Goal: Communication & Community: Answer question/provide support

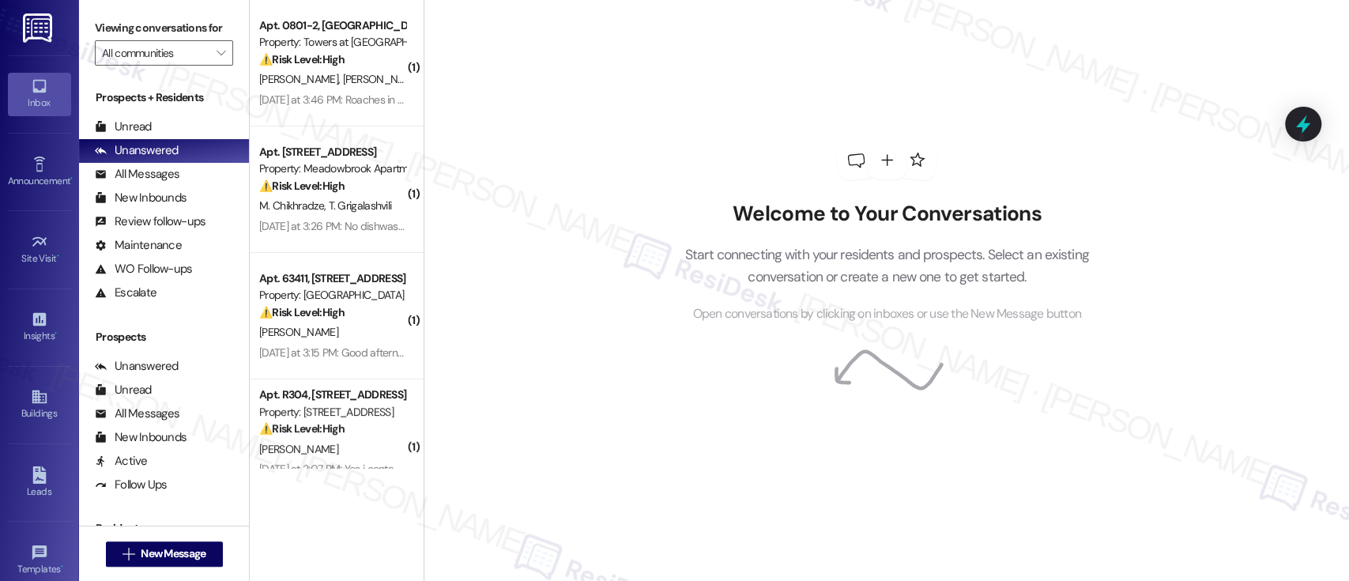
click at [761, 214] on h2 "Welcome to Your Conversations" at bounding box center [887, 214] width 452 height 25
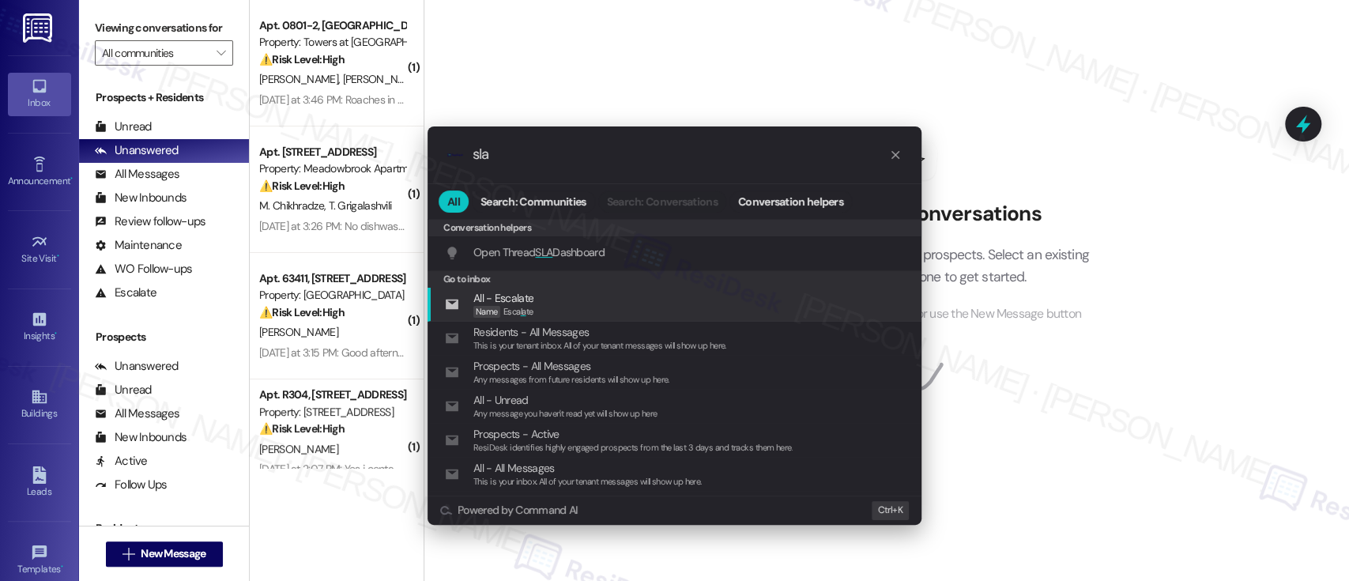
type input "sla"
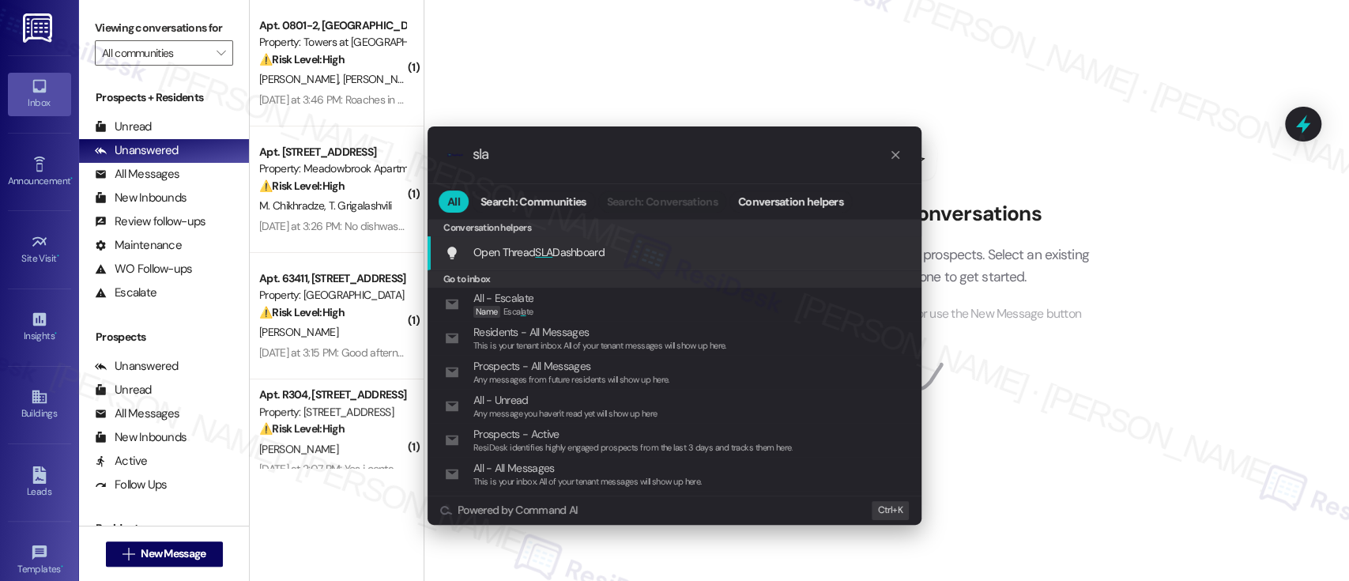
click at [593, 253] on span "Open Thread SLA Dashboard" at bounding box center [538, 252] width 131 height 14
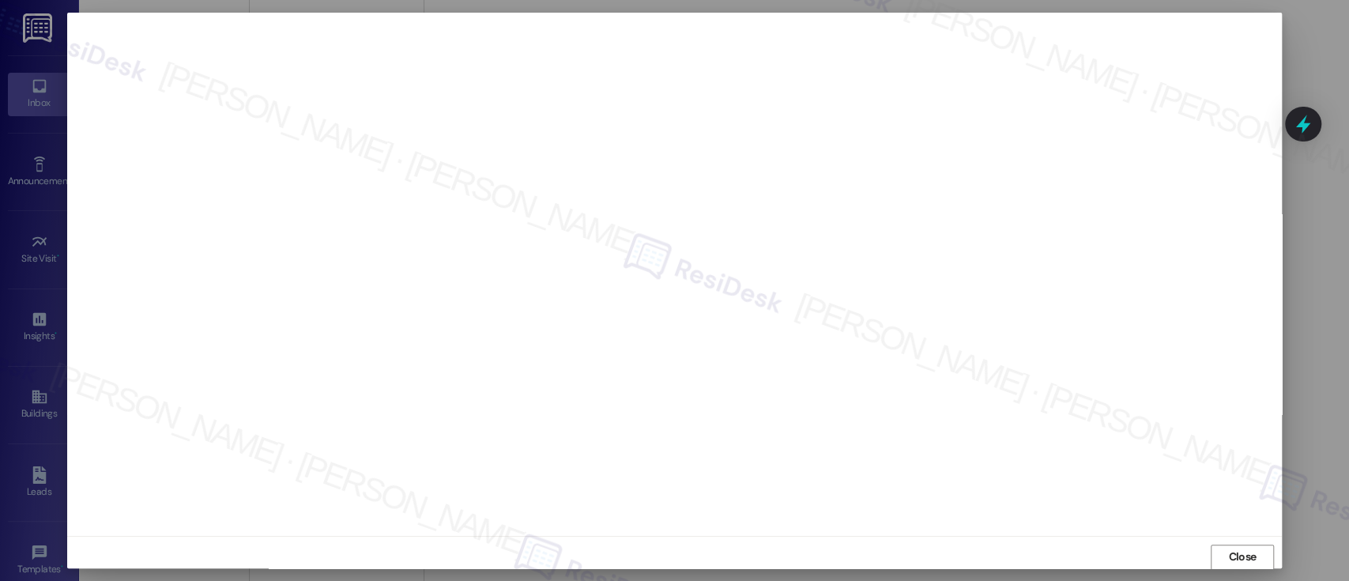
scroll to position [1, 0]
click at [1238, 561] on span "Close" at bounding box center [1242, 556] width 28 height 17
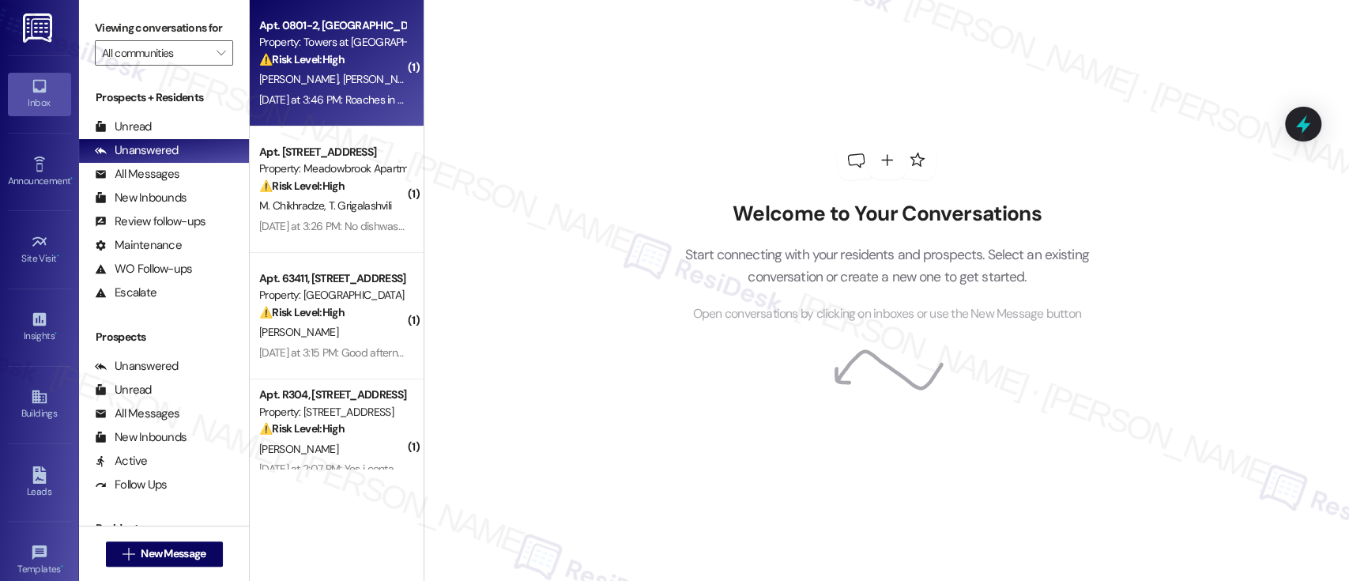
click at [334, 70] on div "[PERSON_NAME] [PERSON_NAME]" at bounding box center [332, 80] width 149 height 20
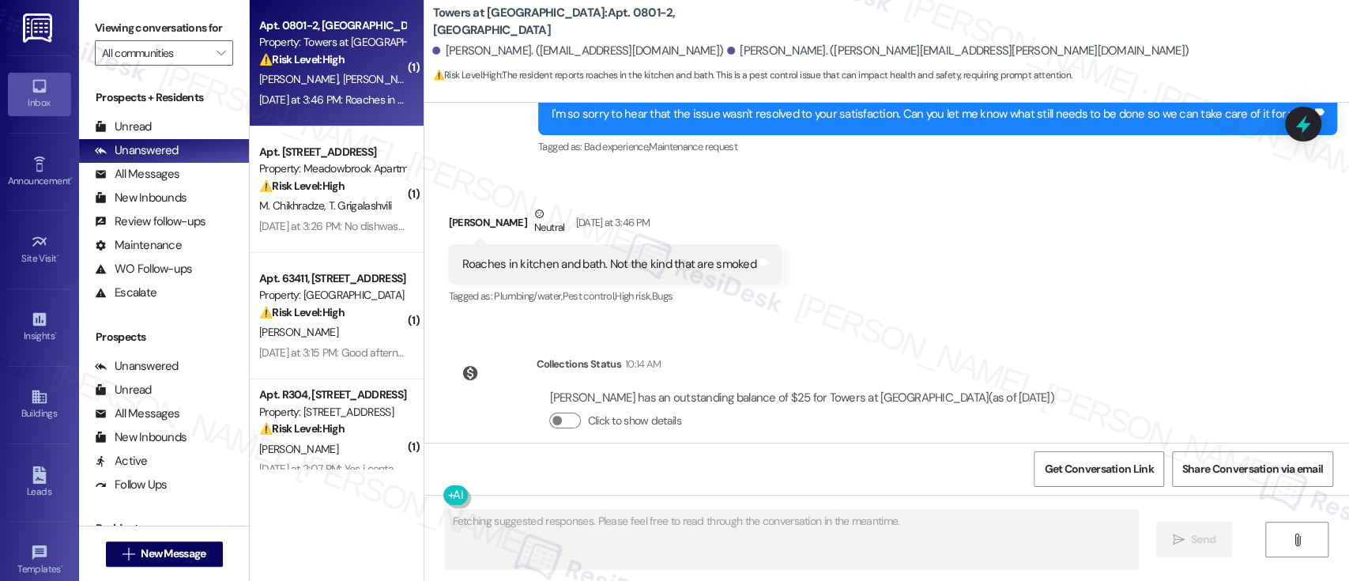
scroll to position [763, 0]
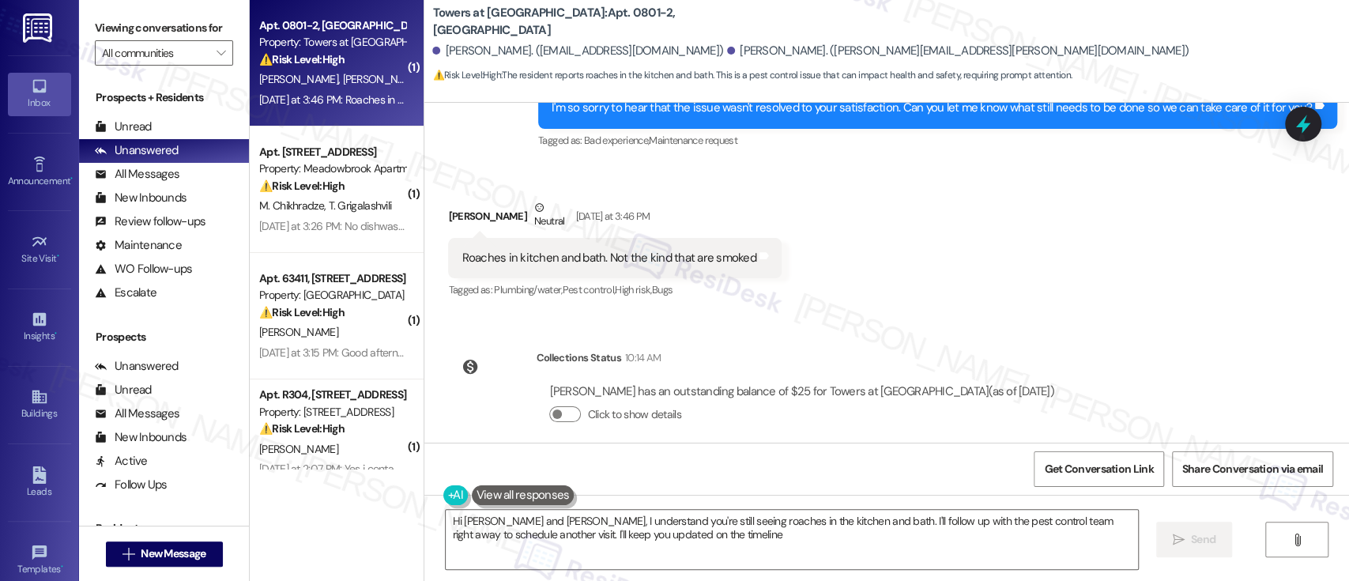
type textarea "Hi [PERSON_NAME] and [PERSON_NAME], I understand you're still seeing roaches in…"
click at [986, 228] on div "Received via SMS [PERSON_NAME] Neutral [DATE] at 3:46 PM Roaches in kitchen and…" at bounding box center [886, 239] width 925 height 150
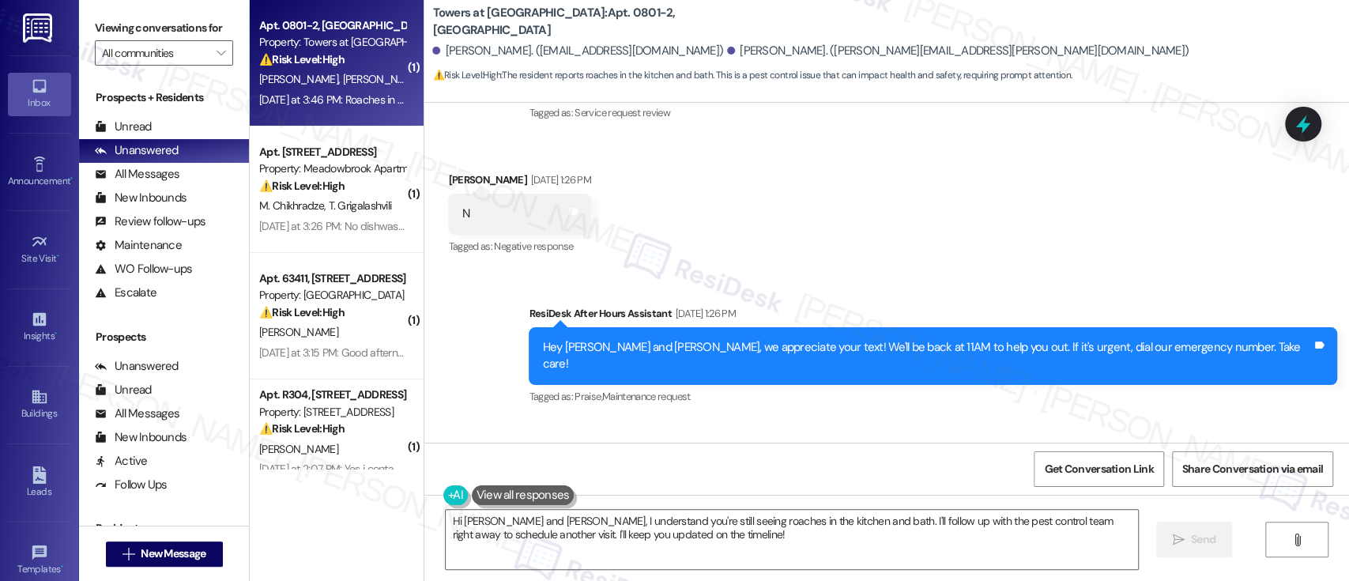
scroll to position [341, 0]
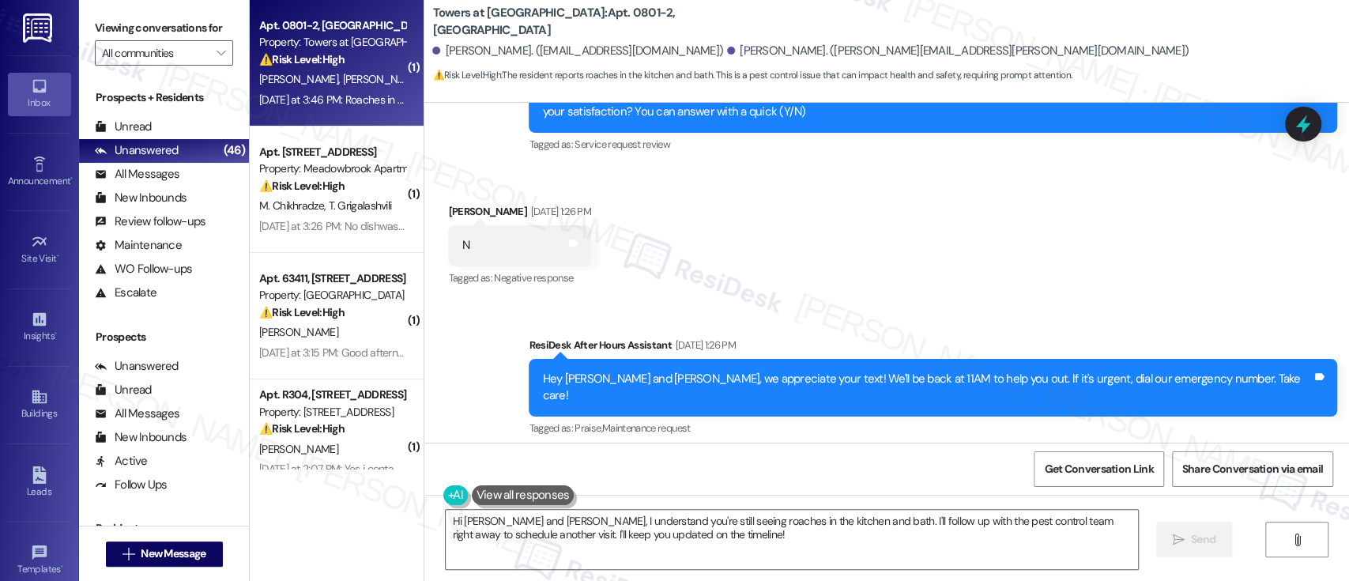
click at [971, 262] on div "Received via SMS Daniel Clemmens Sep 14, 2025 at 1:26 PM N Tags and notes Tagge…" at bounding box center [886, 235] width 925 height 134
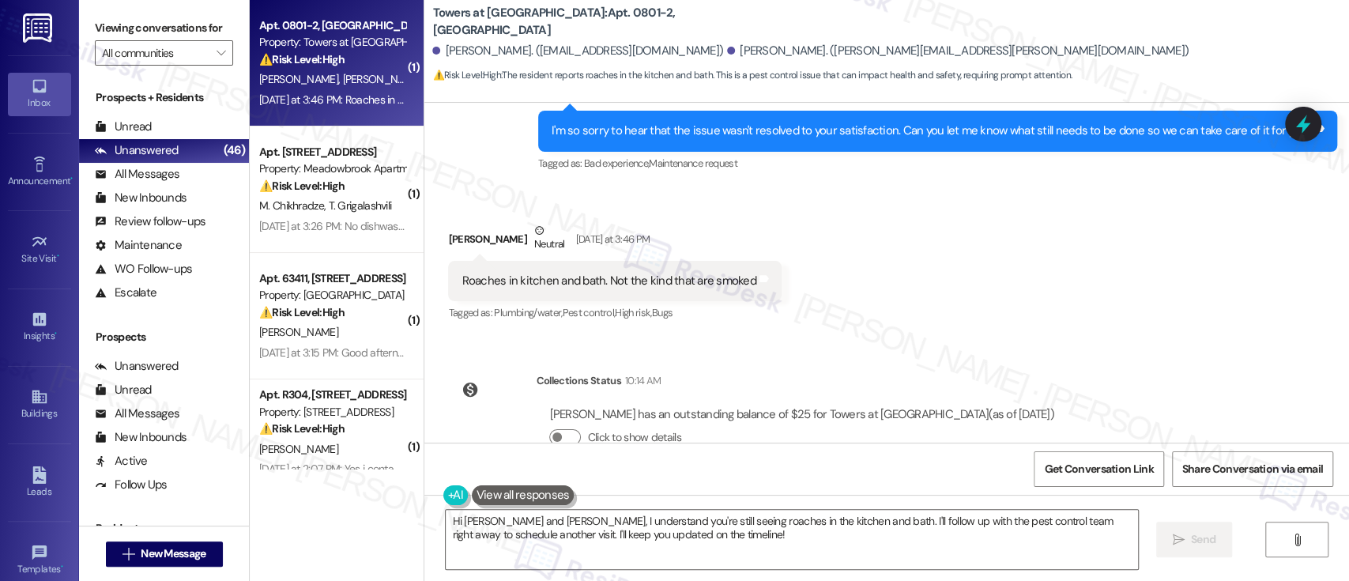
scroll to position [756, 0]
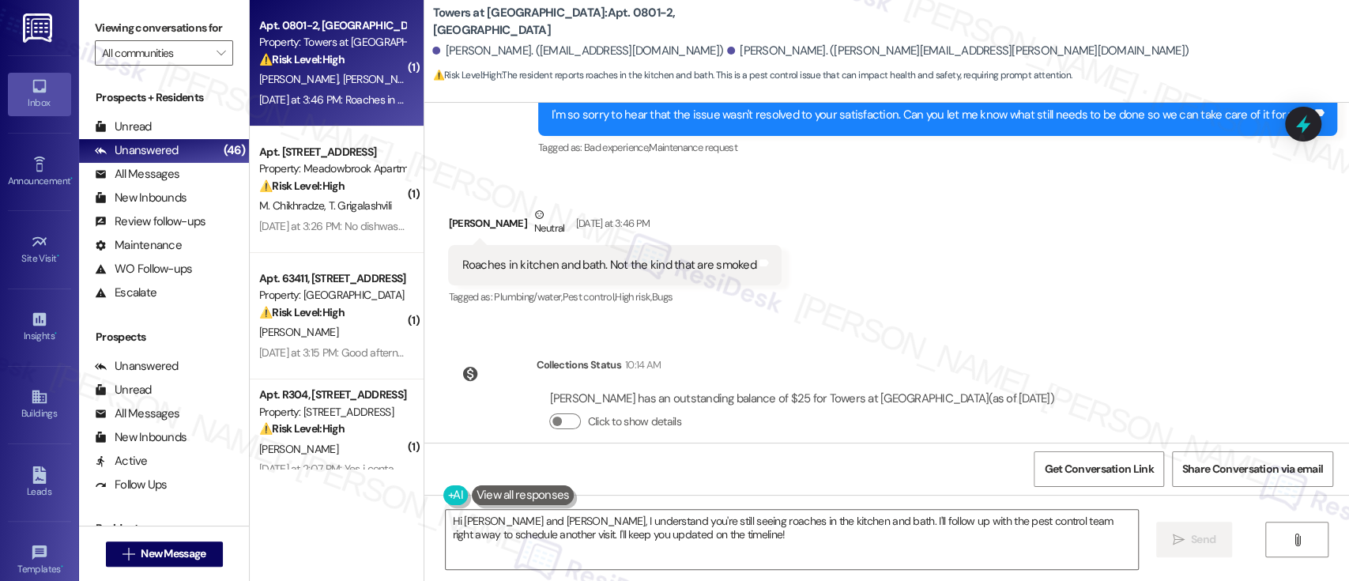
click at [1052, 284] on div "Received via SMS Daniel Clemmens Neutral Yesterday at 3:46 PM Roaches in kitche…" at bounding box center [886, 246] width 925 height 150
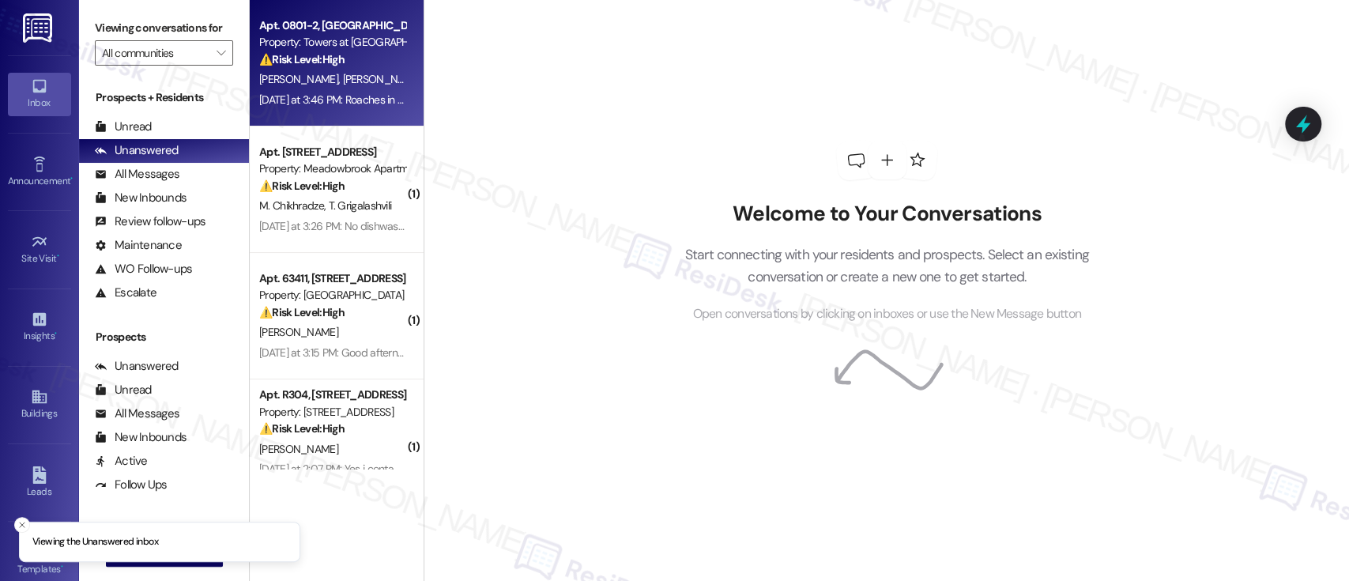
click at [344, 51] on div "Property: Towers at [GEOGRAPHIC_DATA]" at bounding box center [332, 42] width 146 height 17
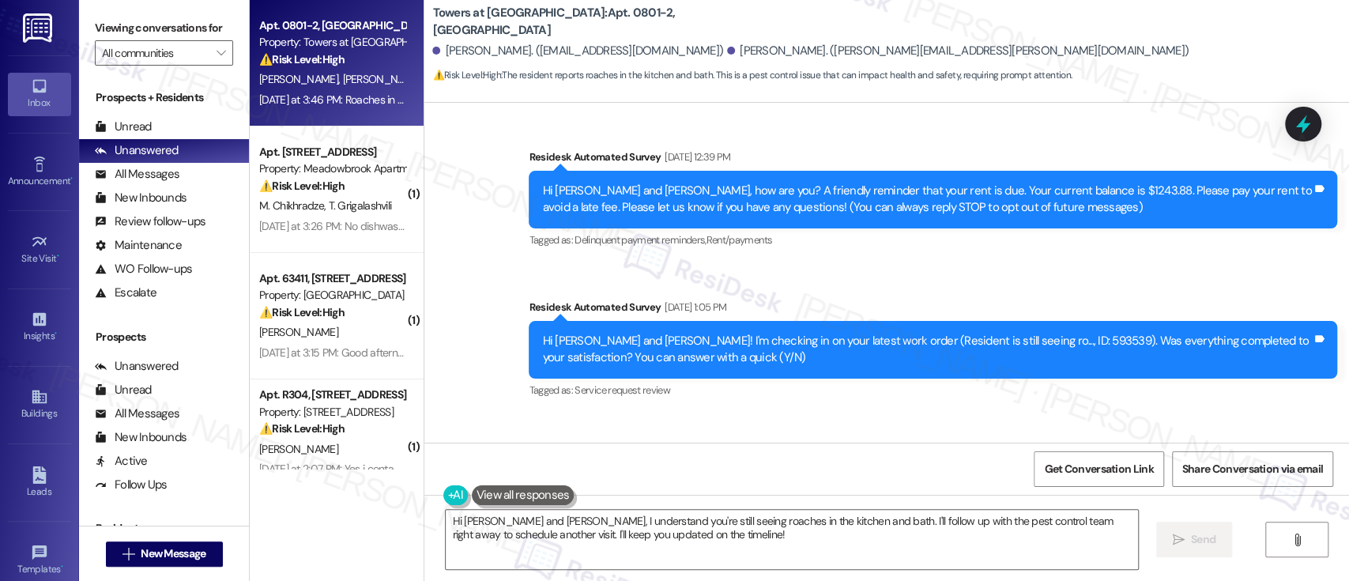
scroll to position [89, 0]
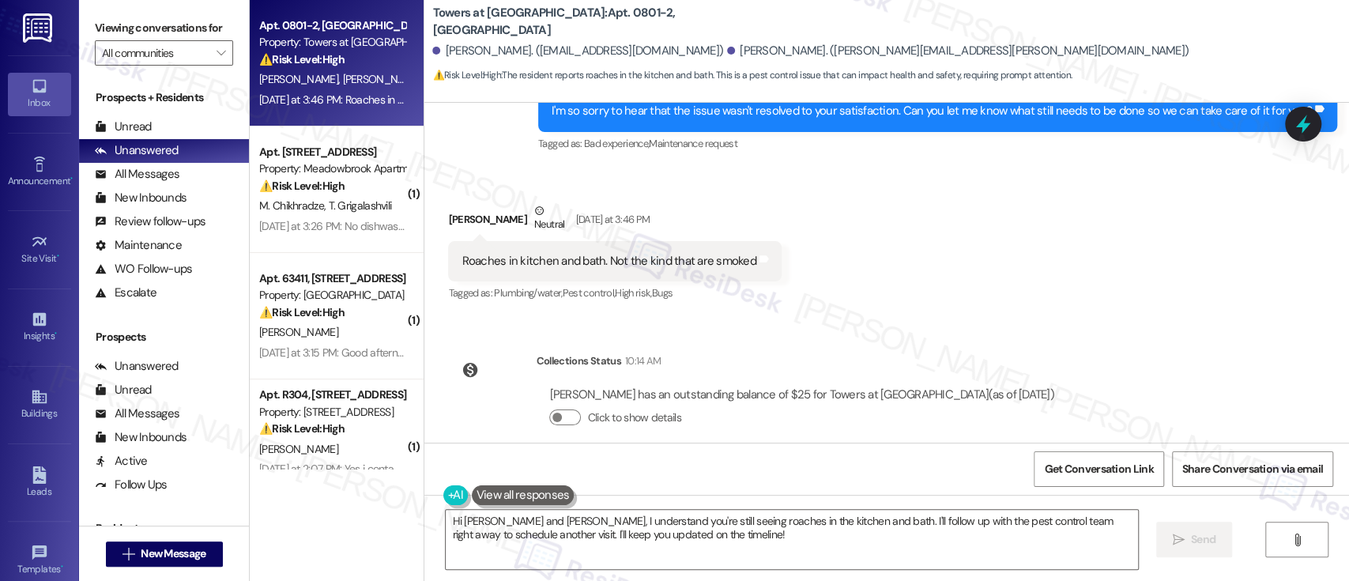
click at [983, 276] on div "Received via SMS [PERSON_NAME] Neutral [DATE] at 3:46 PM Roaches in kitchen and…" at bounding box center [886, 242] width 925 height 150
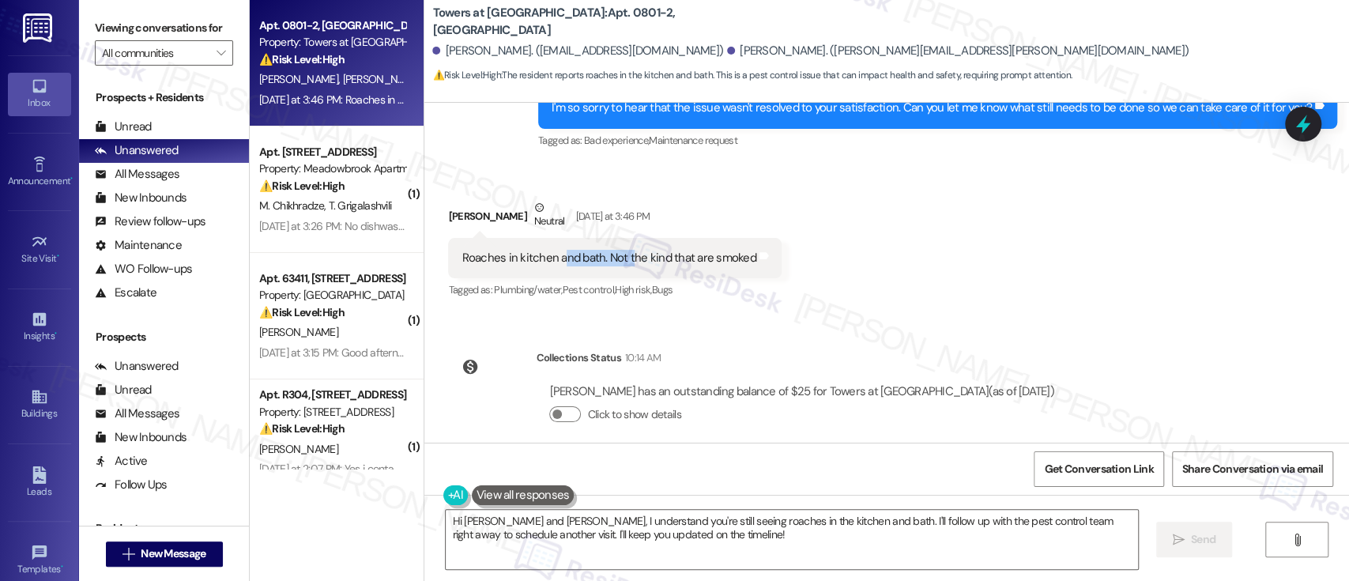
drag, startPoint x: 550, startPoint y: 247, endPoint x: 619, endPoint y: 242, distance: 68.9
click at [619, 250] on div "Roaches in kitchen and bath. Not the kind that are smoked" at bounding box center [609, 258] width 294 height 17
click at [889, 273] on div "Received via SMS [PERSON_NAME] Neutral [DATE] at 3:46 PM Roaches in kitchen and…" at bounding box center [886, 239] width 925 height 150
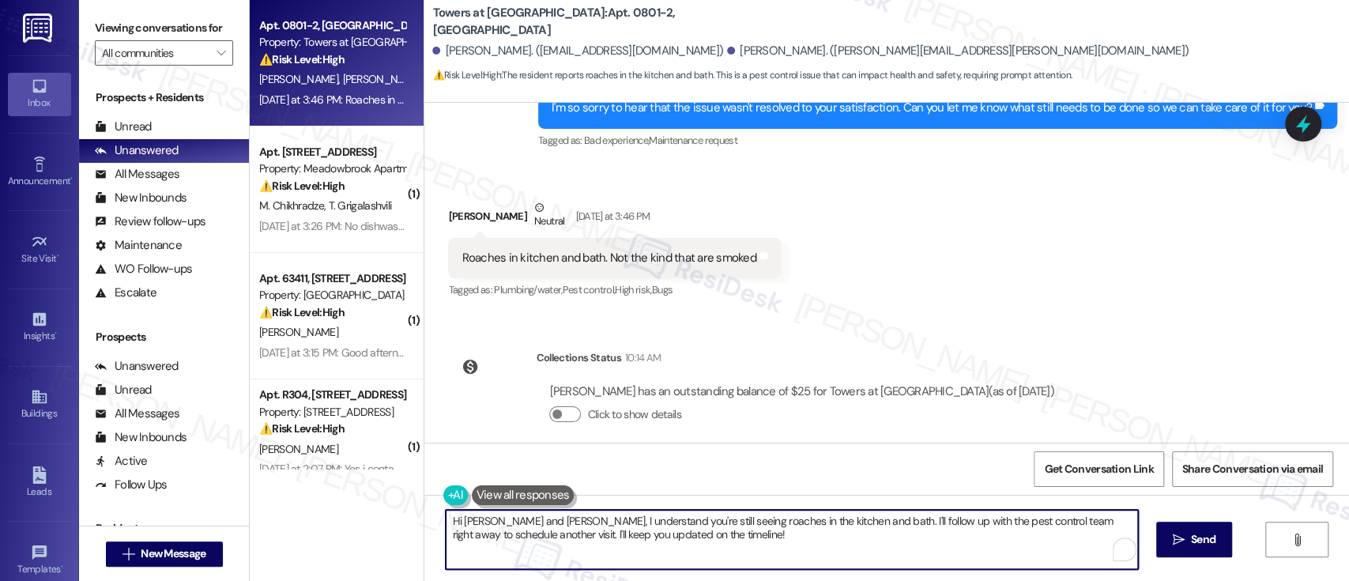
drag, startPoint x: 454, startPoint y: 522, endPoint x: 509, endPoint y: 524, distance: 55.4
click at [509, 524] on textarea "Hi [PERSON_NAME] and [PERSON_NAME], I understand you're still seeing roaches in…" at bounding box center [792, 539] width 692 height 59
click at [770, 527] on textarea "Hi [PERSON_NAME], I understand you're still seeing roaches in the kitchen and b…" at bounding box center [789, 539] width 692 height 59
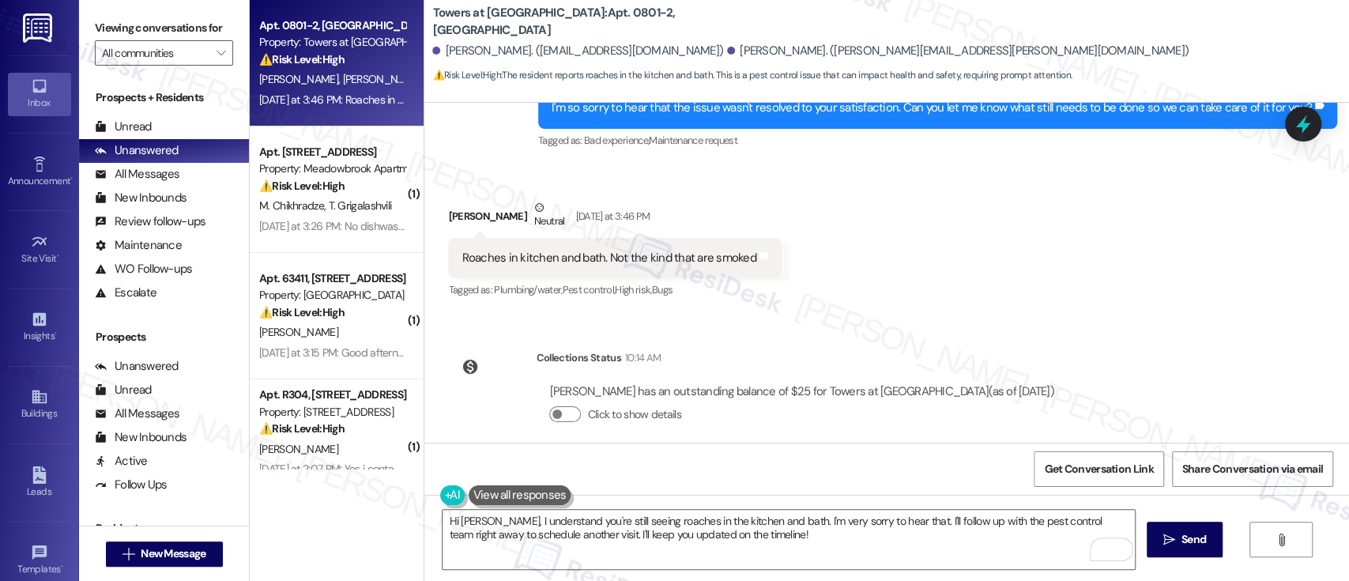
click at [920, 212] on div "Received via SMS [PERSON_NAME] Neutral [DATE] at 3:46 PM Roaches in kitchen and…" at bounding box center [886, 239] width 925 height 150
click at [966, 522] on textarea "Hi [PERSON_NAME], I understand you're still seeing roaches in the kitchen and b…" at bounding box center [789, 539] width 692 height 59
drag, startPoint x: 556, startPoint y: 20, endPoint x: 587, endPoint y: 22, distance: 30.9
click at [587, 22] on b "Towers at [GEOGRAPHIC_DATA]: Apt. 0801-2, [GEOGRAPHIC_DATA][PERSON_NAME]" at bounding box center [590, 22] width 316 height 34
copy b "801-2"
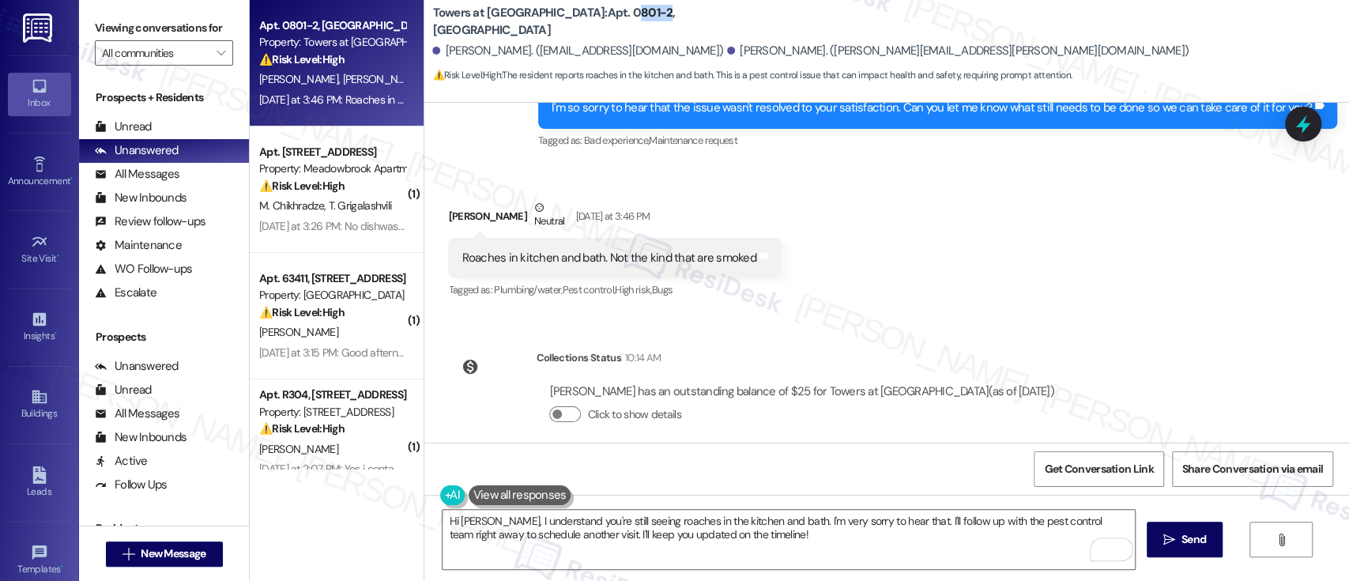
click at [879, 243] on div "Received via SMS [PERSON_NAME] Neutral [DATE] at 3:46 PM Roaches in kitchen and…" at bounding box center [886, 239] width 925 height 150
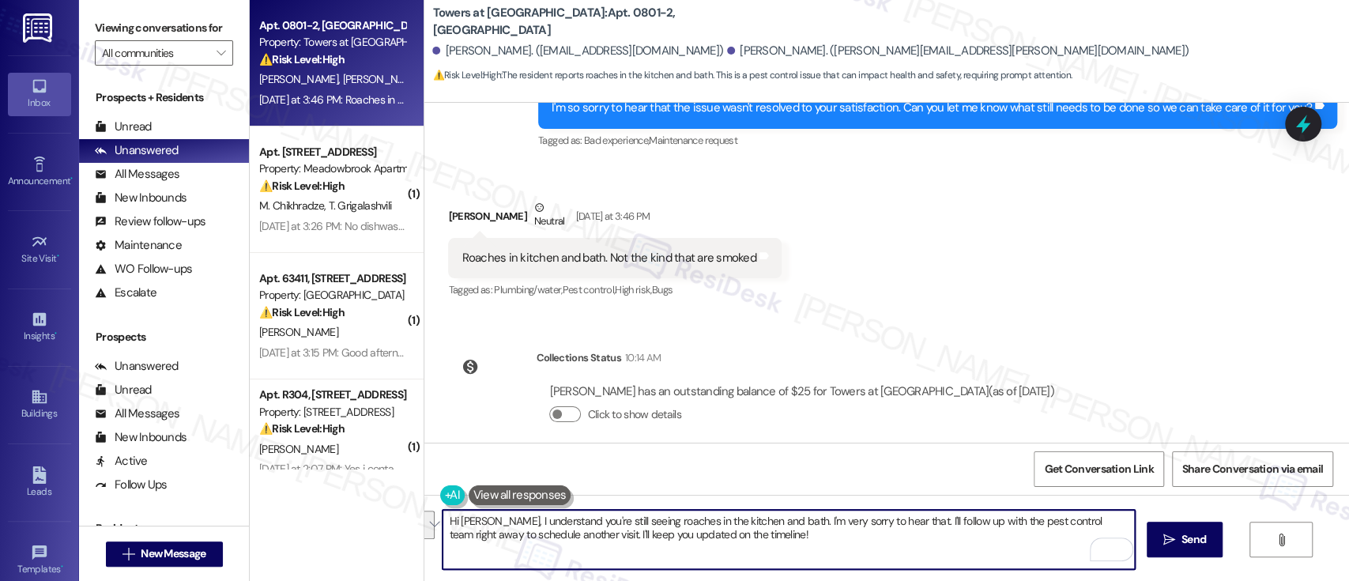
drag, startPoint x: 891, startPoint y: 521, endPoint x: 914, endPoint y: 559, distance: 44.3
click at [914, 559] on textarea "Hi [PERSON_NAME], I understand you're still seeing roaches in the kitchen and b…" at bounding box center [789, 539] width 692 height 59
type textarea "Hi [PERSON_NAME], I understand you're still seeing roaches in the kitchen and b…"
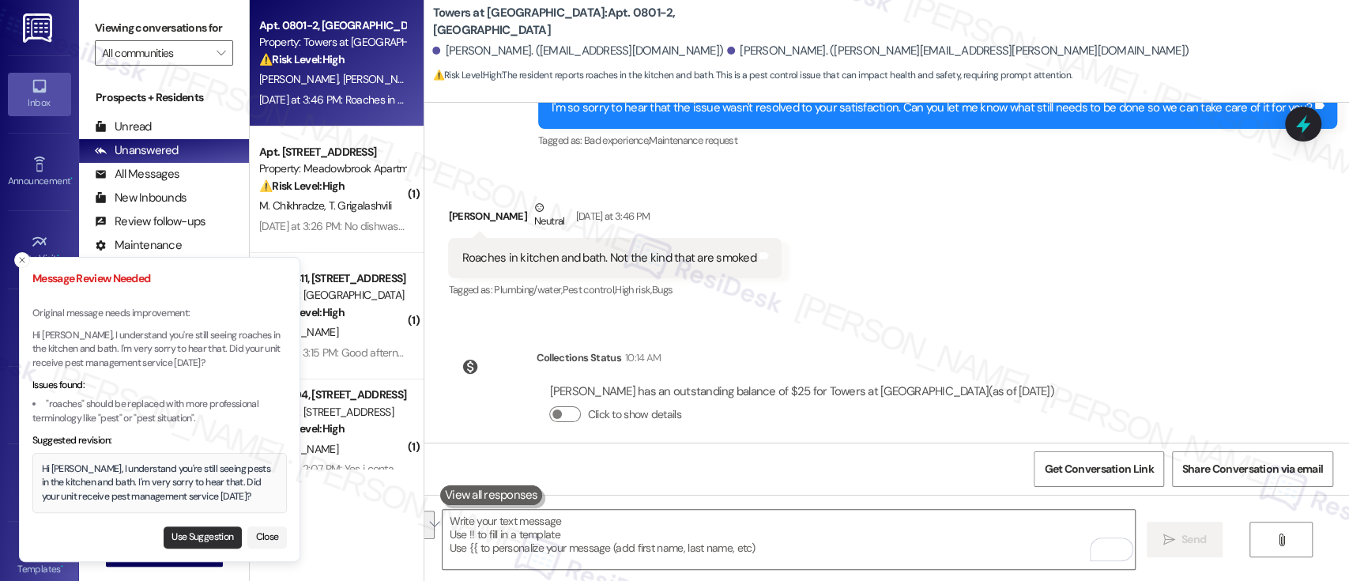
click at [200, 538] on button "Use Suggestion" at bounding box center [203, 537] width 78 height 22
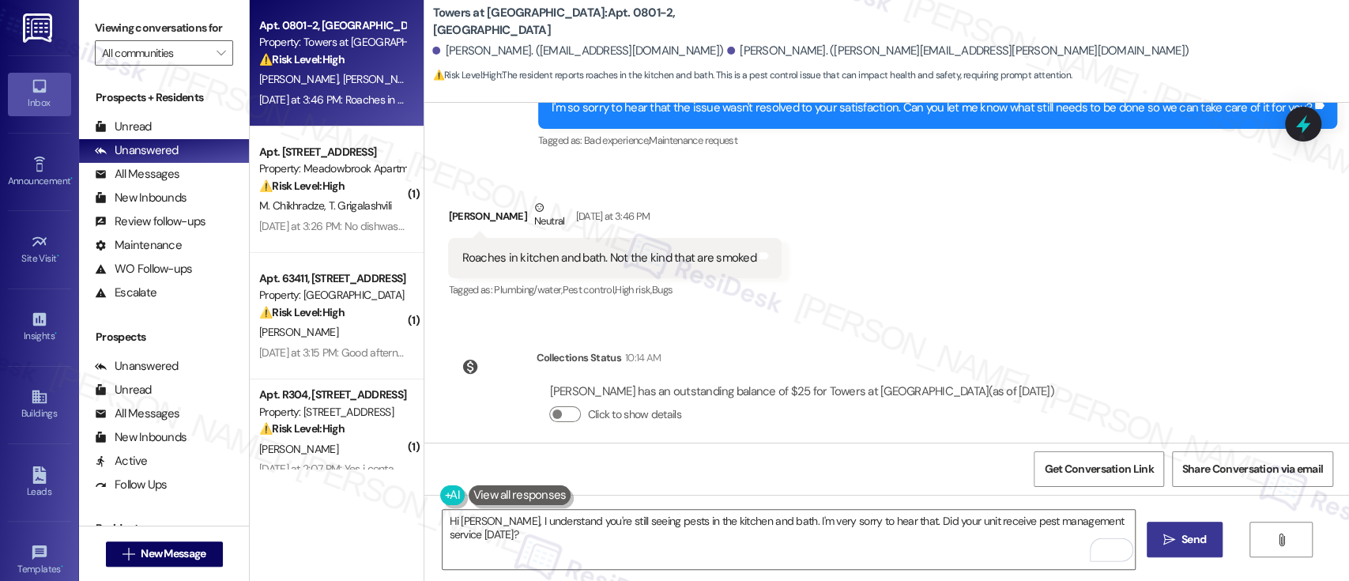
click at [1189, 533] on span "Send" at bounding box center [1194, 539] width 24 height 17
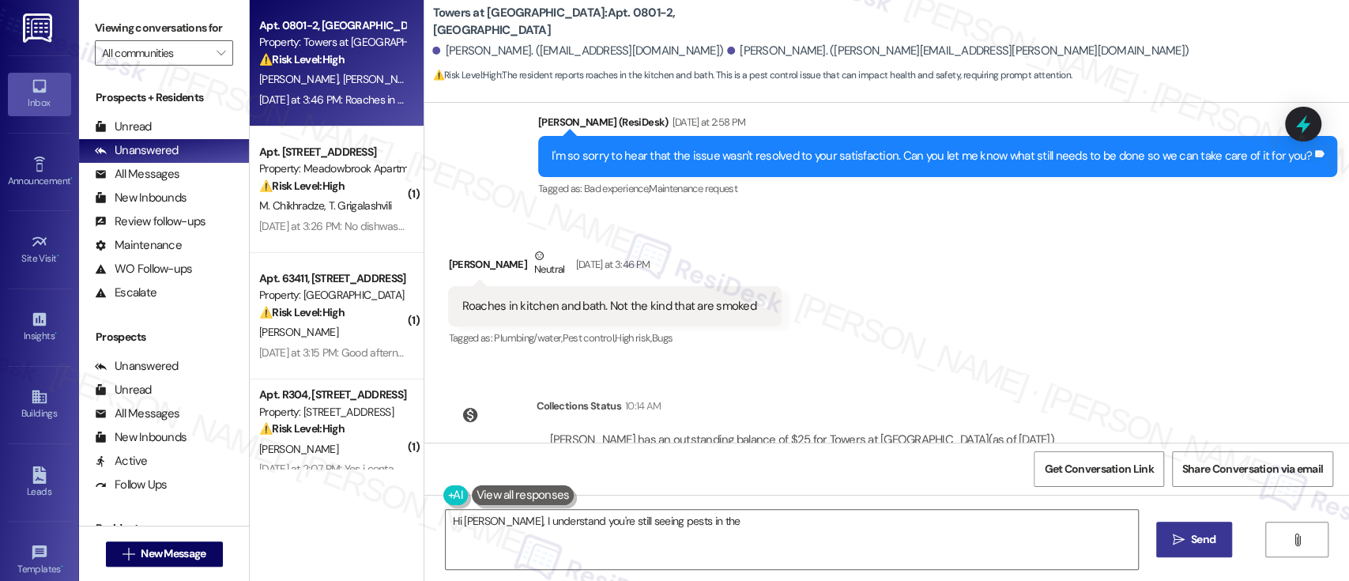
scroll to position [873, 0]
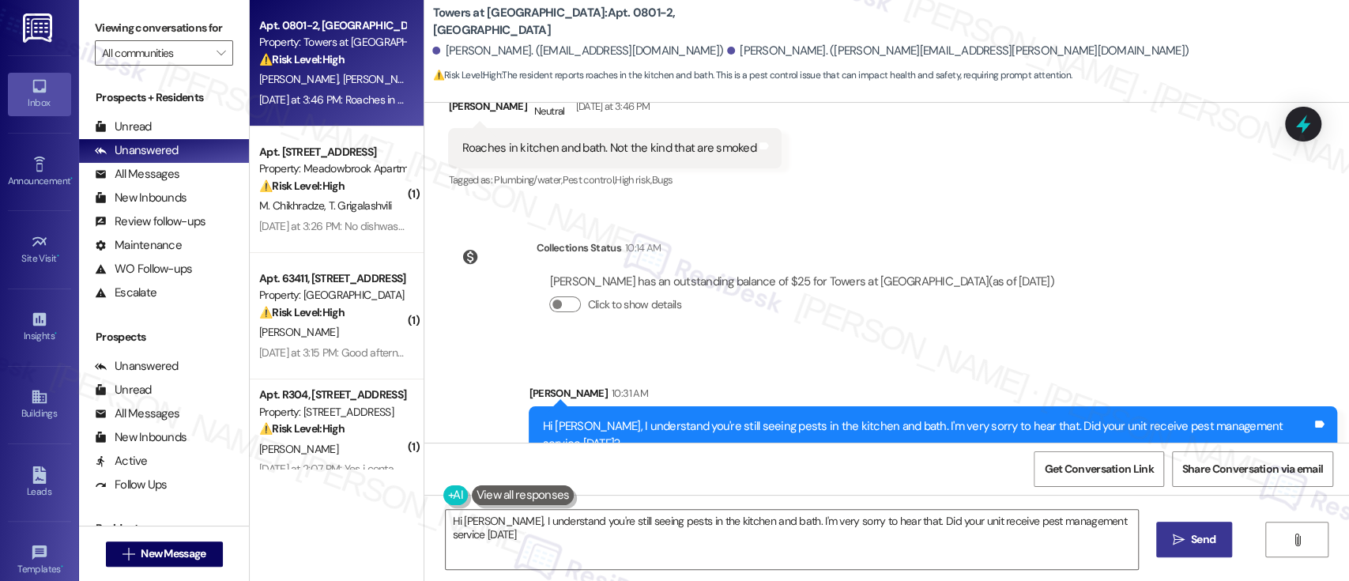
type textarea "Hi Daniel, I understand you're still seeing pests in the kitchen and bath. I'm …"
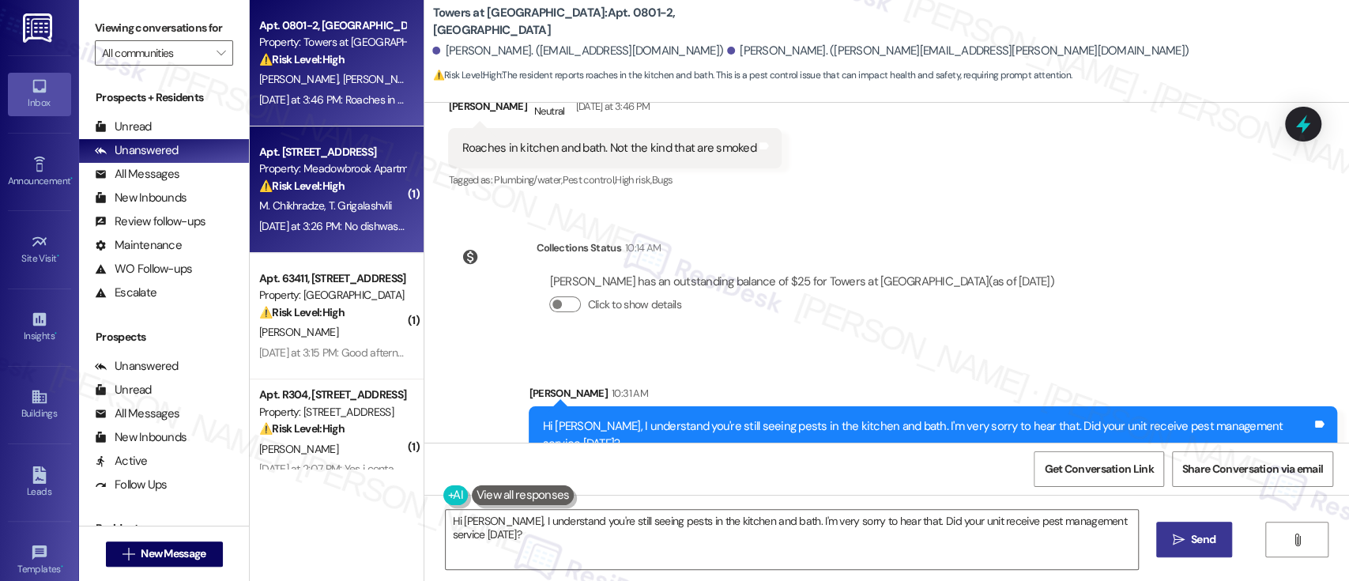
click at [320, 172] on div "Property: Meadowbrook Apartments" at bounding box center [332, 168] width 146 height 17
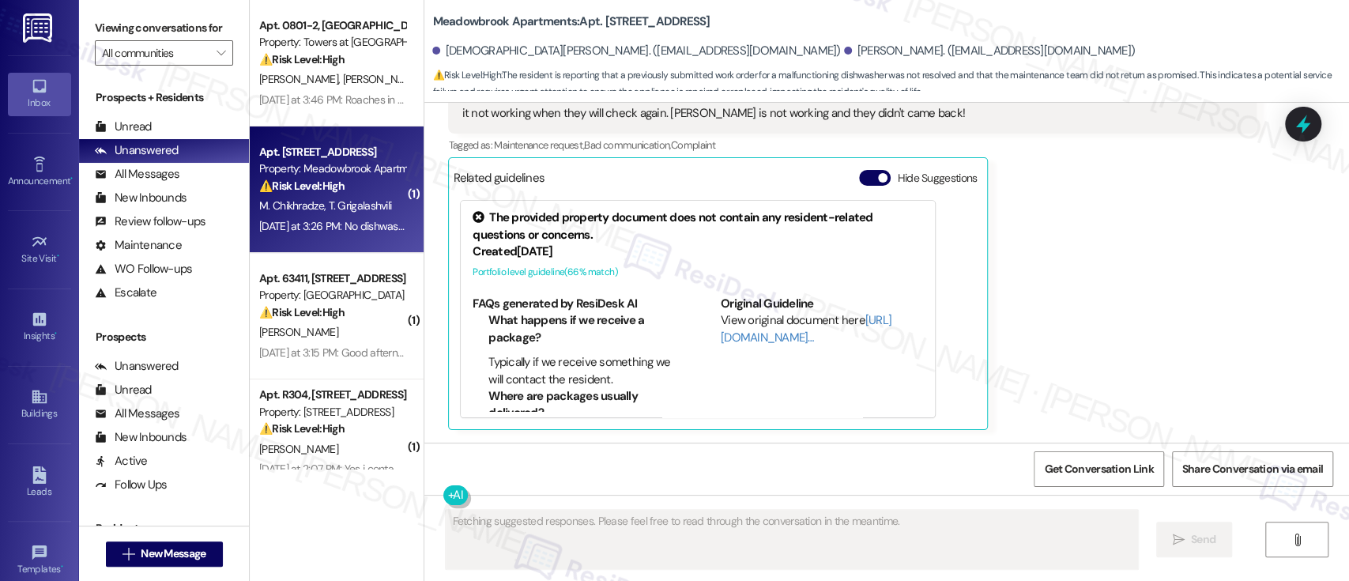
scroll to position [835, 0]
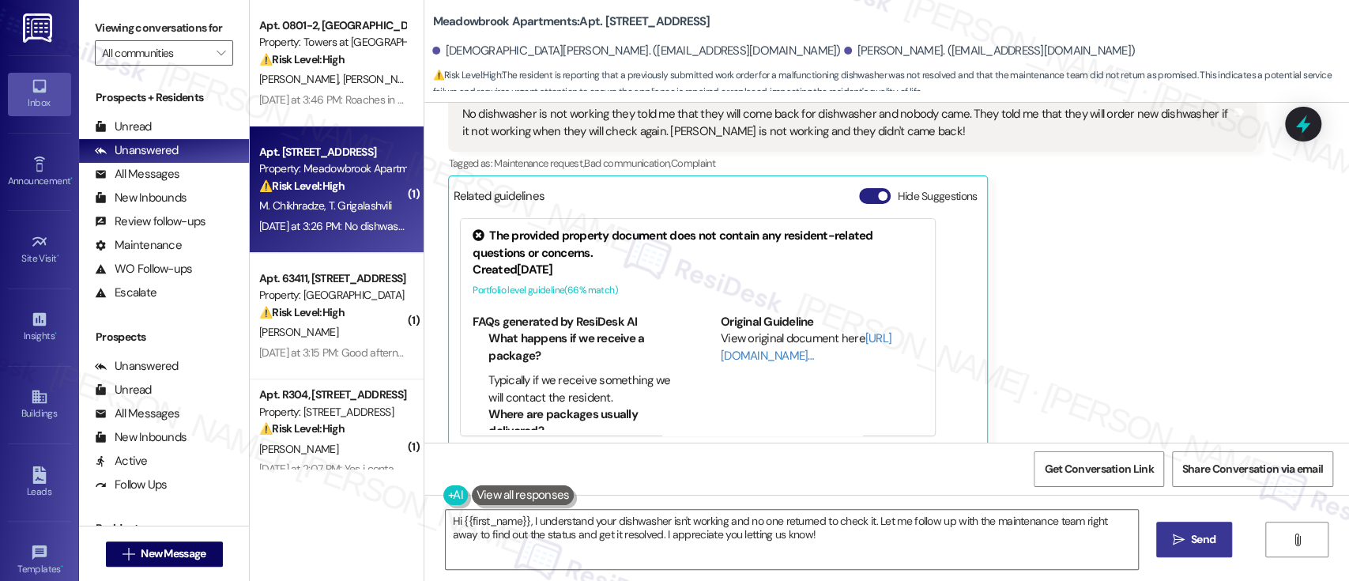
click at [860, 188] on button "Hide Suggestions" at bounding box center [875, 196] width 32 height 16
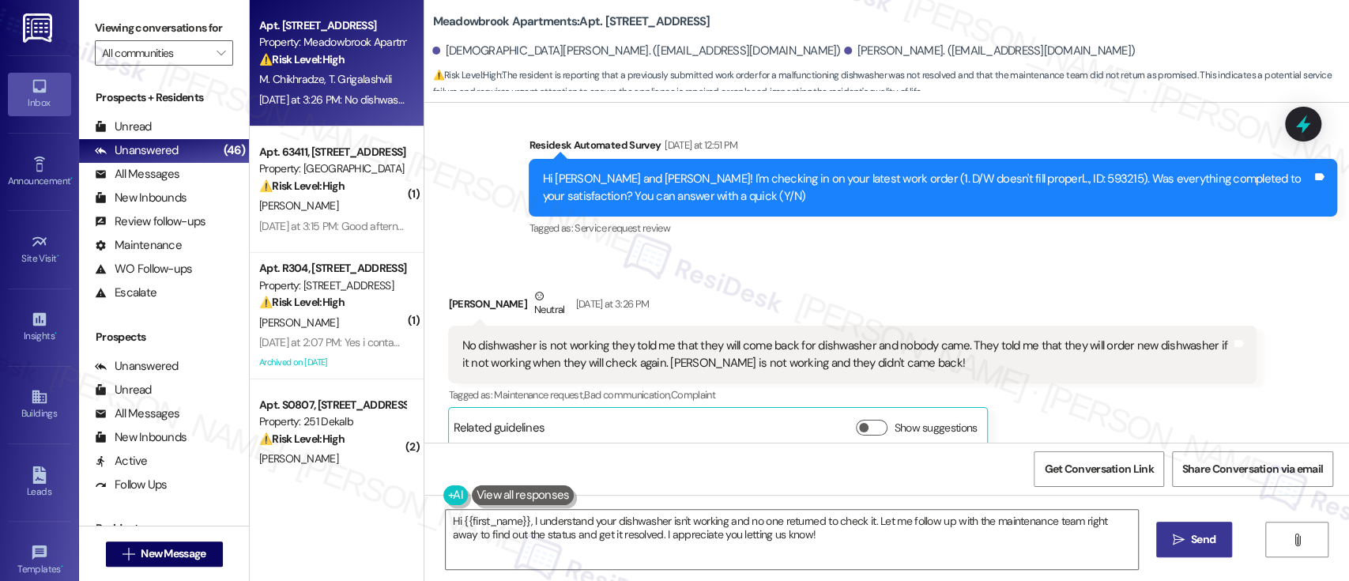
scroll to position [604, 0]
click at [458, 288] on div "Mariami Chikhradze Neutral Yesterday at 3:26 PM" at bounding box center [852, 307] width 808 height 39
copy div "Mariami"
click at [485, 514] on textarea "Hi {{first_name}}, I understand your dishwasher isn't working and no one return…" at bounding box center [792, 539] width 692 height 59
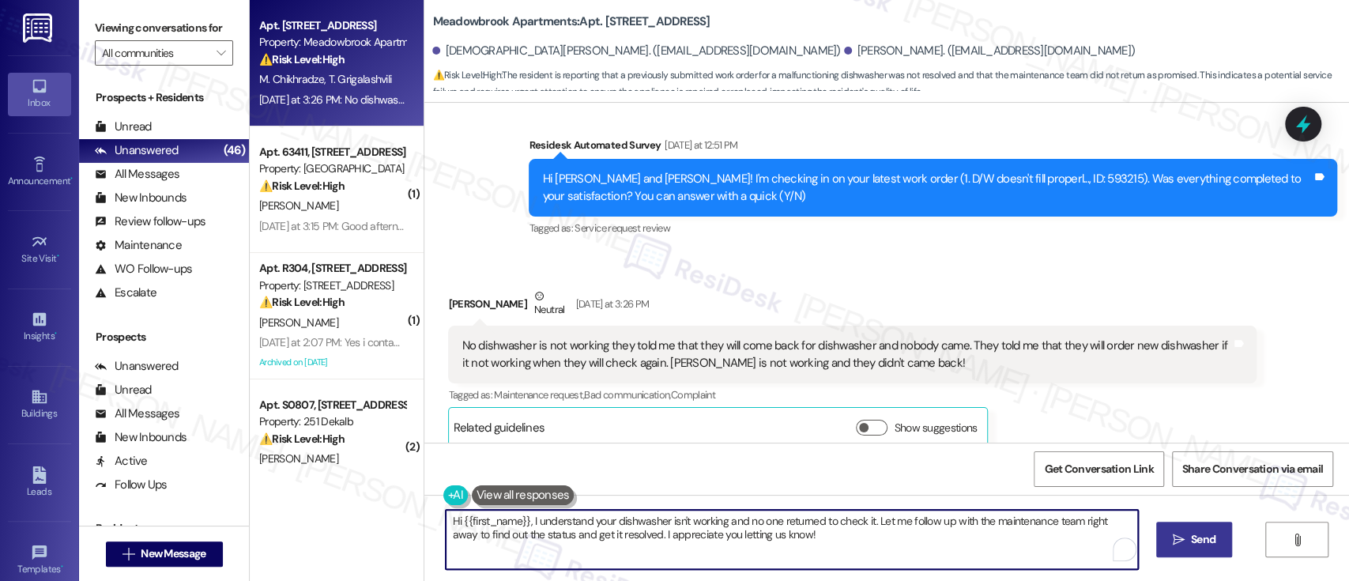
click at [485, 514] on textarea "Hi {{first_name}}, I understand your dishwasher isn't working and no one return…" at bounding box center [792, 539] width 692 height 59
paste textarea "Mariami"
click at [836, 522] on textarea "Hi Mariami, I understand your dishwasher isn't working and no one returned to c…" at bounding box center [789, 539] width 692 height 59
click at [952, 539] on textarea "Hi Mariami, I understand your dishwasher isn't working and no one returned to c…" at bounding box center [789, 539] width 692 height 59
type textarea "Hi Mariami, I understand your dishwasher isn't working and no one returned to c…"
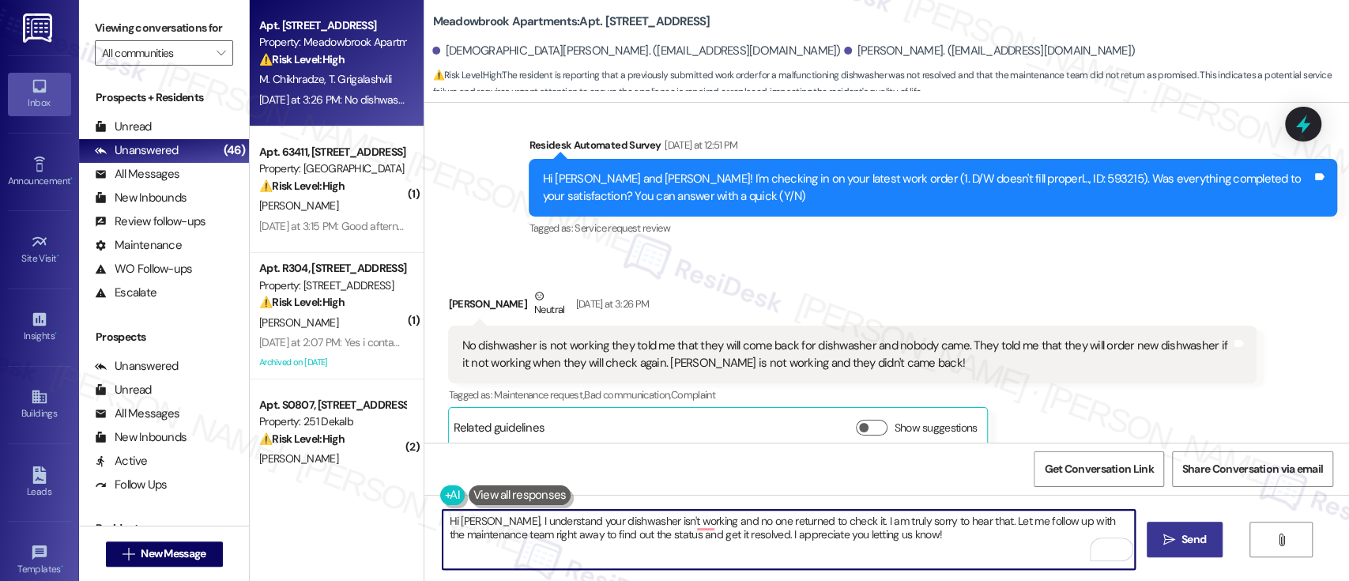
click at [980, 545] on textarea "Hi Mariami, I understand your dishwasher isn't working and no one returned to c…" at bounding box center [789, 539] width 692 height 59
click at [1214, 543] on button " Send" at bounding box center [1185, 540] width 77 height 36
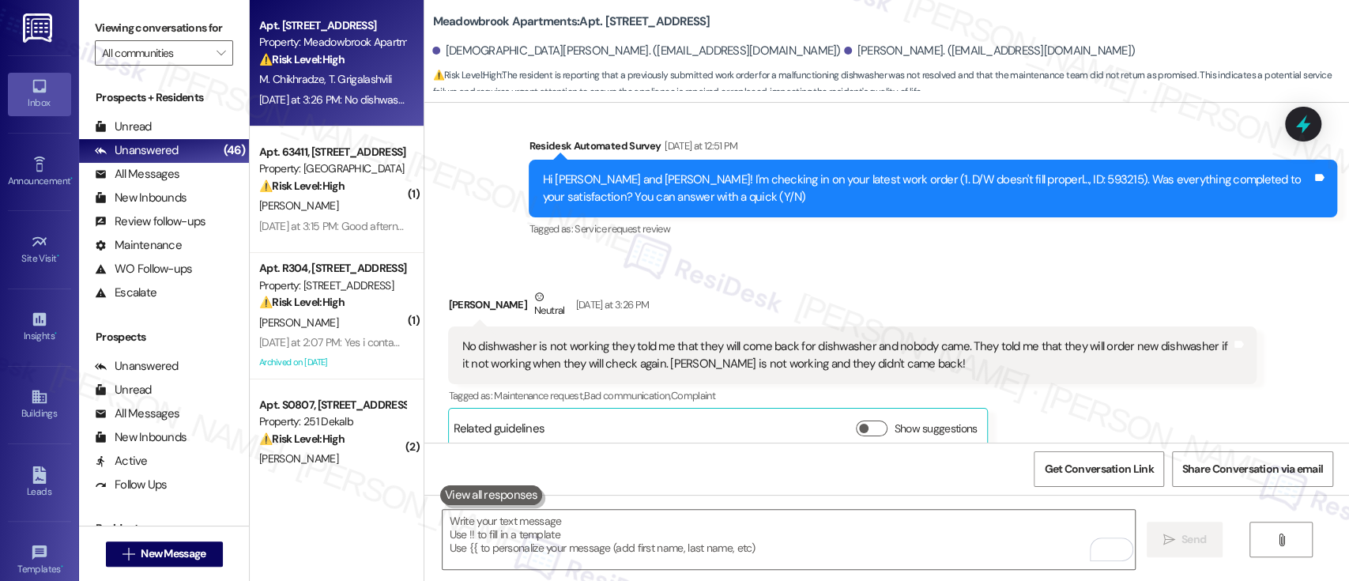
scroll to position [731, 0]
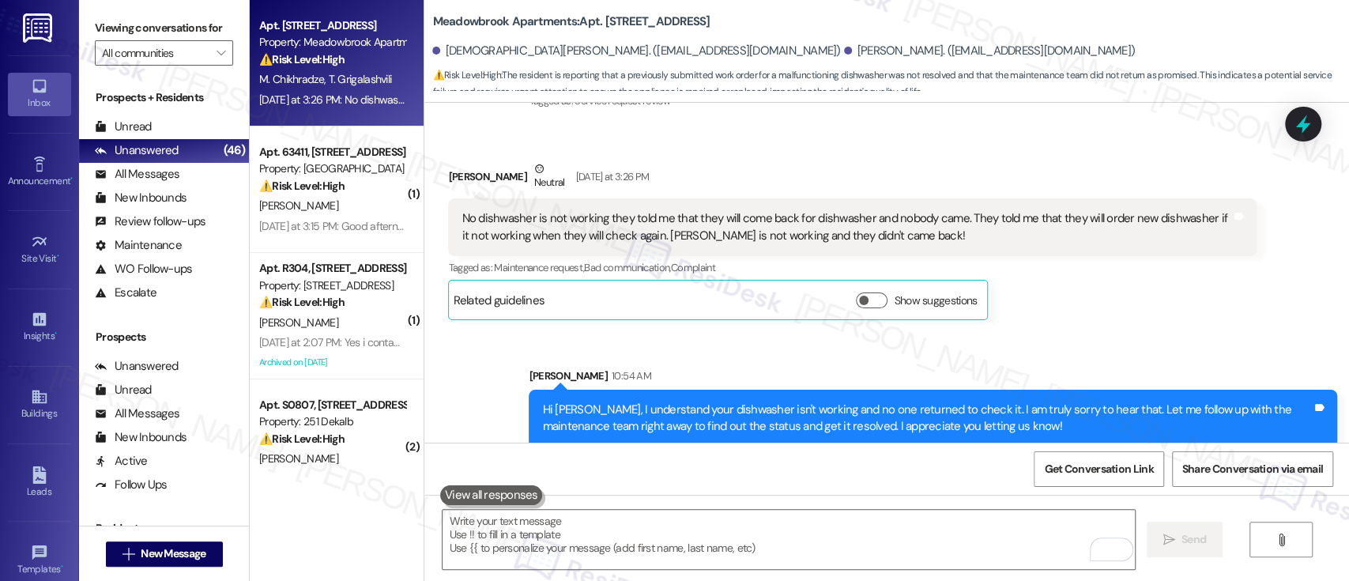
click at [1160, 337] on div "Sent via SMS Sarah 10:54 AM Hi Mariami, I understand your dishwasher isn't work…" at bounding box center [886, 395] width 925 height 127
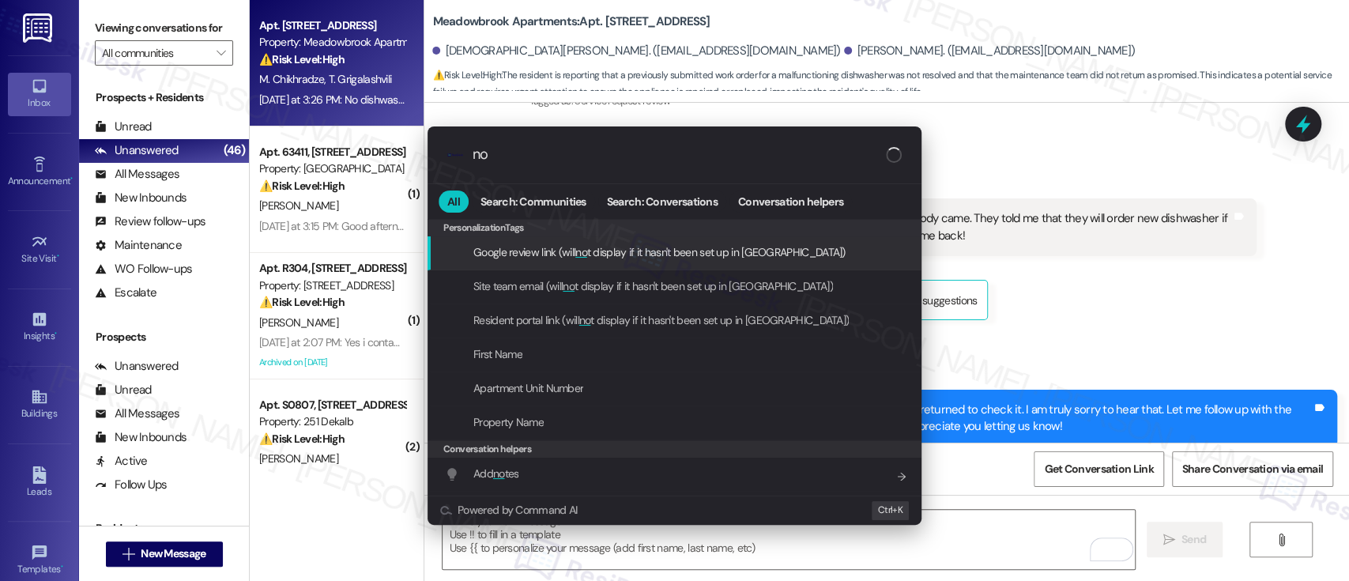
type input "not"
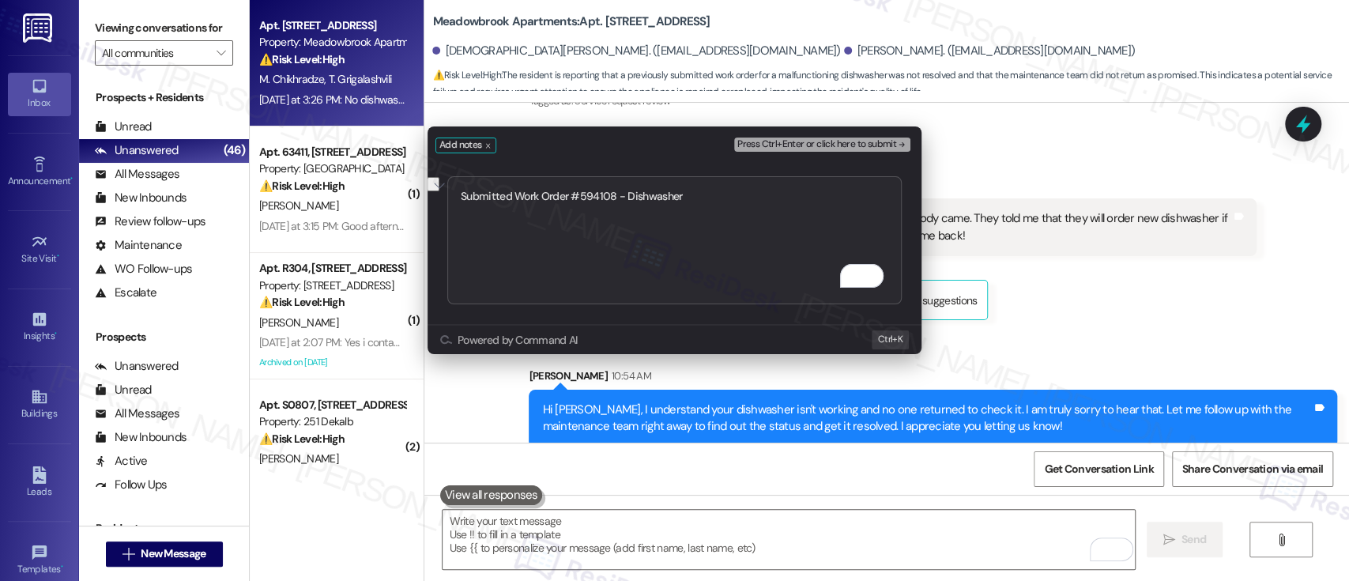
type textarea "Submitted Work Order #594108 - Dishwasher"
click at [884, 141] on span "Press Ctrl+Enter or click here to submit" at bounding box center [816, 144] width 159 height 11
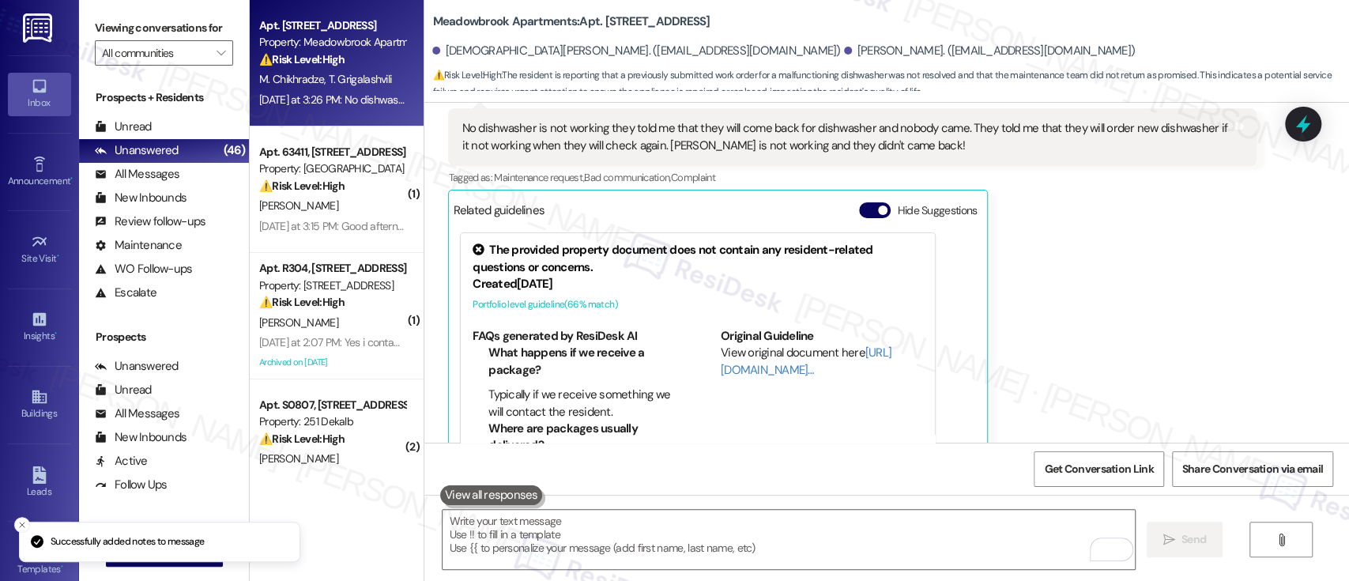
scroll to position [835, 0]
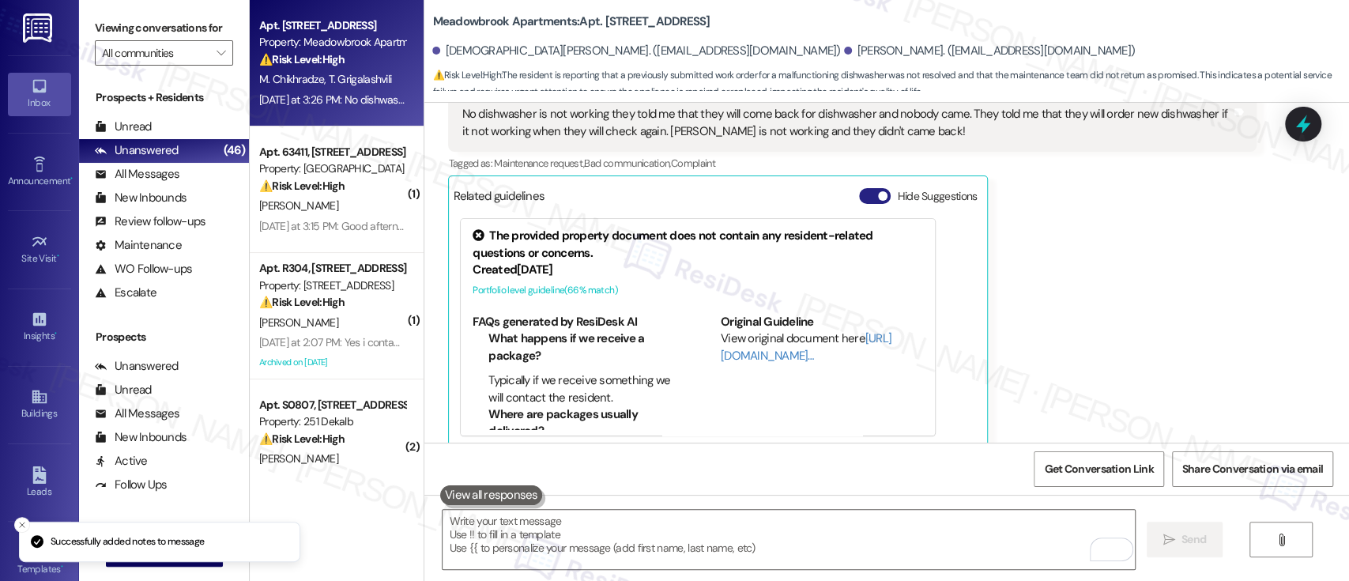
click at [864, 188] on button "Hide Suggestions" at bounding box center [875, 196] width 32 height 16
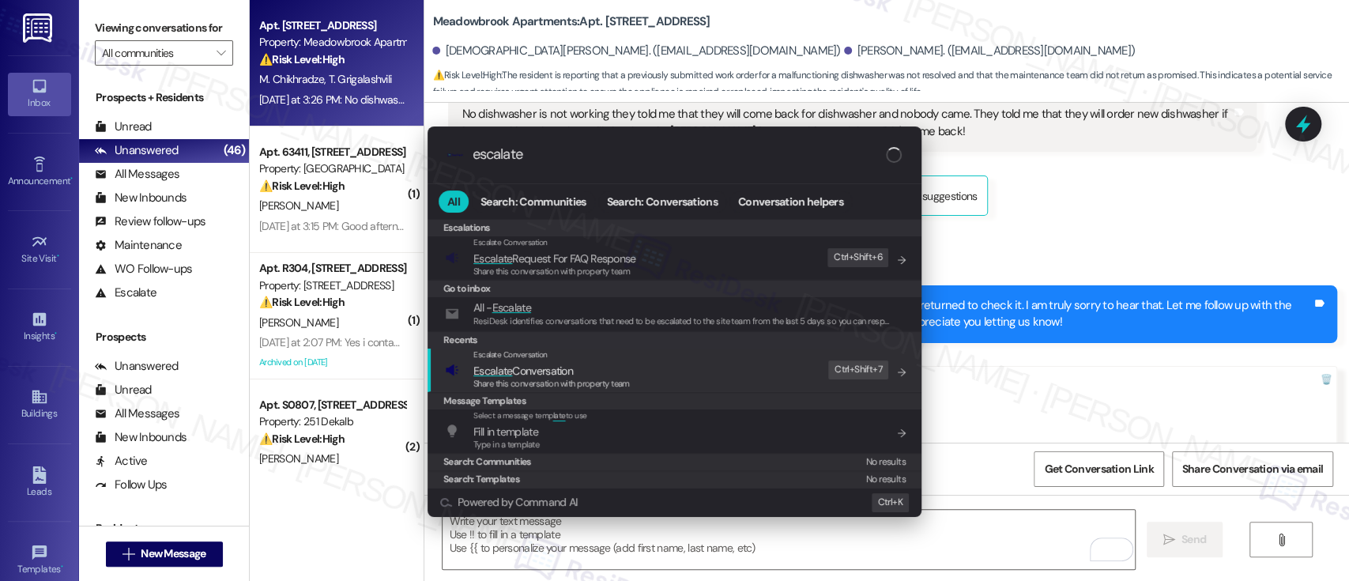
type input "escalate"
click at [612, 368] on span "Escalate Conversation" at bounding box center [551, 370] width 156 height 17
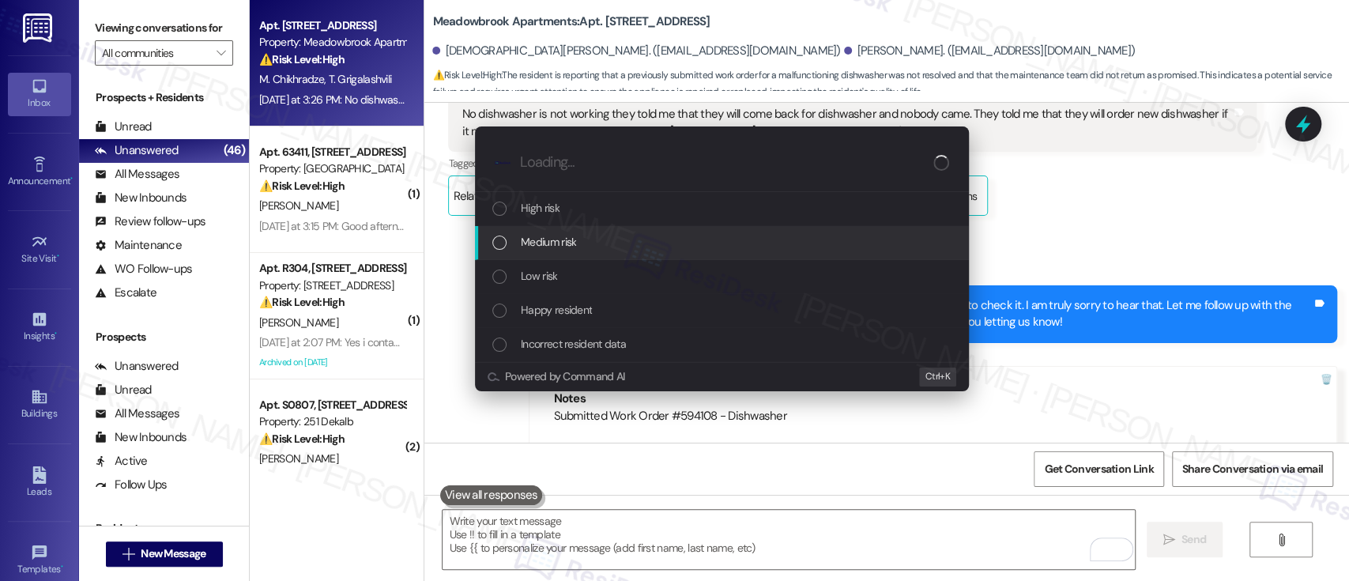
click at [578, 236] on div "Medium risk" at bounding box center [723, 241] width 462 height 17
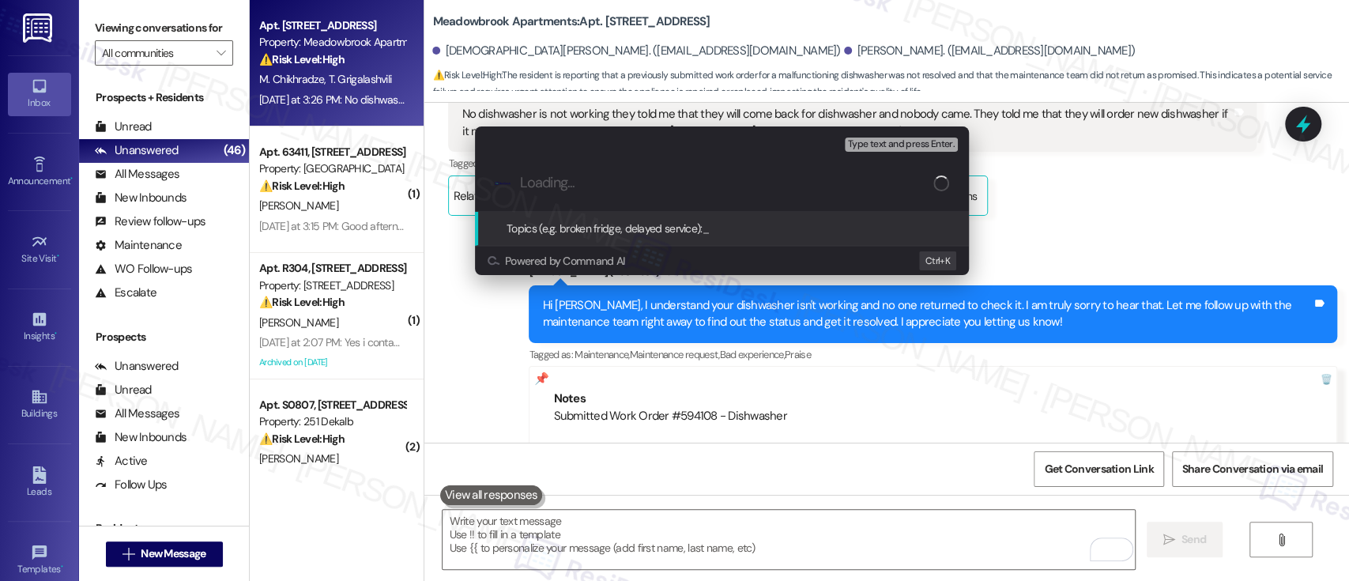
paste input "Submitted Work Order #594108 - Dishwasher"
type input "Submitted Work Order #594108 - Dishwasher"
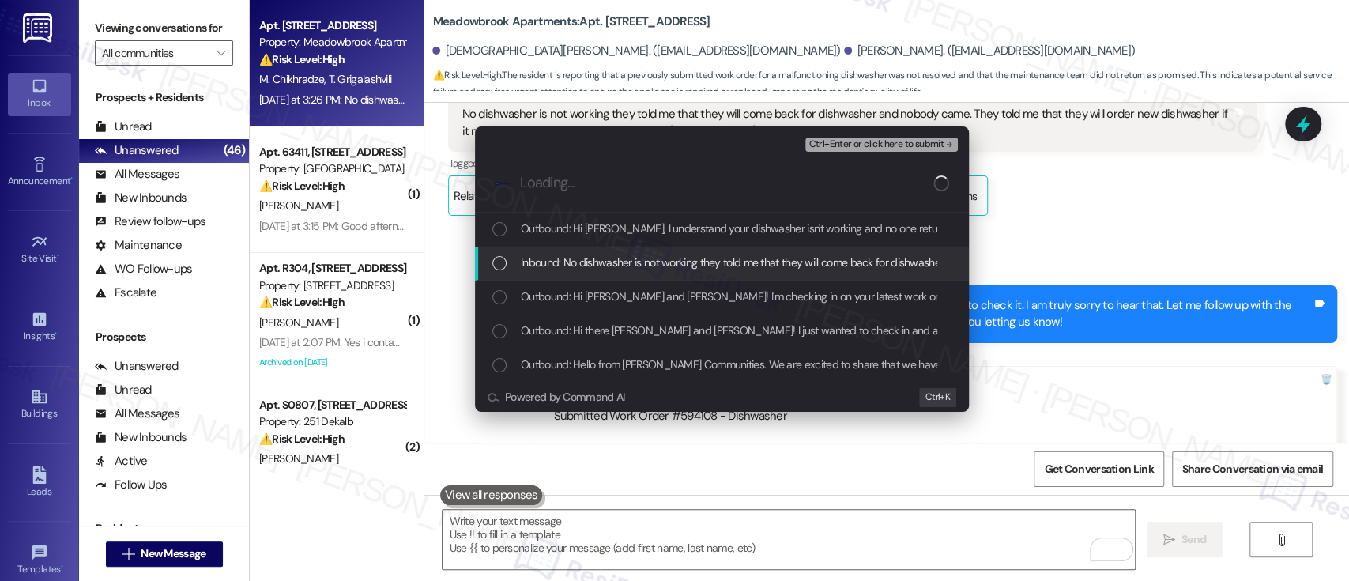
click at [609, 264] on span "Inbound: No dishwasher is not working they told me that they will come back for…" at bounding box center [1129, 262] width 1216 height 17
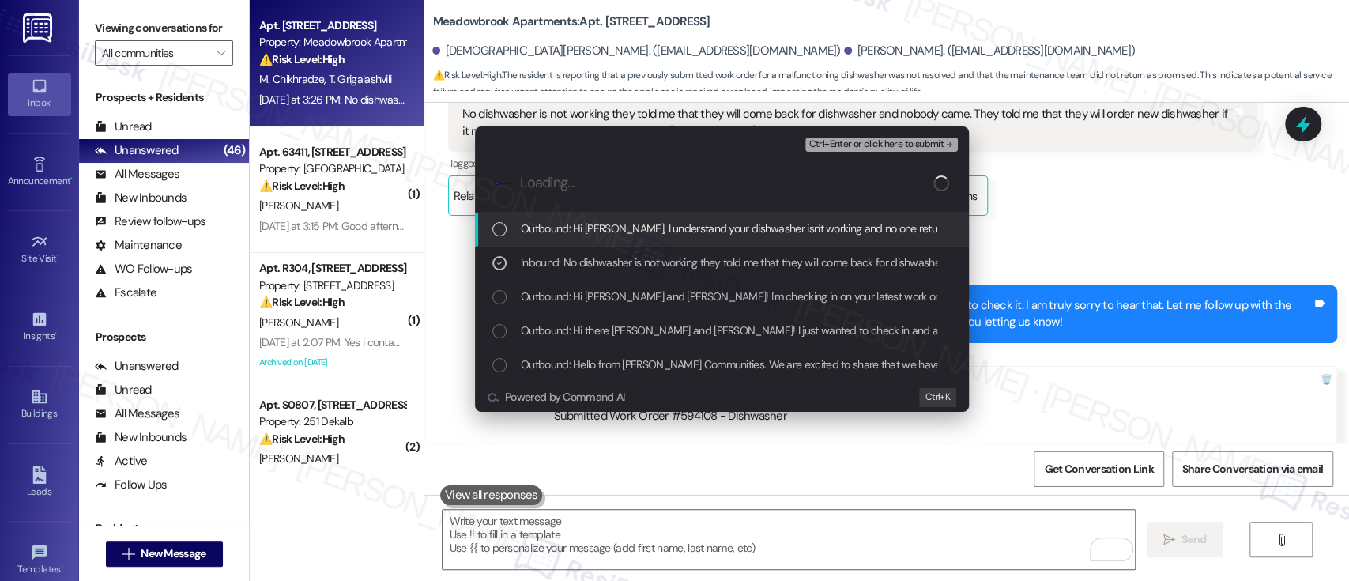
click at [906, 147] on span "Ctrl+Enter or click here to submit" at bounding box center [875, 144] width 135 height 11
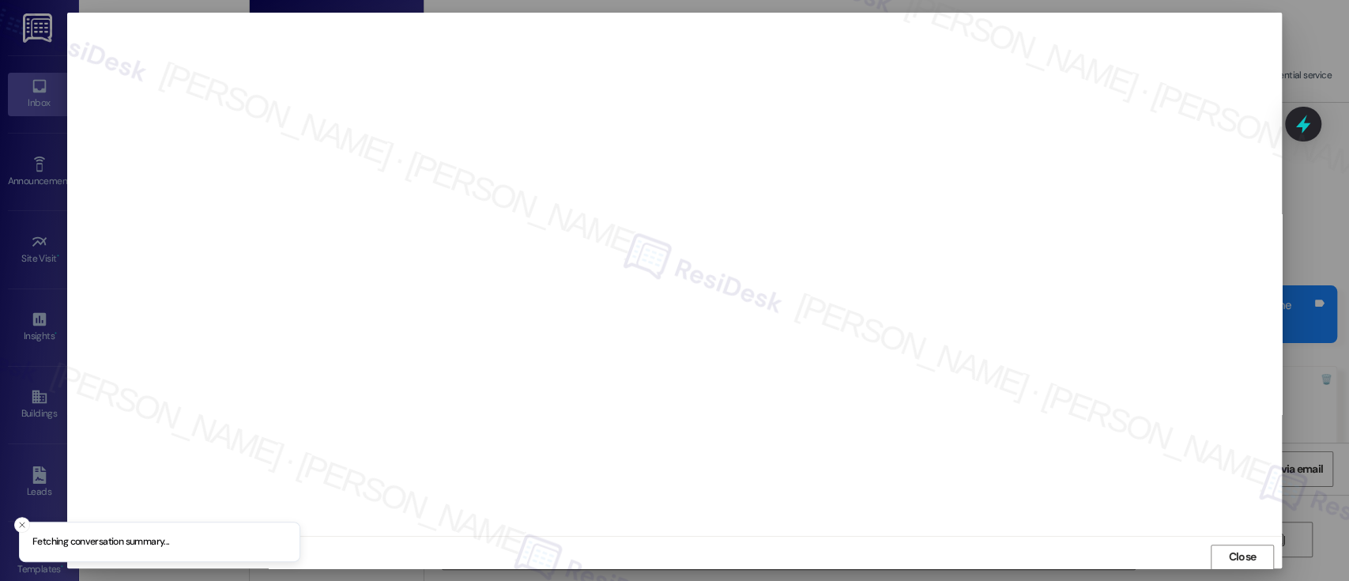
scroll to position [1, 0]
click at [1225, 551] on span "Close" at bounding box center [1242, 556] width 34 height 17
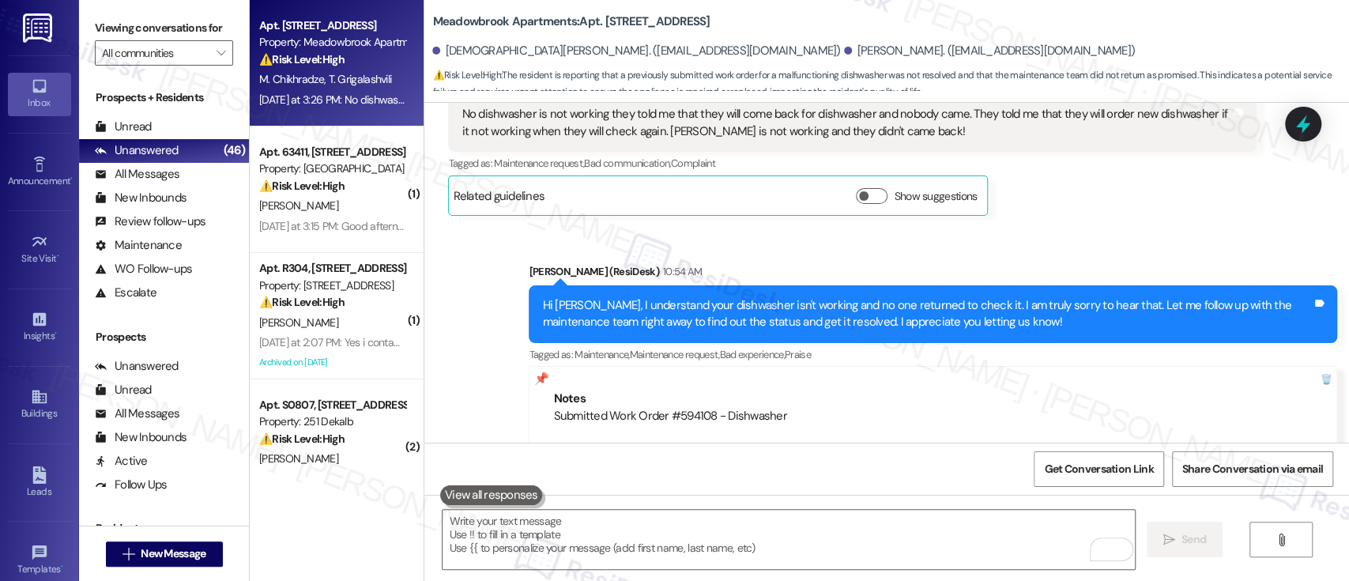
click at [1091, 228] on div "Sent via SMS Emily (ResiDesk) 10:54 AM Hi Mariami, I understand your dishwasher…" at bounding box center [886, 370] width 925 height 284
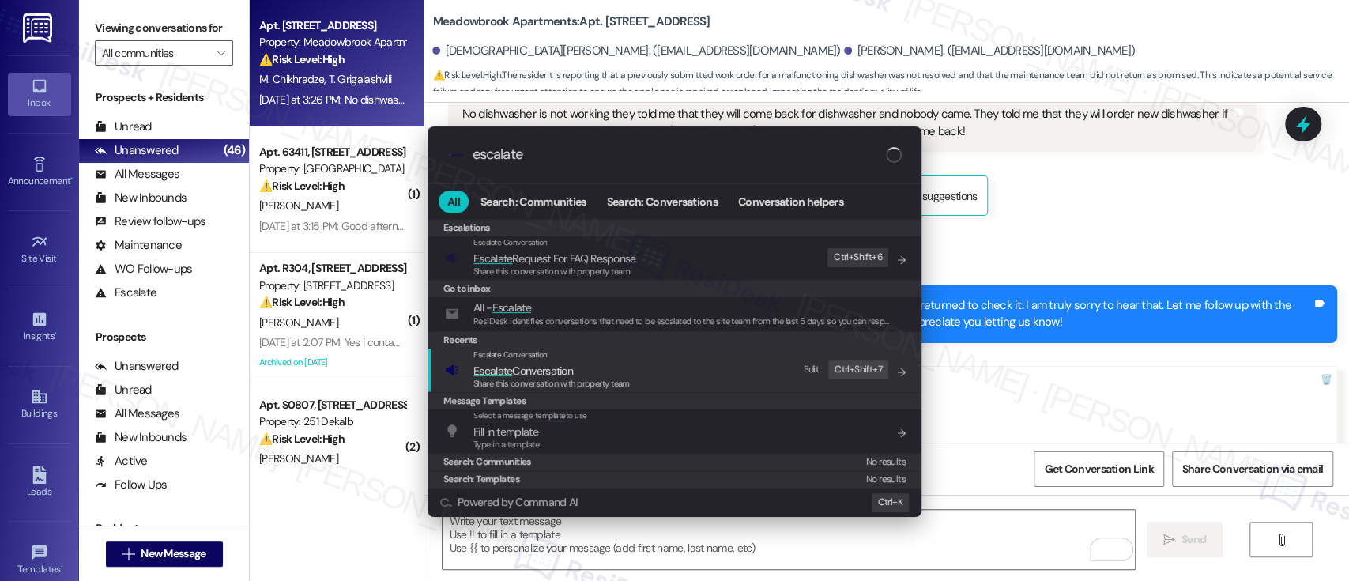
type input "escalate"
click at [531, 365] on span "Escalate Conversation" at bounding box center [523, 371] width 100 height 14
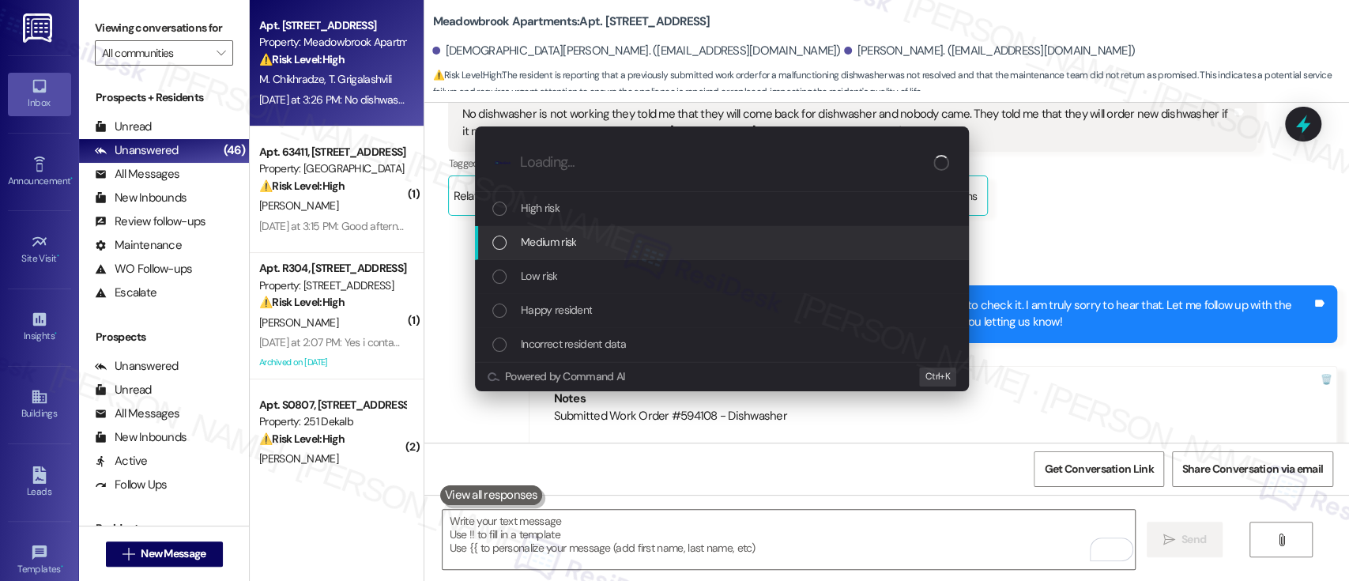
click at [553, 237] on span "Medium risk" at bounding box center [548, 241] width 55 height 17
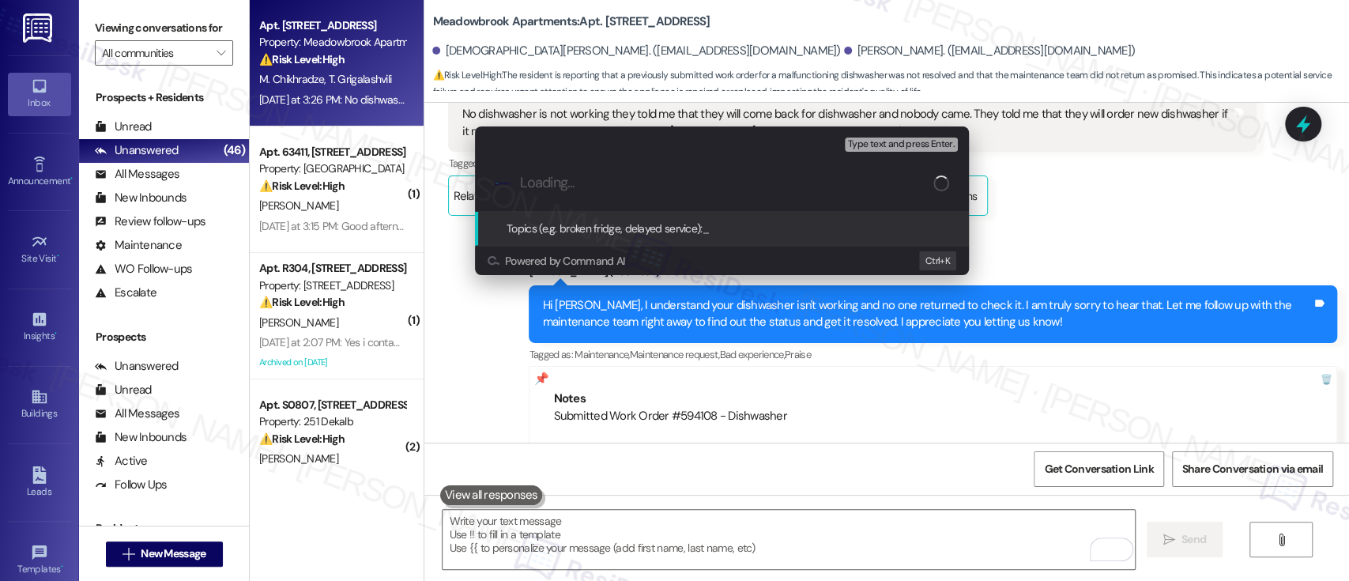
paste input "Submitted Work Order #594108 - Dishwasher"
type input "Submitted Work Order #594108 - Dishwasher"
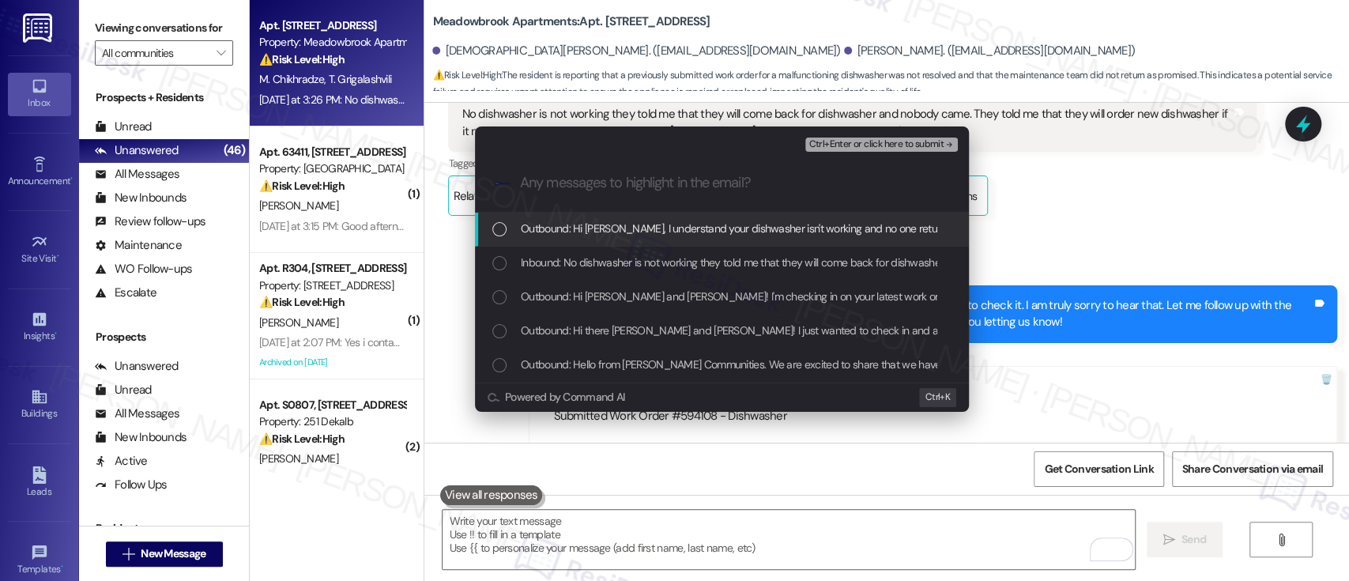
click at [593, 253] on div "Inbound: No dishwasher is not working they told me that they will come back for…" at bounding box center [722, 264] width 494 height 34
click at [878, 148] on span "Ctrl+Enter or click here to submit" at bounding box center [875, 144] width 135 height 11
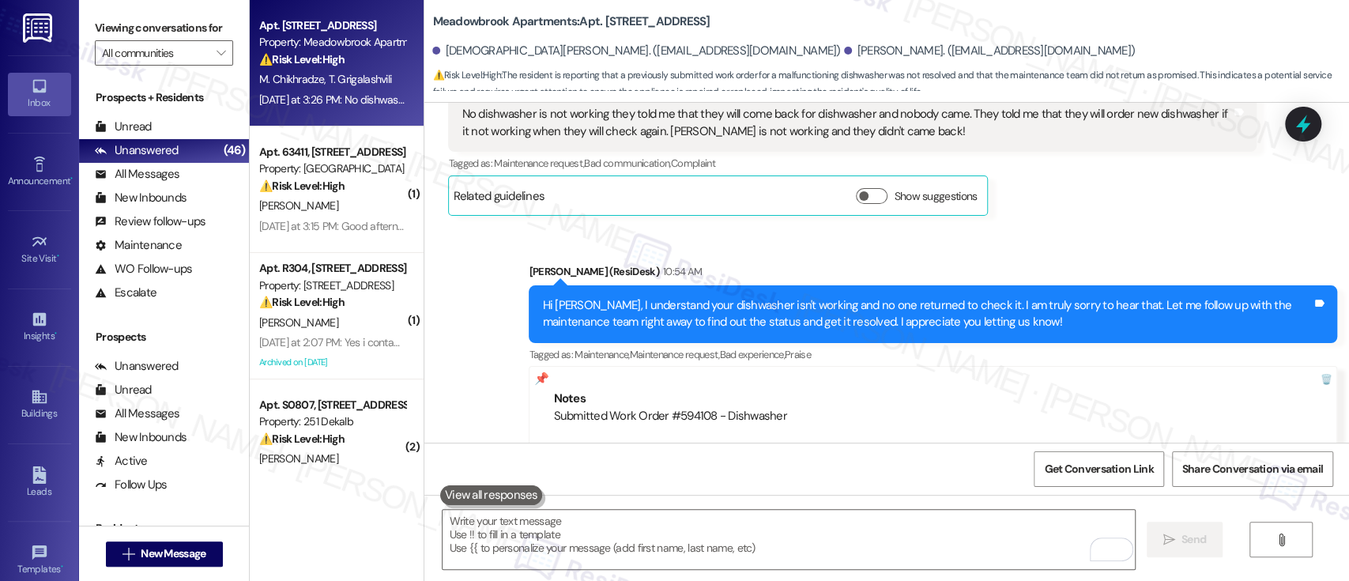
scroll to position [888, 0]
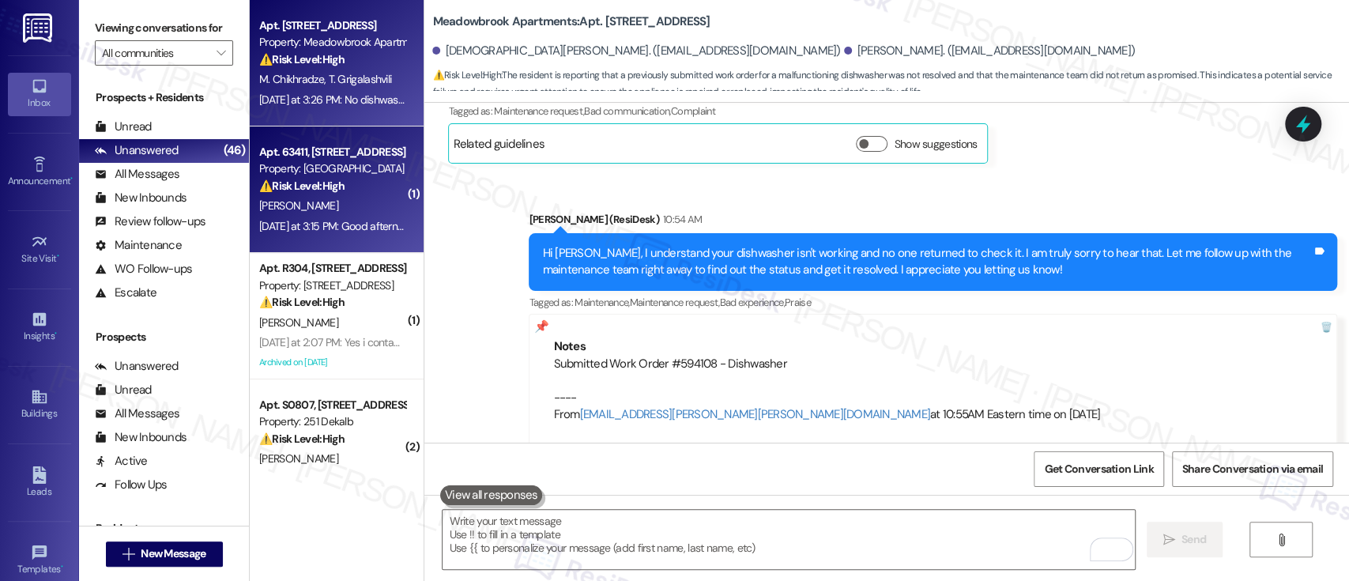
click at [277, 192] on strong "⚠️ Risk Level: High" at bounding box center [301, 186] width 85 height 14
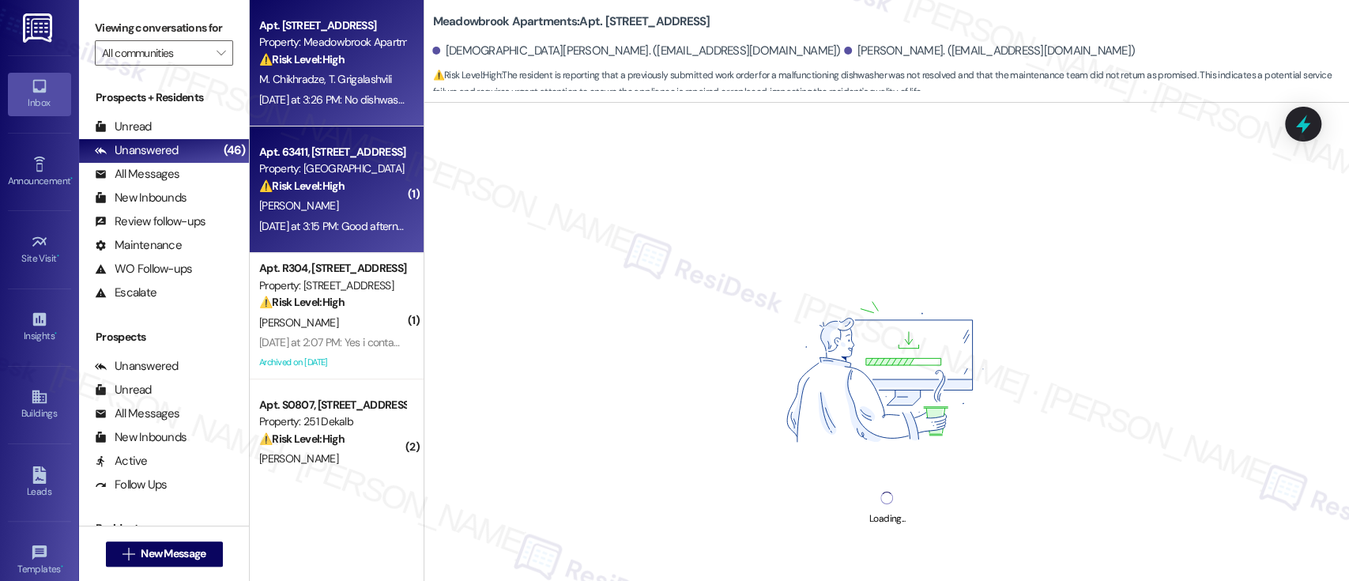
click at [322, 66] on div "⚠️ Risk Level: High The resident is reporting that a previously submitted work …" at bounding box center [332, 59] width 146 height 17
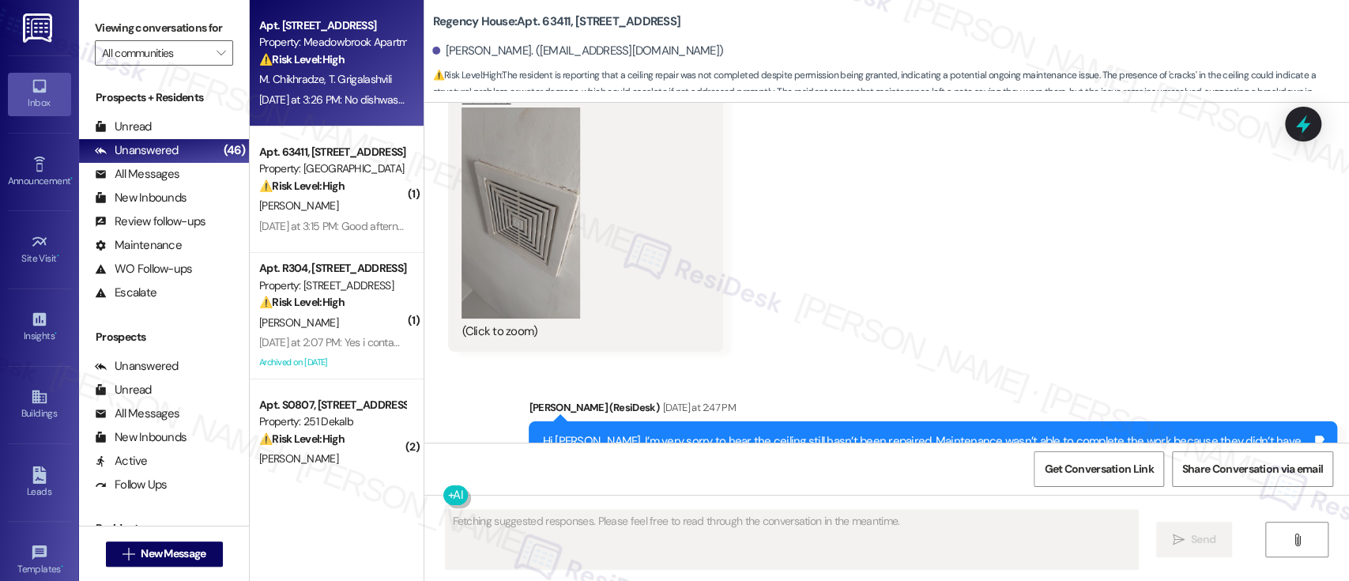
scroll to position [3615, 0]
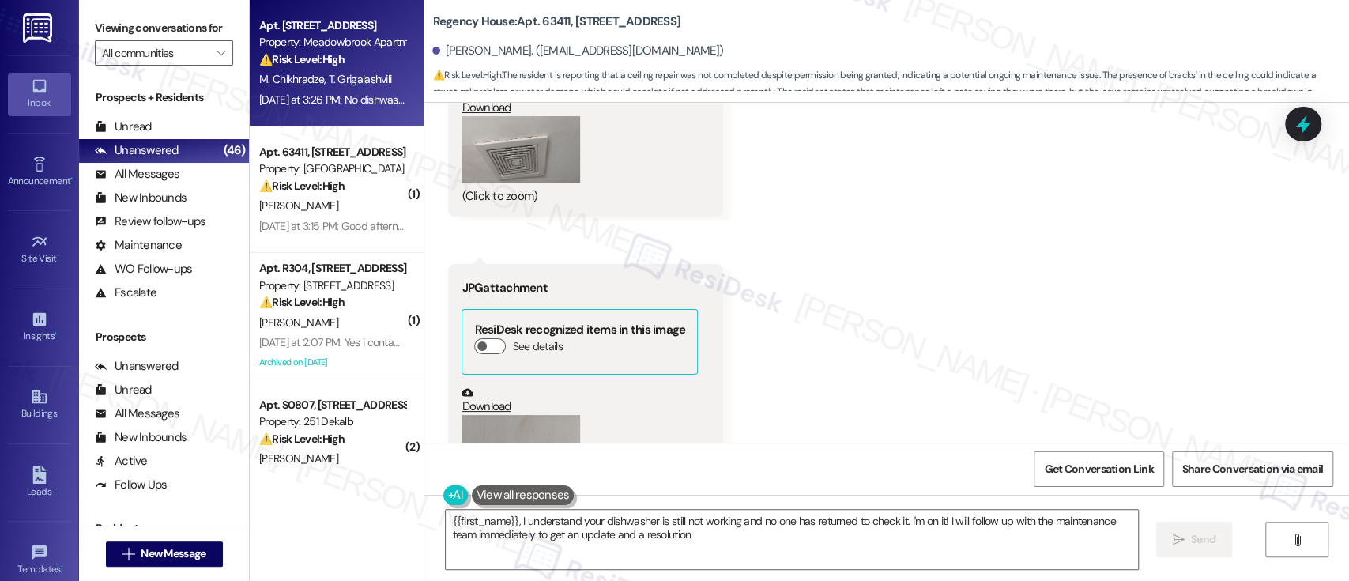
type textarea "{{first_name}}, I understand your dishwasher is still not working and no one ha…"
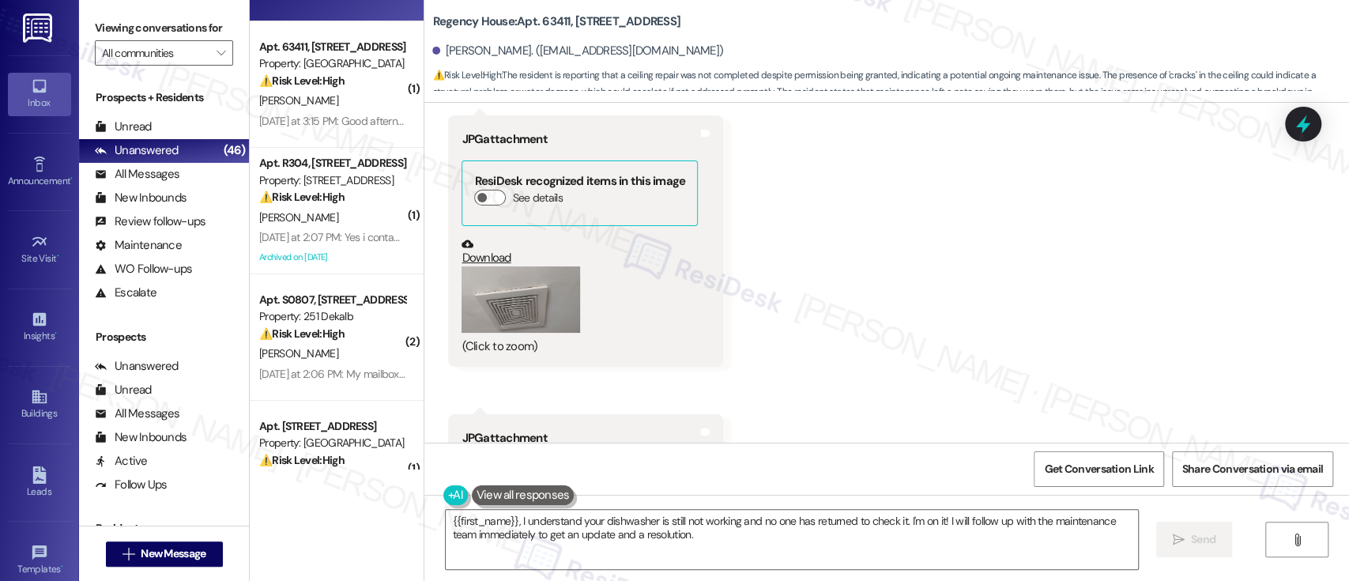
scroll to position [0, 0]
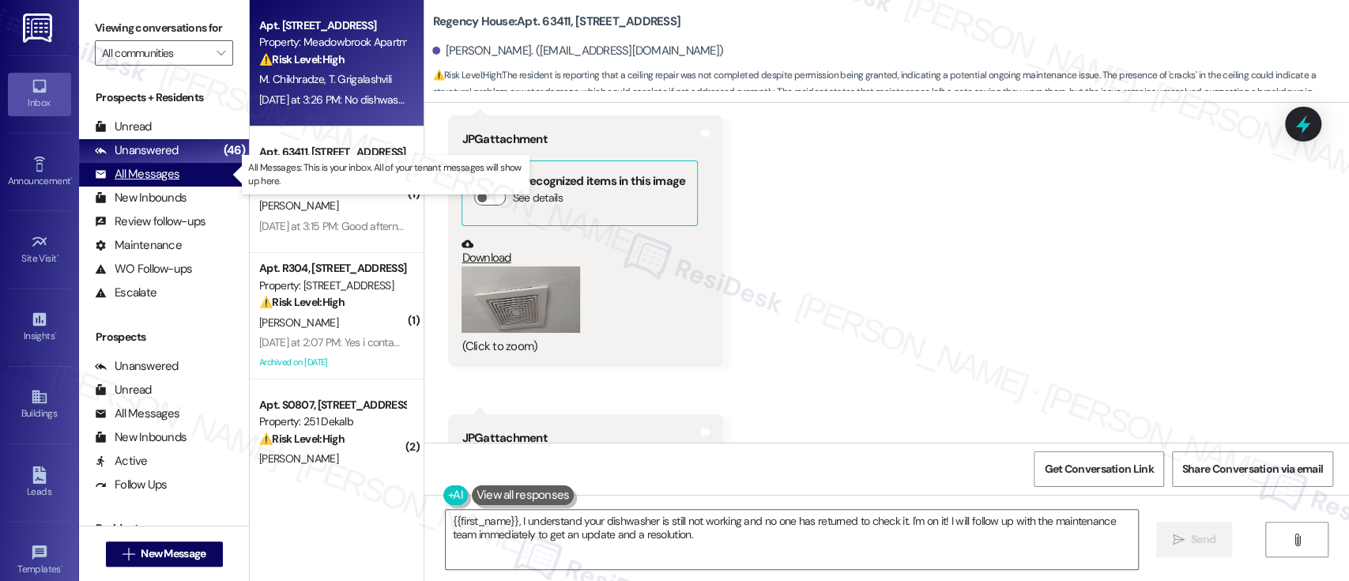
click at [158, 171] on div "All Messages" at bounding box center [137, 174] width 85 height 17
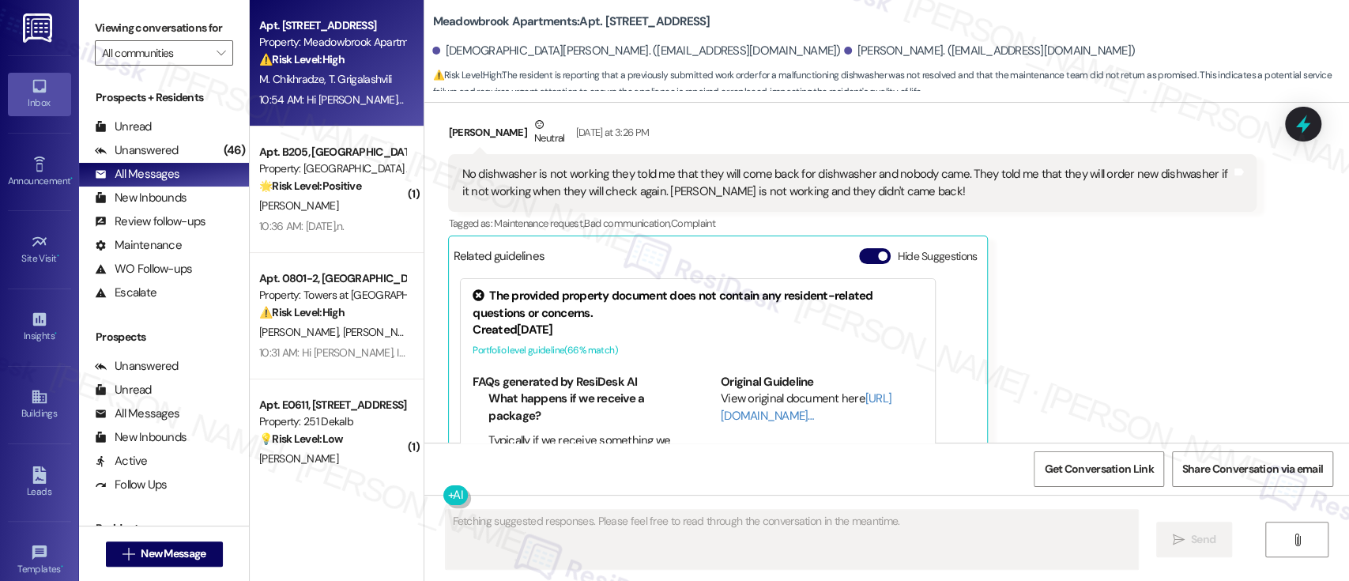
scroll to position [835, 0]
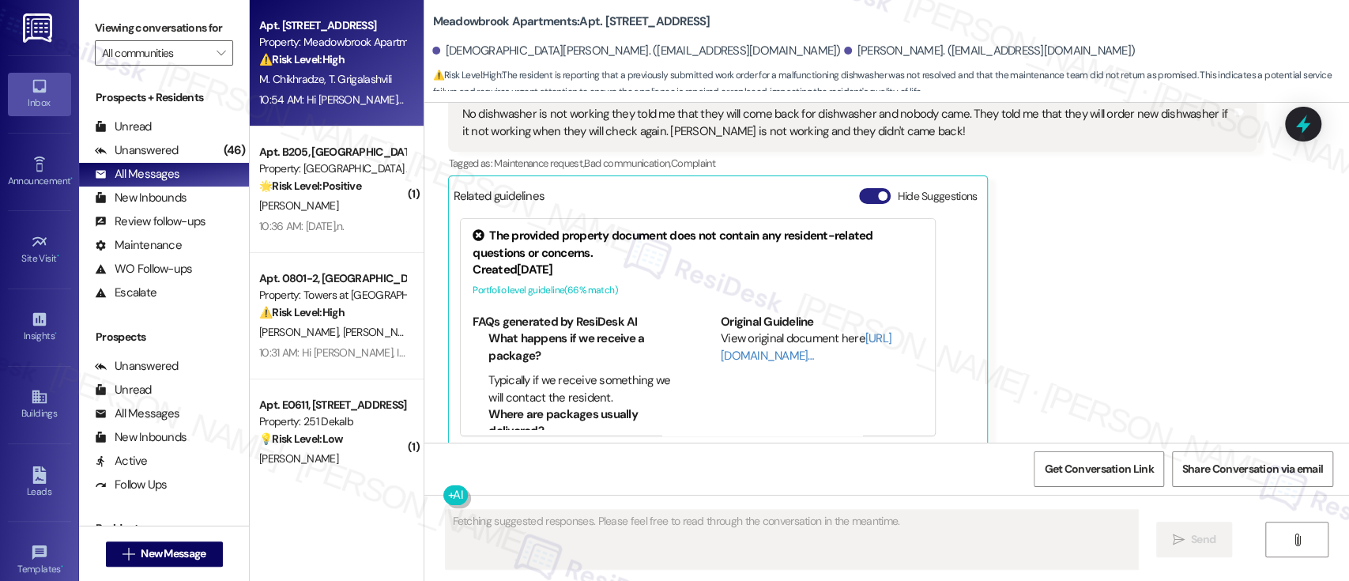
click at [862, 188] on button "Hide Suggestions" at bounding box center [875, 196] width 32 height 16
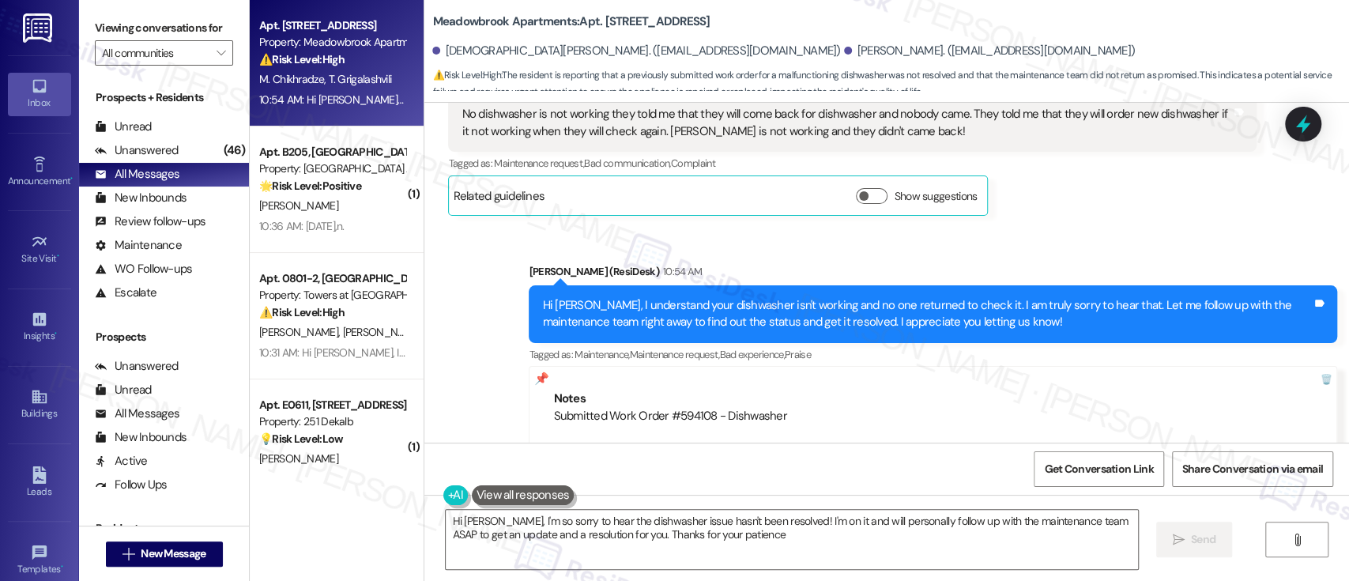
type textarea "Hi Mariami, I'm so sorry to hear the dishwasher issue hasn't been resolved! I'm…"
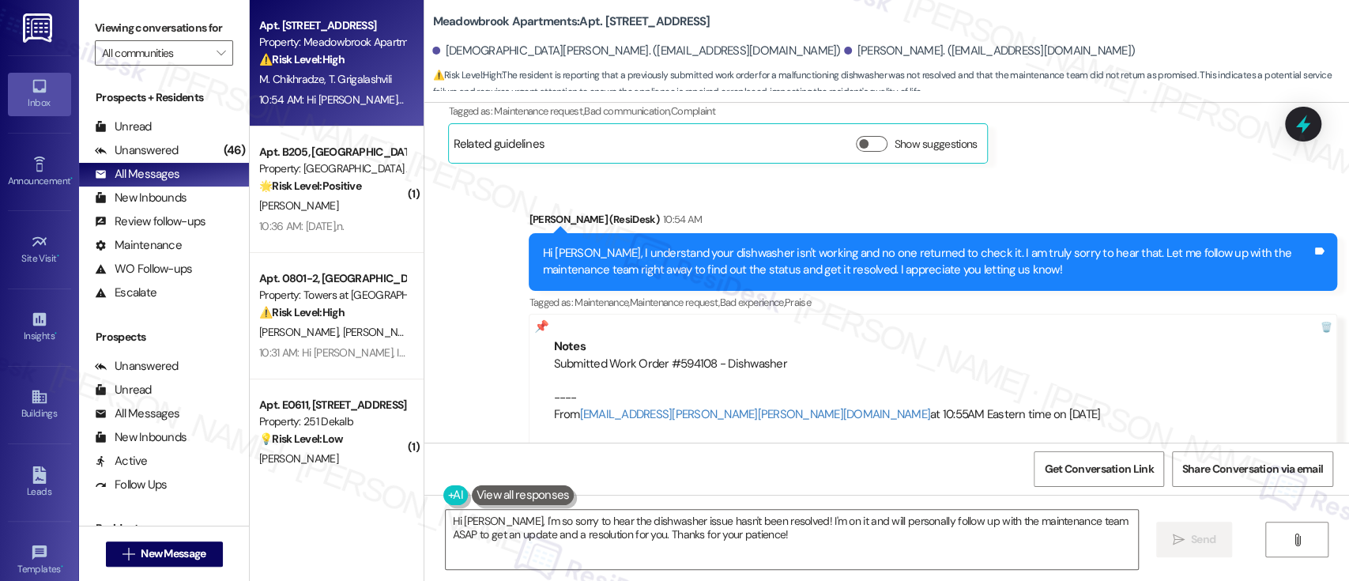
drag, startPoint x: 1053, startPoint y: 155, endPoint x: 1051, endPoint y: 139, distance: 15.9
click at [1051, 141] on div "Received via SMS Mariami Chikhradze Neutral Yesterday at 3:26 PM No dishwasher …" at bounding box center [852, 84] width 832 height 184
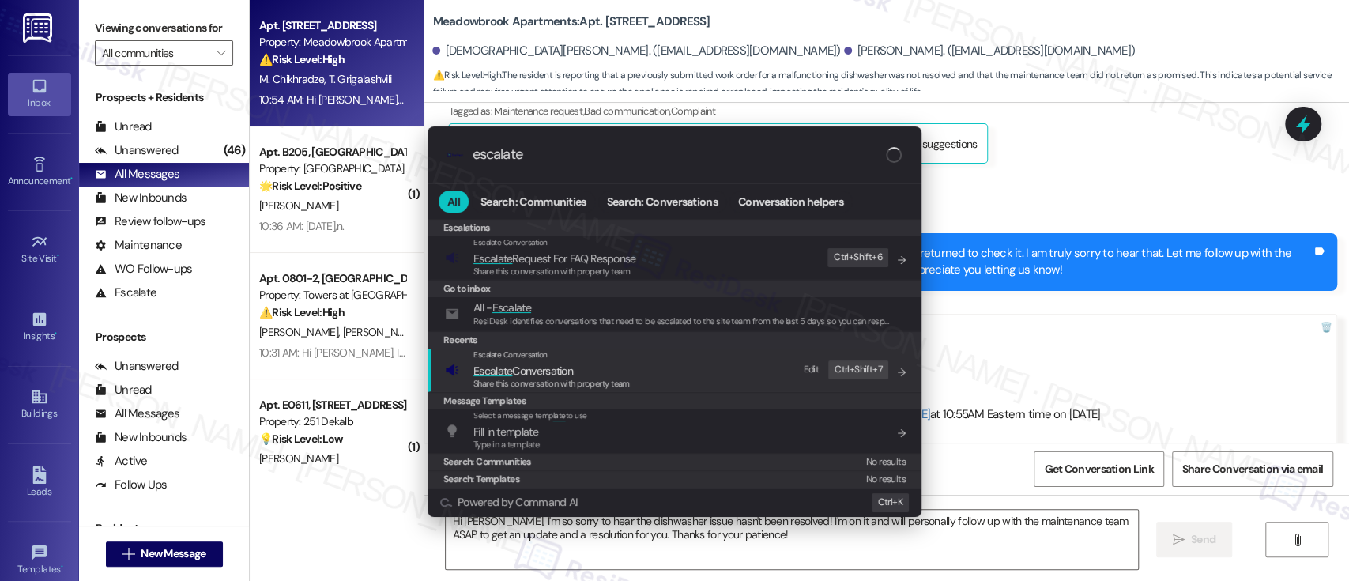
type input "escalate"
click at [607, 370] on span "Escalate Conversation" at bounding box center [551, 370] width 156 height 17
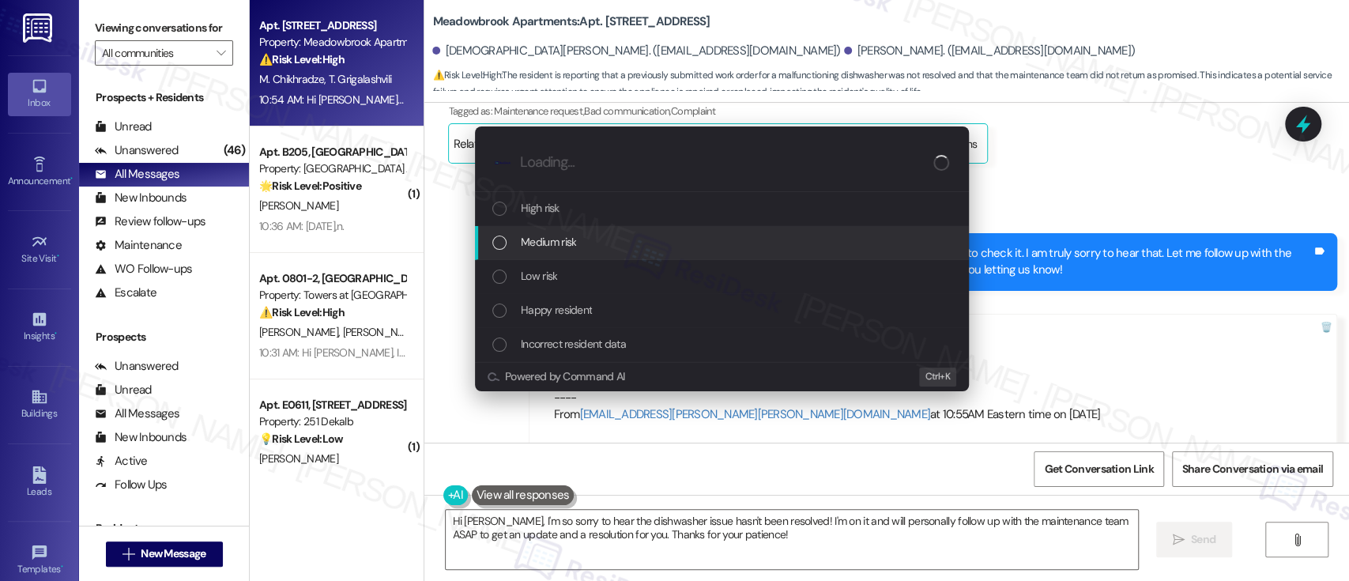
click at [567, 240] on span "Medium risk" at bounding box center [548, 241] width 55 height 17
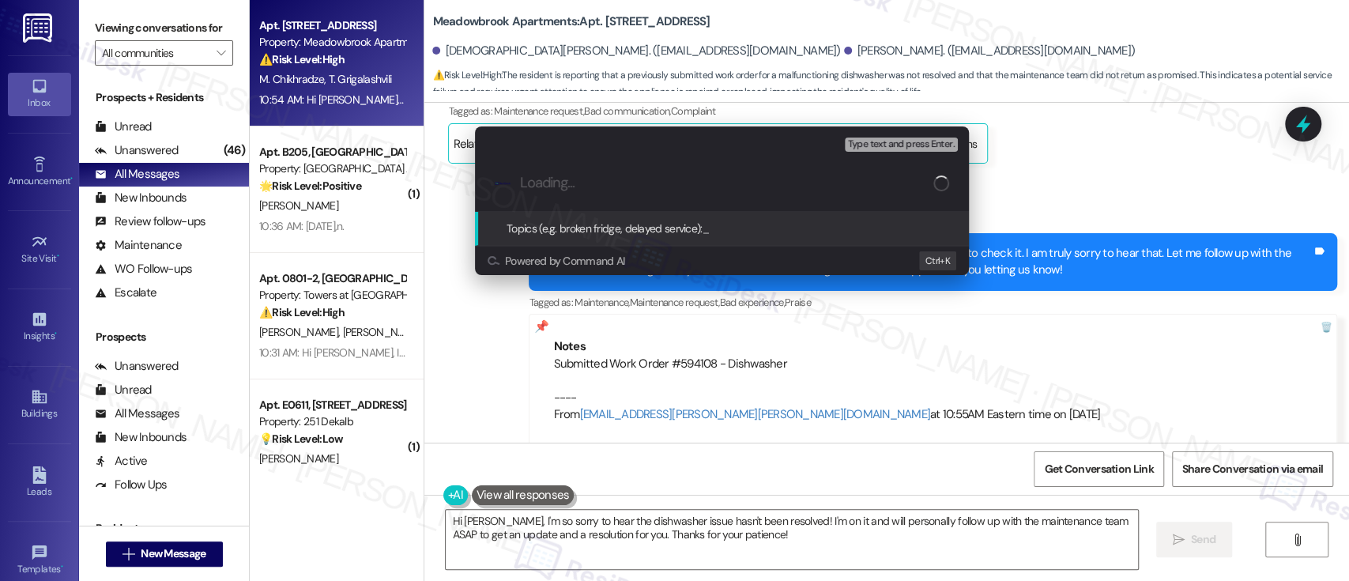
paste input "Submitted Work Order #594108 - Dishwasher"
type input "Submitted Work Order #594108 - Dishwasher"
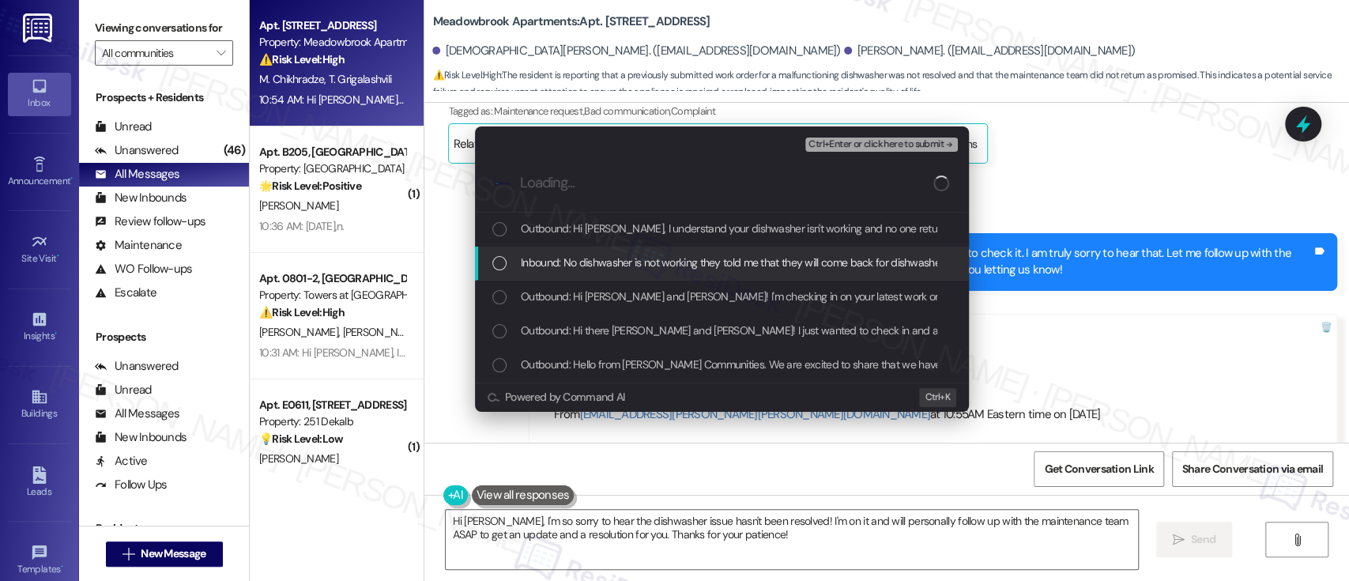
click at [582, 254] on span "Inbound: No dishwasher is not working they told me that they will come back for…" at bounding box center [1129, 262] width 1216 height 17
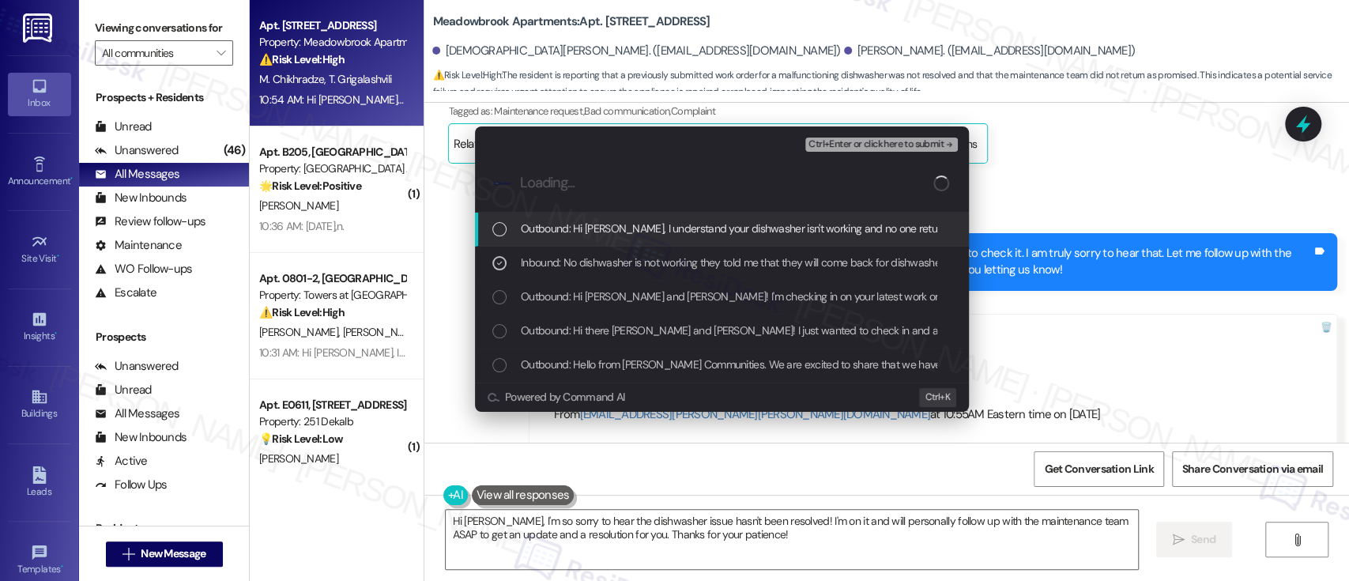
click at [935, 142] on span "Ctrl+Enter or click here to submit" at bounding box center [875, 144] width 135 height 11
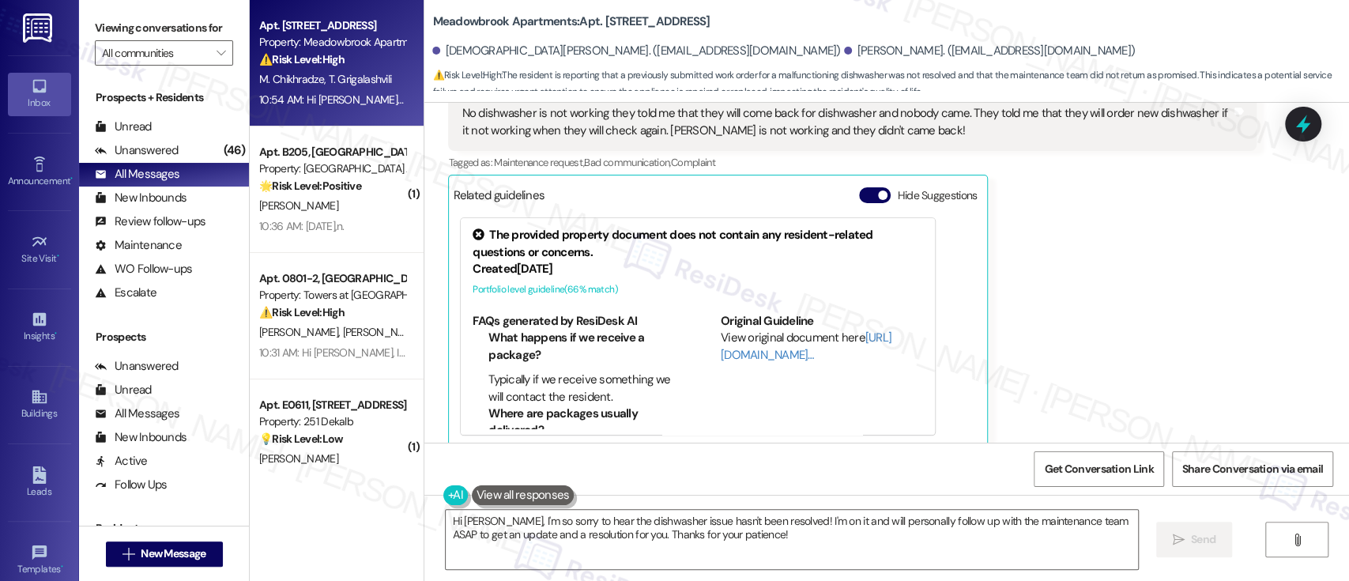
scroll to position [835, 0]
type textarea "Hi Mariami, I'm so sorry to hear the dishwasher issue hasn't been resolved! I'm…"
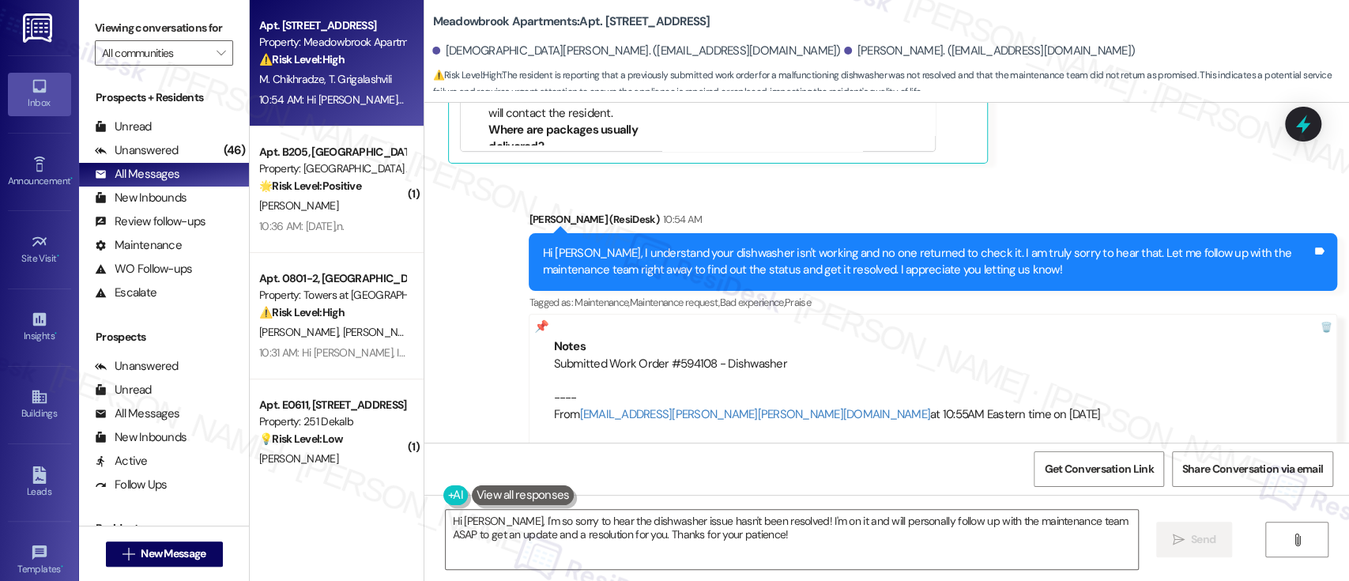
click at [1112, 175] on div "Sent via SMS Emily (ResiDesk) 10:54 AM Hi Mariami, I understand your dishwasher…" at bounding box center [886, 317] width 925 height 284
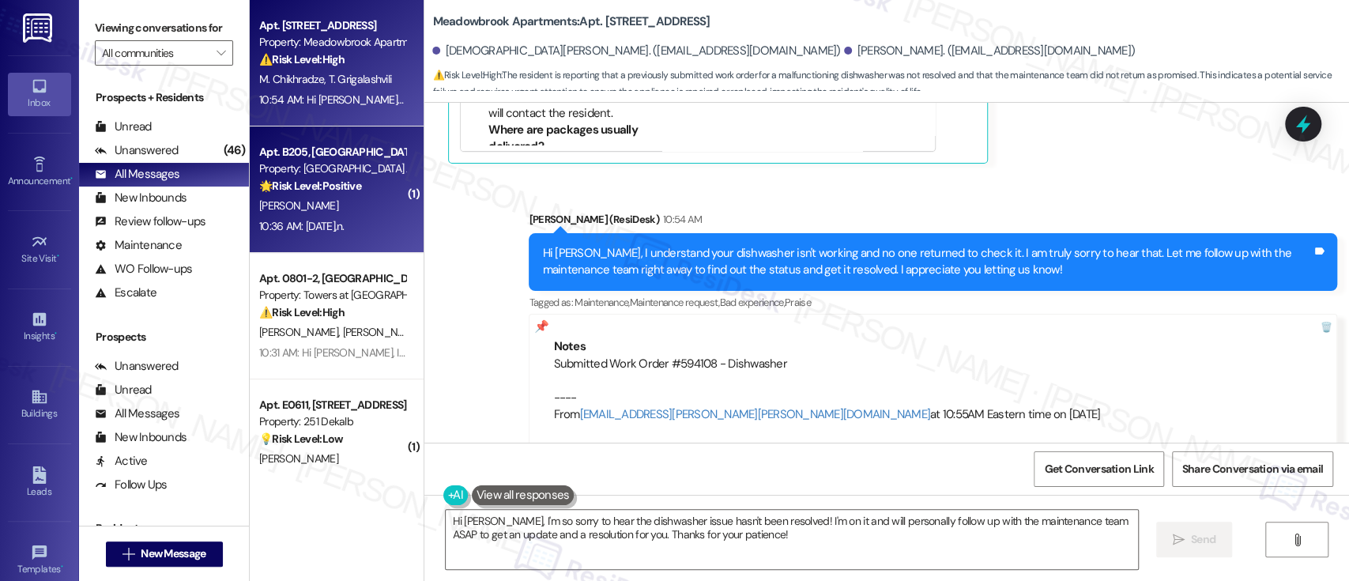
click at [354, 224] on div "10:36 AM: Yesterday,n. 10:36 AM: Yesterday,n." at bounding box center [332, 227] width 149 height 20
type textarea "Hi Mariami, I'm so sorry to hear the dishwasher issue hasn't been resolved! I'm…"
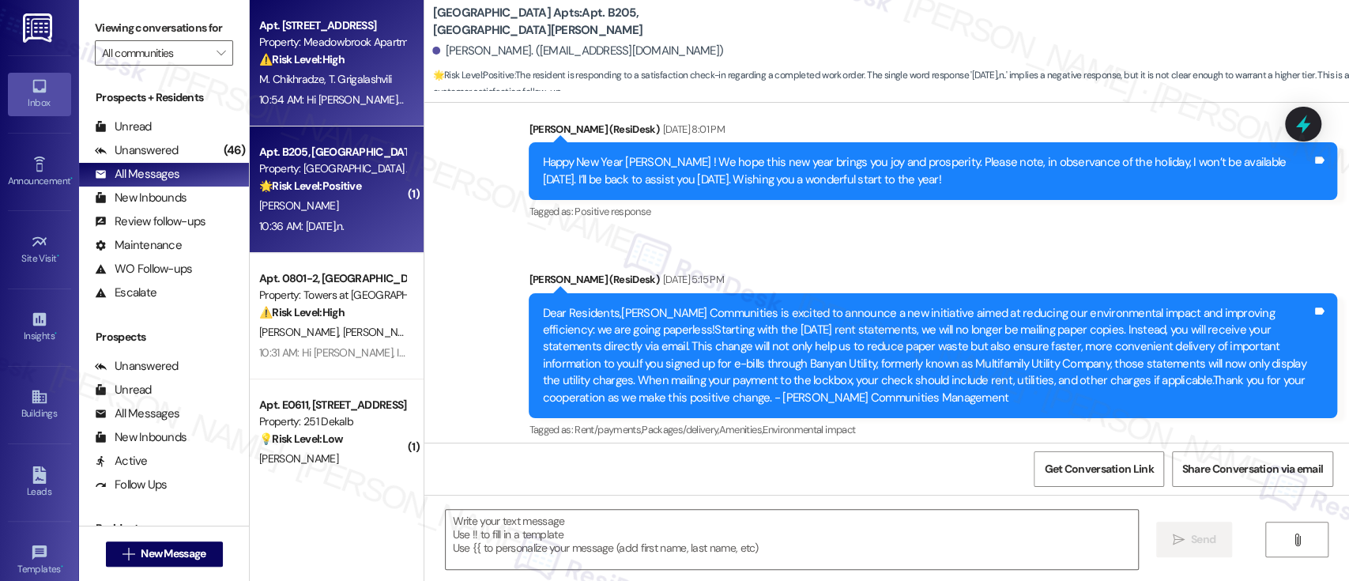
type textarea "Fetching suggested responses. Please feel free to read through the conversation…"
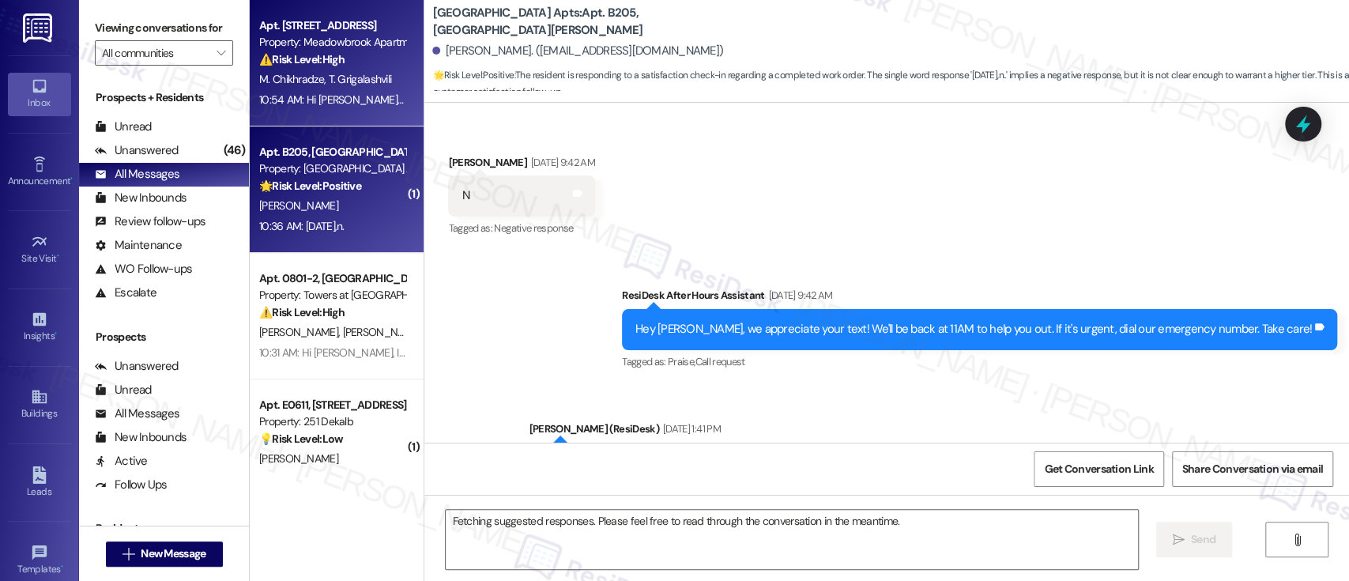
click at [322, 43] on div "Property: Meadowbrook Apartments" at bounding box center [332, 42] width 146 height 17
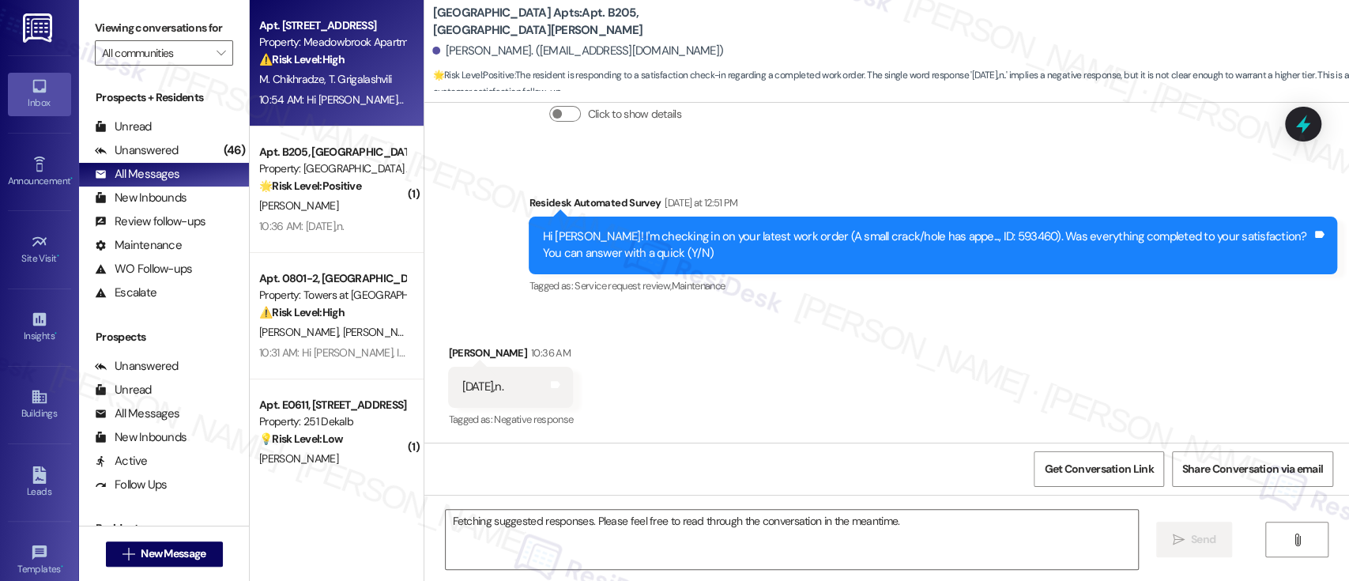
scroll to position [1315, 0]
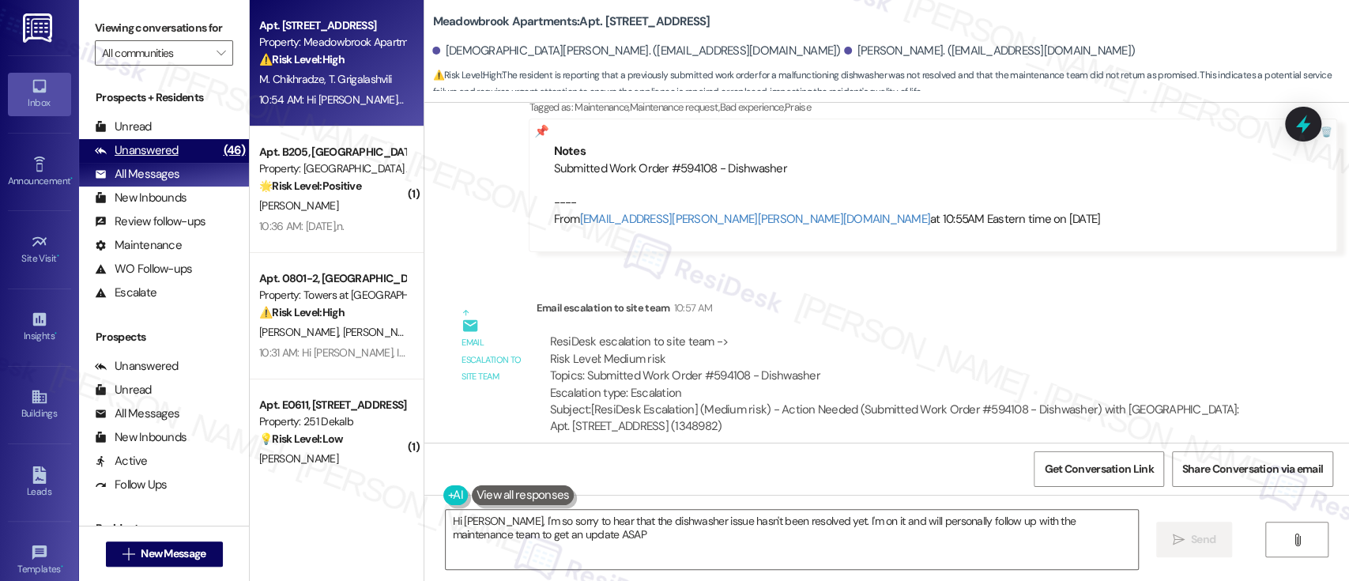
type textarea "Hi Mariami, I'm so sorry to hear that the dishwasher issue hasn't been resolved…"
click at [138, 150] on div "Unanswered" at bounding box center [137, 150] width 84 height 17
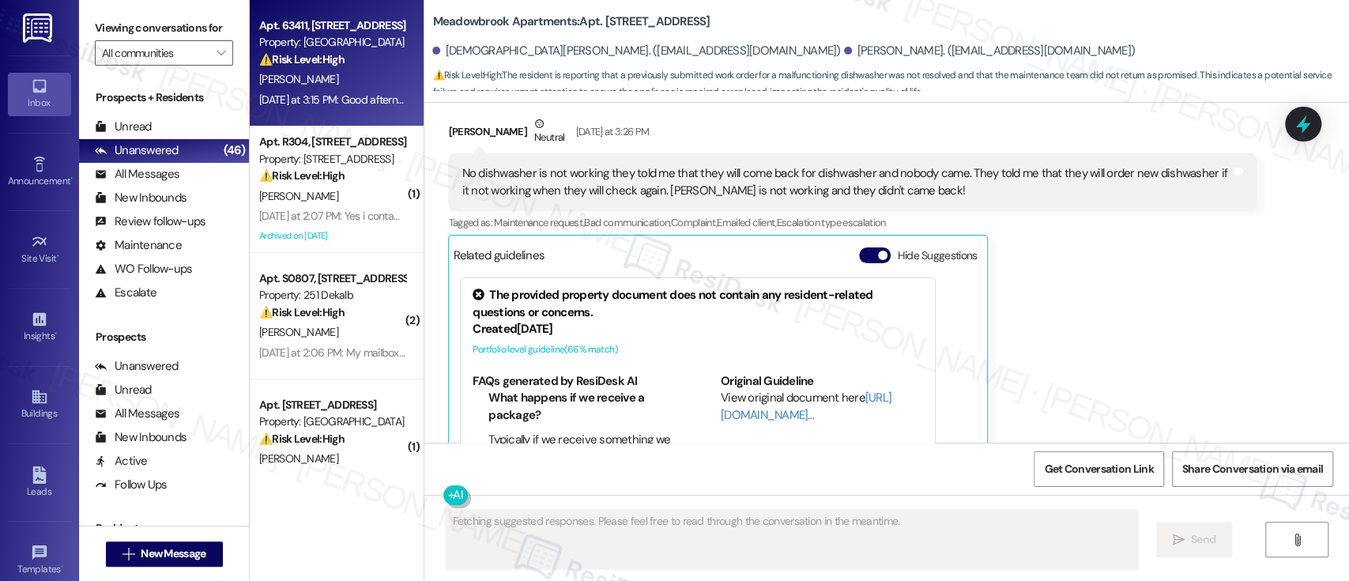
scroll to position [835, 0]
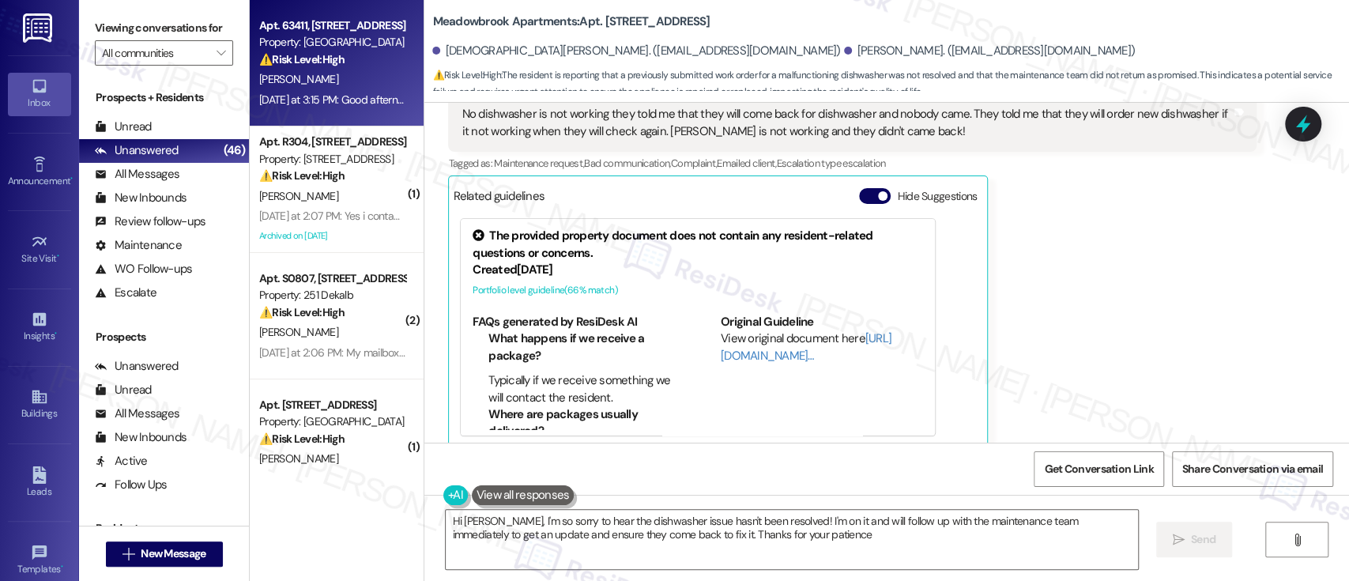
type textarea "Hi Mariami, I'm so sorry to hear the dishwasher issue hasn't been resolved! I'm…"
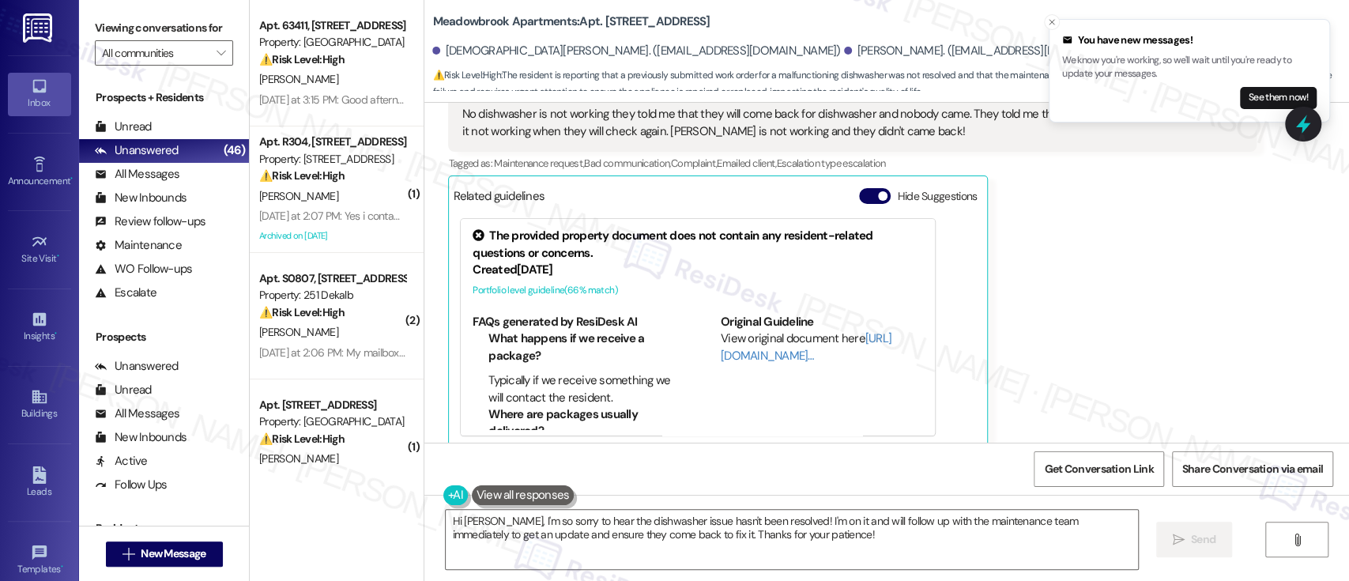
click at [1208, 273] on div "Mariami Chikhradze Neutral Yesterday at 3:26 PM No dishwasher is not working th…" at bounding box center [852, 252] width 808 height 393
click at [861, 188] on button "Hide Suggestions" at bounding box center [875, 196] width 32 height 16
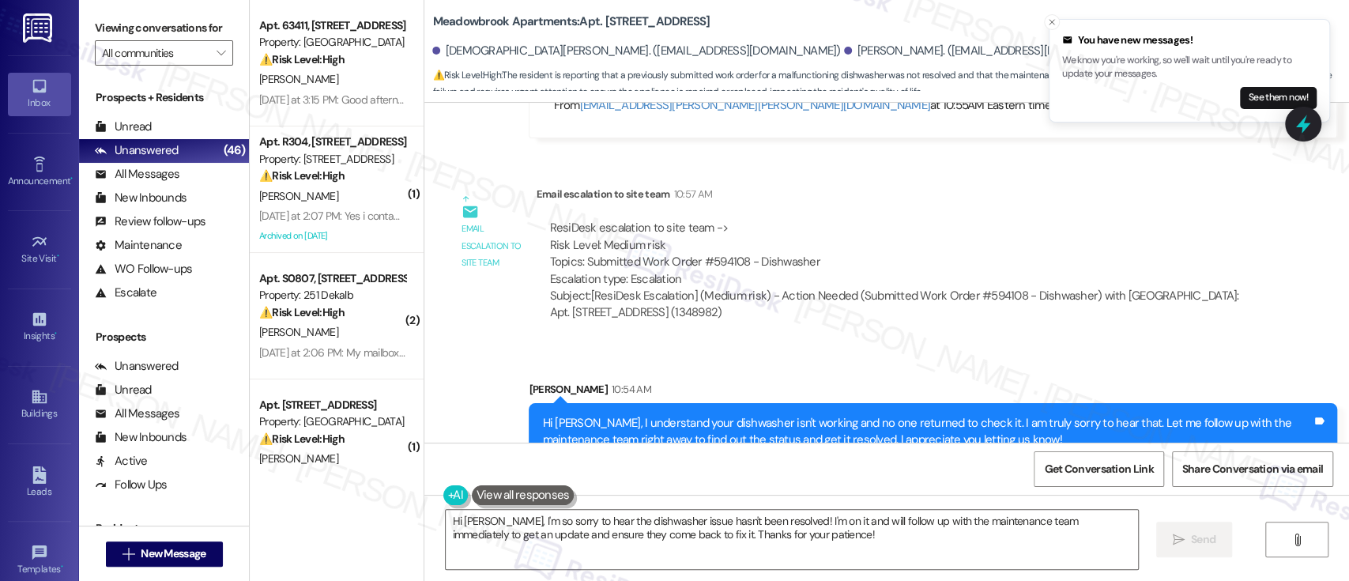
scroll to position [1209, 0]
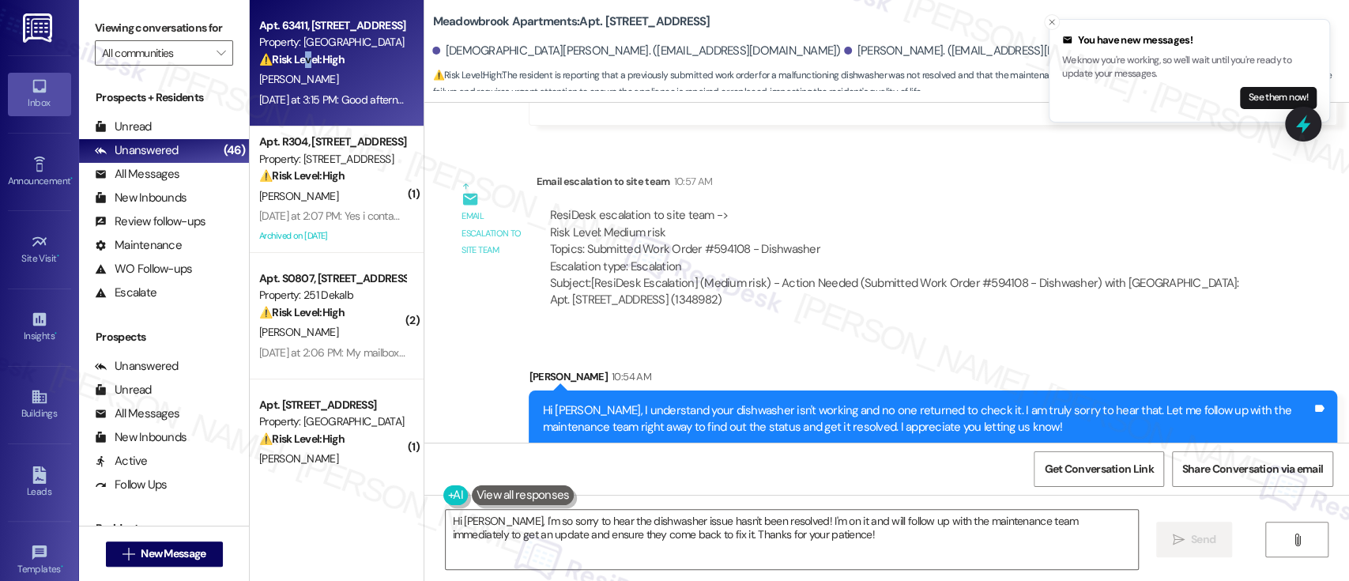
click at [296, 62] on strong "⚠️ Risk Level: High" at bounding box center [301, 59] width 85 height 14
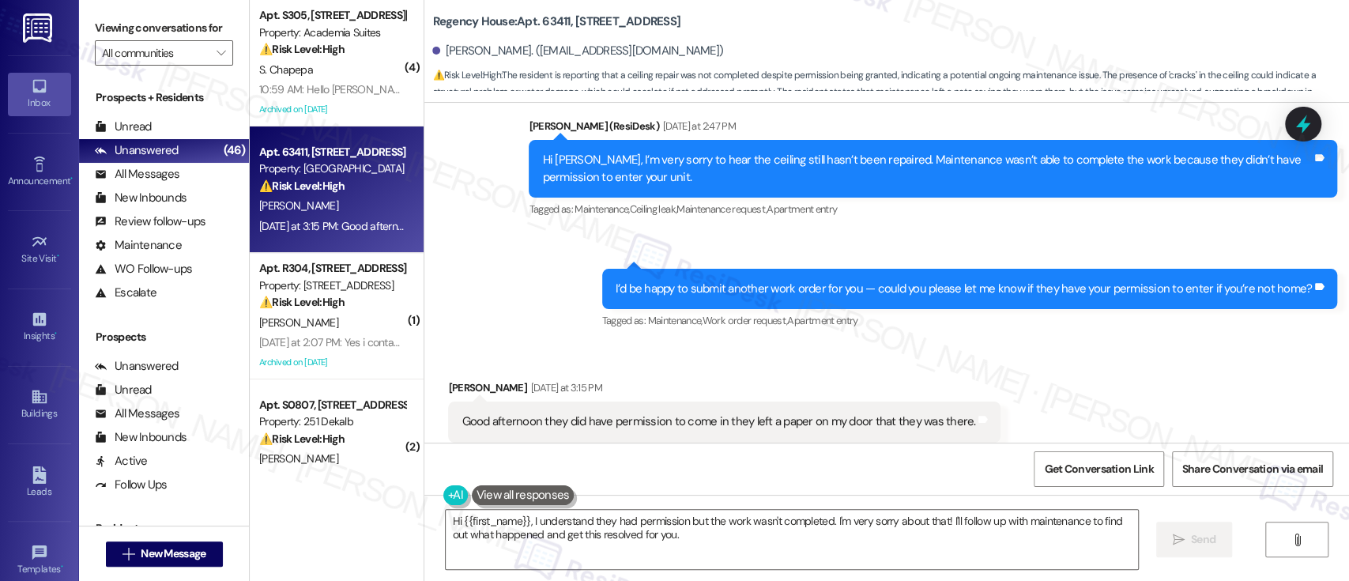
scroll to position [3914, 0]
click at [1208, 378] on div "Received via SMS Rosalind Gainer Yesterday at 3:15 PM Good afternoon they did h…" at bounding box center [886, 411] width 925 height 134
click at [958, 526] on textarea "Hi {{first_name}}, I understand they had permission but the work wasn't complet…" at bounding box center [792, 539] width 692 height 59
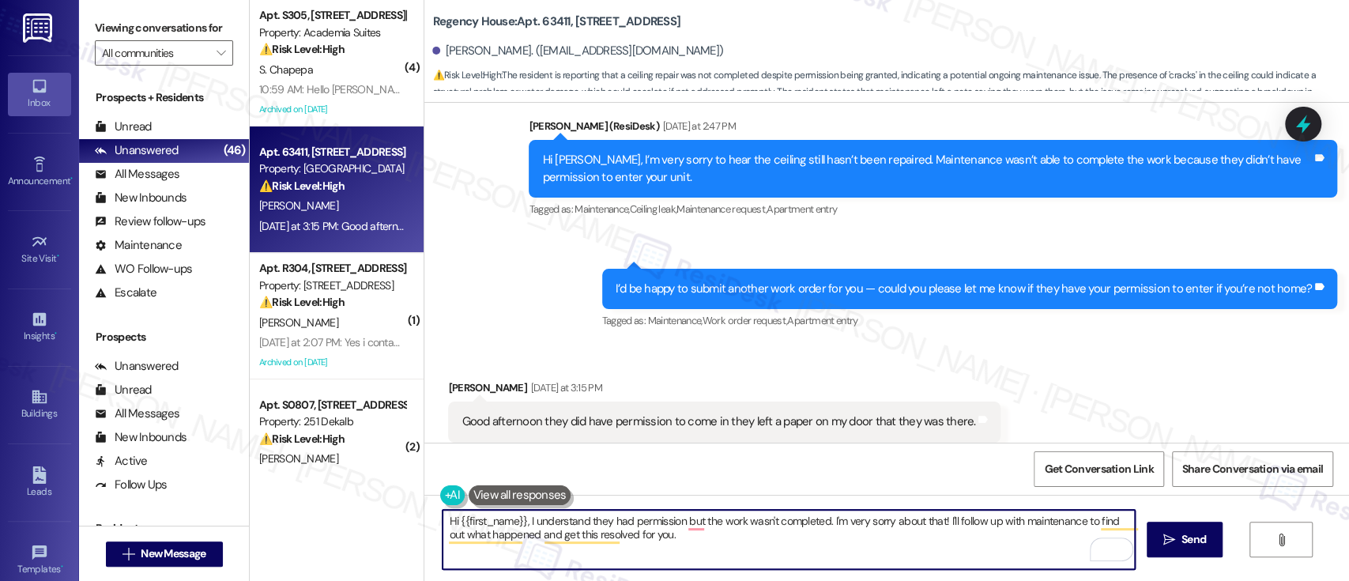
click at [718, 559] on textarea "Hi {{first_name}}, I understand they had permission but the work wasn't complet…" at bounding box center [789, 539] width 692 height 59
drag, startPoint x: 707, startPoint y: 547, endPoint x: 521, endPoint y: 518, distance: 188.8
click at [521, 518] on textarea "Hi {{first_name}}, I understand they had permission but the work wasn't complet…" at bounding box center [789, 539] width 692 height 59
type textarea "Hi {{first_name}}, thank you for the update. To confirm, maintenance indeed ent…"
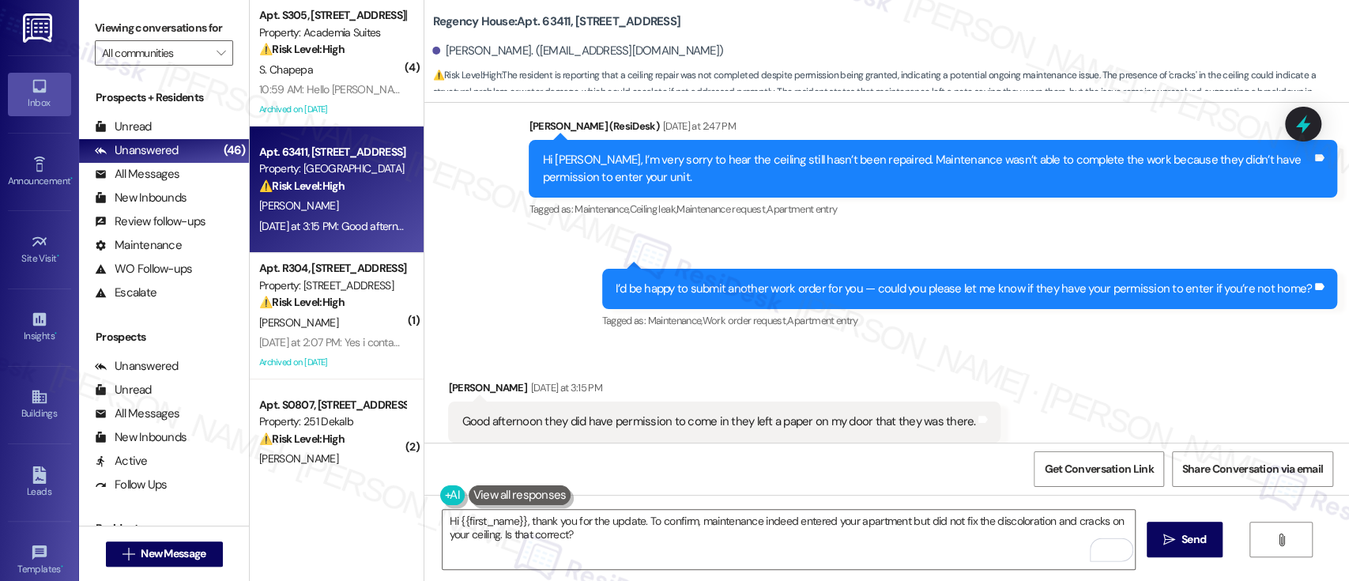
drag, startPoint x: 1242, startPoint y: 368, endPoint x: 1347, endPoint y: 405, distance: 111.2
click at [1261, 368] on div "Received via SMS Rosalind Gainer Yesterday at 3:15 PM Good afternoon they did h…" at bounding box center [886, 411] width 925 height 134
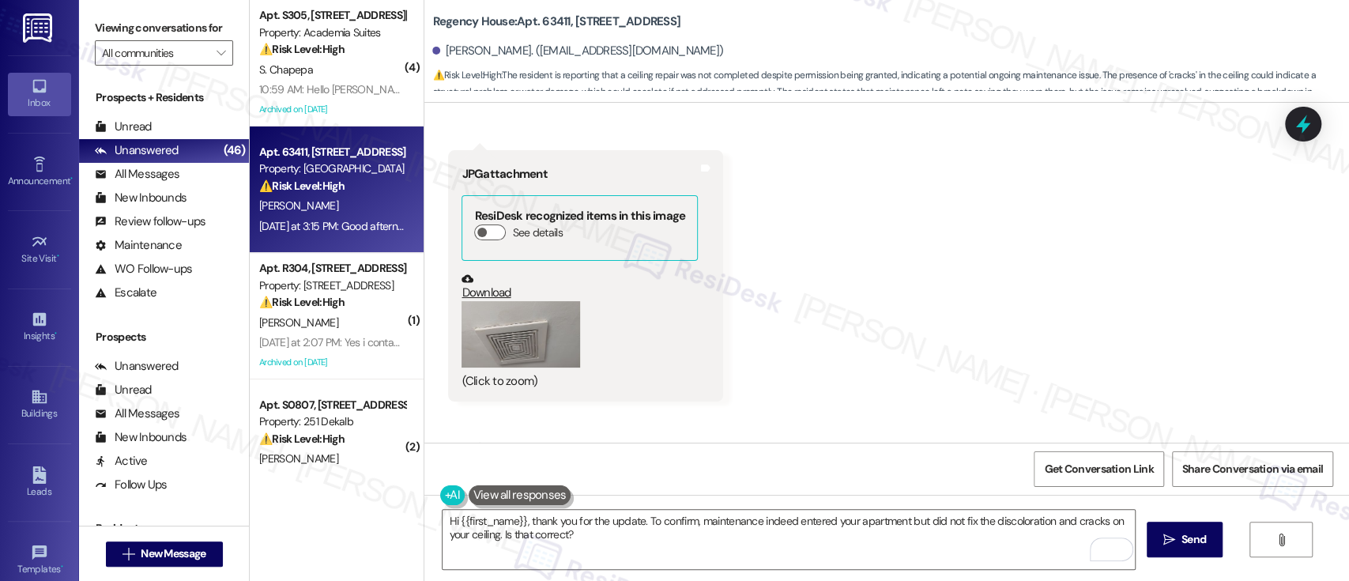
scroll to position [3149, 0]
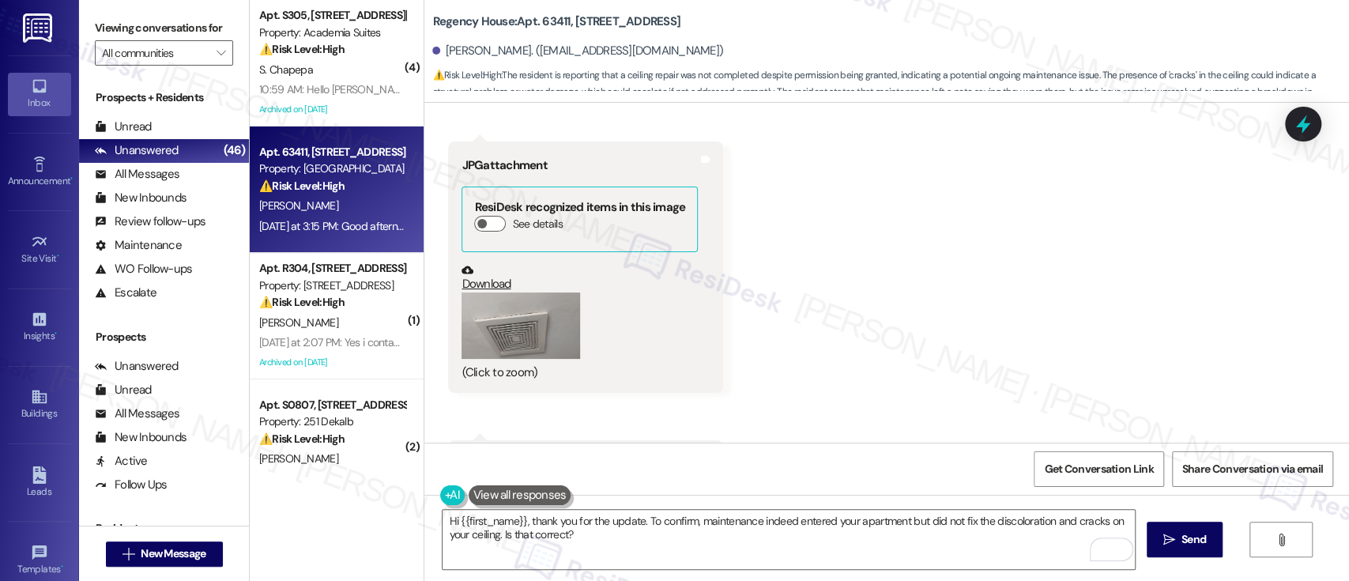
click at [481, 298] on button "Zoom image" at bounding box center [521, 325] width 119 height 66
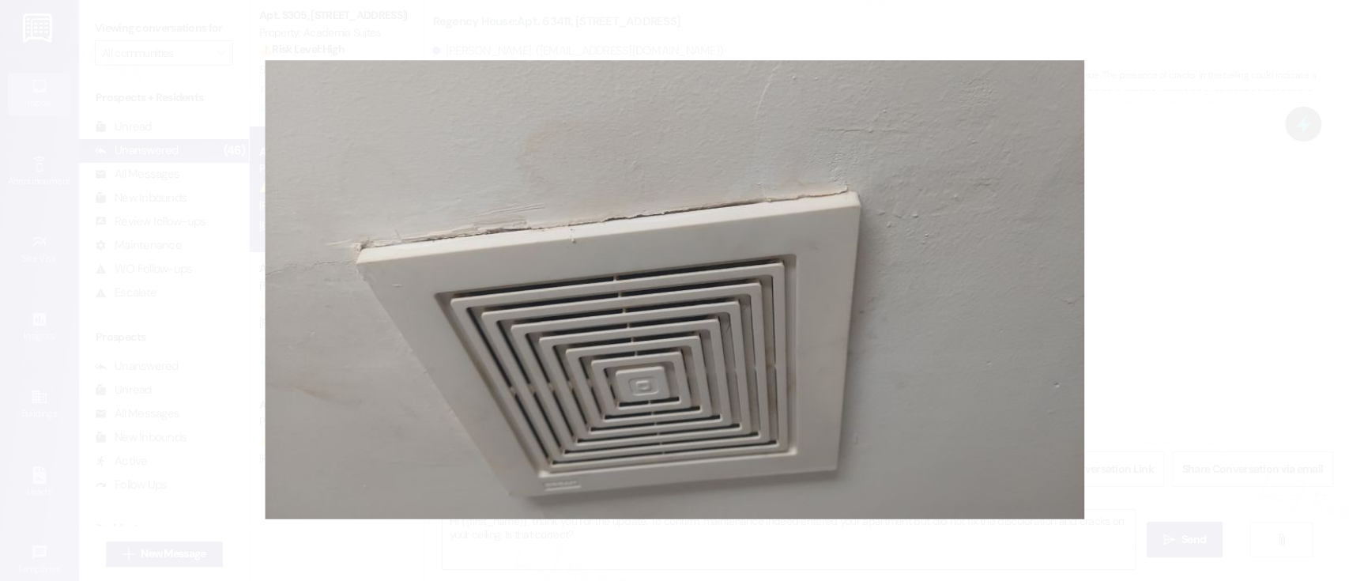
click at [1151, 254] on button "Unzoom image" at bounding box center [674, 290] width 1349 height 581
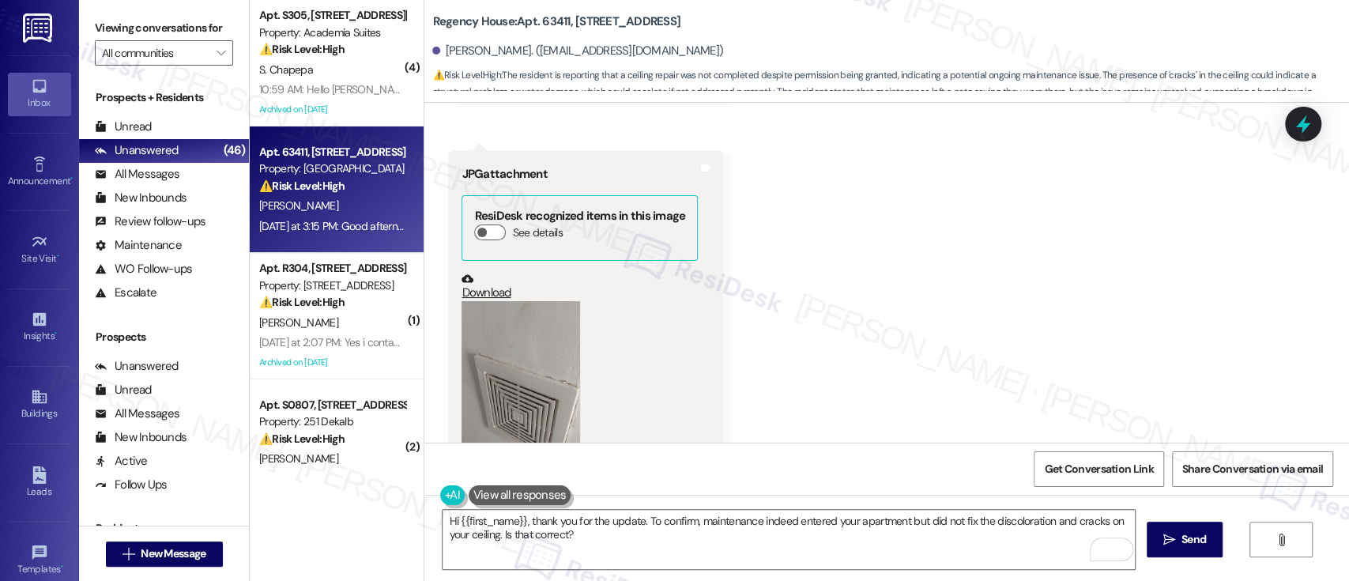
scroll to position [3448, 0]
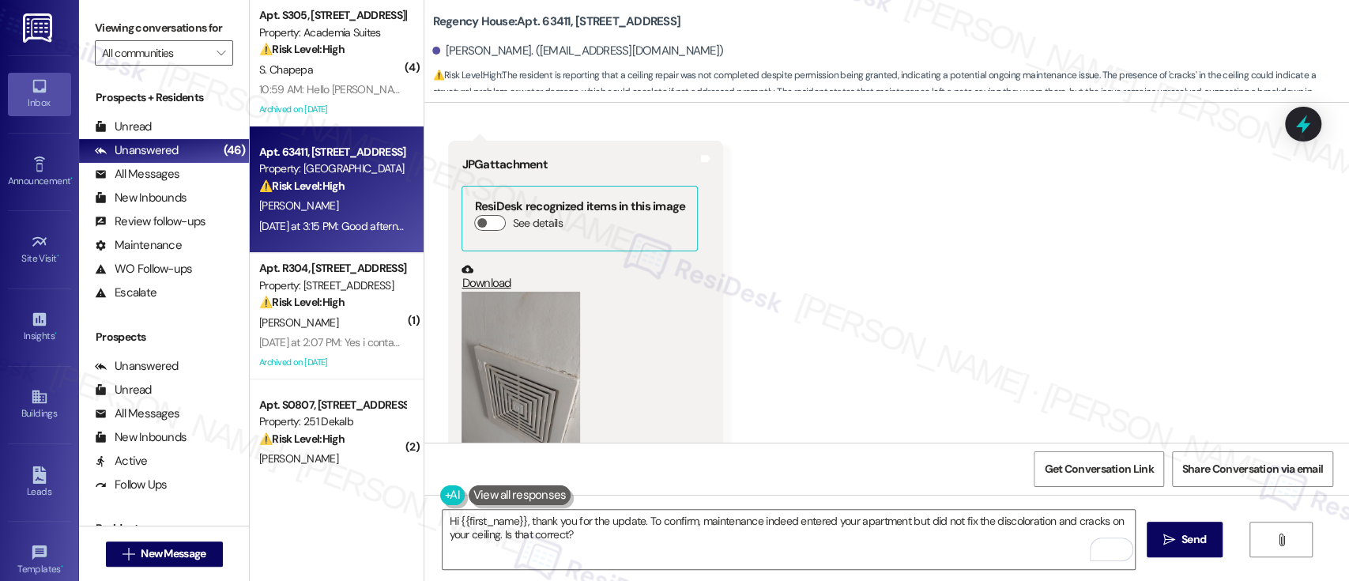
click at [549, 334] on button "Zoom image" at bounding box center [521, 397] width 119 height 211
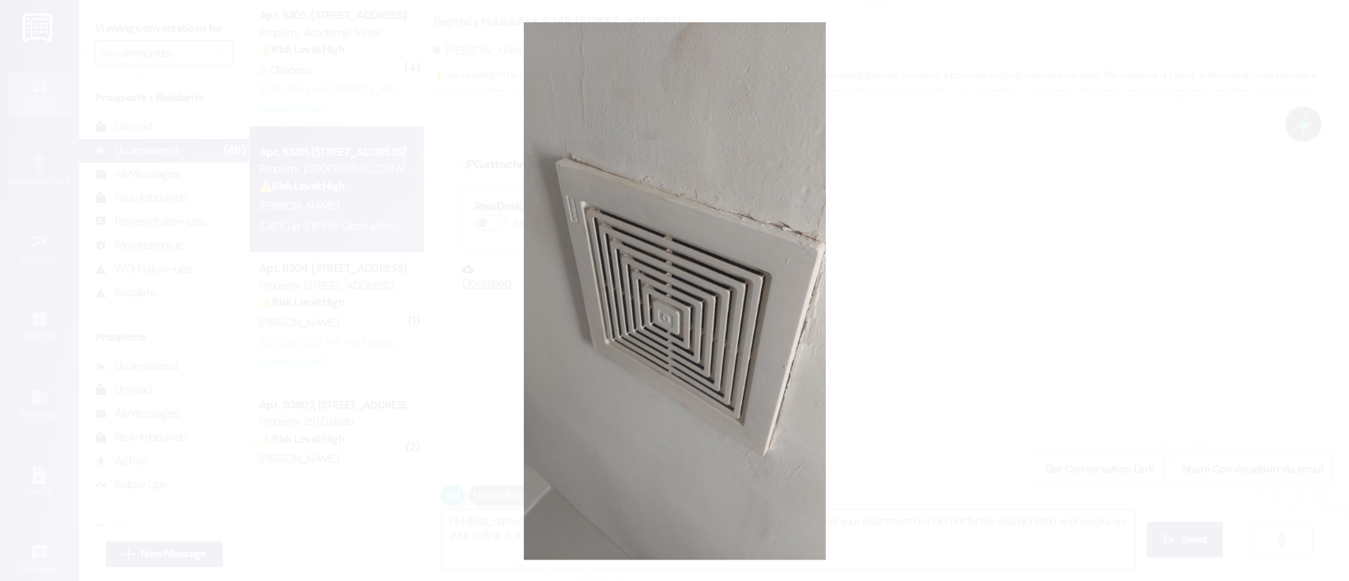
click at [1043, 345] on button "Unzoom image" at bounding box center [674, 290] width 1349 height 581
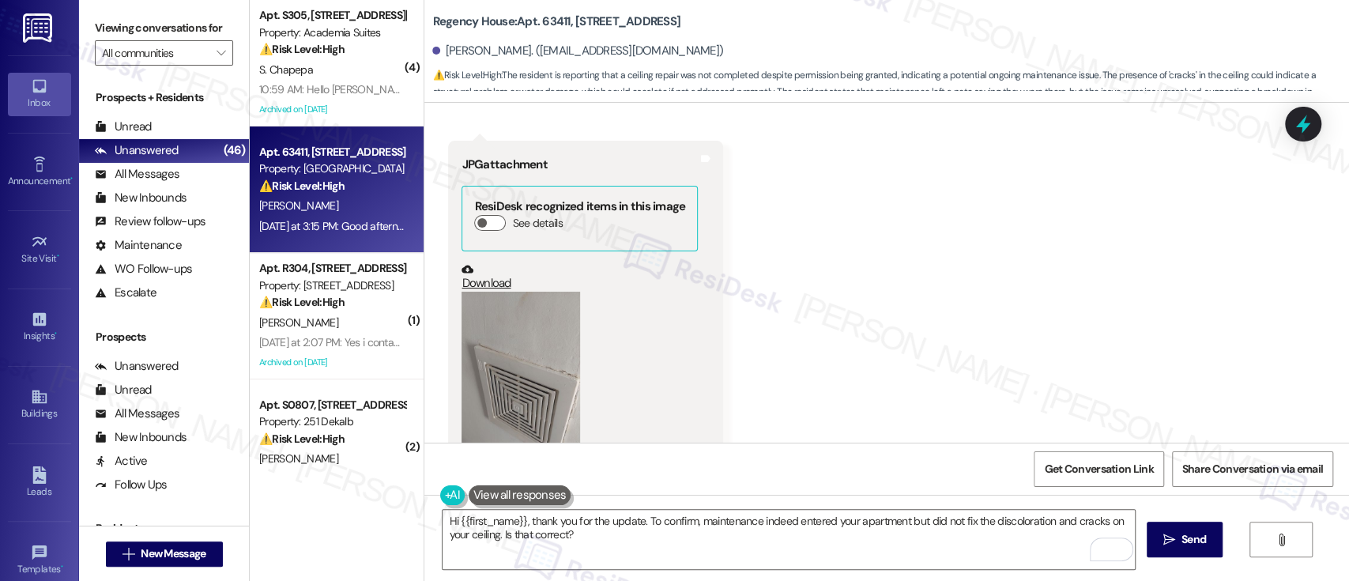
drag, startPoint x: 1342, startPoint y: 389, endPoint x: 1347, endPoint y: 446, distance: 57.1
click at [1347, 446] on div "Lease started Mar 10, 2025 at 8:00 PM Survey, sent via SMS Residesk Automated S…" at bounding box center [886, 393] width 925 height 581
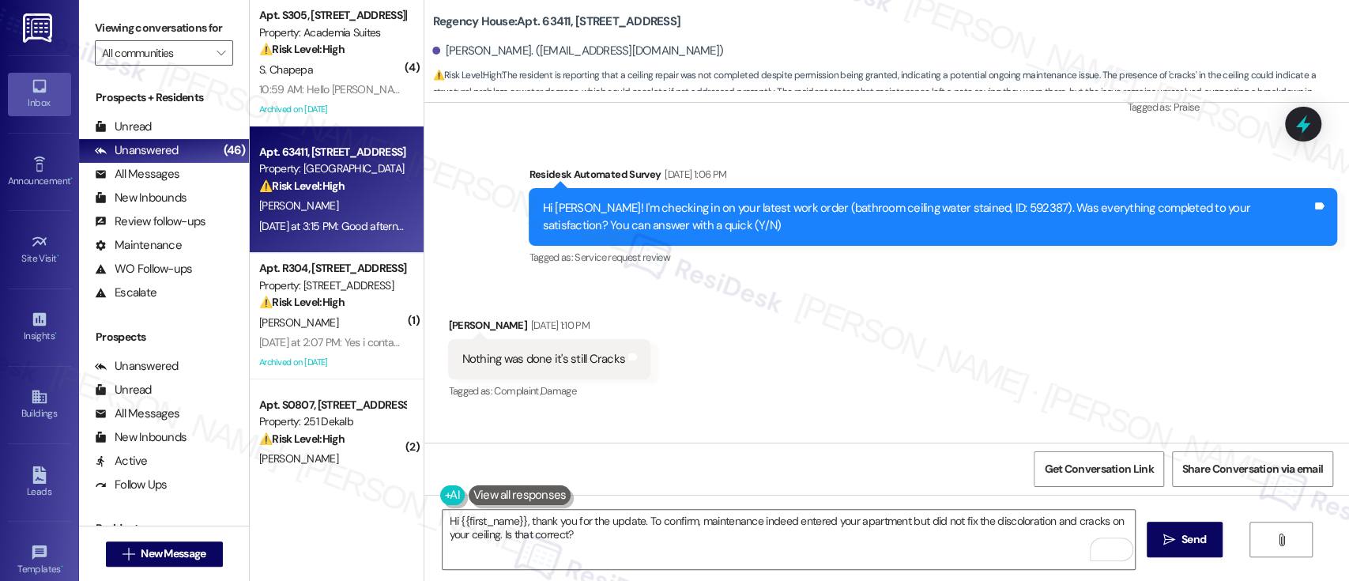
scroll to position [2700, 0]
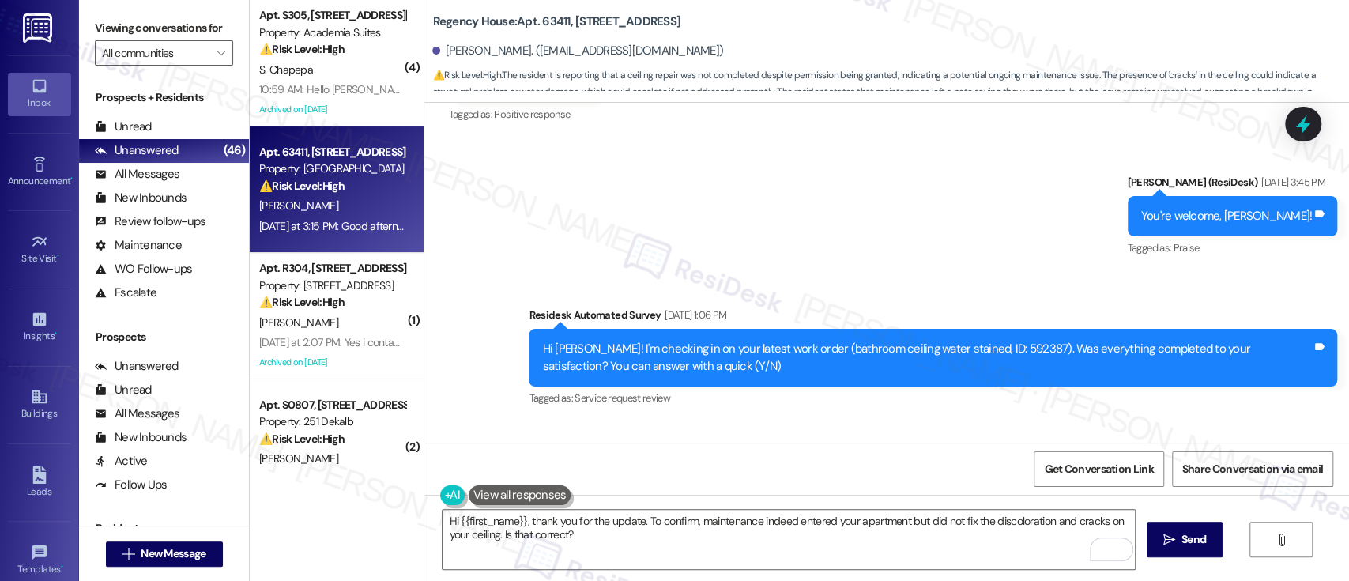
drag, startPoint x: 942, startPoint y: 435, endPoint x: 950, endPoint y: 358, distance: 77.9
click at [972, 341] on div "Hi Rosalind! I'm checking in on your latest work order (bathroom ceiling water …" at bounding box center [927, 358] width 770 height 34
copy div "592387"
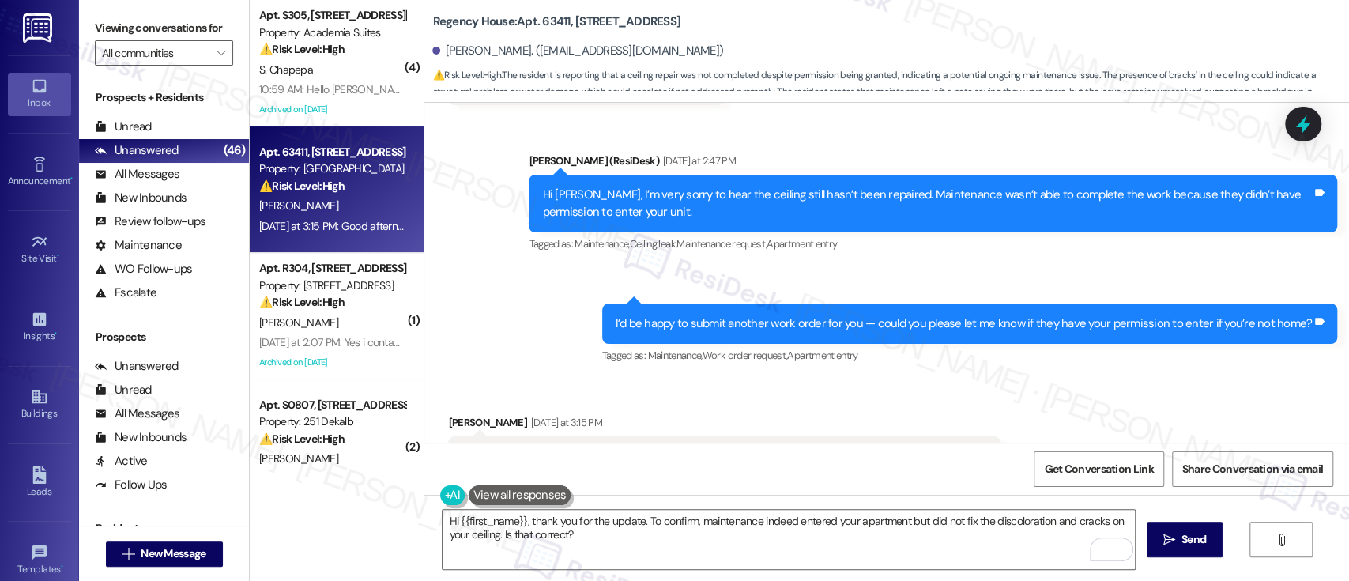
scroll to position [3914, 0]
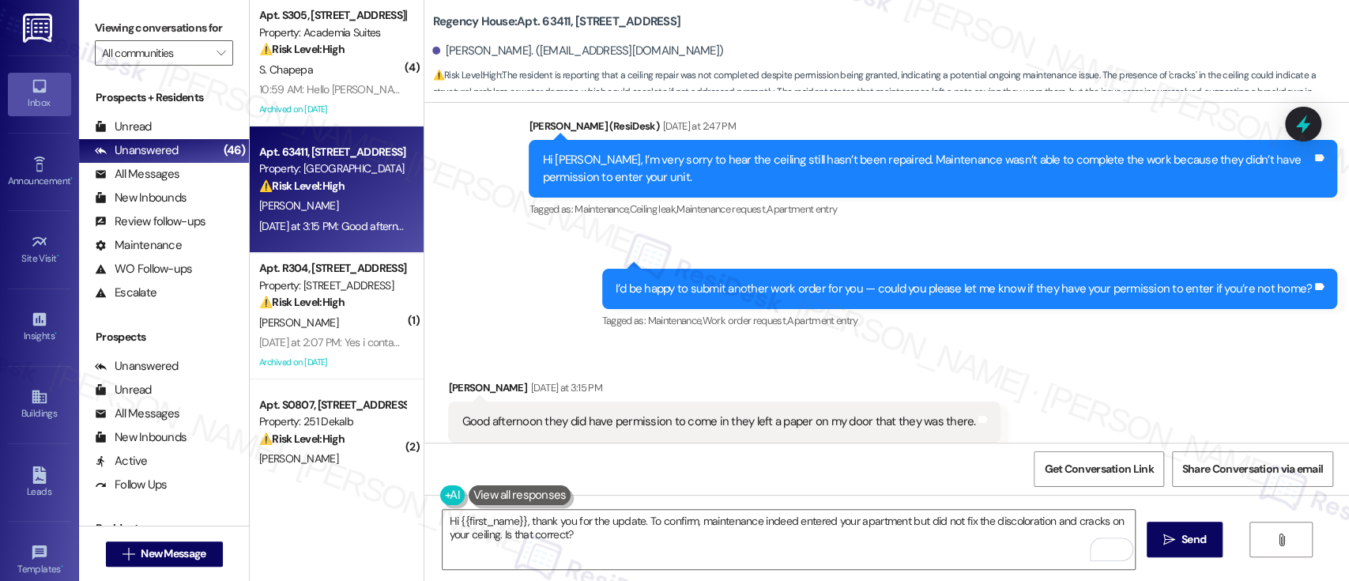
click at [530, 275] on div "Sent via SMS Emily (ResiDesk) Yesterday at 2:47 PM Hi Rosalind, I’m very sorry …" at bounding box center [886, 213] width 925 height 262
click at [1069, 368] on div "Received via SMS Rosalind Gainer Yesterday at 3:15 PM Good afternoon they did h…" at bounding box center [886, 411] width 925 height 134
click at [1172, 537] on icon "" at bounding box center [1169, 539] width 12 height 13
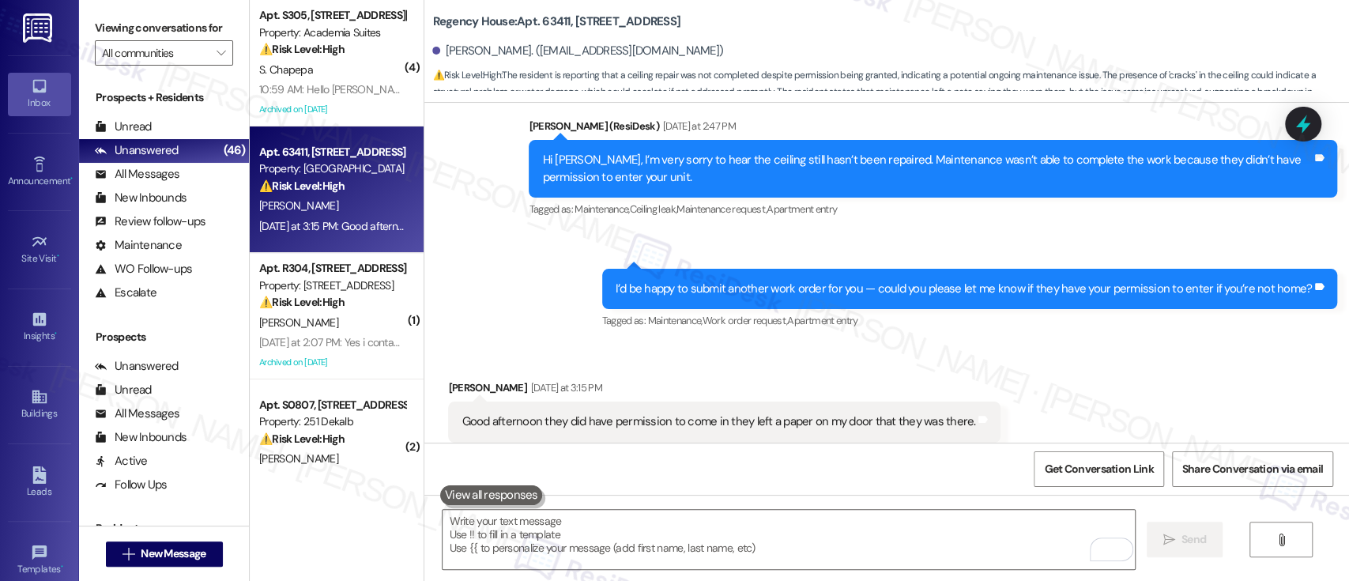
click at [296, 294] on div "⚠️ Risk Level: High The resident is reporting a persistent mold issue after a p…" at bounding box center [332, 302] width 146 height 17
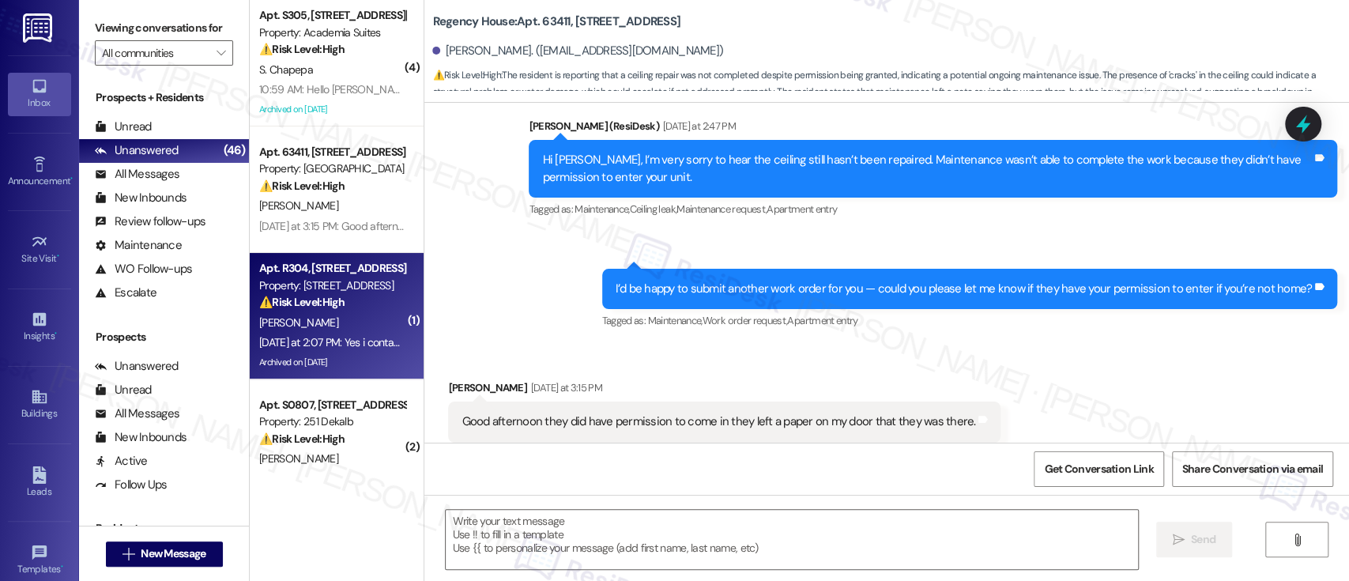
type textarea "Fetching suggested responses. Please feel free to read through the conversation…"
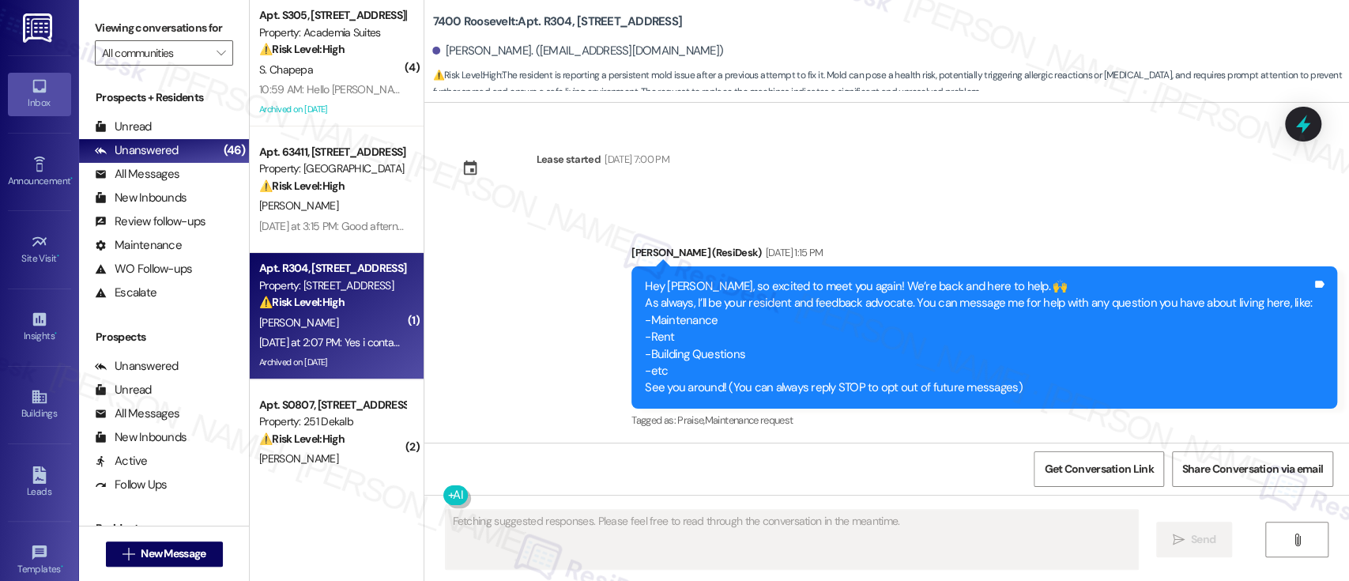
scroll to position [19830, 0]
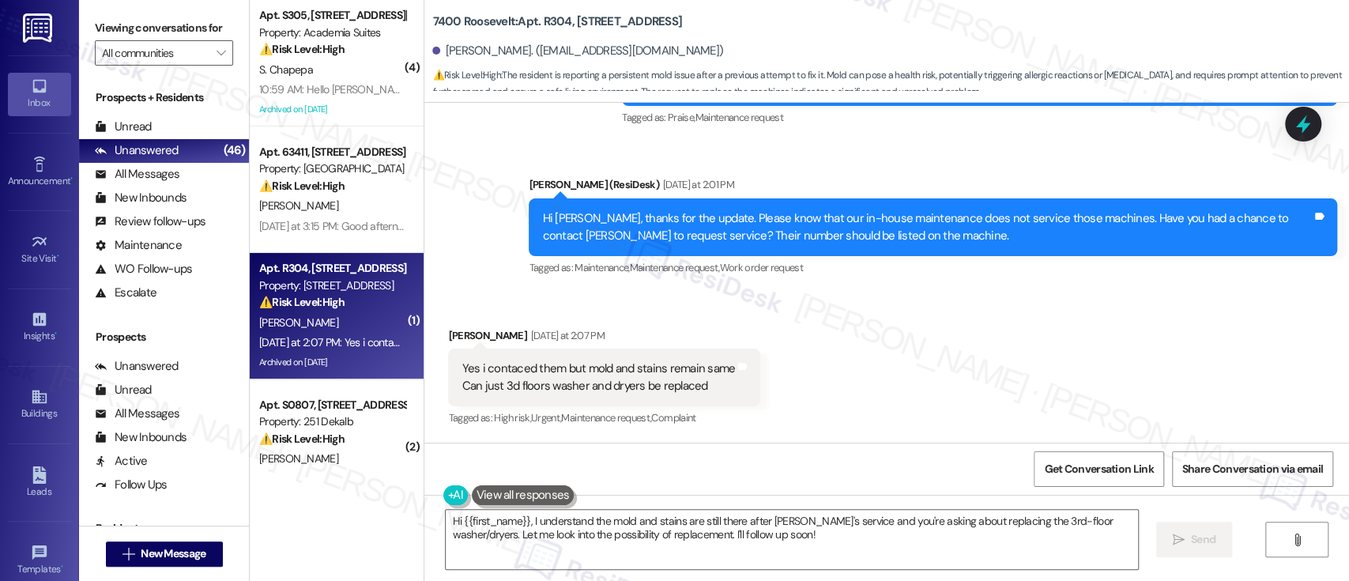
click at [876, 337] on div "Received via SMS Jeong Shin Yesterday at 2:07 PM Yes i contaced them but mold a…" at bounding box center [886, 367] width 925 height 150
click at [1033, 317] on div "Received via SMS Jeong Shin Yesterday at 2:07 PM Yes i contaced them but mold a…" at bounding box center [886, 367] width 925 height 150
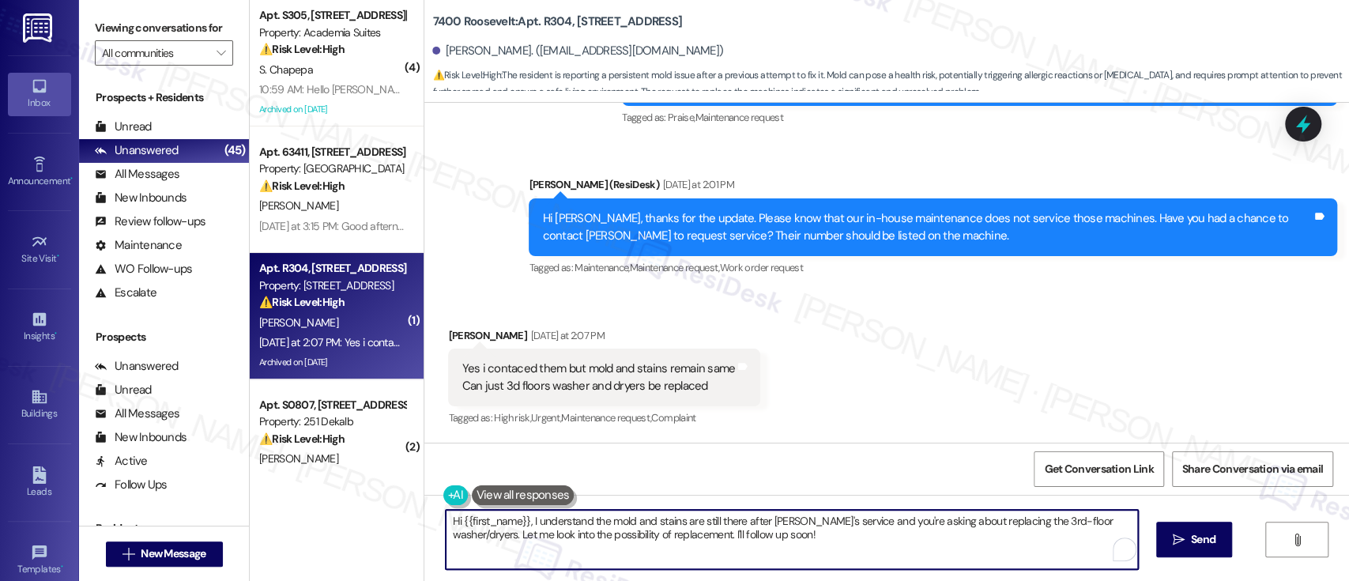
click at [752, 560] on textarea "Hi {{first_name}}, I understand the mold and stains are still there after Calec…" at bounding box center [792, 539] width 692 height 59
drag, startPoint x: 831, startPoint y: 534, endPoint x: 853, endPoint y: 530, distance: 21.9
click at [117, 438] on div "Viewing conversations for All communities  Prospects + Residents Unread (0) Un…" at bounding box center [714, 290] width 1270 height 581
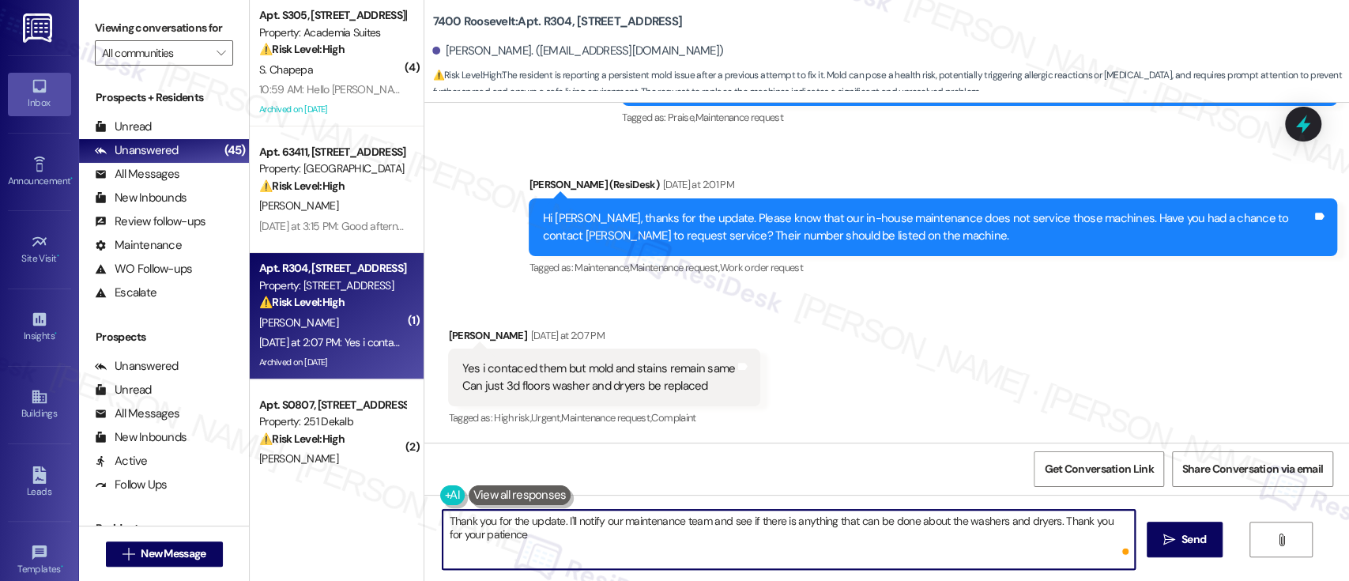
type textarea "Thank you for the update. I'll notify our maintenance team and see if there is …"
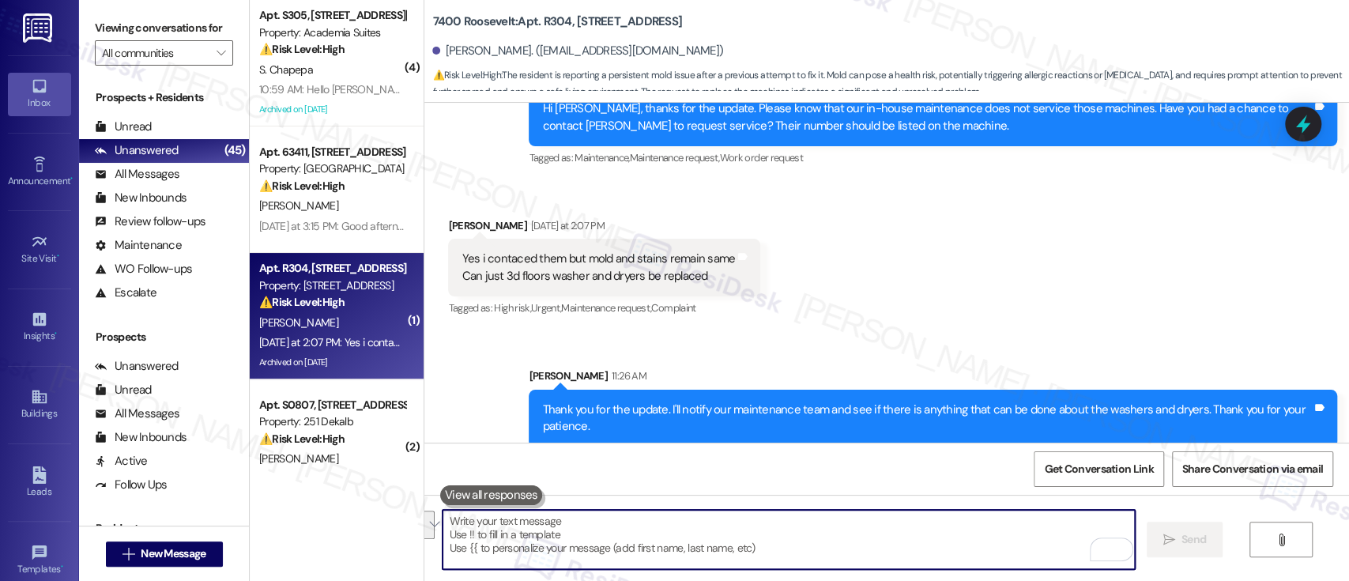
scroll to position [19957, 0]
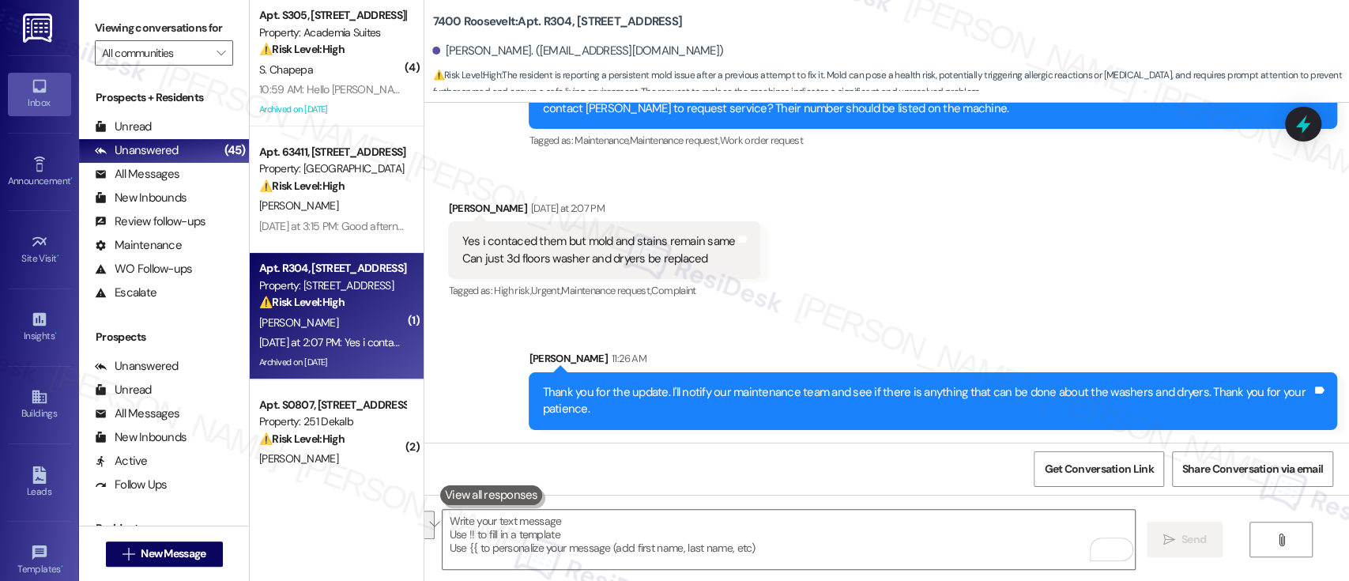
click at [1007, 303] on div "Received via SMS Jeong Shin Yesterday at 2:07 PM Yes i contaced them but mold a…" at bounding box center [886, 239] width 925 height 150
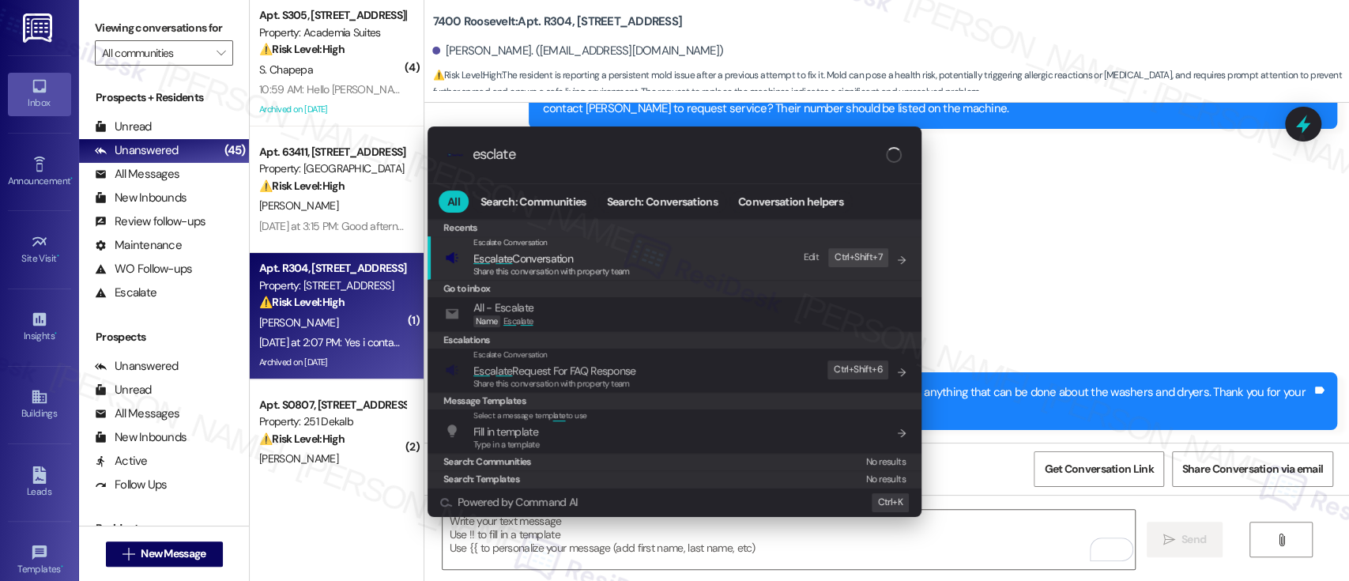
type input "esclate"
click at [594, 251] on span "Esc a late Conversation" at bounding box center [551, 258] width 156 height 17
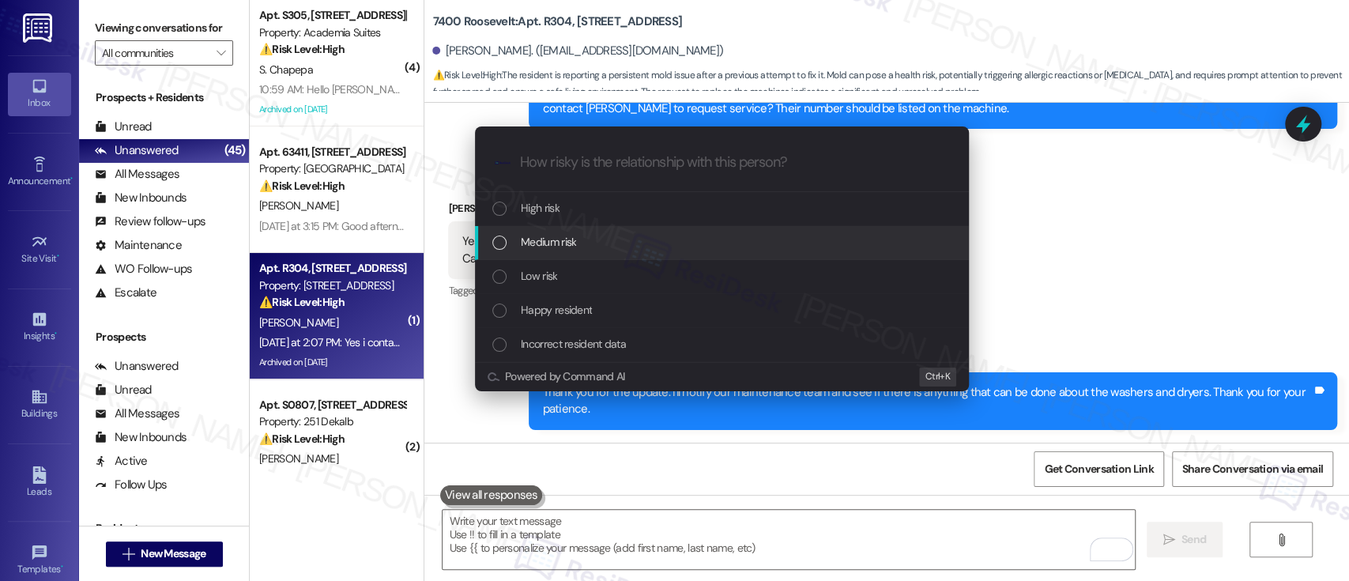
click at [605, 239] on div "Medium risk" at bounding box center [723, 241] width 462 height 17
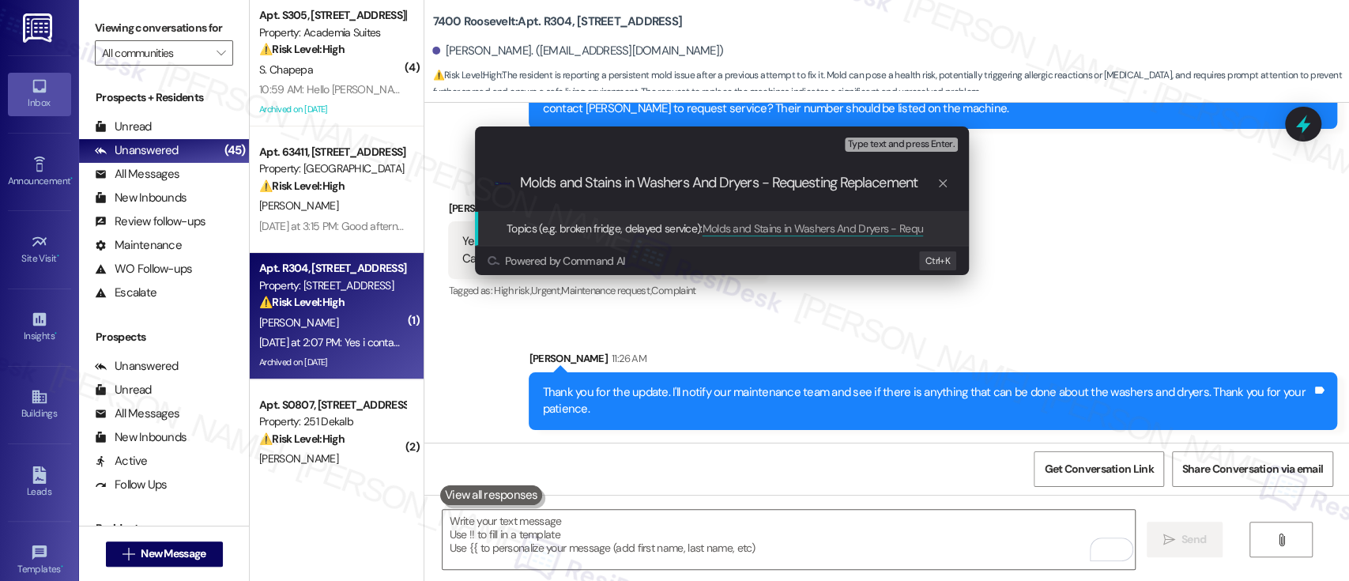
type input "Molds and Stains in Washers And Dryers - Requesting Replacements"
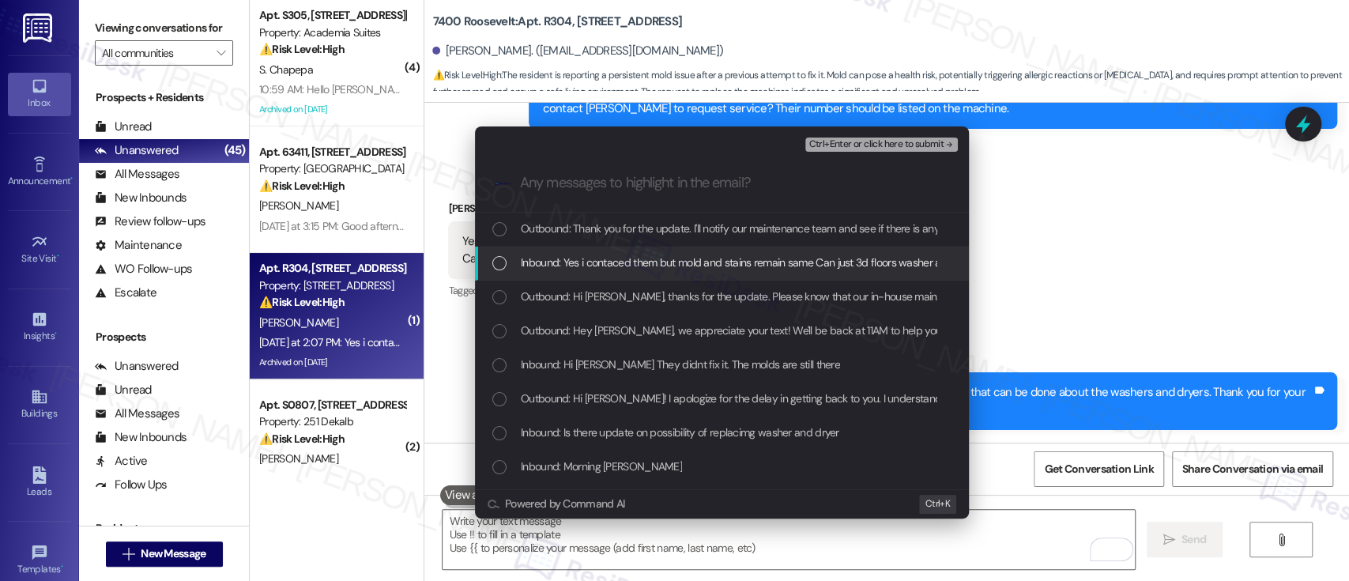
click at [617, 258] on span "Inbound: Yes i contaced them but mold and stains remain same Can just 3d floors…" at bounding box center [782, 262] width 523 height 17
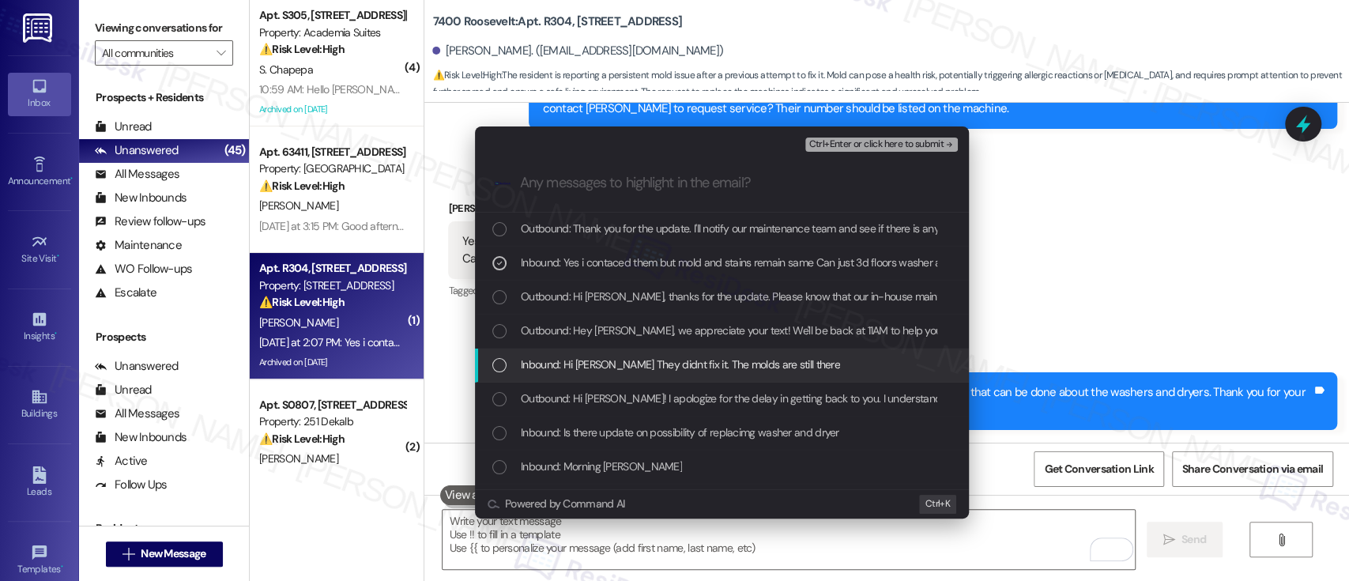
click at [557, 365] on span "Inbound: Hi emily They didnt fix it. The molds are still there" at bounding box center [680, 364] width 319 height 17
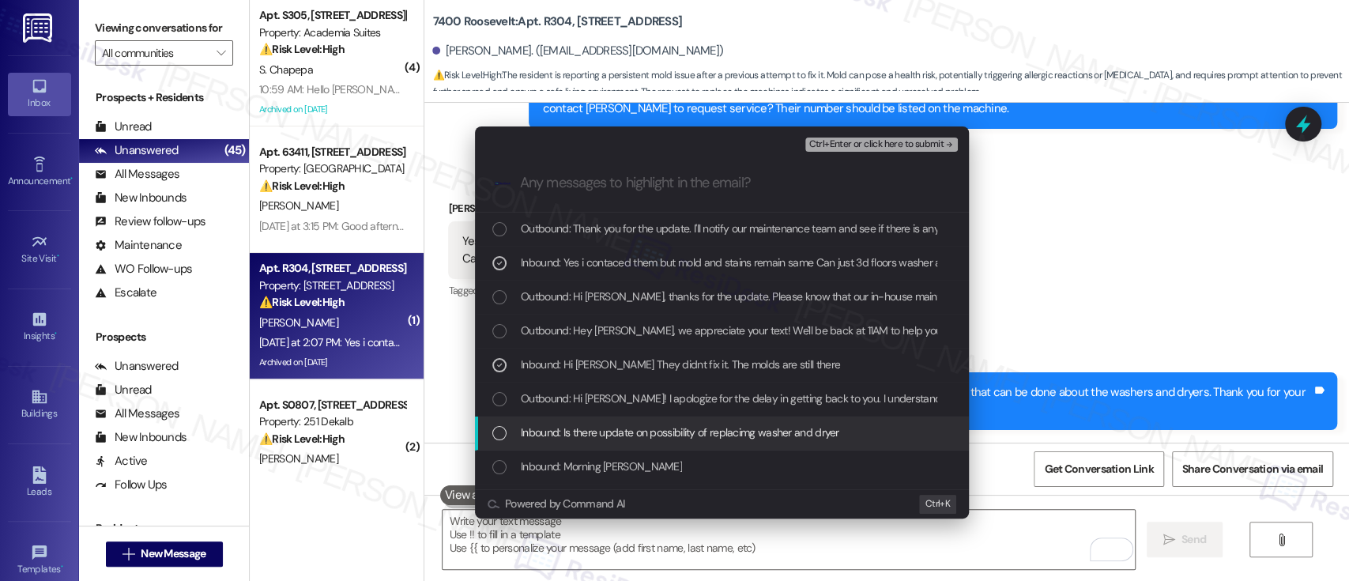
click at [783, 431] on span "Inbound: Is there update on possibility of replacimg washer and dryer" at bounding box center [680, 432] width 318 height 17
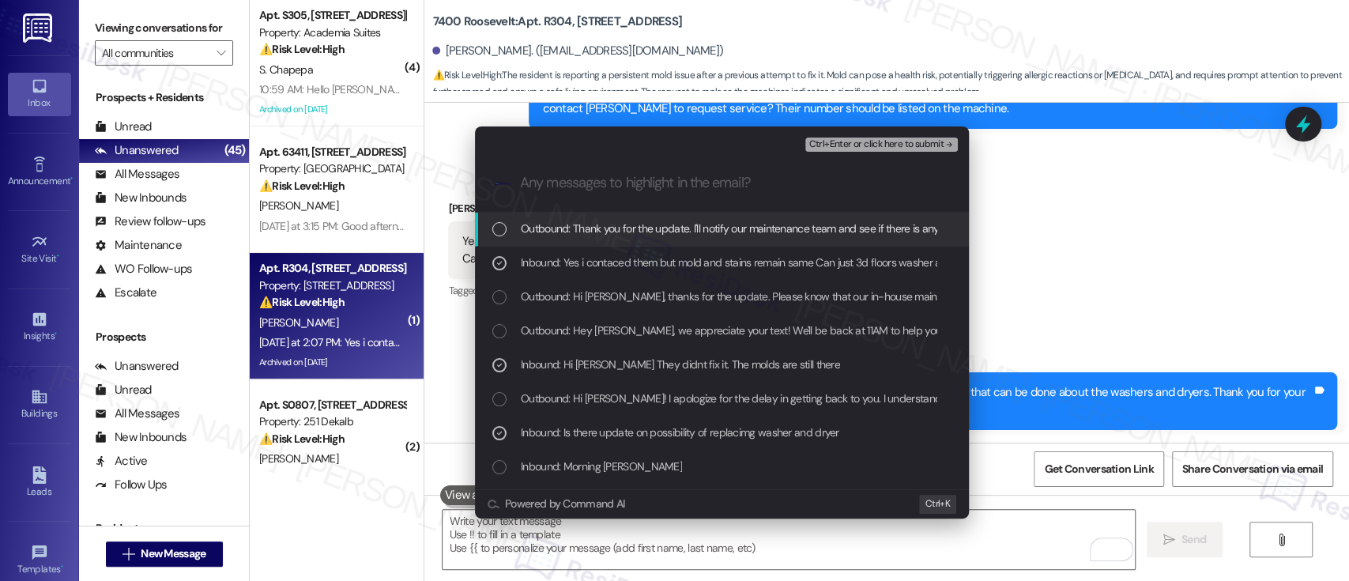
click at [945, 142] on icon "remove-block-ctrl+enter-or click here to submit" at bounding box center [949, 144] width 11 height 11
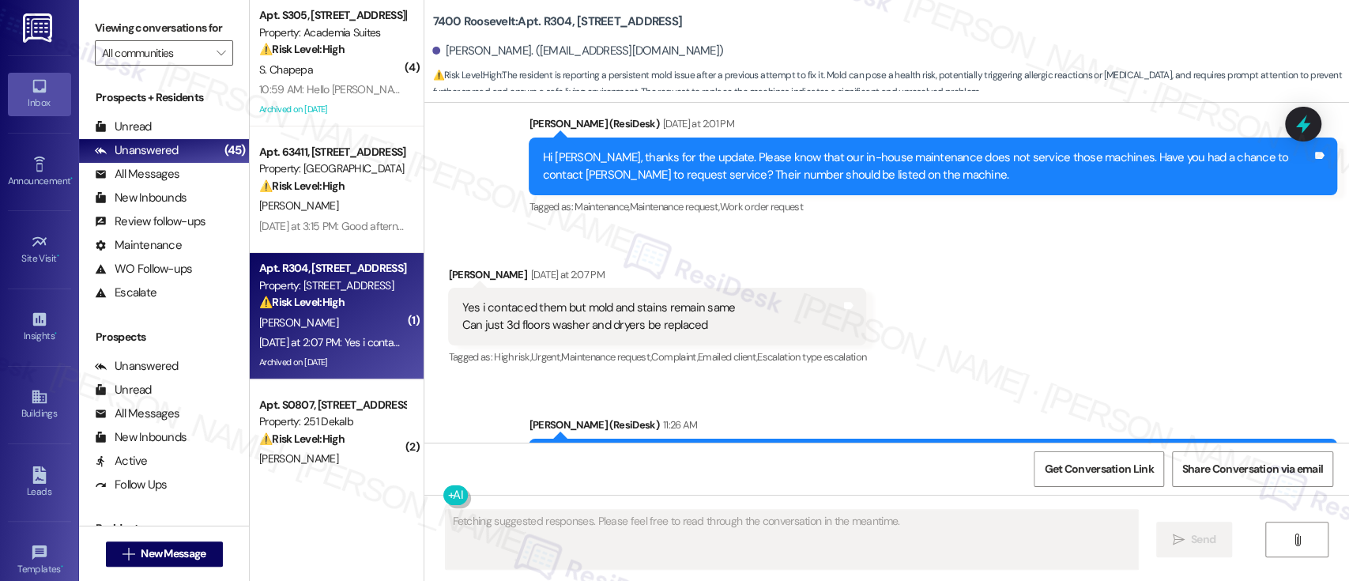
scroll to position [19829, 0]
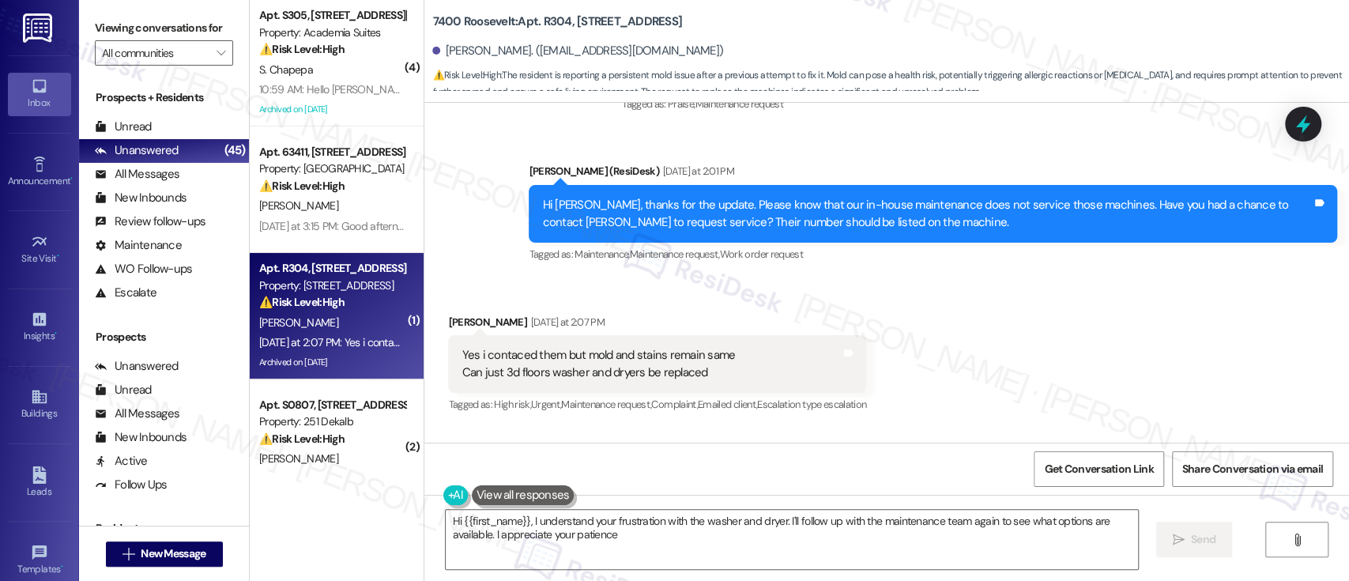
type textarea "Hi {{first_name}}, I understand your frustration with the washer and dryer. I'l…"
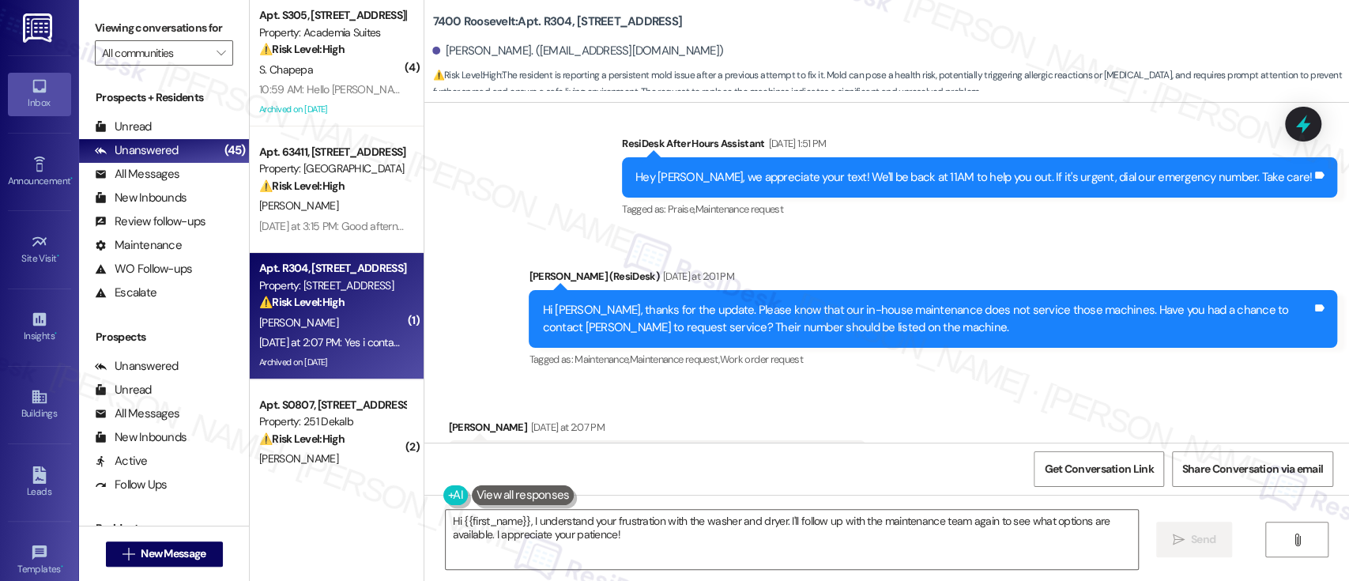
scroll to position [19980, 0]
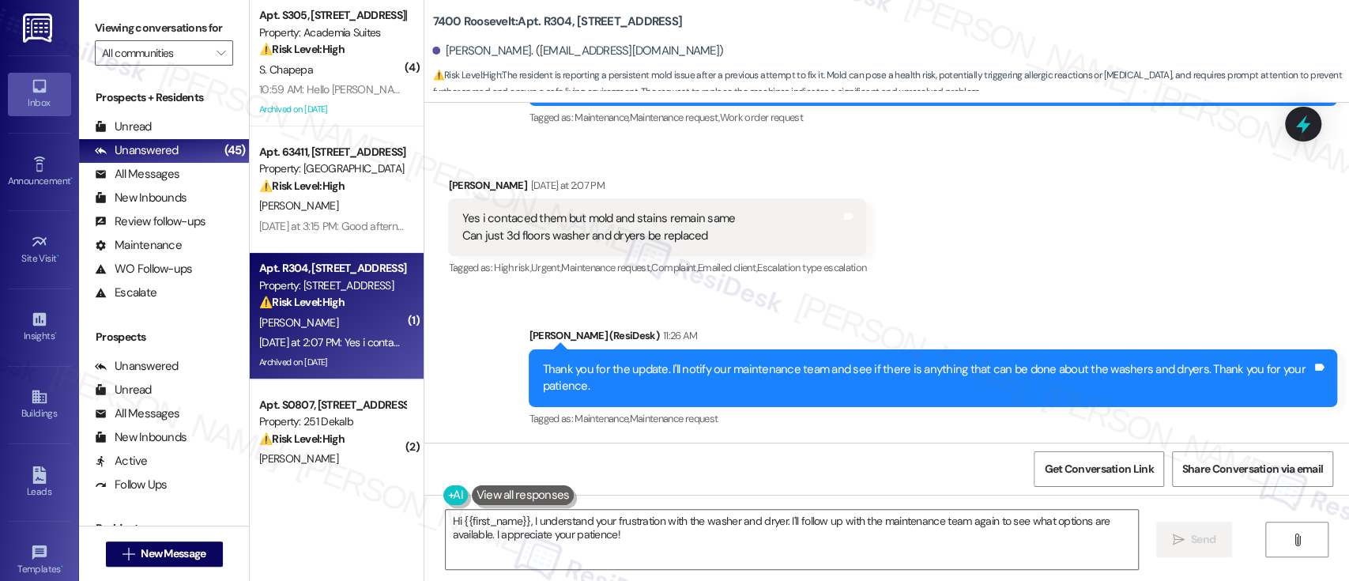
click at [1159, 254] on div "Received via SMS Jeong Shin Yesterday at 2:07 PM Yes i contaced them but mold a…" at bounding box center [886, 216] width 925 height 150
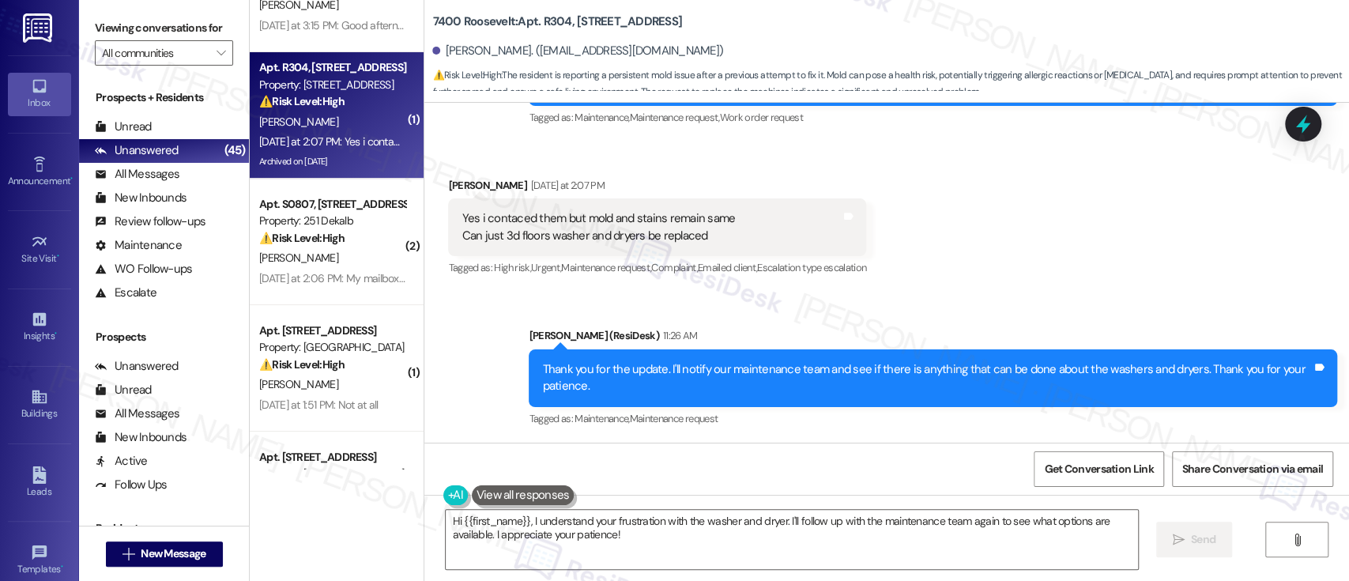
scroll to position [253, 0]
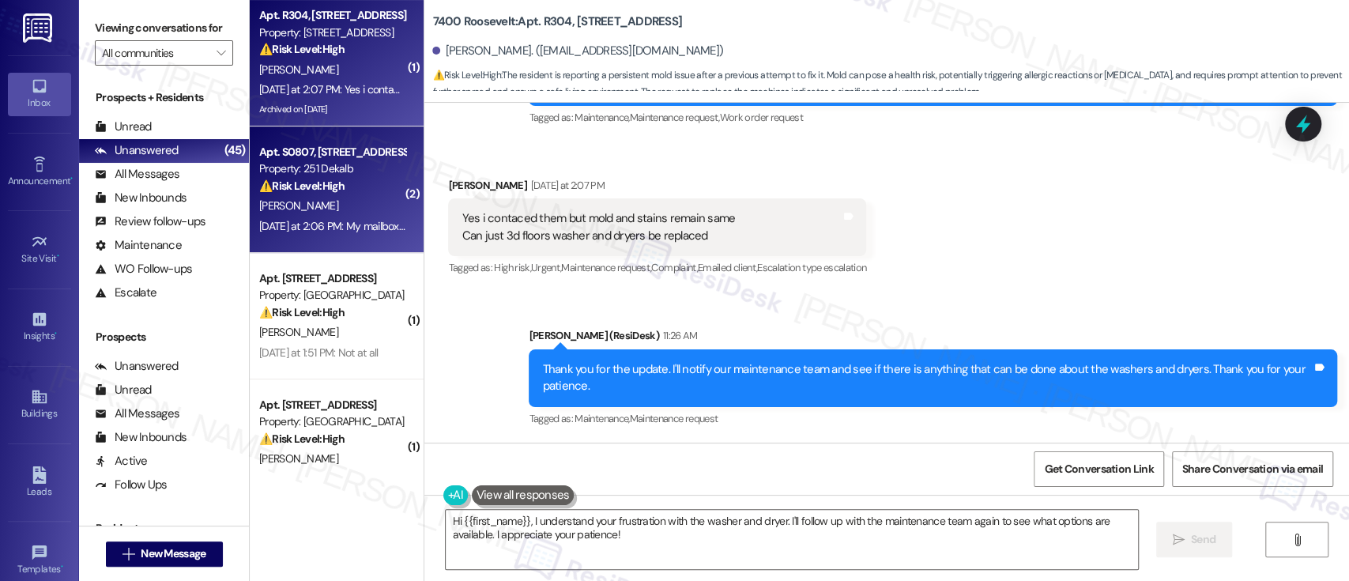
click at [315, 183] on strong "⚠️ Risk Level: High" at bounding box center [301, 186] width 85 height 14
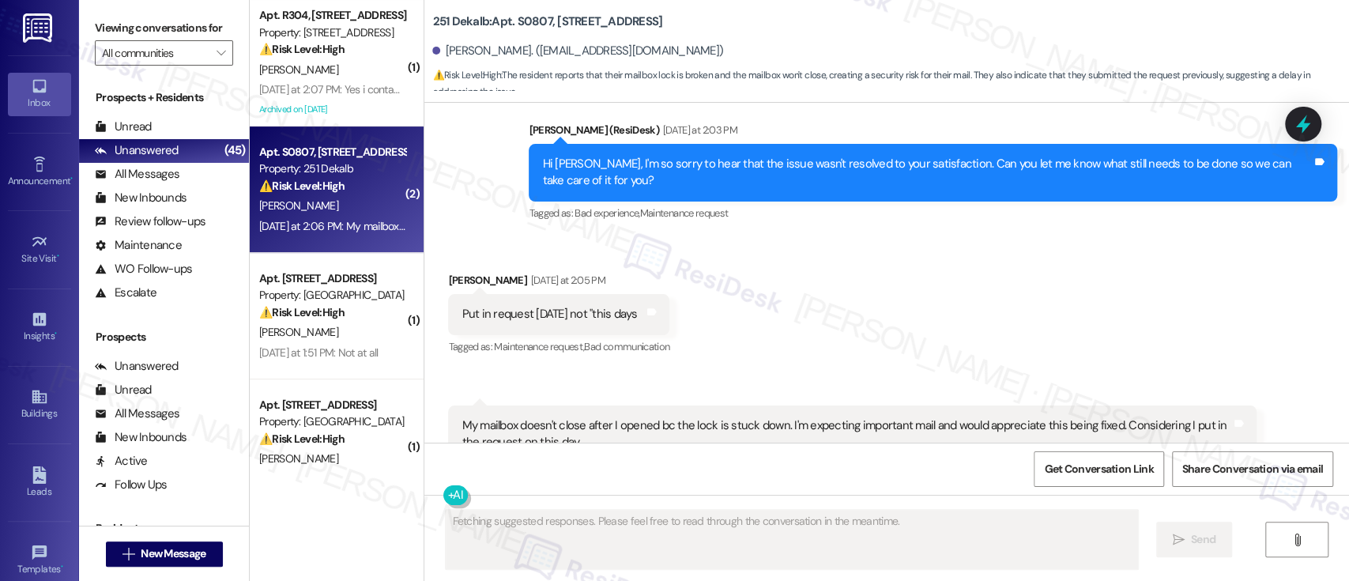
scroll to position [3419, 0]
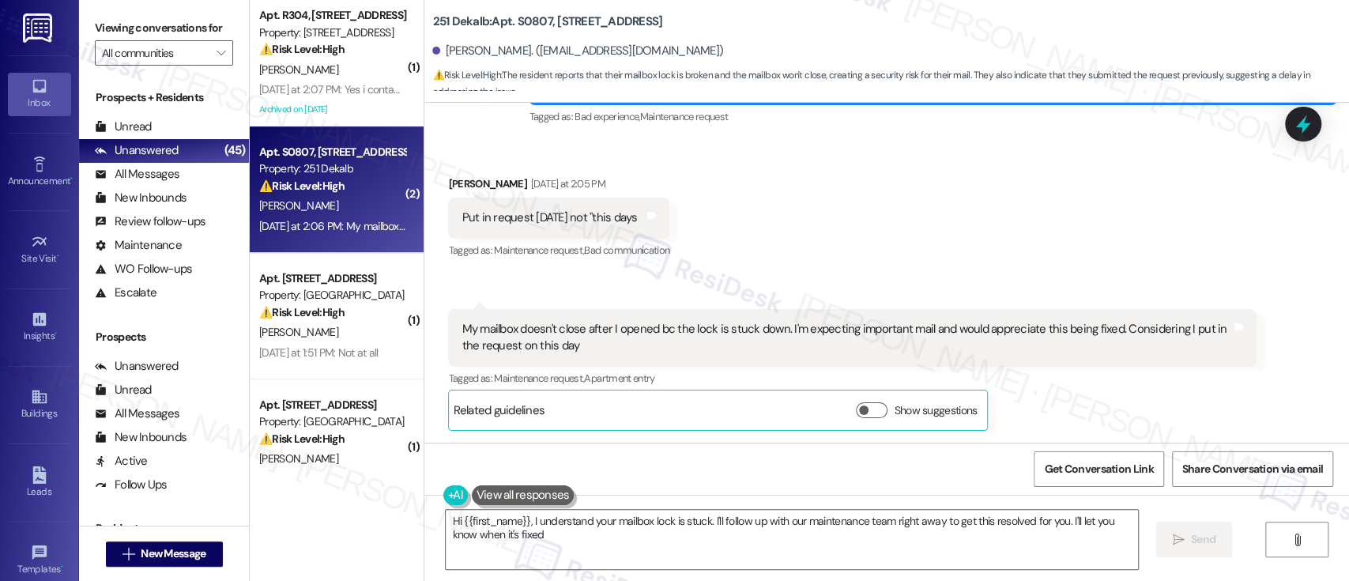
type textarea "Hi {{first_name}}, I understand your mailbox lock is stuck. I'll follow up with…"
click at [791, 196] on div "Received via SMS Sina Abbasi Yesterday at 2:05 PM Put in request On Thursday no…" at bounding box center [886, 291] width 925 height 302
click at [989, 194] on div "Received via SMS Sina Abbasi Yesterday at 2:05 PM Put in request On Thursday no…" at bounding box center [886, 291] width 925 height 302
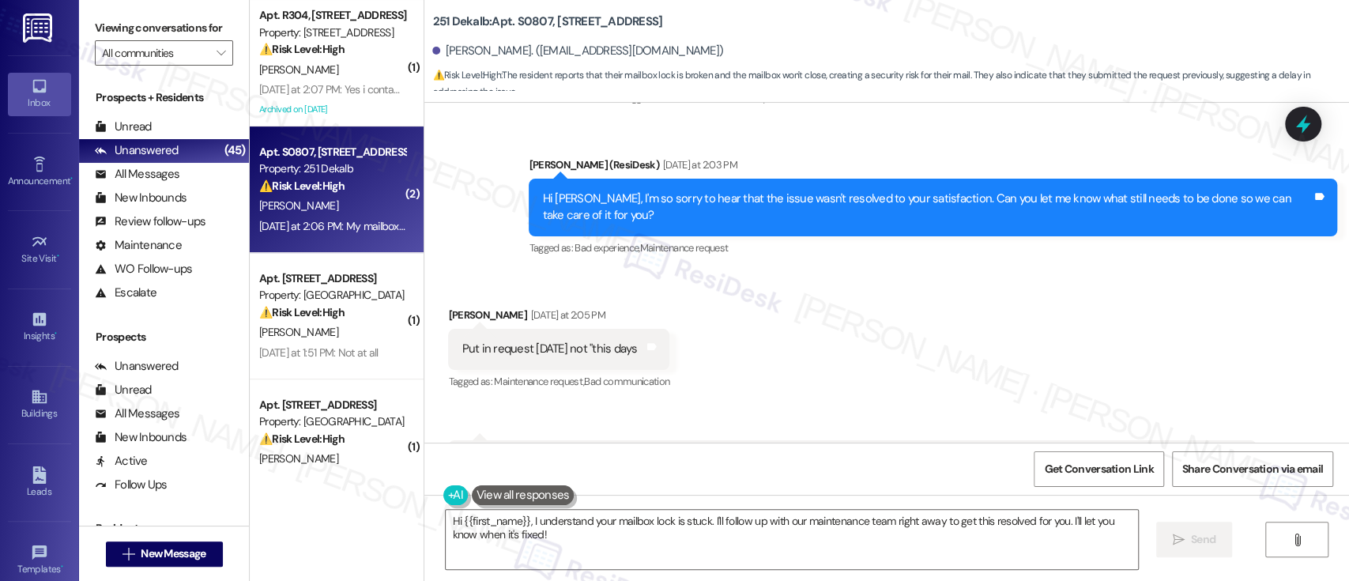
scroll to position [3208, 0]
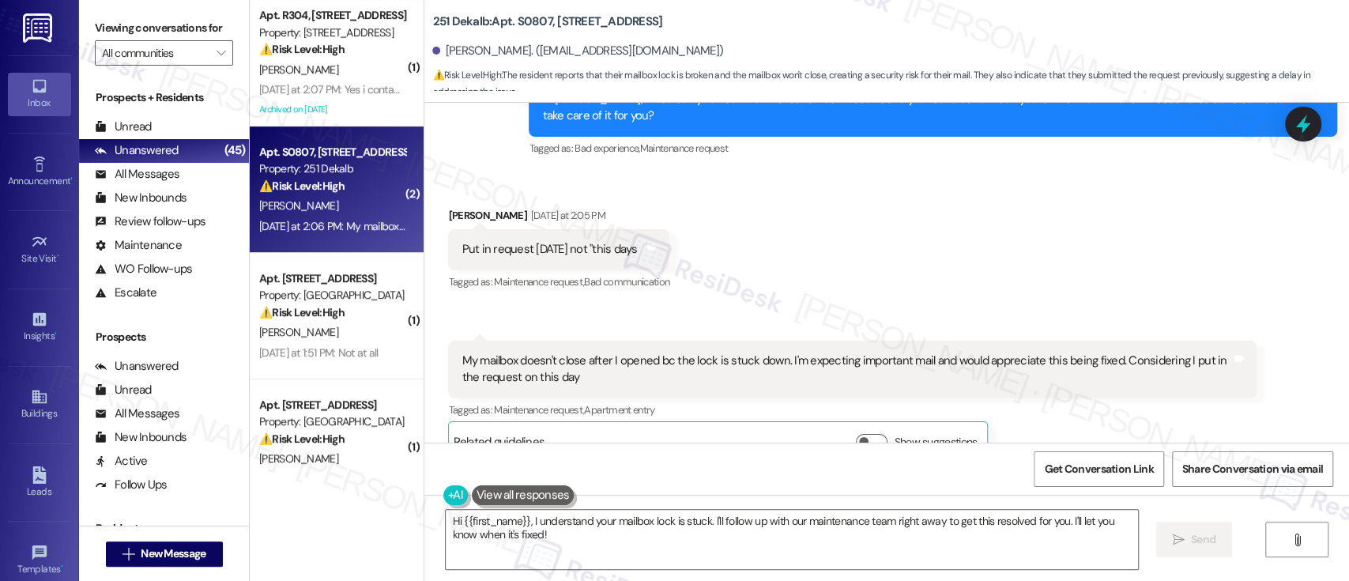
scroll to position [3420, 0]
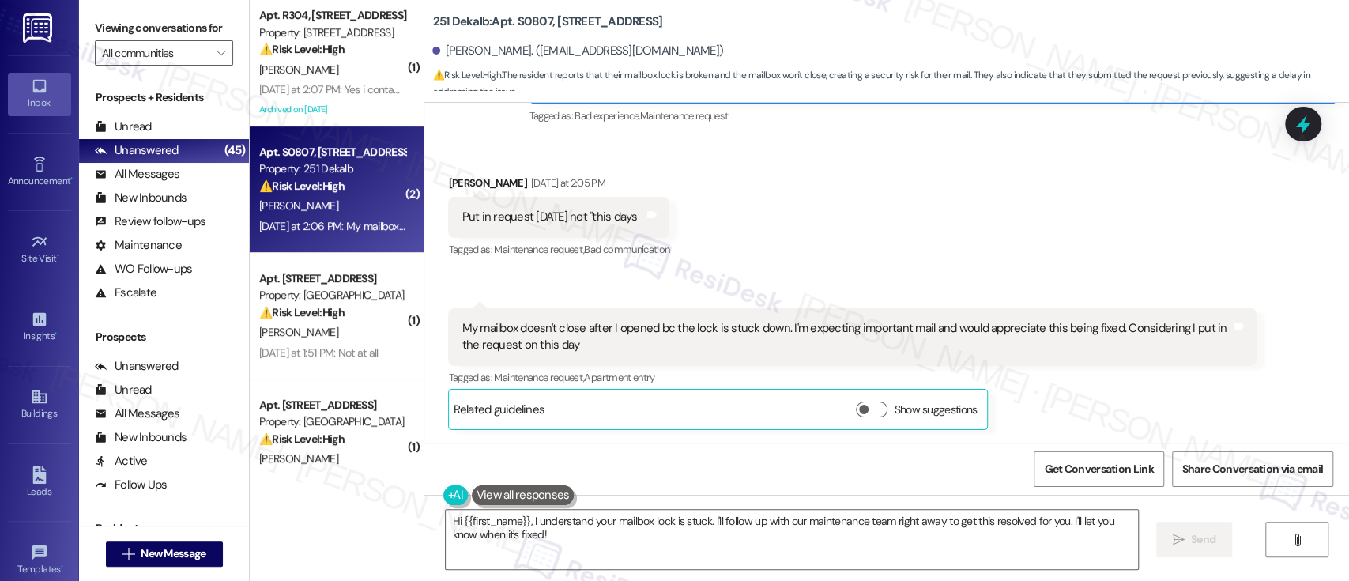
click at [519, 14] on b "251 Dekalb: Apt. S0807, 251 W Dekalb Pike" at bounding box center [547, 21] width 230 height 17
copy b "S0807"
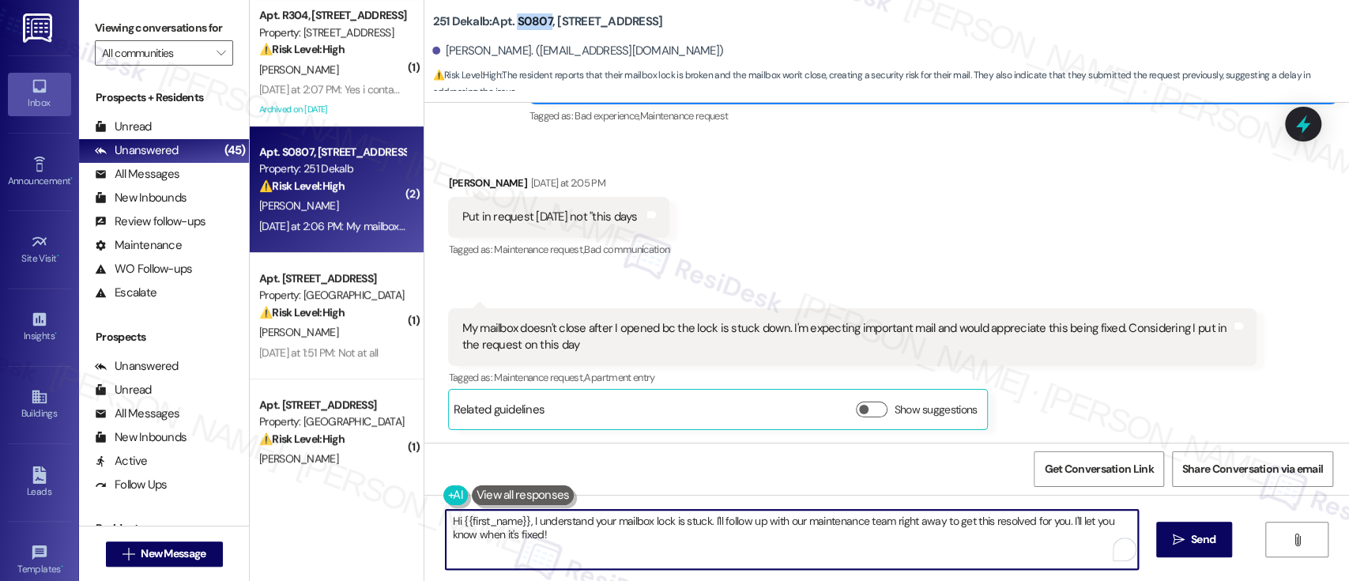
click at [702, 547] on textarea "Hi {{first_name}}, I understand your mailbox lock is stuck. I'll follow up with…" at bounding box center [792, 539] width 692 height 59
drag, startPoint x: 701, startPoint y: 522, endPoint x: 710, endPoint y: 544, distance: 24.1
click at [710, 544] on textarea "Hi {{first_name}}, I understand your mailbox lock is stuck. I'll follow up with…" at bounding box center [789, 539] width 692 height 59
paste textarea "Thanks for reaching out! I understand that your mailbox lock is stuck. I wasn't…"
click at [544, 520] on textarea "Thanks for reaching out! I understand that your mailbox lock is stuck. I wasn't…" at bounding box center [789, 539] width 692 height 59
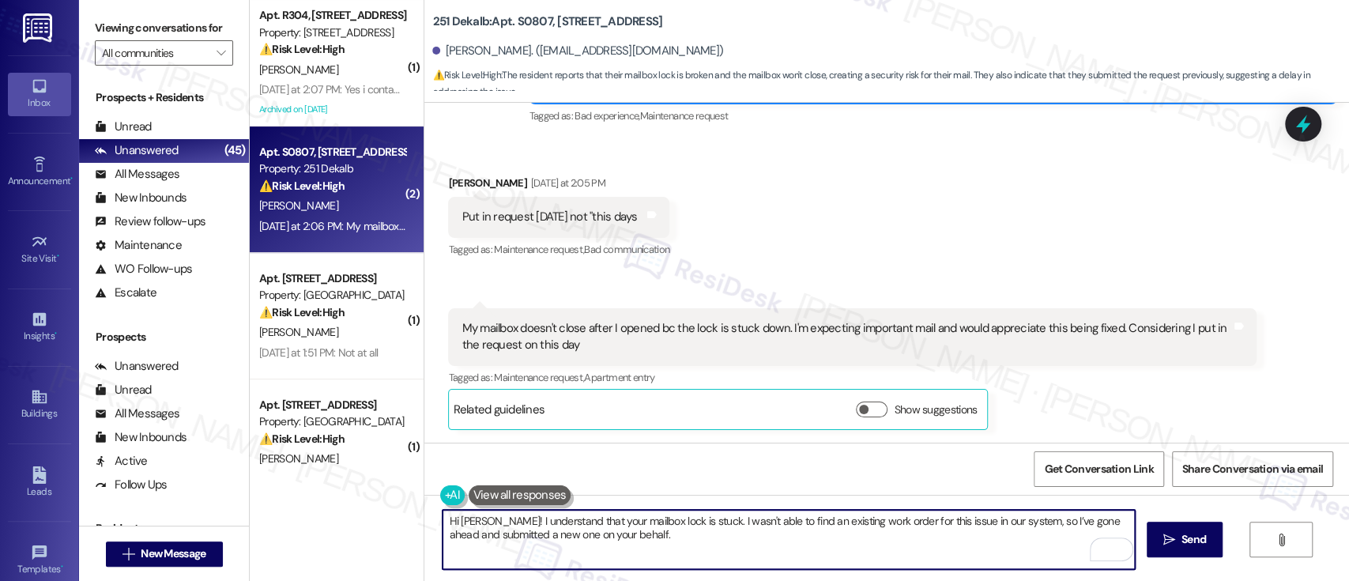
click at [654, 548] on textarea "Hi Sina! I understand that your mailbox lock is stuck. I wasn't able to find an…" at bounding box center [789, 539] width 692 height 59
paste textarea "If anything changes on your end, feel free to let me know."
type textarea "Hi Sina! I understand that your mailbox lock is stuck. I wasn't able to find an…"
click at [520, 24] on b "251 Dekalb: Apt. S0807, 251 W Dekalb Pike" at bounding box center [547, 21] width 230 height 17
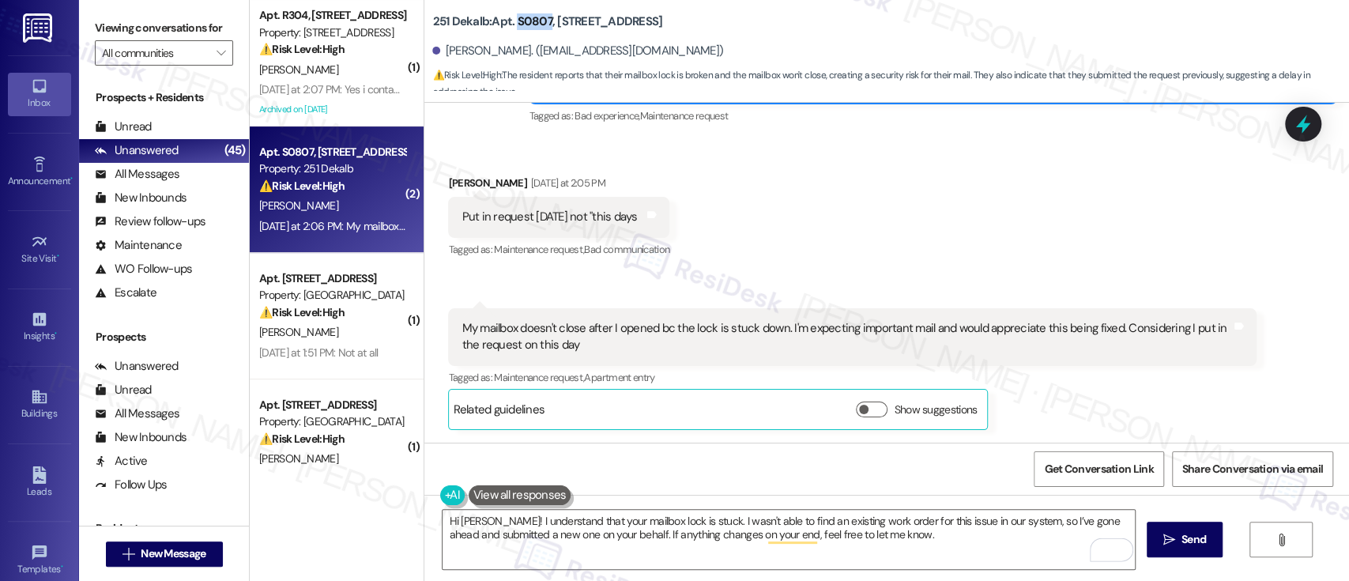
click at [520, 24] on b "251 Dekalb: Apt. S0807, 251 W Dekalb Pike" at bounding box center [547, 21] width 230 height 17
copy b "S0807"
drag, startPoint x: 469, startPoint y: 330, endPoint x: 772, endPoint y: 322, distance: 302.8
click at [772, 322] on div "My mailbox doesn't close after I opened bc the lock is stuck down. I'm expectin…" at bounding box center [847, 337] width 770 height 34
copy div "mailbox doesn't close after I opened bc the lock is stuck down"
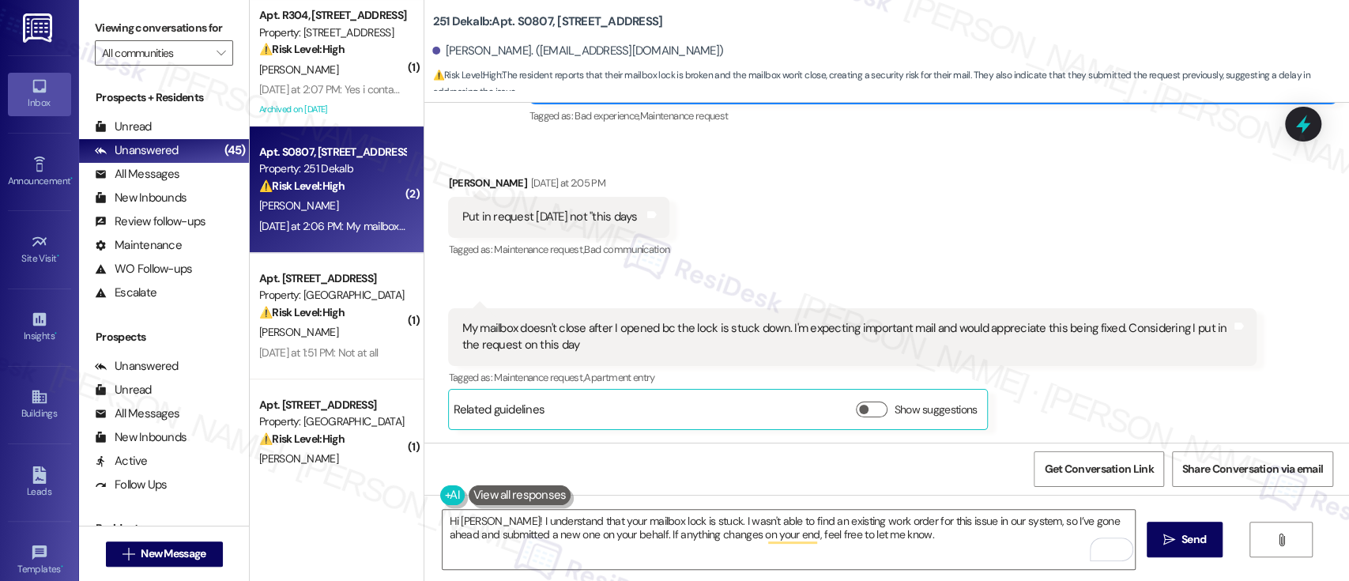
click at [898, 230] on div "Received via SMS [PERSON_NAME] [DATE] at 2:05 PM Put in request [DATE] not "thi…" at bounding box center [886, 290] width 925 height 302
click at [955, 528] on textarea "Hi Sina! I understand that your mailbox lock is stuck. I wasn't able to find an…" at bounding box center [789, 539] width 692 height 59
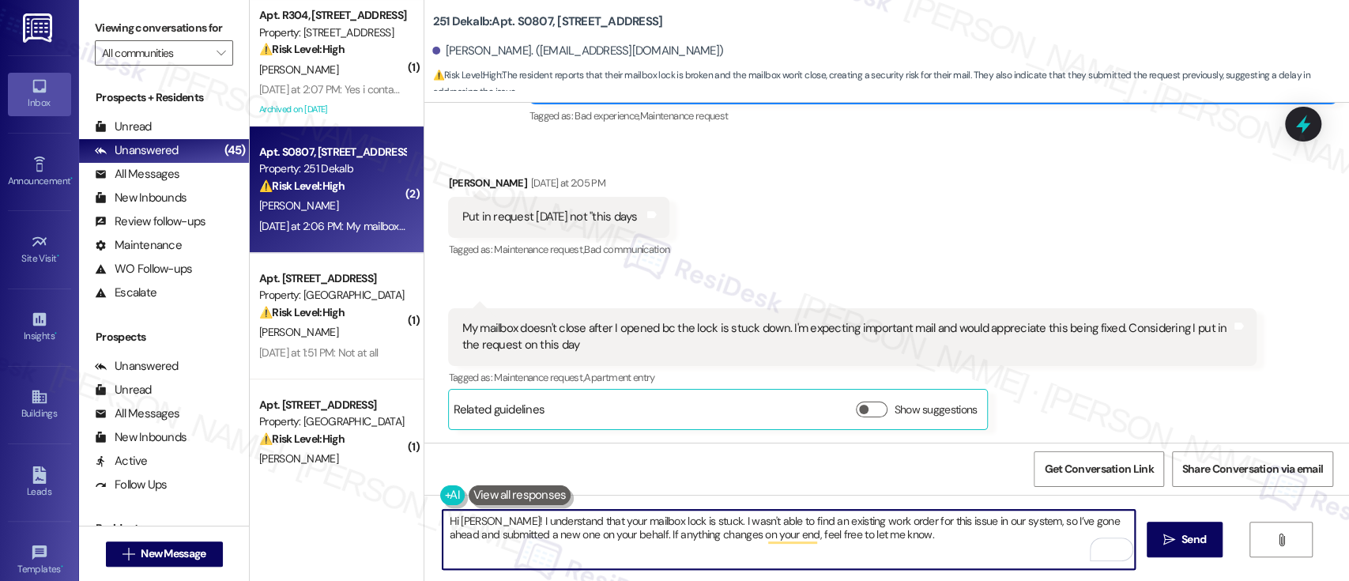
click at [964, 538] on textarea "Hi Sina! I understand that your mailbox lock is stuck. I wasn't able to find an…" at bounding box center [789, 539] width 692 height 59
click at [1187, 537] on span "Send" at bounding box center [1194, 539] width 24 height 17
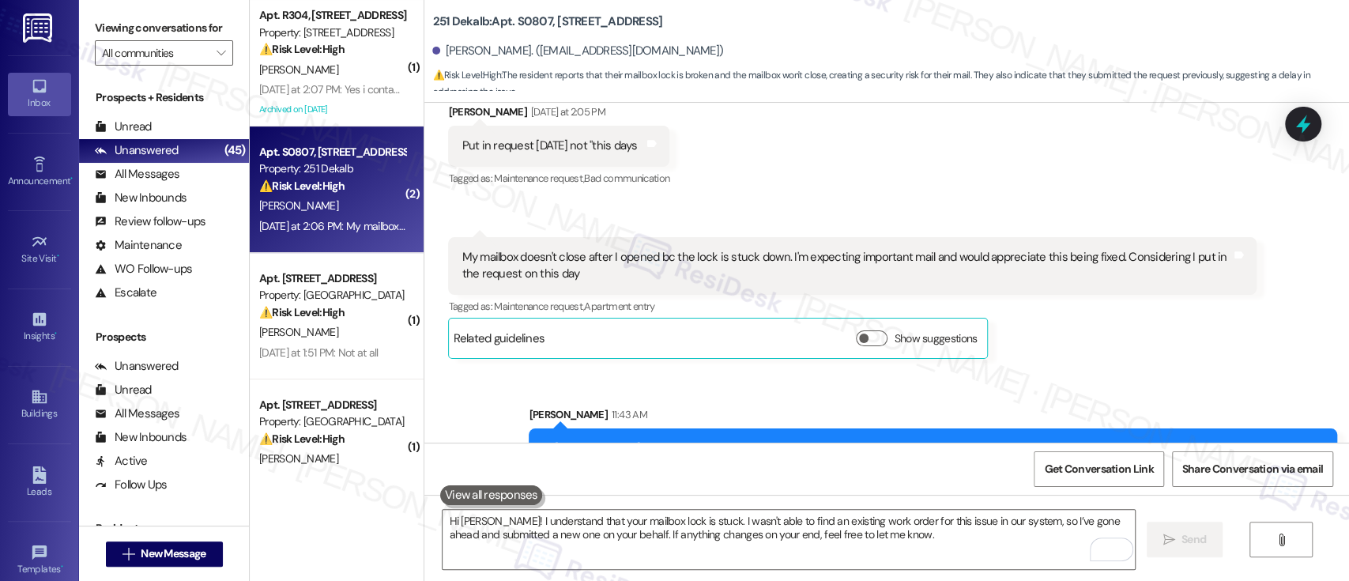
scroll to position [3524, 0]
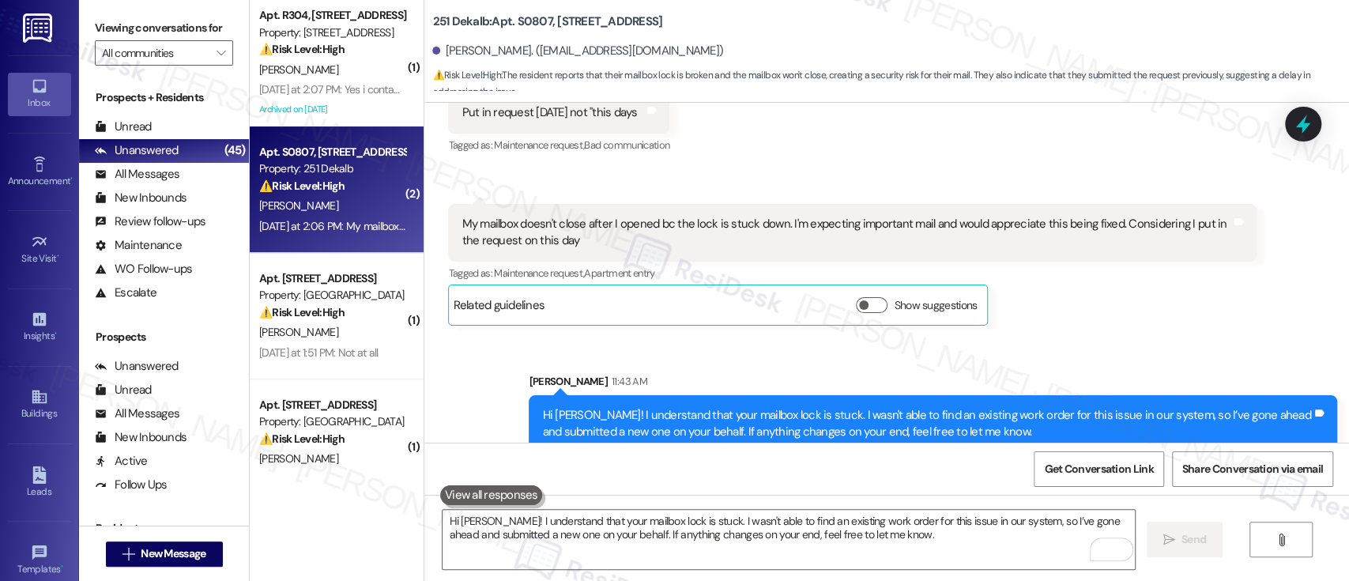
click at [987, 187] on div "Received via SMS [PERSON_NAME] [DATE] at 2:05 PM Put in request [DATE] not "thi…" at bounding box center [886, 186] width 925 height 302
click at [986, 362] on div "Sent via SMS Sarah 11:43 AM Hi Sina! I understand that your mailbox lock is stu…" at bounding box center [933, 413] width 832 height 104
click at [1178, 327] on div "Received via SMS 2:06 PM Sina Abbasi Neutral Yesterday at 2:06 PM My mailbox do…" at bounding box center [852, 264] width 832 height 145
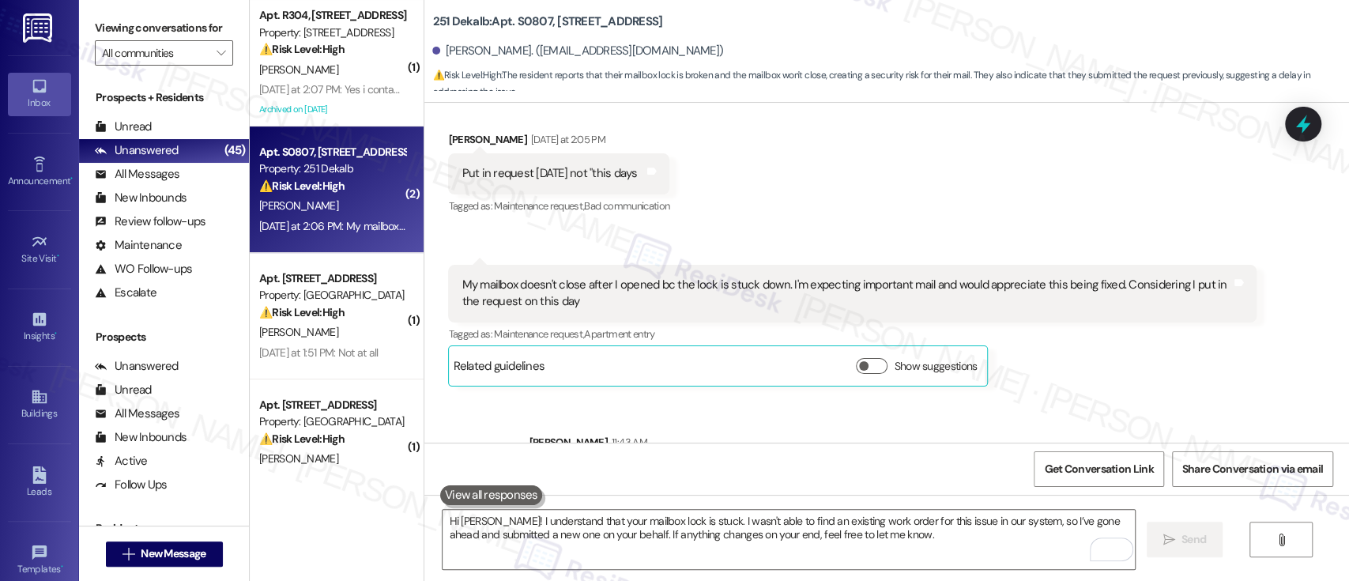
scroll to position [3419, 0]
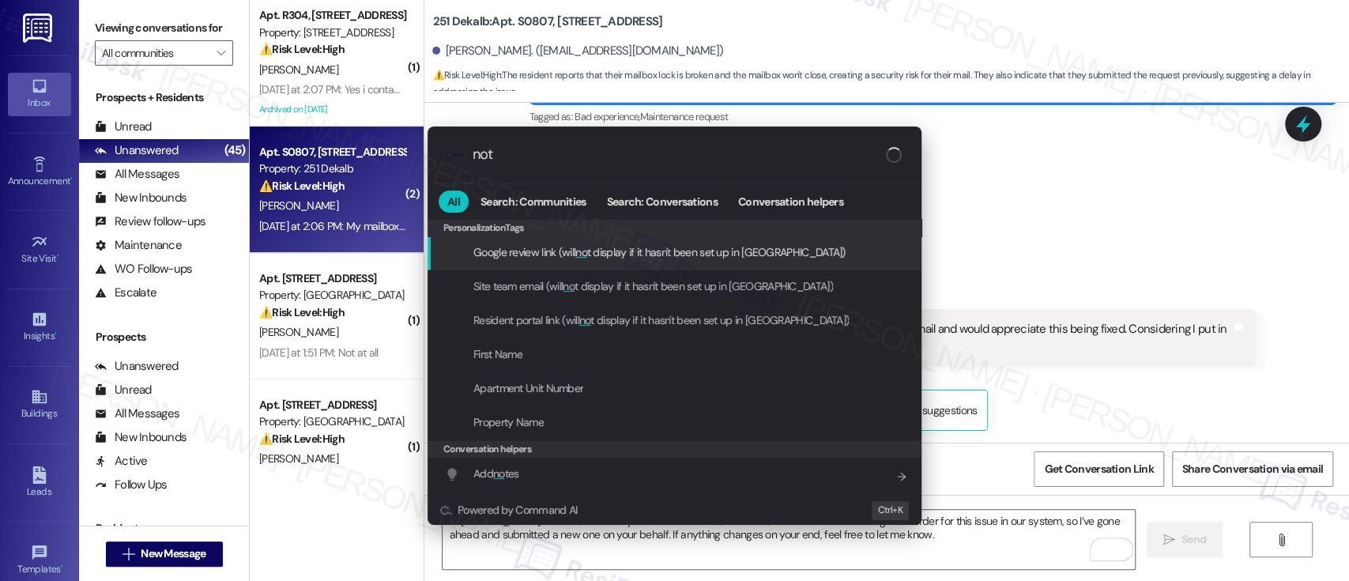
type input "note"
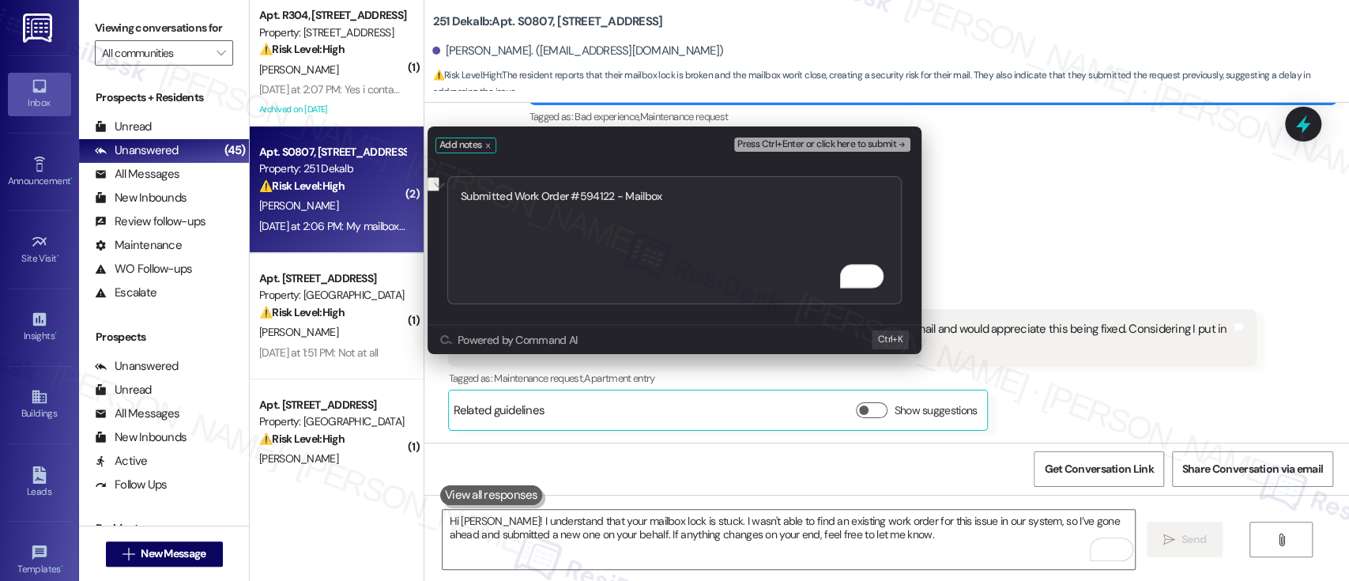
type textarea "Submitted Work Order #594122 - Mailbox"
click at [852, 140] on span "Press Ctrl+Enter or click here to submit" at bounding box center [816, 144] width 159 height 11
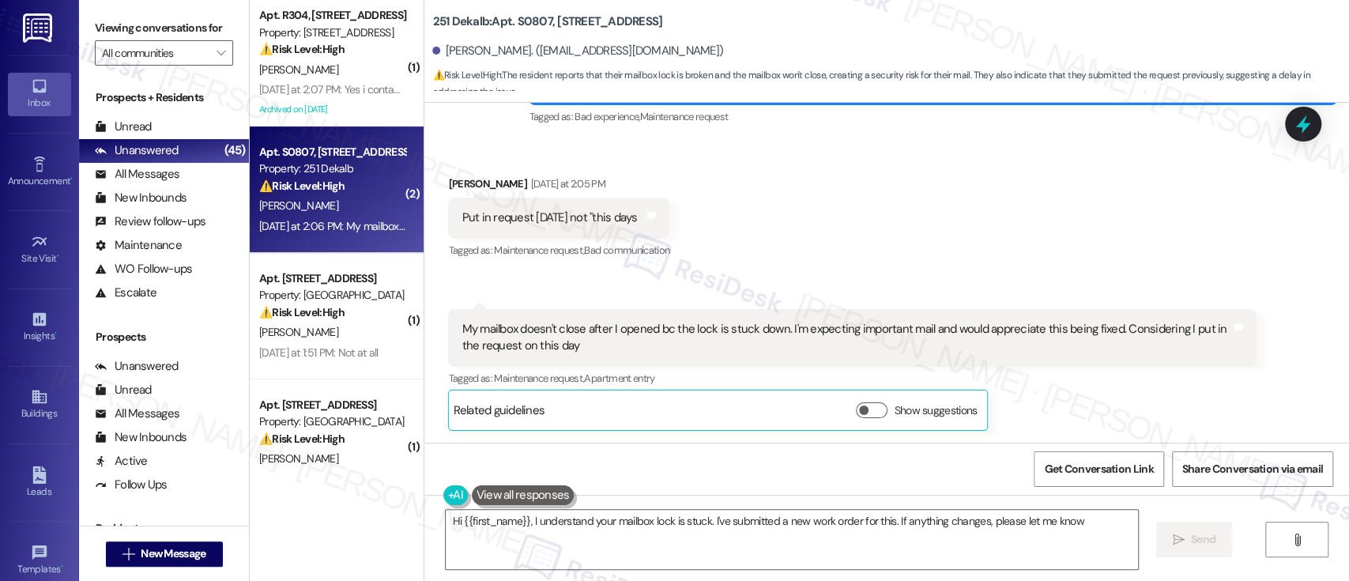
type textarea "Hi {{first_name}}, I understand your mailbox lock is stuck. I've submitted a ne…"
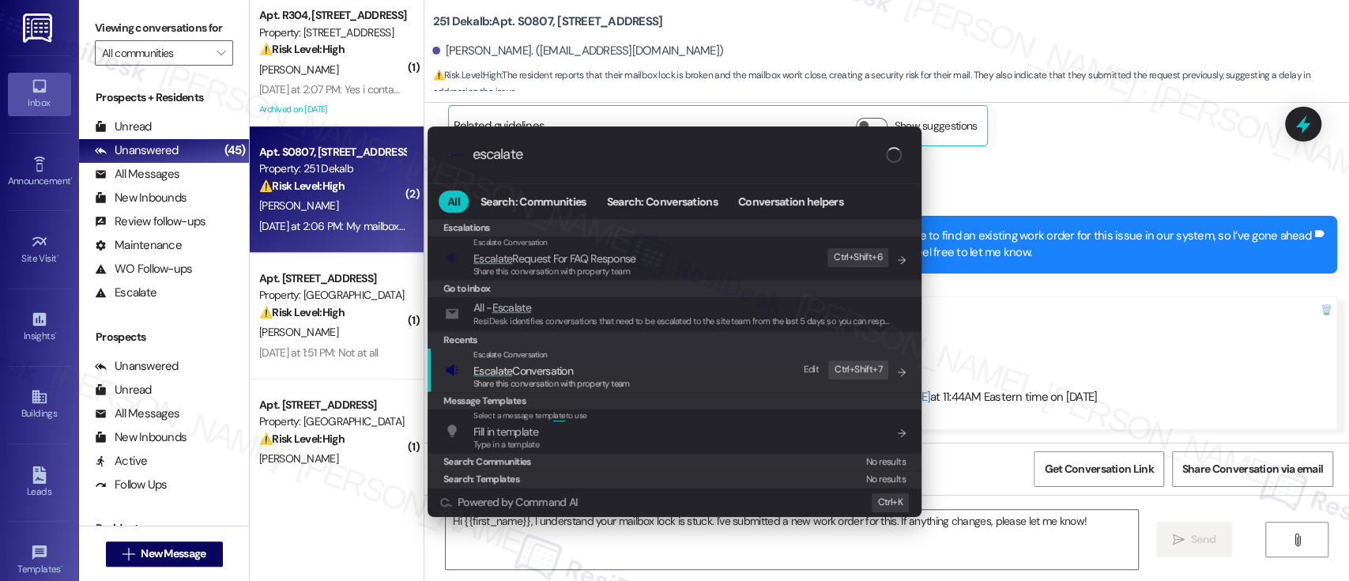
type input "escalate"
click at [580, 367] on span "Escalate Conversation" at bounding box center [551, 370] width 156 height 17
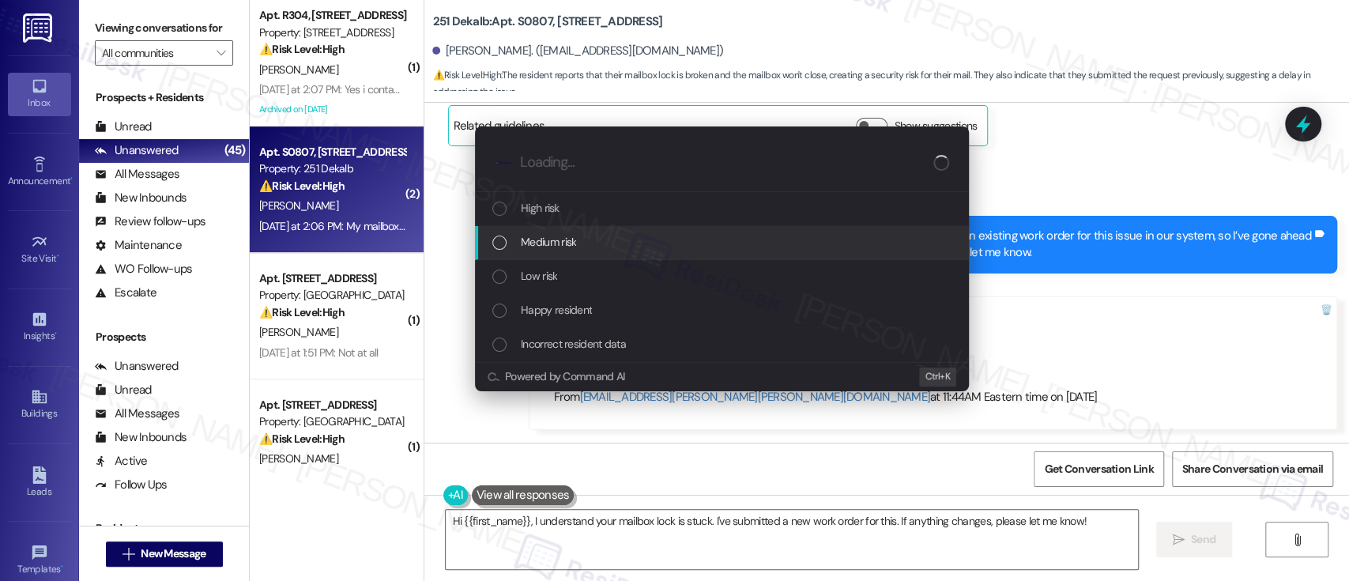
click at [553, 243] on span "Medium risk" at bounding box center [548, 241] width 55 height 17
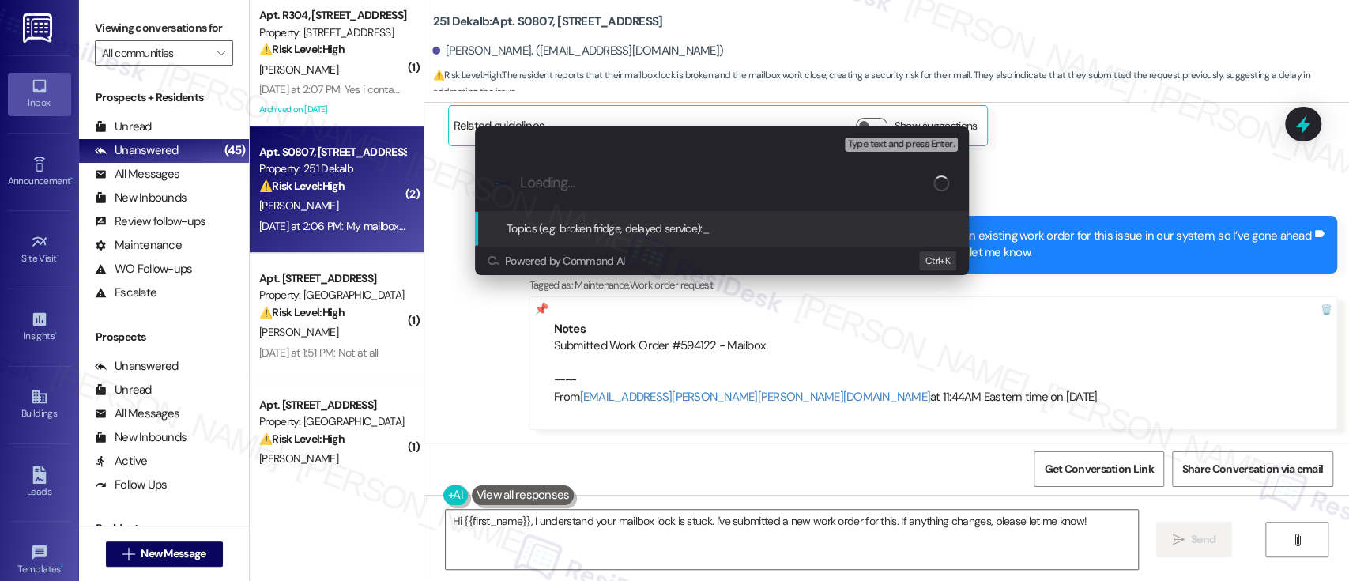
paste input "Submitted Work Order #594122 - Mailbox"
type input "Submitted Work Order #594122 - Mailbox"
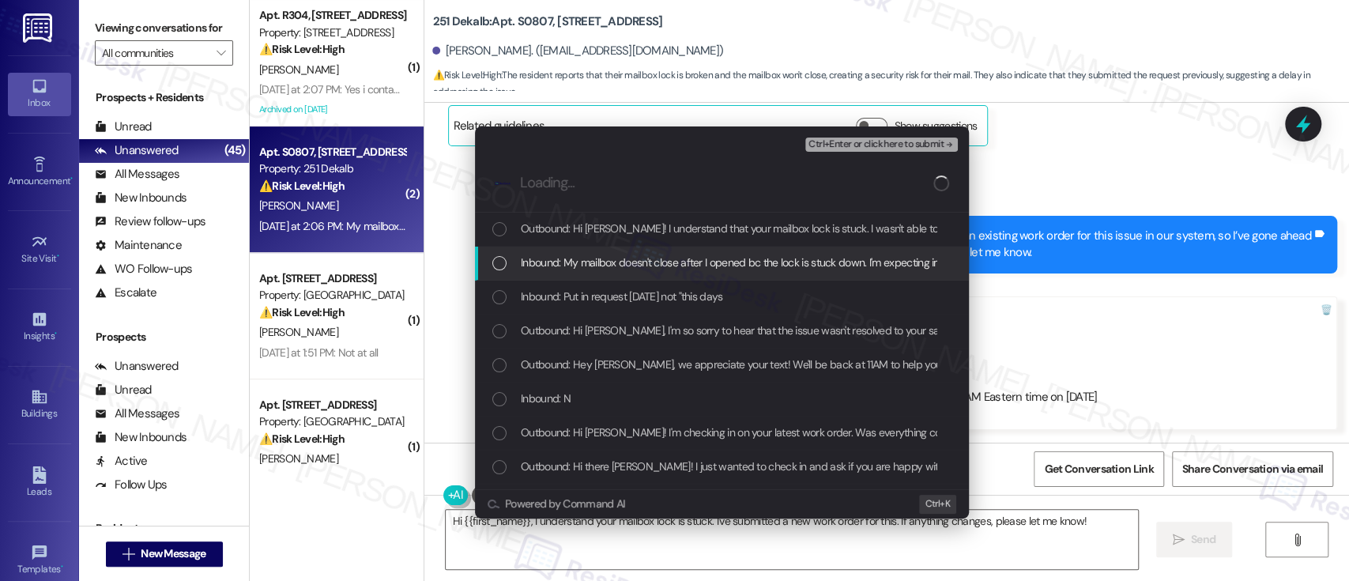
click at [564, 264] on span "Inbound: My mailbox doesn't close after I opened bc the lock is stuck down. I'm…" at bounding box center [948, 262] width 854 height 17
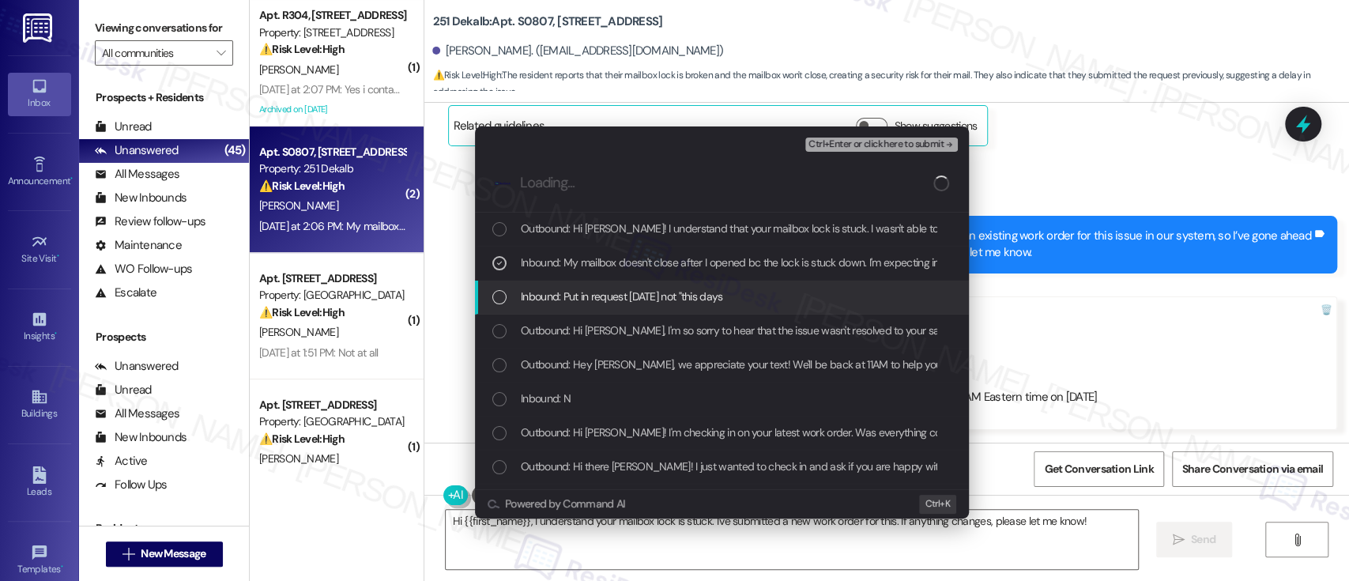
click at [565, 300] on span "Inbound: Put in request On Thursday not "this days" at bounding box center [622, 296] width 202 height 17
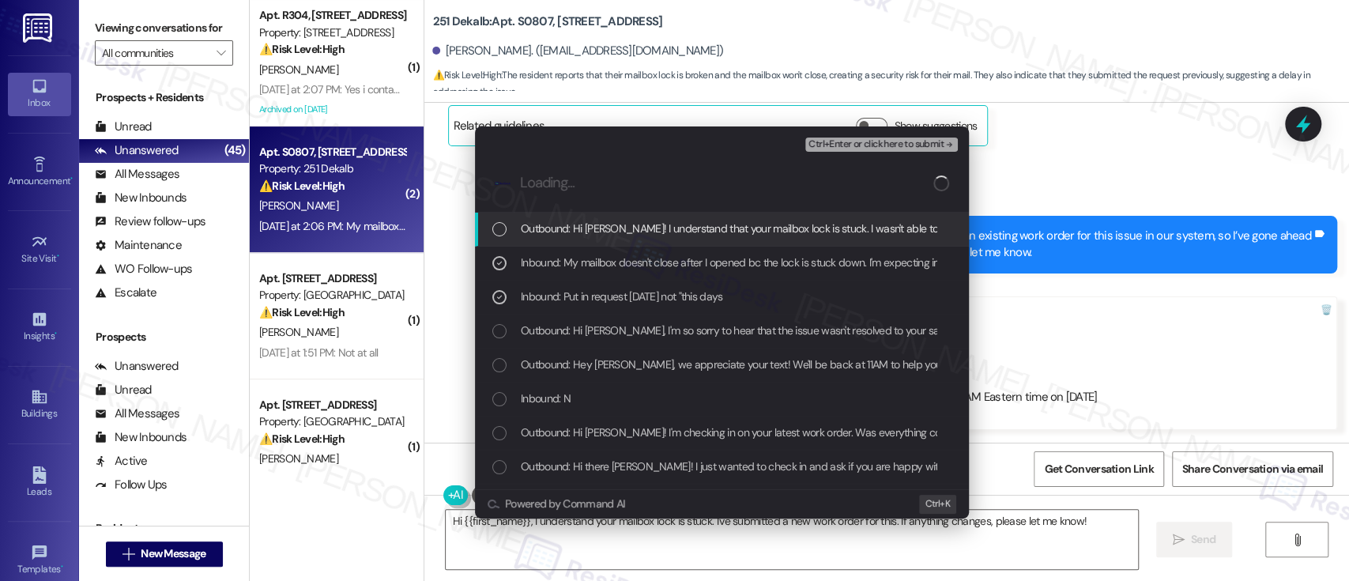
click at [916, 139] on span "Ctrl+Enter or click here to submit" at bounding box center [875, 144] width 135 height 11
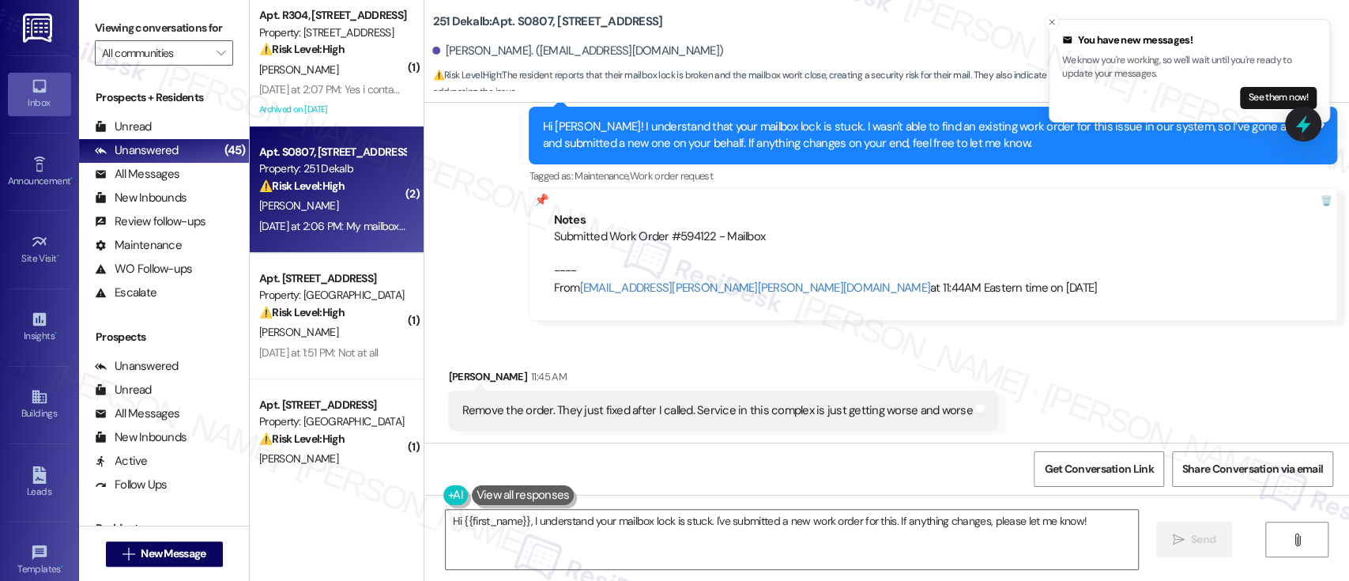
scroll to position [3813, 0]
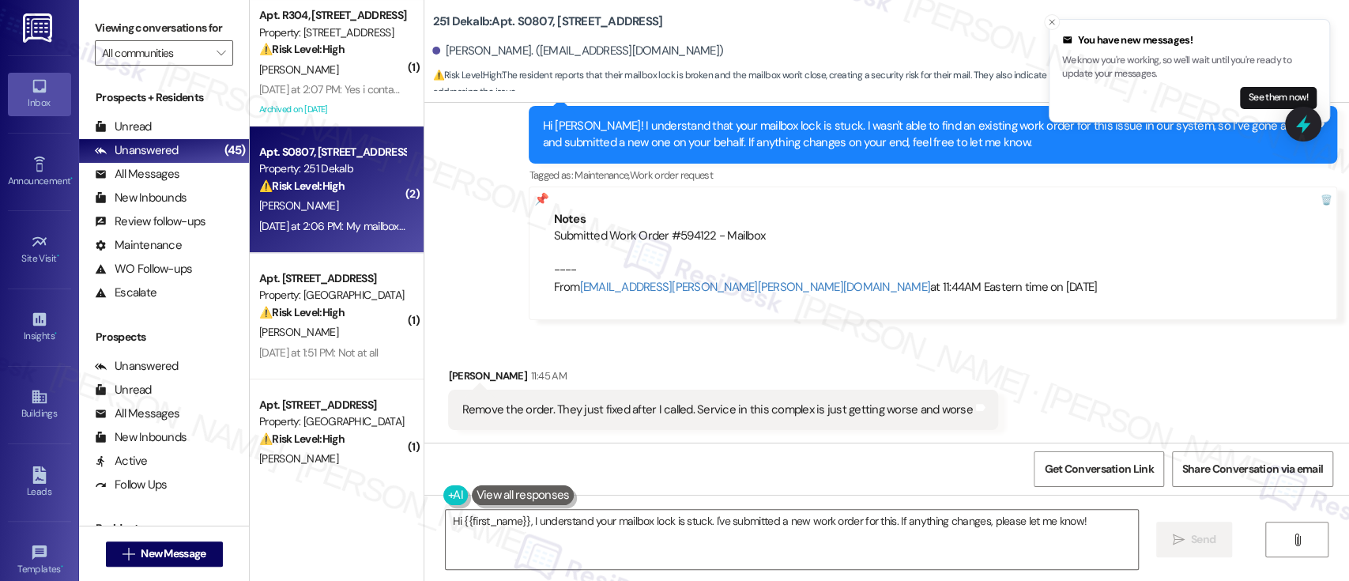
click at [1124, 386] on div "Received via SMS Sina Abbasi 11:45 AM Remove the order. They just fixed after I…" at bounding box center [886, 387] width 925 height 110
click at [1087, 533] on textarea "Hi {{first_name}}, I understand your mailbox lock is stuck. I've submitted a ne…" at bounding box center [792, 539] width 692 height 59
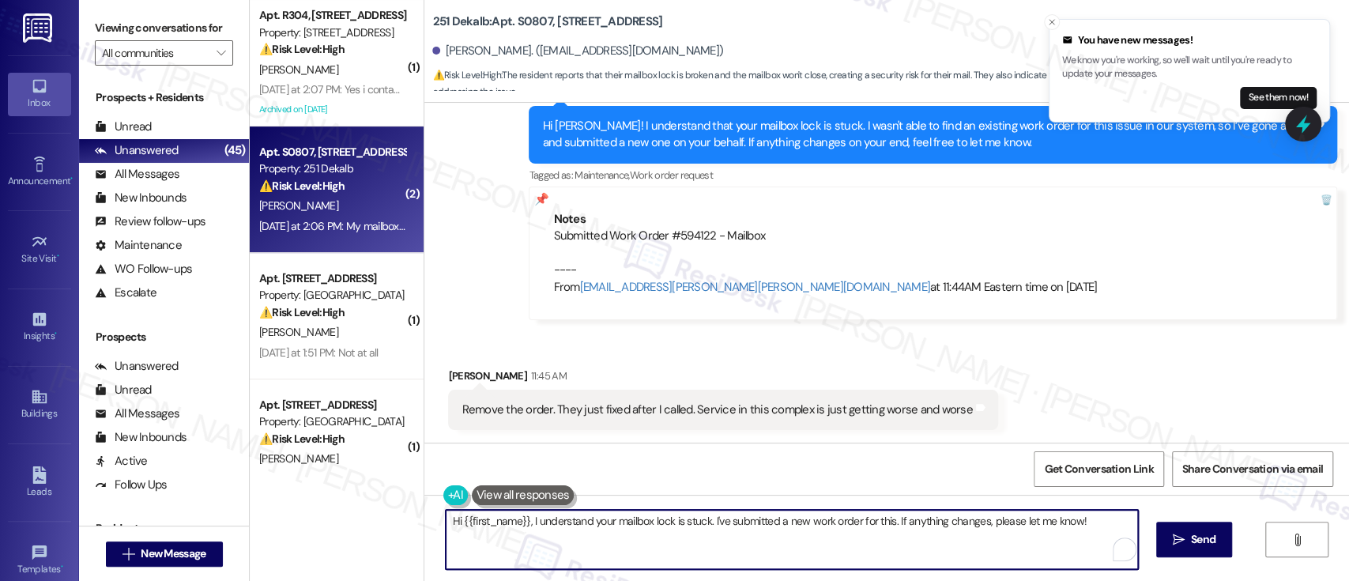
drag, startPoint x: 1089, startPoint y: 518, endPoint x: 235, endPoint y: 534, distance: 854.5
click at [235, 534] on div "Viewing conversations for All communities  Prospects + Residents Unread (0) Un…" at bounding box center [714, 290] width 1270 height 581
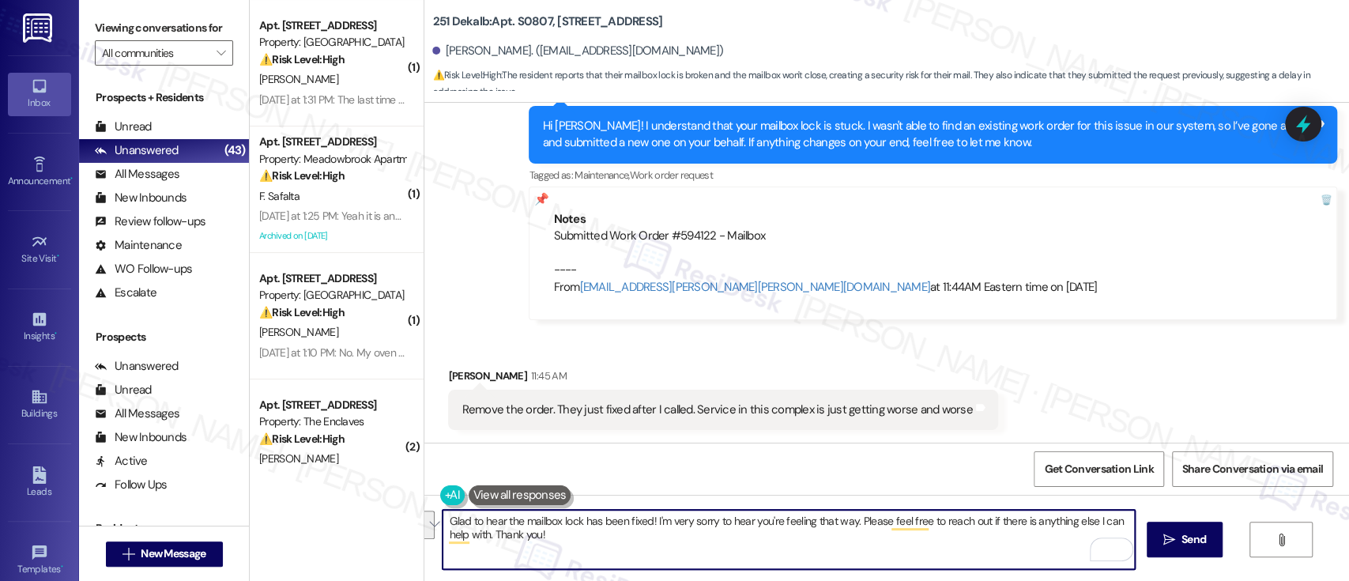
paste textarea "I’m glad to hear the mailbox lock has been fixed! I'm truly sorry to hear you'r…"
type textarea "I’m glad to hear the mailbox lock has been fixed! I'm truly sorry to hear you'r…"
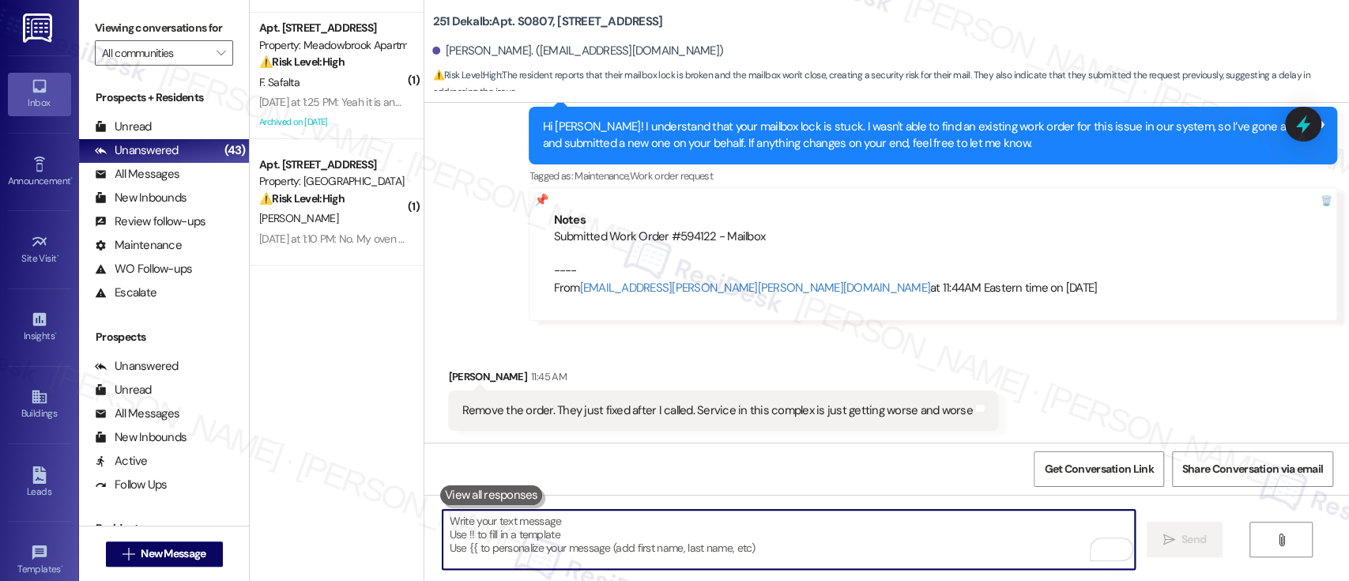
scroll to position [0, 0]
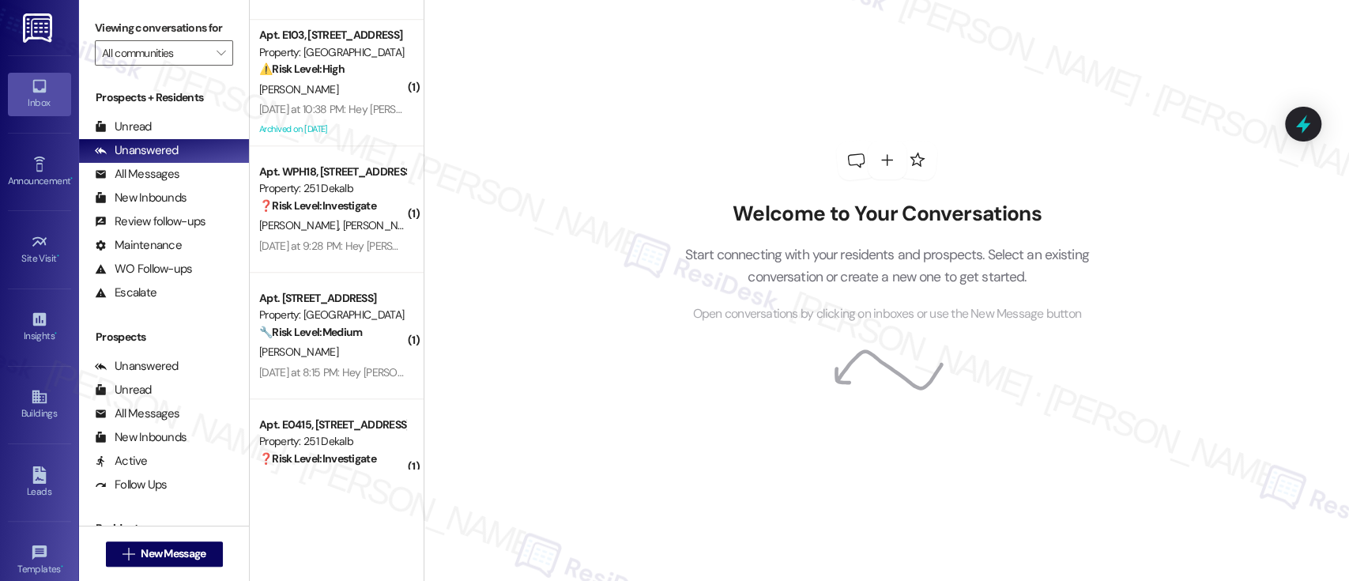
scroll to position [4969, 0]
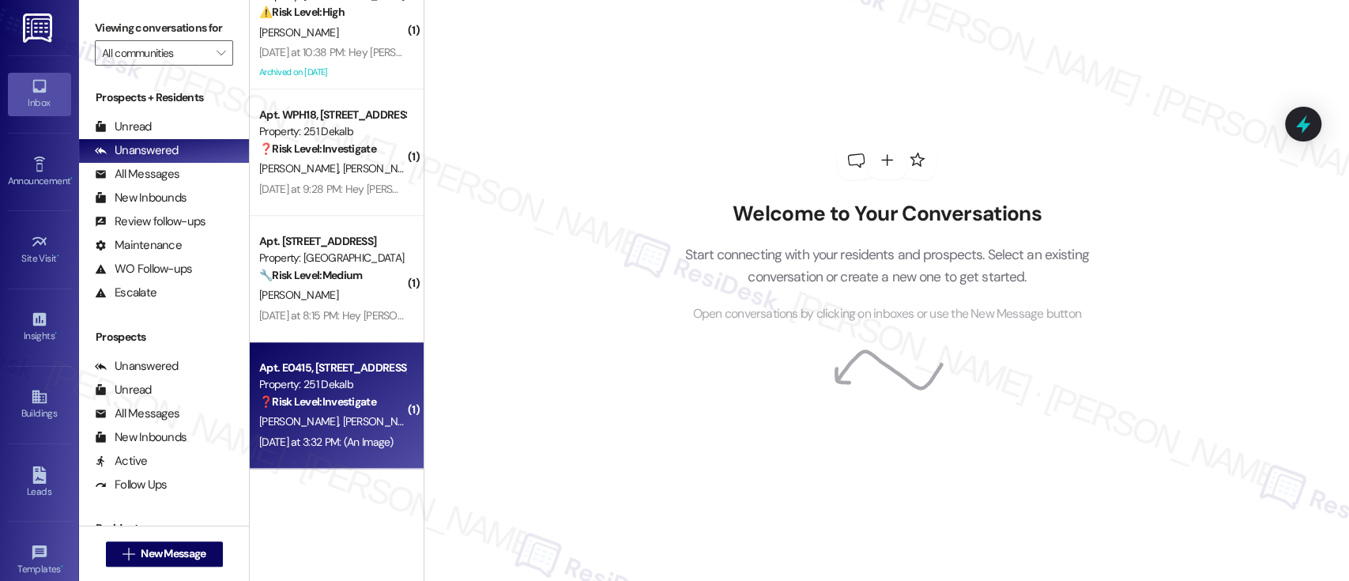
click at [343, 424] on span "A. Perez" at bounding box center [382, 421] width 79 height 14
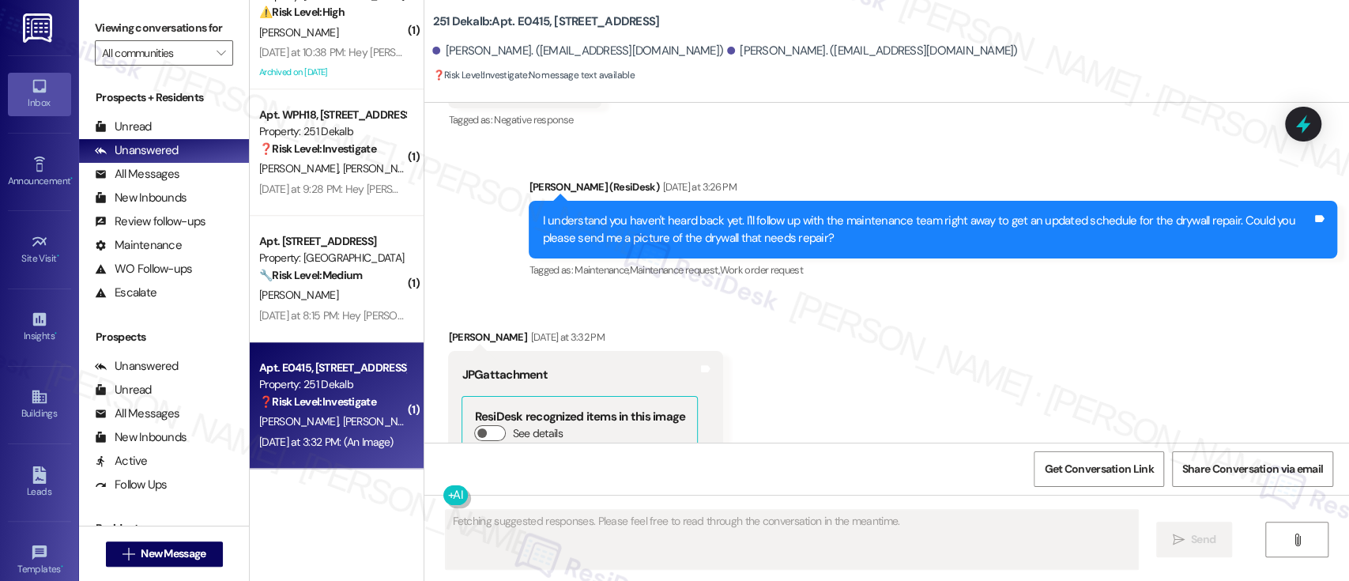
scroll to position [2221, 0]
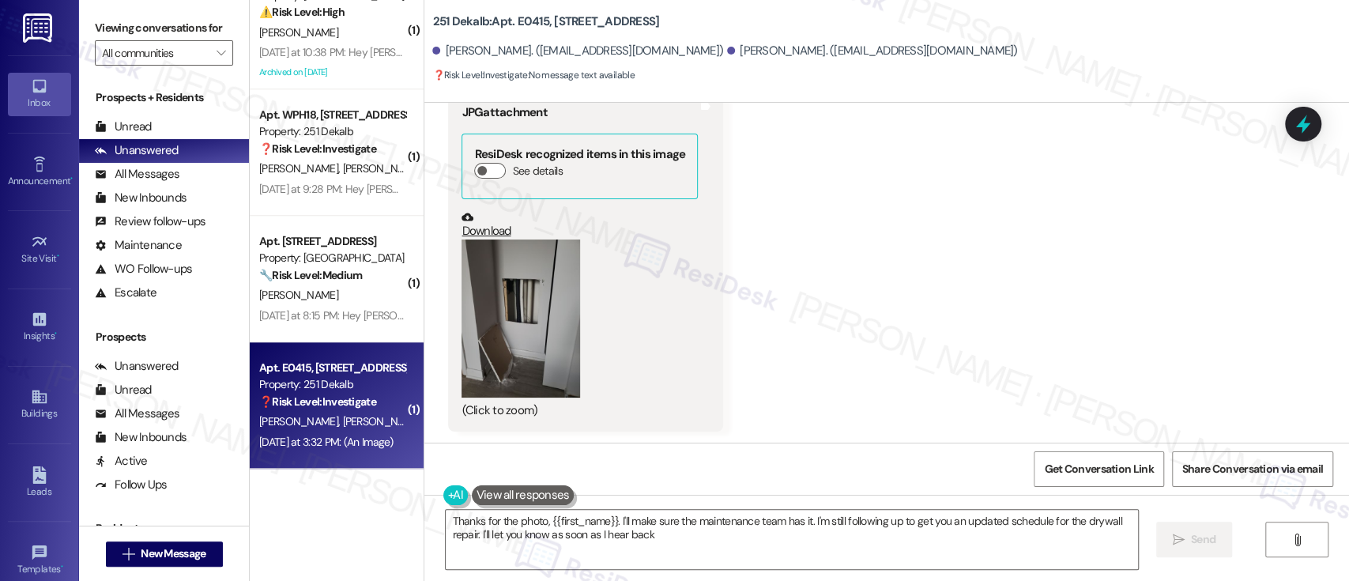
type textarea "Thanks for the photo, {{first_name}}. I'll make sure the maintenance team has i…"
click at [503, 306] on button "Zoom image" at bounding box center [521, 318] width 119 height 158
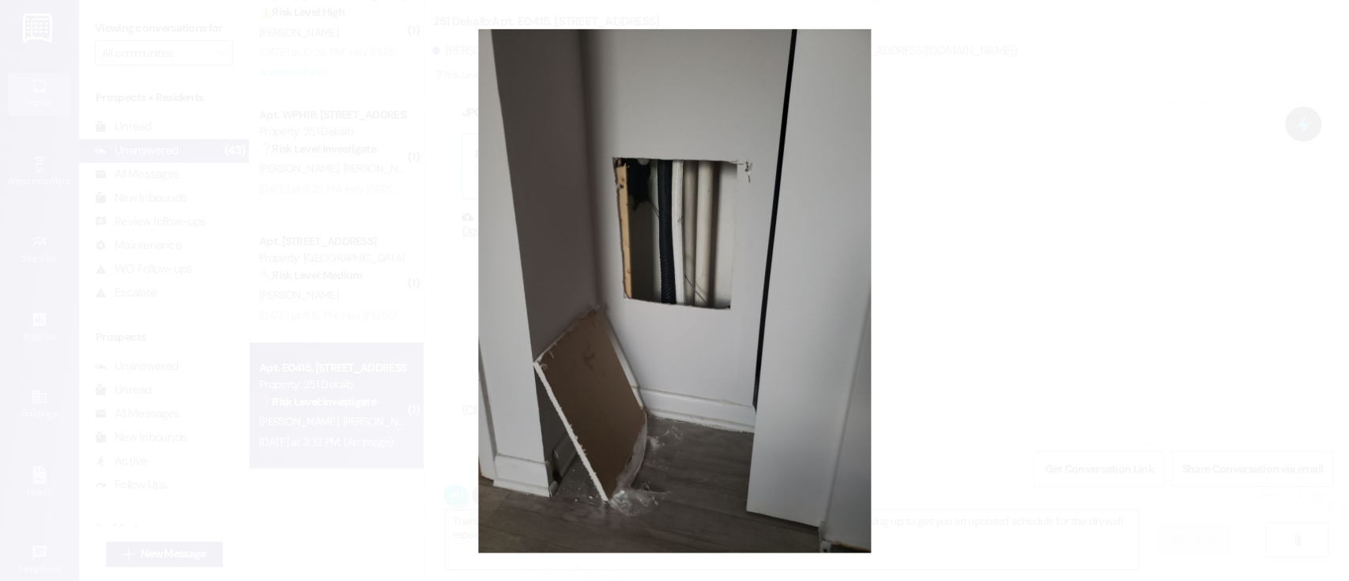
click at [978, 288] on button "Unzoom image" at bounding box center [674, 290] width 1349 height 581
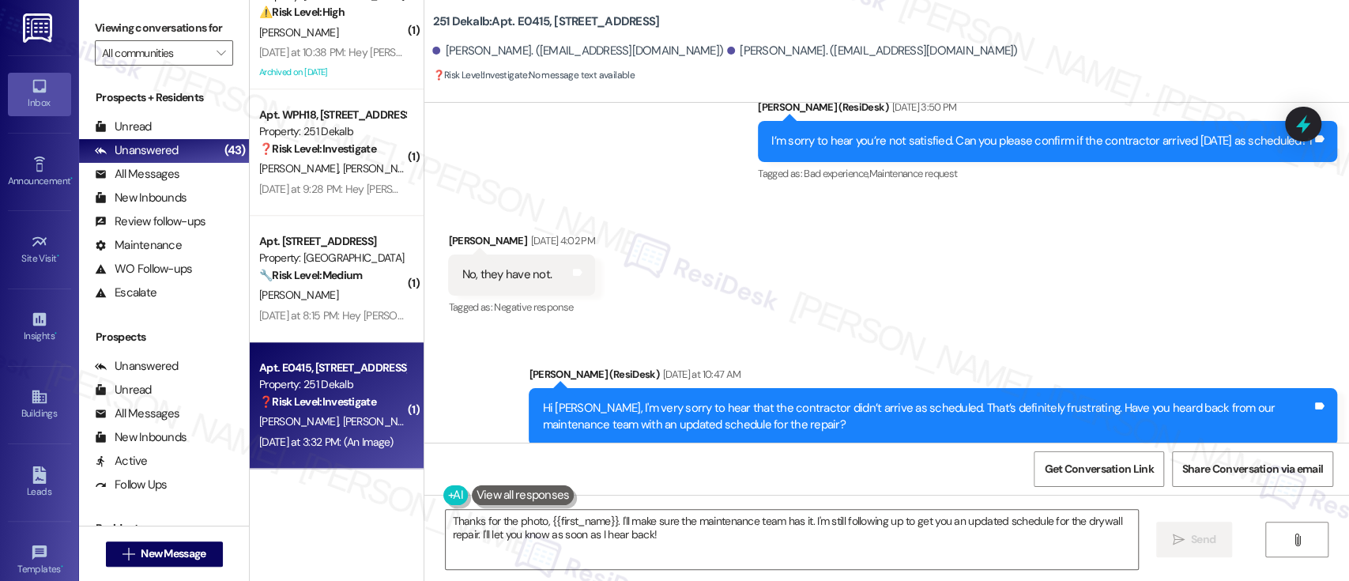
scroll to position [1347, 0]
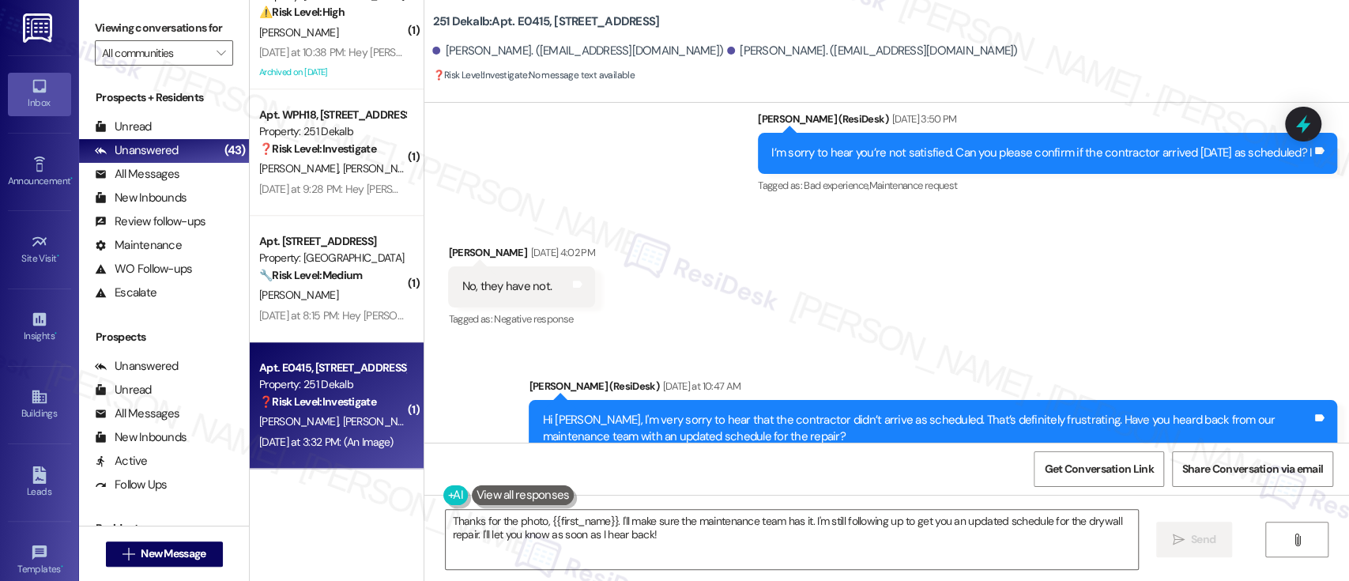
click at [1075, 211] on div "Received via SMS Aida Johnson Sep 12, 2025 at 4:02 PM No, they have not. Tags a…" at bounding box center [886, 276] width 925 height 134
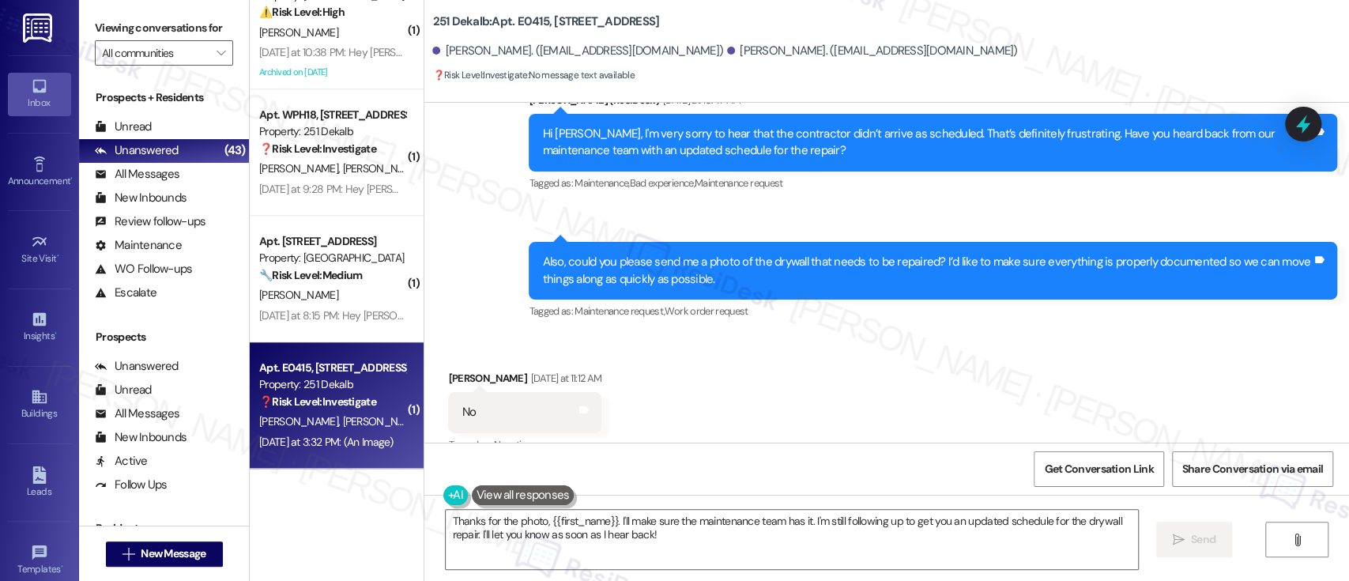
scroll to position [1603, 0]
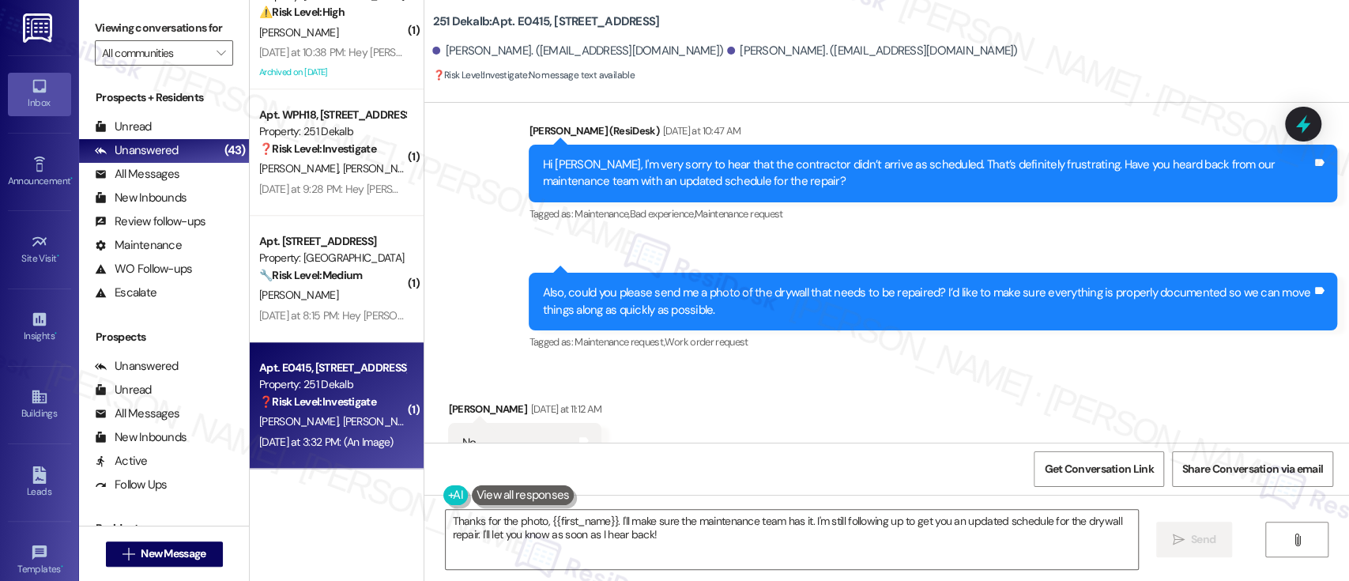
click at [524, 13] on b "251 Dekalb: Apt. E0415, 251 W Dekalb Pike" at bounding box center [545, 21] width 227 height 17
click at [523, 13] on b "251 Dekalb: Apt. E0415, 251 W Dekalb Pike" at bounding box center [545, 21] width 227 height 17
copy b "E0415"
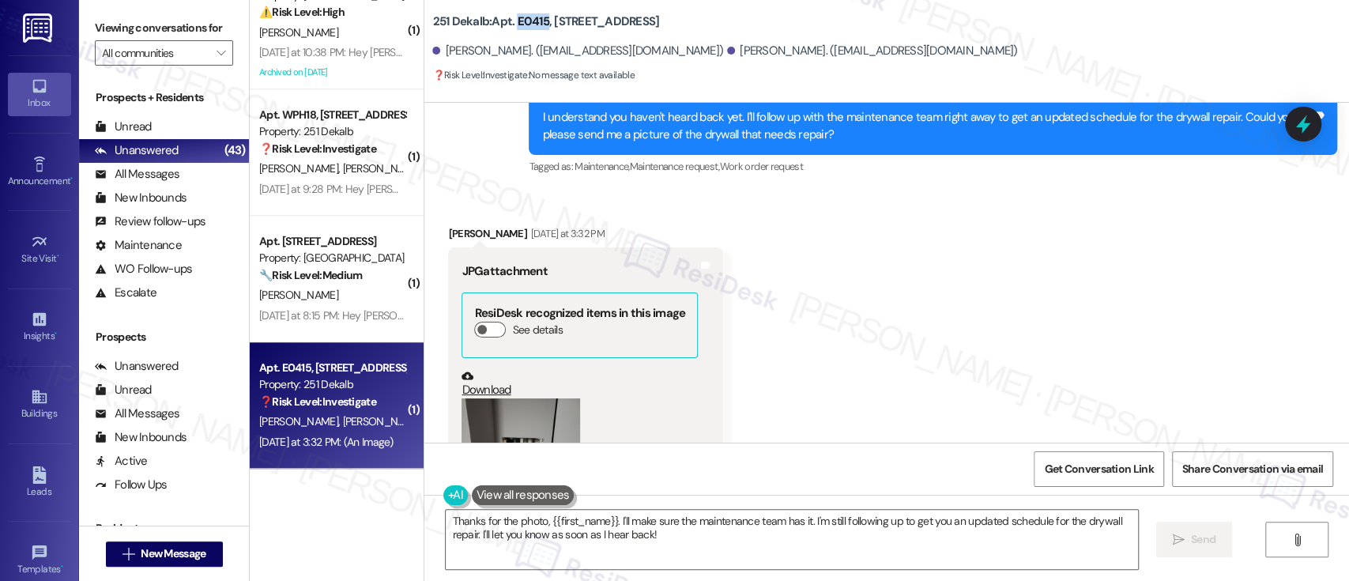
scroll to position [2221, 0]
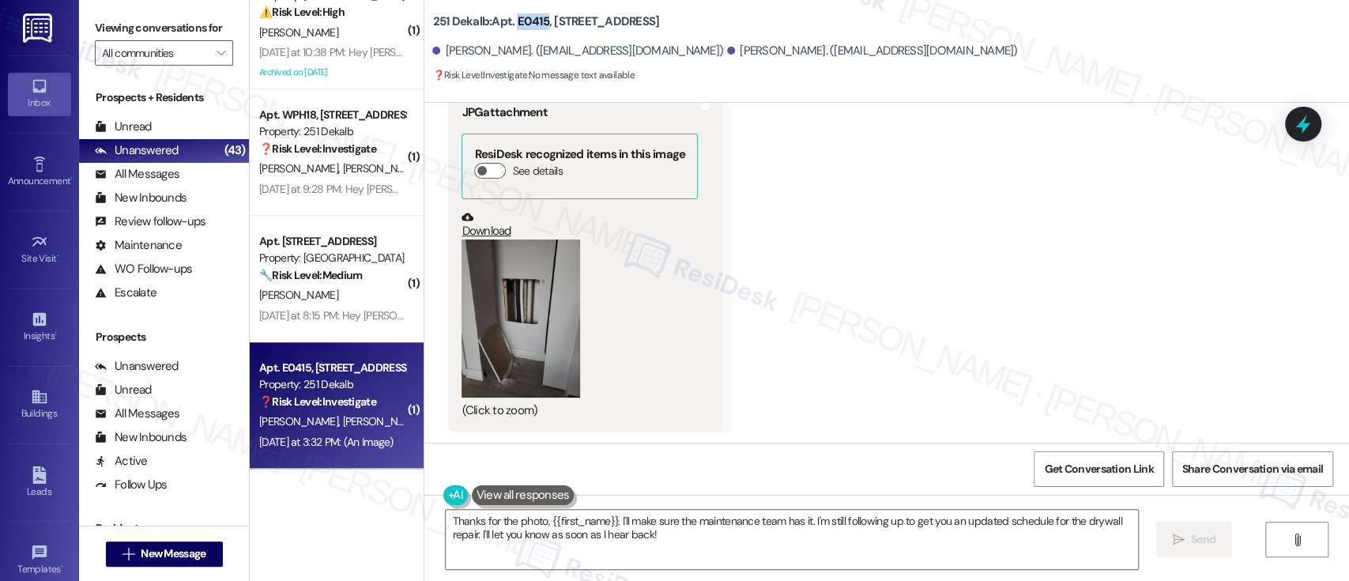
copy b "E0415"
click at [867, 522] on textarea "Thanks for the photo, {{first_name}}. I'll make sure the maintenance team has i…" at bounding box center [792, 539] width 692 height 59
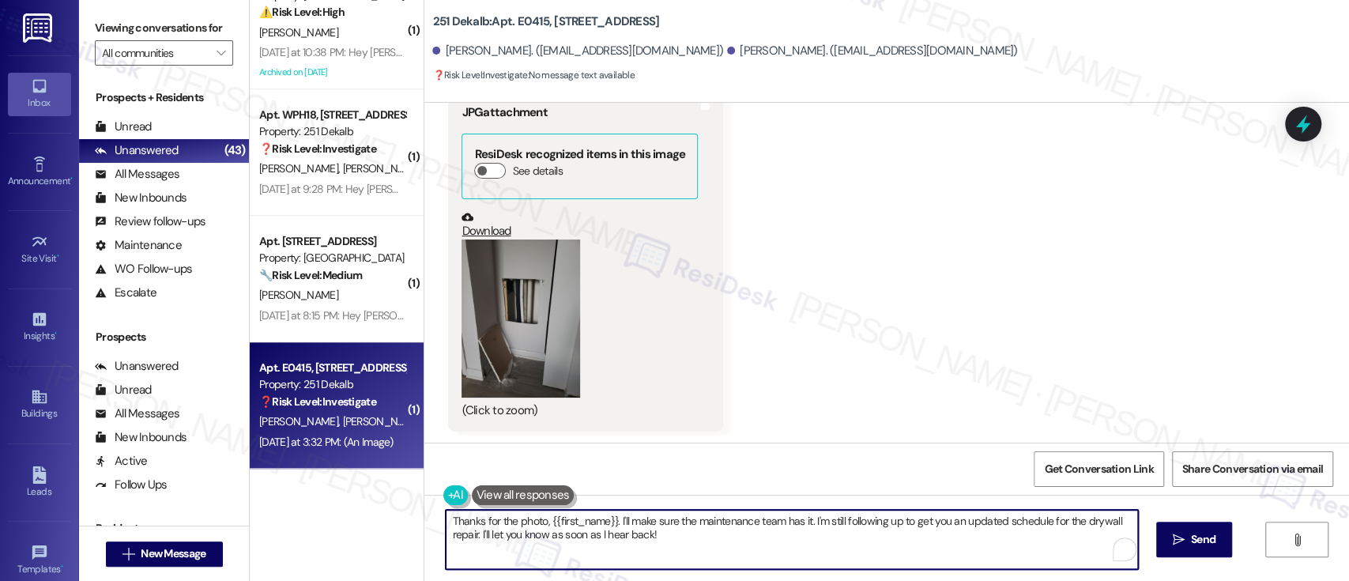
click at [550, 541] on textarea "Thanks for the photo, {{first_name}}. I'll make sure the maintenance team has i…" at bounding box center [792, 539] width 692 height 59
click at [704, 540] on textarea "Thanks for the photo, {{first_name}}. I'll make sure the maintenance team has i…" at bounding box center [792, 539] width 692 height 59
click at [1152, 535] on button " Send" at bounding box center [1185, 540] width 77 height 36
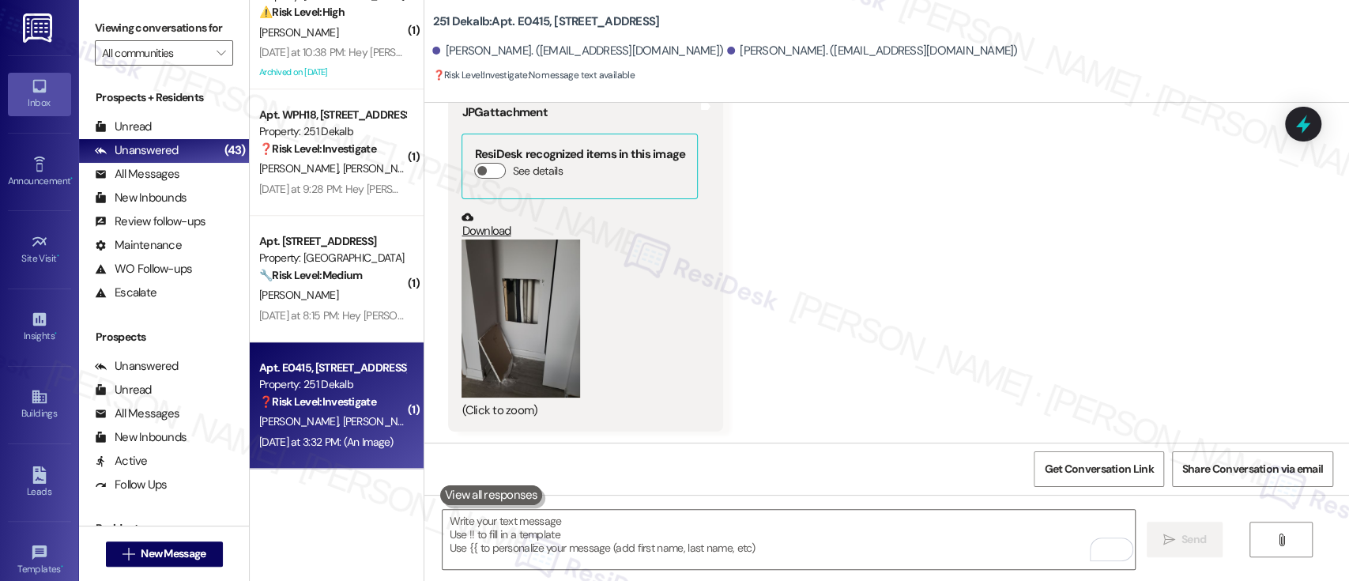
scroll to position [2220, 0]
click at [1289, 356] on div "Received via SMS Aida Johnson Yesterday at 3:32 PM JPG attachment ResiDesk reco…" at bounding box center [886, 238] width 925 height 412
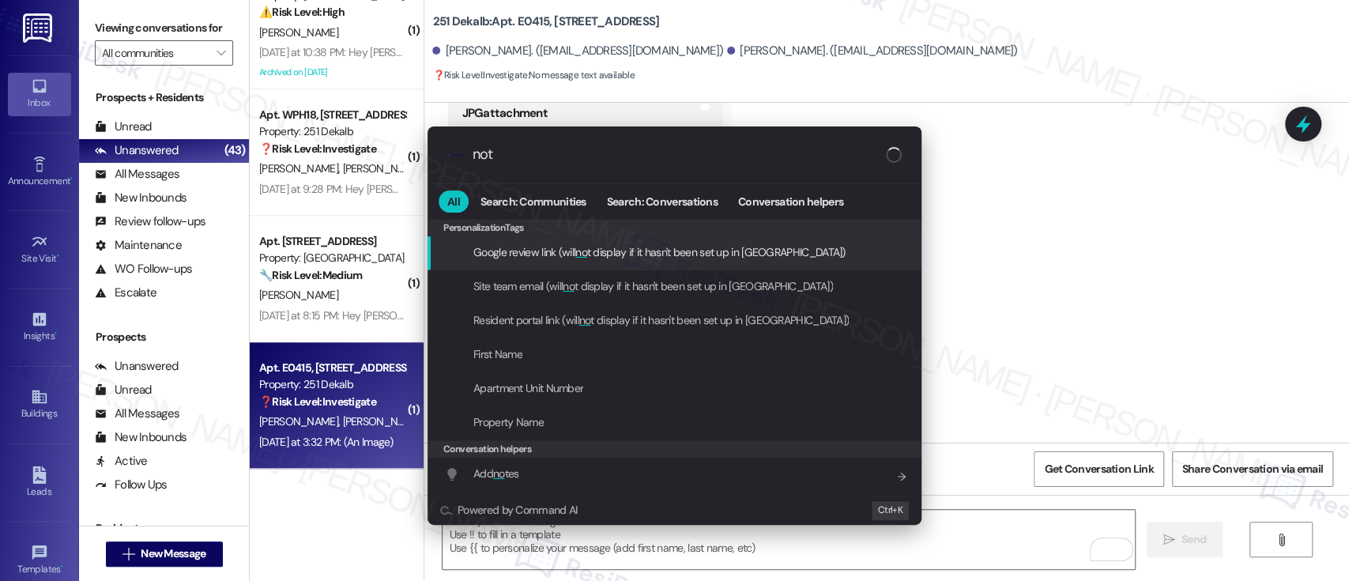
type input "note"
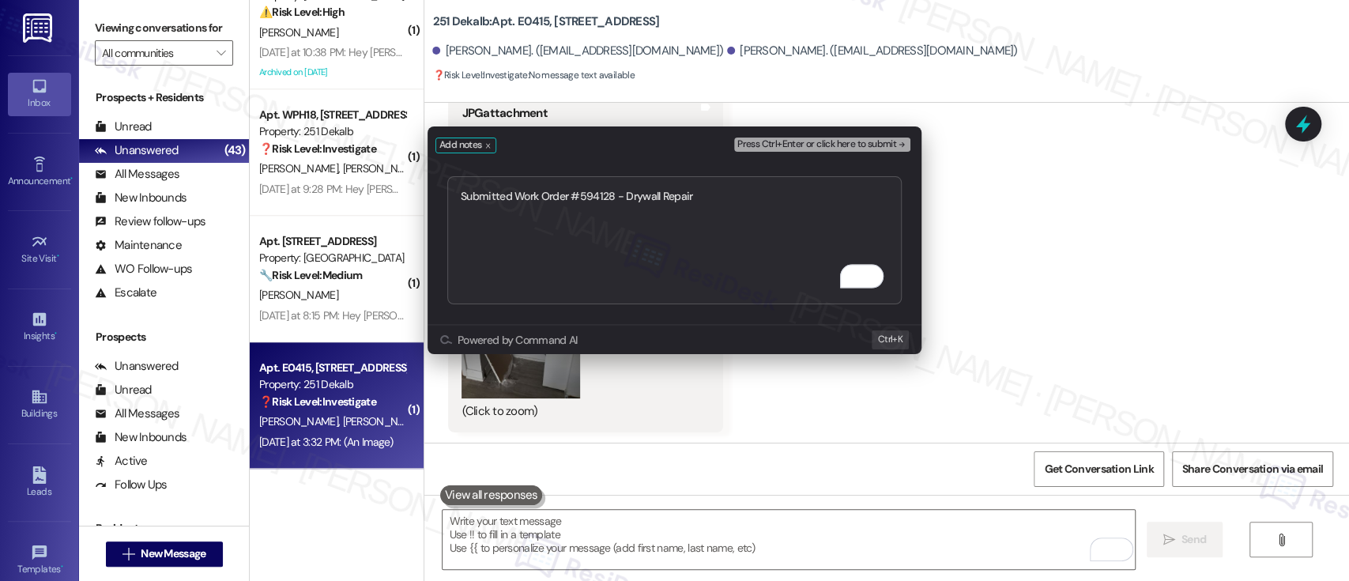
type textarea "Submitted Work Order #594128 - Drywall Repair"
click at [841, 138] on button "Press Ctrl+Enter or click here to submit" at bounding box center [822, 145] width 176 height 14
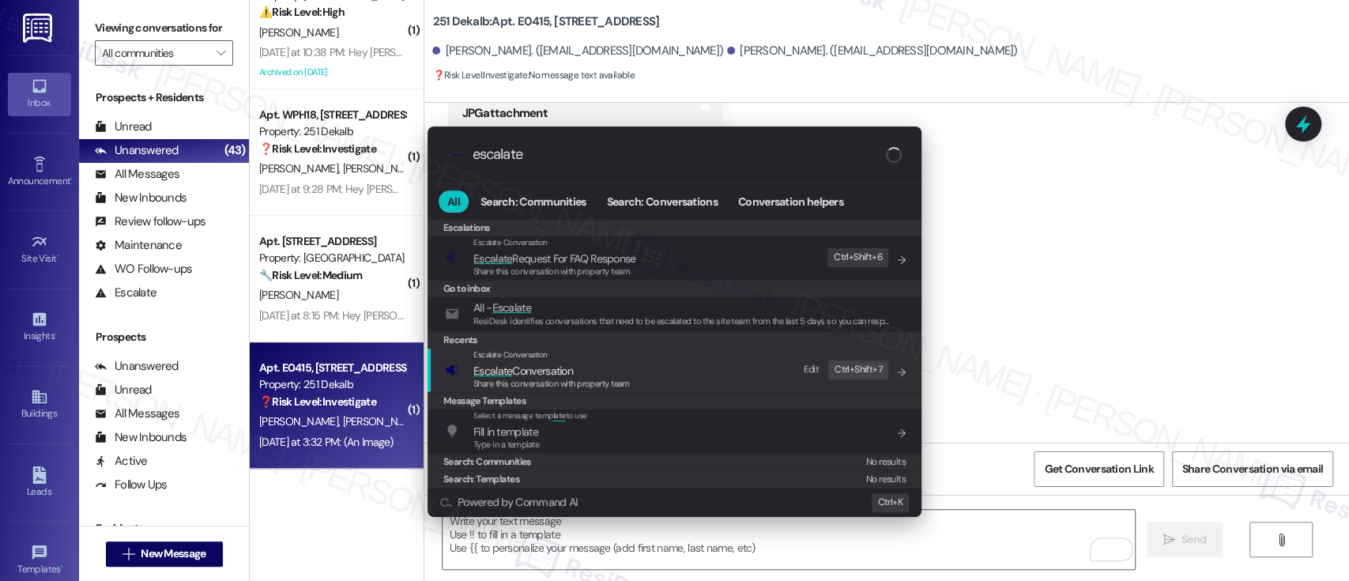
type input "escalate"
click at [510, 373] on span "Escalate" at bounding box center [492, 371] width 39 height 14
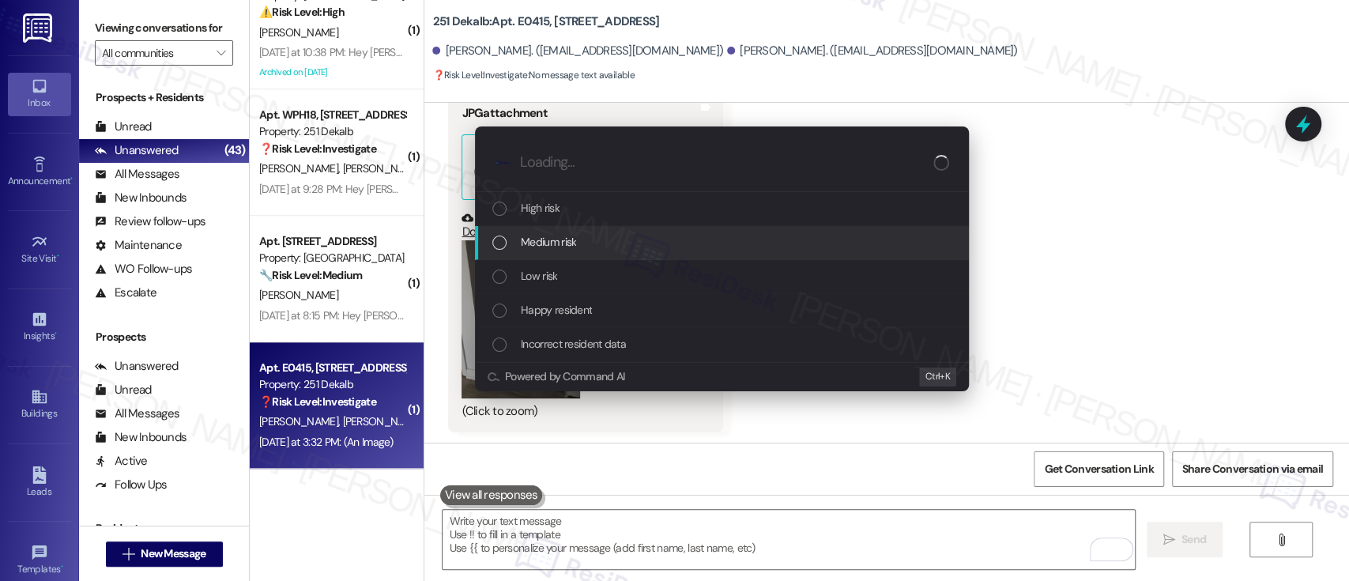
click at [523, 249] on span "Medium risk" at bounding box center [548, 241] width 55 height 17
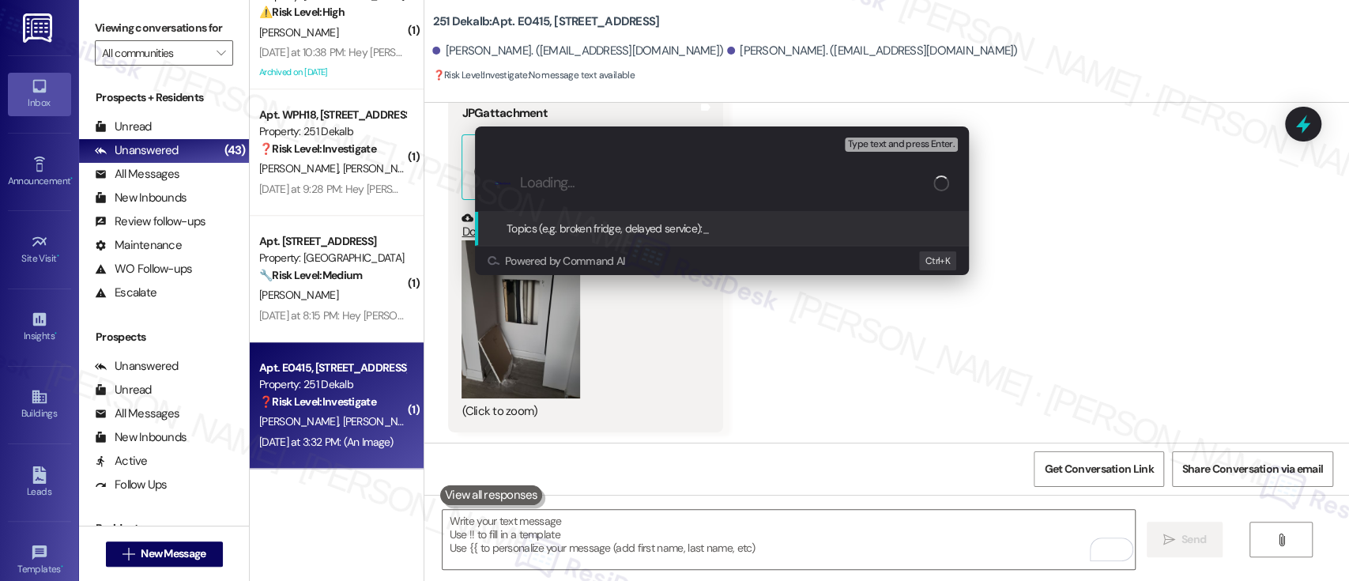
paste input "Submitted Work Order #594128 - Drywall Repair"
type input "Submitted Work Order #594128 - Drywall Repair"
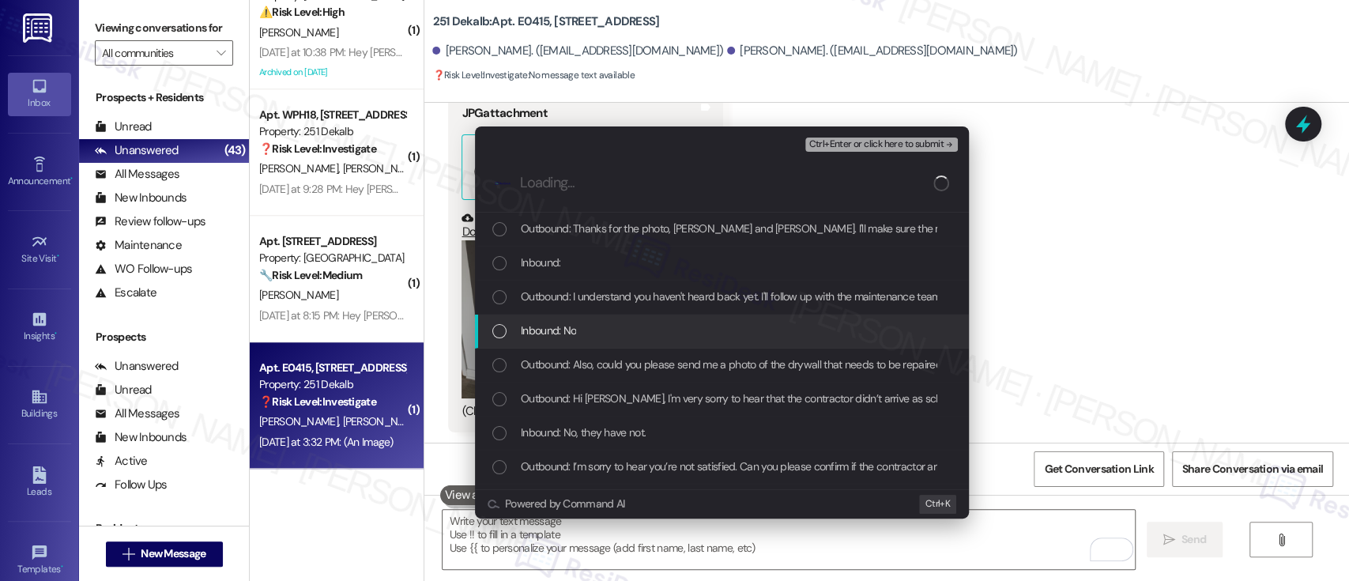
click at [533, 324] on span "Inbound: No" at bounding box center [548, 330] width 55 height 17
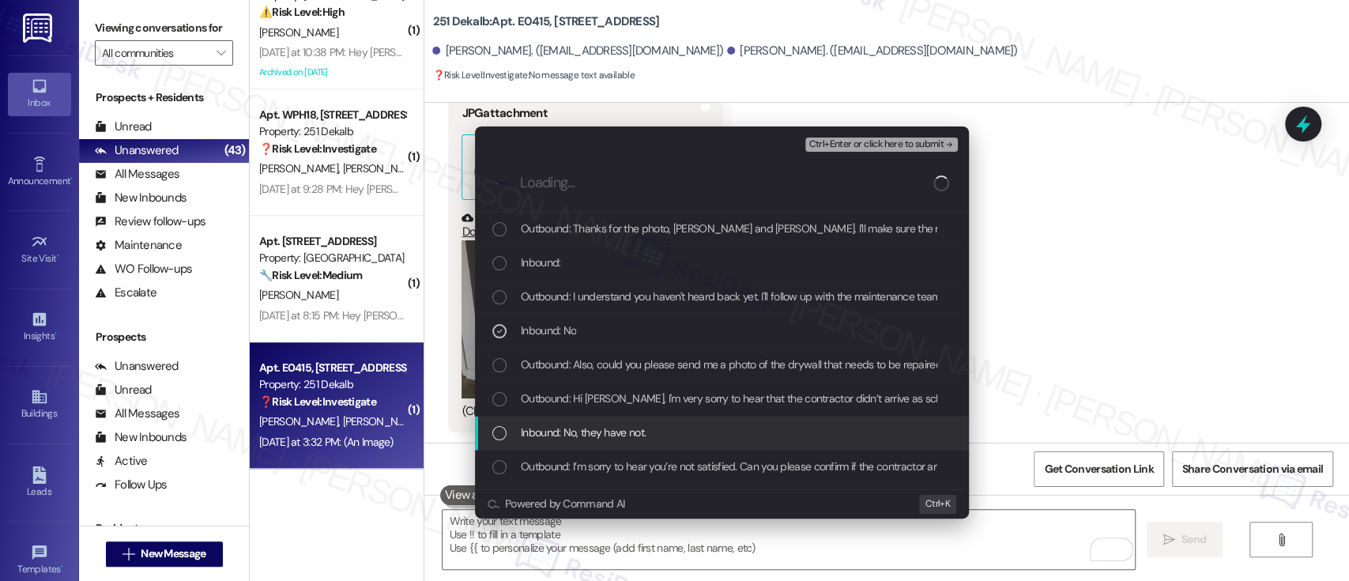
click at [582, 426] on span "Inbound: No, they have not." at bounding box center [583, 432] width 125 height 17
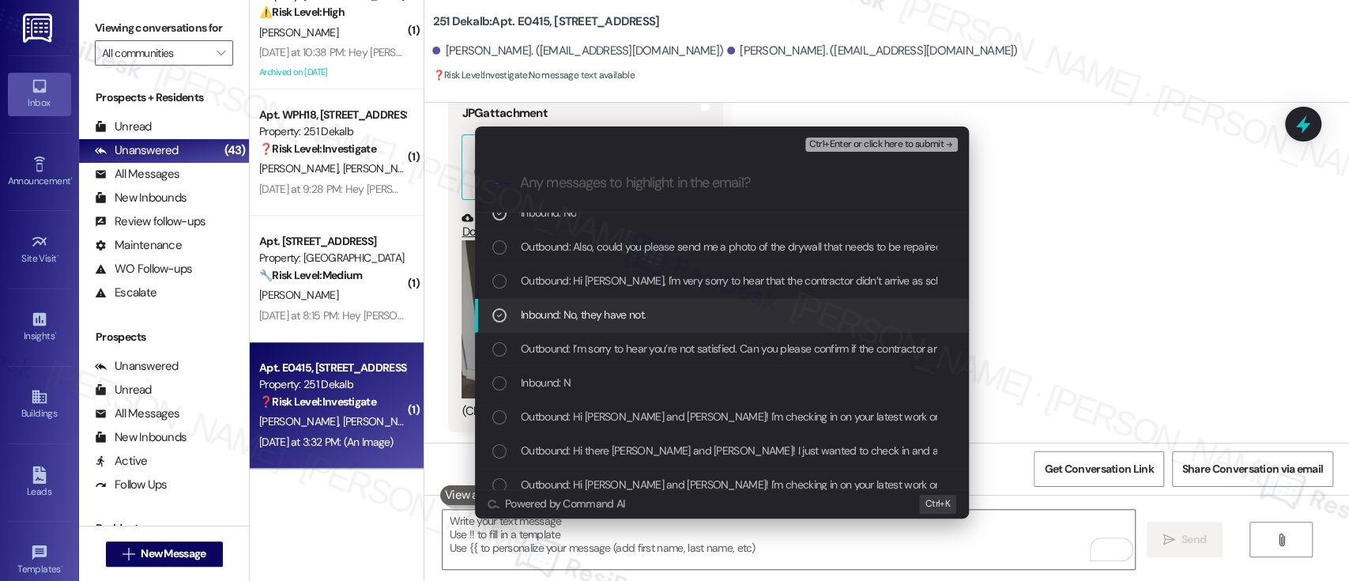
scroll to position [210, 0]
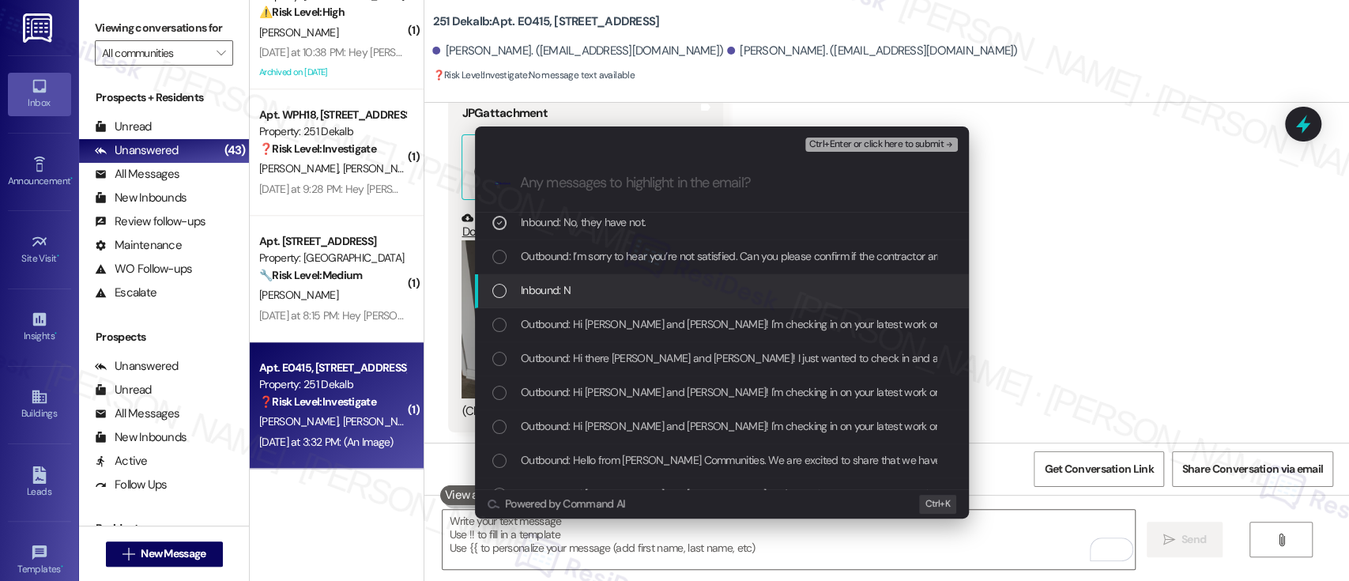
click at [572, 283] on div "Inbound: N" at bounding box center [723, 289] width 462 height 17
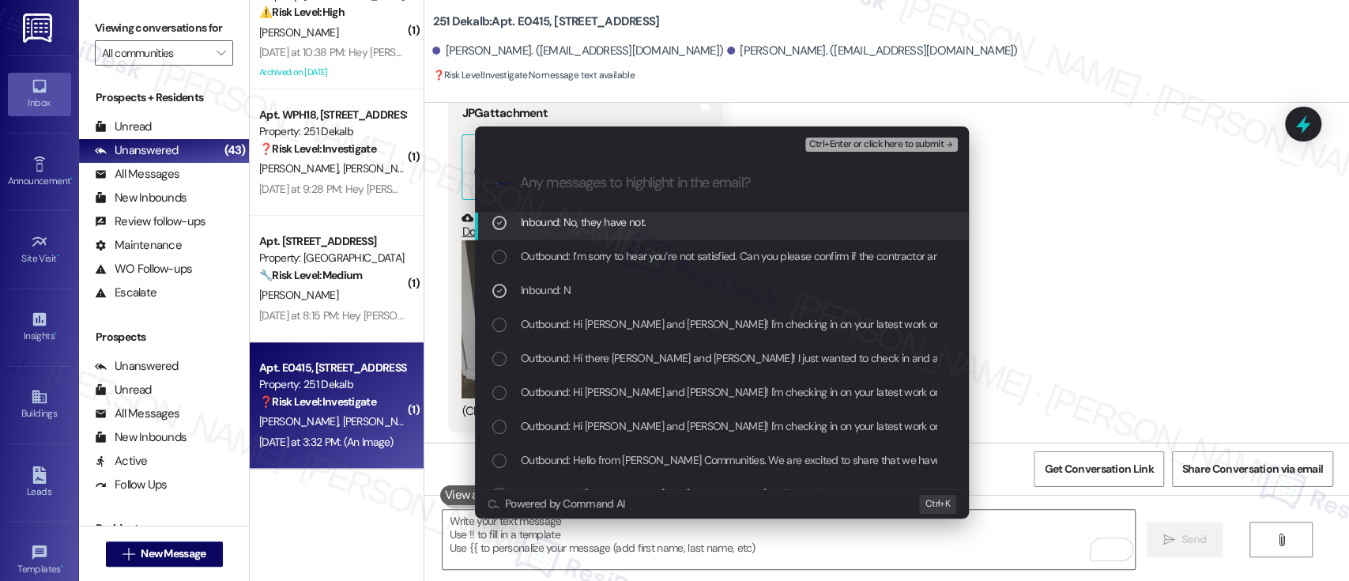
click at [870, 146] on span "Ctrl+Enter or click here to submit" at bounding box center [875, 144] width 135 height 11
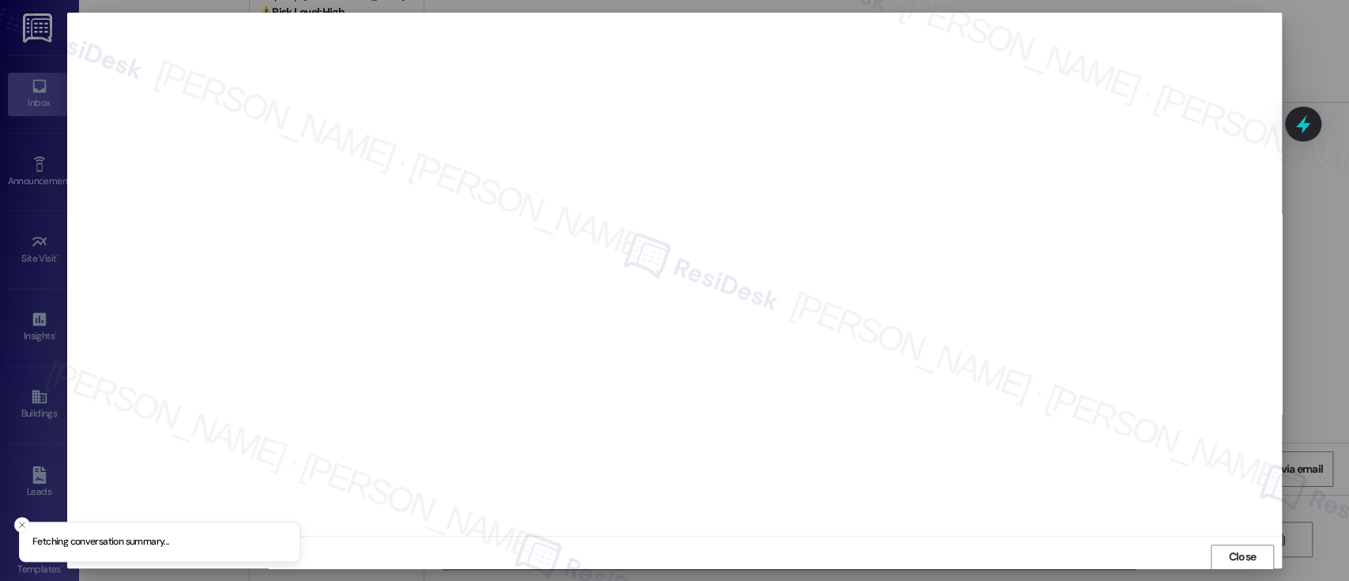
scroll to position [1, 0]
click at [1225, 552] on span "Close" at bounding box center [1242, 556] width 34 height 17
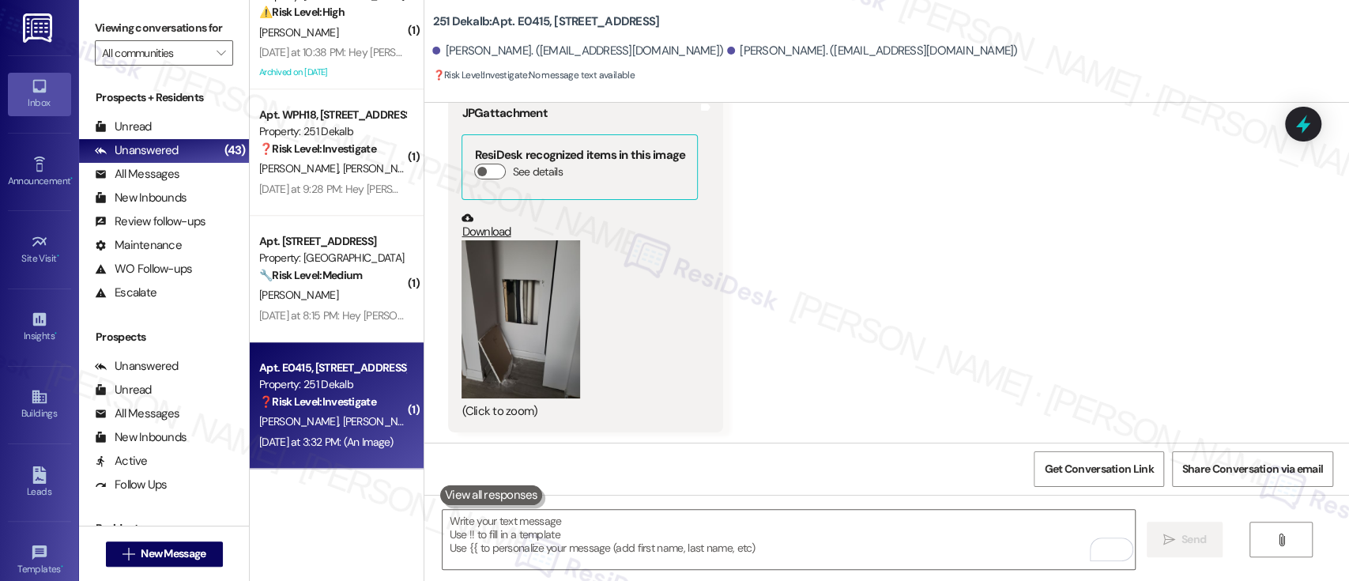
drag, startPoint x: 1078, startPoint y: 243, endPoint x: 1077, endPoint y: 230, distance: 12.7
click at [1078, 232] on div "Received via SMS Aida Johnson Yesterday at 3:32 PM JPG attachment ResiDesk reco…" at bounding box center [886, 238] width 925 height 412
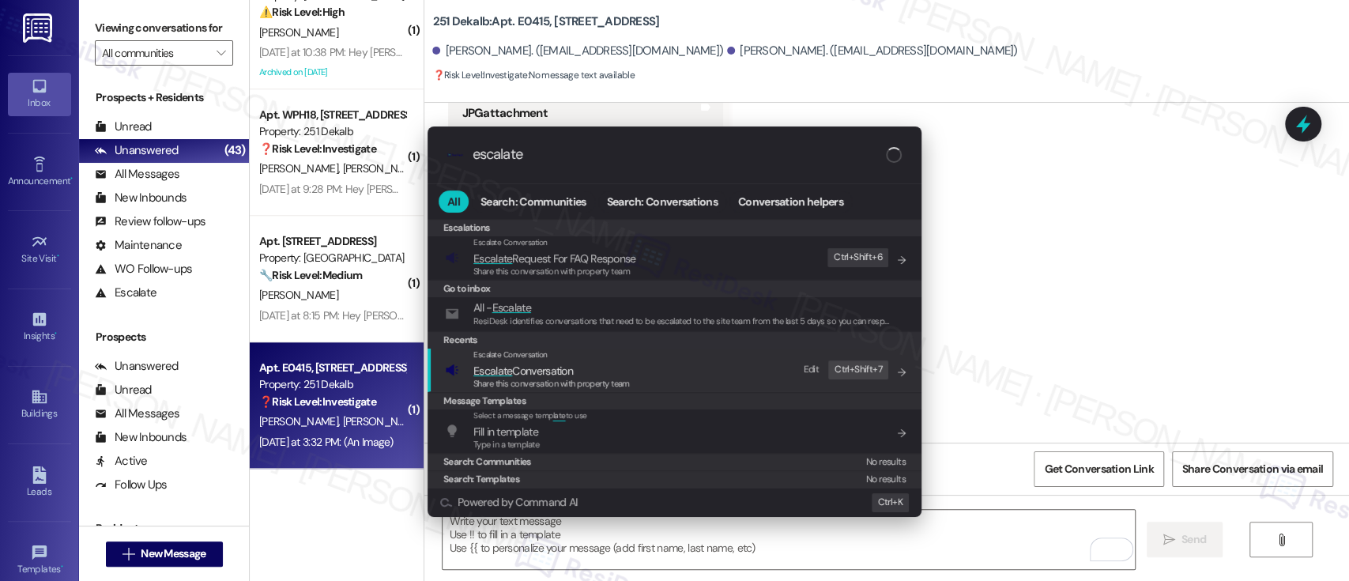
type input "escalate"
click at [561, 382] on span "Share this conversation with property team" at bounding box center [551, 383] width 156 height 11
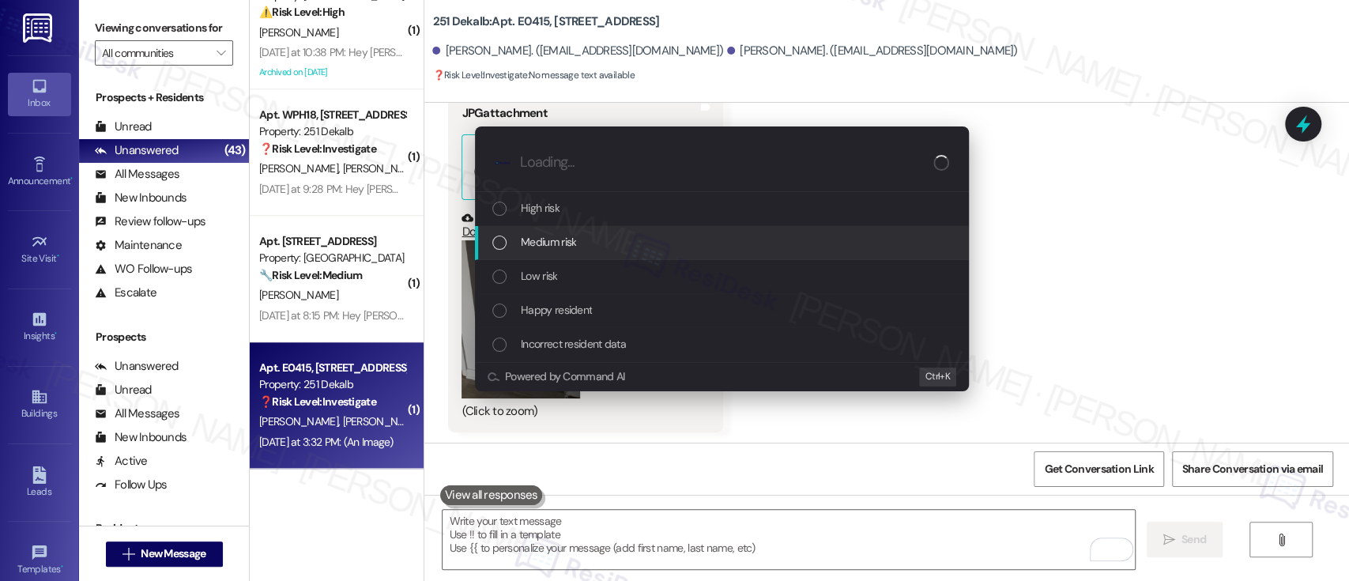
click at [567, 235] on span "Medium risk" at bounding box center [548, 241] width 55 height 17
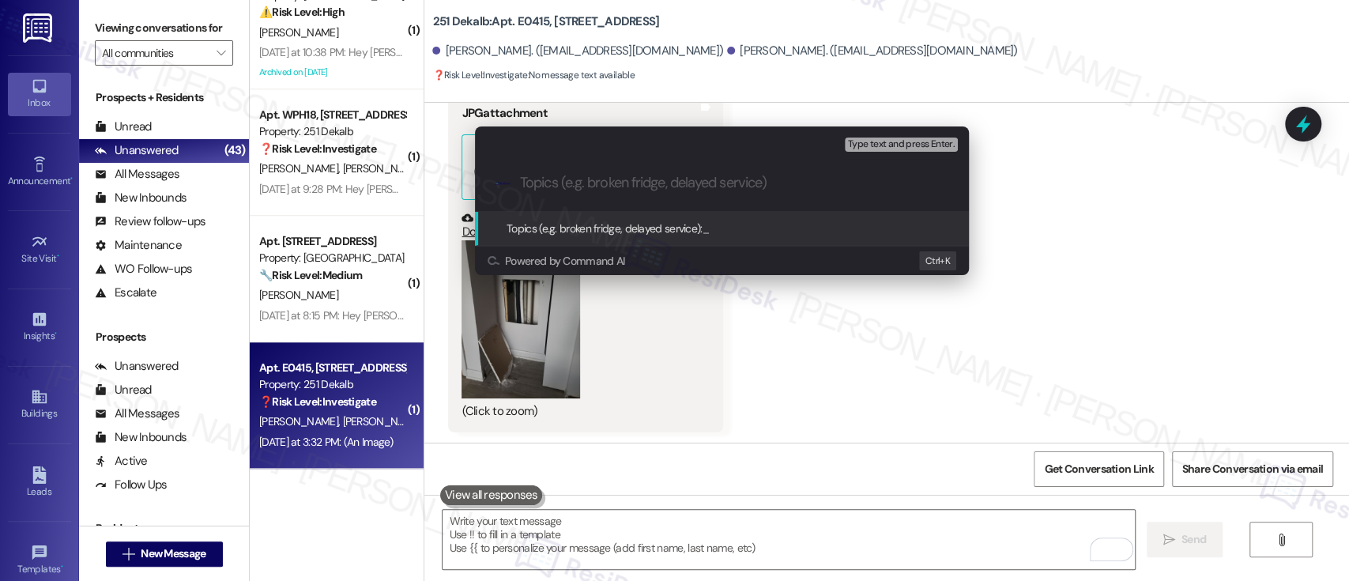
paste input "Submitted Work Order #594128 - Drywall Repair"
type input "Submitted Work Order #594128 - Drywall Repair"
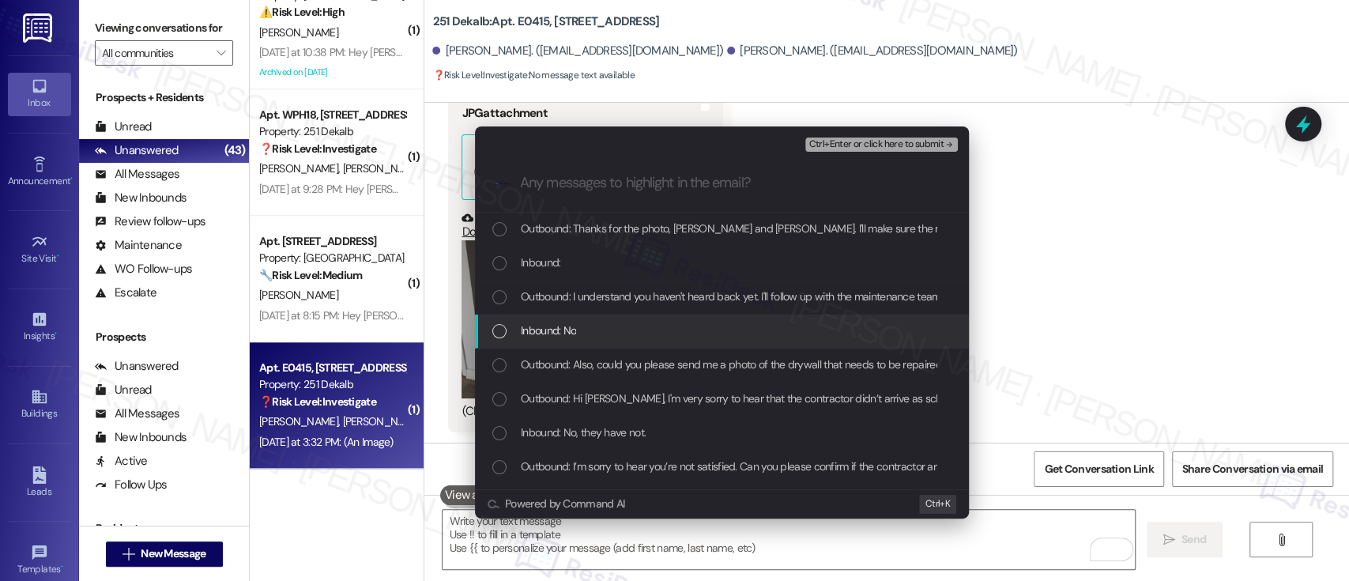
click at [533, 326] on span "Inbound: No" at bounding box center [548, 330] width 55 height 17
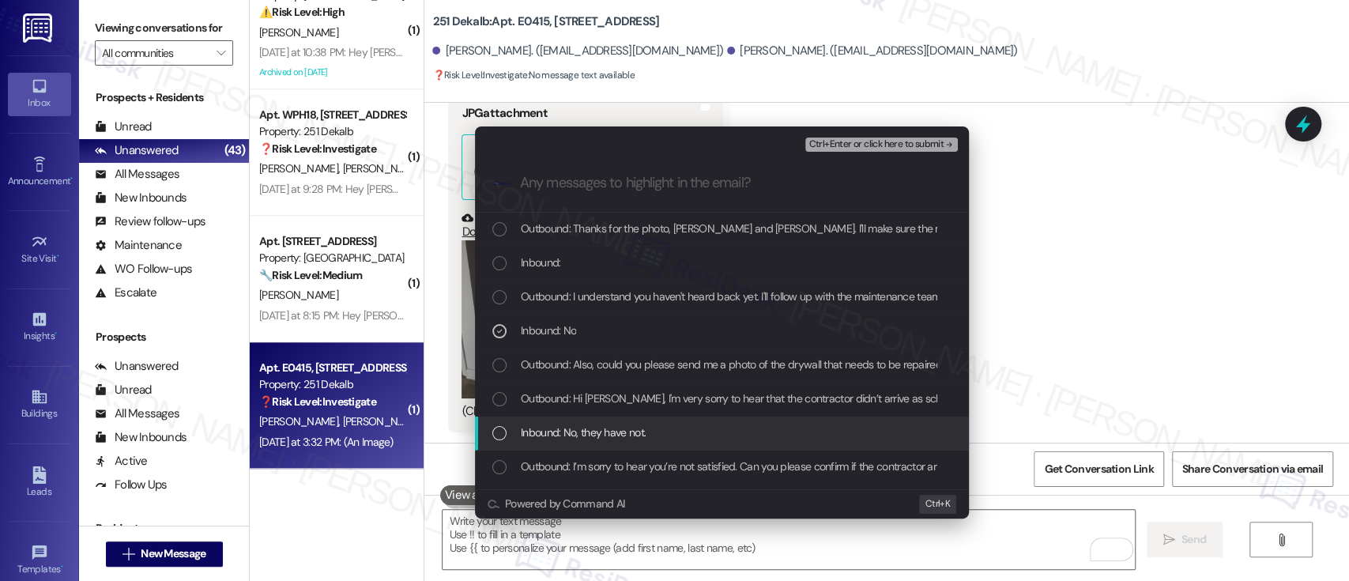
click at [562, 429] on span "Inbound: No, they have not." at bounding box center [583, 432] width 125 height 17
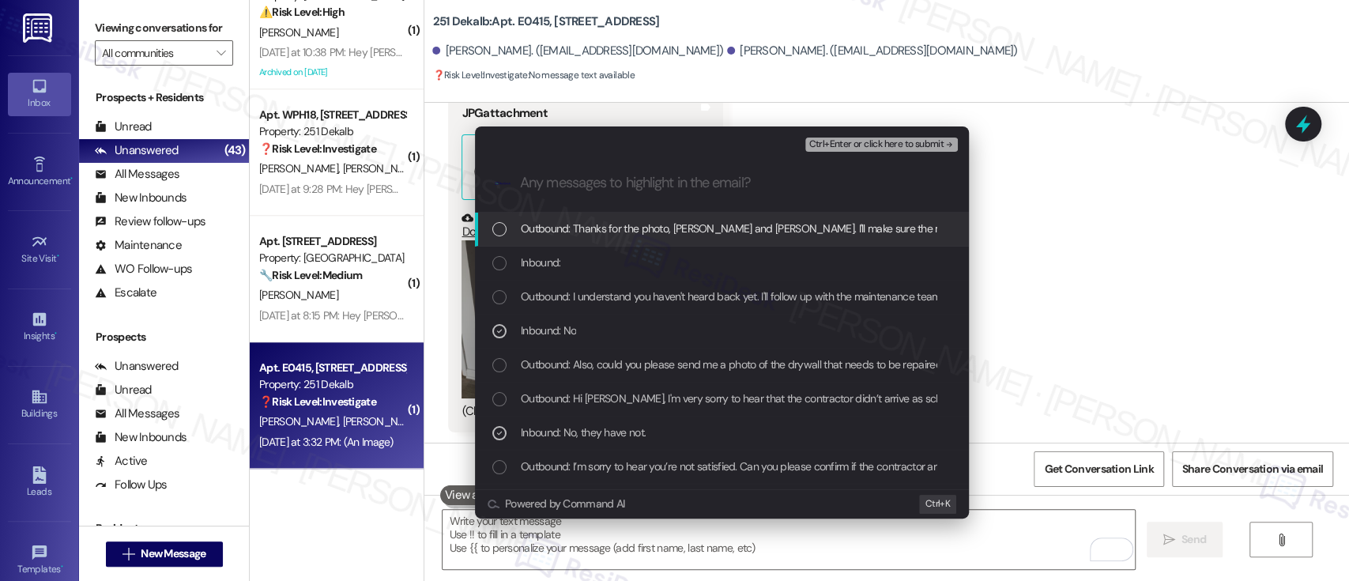
click at [881, 145] on span "Ctrl+Enter or click here to submit" at bounding box center [875, 144] width 135 height 11
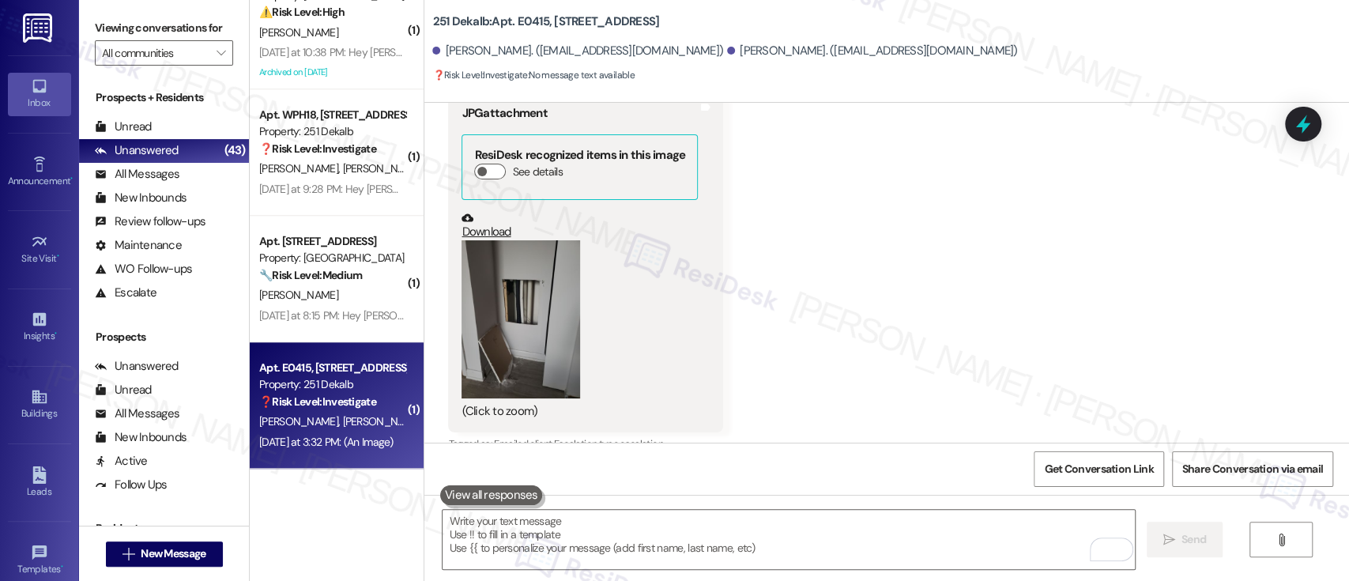
scroll to position [2528, 0]
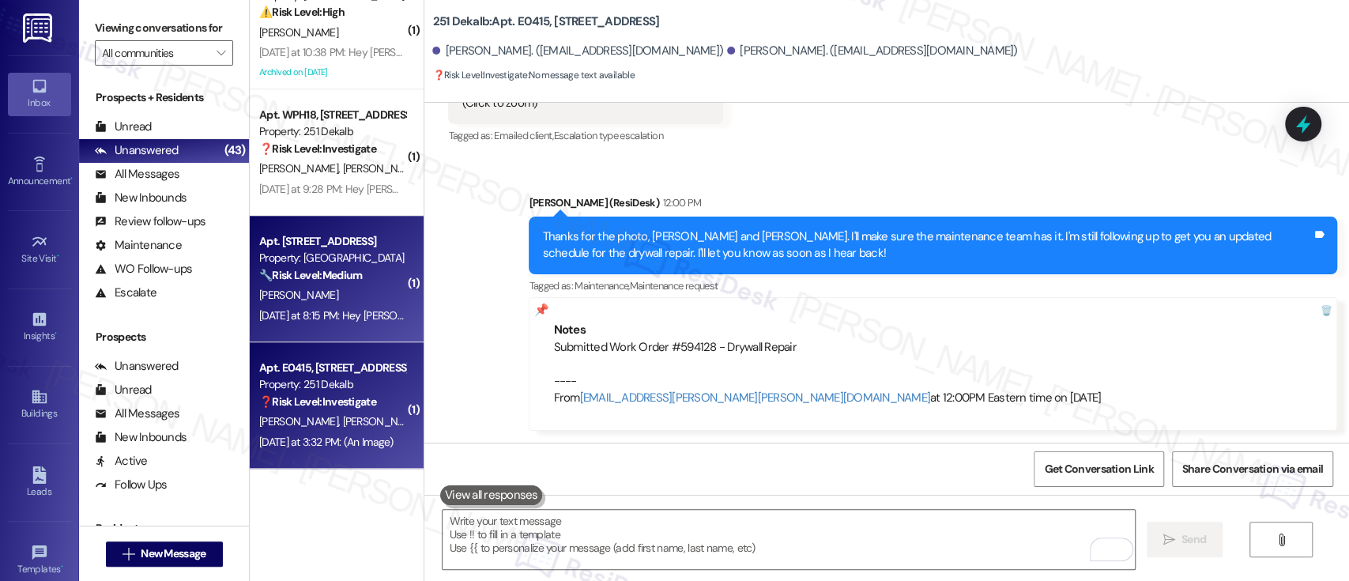
click at [329, 307] on div "Yesterday at 8:15 PM: Hey Rene, we appreciate your text! We'll be back at 11AM …" at bounding box center [332, 316] width 149 height 20
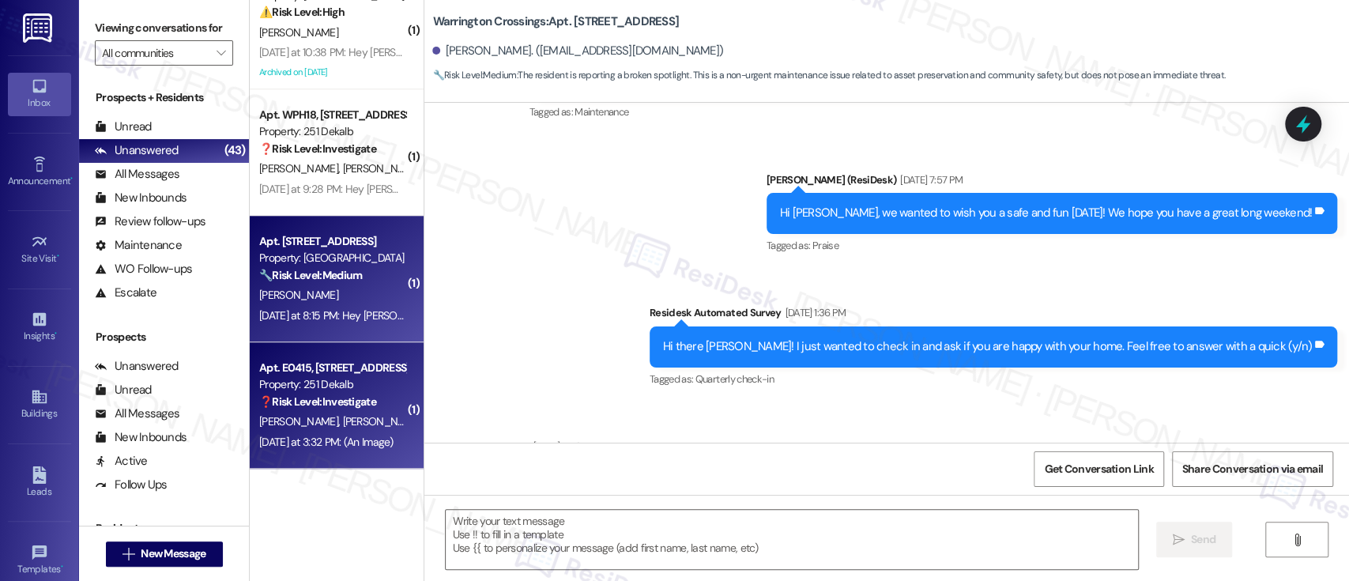
type textarea "Fetching suggested responses. Please feel free to read through the conversation…"
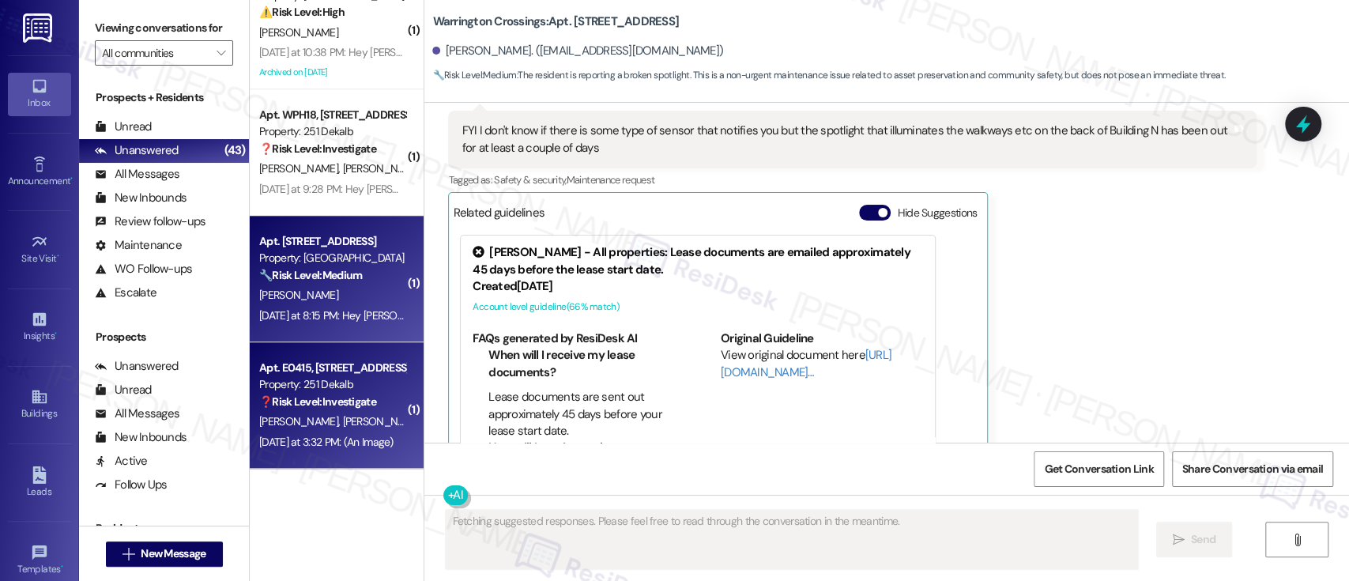
click at [343, 417] on span "[PERSON_NAME]" at bounding box center [382, 421] width 79 height 14
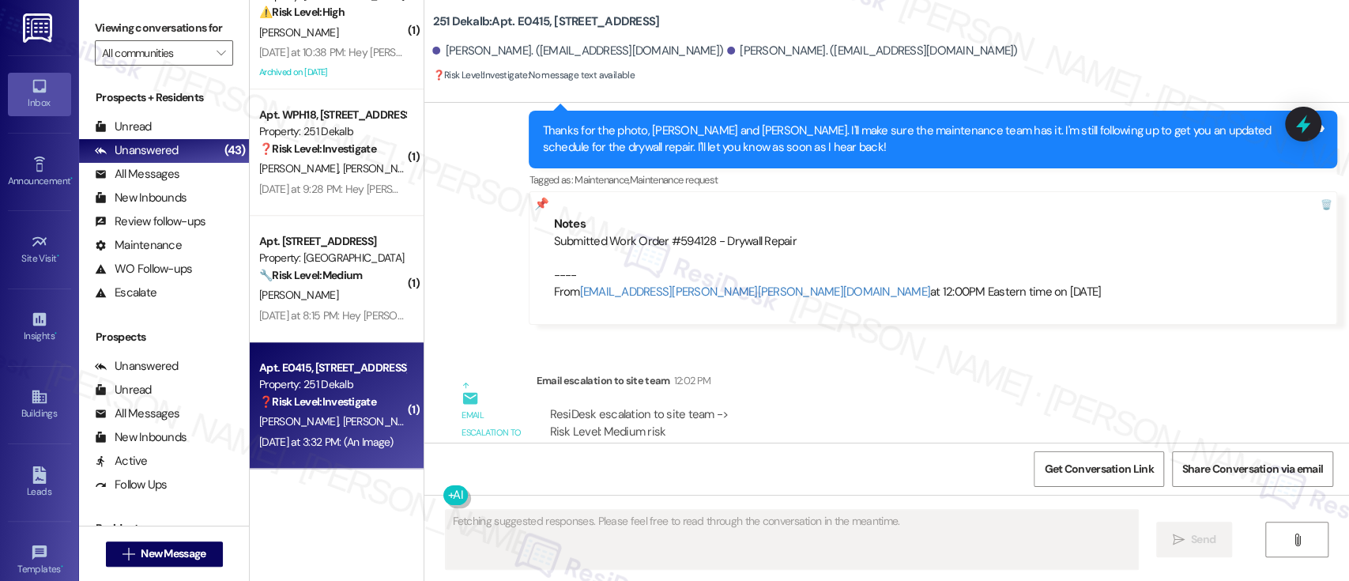
scroll to position [2723, 0]
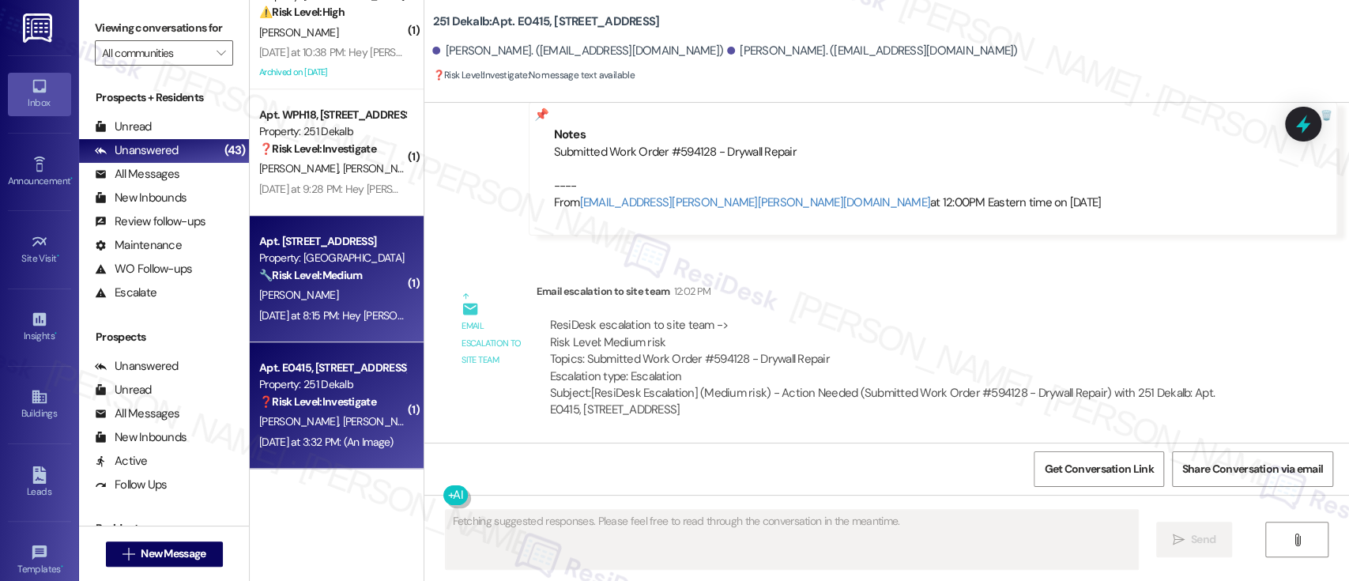
click at [355, 280] on strong "🔧 Risk Level: Medium" at bounding box center [310, 275] width 103 height 14
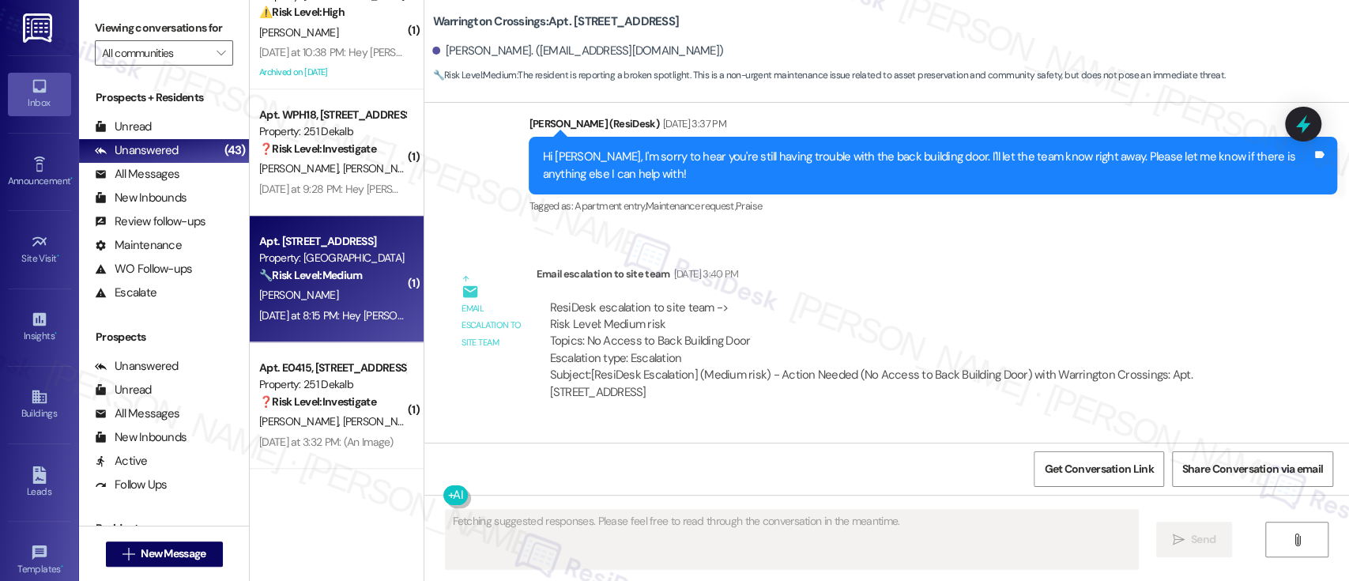
scroll to position [5838, 0]
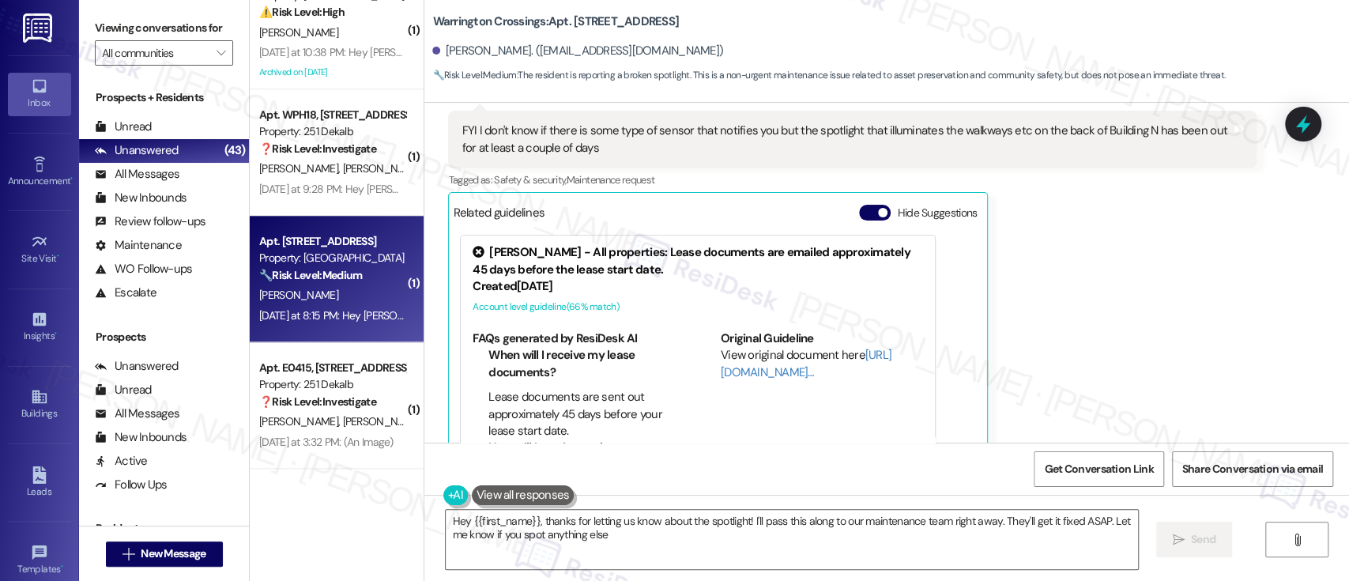
type textarea "Hey {{first_name}}, thanks for letting us know about the spotlight! I'll pass t…"
click at [859, 205] on button "Hide Suggestions" at bounding box center [875, 213] width 32 height 16
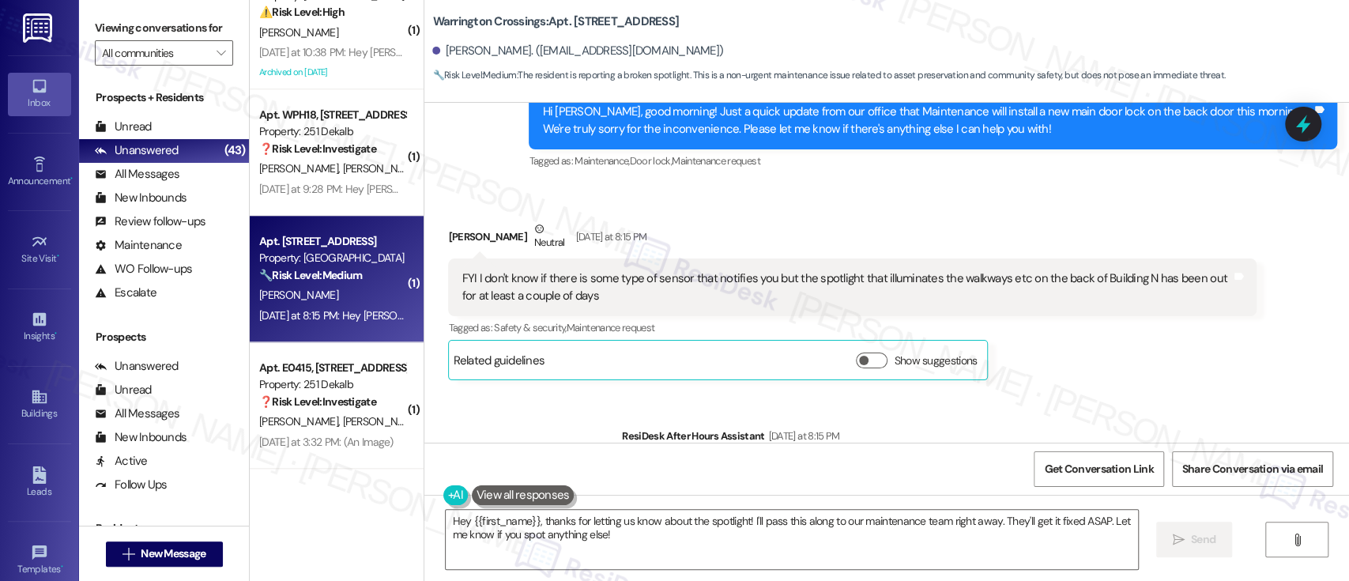
scroll to position [5741, 0]
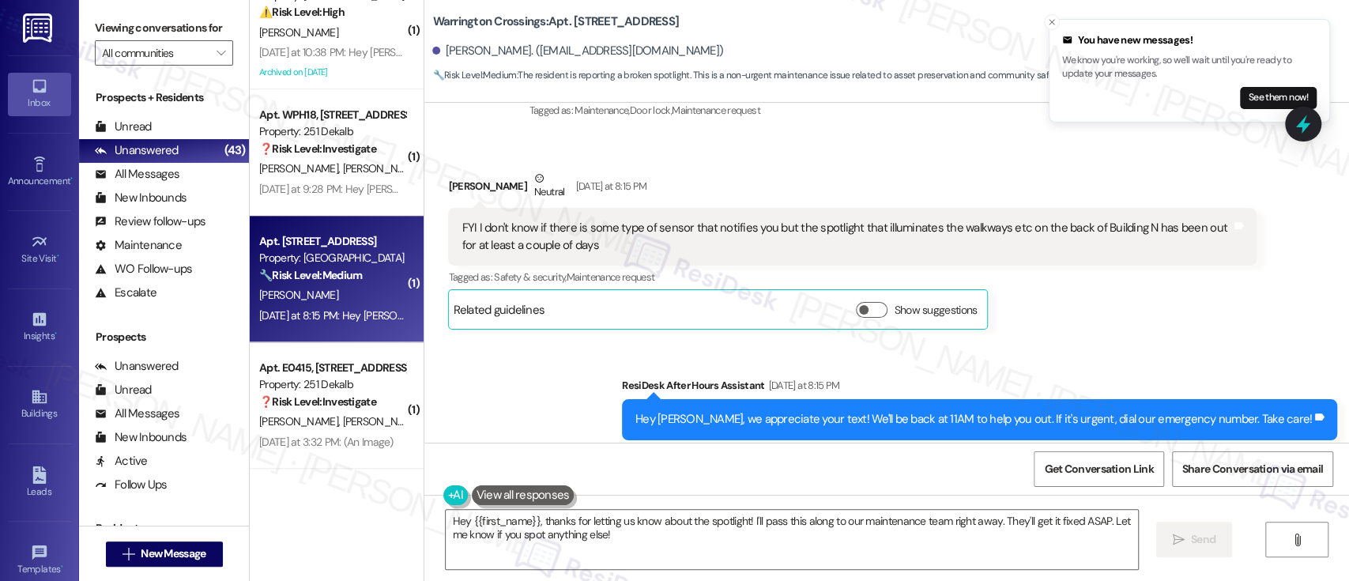
click at [629, 341] on div "Sent via SMS ResiDesk After Hours Assistant Yesterday at 8:15 PM Hey Rene, we a…" at bounding box center [886, 408] width 925 height 134
click at [1036, 520] on textarea "Hey {{first_name}}, thanks for letting us know about the spotlight! I'll pass t…" at bounding box center [792, 539] width 692 height 59
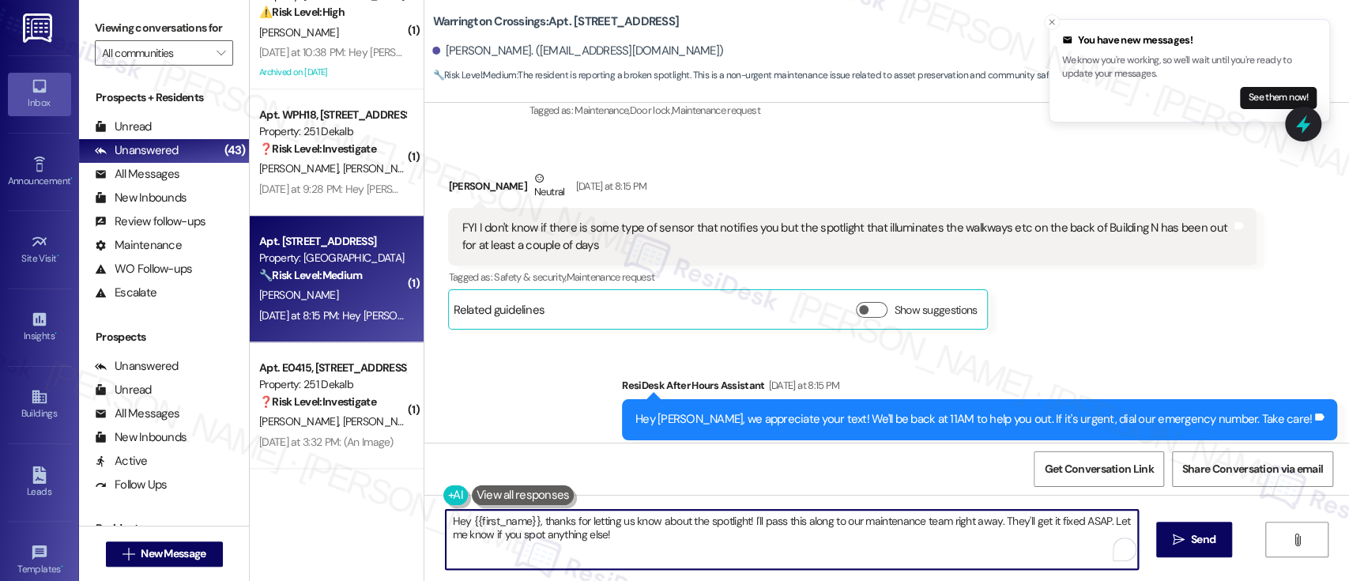
click at [839, 530] on textarea "Hey {{first_name}}, thanks for letting us know about the spotlight! I'll pass t…" at bounding box center [792, 539] width 692 height 59
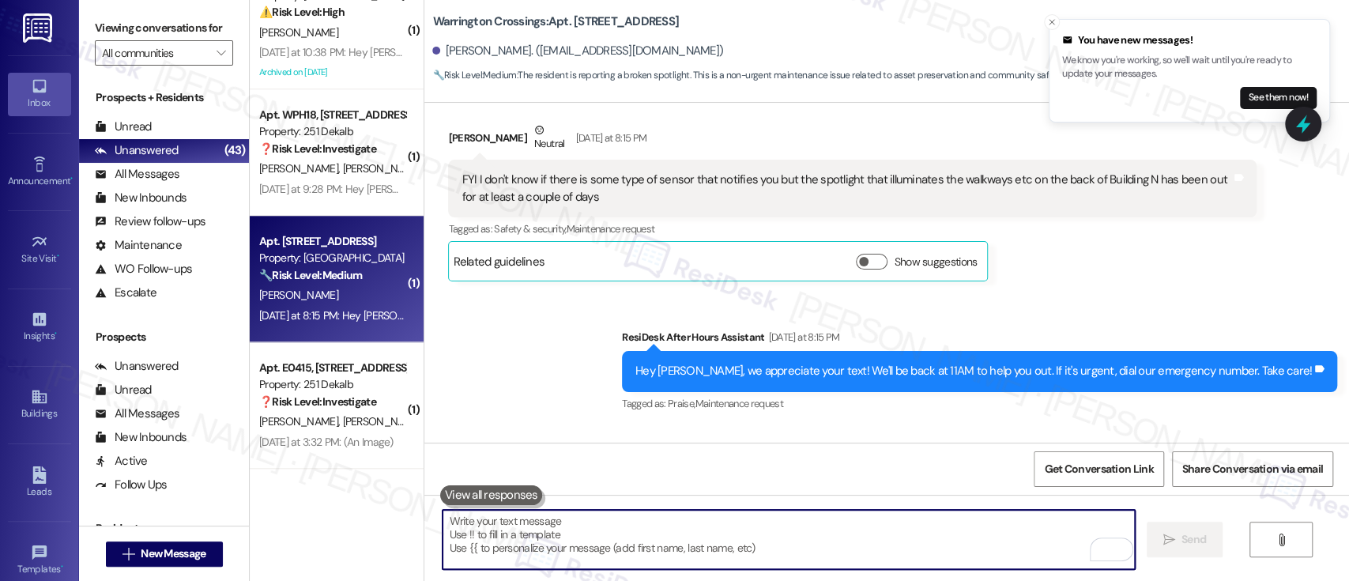
scroll to position [5762, 0]
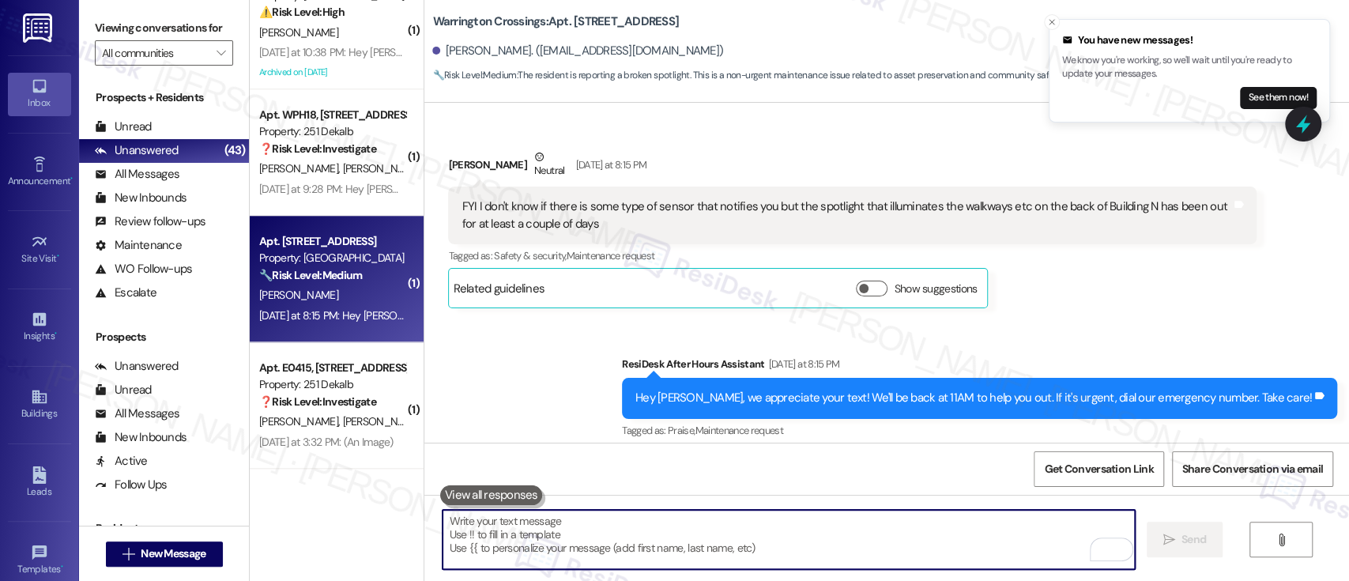
click at [1026, 254] on div "Rene Sands Neutral Yesterday at 8:15 PM FYI I don't know if there is some type …" at bounding box center [852, 229] width 808 height 160
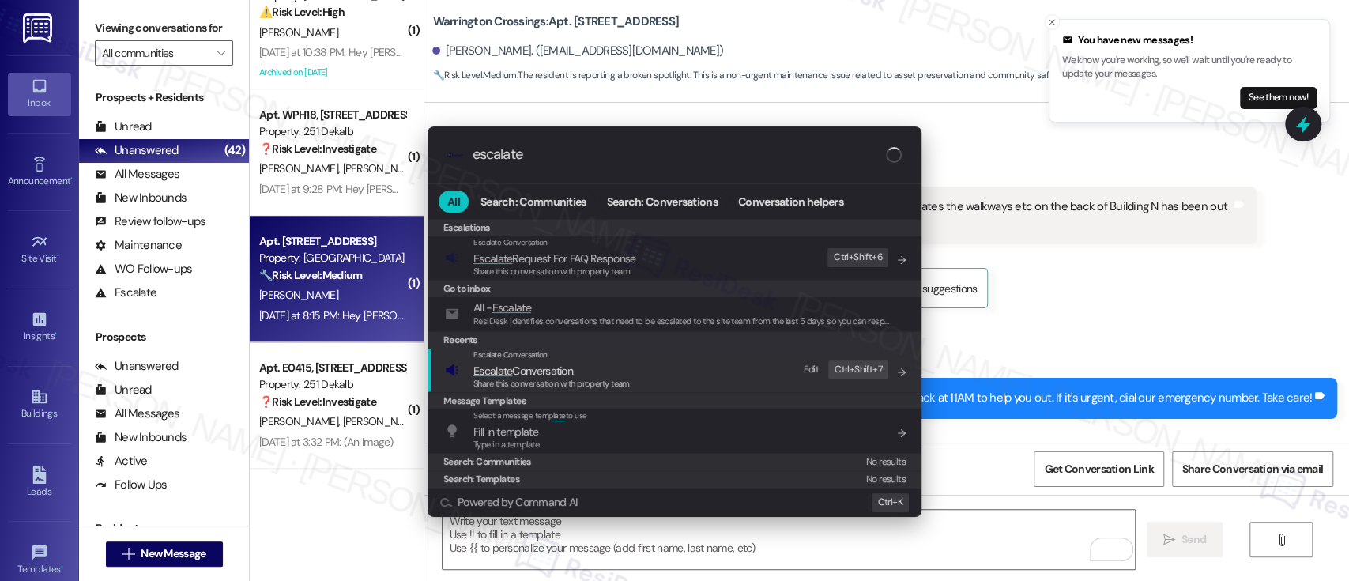
type input "escalate"
click at [579, 363] on span "Escalate Conversation" at bounding box center [551, 370] width 156 height 17
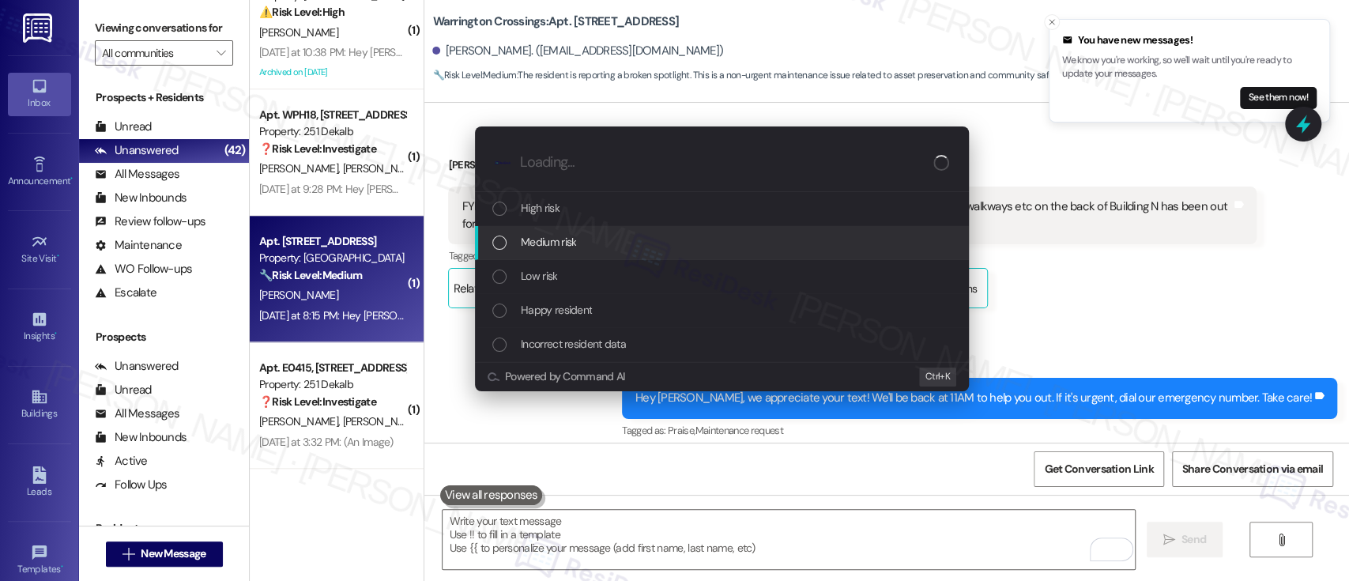
click at [563, 237] on span "Medium risk" at bounding box center [548, 241] width 55 height 17
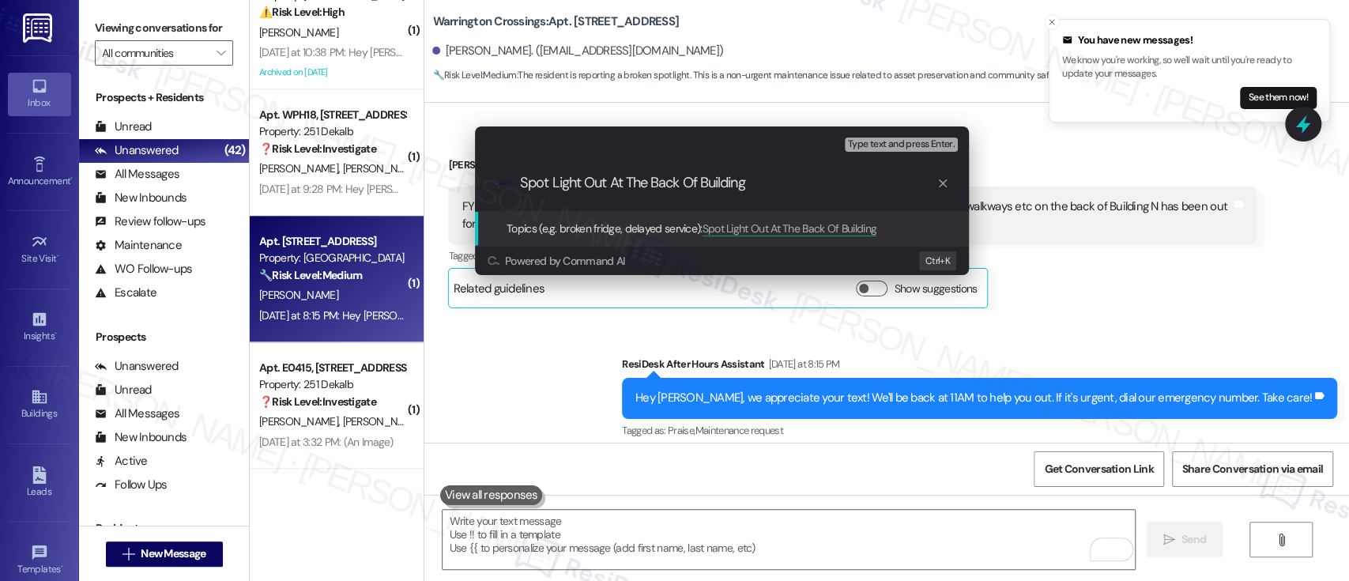
type input "Spot Light Out At The Back Of Building N"
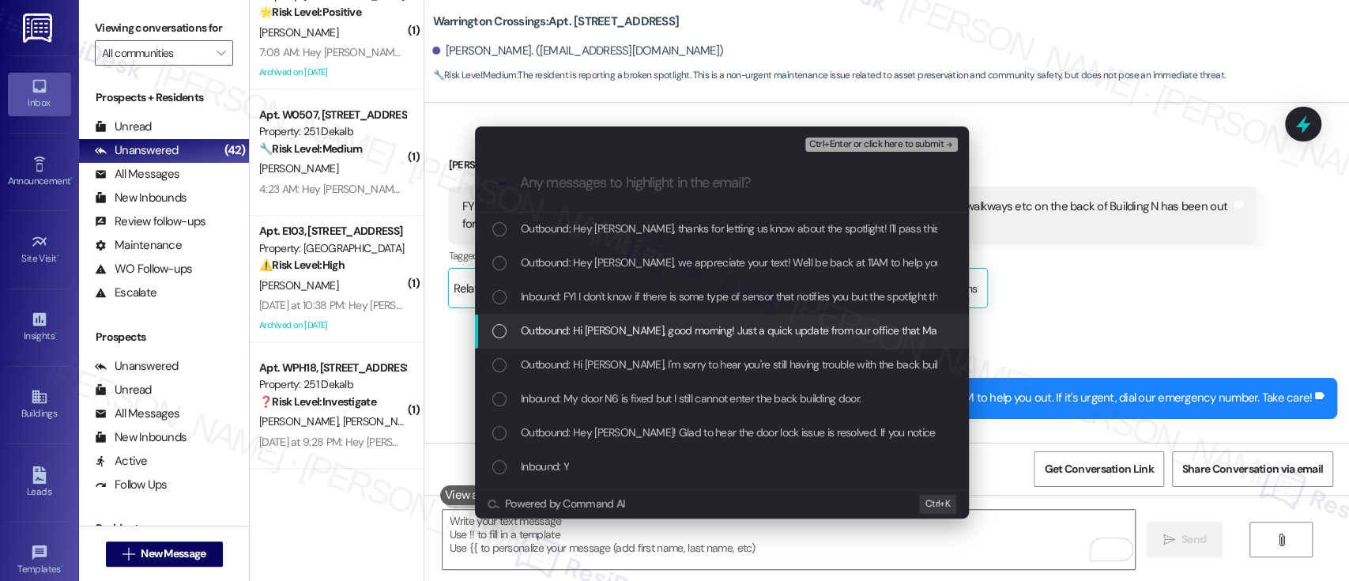
scroll to position [4842, 0]
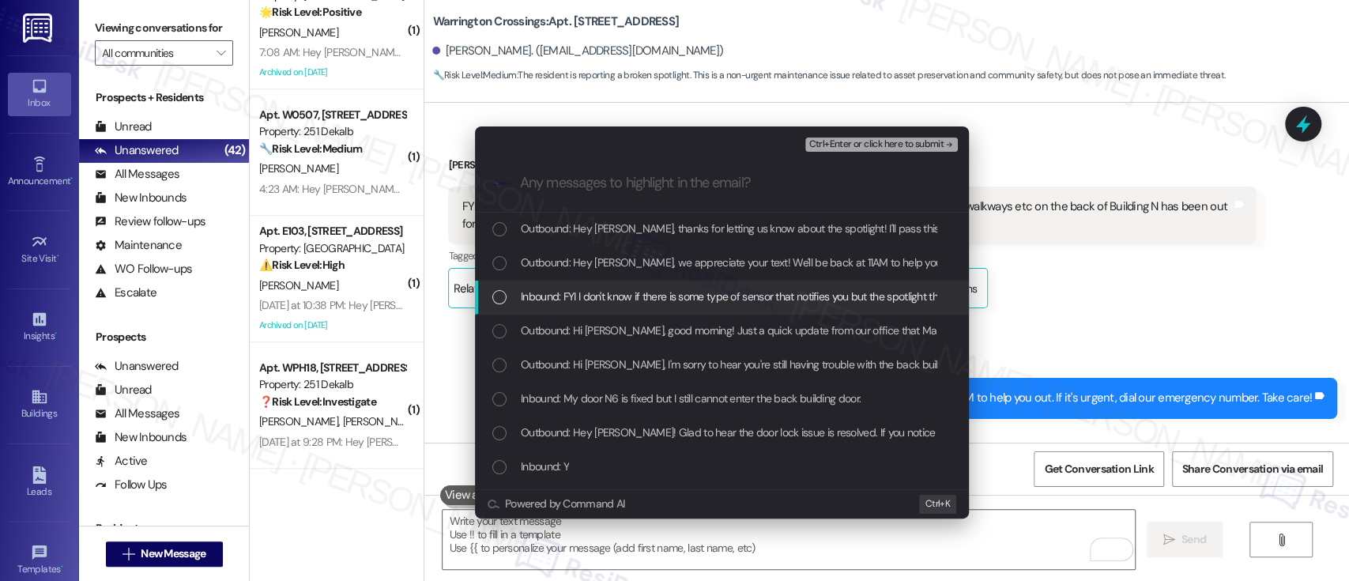
click at [621, 300] on span "Inbound: FYI I don't know if there is some type of sensor that notifies you but…" at bounding box center [956, 296] width 871 height 17
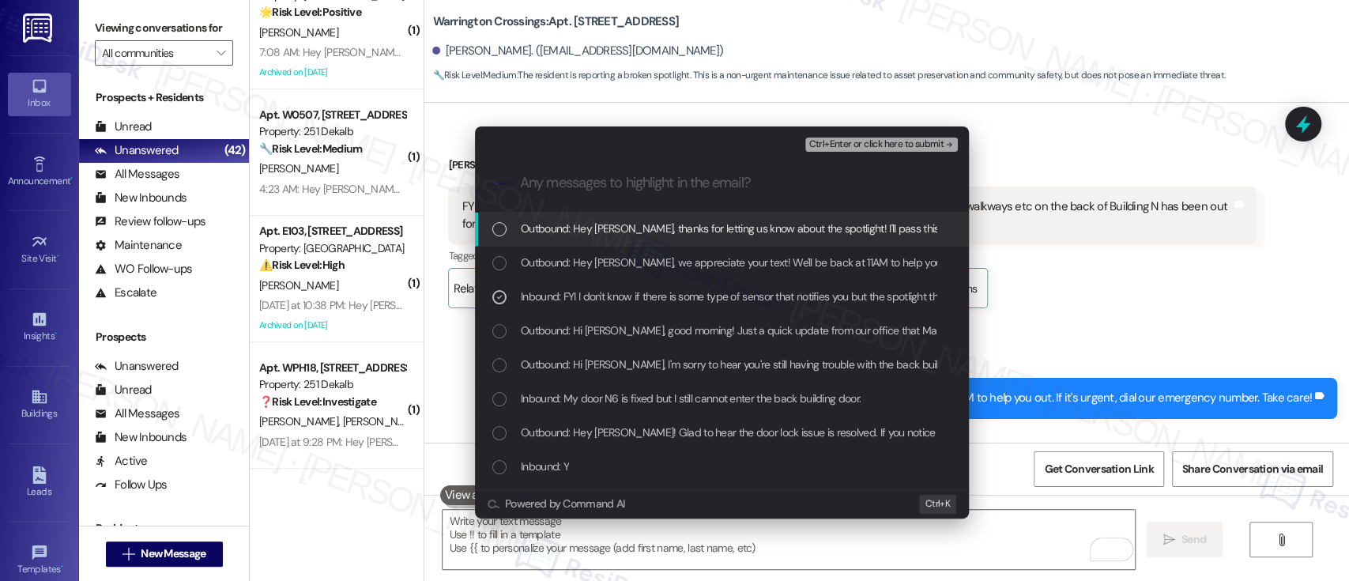
click at [907, 141] on span "Ctrl+Enter or click here to submit" at bounding box center [875, 144] width 135 height 11
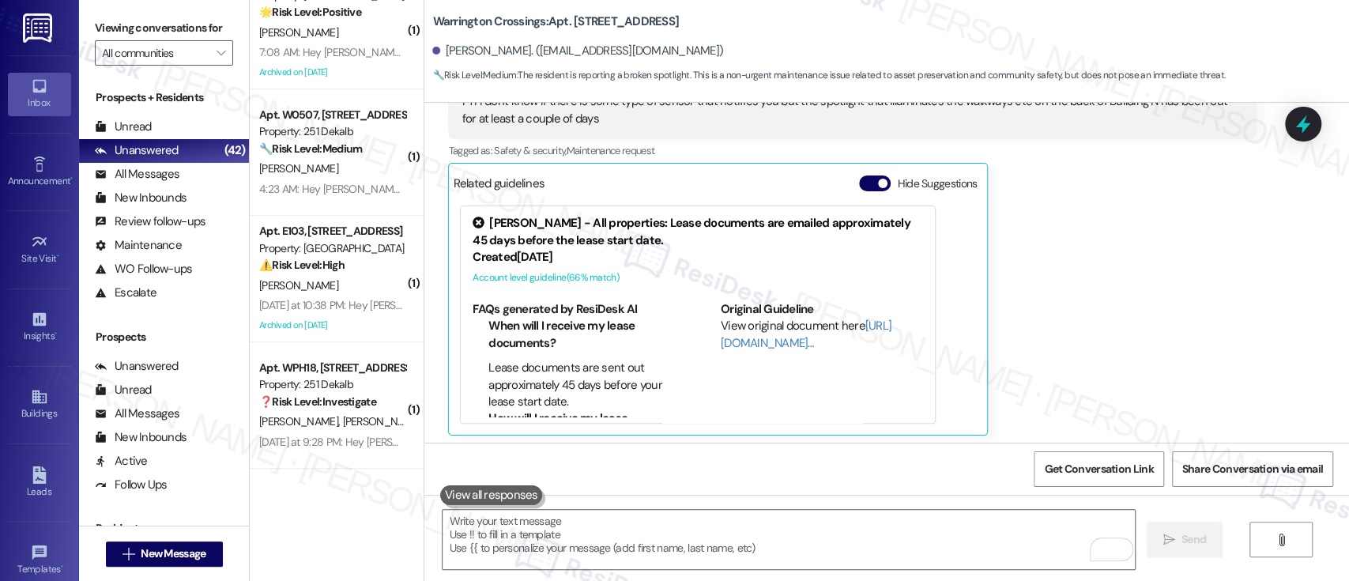
scroll to position [5838, 0]
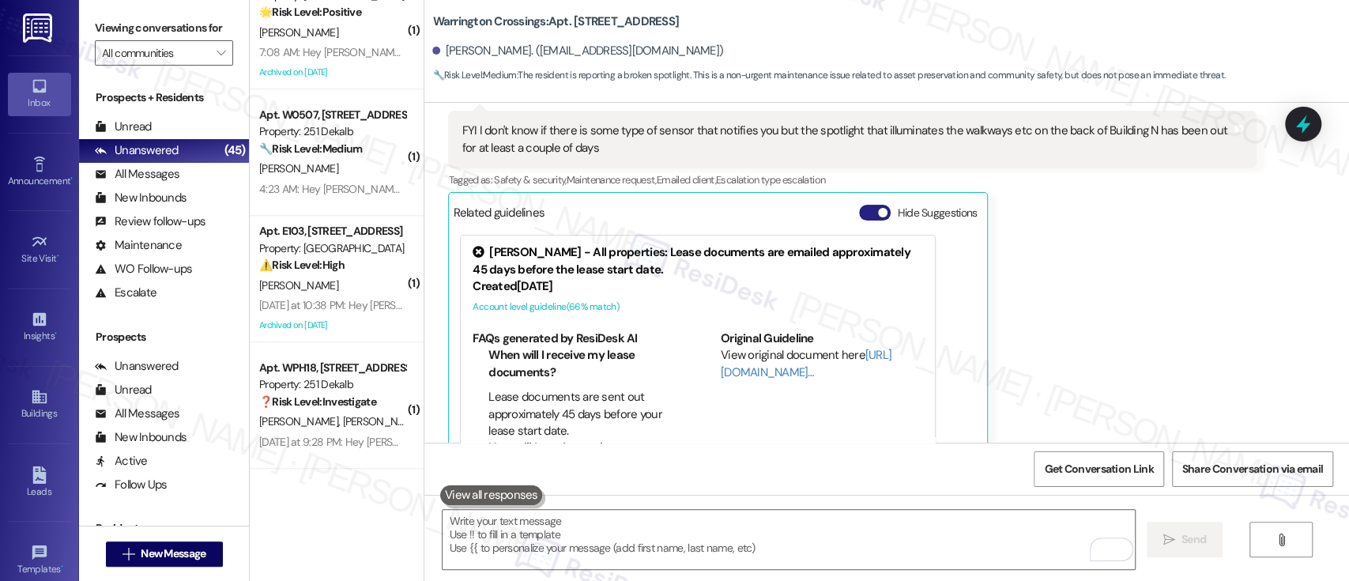
click at [869, 205] on button "Hide Suggestions" at bounding box center [875, 213] width 32 height 16
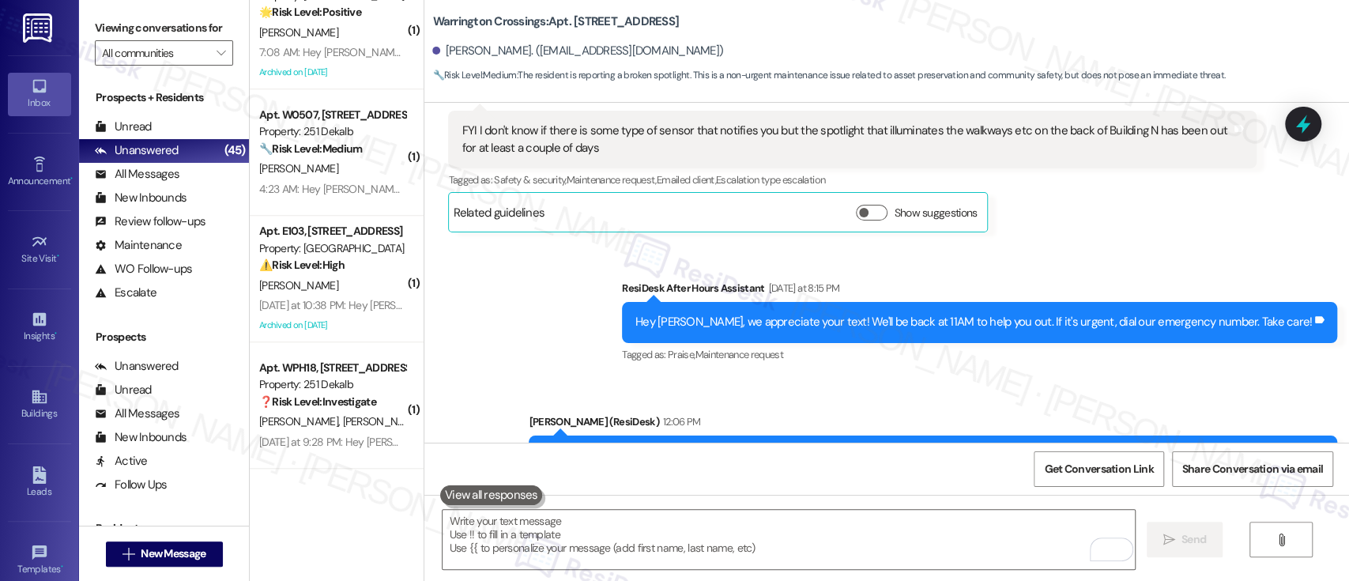
scroll to position [5891, 0]
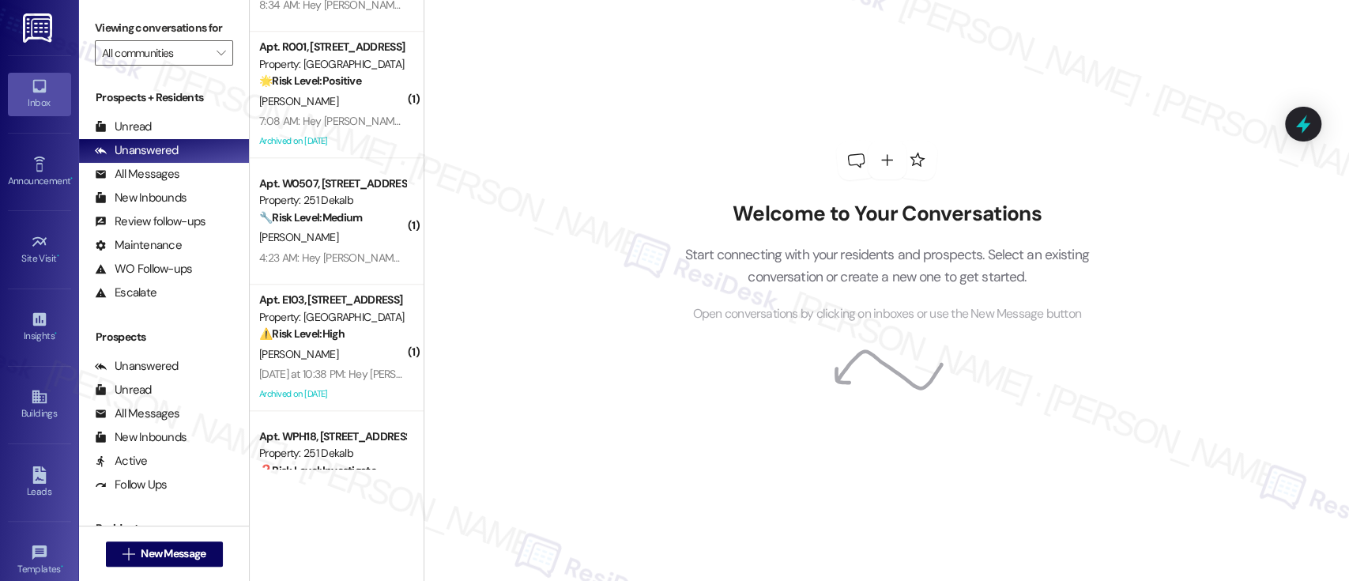
scroll to position [5222, 0]
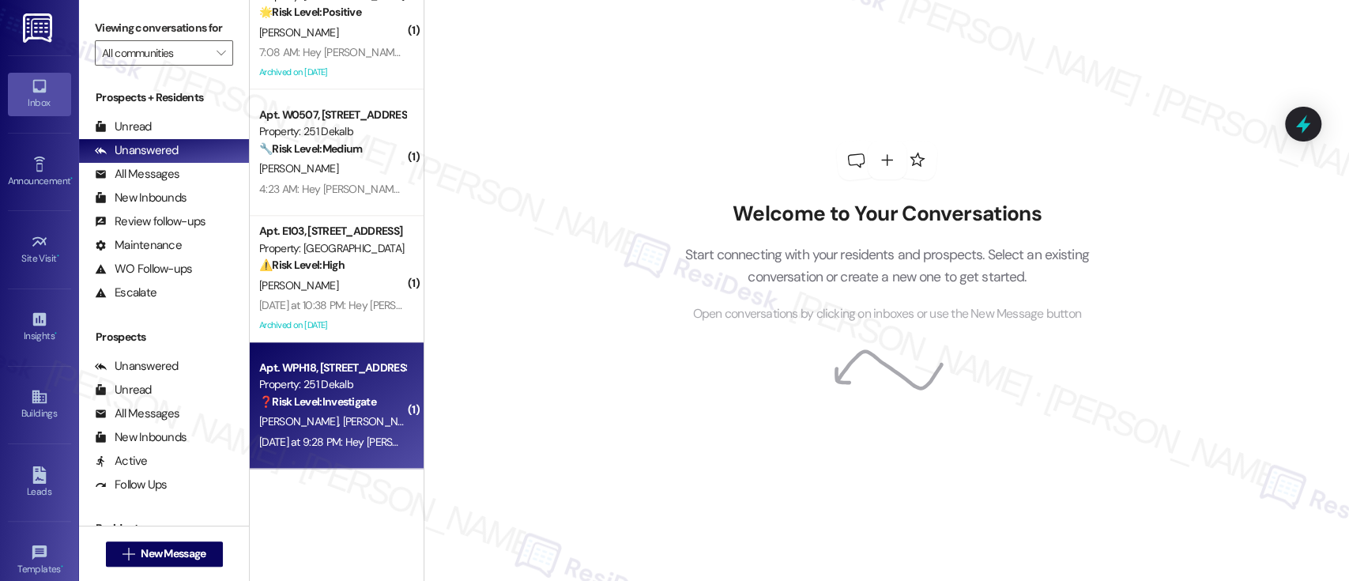
click at [343, 423] on span "A. Thomas" at bounding box center [382, 421] width 79 height 14
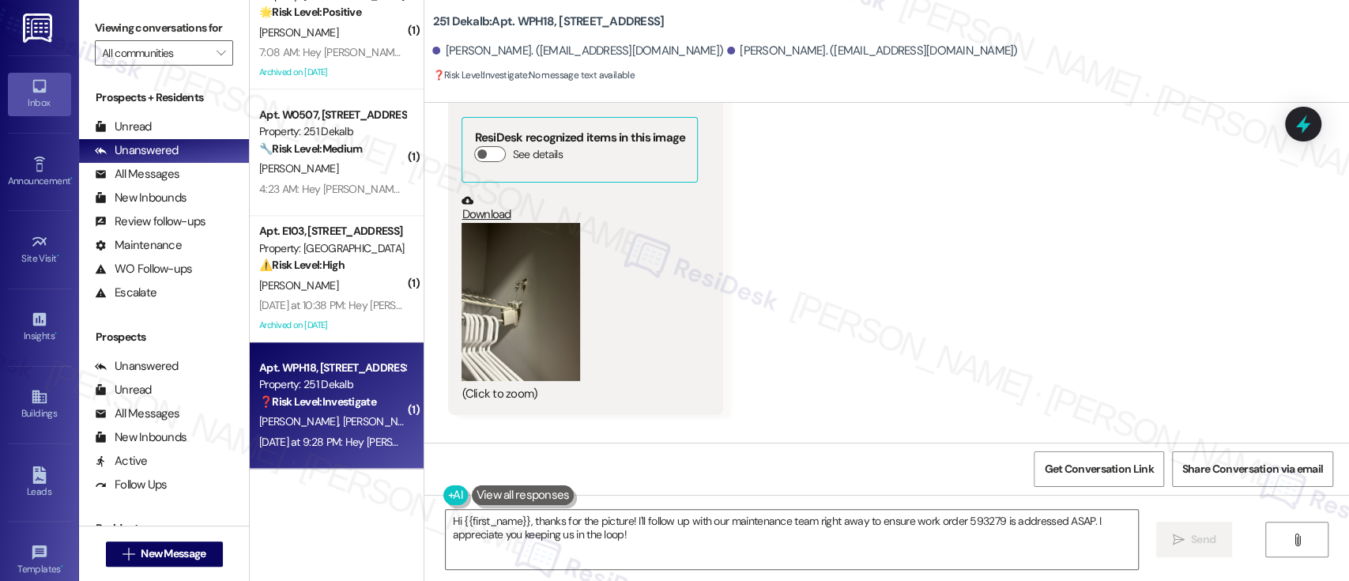
scroll to position [4008, 0]
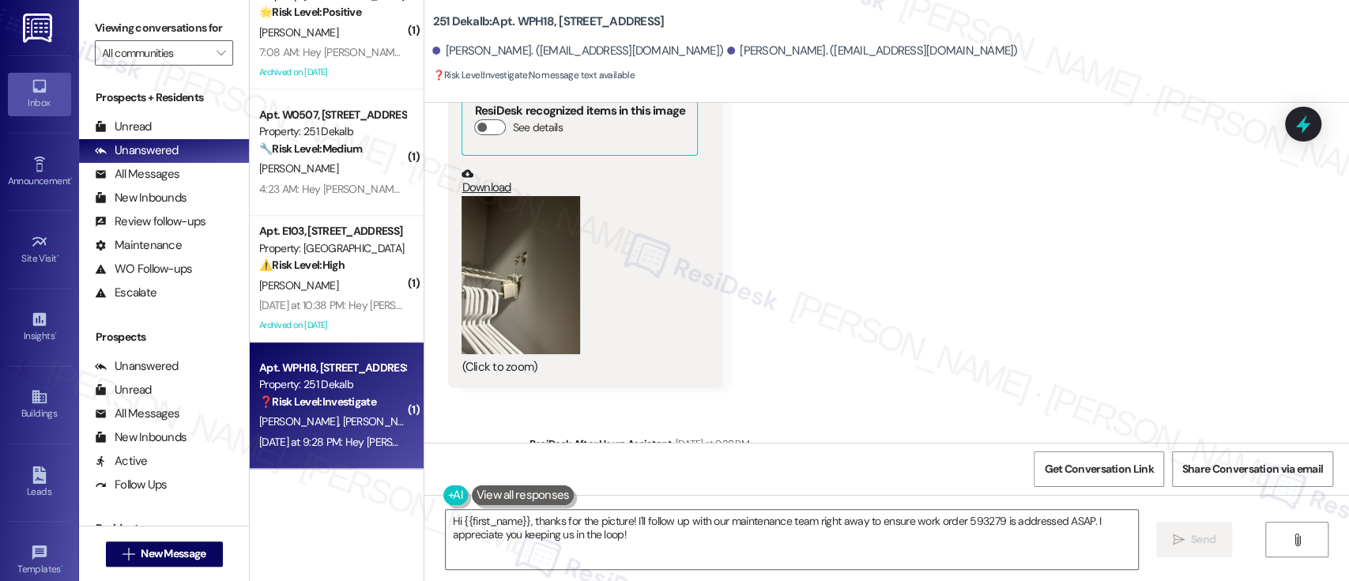
click at [489, 250] on button "Zoom image" at bounding box center [521, 275] width 119 height 158
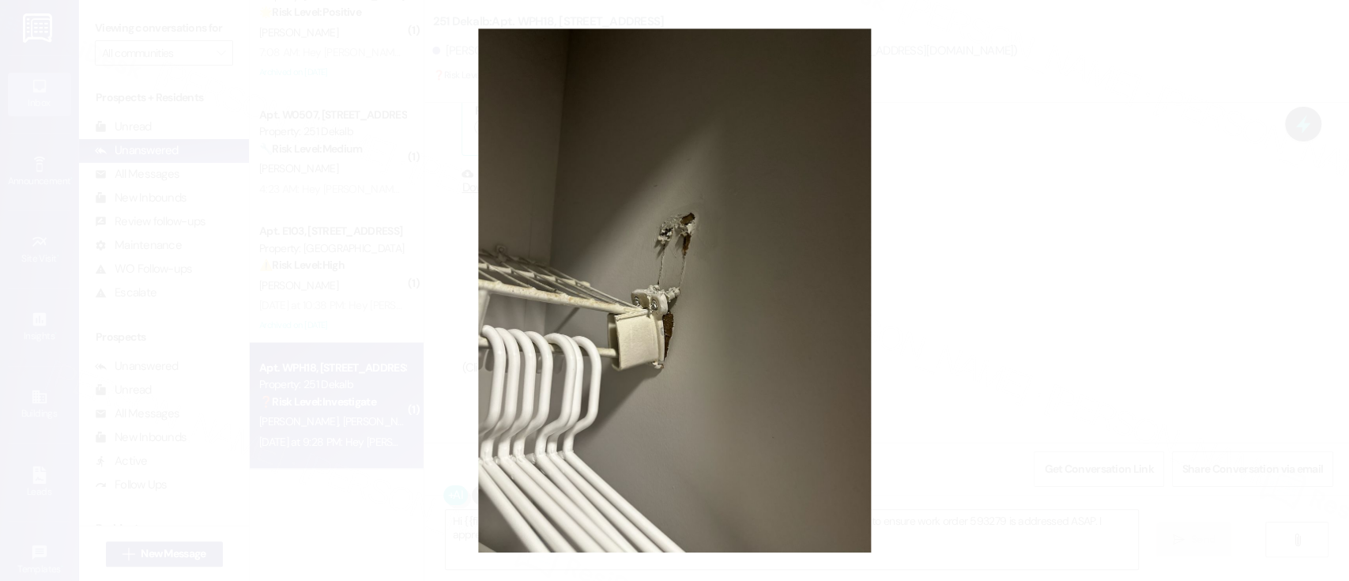
click at [1105, 345] on button "Unzoom image" at bounding box center [674, 290] width 1349 height 581
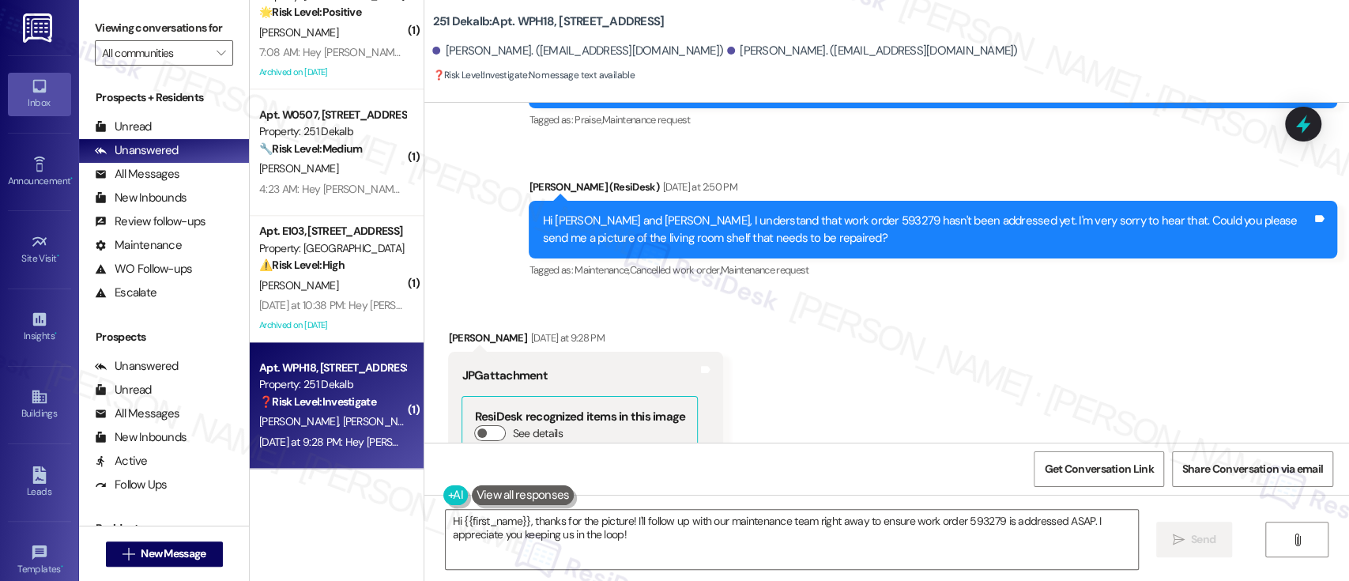
scroll to position [3661, 0]
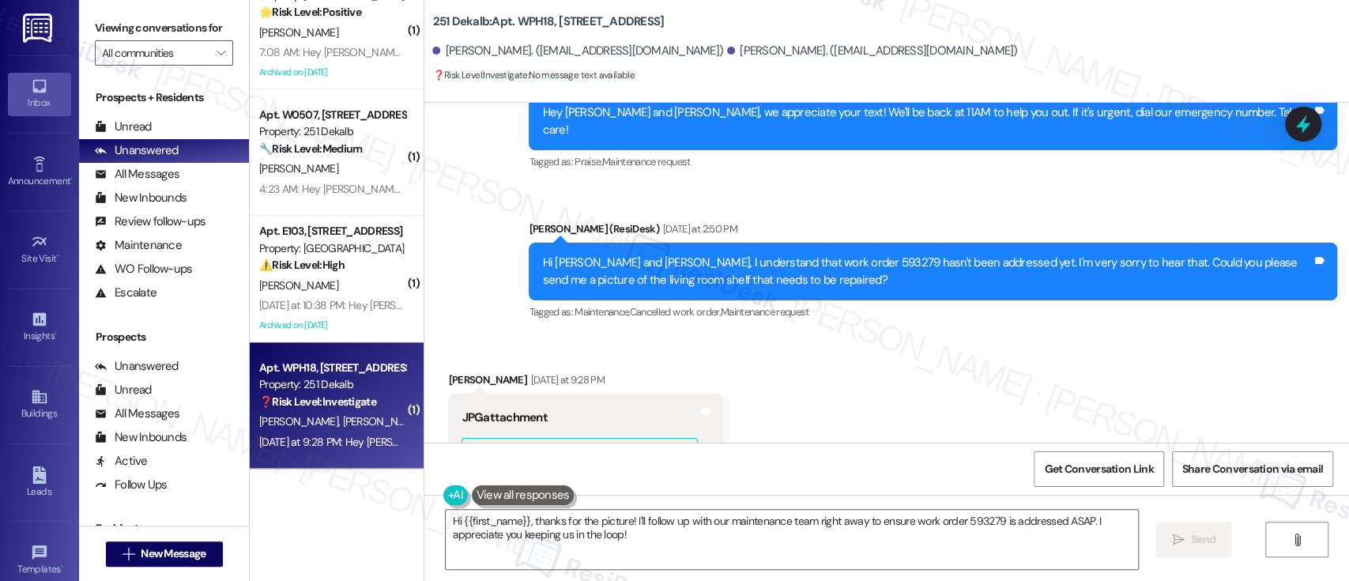
click at [796, 254] on div "Hi John and Allison, I understand that work order 593279 hasn't been addressed …" at bounding box center [927, 271] width 770 height 34
copy div "593279"
click at [528, 22] on b "251 Dekalb: Apt. WPH18, 251 W Dekalb Pike" at bounding box center [548, 21] width 232 height 17
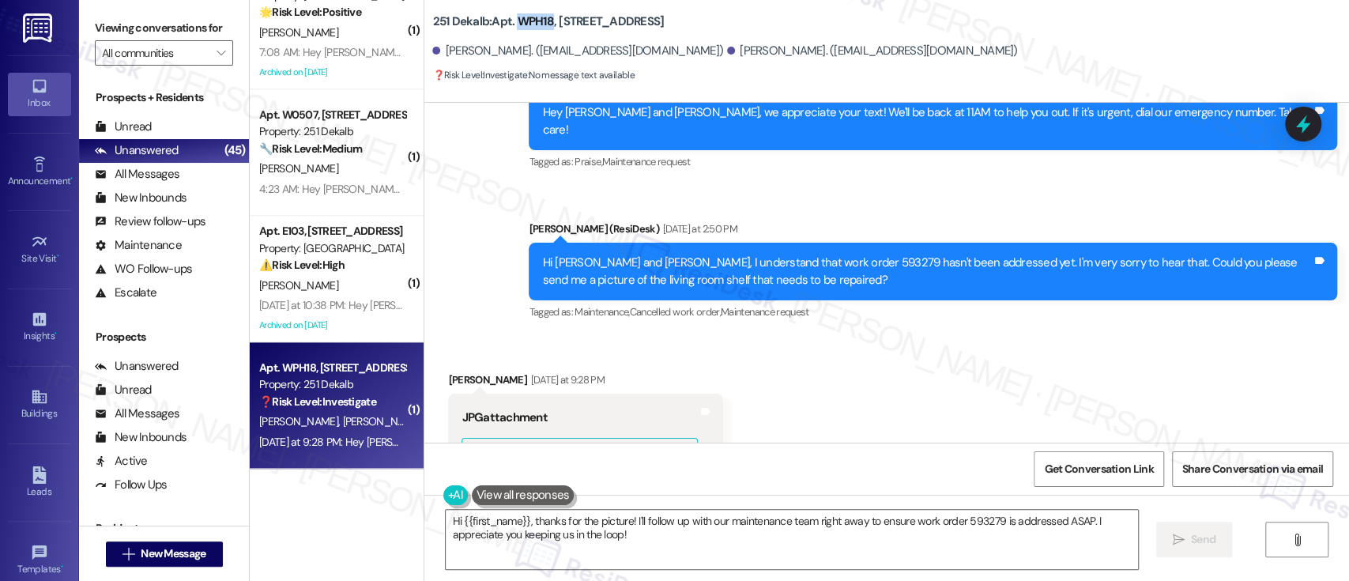
copy b "WPH18"
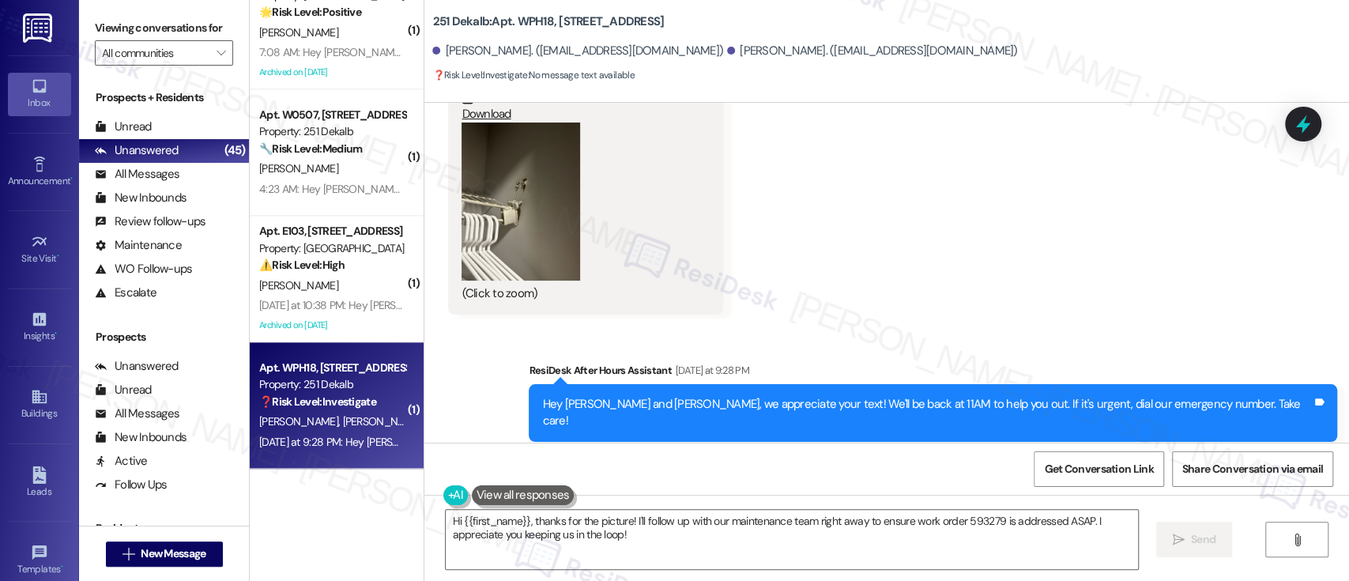
click at [1056, 289] on div "Received via SMS John Levkulic Yesterday at 9:28 PM JPG attachment ResiDesk rec…" at bounding box center [886, 121] width 925 height 412
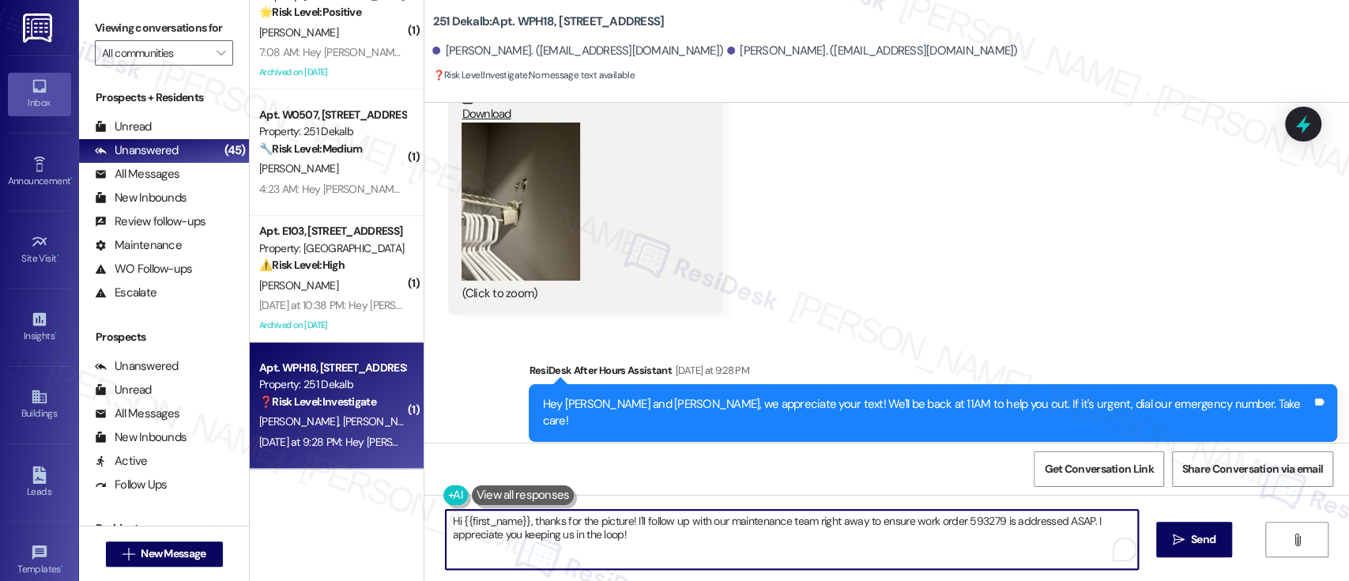
drag, startPoint x: 903, startPoint y: 518, endPoint x: 991, endPoint y: 517, distance: 87.7
click at [991, 517] on textarea "Hi {{first_name}}, thanks for the picture! I'll follow up with our maintenance …" at bounding box center [792, 539] width 692 height 59
type textarea "Hi {{first_name}}, thanks for the picture! I'll follow up with our maintenance …"
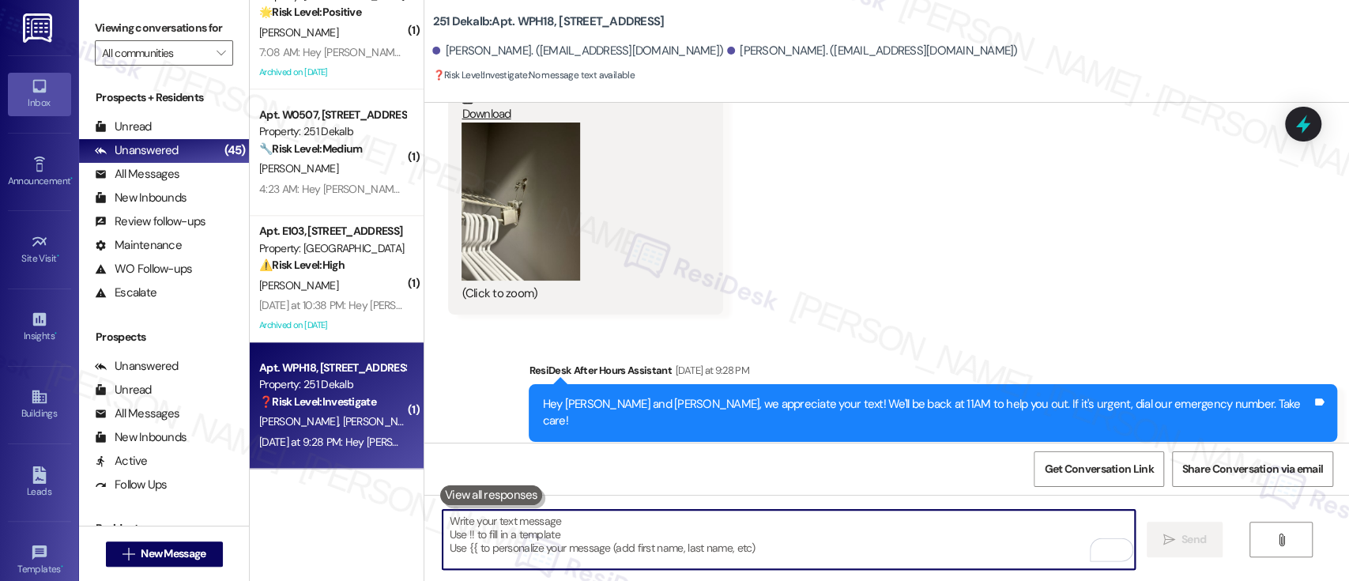
scroll to position [3948, 0]
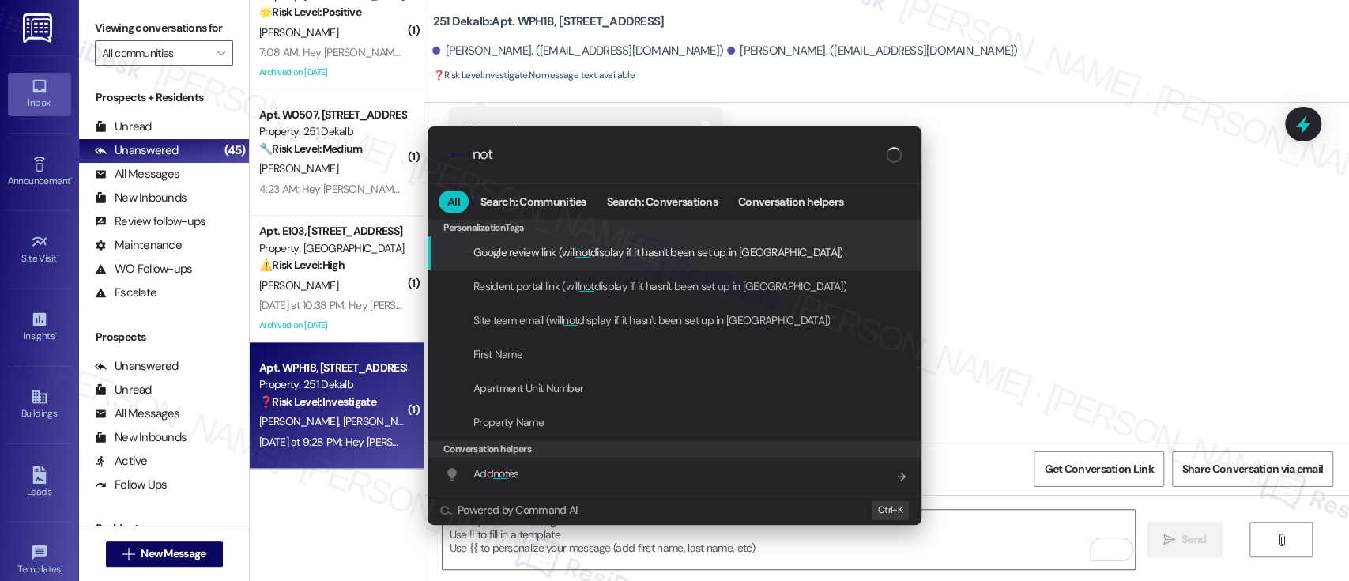
type input "note"
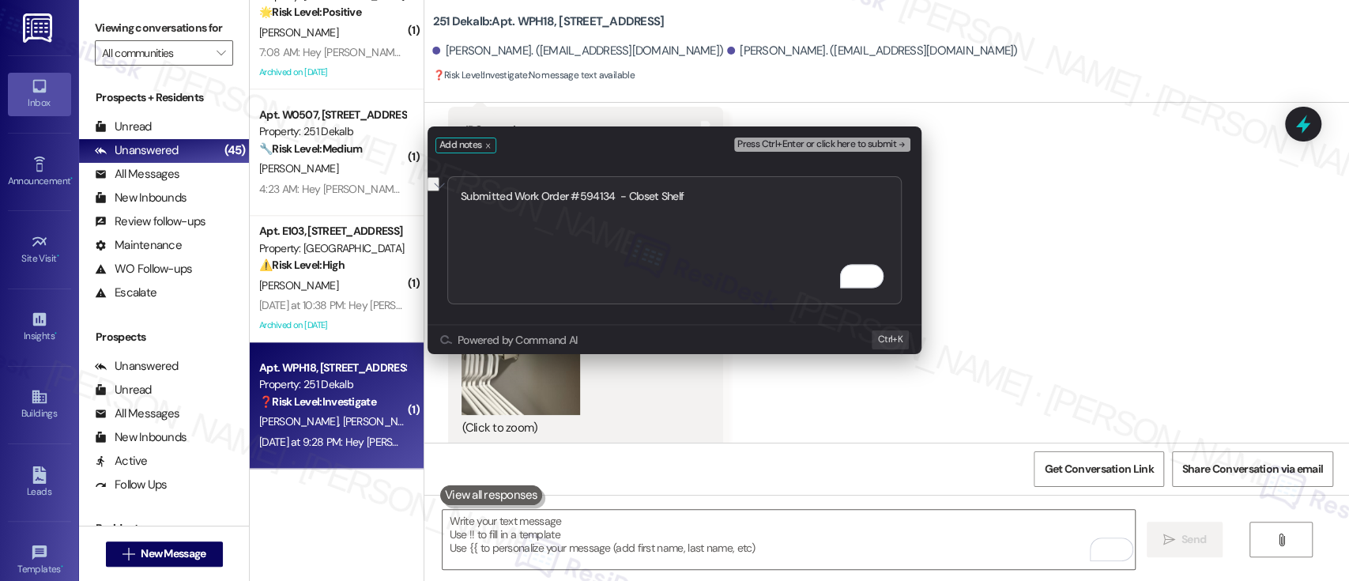
type textarea "Submitted Work Order #594134 - Closet Shelf"
click at [841, 145] on span "Press Ctrl+Enter or click here to submit" at bounding box center [816, 144] width 159 height 11
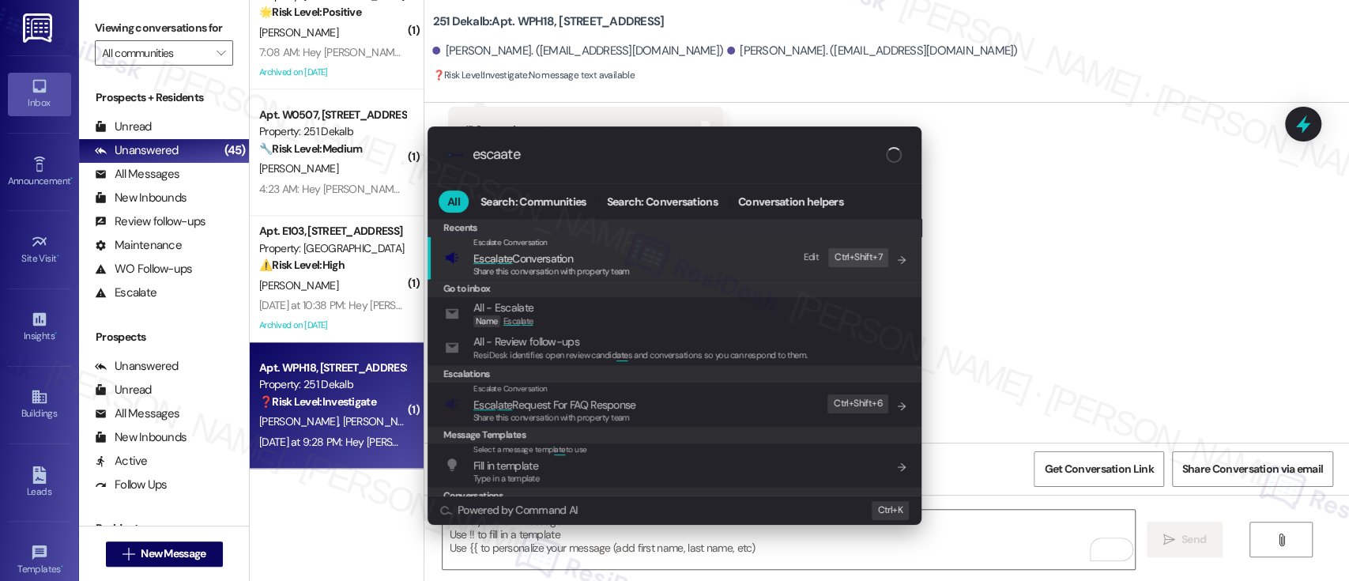
type input "escaate"
click at [624, 256] on span "Esca l ate Conversation" at bounding box center [551, 258] width 156 height 17
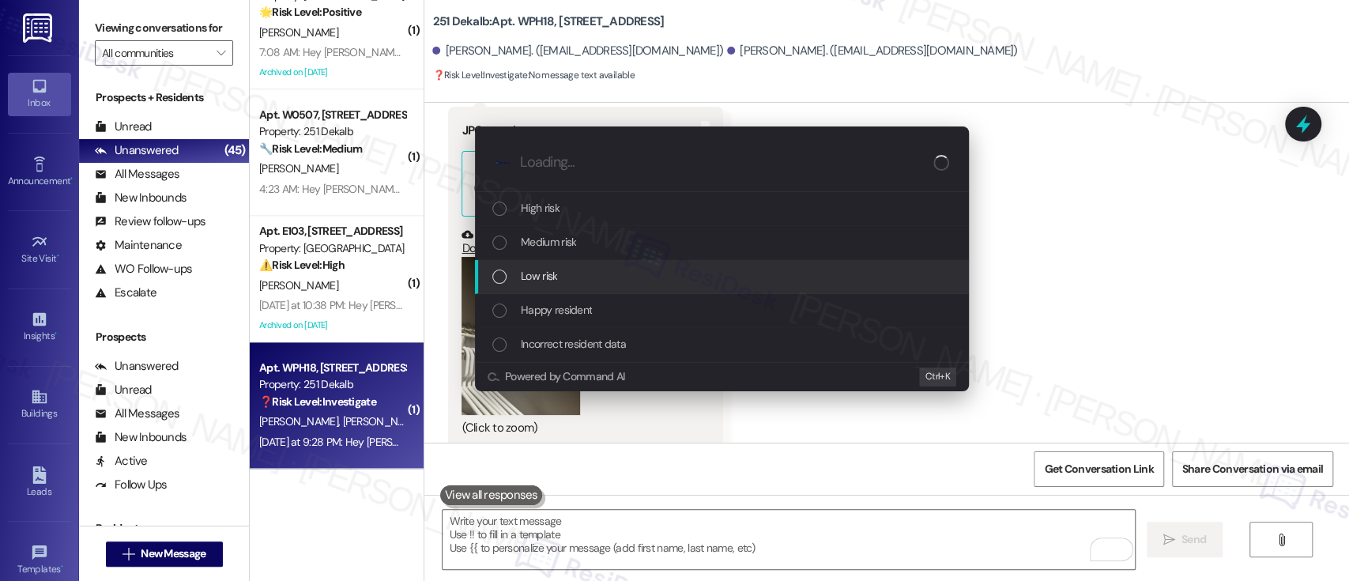
click at [609, 267] on div "Low risk" at bounding box center [723, 275] width 462 height 17
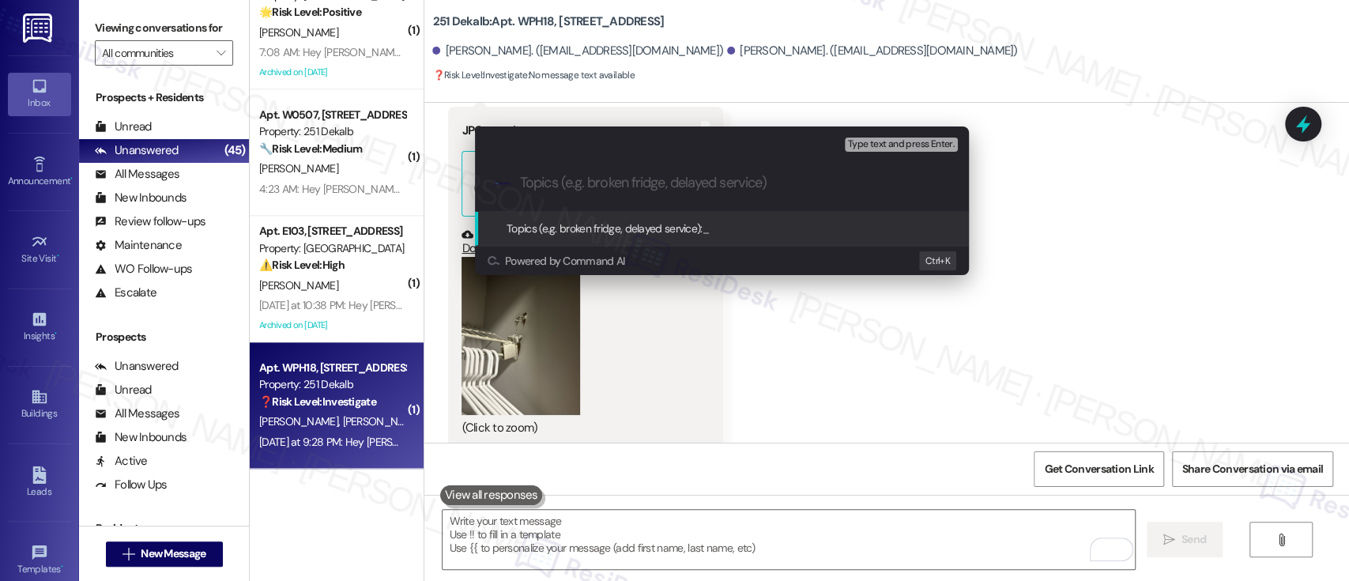
paste input "Submitted Work Order #594134 - Closet Shelf"
type input "Submitted Work Order #594134 - Closet Shelf"
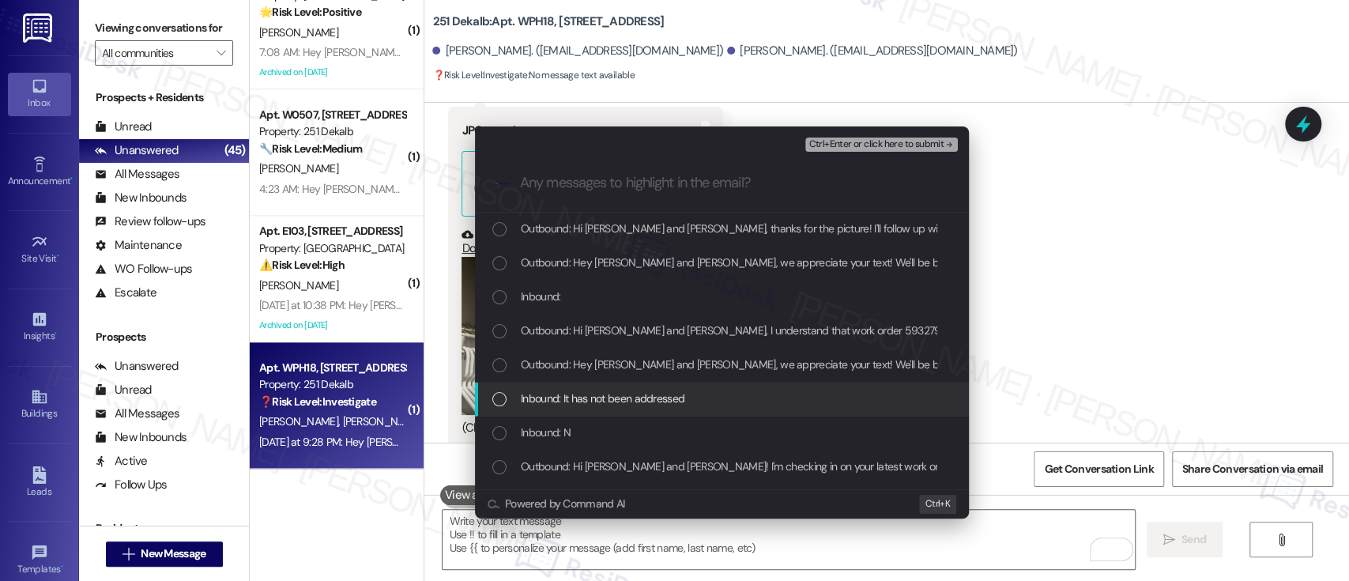
click at [611, 401] on span "Inbound: It has not been addressed" at bounding box center [603, 398] width 164 height 17
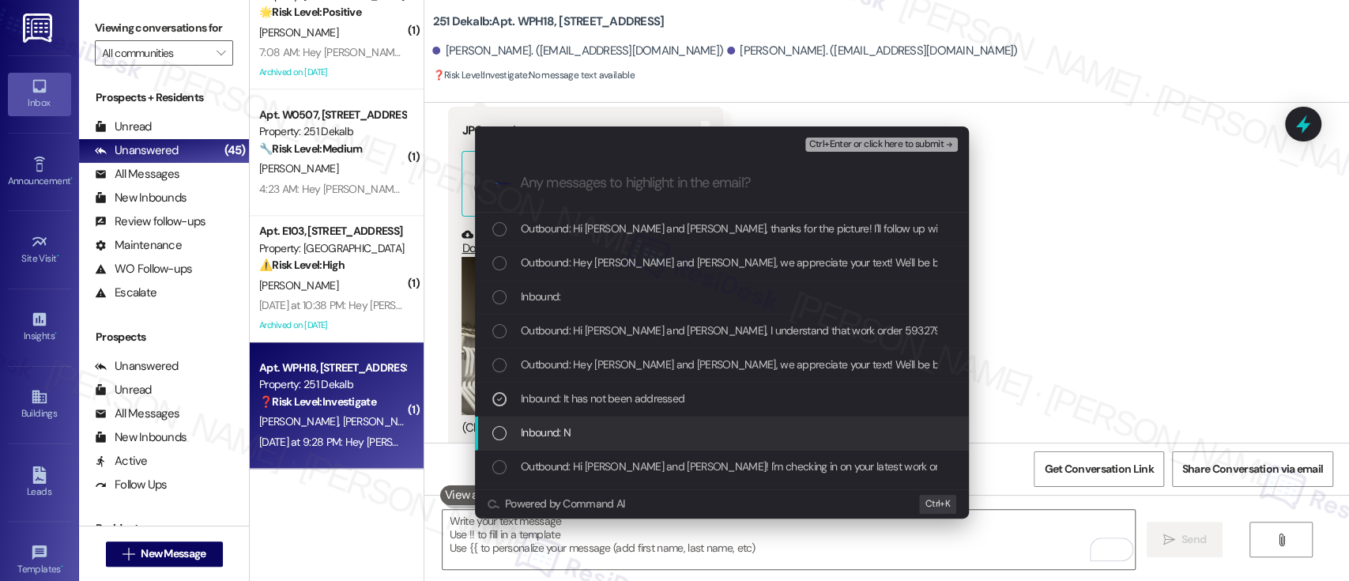
click at [584, 422] on div "Inbound: N" at bounding box center [722, 433] width 494 height 34
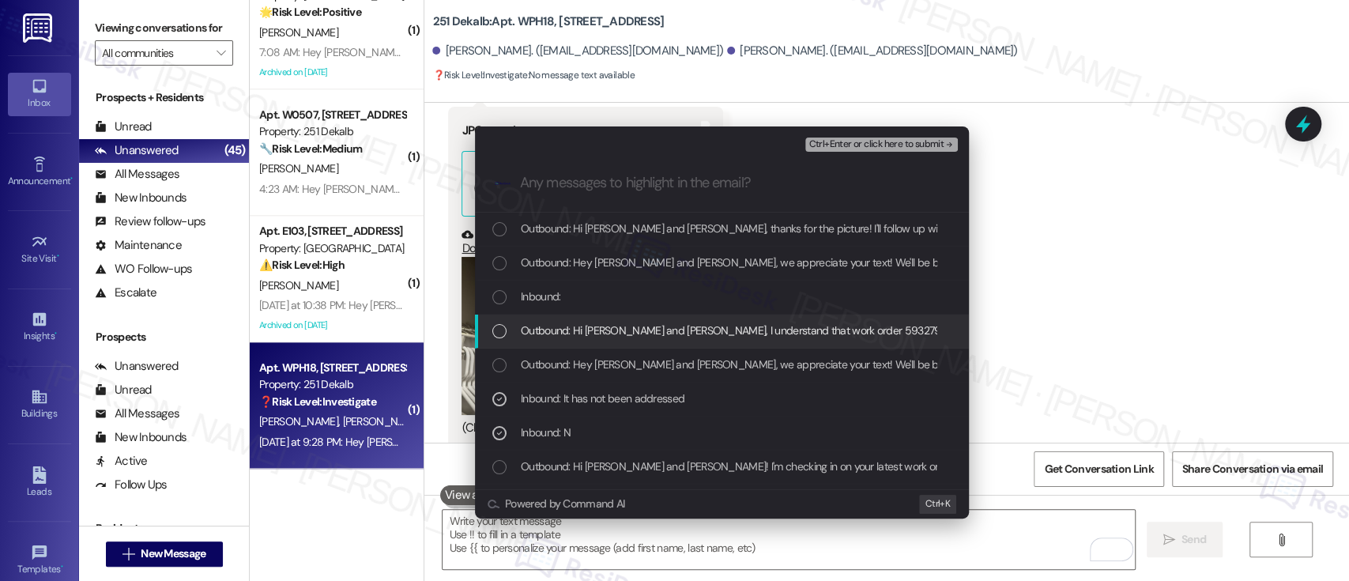
click at [909, 147] on span "Ctrl+Enter or click here to submit" at bounding box center [875, 144] width 135 height 11
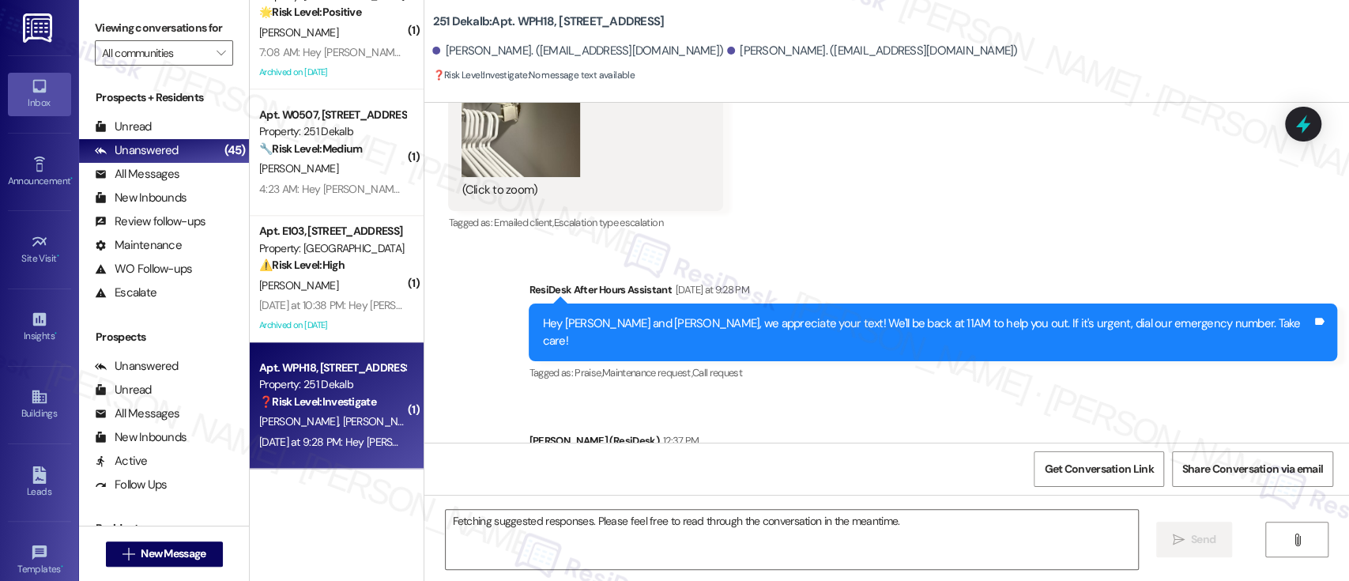
scroll to position [3971, 0]
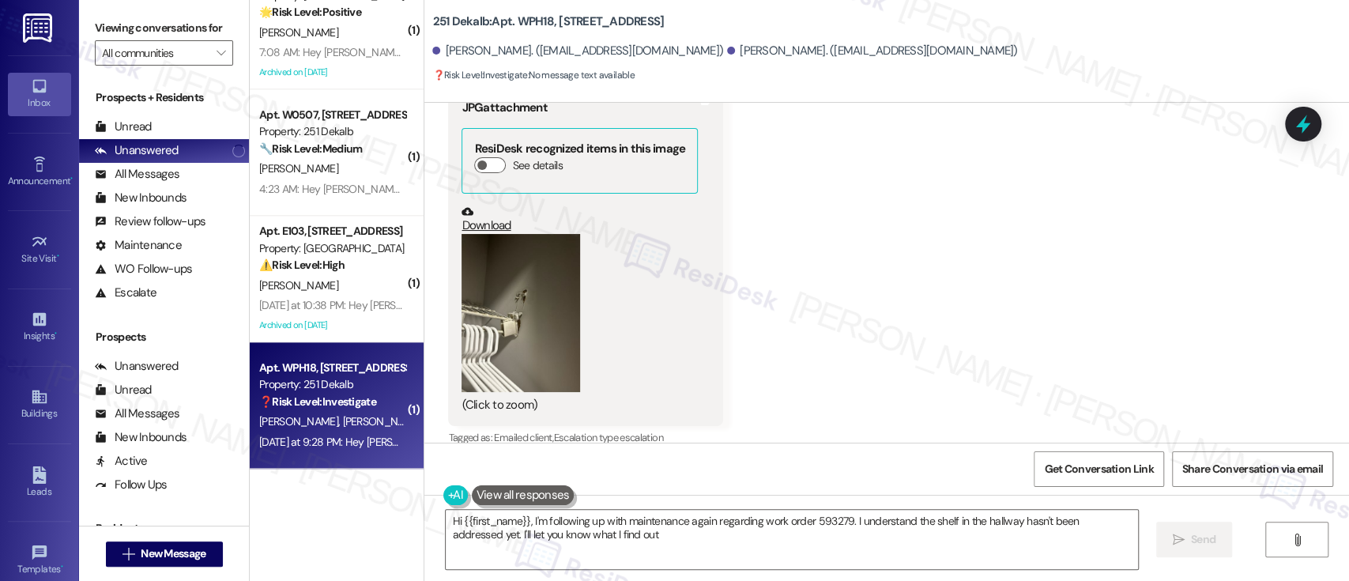
type textarea "Hi {{first_name}}, I'm following up with maintenance again regarding work order…"
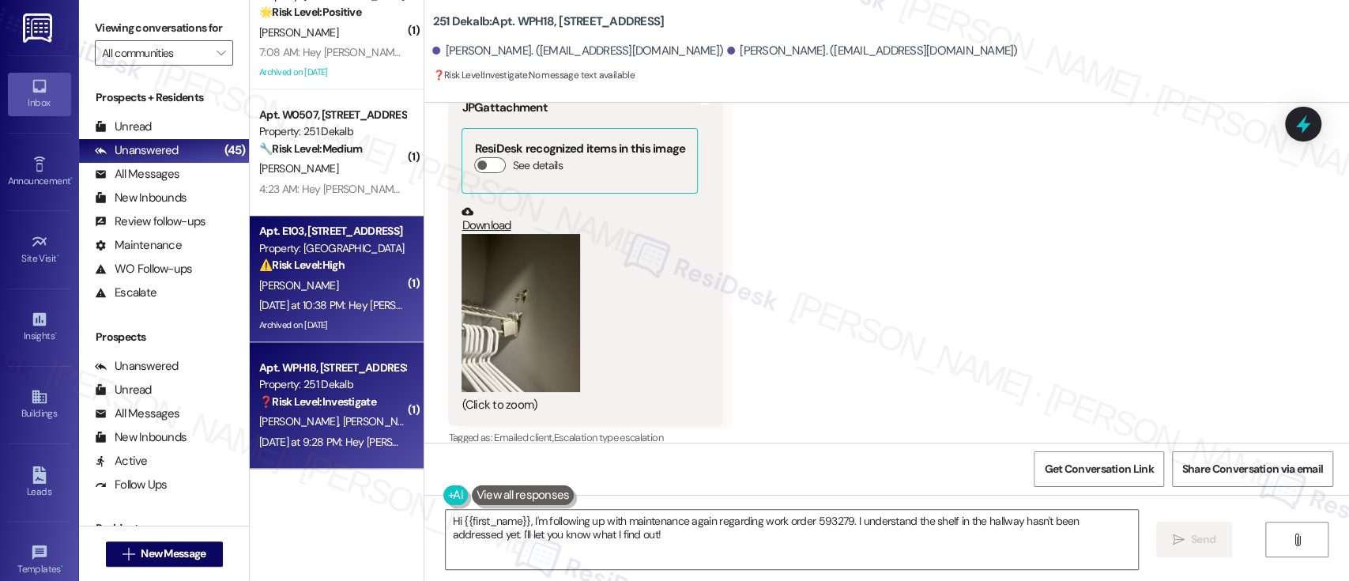
click at [323, 262] on strong "⚠️ Risk Level: High" at bounding box center [301, 265] width 85 height 14
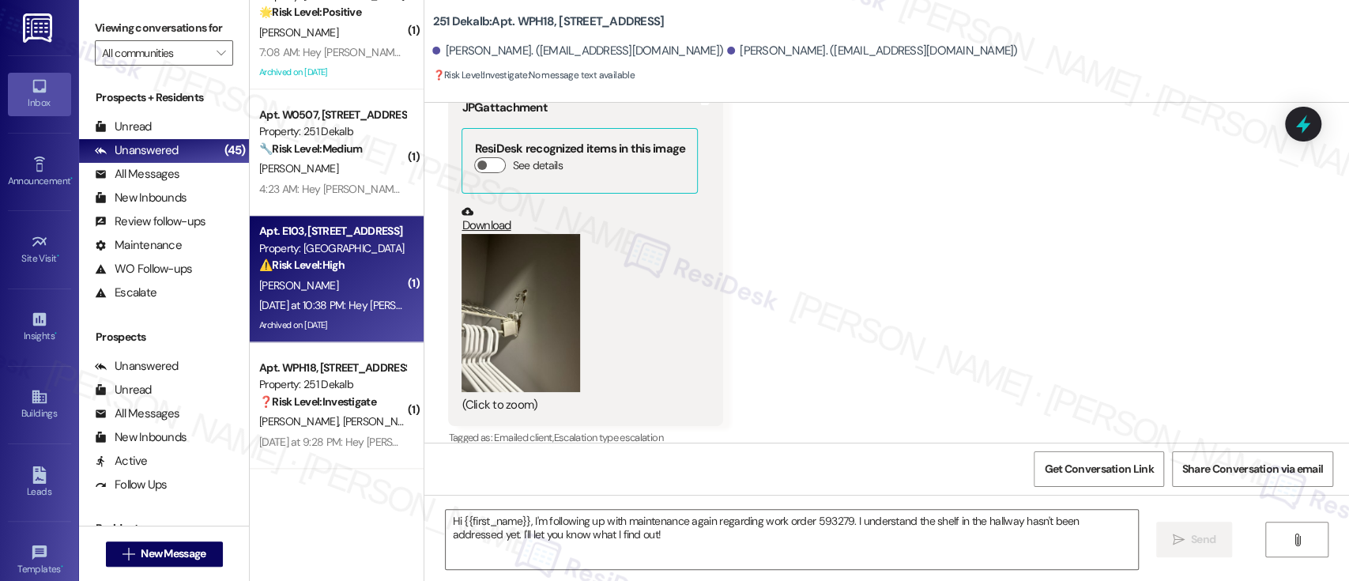
type textarea "Fetching suggested responses. Please feel free to read through the conversation…"
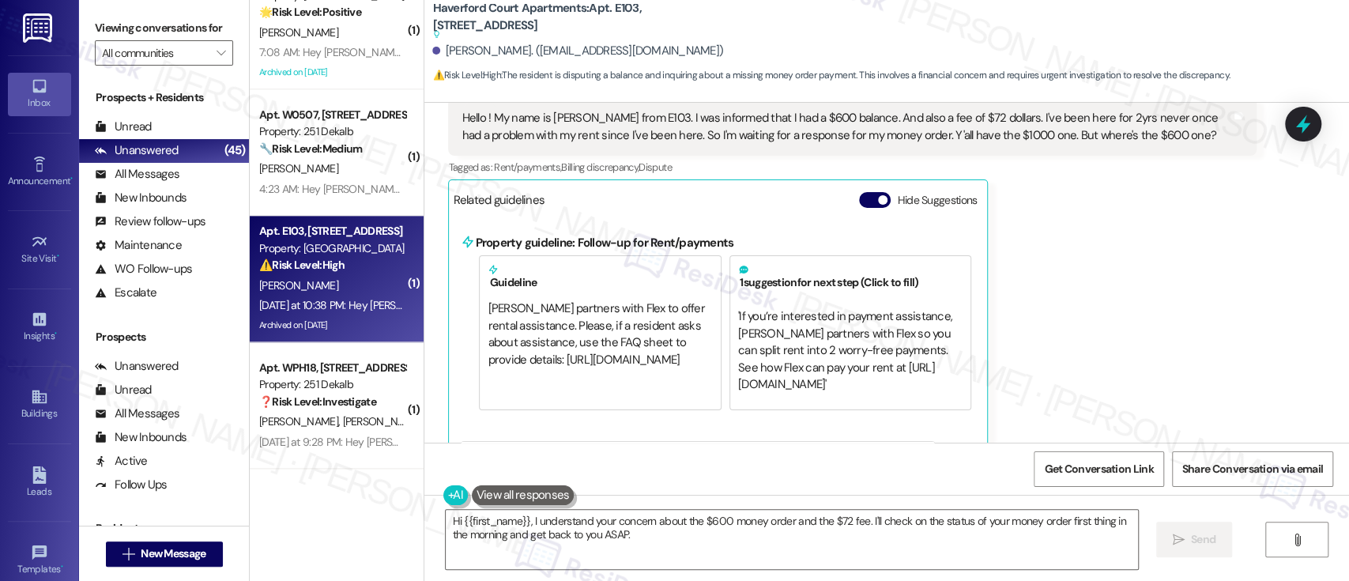
scroll to position [14287, 0]
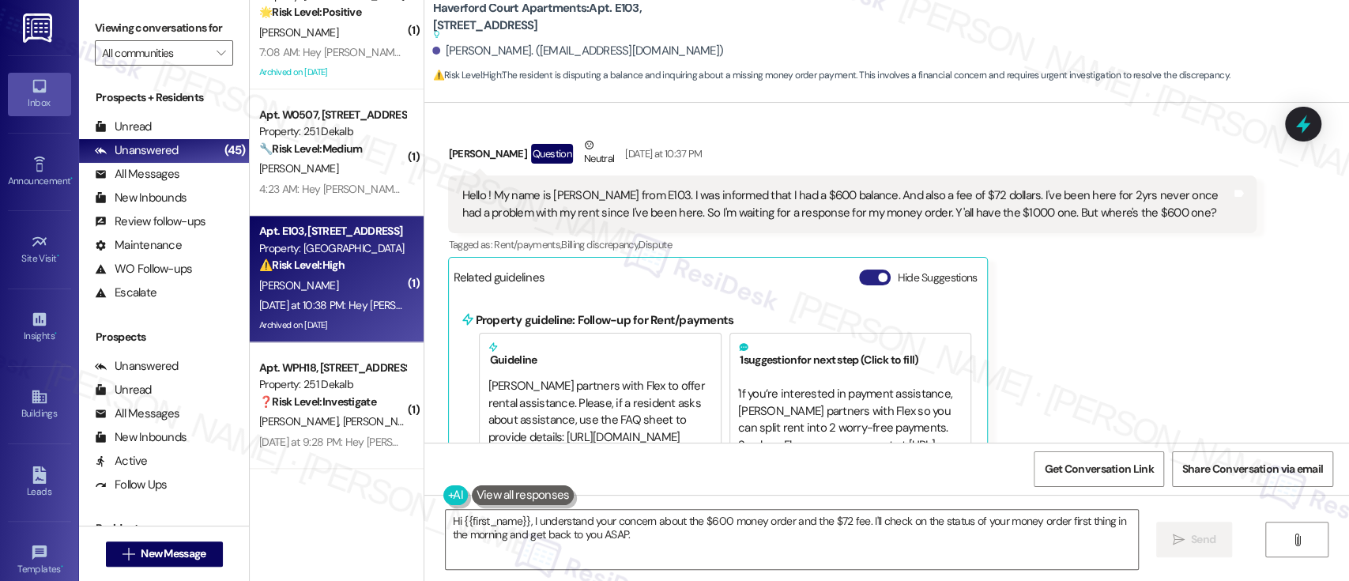
click at [864, 269] on button "Hide Suggestions" at bounding box center [875, 277] width 32 height 16
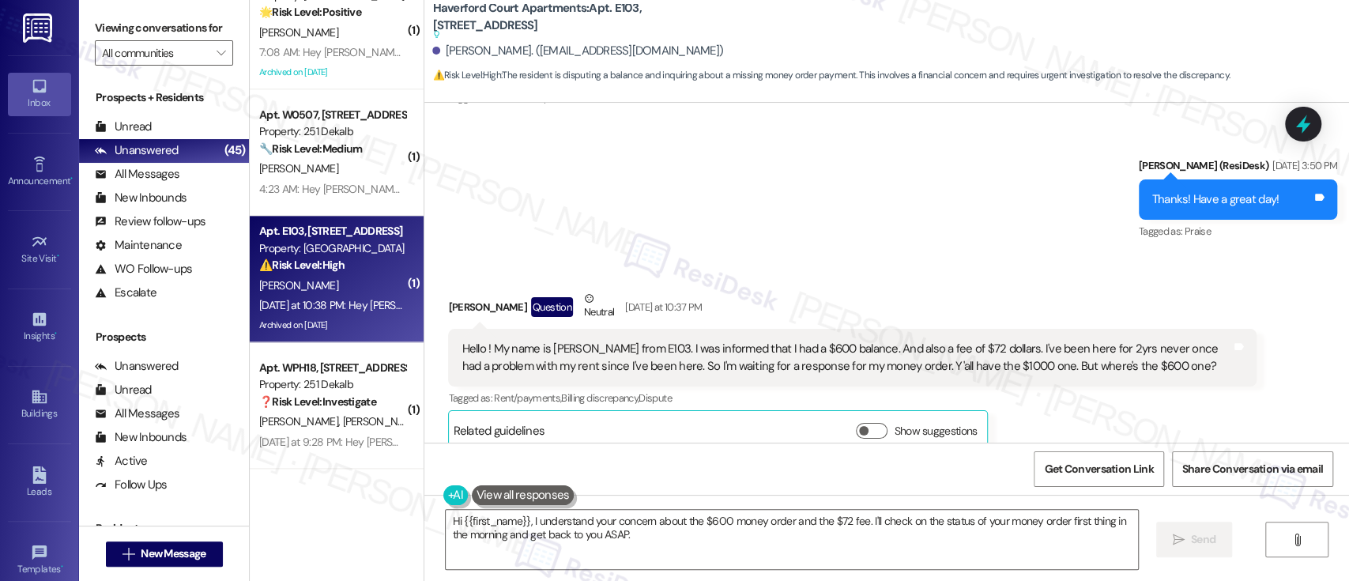
scroll to position [14181, 0]
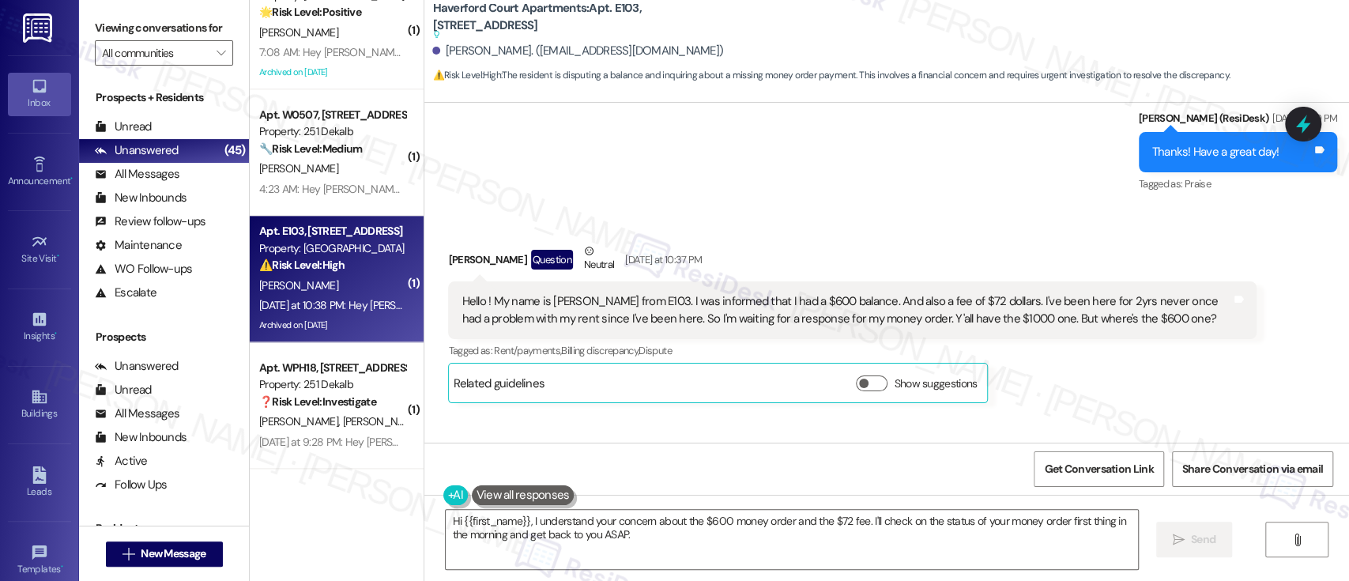
click at [1325, 315] on div "Received via SMS Starr Robinson Question Neutral Yesterday at 10:37 PM Hello ! …" at bounding box center [886, 311] width 925 height 208
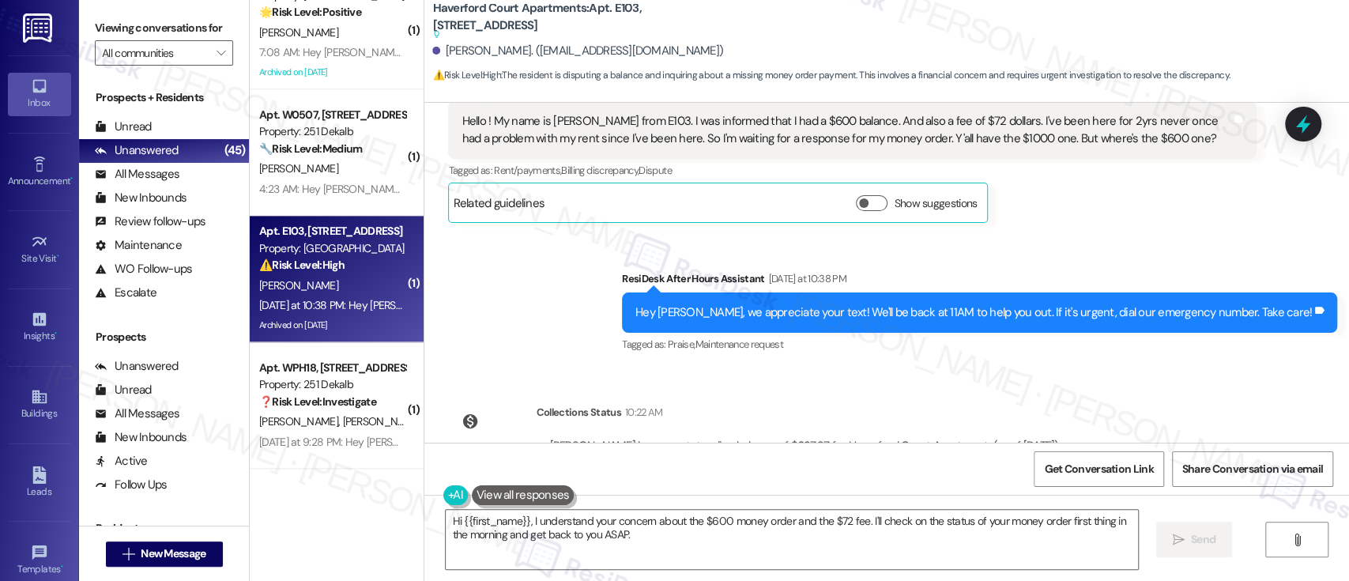
click at [556, 461] on button "Click to show details" at bounding box center [565, 469] width 32 height 16
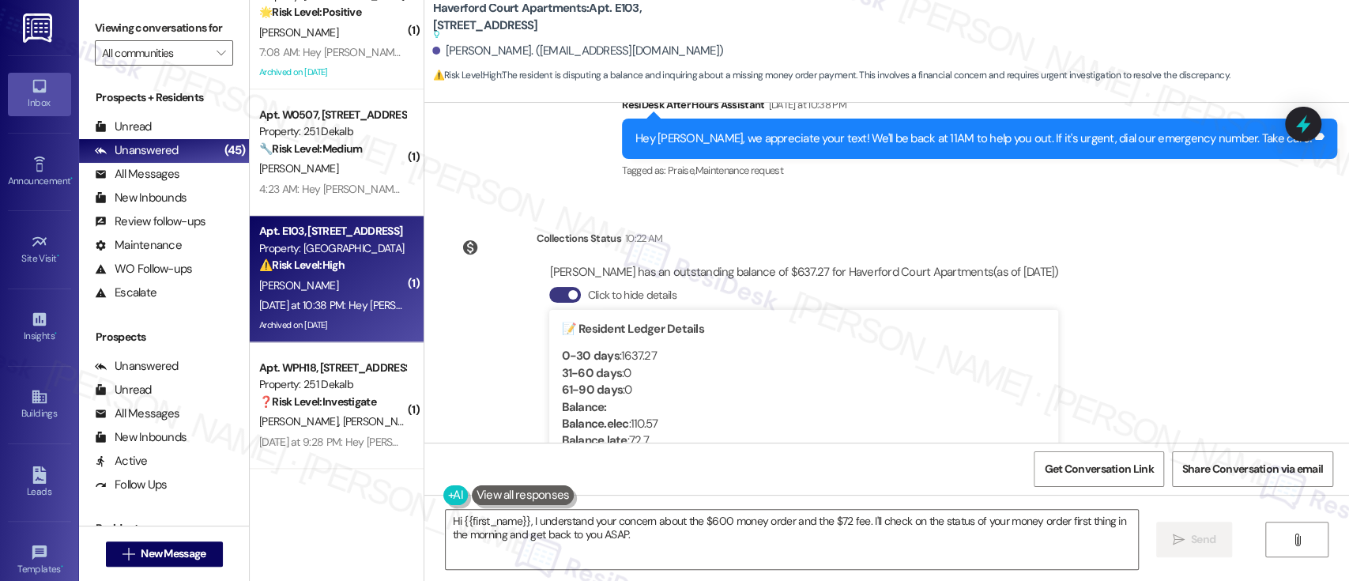
scroll to position [14567, 0]
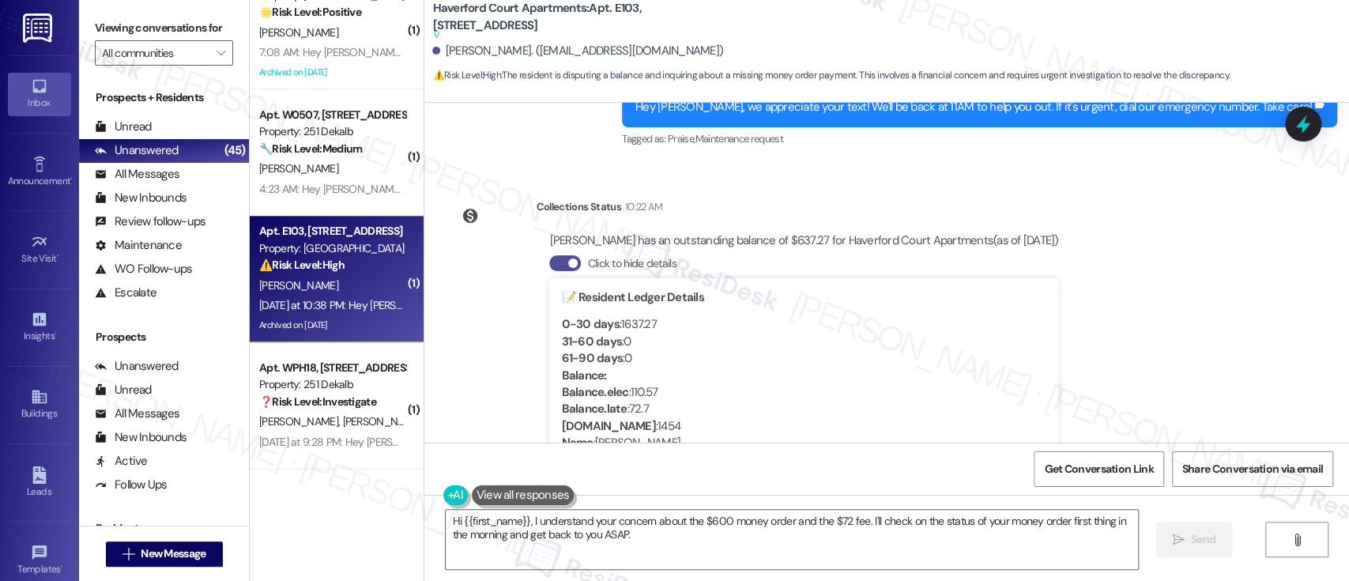
click at [554, 255] on button "Click to hide details" at bounding box center [565, 263] width 32 height 16
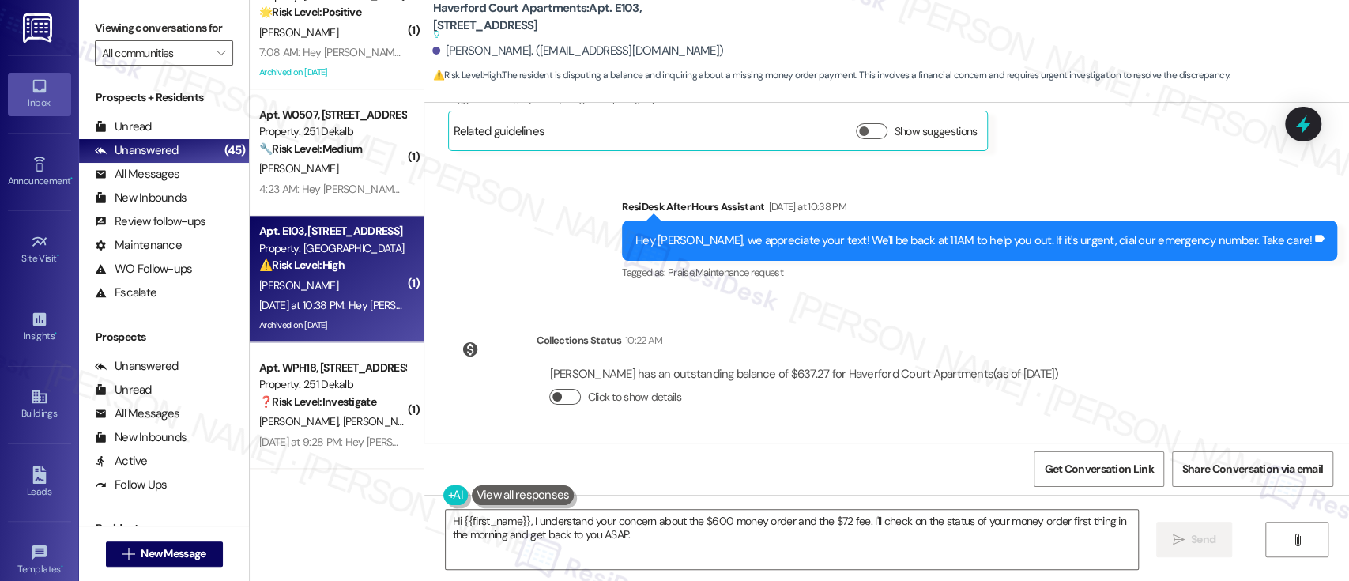
scroll to position [14362, 0]
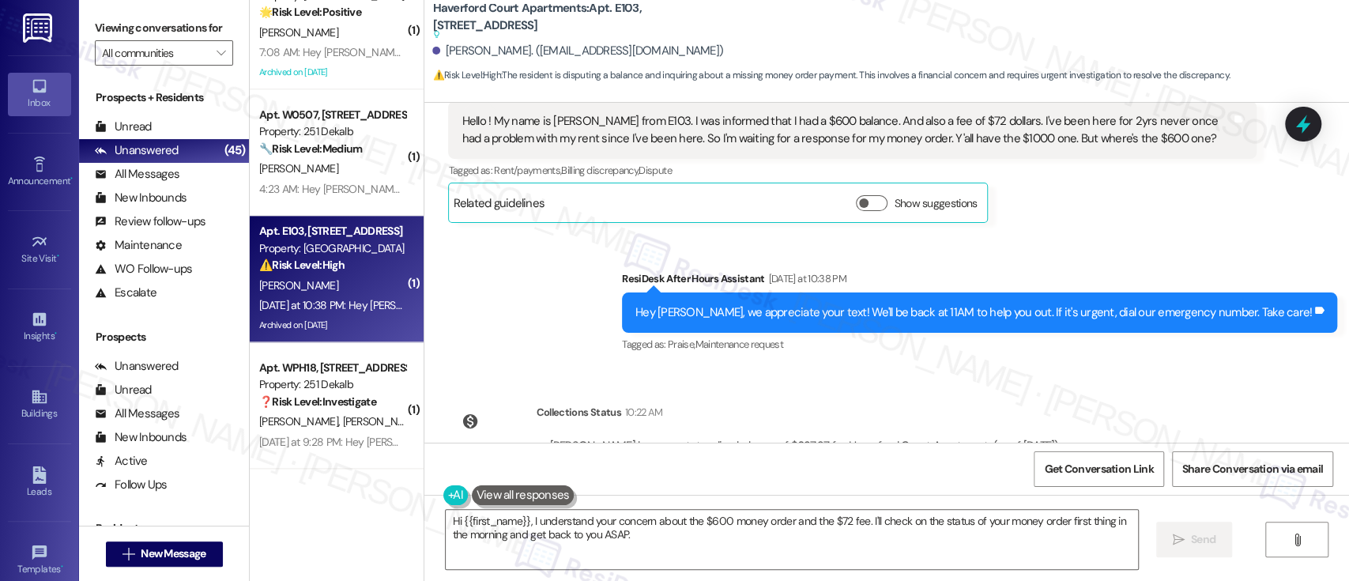
click at [1171, 331] on div "Survey, sent via SMS Residesk Automated Survey Jul 27, 2023 at 1:19 PM Hi there…" at bounding box center [886, 273] width 925 height 340
click at [1211, 364] on div "Survey, sent via SMS Residesk Automated Survey Jul 27, 2023 at 1:19 PM Hi there…" at bounding box center [886, 273] width 925 height 340
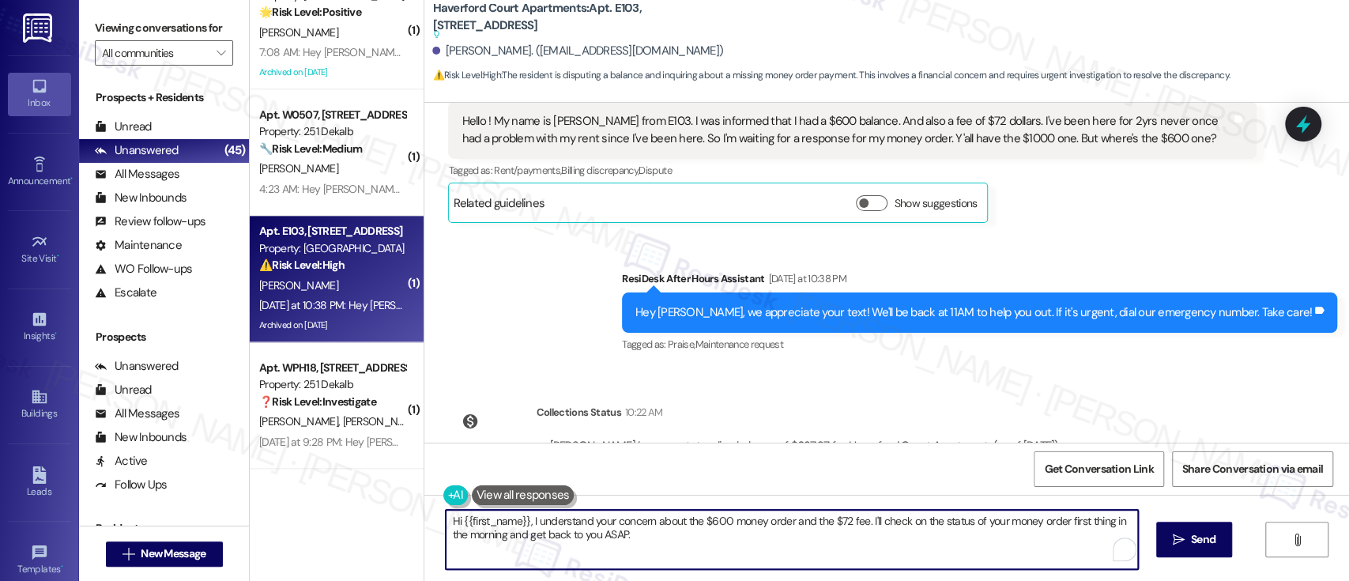
drag, startPoint x: 865, startPoint y: 522, endPoint x: 889, endPoint y: 568, distance: 51.6
click at [889, 568] on textarea "Hi {{first_name}}, I understand your concern about the $600 money order and the…" at bounding box center [792, 539] width 692 height 59
paste textarea "Thank you for reaching out. I understand your concern regarding the $600 money …"
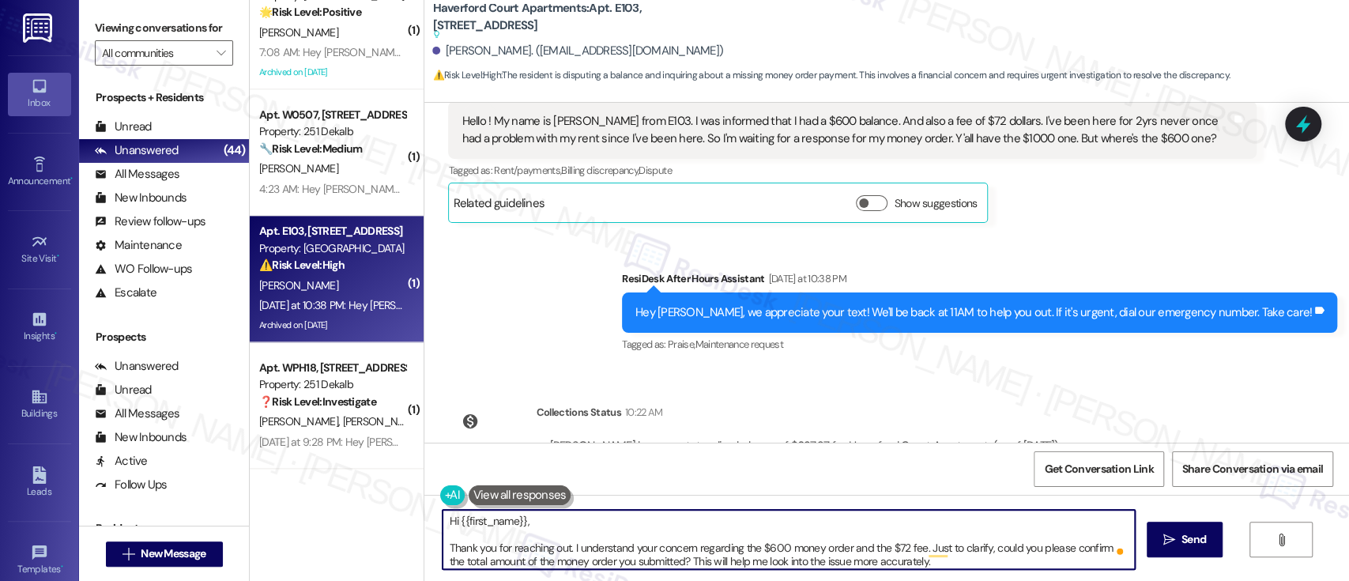
click at [589, 528] on textarea "Hi {{first_name}}, Thank you for reaching out. I understand your concern regard…" at bounding box center [789, 539] width 692 height 59
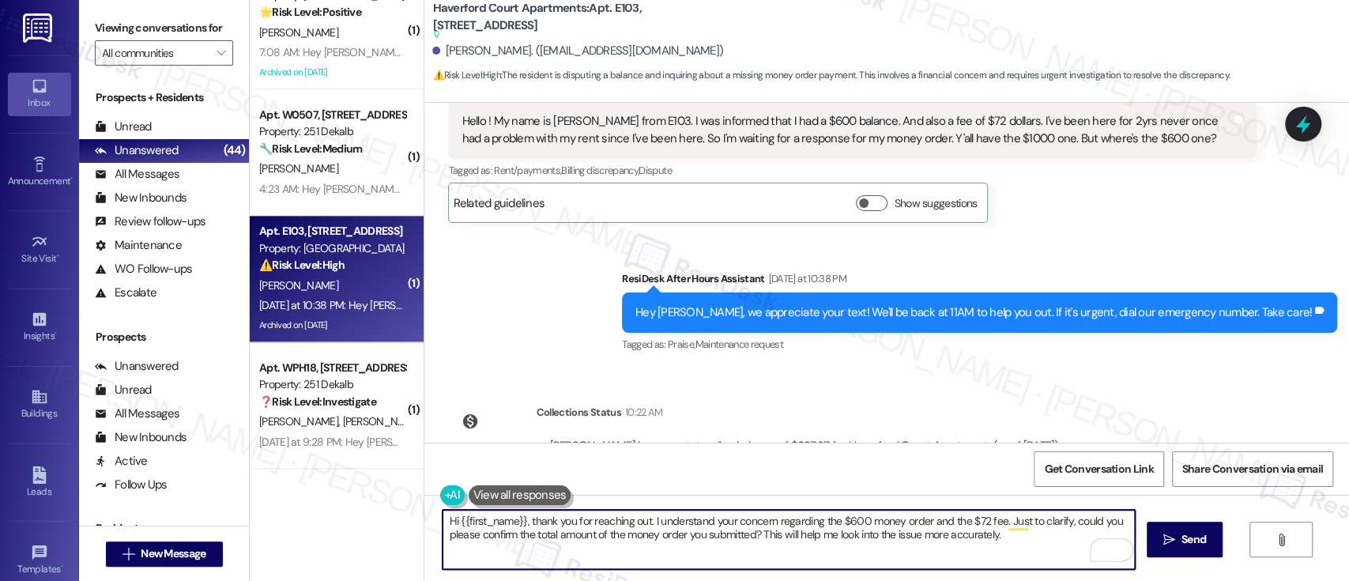
click at [821, 534] on textarea "Hi {{first_name}}, thank you for reaching out. I understand your concern regard…" at bounding box center [789, 539] width 692 height 59
type textarea "Hi {{first_name}}, thank you for reaching out. I understand your concern regard…"
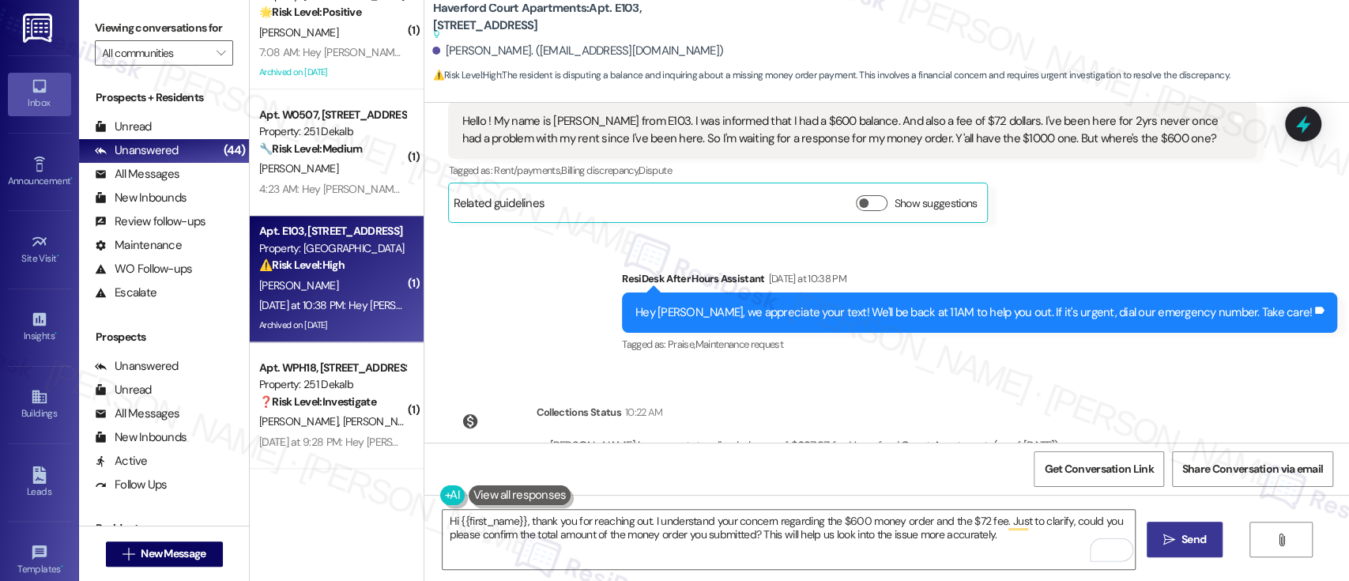
click at [1183, 546] on span "Send" at bounding box center [1194, 539] width 24 height 17
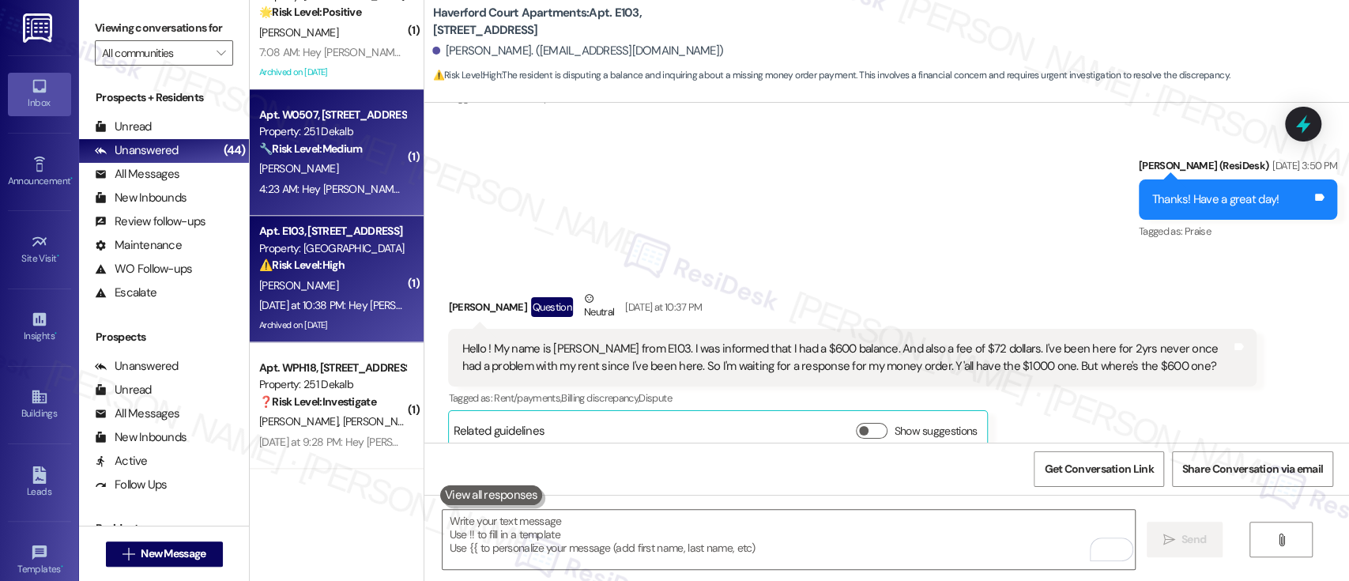
scroll to position [14083, 0]
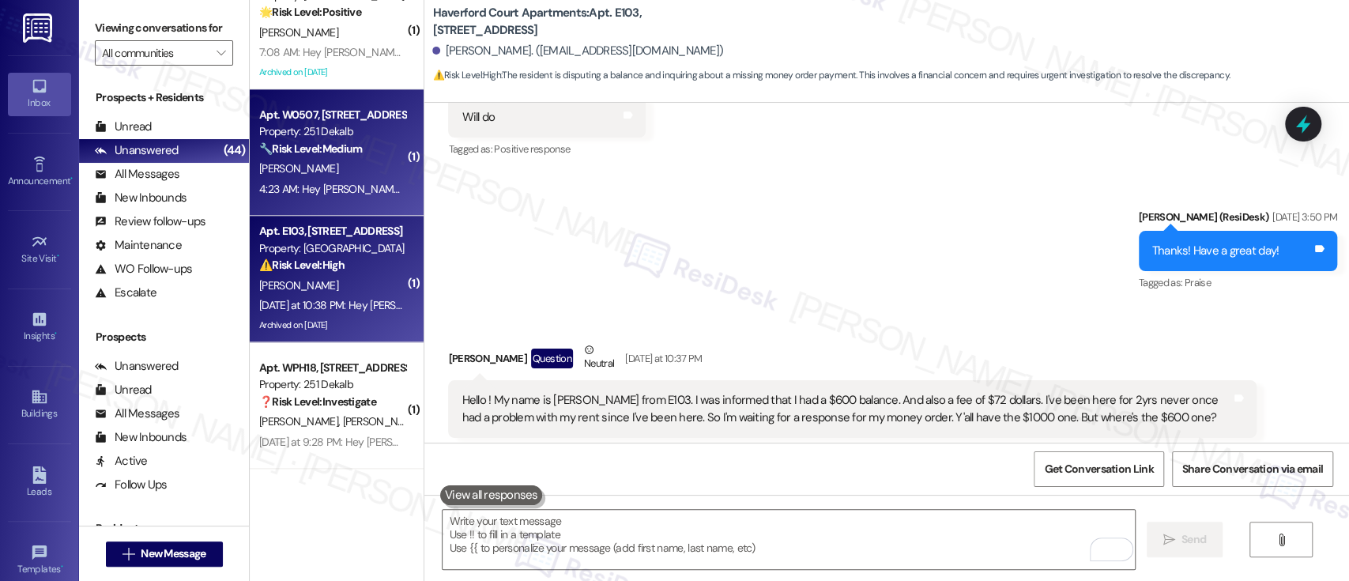
click at [324, 172] on div "J. Fitch" at bounding box center [332, 169] width 149 height 20
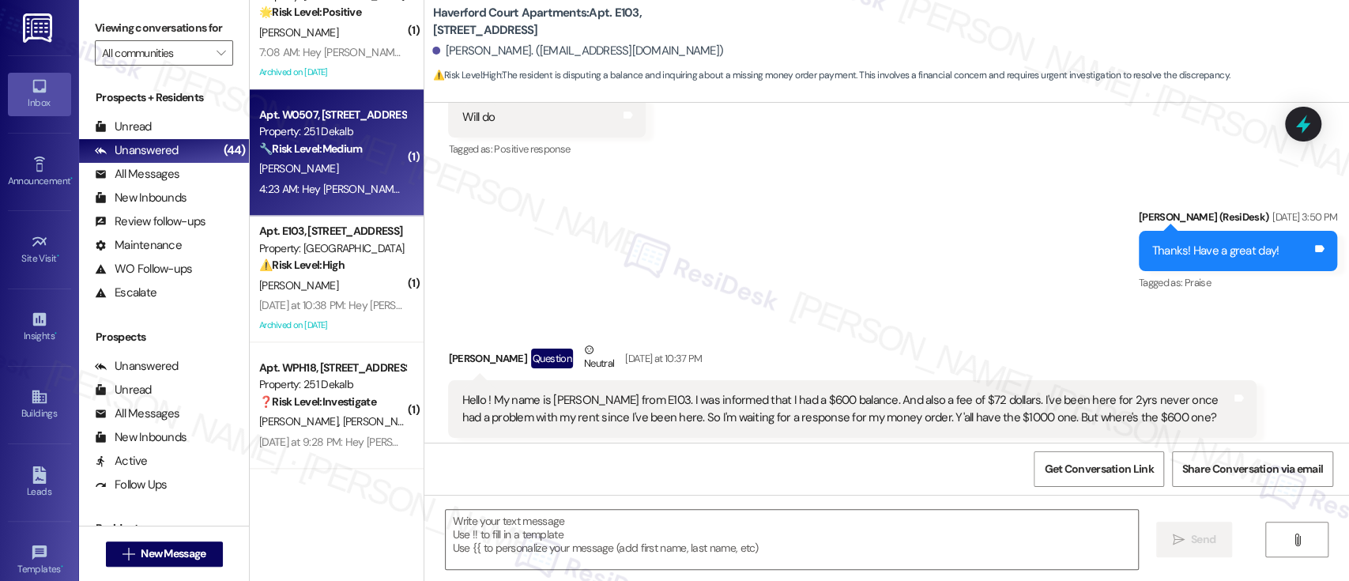
type textarea "Fetching suggested responses. Please feel free to read through the conversation…"
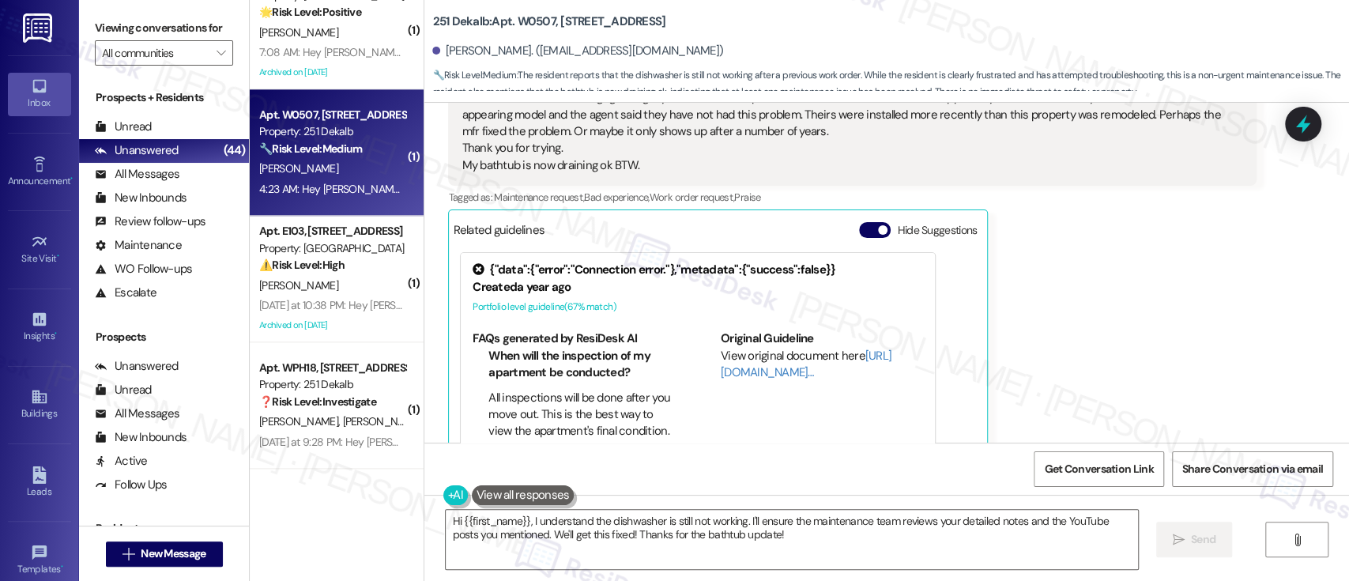
scroll to position [3876, 0]
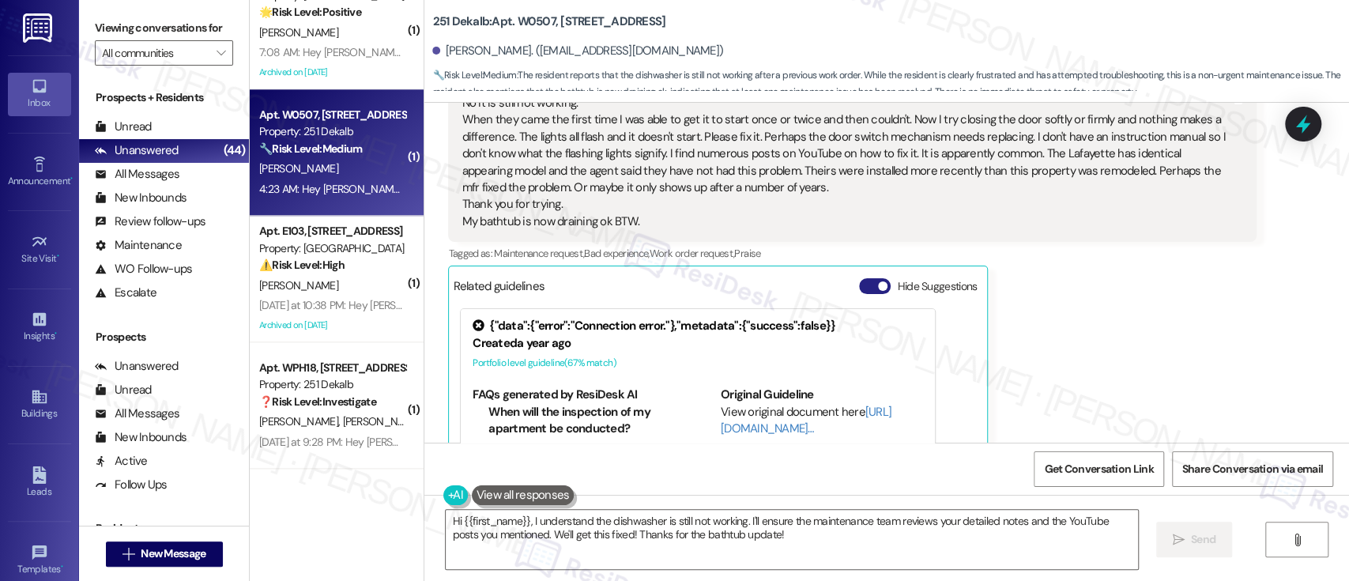
click at [859, 281] on button "Hide Suggestions" at bounding box center [875, 286] width 32 height 16
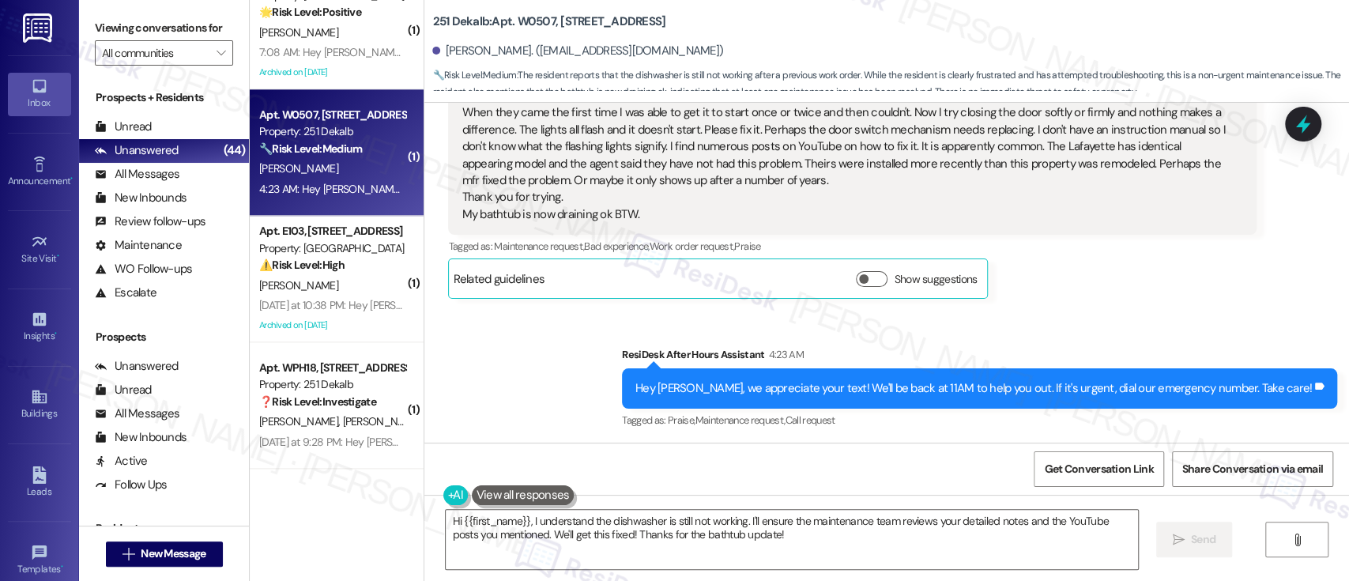
scroll to position [3692, 0]
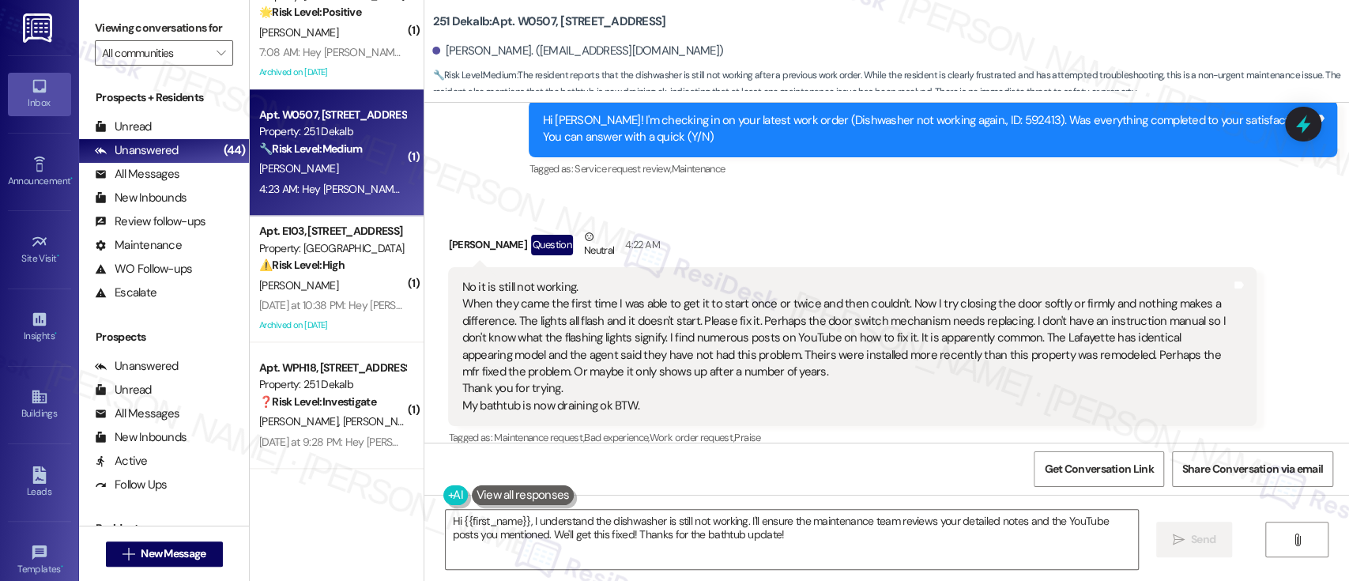
click at [516, 24] on b "251 Dekalb: Apt. W0507, 251 W Dekalb Pike" at bounding box center [548, 21] width 233 height 17
copy b "W0507"
drag, startPoint x: 989, startPoint y: 210, endPoint x: 1347, endPoint y: 379, distance: 396.3
click at [1003, 210] on div "Received via SMS John Fitch Question Neutral 4:22 AM No it is still not working…" at bounding box center [886, 347] width 925 height 309
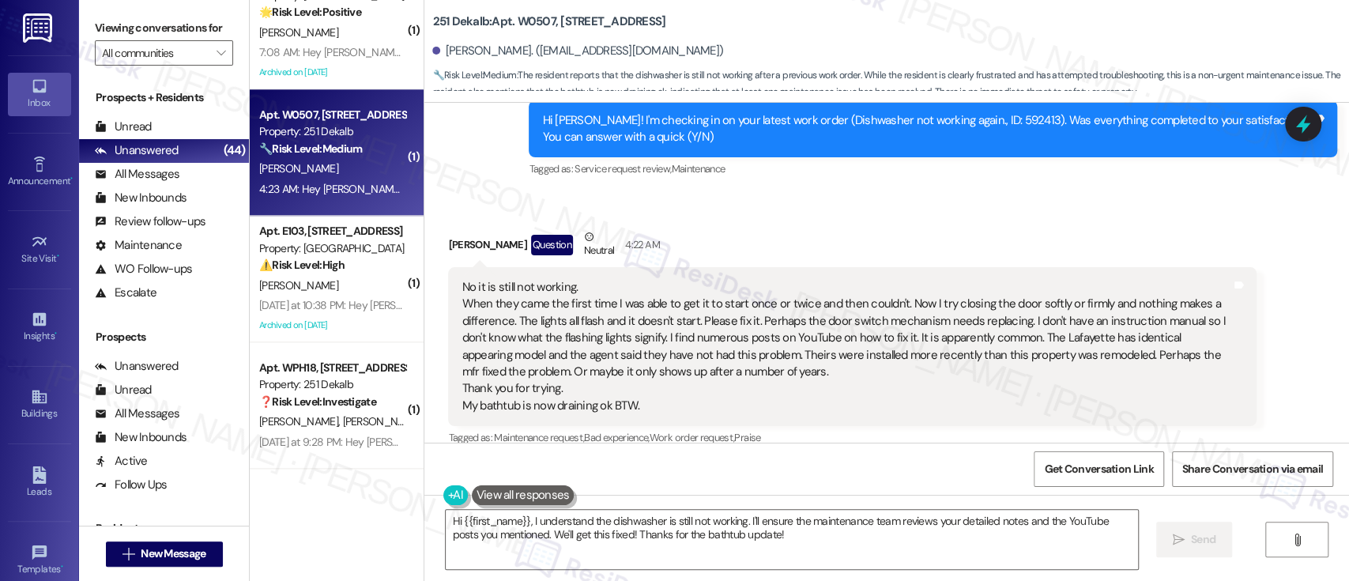
scroll to position [3883, 0]
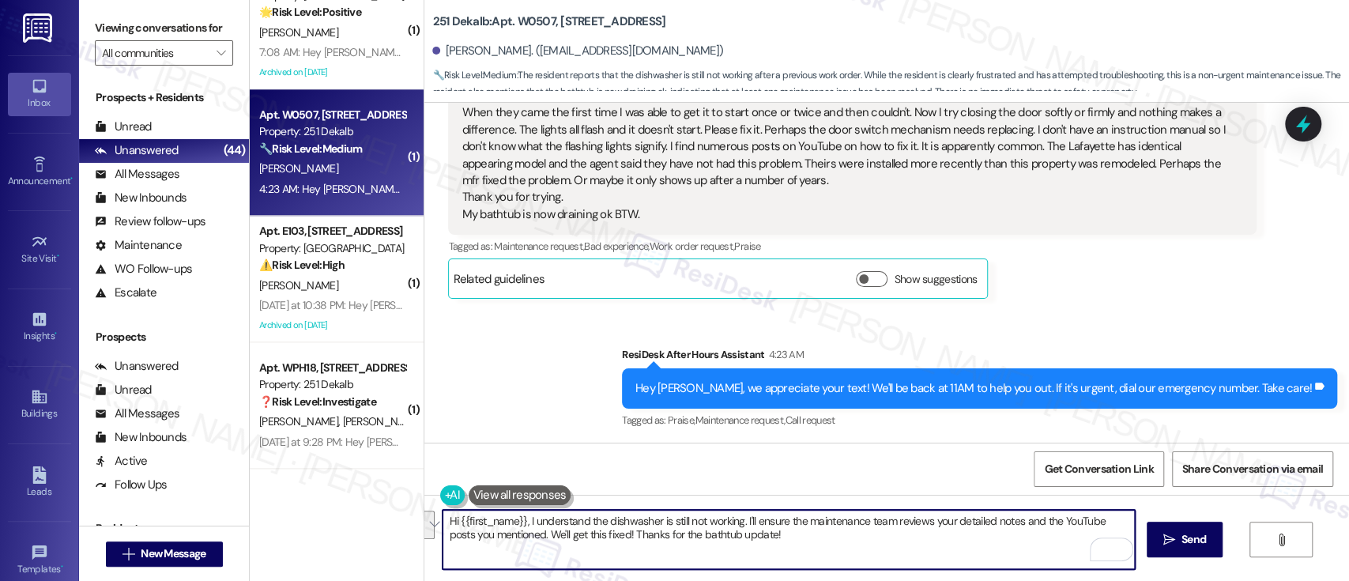
drag, startPoint x: 1015, startPoint y: 518, endPoint x: 506, endPoint y: 541, distance: 509.5
click at [506, 541] on textarea "Hi {{first_name}}, I understand the dishwasher is still not working. I'll ensur…" at bounding box center [789, 539] width 692 height 59
type textarea "Hi {{first_name}}, I understand the dishwasher is still not working. I'll ensur…"
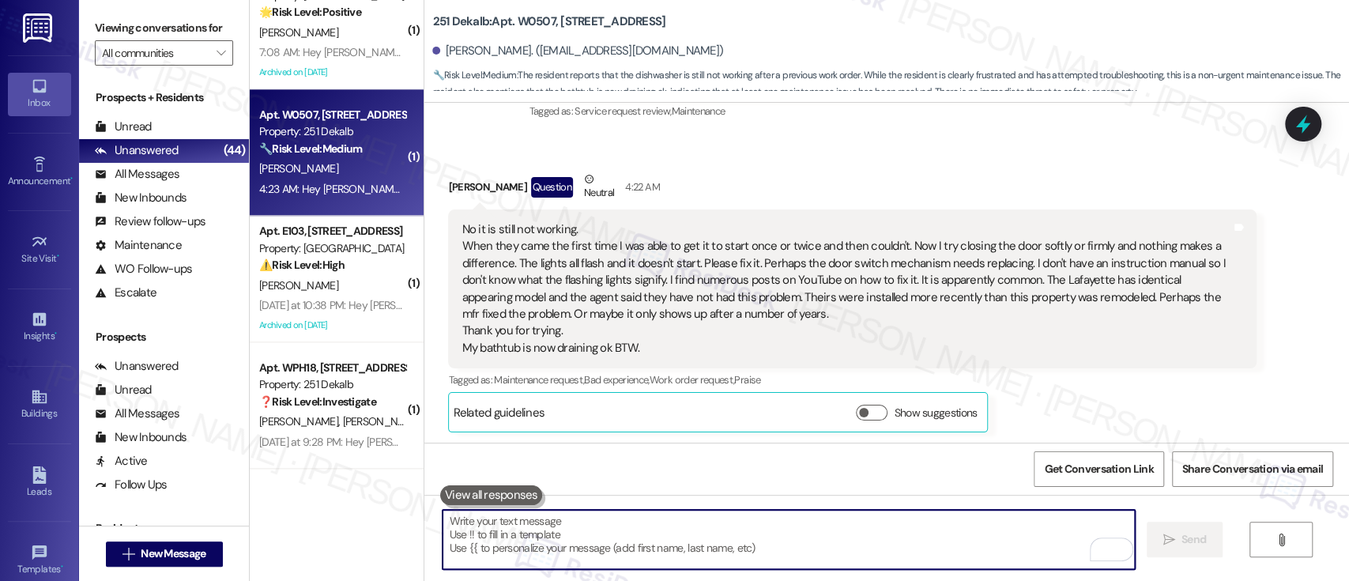
scroll to position [4010, 0]
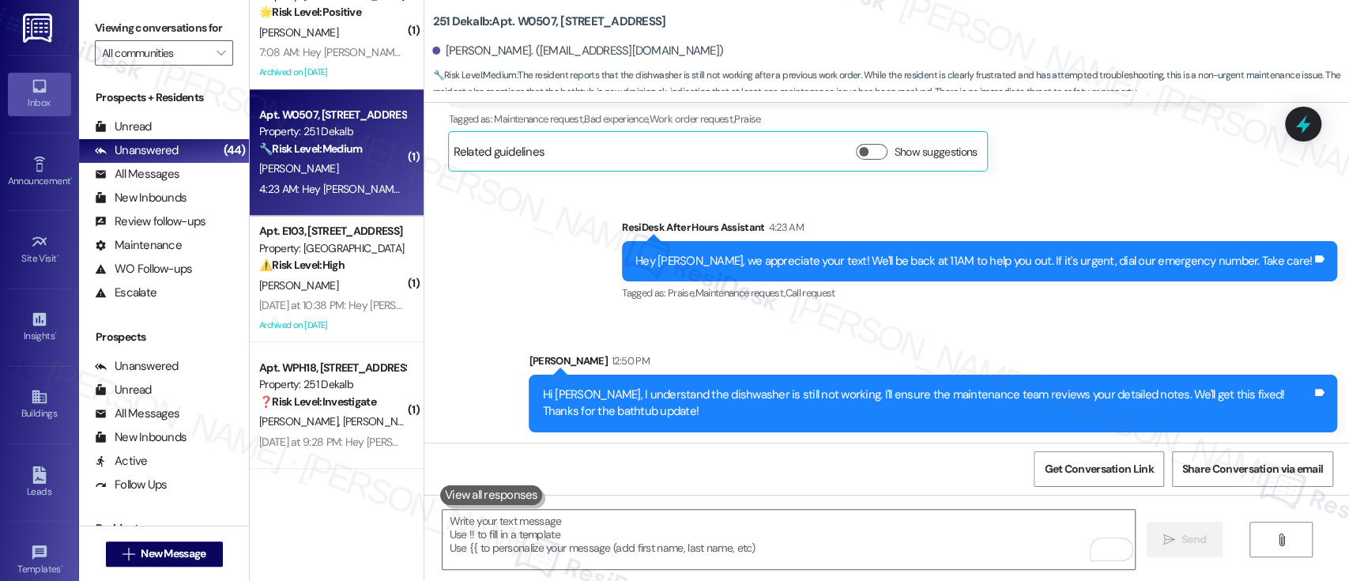
click at [847, 341] on div "Sent via SMS Sarah 12:50 PM Hi John, I understand the dishwasher is still not w…" at bounding box center [933, 393] width 832 height 104
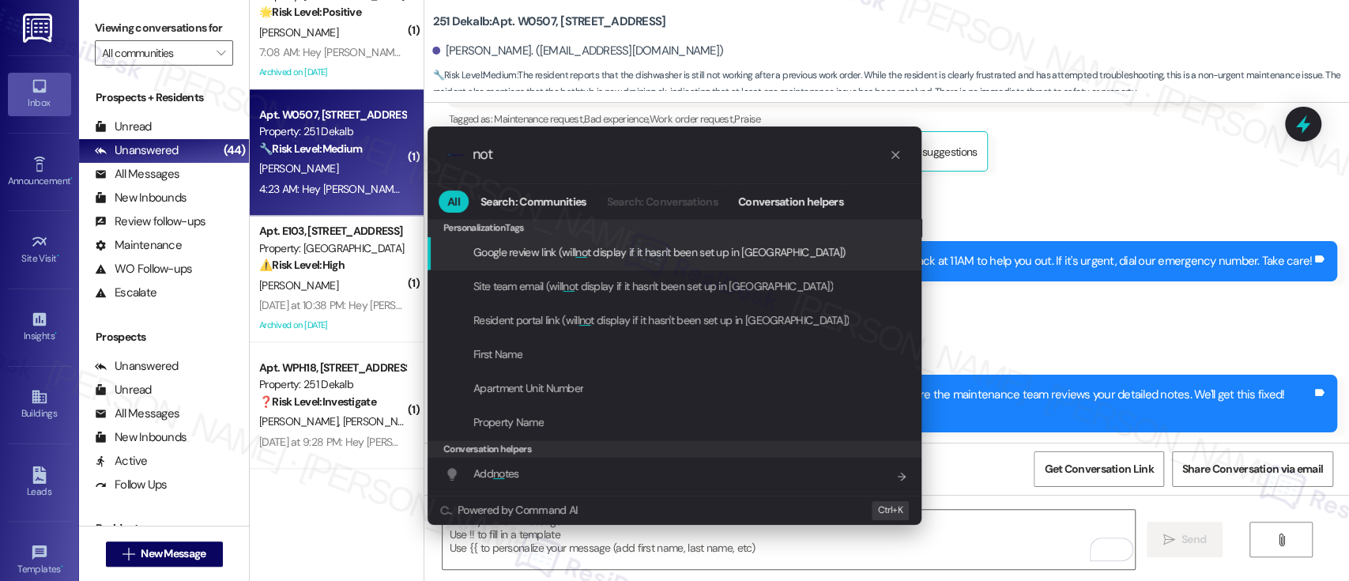
type input "note"
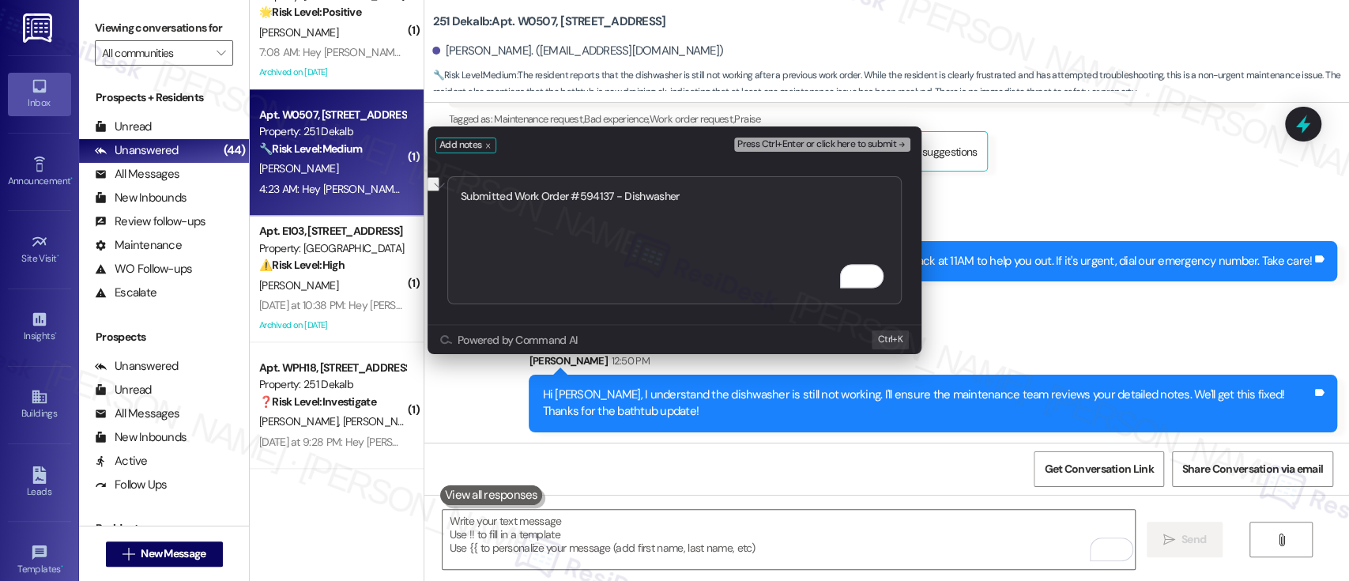
type textarea "Submitted Work Order #594137 - Dishwasher"
click at [900, 140] on icon "remove-block-press-ctrl+enter or click here to submit" at bounding box center [901, 144] width 11 height 11
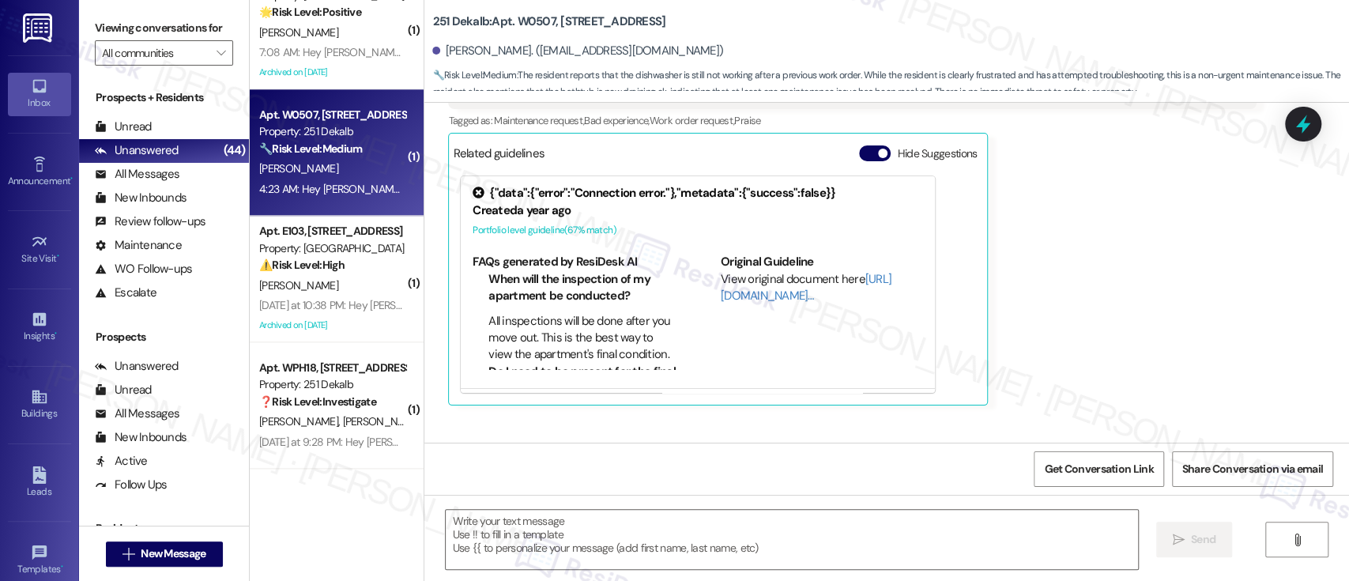
scroll to position [3982, 0]
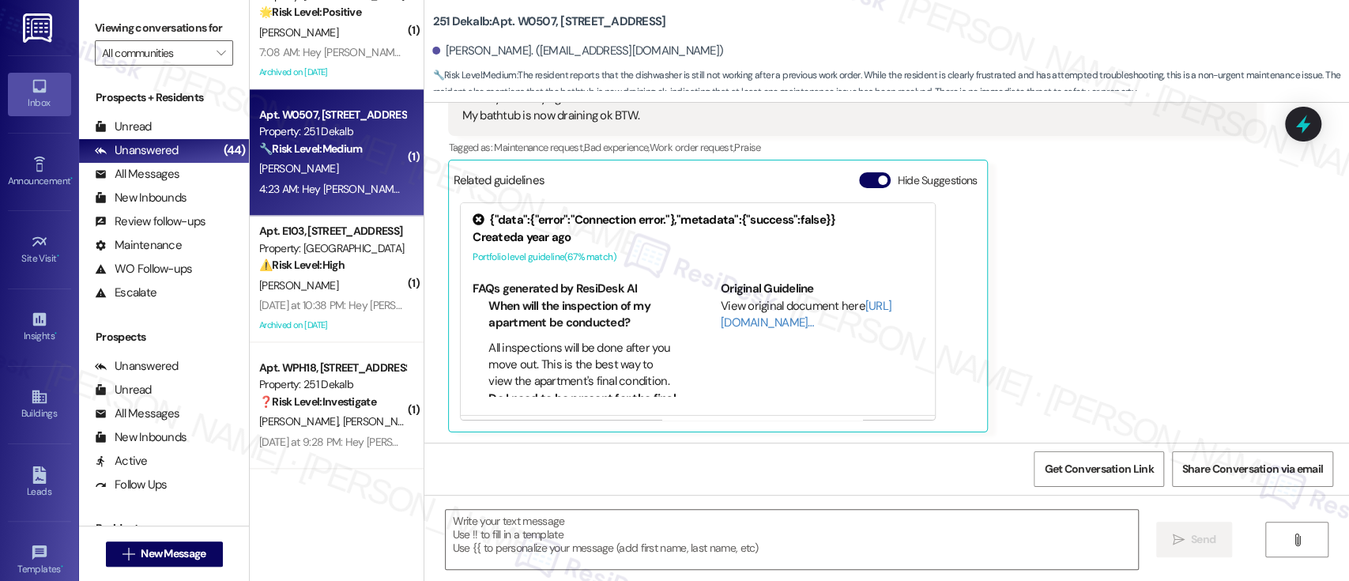
type textarea "Fetching suggested responses. Please feel free to read through the conversation…"
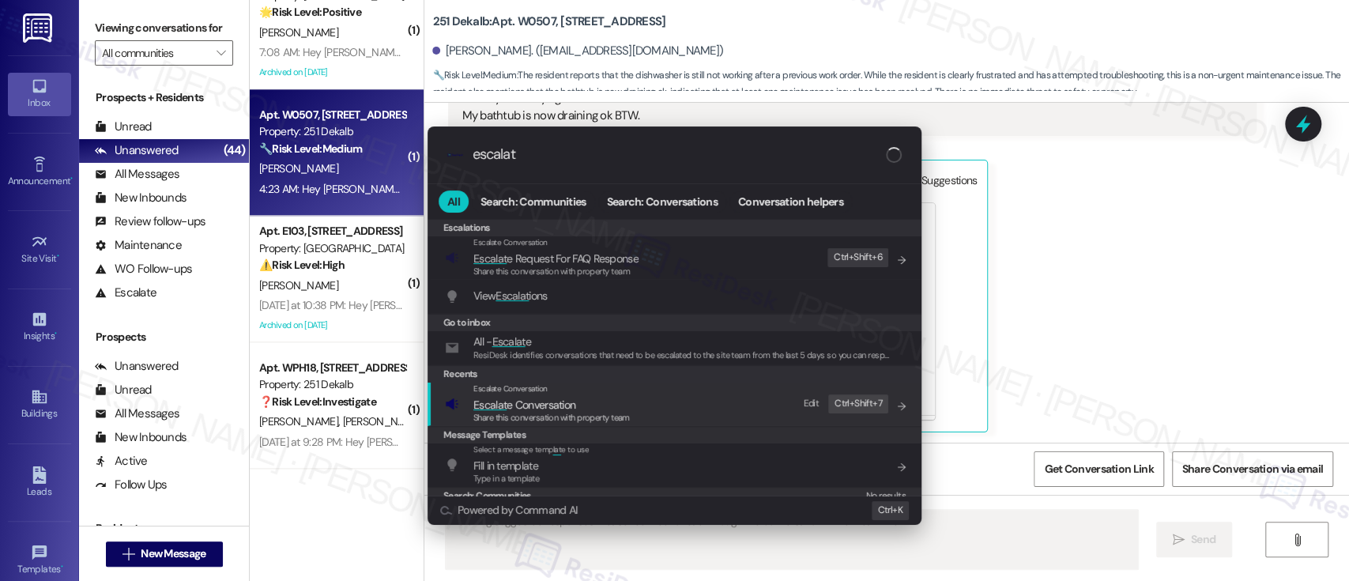
type input "escalat"
click at [580, 401] on span "Escalat e Conversation" at bounding box center [551, 404] width 156 height 17
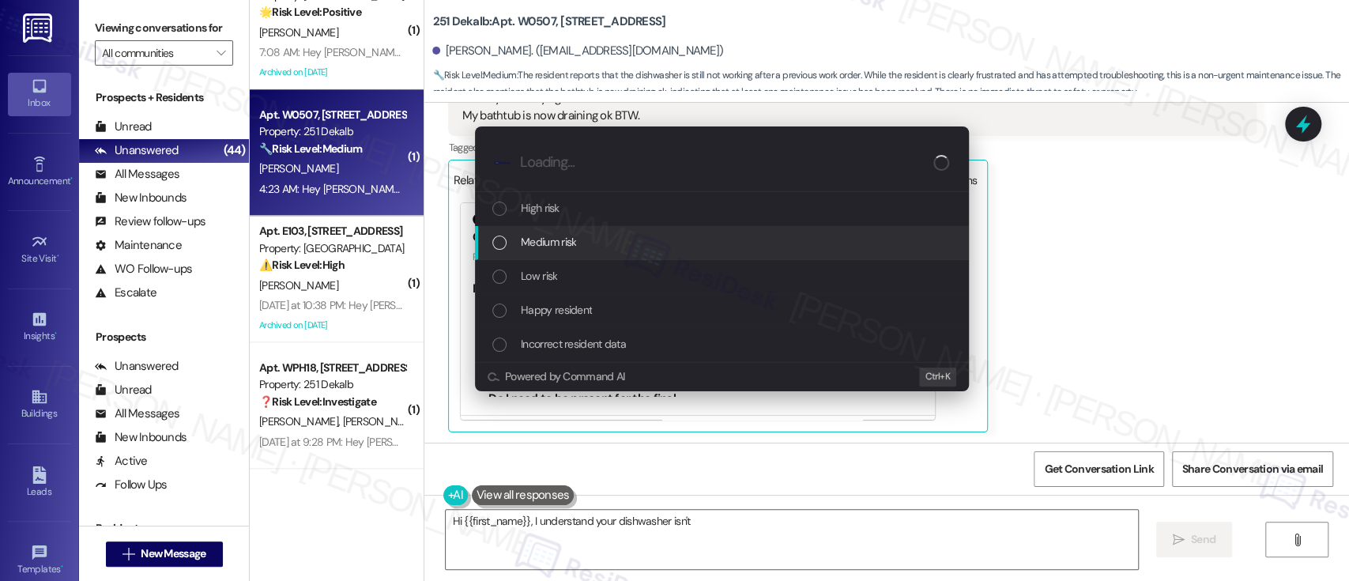
click at [560, 240] on span "Medium risk" at bounding box center [548, 241] width 55 height 17
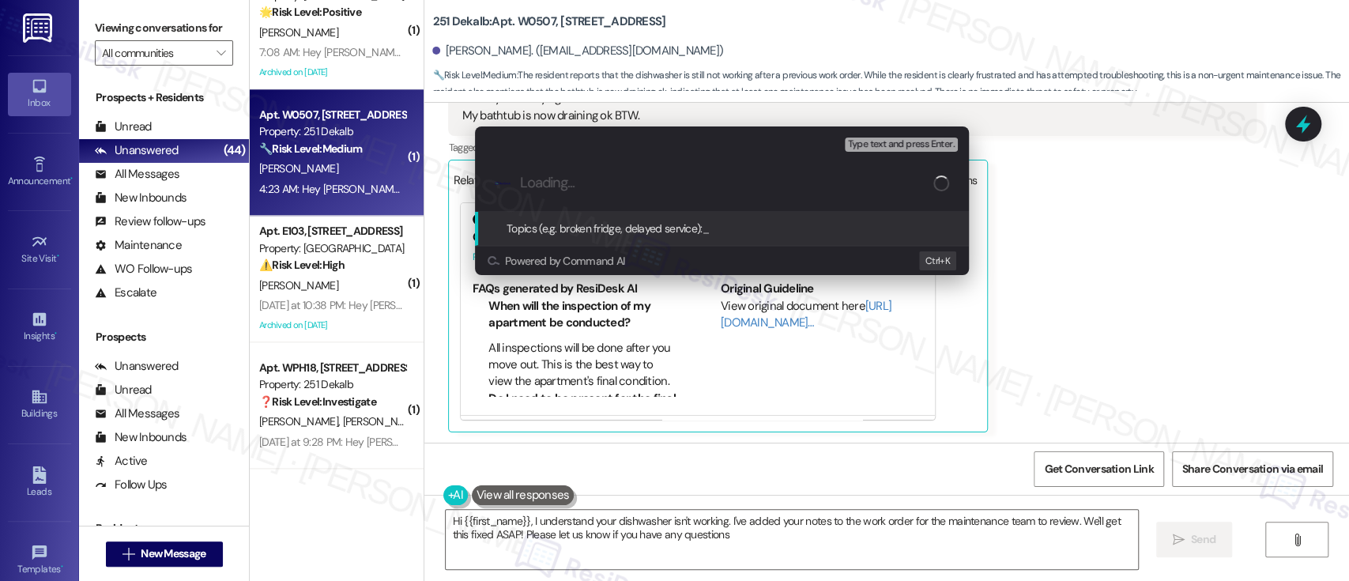
type textarea "Hi {{first_name}}, I understand your dishwasher isn't working. I've added your …"
paste input "Submitted Work Order #594137 - Dishwasher"
type input "Submitted Work Order #594137 - Dishwasher"
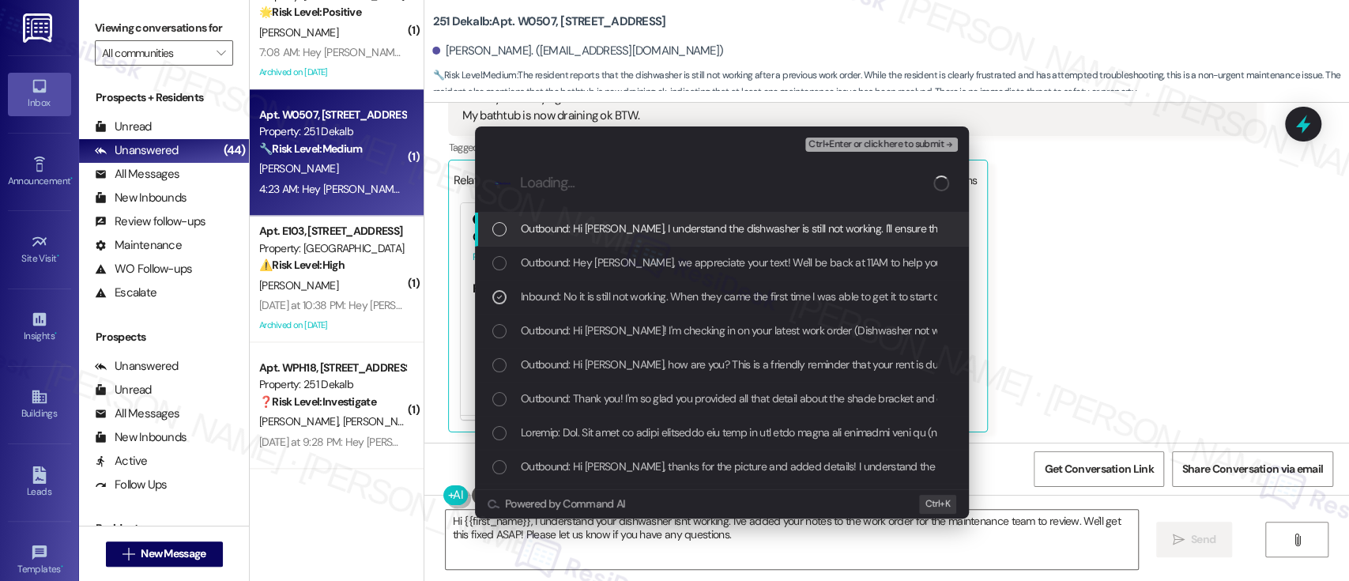
click at [873, 147] on span "Ctrl+Enter or click here to submit" at bounding box center [875, 144] width 135 height 11
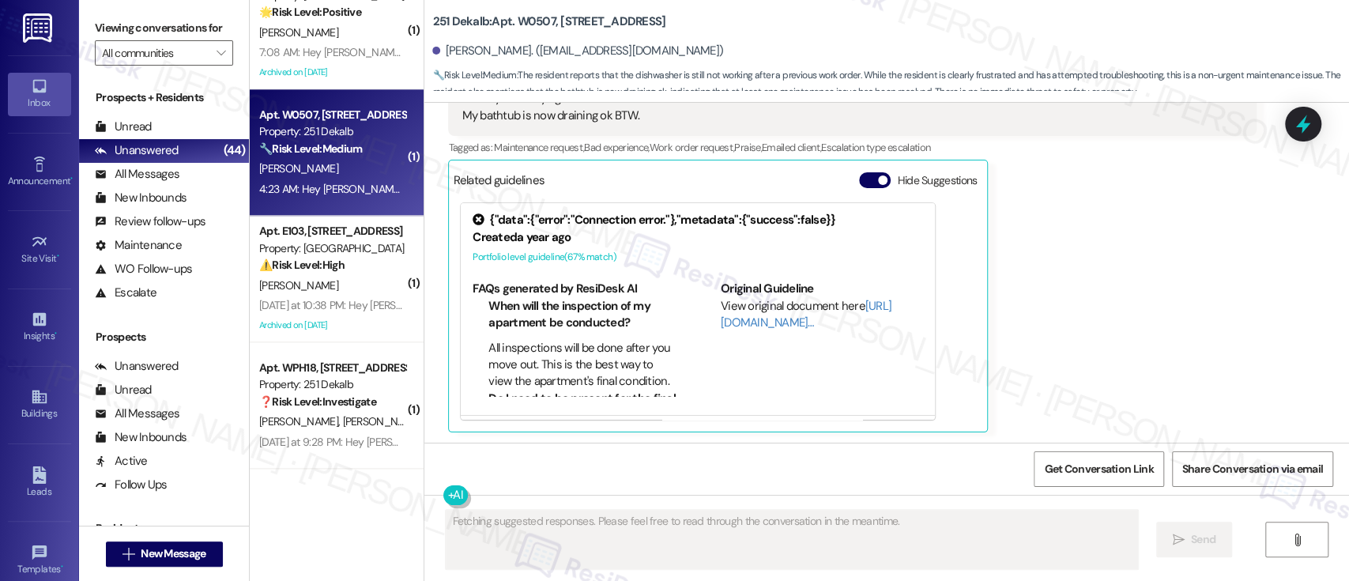
scroll to position [4594, 0]
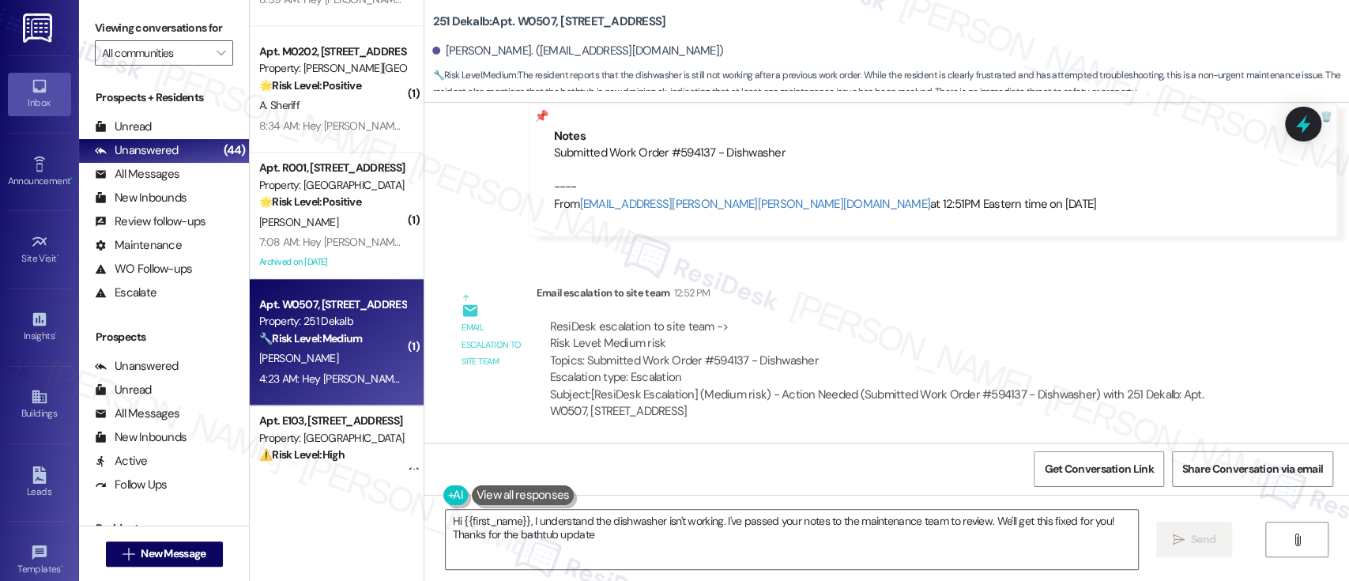
type textarea "Hi {{first_name}}, I understand the dishwasher isn't working. I've passed your …"
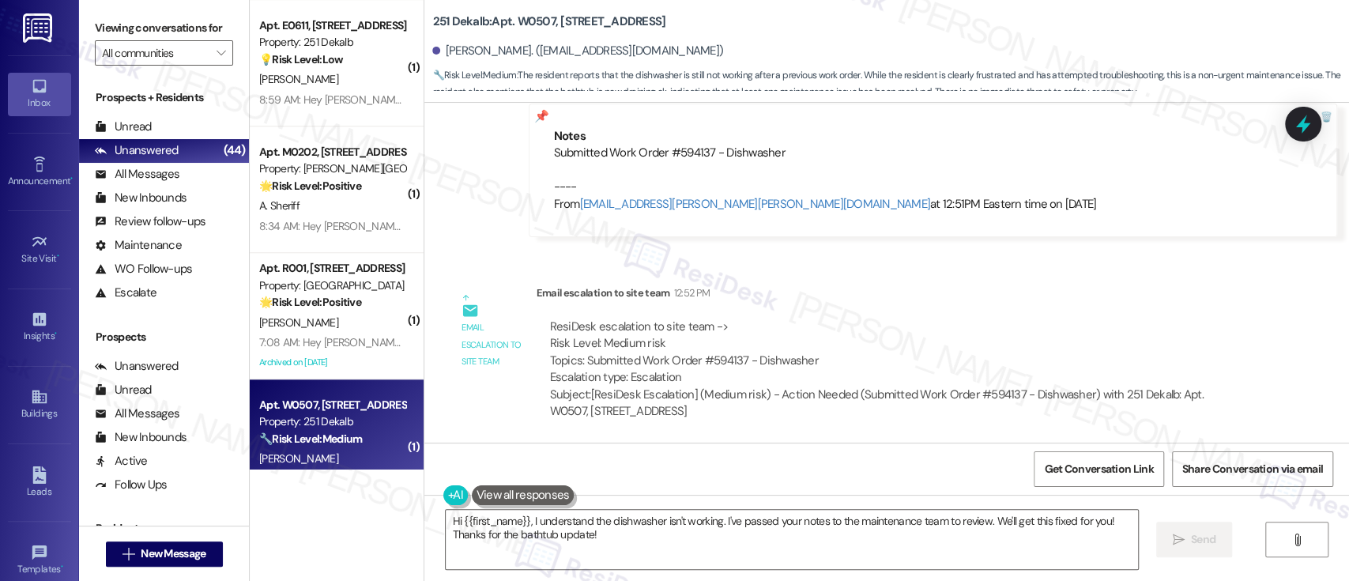
scroll to position [4906, 0]
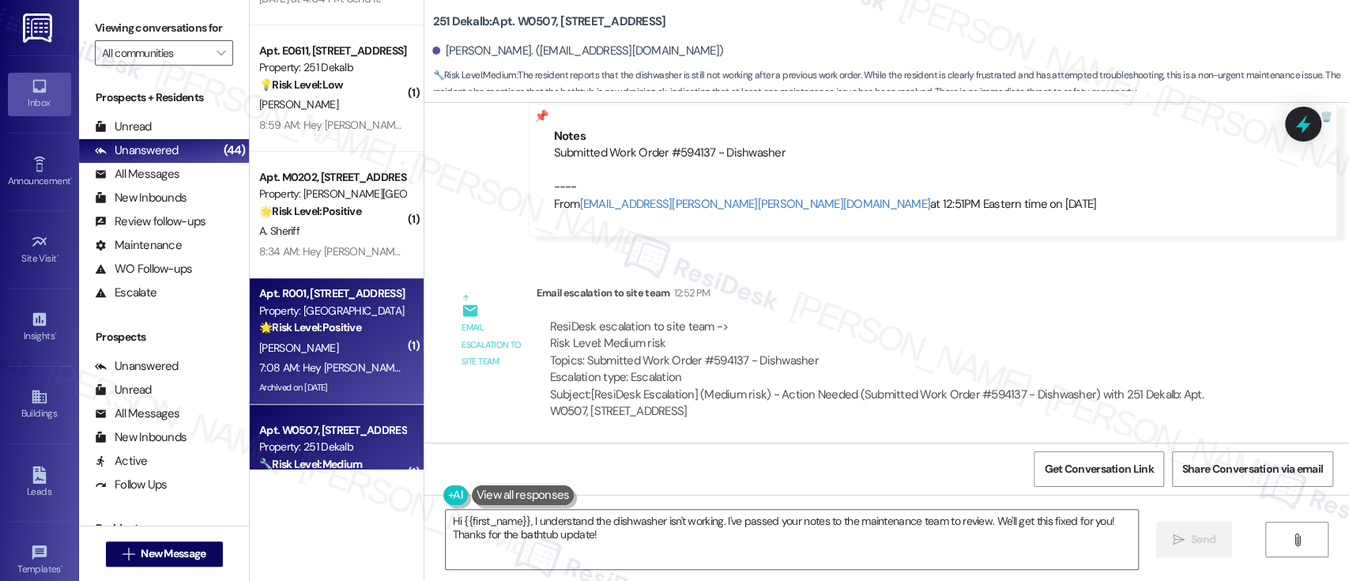
click at [304, 343] on div "[PERSON_NAME]" at bounding box center [332, 348] width 149 height 20
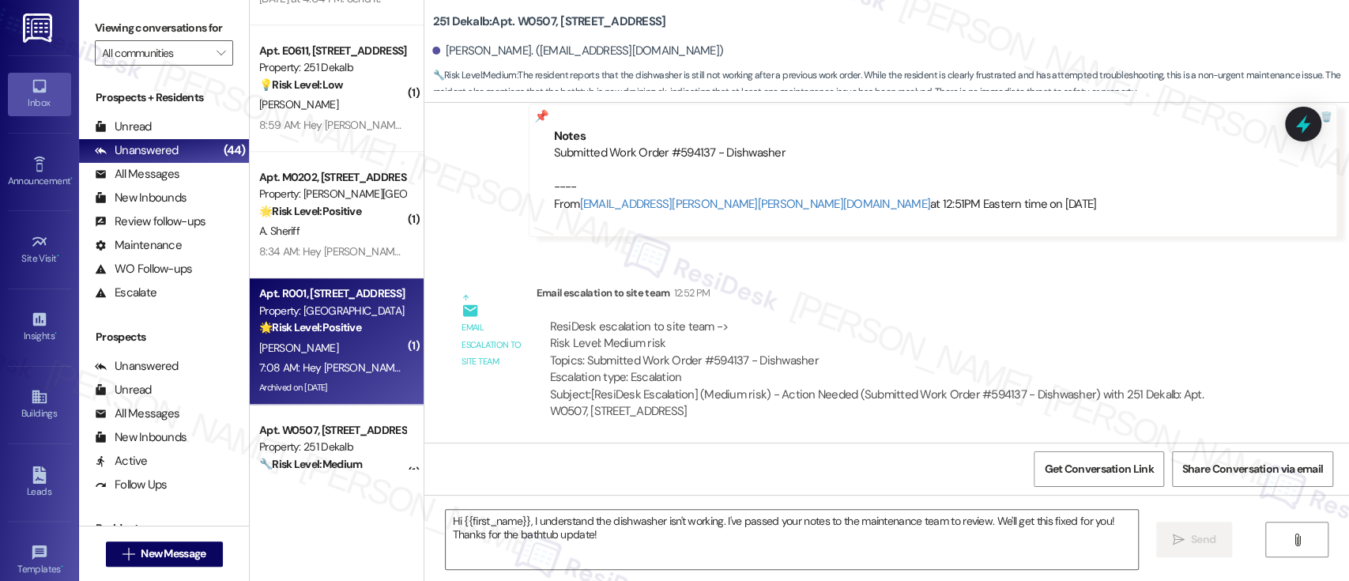
type textarea "Fetching suggested responses. Please feel free to read through the conversation…"
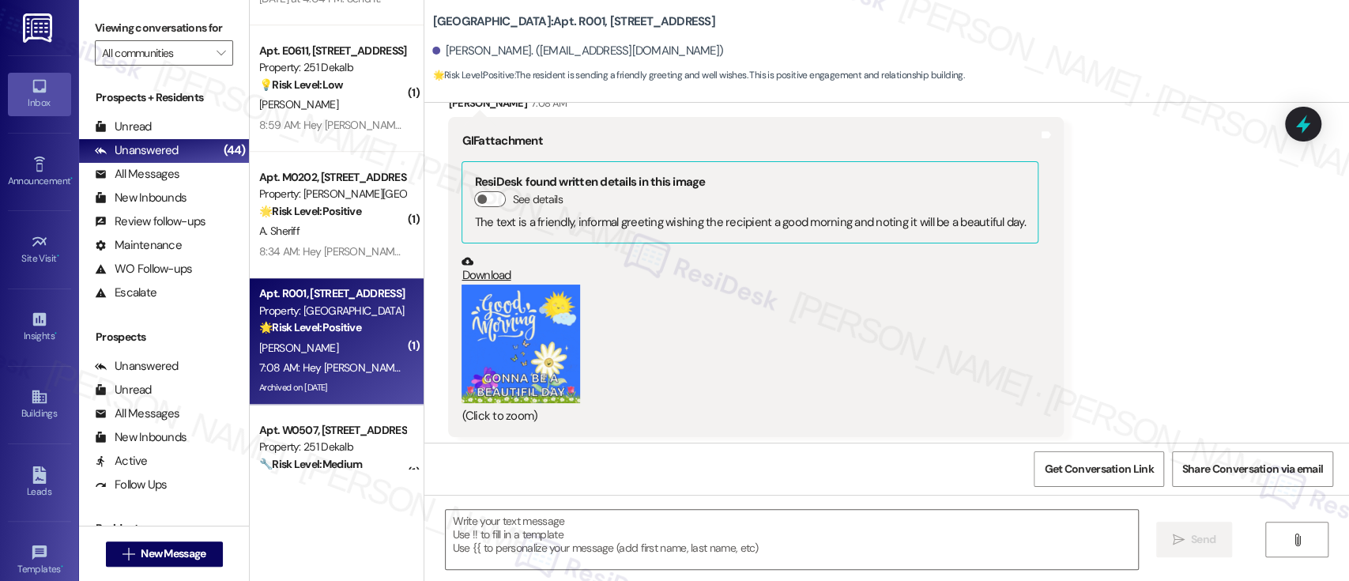
scroll to position [43102, 0]
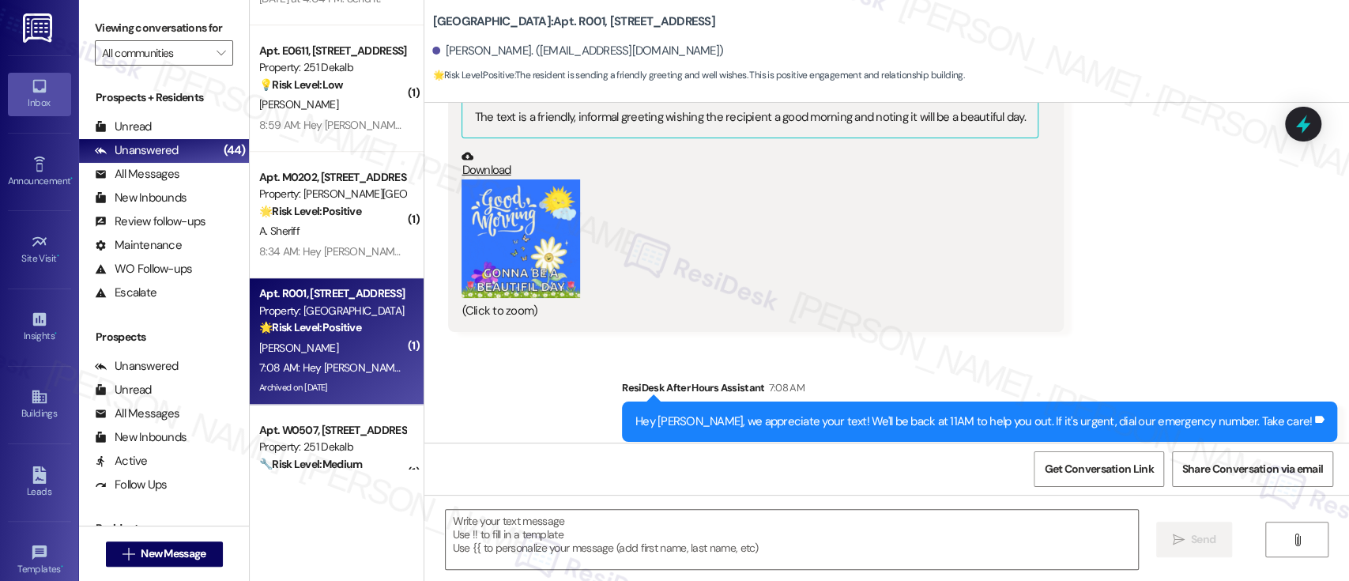
type textarea "Fetching suggested responses. Please feel free to read through the conversation…"
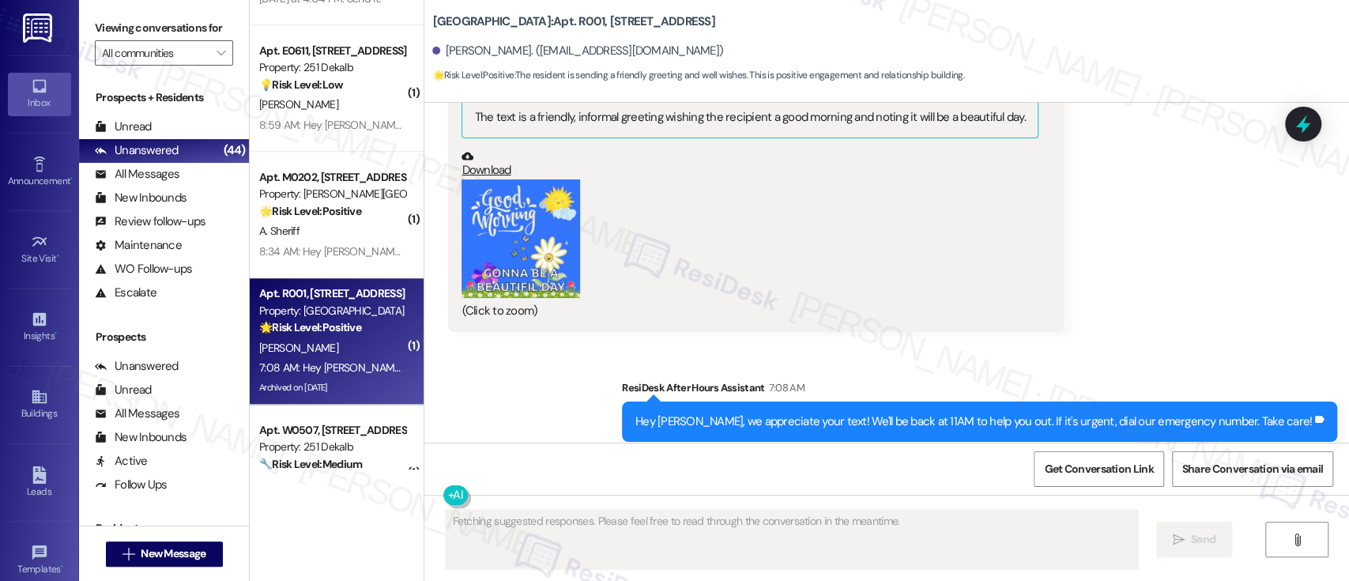
click at [1132, 331] on div "Lease started Jun 30, 2024 at 8:00 PM Survey, sent via SMS Residesk Automated S…" at bounding box center [886, 273] width 925 height 340
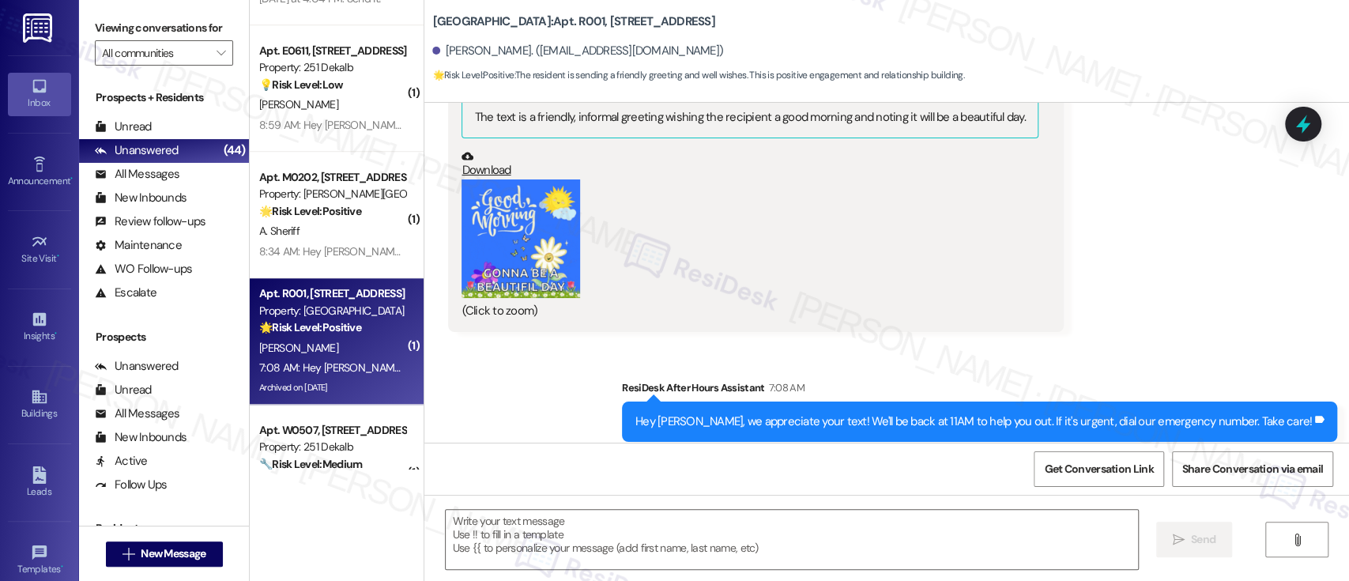
drag, startPoint x: 1059, startPoint y: 360, endPoint x: 1045, endPoint y: 360, distance: 14.2
click at [1058, 361] on div "Lease started Jun 30, 2024 at 8:00 PM Survey, sent via SMS Residesk Automated S…" at bounding box center [886, 273] width 925 height 340
click at [724, 538] on textarea at bounding box center [792, 539] width 692 height 59
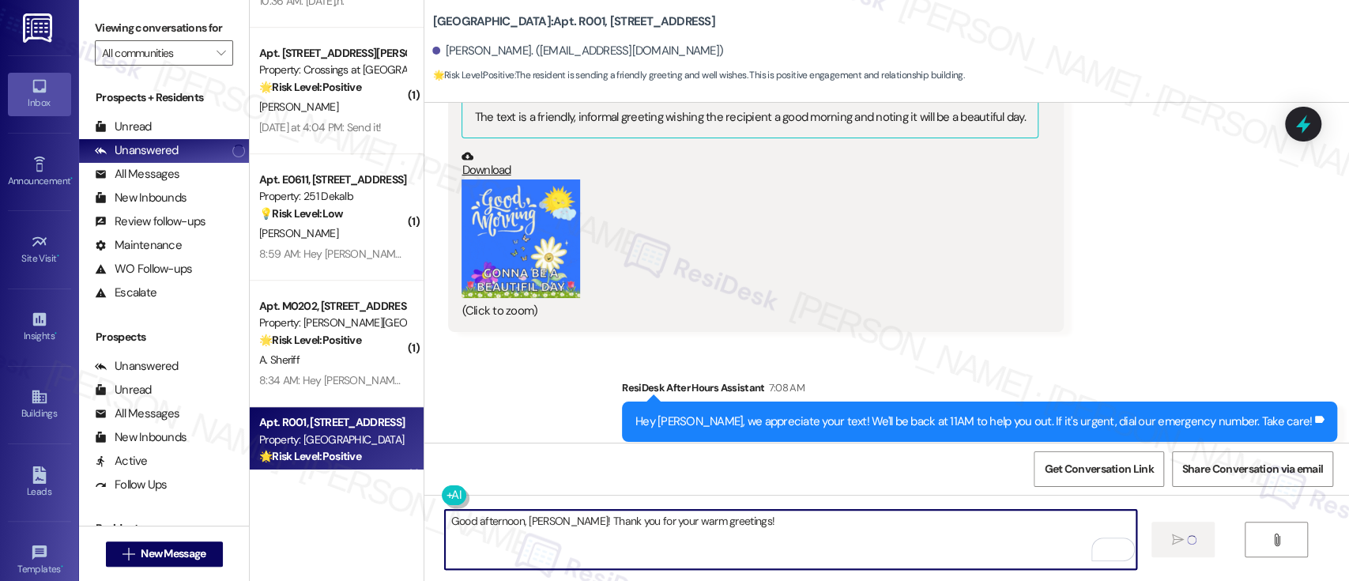
scroll to position [4717, 0]
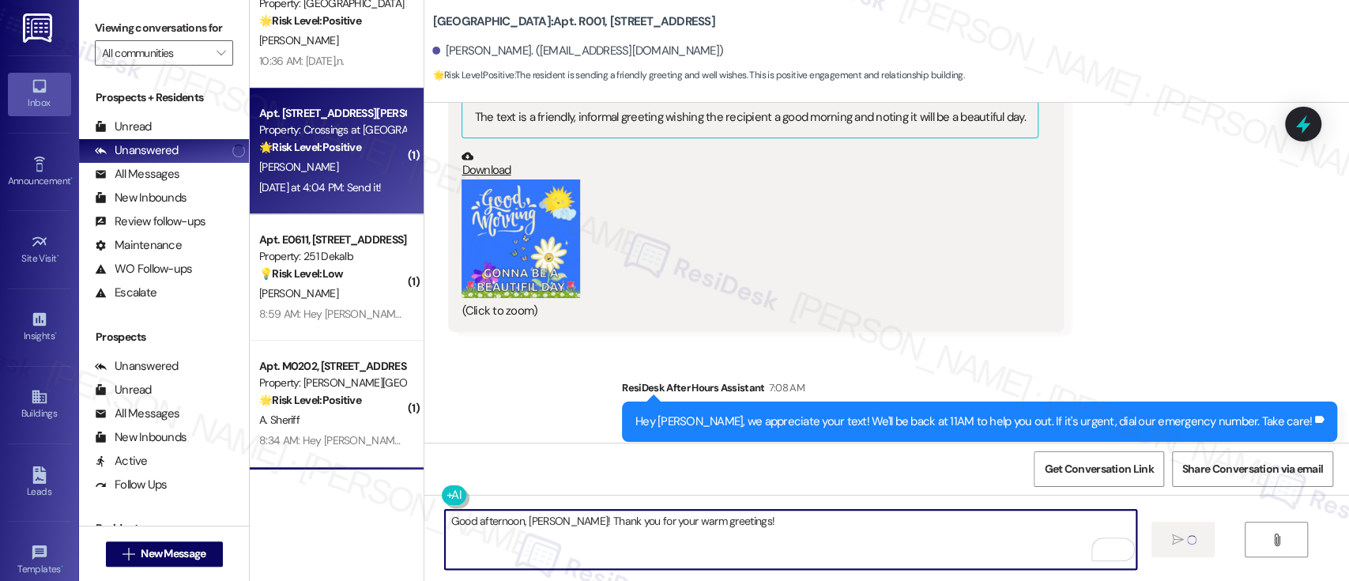
type textarea "Good afternoon, Belinda! Thank you for your warm greetings!"
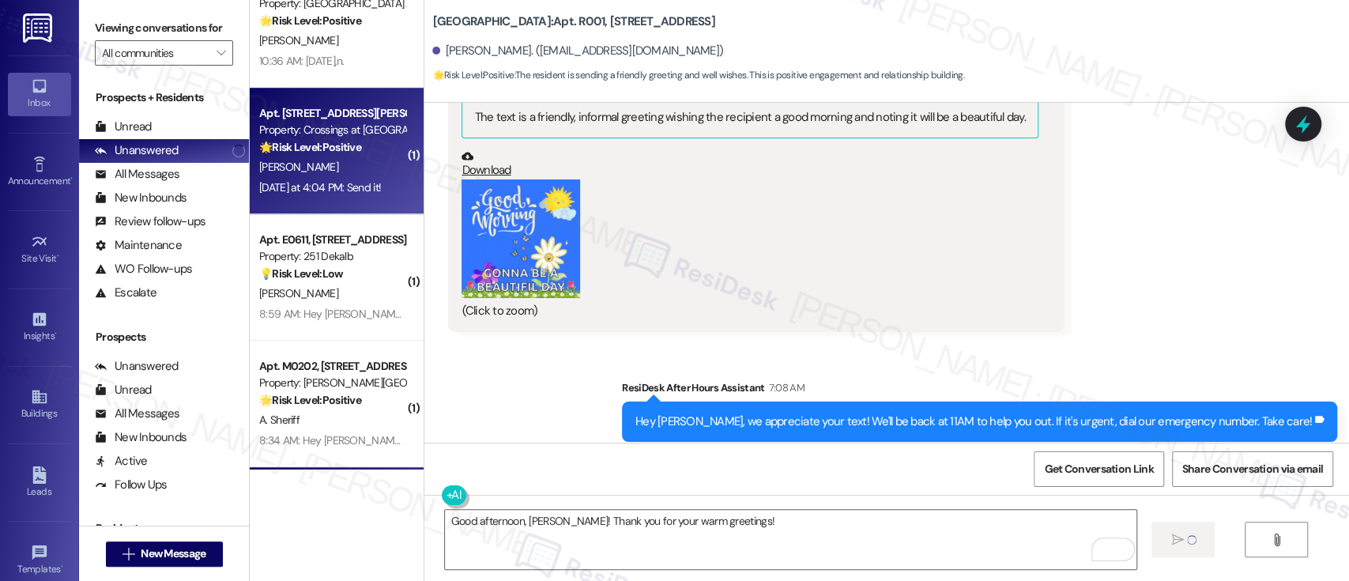
click at [313, 159] on div "D. Allego" at bounding box center [332, 167] width 149 height 20
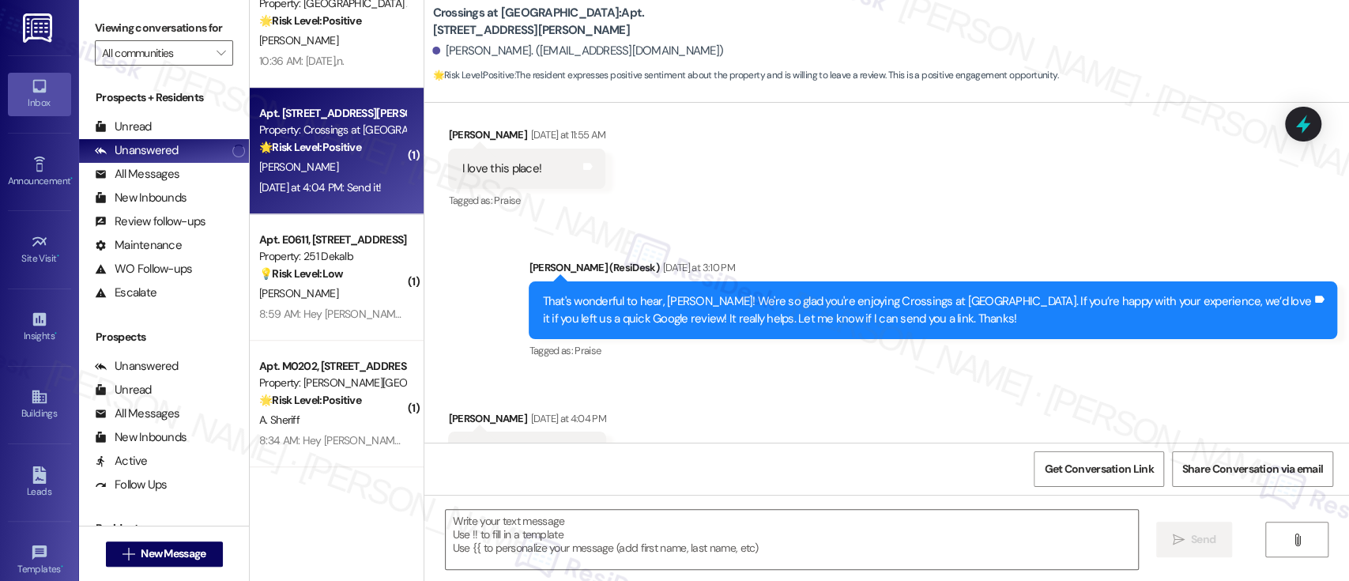
scroll to position [803, 0]
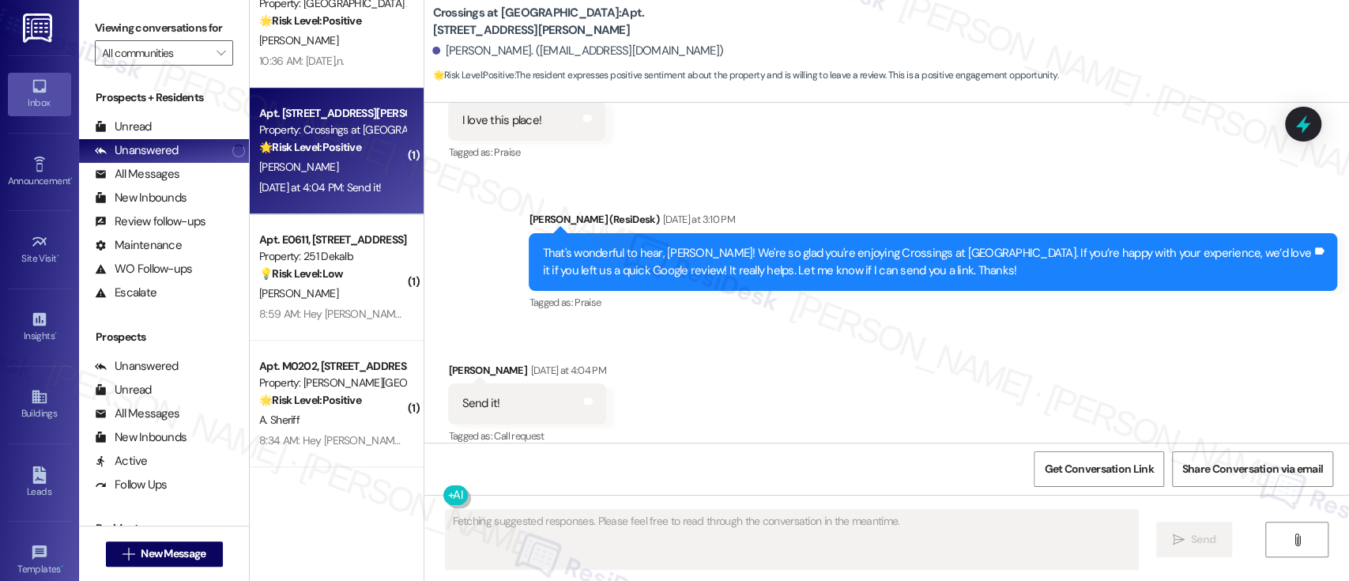
click at [947, 326] on div "Received via SMS Donna Allego Yesterday at 4:04 PM Send it! Tags and notes Tagg…" at bounding box center [886, 393] width 925 height 134
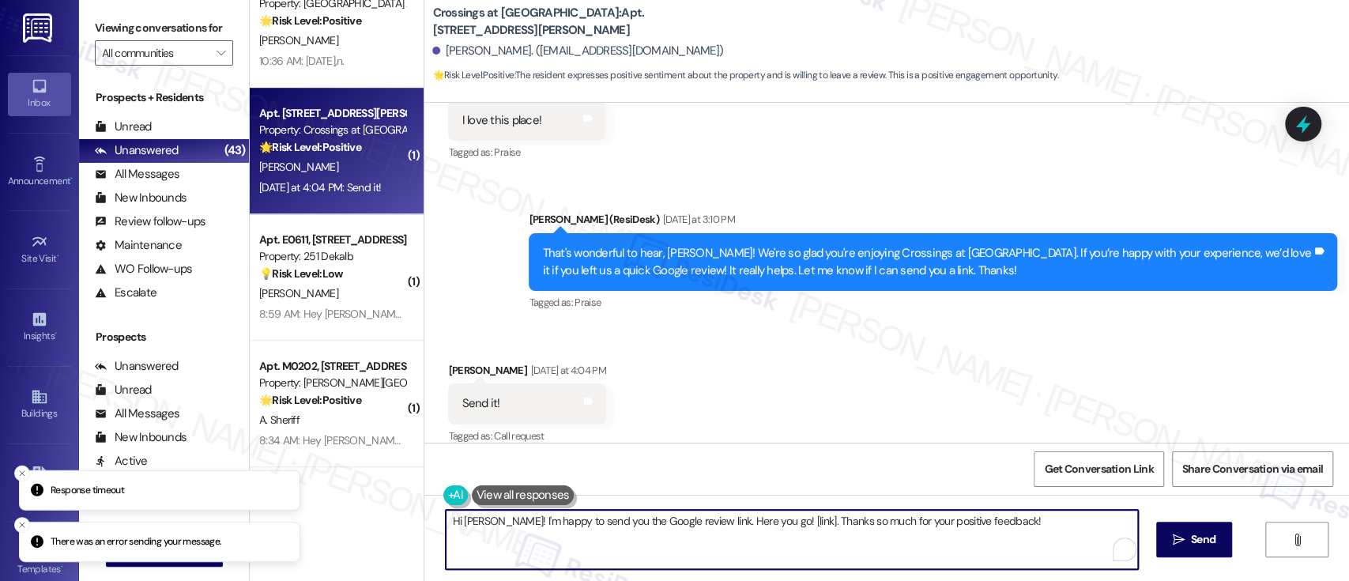
click at [560, 522] on textarea "Hi Donna! I'm happy to send you the Google review link. Here you go! [link]. Th…" at bounding box center [792, 539] width 692 height 59
drag, startPoint x: 820, startPoint y: 535, endPoint x: 789, endPoint y: 533, distance: 31.7
click at [819, 535] on textarea "Hi Donna! I'm happy to send you the Google review link. Here you go! [link]. Th…" at bounding box center [789, 539] width 692 height 59
click at [757, 518] on textarea "Hi Donna! I'm happy to send you the Google review link. Here you go! [link]. Th…" at bounding box center [789, 539] width 692 height 59
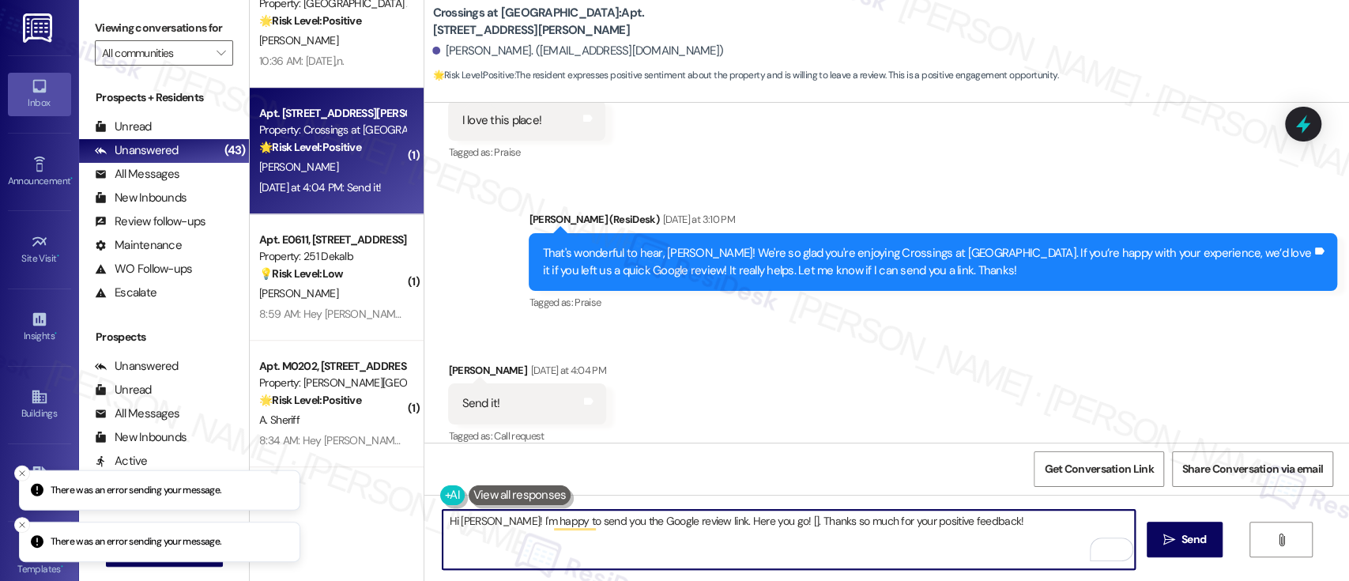
type textarea "Hi Donna! I'm happy to send you the Google review link. Here you go! [. Thanks …"
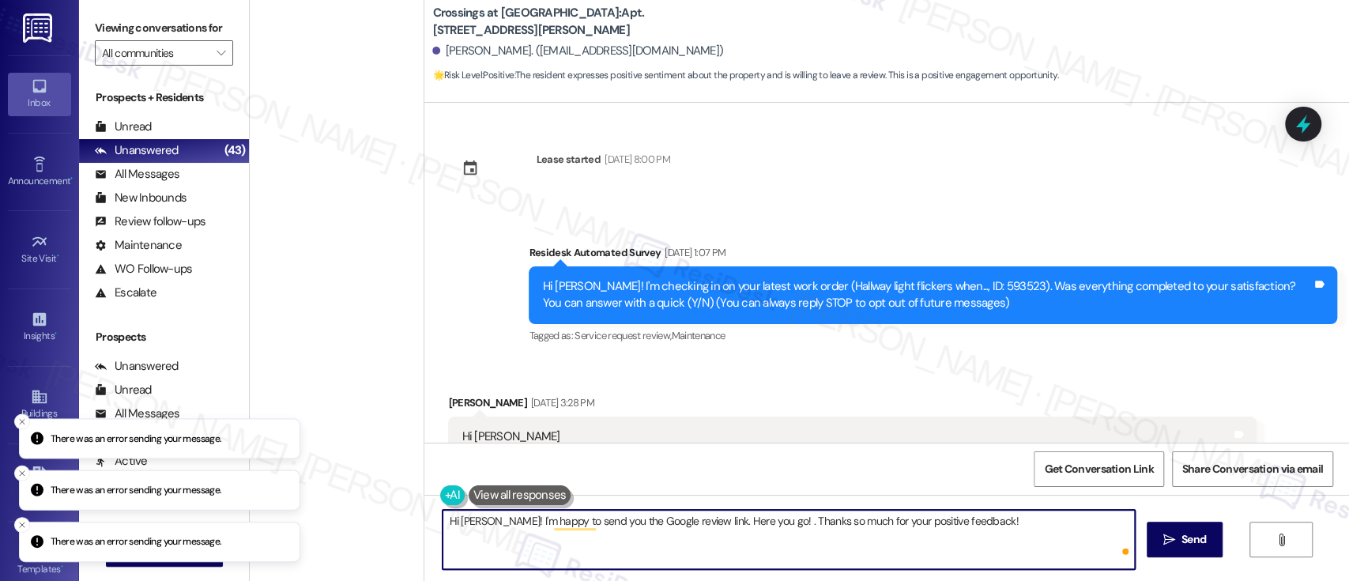
scroll to position [803, 0]
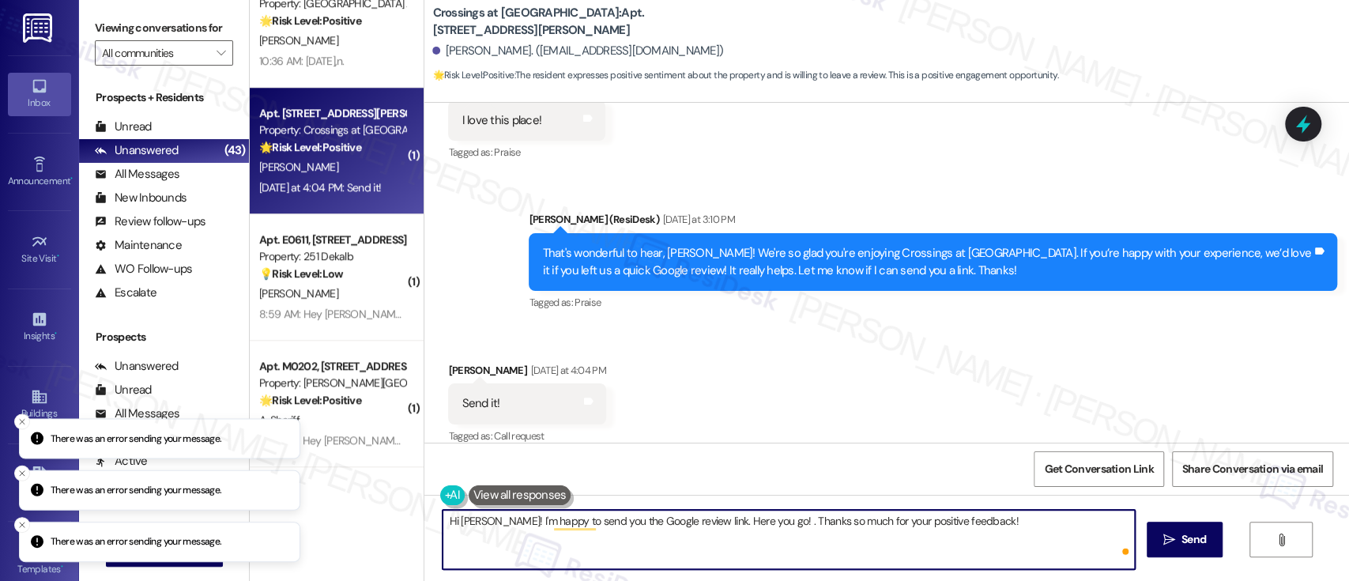
type textarea "Hi [PERSON_NAME]! I'm happy to send you the Google review link. Here you go! {{…"
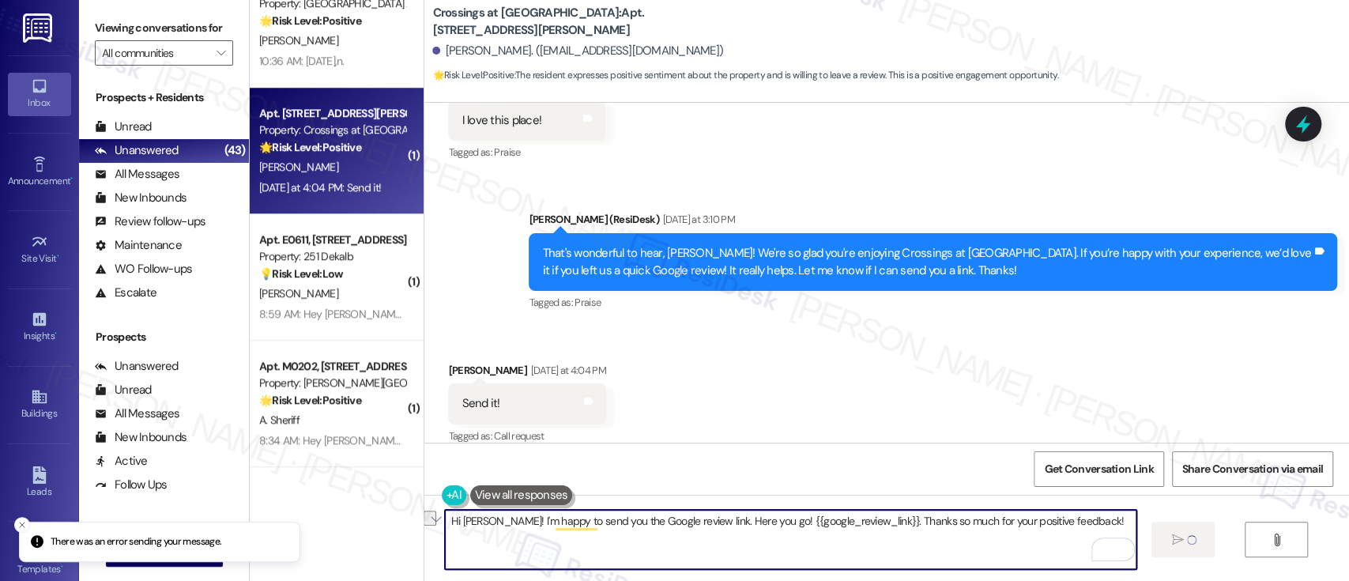
drag, startPoint x: 1076, startPoint y: 518, endPoint x: 230, endPoint y: 528, distance: 845.7
click at [230, 528] on div "There was an error sending your message. Inbox Go to Inbox Announcement • Send …" at bounding box center [674, 290] width 1349 height 581
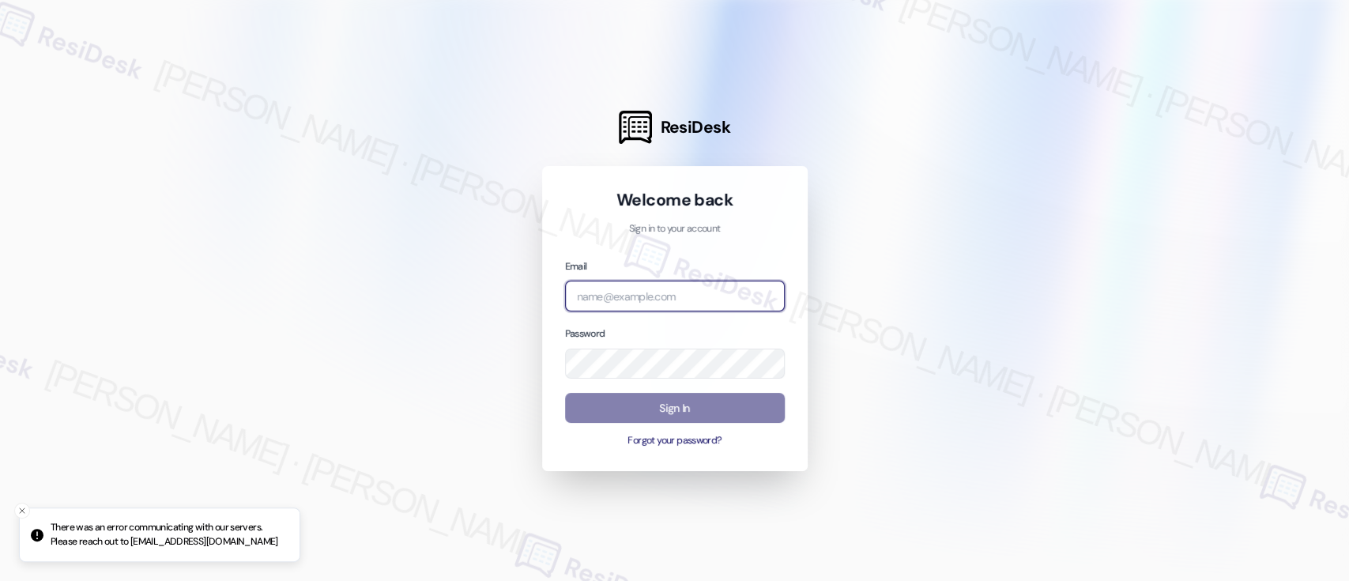
type input "[EMAIL_ADDRESS][PERSON_NAME][PERSON_NAME][DOMAIN_NAME]"
click at [904, 366] on div at bounding box center [674, 290] width 1349 height 581
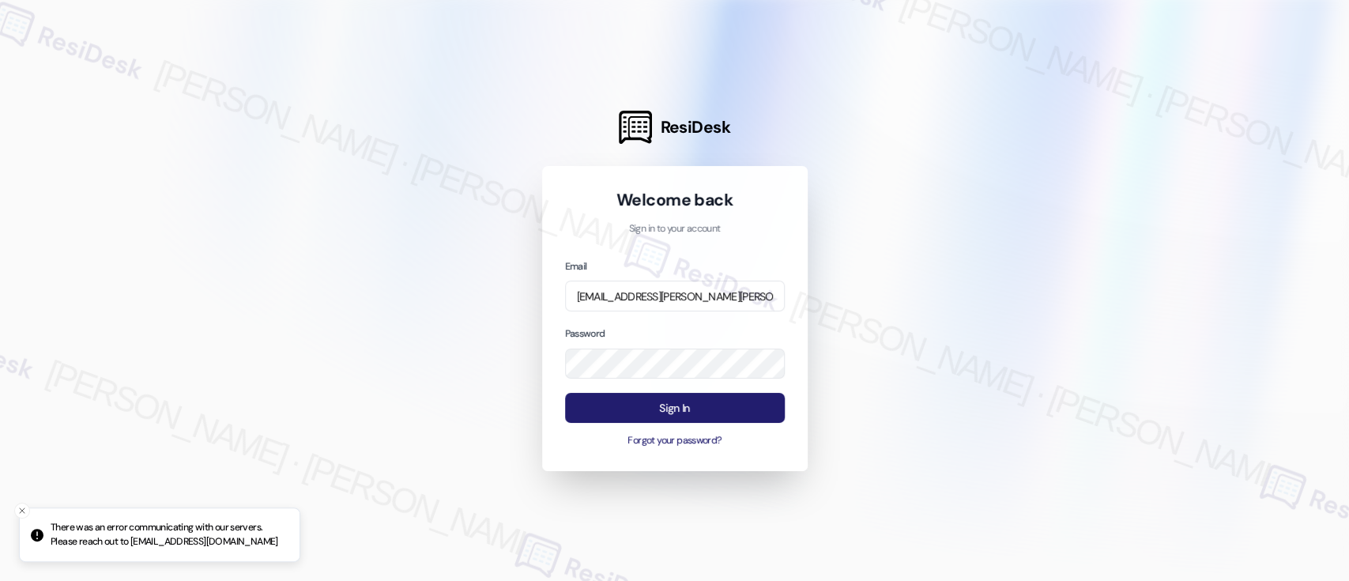
click at [693, 414] on button "Sign In" at bounding box center [675, 408] width 220 height 31
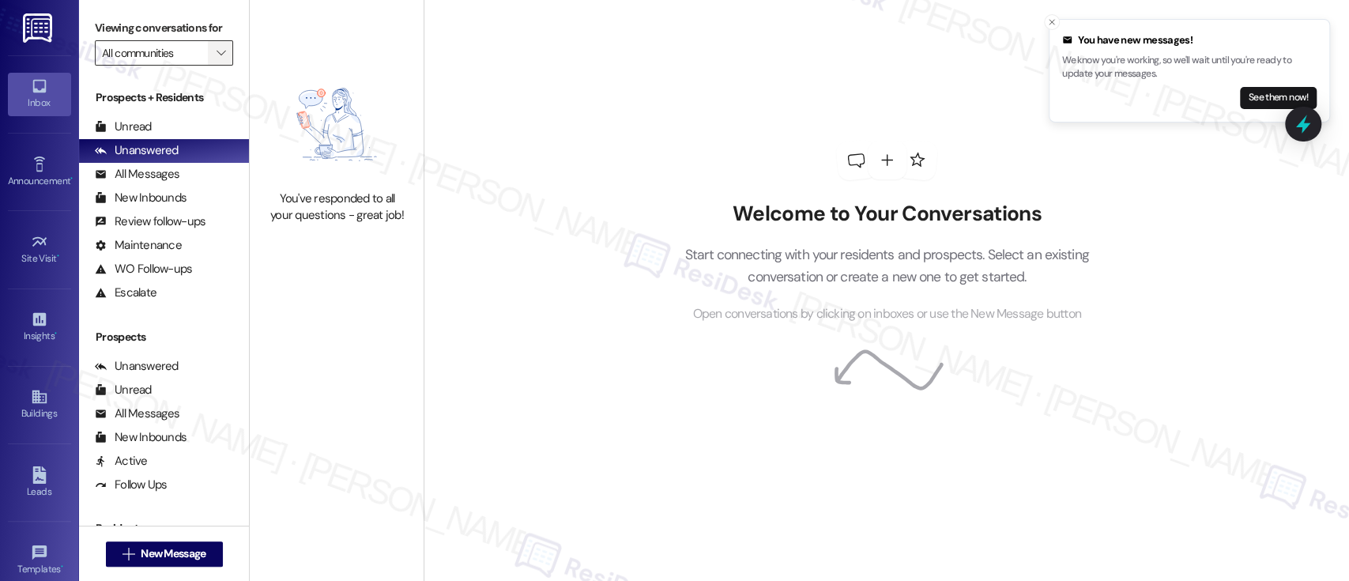
click at [216, 51] on span "" at bounding box center [220, 52] width 15 height 25
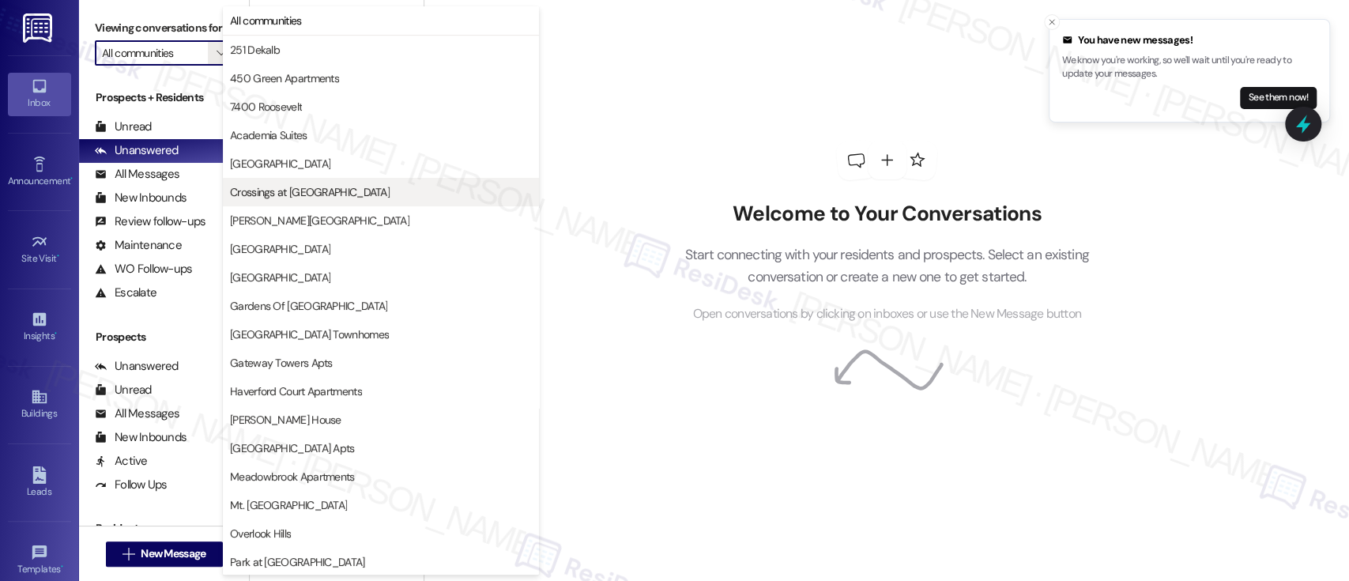
click at [280, 180] on button "Crossings at [GEOGRAPHIC_DATA]" at bounding box center [381, 192] width 316 height 28
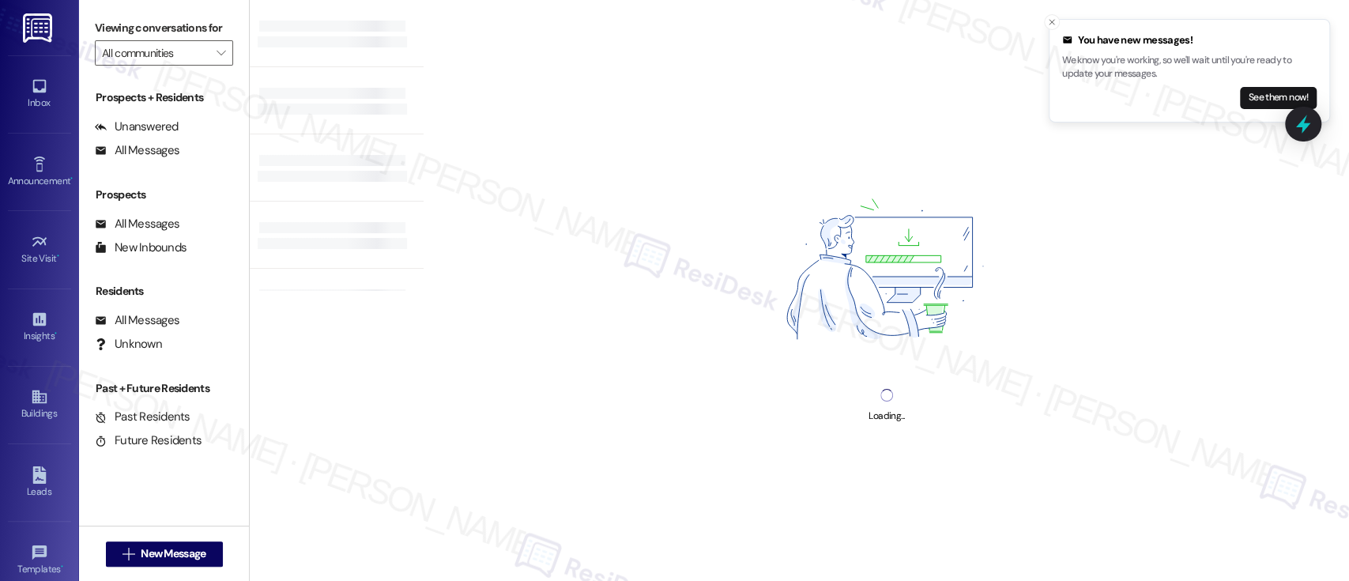
type input "Crossings at [GEOGRAPHIC_DATA]"
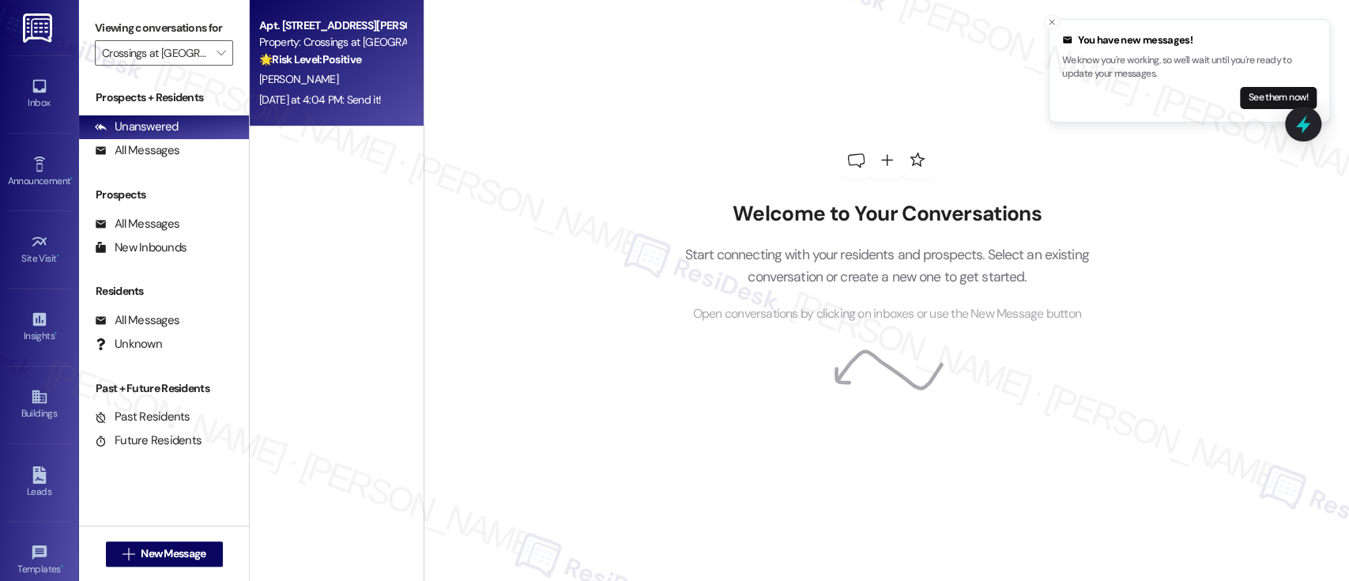
click at [336, 68] on div "Apt. [STREET_ADDRESS][PERSON_NAME] Property: Crossings at [GEOGRAPHIC_DATA] 🌟 R…" at bounding box center [332, 43] width 149 height 54
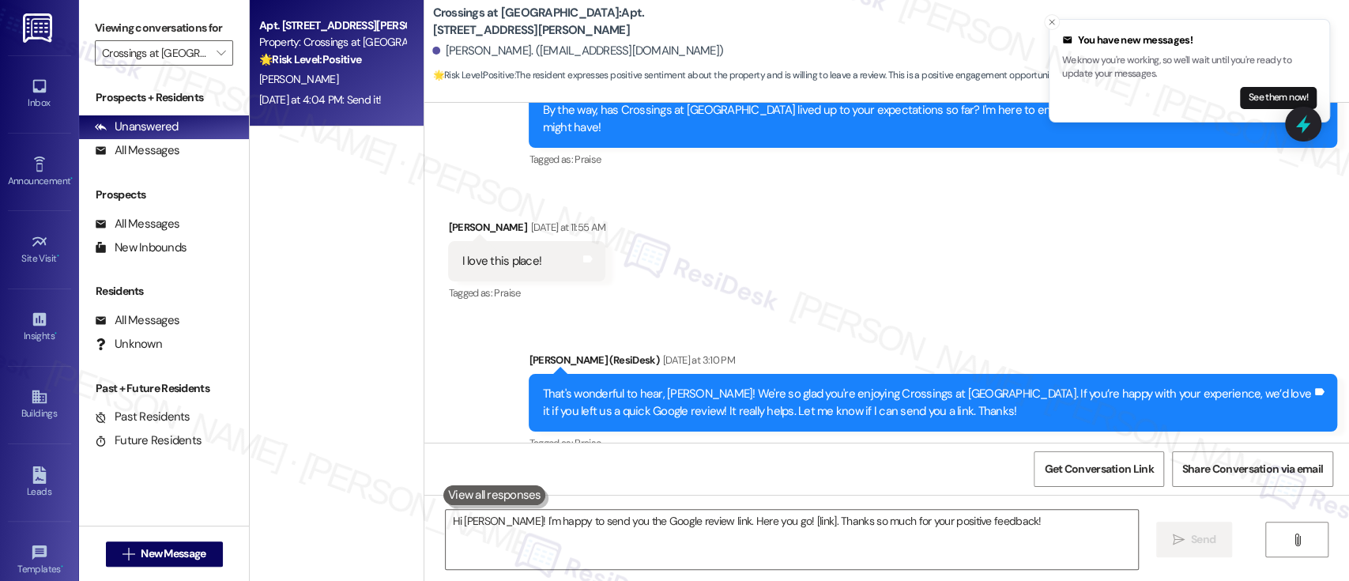
scroll to position [803, 0]
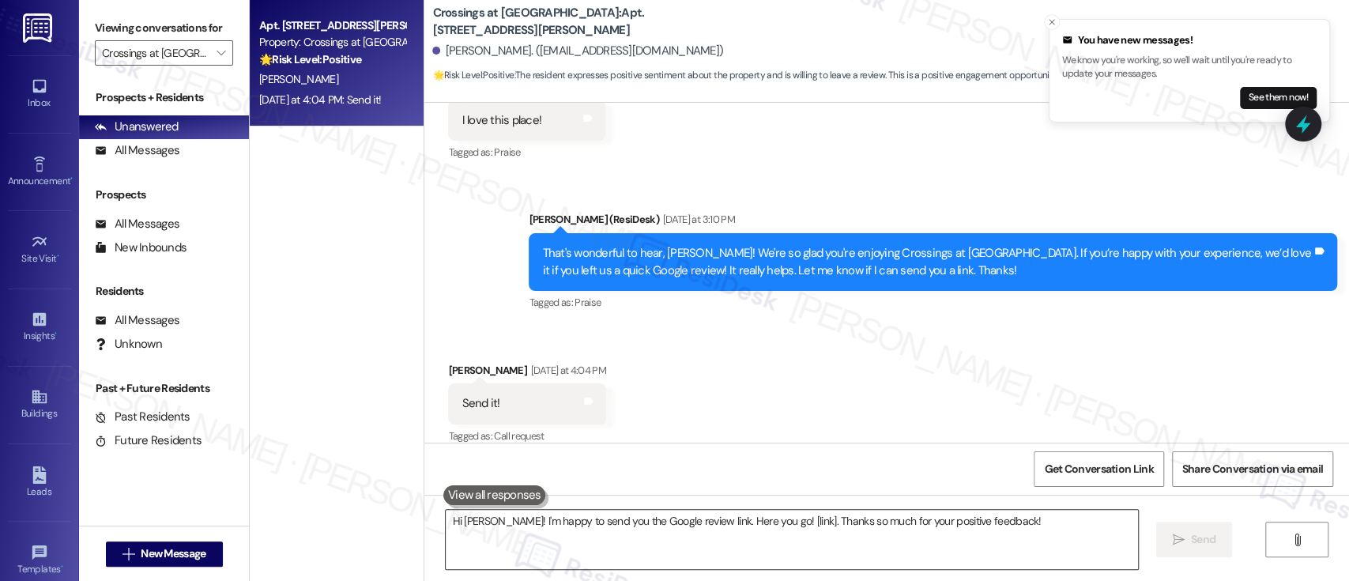
click at [766, 551] on textarea "Hi [PERSON_NAME]! I'm happy to send you the Google review link. Here you go! [l…" at bounding box center [792, 539] width 692 height 59
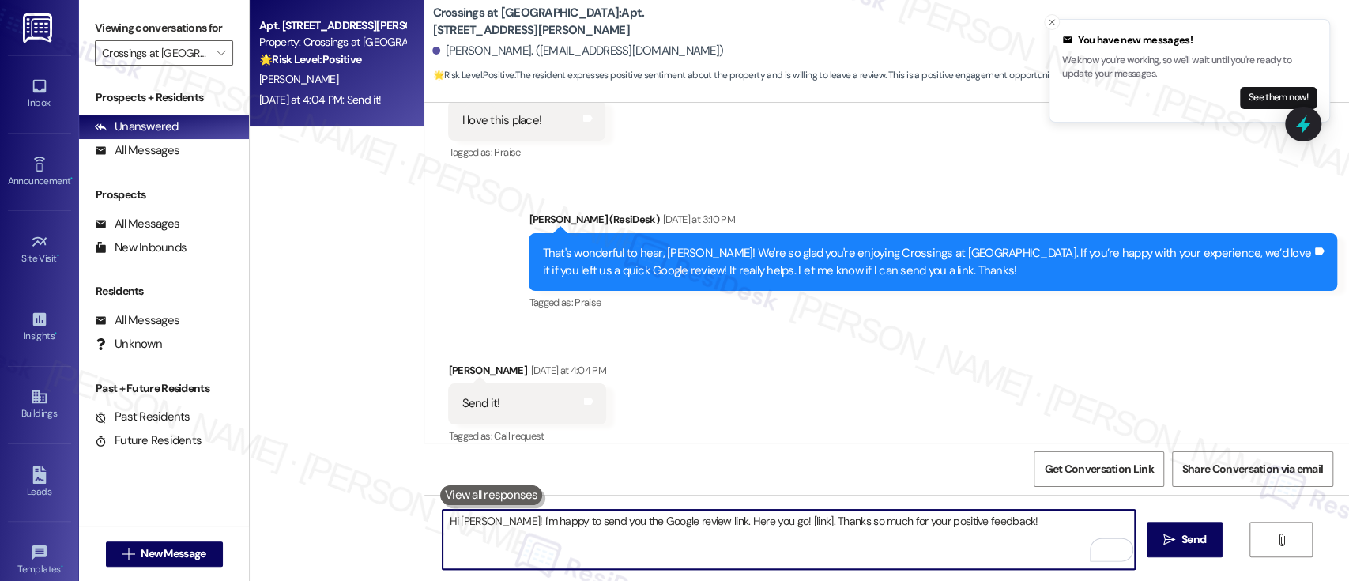
paste textarea "{{google_review_link}}"
type textarea "Hi [PERSON_NAME]! I'm happy to send you the Google review link. Here you go! {{…"
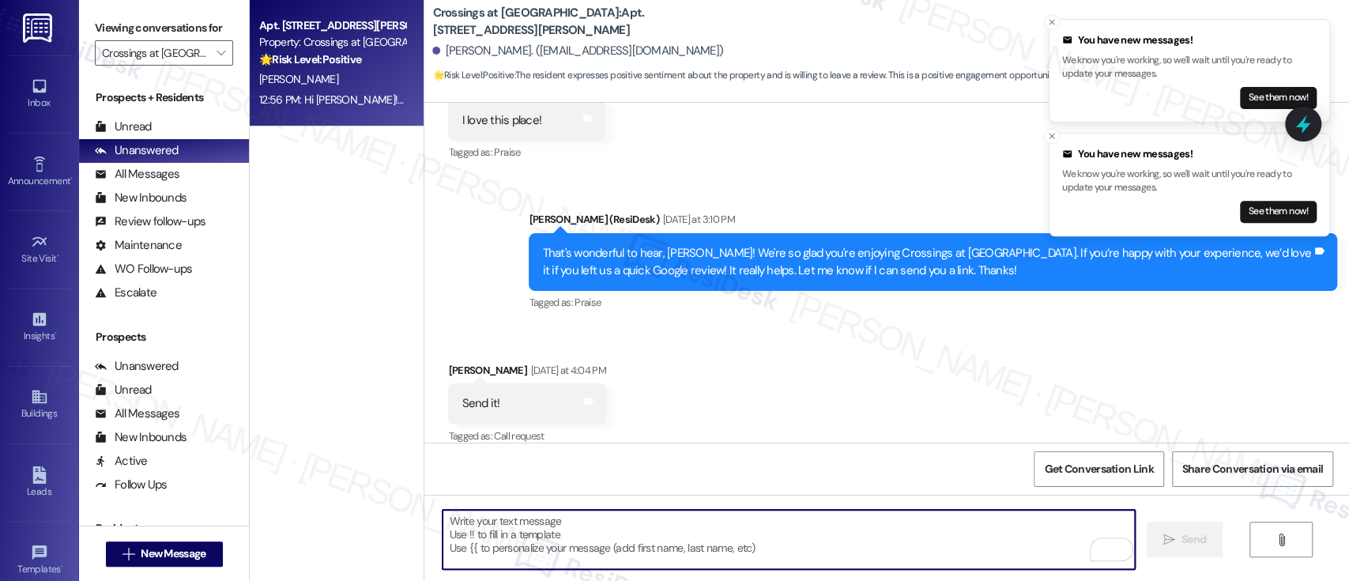
scroll to position [930, 0]
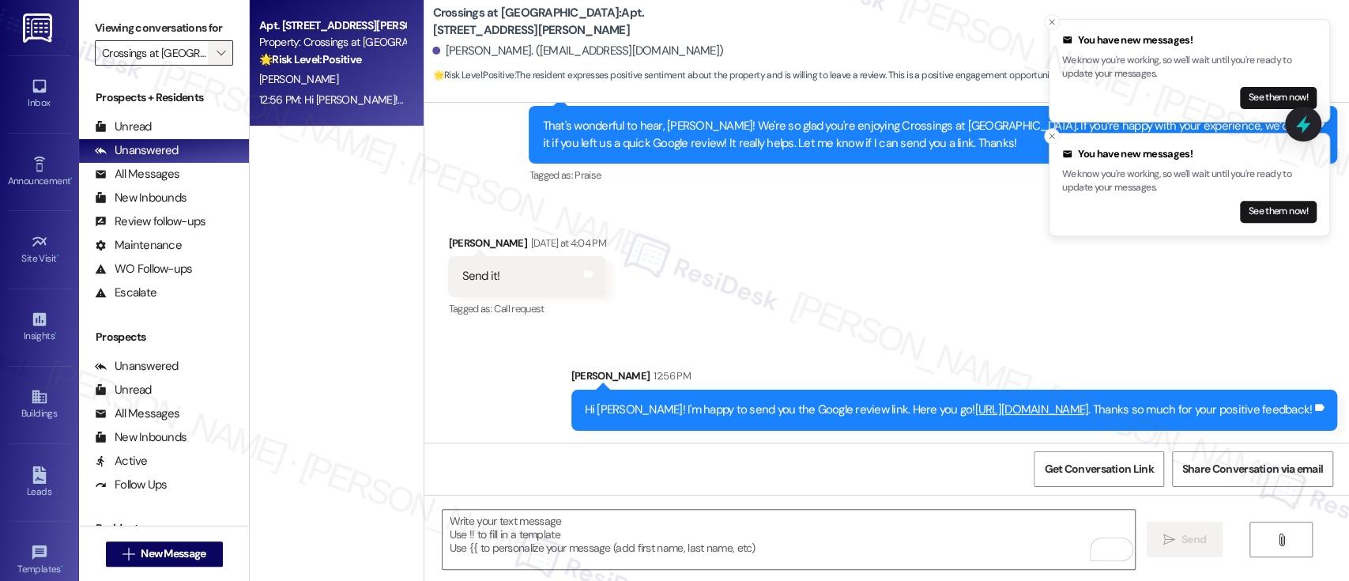
click at [217, 51] on icon "" at bounding box center [221, 53] width 9 height 13
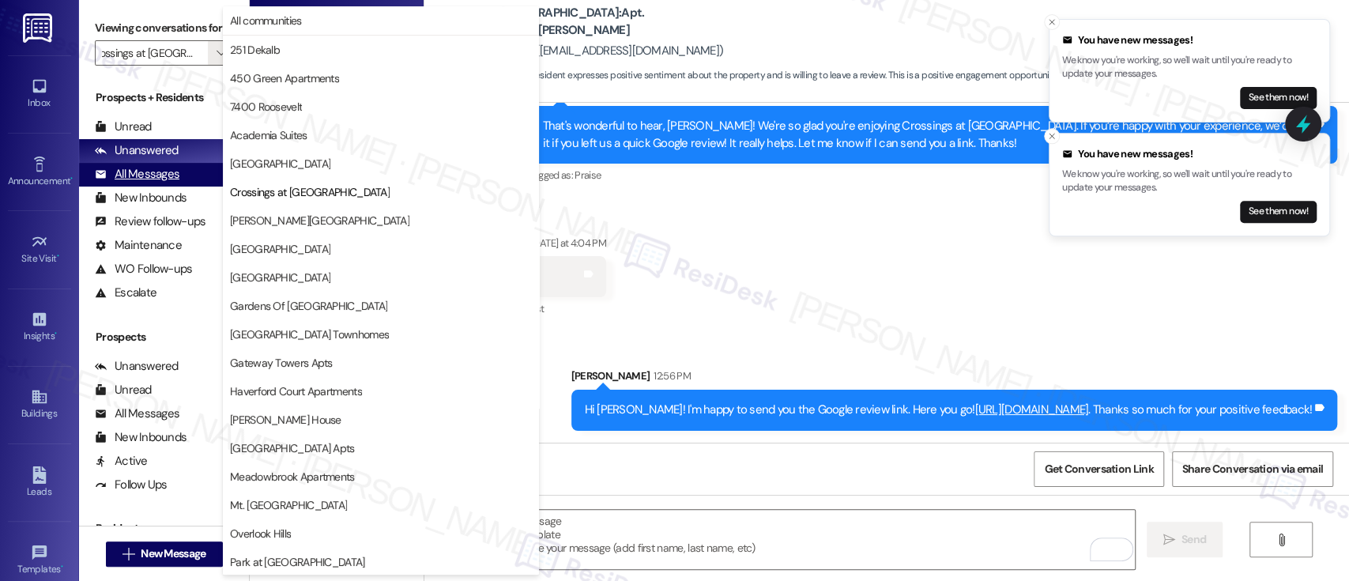
scroll to position [0, 0]
click at [146, 176] on div "All Messages" at bounding box center [137, 174] width 85 height 17
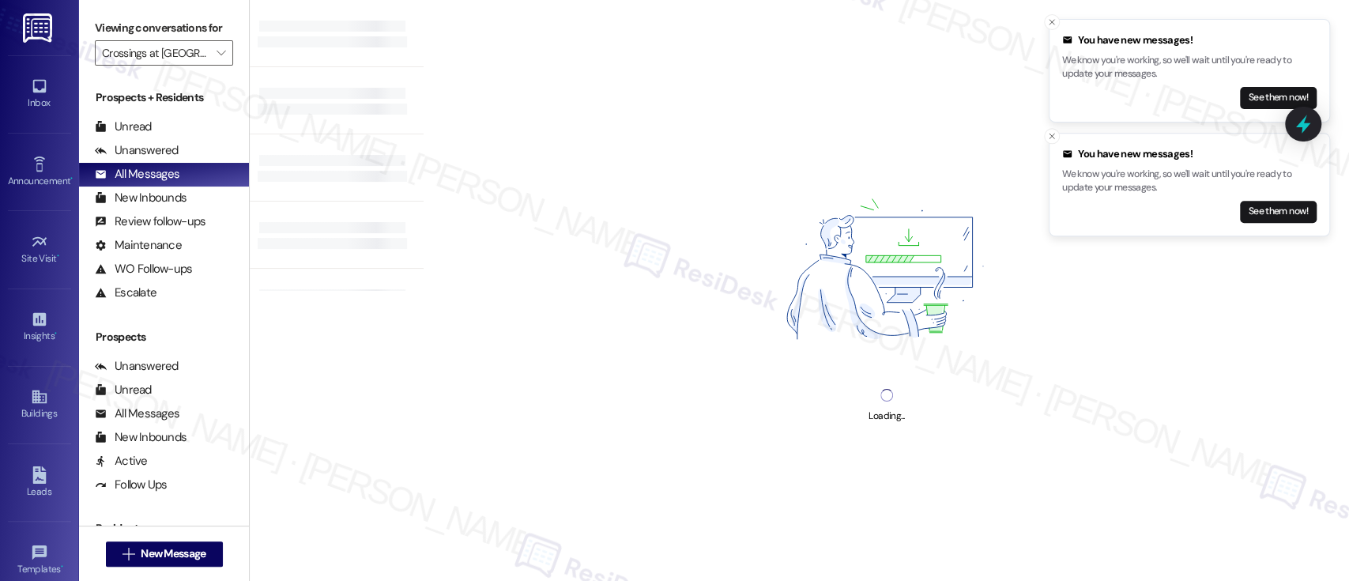
click at [587, 187] on div "Loading..." at bounding box center [886, 290] width 925 height 581
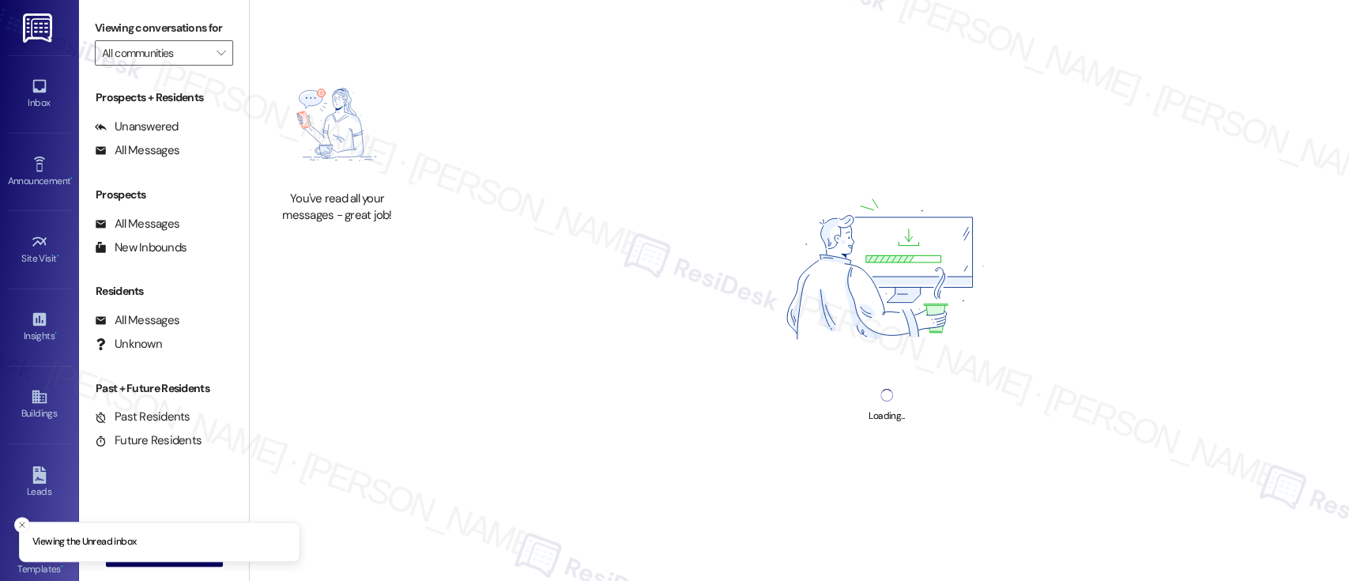
type input "Crossings at [GEOGRAPHIC_DATA]"
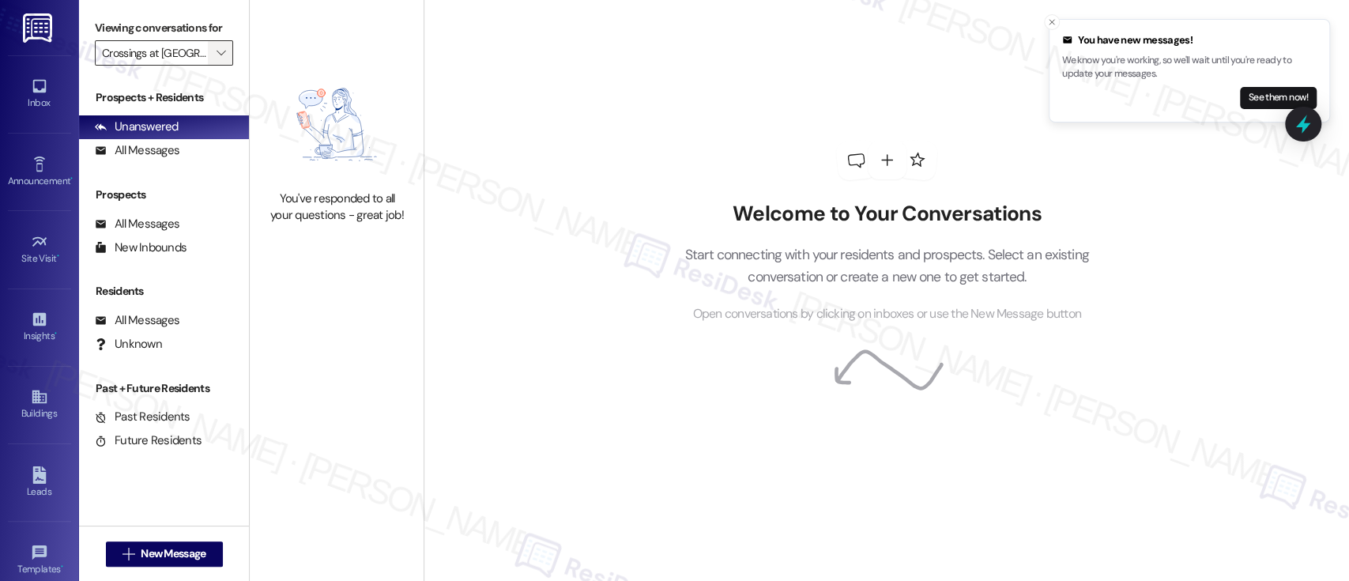
click at [217, 49] on span "" at bounding box center [220, 52] width 15 height 25
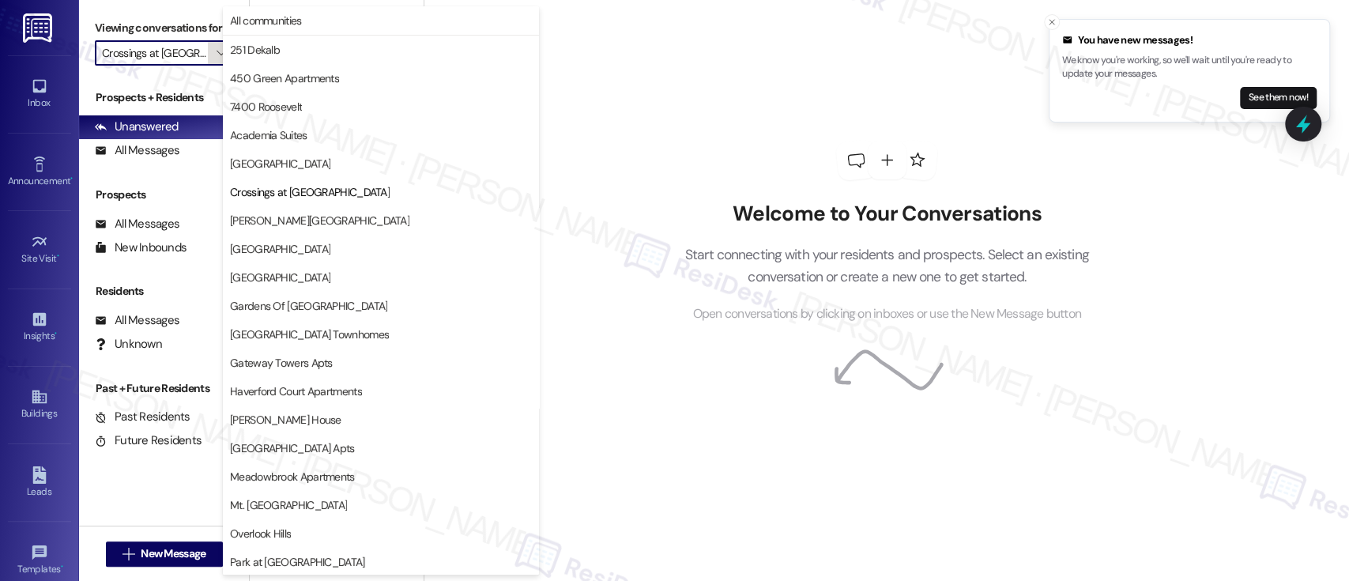
scroll to position [0, 13]
click at [302, 21] on span "All communities" at bounding box center [266, 21] width 72 height 16
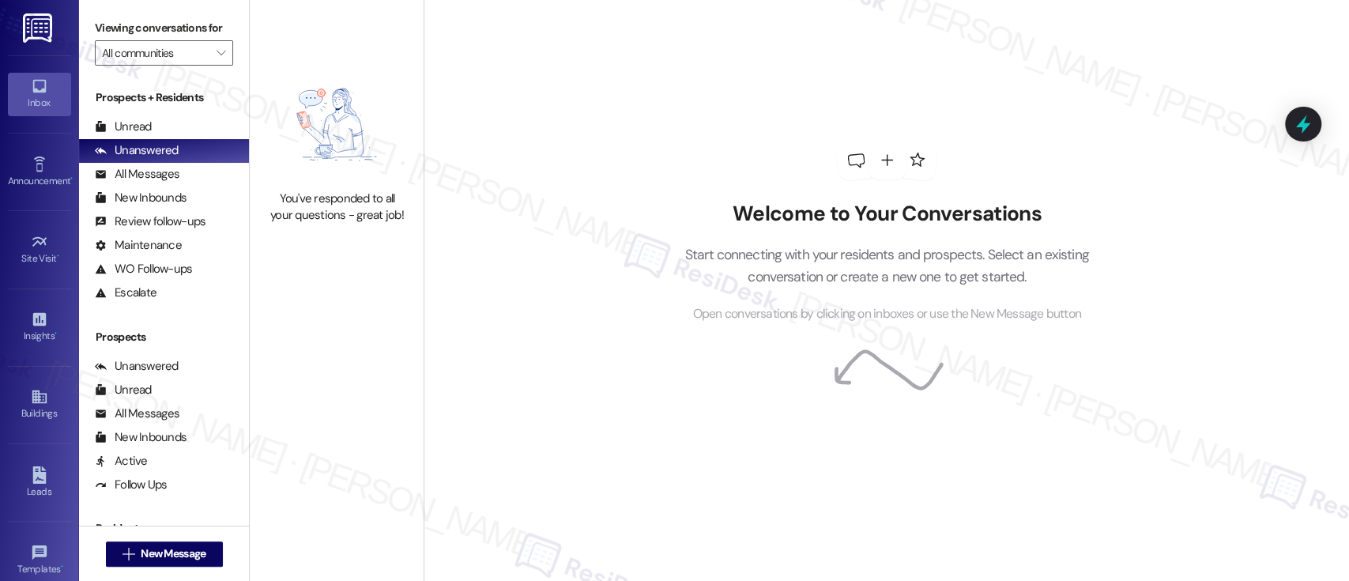
click at [1149, 141] on div "Welcome to Your Conversations Start connecting with your residents and prospect…" at bounding box center [886, 290] width 925 height 581
click at [217, 50] on icon "" at bounding box center [221, 53] width 9 height 13
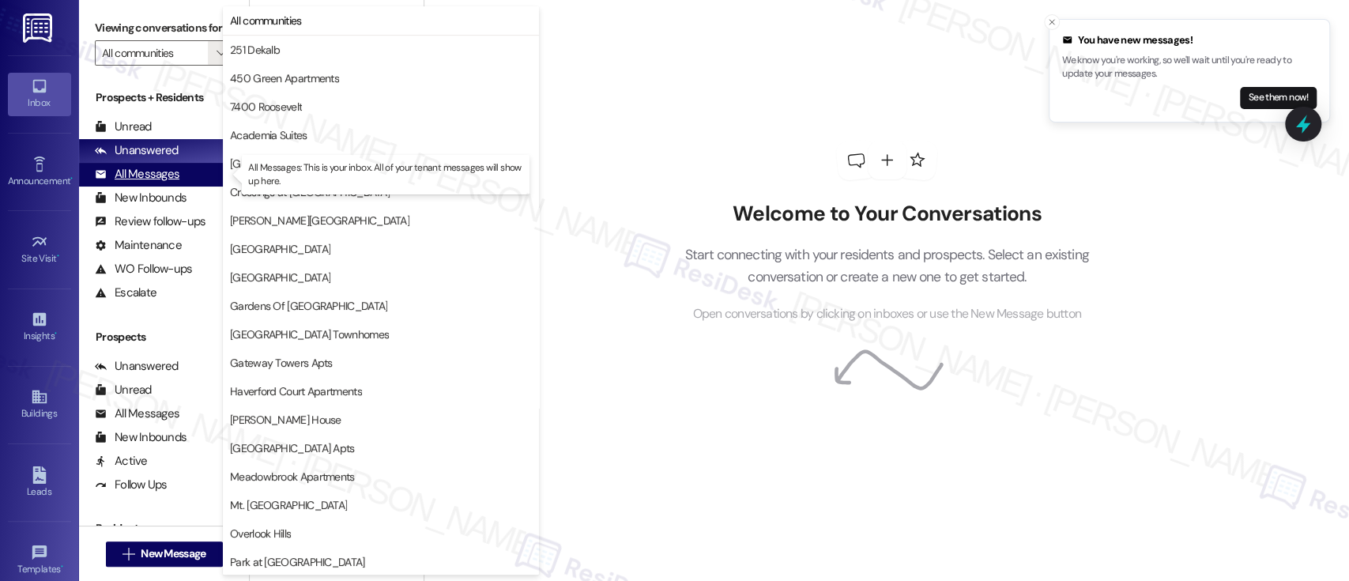
click at [142, 171] on div "All Messages" at bounding box center [137, 174] width 85 height 17
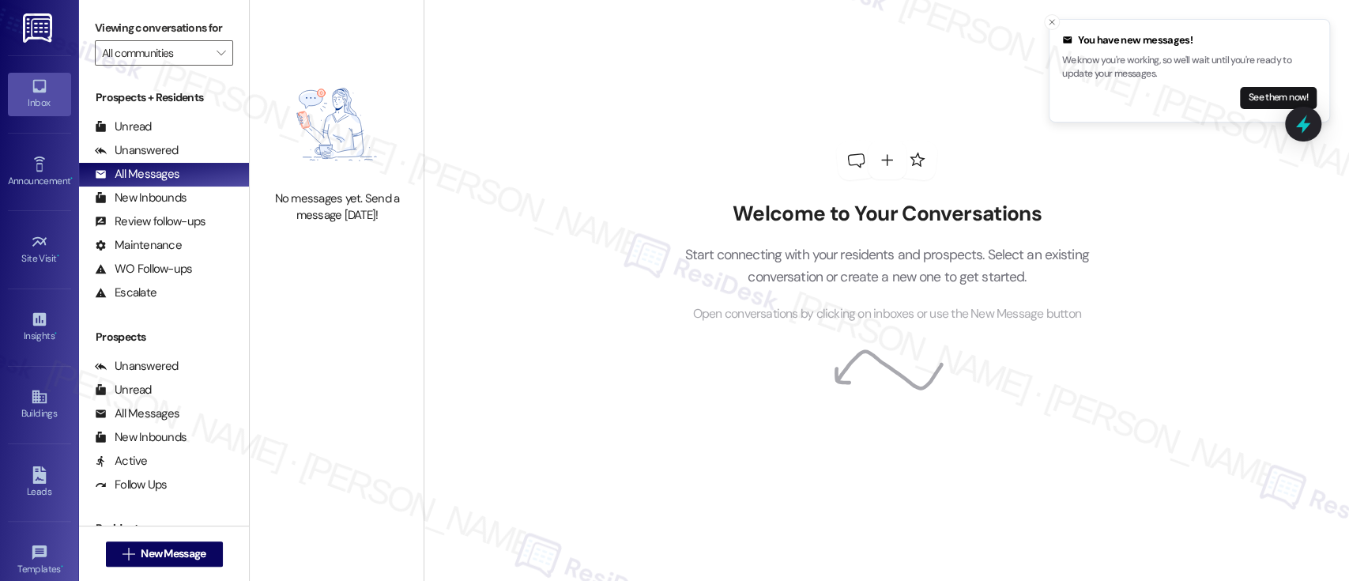
click at [665, 151] on div "Welcome to Your Conversations Start connecting with your residents and prospect…" at bounding box center [887, 232] width 474 height 465
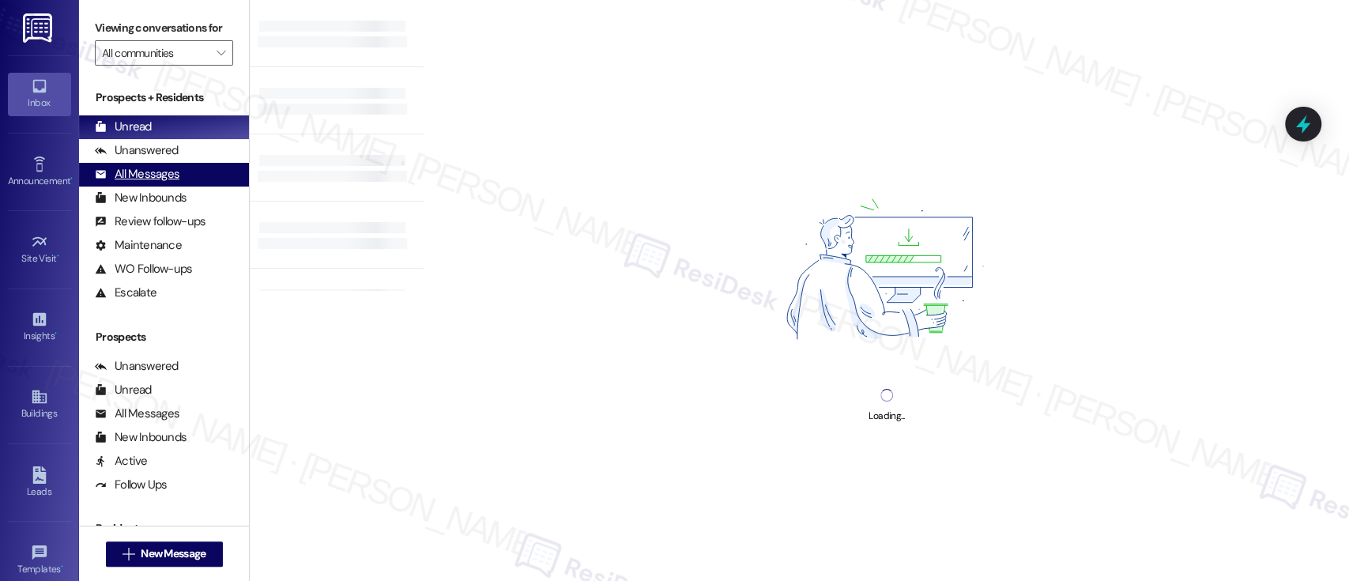
click at [169, 174] on div "All Messages" at bounding box center [137, 174] width 85 height 17
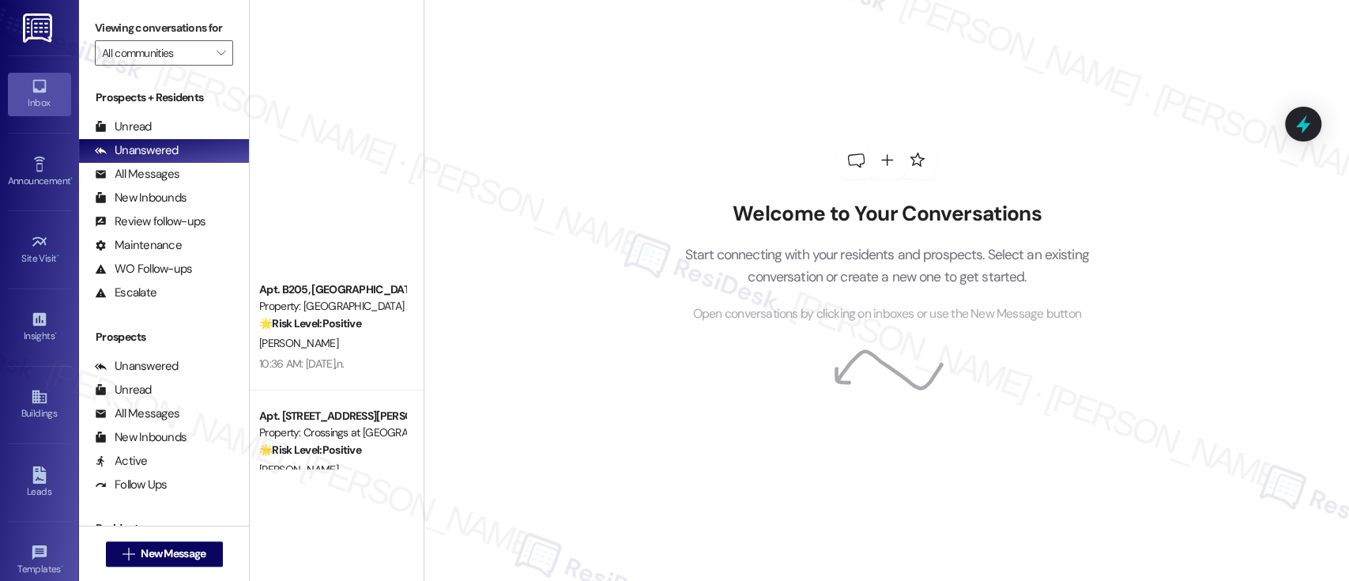
scroll to position [4969, 0]
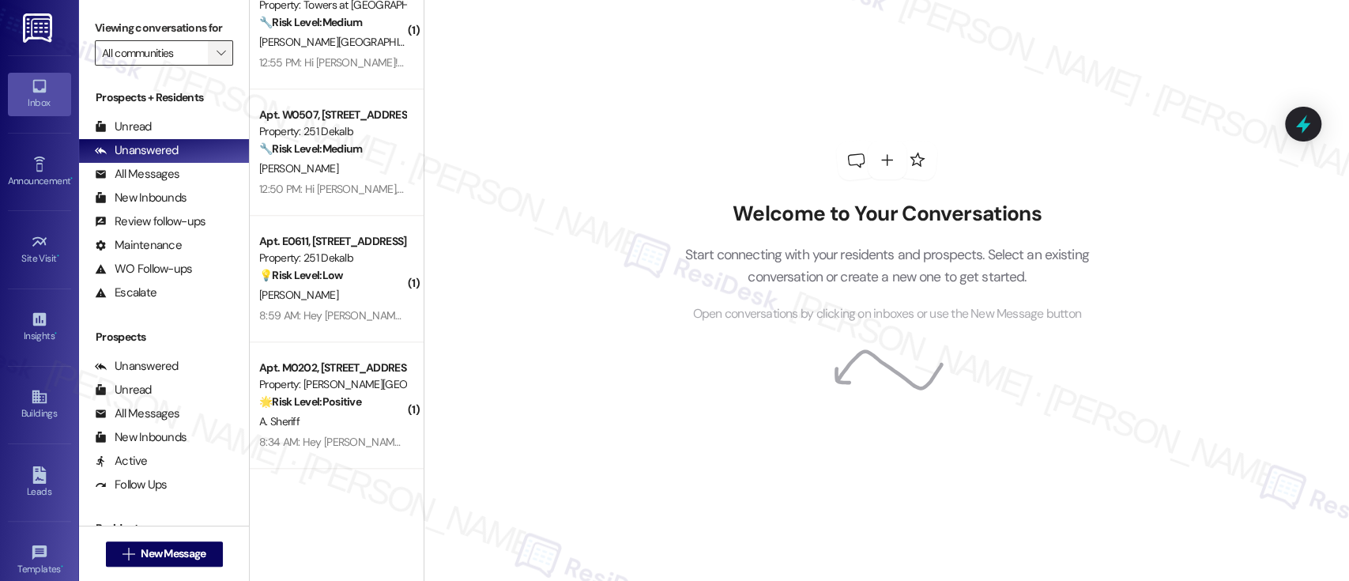
click at [213, 49] on span "" at bounding box center [220, 52] width 15 height 25
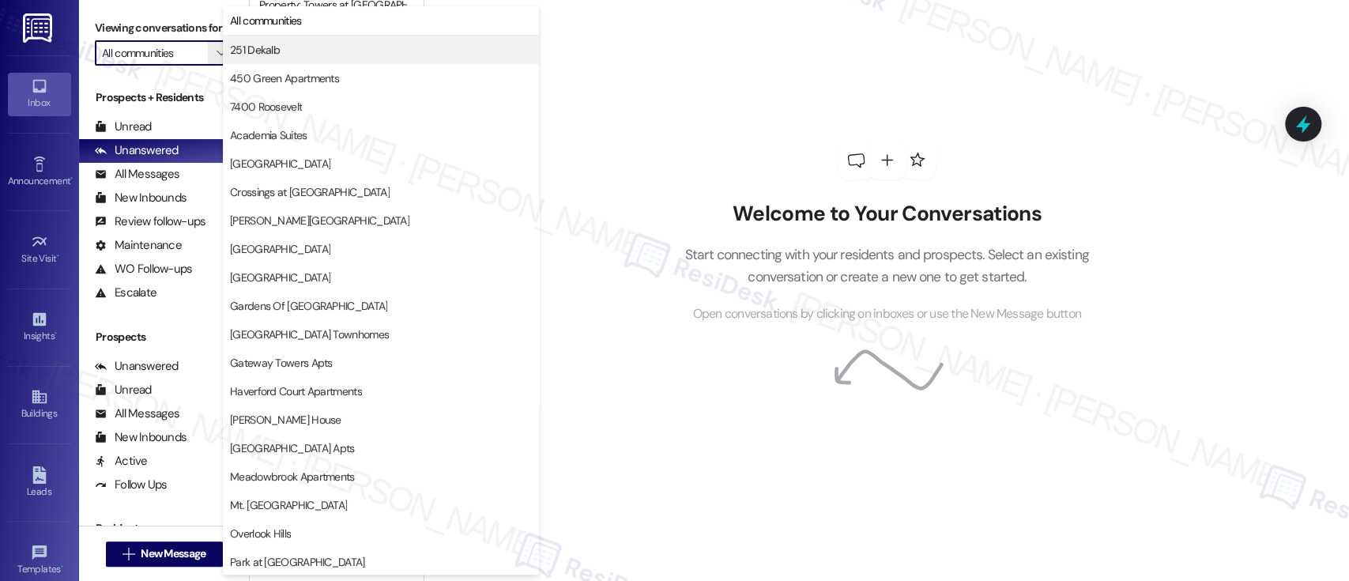
click at [329, 51] on span "251 Dekalb" at bounding box center [381, 50] width 302 height 16
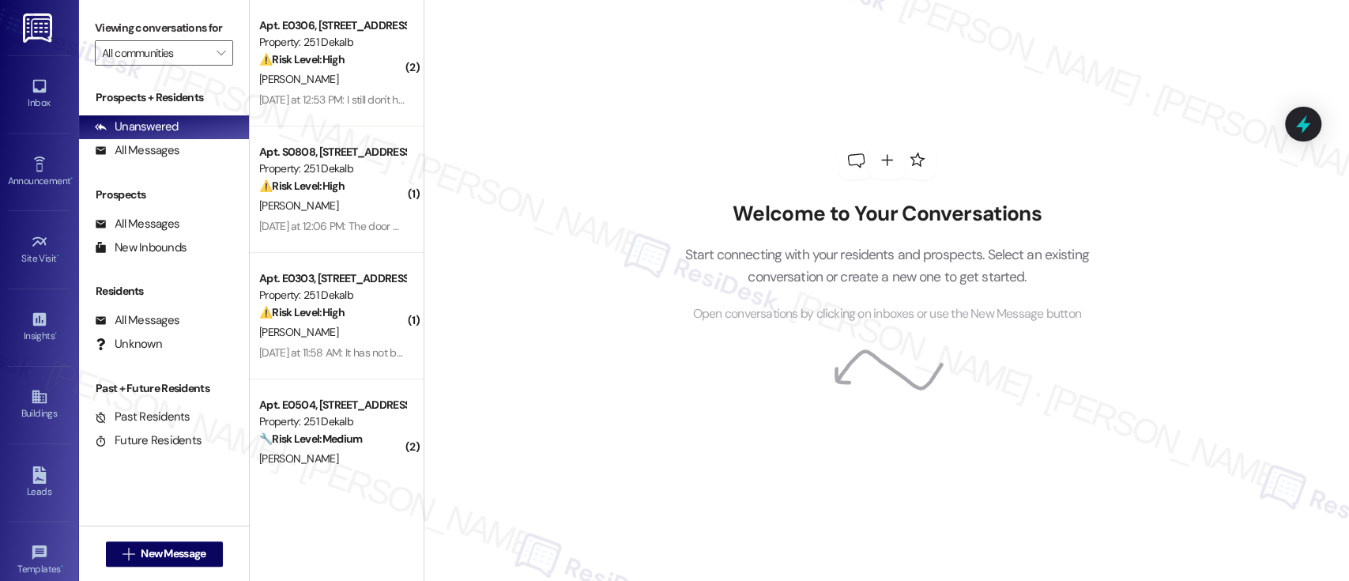
type input "251 Dekalb"
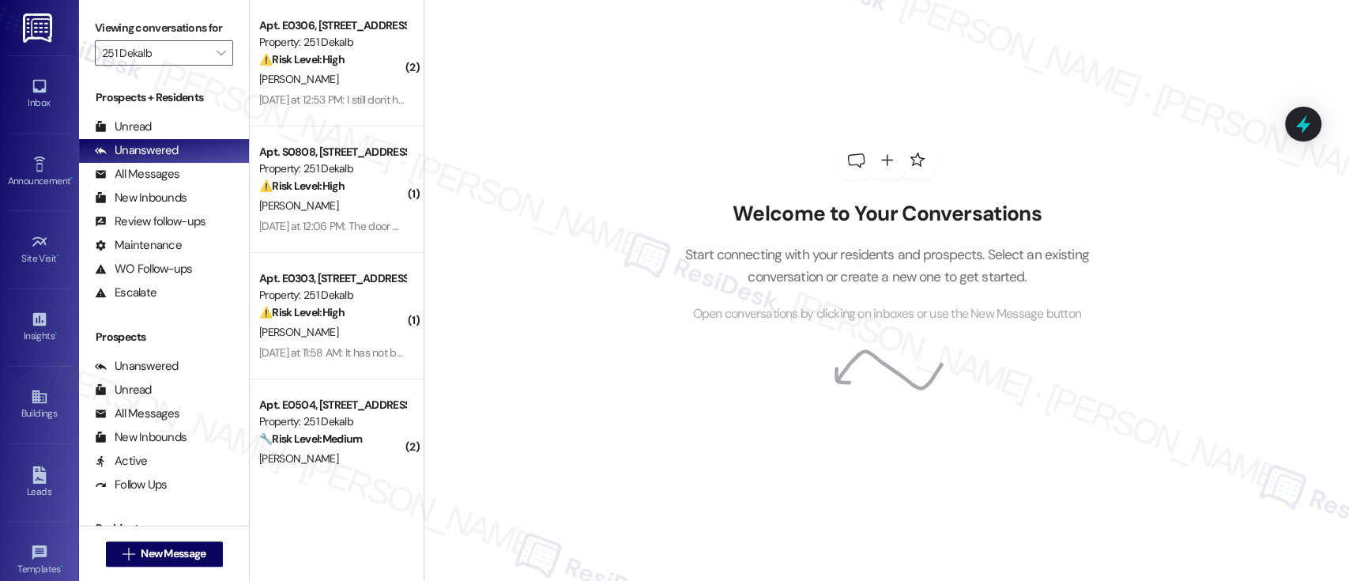
click at [504, 129] on div "Welcome to Your Conversations Start connecting with your residents and prospect…" at bounding box center [886, 290] width 925 height 581
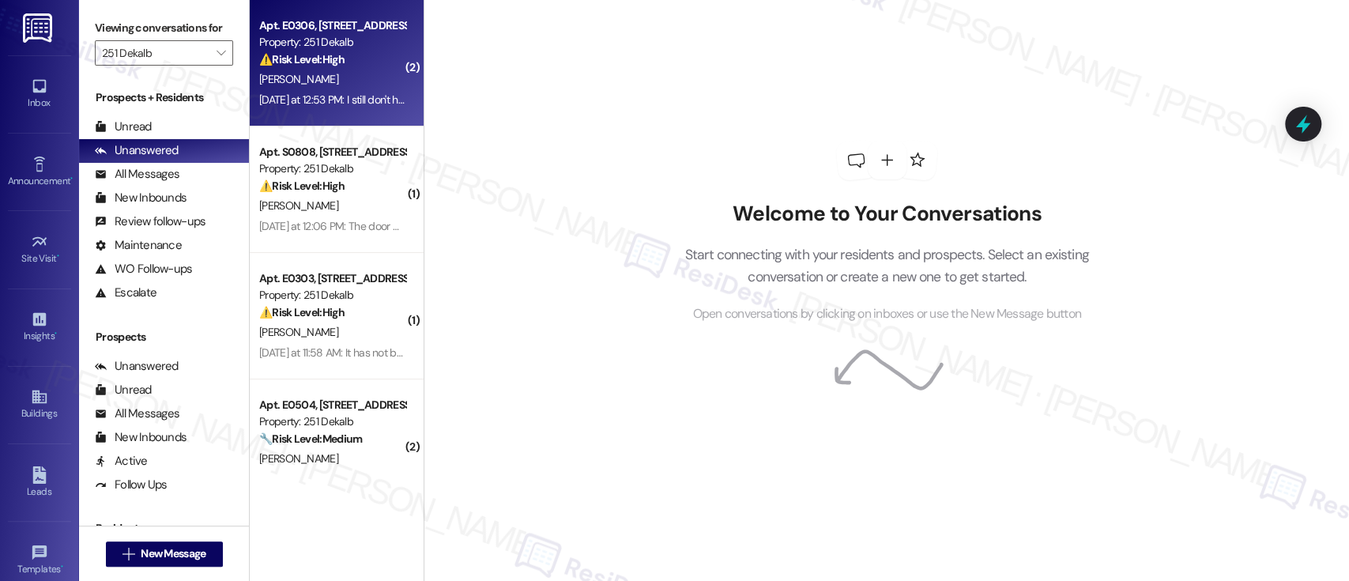
click at [294, 47] on div "Property: 251 Dekalb" at bounding box center [332, 42] width 146 height 17
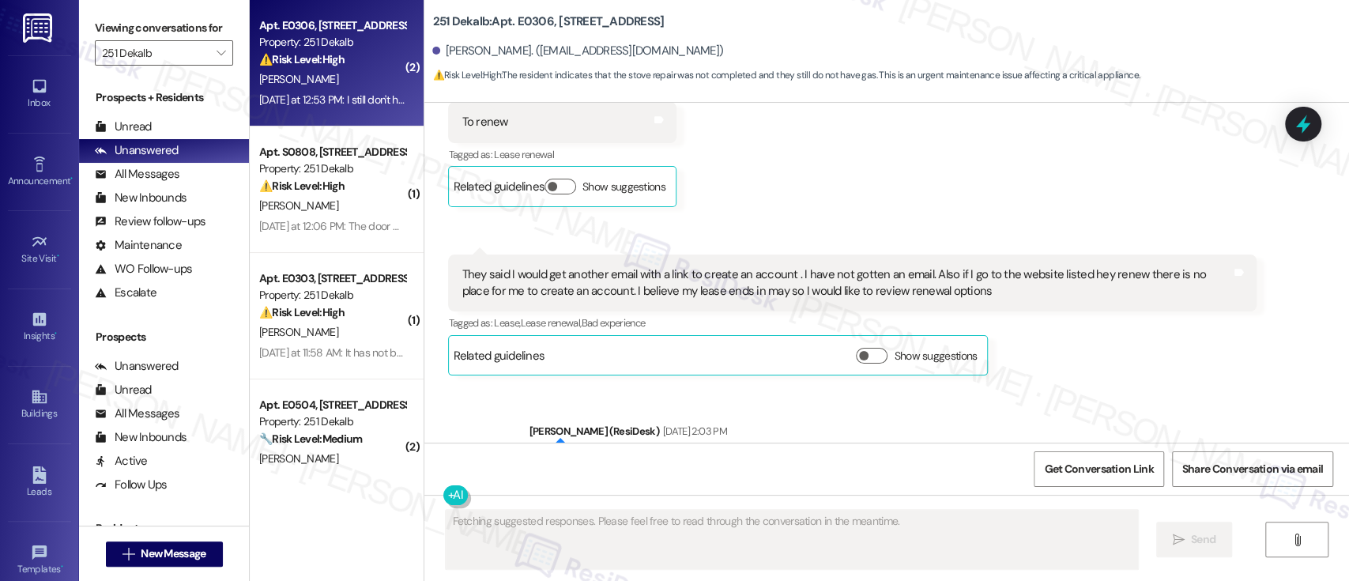
scroll to position [2512, 0]
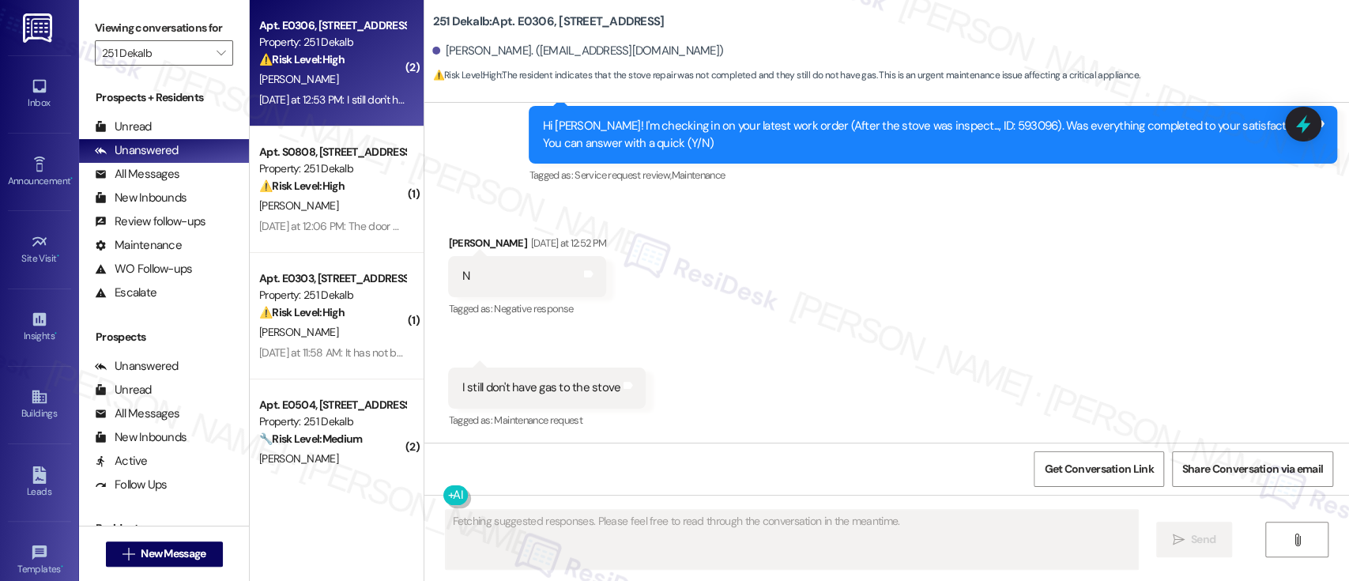
click at [929, 300] on div "Received via SMS [PERSON_NAME] [DATE] at 12:52 PM N Tags and notes Tagged as: N…" at bounding box center [886, 321] width 925 height 245
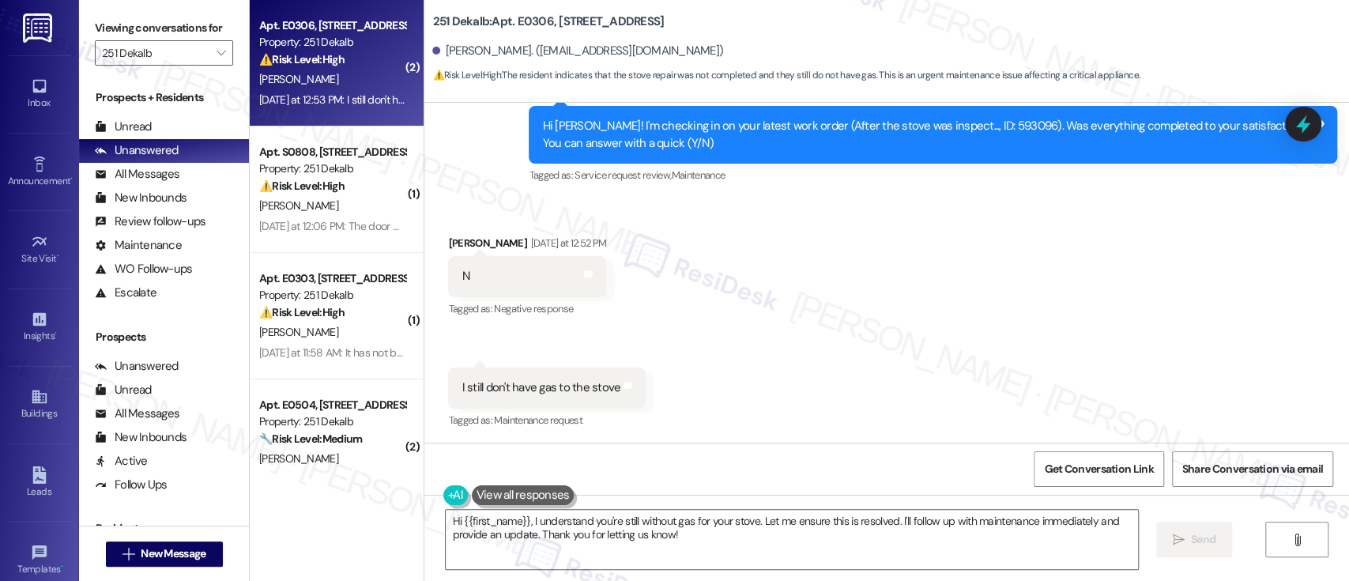
scroll to position [2513, 0]
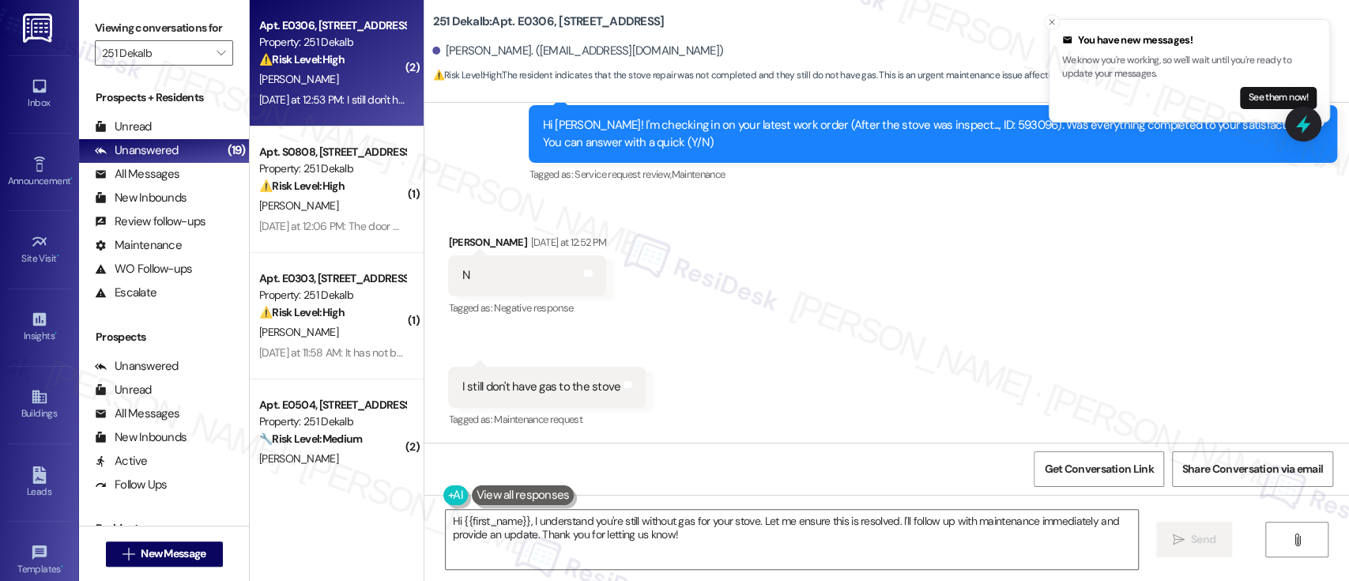
click at [786, 351] on div "Received via SMS [PERSON_NAME] [DATE] at 12:52 PM N Tags and notes Tagged as: N…" at bounding box center [886, 320] width 925 height 245
click at [1051, 17] on icon "Close toast" at bounding box center [1051, 21] width 9 height 9
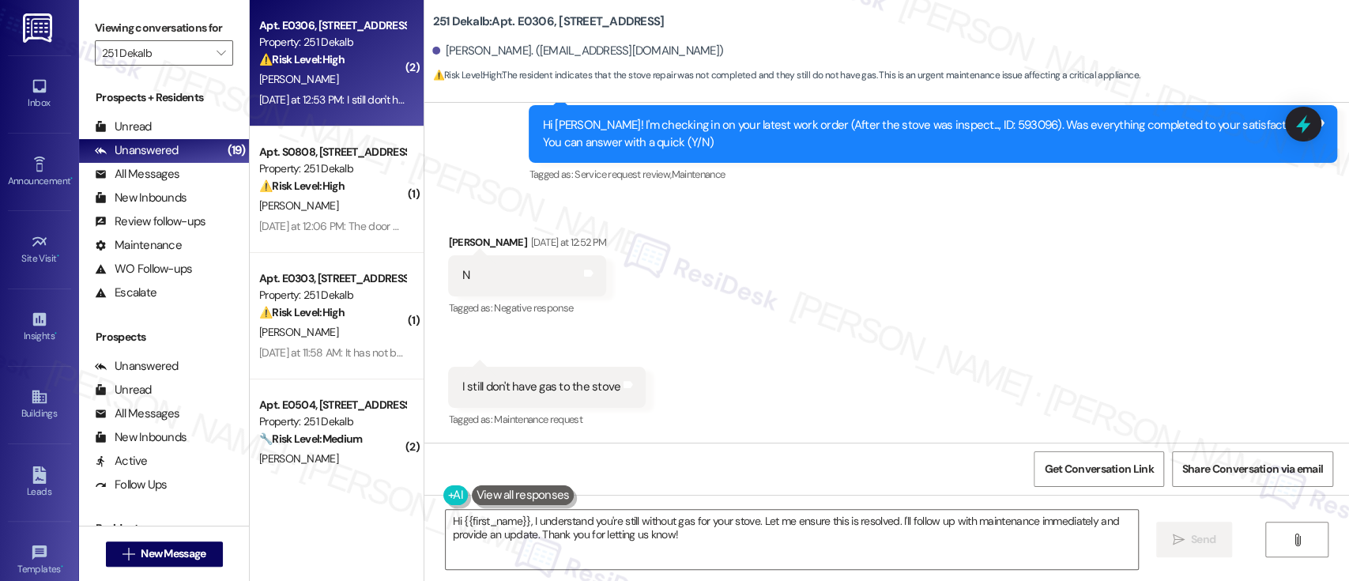
click at [976, 130] on div "Hi [PERSON_NAME]! I'm checking in on your latest work order (After the stove wa…" at bounding box center [927, 134] width 770 height 34
copy div "593096"
click at [573, 522] on textarea "Hi {{first_name}}, I understand you're still without gas for your stove. Let me…" at bounding box center [792, 539] width 692 height 59
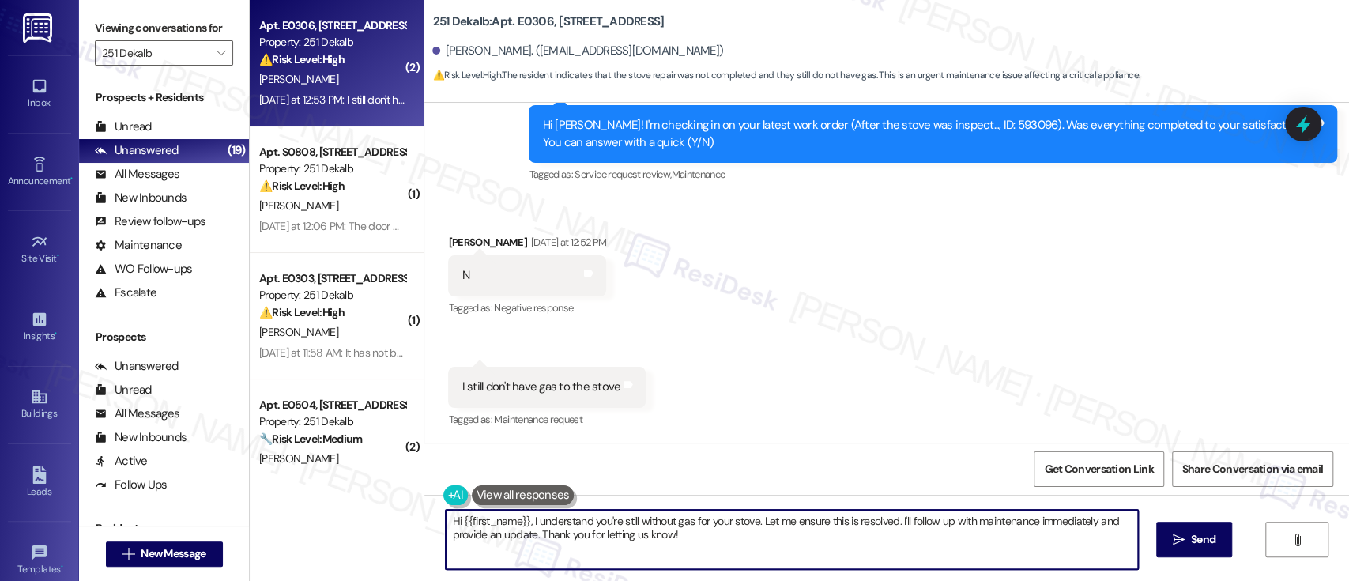
click at [613, 526] on textarea "Hi {{first_name}}, I understand you're still without gas for your stove. Let me…" at bounding box center [792, 539] width 692 height 59
click at [683, 519] on textarea "Hi {{first_name}}, I understand you're still without gas for your stove. Let me…" at bounding box center [792, 539] width 692 height 59
click at [769, 518] on textarea "Hi {{first_name}}, I understand you're still without gas for your stove. Let me…" at bounding box center [792, 539] width 692 height 59
click at [845, 518] on textarea "Hi {{first_name}}, I understand you're still without gas for your stove. Let me…" at bounding box center [789, 539] width 692 height 59
click at [1027, 519] on textarea "Hi {{first_name}}, I understand you're still without gas for your stove. Let me…" at bounding box center [789, 539] width 692 height 59
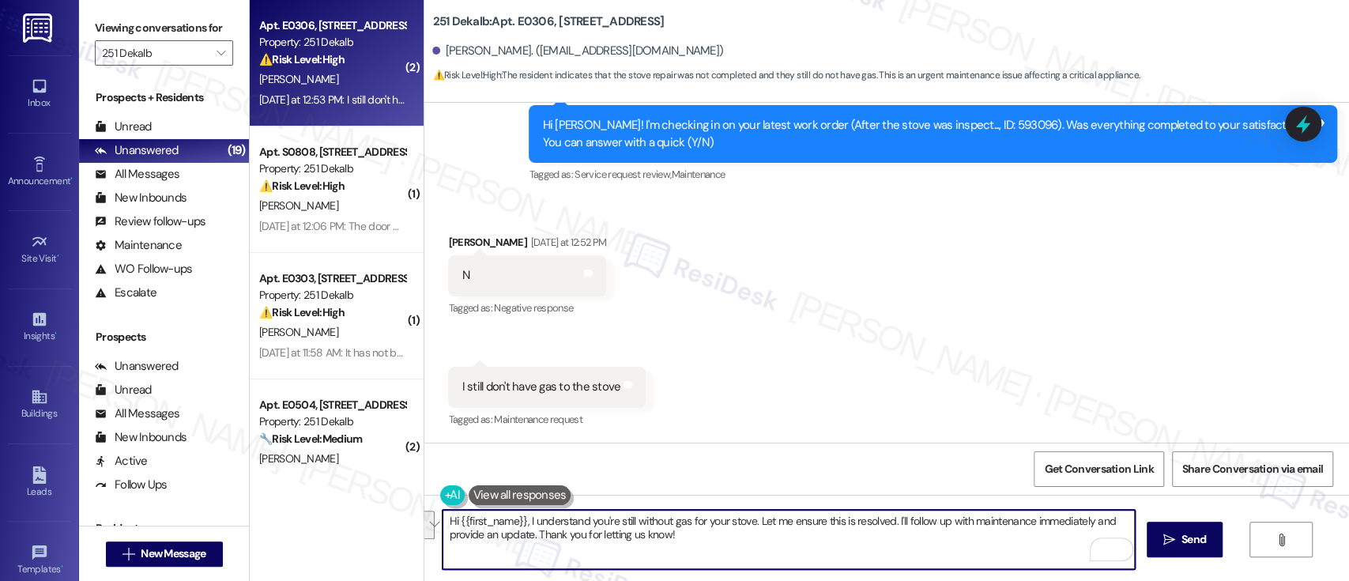
drag, startPoint x: 891, startPoint y: 518, endPoint x: 896, endPoint y: 544, distance: 25.9
click at [896, 544] on textarea "Hi {{first_name}}, I understand you're still without gas for your stove. Let me…" at bounding box center [789, 539] width 692 height 59
type textarea "Hi {{first_name}}, I understand you're still without gas for your stove. Let me…"
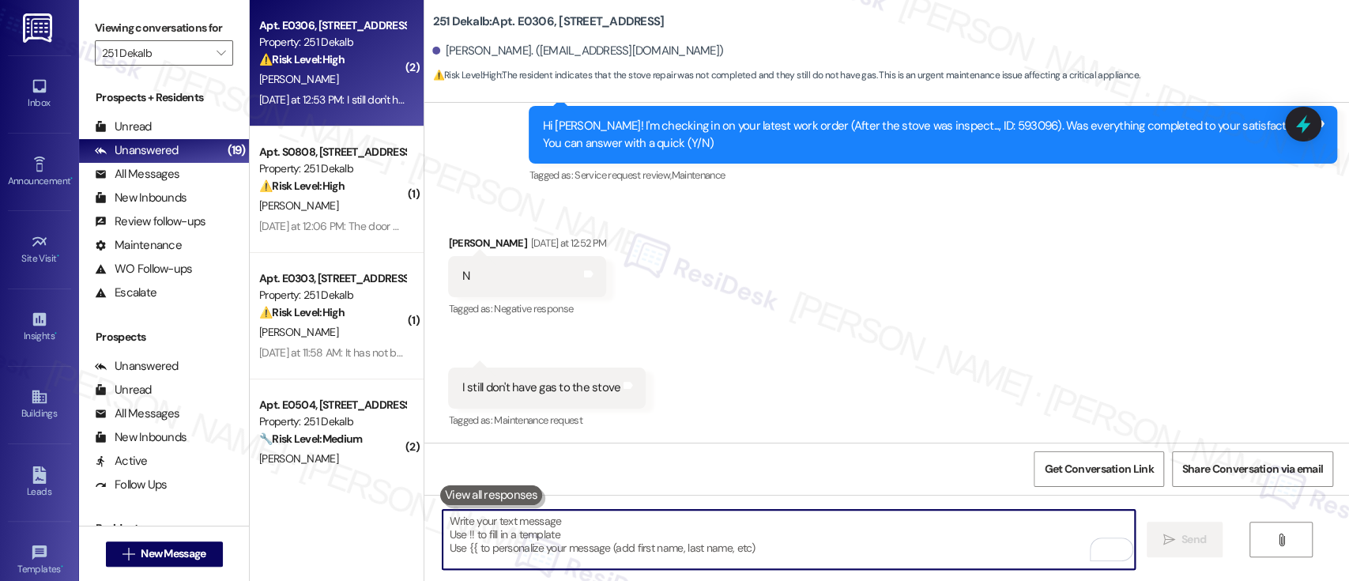
scroll to position [2640, 0]
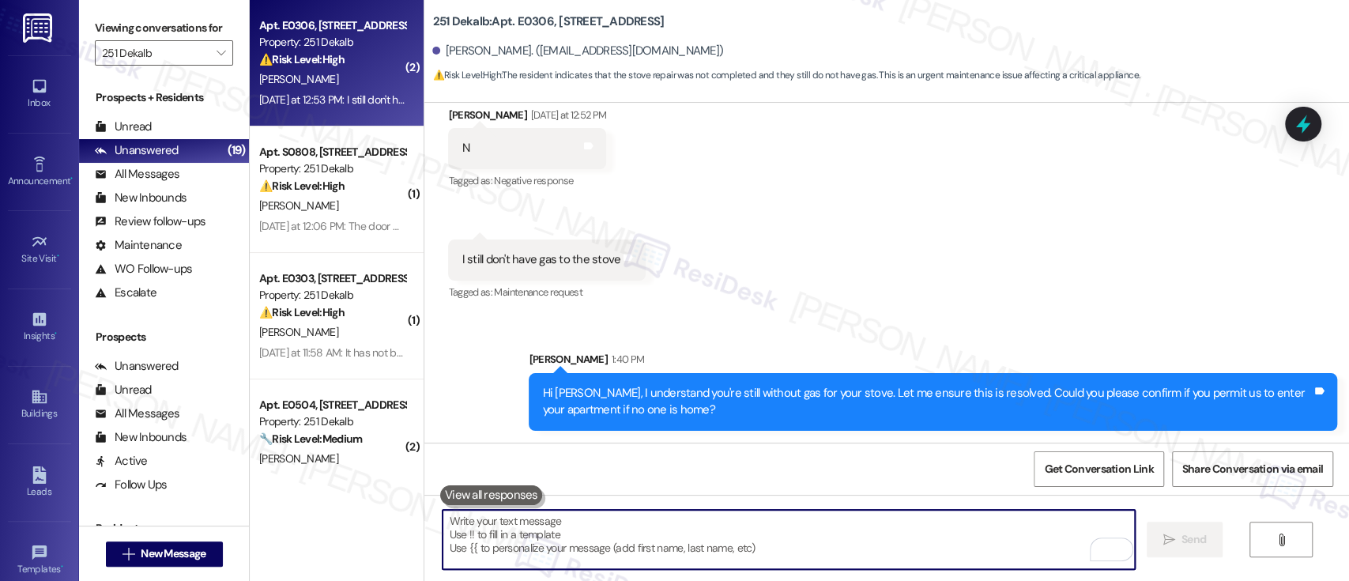
click at [926, 298] on div "Received via SMS [PERSON_NAME] [DATE] at 12:52 PM N Tags and notes Tagged as: N…" at bounding box center [886, 193] width 925 height 245
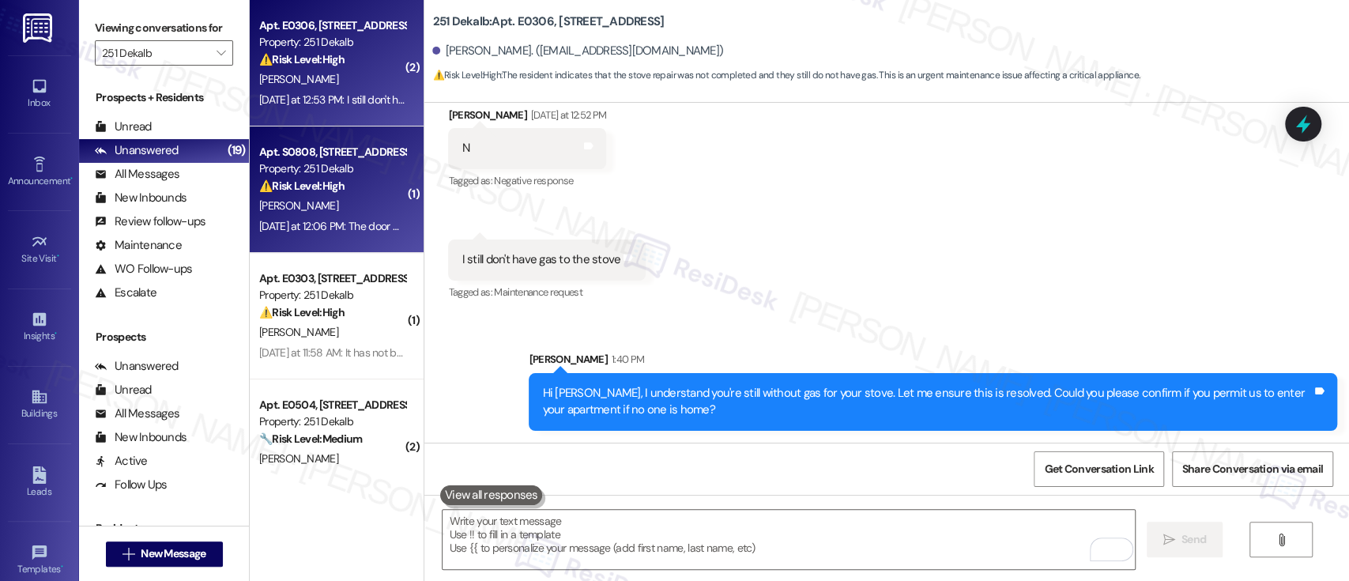
click at [303, 185] on strong "⚠️ Risk Level: High" at bounding box center [301, 186] width 85 height 14
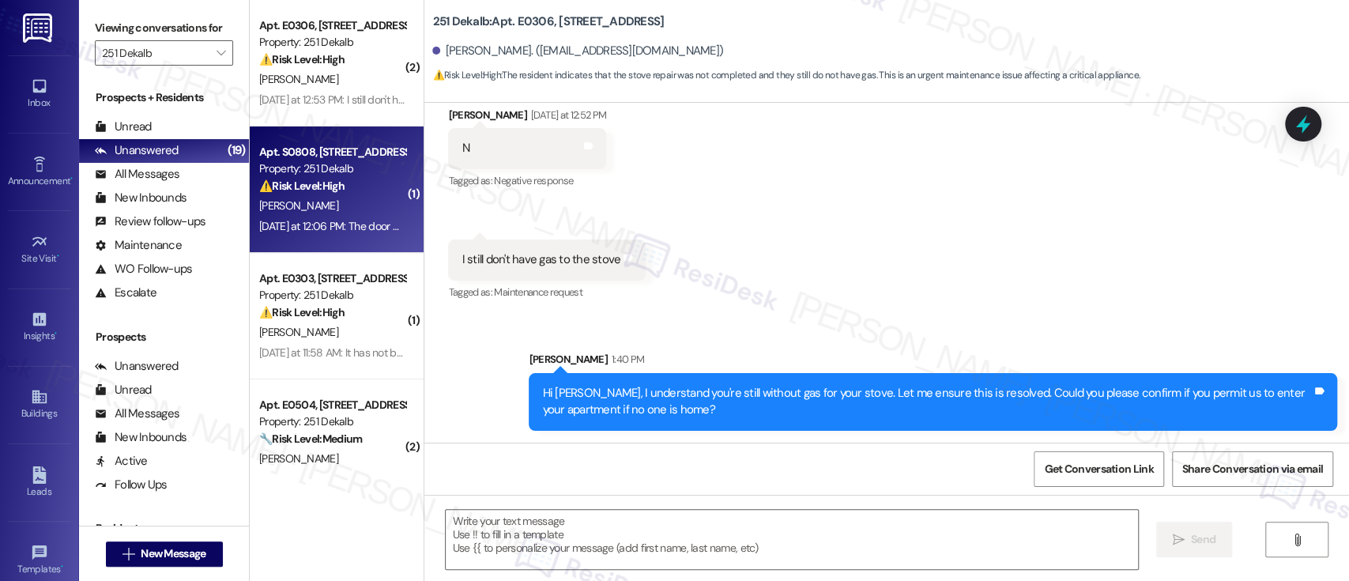
type textarea "Fetching suggested responses. Please feel free to read through the conversation…"
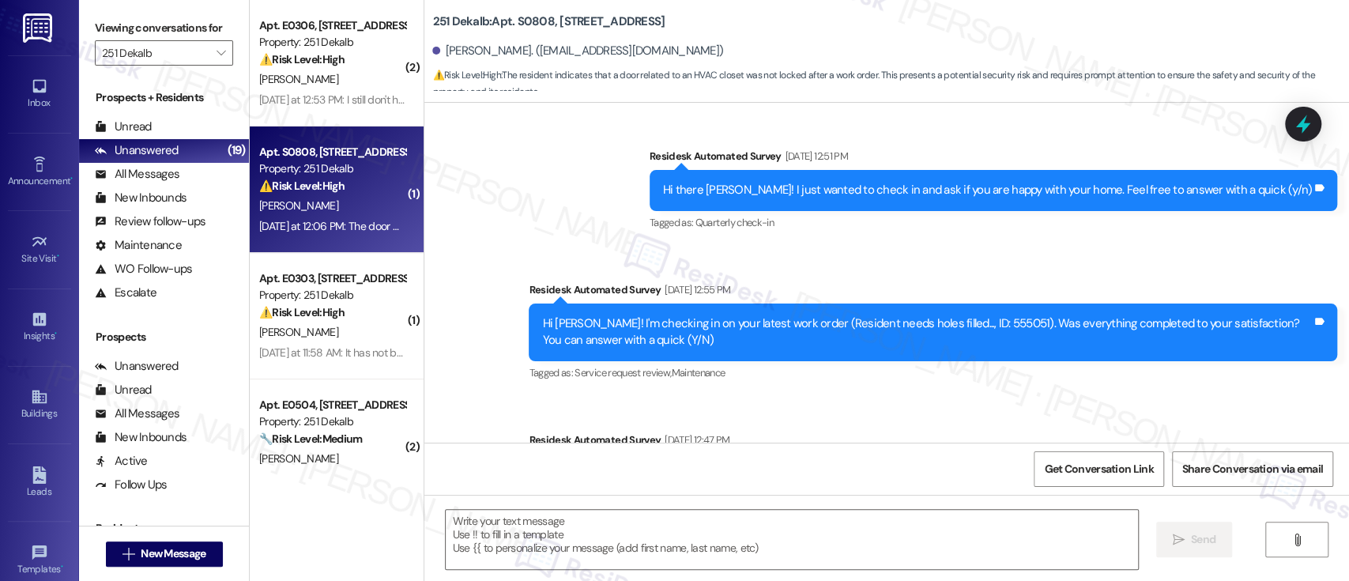
type textarea "Fetching suggested responses. Please feel free to read through the conversation…"
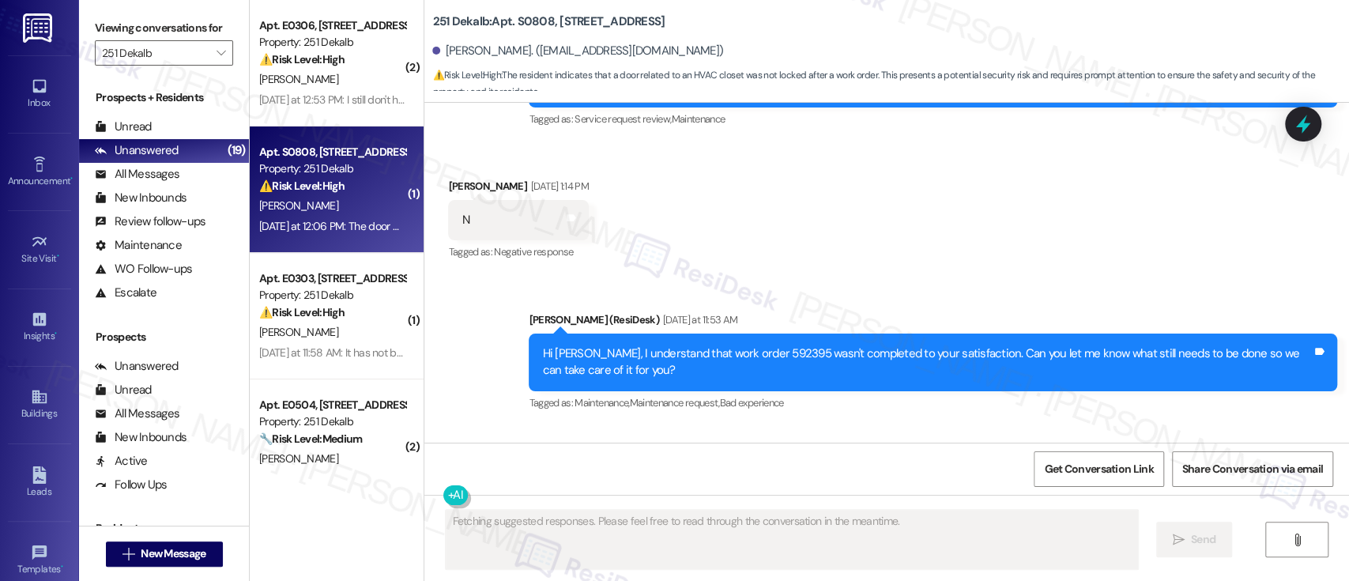
scroll to position [4119, 0]
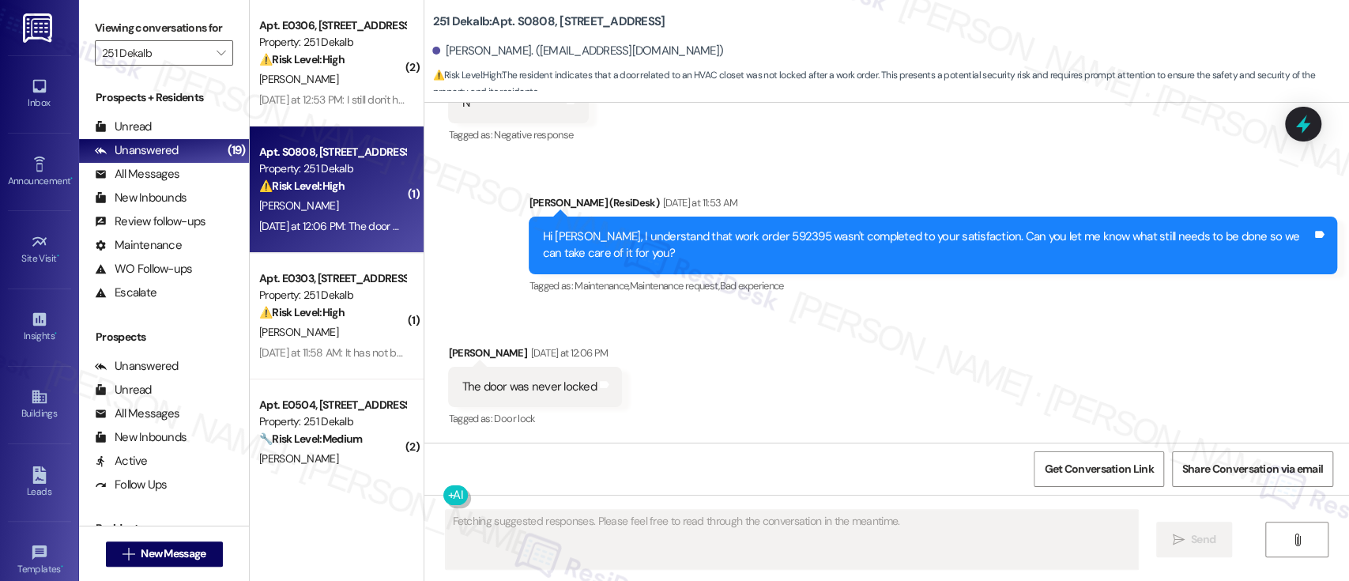
click at [234, 28] on div "Viewing conversations for 251 Dekalb " at bounding box center [164, 40] width 170 height 81
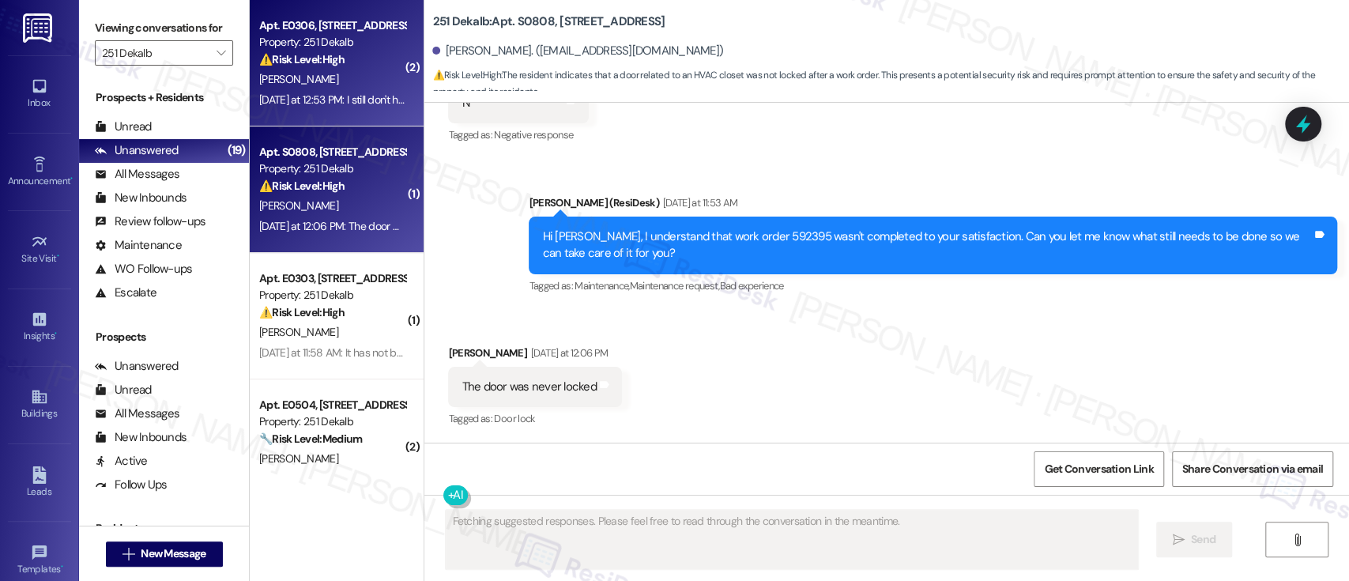
click at [320, 46] on div "Property: 251 Dekalb" at bounding box center [332, 42] width 146 height 17
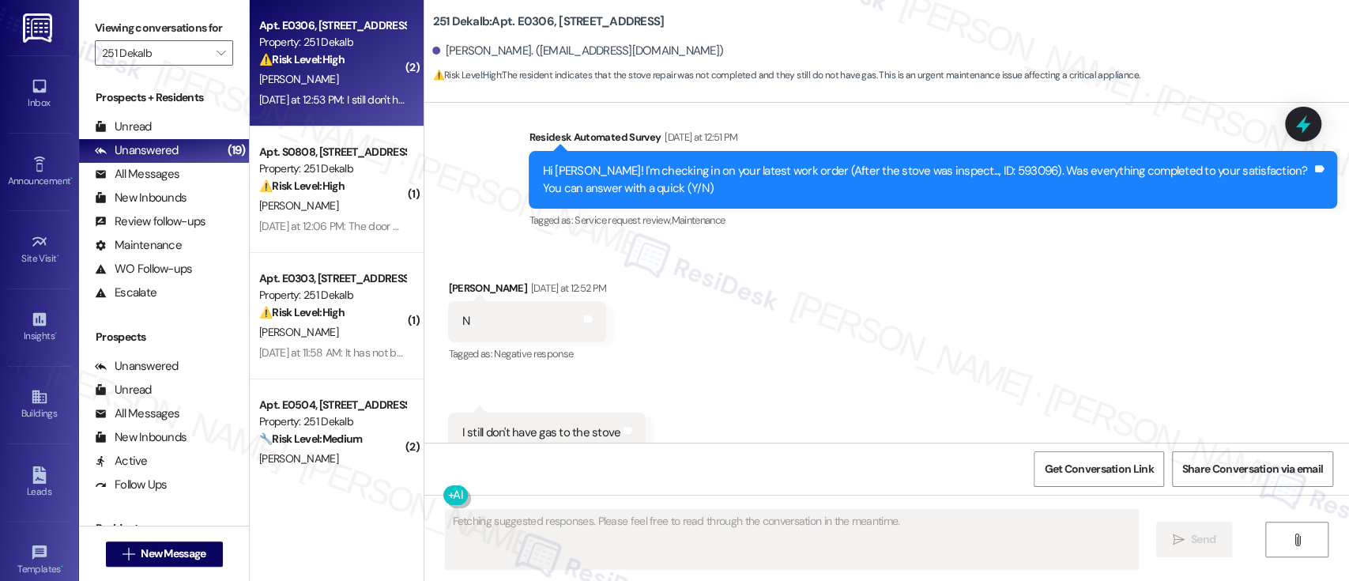
scroll to position [2512, 0]
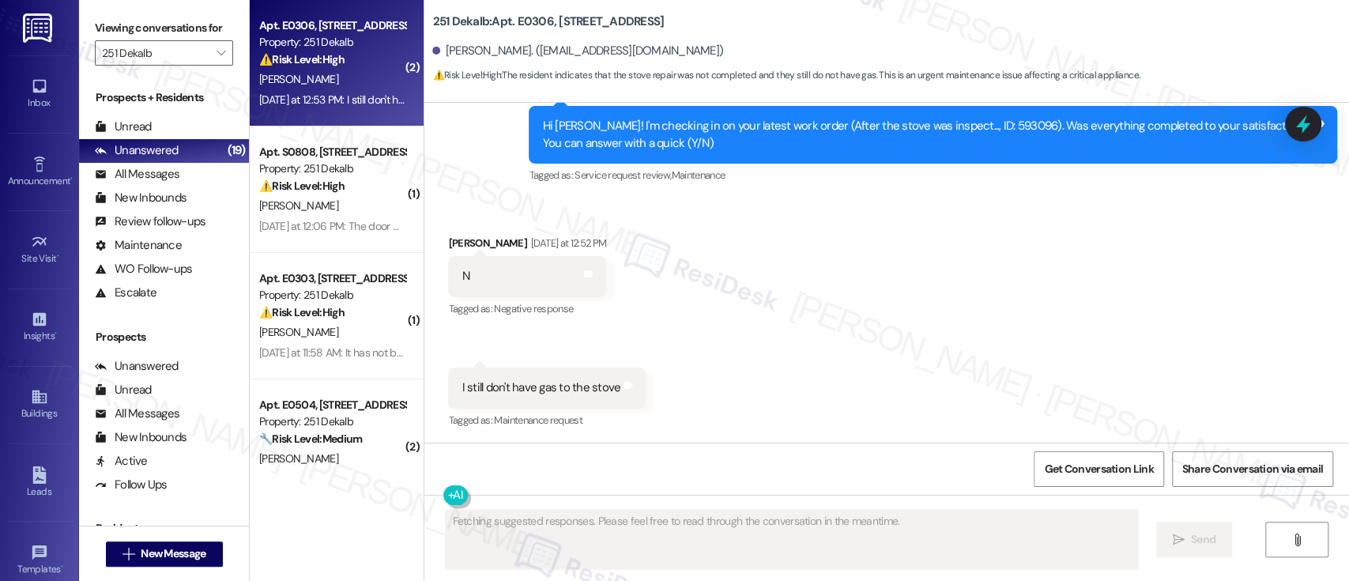
click at [518, 22] on b "251 Dekalb: Apt. E0306, [STREET_ADDRESS]" at bounding box center [548, 21] width 232 height 17
copy b "E0306"
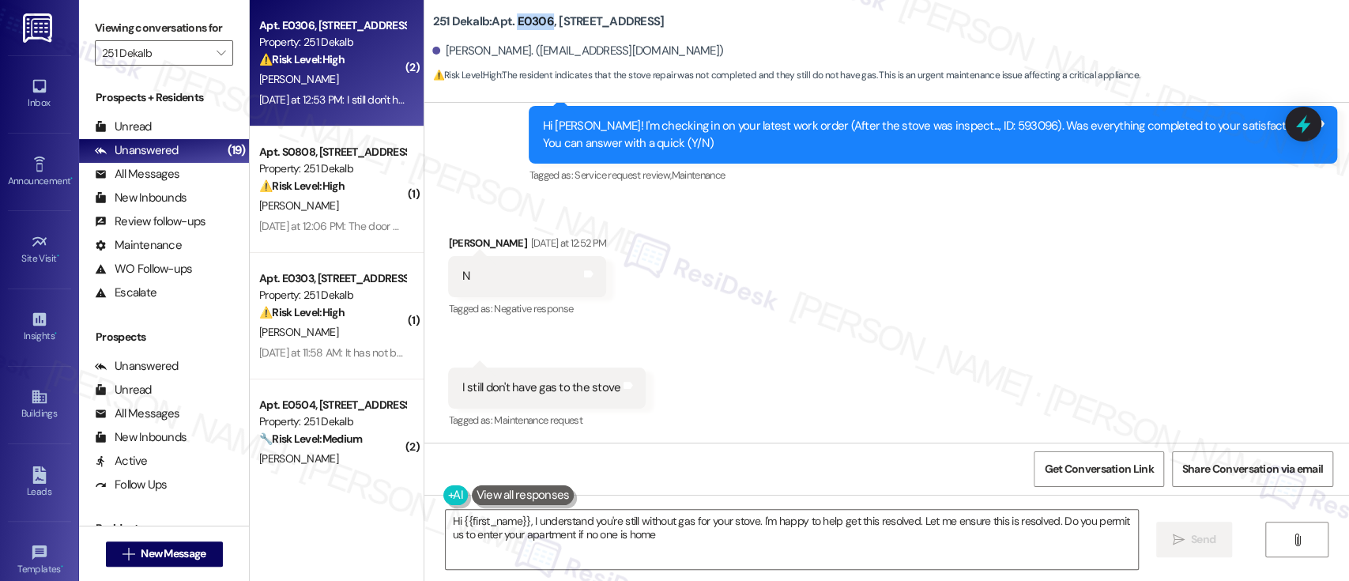
type textarea "Hi {{first_name}}, I understand you're still without gas for your stove. I'm ha…"
drag, startPoint x: 1006, startPoint y: 258, endPoint x: 1050, endPoint y: 262, distance: 43.7
click at [1015, 258] on div "Received via SMS [PERSON_NAME] [DATE] at 12:52 PM N Tags and notes Tagged as: N…" at bounding box center [886, 321] width 925 height 245
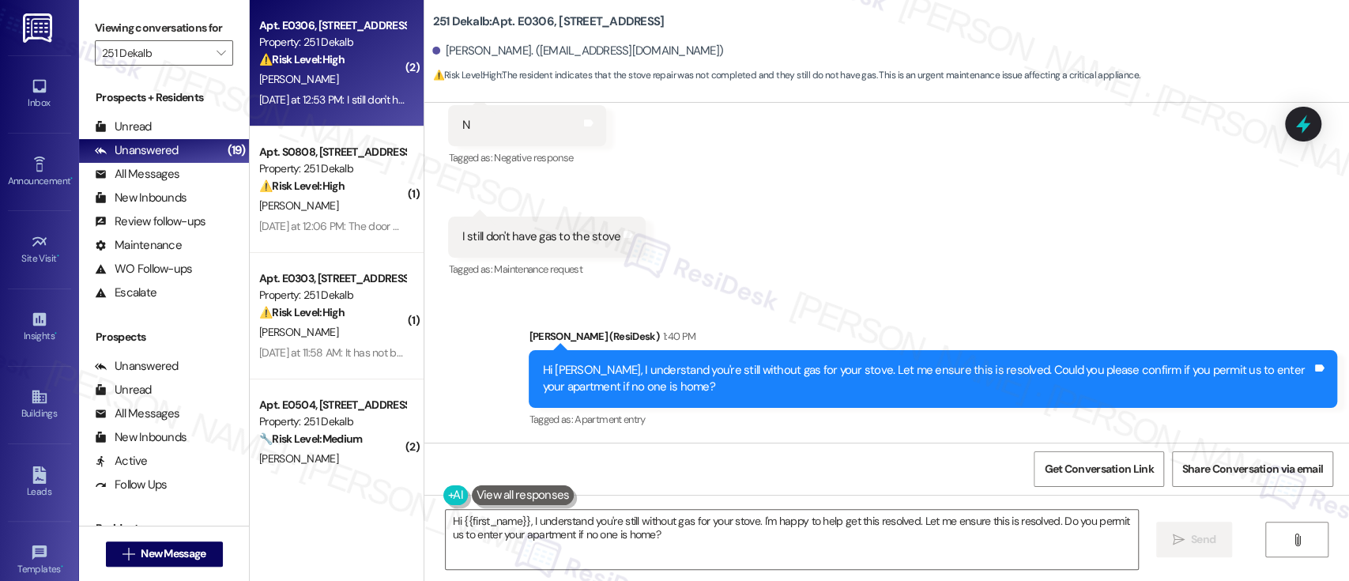
click at [1035, 238] on div "Received via SMS [PERSON_NAME] [DATE] at 12:52 PM N Tags and notes Tagged as: N…" at bounding box center [886, 170] width 925 height 245
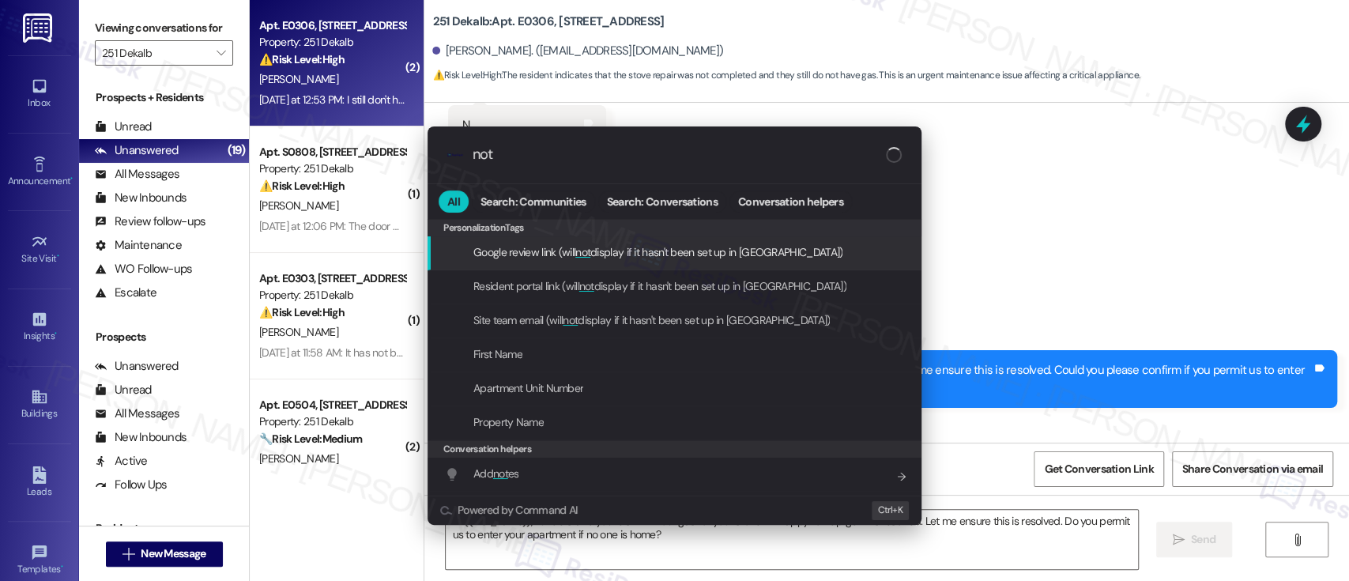
type input "note"
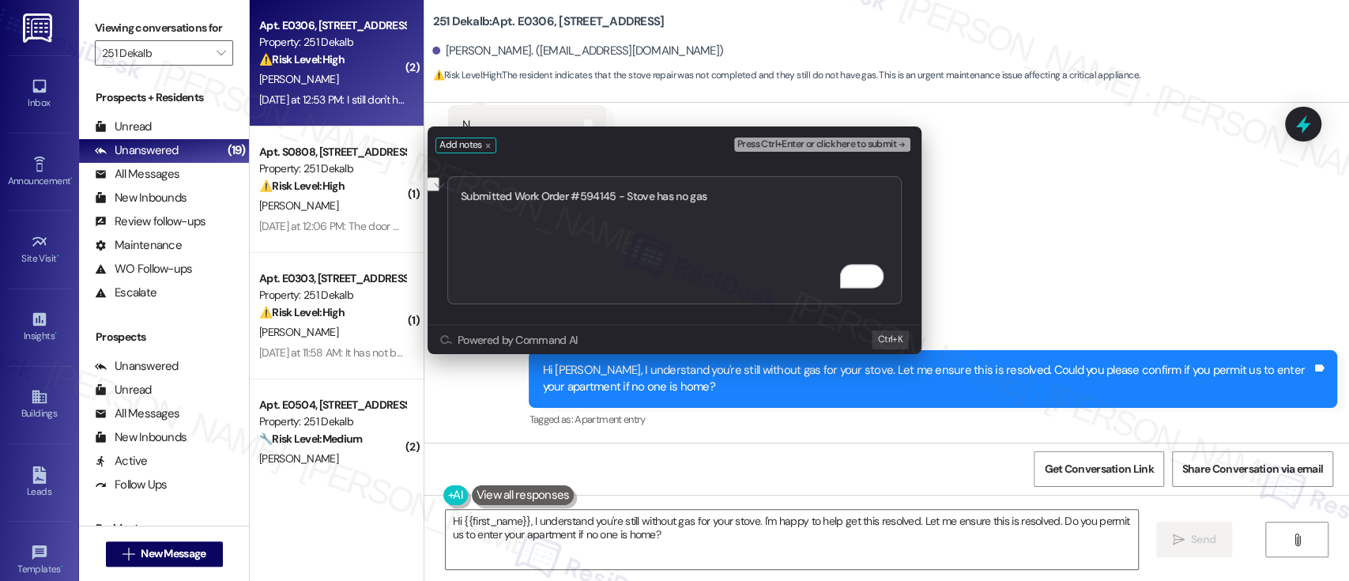
type textarea "Submitted Work Order #594145 - Stove has no gas"
click at [884, 141] on span "Press Ctrl+Enter or click here to submit" at bounding box center [816, 144] width 159 height 11
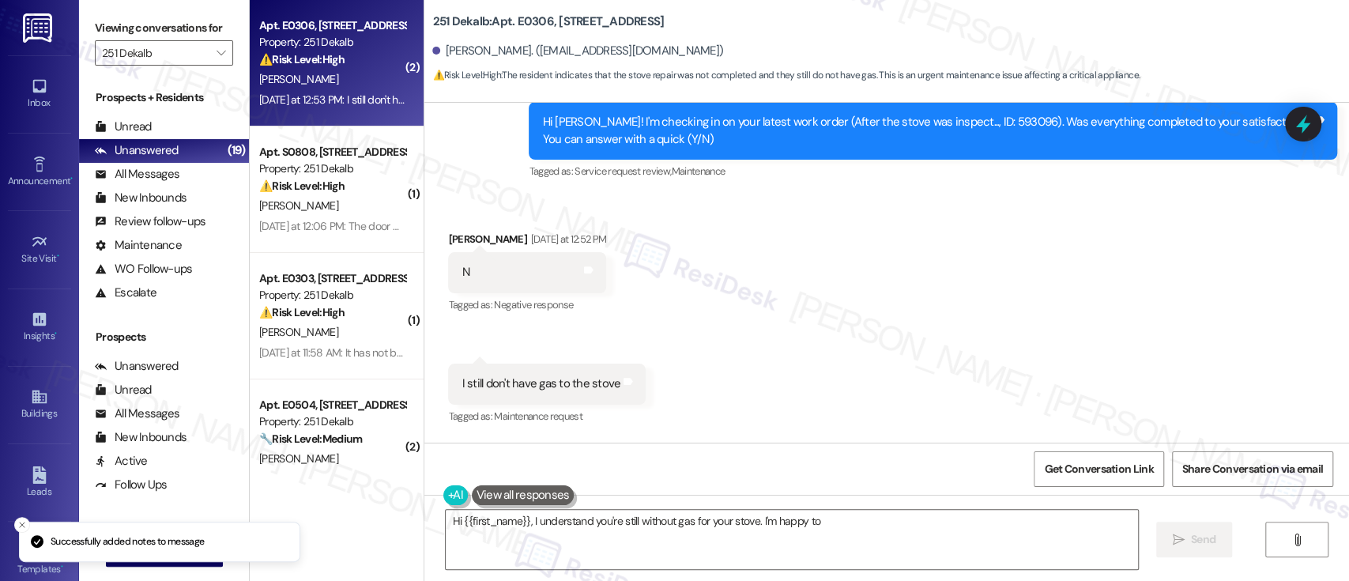
scroll to position [2512, 0]
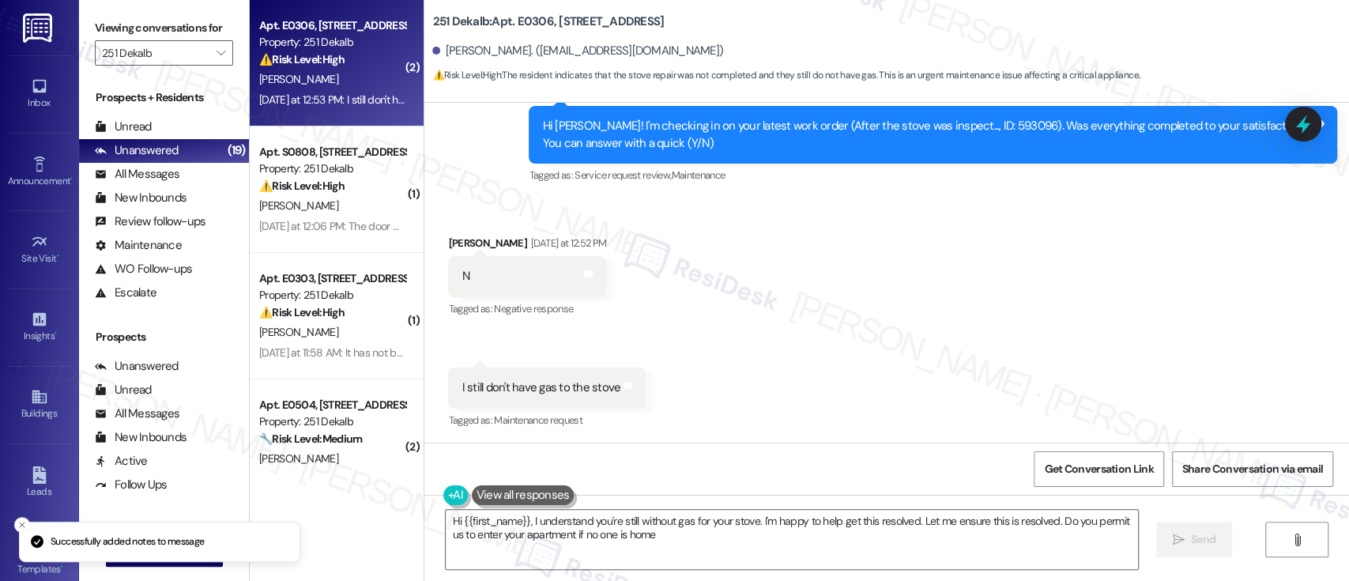
type textarea "Hi {{first_name}}, I understand you're still without gas for your stove. I'm ha…"
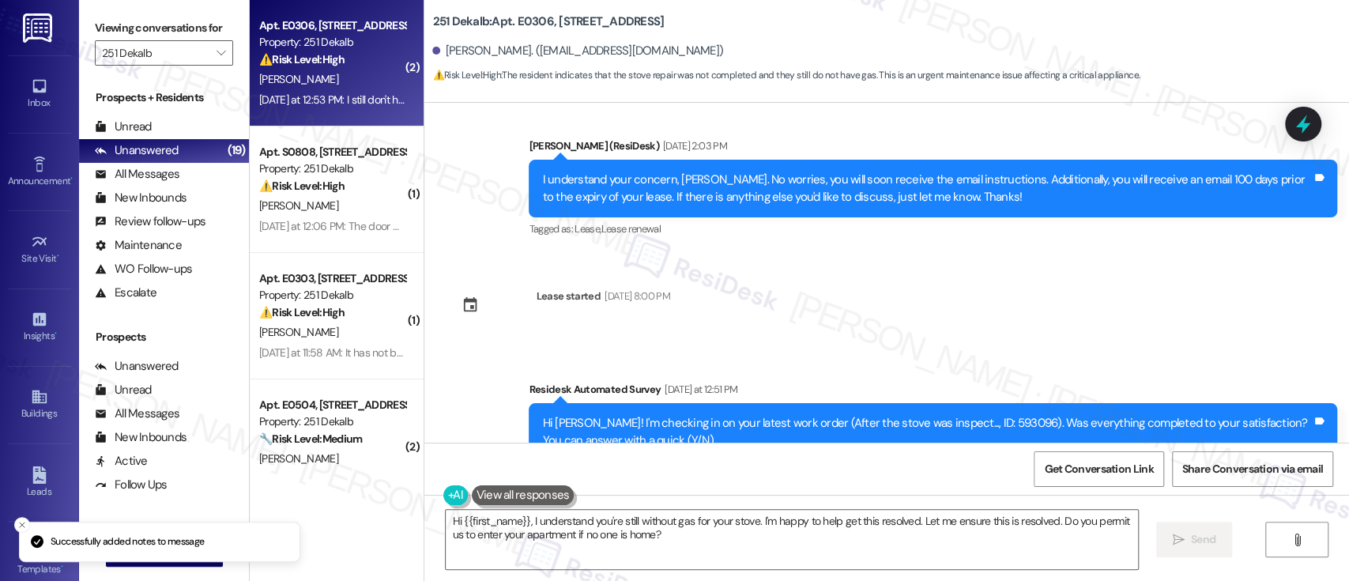
scroll to position [2797, 0]
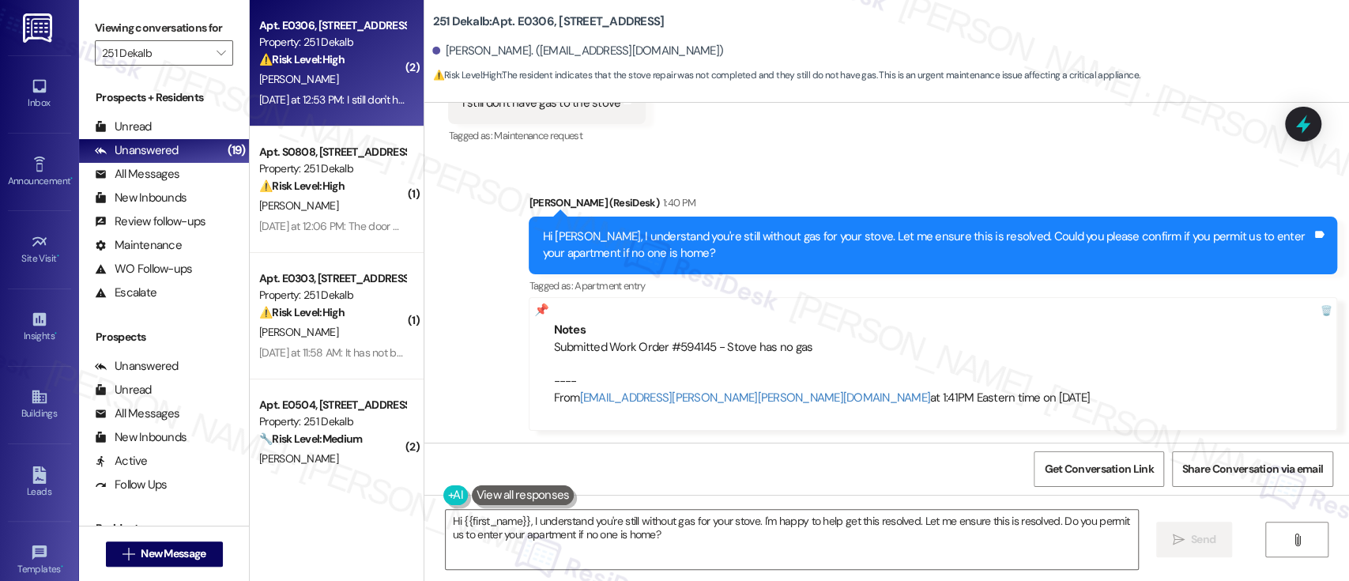
click at [982, 194] on div "[PERSON_NAME] (ResiDesk) 1:40 PM" at bounding box center [933, 205] width 808 height 22
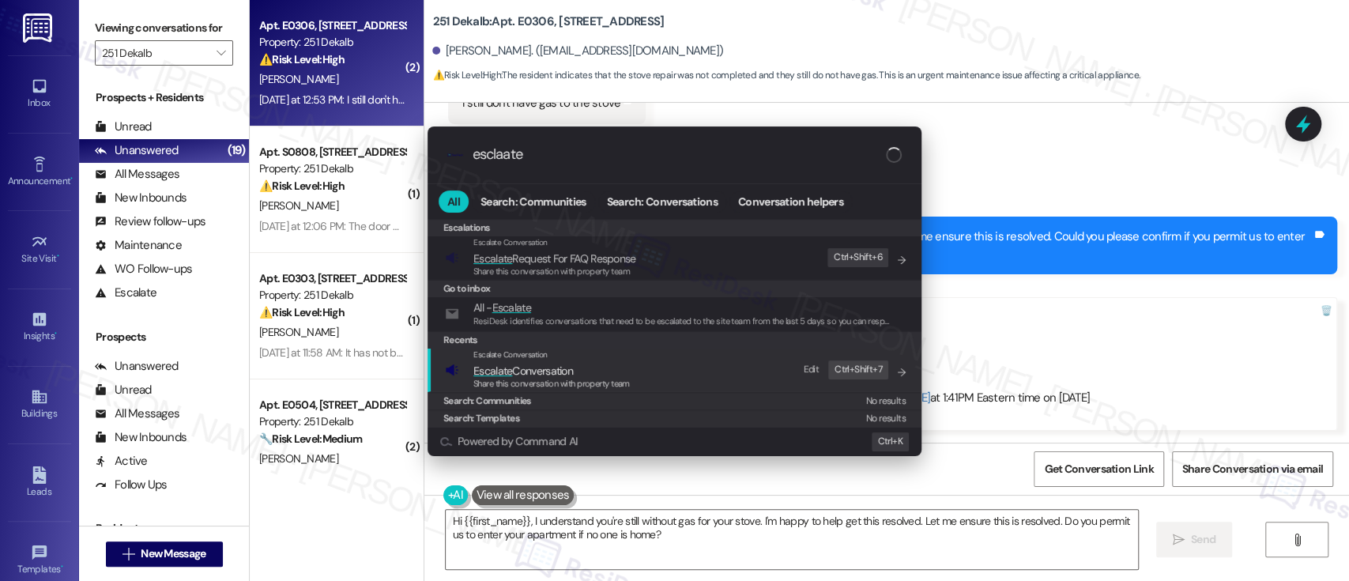
type input "esclaate"
click at [556, 367] on span "Escalate Conversation" at bounding box center [523, 371] width 100 height 14
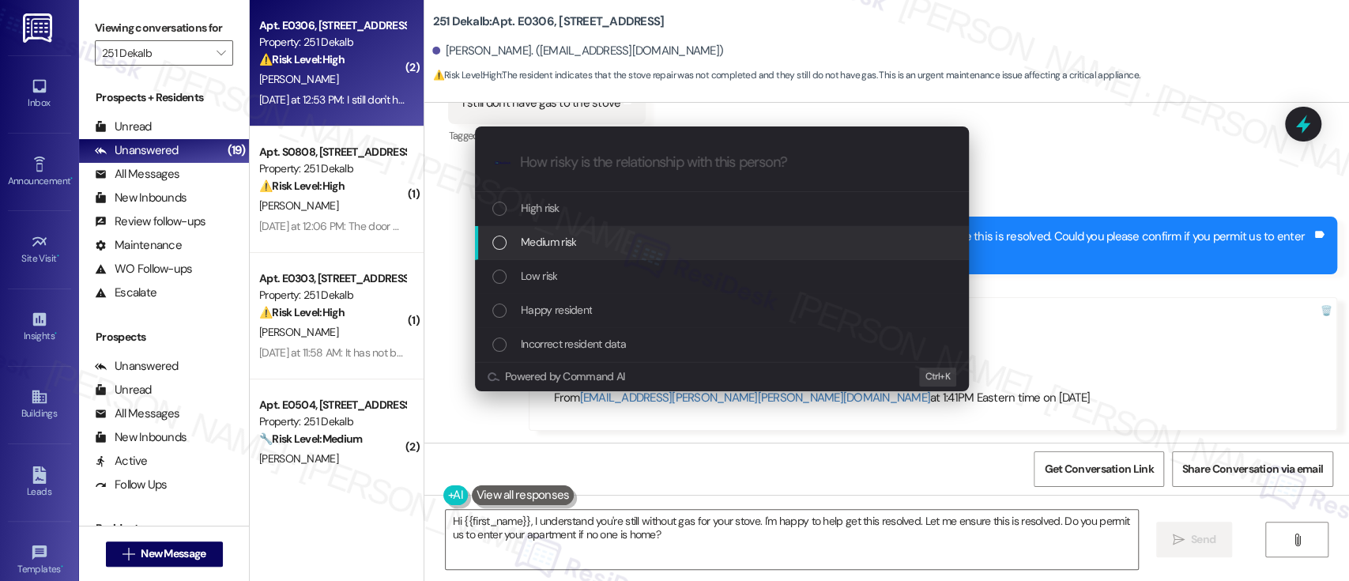
click at [533, 237] on span "Medium risk" at bounding box center [548, 241] width 55 height 17
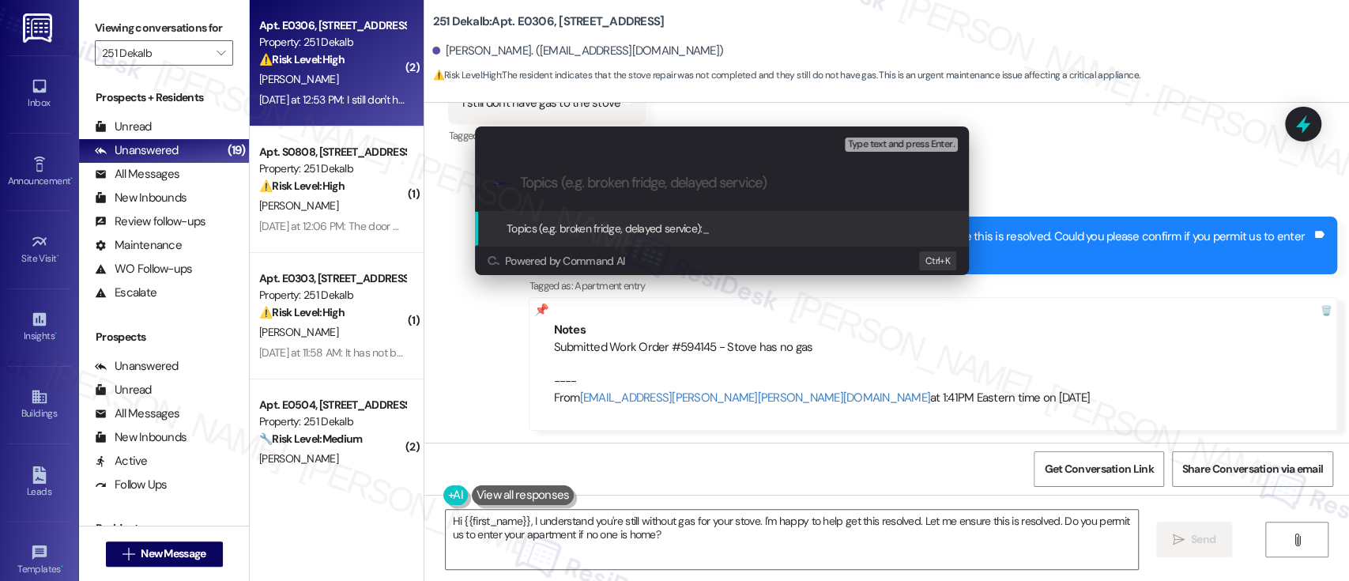
paste input "Submitted Work Order #594145 - Stove has no gas"
type input "Submitted Work Order #594145 - Stove has no gas"
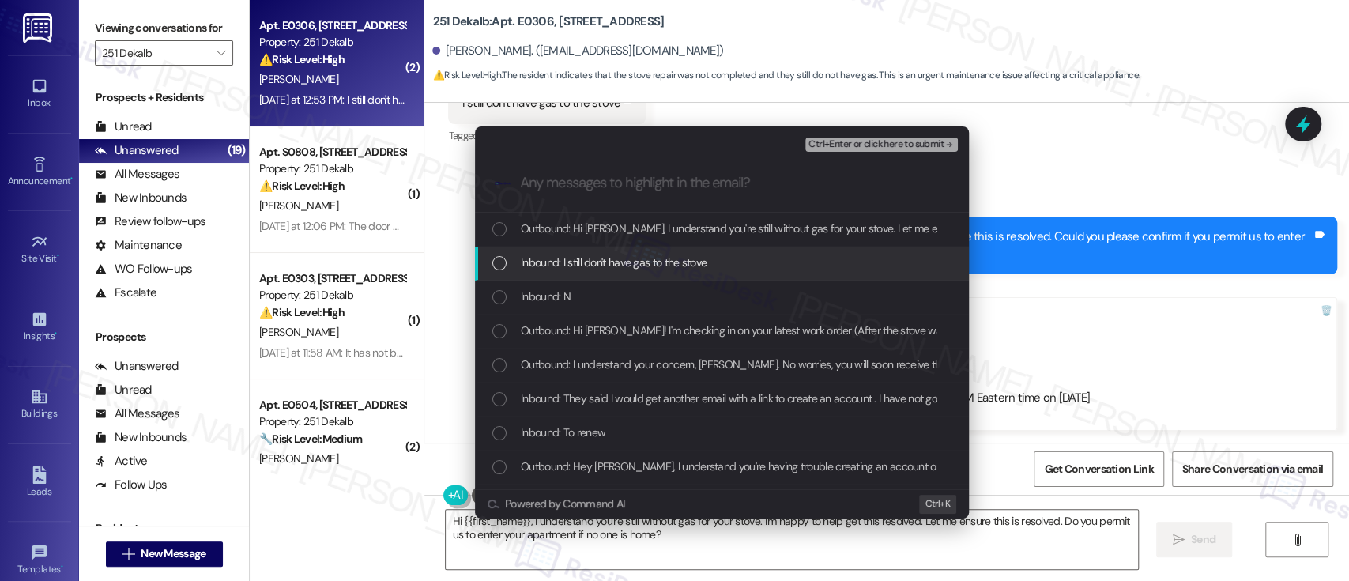
click at [568, 269] on span "Inbound: I still don't have gas to the stove" at bounding box center [614, 262] width 186 height 17
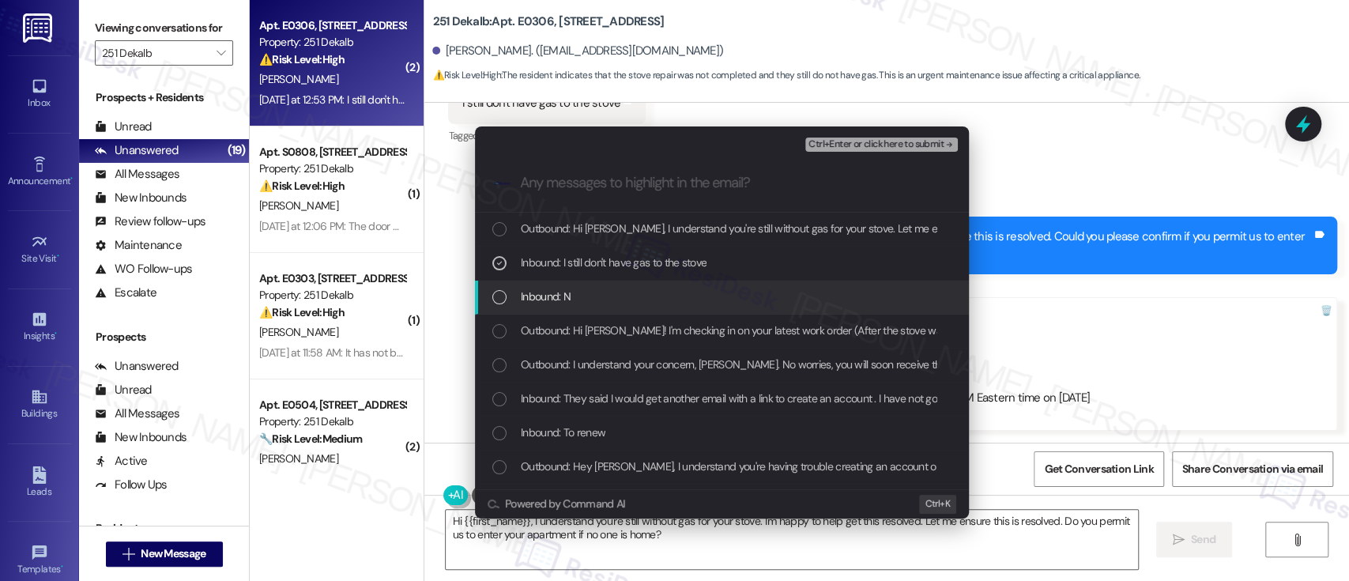
click at [557, 299] on span "Inbound: N" at bounding box center [546, 296] width 50 height 17
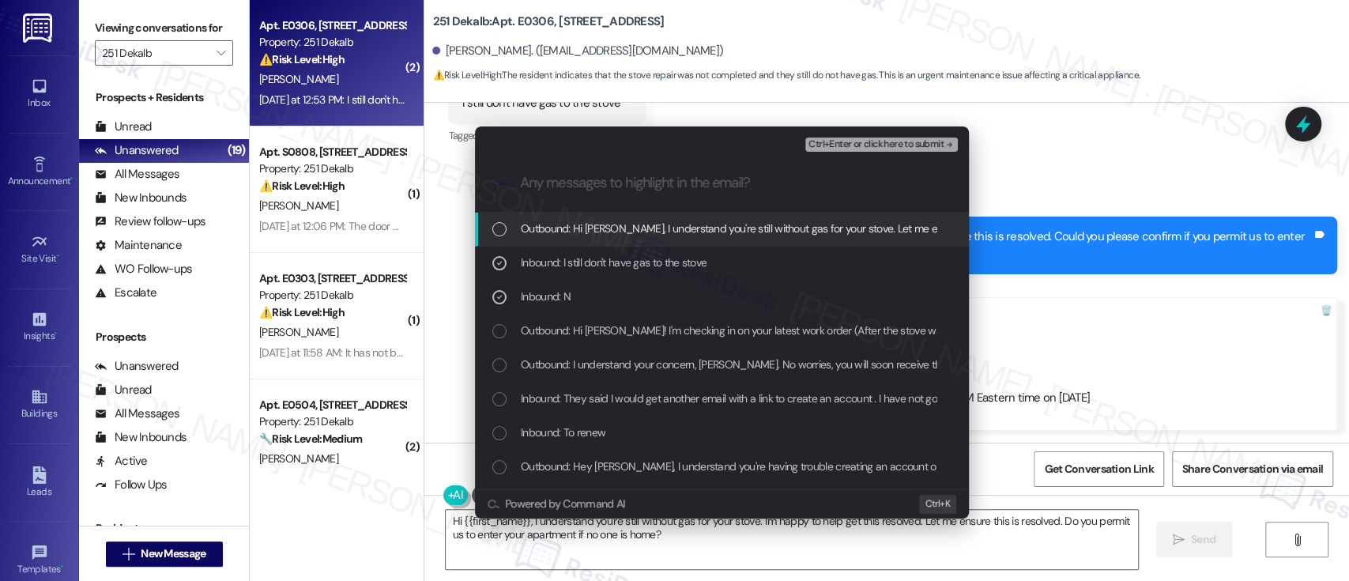
click at [864, 138] on button "Ctrl+Enter or click here to submit" at bounding box center [881, 145] width 153 height 14
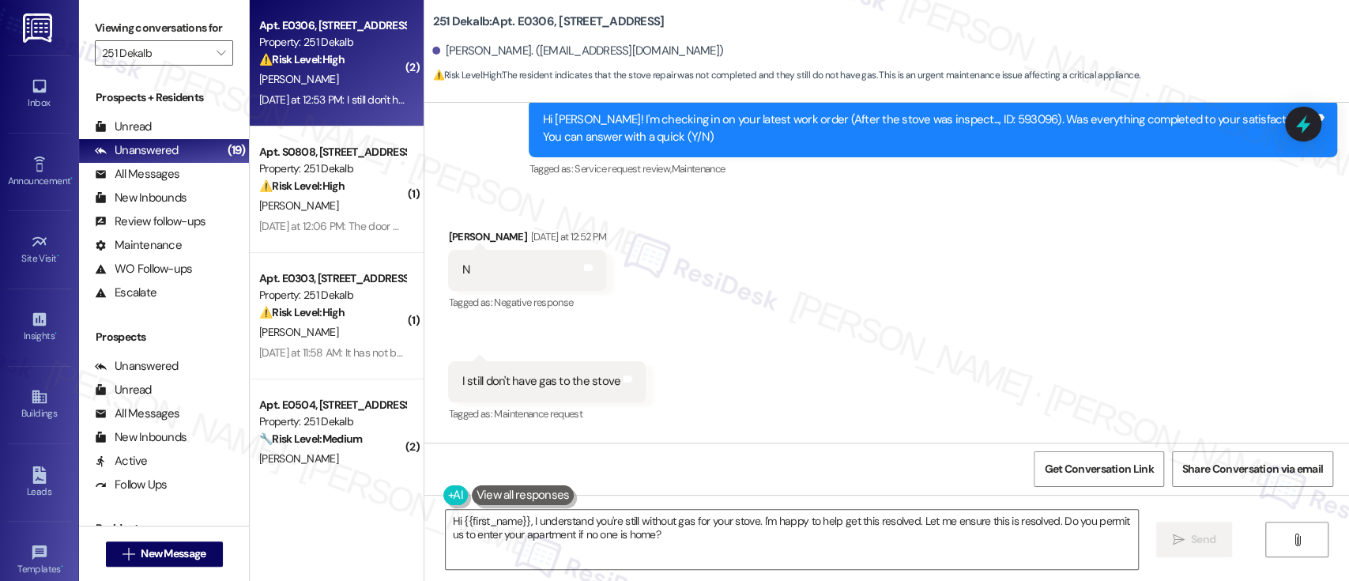
scroll to position [2512, 0]
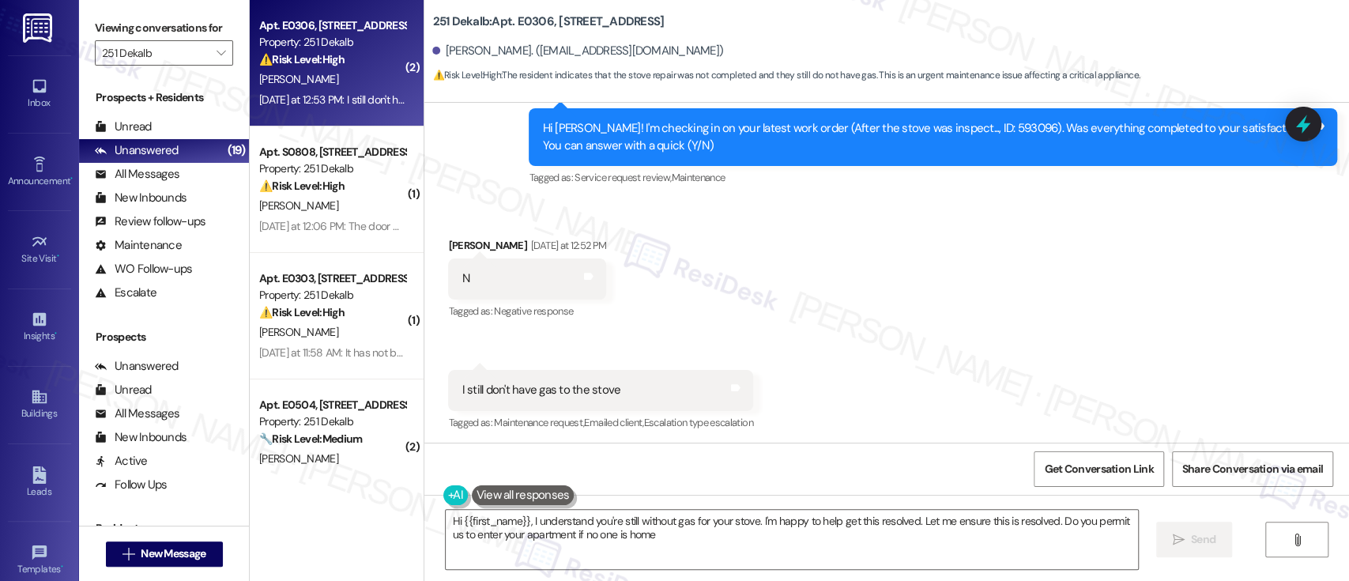
type textarea "Hi {{first_name}}, I understand you're still without gas for your stove. I'm ha…"
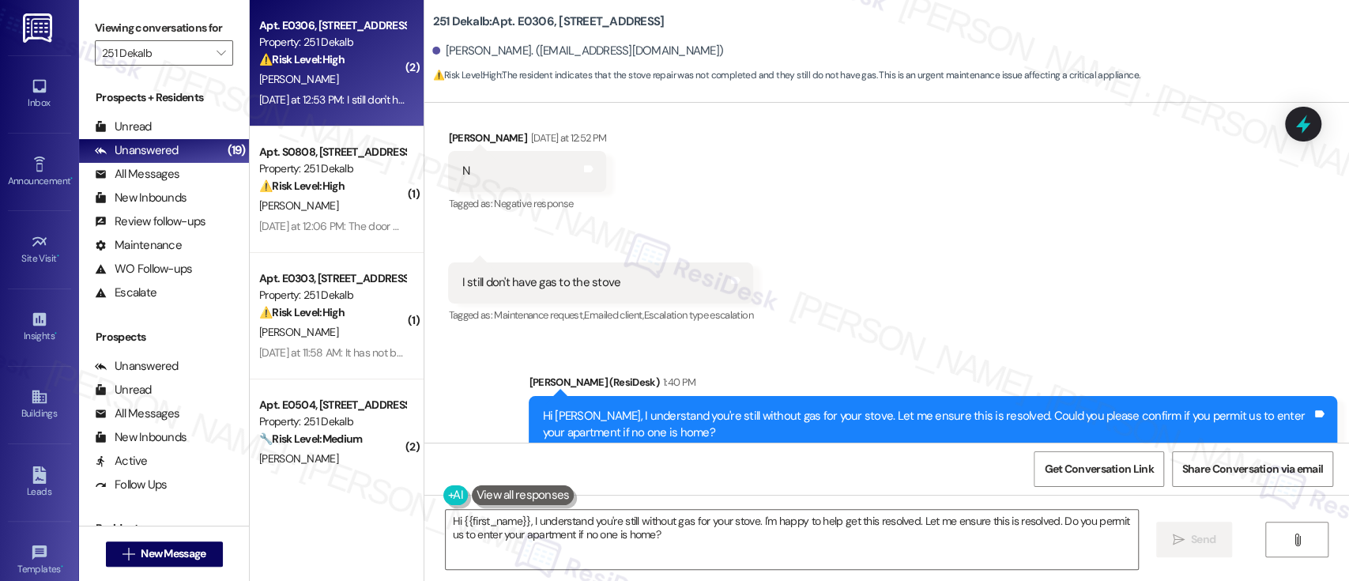
scroll to position [2797, 0]
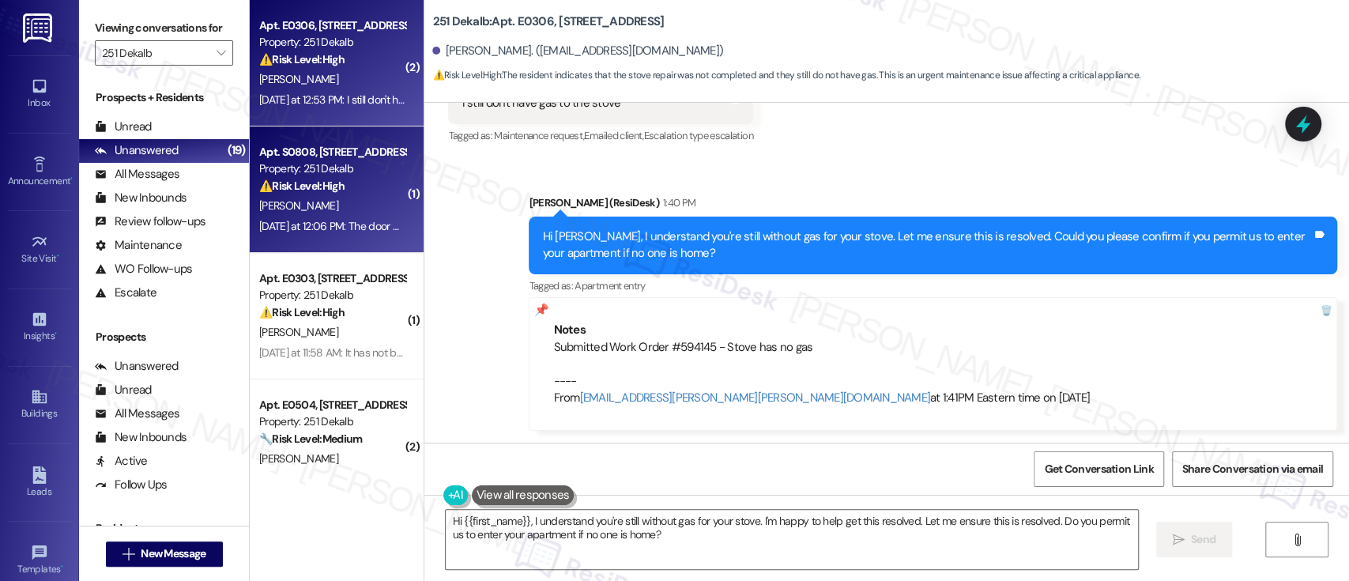
click at [259, 188] on strong "⚠️ Risk Level: High" at bounding box center [301, 186] width 85 height 14
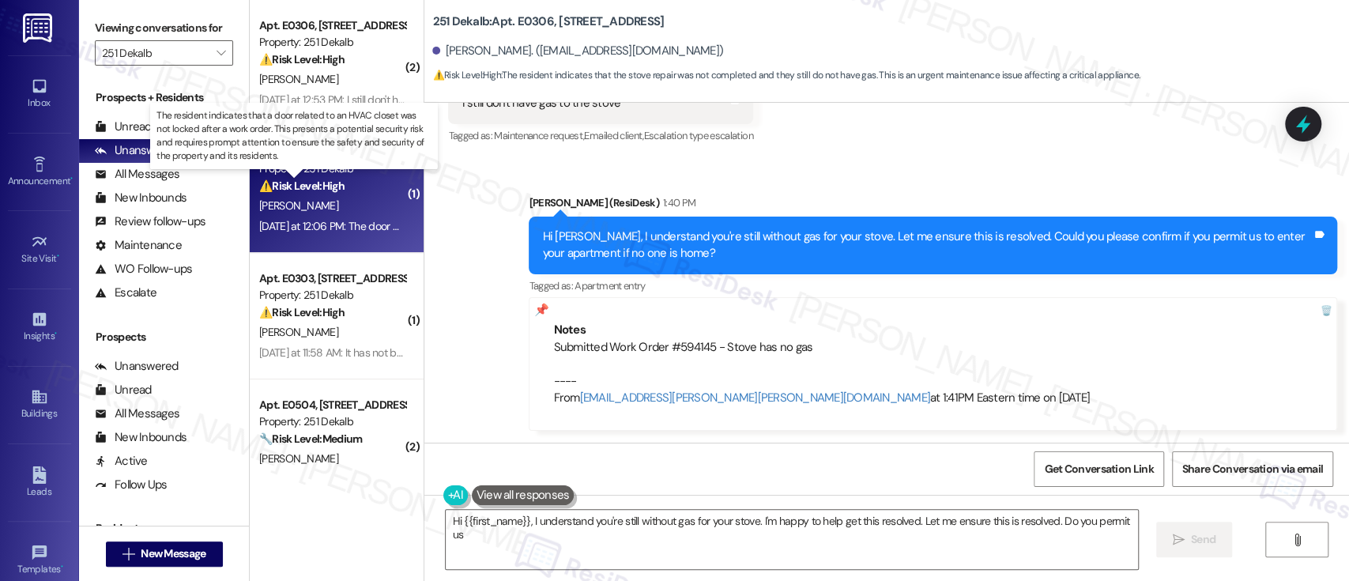
type textarea "Hi {{first_name}}, I understand you're still without gas for your stove. I'm ha…"
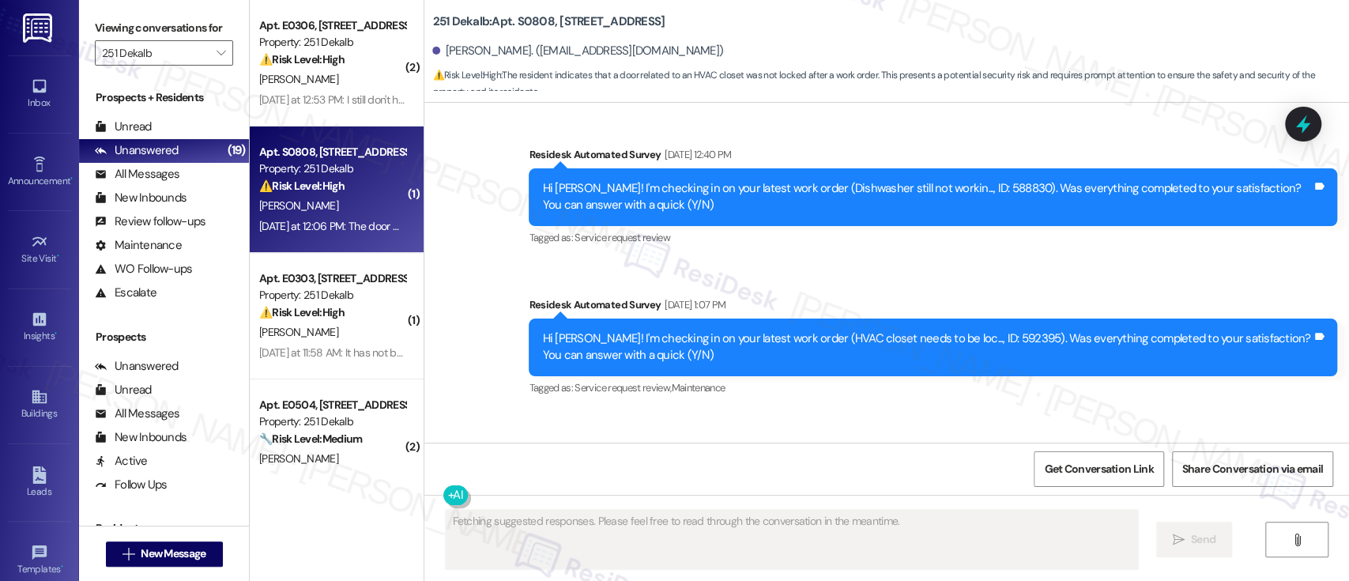
scroll to position [4119, 0]
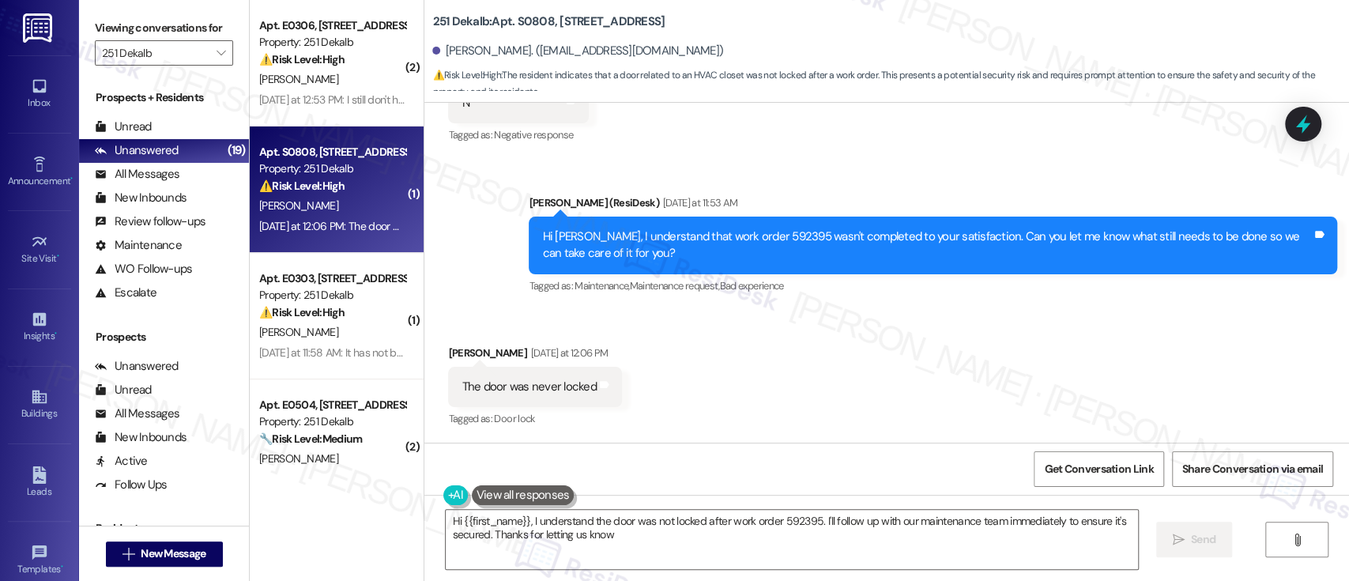
type textarea "Hi {{first_name}}, I understand the door was not locked after work order 592395…"
click at [879, 391] on div "Received via SMS Kaydene Crowder Yesterday at 12:06 PM The door was never locke…" at bounding box center [886, 376] width 925 height 134
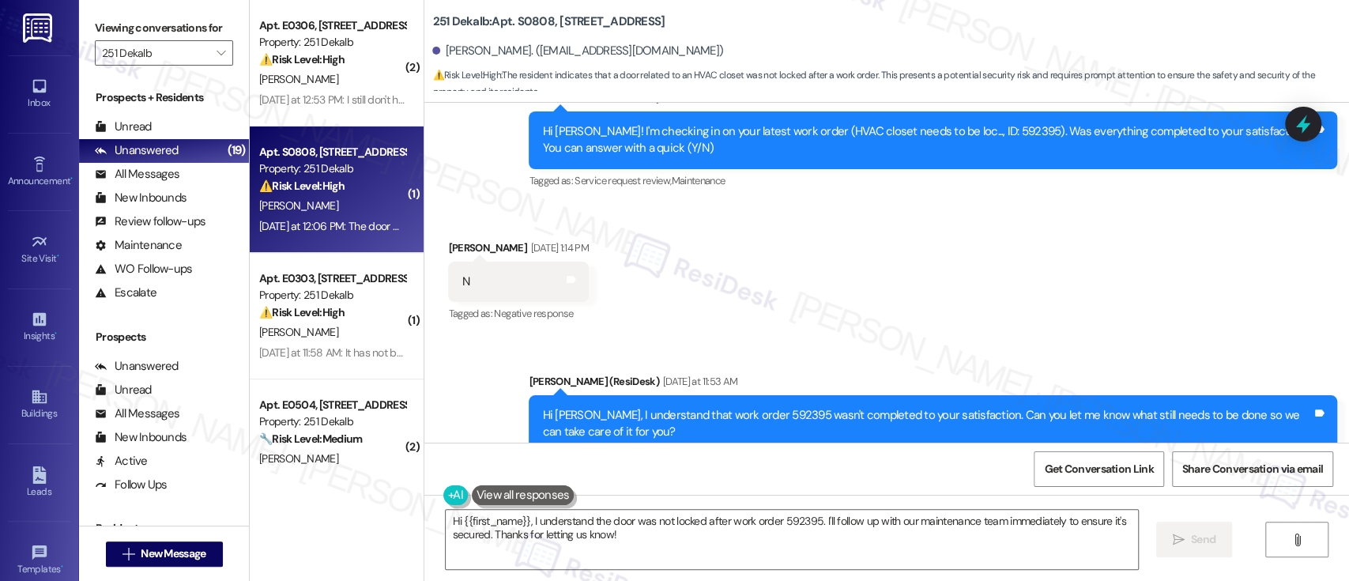
scroll to position [3845, 0]
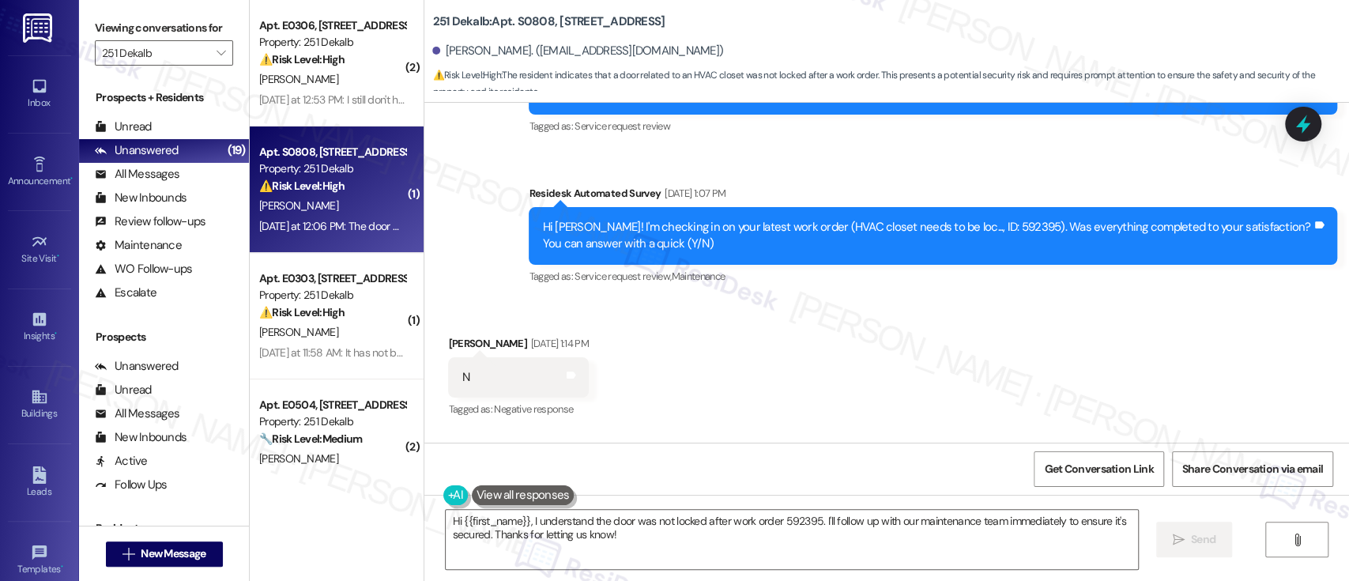
click at [978, 224] on div "Hi Kaydene! I'm checking in on your latest work order (HVAC closet needs to be …" at bounding box center [927, 236] width 770 height 34
copy div "592395"
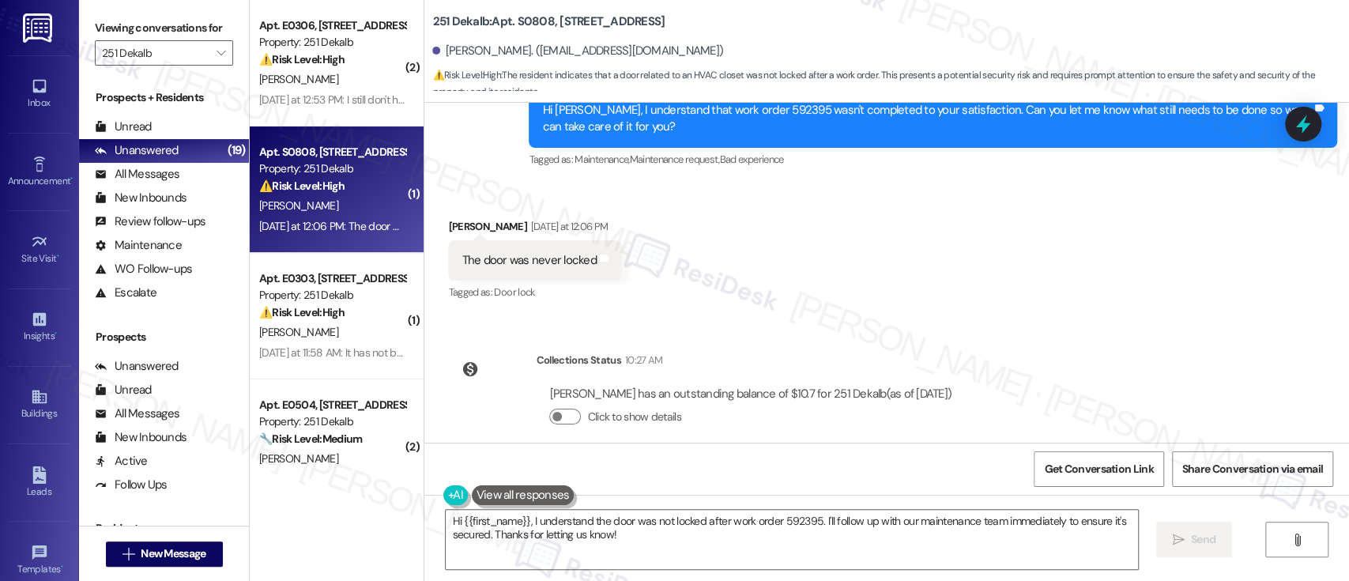
scroll to position [4265, 0]
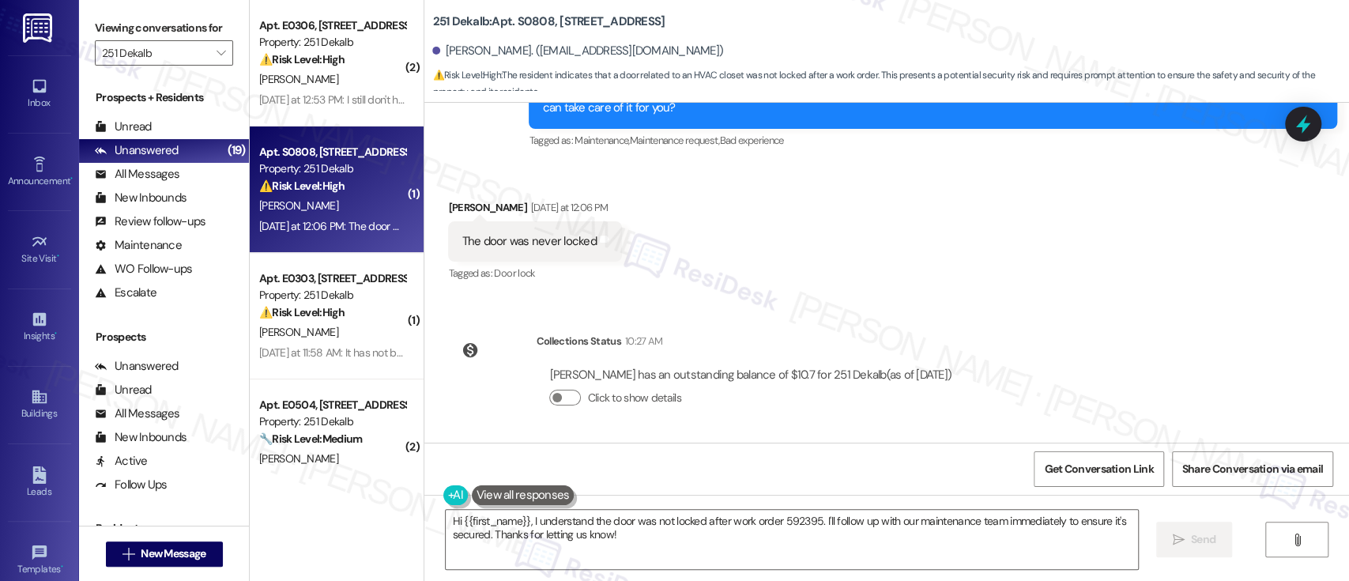
click at [716, 243] on div "Received via SMS Kaydene Crowder Yesterday at 12:06 PM The door was never locke…" at bounding box center [886, 231] width 925 height 134
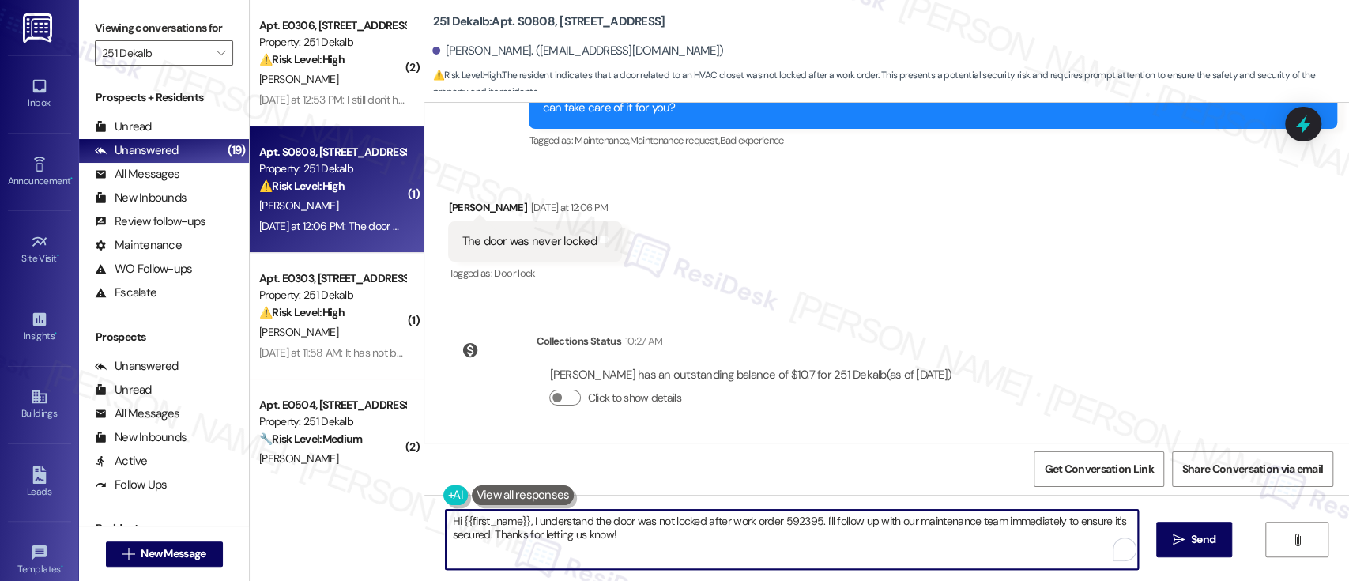
click at [677, 526] on textarea "Hi {{first_name}}, I understand the door was not locked after work order 592395…" at bounding box center [792, 539] width 692 height 59
drag, startPoint x: 809, startPoint y: 522, endPoint x: 826, endPoint y: 560, distance: 41.4
click at [826, 560] on textarea "Hi {{first_name}}, I understand the door was not locked after work order 592395…" at bounding box center [789, 539] width 692 height 59
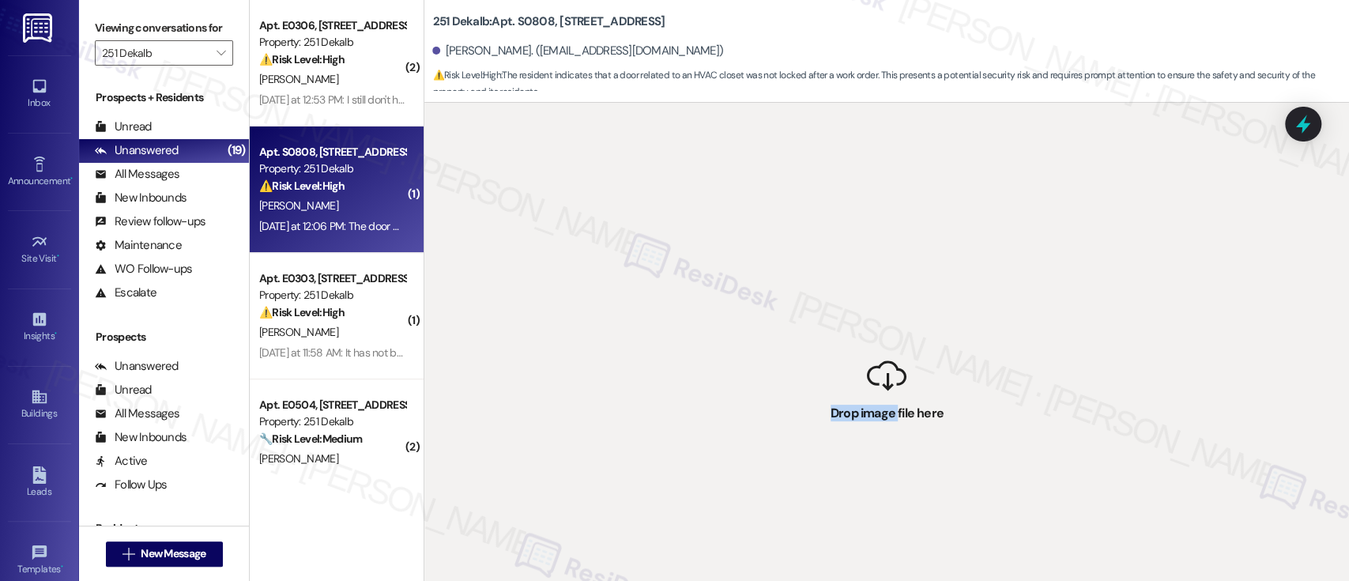
drag, startPoint x: 891, startPoint y: 458, endPoint x: 894, endPoint y: 314, distance: 144.6
click at [894, 314] on div " Drop image file here" at bounding box center [886, 393] width 925 height 581
drag, startPoint x: 969, startPoint y: 447, endPoint x: 838, endPoint y: 357, distance: 159.2
click at [838, 357] on div " Drop image file here" at bounding box center [886, 393] width 925 height 581
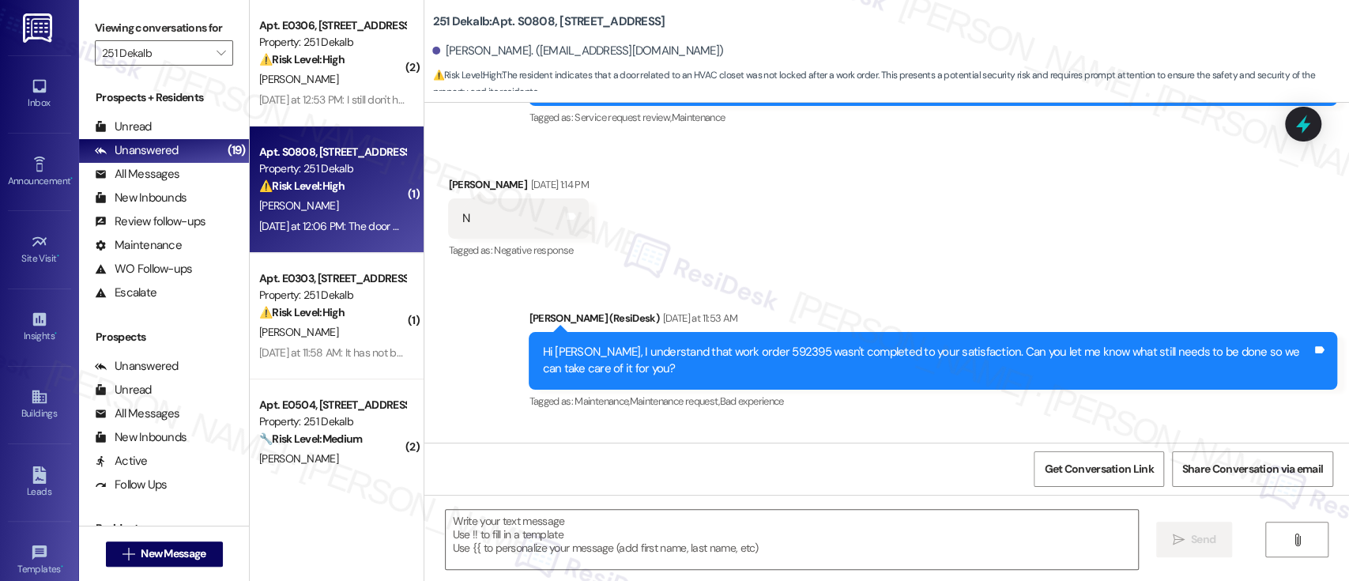
scroll to position [4119, 0]
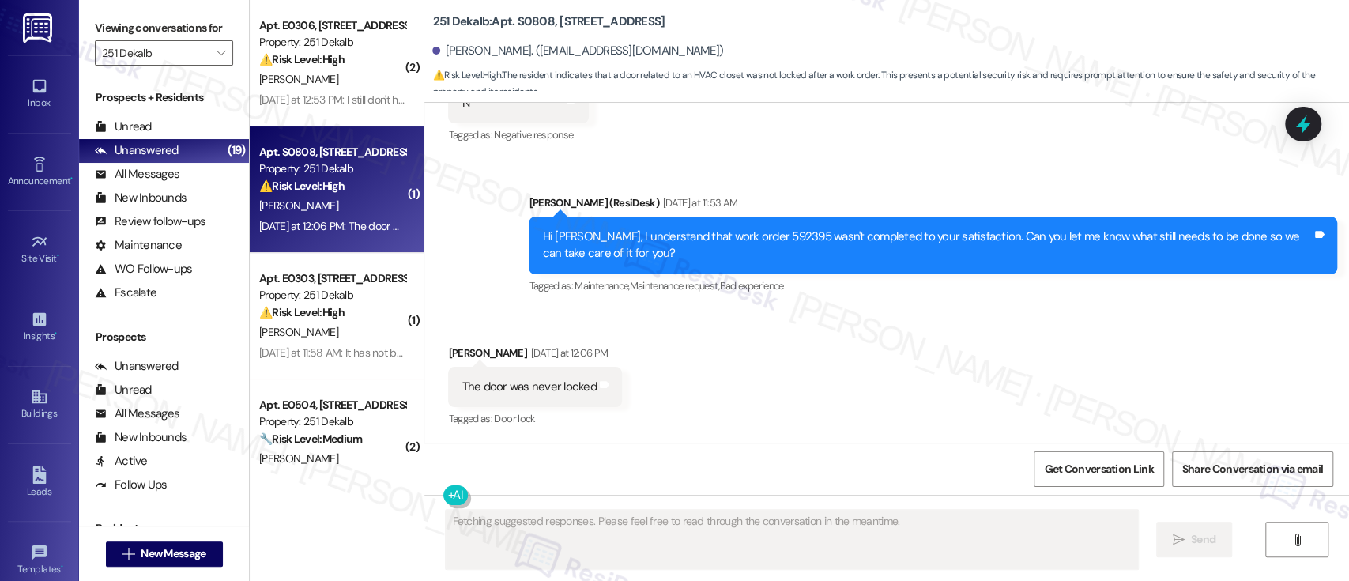
click at [794, 344] on div "Received via SMS Kaydene Crowder Yesterday at 12:06 PM The door was never locke…" at bounding box center [886, 376] width 925 height 134
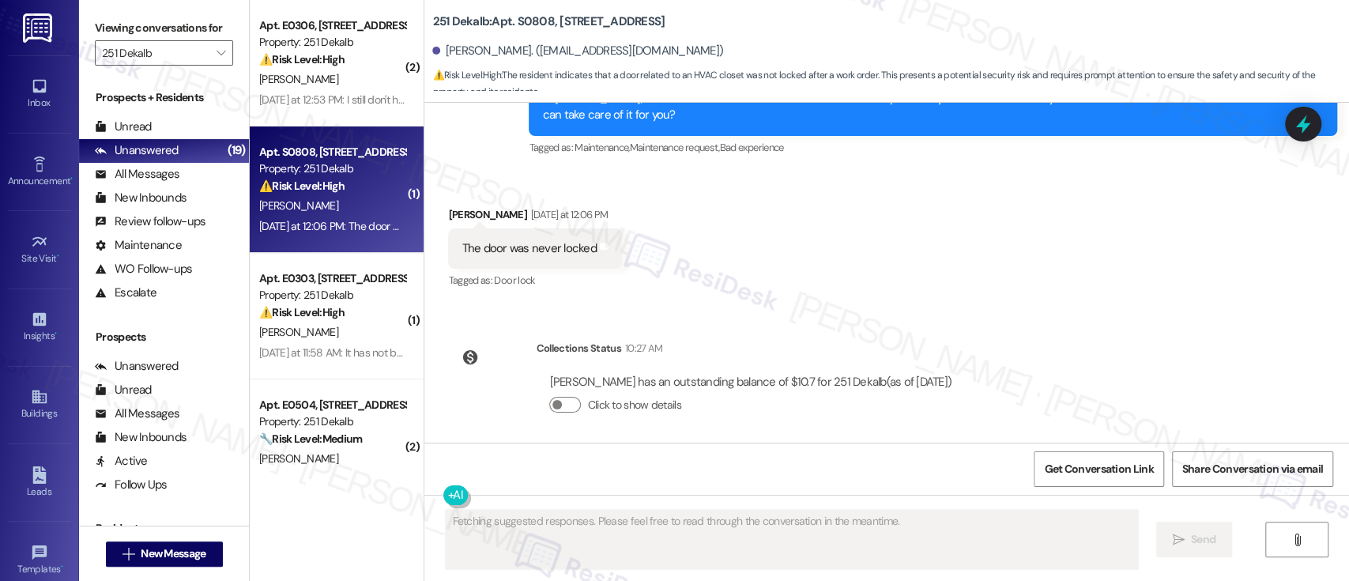
scroll to position [4265, 0]
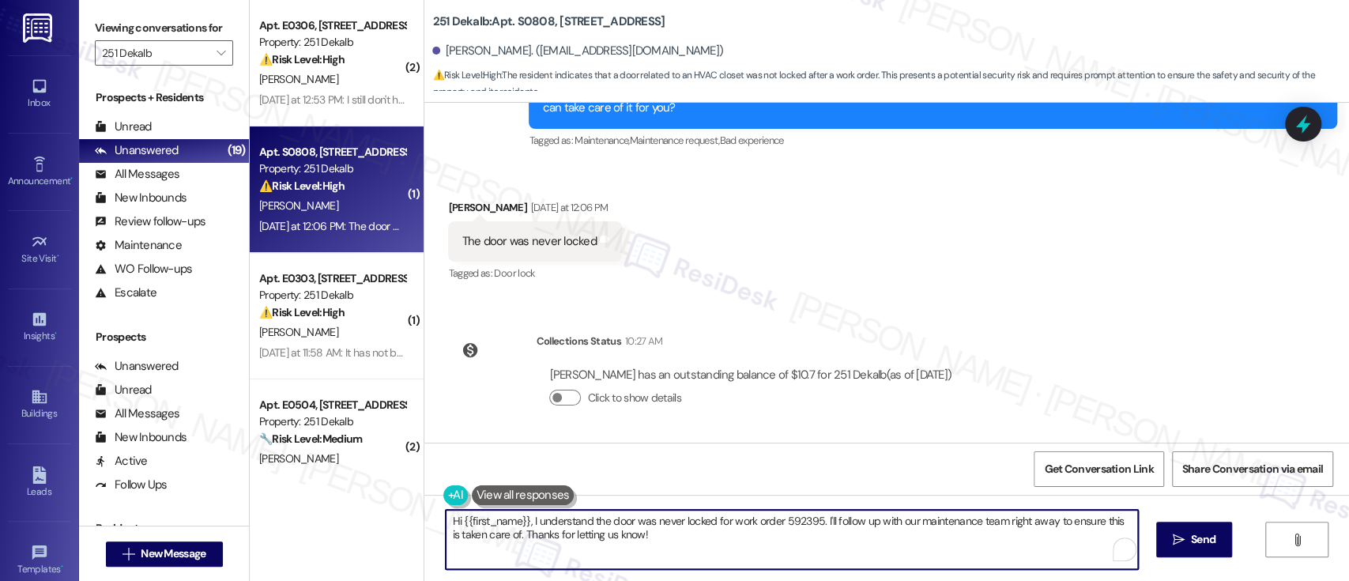
drag, startPoint x: 523, startPoint y: 521, endPoint x: 684, endPoint y: 555, distance: 164.0
click at [684, 555] on textarea "Hi {{first_name}}, I understand the door was never locked for work order 592395…" at bounding box center [792, 539] width 692 height 59
click at [614, 541] on textarea "Hi {{first_name}}, thank you for the update. Just to confirm, is the HVAC close…" at bounding box center [789, 539] width 692 height 59
drag, startPoint x: 521, startPoint y: 541, endPoint x: 368, endPoint y: 522, distance: 153.6
click at [366, 524] on div "( 2 ) Apt. E0306, 251 W Dekalb Pike Property: 251 Dekalb ⚠️ Risk Level: High Th…" at bounding box center [799, 290] width 1099 height 581
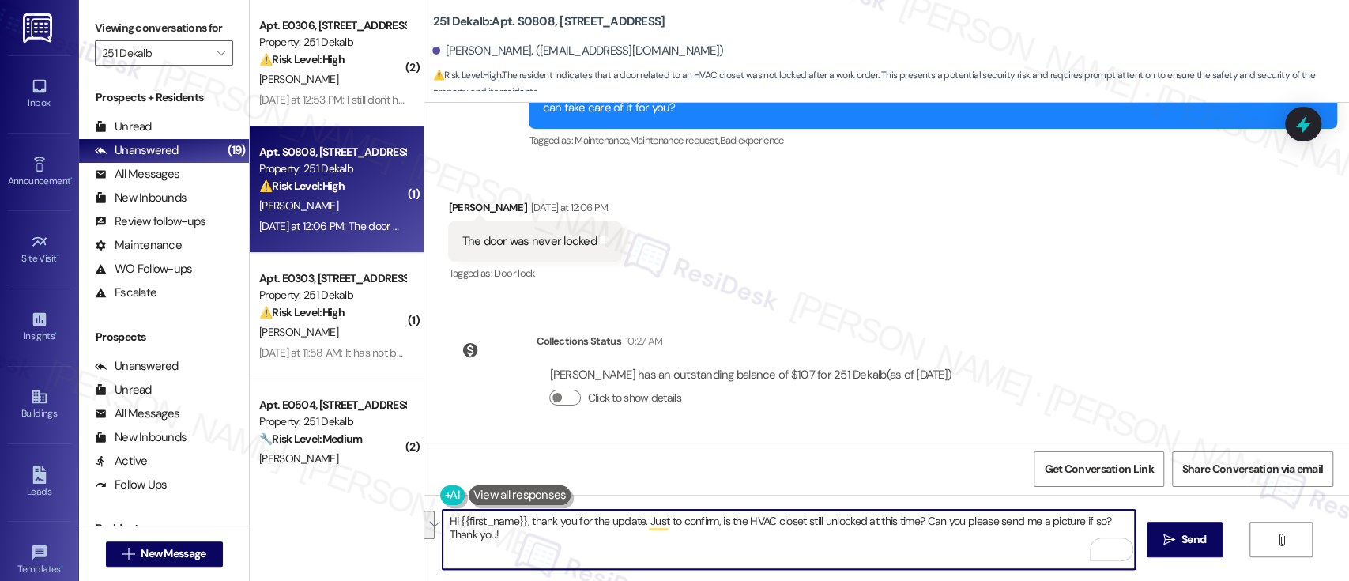
paste textarea "Thank you for the update. Just to confirm— is the HVAC closet still unlocked at…"
type textarea "Thank you for the update. Just to confirm— is the HVAC closet still unlocked at…"
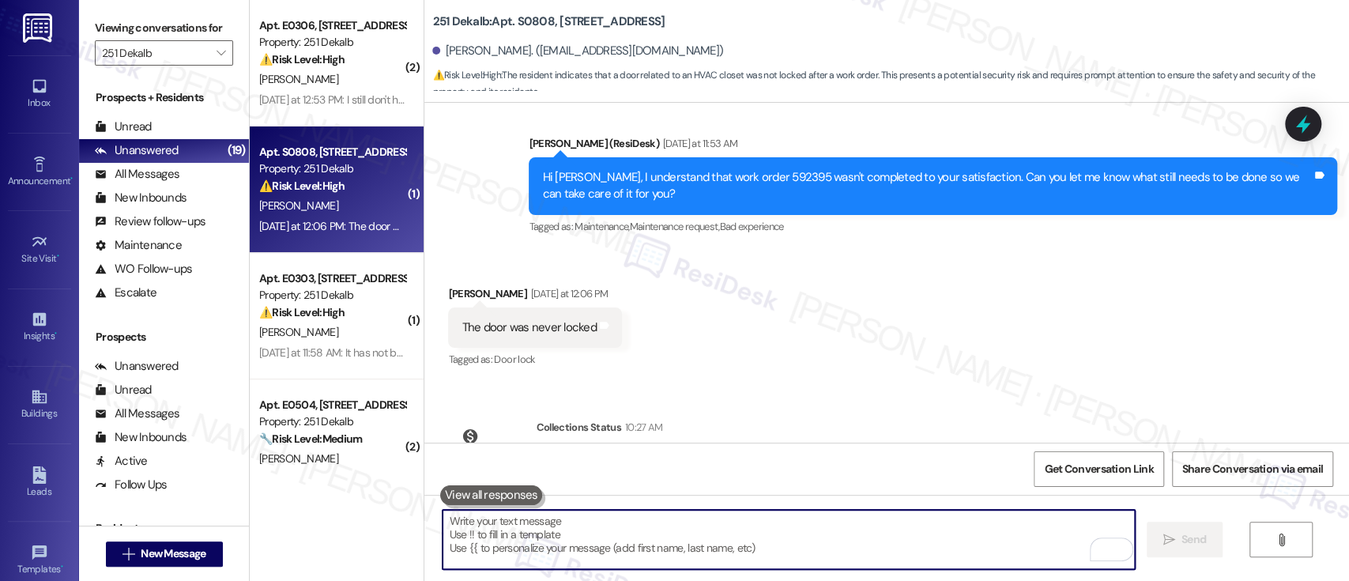
scroll to position [4119, 0]
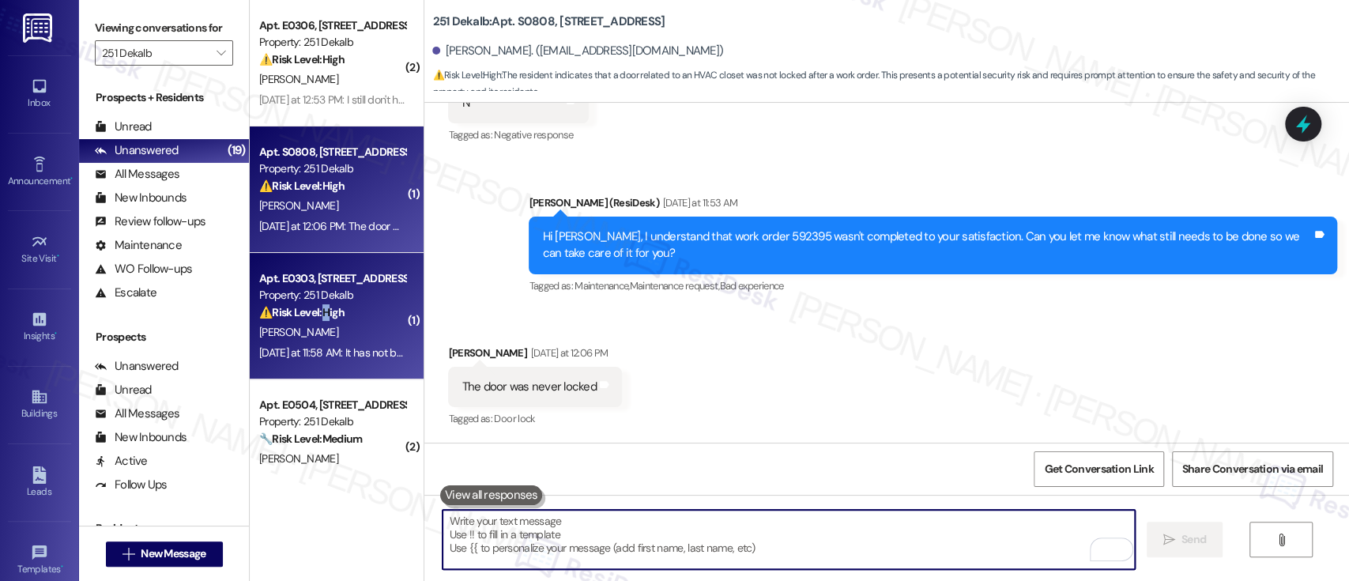
click at [321, 313] on strong "⚠️ Risk Level: High" at bounding box center [301, 312] width 85 height 14
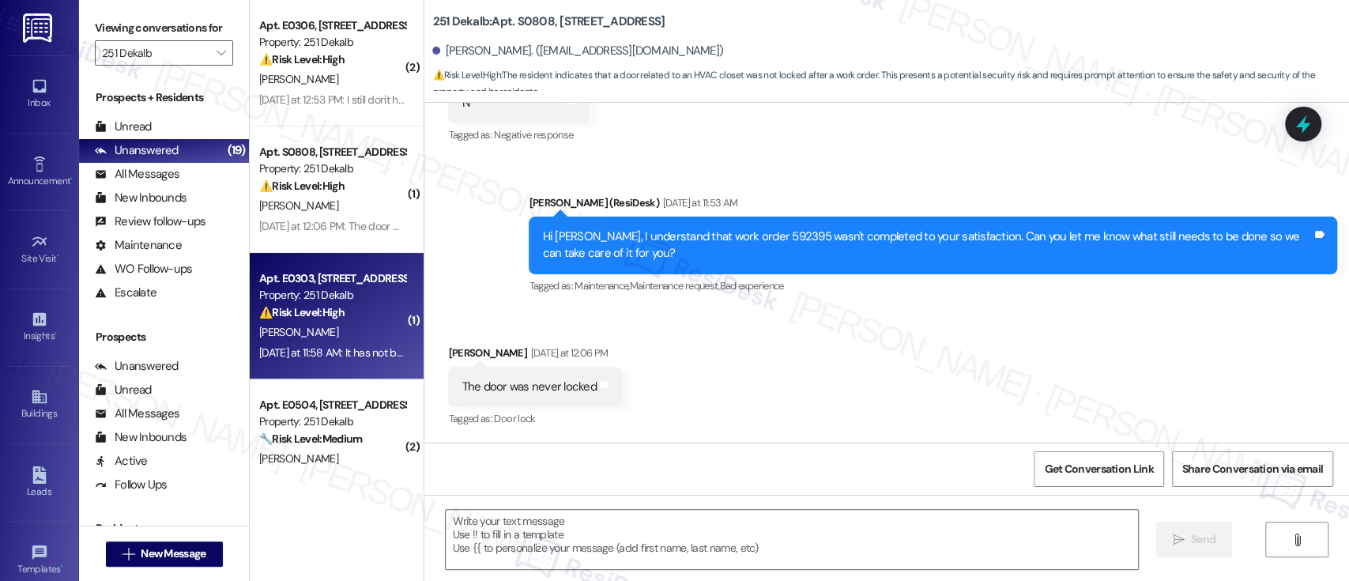
type textarea "Fetching suggested responses. Please feel free to read through the conversation…"
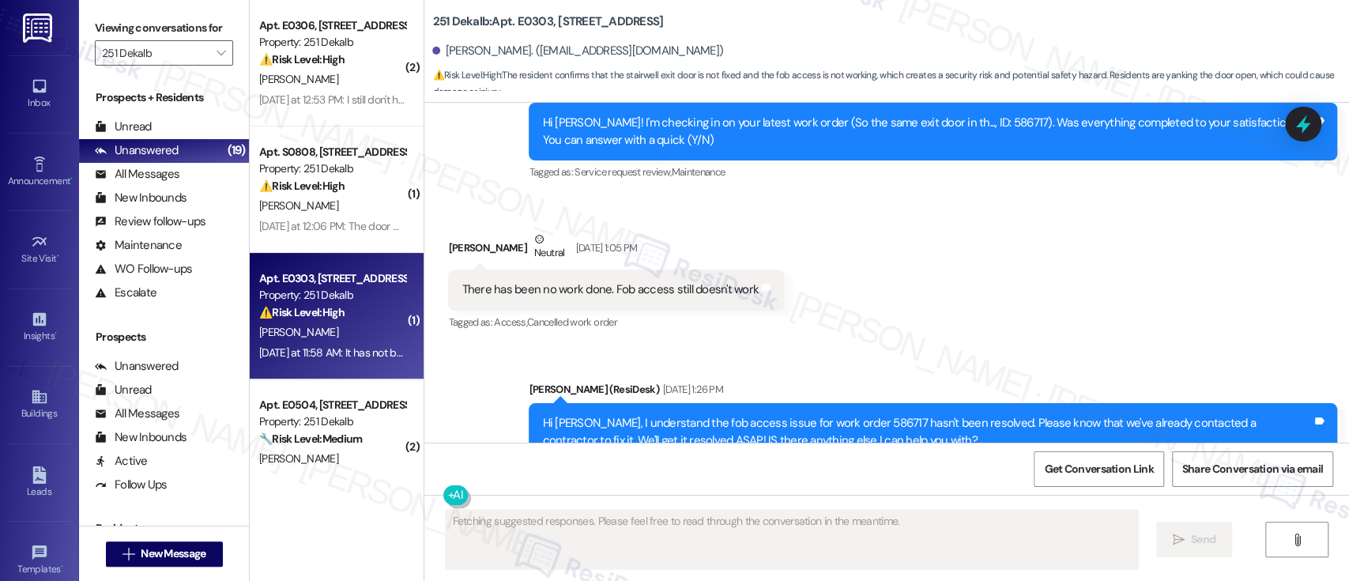
scroll to position [6088, 0]
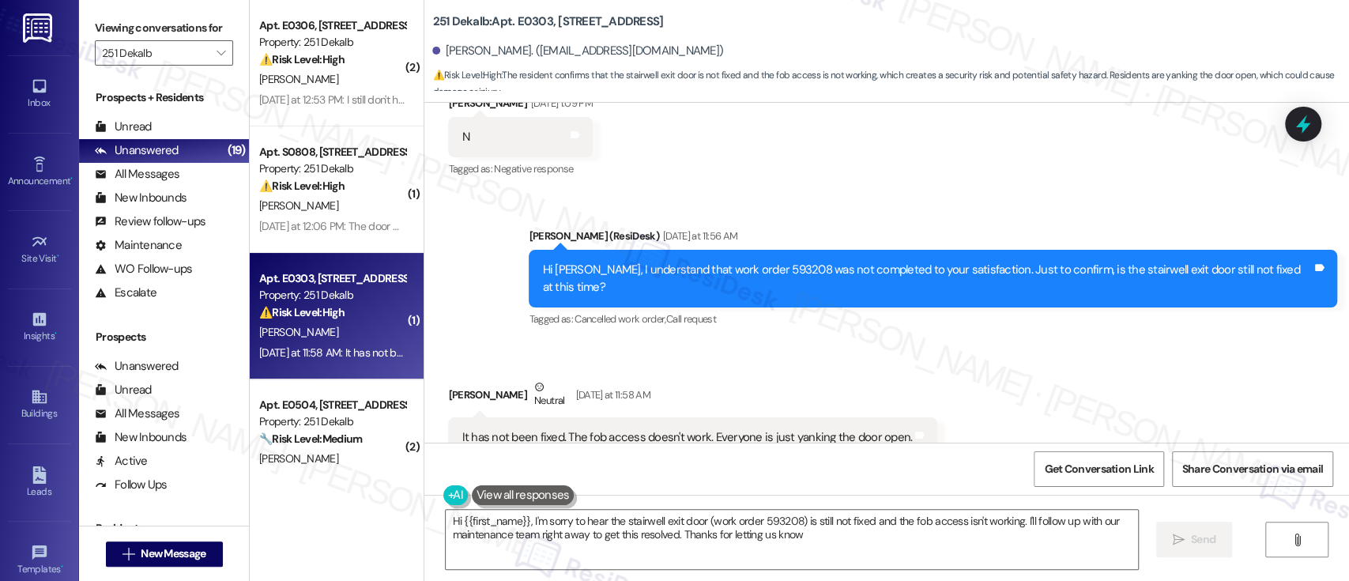
type textarea "Hi {{first_name}}, I'm sorry to hear the stairwell exit door (work order 593208…"
click at [847, 367] on div "Received via SMS Donna Denio Neutral Yesterday at 11:58 AM It has not been fixe…" at bounding box center [692, 430] width 513 height 126
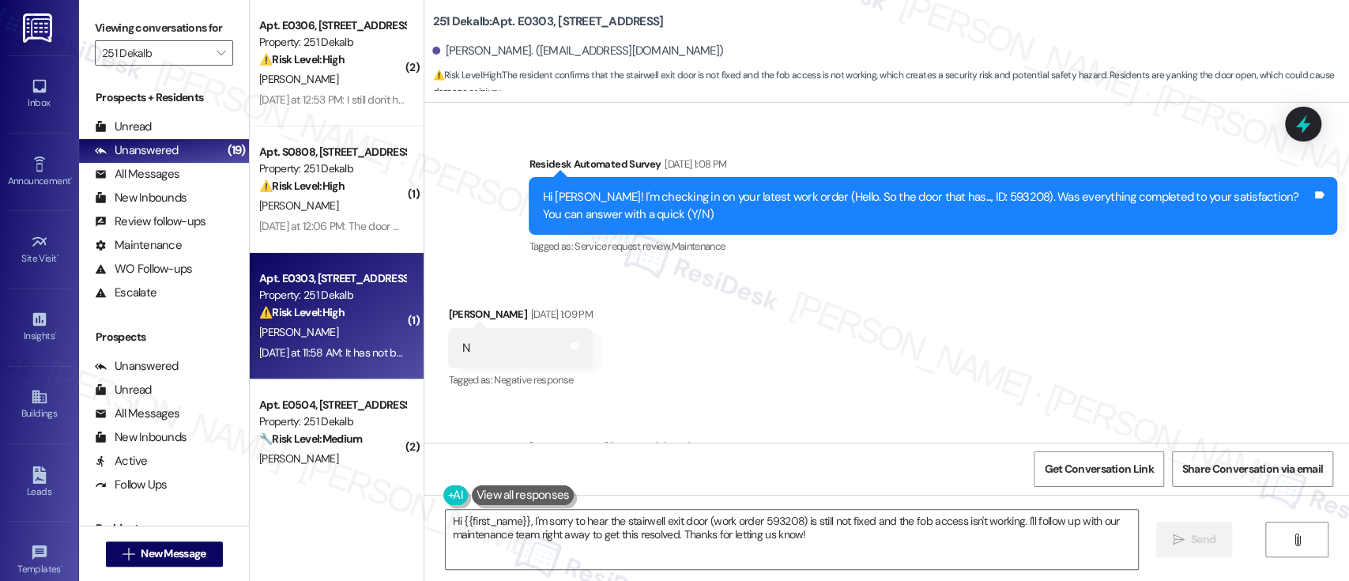
click at [954, 189] on div "Hi Donna! I'm checking in on your latest work order (Hello. So the door that ha…" at bounding box center [927, 206] width 770 height 34
copy div "593208"
click at [1014, 270] on div "Received via SMS Donna Denio Sep 12, 2025 at 1:09 PM N Tags and notes Tagged as…" at bounding box center [886, 337] width 925 height 134
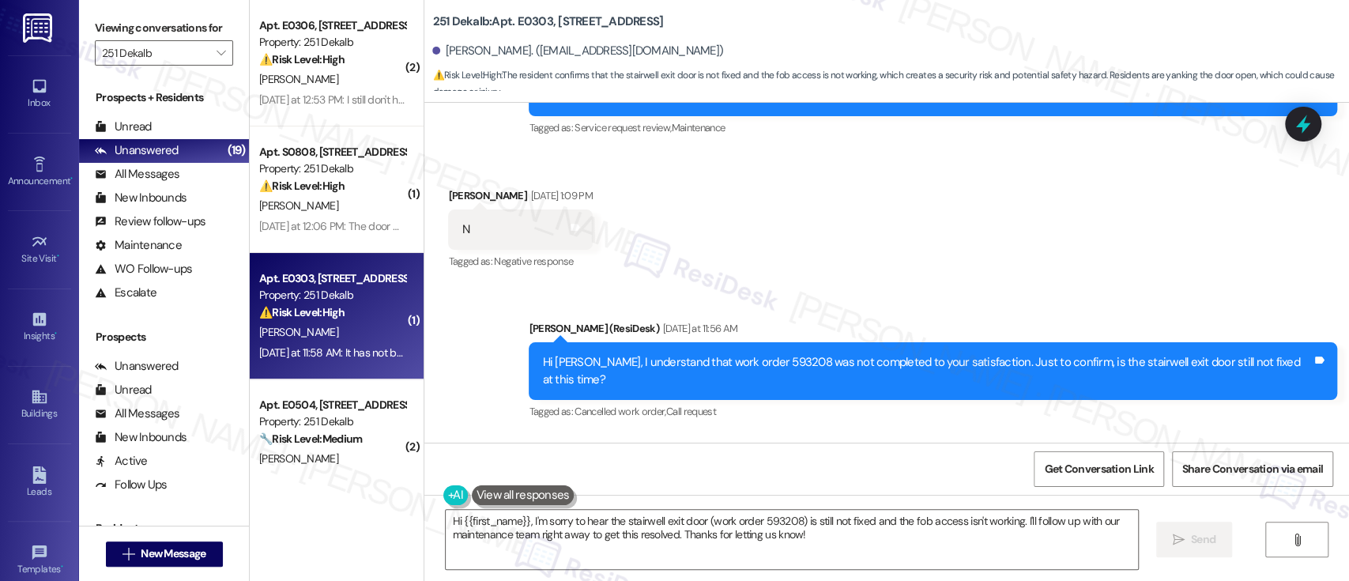
scroll to position [6089, 0]
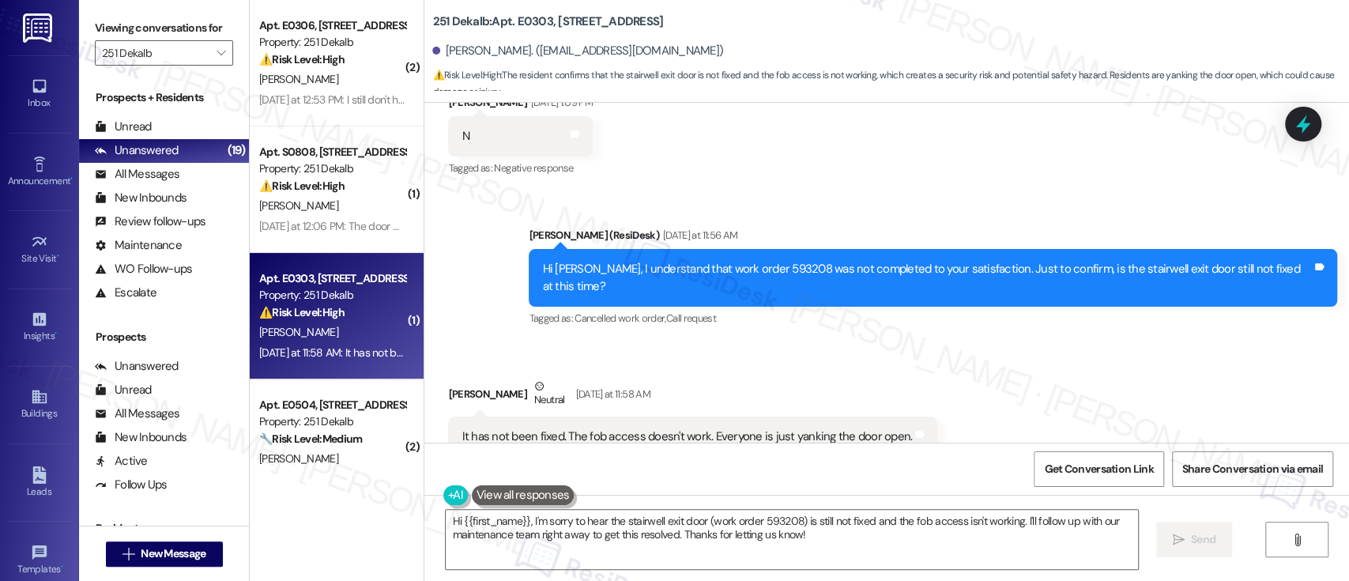
click at [1155, 342] on div "Received via SMS Donna Denio Neutral Yesterday at 11:58 AM It has not been fixe…" at bounding box center [886, 417] width 925 height 150
drag, startPoint x: 651, startPoint y: 23, endPoint x: 422, endPoint y: 17, distance: 229.3
click at [432, 17] on div "251 Dekalb: Apt. E0303, 251 W Dekalb Pike" at bounding box center [590, 22] width 316 height 20
copy b "251 Dekalb: Apt. E0303, 251 W Dekalb Pike"
click at [1218, 342] on div "Received via SMS Donna Denio Neutral Yesterday at 11:58 AM It has not been fixe…" at bounding box center [886, 417] width 925 height 150
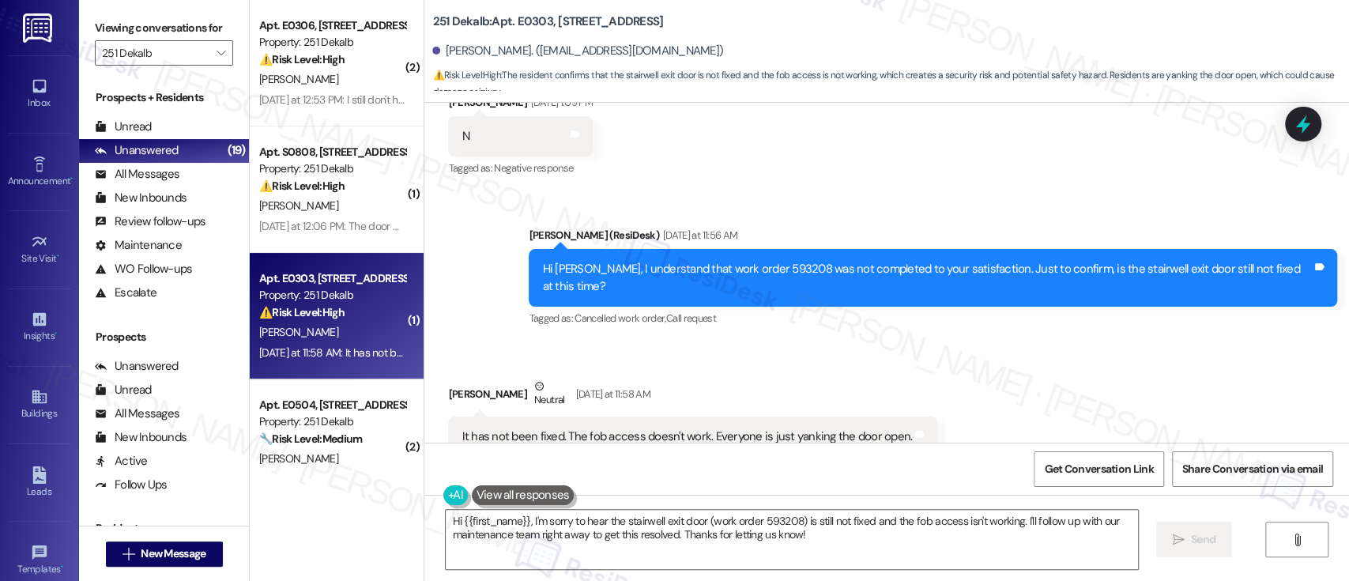
click at [1110, 342] on div "Received via SMS Donna Denio Neutral Yesterday at 11:58 AM It has not been fixe…" at bounding box center [886, 417] width 925 height 150
drag, startPoint x: 599, startPoint y: 390, endPoint x: 677, endPoint y: 382, distance: 78.6
click at [677, 428] on div "It has not been fixed. The fob access doesn't work. Everyone is just yanking th…" at bounding box center [687, 436] width 450 height 17
click at [748, 428] on div "It has not been fixed. The fob access doesn't work. Everyone is just yanking th…" at bounding box center [687, 436] width 450 height 17
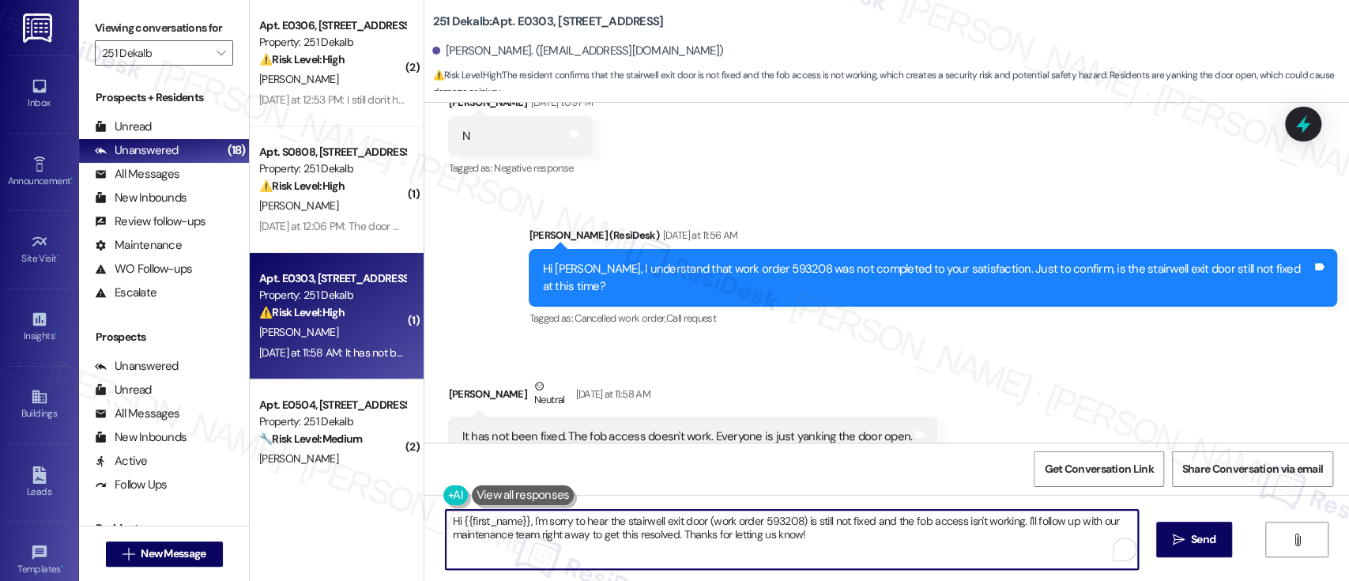
click at [1084, 521] on textarea "Hi {{first_name}}, I'm sorry to hear the stairwell exit door (work order 593208…" at bounding box center [792, 539] width 692 height 59
click at [519, 540] on textarea "Hi {{first_name}}, I'm sorry to hear the stairwell exit door (work order 593208…" at bounding box center [792, 539] width 692 height 59
drag, startPoint x: 767, startPoint y: 537, endPoint x: 874, endPoint y: 541, distance: 107.5
click at [768, 537] on textarea "Hi {{first_name}}, I'm sorry to hear the stairwell exit door (work order 593208…" at bounding box center [789, 539] width 692 height 59
click at [903, 541] on textarea "Hi {{first_name}}, I'm sorry to hear the stairwell exit door (work order 593208…" at bounding box center [789, 539] width 692 height 59
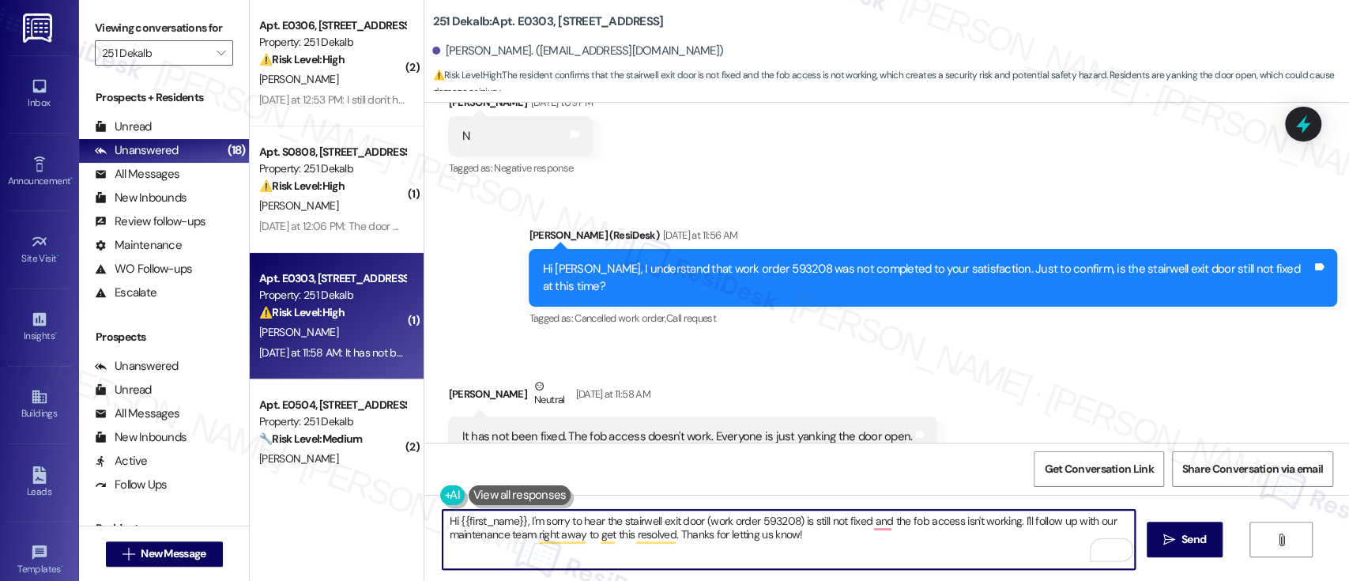
click at [904, 541] on textarea "Hi {{first_name}}, I'm sorry to hear the stairwell exit door (work order 593208…" at bounding box center [789, 539] width 692 height 59
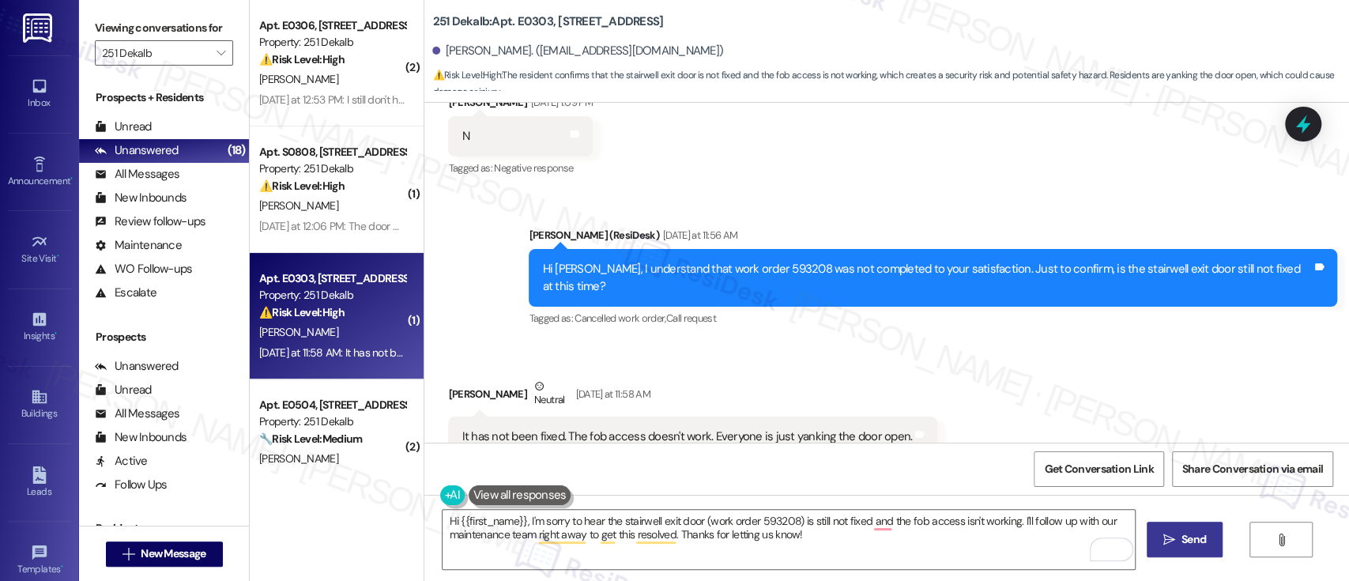
click at [1175, 553] on button " Send" at bounding box center [1185, 540] width 77 height 36
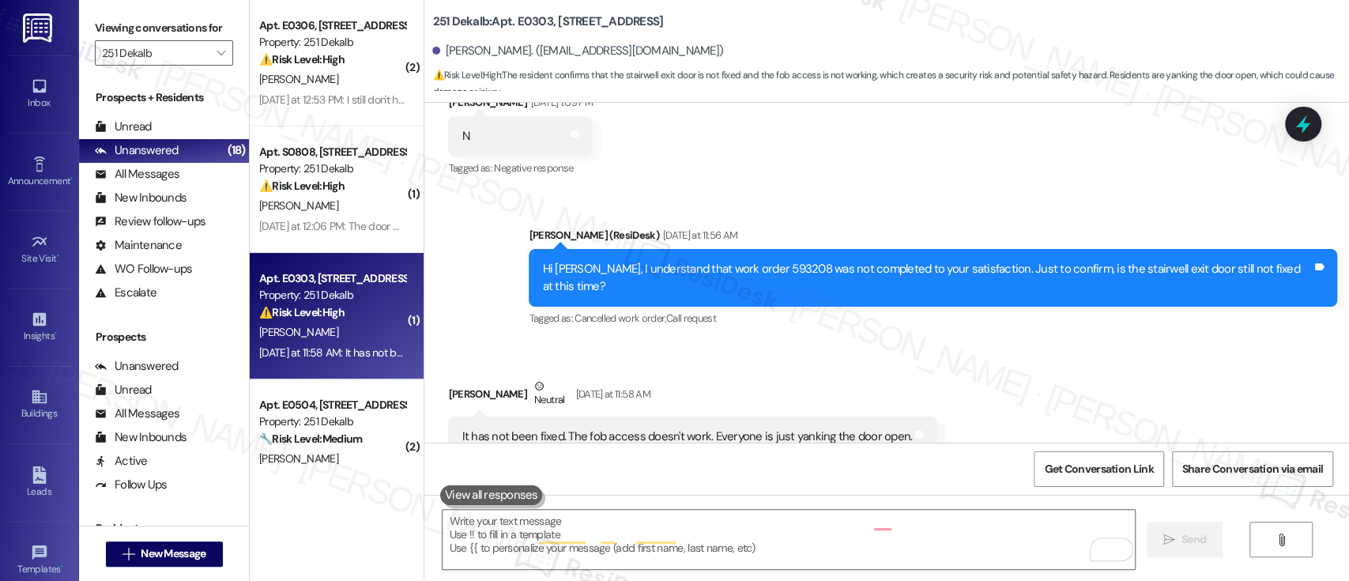
scroll to position [6088, 0]
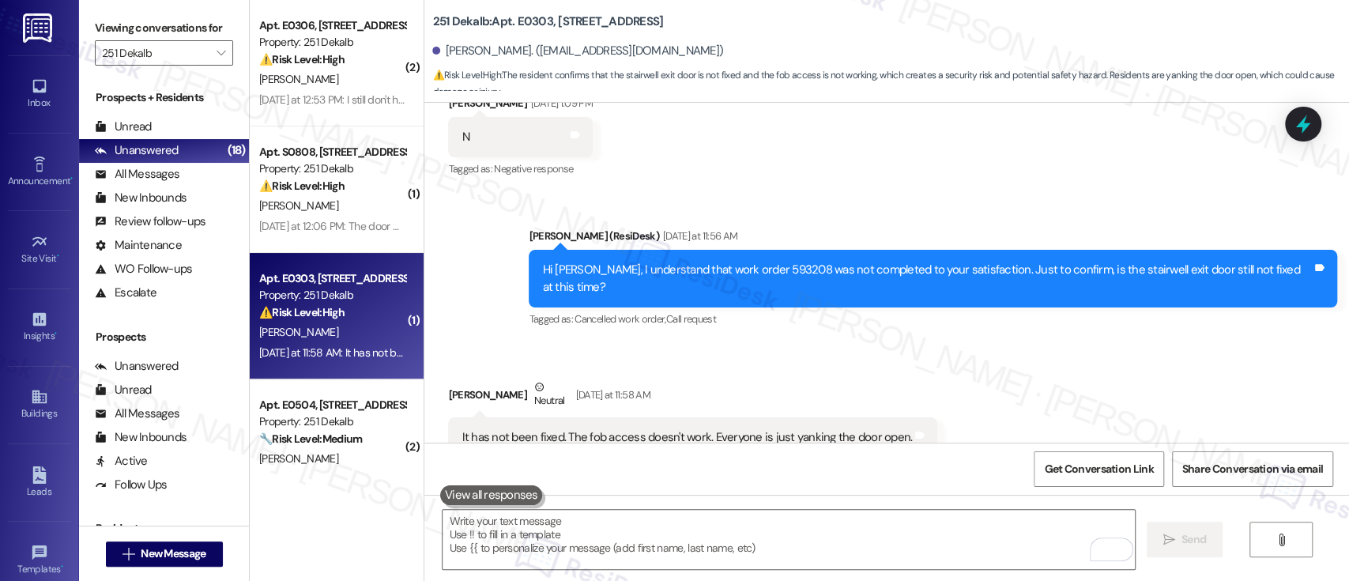
click at [1011, 343] on div "Received via SMS Donna Denio Neutral Yesterday at 11:58 AM It has not been fixe…" at bounding box center [886, 418] width 925 height 150
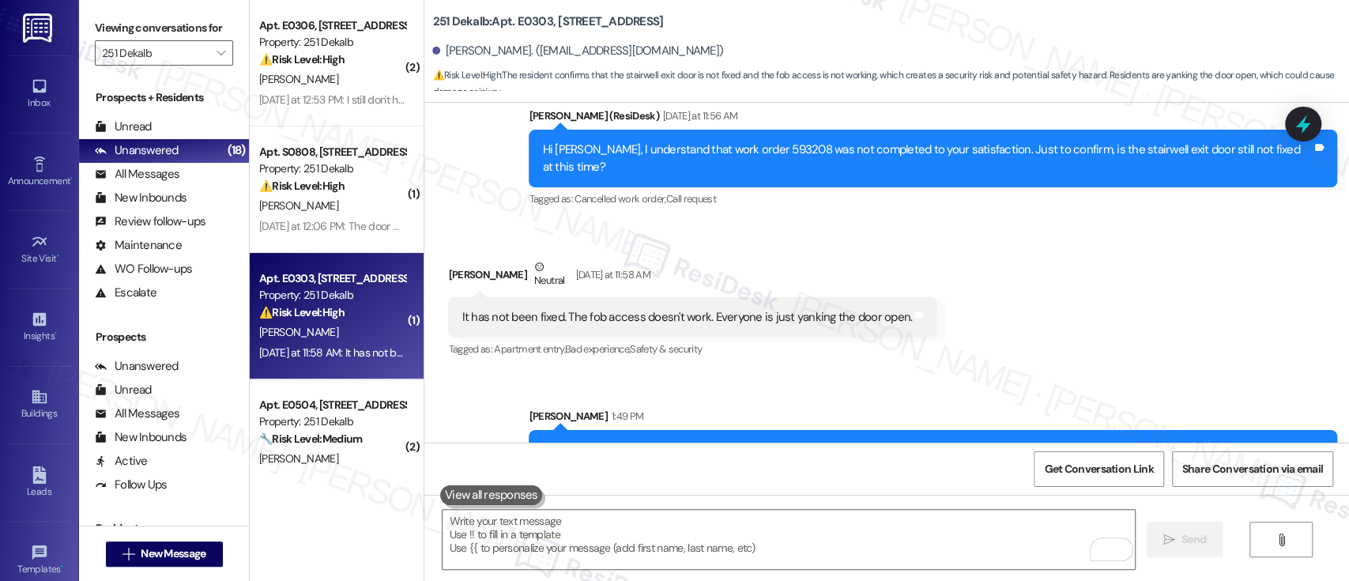
scroll to position [6215, 0]
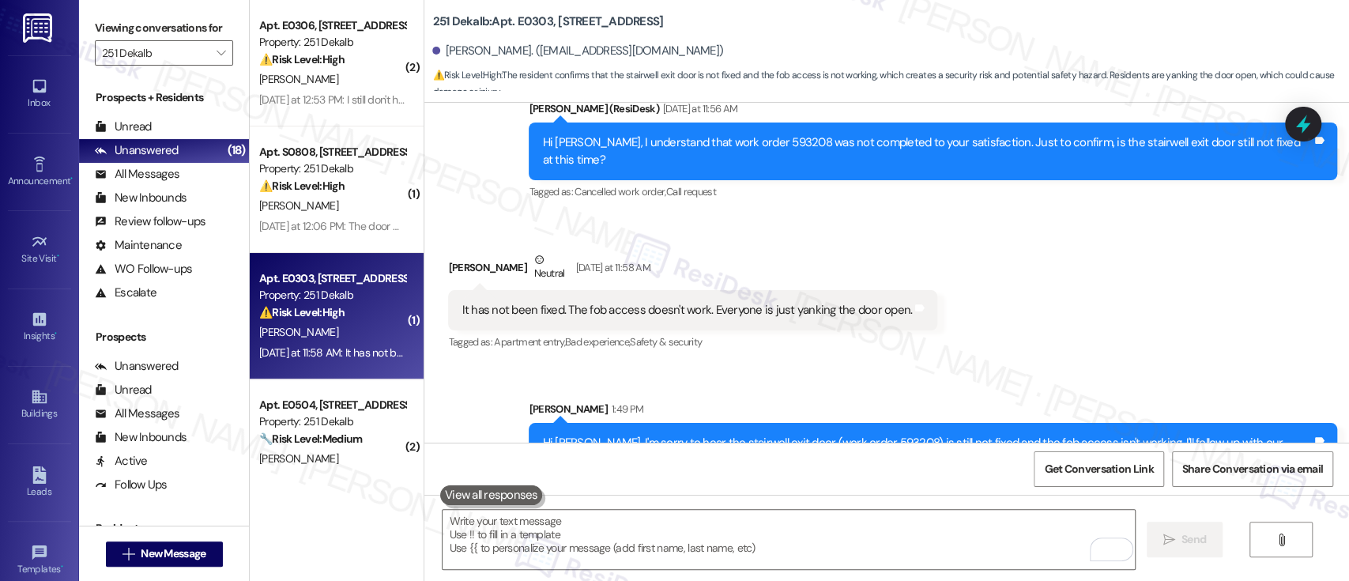
click at [1013, 365] on div "Sent via SMS Sarah 1:49 PM Hi Donna, I'm sorry to hear the stairwell exit door …" at bounding box center [886, 428] width 925 height 127
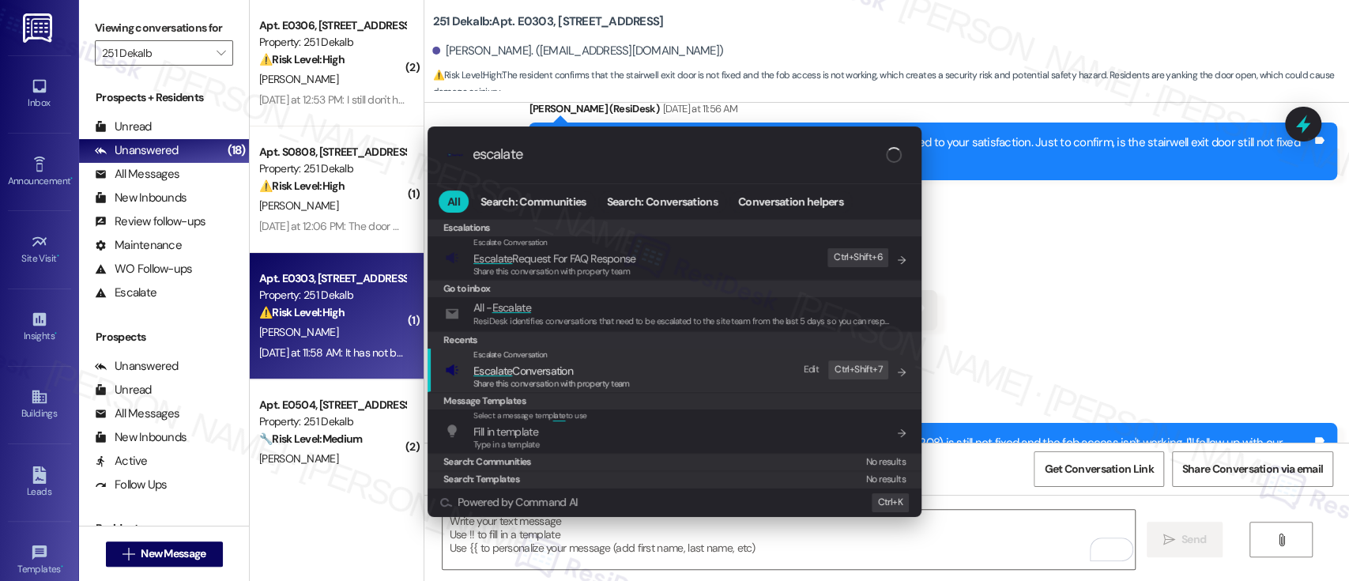
type input "escalate"
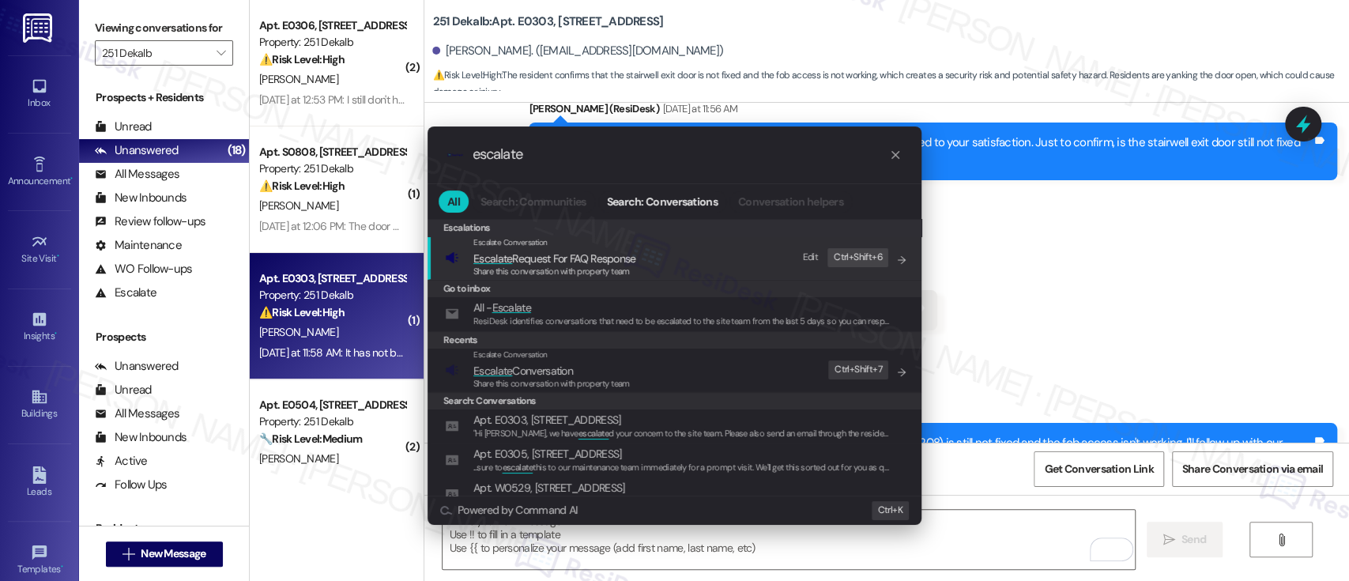
click at [533, 373] on span "Escalate Conversation" at bounding box center [523, 371] width 100 height 14
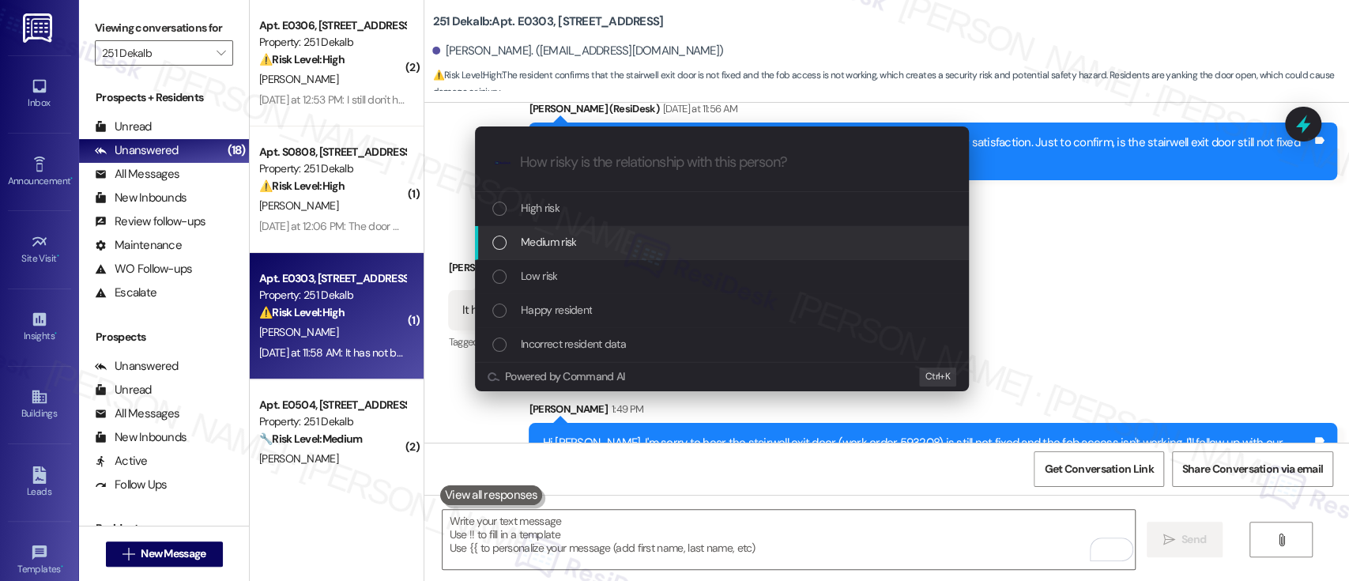
click at [528, 247] on span "Medium risk" at bounding box center [548, 241] width 55 height 17
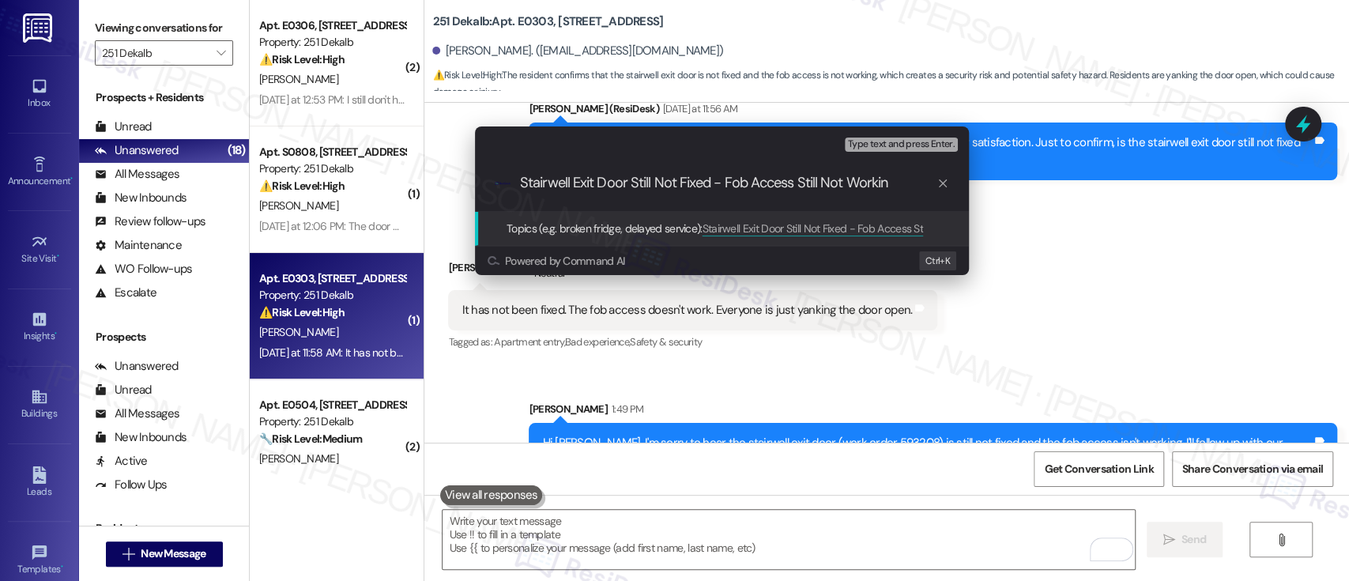
type input "Stairwell Exit Door Still Not Fixed - Fob Access Still Not Working"
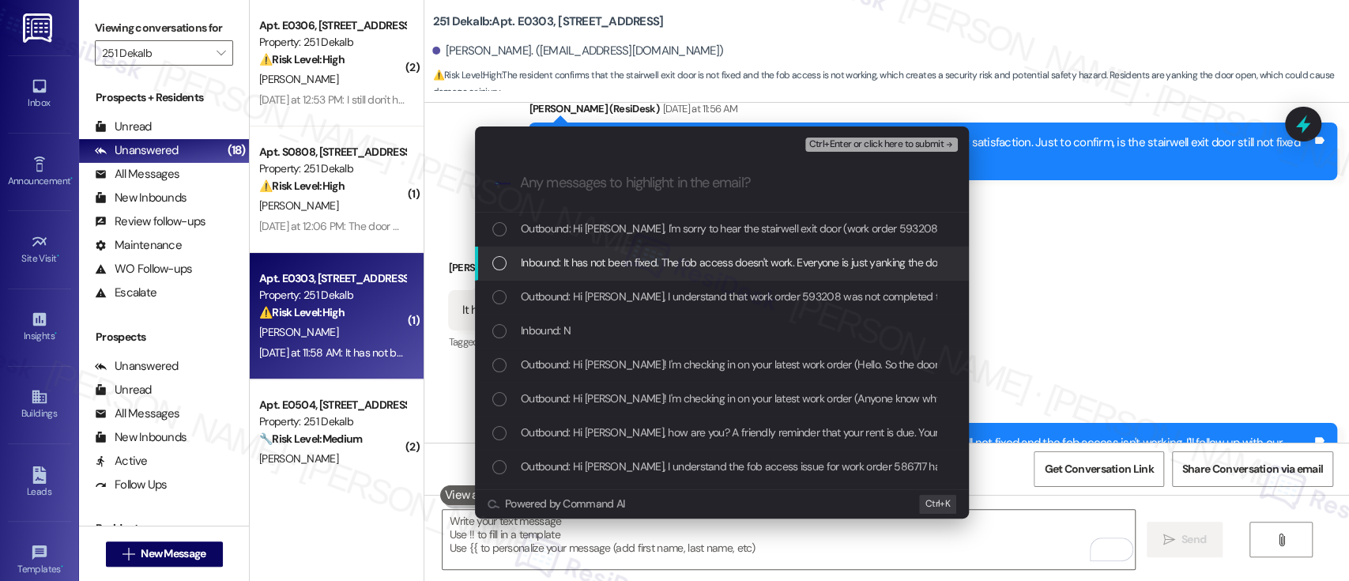
click at [532, 255] on span "Inbound: It has not been fixed. The fob access doesn't work. Everyone is just y…" at bounding box center [748, 262] width 454 height 17
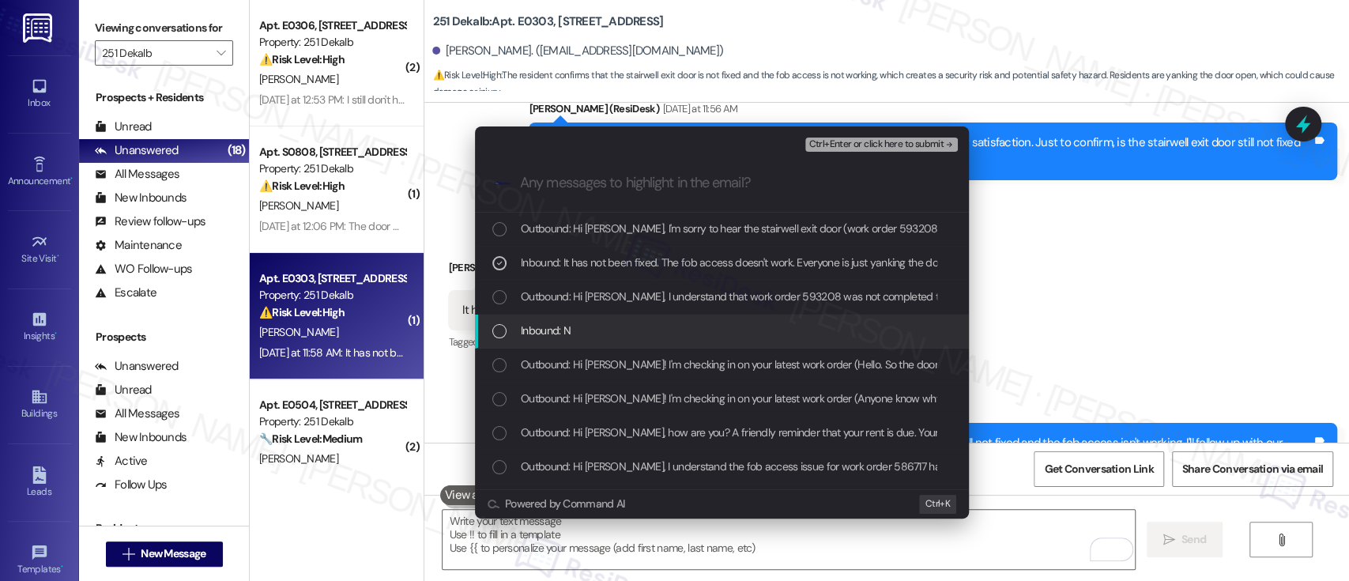
click at [546, 330] on span "Inbound: N" at bounding box center [546, 330] width 50 height 17
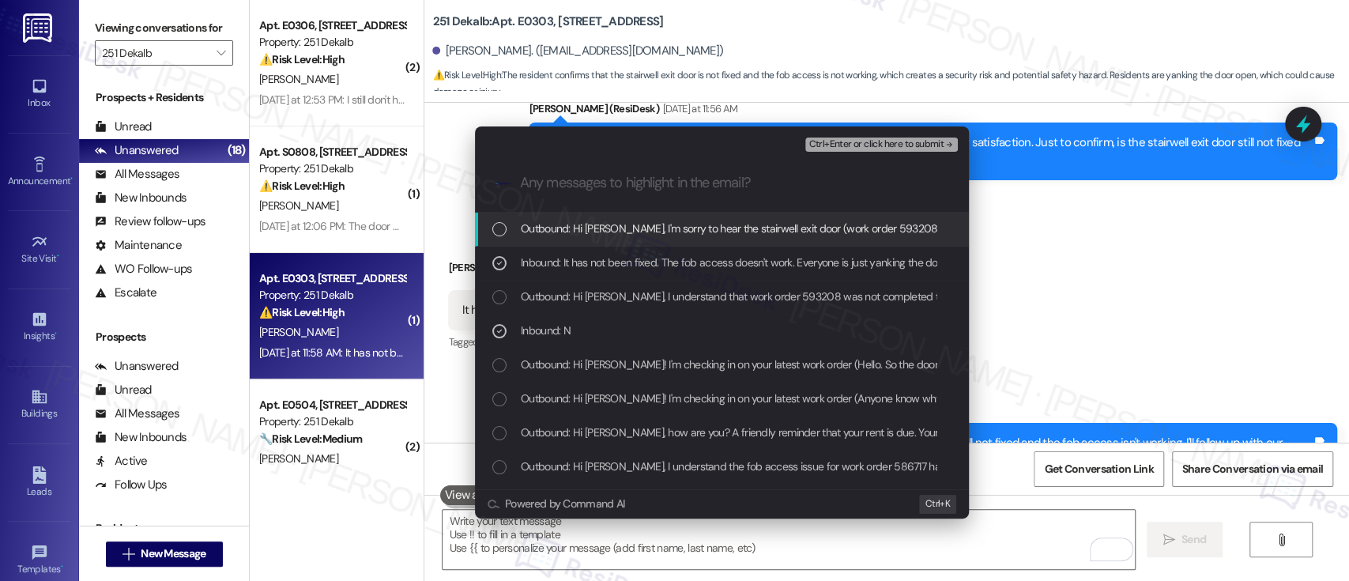
click at [890, 149] on span "Ctrl+Enter or click here to submit" at bounding box center [875, 144] width 135 height 11
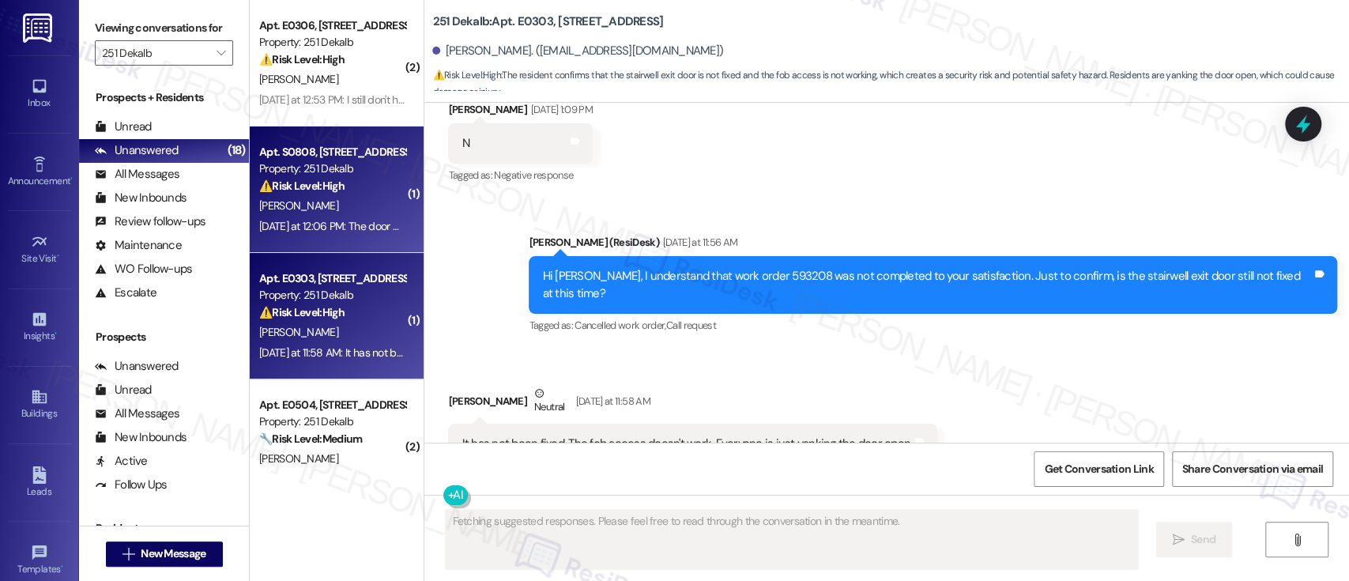
scroll to position [6088, 0]
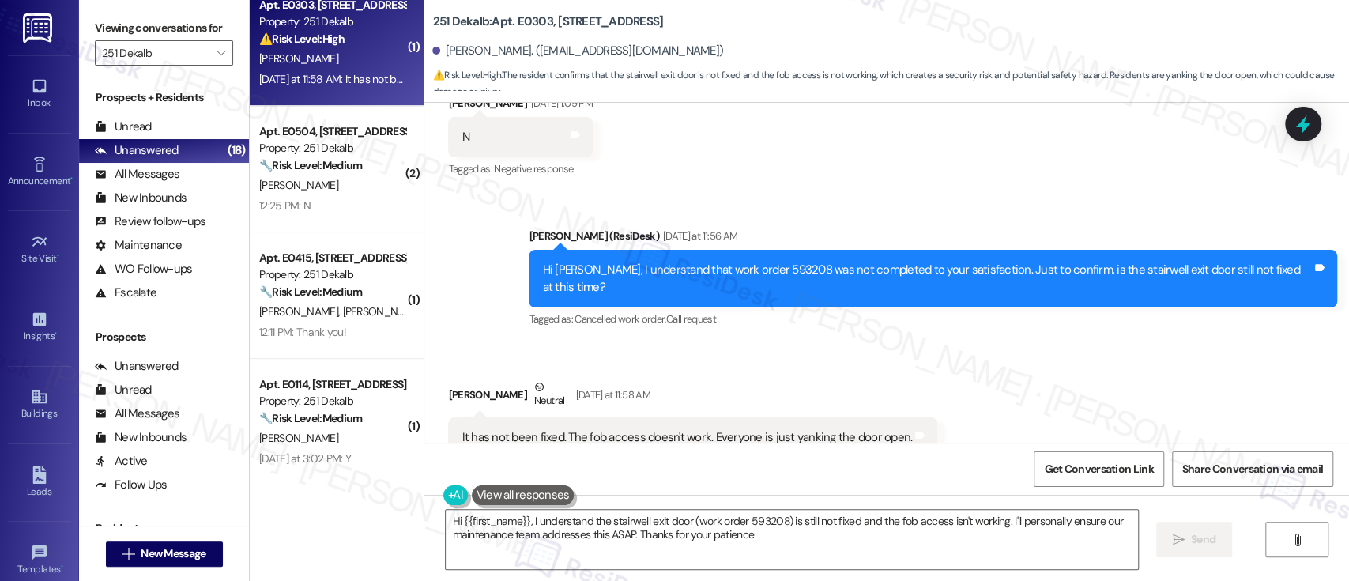
type textarea "Hi {{first_name}}, I understand the stairwell exit door (work order 593208) is …"
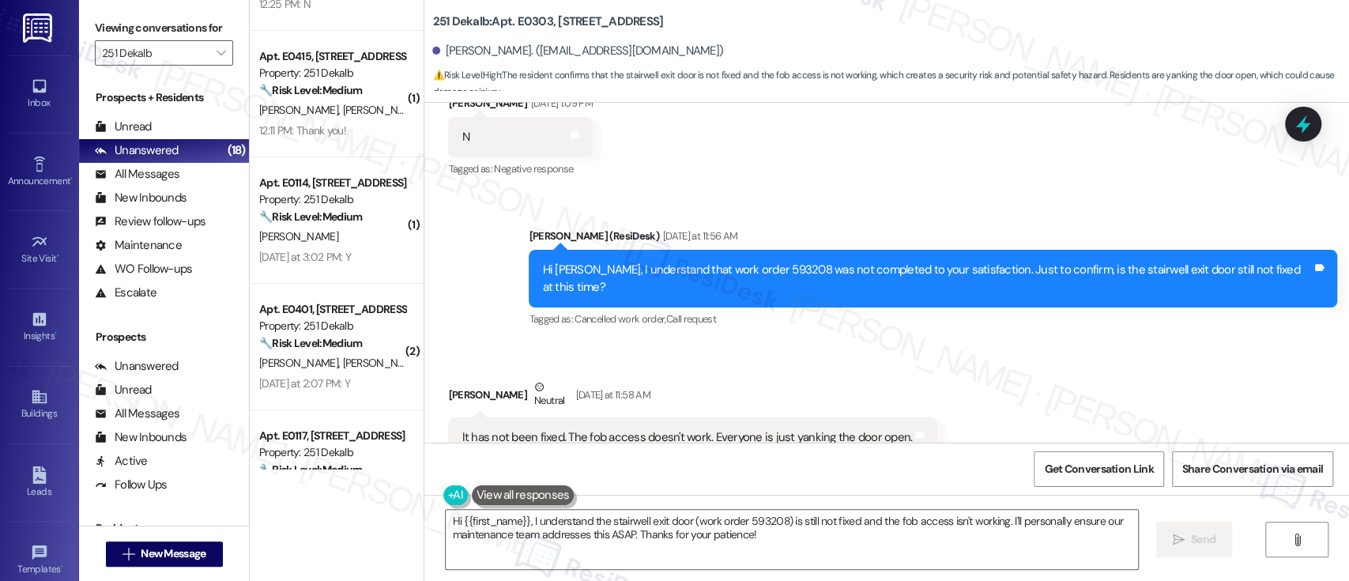
scroll to position [494, 0]
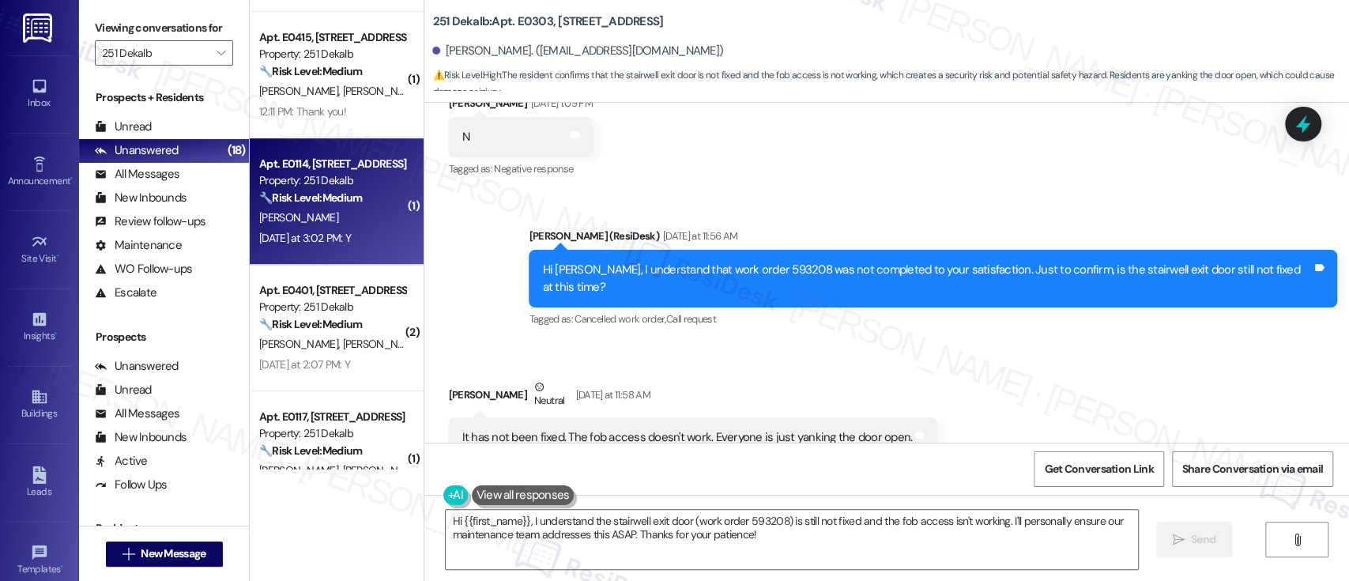
click at [329, 212] on div "[PERSON_NAME]" at bounding box center [332, 218] width 149 height 20
type textarea "Fetching suggested responses. Please feel free to read through the conversation…"
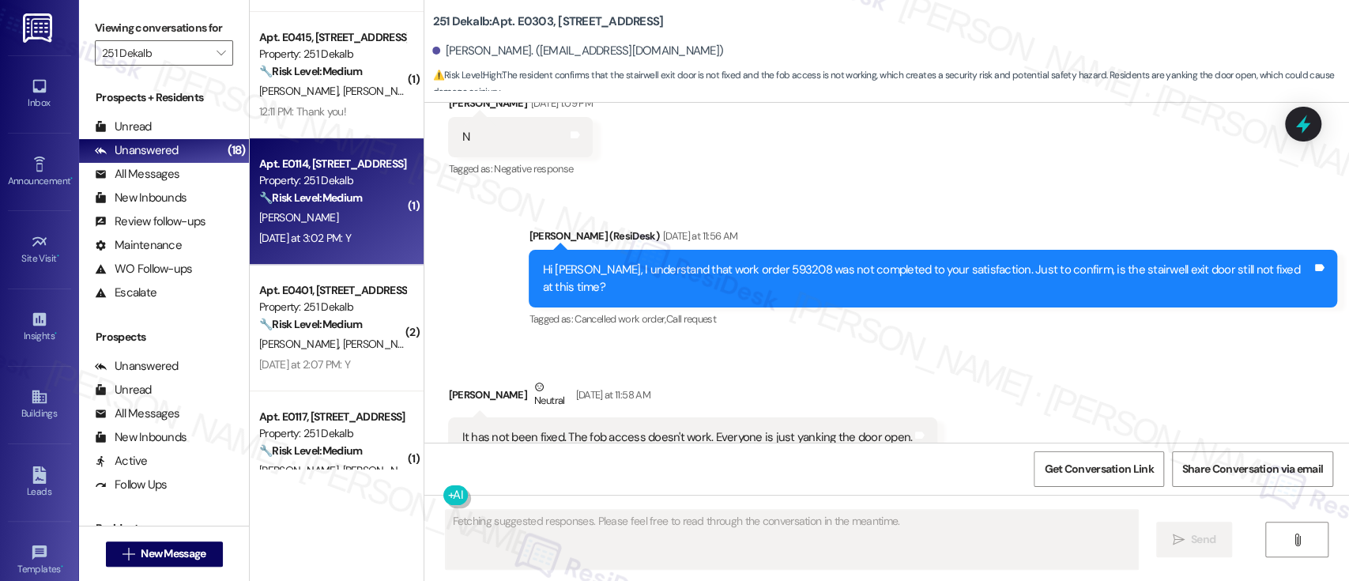
scroll to position [51, 0]
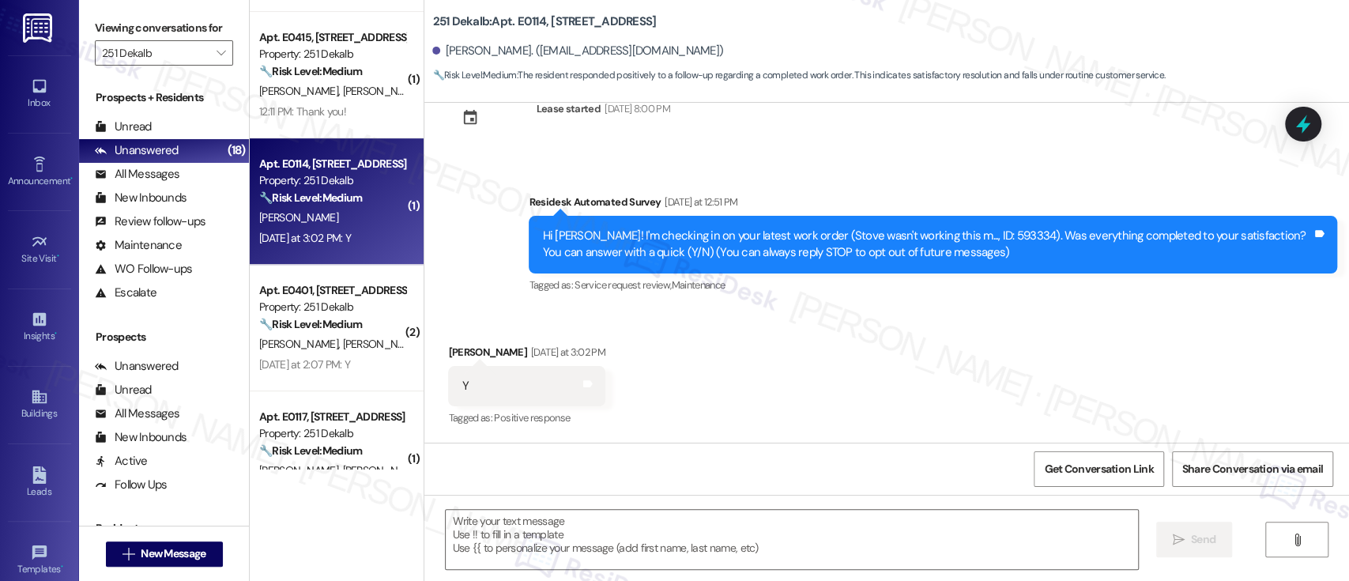
click at [904, 338] on div "Received via SMS Joey Lee Yesterday at 3:02 PM Y Tags and notes Tagged as: Posi…" at bounding box center [886, 375] width 925 height 134
click at [662, 556] on textarea at bounding box center [792, 539] width 692 height 59
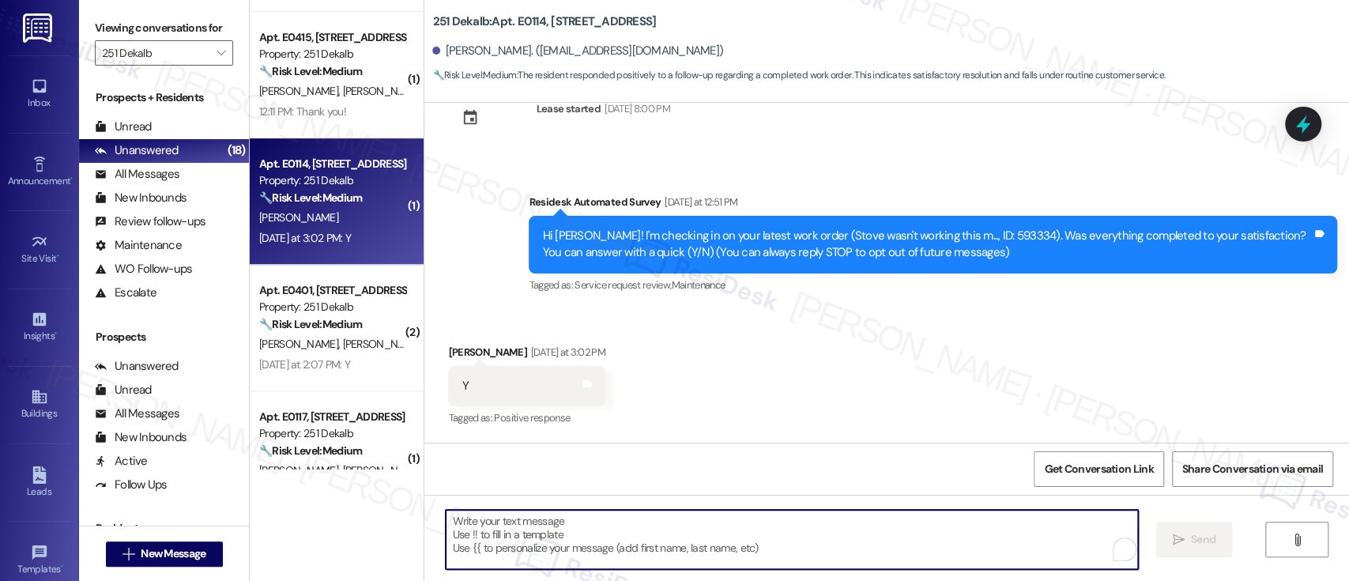
paste textarea "I'm so glad to hear that everything was taken care of to your satisfaction. Ple…"
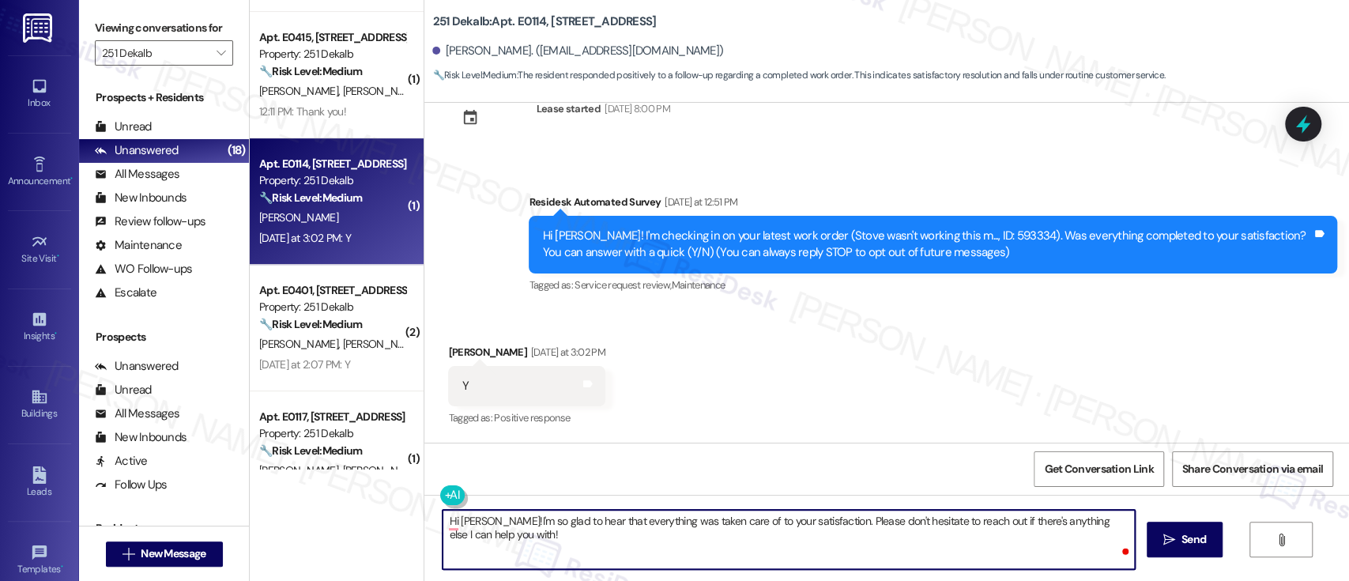
type textarea "Hi Joey! I'm so glad to hear that everything was taken care of to your satisfac…"
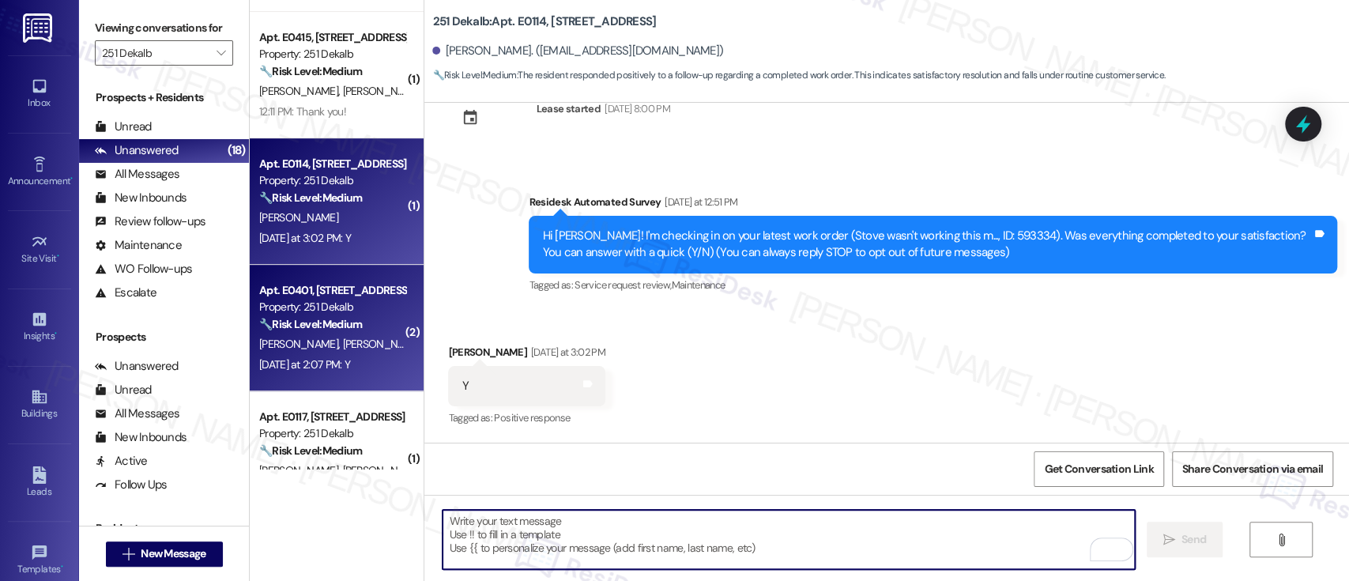
click at [343, 345] on span "[PERSON_NAME]" at bounding box center [382, 344] width 79 height 14
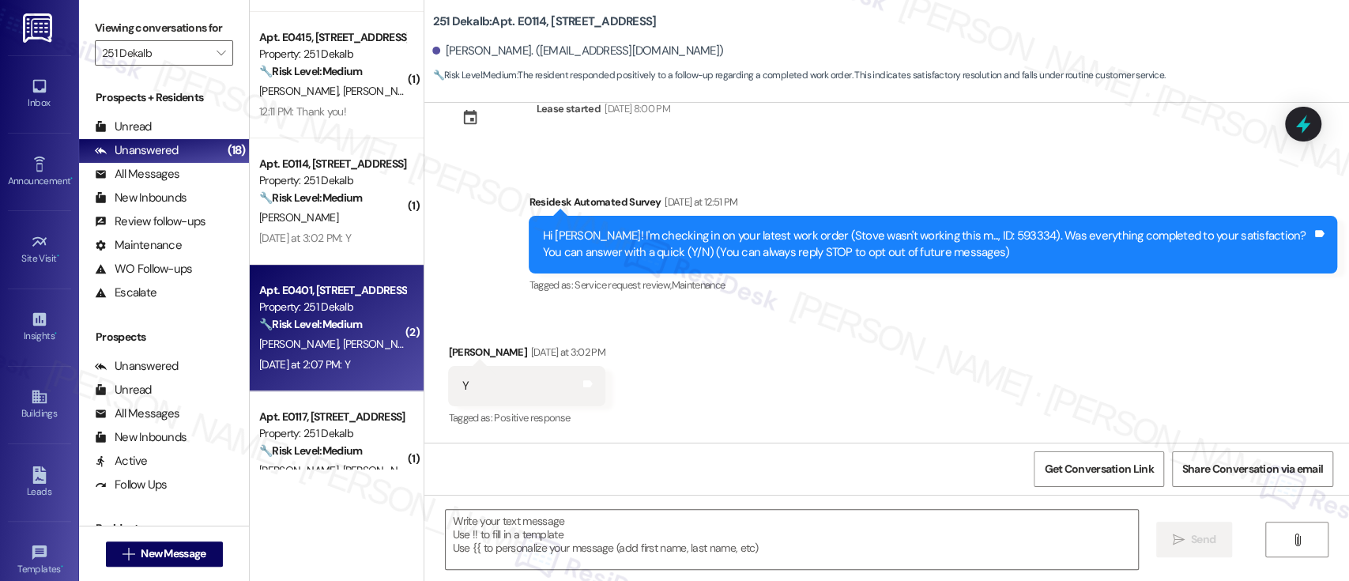
type textarea "Fetching suggested responses. Please feel free to read through the conversation…"
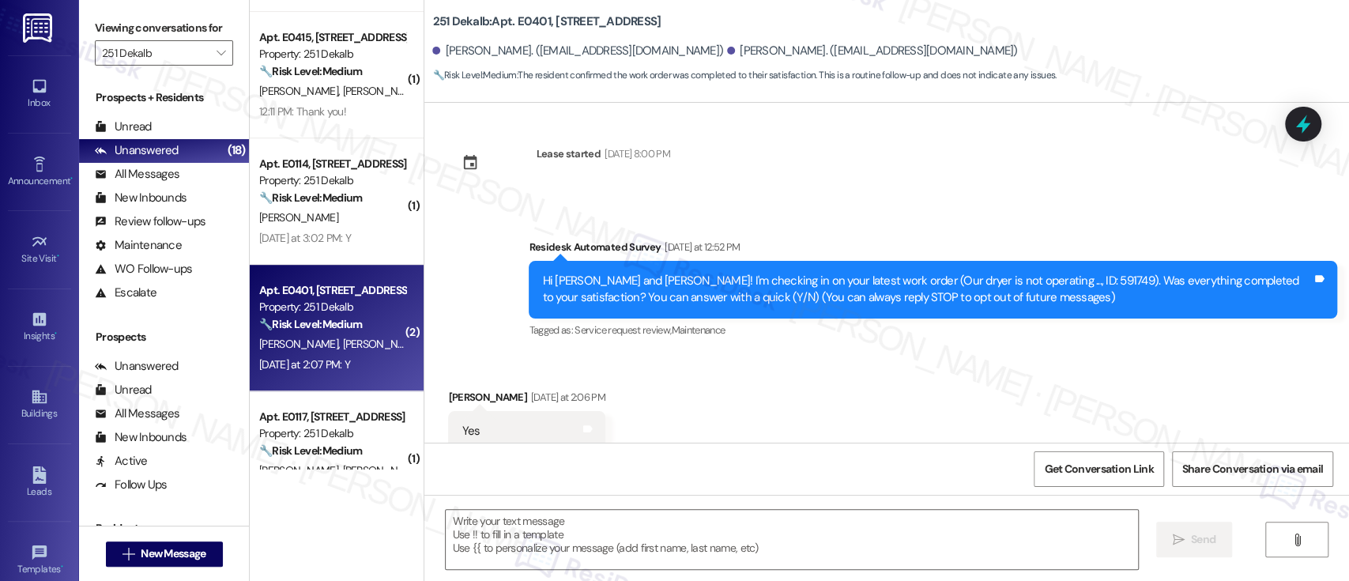
scroll to position [0, 0]
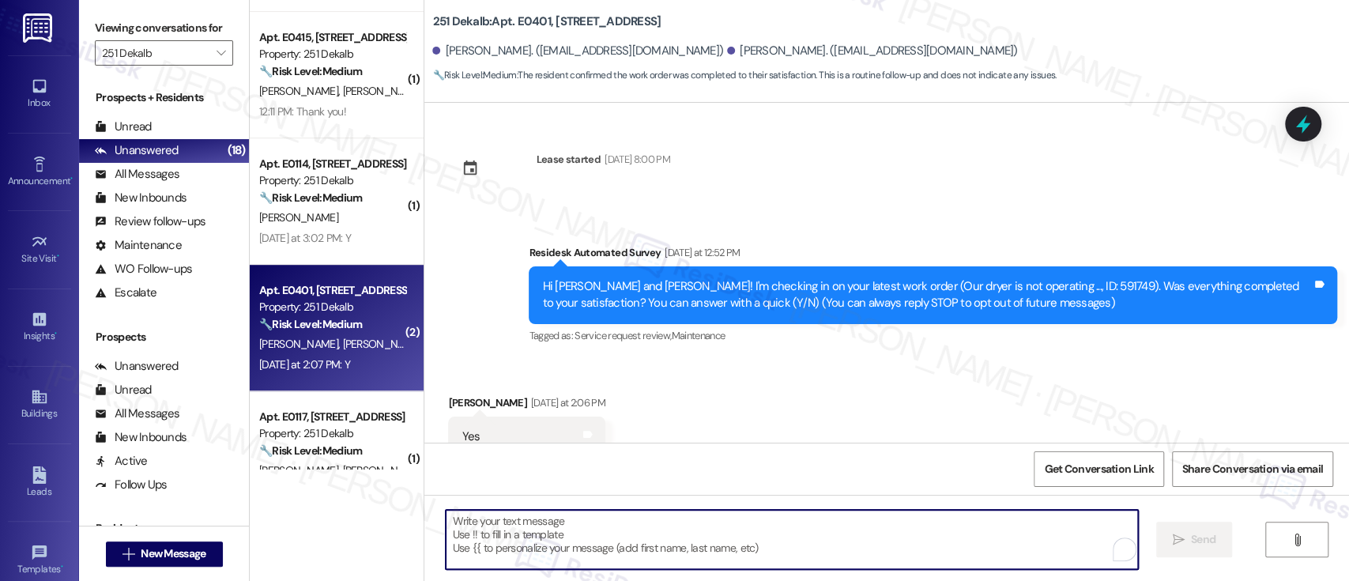
click at [837, 541] on textarea "To enrich screen reader interactions, please activate Accessibility in Grammarl…" at bounding box center [792, 539] width 692 height 59
paste textarea "I'm so glad to hear that everything was taken care of to your satisfaction. Ple…"
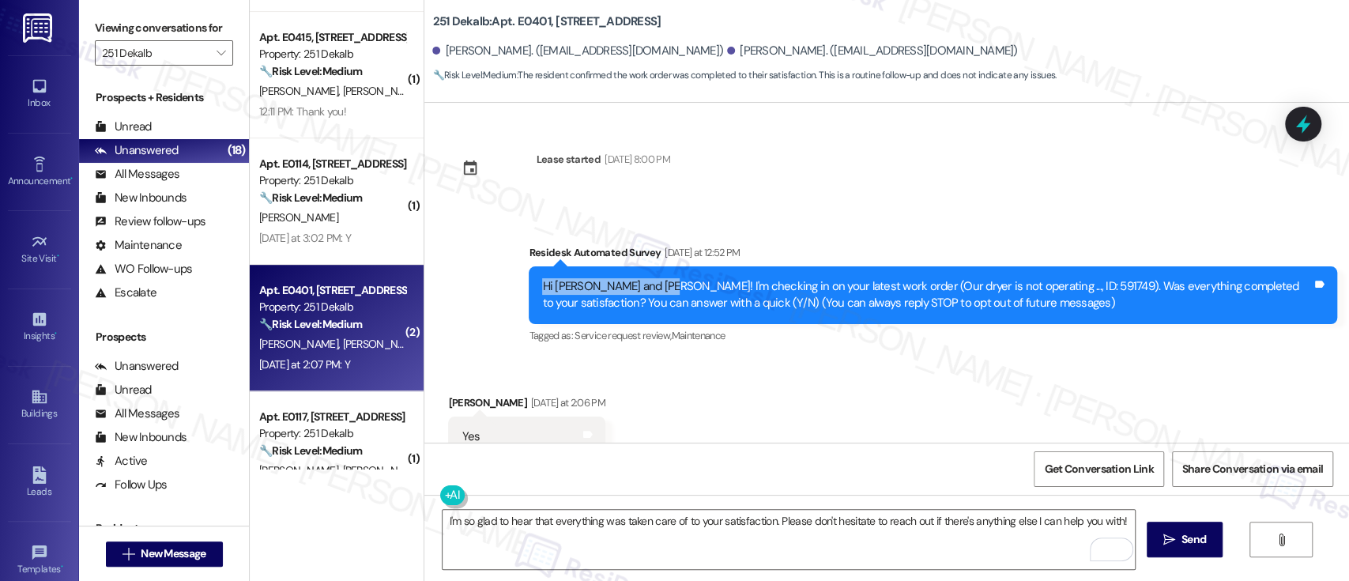
drag, startPoint x: 649, startPoint y: 288, endPoint x: 512, endPoint y: 274, distance: 137.4
click at [517, 274] on div "Survey, sent via SMS Residesk Automated Survey Yesterday at 12:52 PM Hi Alejand…" at bounding box center [933, 295] width 832 height 126
copy div "Hi Alejandra and Oscar!"
click at [686, 522] on textarea "I'm so glad to hear that everything was taken care of to your satisfaction. Ple…" at bounding box center [789, 539] width 692 height 59
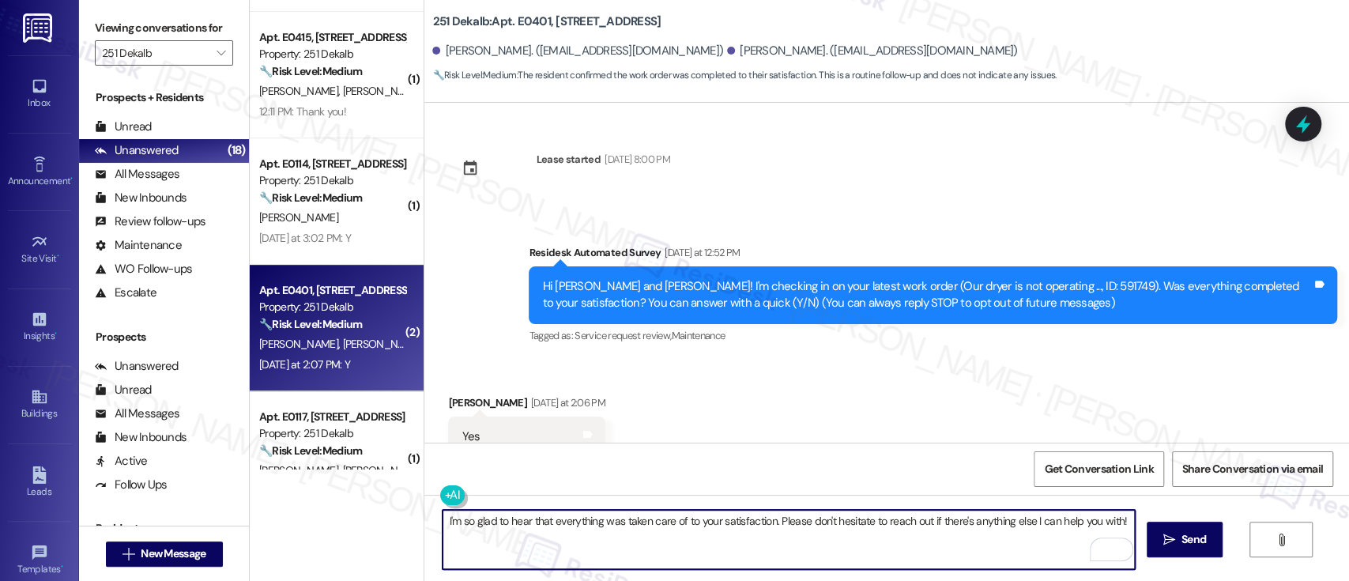
paste textarea "Hi Alejandra and Oscar!"
type textarea "Hi Alejandra and Oscar! I'm so glad to hear that everything was taken care of t…"
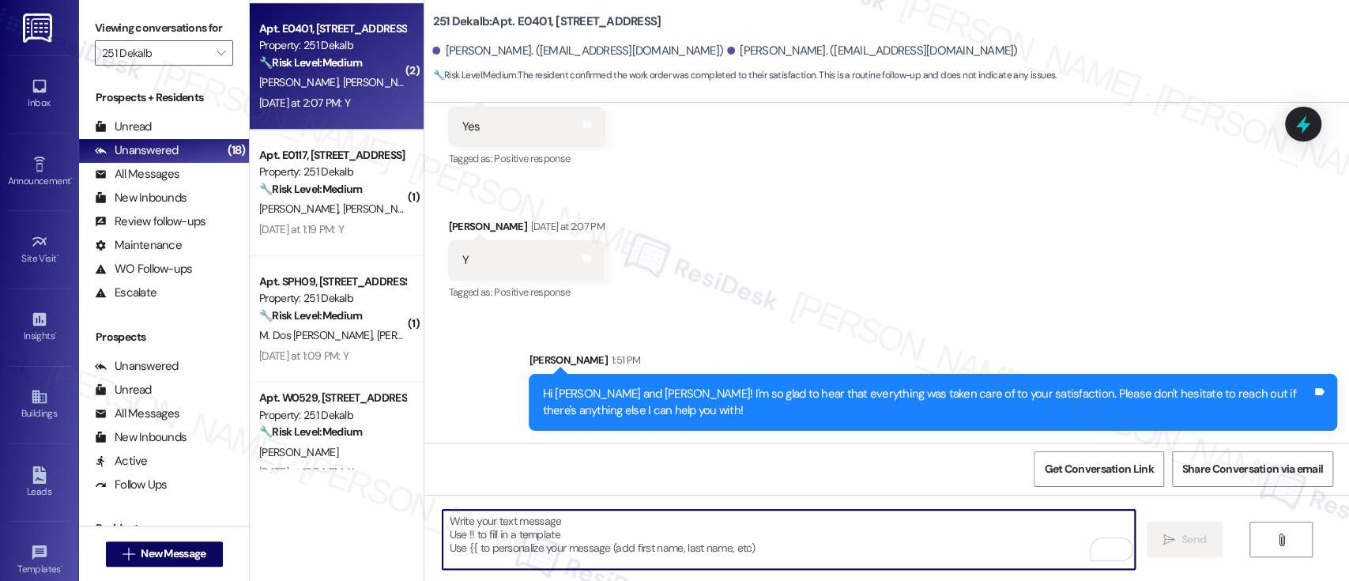
scroll to position [757, 0]
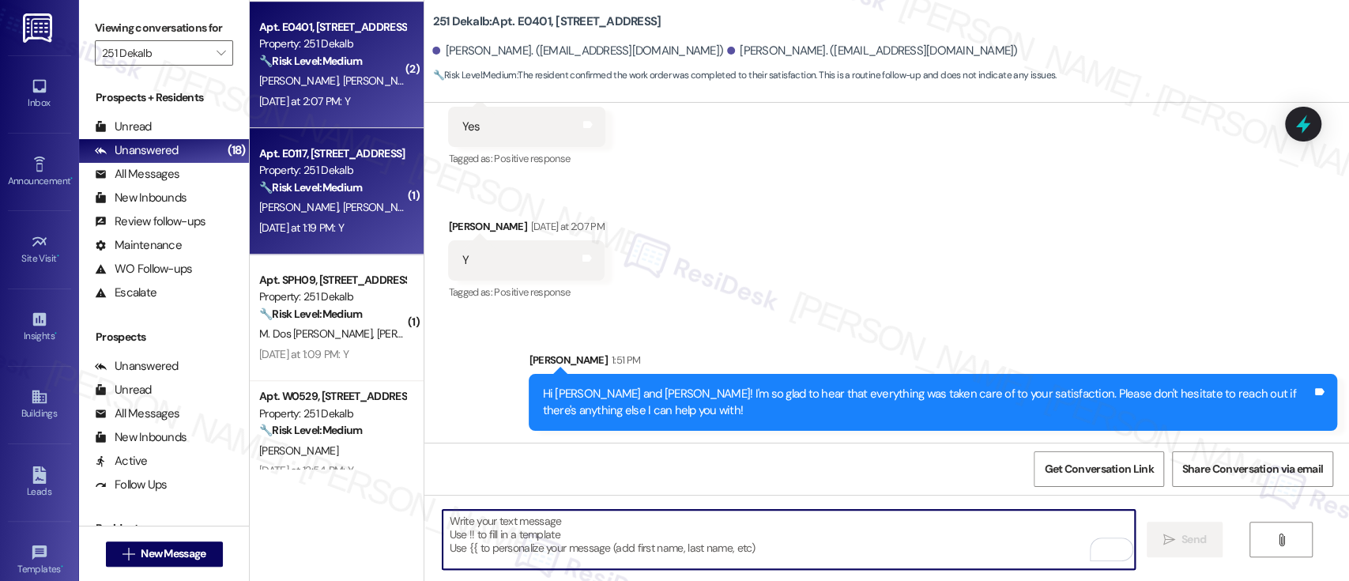
click at [343, 208] on span "[PERSON_NAME]" at bounding box center [382, 207] width 79 height 14
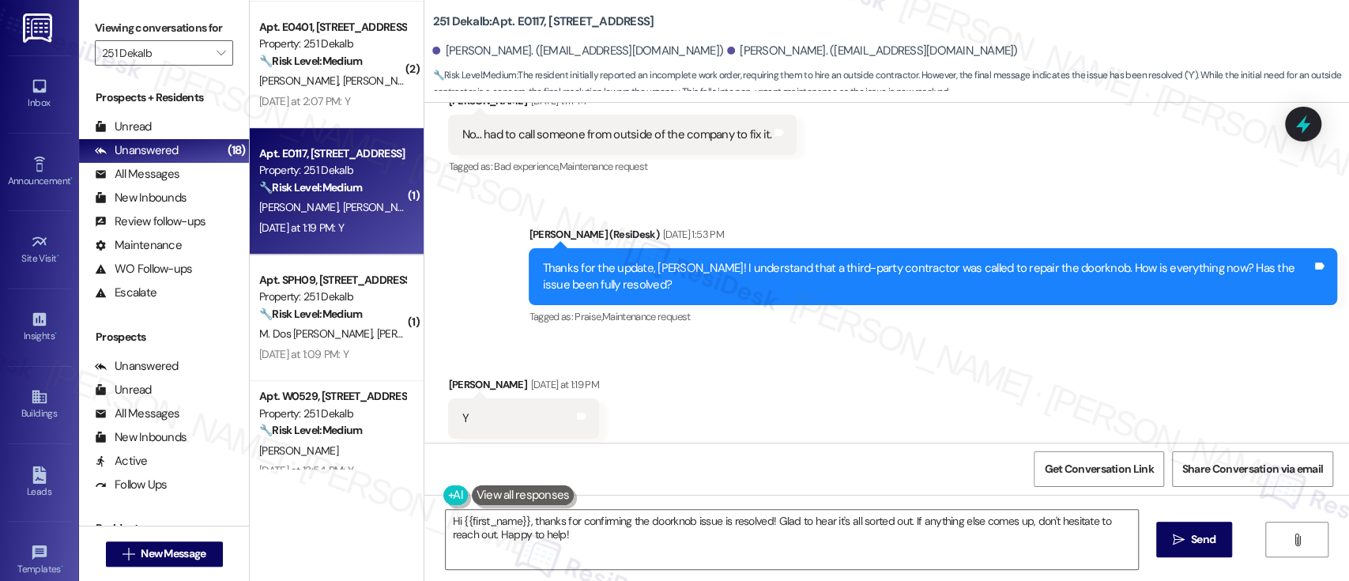
scroll to position [1688, 0]
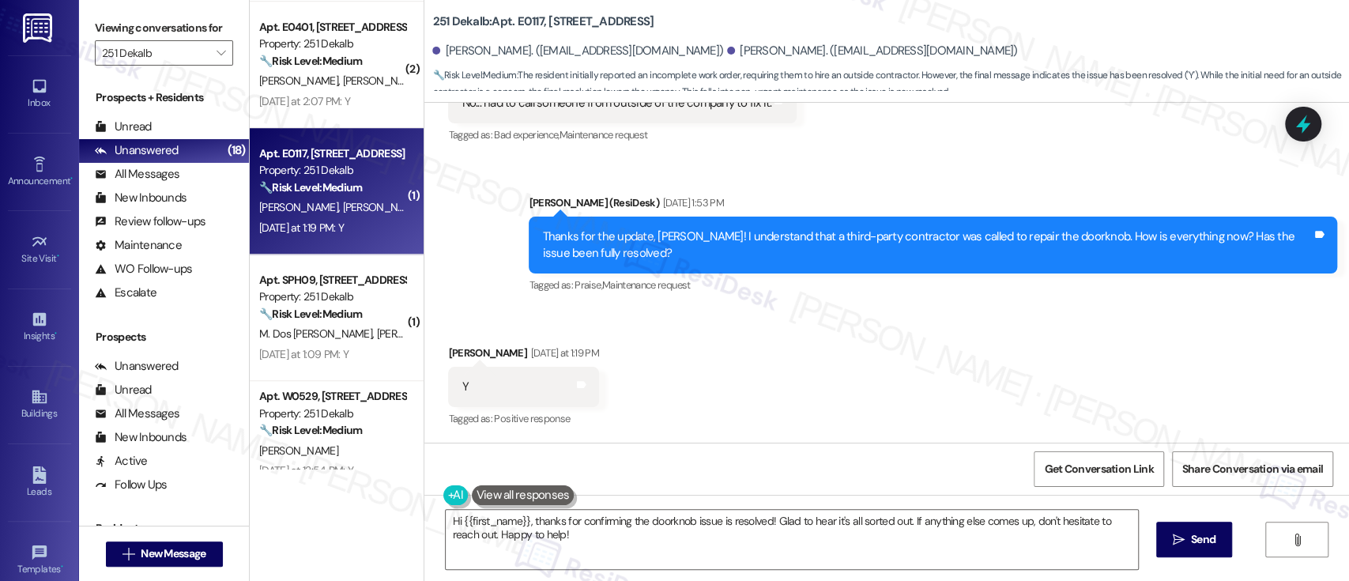
click at [452, 356] on div "Brenda Whitmore Yesterday at 1:19 PM" at bounding box center [523, 356] width 151 height 22
copy div "[PERSON_NAME]"
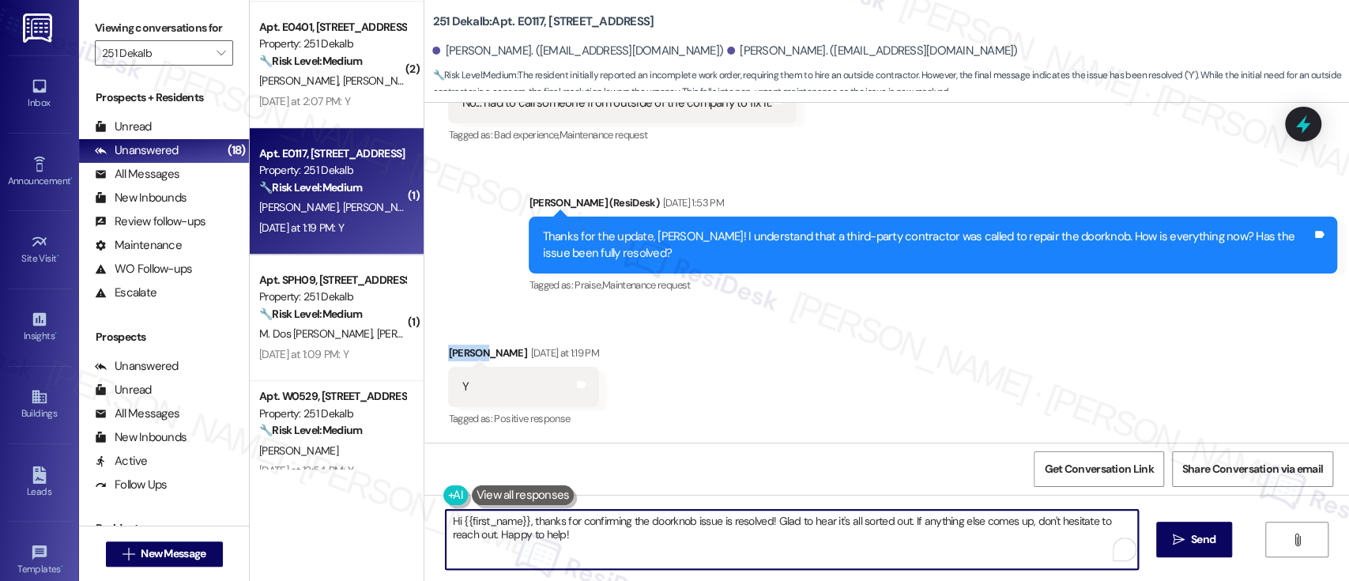
click at [474, 518] on textarea "Hi {{first_name}}, thanks for confirming the doorknob issue is resolved! Glad t…" at bounding box center [792, 539] width 692 height 59
paste textarea "[PERSON_NAME]"
type textarea "Hi [PERSON_NAME], thanks for confirming the doorknob issue is resolved! Glad to…"
click at [612, 524] on textarea "Hi [PERSON_NAME], thanks for confirming the doorknob issue is resolved! Glad to…" at bounding box center [789, 539] width 692 height 59
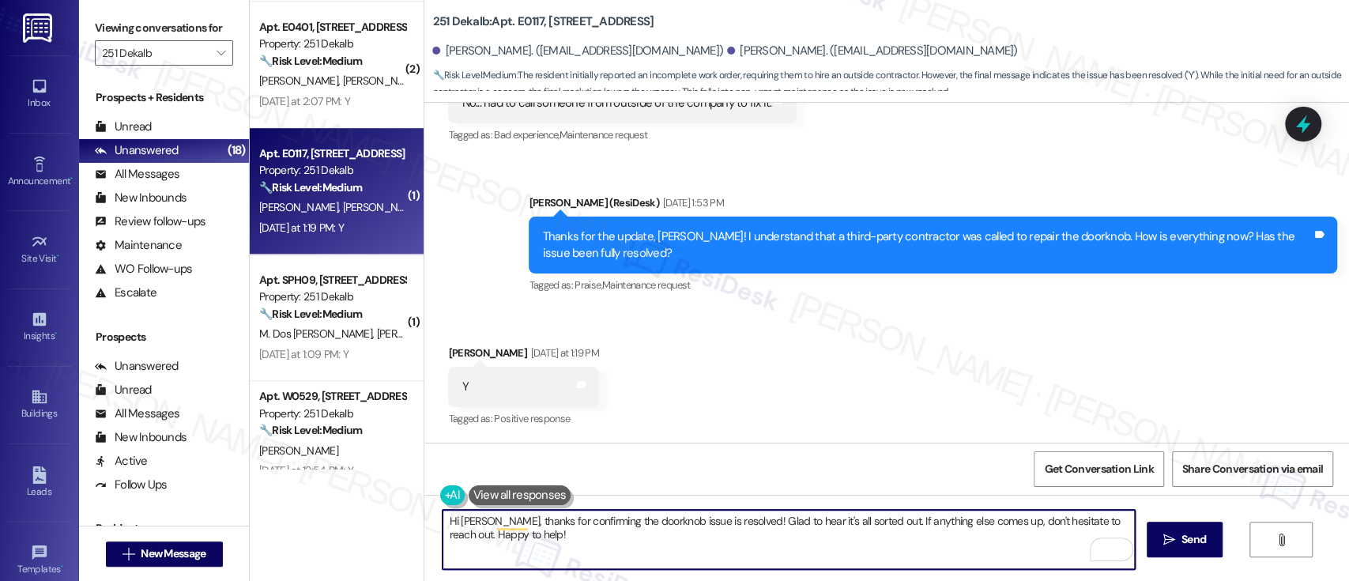
click at [637, 525] on textarea "Hi [PERSON_NAME], thanks for confirming the doorknob issue is resolved! Glad to…" at bounding box center [789, 539] width 692 height 59
click at [667, 528] on textarea "Hi [PERSON_NAME], thanks for confirming the doorknob issue is resolved! Glad to…" at bounding box center [789, 539] width 692 height 59
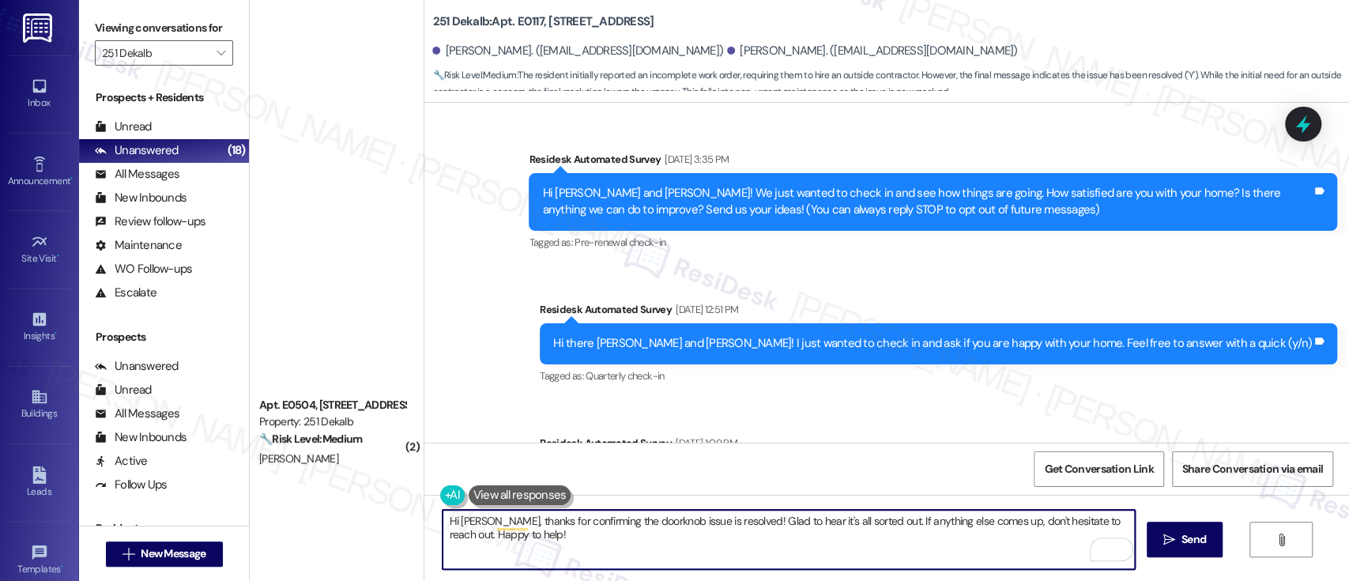
scroll to position [1688, 0]
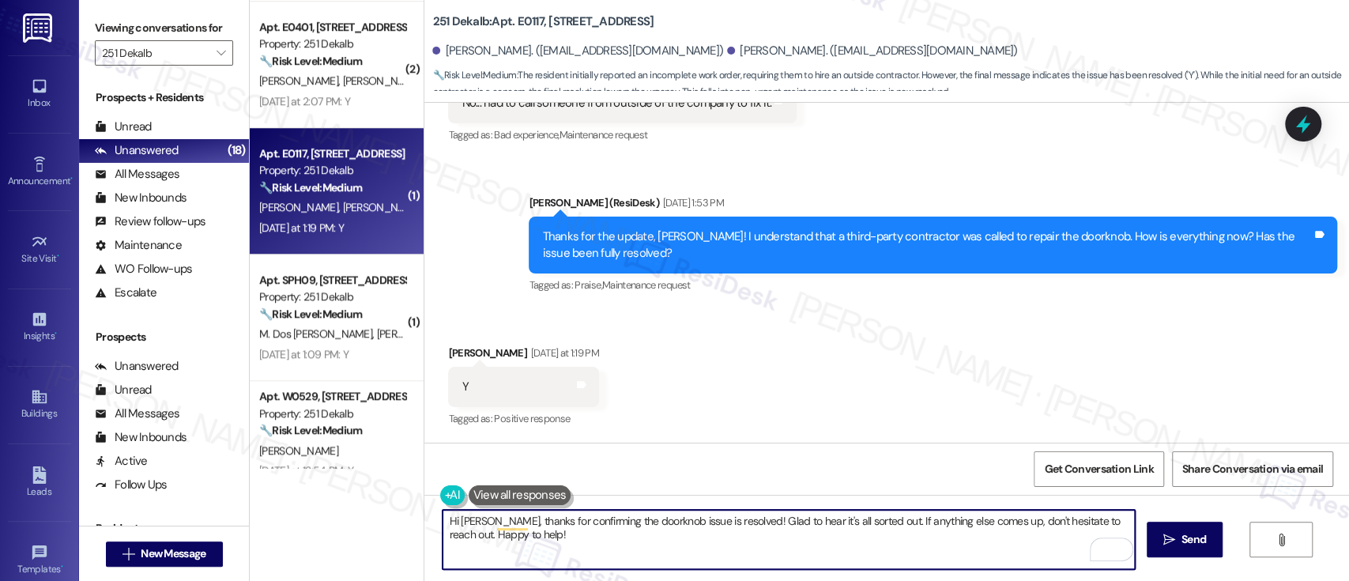
click at [990, 531] on textarea "Hi [PERSON_NAME], thanks for confirming the doorknob issue is resolved! Glad to…" at bounding box center [789, 539] width 692 height 59
type textarea "Hi [PERSON_NAME], thanks for confirming the doorknob issue is resolved! Glad to…"
click at [1195, 545] on span "Send" at bounding box center [1194, 539] width 24 height 17
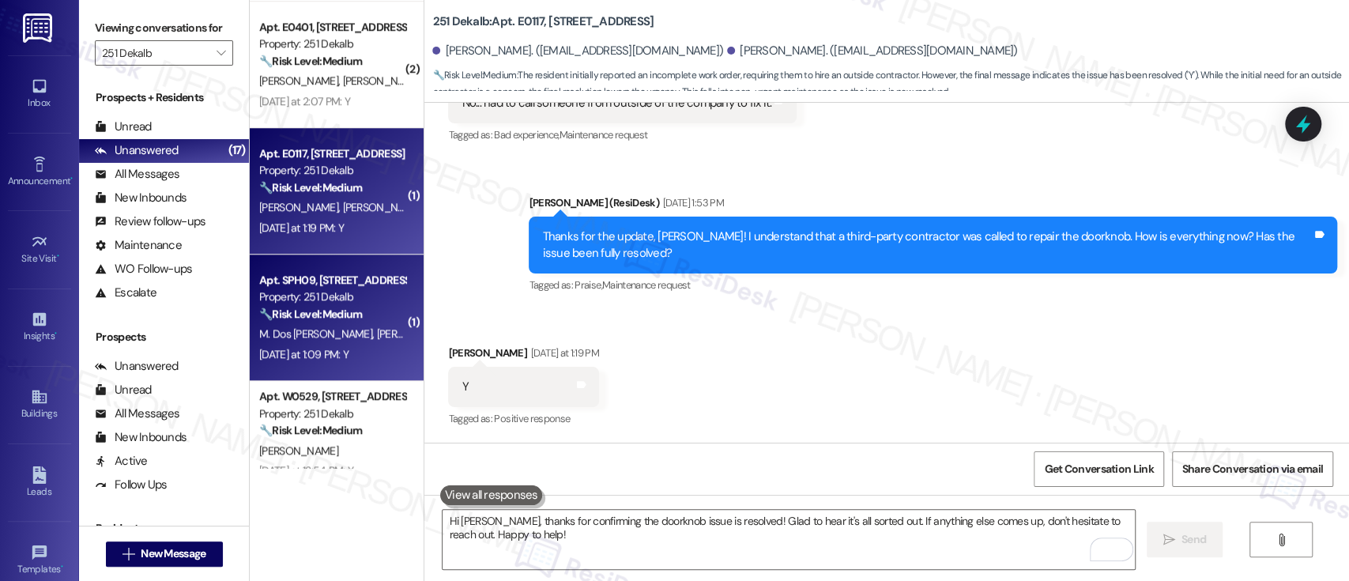
click at [350, 303] on div "Property: 251 Dekalb" at bounding box center [332, 296] width 146 height 17
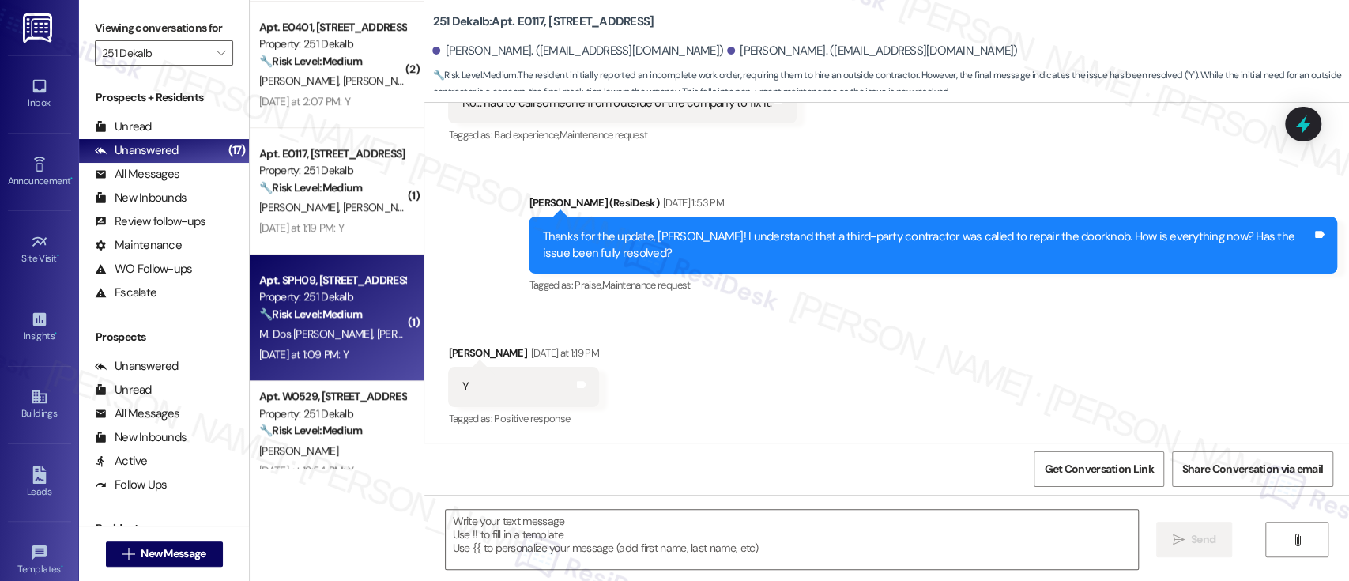
type textarea "Fetching suggested responses. Please feel free to read through the conversation…"
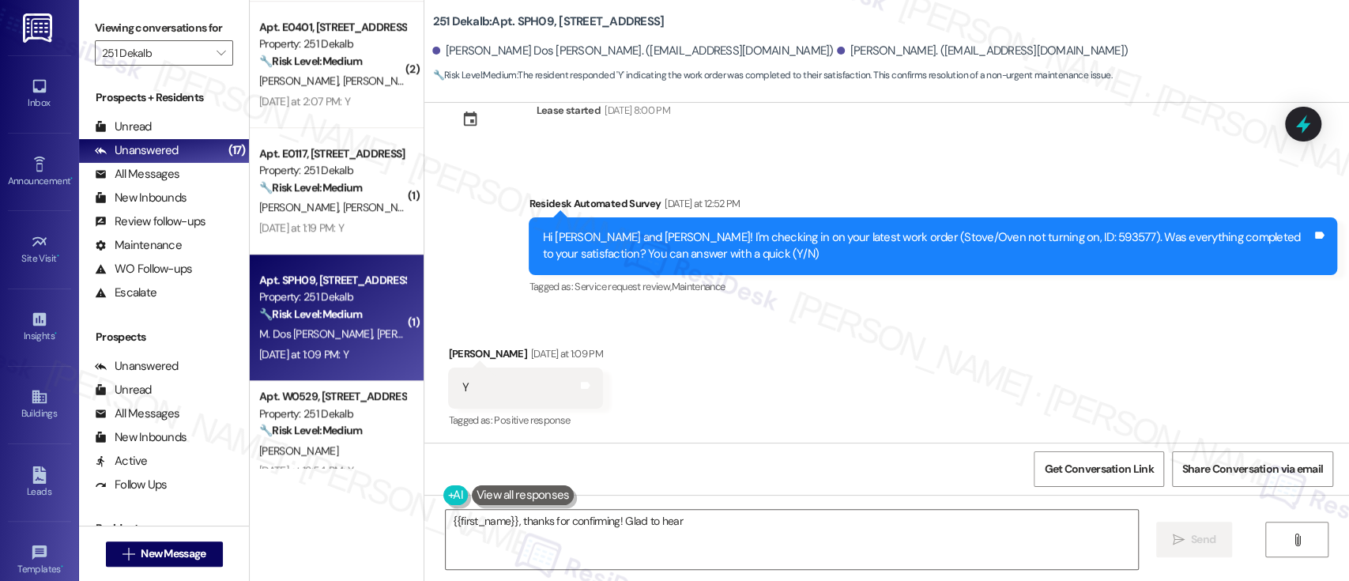
scroll to position [2245, 0]
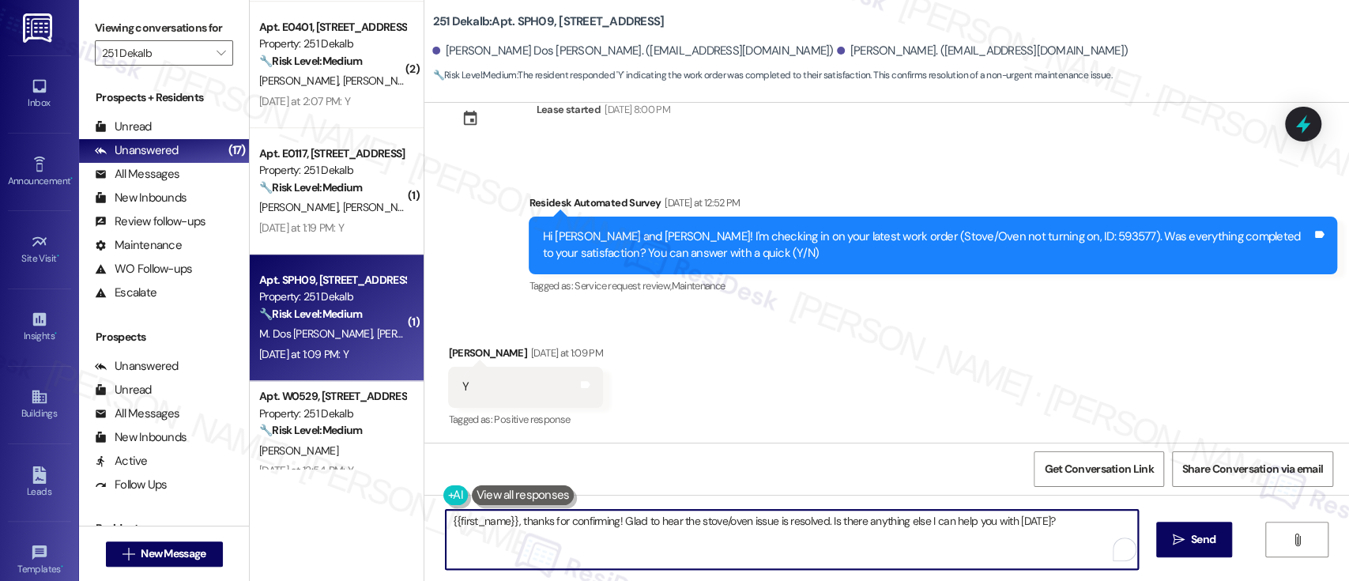
drag, startPoint x: 614, startPoint y: 519, endPoint x: 1168, endPoint y: 517, distance: 554.0
click at [1168, 517] on div "{{first_name}}, thanks for confirming! Glad to hear the stove/oven issue is res…" at bounding box center [886, 554] width 925 height 119
paste textarea "[PERSON_NAME]"
paste textarea "I'm so glad to hear that everything was taken care of to your satisfaction. Ple…"
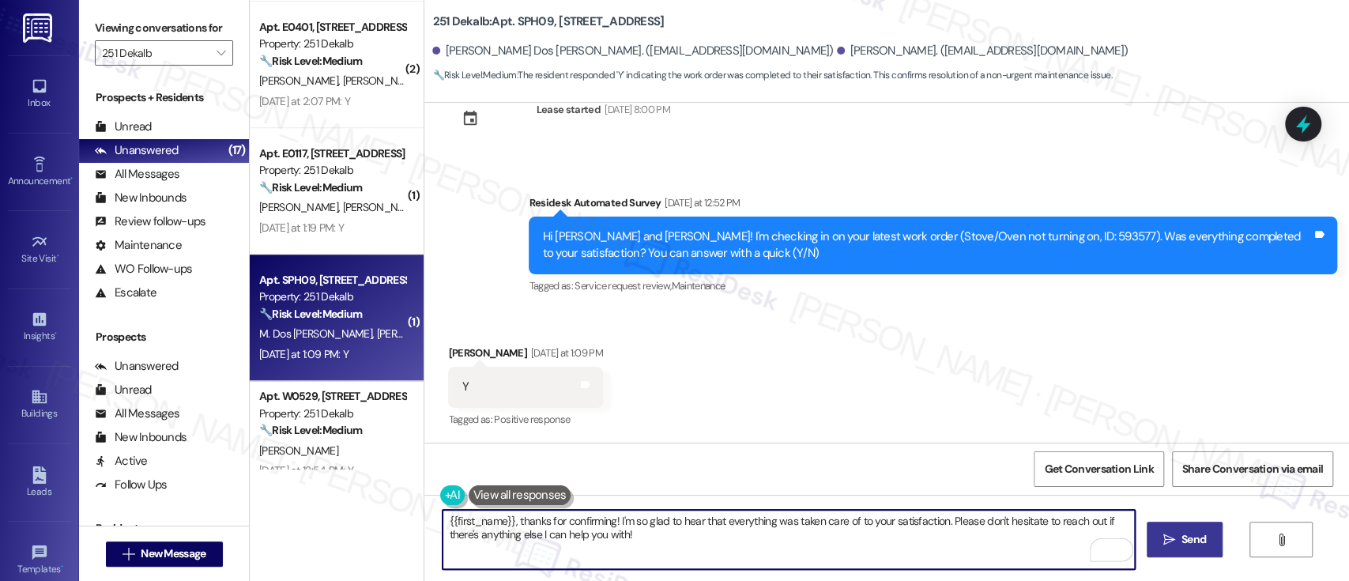
type textarea "{{first_name}}, thanks for confirming! I'm so glad to hear that everything was …"
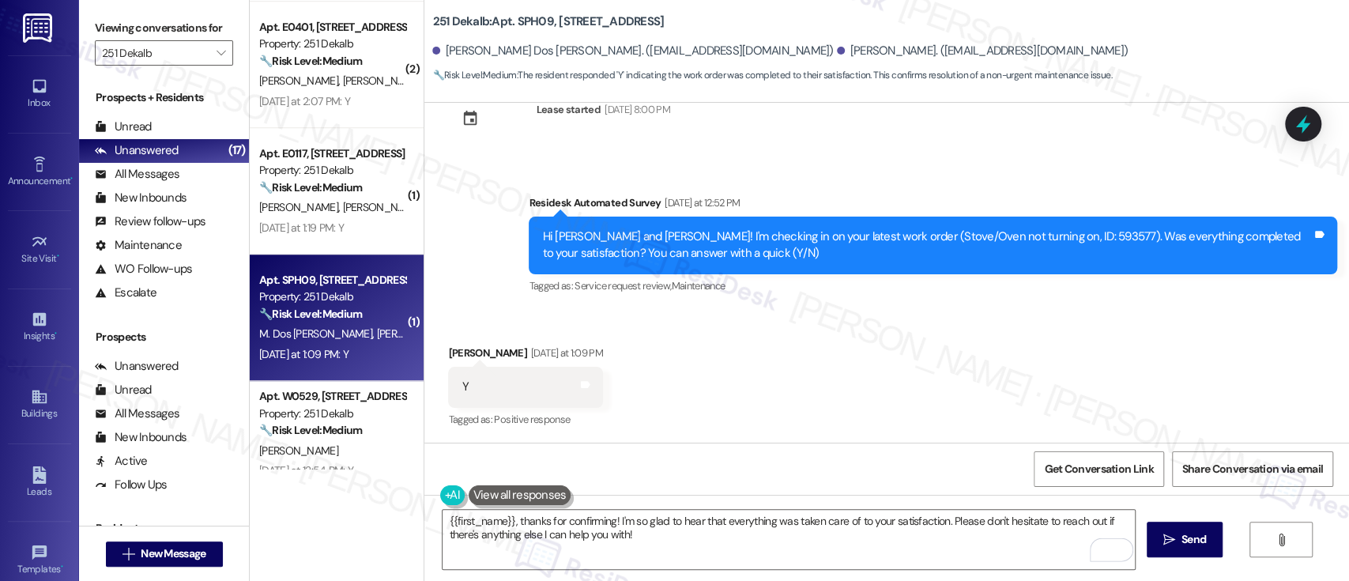
drag, startPoint x: 1167, startPoint y: 549, endPoint x: 923, endPoint y: 484, distance: 252.1
click at [1163, 548] on button " Send" at bounding box center [1185, 540] width 77 height 36
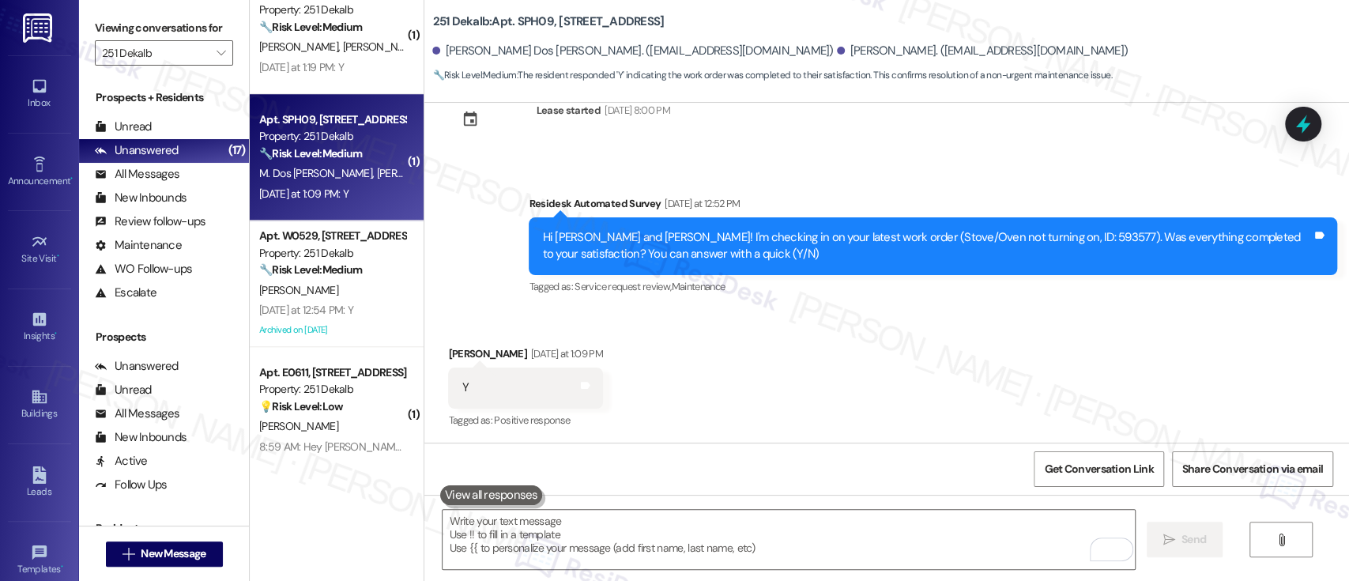
scroll to position [922, 0]
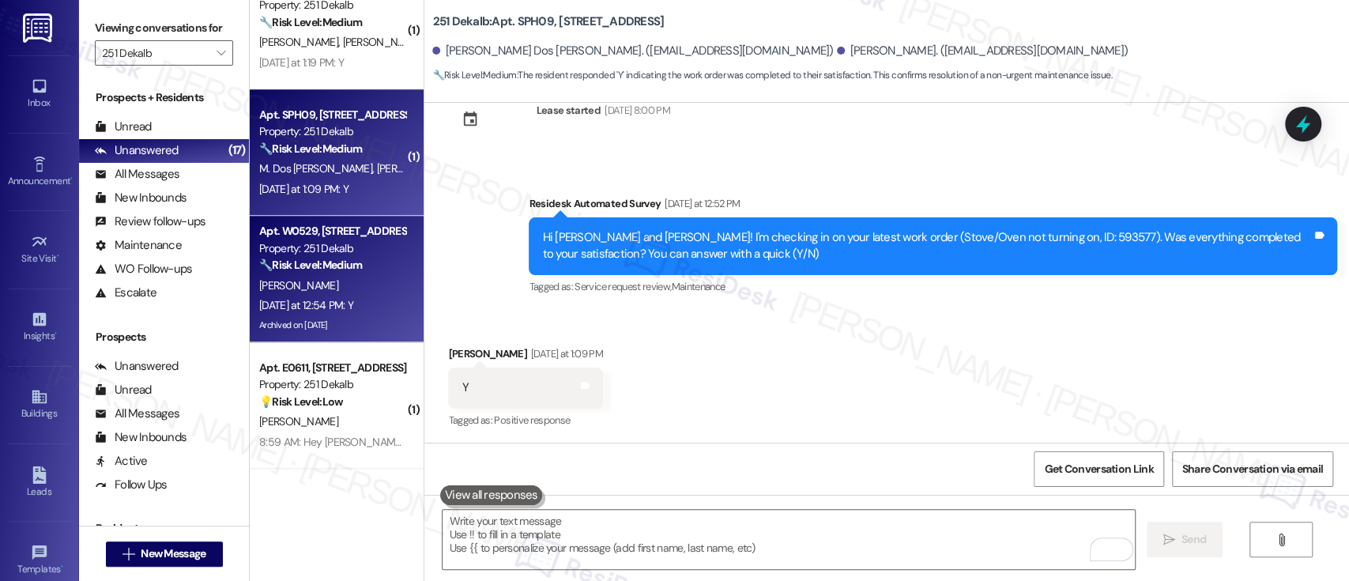
click at [346, 273] on div "🔧 Risk Level: Medium The resident responded positively to a follow-up regarding…" at bounding box center [332, 265] width 146 height 17
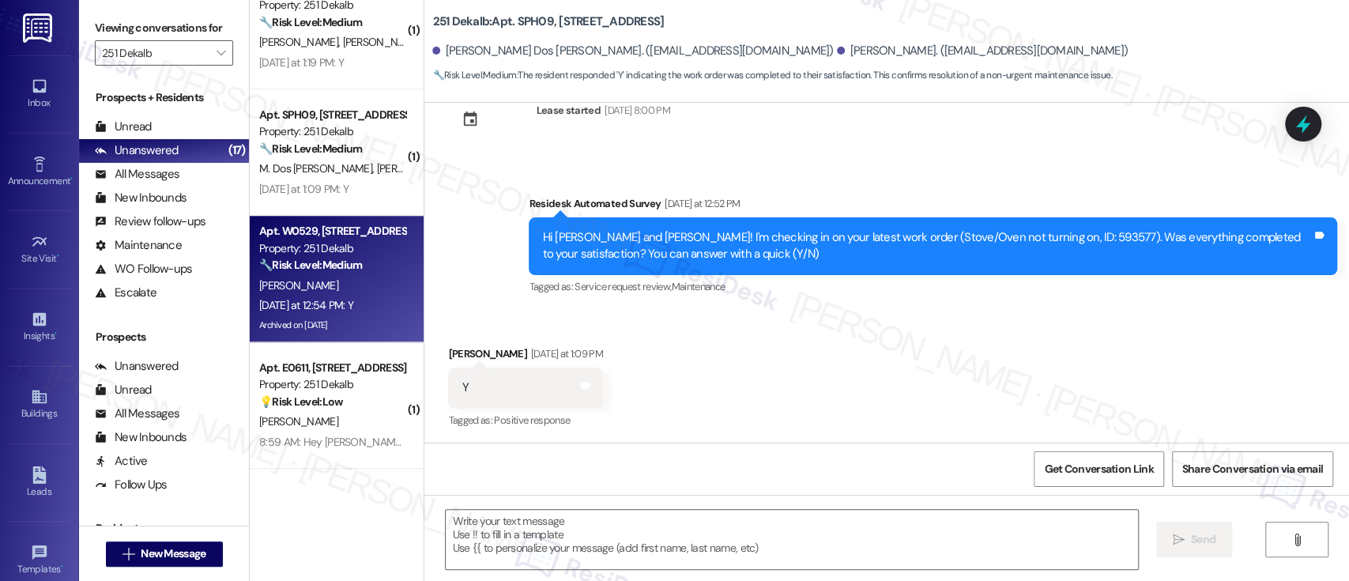
type textarea "Fetching suggested responses. Please feel free to read through the conversation…"
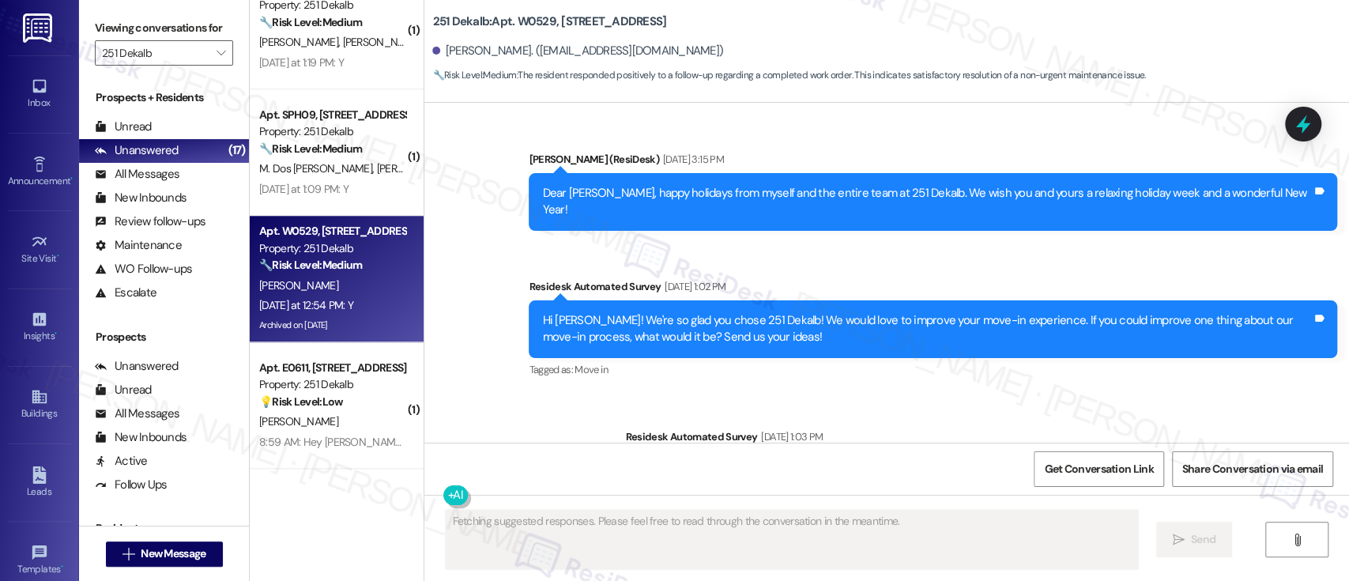
type textarea "Fetching suggested responses. Please feel free to read through the conversation…"
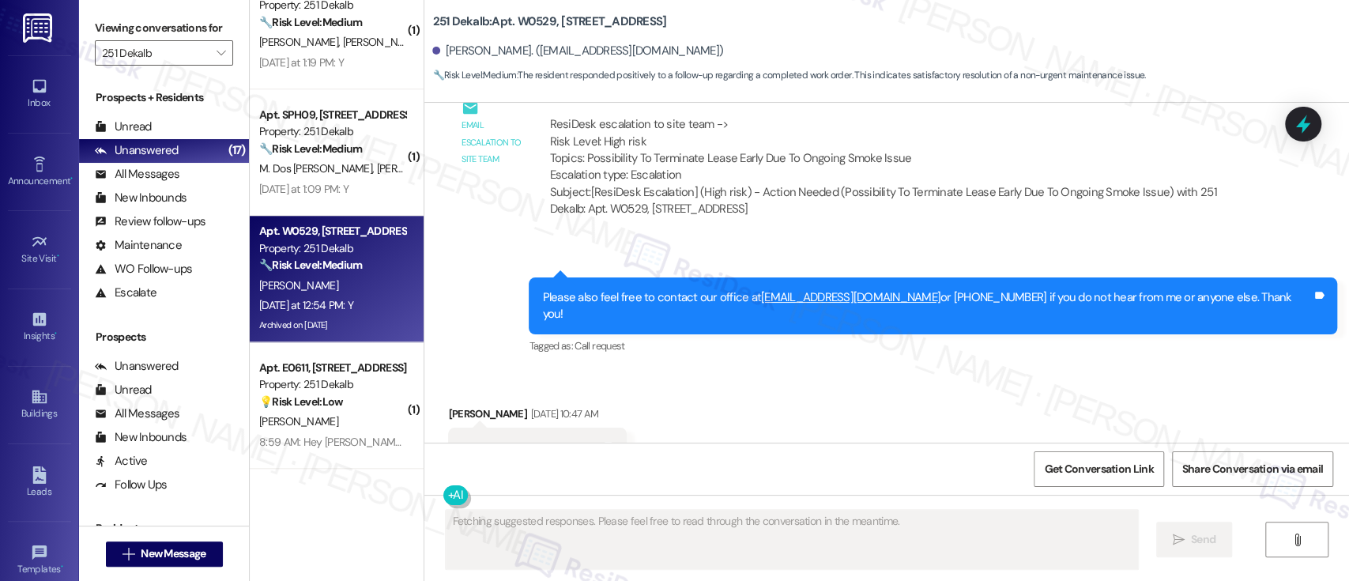
scroll to position [19069, 0]
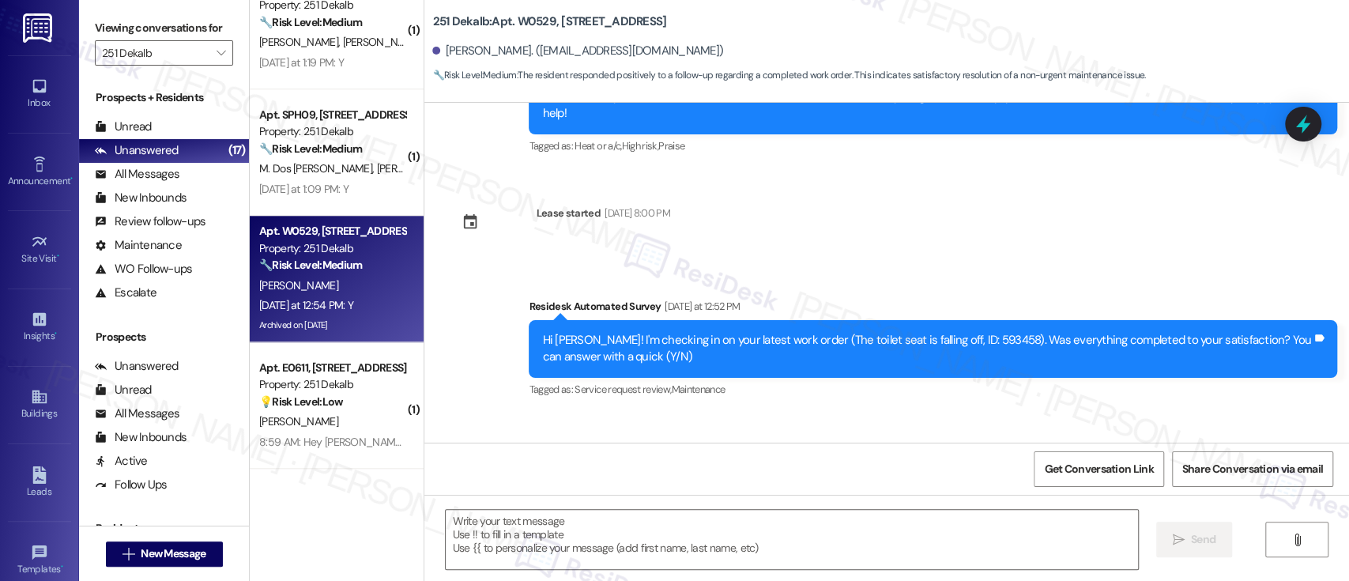
click at [878, 413] on div "Received via SMS Krista Moyer Yesterday at 12:54 PM Y Tags and notes Tagged as:…" at bounding box center [886, 480] width 925 height 134
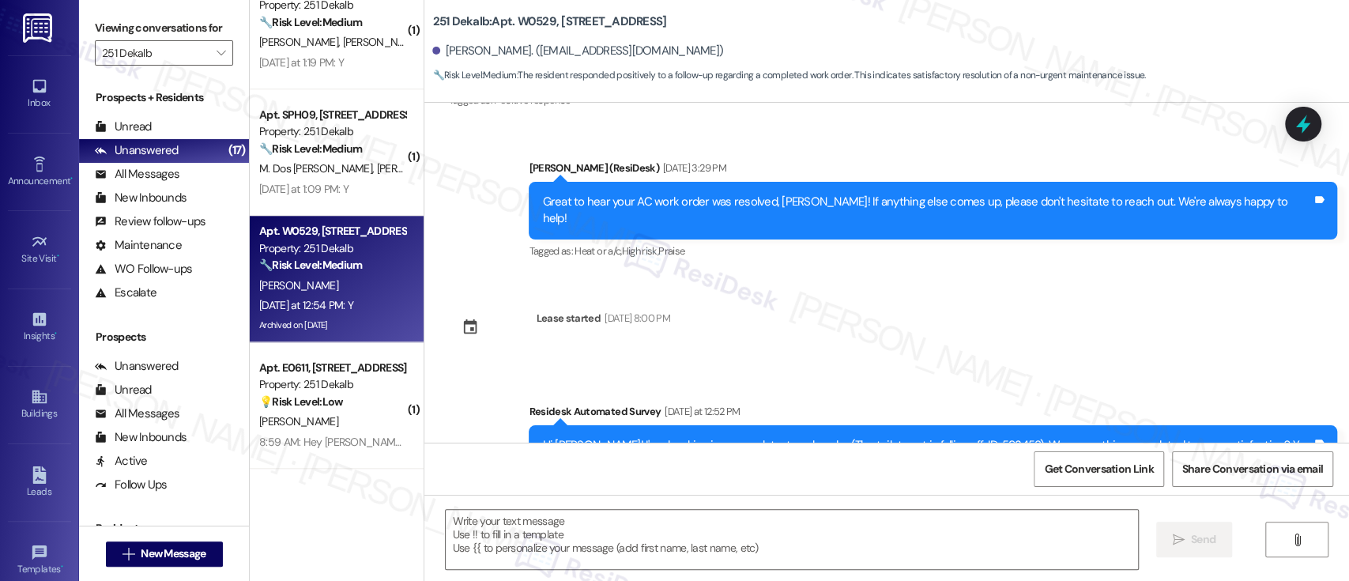
scroll to position [19070, 0]
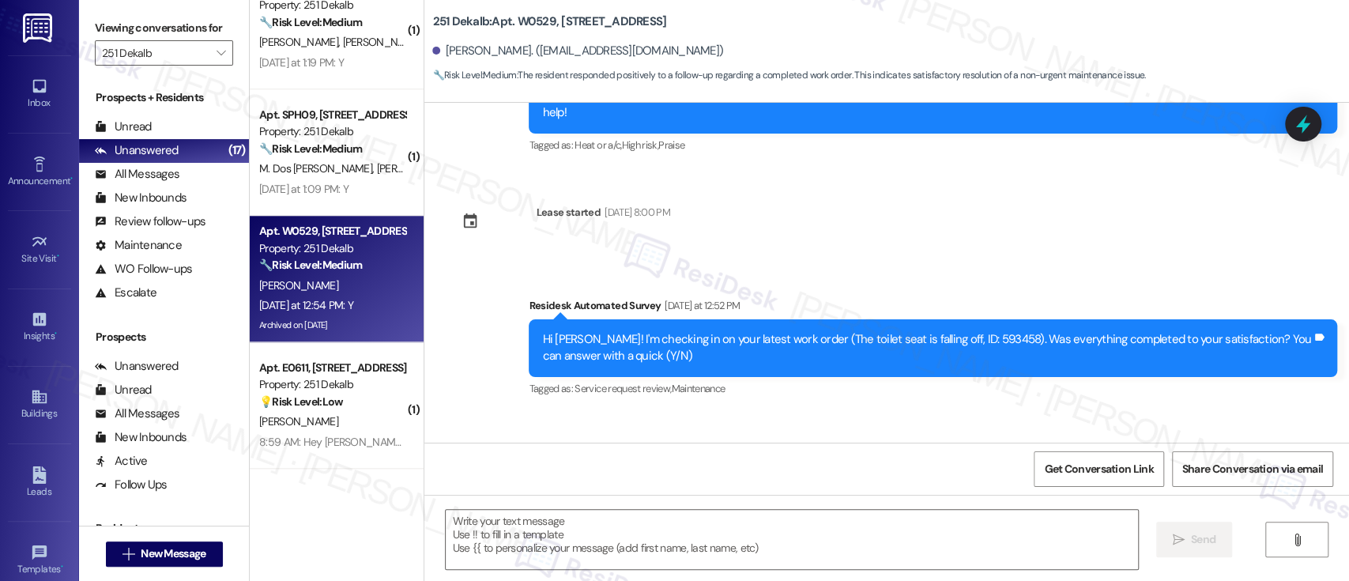
click at [882, 412] on div "Received via SMS Krista Moyer Yesterday at 12:54 PM Y Tags and notes Tagged as:…" at bounding box center [886, 479] width 925 height 134
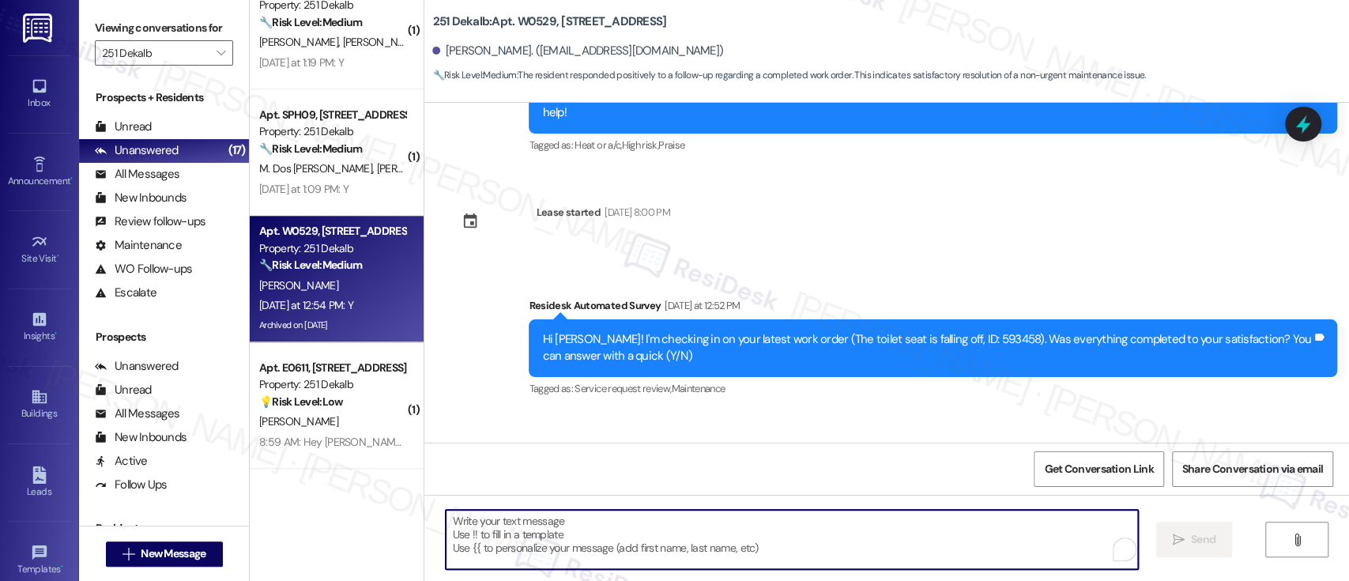
click at [875, 514] on textarea "To enrich screen reader interactions, please activate Accessibility in Grammarl…" at bounding box center [792, 539] width 692 height 59
paste textarea "I'm so glad to hear that everything was taken care of to your satisfaction. Ple…"
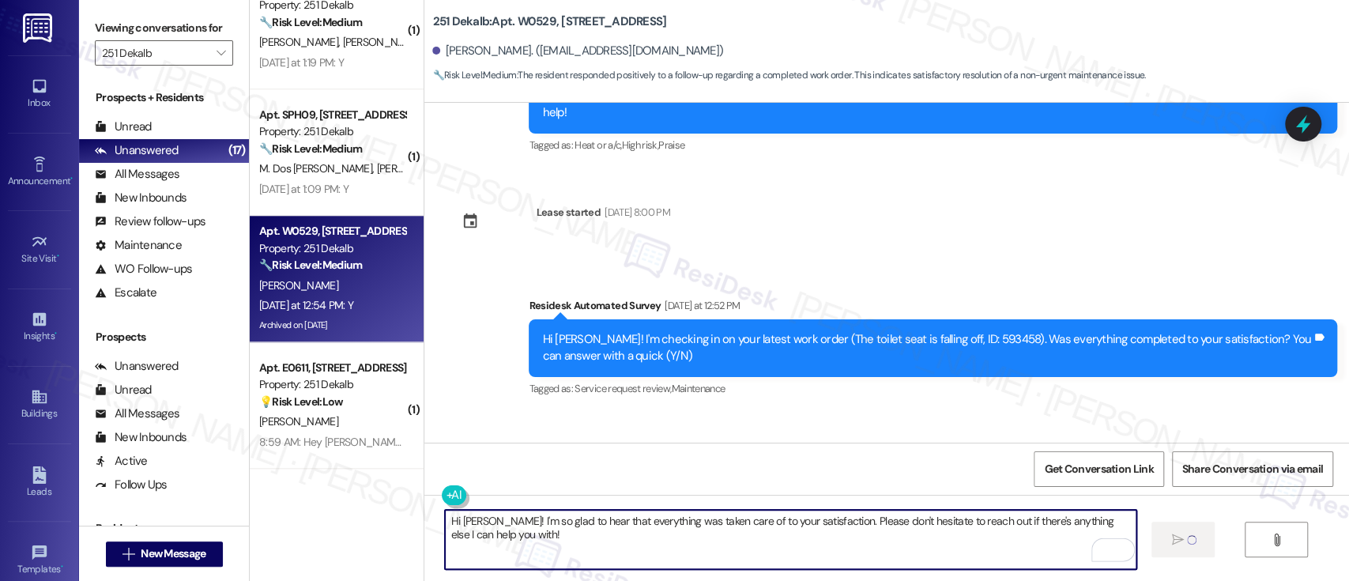
type textarea "Hi Krista! I'm so glad to hear that everything was taken care of to your satisf…"
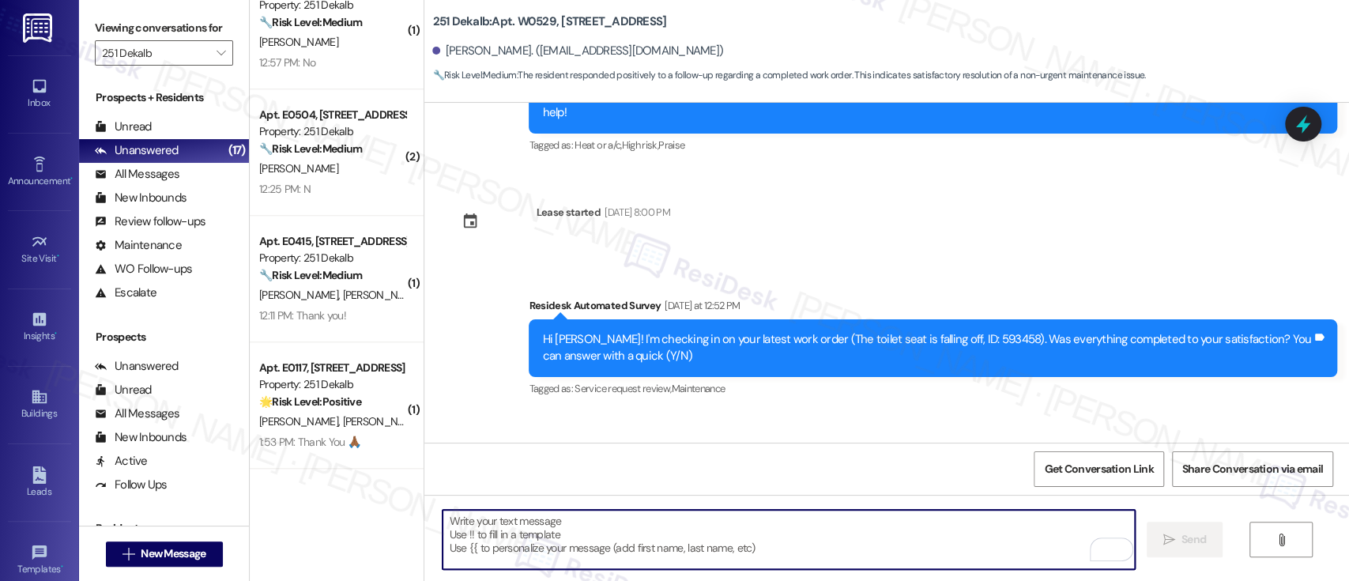
scroll to position [19069, 0]
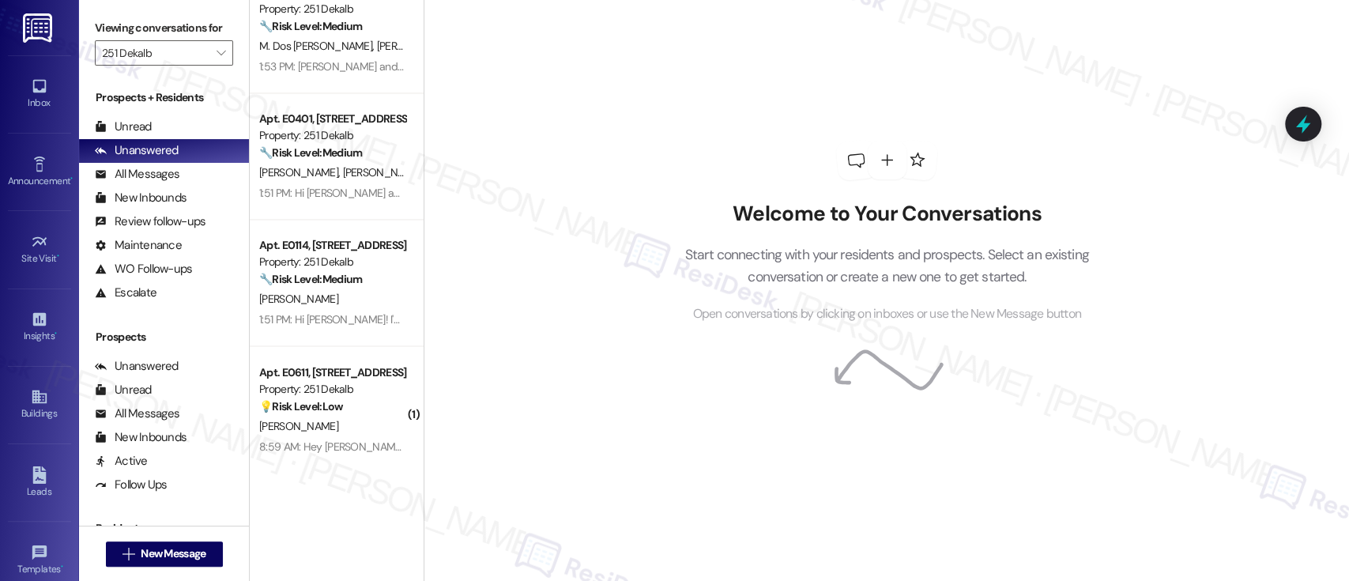
scroll to position [1681, 0]
click at [219, 58] on button "" at bounding box center [220, 52] width 25 height 25
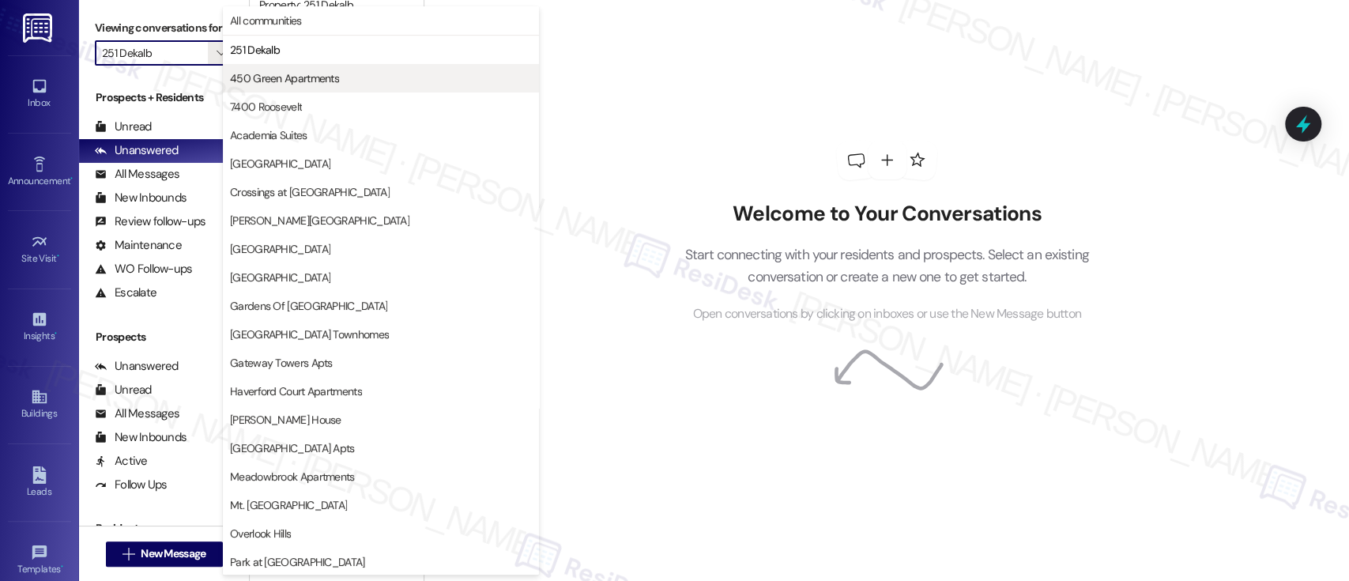
click at [236, 73] on span "450 Green Apartments" at bounding box center [284, 78] width 109 height 16
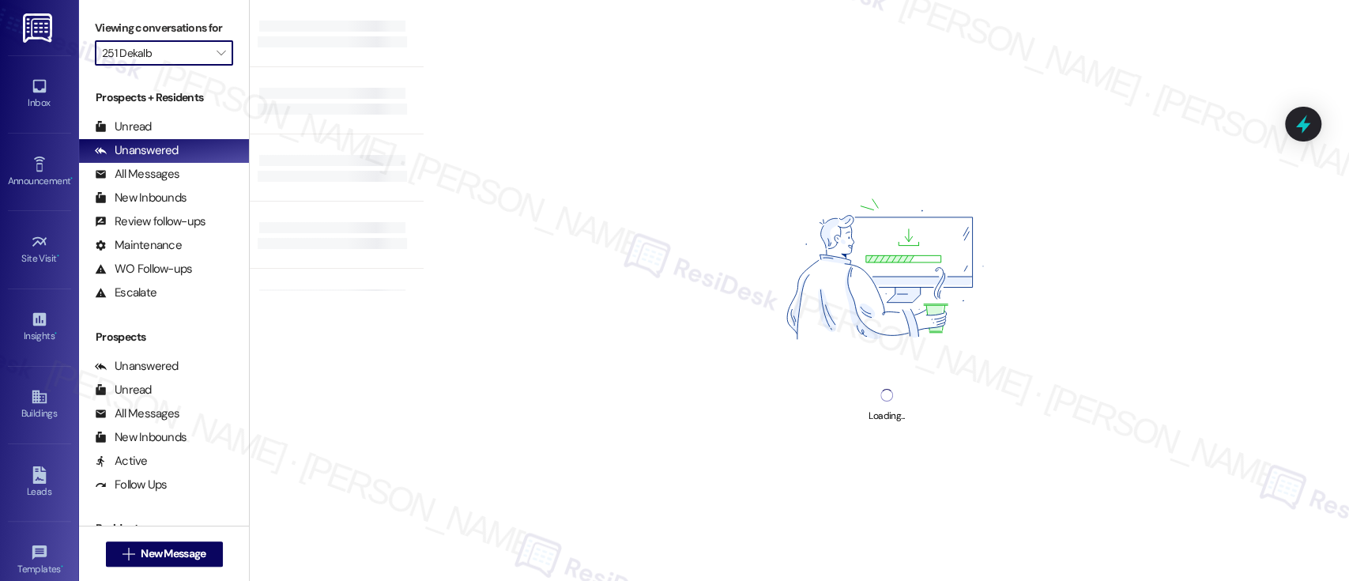
type input "450 Green Apartments"
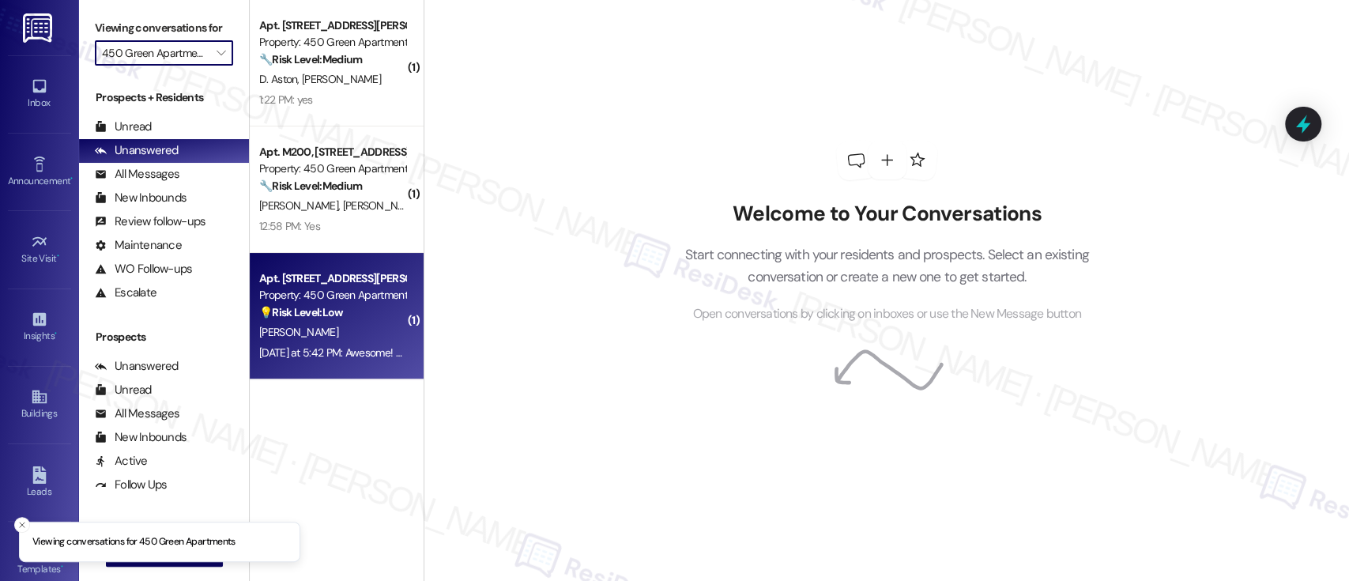
click at [329, 324] on div "[PERSON_NAME]" at bounding box center [332, 332] width 149 height 20
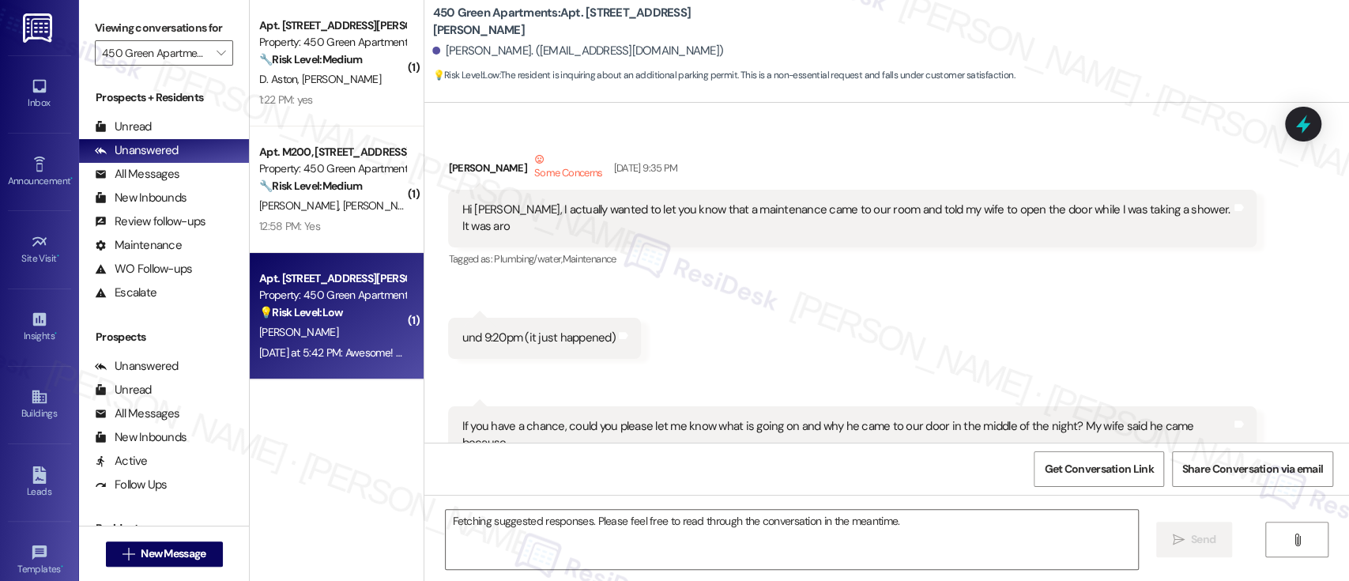
scroll to position [8072, 0]
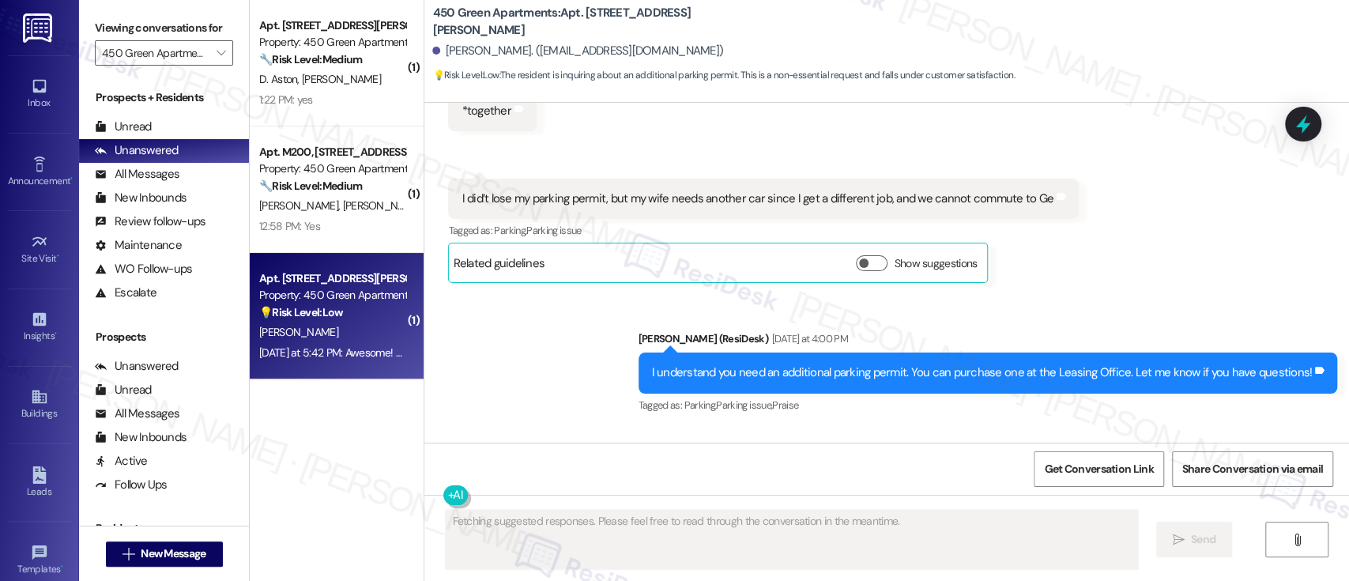
click at [916, 428] on div "Received via SMS [PERSON_NAME] [DATE] at 5:42 PM Awesome! Thank you so much! Ta…" at bounding box center [886, 495] width 925 height 134
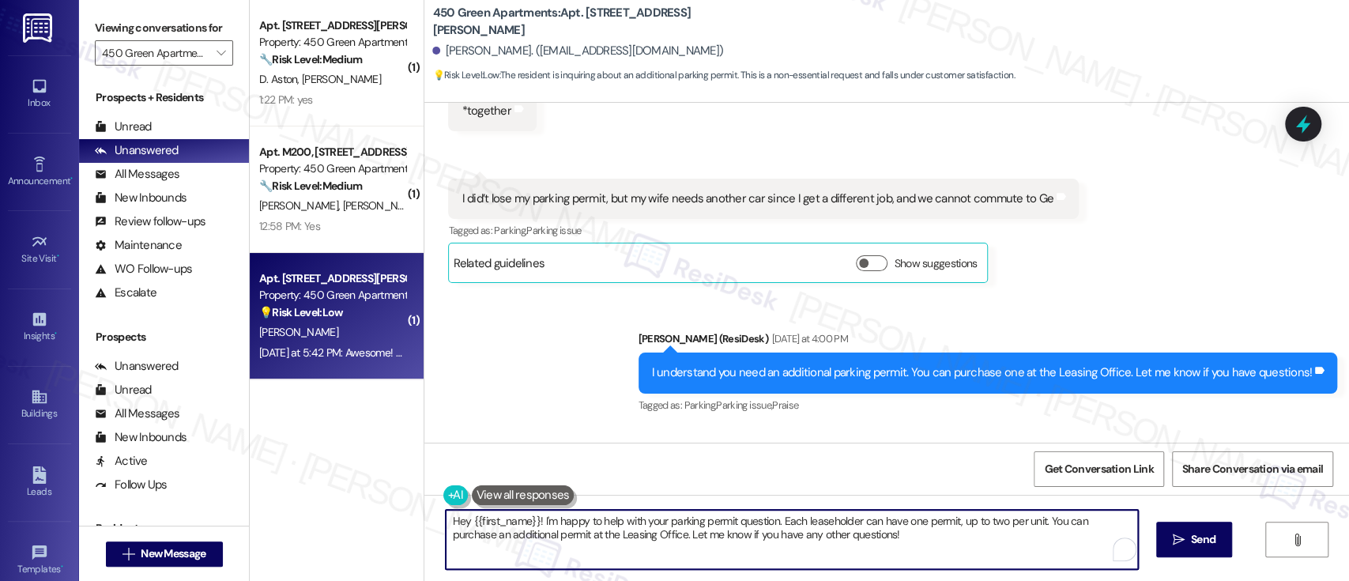
drag, startPoint x: 631, startPoint y: 534, endPoint x: 326, endPoint y: 481, distance: 309.8
click at [326, 481] on div "( 1 ) Apt. N208, [STREET_ADDRESS][PERSON_NAME] Property: 450 Green Apartments 🔧…" at bounding box center [799, 290] width 1099 height 581
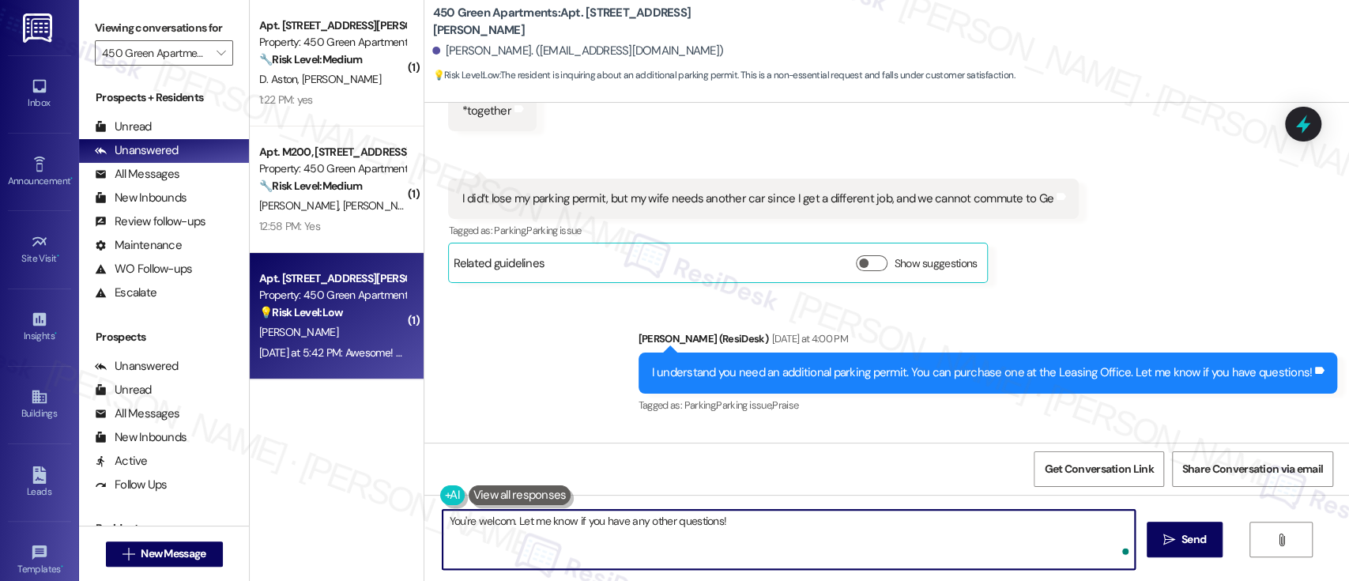
type textarea "You're welcome. Let me know if you have any other questions!"
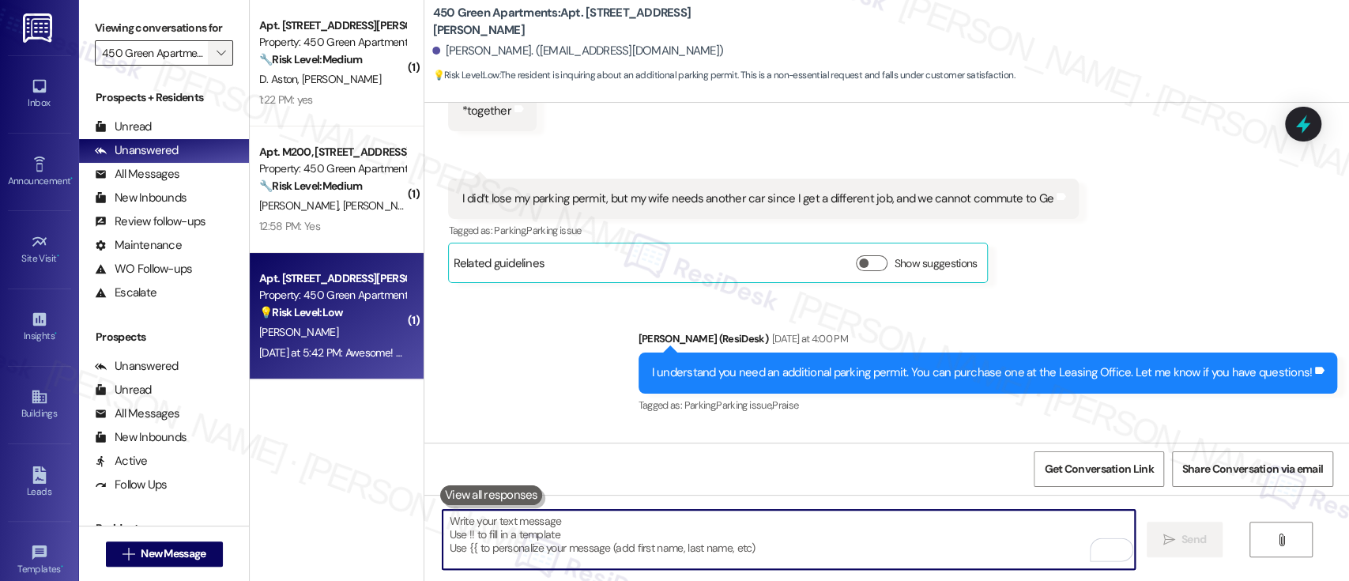
scroll to position [8071, 0]
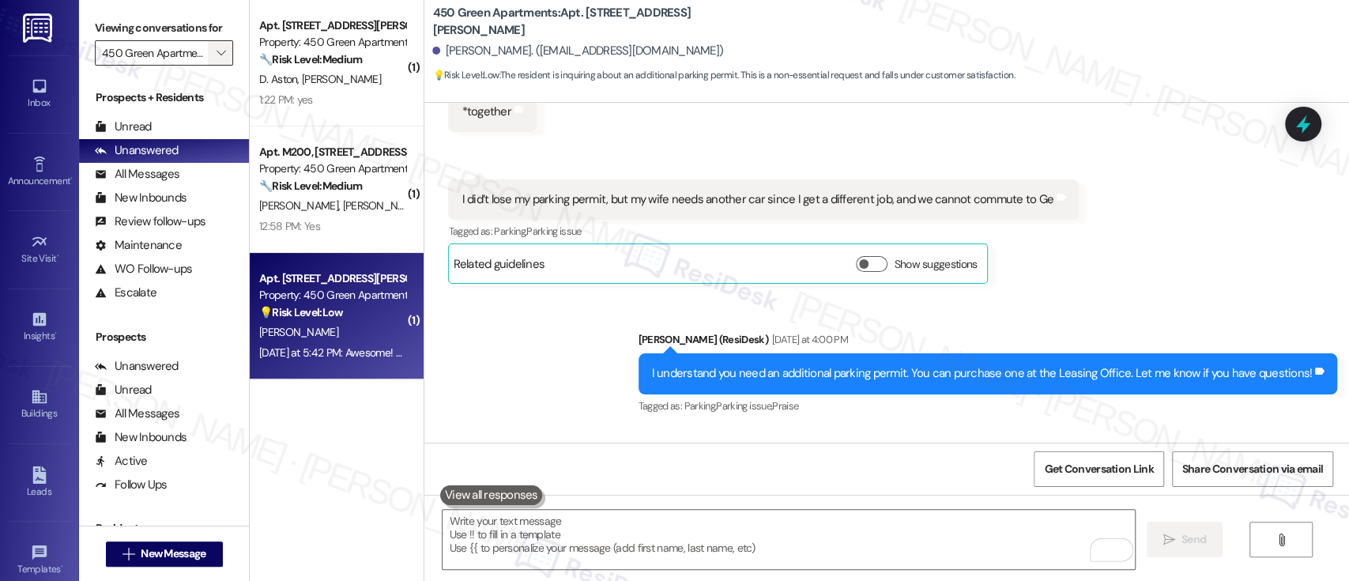
click at [213, 48] on span "" at bounding box center [220, 52] width 15 height 25
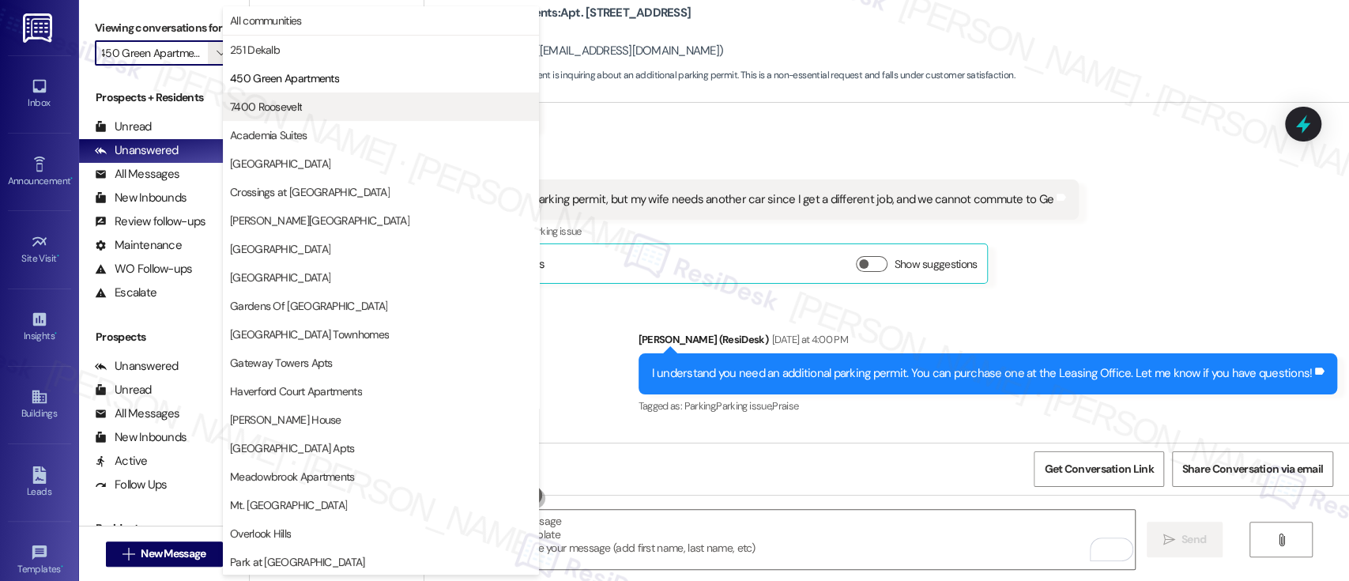
click at [266, 104] on span "7400 Roosevelt" at bounding box center [266, 107] width 72 height 16
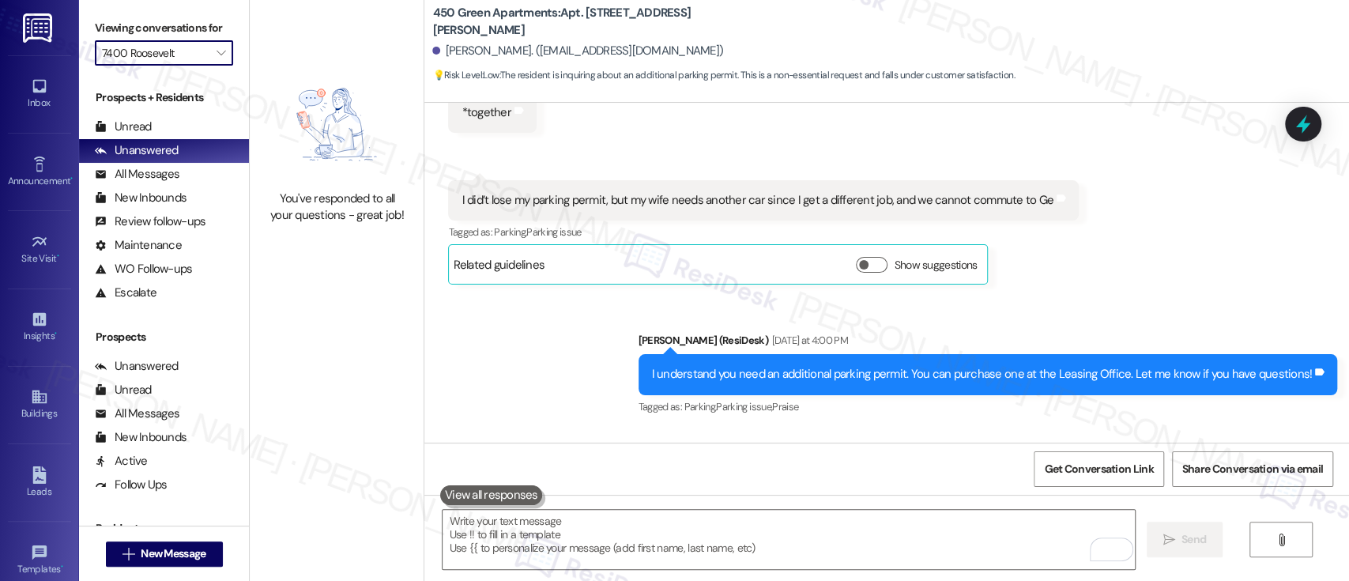
scroll to position [8071, 0]
click at [208, 47] on button "" at bounding box center [220, 52] width 25 height 25
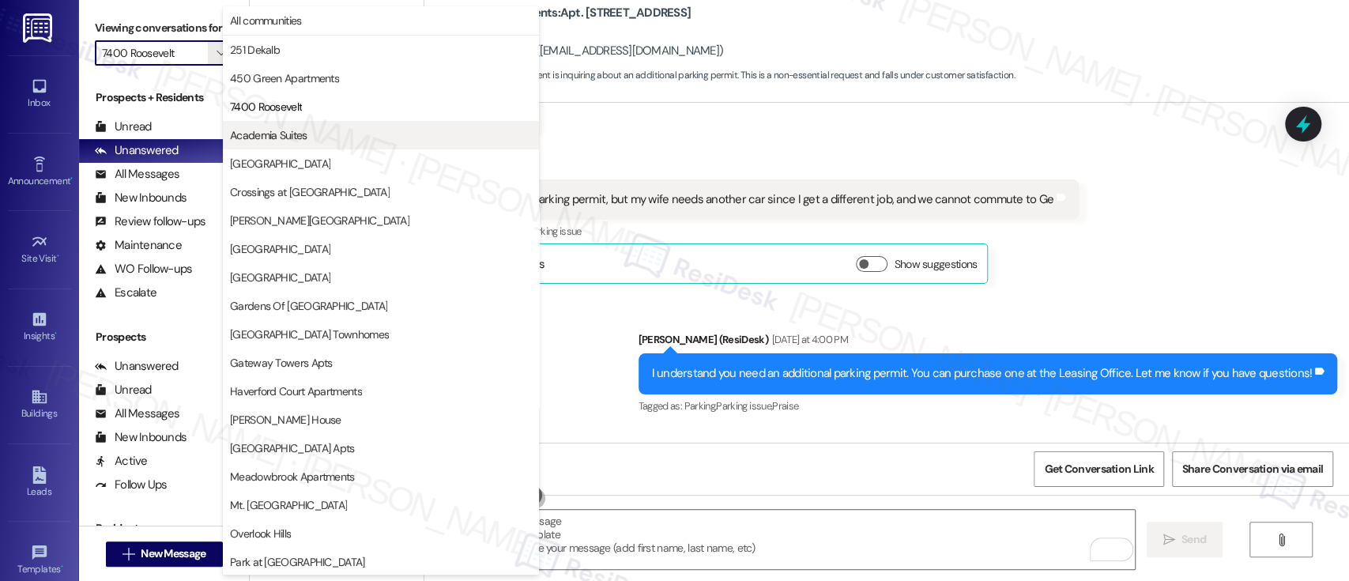
click at [240, 135] on span "Academia Suites" at bounding box center [268, 135] width 77 height 16
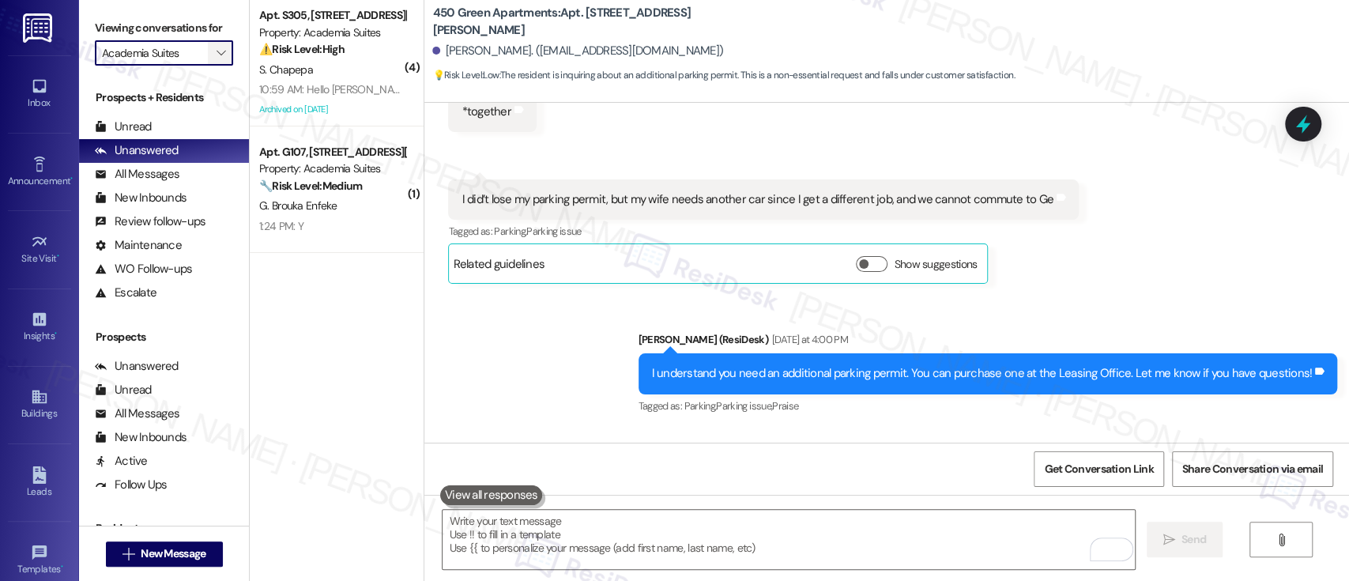
click at [217, 57] on icon "" at bounding box center [221, 53] width 9 height 13
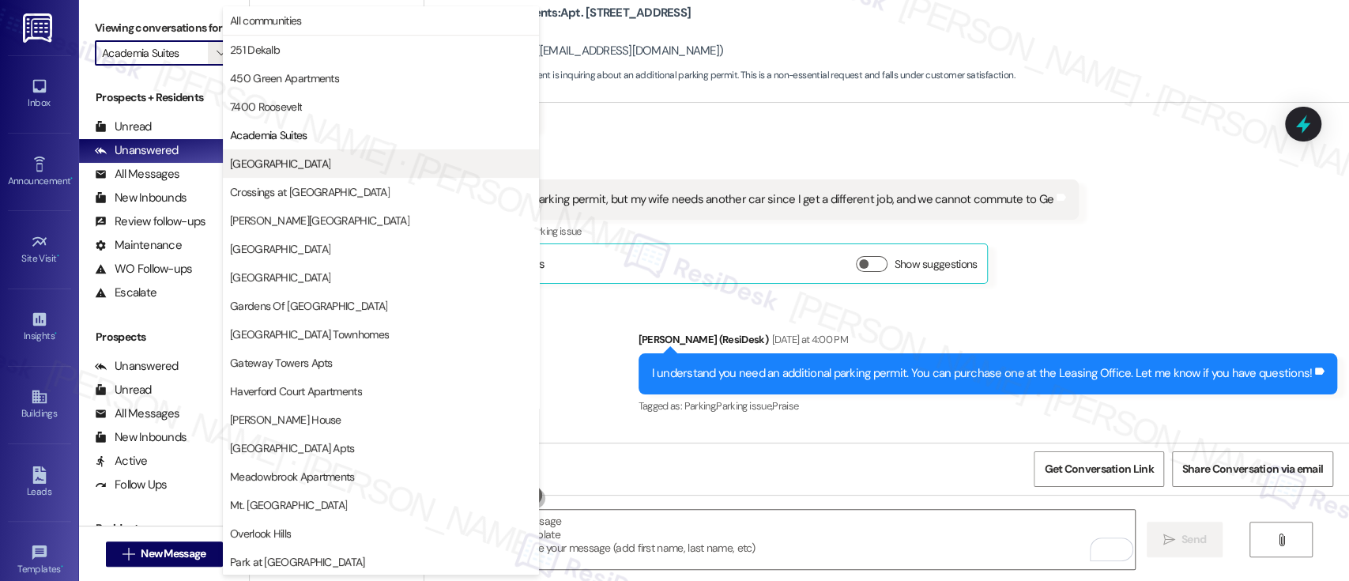
click at [269, 161] on span "[GEOGRAPHIC_DATA]" at bounding box center [280, 164] width 100 height 16
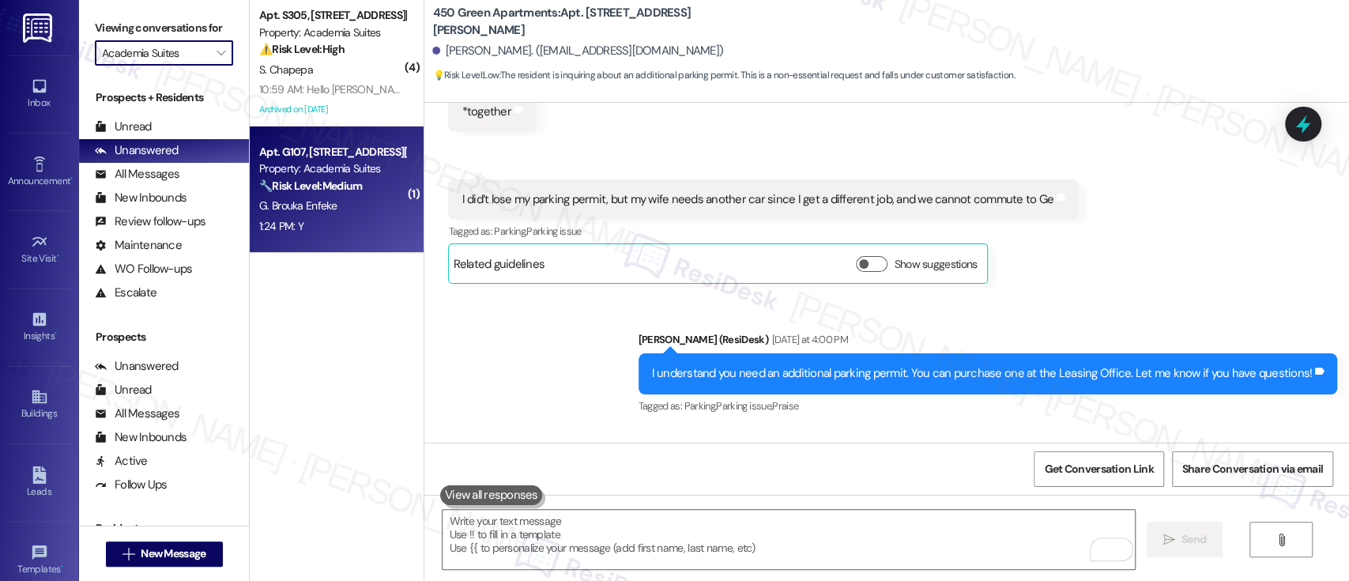
type input "[GEOGRAPHIC_DATA]"
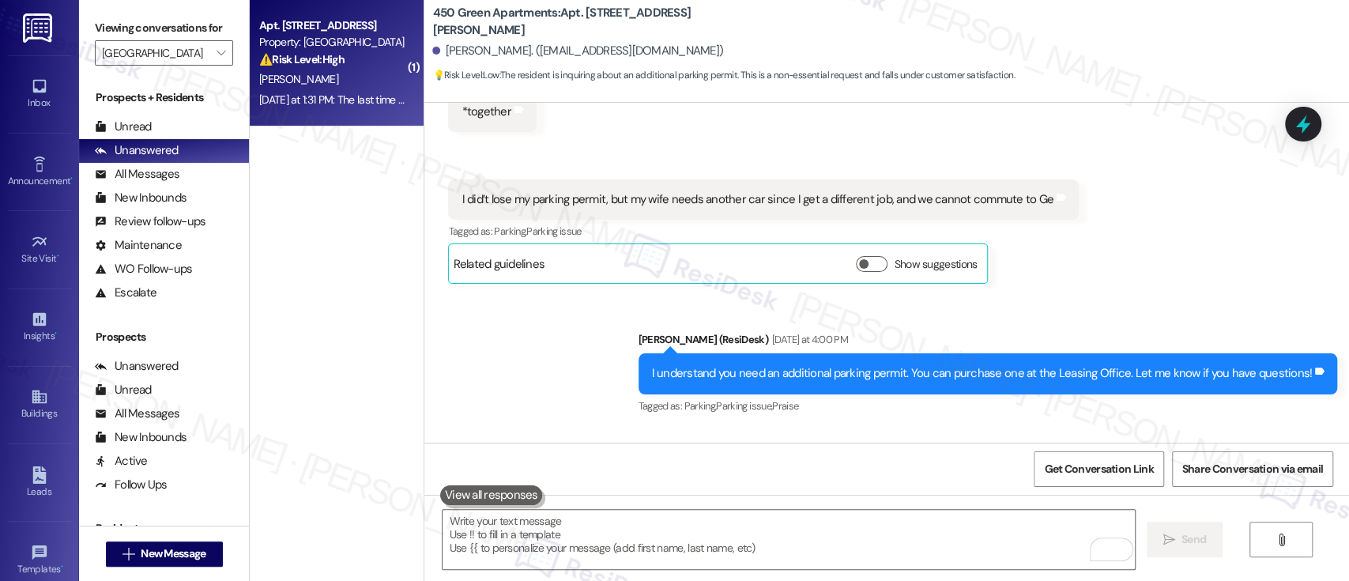
click at [303, 88] on div "L. Carter" at bounding box center [332, 80] width 149 height 20
type textarea "Fetching suggested responses. Please feel free to read through the conversation…"
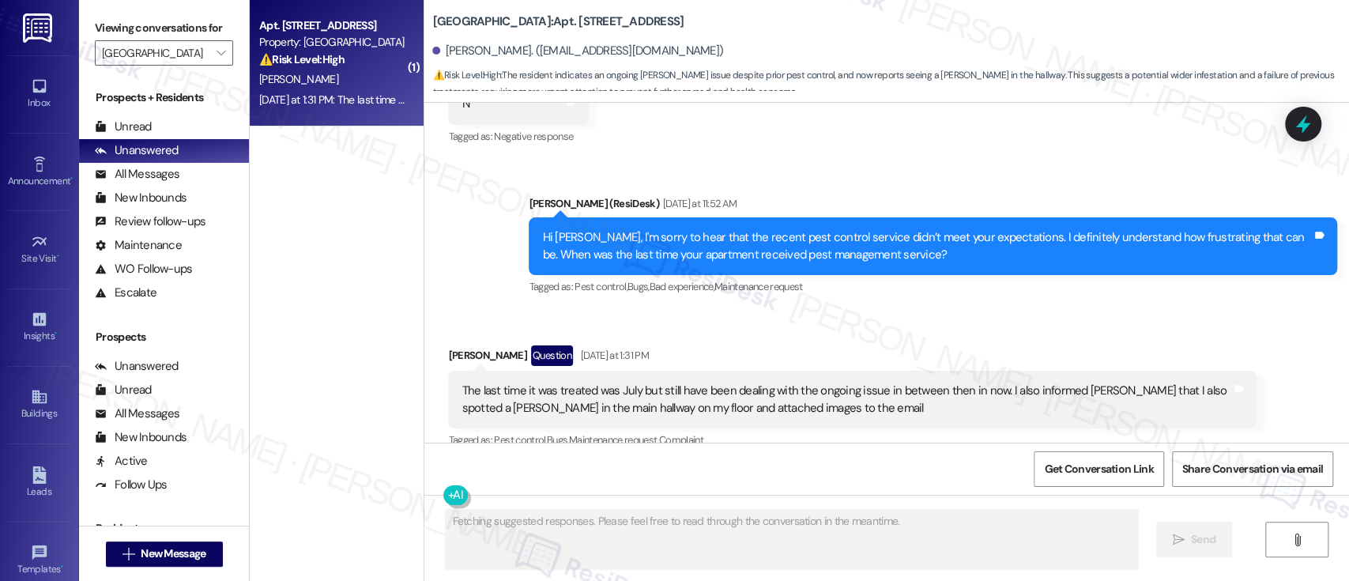
scroll to position [5238, 0]
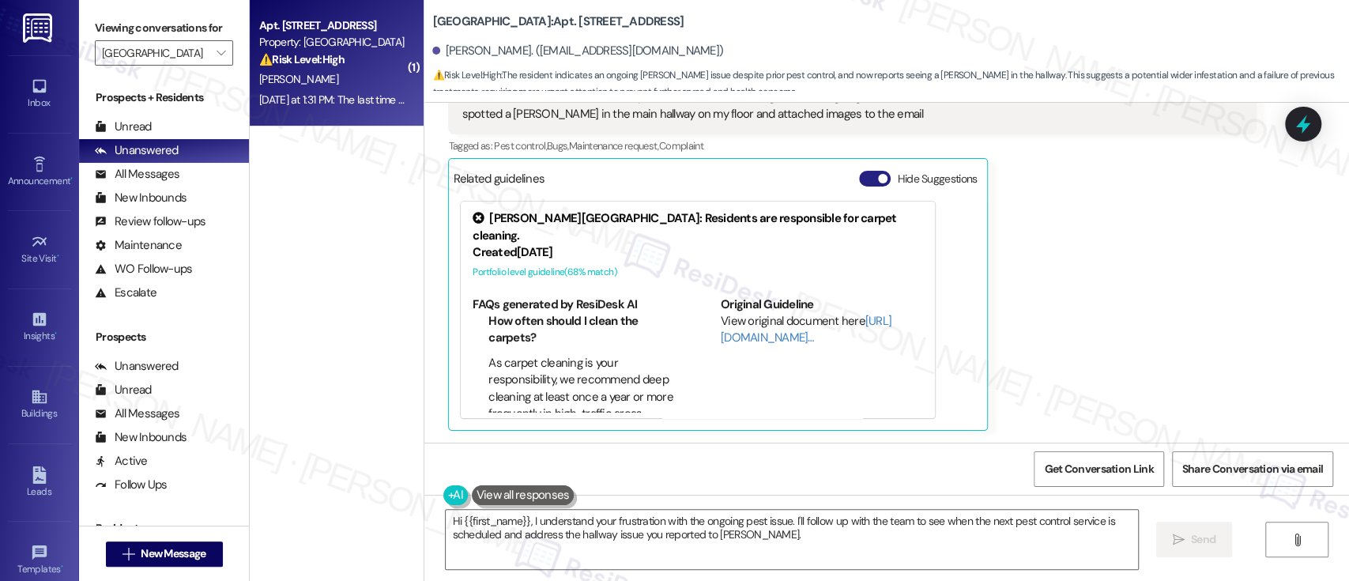
click at [865, 175] on button "Hide Suggestions" at bounding box center [875, 179] width 32 height 16
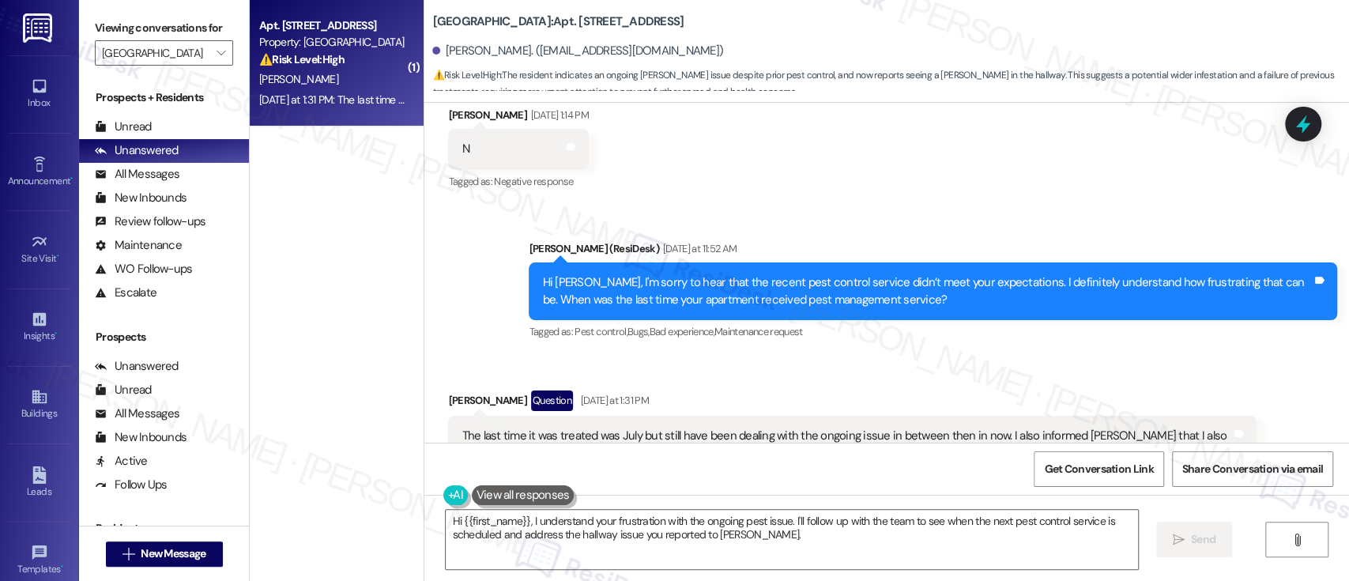
scroll to position [4796, 0]
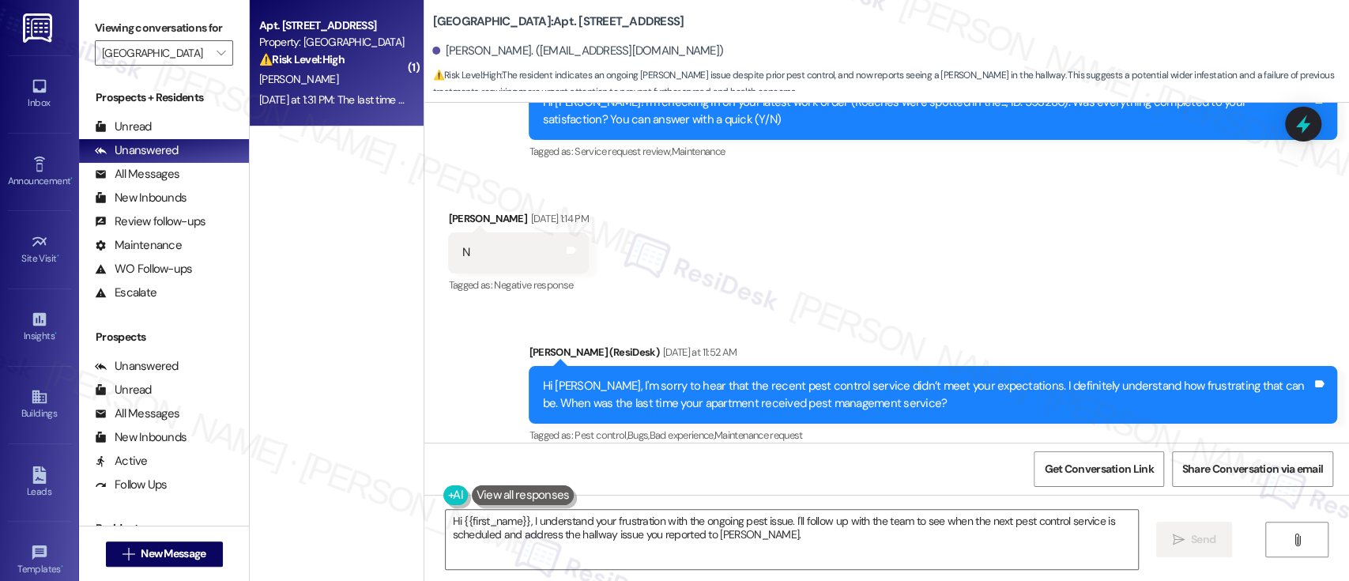
click at [546, 24] on b "Bromley House: Apt. A409, 6901 Old York Rd" at bounding box center [557, 21] width 251 height 17
copy b "A409"
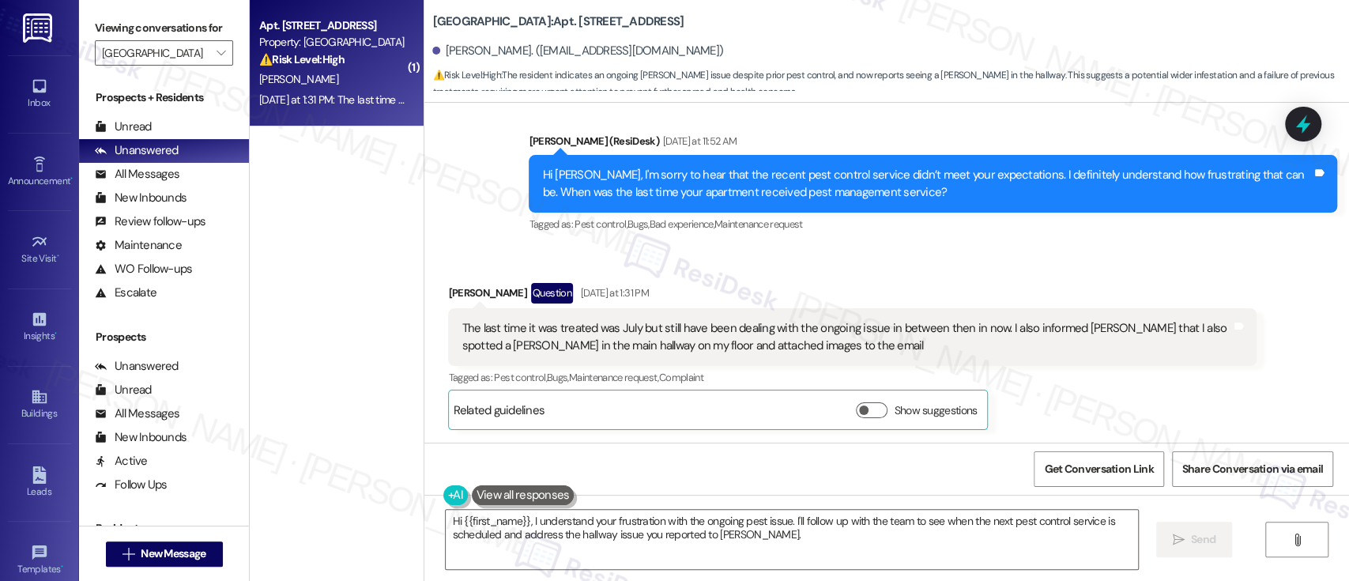
click at [808, 260] on div "Received via SMS Lauren Carter Question Yesterday at 1:31 PM The last time it w…" at bounding box center [886, 344] width 925 height 194
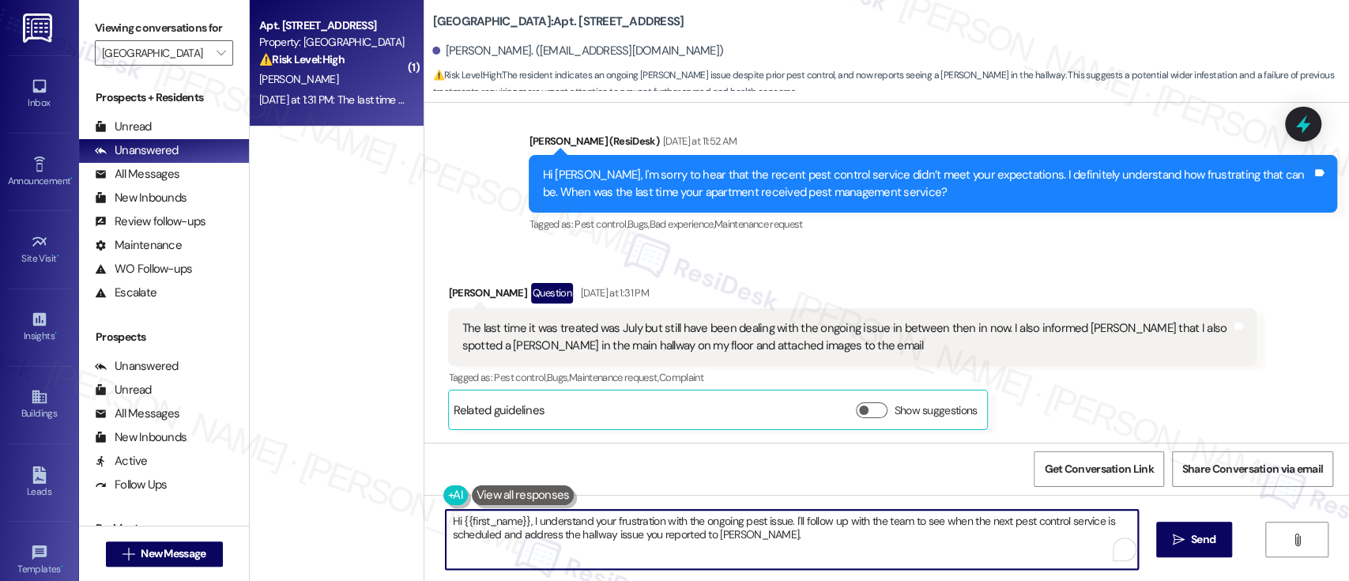
click at [913, 522] on textarea "Hi {{first_name}}, I understand your frustration with the ongoing pest issue. I…" at bounding box center [792, 539] width 692 height 59
click at [1034, 518] on textarea "Hi {{first_name}}, I understand your frustration with the ongoing pest issue. I…" at bounding box center [792, 539] width 692 height 59
click at [538, 546] on textarea "Hi {{first_name}}, I understand your frustration with the ongoing pest issue. I…" at bounding box center [789, 539] width 692 height 59
click at [673, 541] on textarea "Hi {{first_name}}, I understand your frustration with the ongoing pest issue. I…" at bounding box center [789, 539] width 692 height 59
click at [759, 545] on textarea "Hi {{first_name}}, I understand your frustration with the ongoing pest issue. I…" at bounding box center [789, 539] width 692 height 59
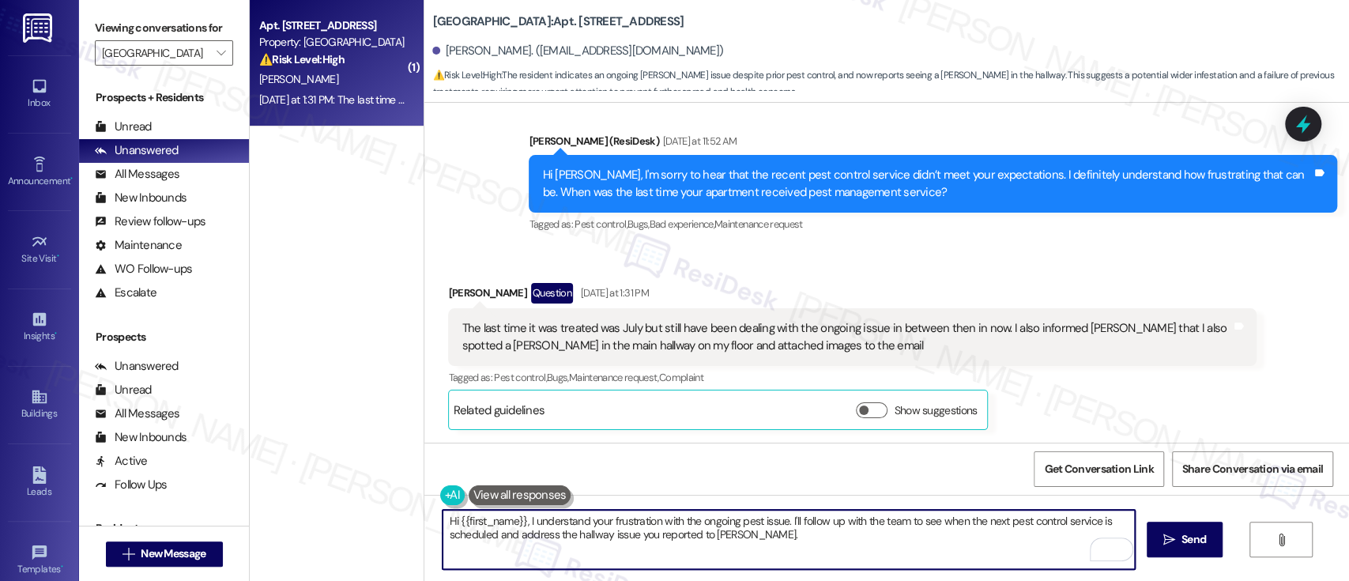
click at [880, 537] on textarea "Hi {{first_name}}, I understand your frustration with the ongoing pest issue. I…" at bounding box center [789, 539] width 692 height 59
click at [793, 519] on textarea "Hi {{first_name}}, I understand your frustration with the ongoing pest issue. I…" at bounding box center [789, 539] width 692 height 59
type textarea "Hi {{first_name}}, I understand your frustration with the ongoing pest issue. I…"
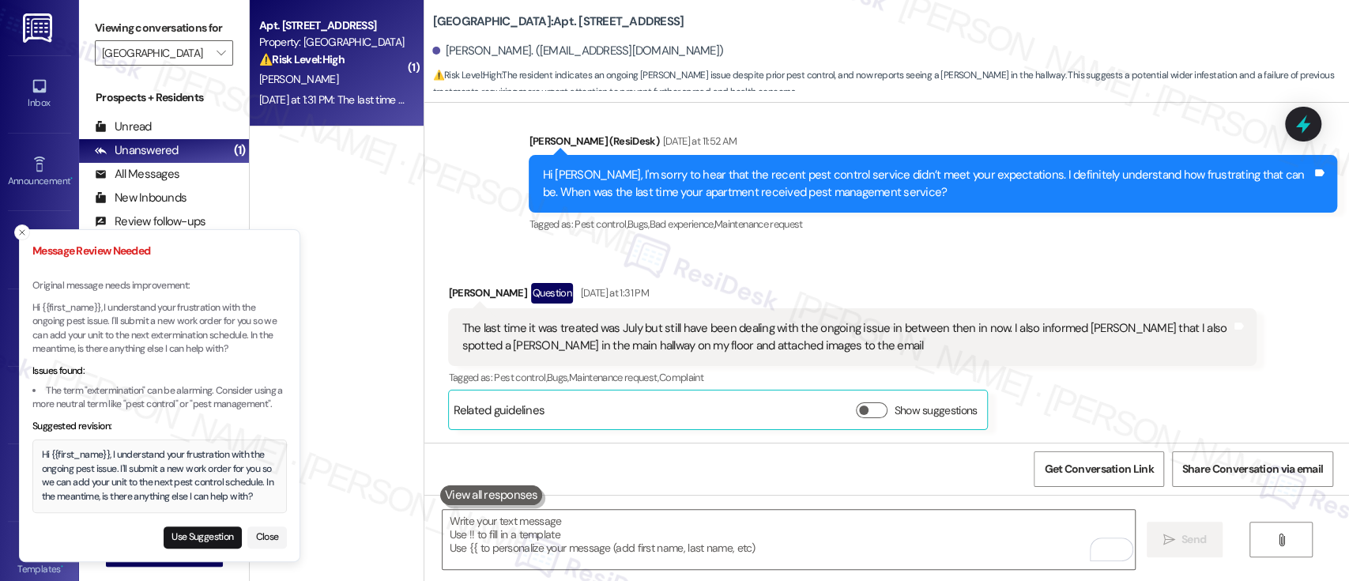
click at [545, 21] on b "Bromley House: Apt. A409, 6901 Old York Rd" at bounding box center [557, 21] width 251 height 17
copy b "A409"
click at [183, 534] on button "Use Suggestion" at bounding box center [203, 537] width 78 height 22
type textarea "Hi {{first_name}}, I understand your frustration with the ongoing pest issue. I…"
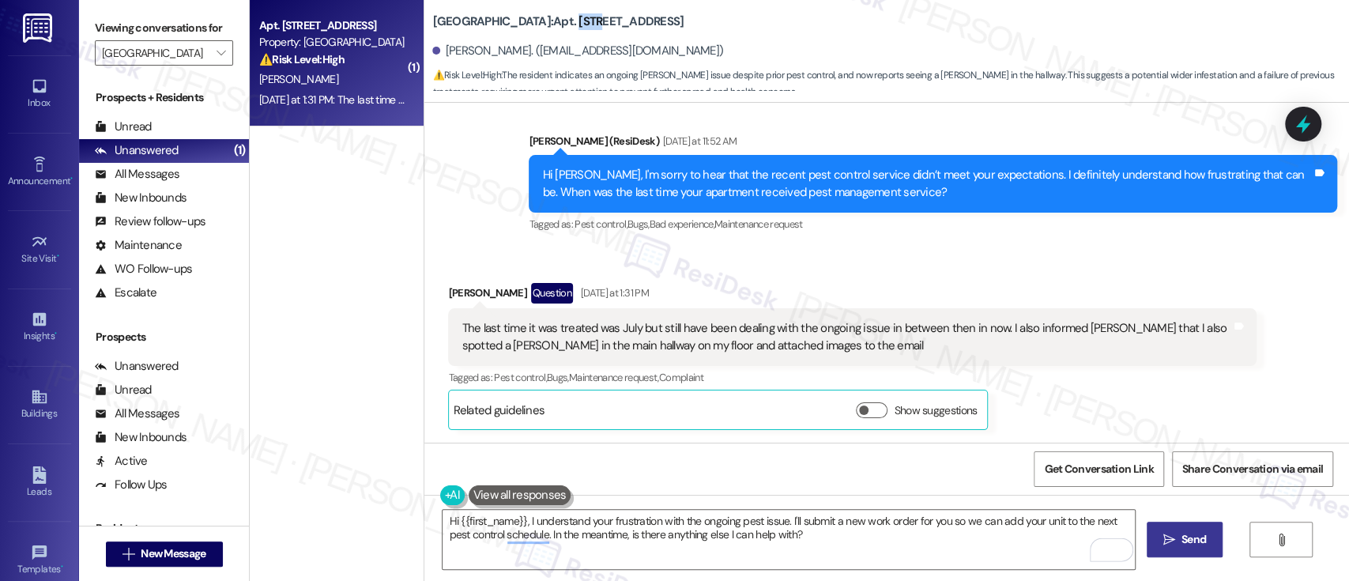
click at [1188, 543] on span "Send" at bounding box center [1194, 539] width 24 height 17
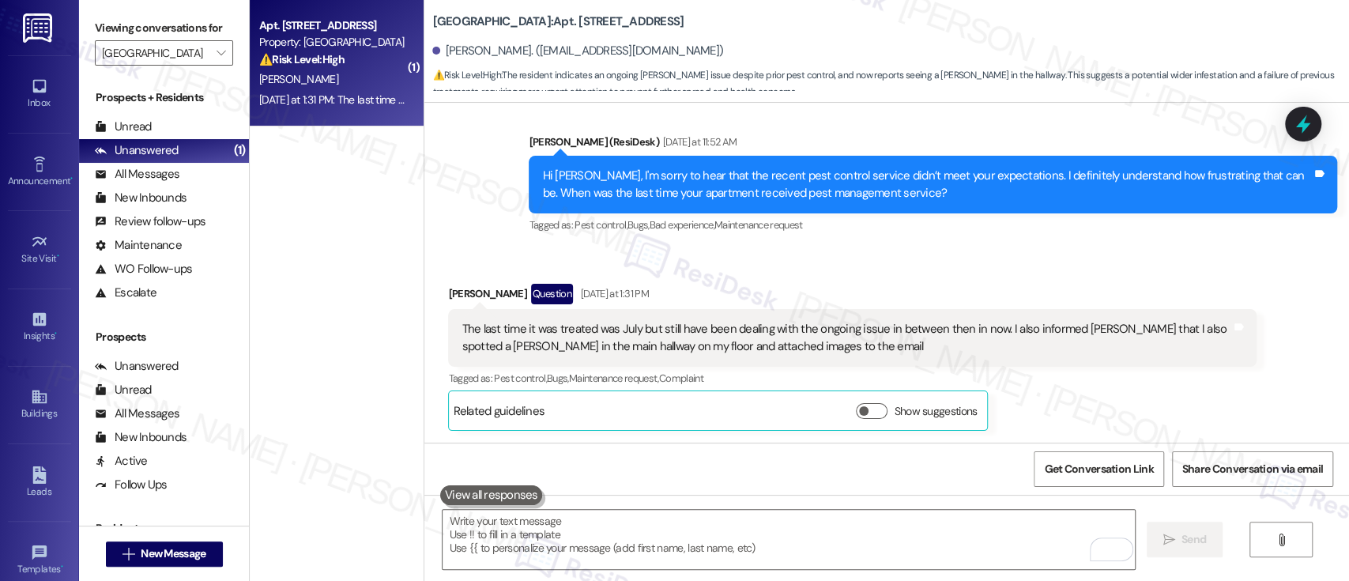
scroll to position [5134, 0]
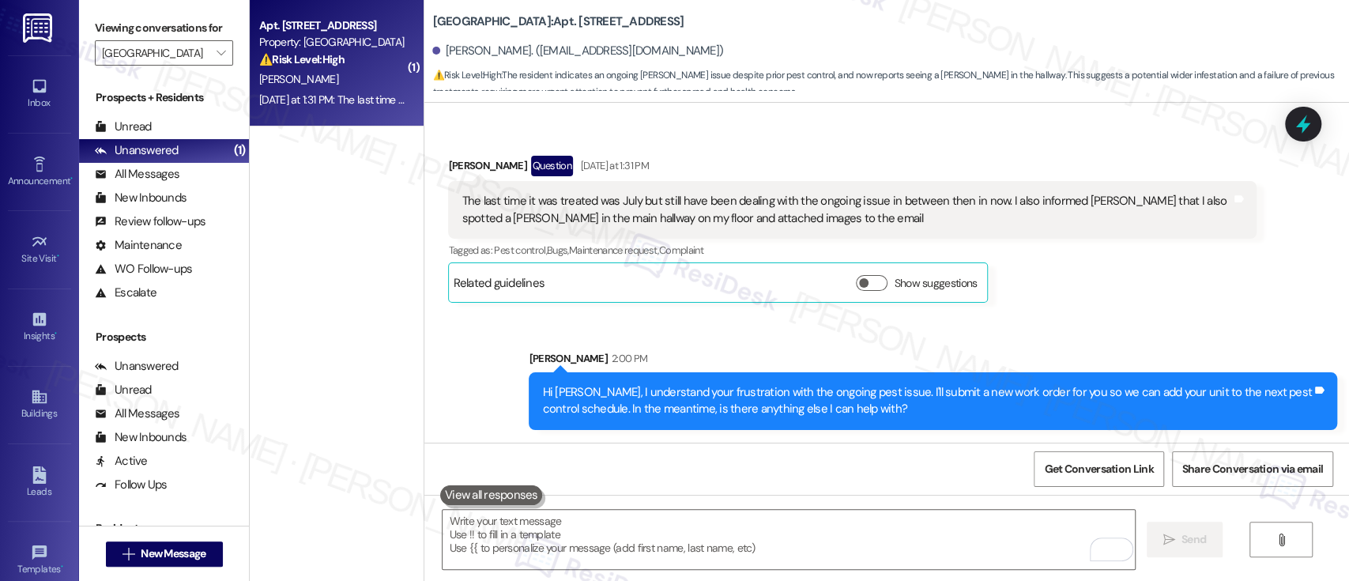
click at [1163, 355] on div "Sarah 2:00 PM" at bounding box center [933, 361] width 808 height 22
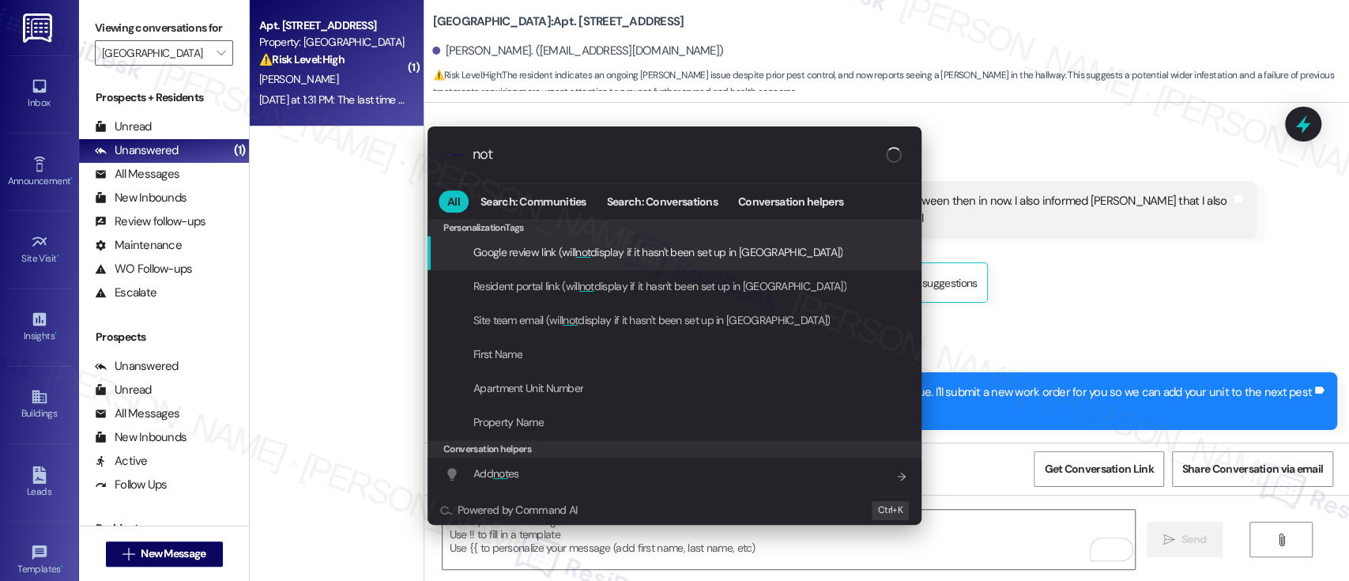
type input "note"
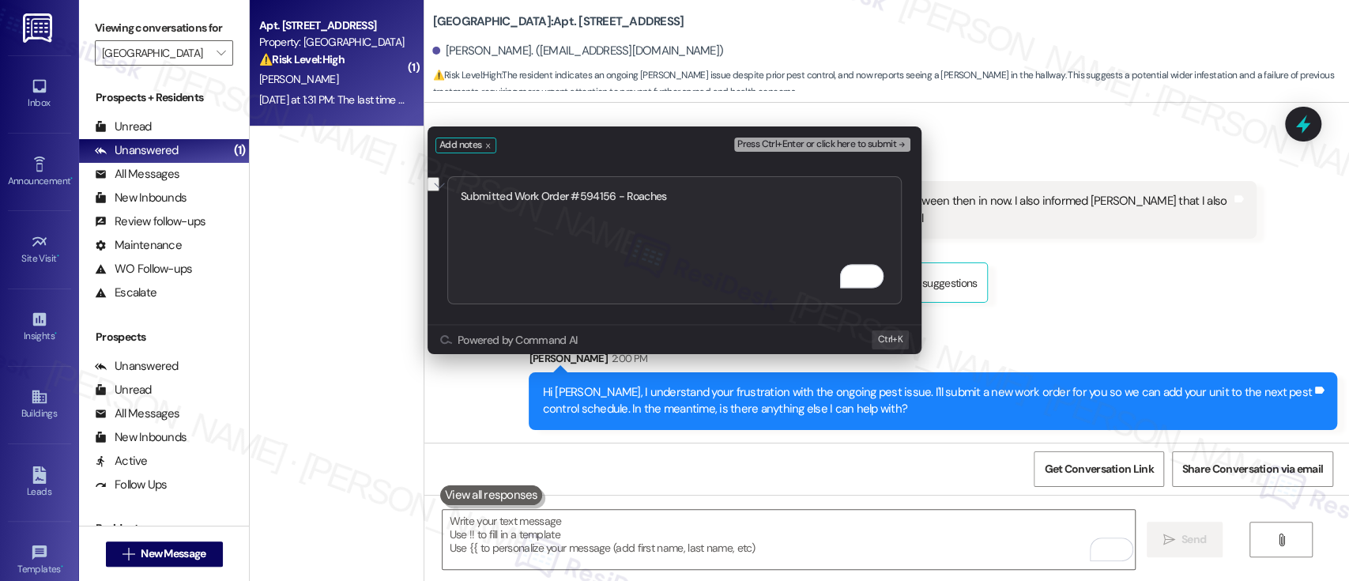
type textarea "Submitted Work Order #594156 - Roaches"
click at [878, 147] on span "Press Ctrl+Enter or click here to submit" at bounding box center [816, 144] width 159 height 11
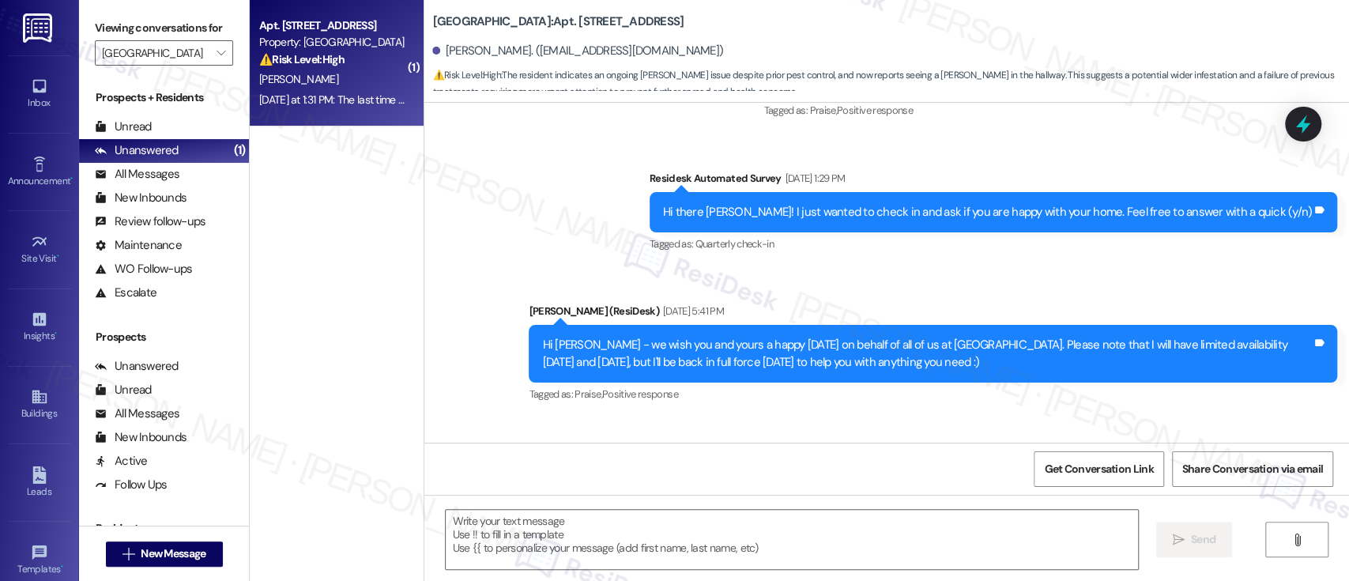
type textarea "Fetching suggested responses. Please feel free to read through the conversation…"
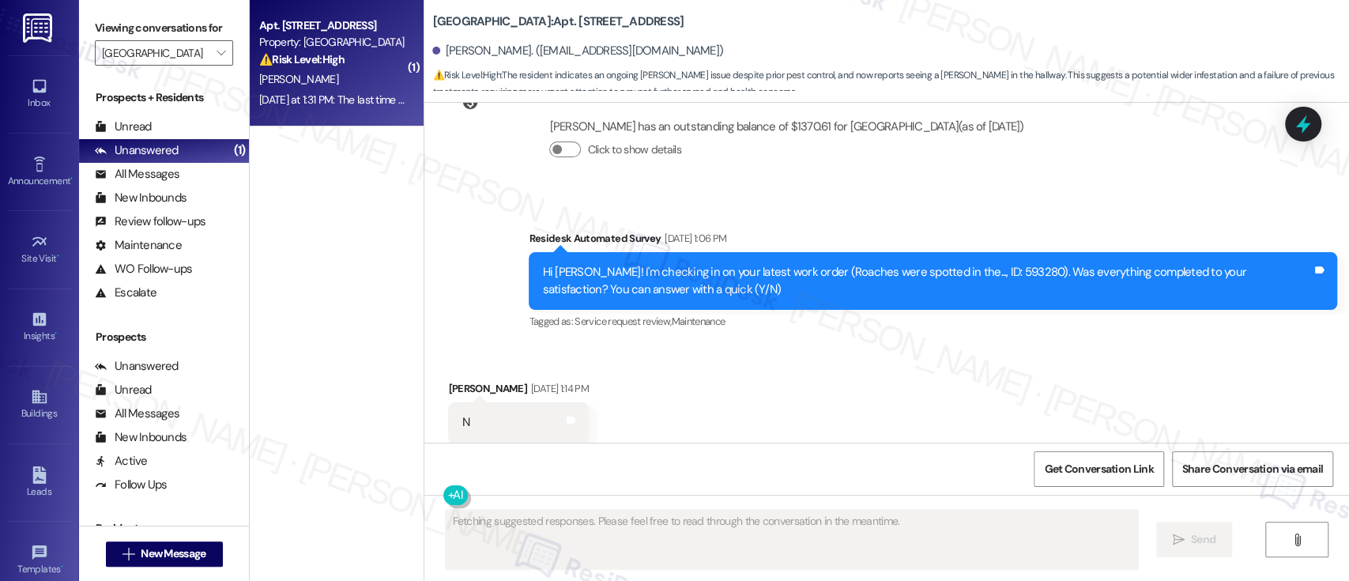
scroll to position [5238, 0]
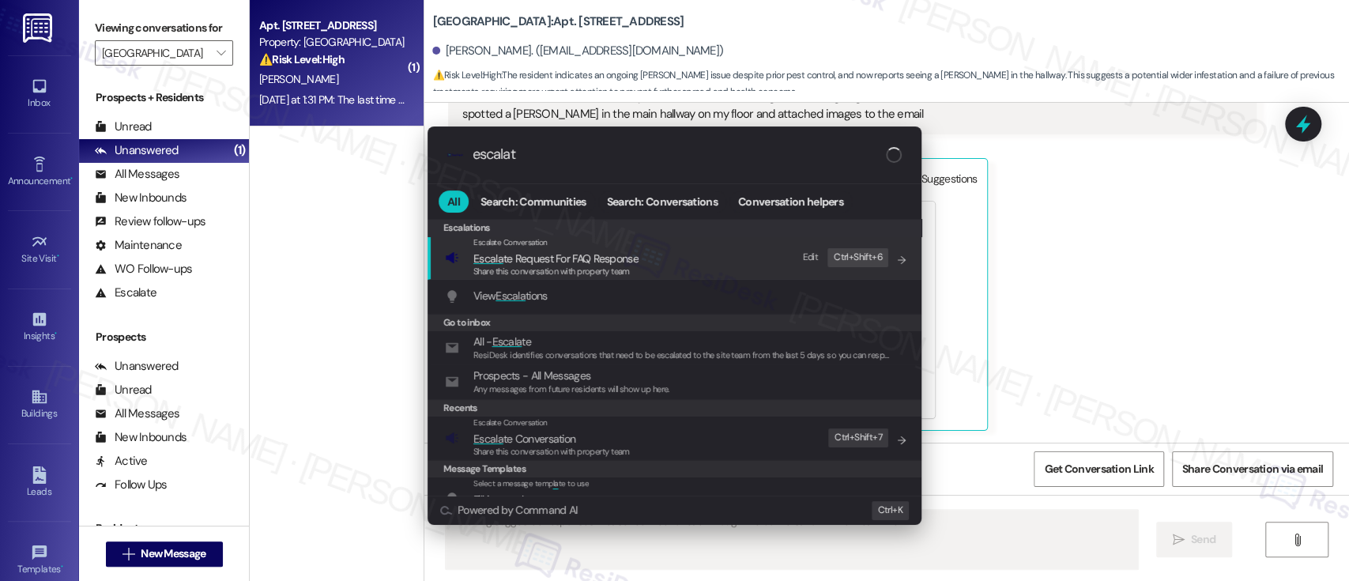
type input "escalate"
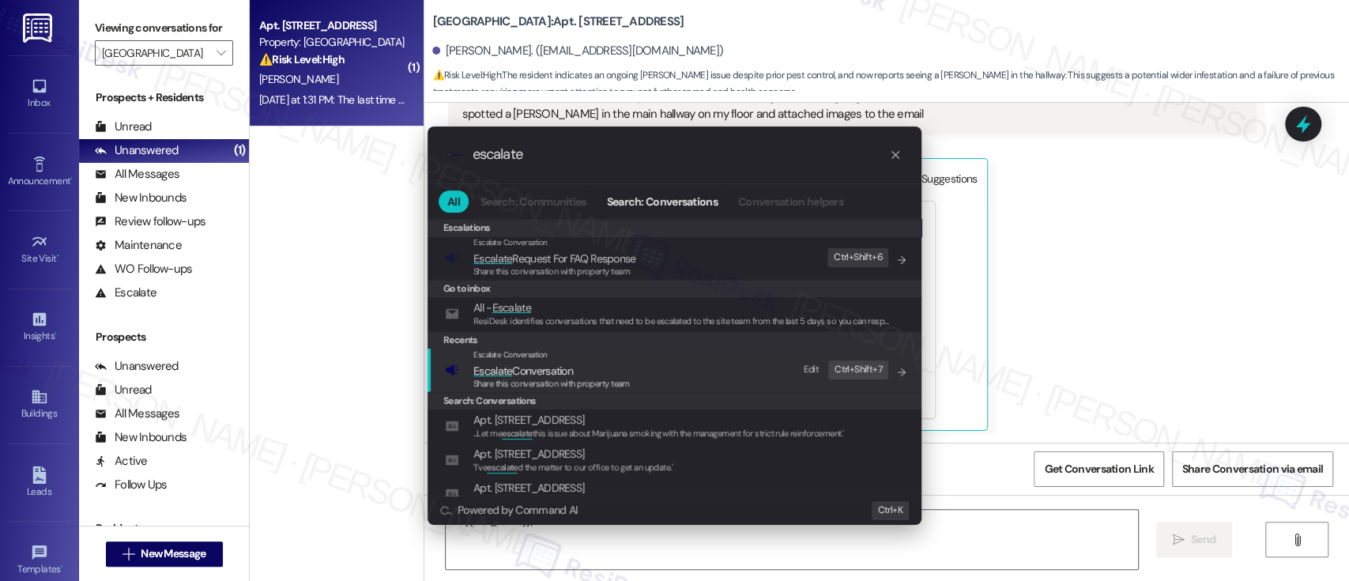
type textarea "Hi {{first_name}}, I"
type input "escalate"
type textarea "Hi {{first_name}}, I understand"
click at [594, 367] on span "Escalate Conversation" at bounding box center [551, 370] width 156 height 17
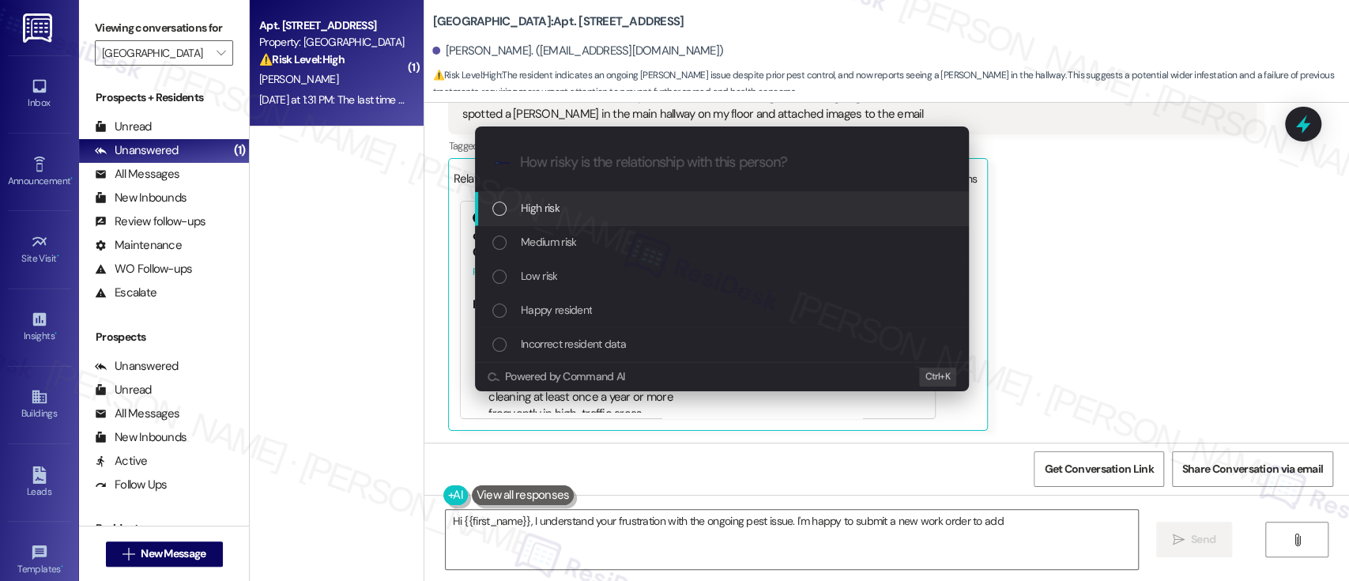
click at [594, 243] on div "Medium risk" at bounding box center [723, 241] width 462 height 17
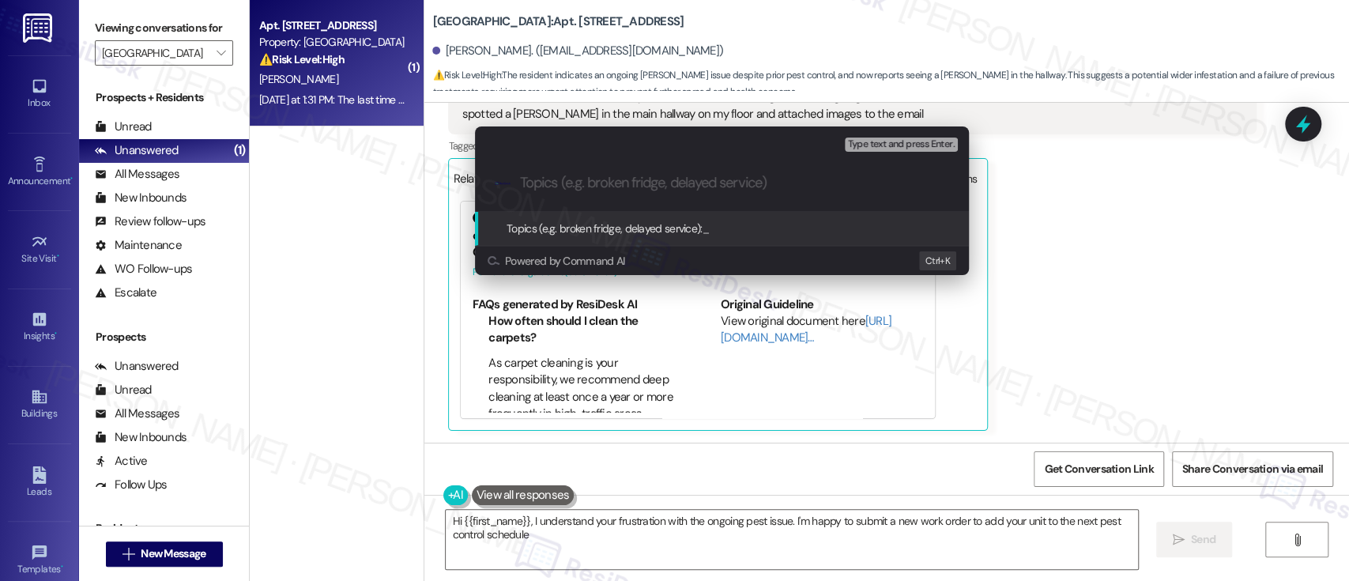
type textarea "Hi {{first_name}}, I understand your frustration with the ongoing pest issue. I…"
paste input "Submitted Work Order #594156 - Roaches"
type input "Submitted Work Order #594156 - Roaches"
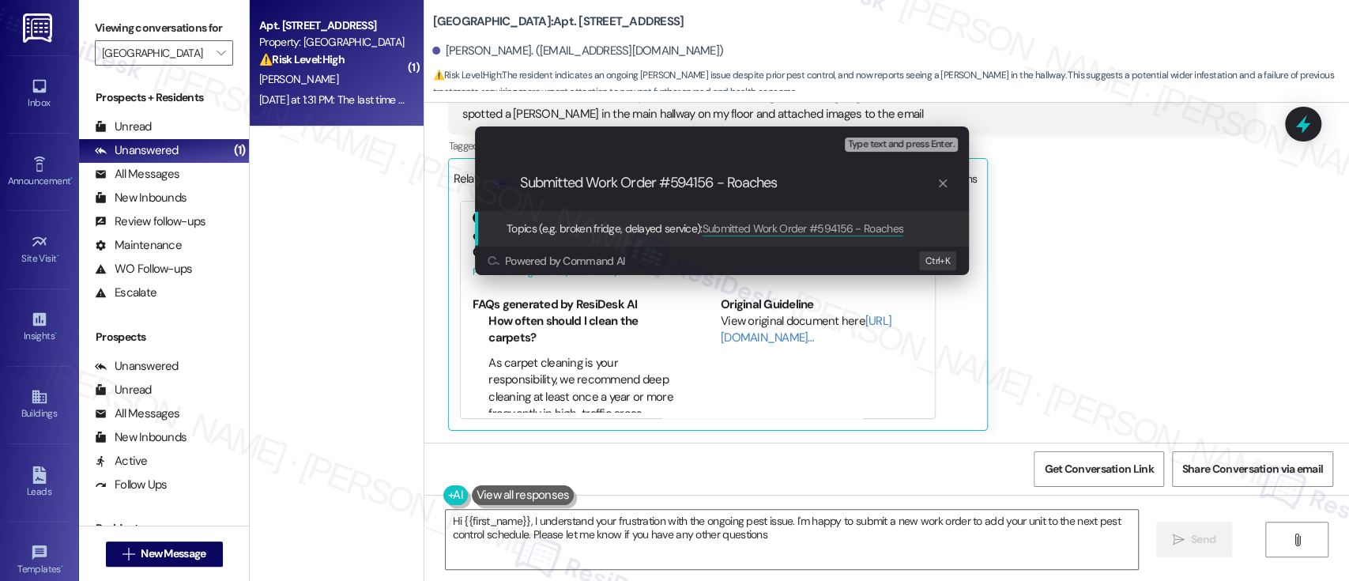
type textarea "Hi {{first_name}}, I understand your frustration with the ongoing pest issue. I…"
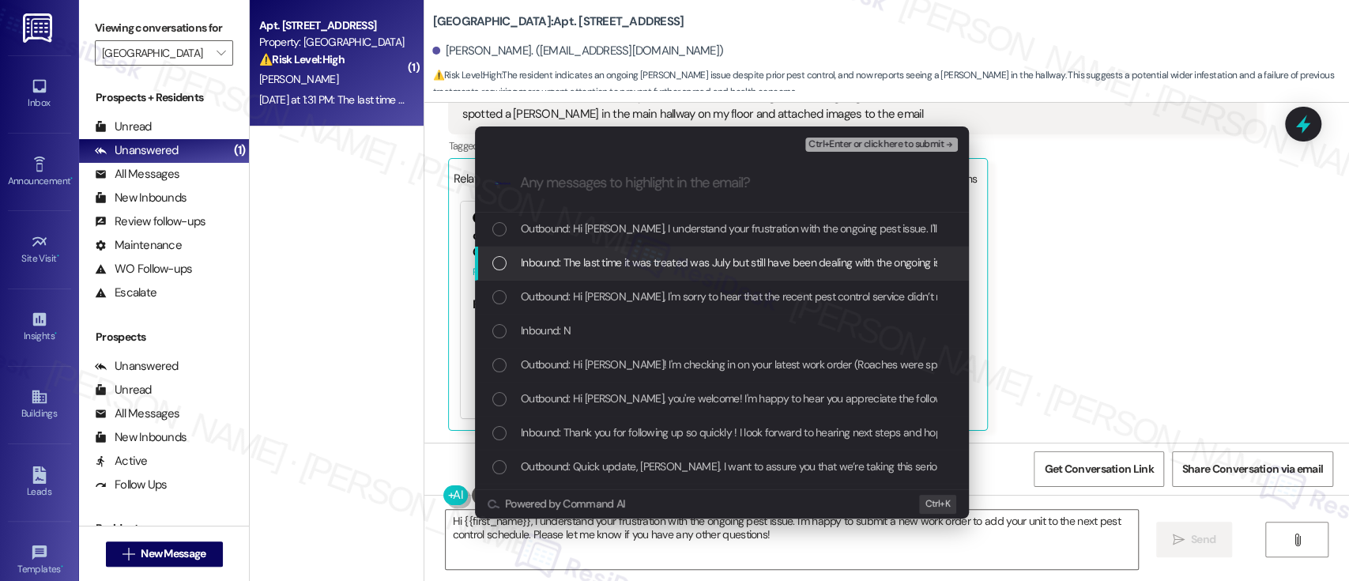
click at [569, 256] on span "Inbound: The last time it was treated was July but still have been dealing with…" at bounding box center [1108, 262] width 1175 height 17
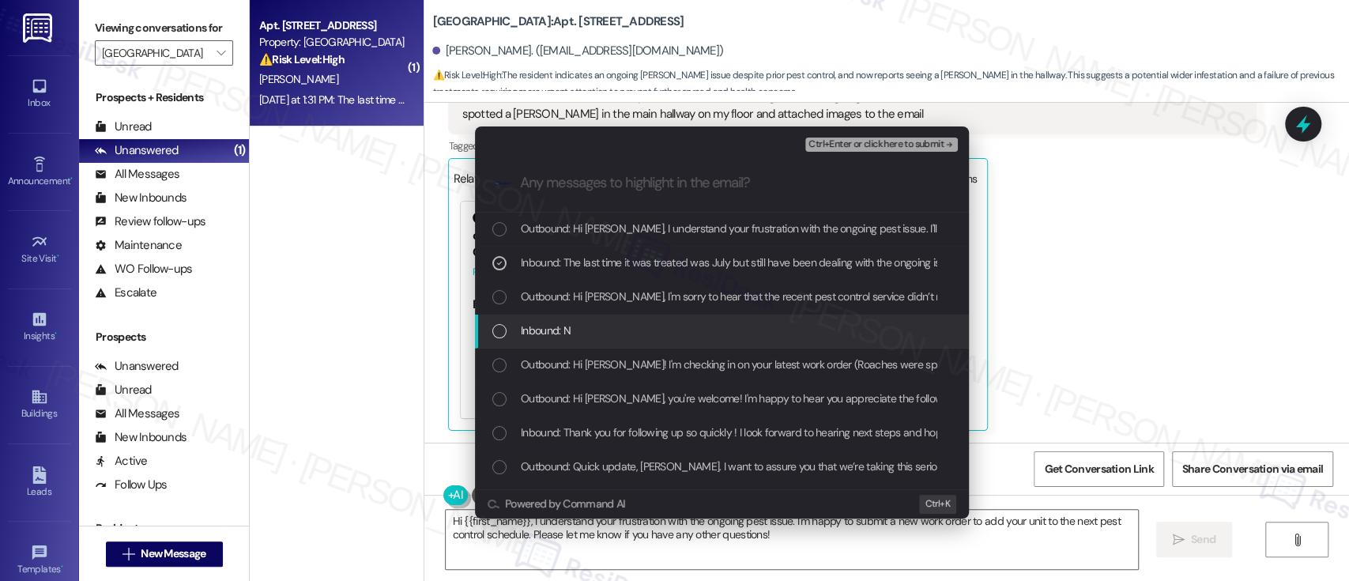
click at [594, 332] on div "Inbound: N" at bounding box center [723, 330] width 462 height 17
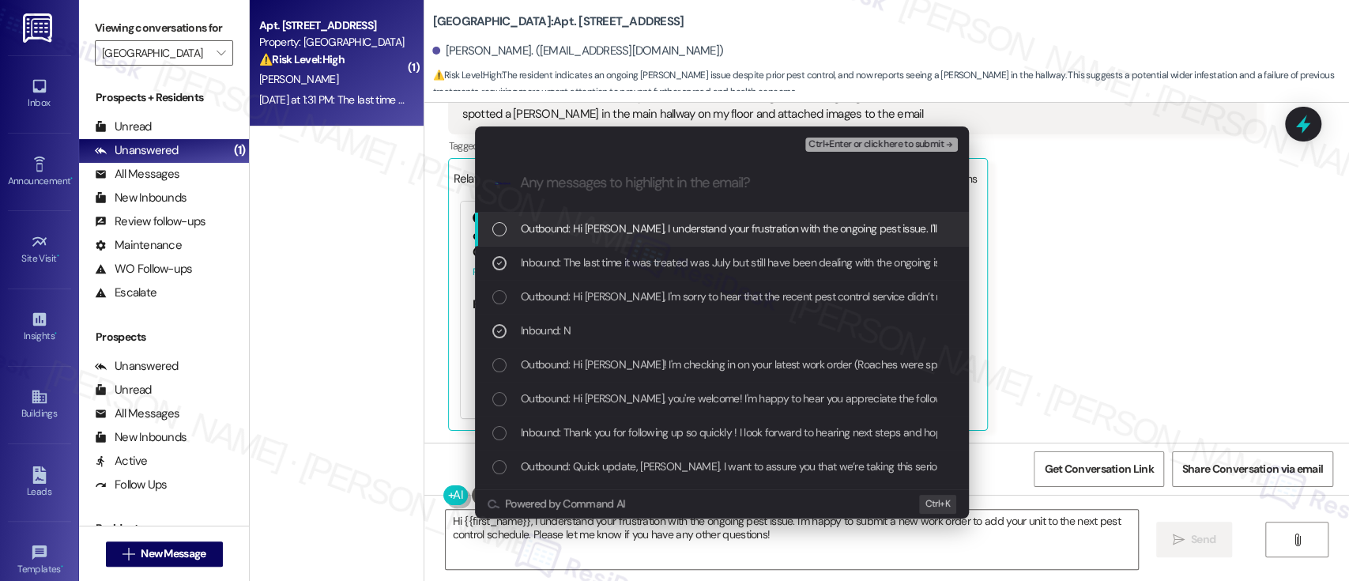
click at [918, 145] on span "Ctrl+Enter or click here to submit" at bounding box center [875, 144] width 135 height 11
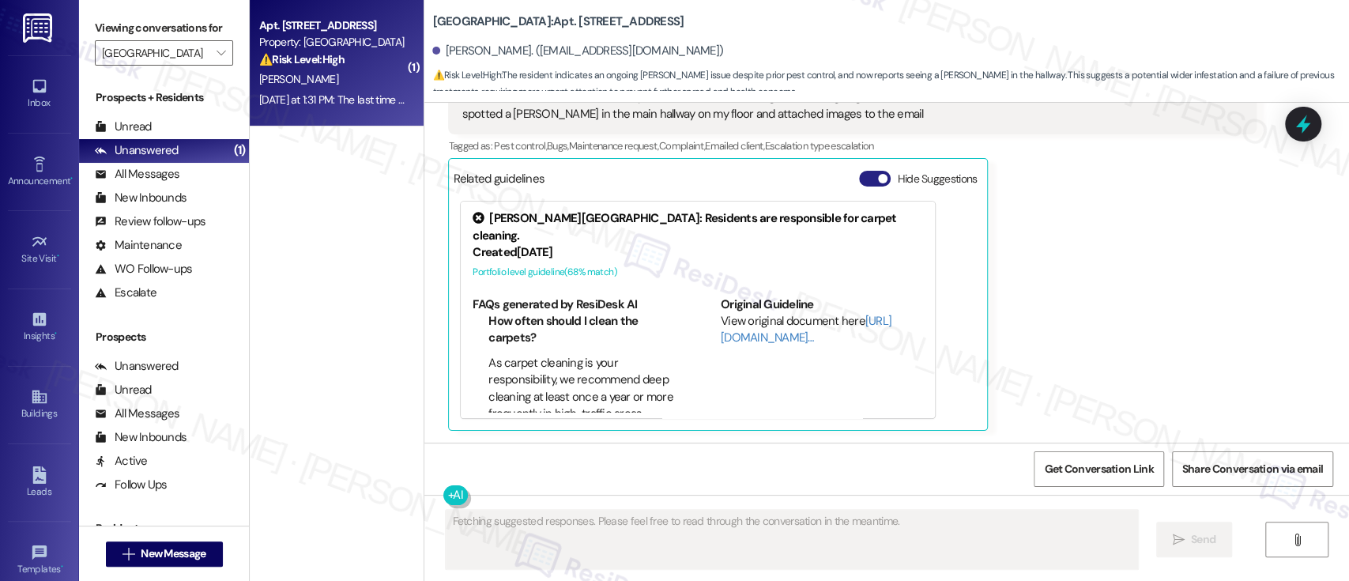
click at [859, 181] on button "Hide Suggestions" at bounding box center [875, 179] width 32 height 16
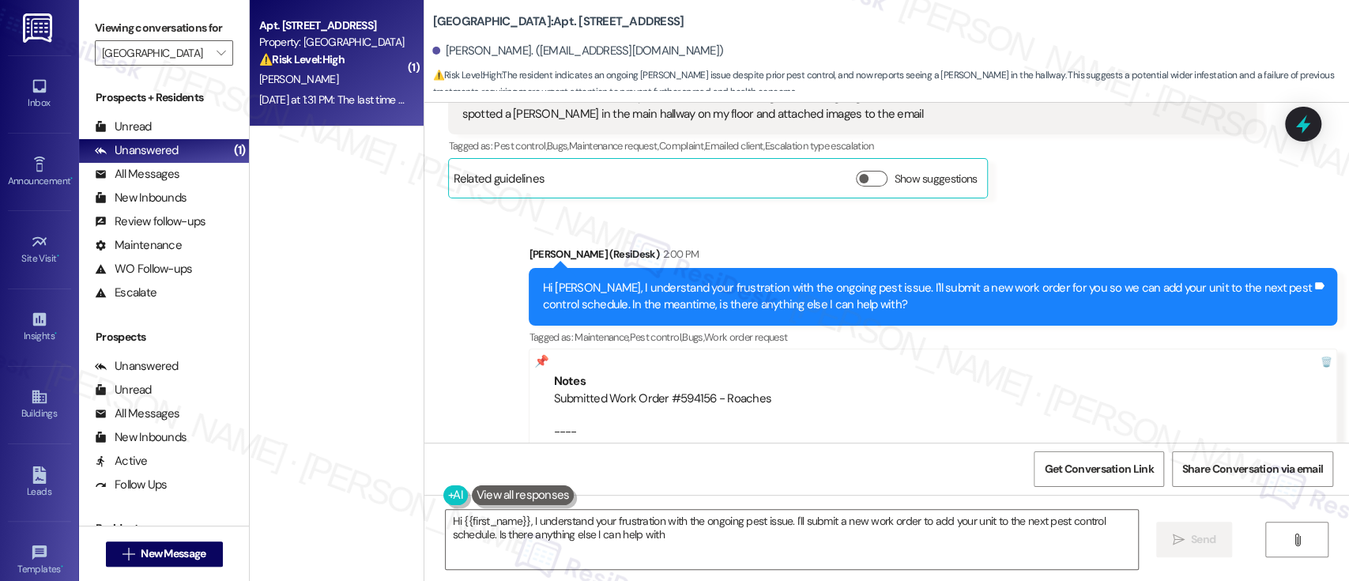
type textarea "Hi {{first_name}}, I understand your frustration with the ongoing pest issue. I…"
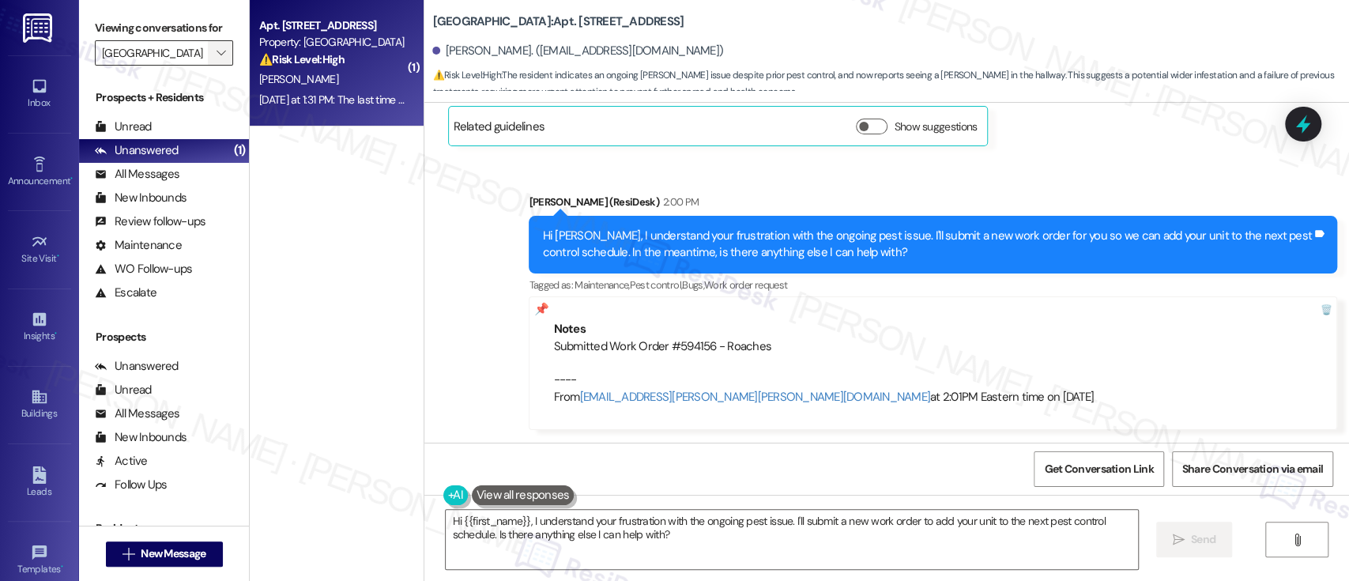
click at [215, 49] on span "" at bounding box center [220, 52] width 15 height 25
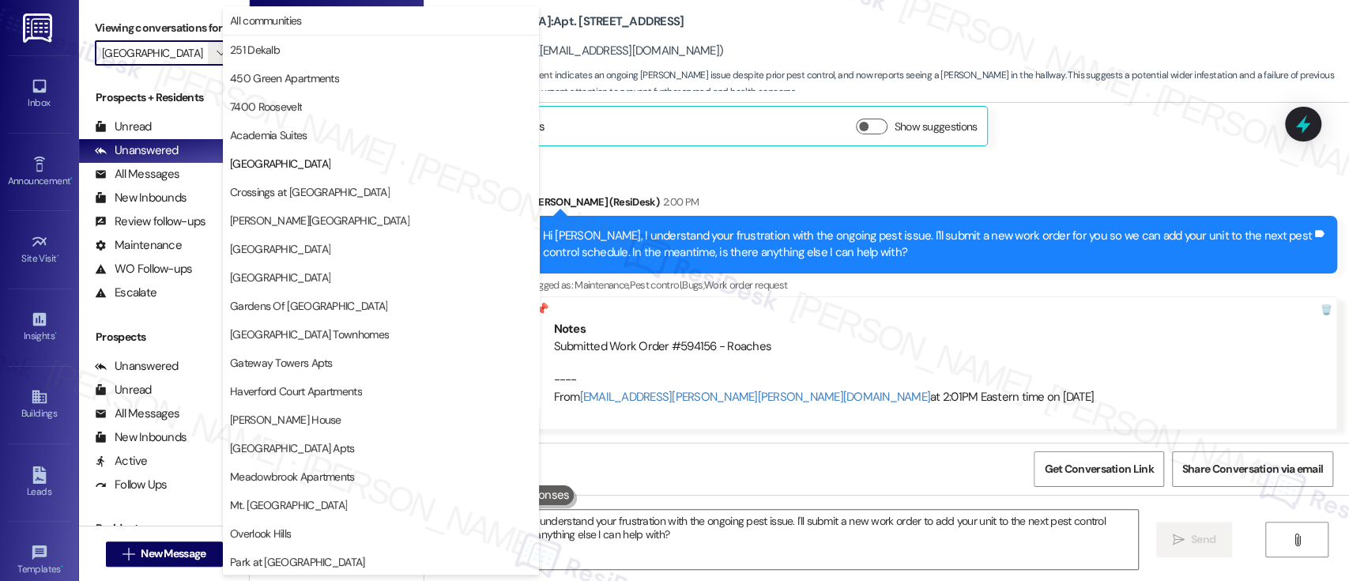
click at [276, 187] on span "Crossings at Stanbridge" at bounding box center [310, 192] width 160 height 16
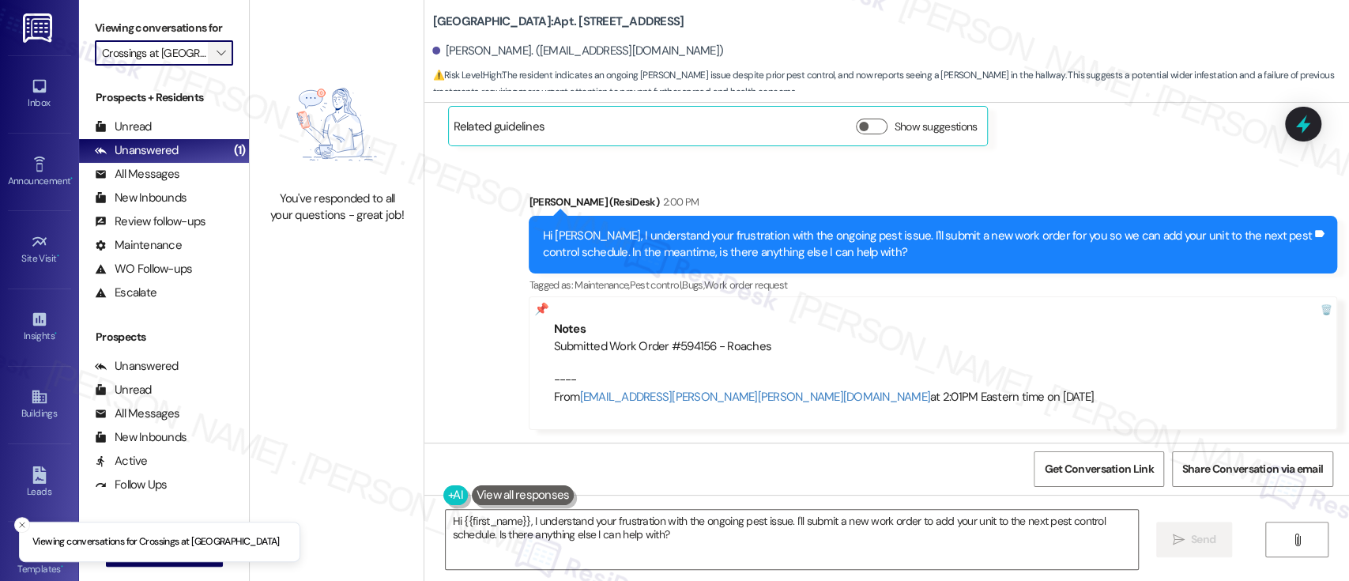
click at [213, 61] on span "" at bounding box center [220, 52] width 15 height 25
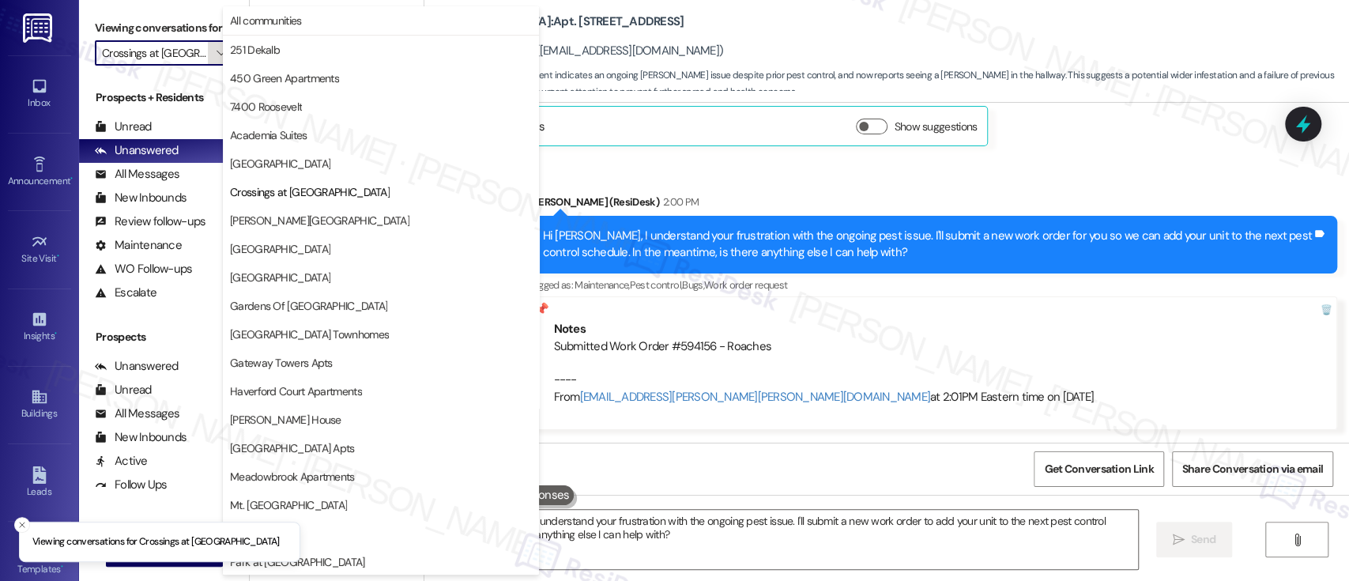
scroll to position [0, 13]
click at [293, 223] on span "Elkins Park Terrace" at bounding box center [319, 221] width 179 height 16
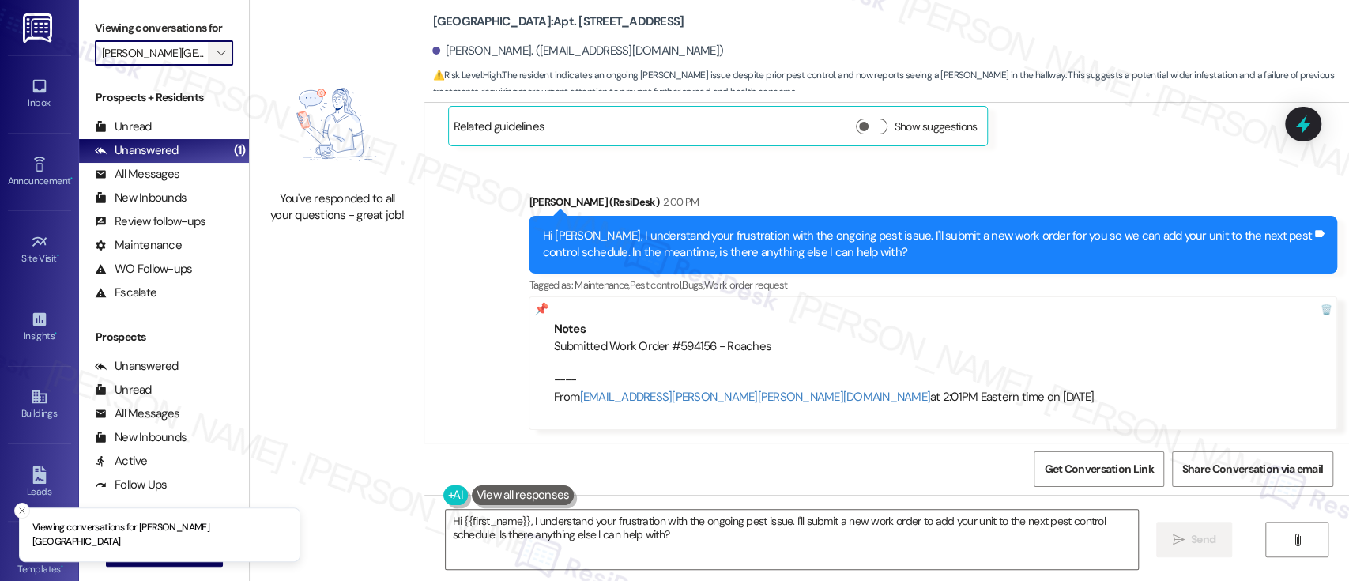
click at [217, 58] on span "" at bounding box center [220, 52] width 15 height 25
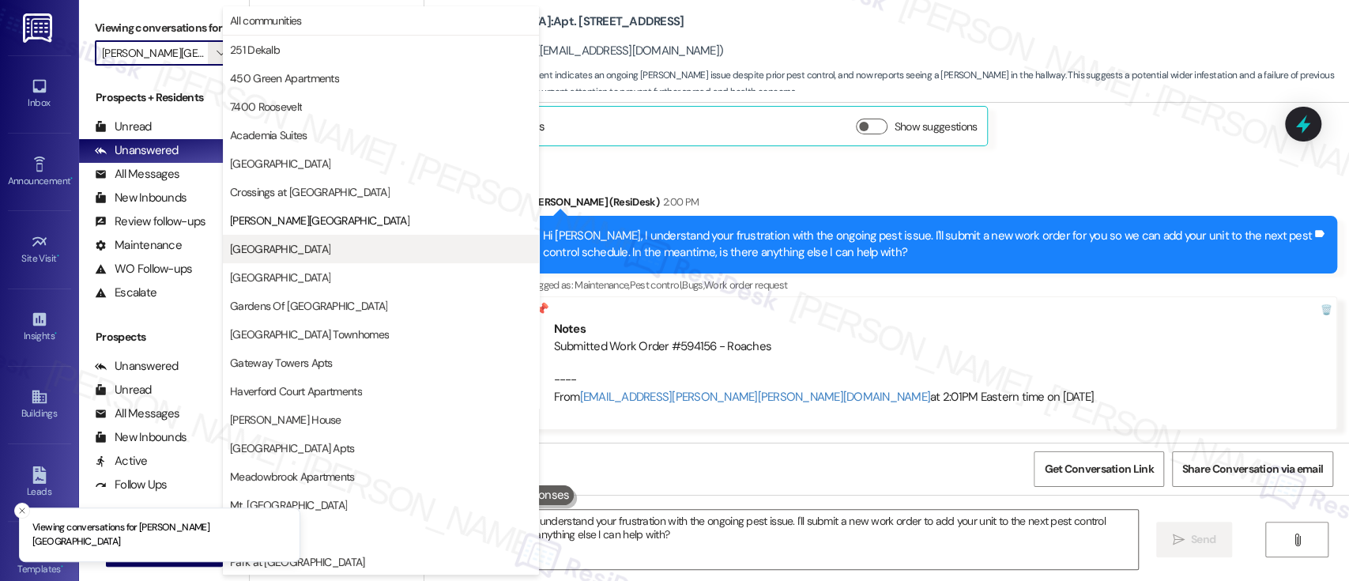
click at [254, 248] on span "Eola Park" at bounding box center [280, 249] width 100 height 16
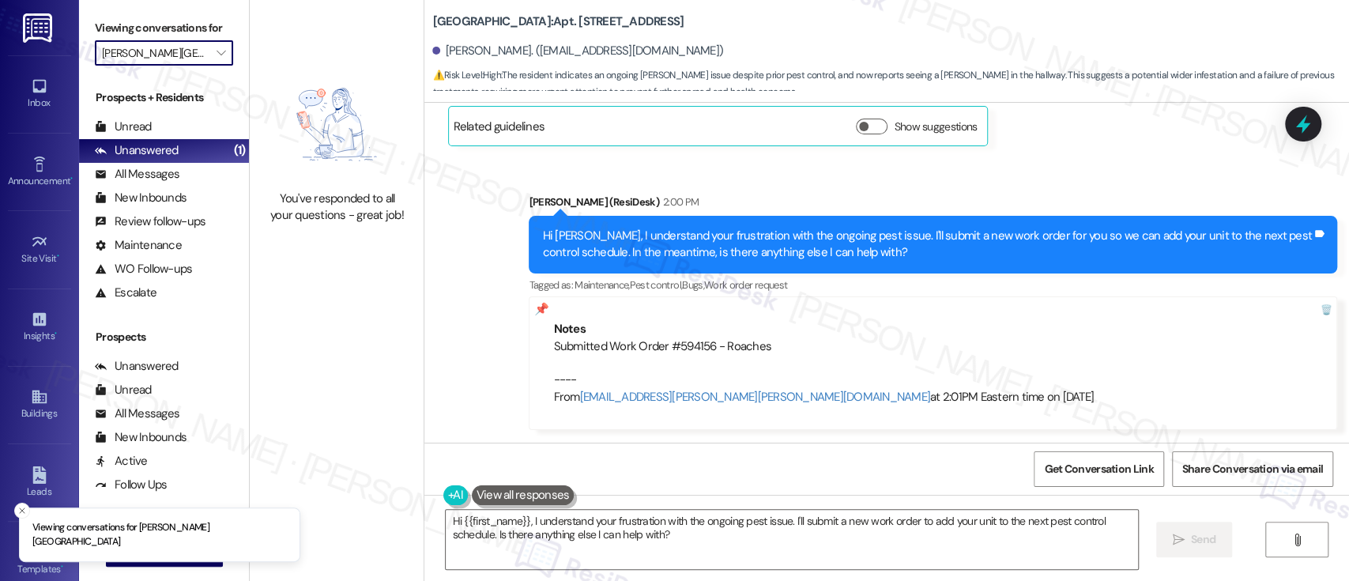
type input "Eola Park"
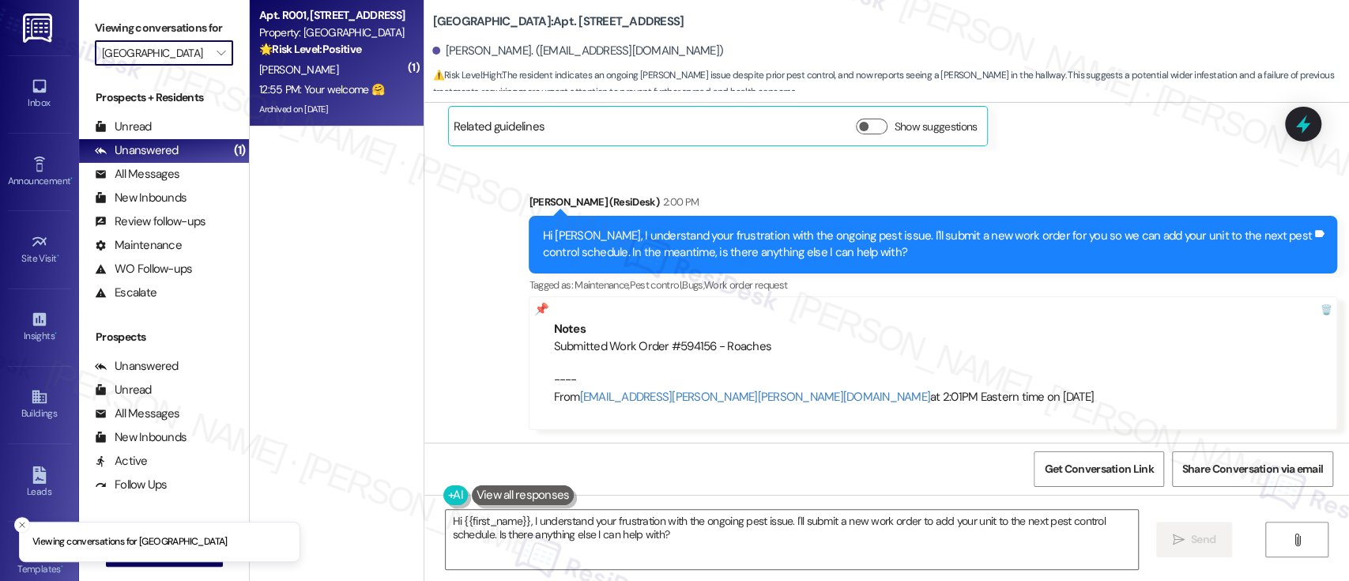
click at [333, 66] on div "B. Brown" at bounding box center [332, 70] width 149 height 20
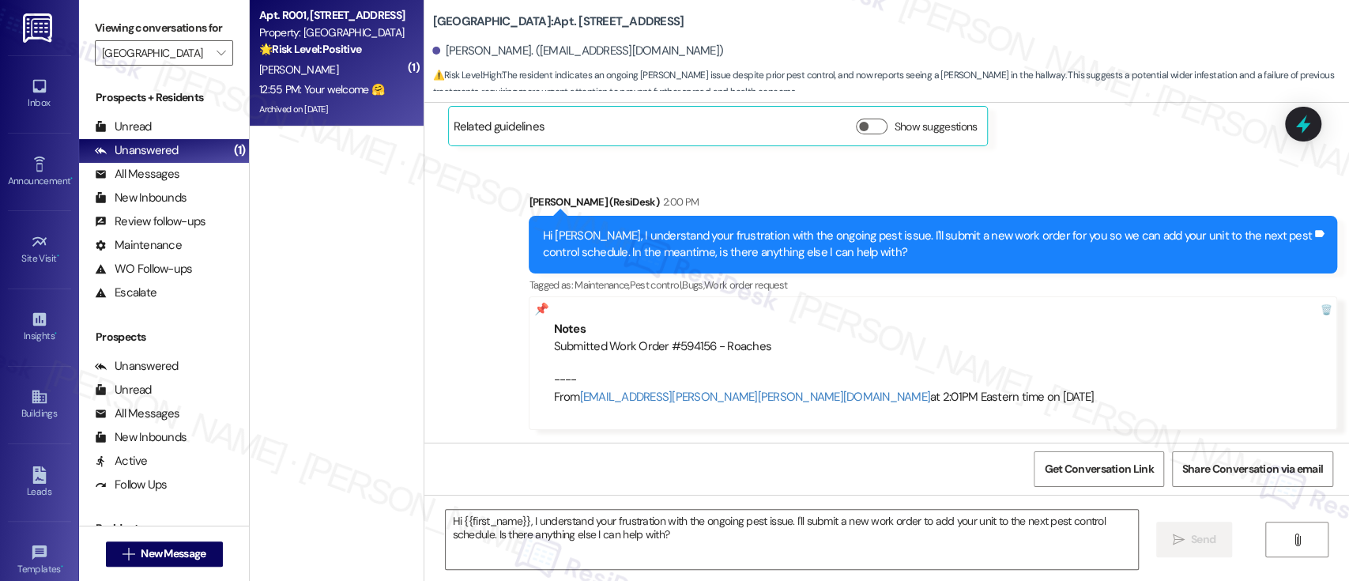
type textarea "Fetching suggested responses. Please feel free to read through the conversation…"
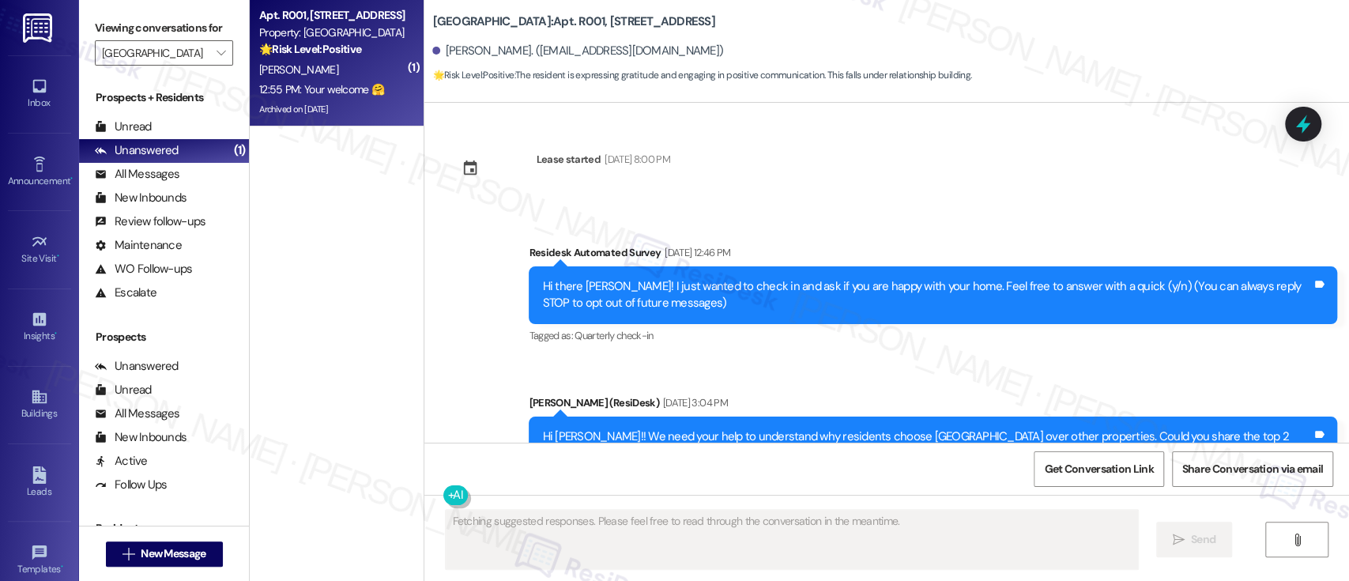
scroll to position [43370, 0]
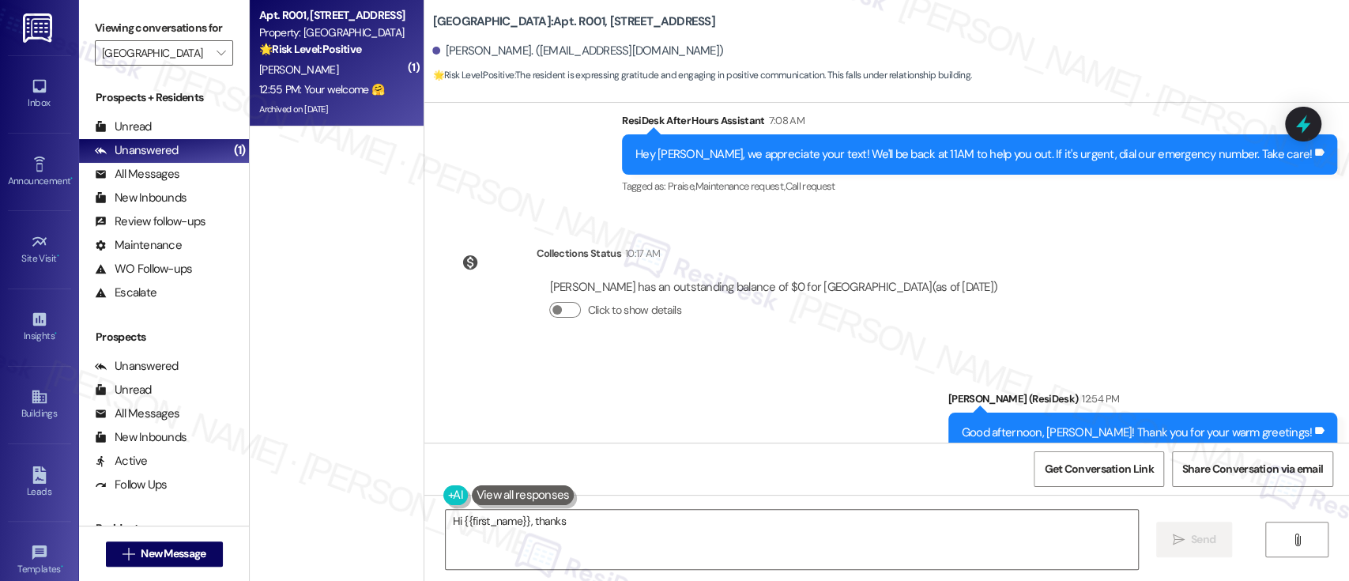
click at [765, 488] on div "Received via SMS Belinda Brown 12:55 PM Your welcome 🤗 Tags and notes Tagged as…" at bounding box center [886, 555] width 925 height 134
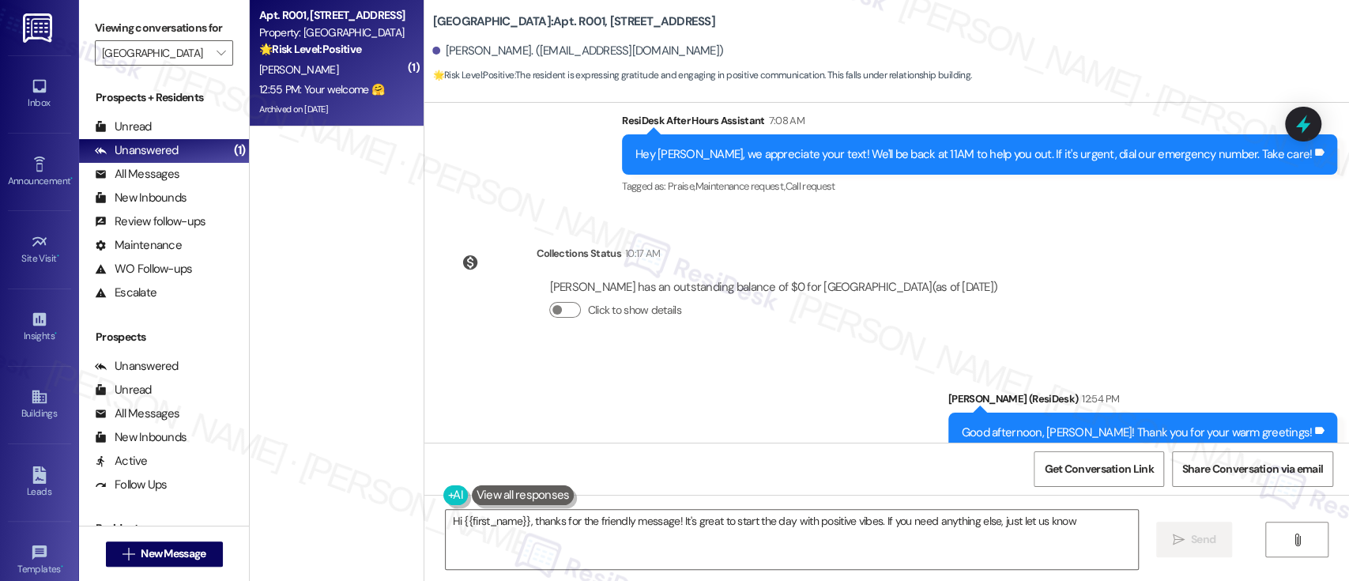
type textarea "Hi {{first_name}}, thanks for the friendly message! It's great to start the day…"
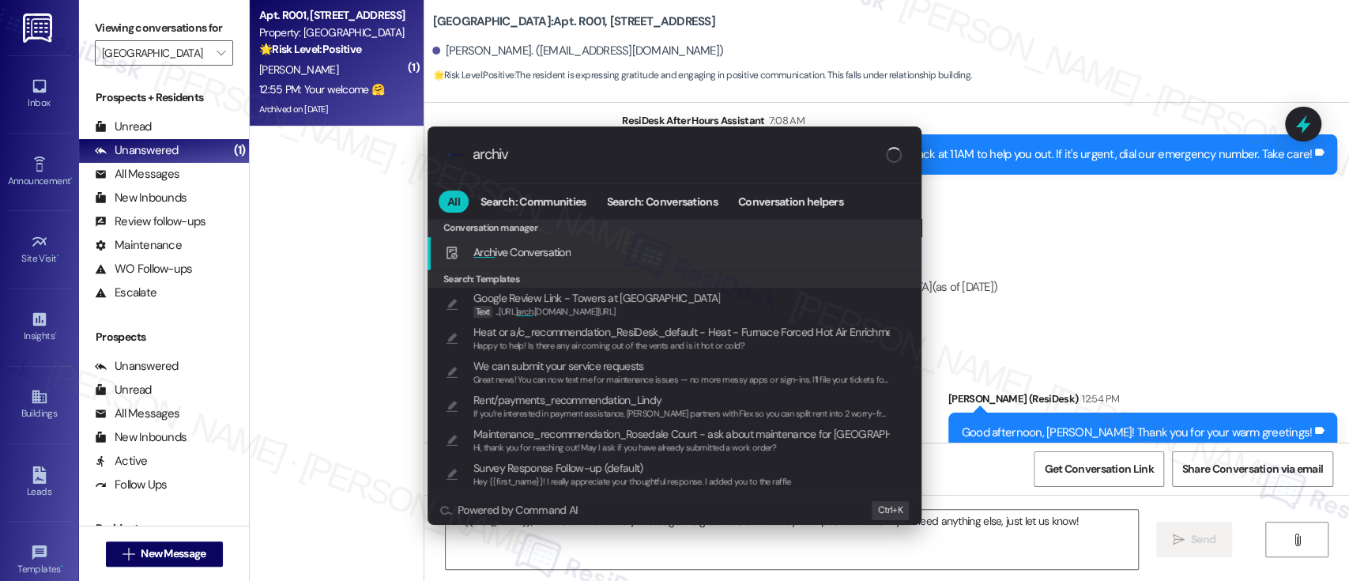
type input "archive"
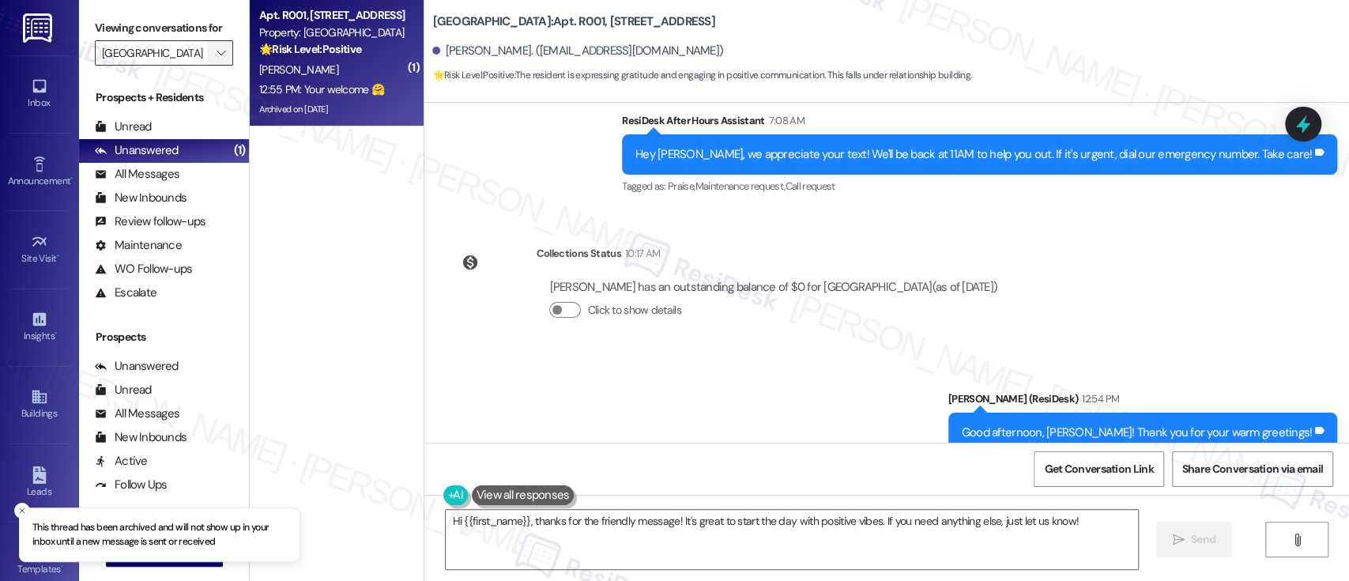
click at [216, 48] on span "" at bounding box center [220, 52] width 15 height 25
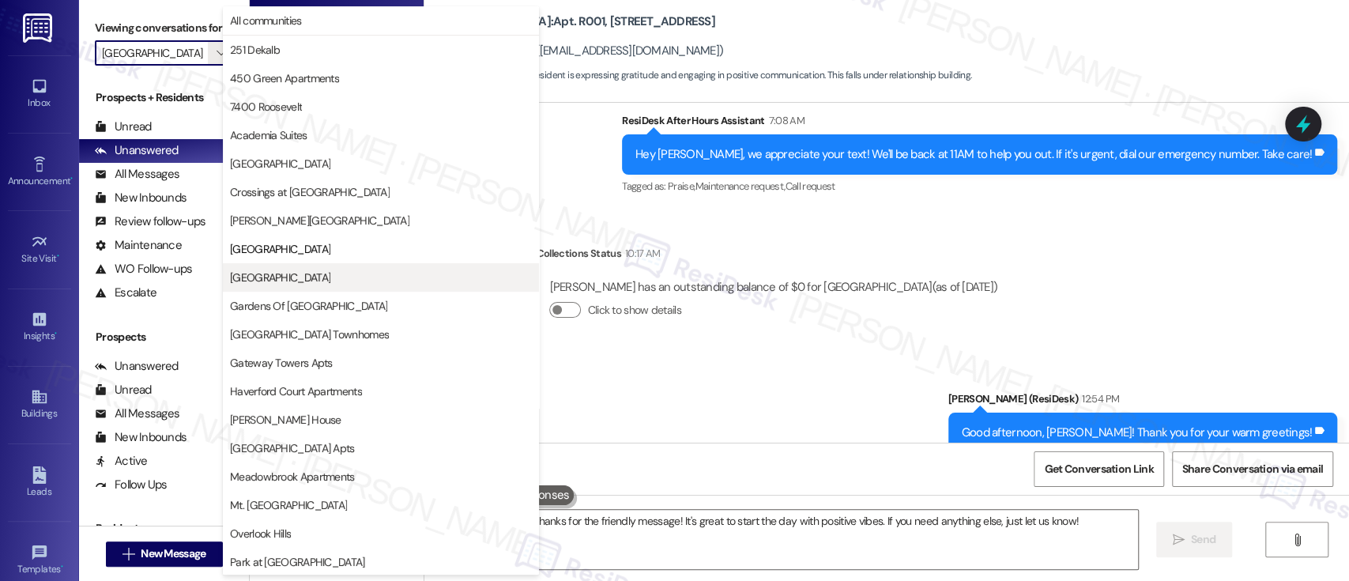
click at [320, 278] on span "Fountain Gardens" at bounding box center [381, 277] width 302 height 16
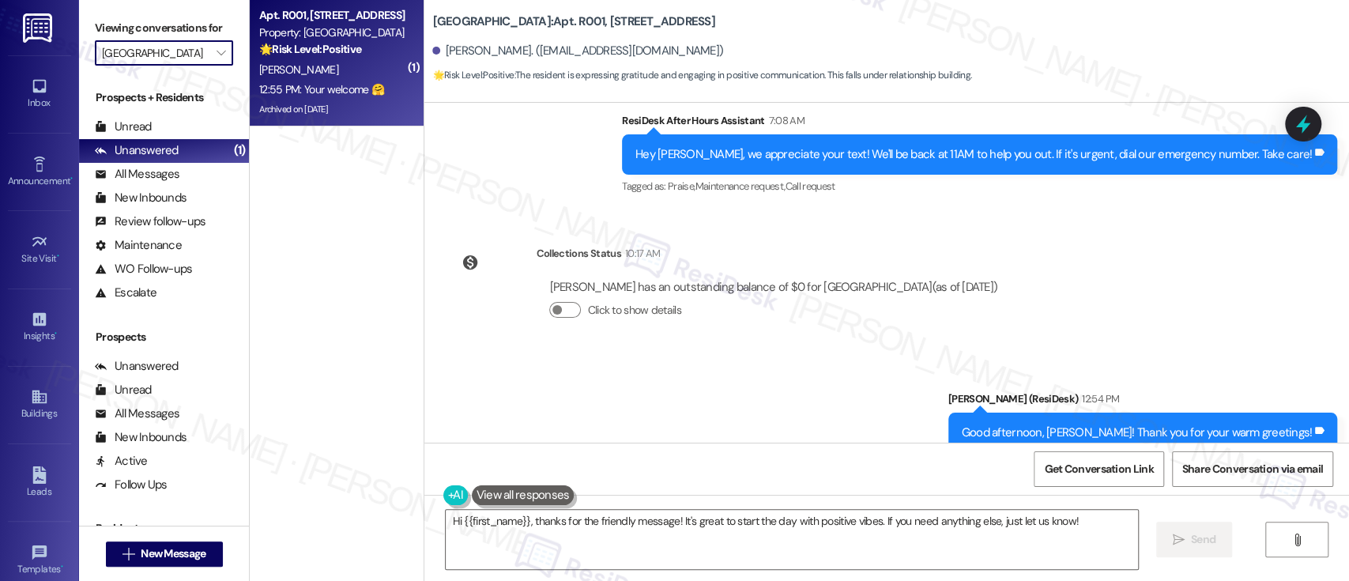
type input "Fountain Gardens"
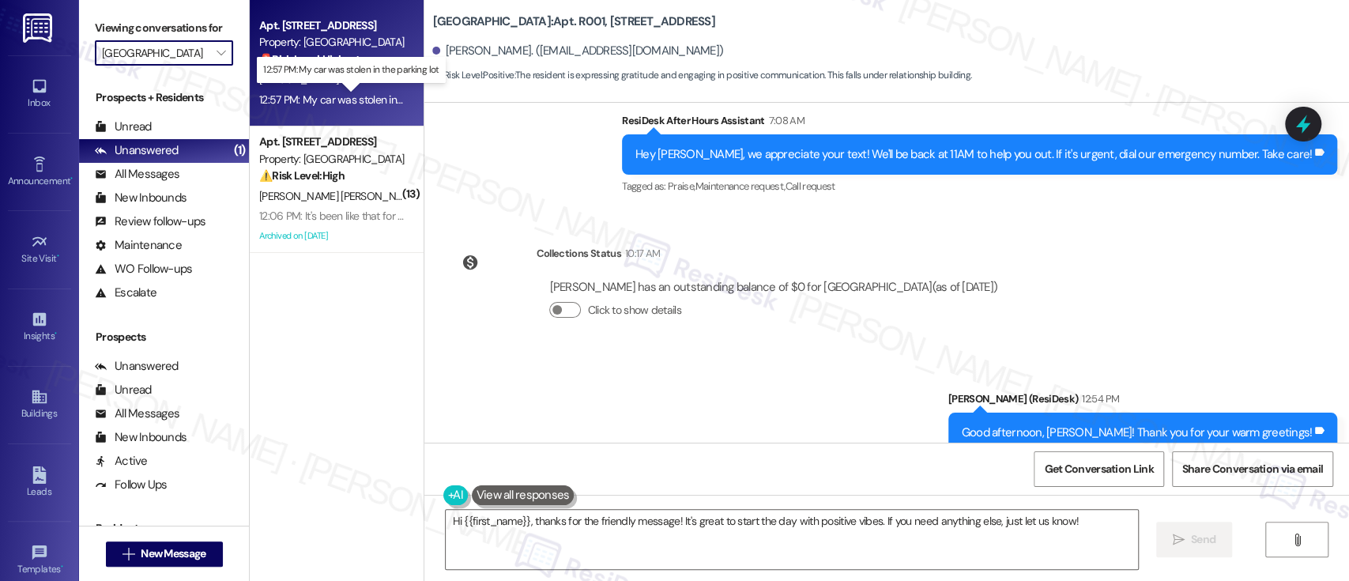
click at [334, 98] on div "12:57 PM: My car was stolen in the parking lot 12:57 PM: My car was stolen in t…" at bounding box center [361, 99] width 205 height 14
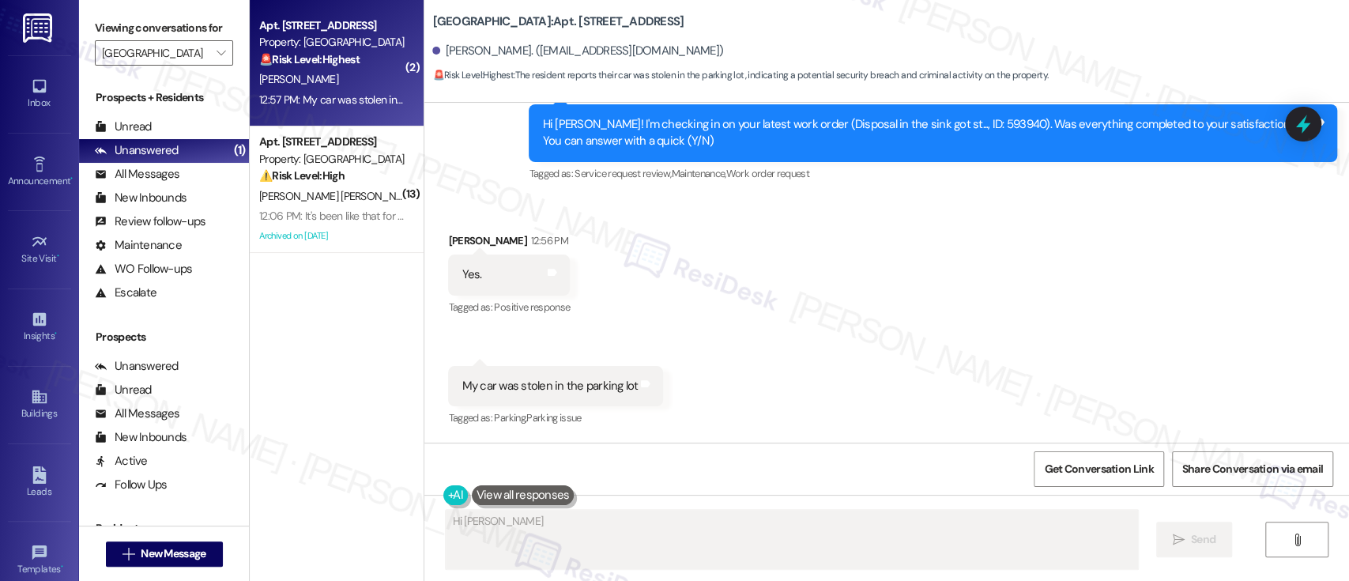
scroll to position [7907, 0]
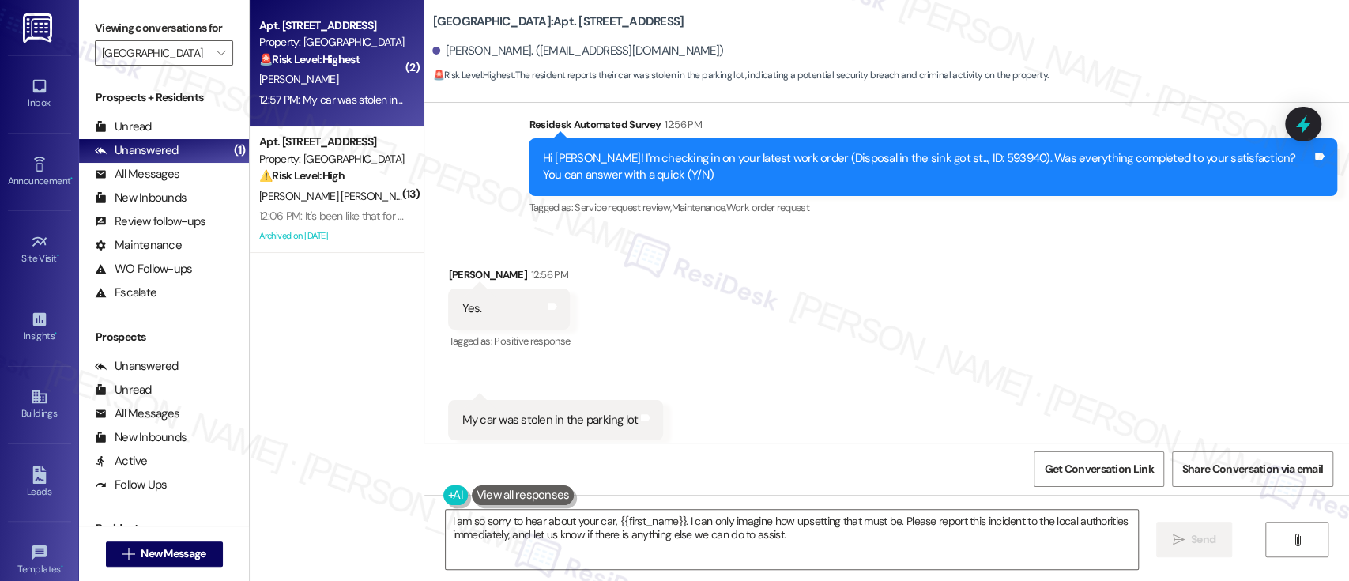
click at [704, 375] on div "Received via SMS Claudia Pizzi 12:56 PM Yes. Tags and notes Tagged as: Positive…" at bounding box center [886, 353] width 925 height 245
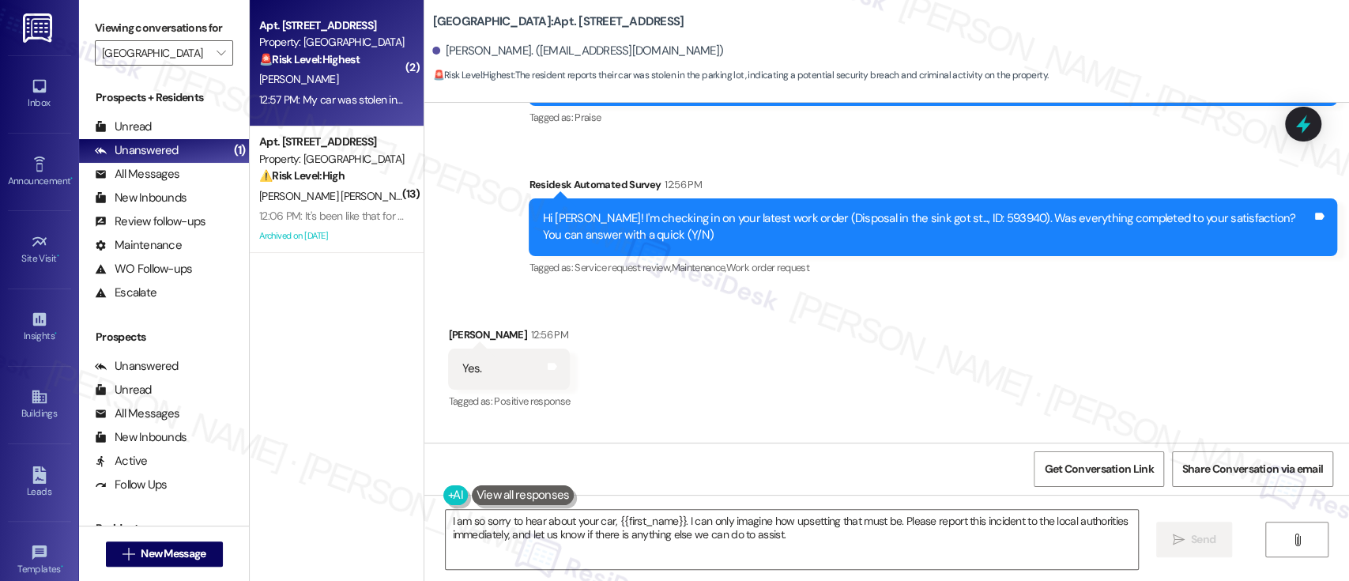
scroll to position [7908, 0]
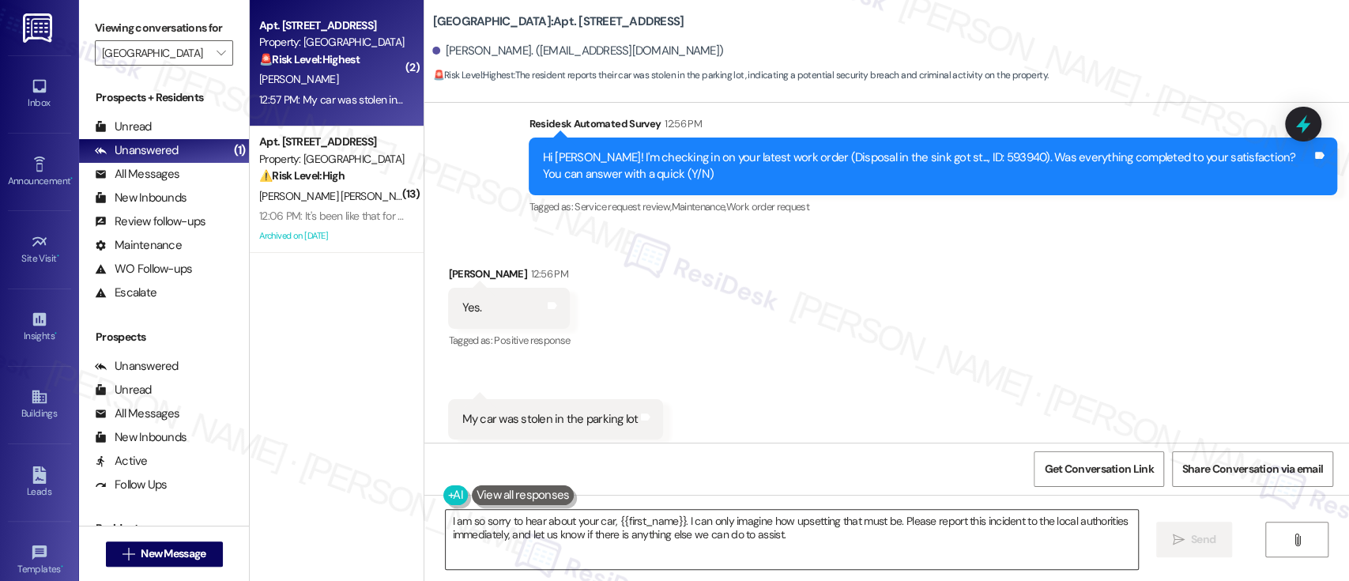
click at [721, 522] on textarea "I am so sorry to hear about your car, {{first_name}}. I can only imagine how up…" at bounding box center [792, 539] width 692 height 59
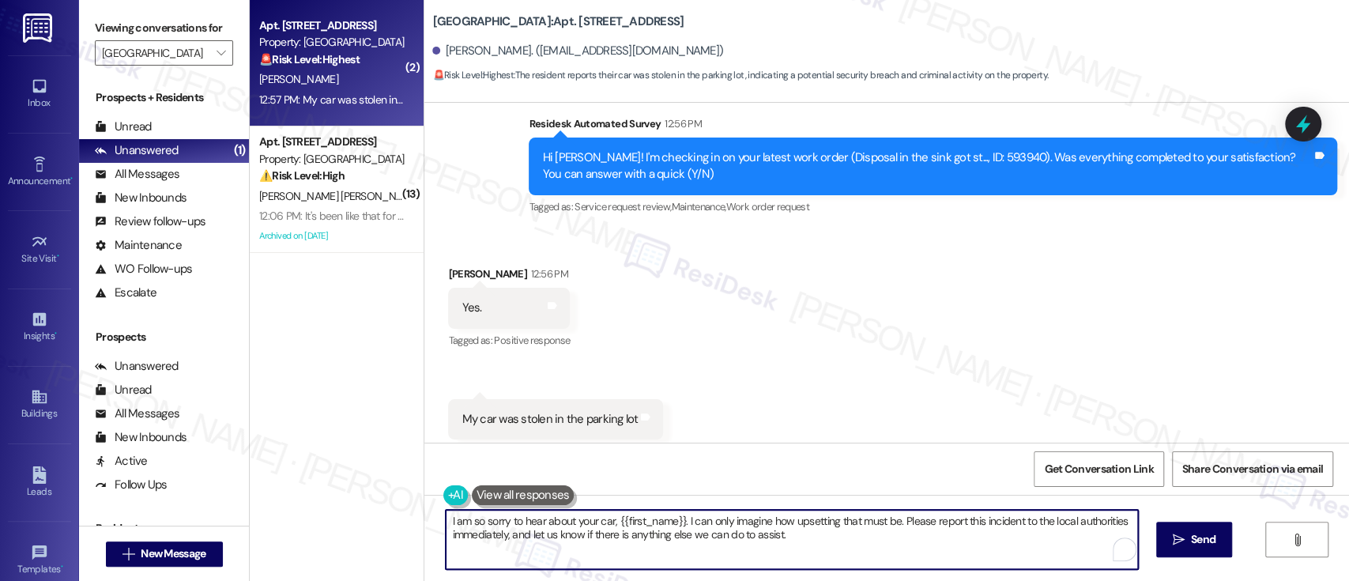
click at [841, 522] on textarea "I am so sorry to hear about your car, {{first_name}}. I can only imagine how up…" at bounding box center [792, 539] width 692 height 59
click at [891, 522] on textarea "I am so sorry to hear about your car, {{first_name}}. I can only imagine how up…" at bounding box center [789, 539] width 692 height 59
drag, startPoint x: 922, startPoint y: 522, endPoint x: 931, endPoint y: 504, distance: 20.5
click at [922, 522] on textarea "I am so sorry to hear about your car, {{first_name}}. I can only imagine how up…" at bounding box center [789, 539] width 692 height 59
click at [963, 522] on textarea "I am so sorry to hear about your car, {{first_name}}. I can only imagine how up…" at bounding box center [789, 539] width 692 height 59
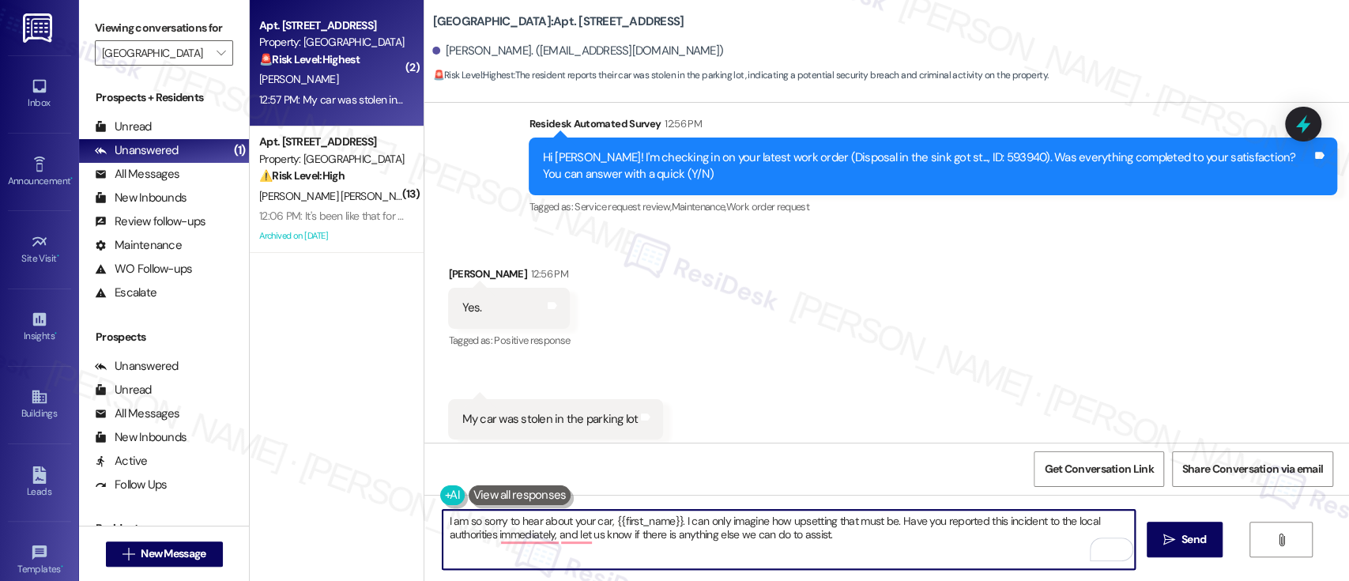
click at [486, 537] on textarea "I am so sorry to hear about your car, {{first_name}}. I can only imagine how up…" at bounding box center [789, 539] width 692 height 59
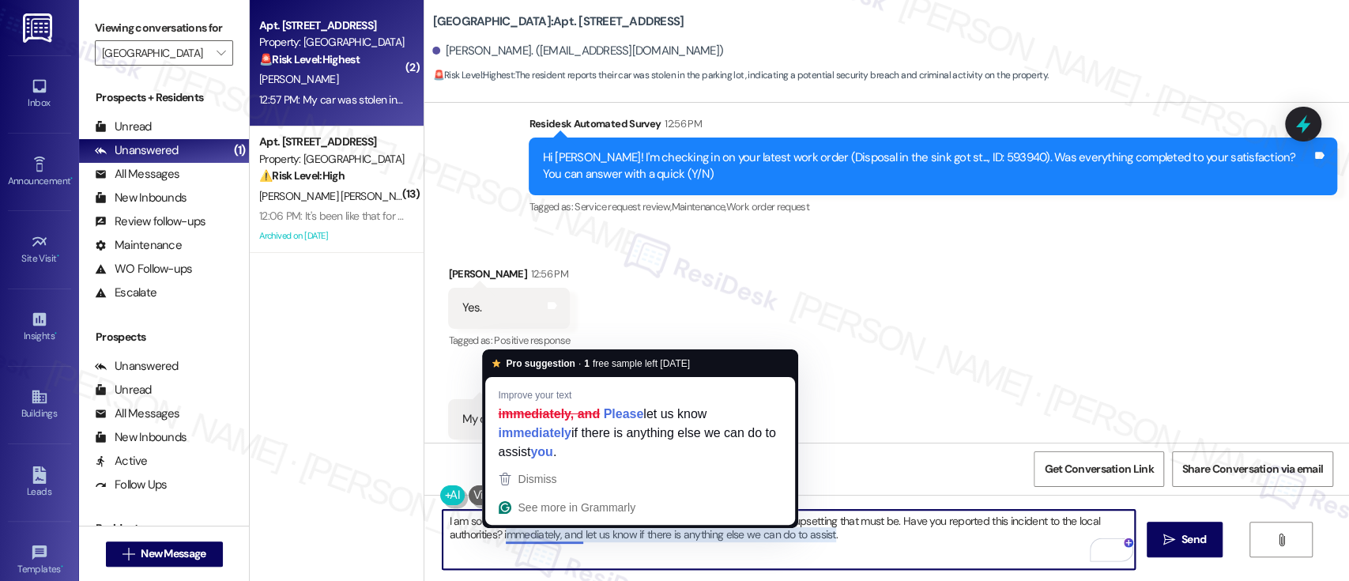
click at [569, 537] on textarea "I am so sorry to hear about your car, {{first_name}}. I can only imagine how up…" at bounding box center [789, 539] width 692 height 59
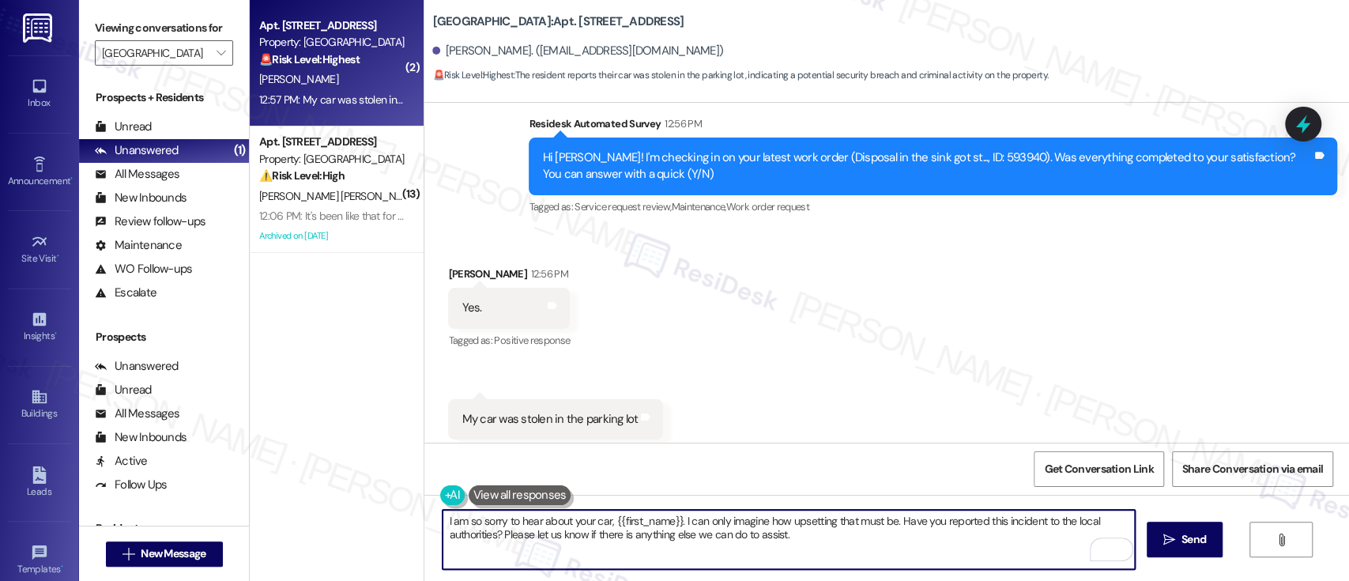
click at [580, 537] on textarea "I am so sorry to hear about your car, {{first_name}}. I can only imagine how up…" at bounding box center [789, 539] width 692 height 59
click at [682, 538] on textarea "I am so sorry to hear about your car, {{first_name}}. I can only imagine how up…" at bounding box center [789, 539] width 692 height 59
type textarea "I am so sorry to hear about your car, {{first_name}}. I can only imagine how up…"
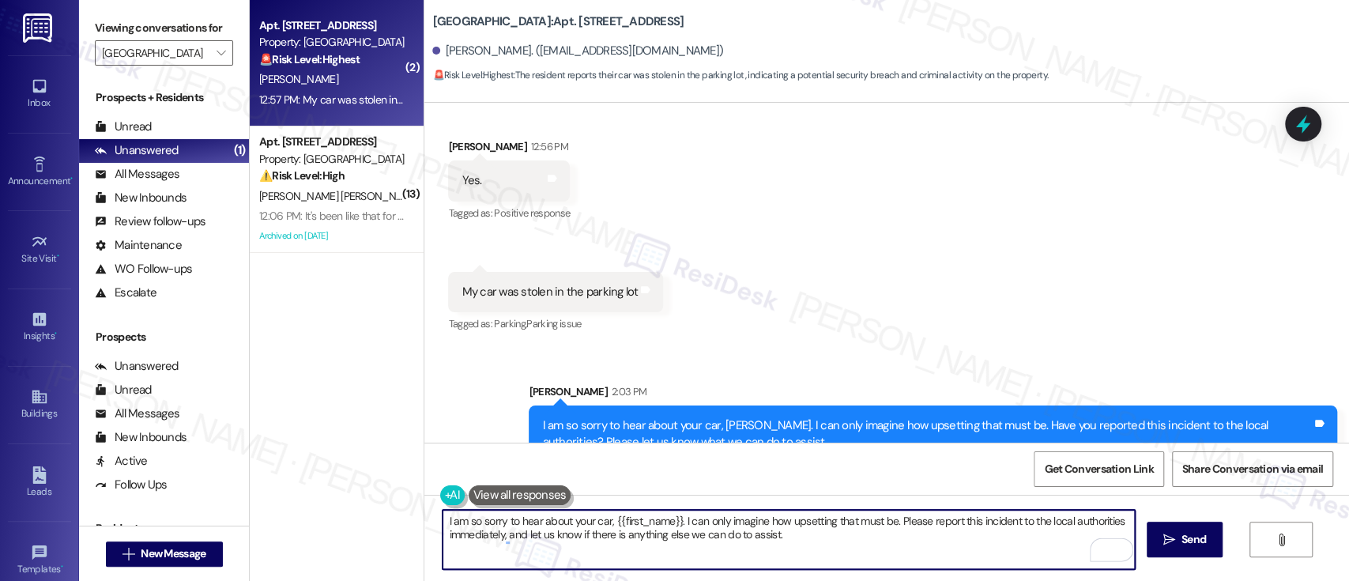
click at [1076, 249] on div "Received via SMS Claudia Pizzi 12:56 PM Yes. Tags and notes Tagged as: Positive…" at bounding box center [886, 225] width 925 height 245
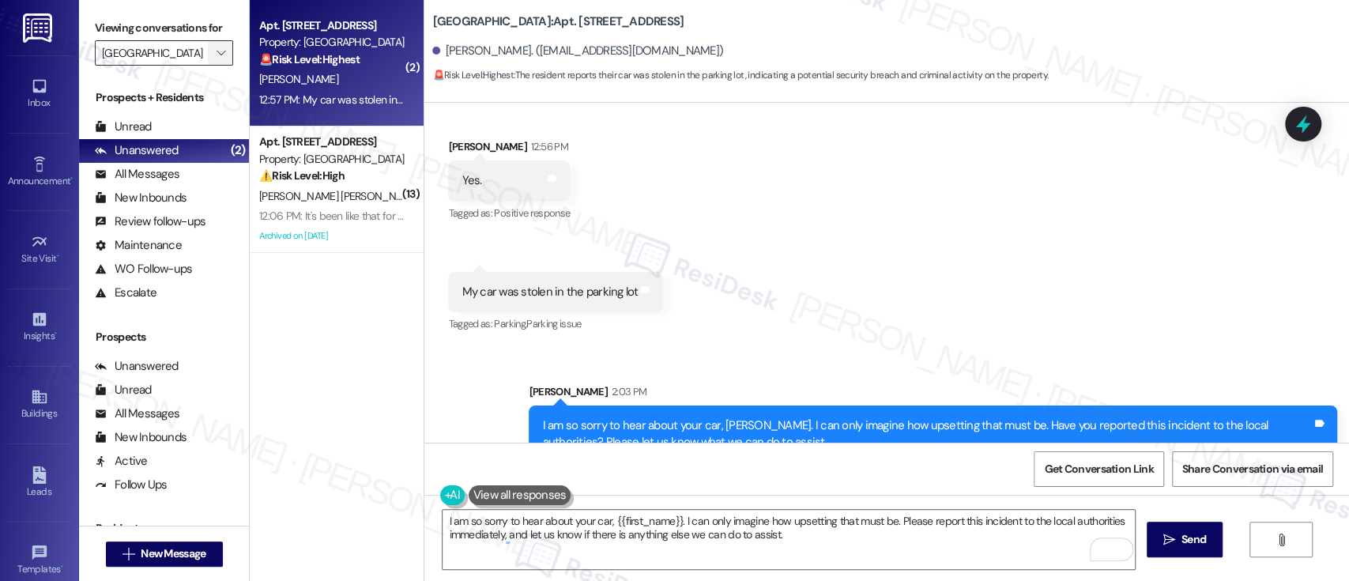
click at [217, 47] on icon "" at bounding box center [221, 53] width 9 height 13
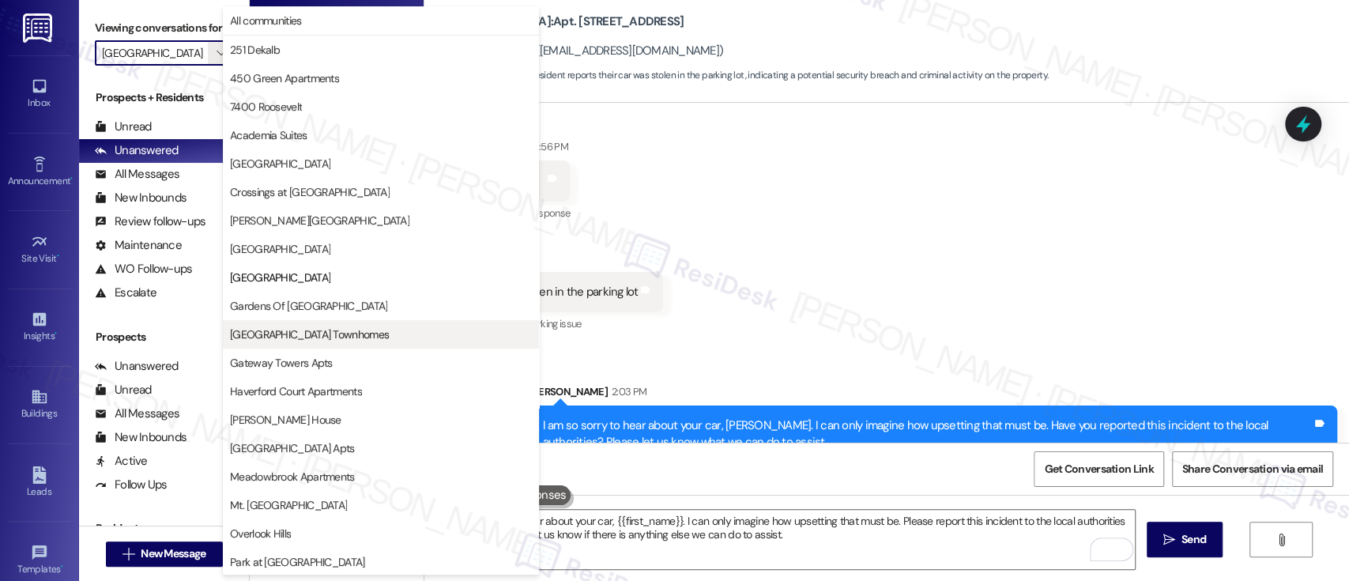
scroll to position [257, 0]
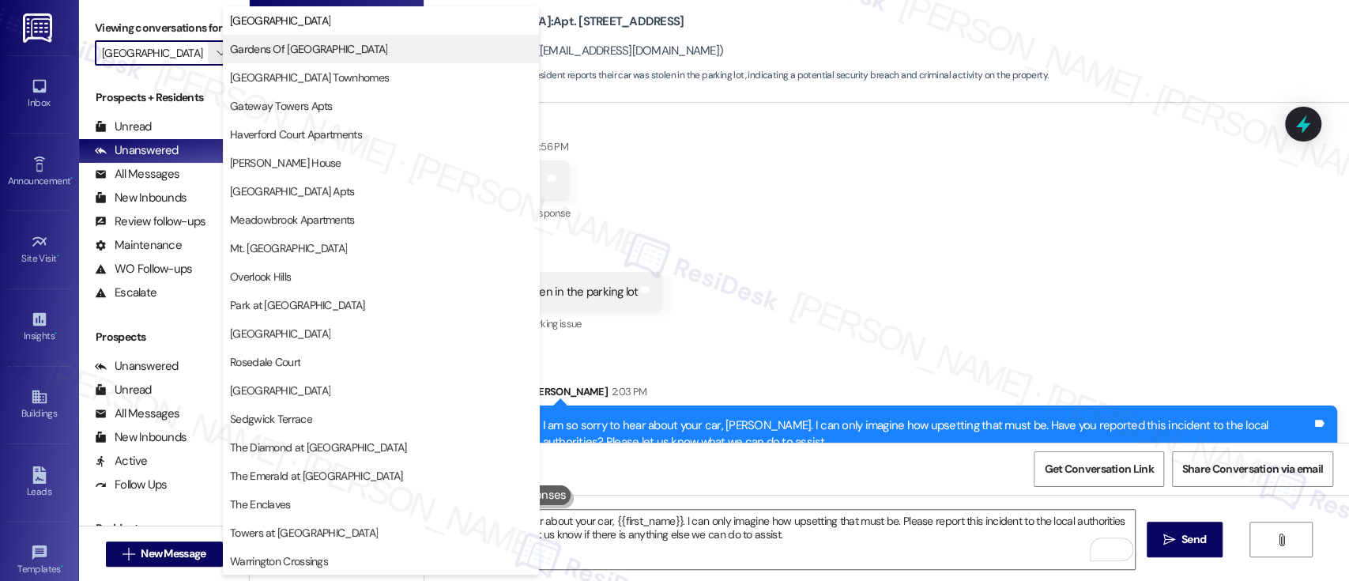
click at [284, 47] on span "Gardens Of Mt Airy" at bounding box center [308, 49] width 157 height 16
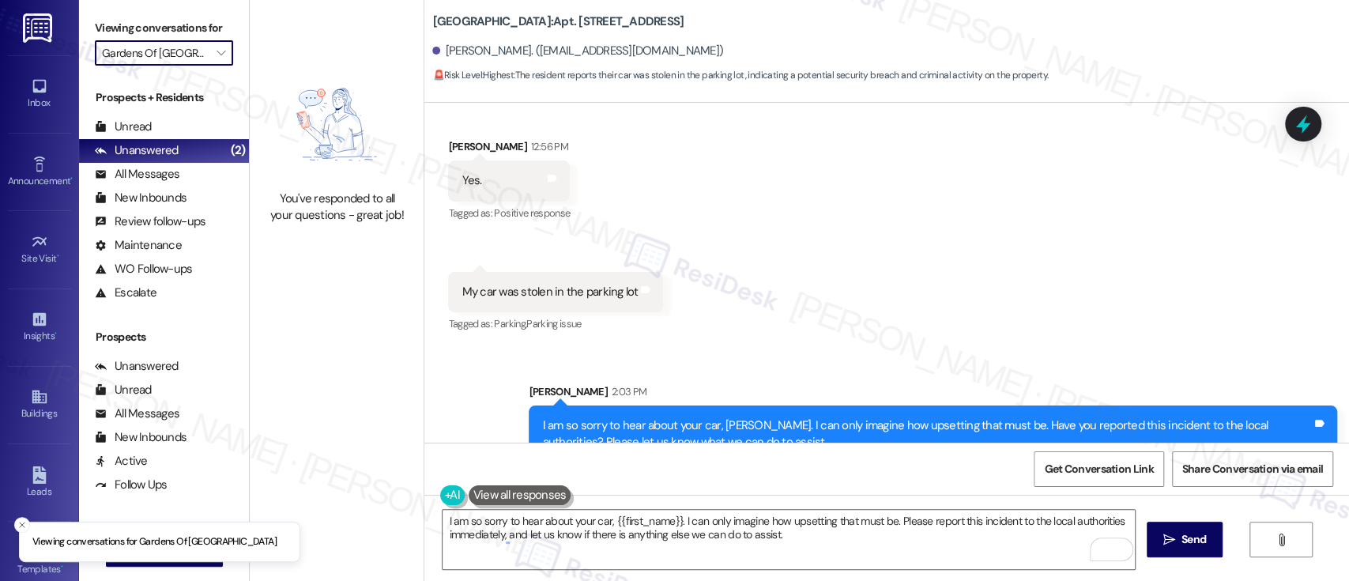
click at [899, 281] on div "Received via SMS Claudia Pizzi 12:56 PM Yes. Tags and notes Tagged as: Positive…" at bounding box center [886, 225] width 925 height 245
click at [187, 51] on input "Gardens Of Mt Airy" at bounding box center [155, 52] width 106 height 25
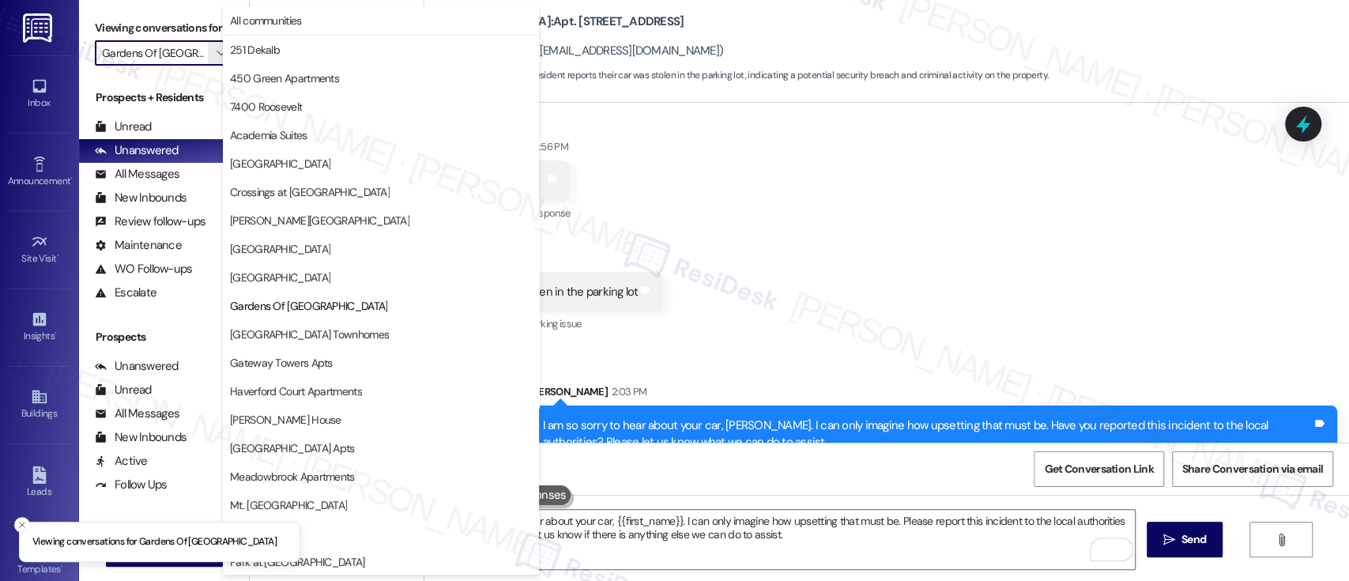
scroll to position [257, 0]
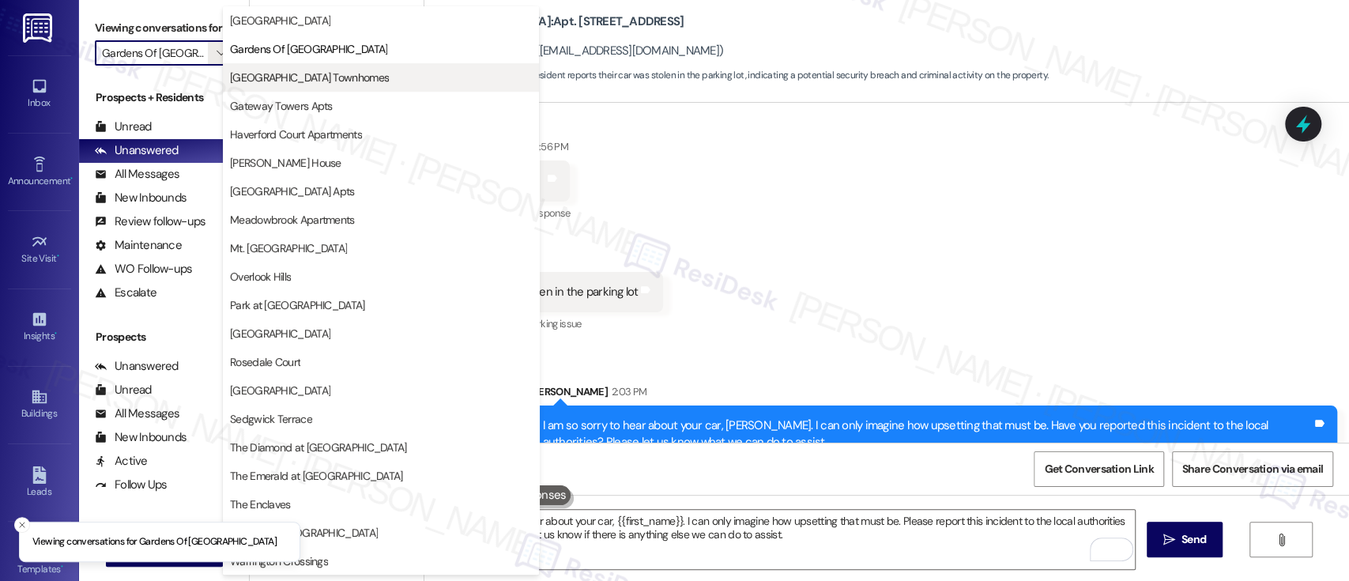
click at [254, 81] on span "Gateway Airport Townhomes" at bounding box center [309, 78] width 159 height 16
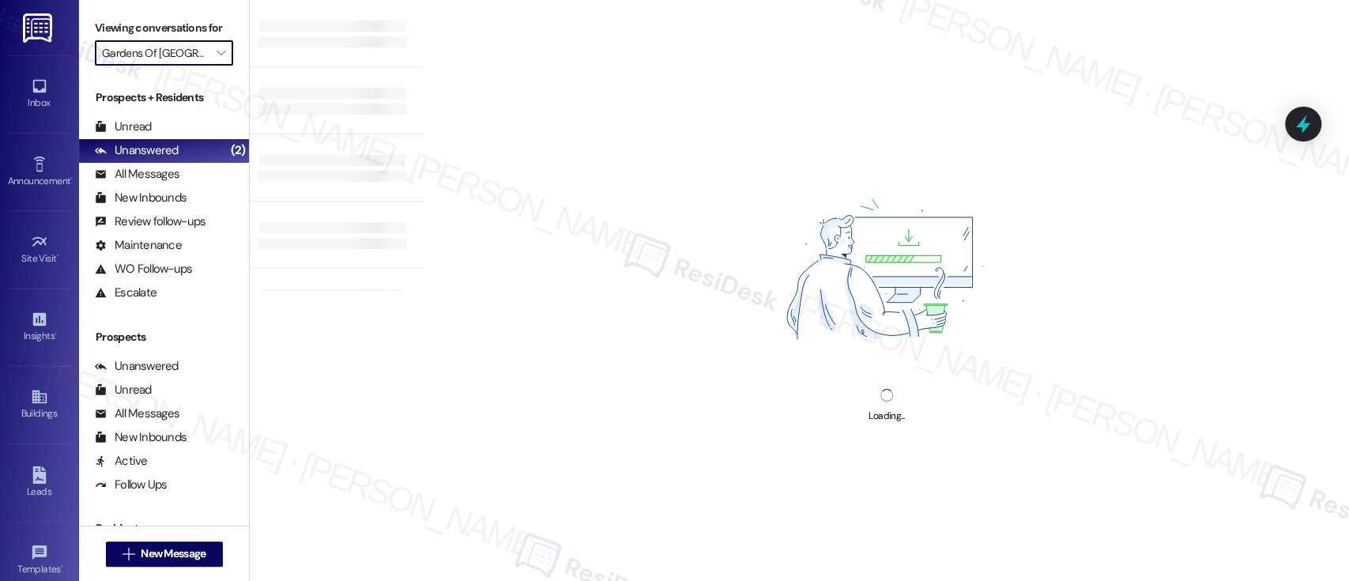
type input "Gateway Airport Townhomes"
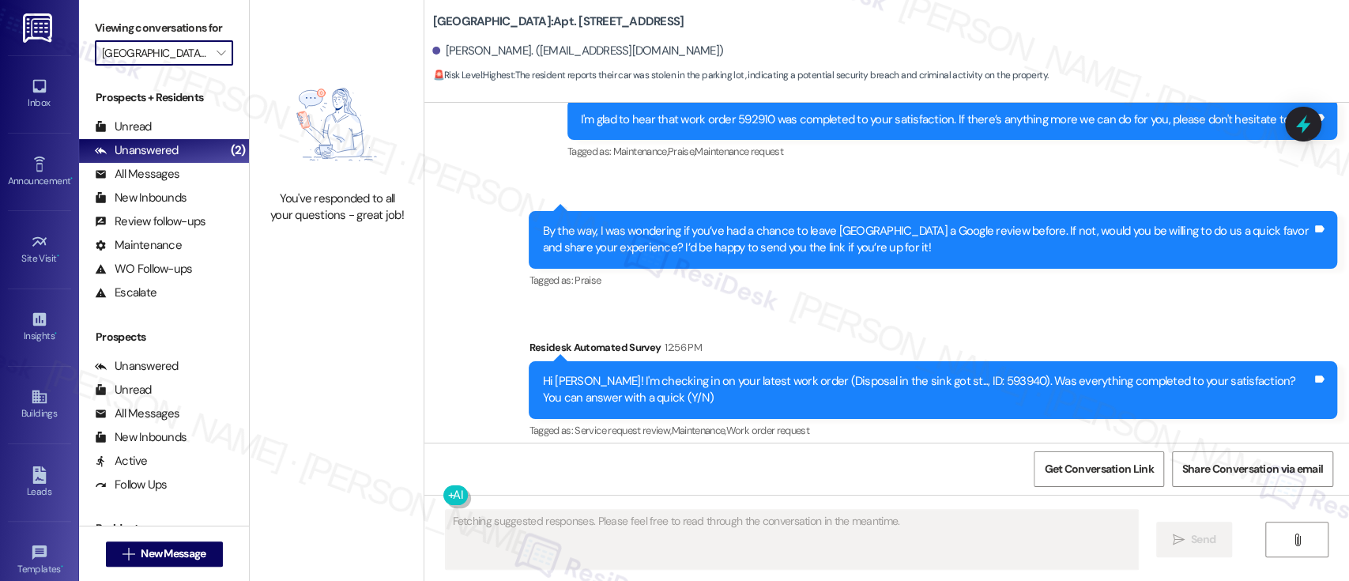
scroll to position [7907, 0]
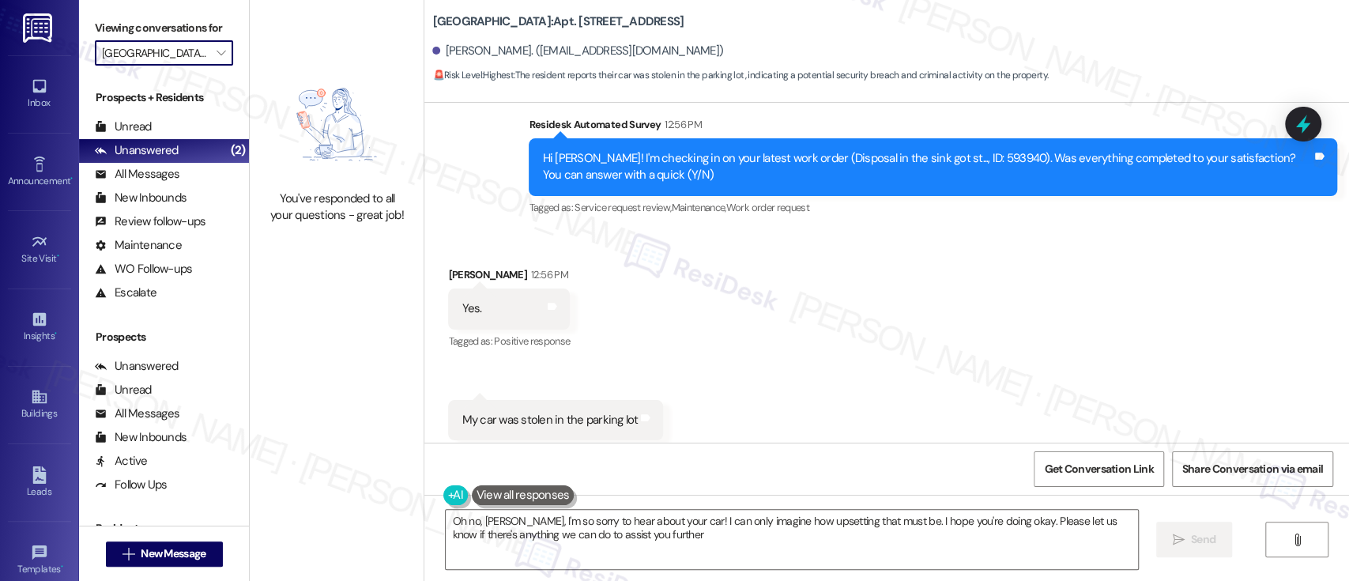
type textarea "Oh no, Claudia, I'm so sorry to hear about your car! I can only imagine how ups…"
click at [1127, 243] on div "Received via SMS Claudia Pizzi 12:56 PM Yes. Tags and notes Tagged as: Positive…" at bounding box center [886, 353] width 925 height 245
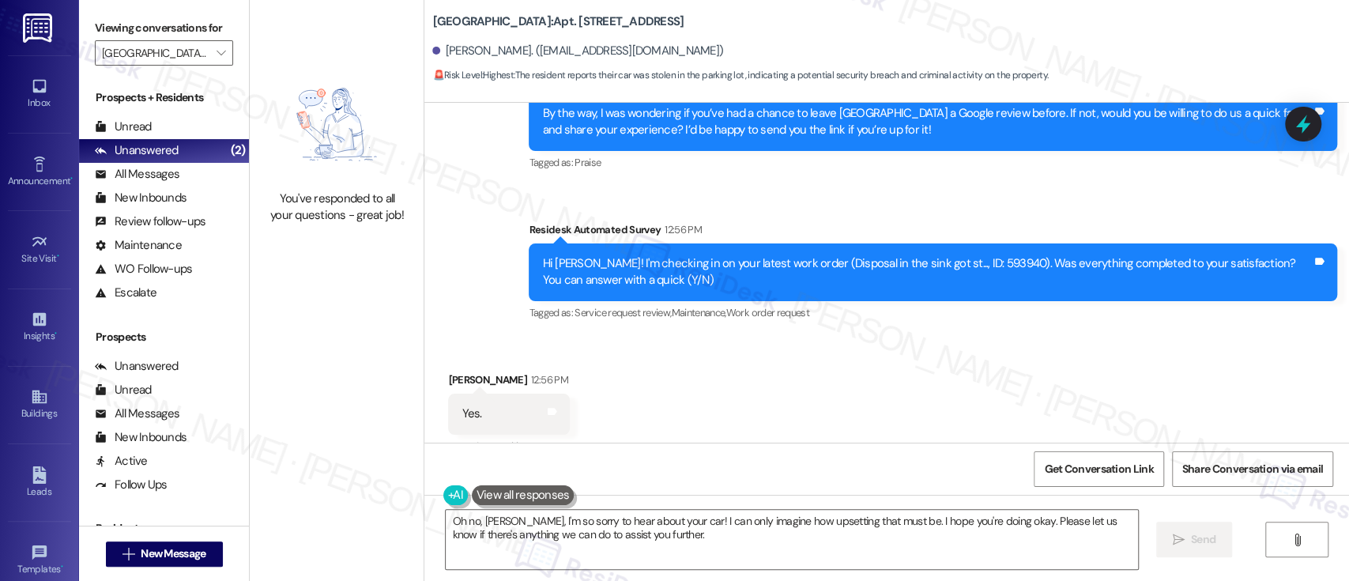
scroll to position [8058, 0]
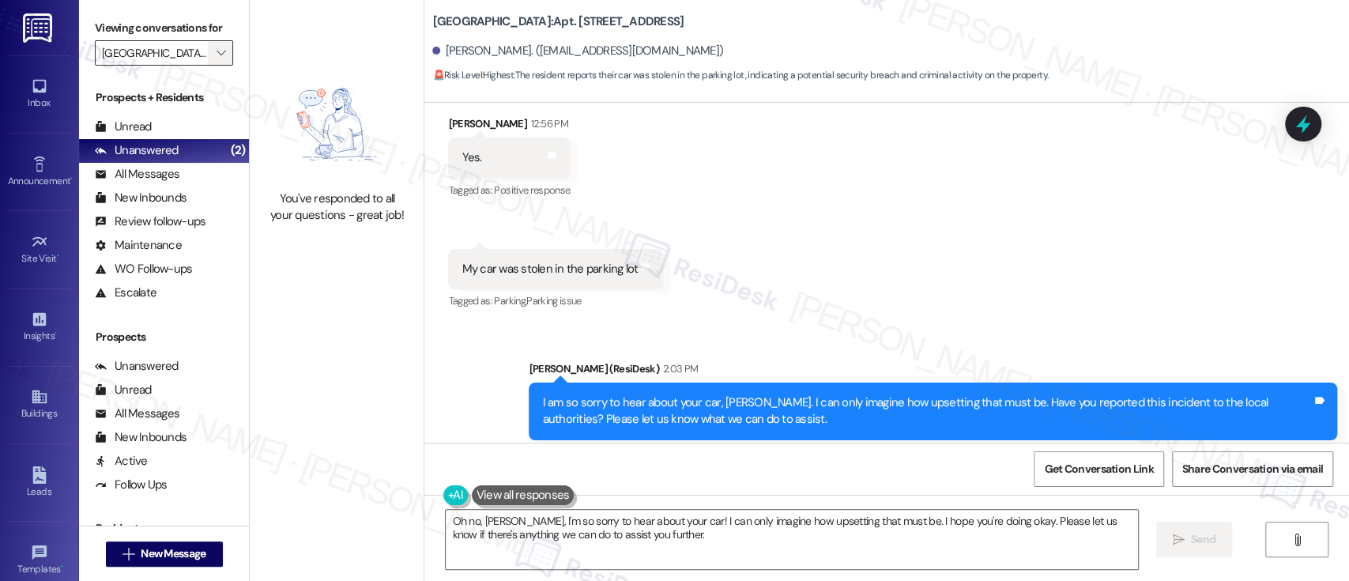
click at [217, 51] on icon "" at bounding box center [221, 53] width 9 height 13
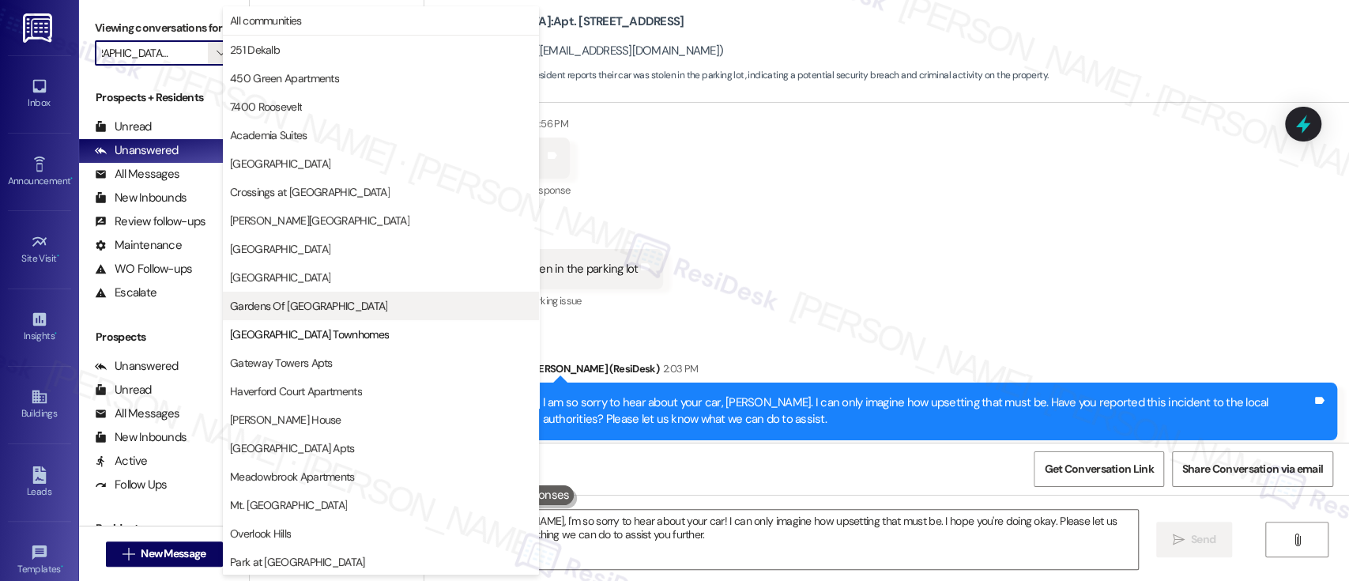
scroll to position [257, 0]
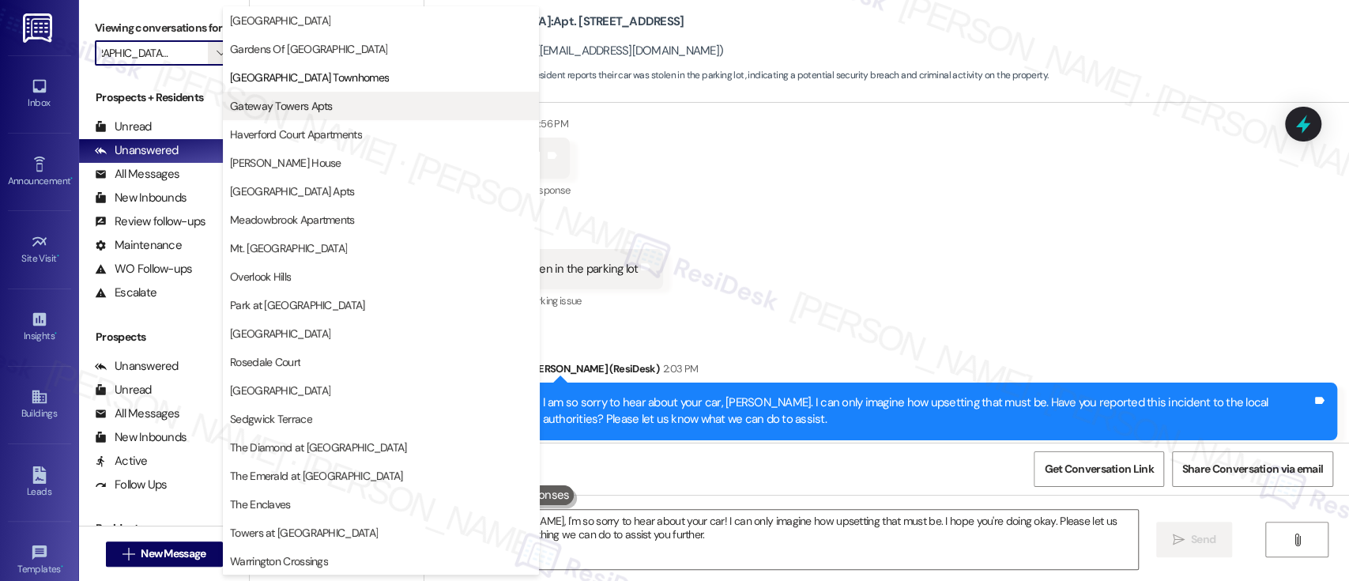
click at [267, 104] on span "Gateway Towers Apts" at bounding box center [281, 106] width 103 height 16
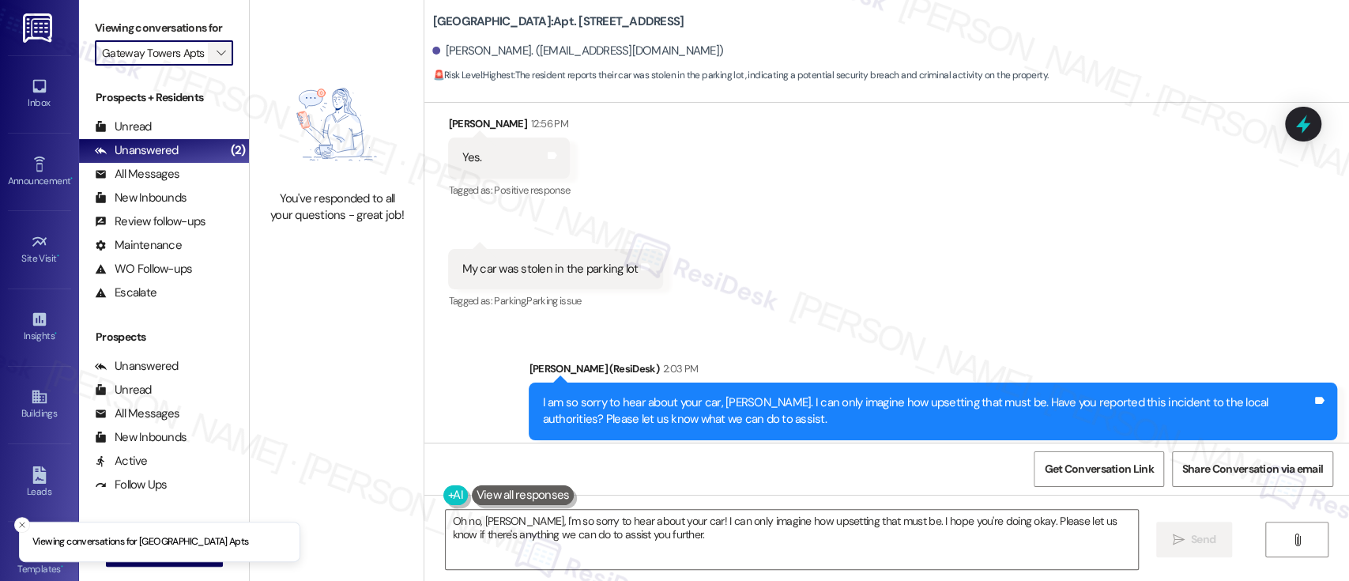
click at [217, 55] on icon "" at bounding box center [221, 53] width 9 height 13
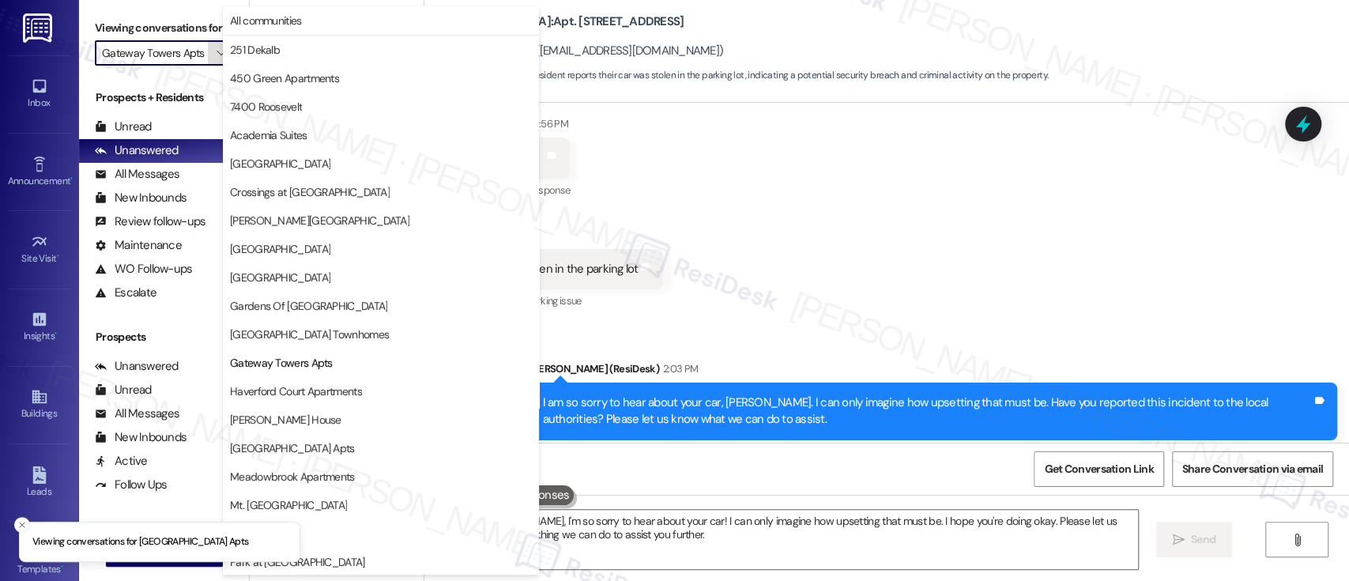
scroll to position [257, 0]
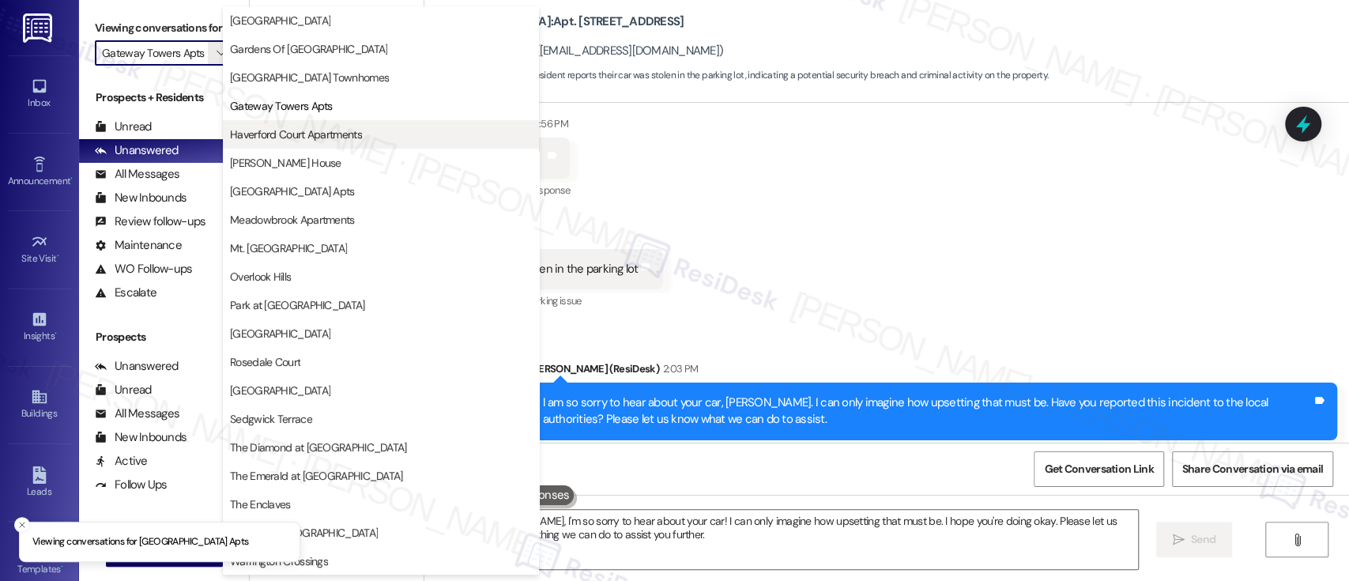
click at [302, 130] on span "Haverford Court Apartments" at bounding box center [296, 134] width 132 height 16
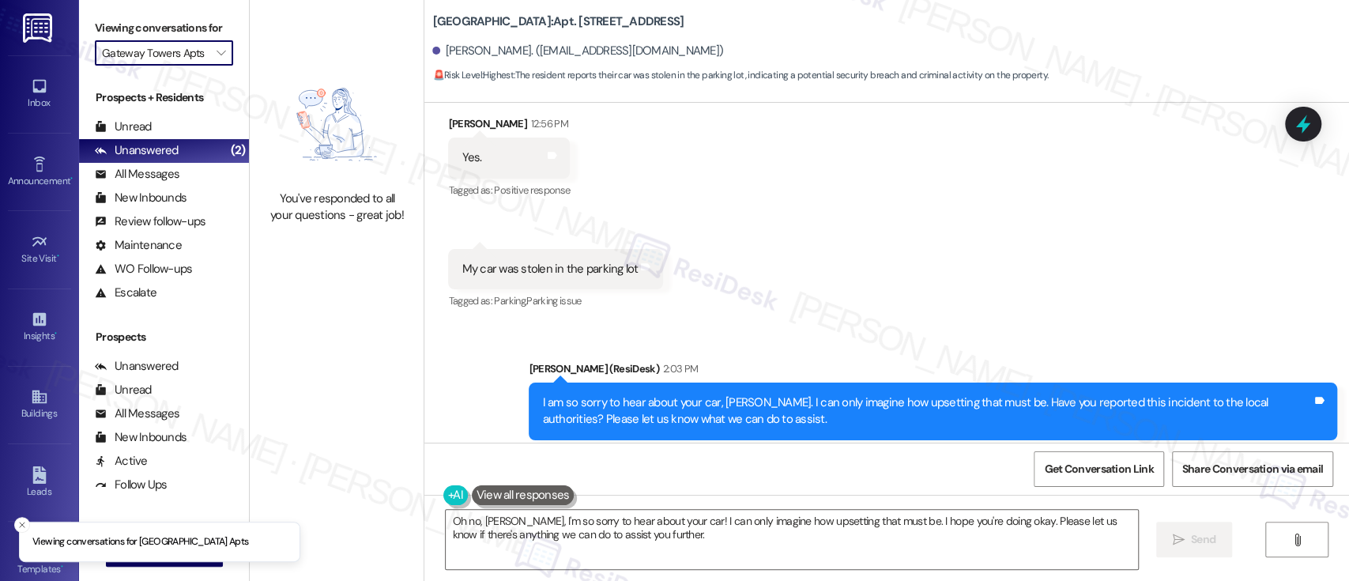
type input "Haverford Court Apartments"
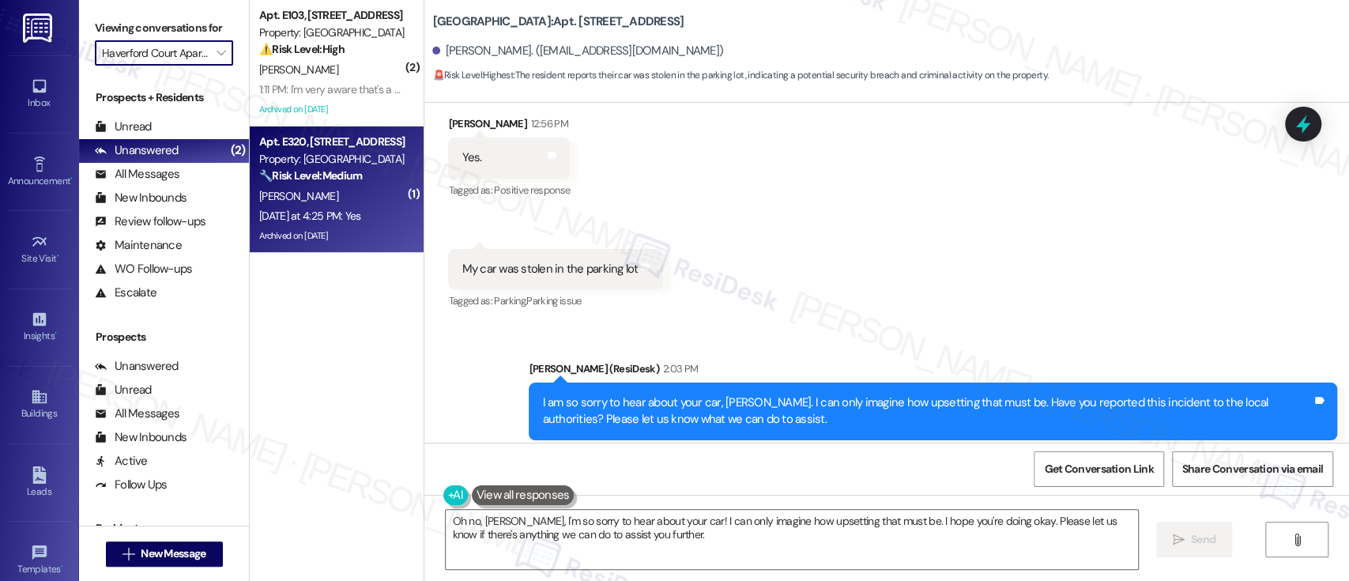
click at [358, 169] on div "🔧 Risk Level: Medium The resident responded positively to a follow-up regarding…" at bounding box center [332, 176] width 146 height 17
type textarea "Fetching suggested responses. Please feel free to read through the conversation…"
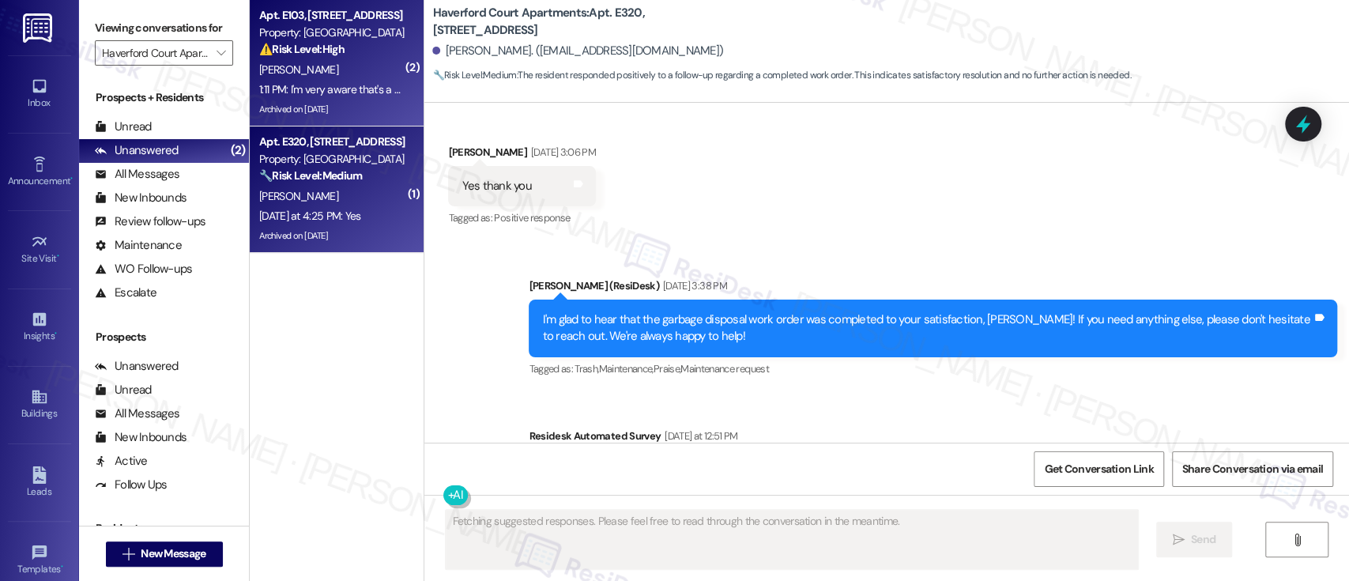
scroll to position [7736, 0]
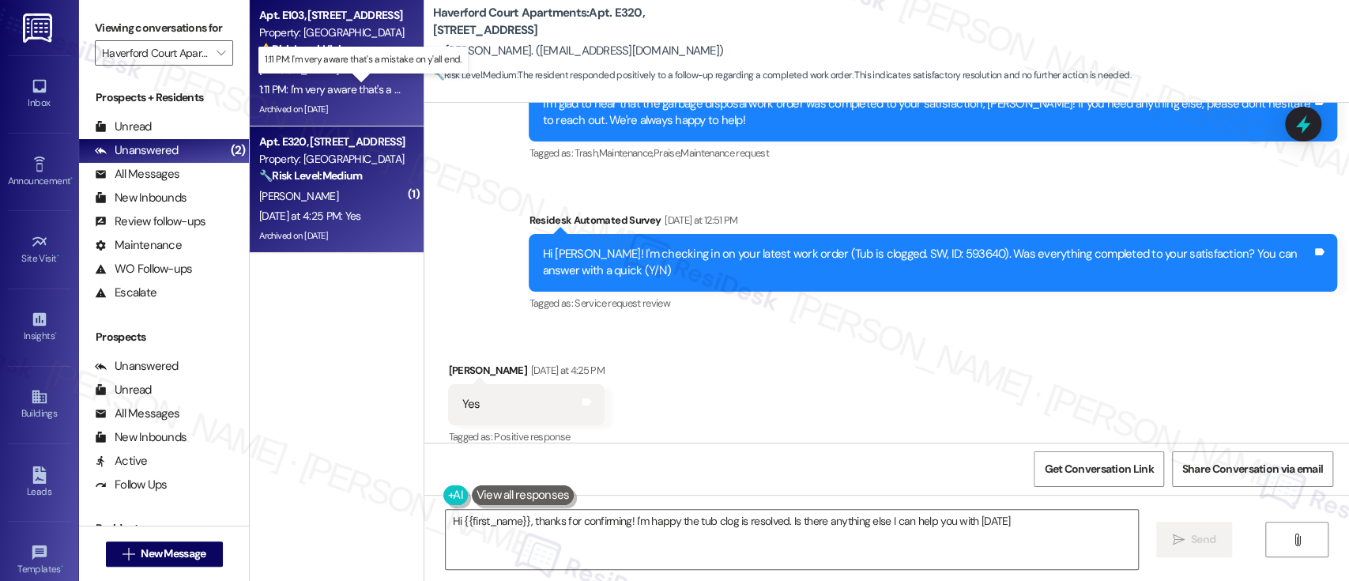
type textarea "Hi {{first_name}}, thanks for confirming! I'm happy the tub clog is resolved. I…"
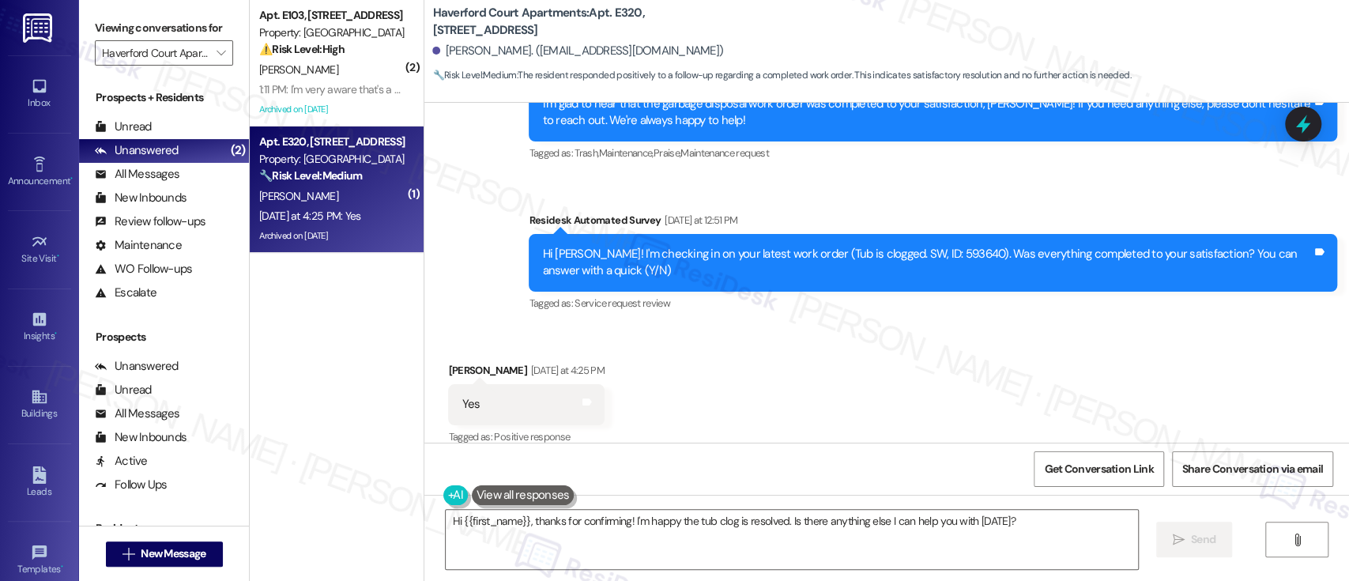
click at [737, 345] on div "Received via SMS Modupe Kuteyi Yesterday at 4:25 PM Yes Tags and notes Tagged a…" at bounding box center [886, 393] width 925 height 134
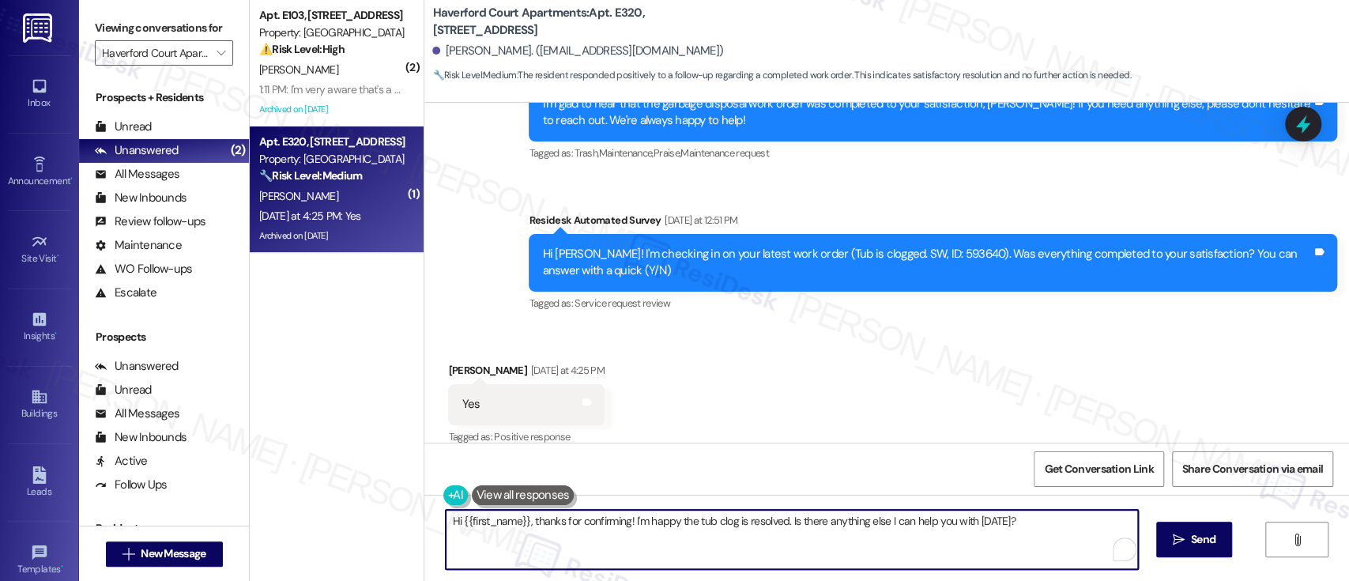
click at [700, 520] on textarea "Hi {{first_name}}, thanks for confirming! I'm happy the tub clog is resolved. I…" at bounding box center [792, 539] width 692 height 59
click at [910, 527] on textarea "Hi {{first_name}}, thanks for confirming! I'm happy the tub clog is resolved. I…" at bounding box center [789, 539] width 692 height 59
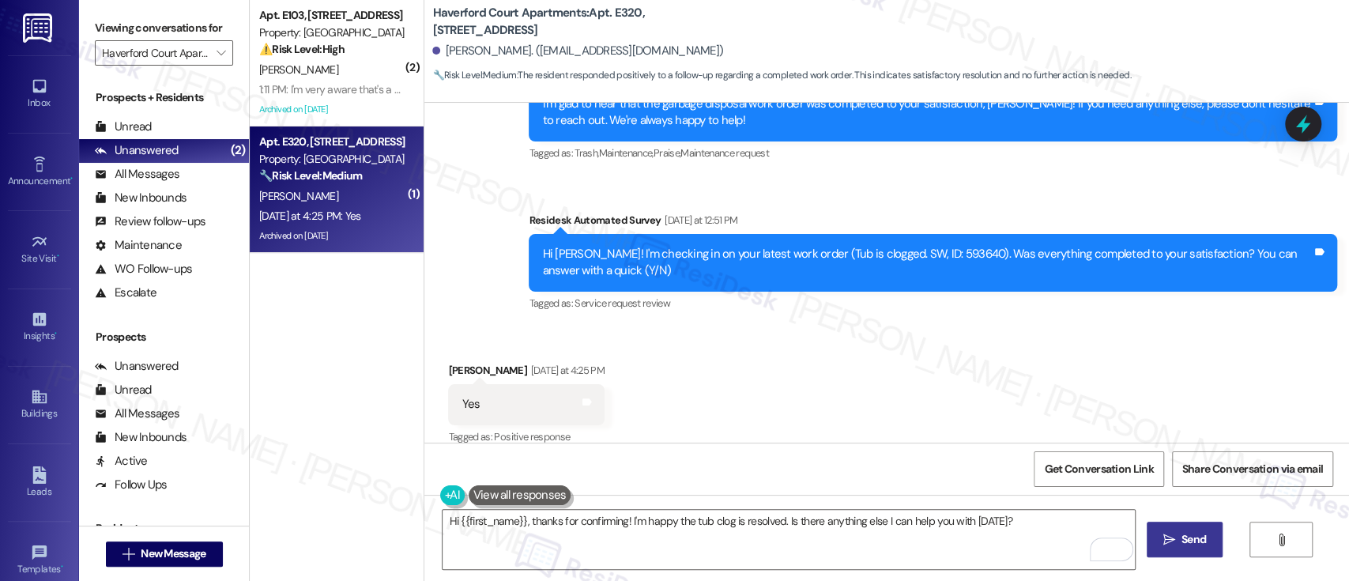
click at [1164, 547] on span " Send" at bounding box center [1185, 539] width 50 height 17
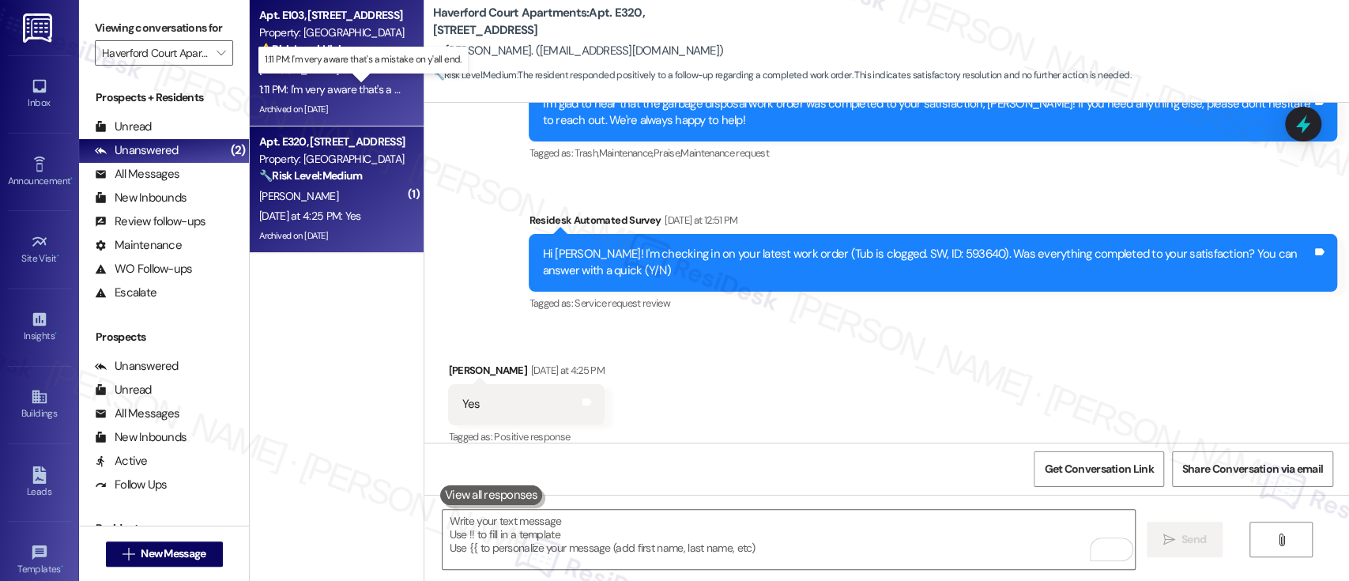
click at [352, 92] on div "1:11 PM: I'm very aware that's a mistake on y'all end. 1:11 PM: I'm very aware …" at bounding box center [371, 89] width 225 height 14
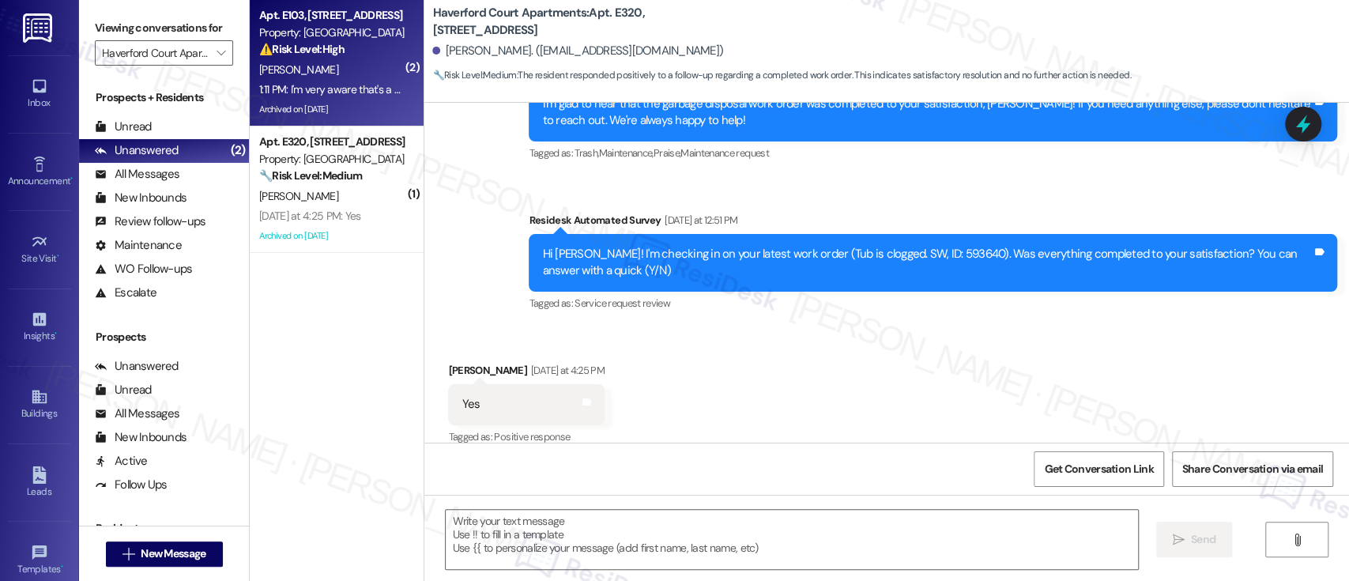
type textarea "Fetching suggested responses. Please feel free to read through the conversation…"
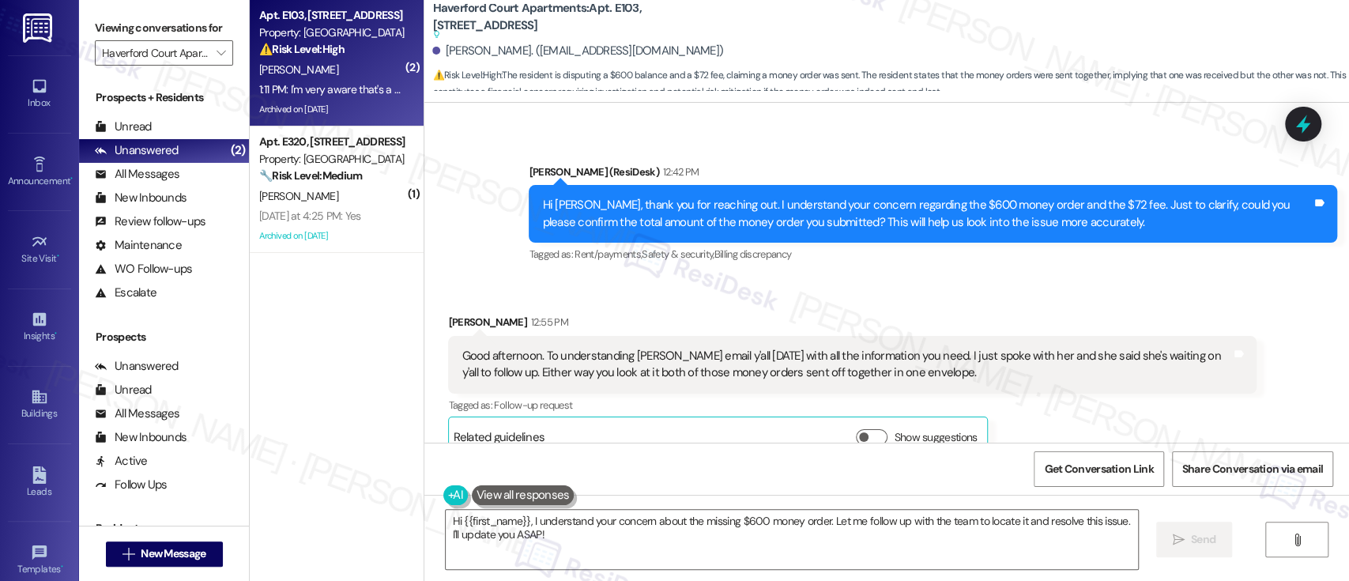
scroll to position [14852, 0]
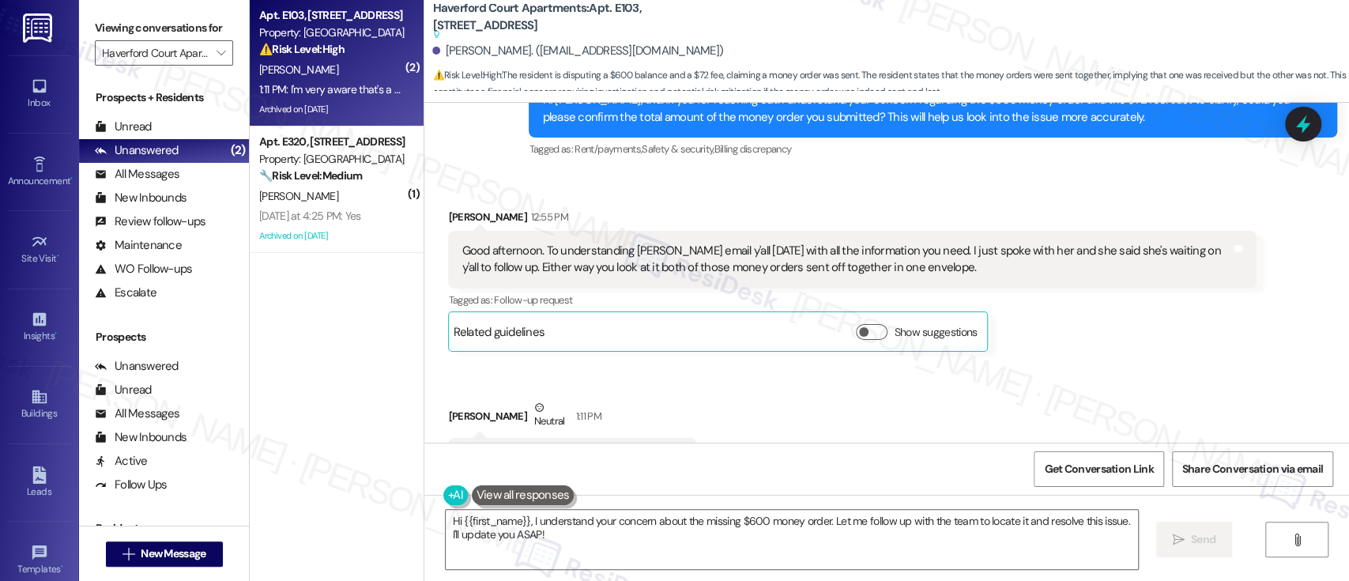
click at [1210, 294] on div "Received via SMS Starr Robinson 12:55 PM Good afternoon. To understanding Miss …" at bounding box center [886, 343] width 925 height 341
click at [630, 542] on textarea "Hi {{first_name}}, I understand your concern about the missing $600 money order…" at bounding box center [792, 539] width 692 height 59
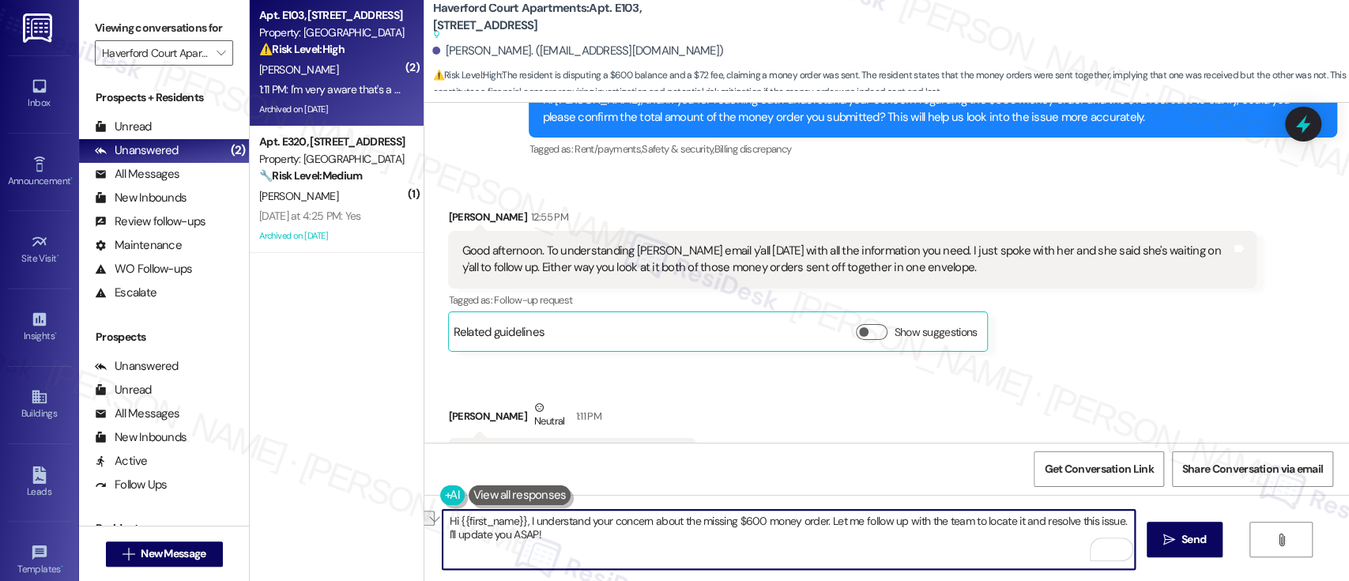
drag, startPoint x: 816, startPoint y: 522, endPoint x: 399, endPoint y: 508, distance: 416.7
click at [399, 508] on div "( 2 ) Apt. E103, 7400 Haverford Ave Property: Haverford Court Apartments ⚠️ Ris…" at bounding box center [799, 290] width 1099 height 581
type textarea "THank you for letting me kn. Let me follow up with the team to locate it and re…"
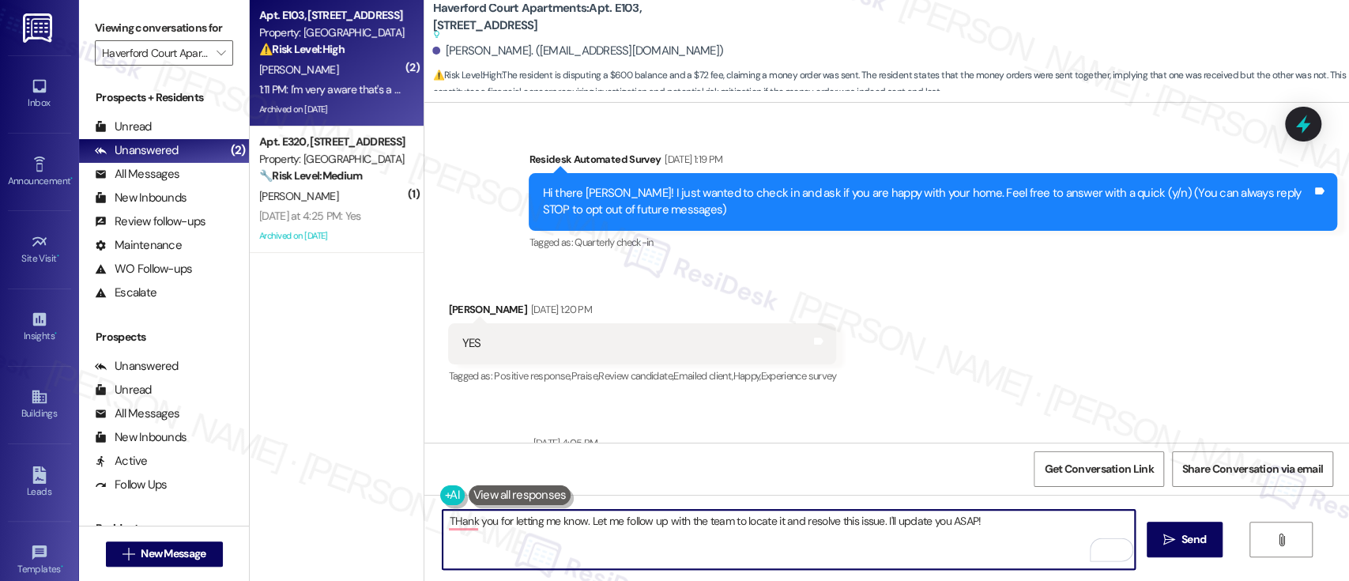
scroll to position [14852, 0]
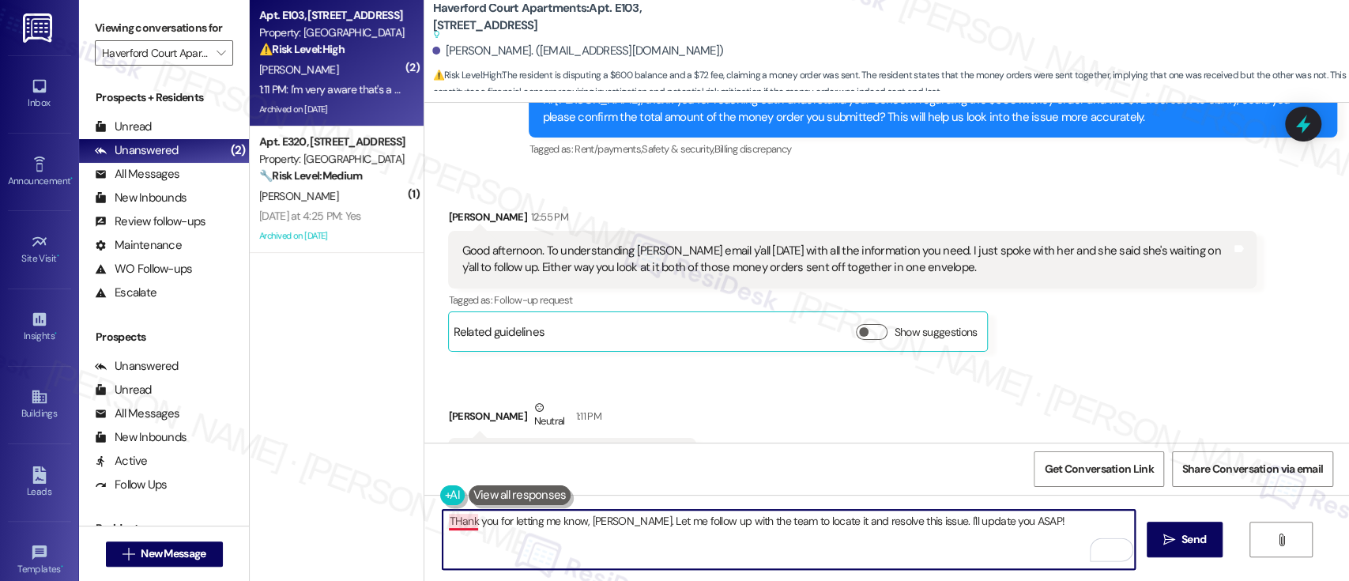
click at [460, 521] on textarea "THank you for letting me know, [PERSON_NAME]. Let me follow up with the team to…" at bounding box center [789, 539] width 692 height 59
drag, startPoint x: 605, startPoint y: 526, endPoint x: 613, endPoint y: 530, distance: 8.8
click at [605, 526] on textarea "Thank you for letting me know, [PERSON_NAME]. Let me follow up with the team to…" at bounding box center [789, 539] width 692 height 59
drag, startPoint x: 982, startPoint y: 518, endPoint x: 1075, endPoint y: 520, distance: 92.5
click at [1075, 520] on textarea "Thank you for letting me know, [PERSON_NAME]. I can understand why you're frust…" at bounding box center [789, 539] width 692 height 59
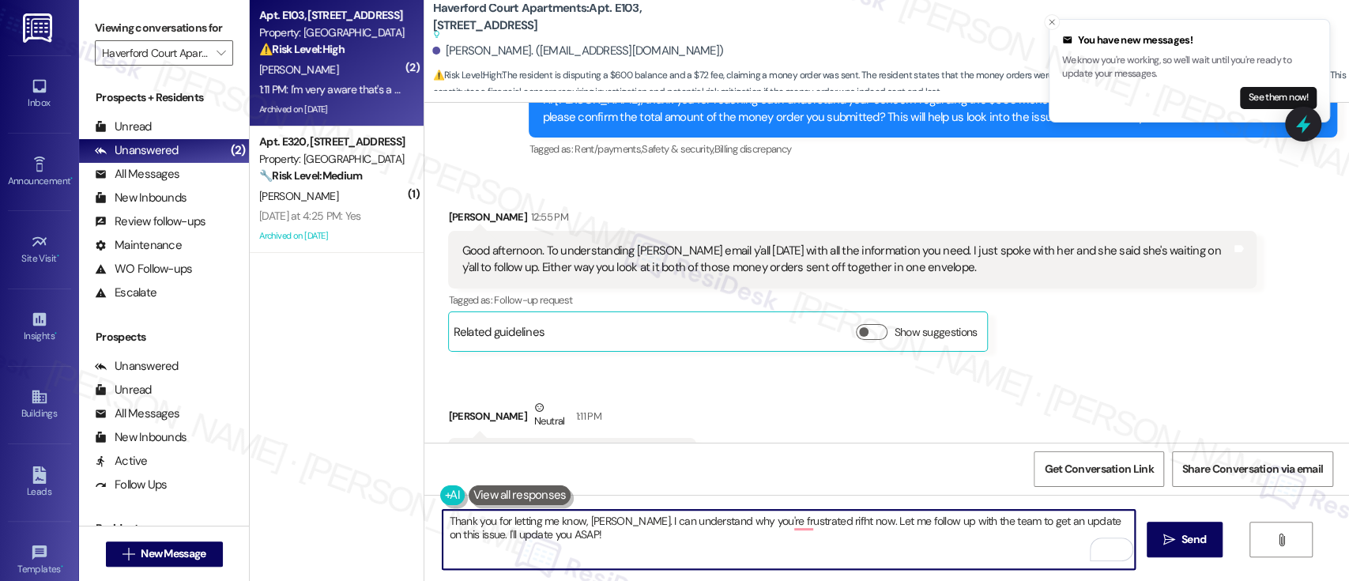
click at [453, 539] on textarea "Thank you for letting me know, [PERSON_NAME]. I can understand why you're frust…" at bounding box center [789, 539] width 692 height 59
click at [793, 528] on textarea "Thank you for letting me know, [PERSON_NAME]. I can understand why you're frust…" at bounding box center [789, 539] width 692 height 59
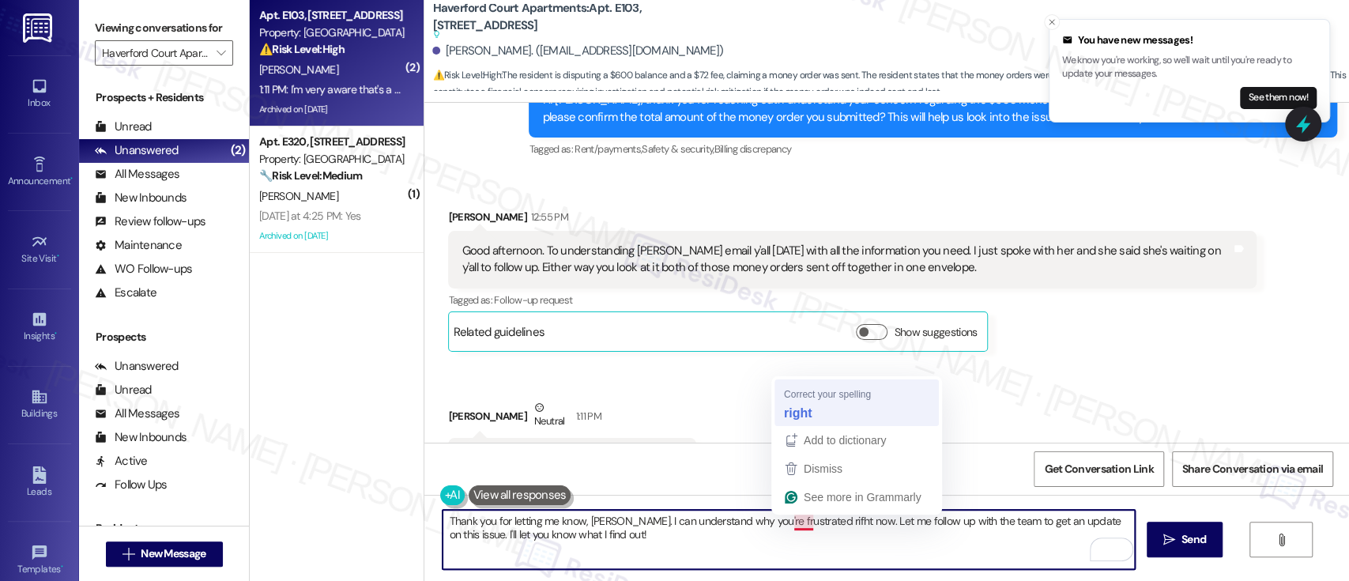
type textarea "Thank you for letting me know, [PERSON_NAME]. I can understand why you're frust…"
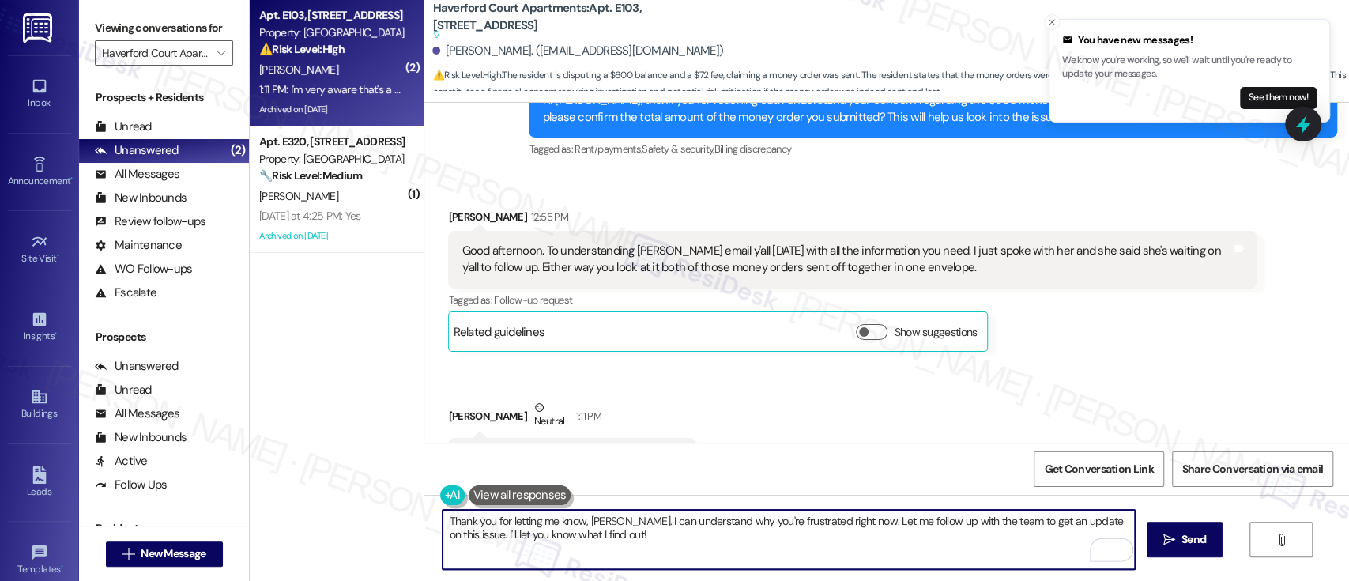
click at [760, 542] on textarea "Thank you for letting me know, [PERSON_NAME]. I can understand why you're frust…" at bounding box center [789, 539] width 692 height 59
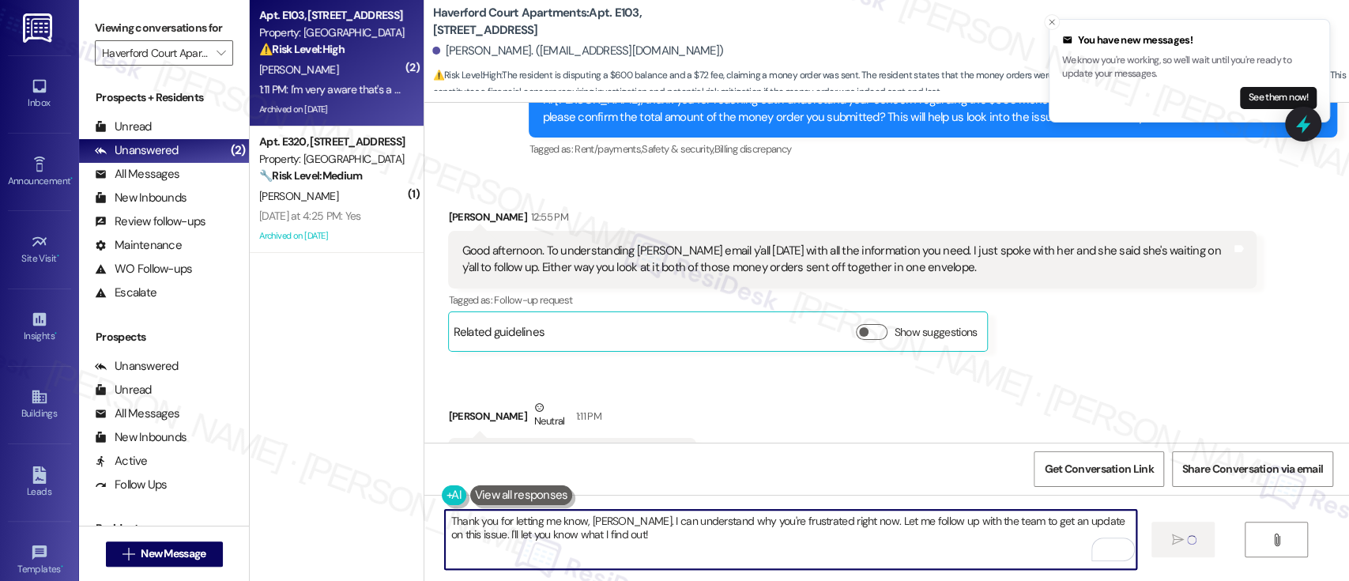
scroll to position [14852, 0]
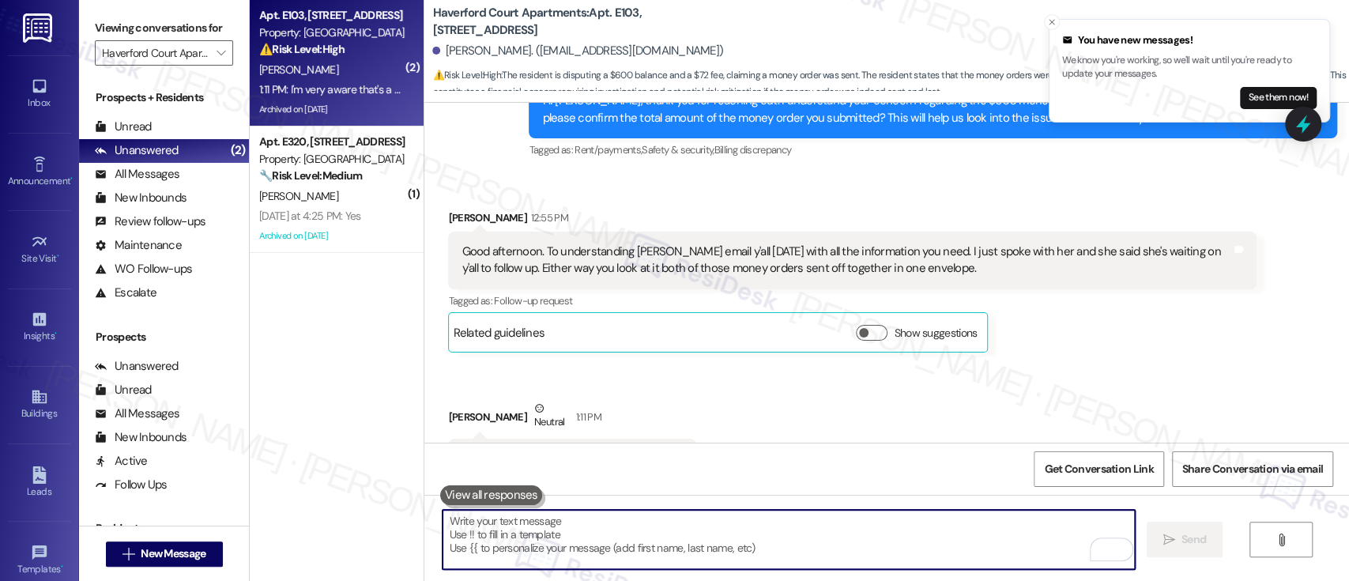
click at [899, 395] on div "Received via SMS [PERSON_NAME] 12:55 PM Good afternoon. To understanding [PERSO…" at bounding box center [886, 344] width 925 height 341
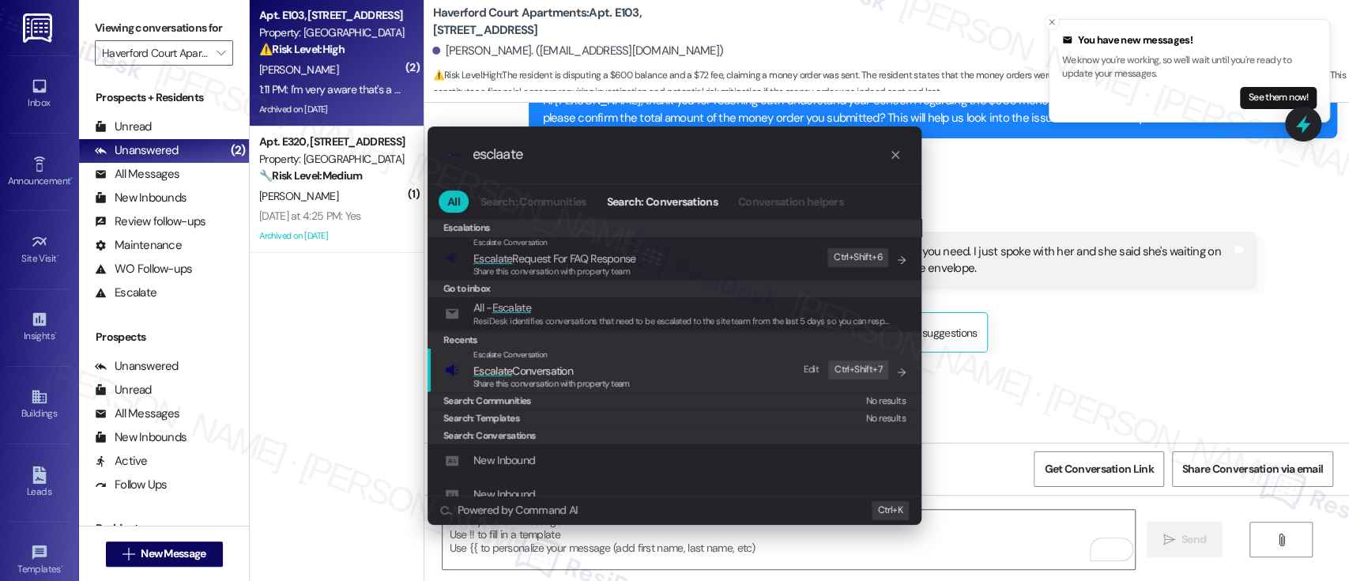
type input "esclaate"
click at [615, 383] on span "Share this conversation with property team" at bounding box center [551, 383] width 156 height 11
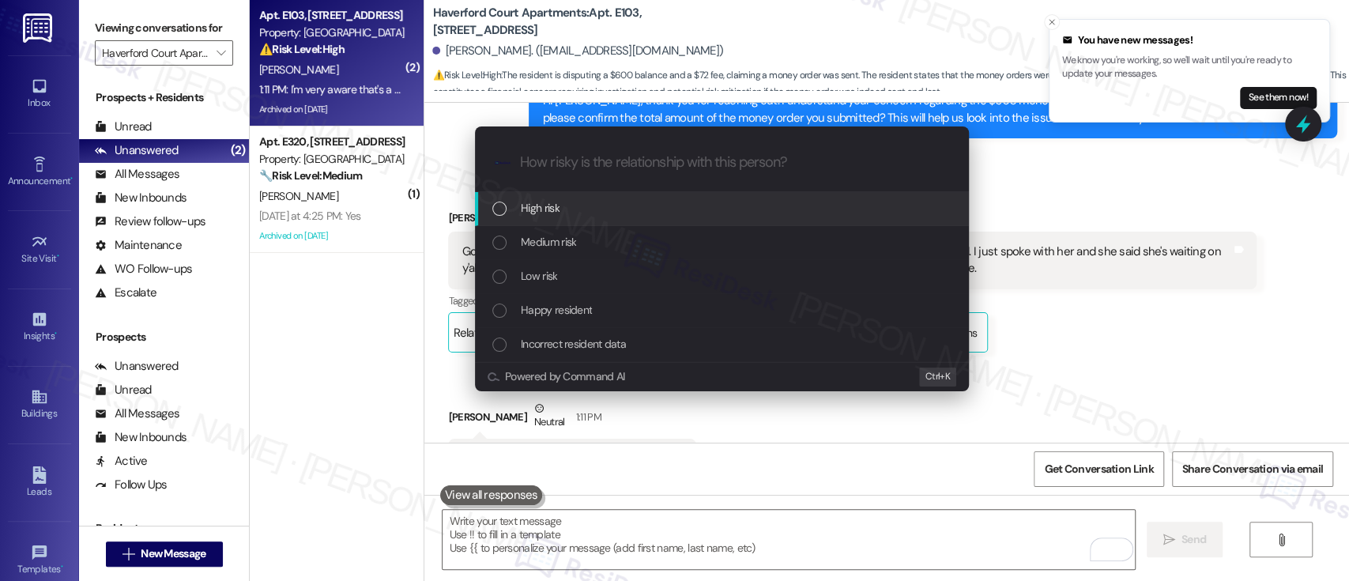
click at [564, 210] on div "High risk" at bounding box center [723, 207] width 462 height 17
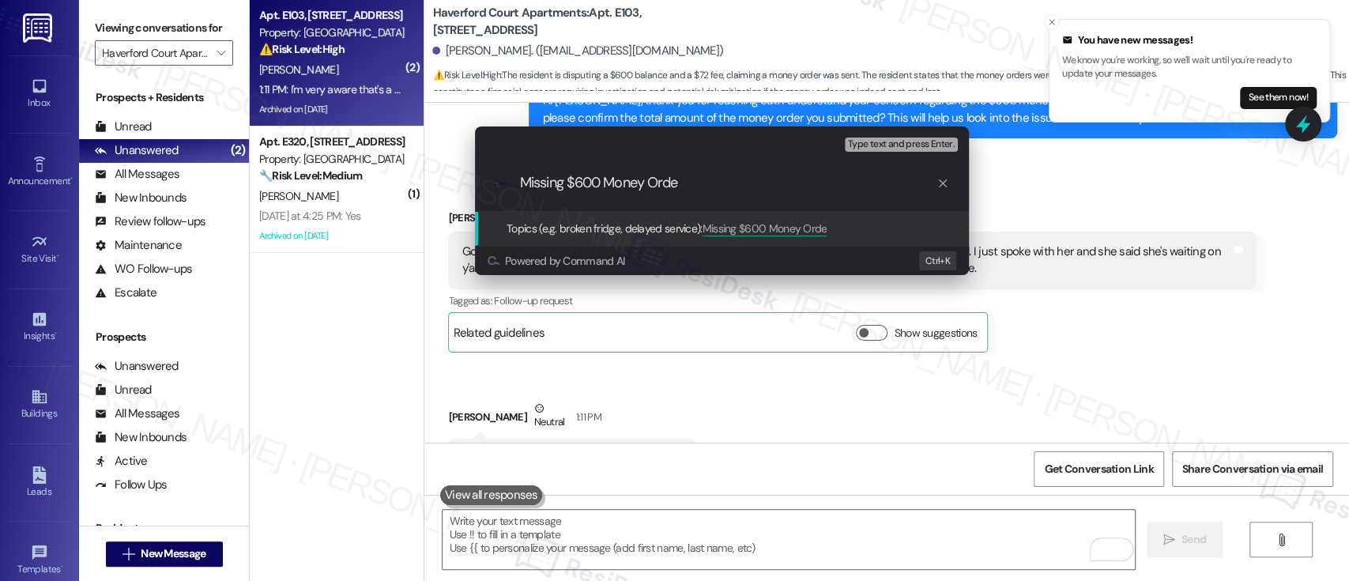
type input "Missing $600 Money Order"
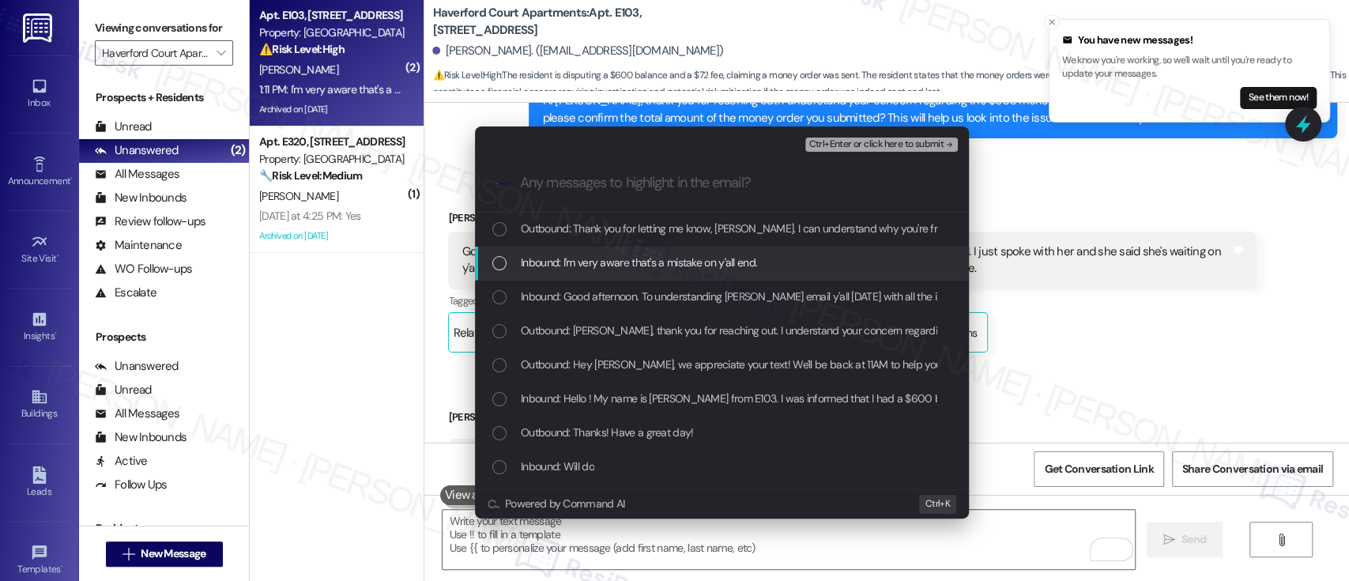
click at [591, 252] on div "Inbound: I'm very aware that's a mistake on y'all end." at bounding box center [722, 264] width 494 height 34
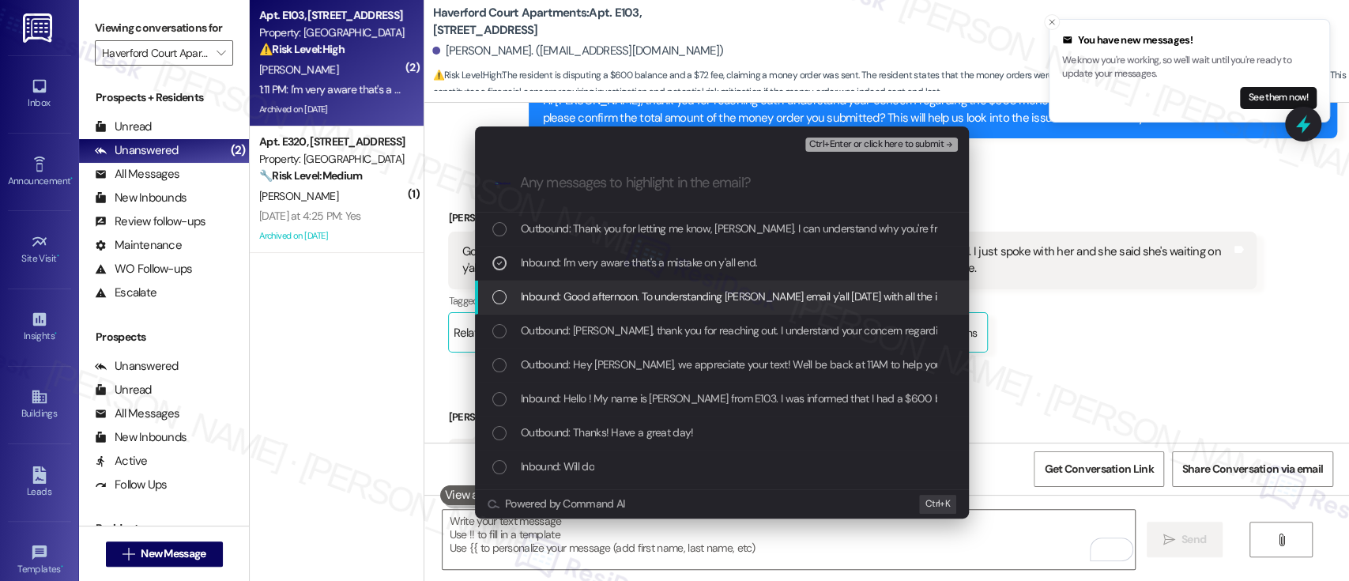
click at [582, 293] on span "Inbound: Good afternoon. To understanding [PERSON_NAME] email y'all [DATE] with…" at bounding box center [1128, 296] width 1215 height 17
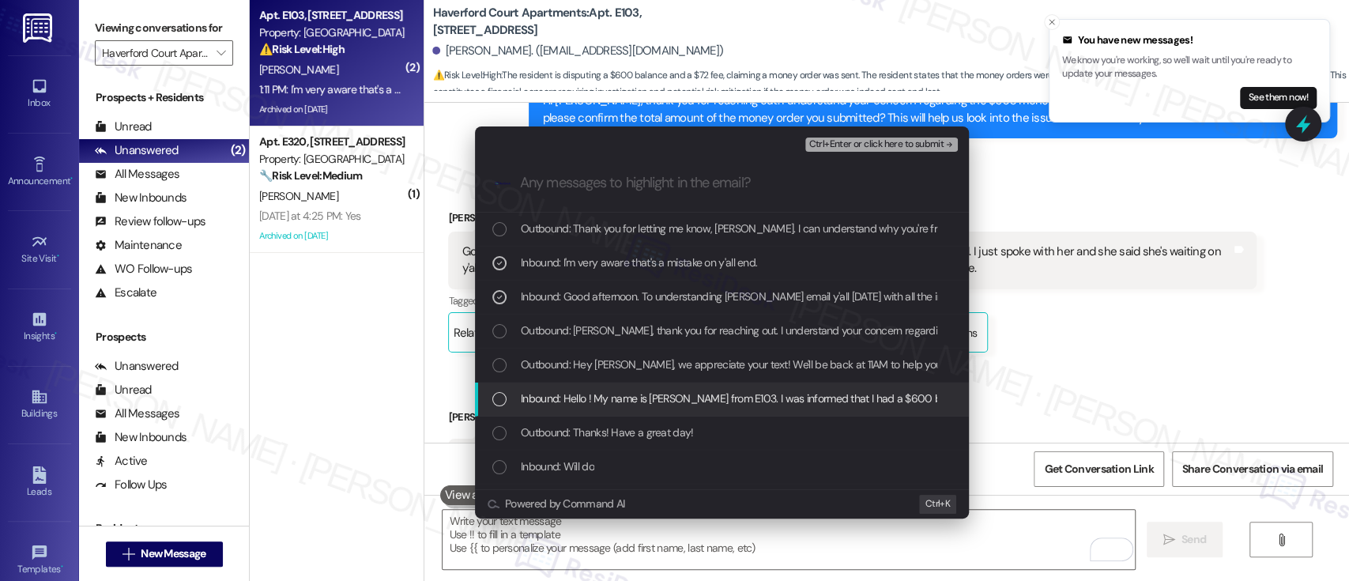
drag, startPoint x: 586, startPoint y: 399, endPoint x: 742, endPoint y: 353, distance: 163.1
click at [586, 400] on span "Inbound: Hello ! My name is [PERSON_NAME] from E103. I was informed that I had …" at bounding box center [1241, 398] width 1441 height 17
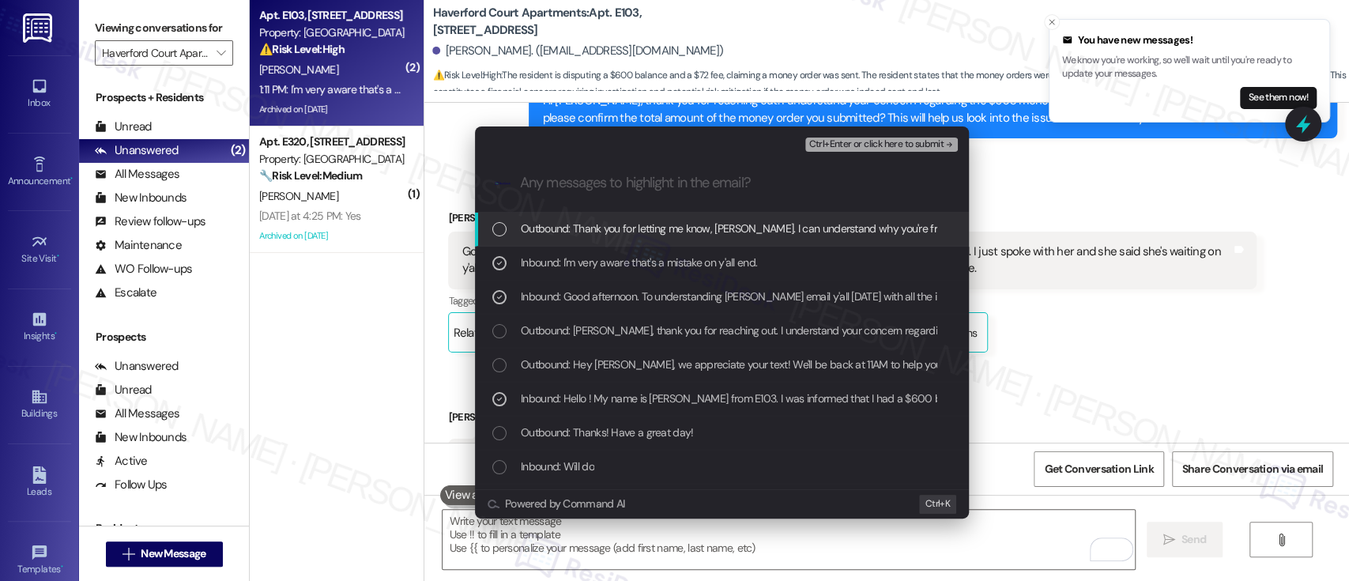
click at [933, 144] on span "Ctrl+Enter or click here to submit" at bounding box center [875, 144] width 135 height 11
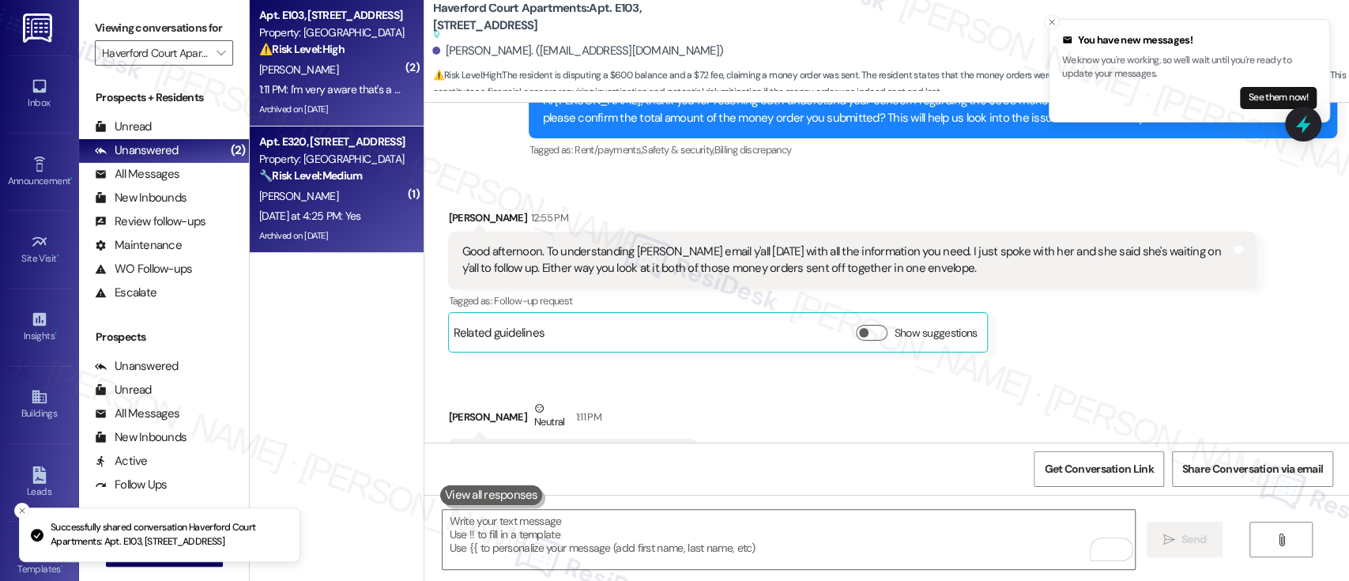
click at [323, 203] on div "[PERSON_NAME]" at bounding box center [332, 197] width 149 height 20
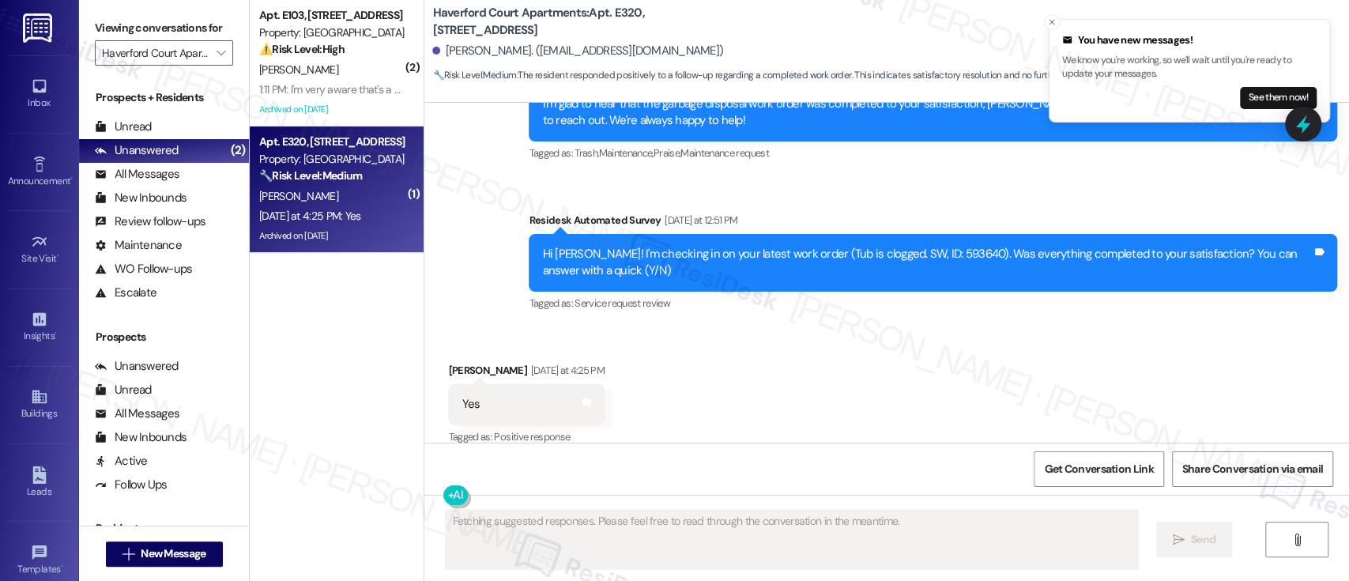
scroll to position [7870, 0]
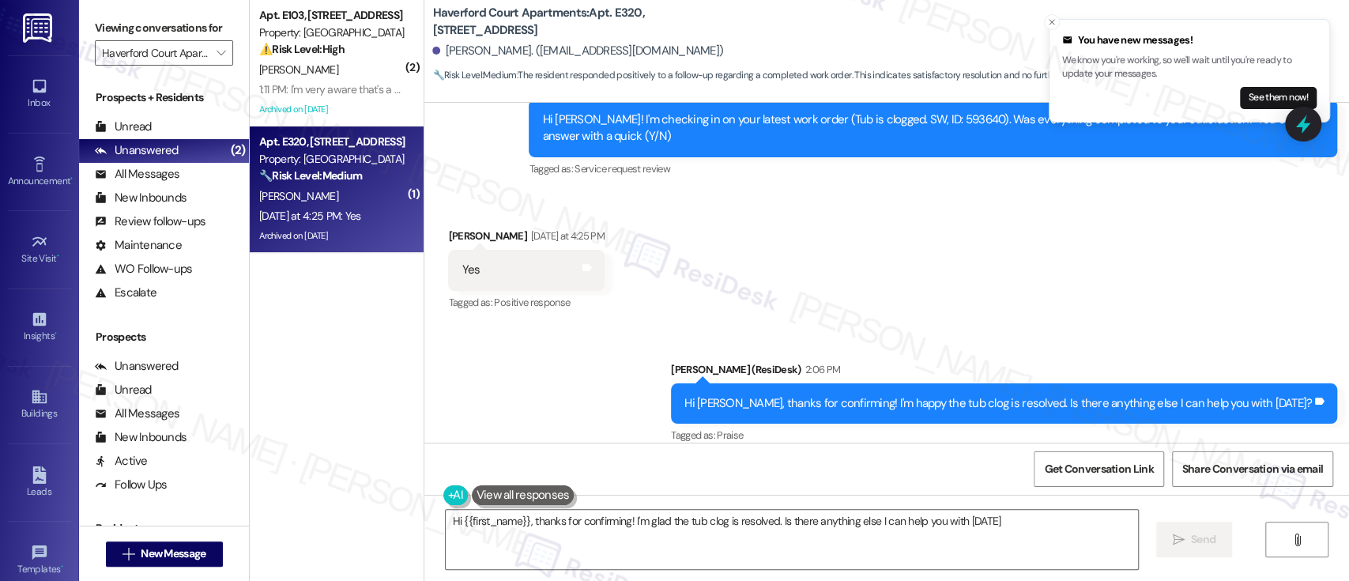
type textarea "Hi {{first_name}}, thanks for confirming! I'm glad the tub clog is resolved. Is…"
click at [187, 53] on input "Haverford Court Apartments" at bounding box center [155, 52] width 106 height 25
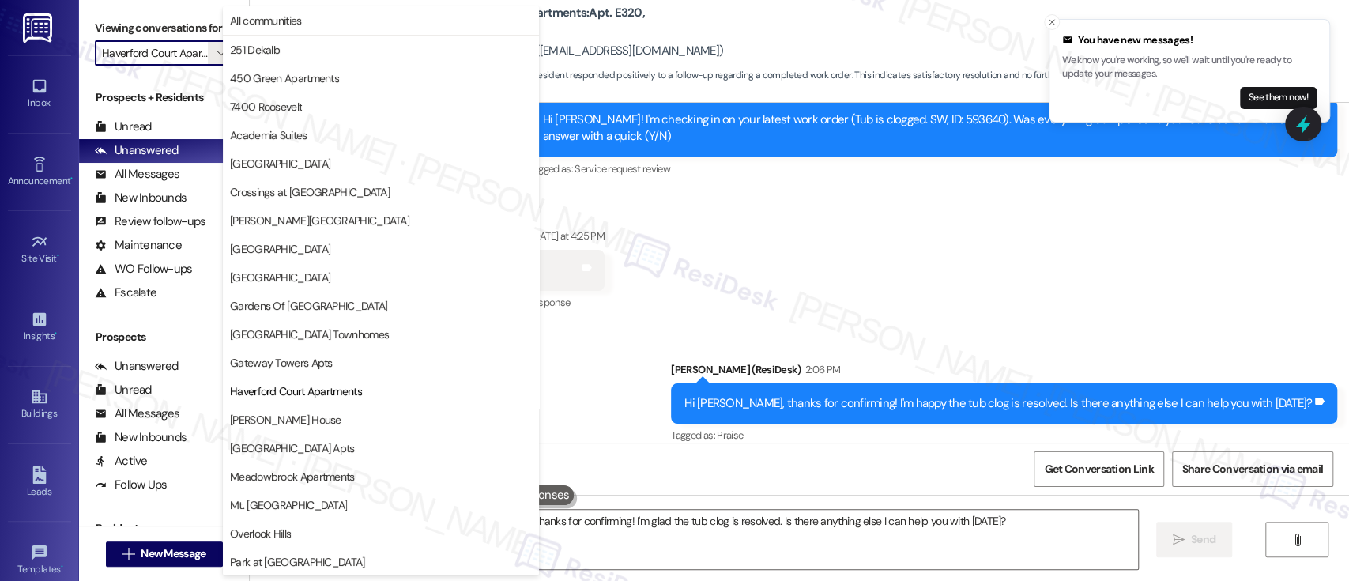
scroll to position [257, 0]
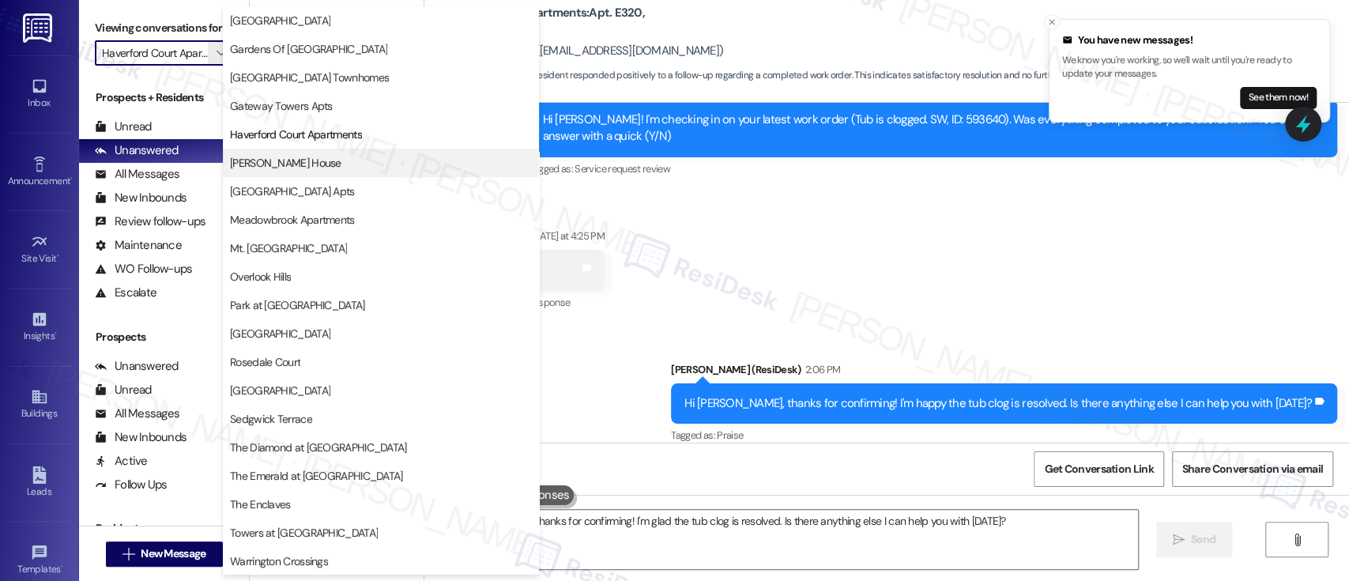
click at [262, 156] on span "[PERSON_NAME] House" at bounding box center [285, 163] width 111 height 16
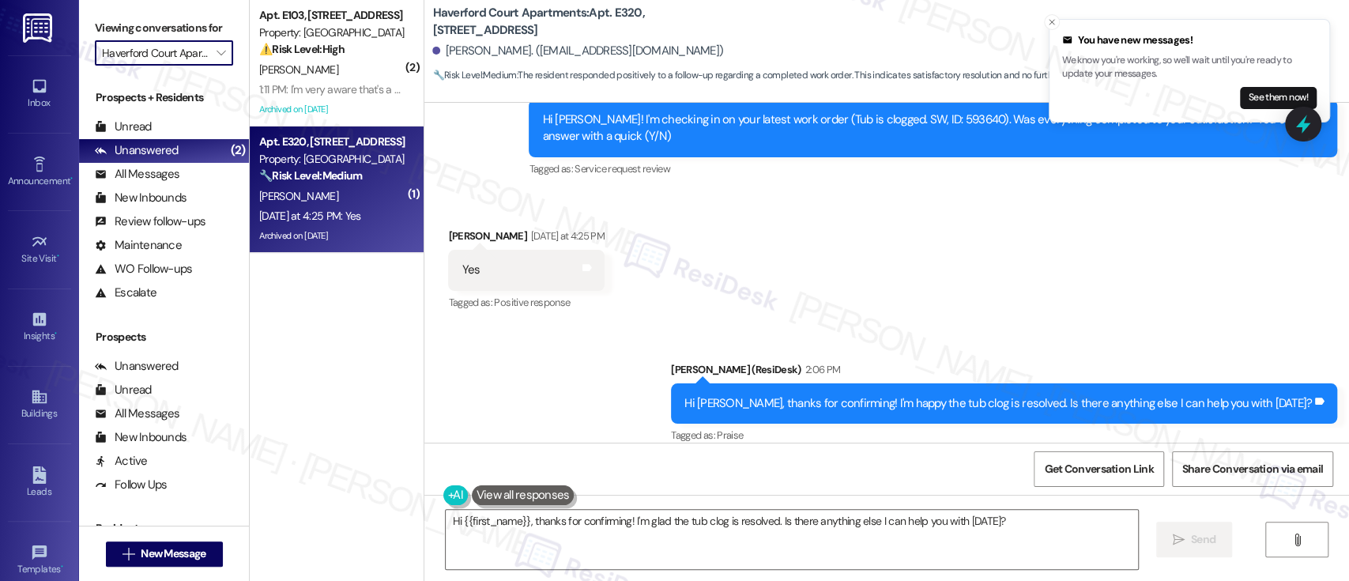
type input "[PERSON_NAME] House"
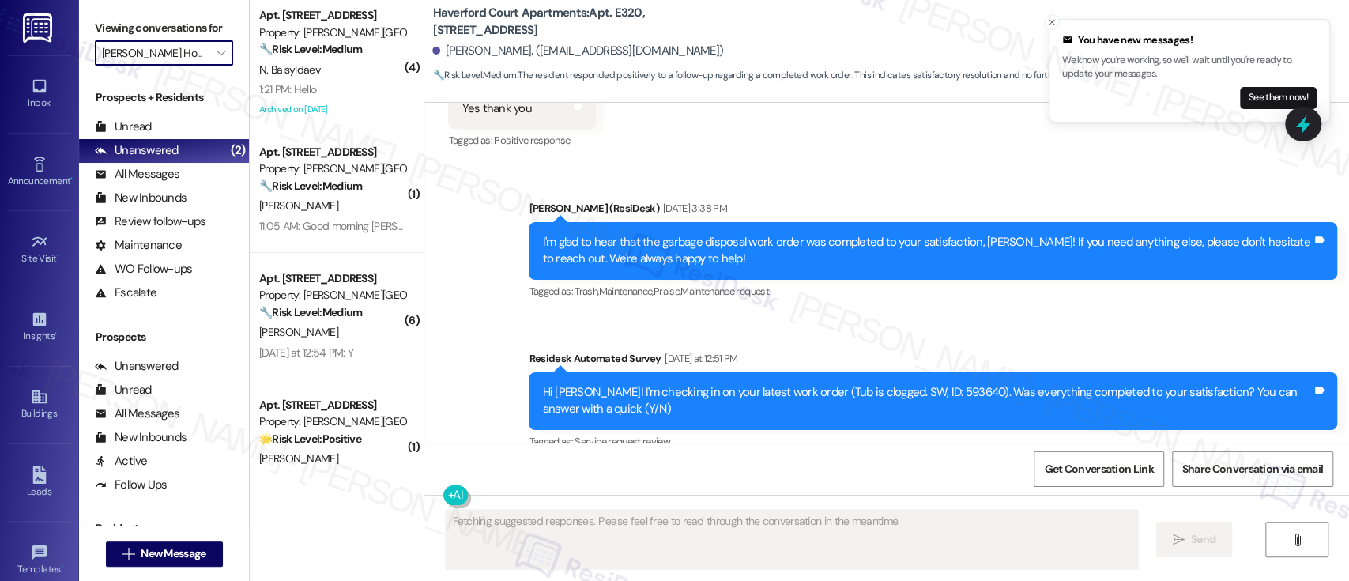
scroll to position [7736, 0]
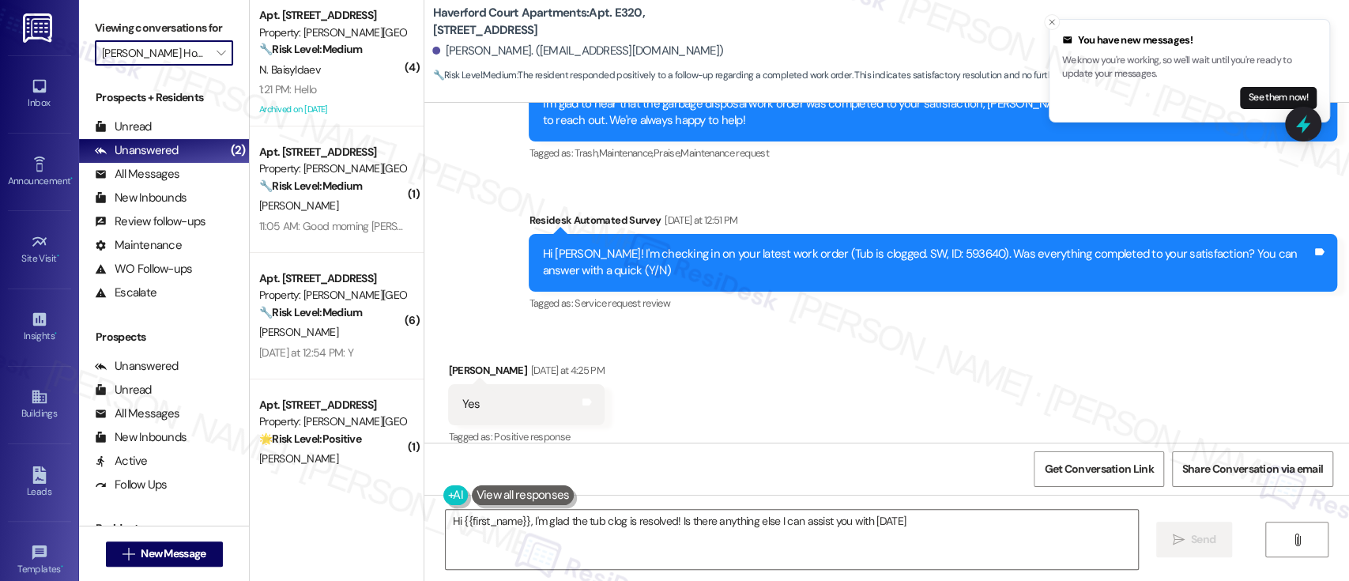
type textarea "Hi {{first_name}}, I'm glad the tub clog is resolved! Is there anything else I …"
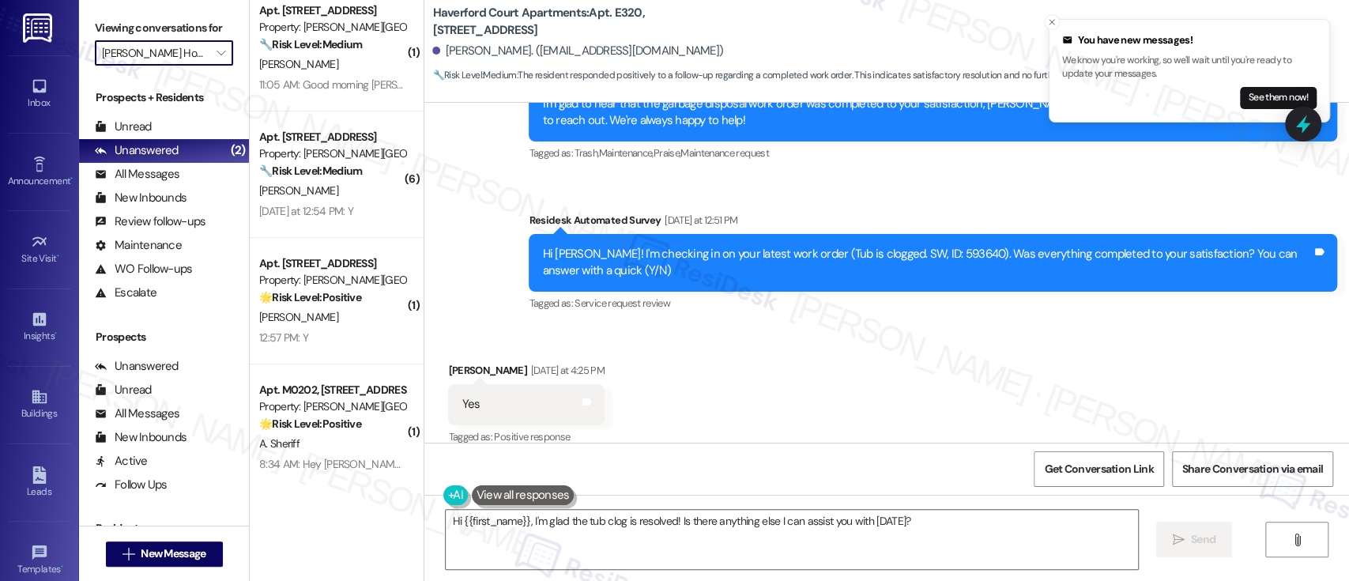
scroll to position [164, 0]
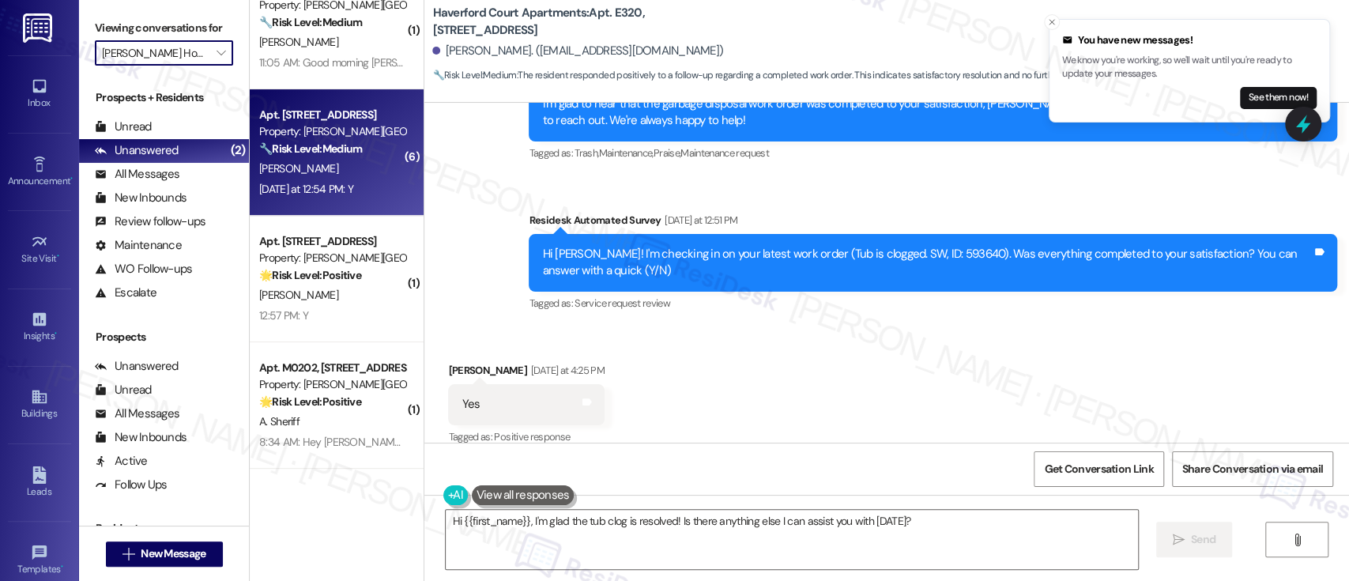
click at [339, 154] on strong "🔧 Risk Level: Medium" at bounding box center [310, 148] width 103 height 14
type textarea "Fetching suggested responses. Please feel free to read through the conversation…"
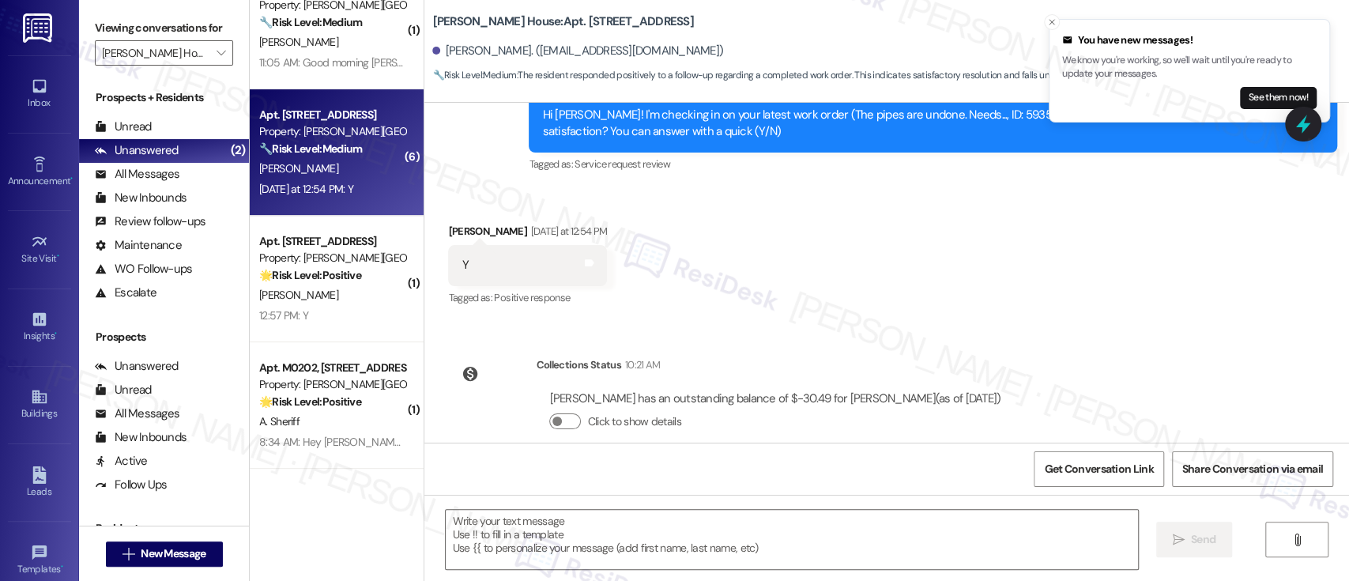
scroll to position [1377, 0]
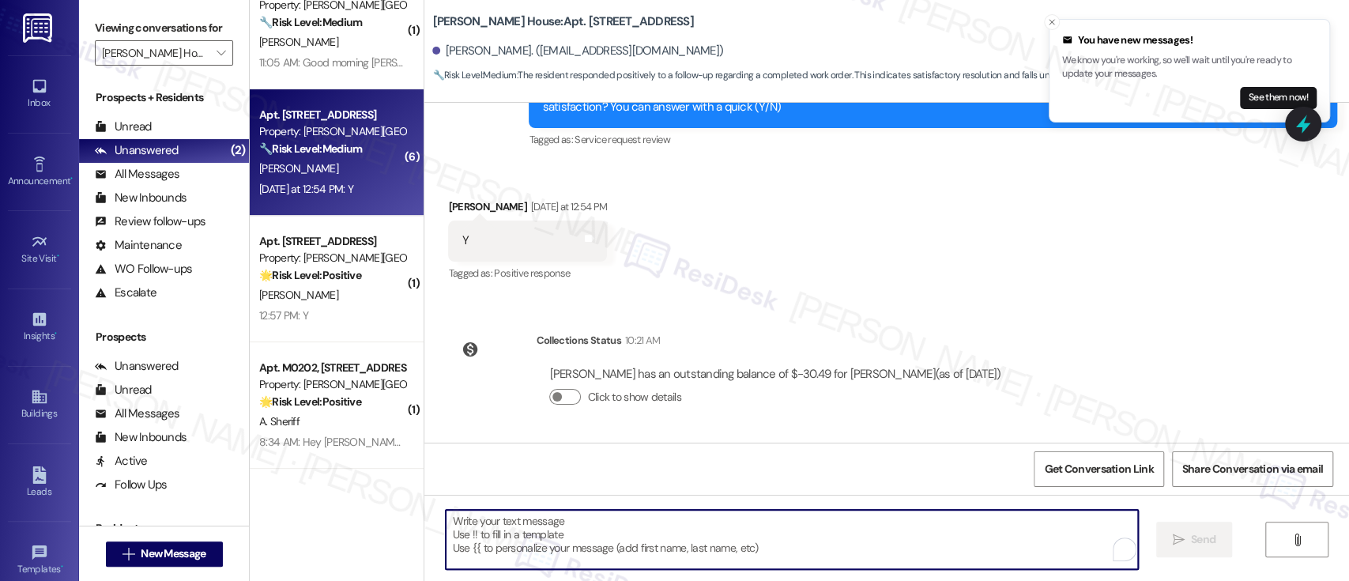
click at [859, 535] on textarea "To enrich screen reader interactions, please activate Accessibility in Grammarl…" at bounding box center [792, 539] width 692 height 59
paste textarea "I'm so glad to hear that everything was taken care of to your satisfaction. Ple…"
type textarea "I'm so glad to hear that everything was taken care of to your satisfaction. Ple…"
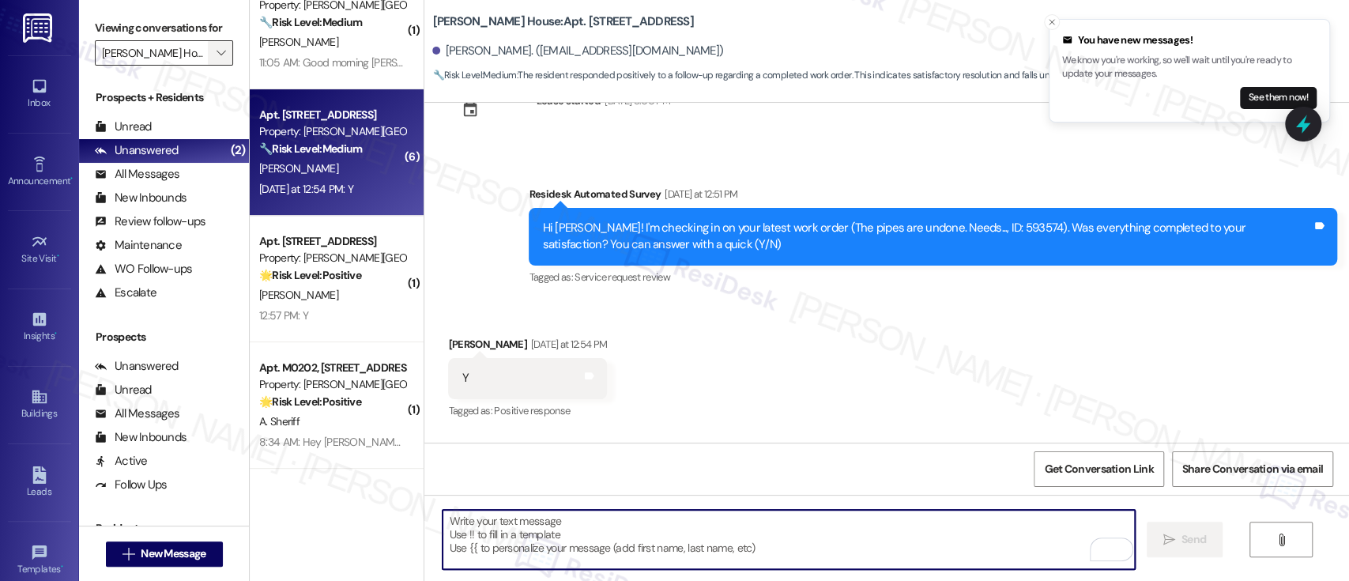
click at [213, 45] on span "" at bounding box center [220, 52] width 15 height 25
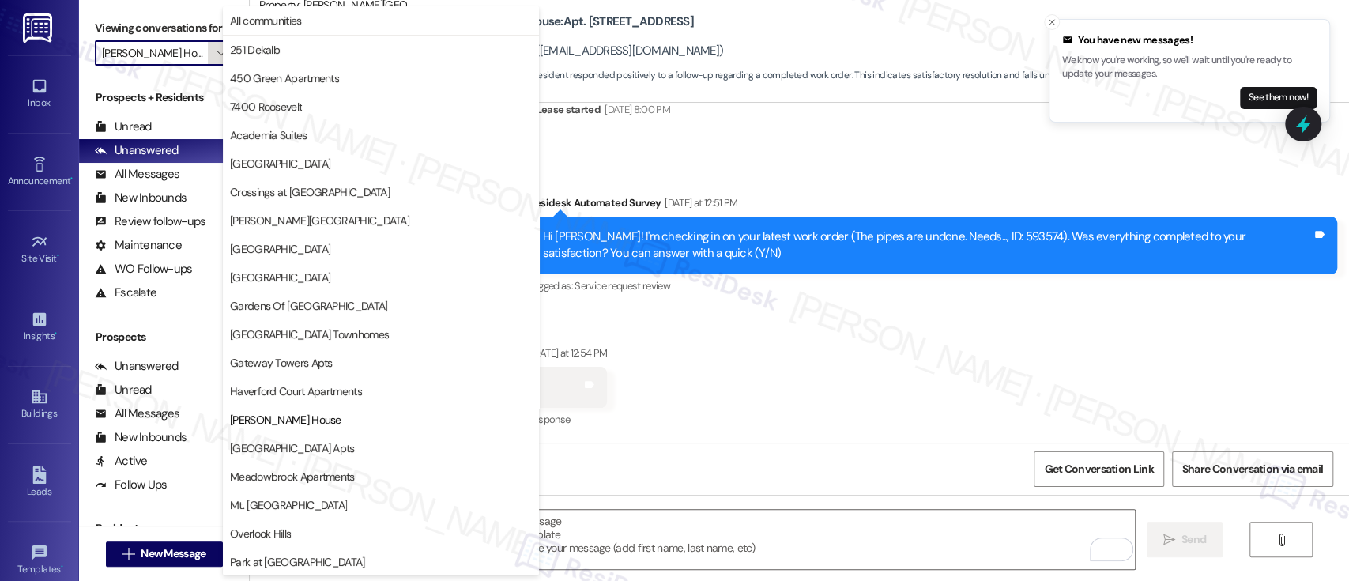
scroll to position [257, 0]
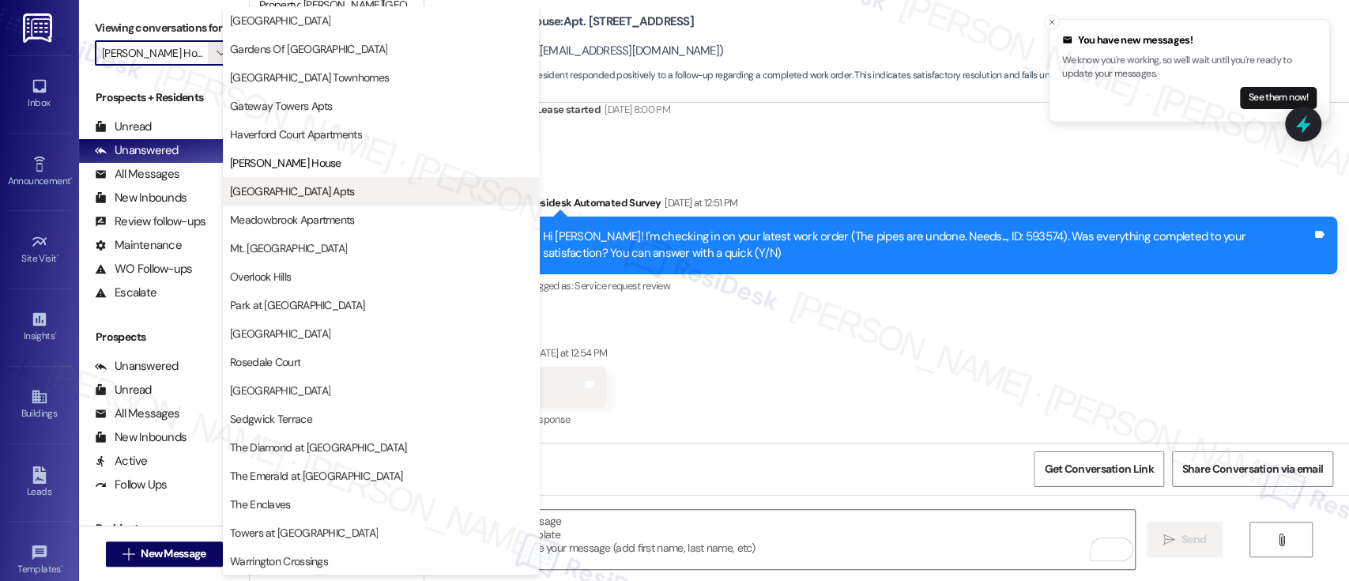
click at [257, 191] on span "[GEOGRAPHIC_DATA] Apts" at bounding box center [292, 191] width 125 height 16
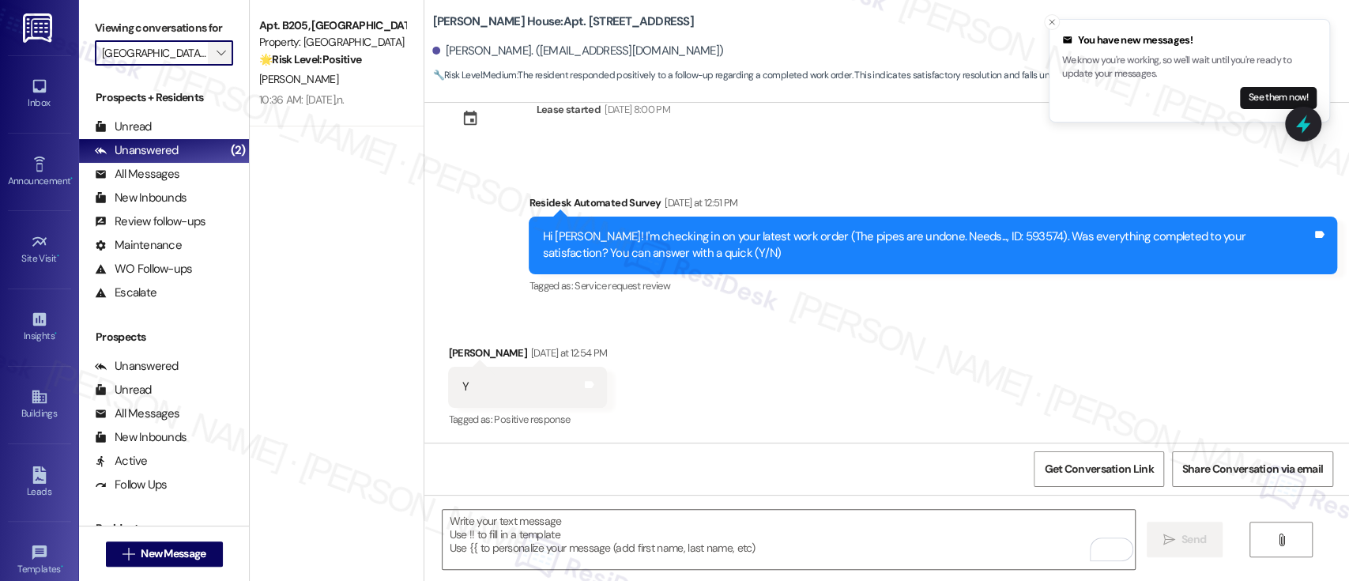
click at [217, 56] on icon "" at bounding box center [221, 53] width 9 height 13
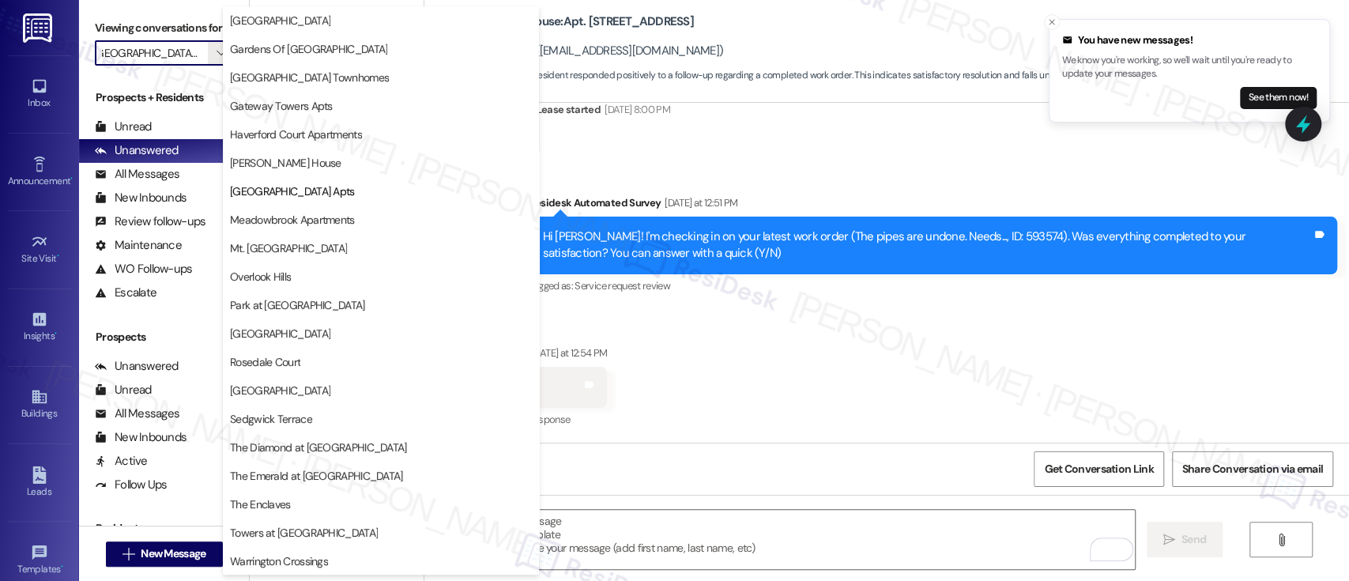
click at [264, 219] on span "Meadowbrook Apartments" at bounding box center [292, 220] width 125 height 16
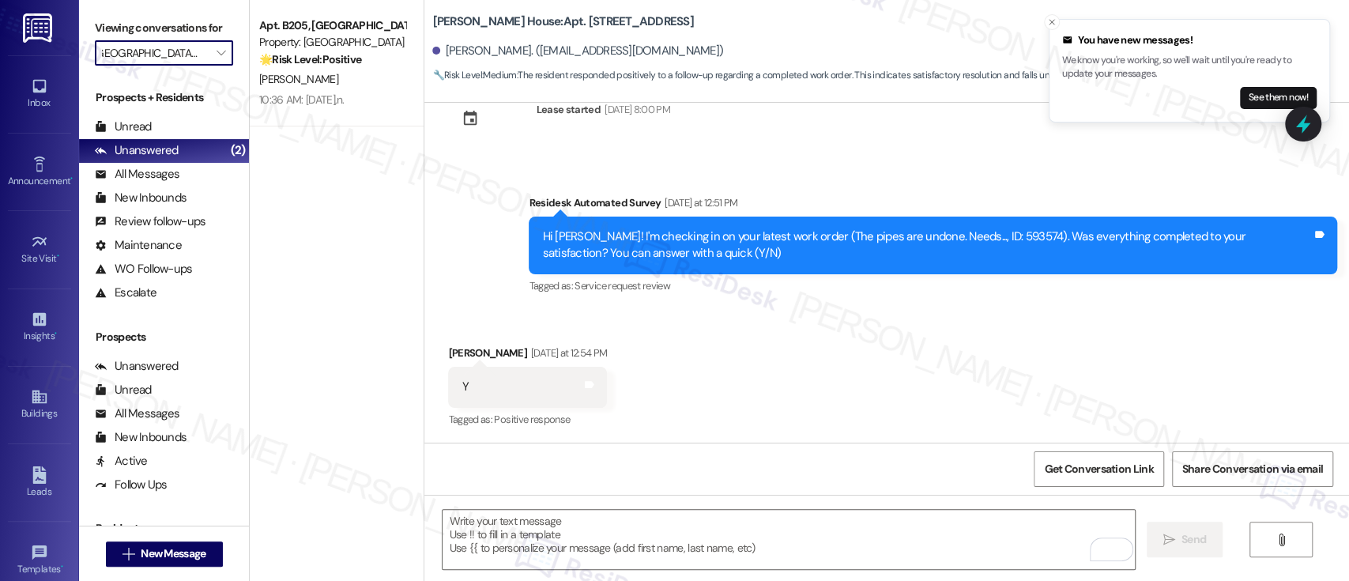
type input "Meadowbrook Apartments"
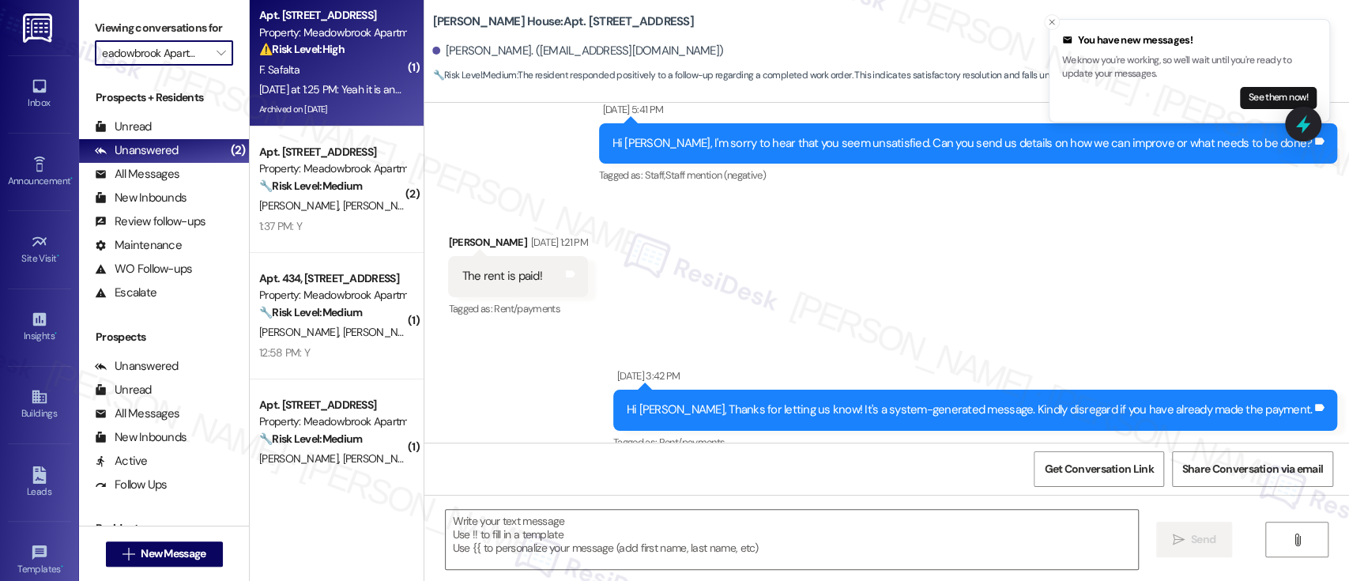
type textarea "Fetching suggested responses. Please feel free to read through the conversation…"
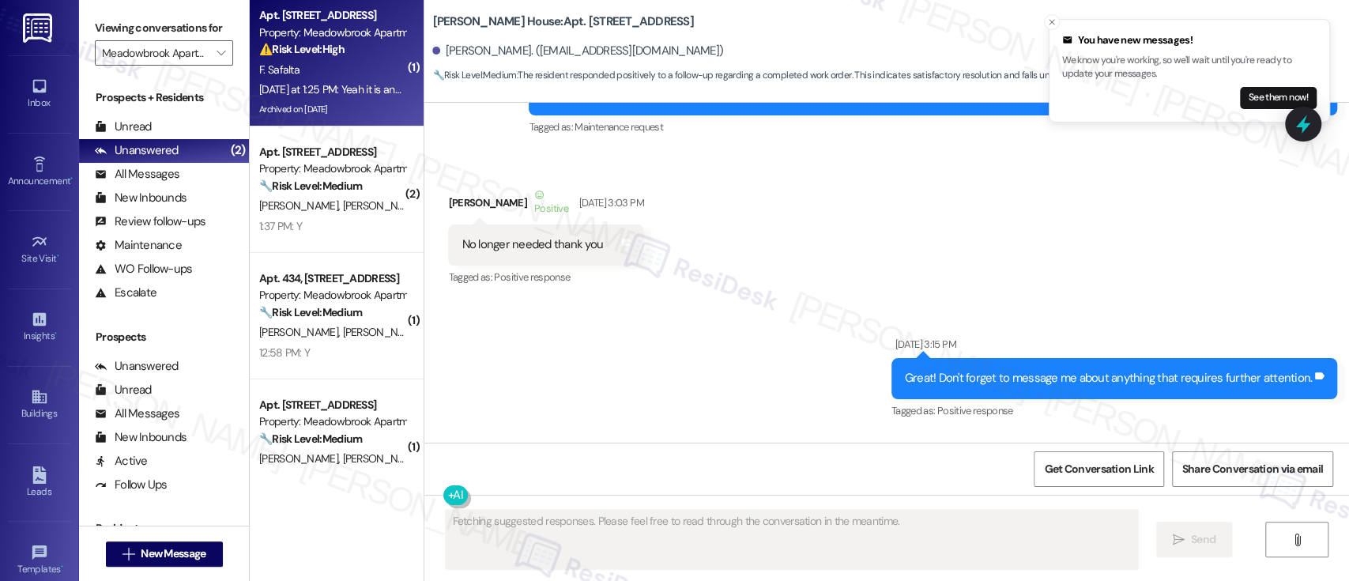
click at [335, 76] on div "F. Safalta" at bounding box center [332, 70] width 149 height 20
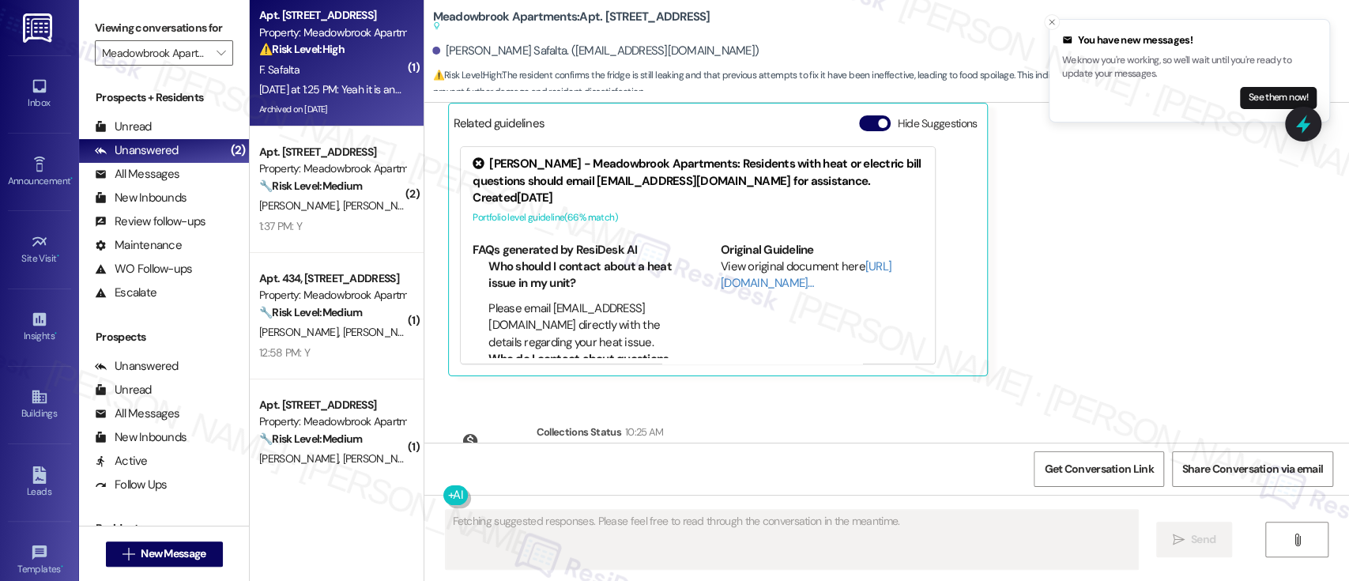
scroll to position [5158, 0]
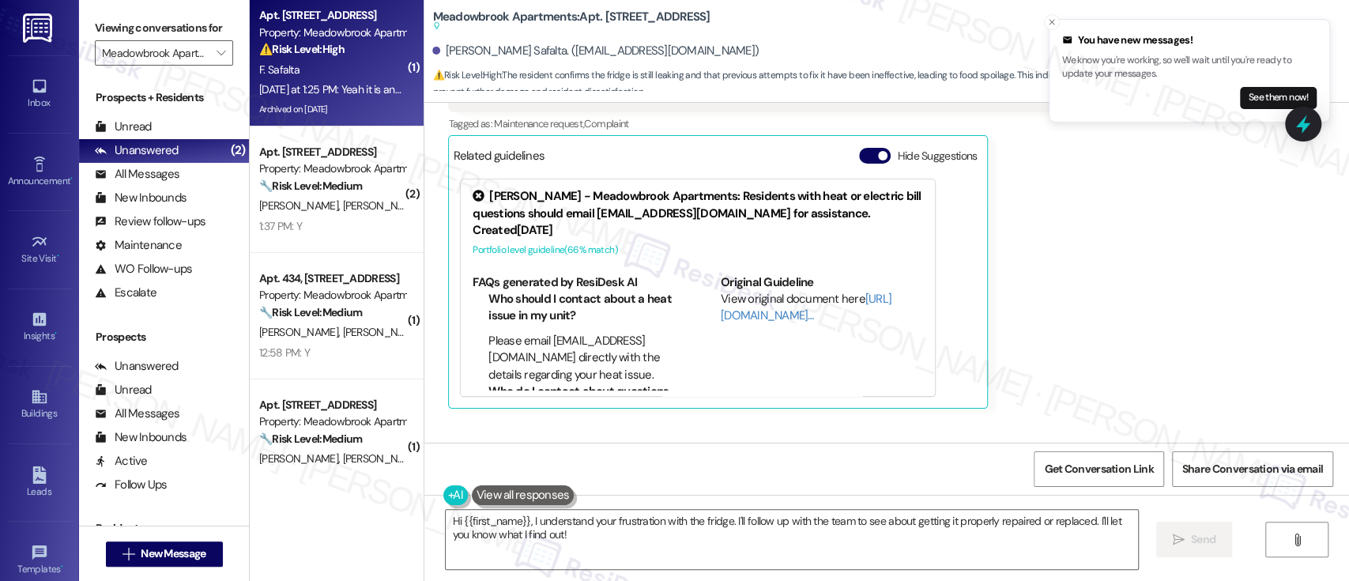
click at [878, 151] on span "button" at bounding box center [882, 155] width 9 height 9
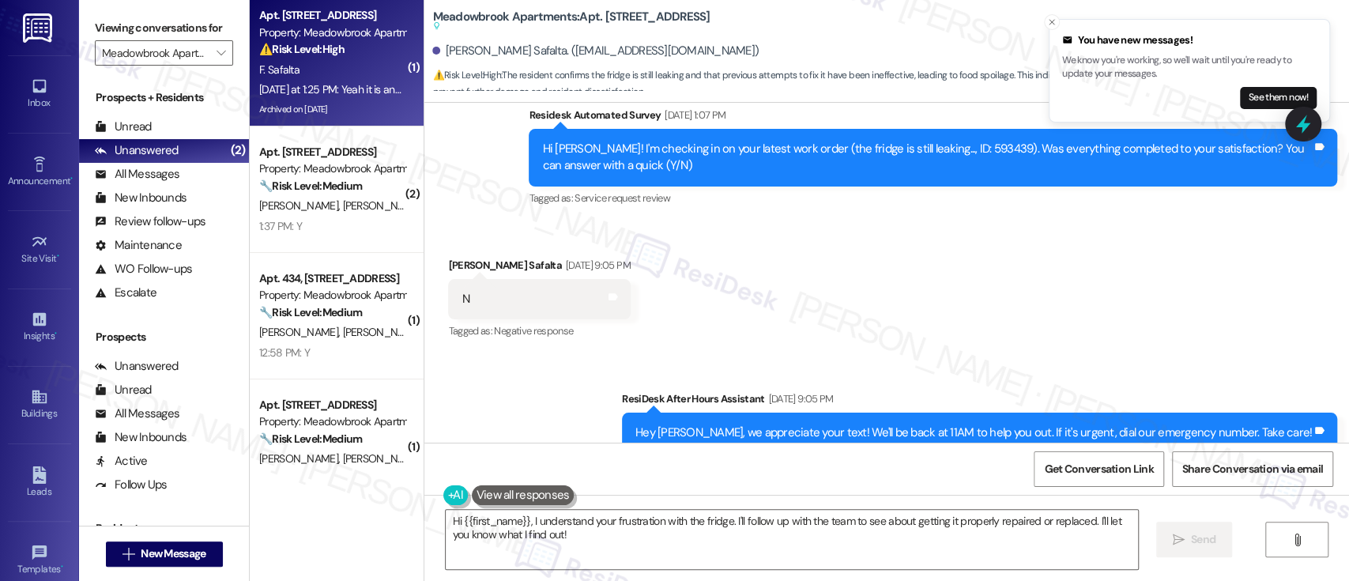
scroll to position [4453, 0]
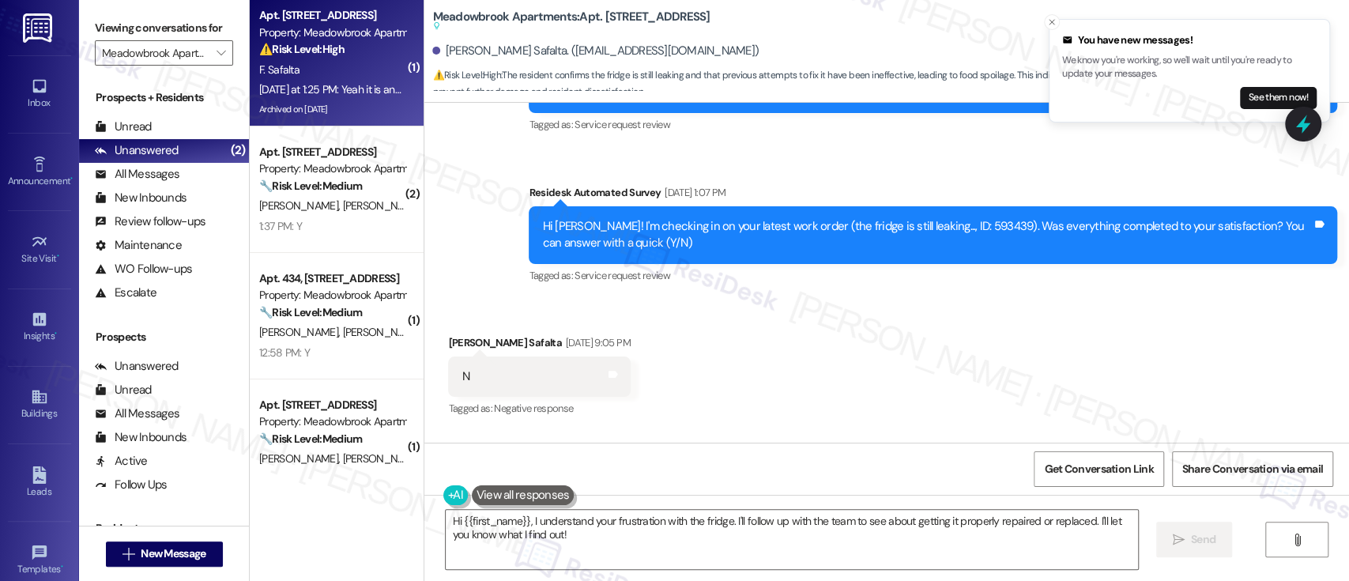
click at [922, 218] on div "Hi [PERSON_NAME]! I'm checking in on your latest work order (the fridge is stil…" at bounding box center [927, 235] width 770 height 34
copy div "593439"
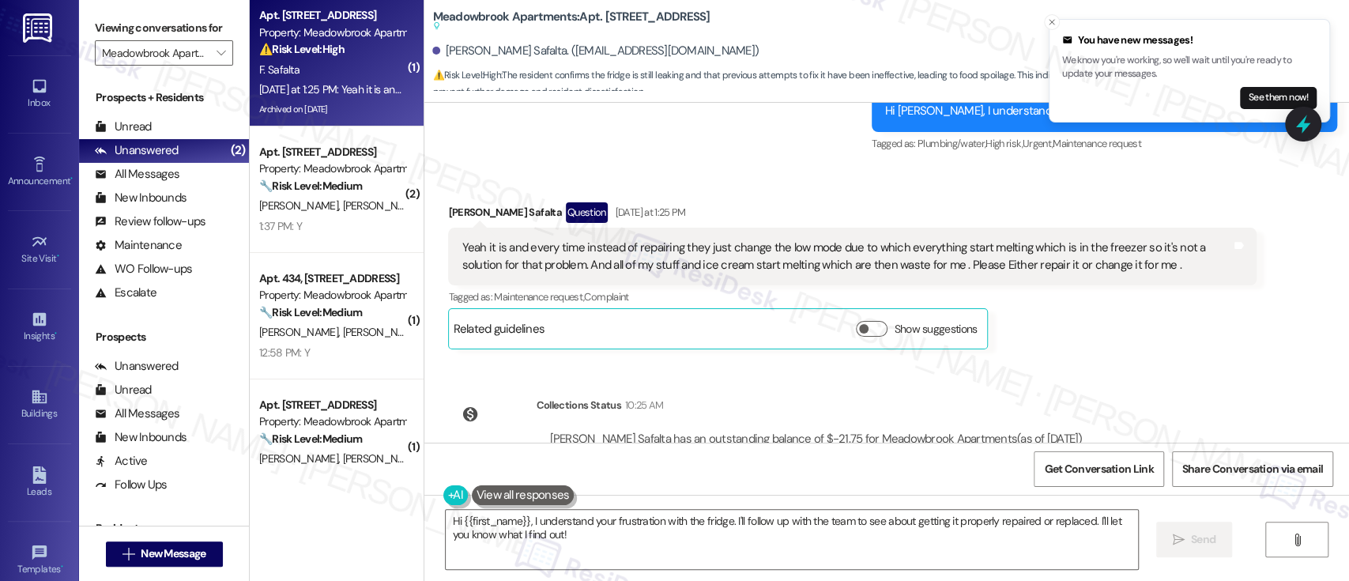
scroll to position [5031, 0]
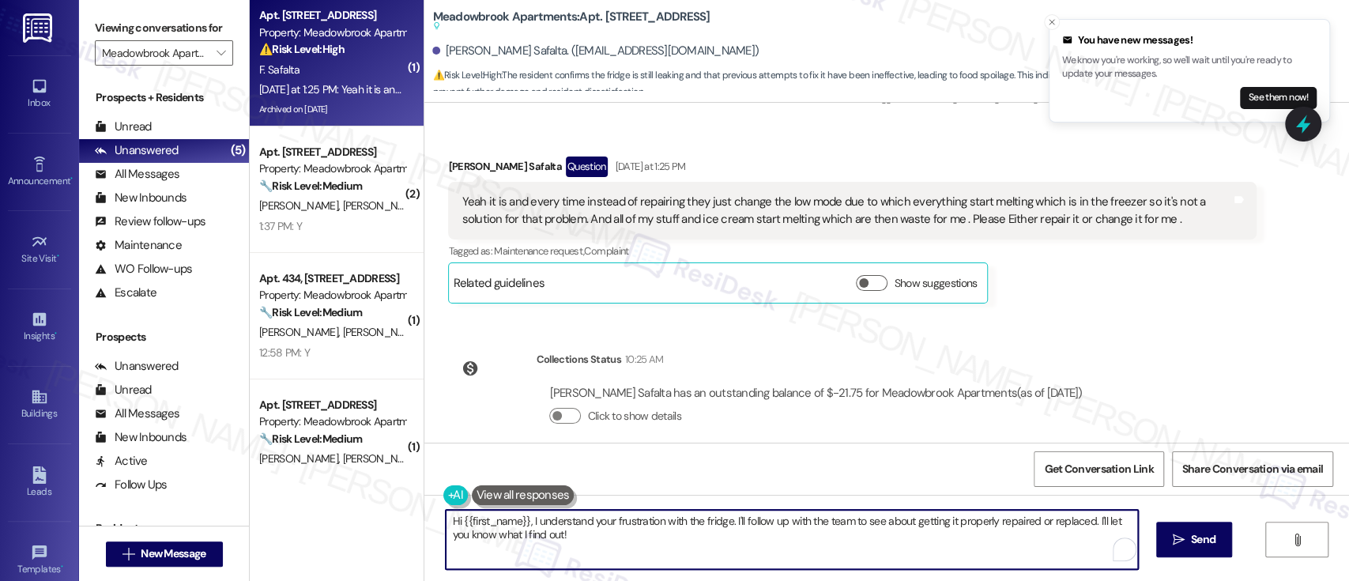
drag, startPoint x: 1089, startPoint y: 523, endPoint x: 1101, endPoint y: 552, distance: 31.6
click at [1101, 552] on textarea "Hi {{first_name}}, I understand your frustration with the fridge. I'll follow u…" at bounding box center [792, 539] width 692 height 59
click at [645, 534] on textarea "Hi {{first_name}}, I understand your frustration with the fridge. I'll follow u…" at bounding box center [789, 539] width 692 height 59
type textarea "Hi {{first_name}}, I understand your frustration with the fridge. I'll follow u…"
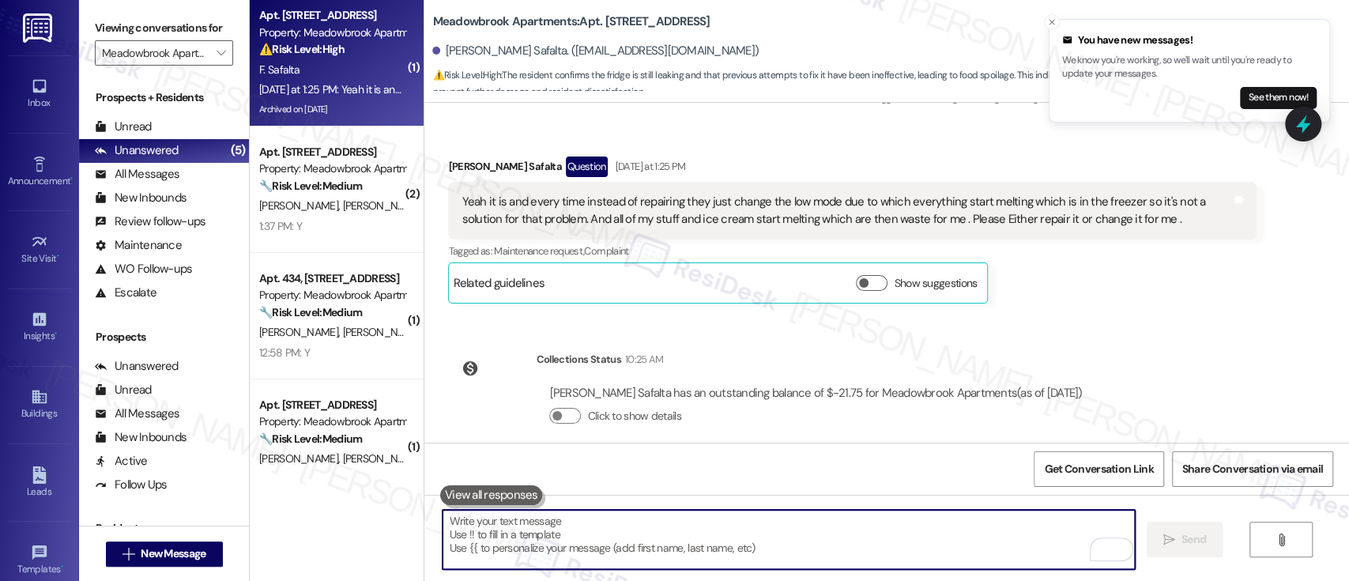
scroll to position [4885, 0]
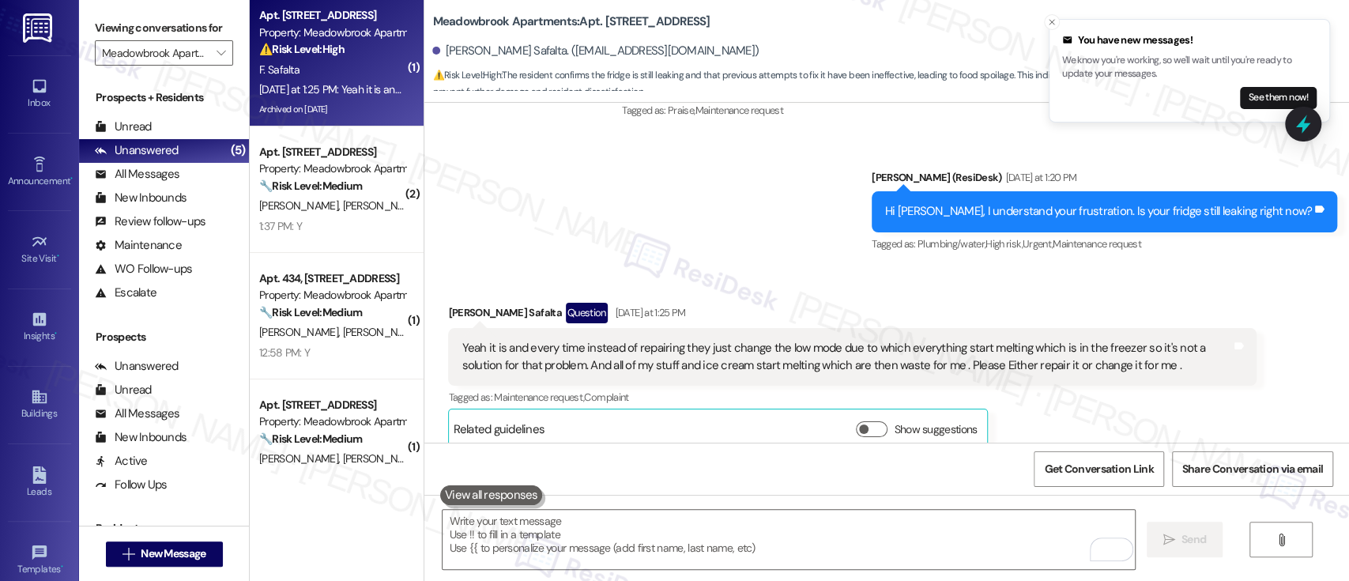
click at [943, 237] on div "Sent via SMS [PERSON_NAME] (ResiDesk) [DATE] at 1:20 PM Hi [PERSON_NAME], I und…" at bounding box center [1104, 212] width 489 height 110
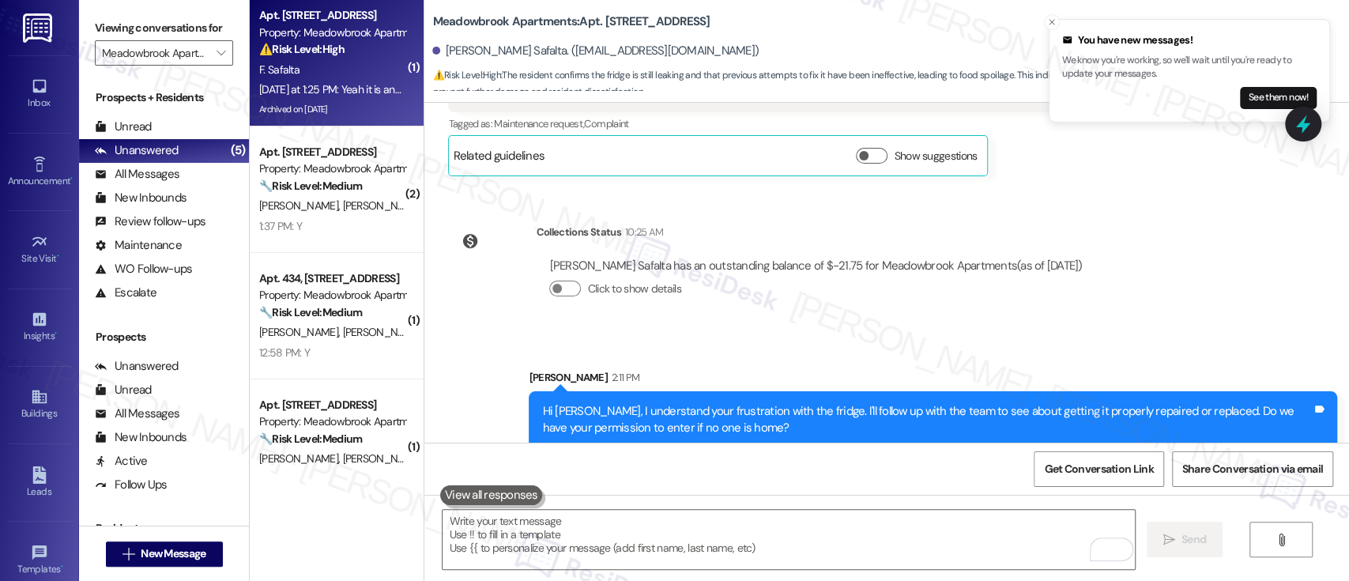
drag, startPoint x: 1135, startPoint y: 341, endPoint x: 1116, endPoint y: 267, distance: 75.9
click at [1132, 334] on div "Sent via SMS [PERSON_NAME] 2:11 PM Hi [PERSON_NAME], I understand your frustrat…" at bounding box center [886, 397] width 925 height 127
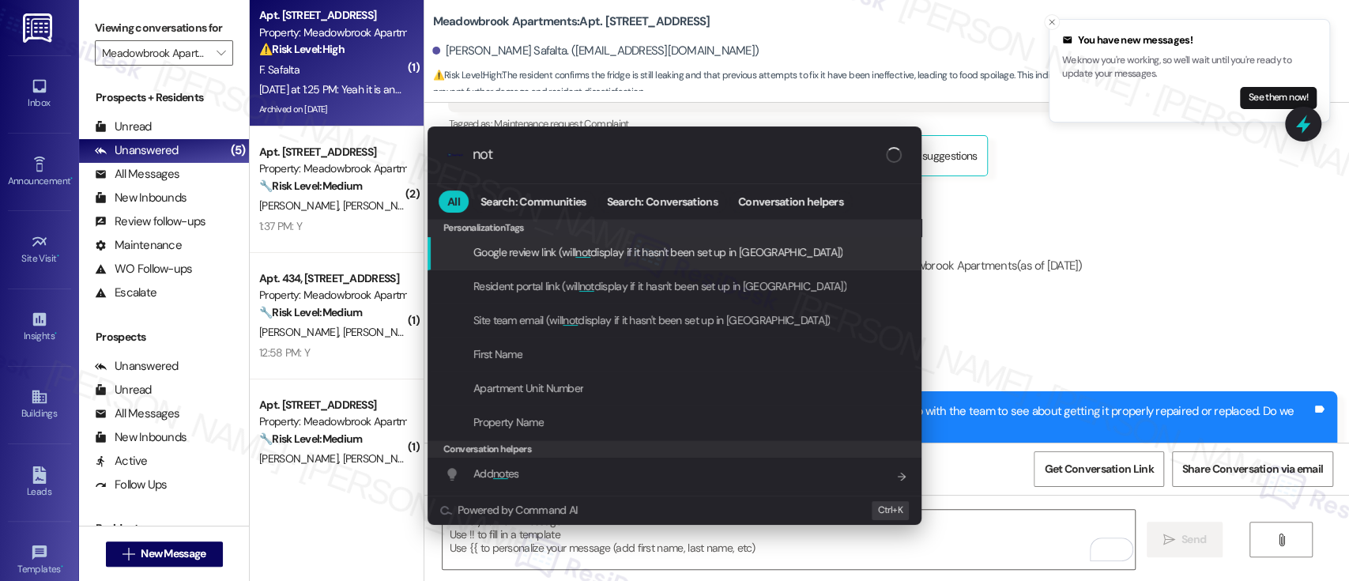
type input "note"
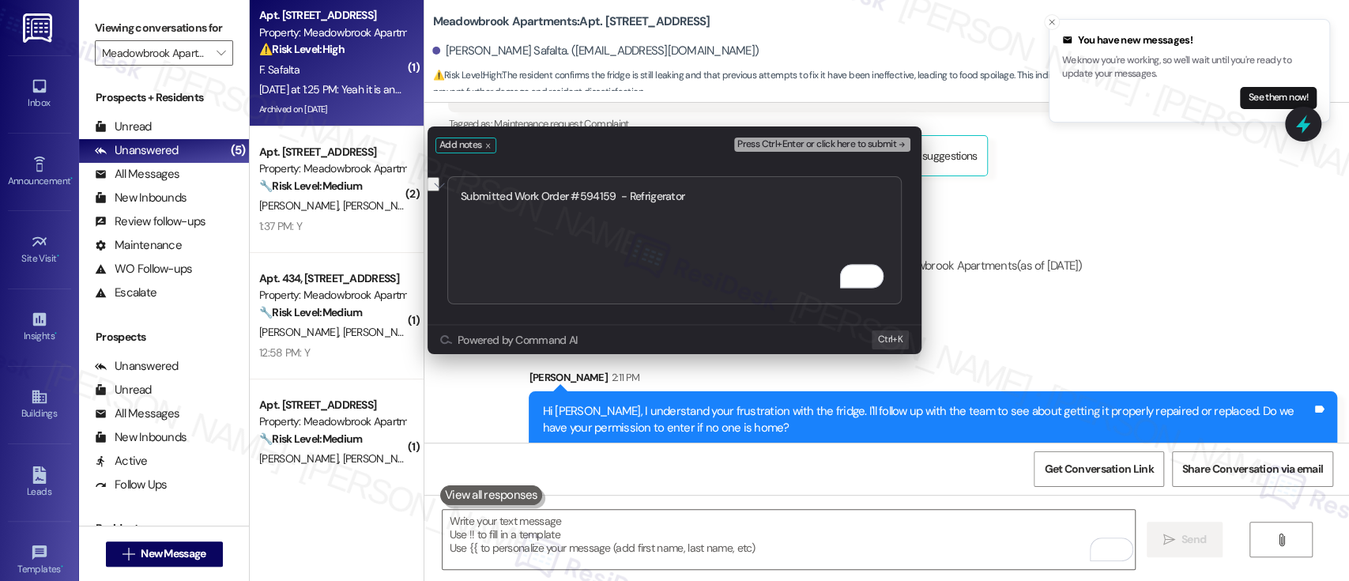
type textarea "Submitted Work Order #594159 - Refrigerator"
click at [839, 139] on span "Press Ctrl+Enter or click here to submit" at bounding box center [816, 144] width 159 height 11
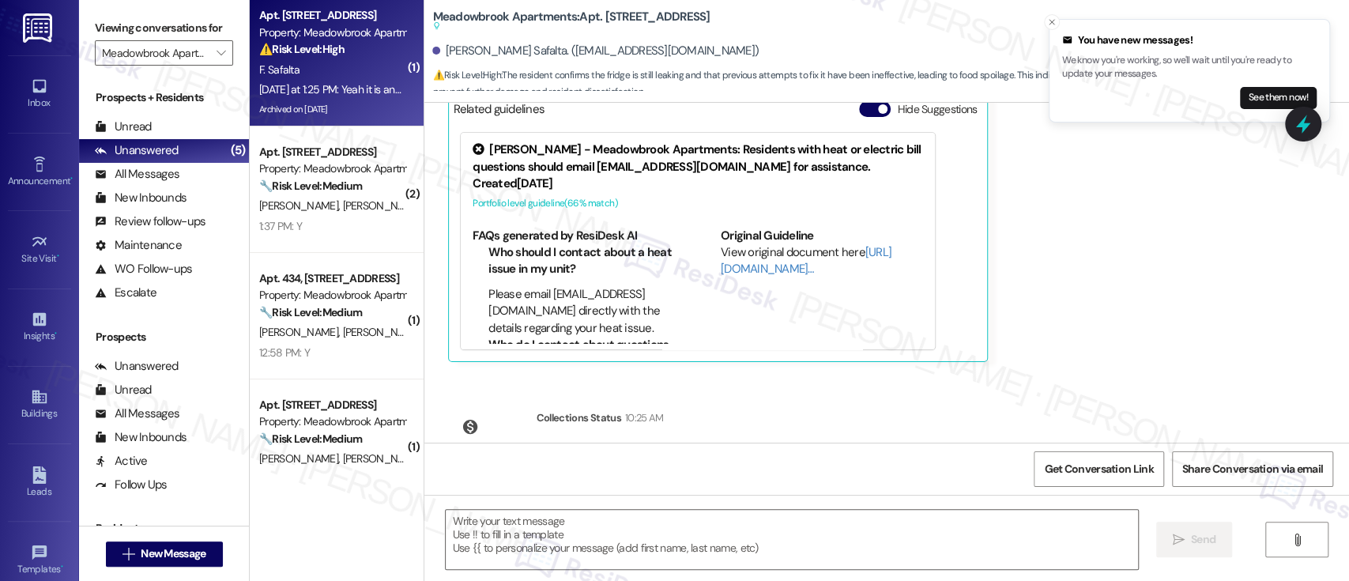
type textarea "Fetching suggested responses. Please feel free to read through the conversation…"
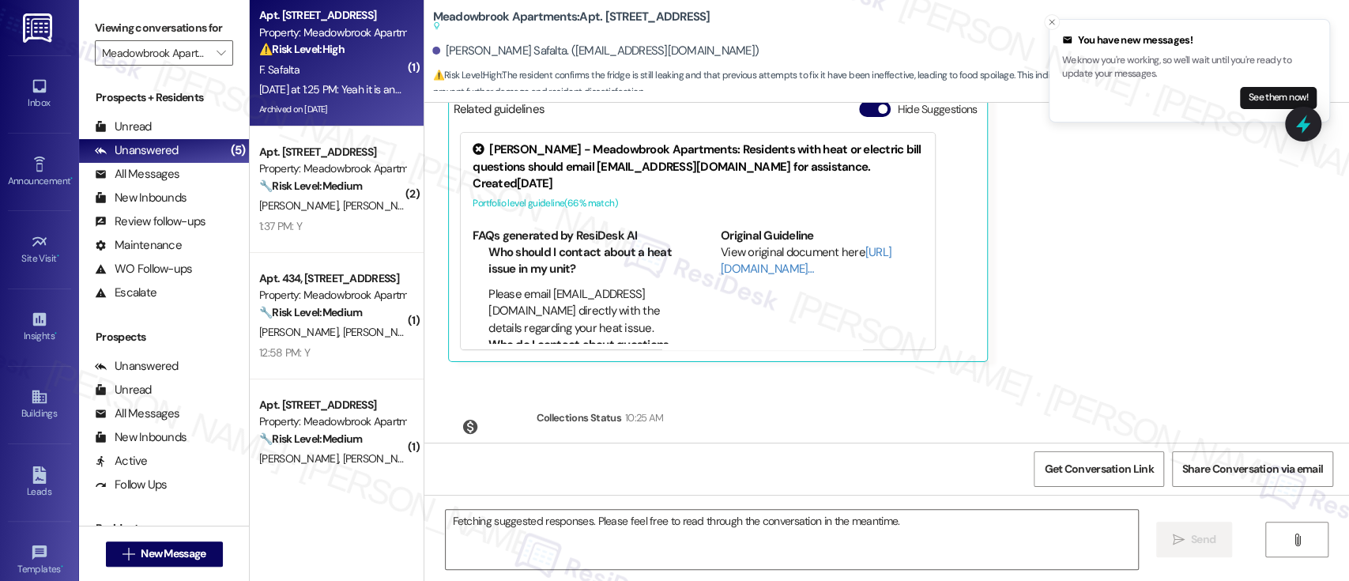
scroll to position [5117, 0]
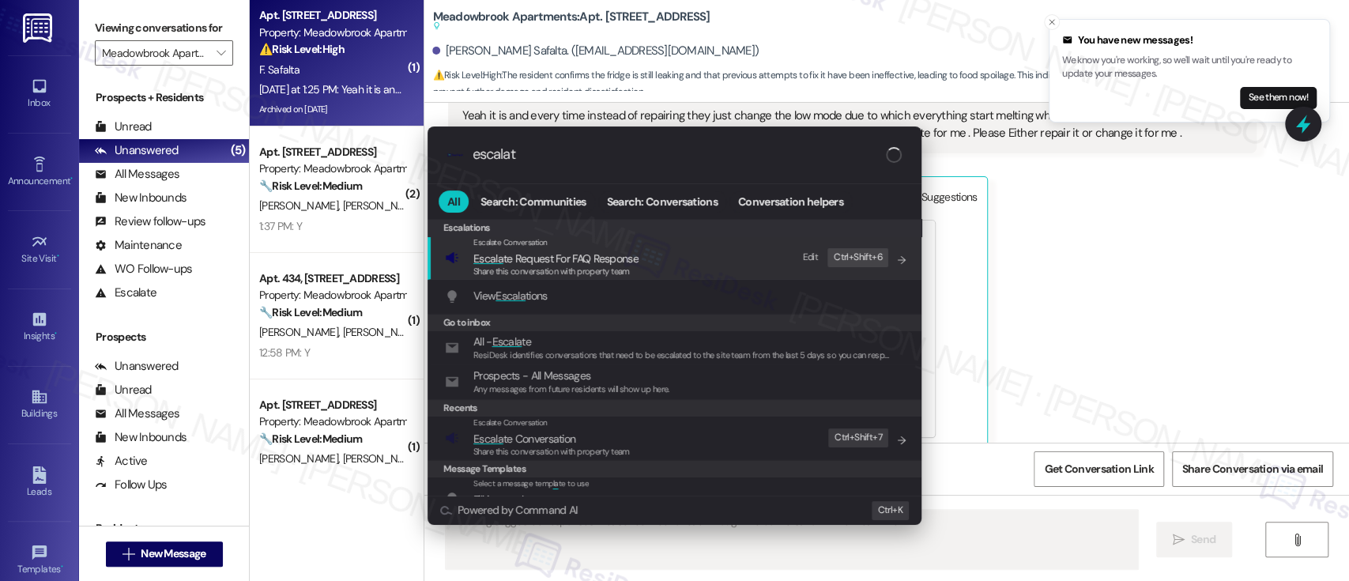
type input "escalate"
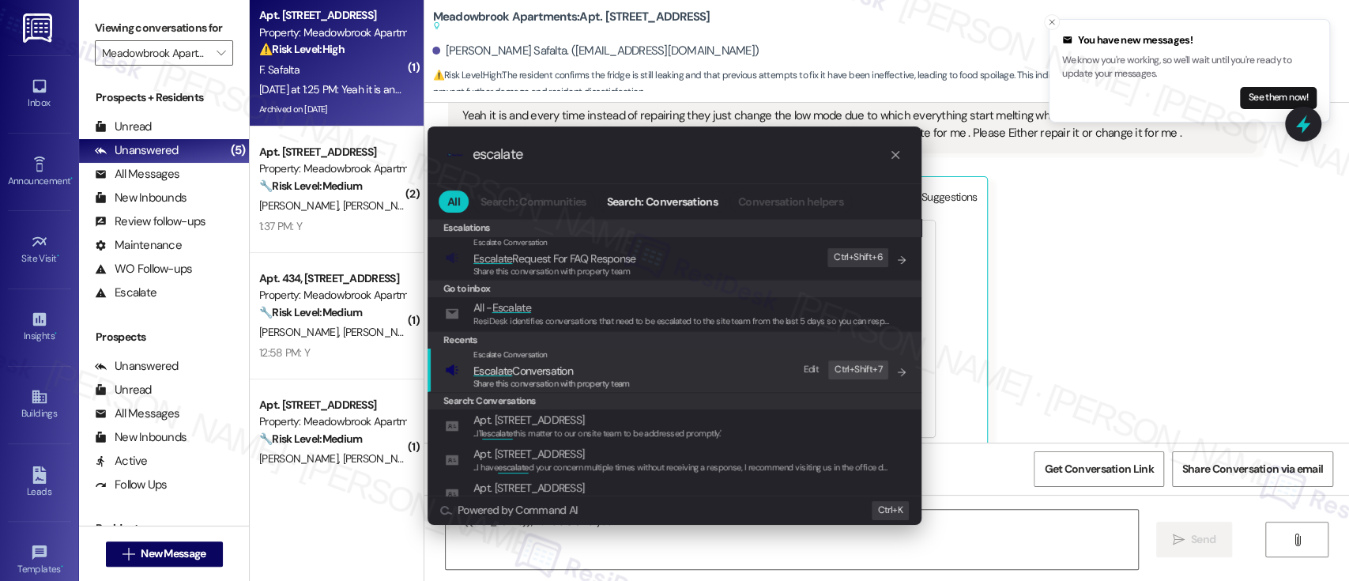
type textarea "Hi {{first_name}}, I understand your"
type input "escalate"
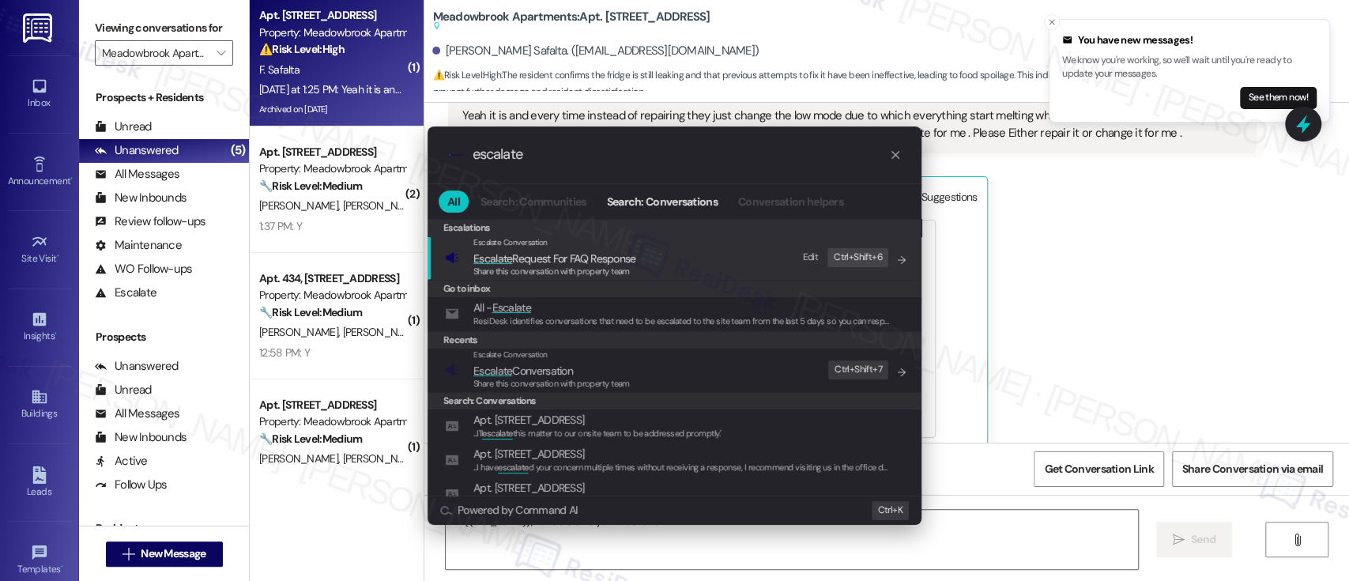
type textarea "Hi {{first_name}}, I understand your frustration with"
click at [521, 362] on span "Escalate Conversation" at bounding box center [523, 370] width 100 height 17
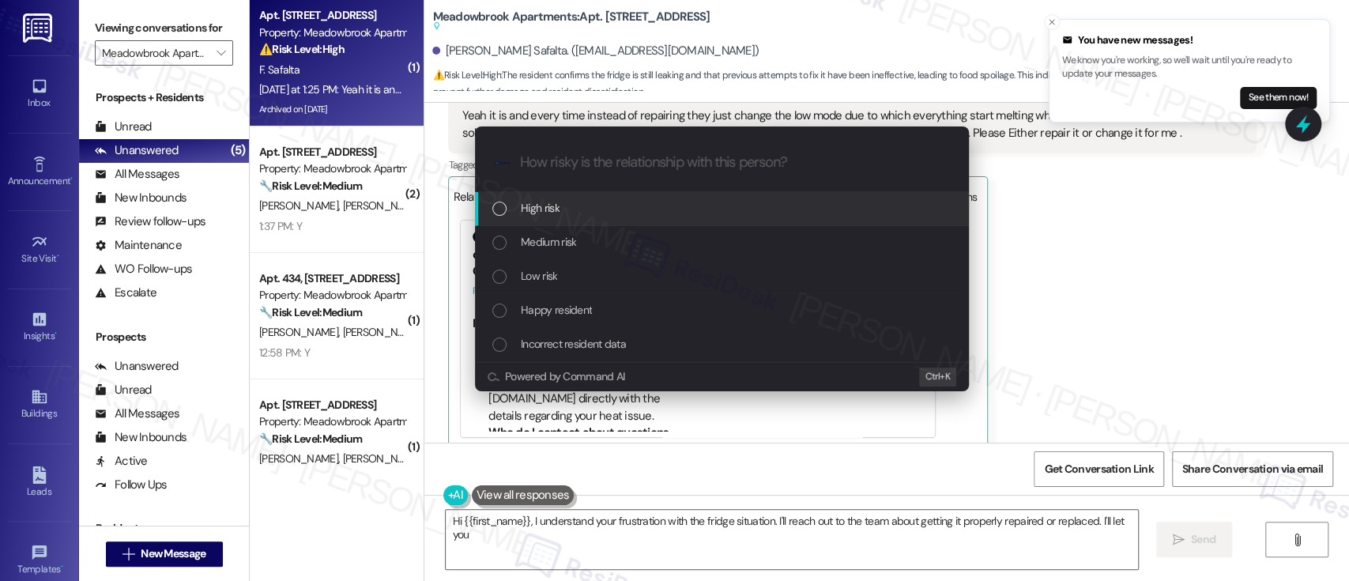
click at [560, 240] on span "Medium risk" at bounding box center [548, 241] width 55 height 17
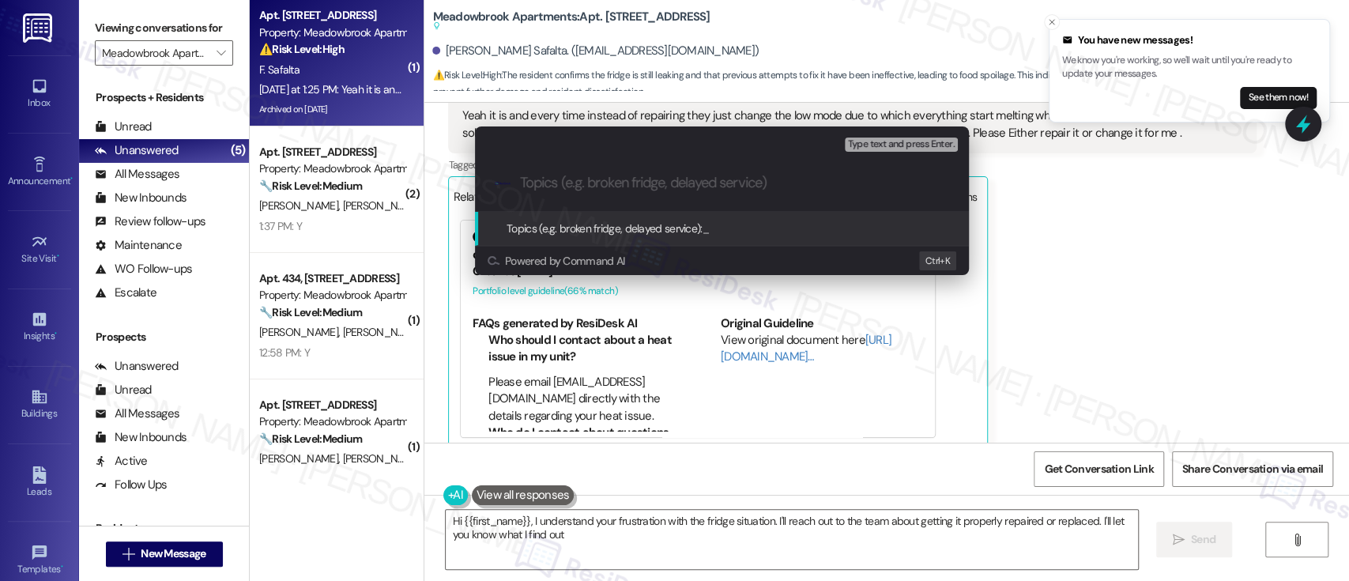
type textarea "Hi {{first_name}}, I understand your frustration with the fridge situation. I'l…"
paste input "Submitted Work Order #594159 - Refrigerator"
type input "Submitted Work Order #594159 - Refrigerator"
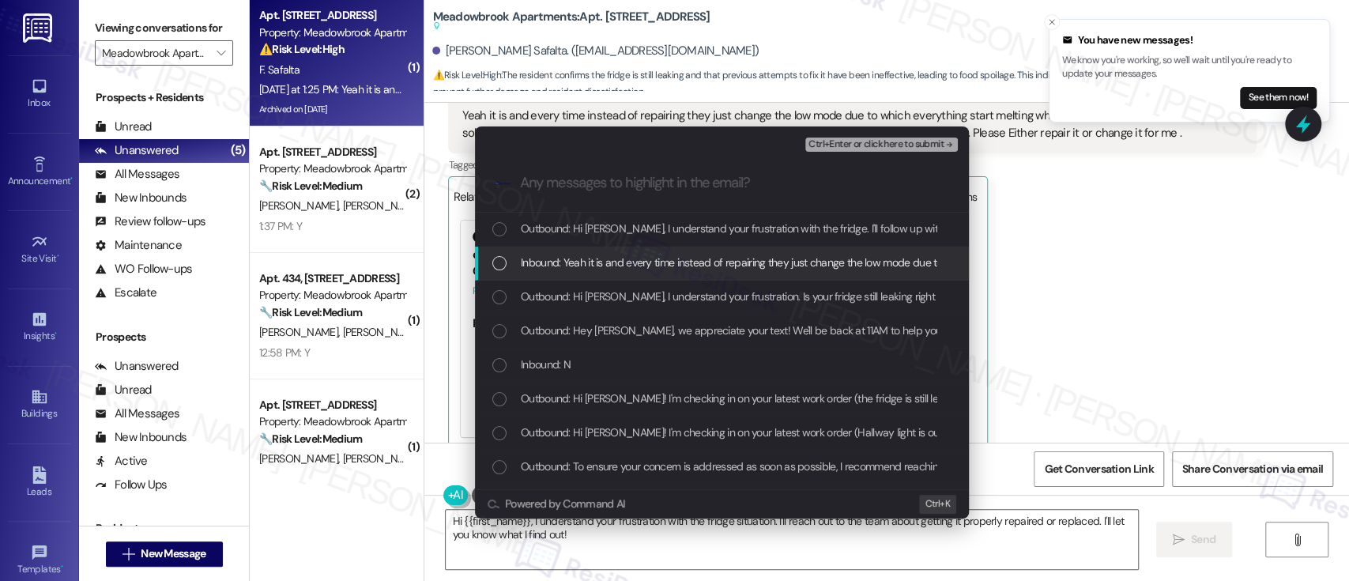
click at [559, 259] on span "Inbound: Yeah it is and every time instead of repairing they just change the lo…" at bounding box center [1210, 262] width 1378 height 17
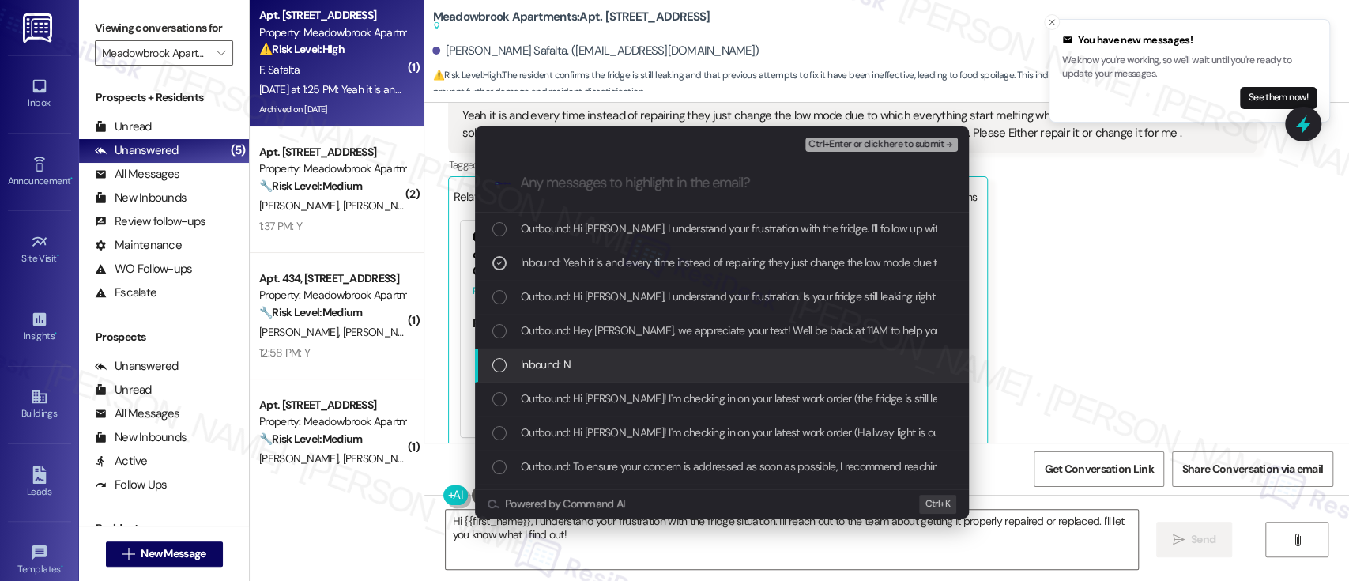
click at [571, 364] on div "Inbound: N" at bounding box center [723, 364] width 462 height 17
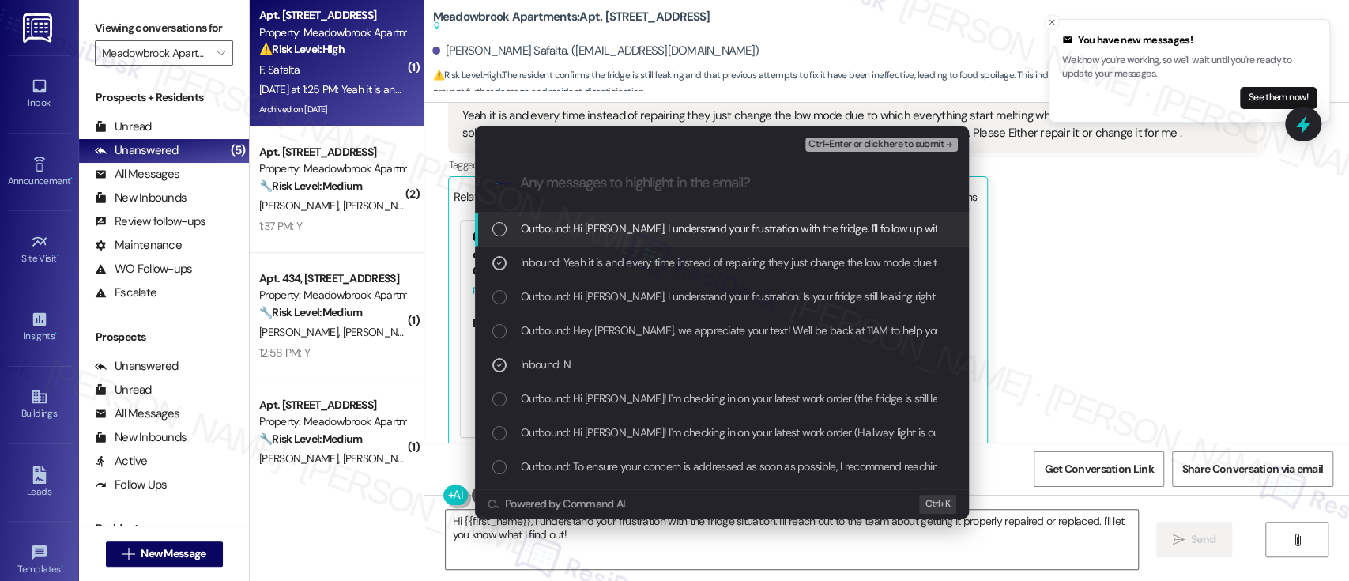
click at [872, 149] on span "Ctrl+Enter or click here to submit" at bounding box center [875, 144] width 135 height 11
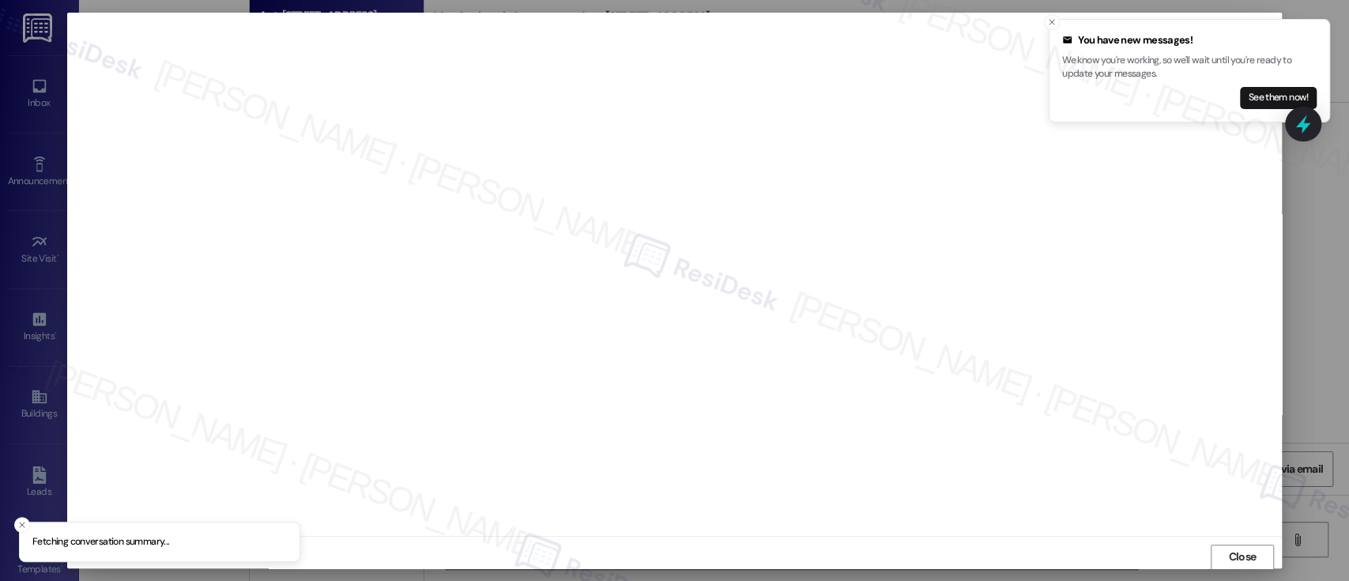
scroll to position [1, 0]
click at [1047, 22] on icon "Close toast" at bounding box center [1051, 21] width 9 height 9
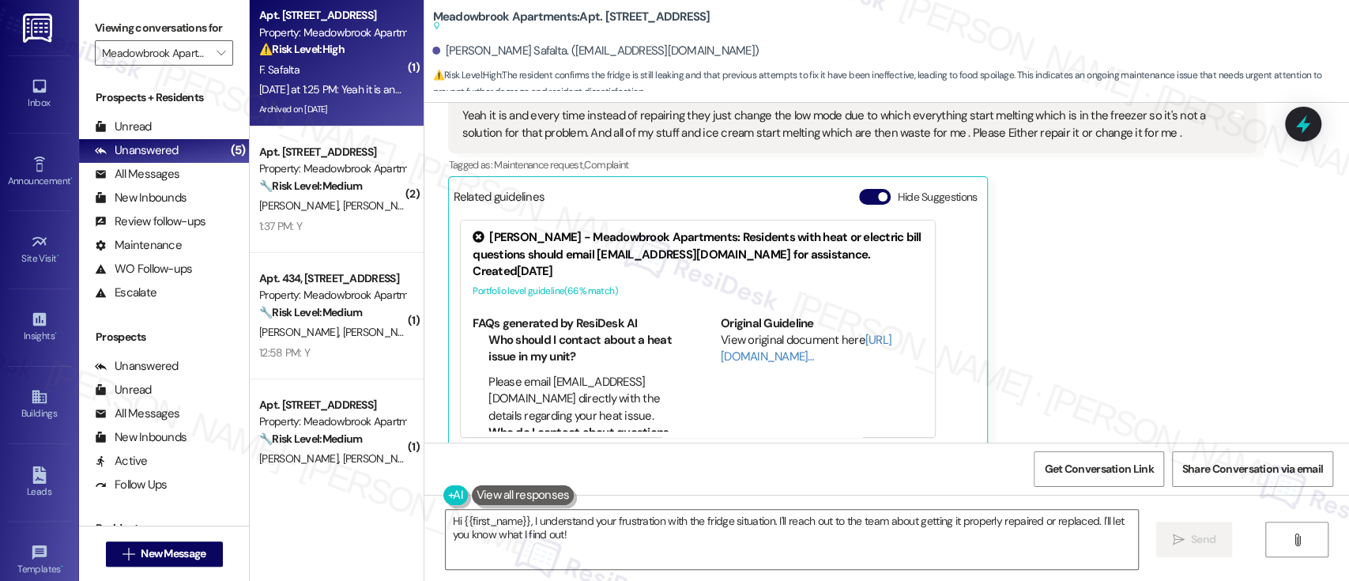
scroll to position [5547, 0]
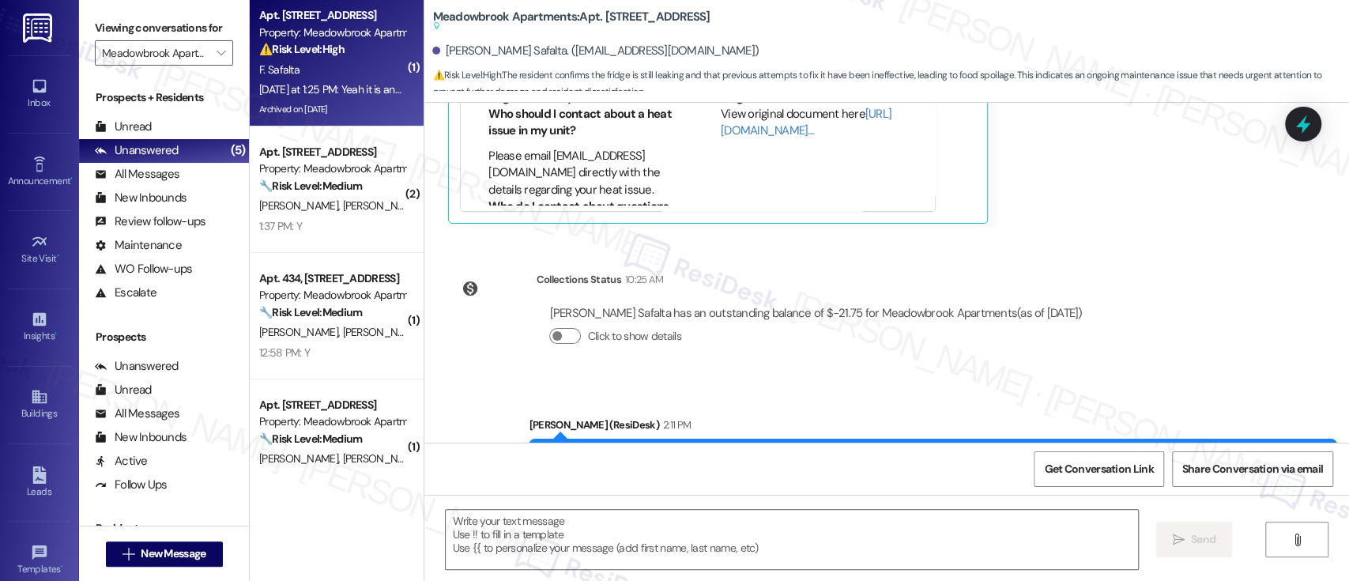
type textarea "Fetching suggested responses. Please feel free to read through the conversation…"
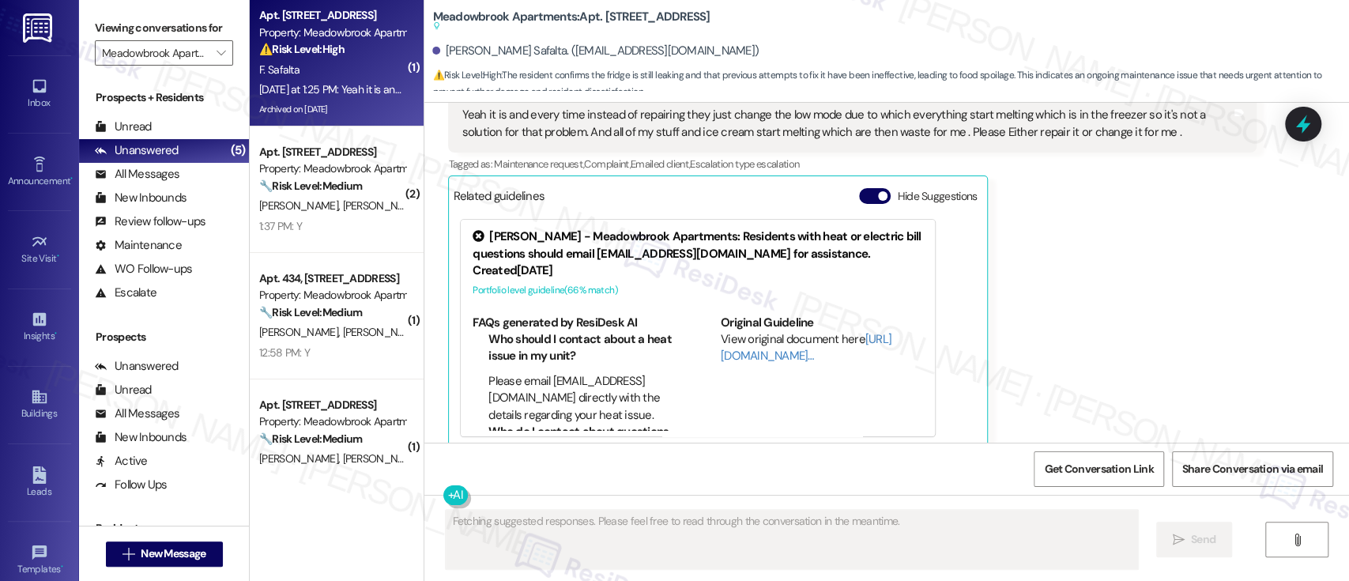
scroll to position [5117, 0]
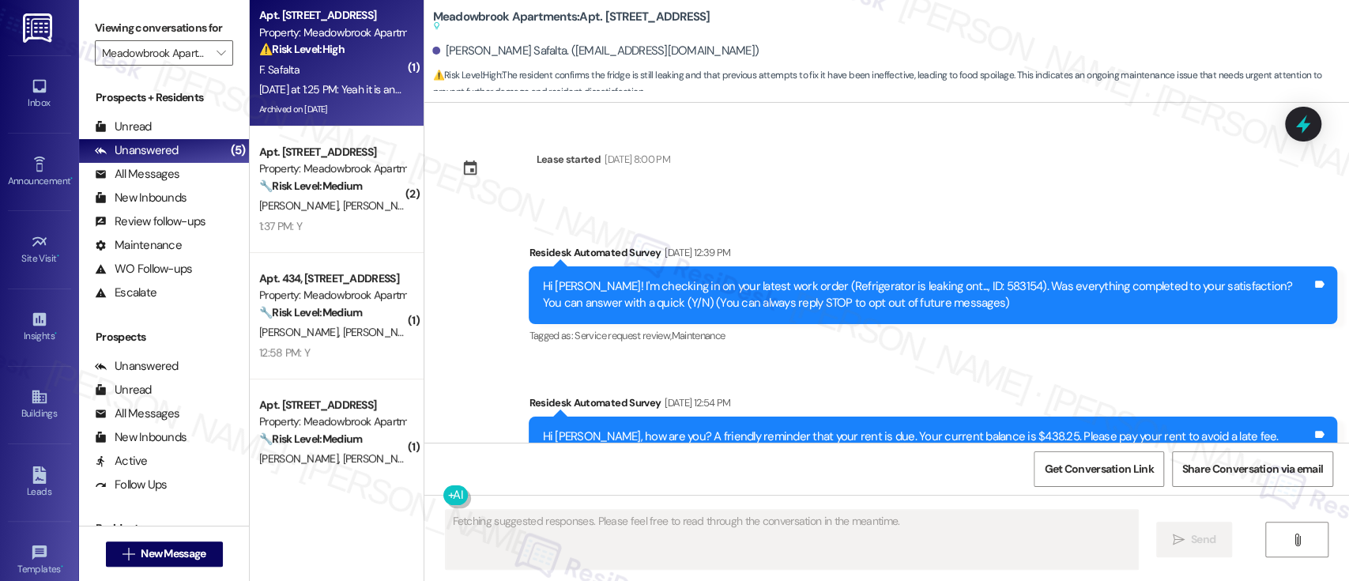
scroll to position [5117, 0]
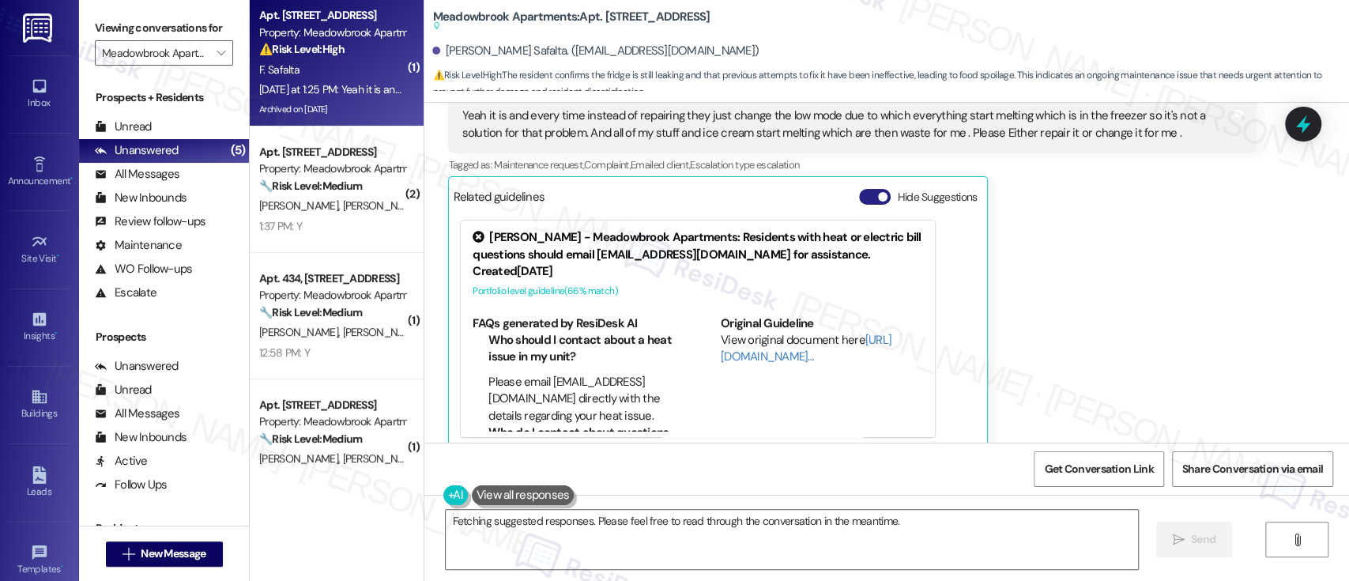
click at [865, 189] on button "Hide Suggestions" at bounding box center [875, 197] width 32 height 16
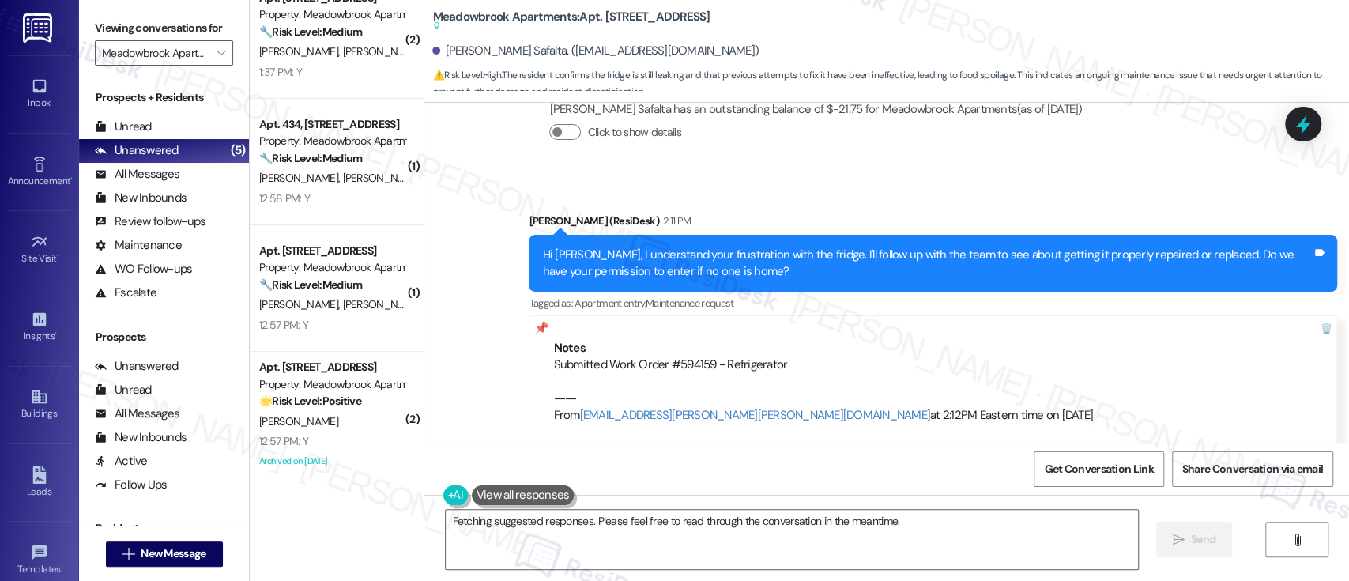
scroll to position [164, 0]
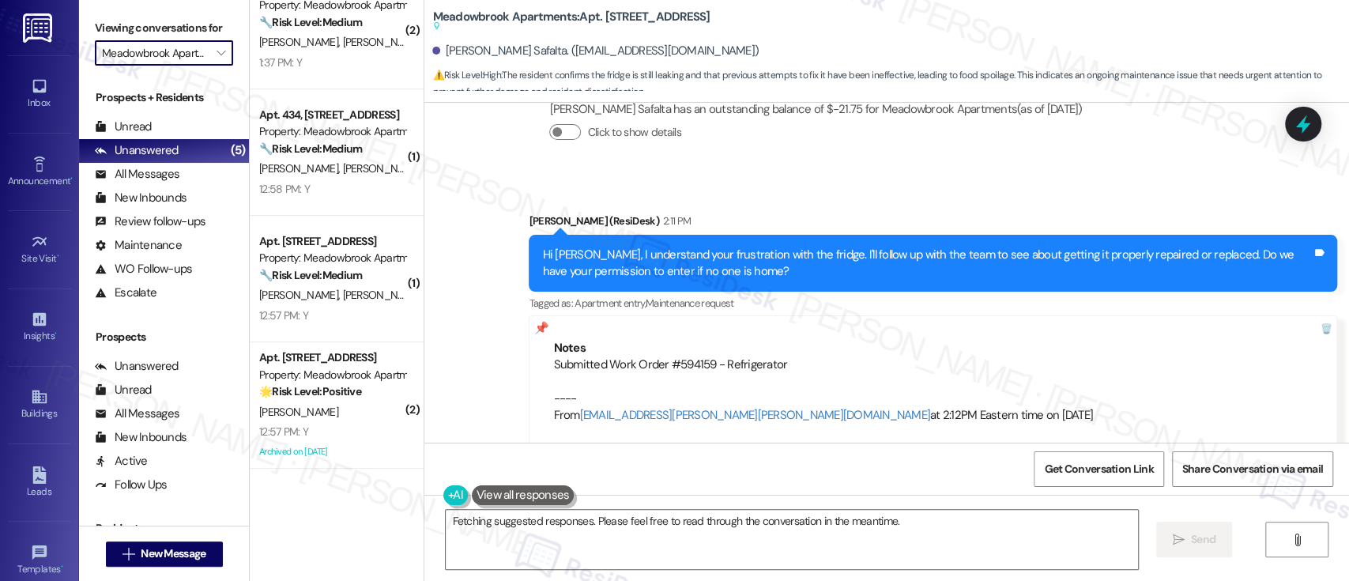
click at [196, 59] on input "Meadowbrook Apartments" at bounding box center [155, 52] width 106 height 25
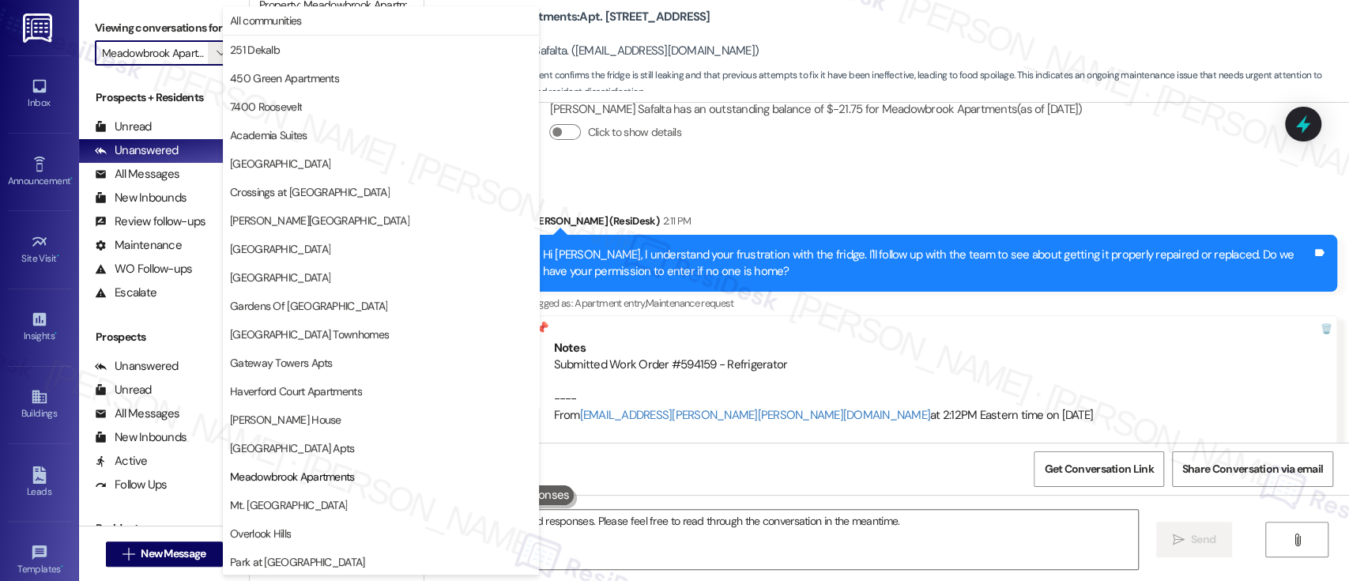
scroll to position [257, 0]
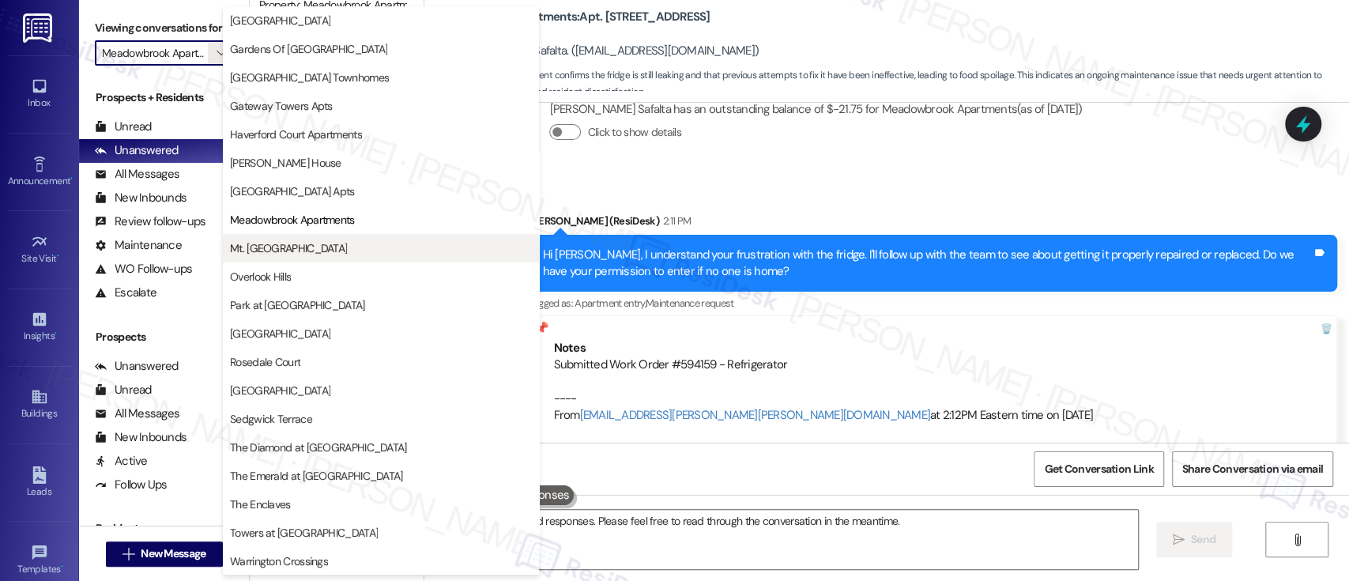
click at [278, 245] on span "Mt. [GEOGRAPHIC_DATA]" at bounding box center [288, 248] width 117 height 16
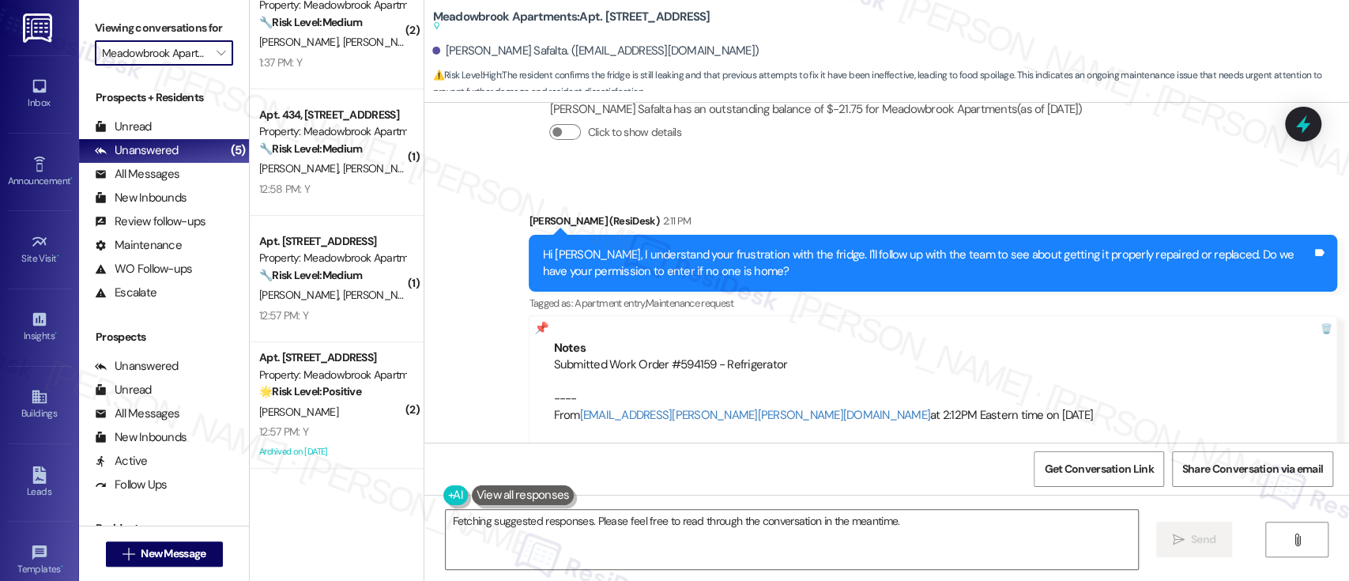
type input "Mt. [GEOGRAPHIC_DATA]"
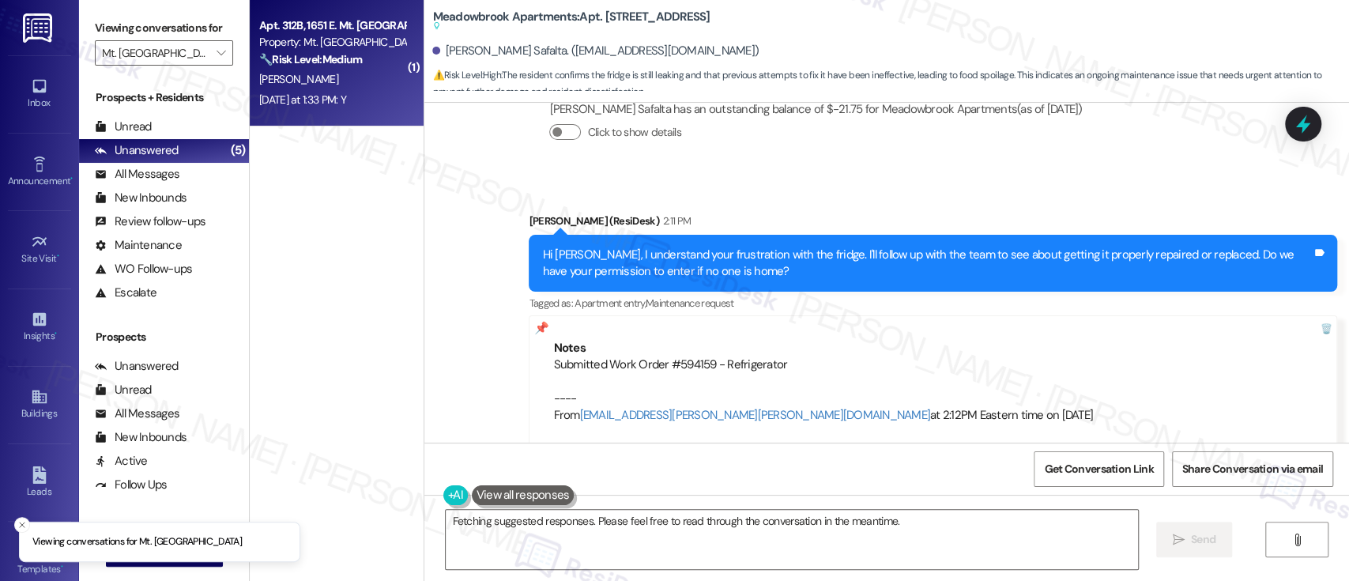
click at [336, 104] on div "[DATE] at 1:33 PM: Y [DATE] at 1:33 PM: Y" at bounding box center [302, 99] width 87 height 14
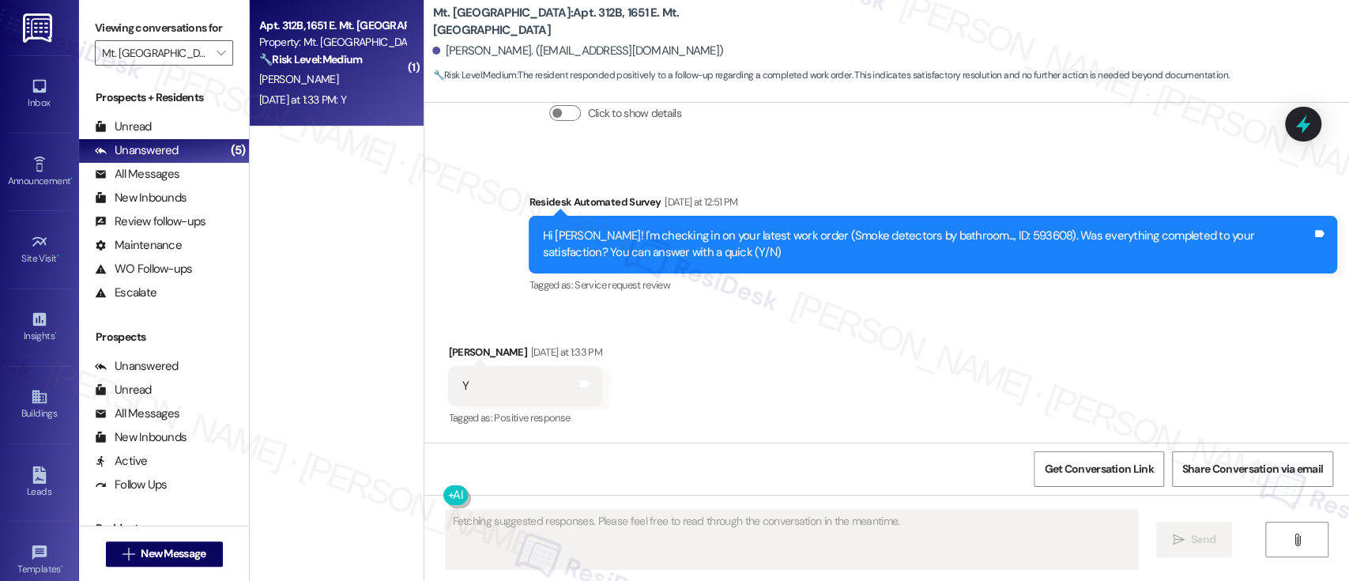
scroll to position [1808, 0]
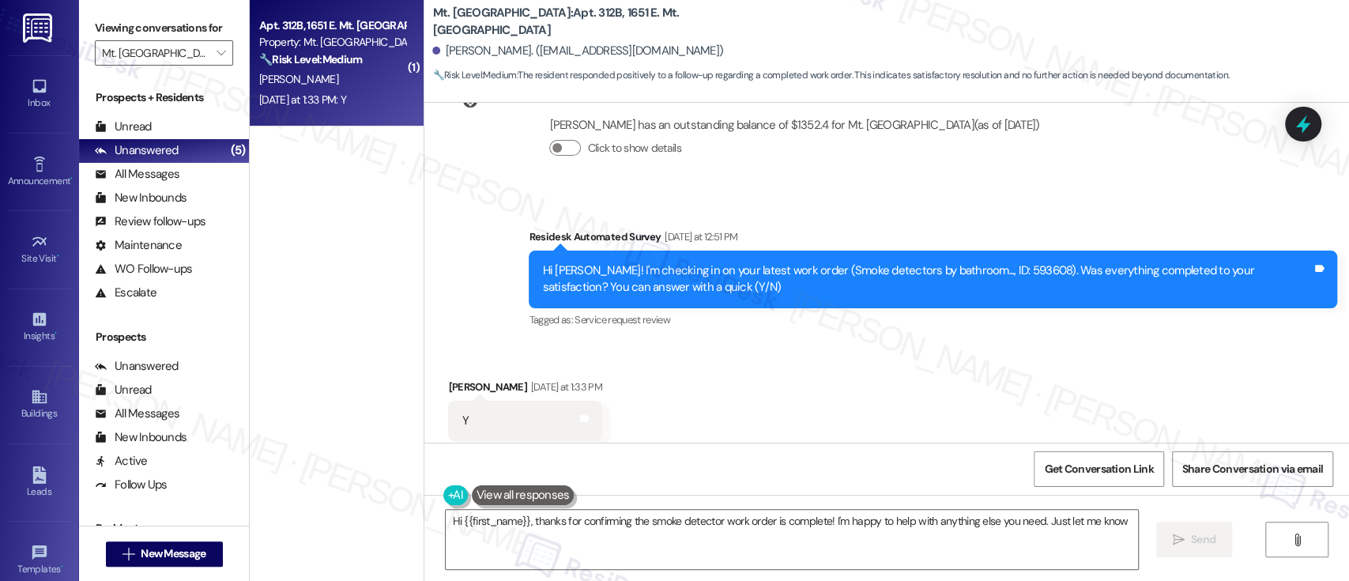
type textarea "Hi {{first_name}}, thanks for confirming the smoke detector work order is compl…"
click at [765, 343] on div "Received via SMS [PERSON_NAME] [DATE] at 1:33 PM Y Tags and notes Tagged as: Po…" at bounding box center [886, 410] width 925 height 134
click at [720, 378] on div "Received via SMS [PERSON_NAME] [DATE] at 1:33 PM Y Tags and notes Tagged as: Po…" at bounding box center [886, 410] width 925 height 134
click at [560, 521] on textarea "Hi {{first_name}}, thanks for confirming the smoke detector work order is compl…" at bounding box center [792, 539] width 692 height 59
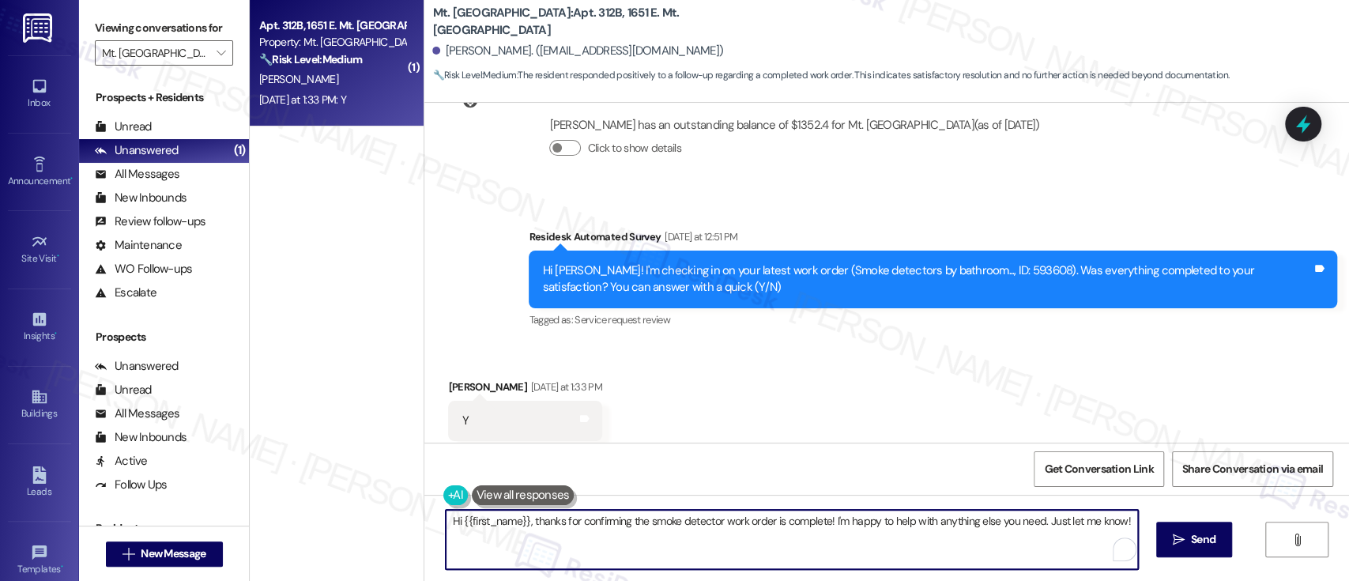
click at [606, 522] on textarea "Hi {{first_name}}, thanks for confirming the smoke detector work order is compl…" at bounding box center [792, 539] width 692 height 59
click at [842, 518] on textarea "Hi {{first_name}}, thanks for confirming the smoke detector work order is compl…" at bounding box center [789, 539] width 692 height 59
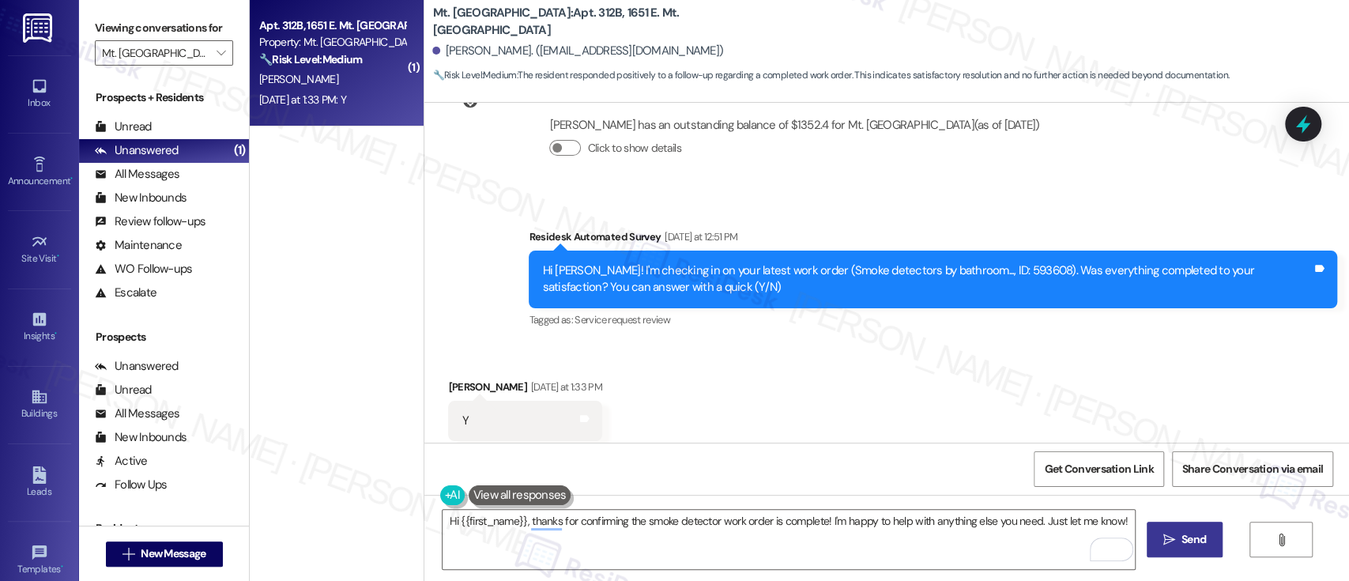
click at [1170, 540] on icon "" at bounding box center [1169, 539] width 12 height 13
click at [217, 55] on icon "" at bounding box center [221, 53] width 9 height 13
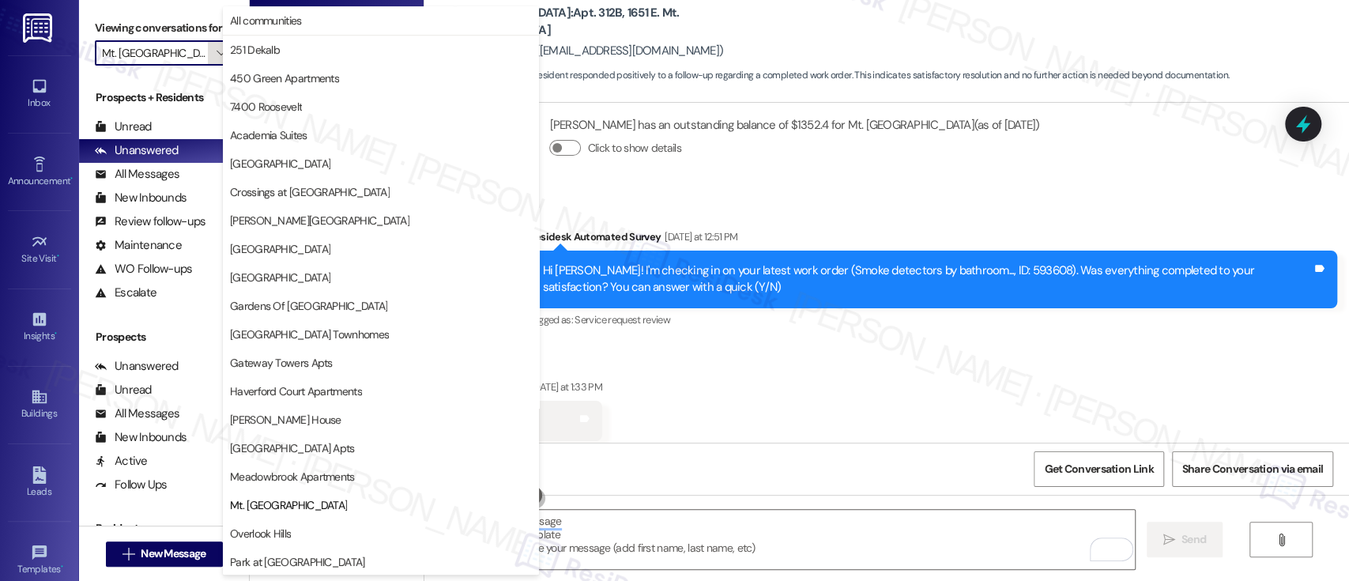
scroll to position [257, 0]
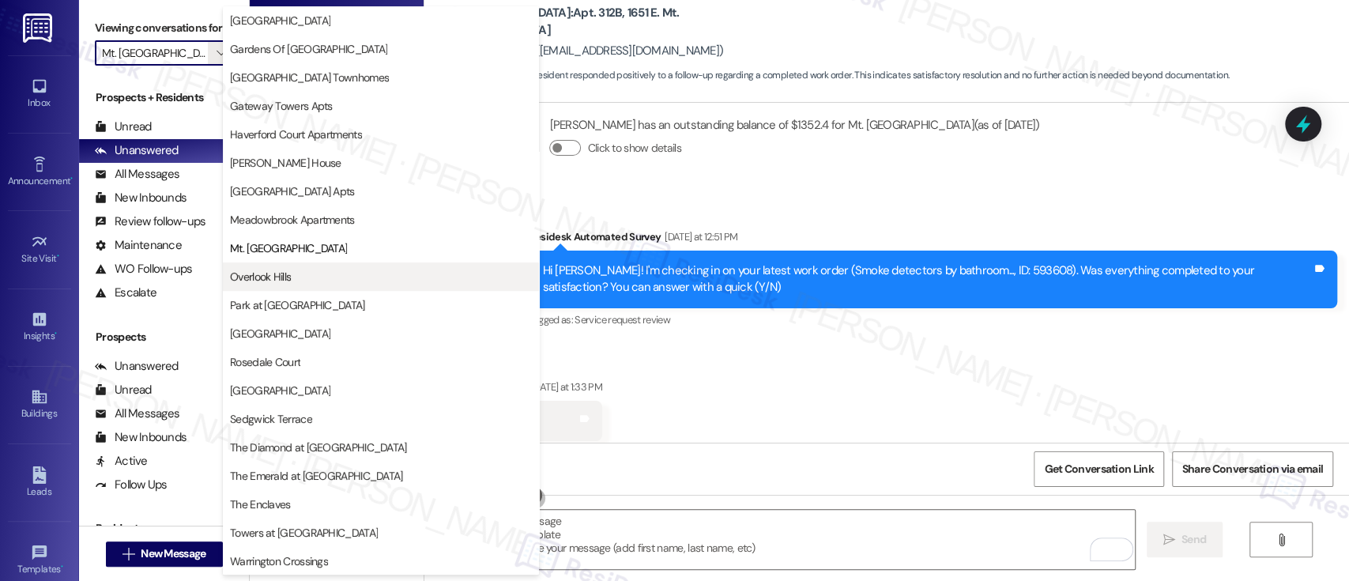
click at [275, 269] on span "Overlook Hills" at bounding box center [260, 277] width 61 height 16
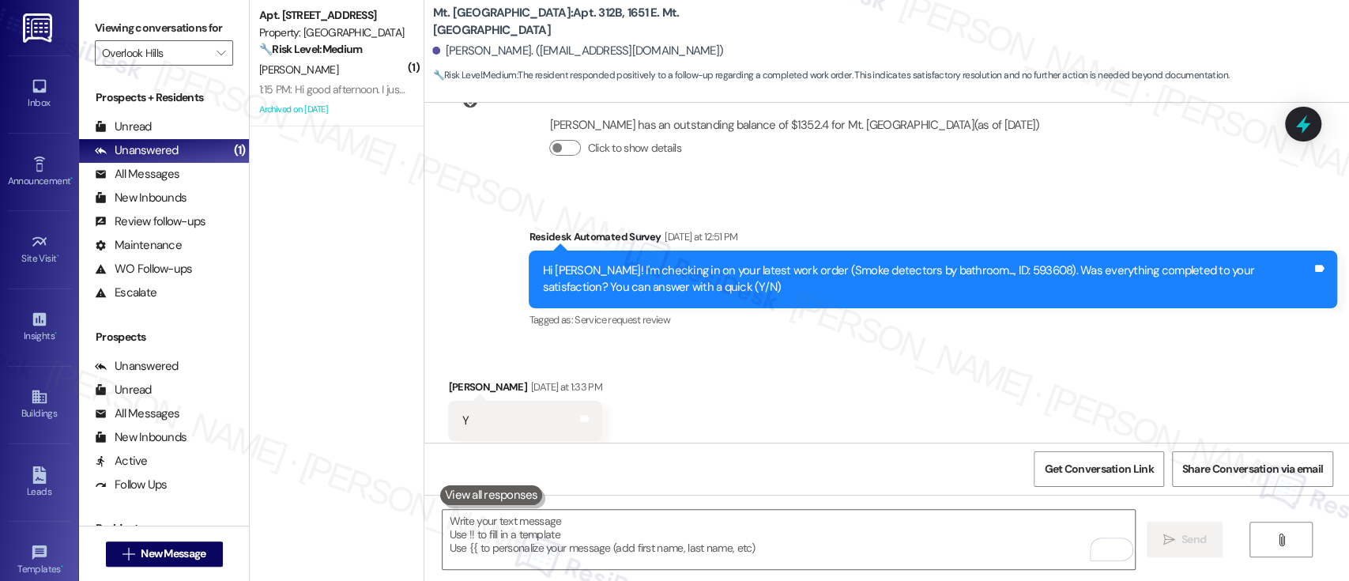
click at [845, 343] on div "Received via SMS [PERSON_NAME] [DATE] at 1:33 PM Y Tags and notes Tagged as: Po…" at bounding box center [886, 410] width 925 height 134
click at [208, 51] on button "" at bounding box center [220, 52] width 25 height 25
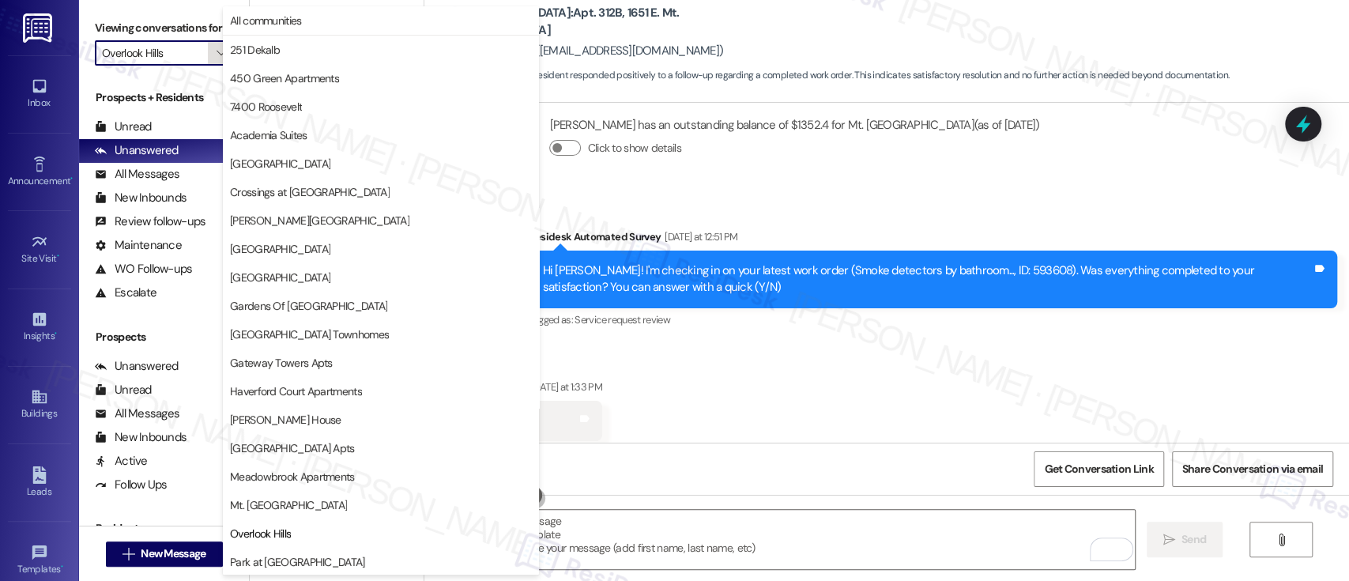
scroll to position [257, 0]
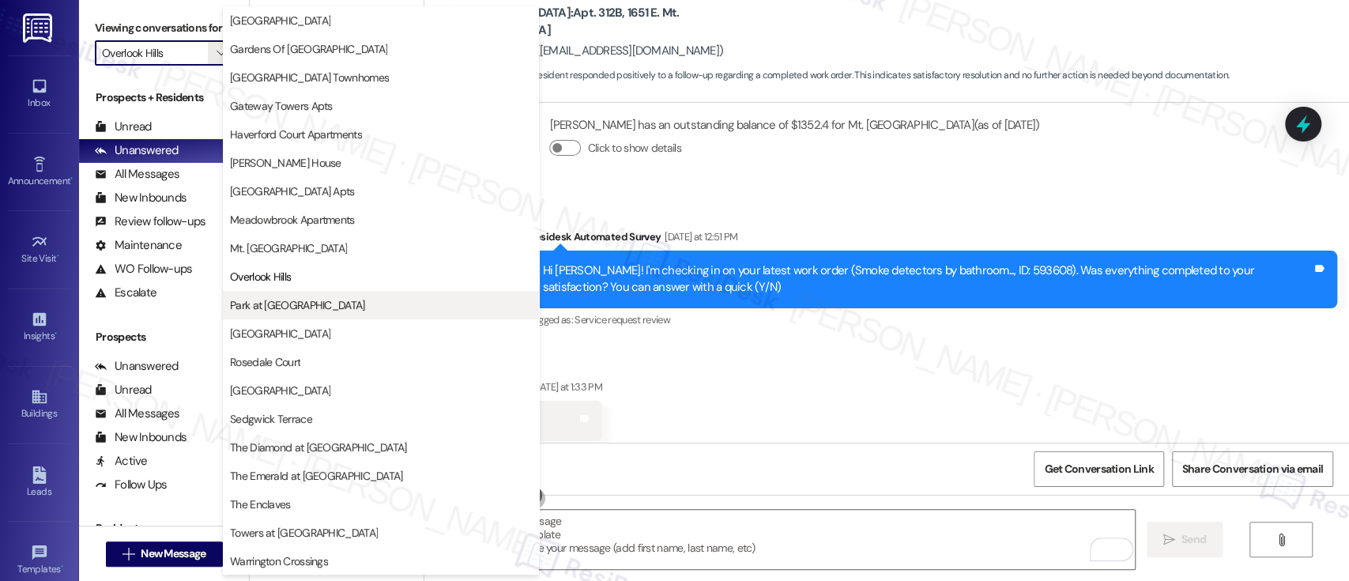
click at [285, 297] on span "Park at [GEOGRAPHIC_DATA]" at bounding box center [297, 305] width 135 height 16
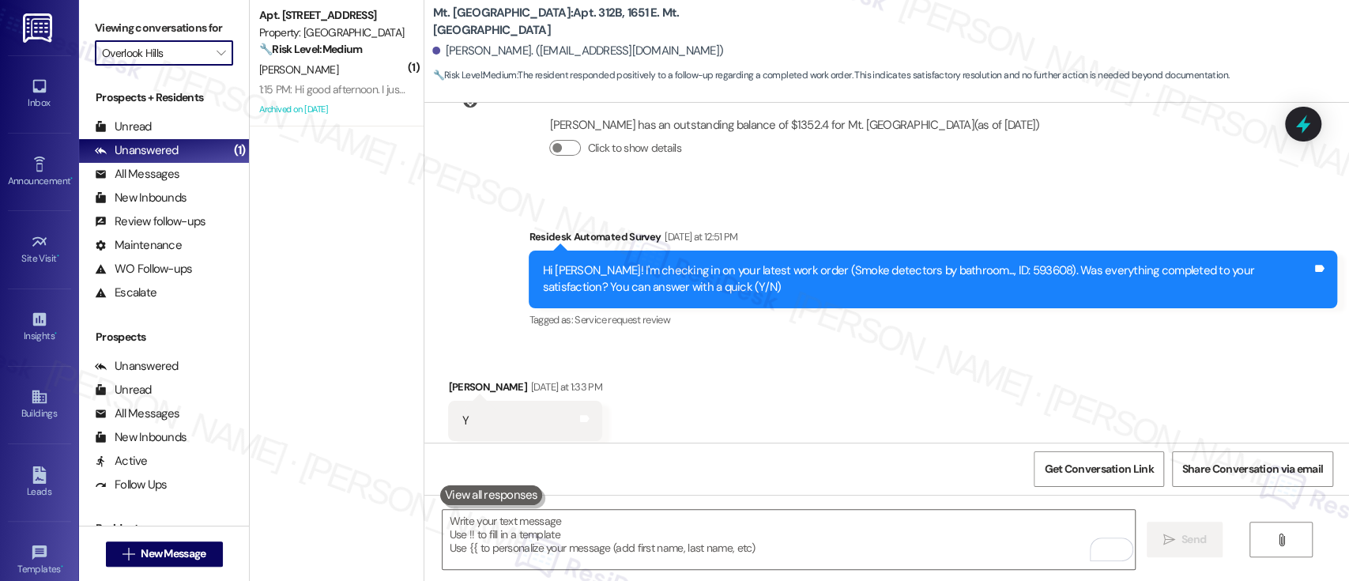
type input "Park at [GEOGRAPHIC_DATA]"
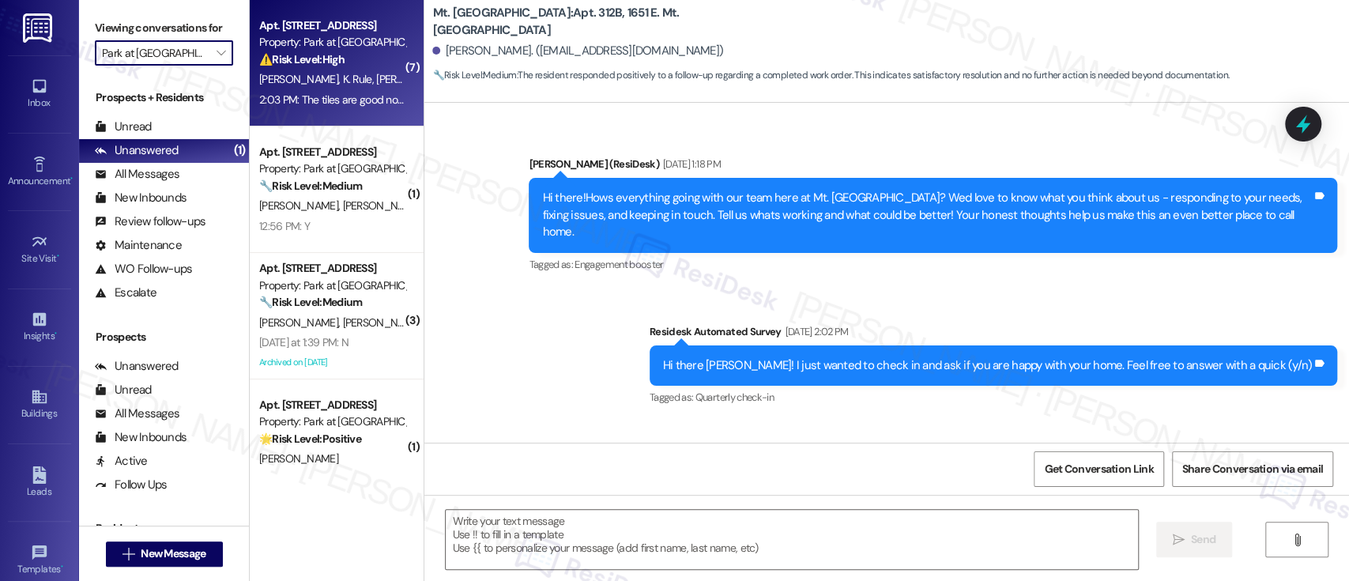
type textarea "Fetching suggested responses. Please feel free to read through the conversation…"
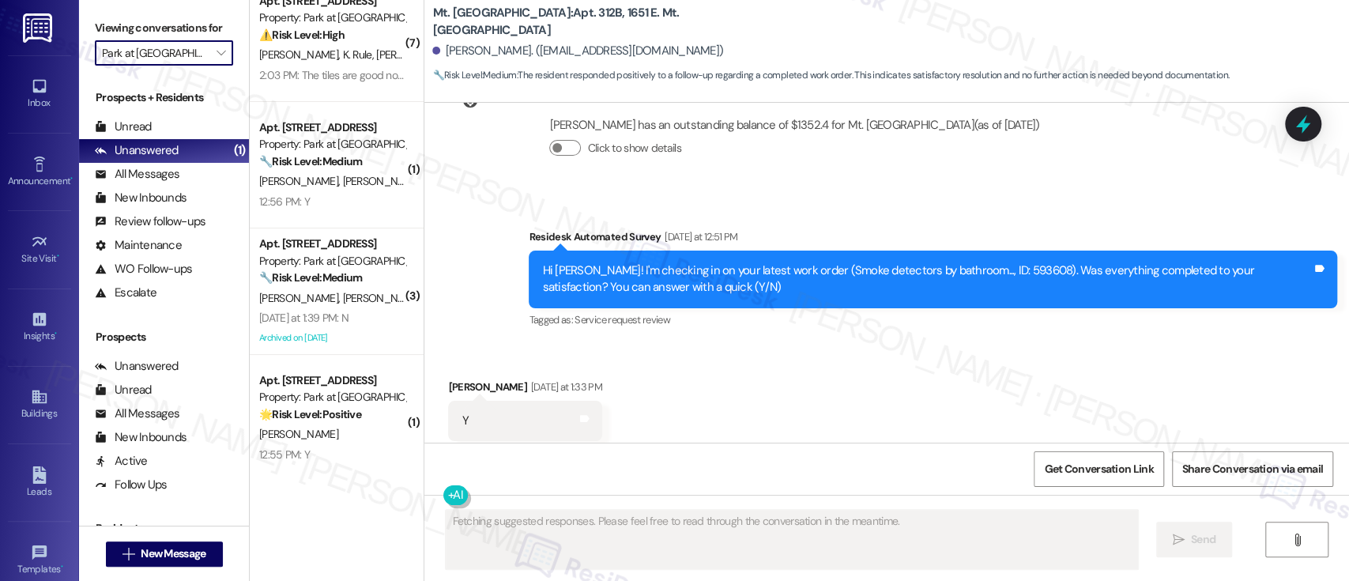
scroll to position [37, 0]
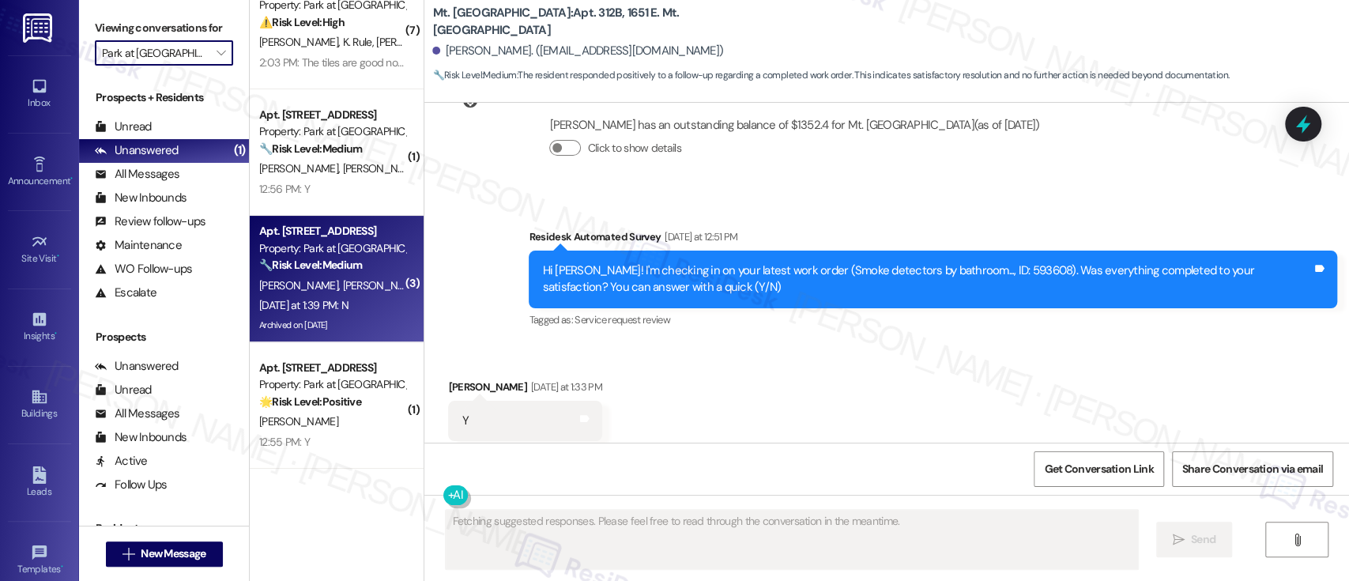
click at [370, 284] on div "[PERSON_NAME] [PERSON_NAME]" at bounding box center [332, 286] width 149 height 20
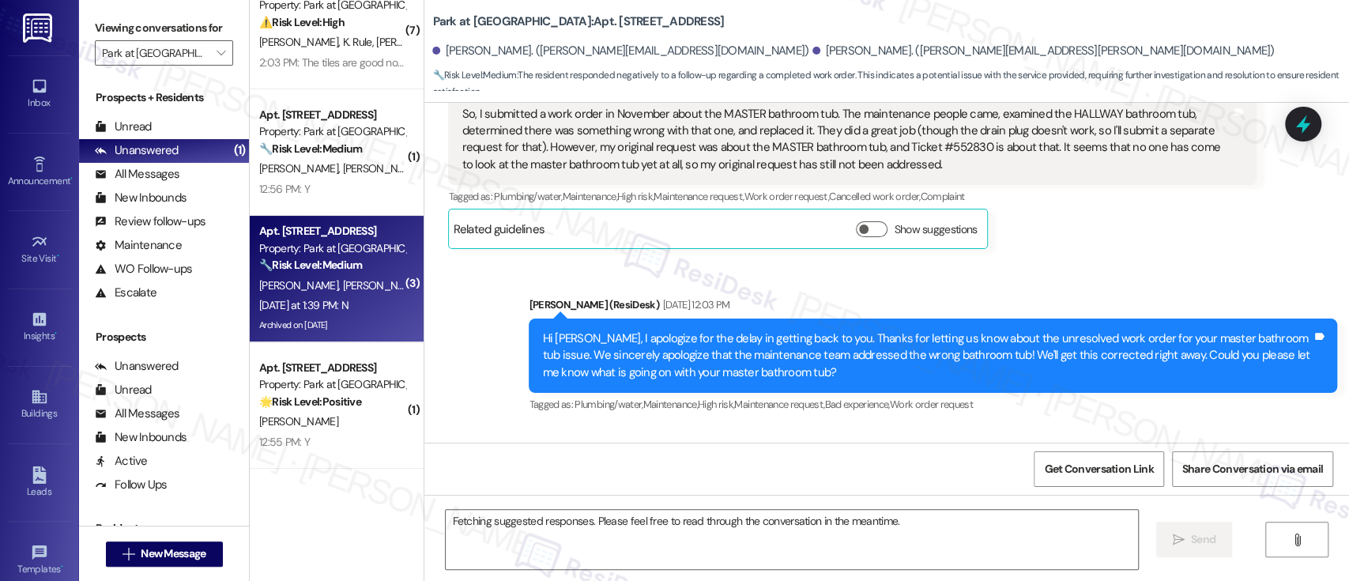
scroll to position [12579, 0]
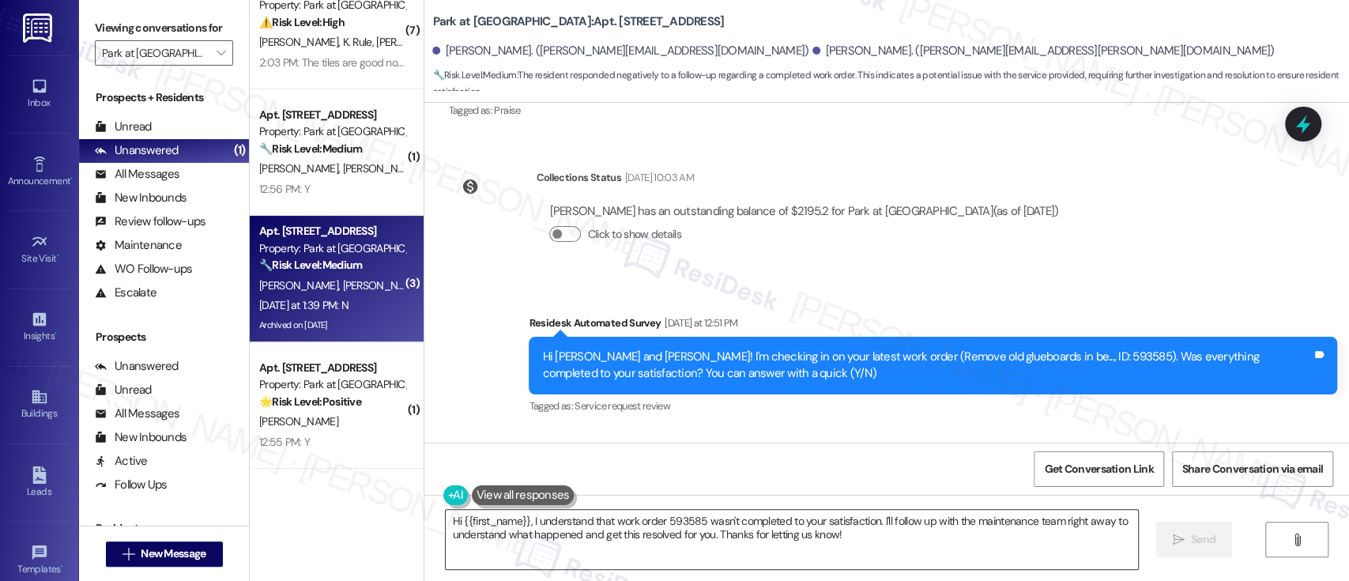
click at [818, 541] on textarea "Hi {{first_name}}, I understand that work order 593585 wasn't completed to your…" at bounding box center [792, 539] width 692 height 59
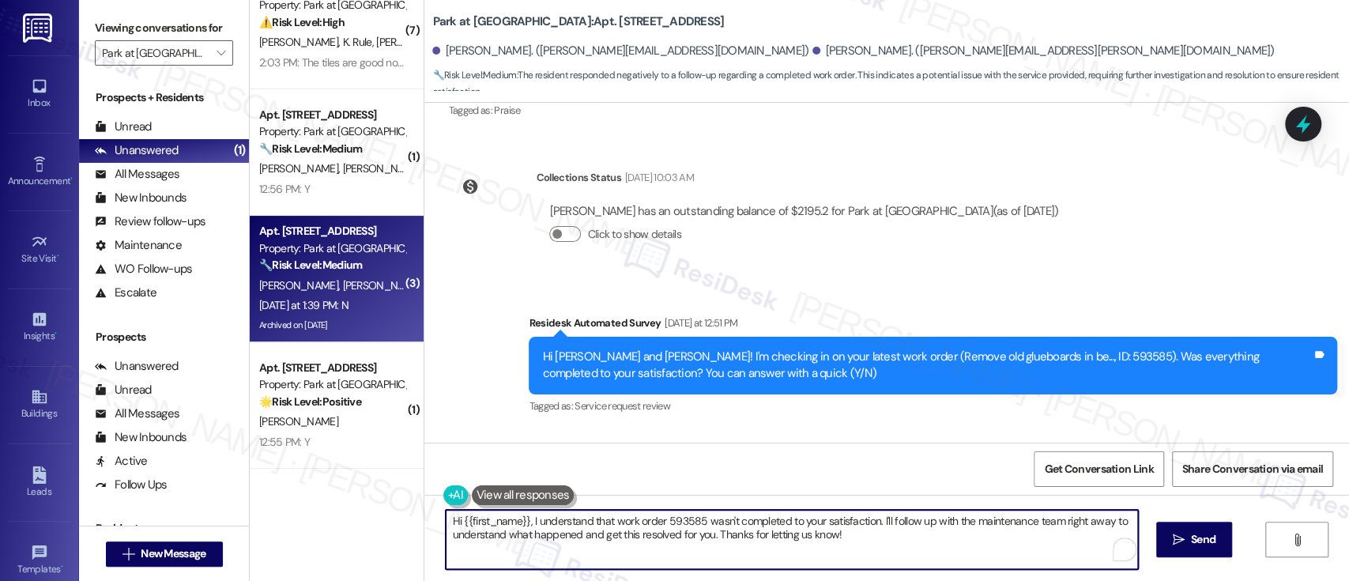
paste textarea "I'm so sorry to hear that the issue wasn't resolved to your satisfaction. Can y…"
type textarea "I'm so sorry to hear that the issue wasn't resolved to your satisfaction. Can y…"
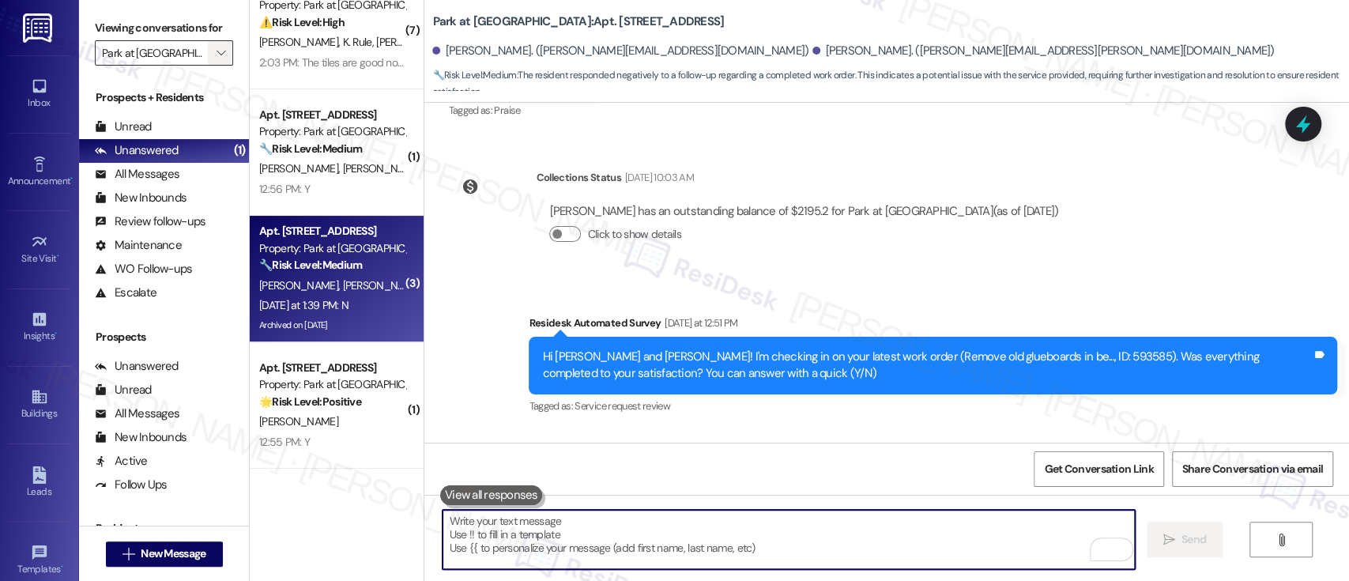
scroll to position [12578, 0]
click at [208, 52] on button "" at bounding box center [220, 52] width 25 height 25
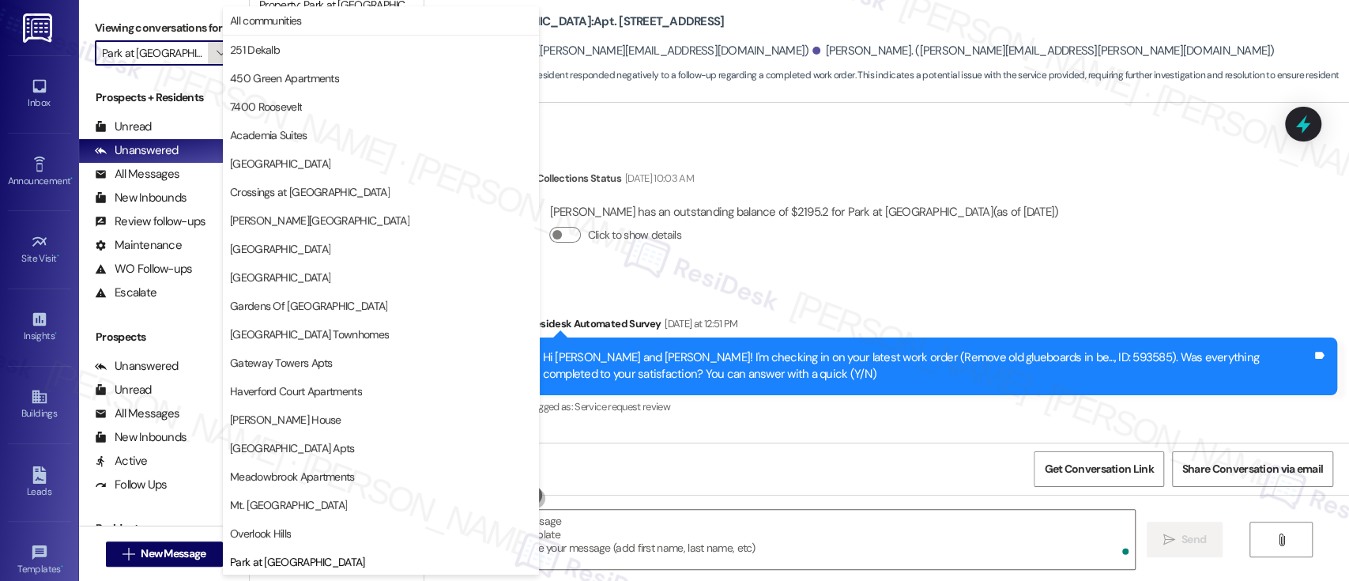
scroll to position [371, 0]
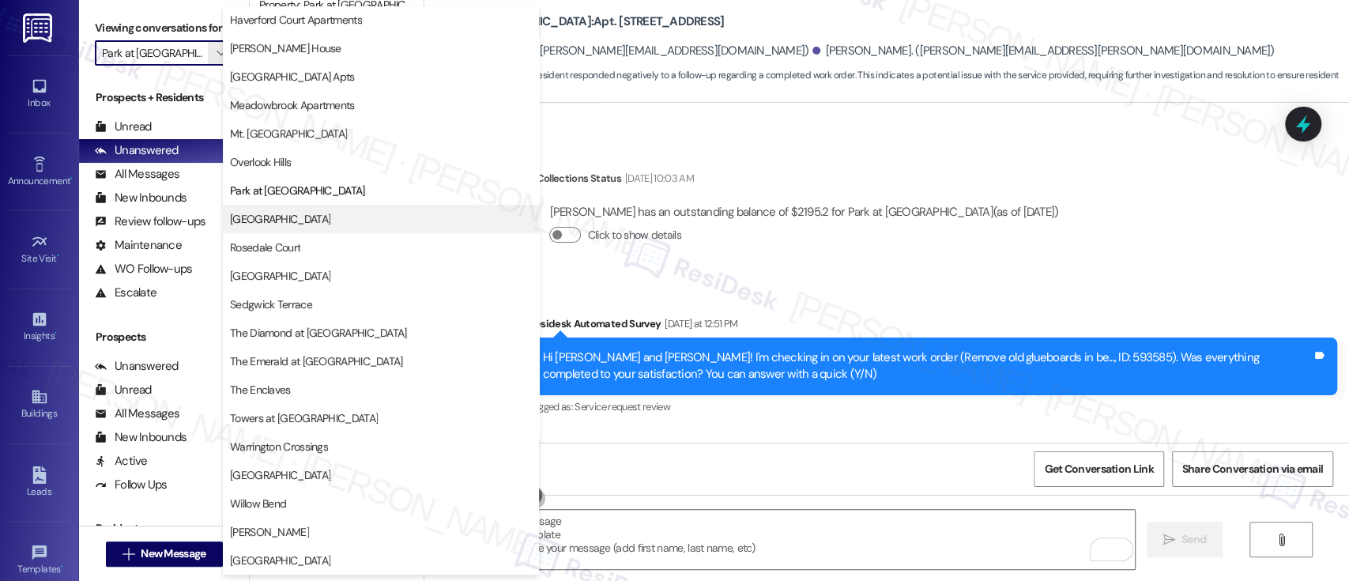
click at [258, 217] on span "[GEOGRAPHIC_DATA]" at bounding box center [280, 219] width 100 height 16
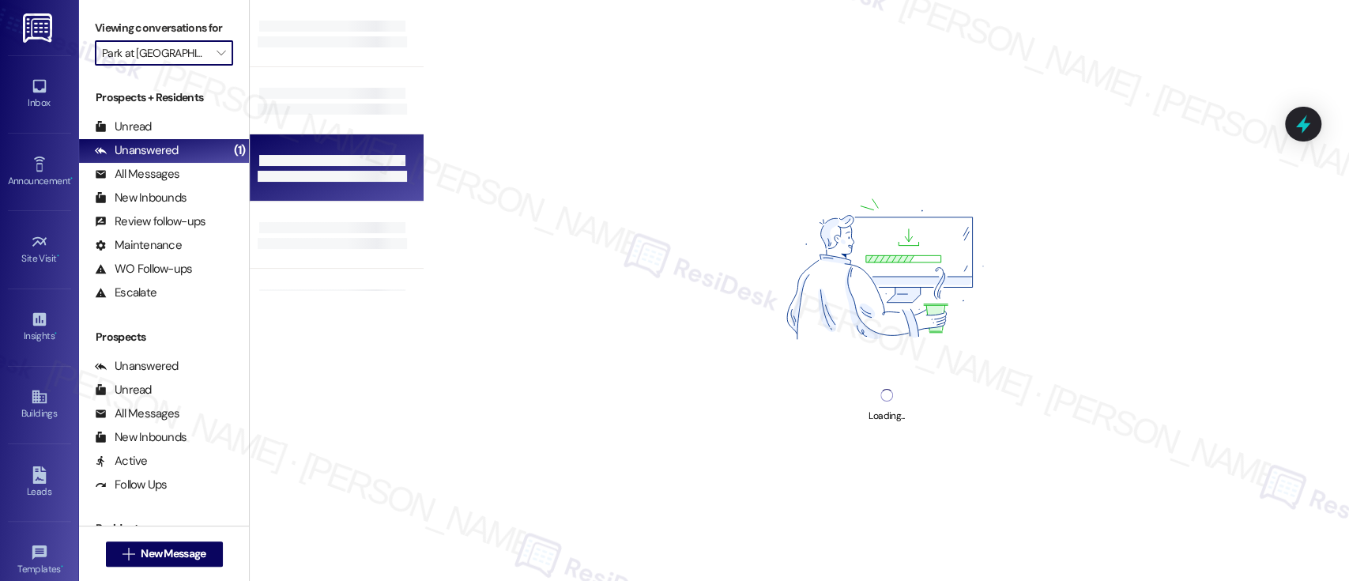
type input "[GEOGRAPHIC_DATA]"
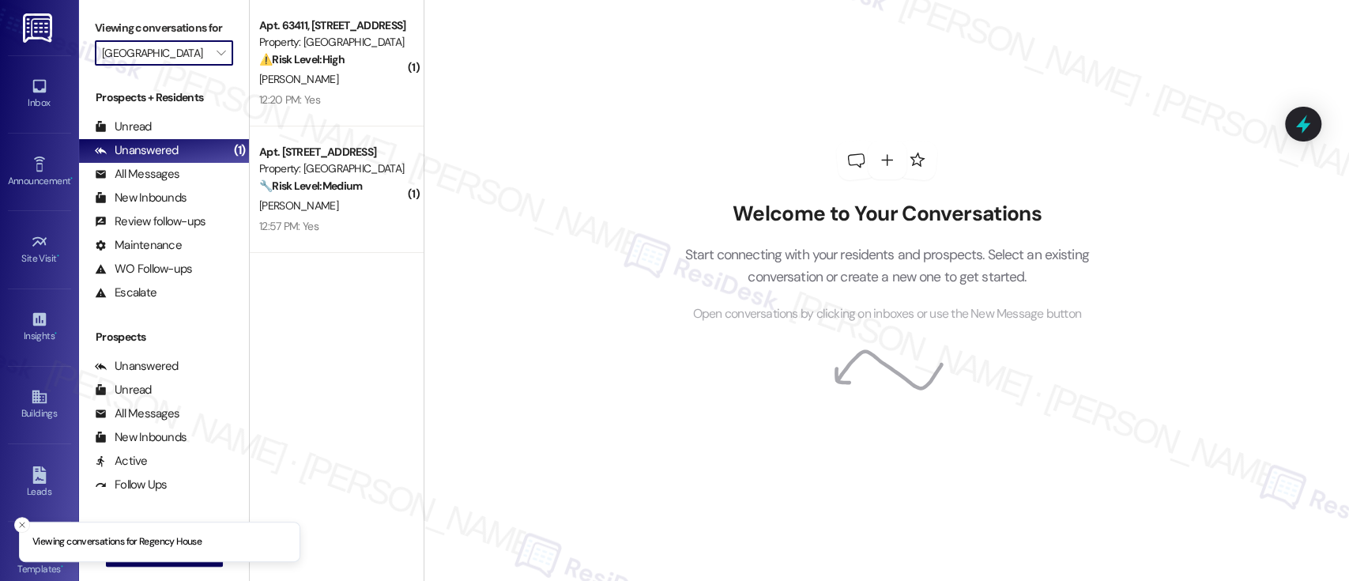
click at [191, 47] on input "[GEOGRAPHIC_DATA]" at bounding box center [155, 52] width 106 height 25
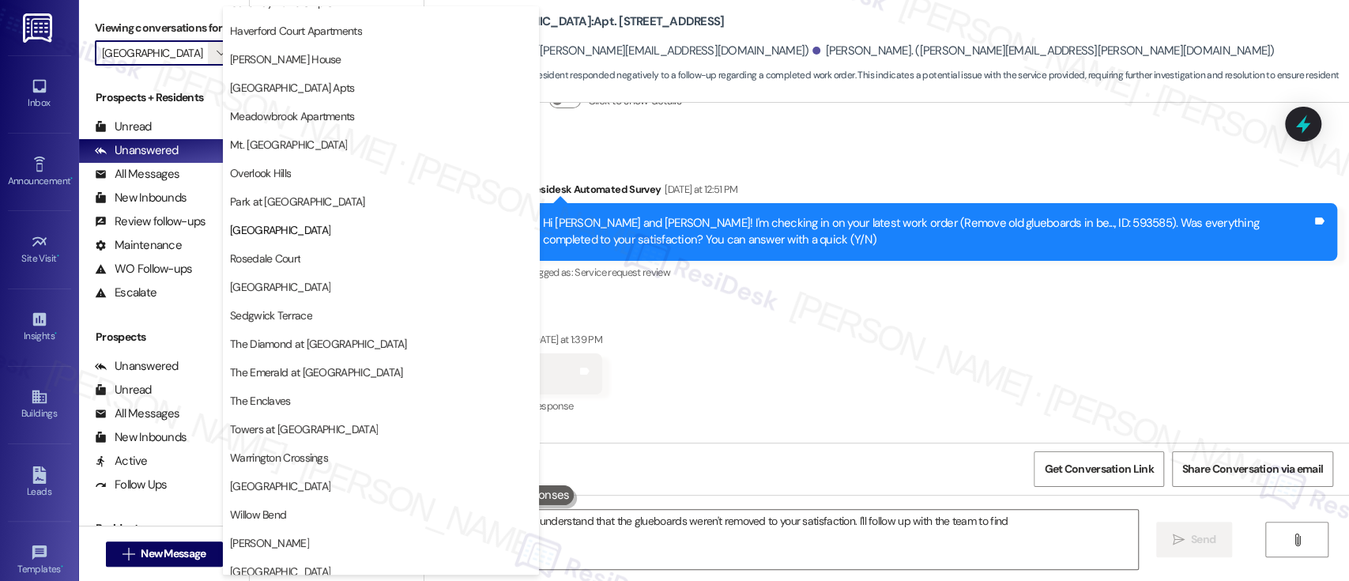
scroll to position [360, 0]
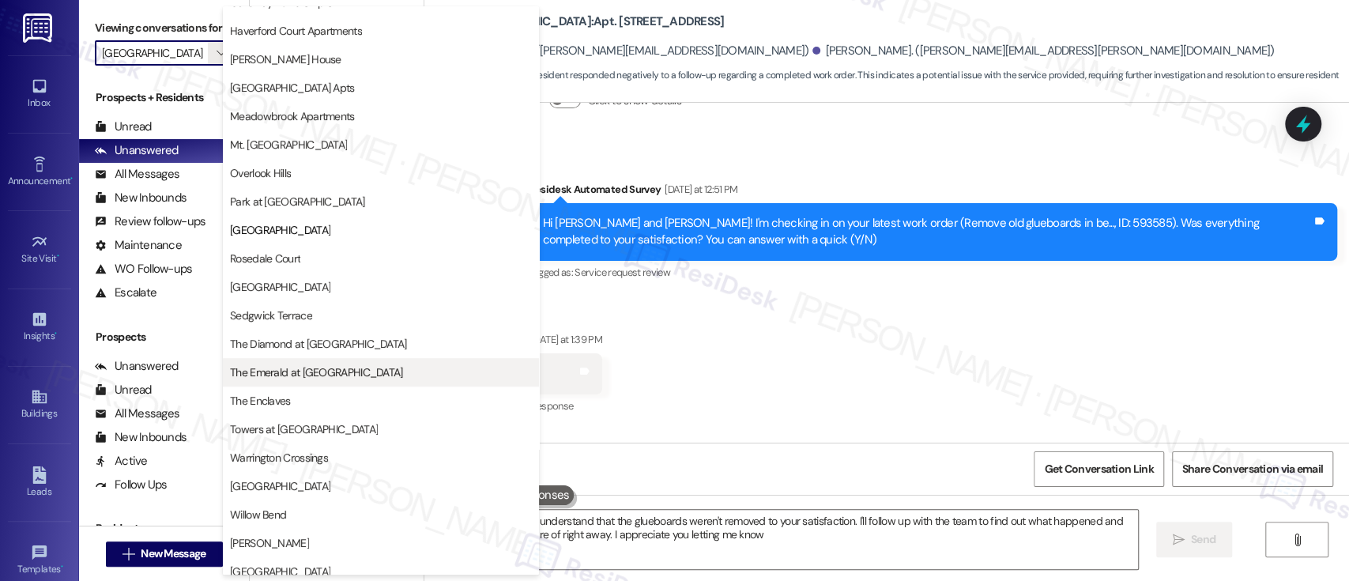
type textarea "Hi {{first_name}}, I understand that the glueboards weren't removed to your sat…"
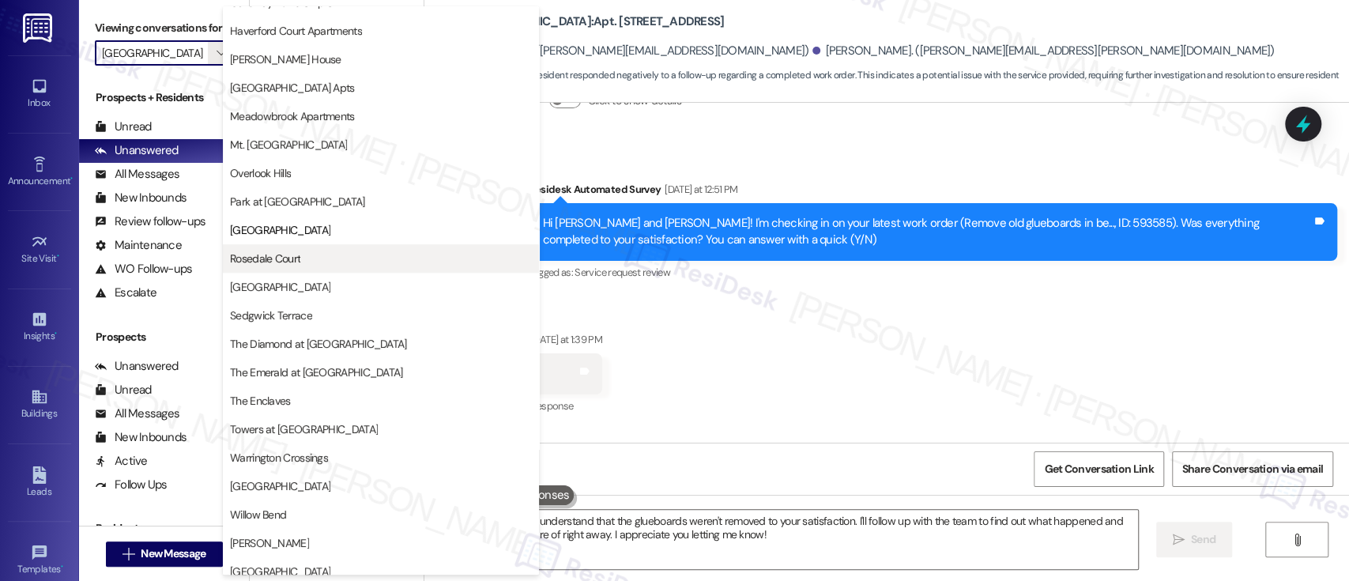
click at [252, 262] on span "Rosedale Court" at bounding box center [265, 259] width 70 height 16
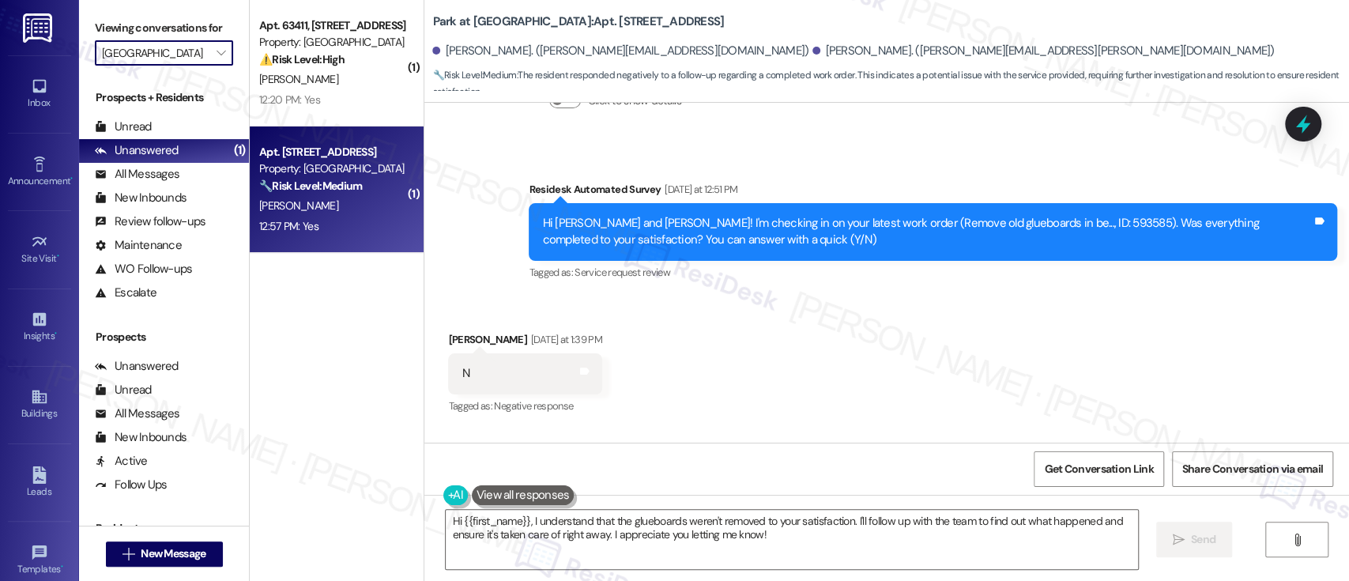
type input "Rosedale Court"
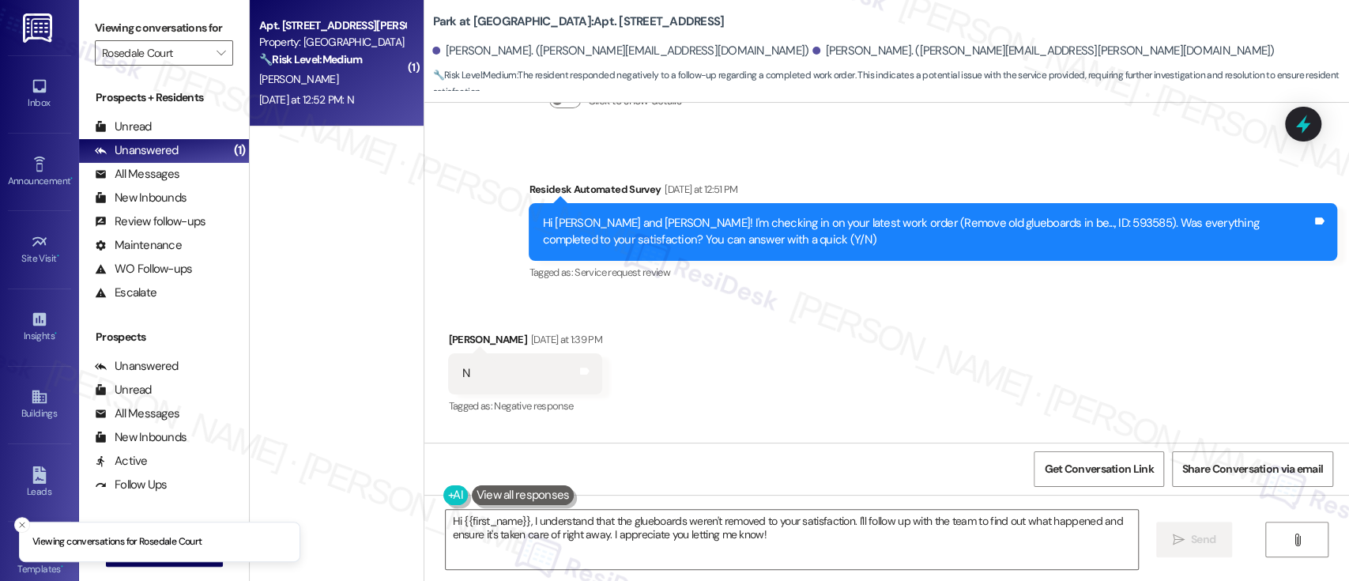
click at [336, 41] on div "Property: [GEOGRAPHIC_DATA]" at bounding box center [332, 42] width 146 height 17
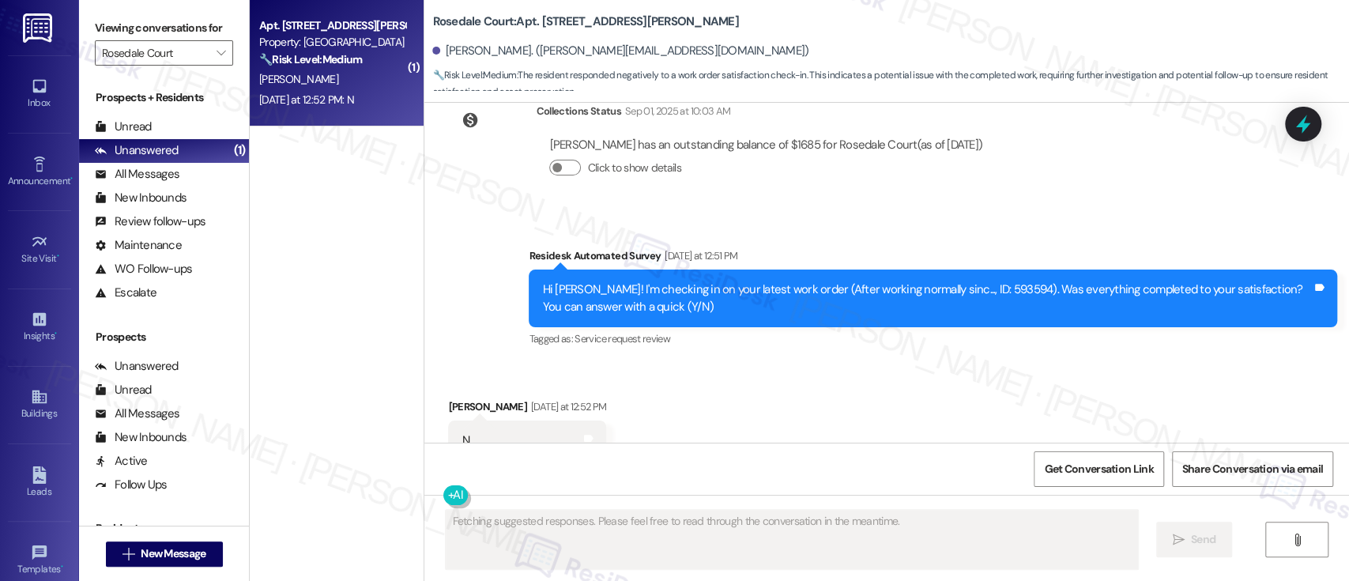
scroll to position [2390, 0]
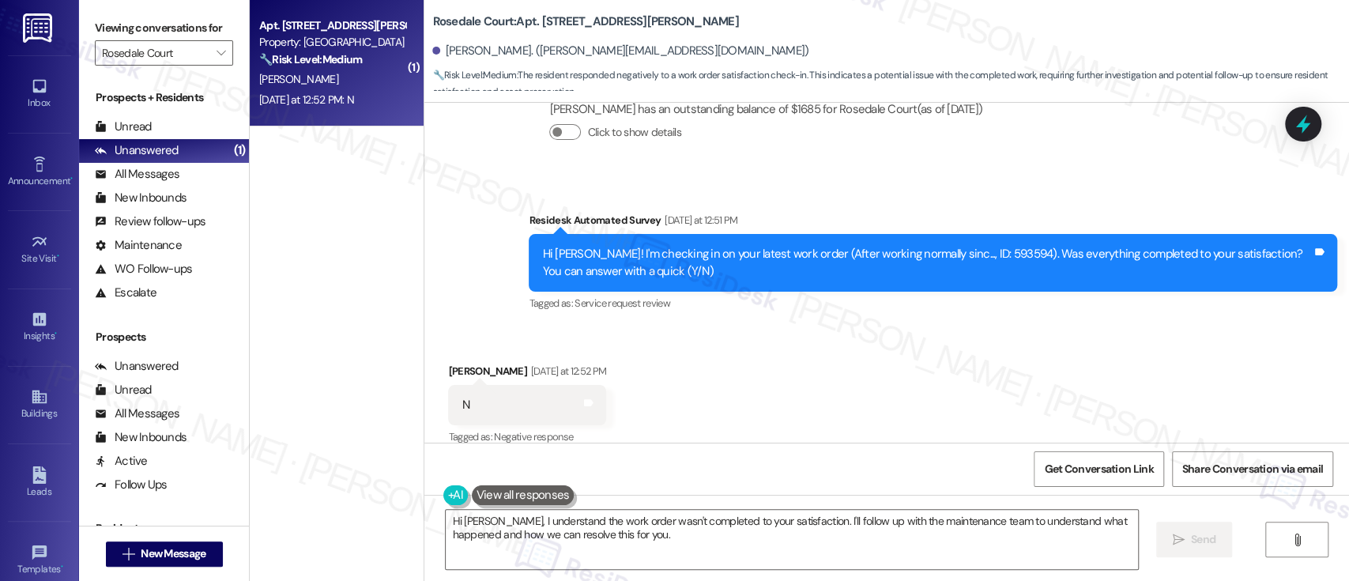
click at [1035, 327] on div "Received via SMS [PERSON_NAME] [DATE] at 12:52 PM N Tags and notes Tagged as: N…" at bounding box center [886, 394] width 925 height 134
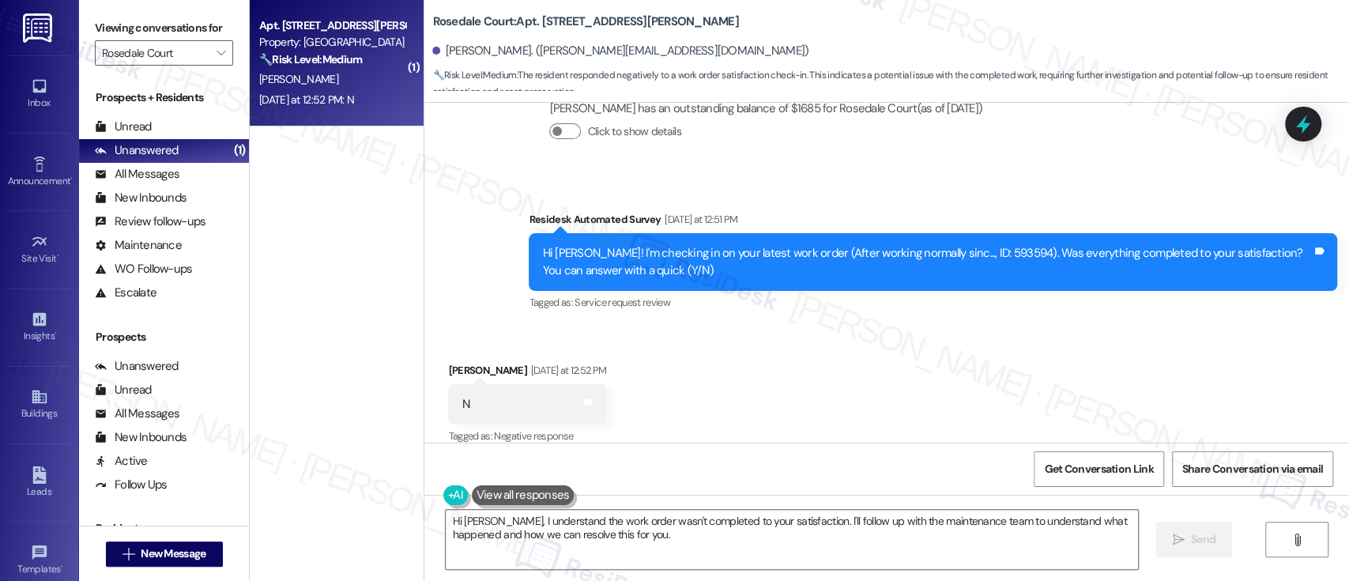
click at [604, 326] on div "Received via SMS [PERSON_NAME] [DATE] at 12:52 PM N Tags and notes Tagged as: N…" at bounding box center [886, 393] width 925 height 134
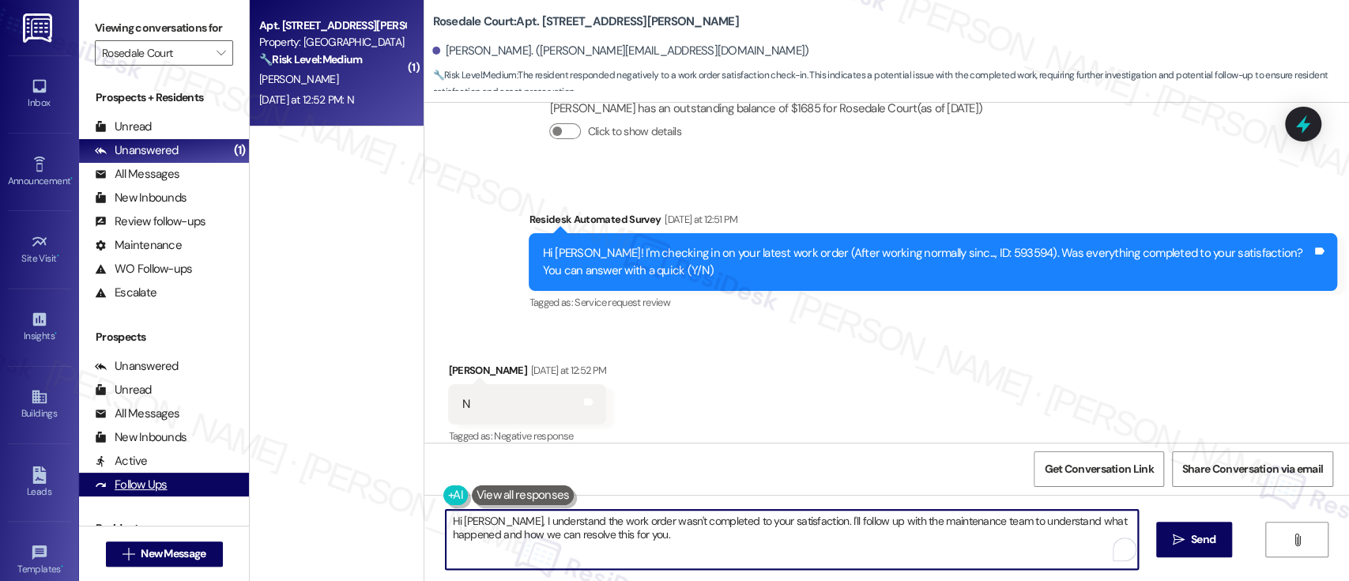
drag, startPoint x: 763, startPoint y: 541, endPoint x: 190, endPoint y: 484, distance: 576.6
click at [190, 484] on div "Viewing conversations for Rosedale Court  Prospects + Residents Unread (0) Unr…" at bounding box center [714, 290] width 1270 height 581
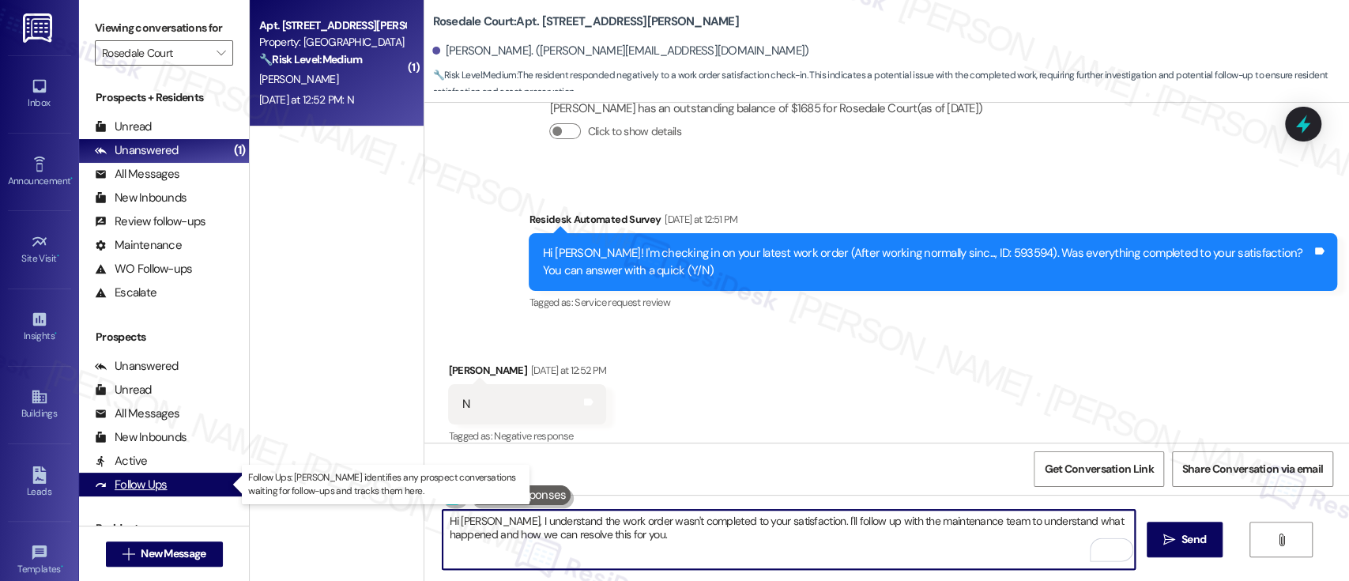
paste textarea "I'm so sorry to hear that the issue wasn't resolved to your satisfaction. Can y…"
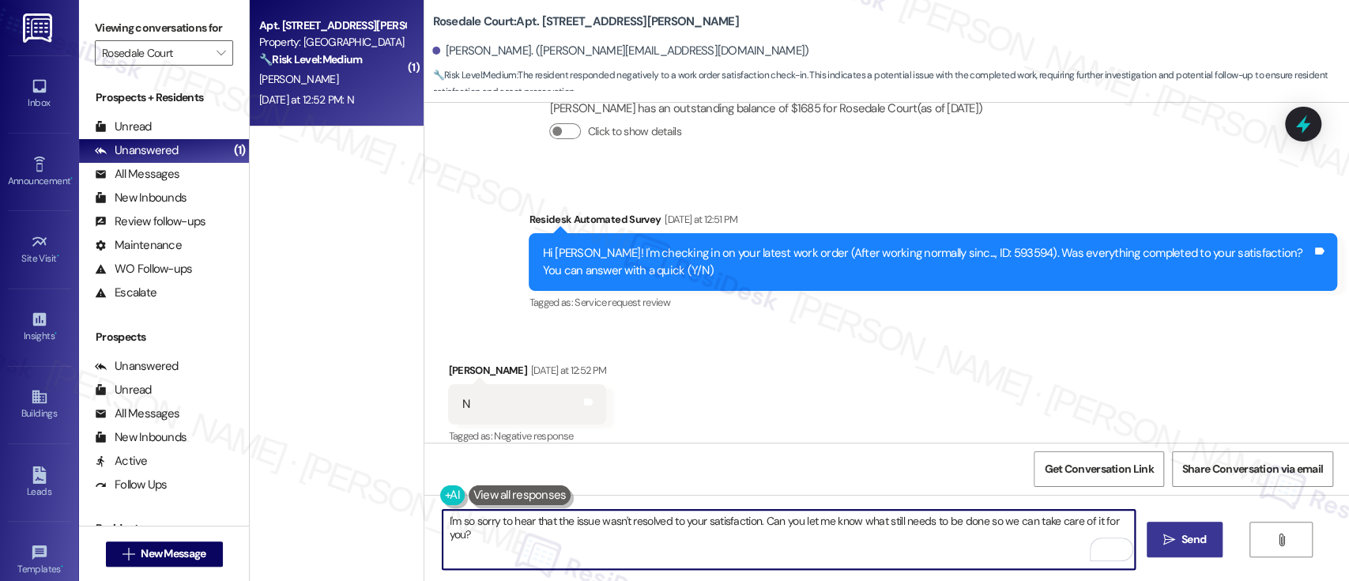
type textarea "I'm so sorry to hear that the issue wasn't resolved to your satisfaction. Can y…"
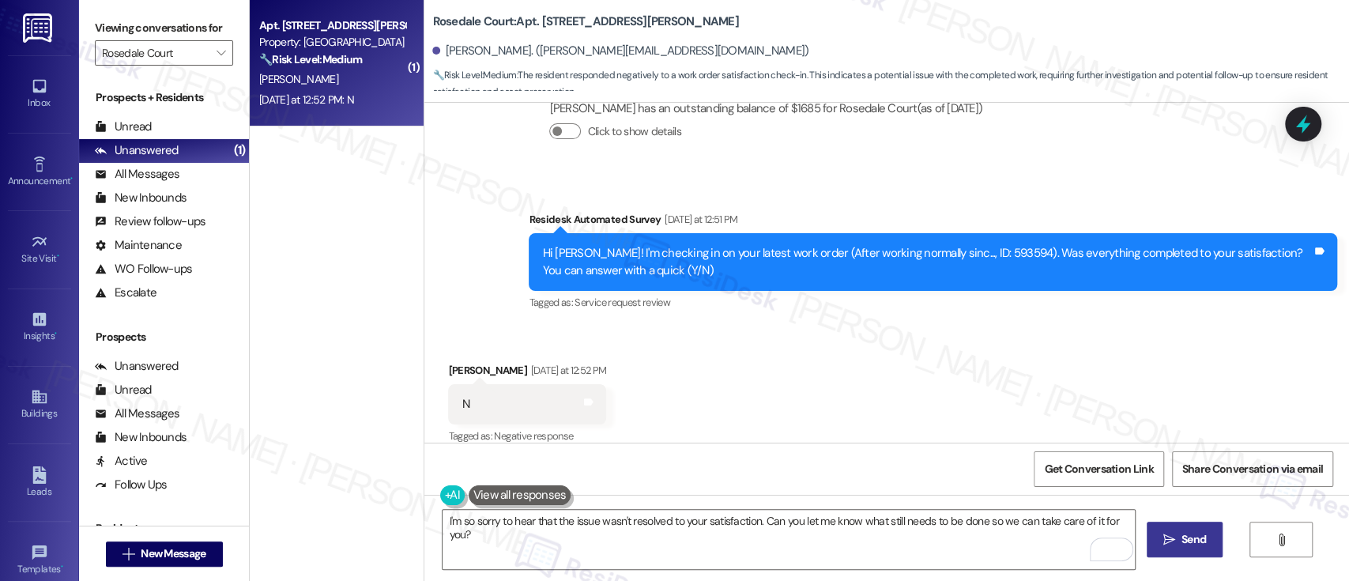
click at [1198, 528] on button " Send" at bounding box center [1185, 540] width 77 height 36
click at [195, 48] on input "Rosedale Court" at bounding box center [155, 52] width 106 height 25
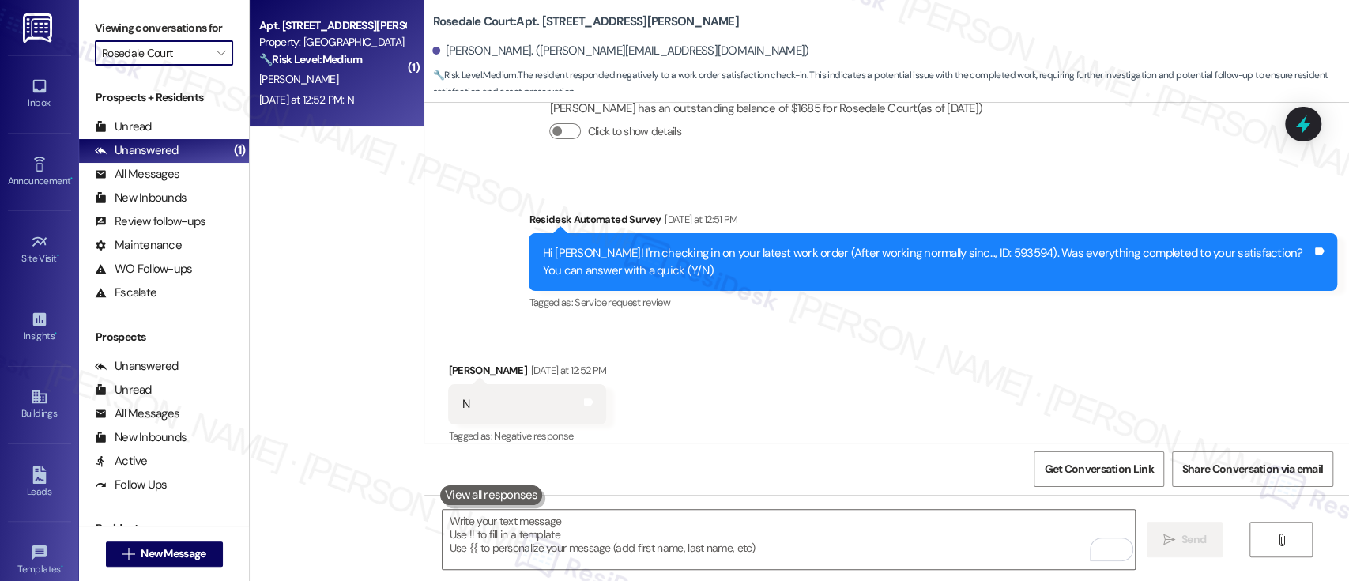
scroll to position [2390, 0]
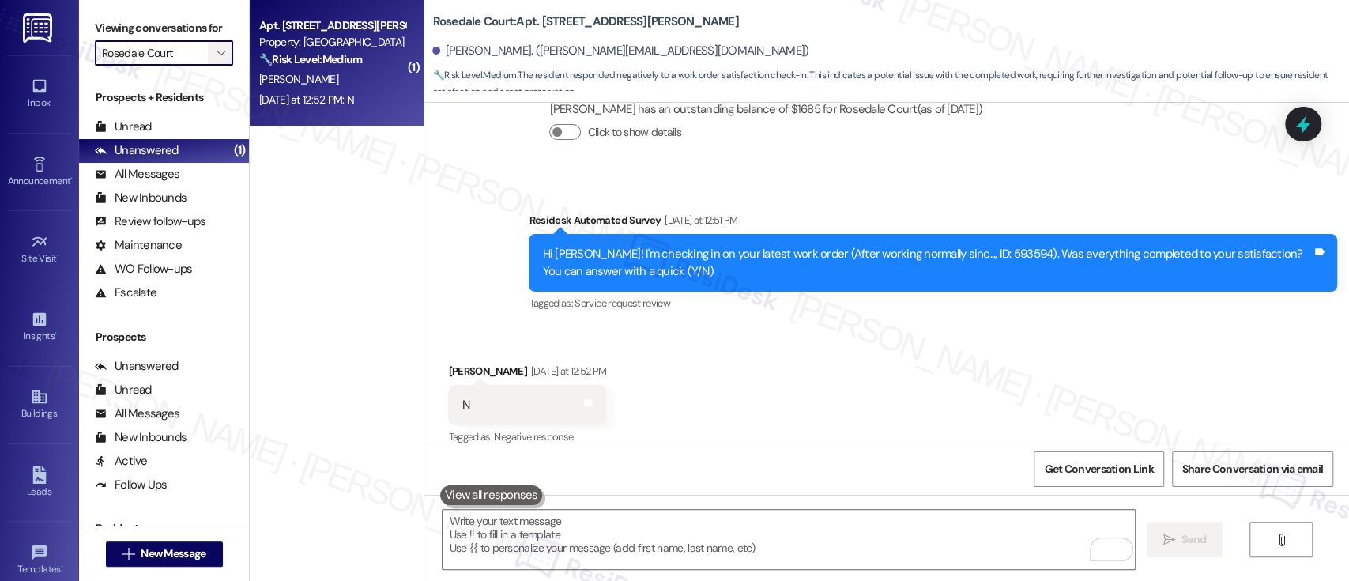
click at [208, 49] on button "" at bounding box center [220, 52] width 25 height 25
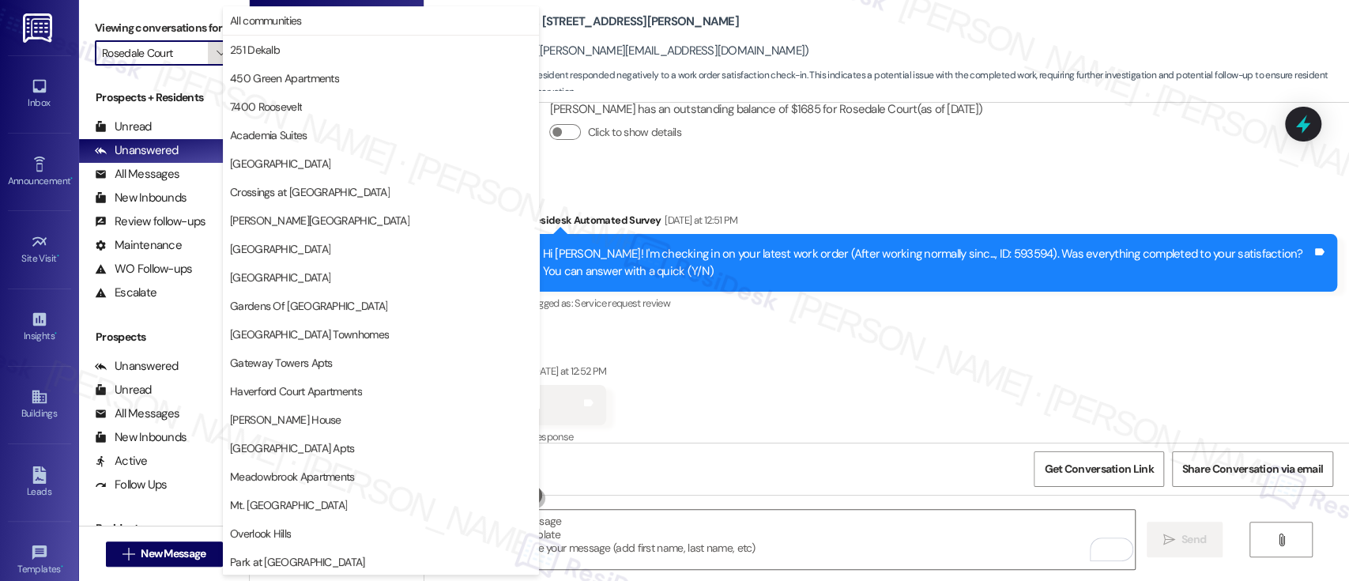
scroll to position [371, 0]
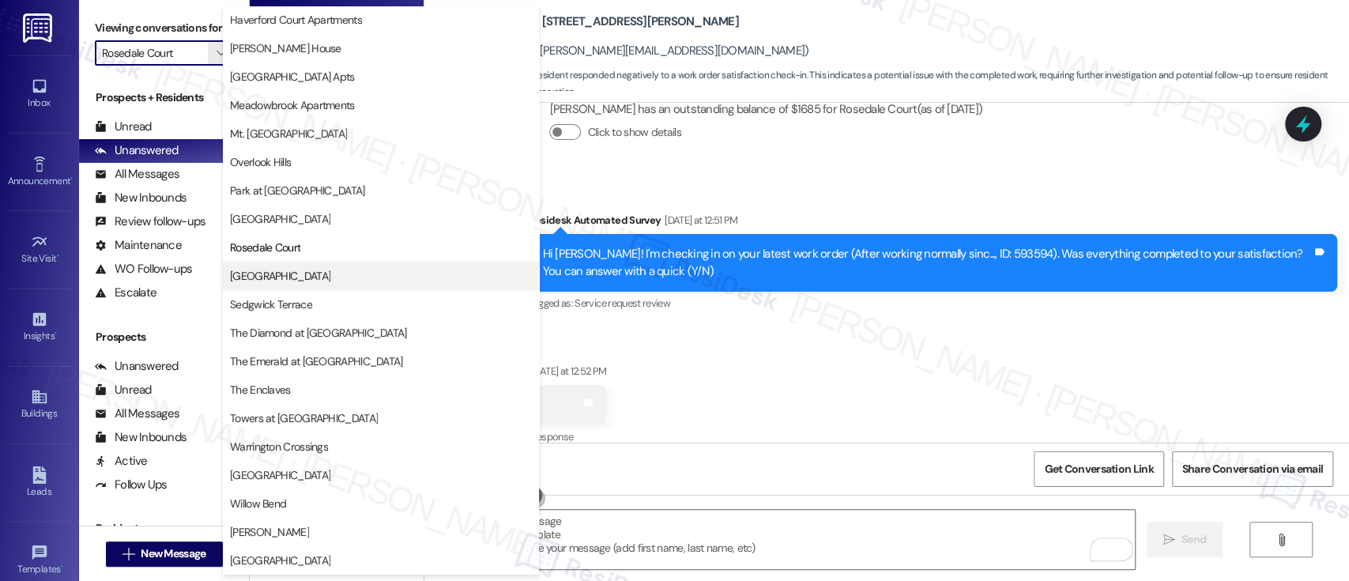
click at [322, 272] on span "[GEOGRAPHIC_DATA]" at bounding box center [381, 276] width 302 height 16
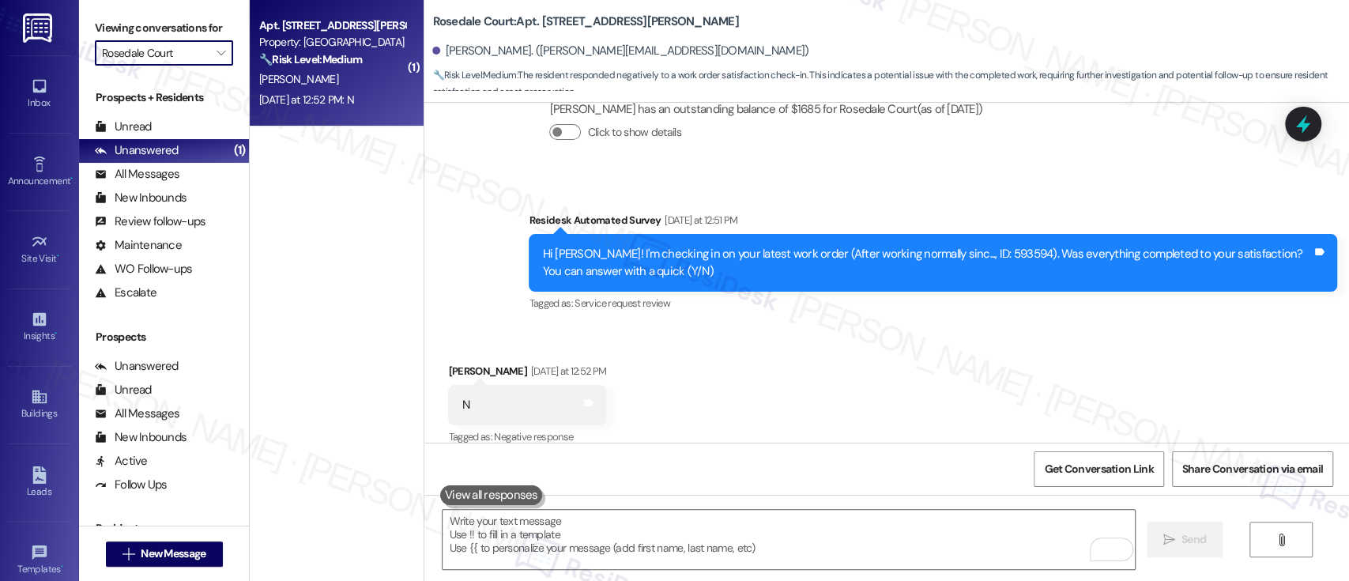
type input "[GEOGRAPHIC_DATA]"
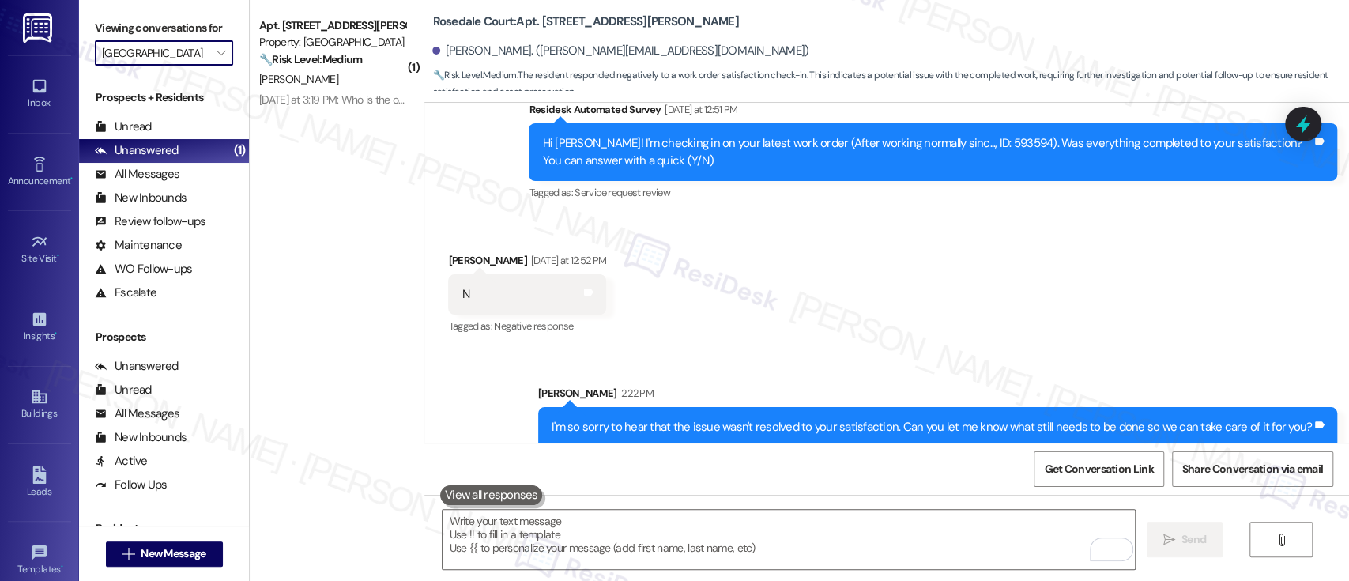
scroll to position [2501, 0]
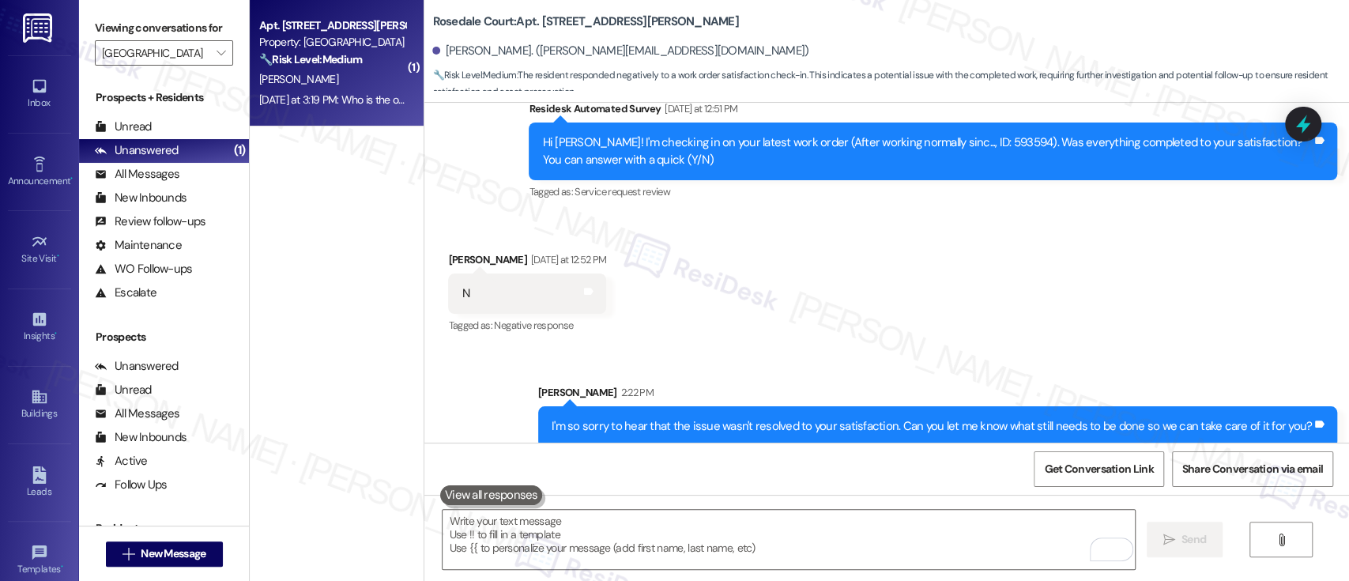
click at [337, 87] on div "[PERSON_NAME]" at bounding box center [332, 80] width 149 height 20
type textarea "Fetching suggested responses. Please feel free to read through the conversation…"
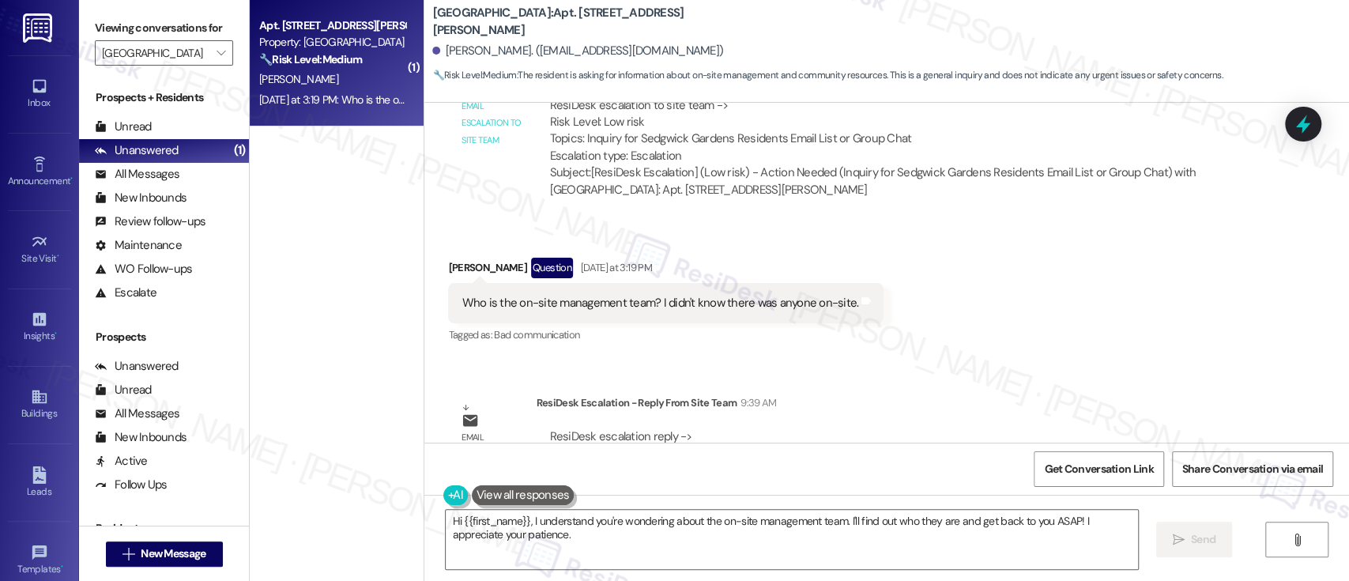
scroll to position [1327, 0]
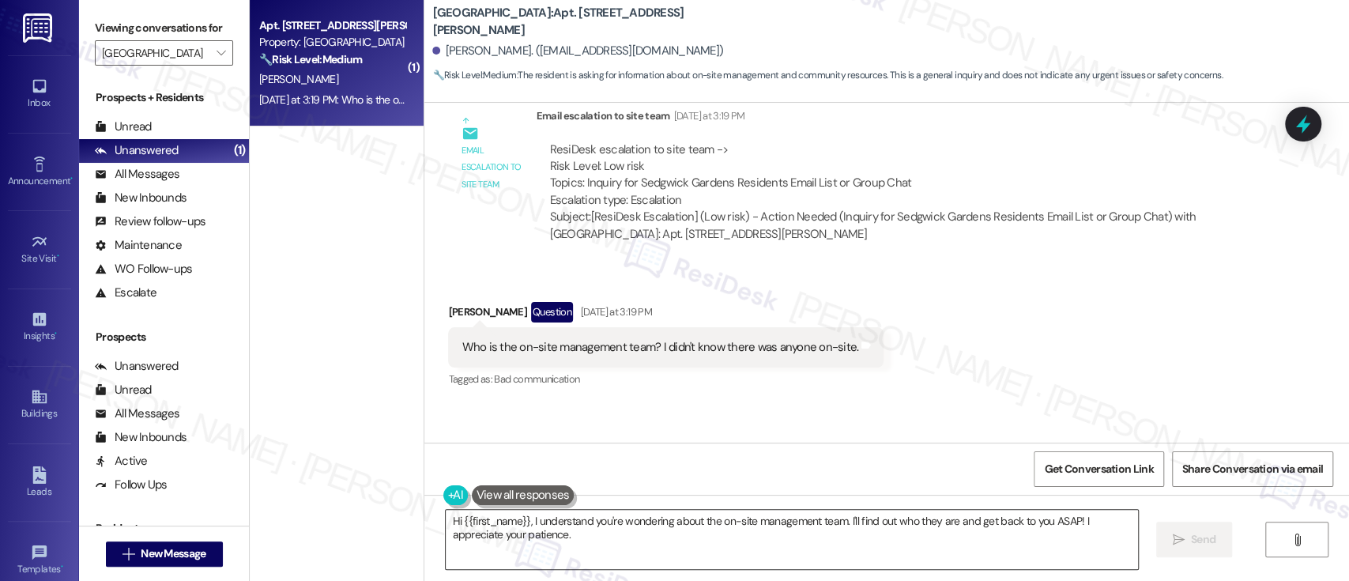
click at [593, 534] on textarea "Hi {{first_name}}, I understand you're wondering about the on-site management t…" at bounding box center [792, 539] width 692 height 59
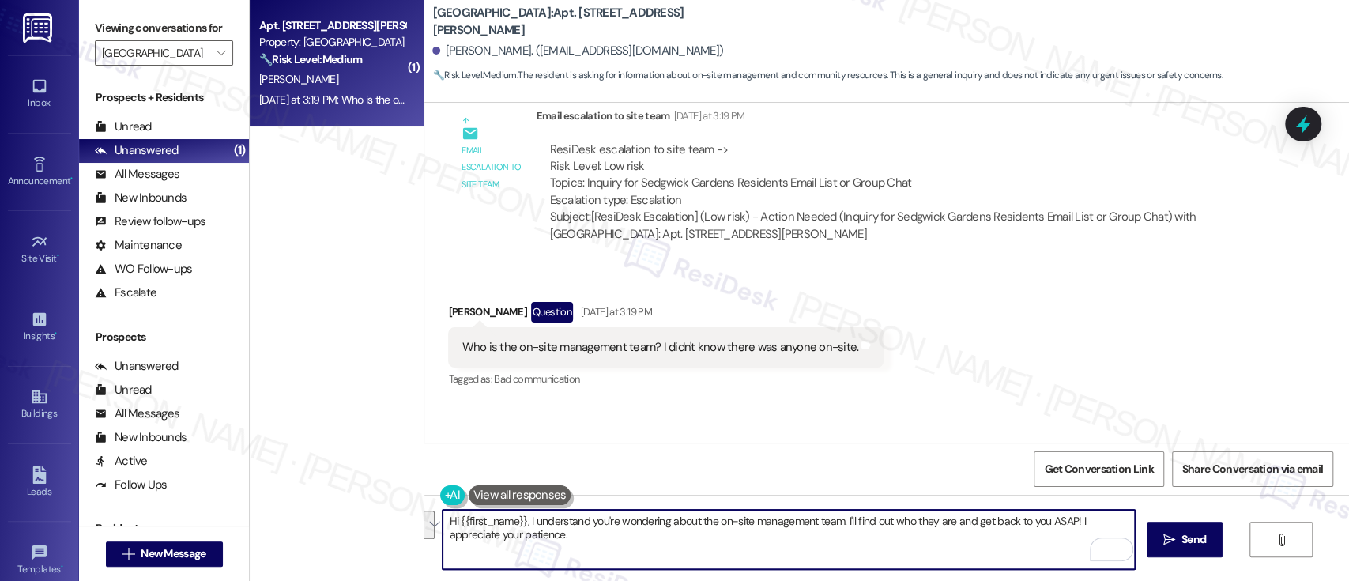
drag, startPoint x: 520, startPoint y: 517, endPoint x: 829, endPoint y: 540, distance: 309.9
click at [829, 540] on textarea "Hi {{first_name}}, I understand you're wondering about the on-site management t…" at bounding box center [789, 539] width 692 height 59
paste textarea "Our office has noted your concerns and will be reaching out to you directly—if …"
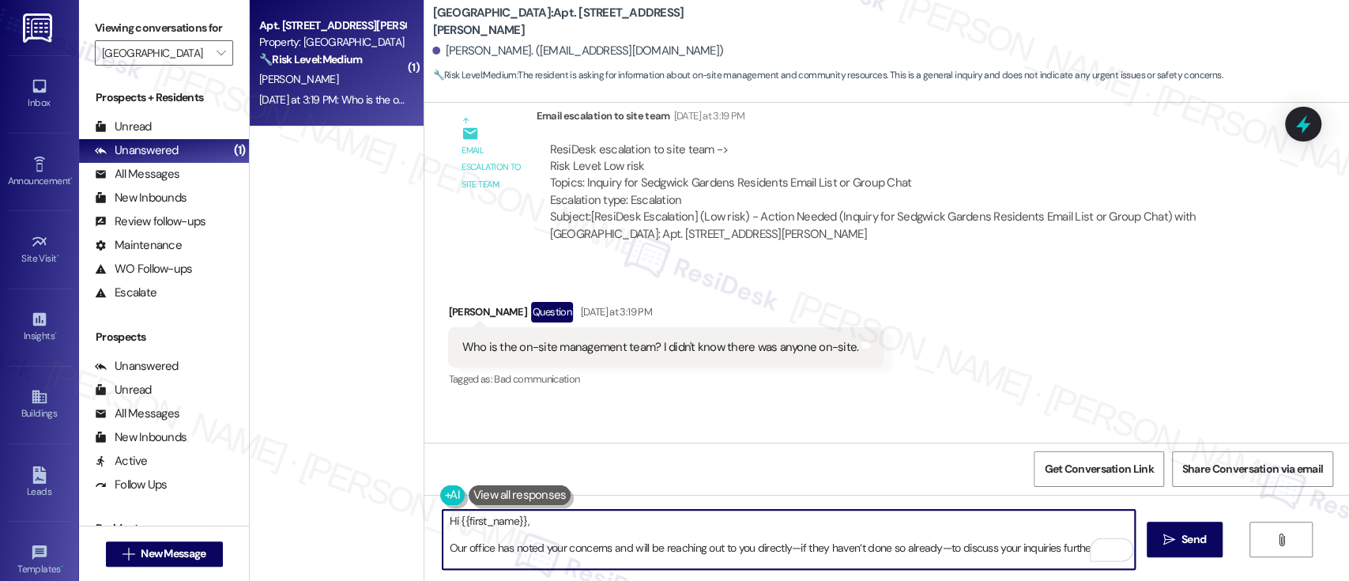
click at [586, 522] on textarea "Hi {{first_name}}, Our office has noted your concerns and will be reaching out …" at bounding box center [789, 539] width 692 height 59
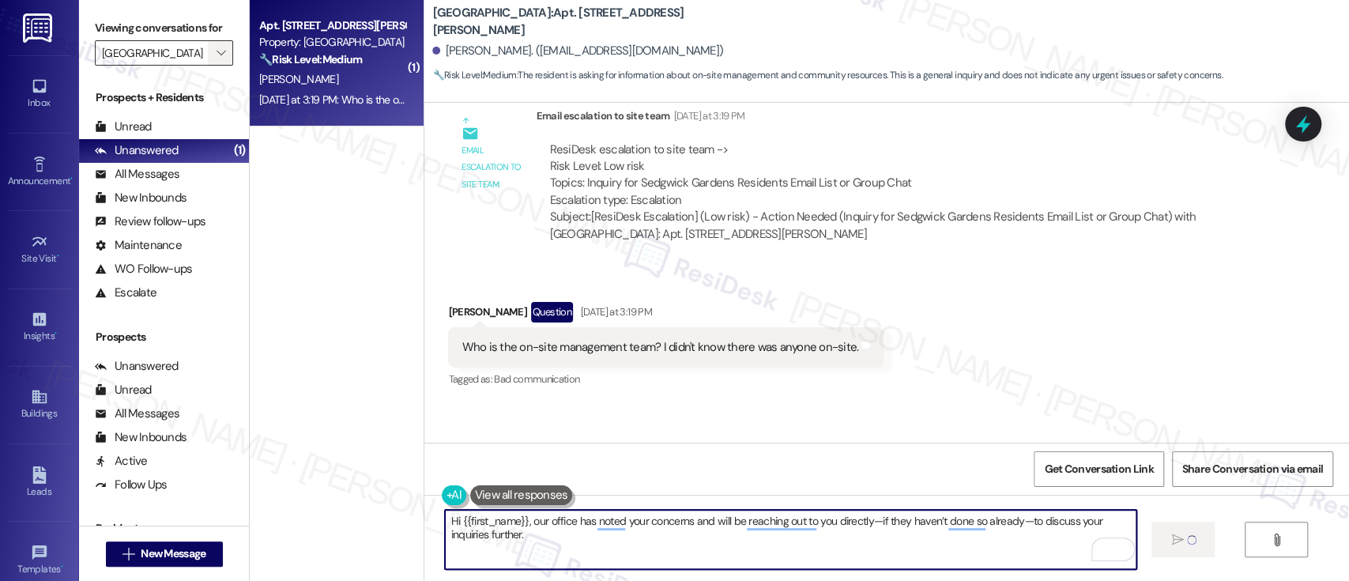
type textarea "Hi {{first_name}}, our office has noted your concerns and will be reaching out …"
click at [217, 51] on span "" at bounding box center [220, 52] width 15 height 25
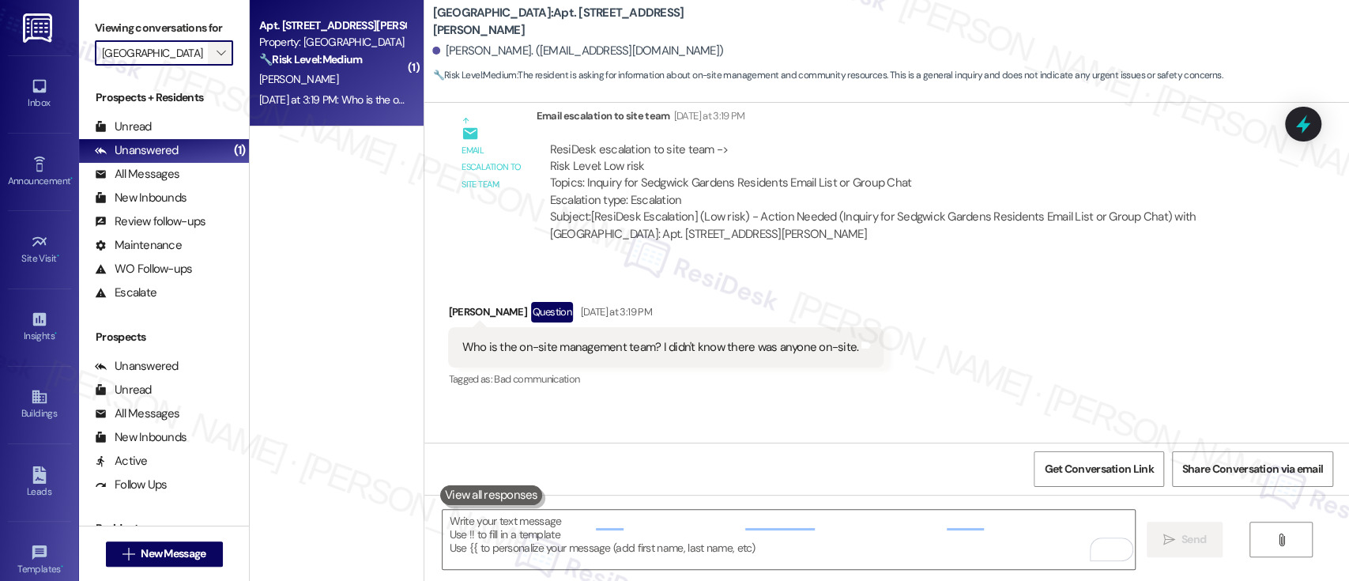
scroll to position [1287, 0]
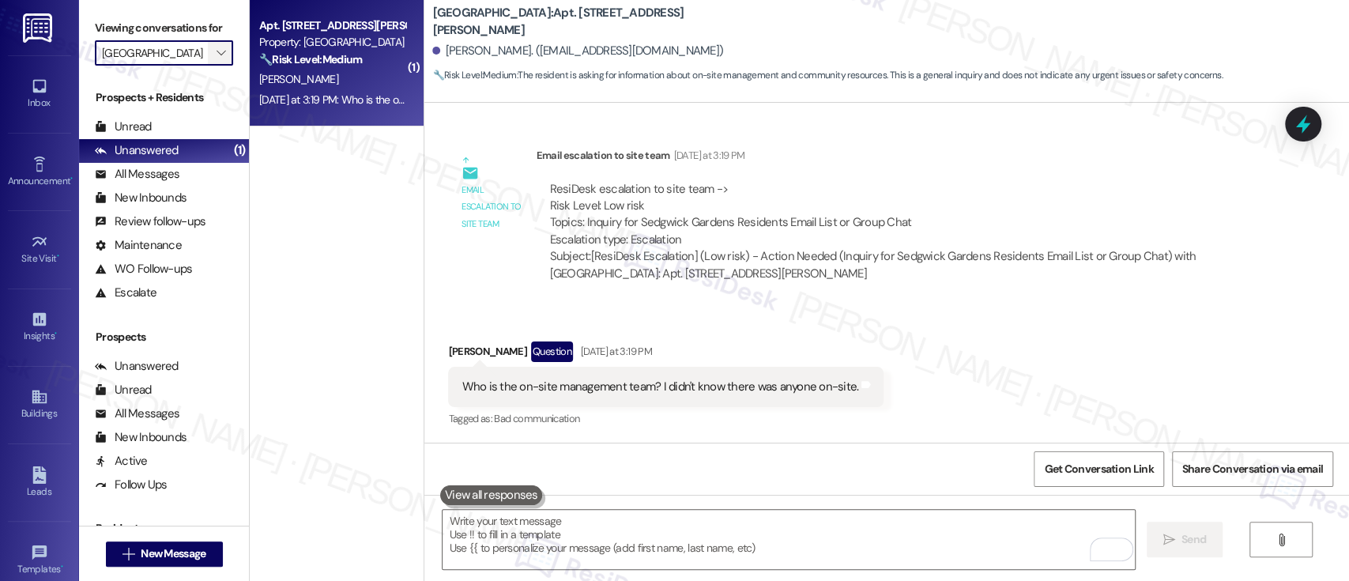
click at [221, 55] on button "" at bounding box center [220, 52] width 25 height 25
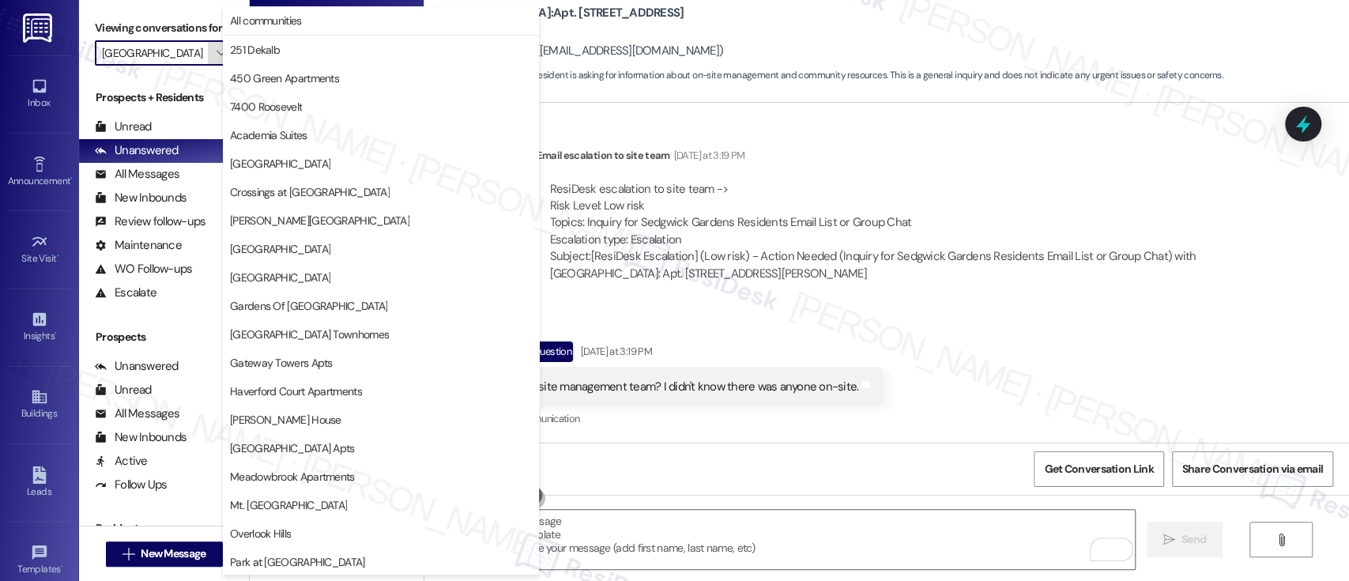
scroll to position [371, 0]
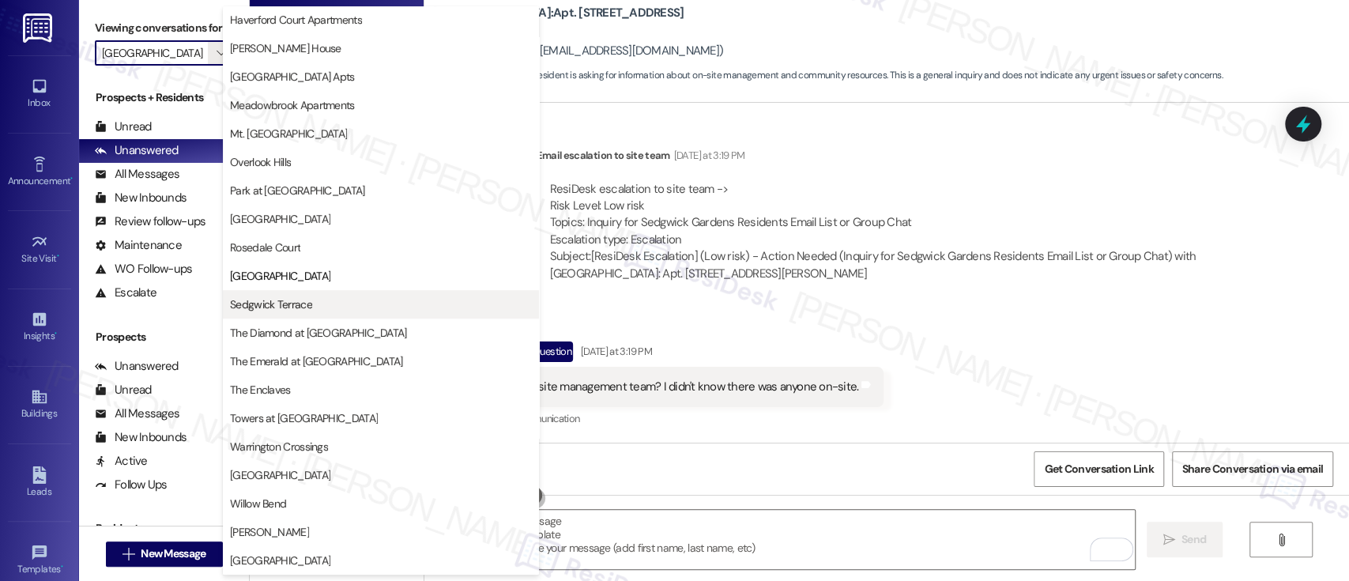
click at [278, 303] on span "Sedgwick Terrace" at bounding box center [271, 304] width 82 height 16
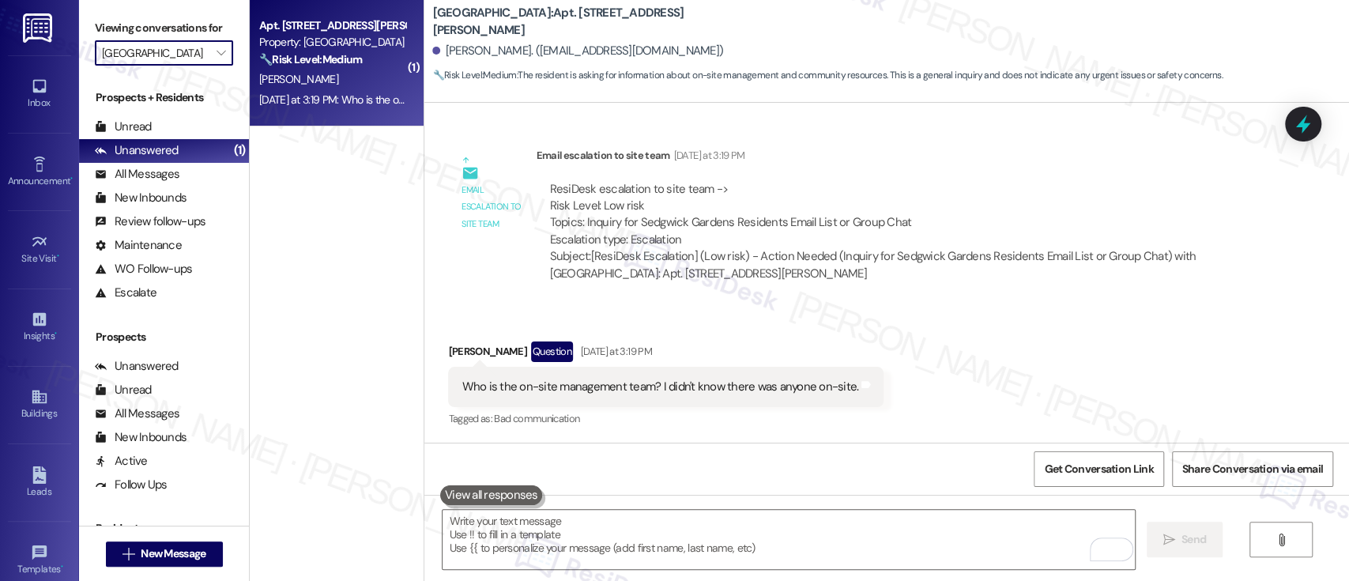
type input "Sedgwick Terrace"
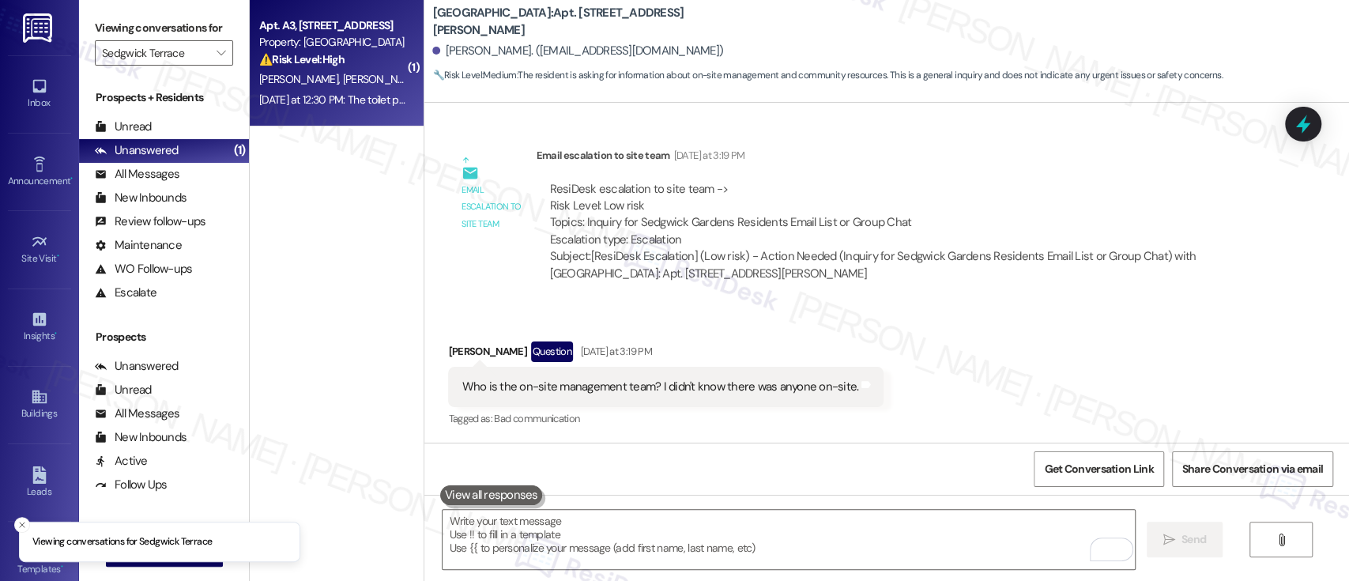
click at [315, 53] on strong "⚠️ Risk Level: High" at bounding box center [301, 59] width 85 height 14
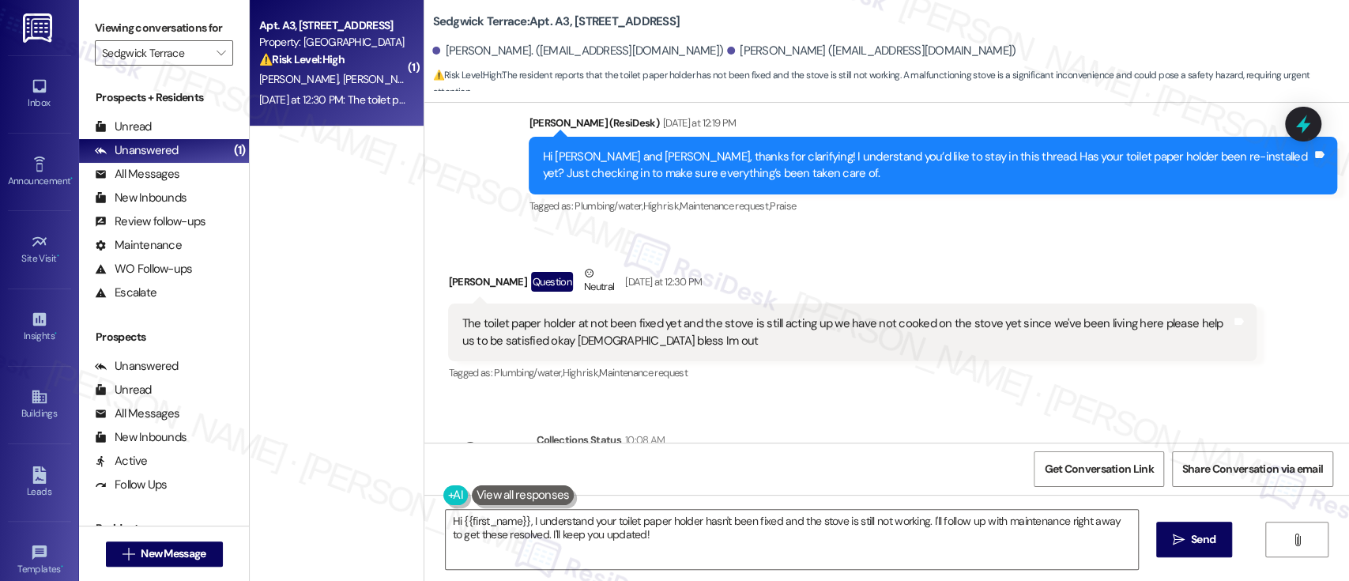
scroll to position [772, 0]
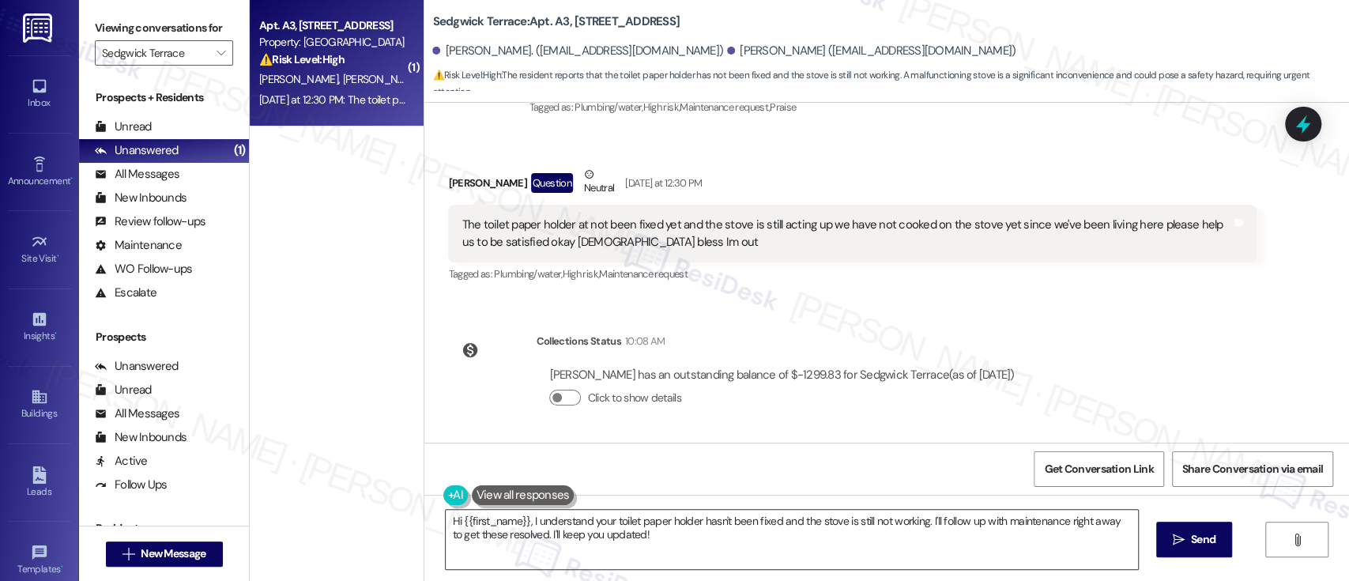
click at [967, 514] on textarea "Hi {{first_name}}, I understand your toilet paper holder hasn't been fixed and …" at bounding box center [792, 539] width 692 height 59
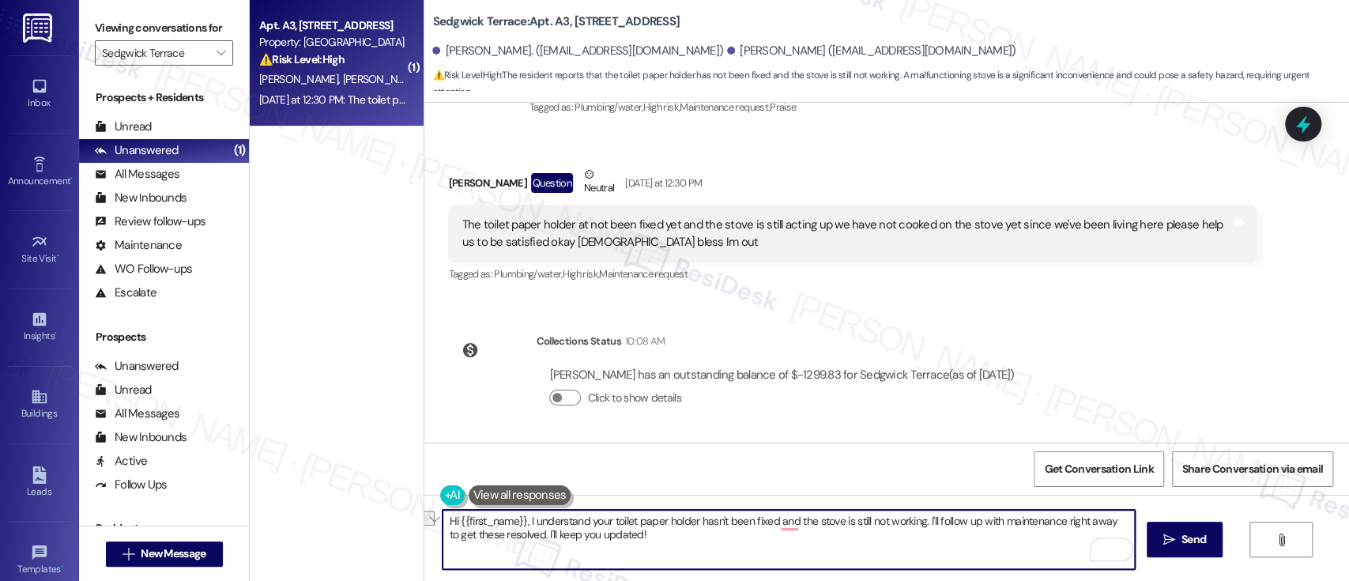
drag, startPoint x: 929, startPoint y: 516, endPoint x: 993, endPoint y: 519, distance: 63.3
click at [993, 519] on textarea "Hi {{first_name}}, I understand your toilet paper holder hasn't been fixed and …" at bounding box center [789, 539] width 692 height 59
drag, startPoint x: 484, startPoint y: 541, endPoint x: 366, endPoint y: 537, distance: 117.8
click at [366, 537] on div "( 1 ) Apt. A3, [STREET_ADDRESS] Property: [GEOGRAPHIC_DATA] ⚠️ Risk Level: High…" at bounding box center [799, 290] width 1099 height 581
click at [783, 539] on textarea "Hi {{first_name}}, I understand your toilet paper holder hasn't been fixed and …" at bounding box center [789, 539] width 692 height 59
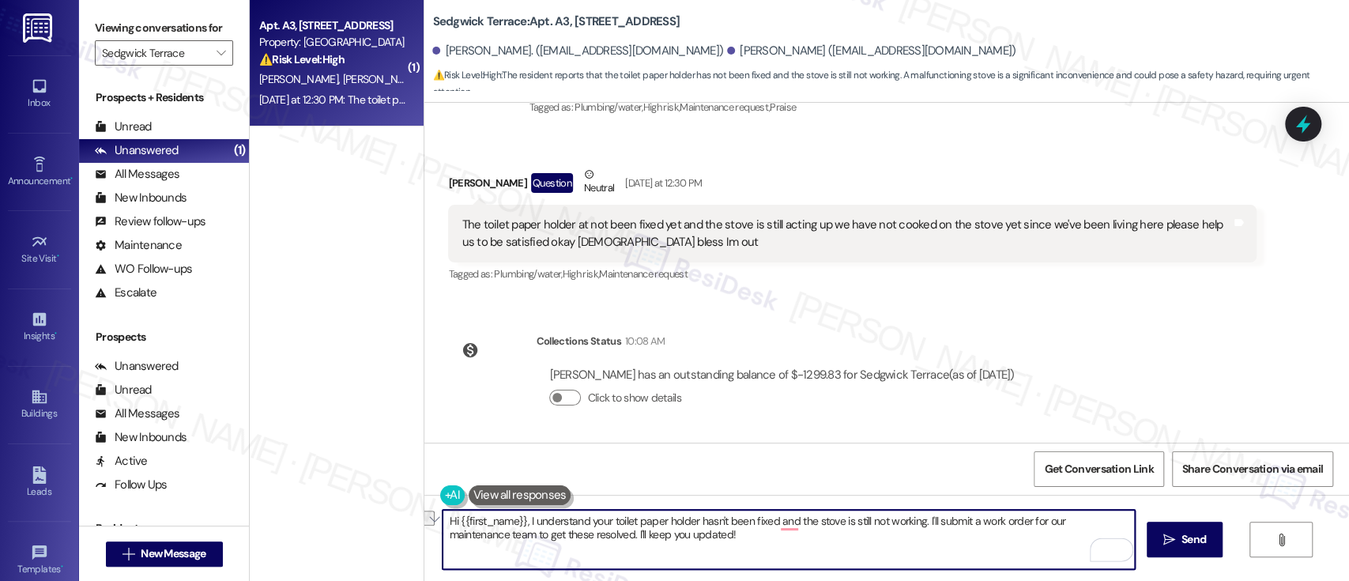
drag, startPoint x: 742, startPoint y: 545, endPoint x: 567, endPoint y: 531, distance: 175.2
click at [567, 531] on textarea "Hi {{first_name}}, I understand your toilet paper holder hasn't been fixed and …" at bounding box center [789, 539] width 692 height 59
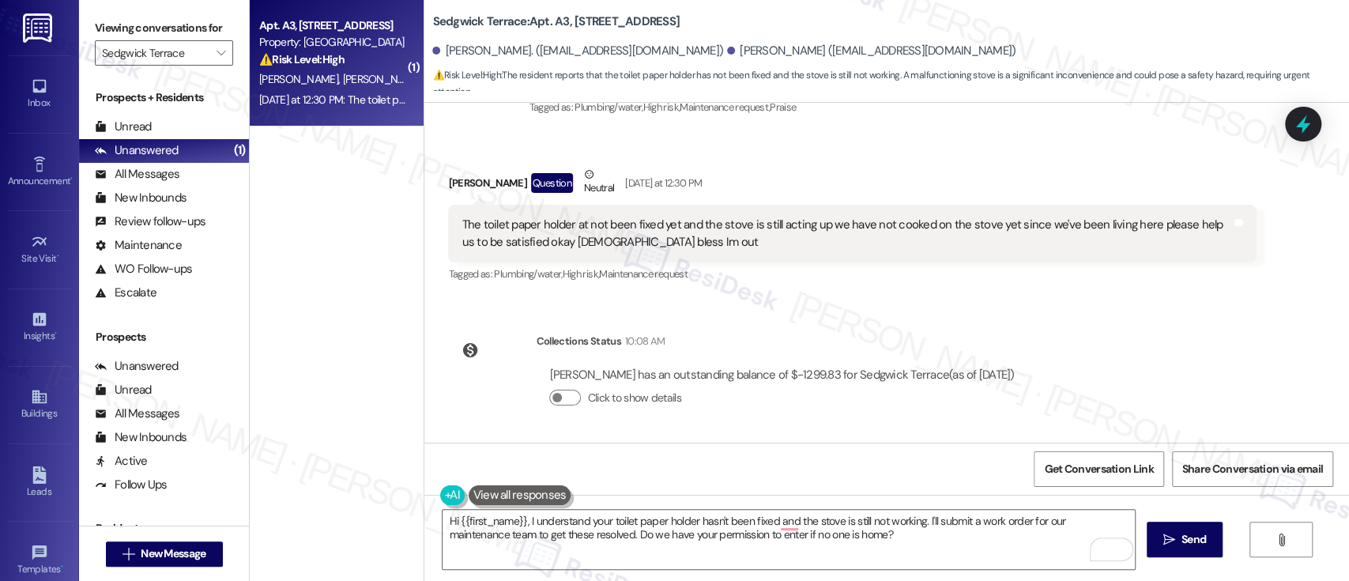
click at [454, 179] on div "[PERSON_NAME] Question Neutral [DATE] at 12:30 PM" at bounding box center [852, 185] width 808 height 39
click at [454, 177] on div "[PERSON_NAME] Question Neutral [DATE] at 12:30 PM" at bounding box center [852, 185] width 808 height 39
copy div "[PERSON_NAME]"
click at [480, 518] on textarea "Hi {{first_name}}, I understand your toilet paper holder hasn't been fixed and …" at bounding box center [789, 539] width 692 height 59
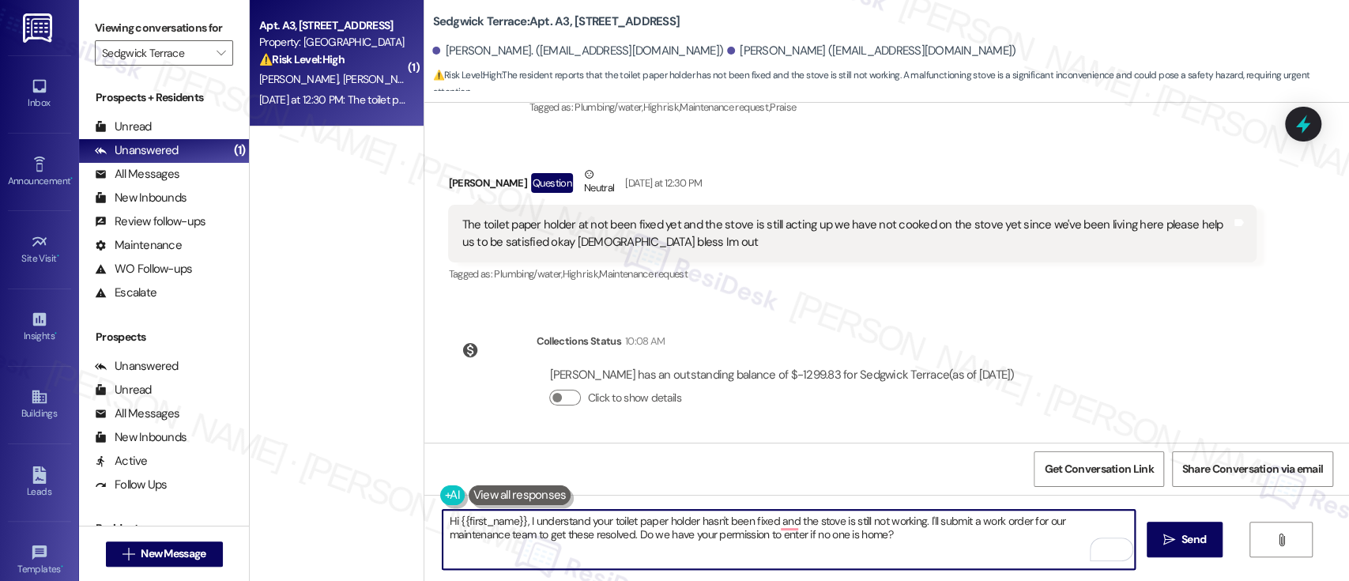
click at [480, 518] on textarea "Hi {{first_name}}, I understand your toilet paper holder hasn't been fixed and …" at bounding box center [789, 539] width 692 height 59
paste textarea "[PERSON_NAME]"
type textarea "Hi [PERSON_NAME], I understand your toilet paper holder hasn't been fixed and t…"
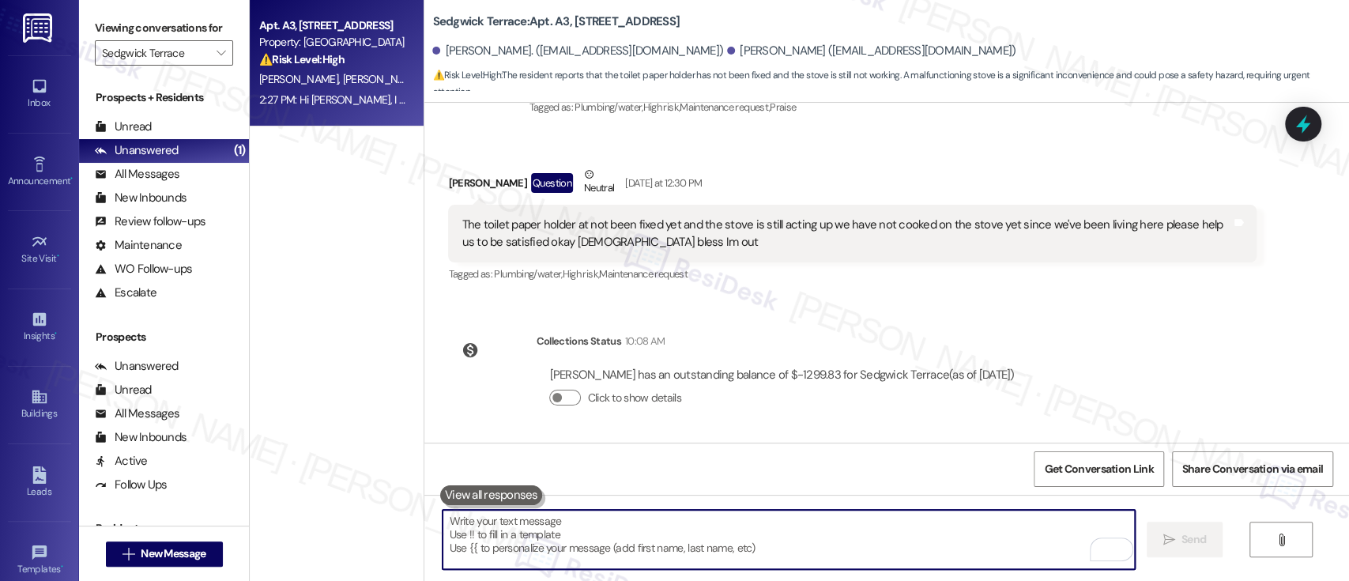
scroll to position [899, 0]
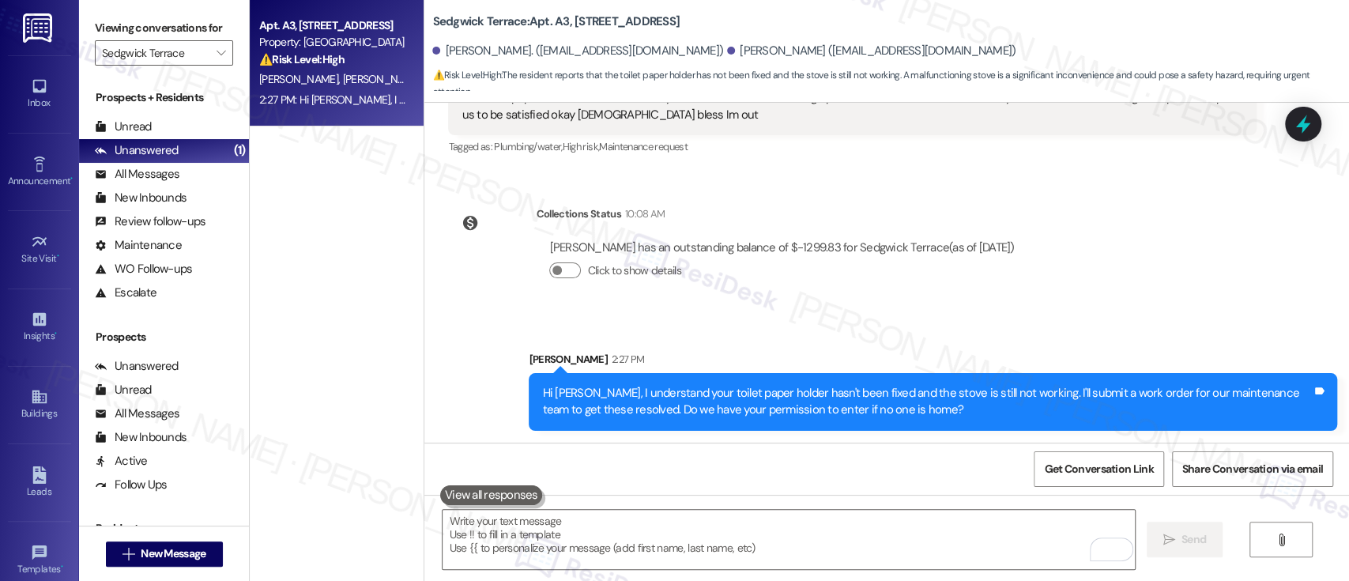
click at [1193, 289] on div "Lease started [DATE] 8:00 PM Survey, sent via SMS Residesk Automated Survey [DA…" at bounding box center [886, 273] width 925 height 340
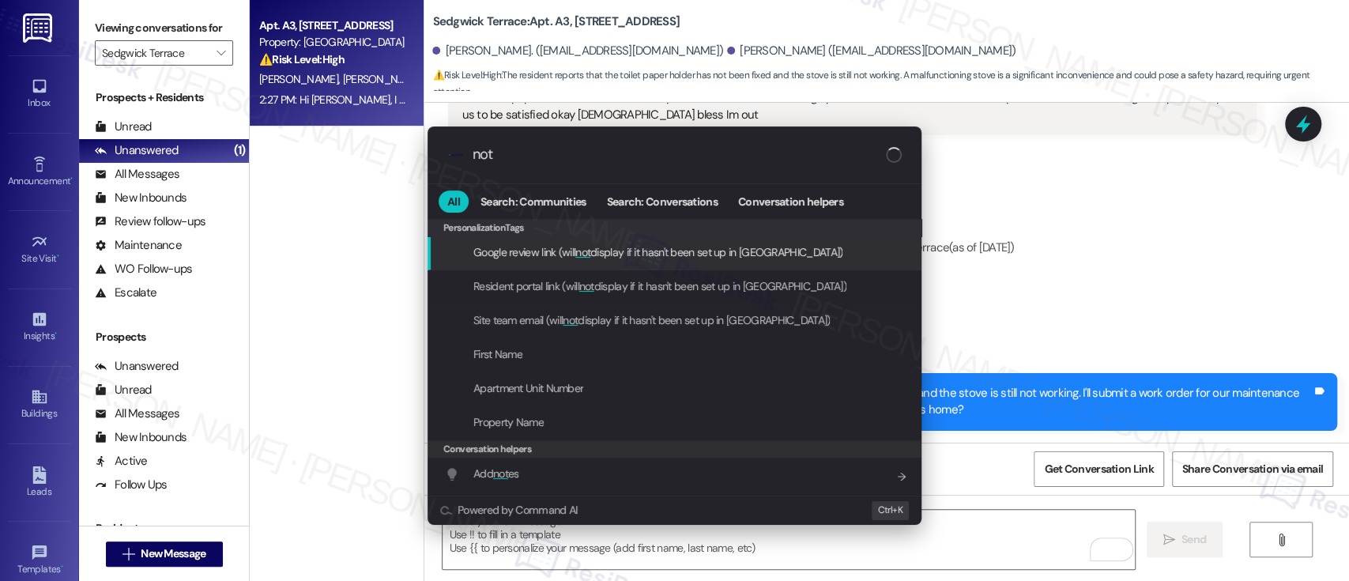
type input "note"
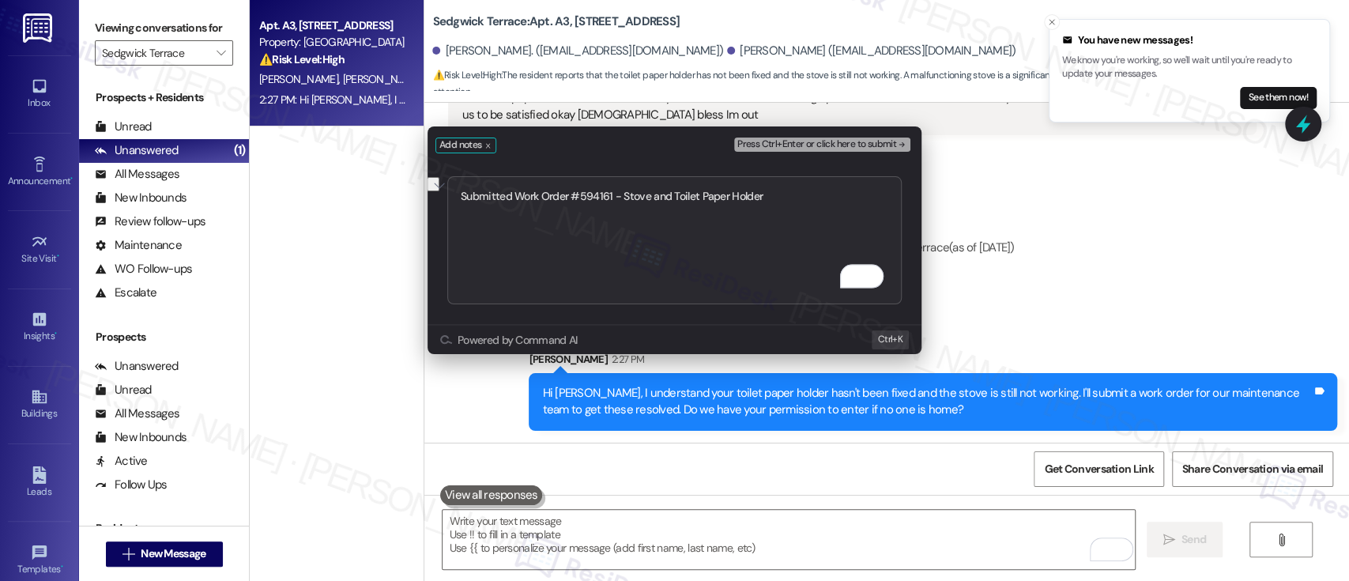
type textarea "Submitted Work Order #594161 - Stove and Toilet Paper Holder"
click at [857, 142] on span "Press Ctrl+Enter or click here to submit" at bounding box center [816, 144] width 159 height 11
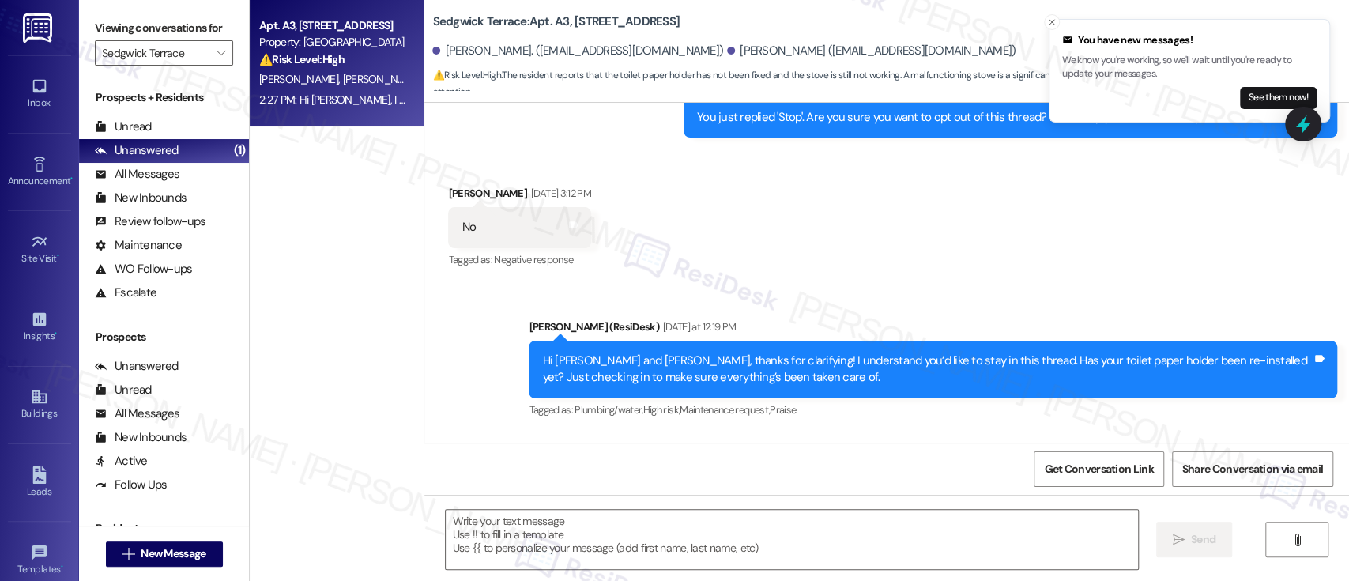
type textarea "Fetching suggested responses. Please feel free to read through the conversation…"
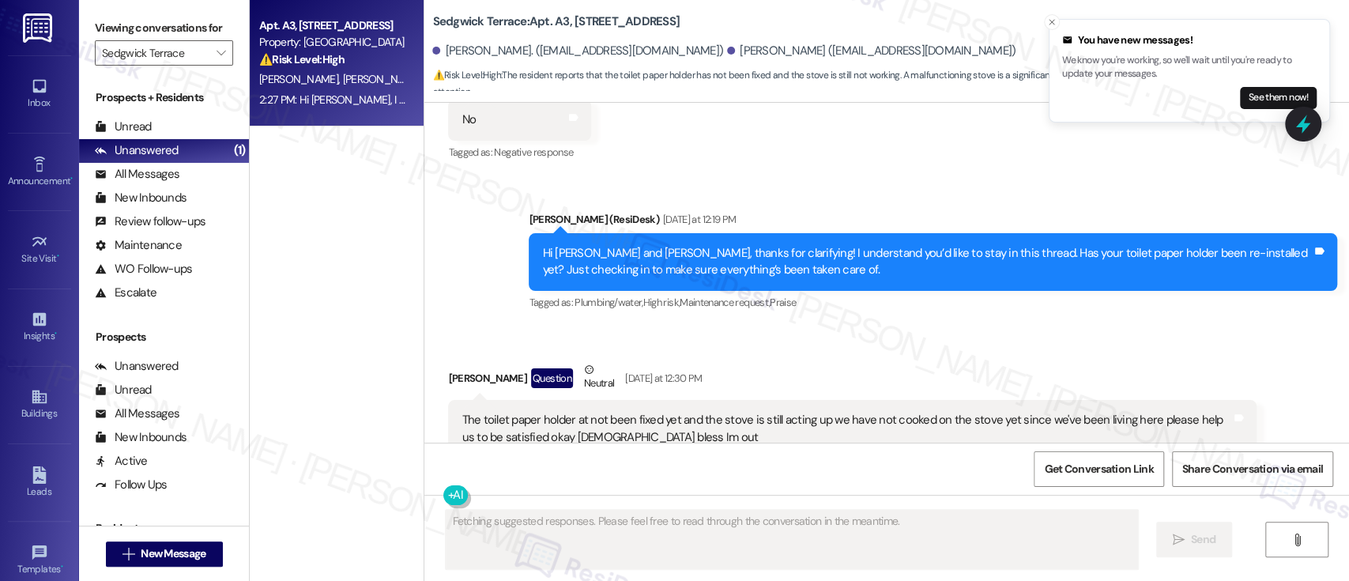
scroll to position [627, 0]
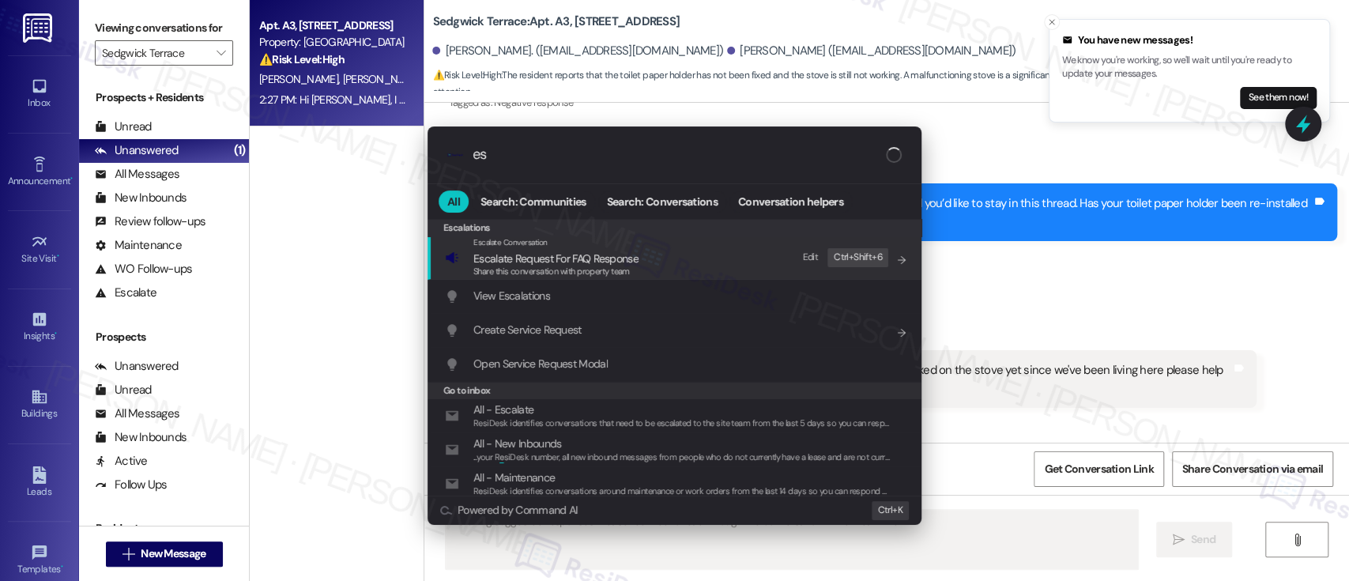
type input "esc"
type textarea "Updating..."
type input "esca"
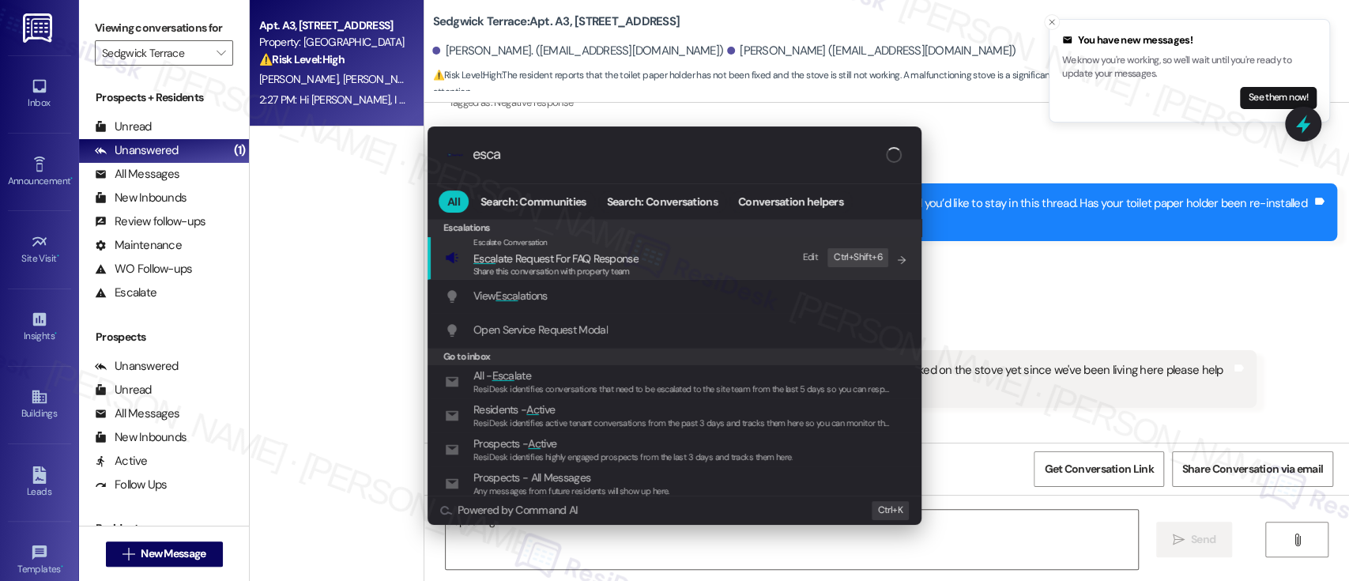
type textarea "Hi"
type input "escal"
type textarea "Hi"
type input "escala"
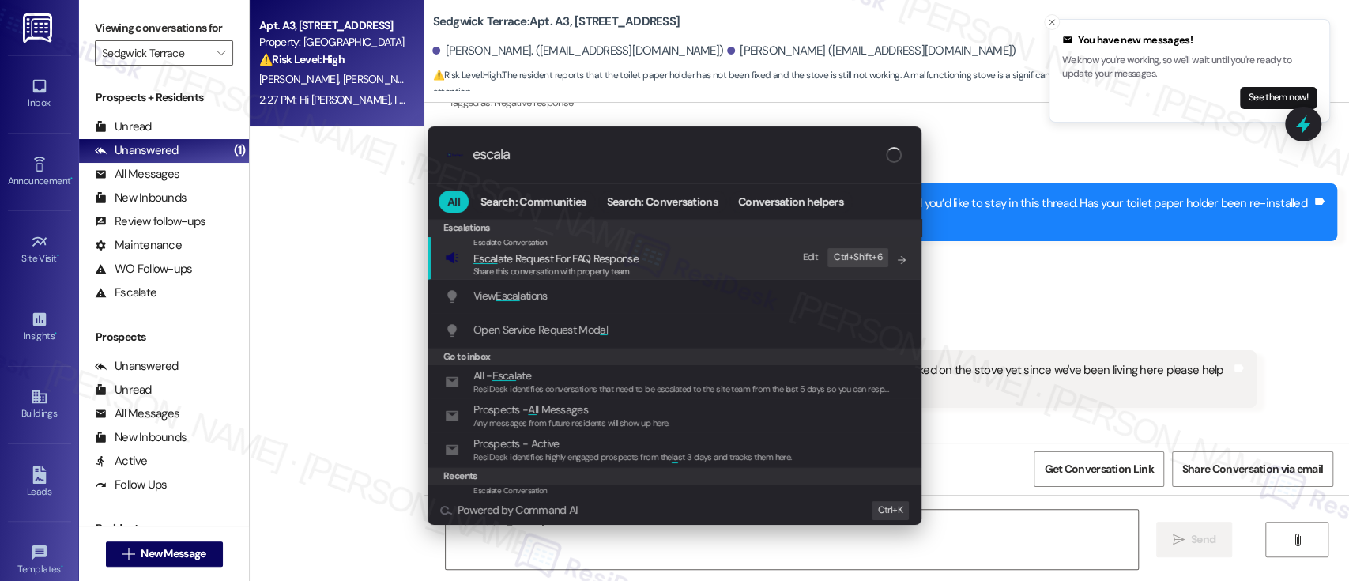
type textarea "Hi [PERSON_NAME], I understand"
type input "escalat"
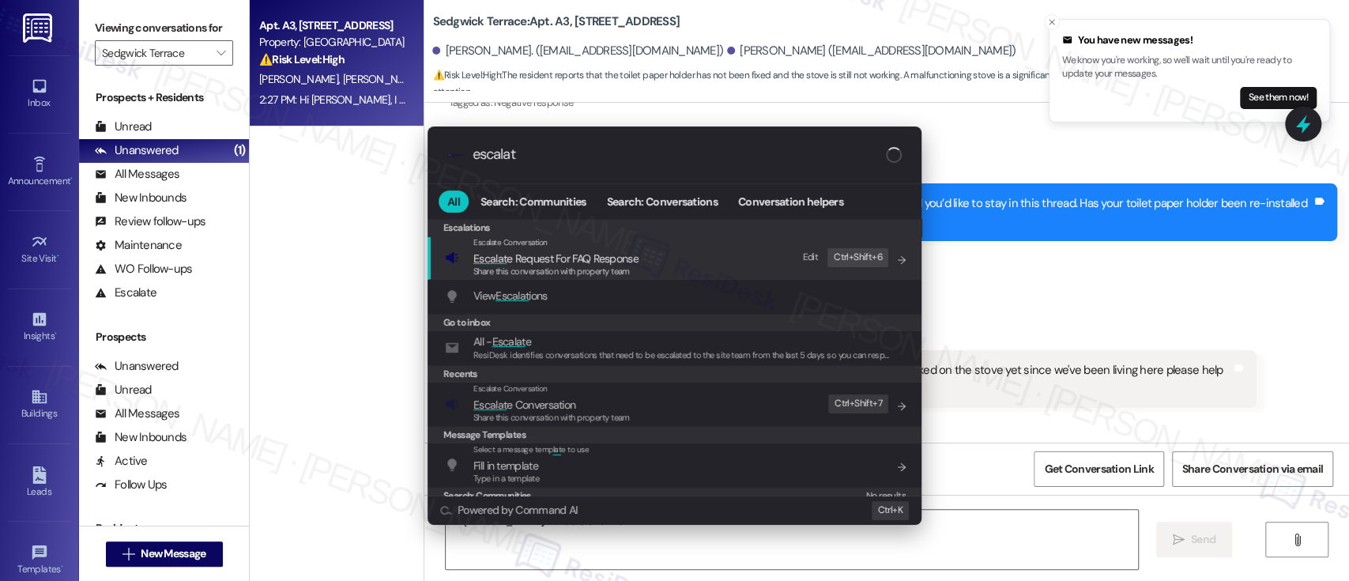
type textarea "Hi [PERSON_NAME], I understand the"
type input "escalate"
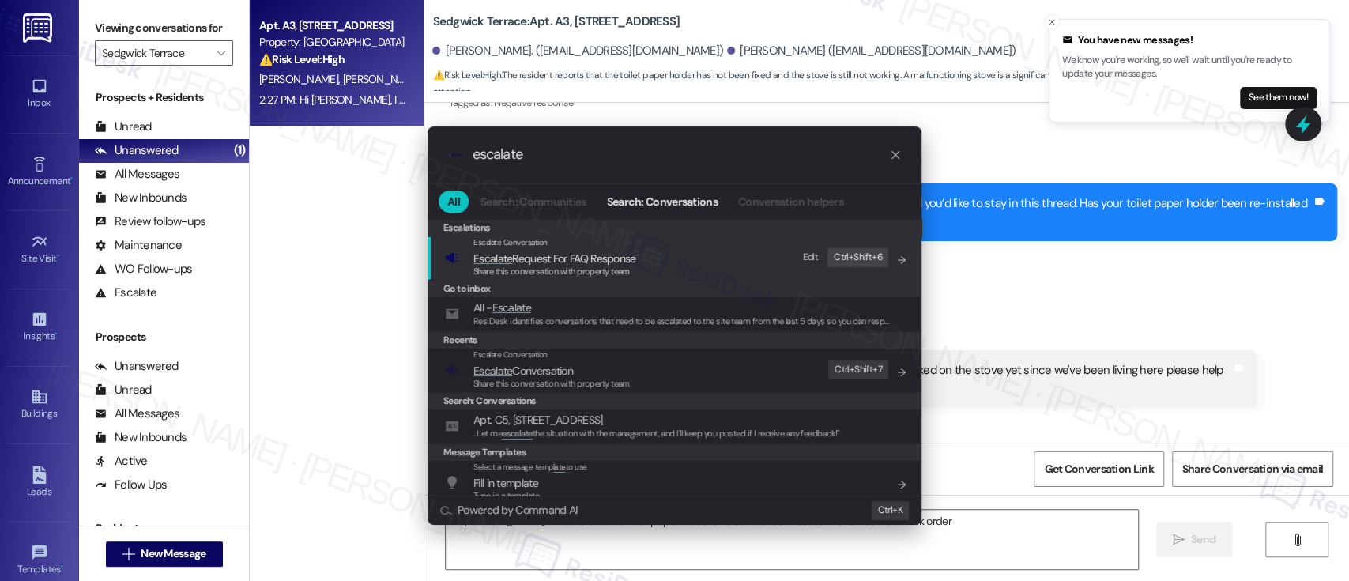
type textarea "Hi [PERSON_NAME], I understand the toilet paper holder and stove are still issu…"
type input "escalate"
type textarea "Hi [PERSON_NAME], I understand the toilet paper holder and stove are still issu…"
click at [588, 368] on span "Escalate Conversation" at bounding box center [551, 370] width 156 height 17
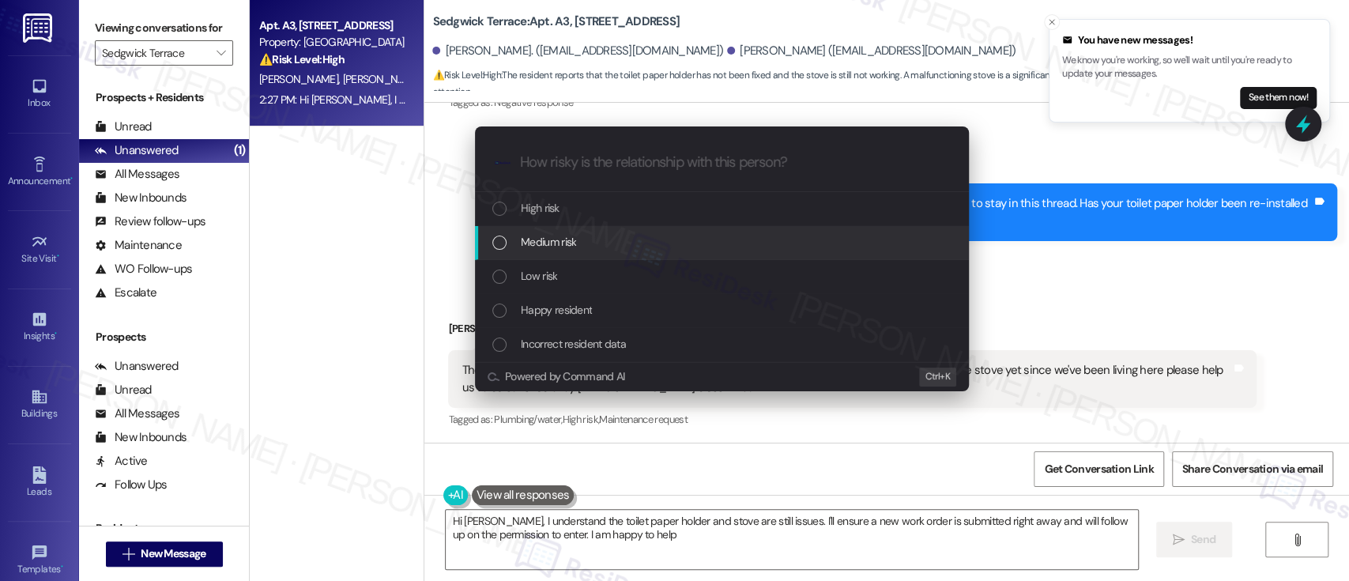
type textarea "Hi [PERSON_NAME], I understand the toilet paper holder and stove are still issu…"
click at [586, 236] on div "Medium risk" at bounding box center [723, 241] width 462 height 17
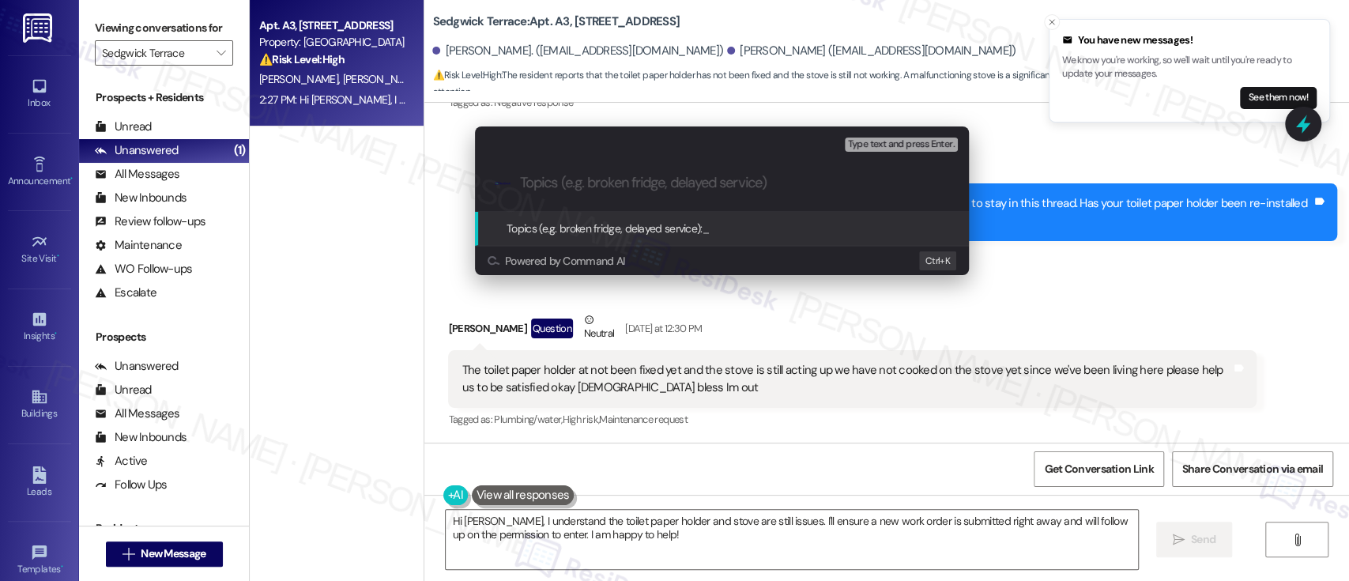
paste input "Submitted Work Order #594161 - Stove and Toilet Paper Holder"
type input "Submitted Work Order #594161 - Stove and Toilet Paper Holder"
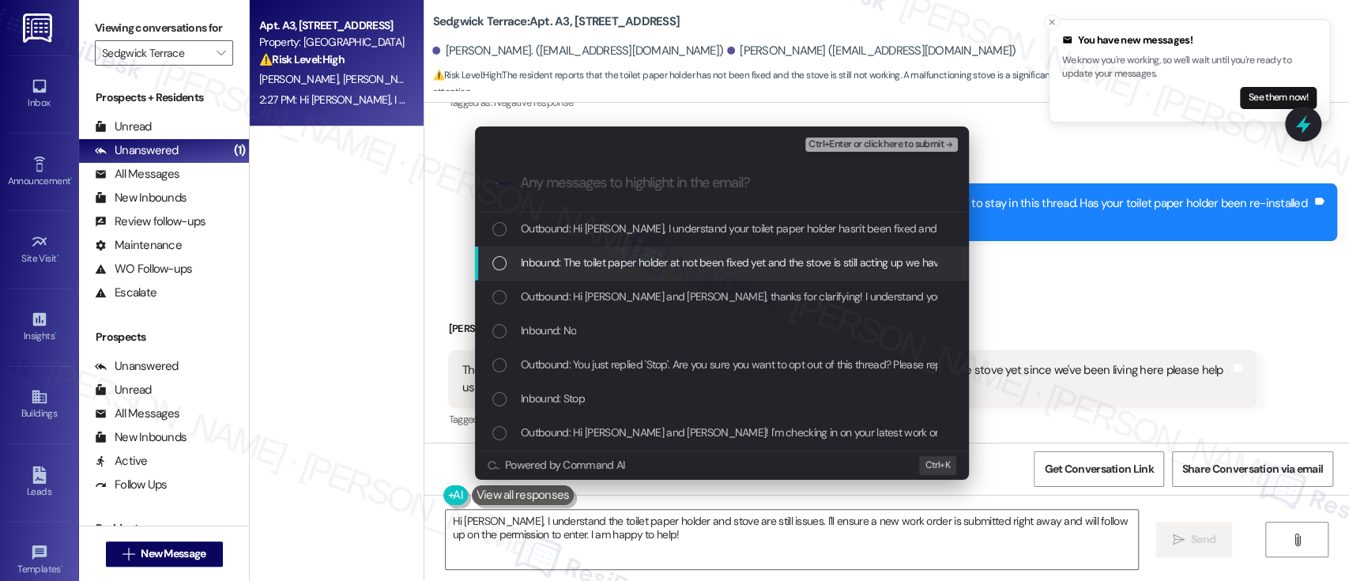
click at [599, 269] on span "Inbound: The toilet paper holder at not been fixed yet and the stove is still a…" at bounding box center [983, 262] width 925 height 17
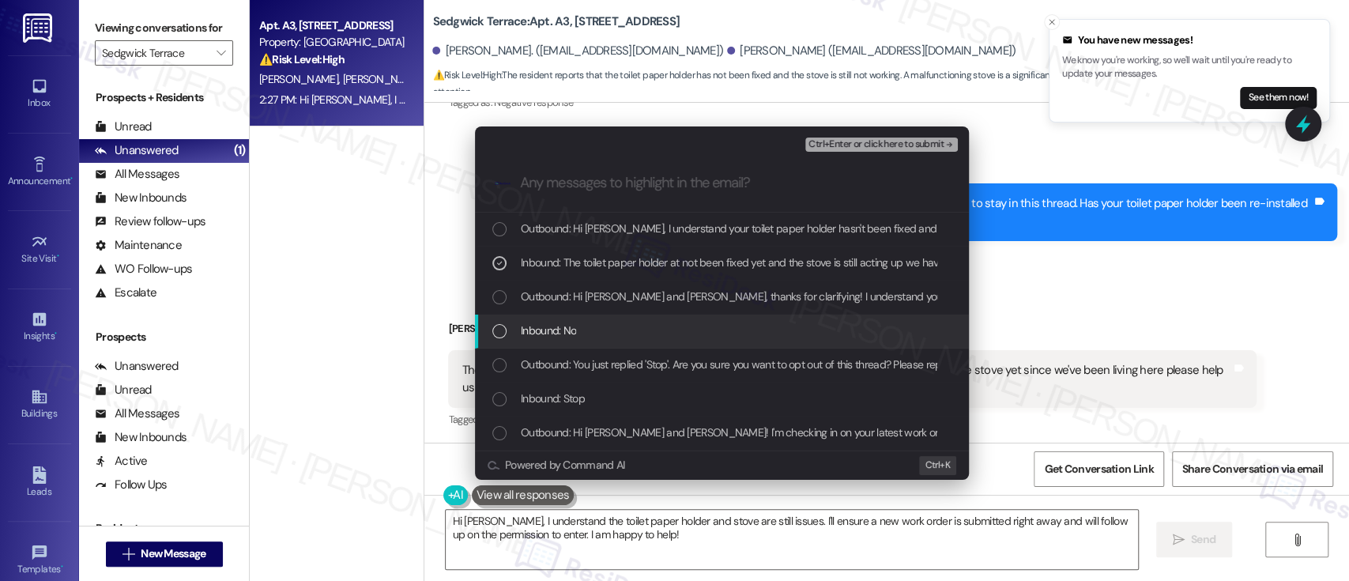
click at [582, 330] on div "Inbound: No" at bounding box center [723, 330] width 462 height 17
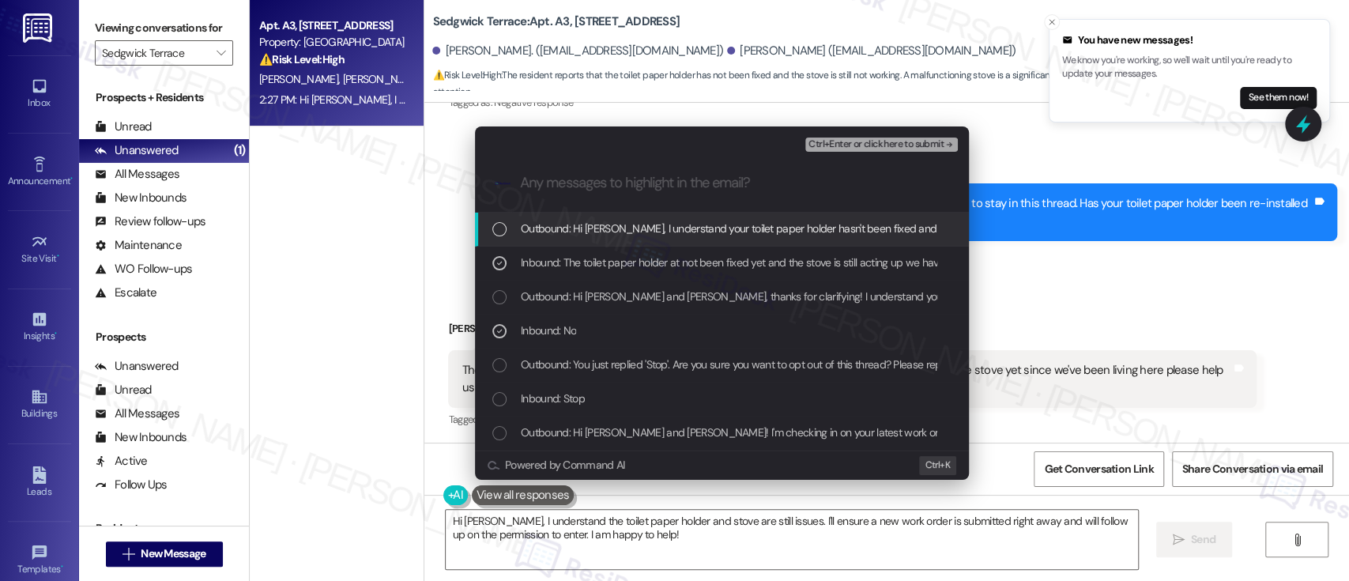
click at [856, 144] on span "Ctrl+Enter or click here to submit" at bounding box center [875, 144] width 135 height 11
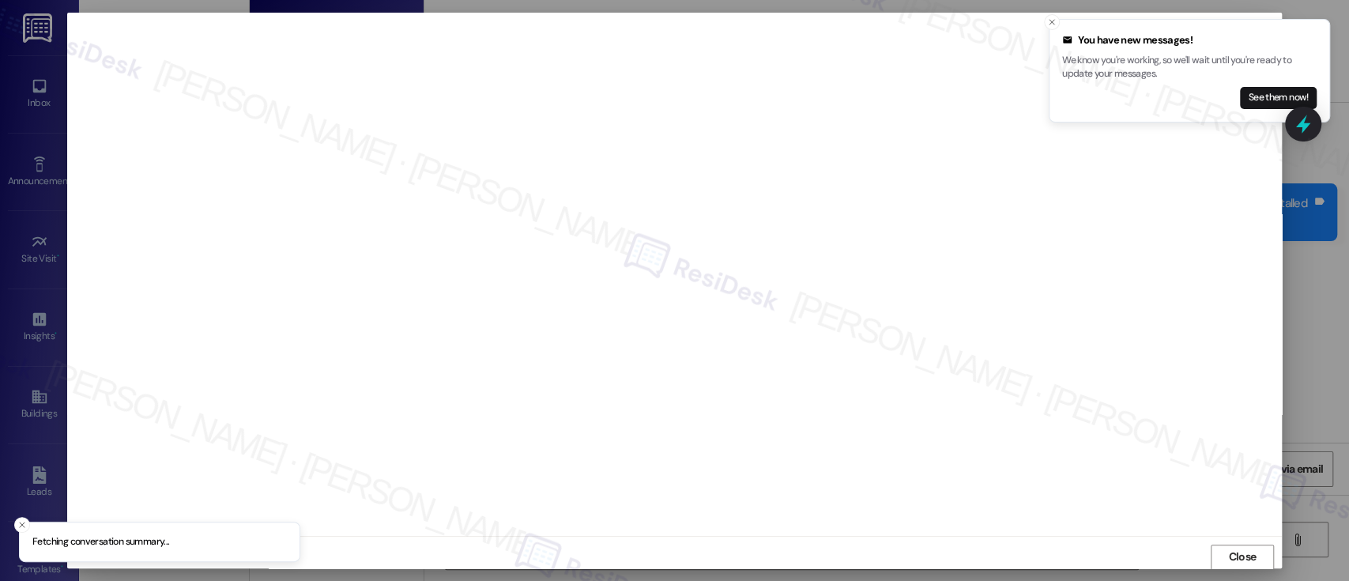
scroll to position [1, 0]
click at [1047, 21] on icon "Close toast" at bounding box center [1051, 21] width 9 height 9
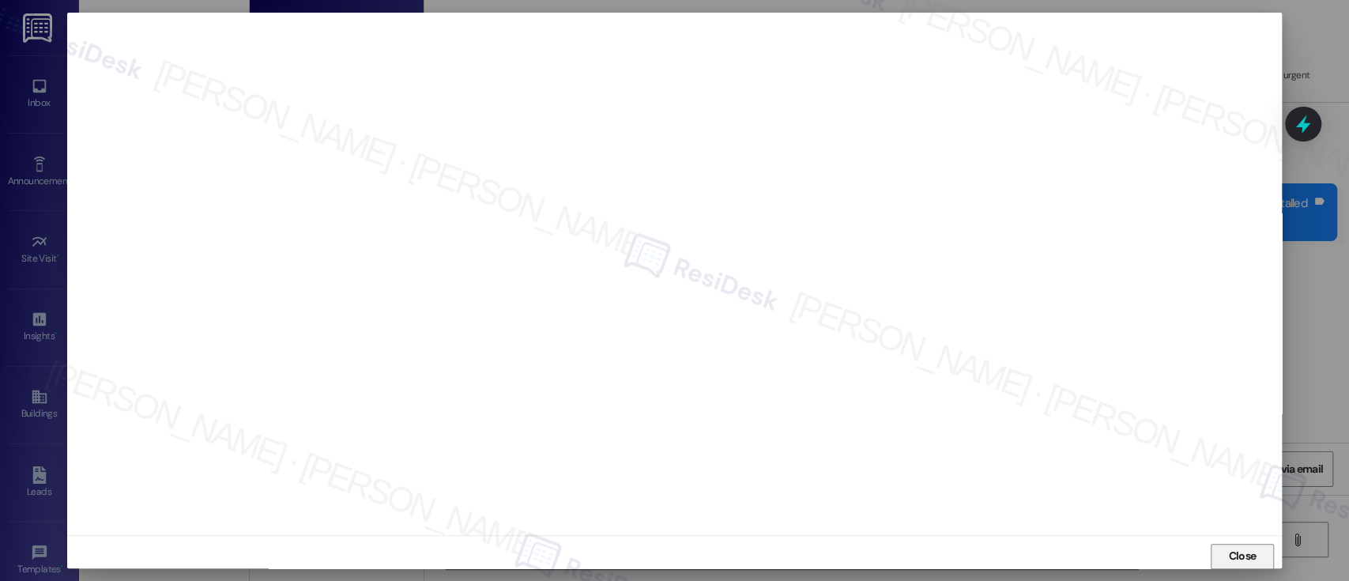
click at [1239, 559] on span "Close" at bounding box center [1242, 556] width 28 height 17
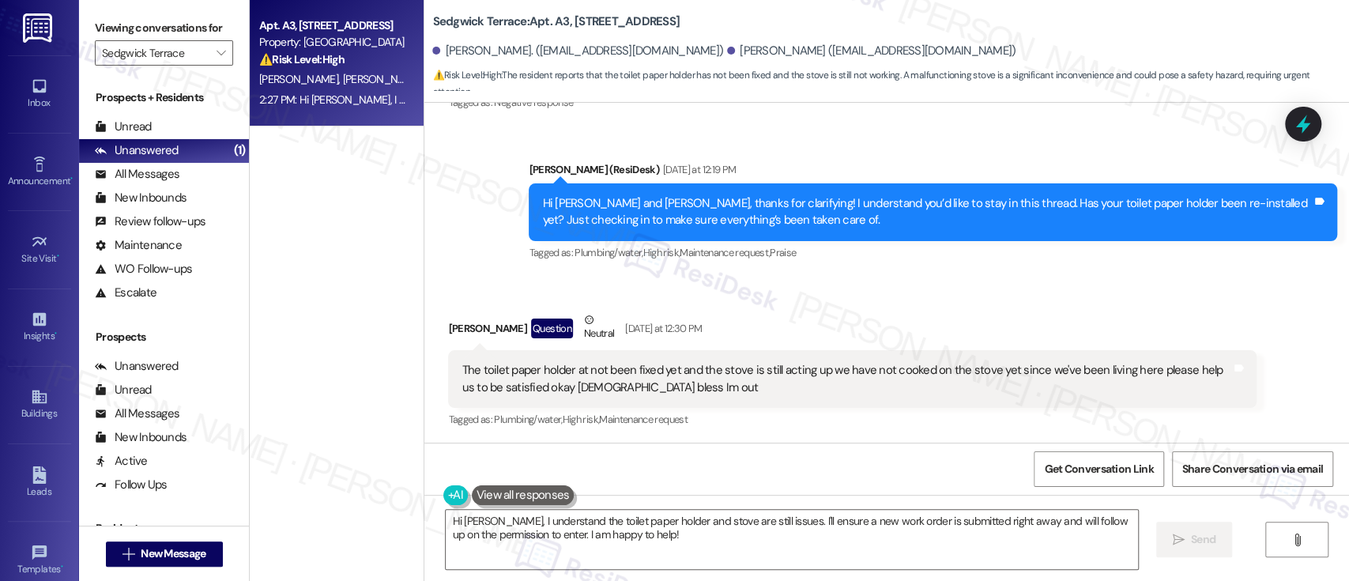
scroll to position [1056, 0]
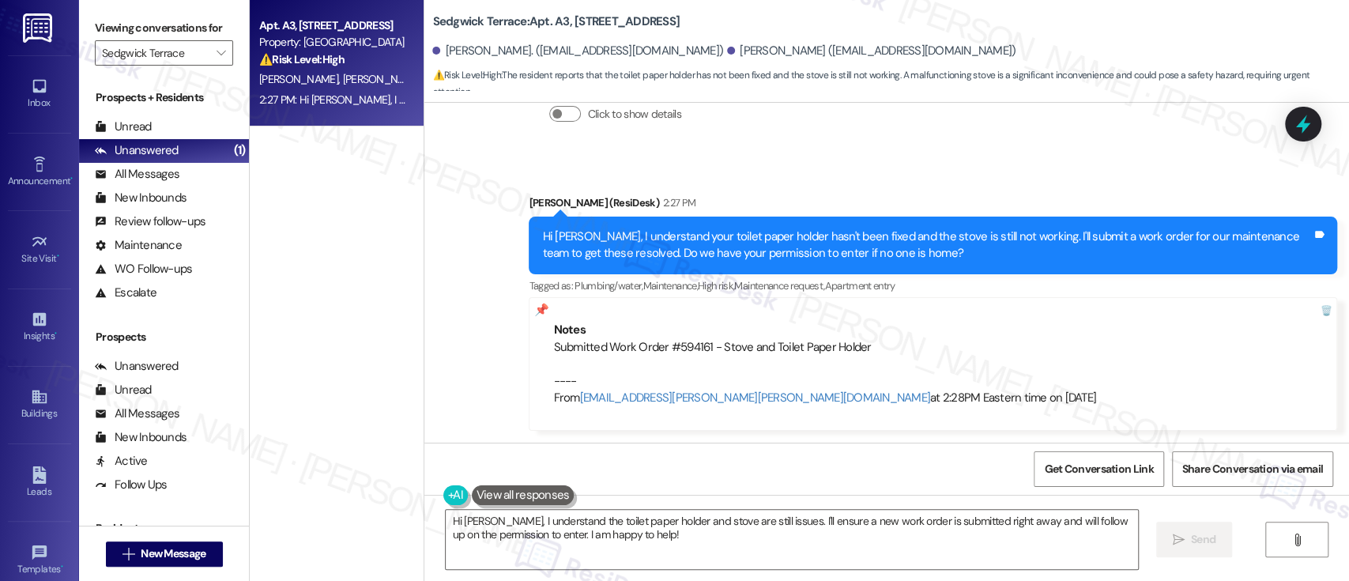
click at [1102, 172] on div "Sent via SMS [PERSON_NAME] (ResiDesk) 2:27 PM Hi [PERSON_NAME], I understand yo…" at bounding box center [886, 301] width 925 height 284
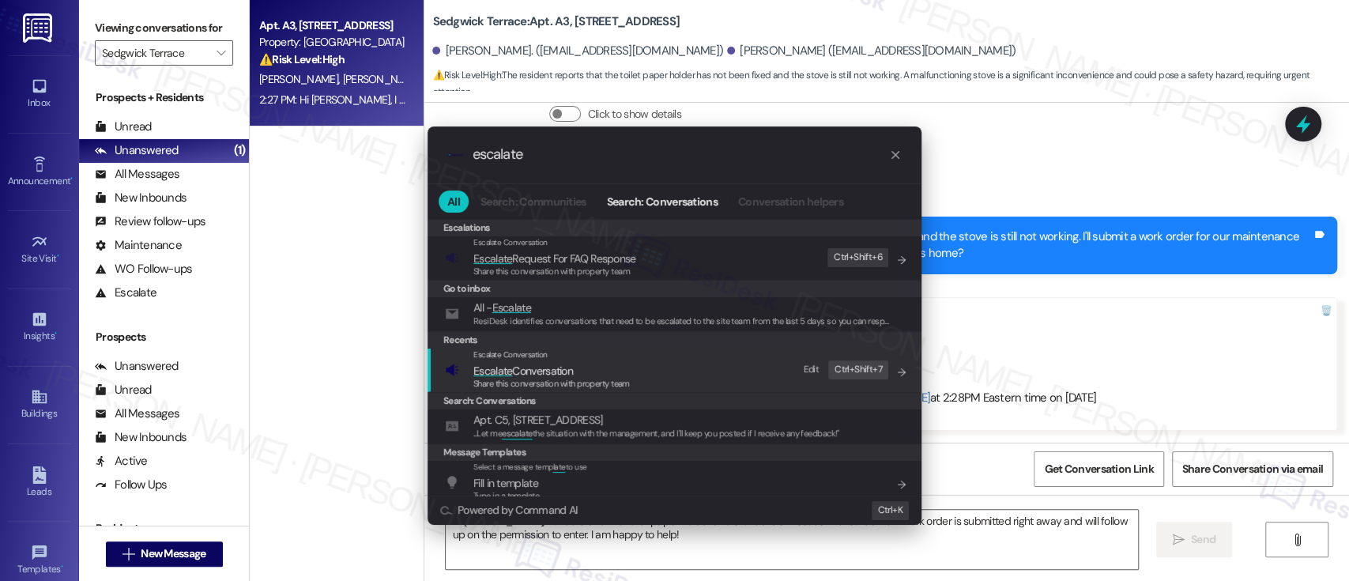
type input "escalate"
click at [568, 359] on div "Escalate Conversation" at bounding box center [551, 355] width 156 height 13
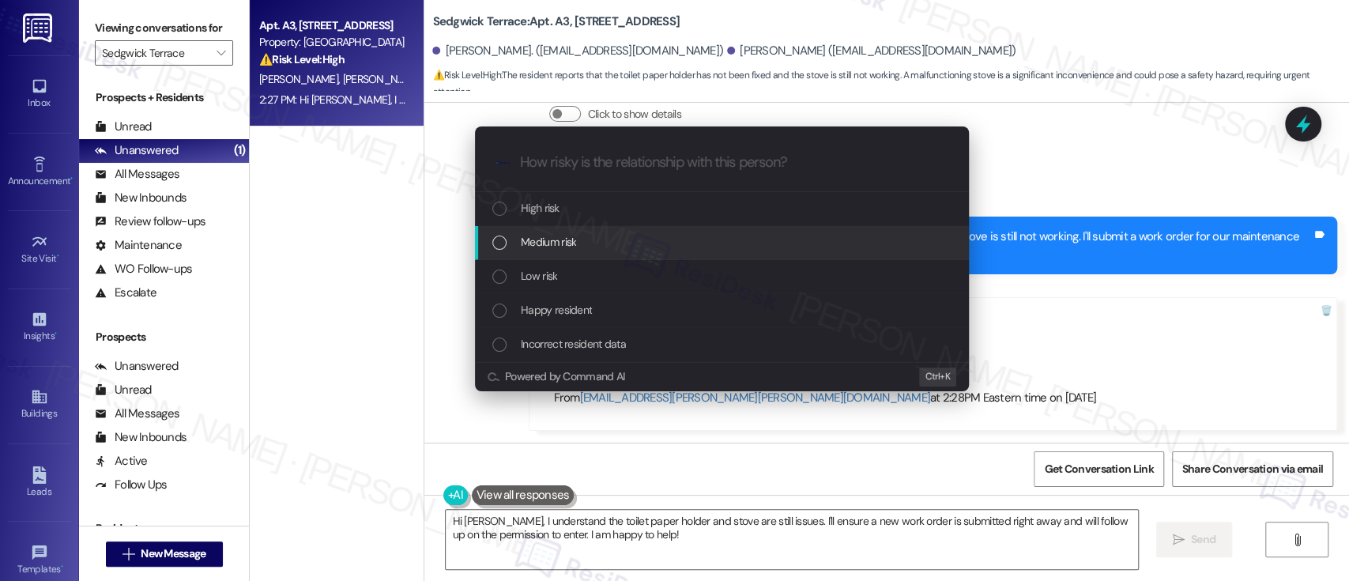
click at [590, 234] on div "Medium risk" at bounding box center [723, 241] width 462 height 17
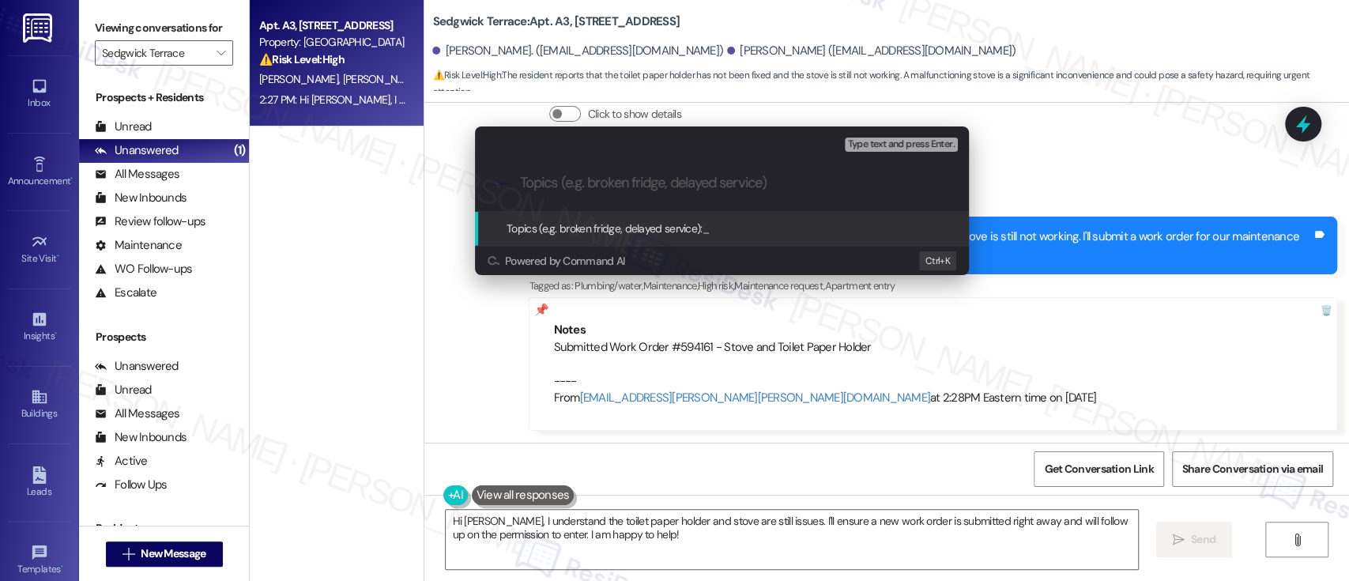
paste input "Submitted Work Order #594161 - Stove and Toilet Paper Holder"
type input "Submitted Work Order #594161 - Stove and Toilet Paper Holder"
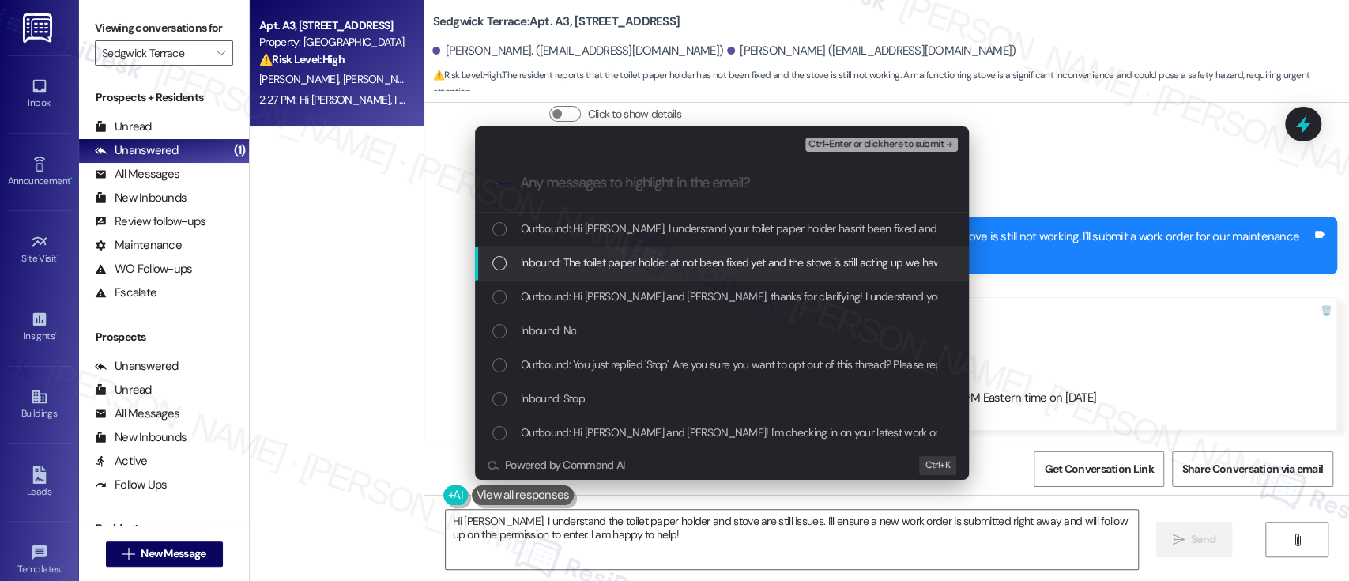
click at [653, 258] on span "Inbound: The toilet paper holder at not been fixed yet and the stove is still a…" at bounding box center [983, 262] width 925 height 17
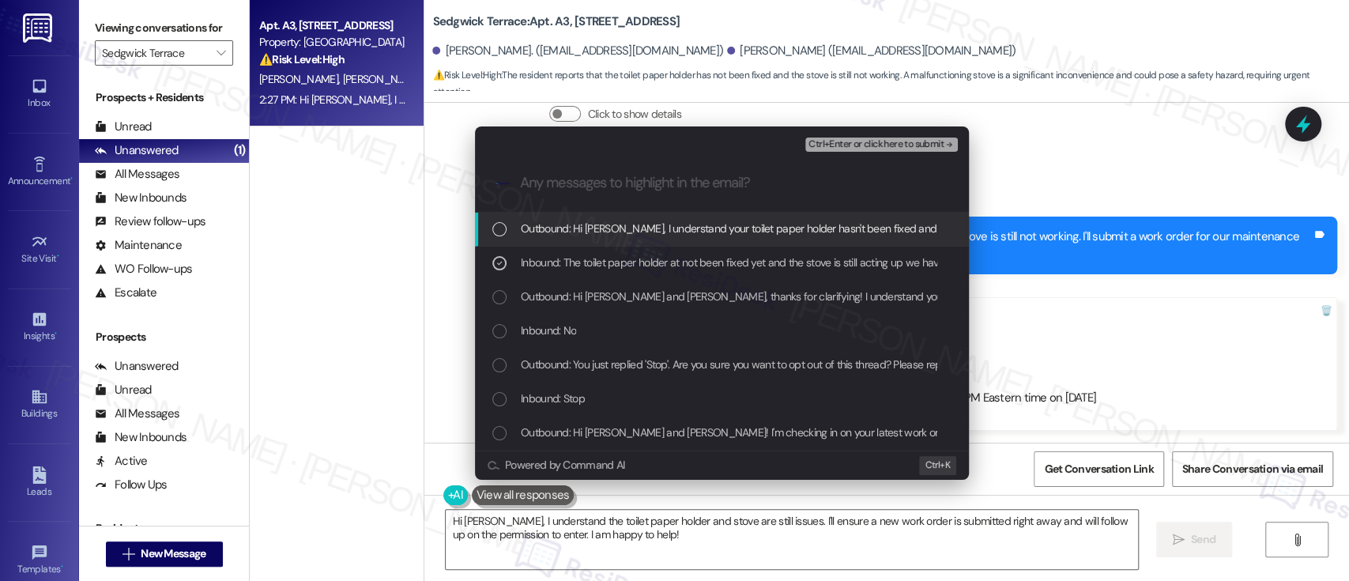
click at [934, 139] on span "Ctrl+Enter or click here to submit" at bounding box center [875, 144] width 135 height 11
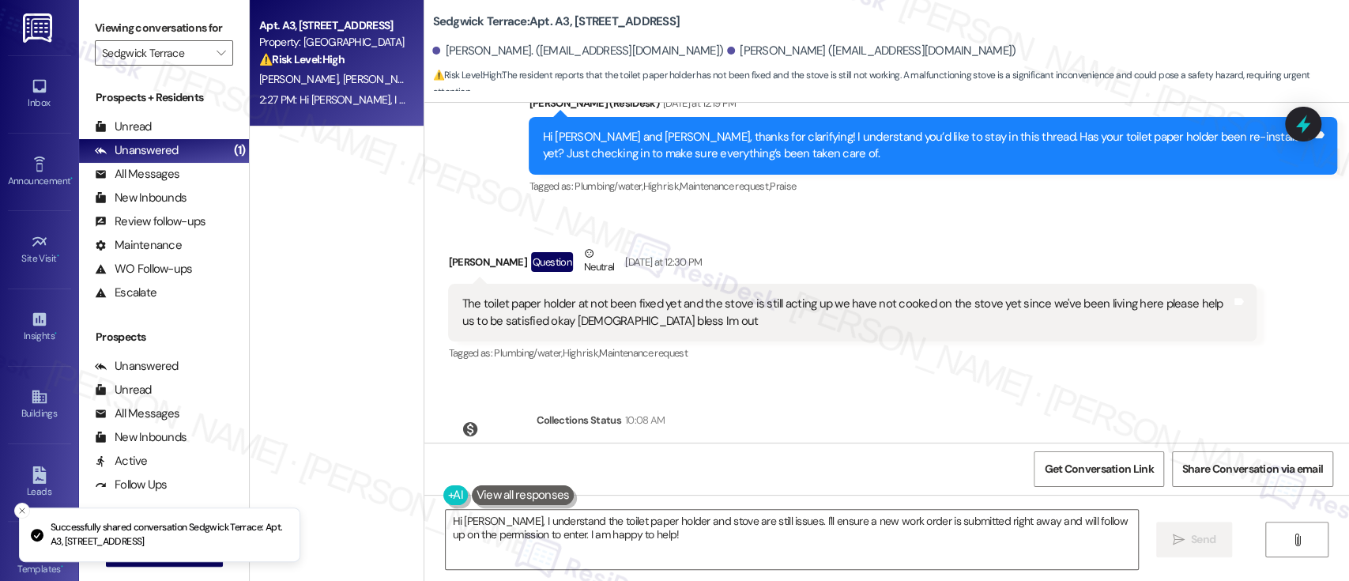
scroll to position [627, 0]
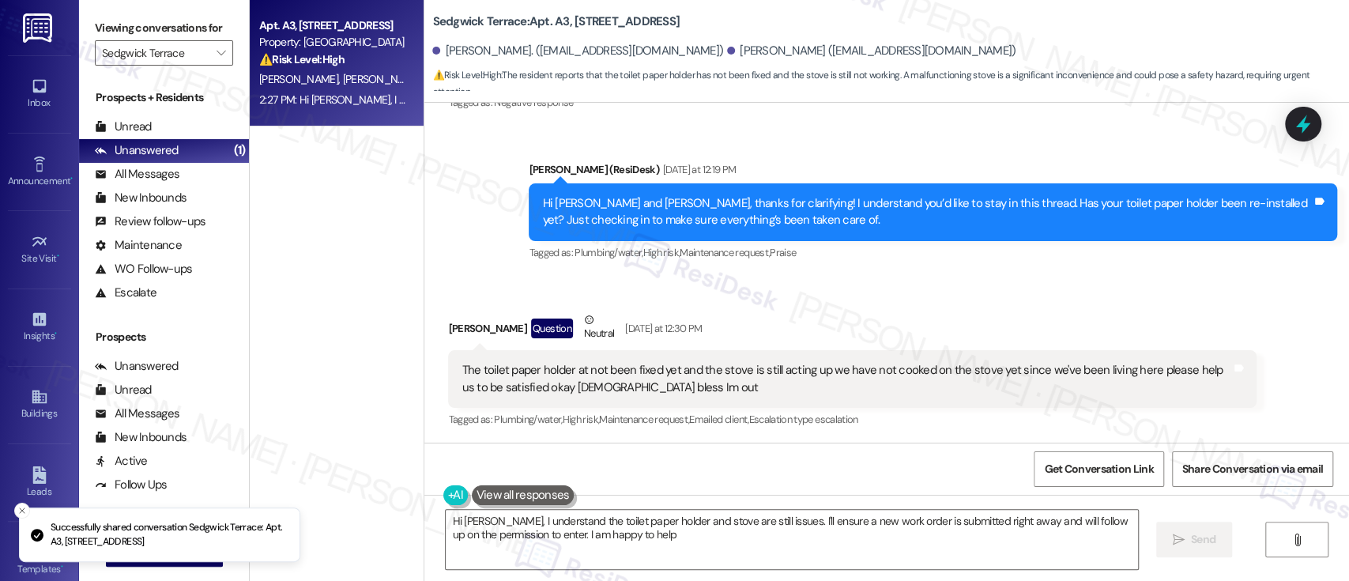
type textarea "Hi [PERSON_NAME], I understand the toilet paper holder and stove are still issu…"
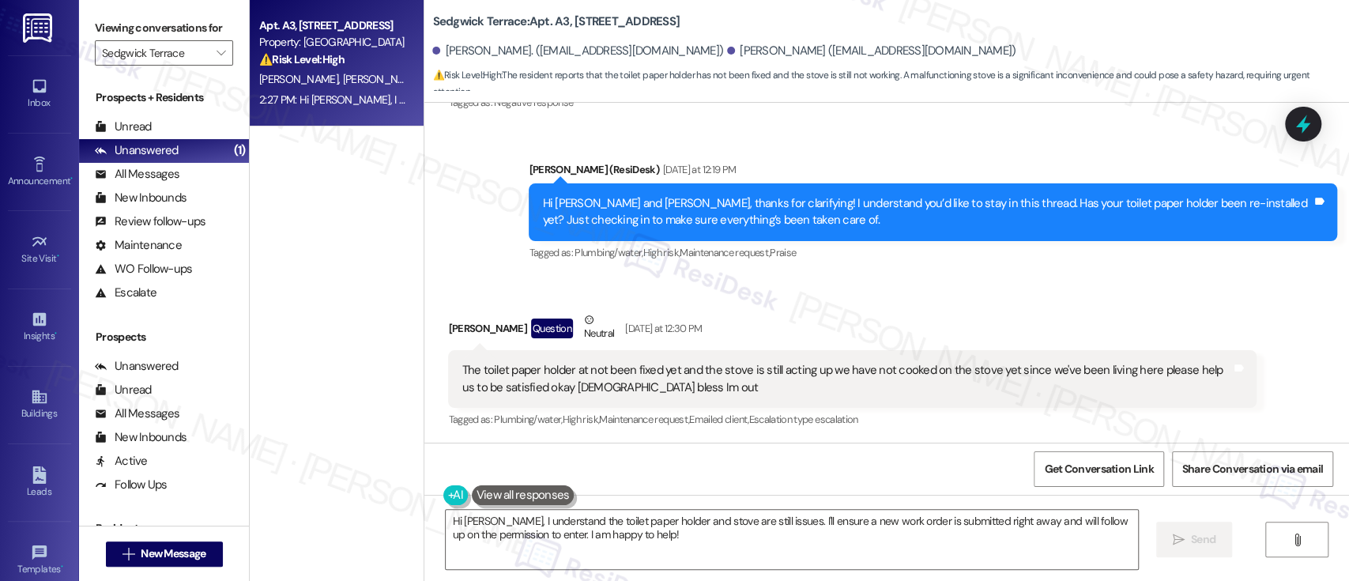
scroll to position [1056, 0]
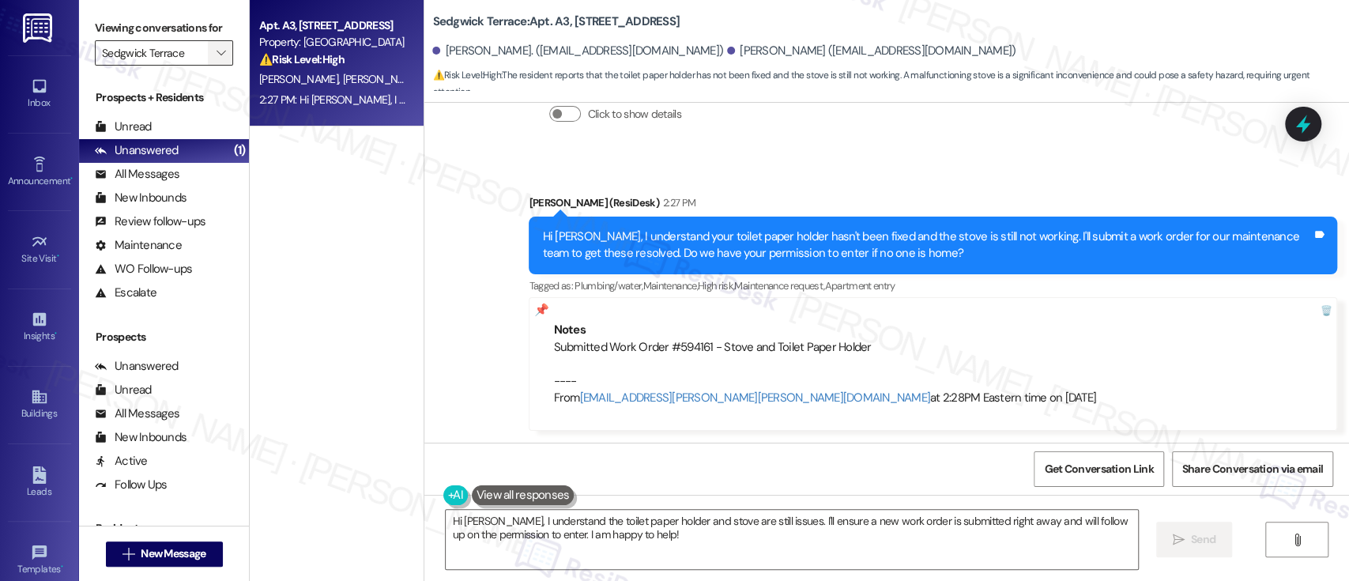
click at [217, 53] on icon "" at bounding box center [221, 53] width 9 height 13
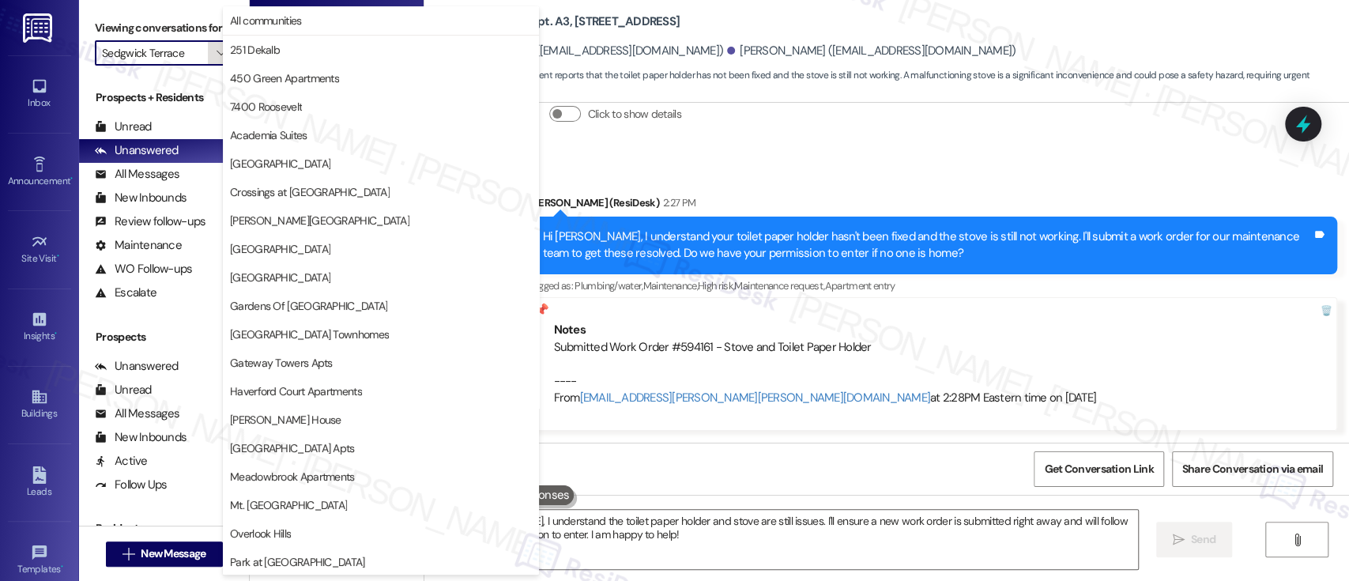
scroll to position [371, 0]
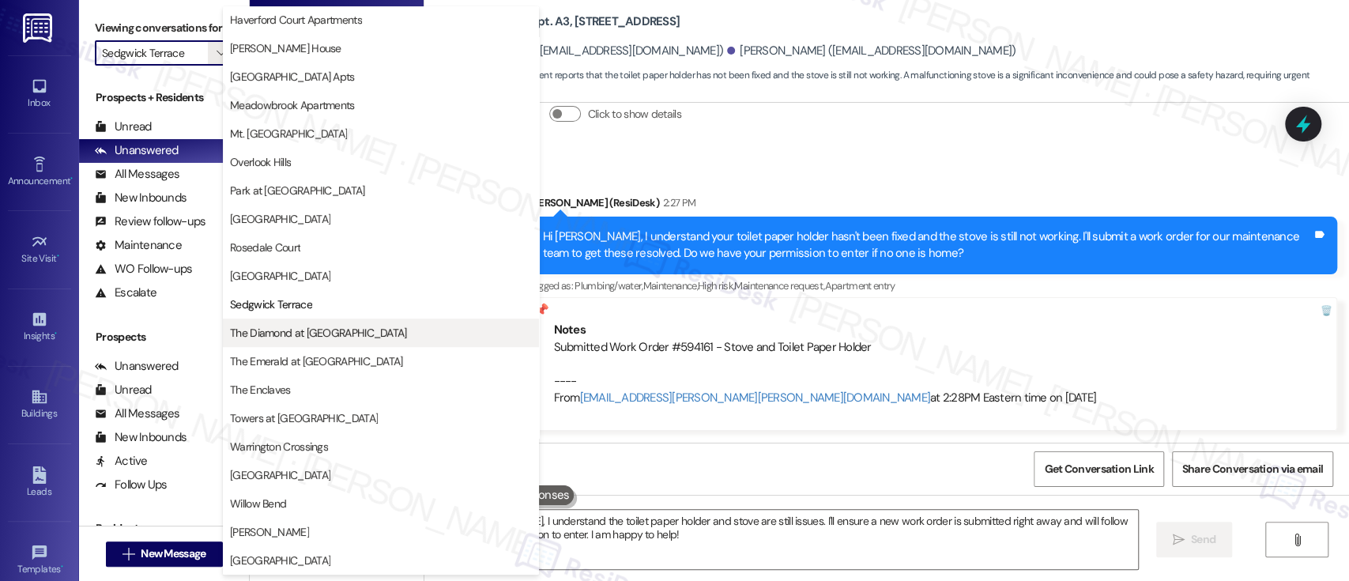
click at [270, 325] on span "The Diamond at [GEOGRAPHIC_DATA]" at bounding box center [318, 333] width 177 height 16
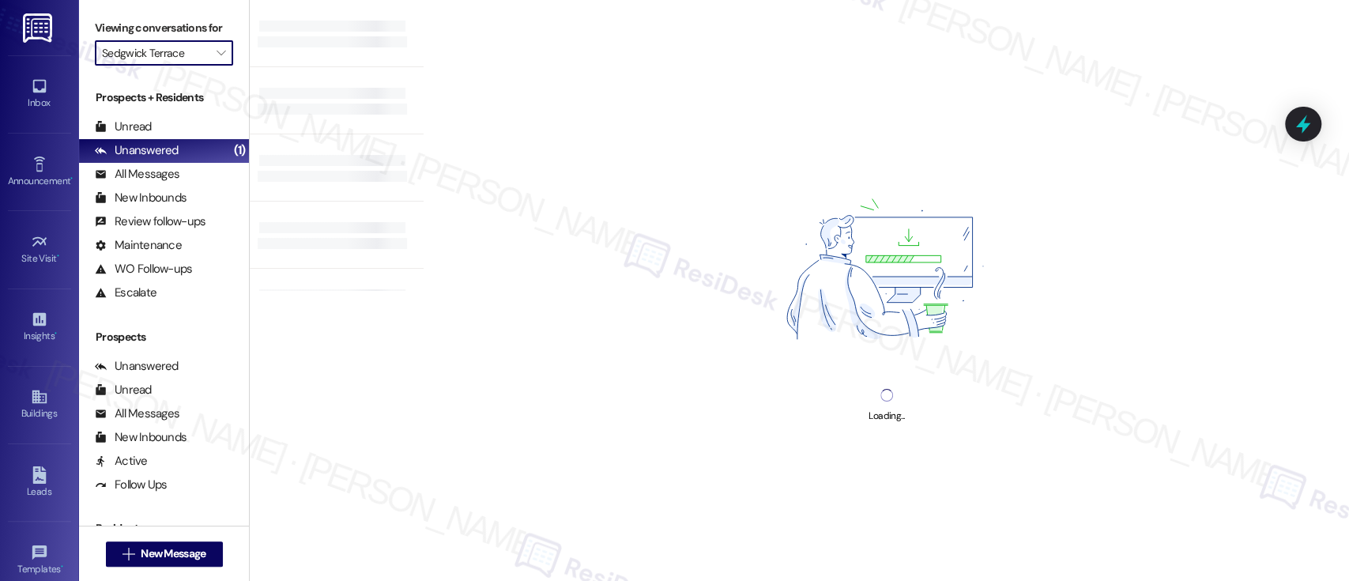
type input "The Diamond at [GEOGRAPHIC_DATA]"
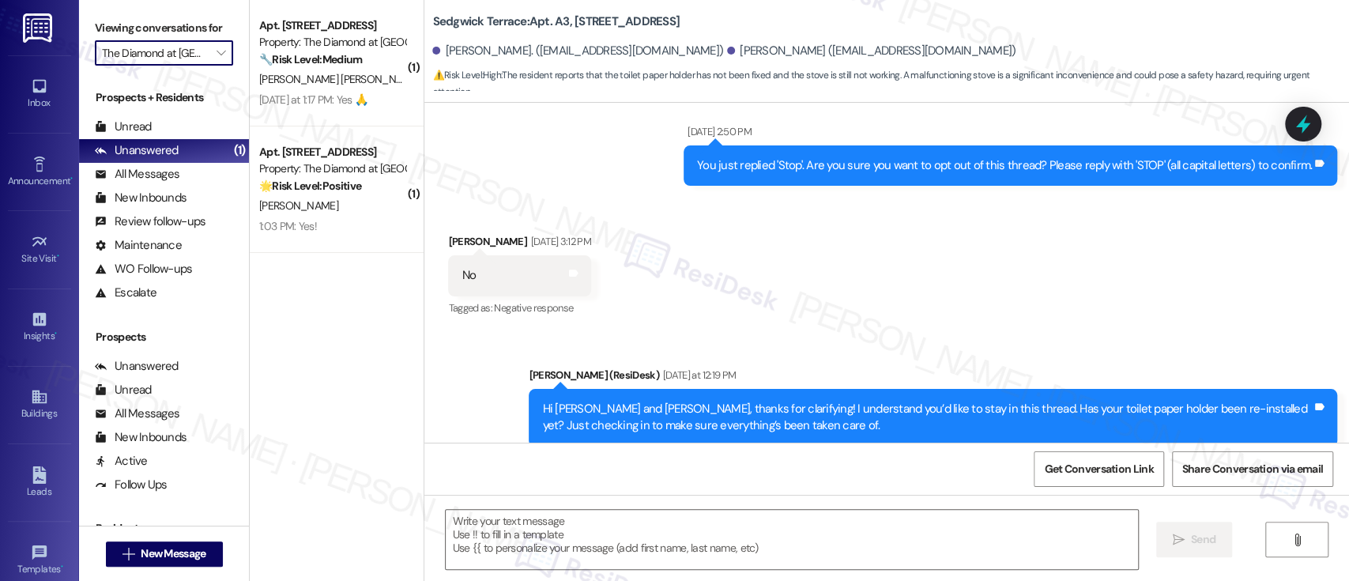
type textarea "Fetching suggested responses. Please feel free to read through the conversation…"
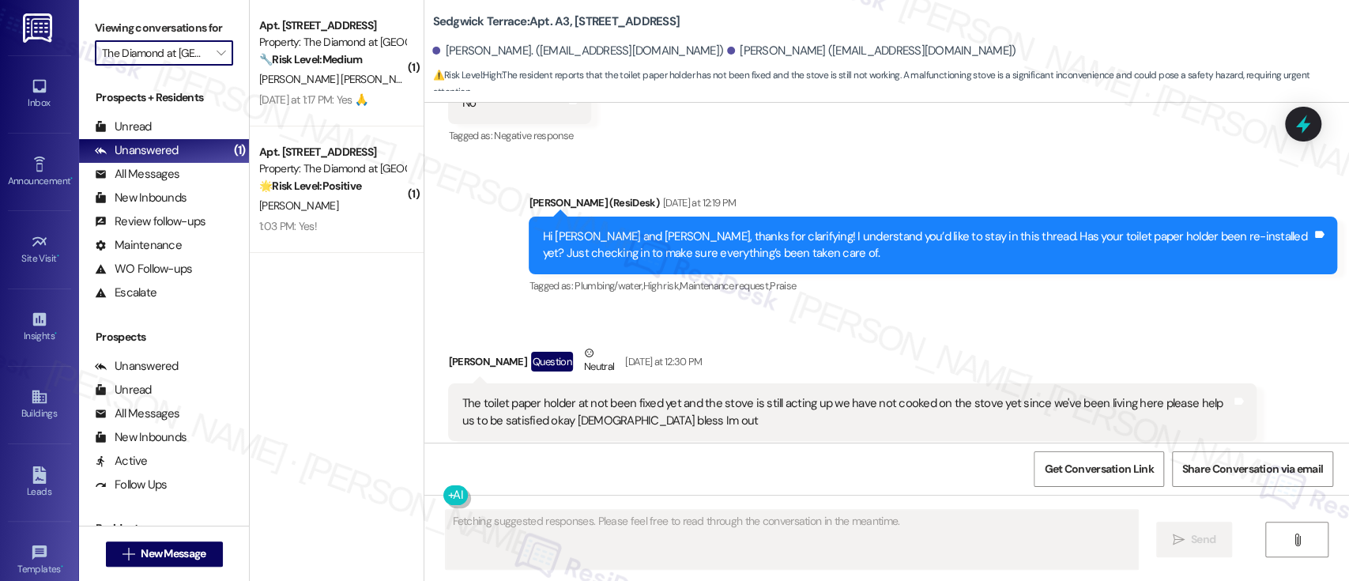
scroll to position [627, 0]
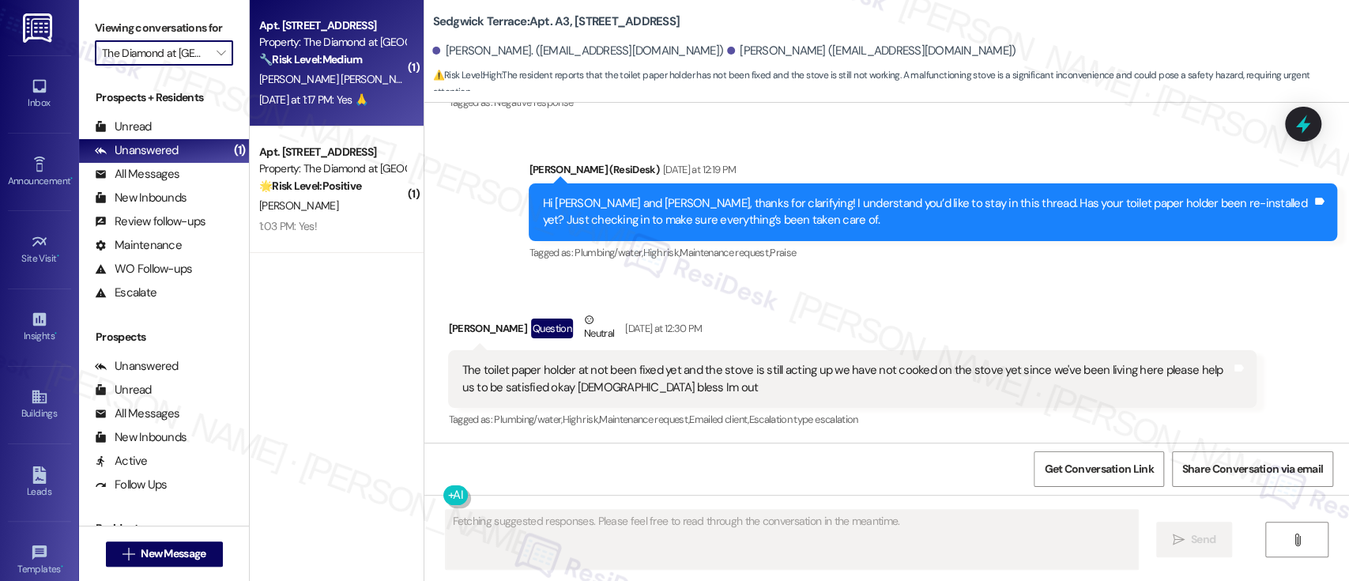
click at [310, 78] on span "[PERSON_NAME] [PERSON_NAME] [PERSON_NAME]" at bounding box center [382, 79] width 247 height 14
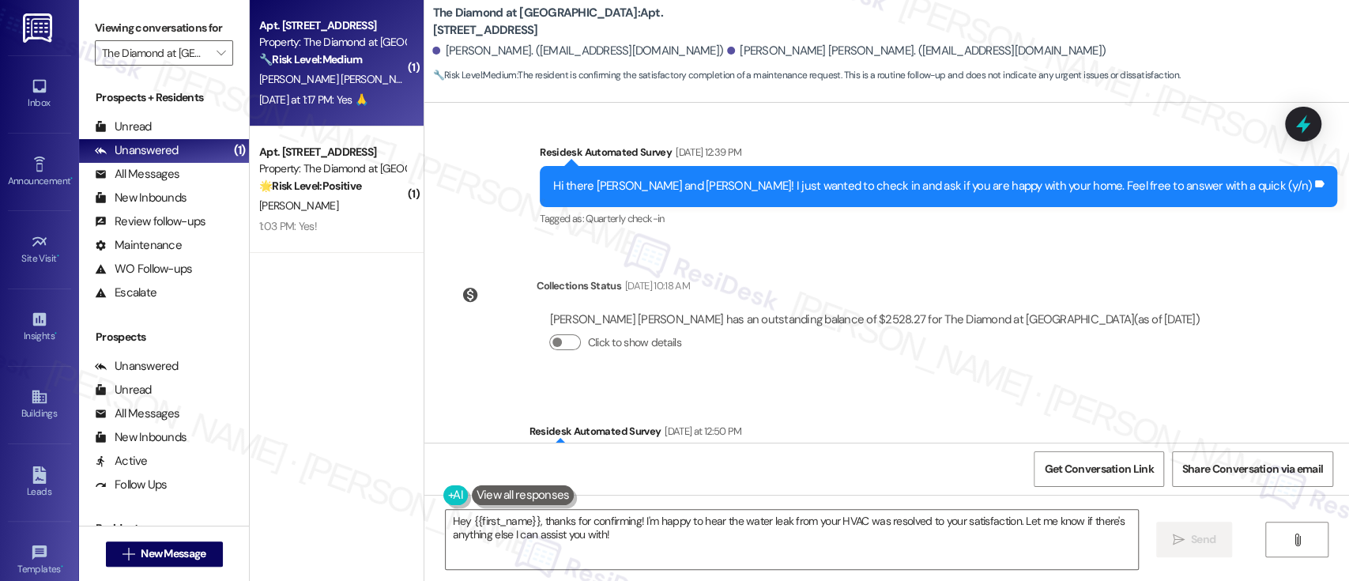
scroll to position [2532, 0]
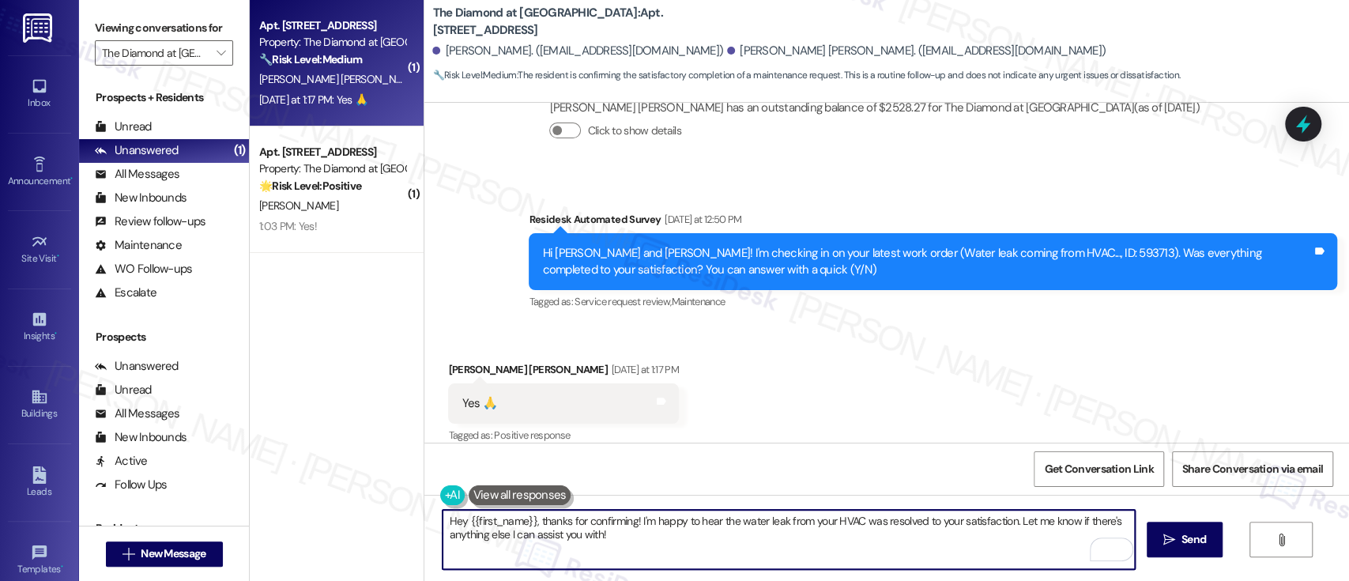
drag, startPoint x: 528, startPoint y: 522, endPoint x: 463, endPoint y: 518, distance: 64.9
click at [463, 518] on textarea "Hey {{first_name}}, thanks for confirming! I'm happy to hear the water leak fro…" at bounding box center [789, 539] width 692 height 59
type textarea "Hey [PERSON_NAME], thanks for confirming! I'm happy to hear the water leak from…"
click at [699, 530] on textarea "Hey [PERSON_NAME], thanks for confirming! I'm happy to hear the water leak from…" at bounding box center [789, 539] width 692 height 59
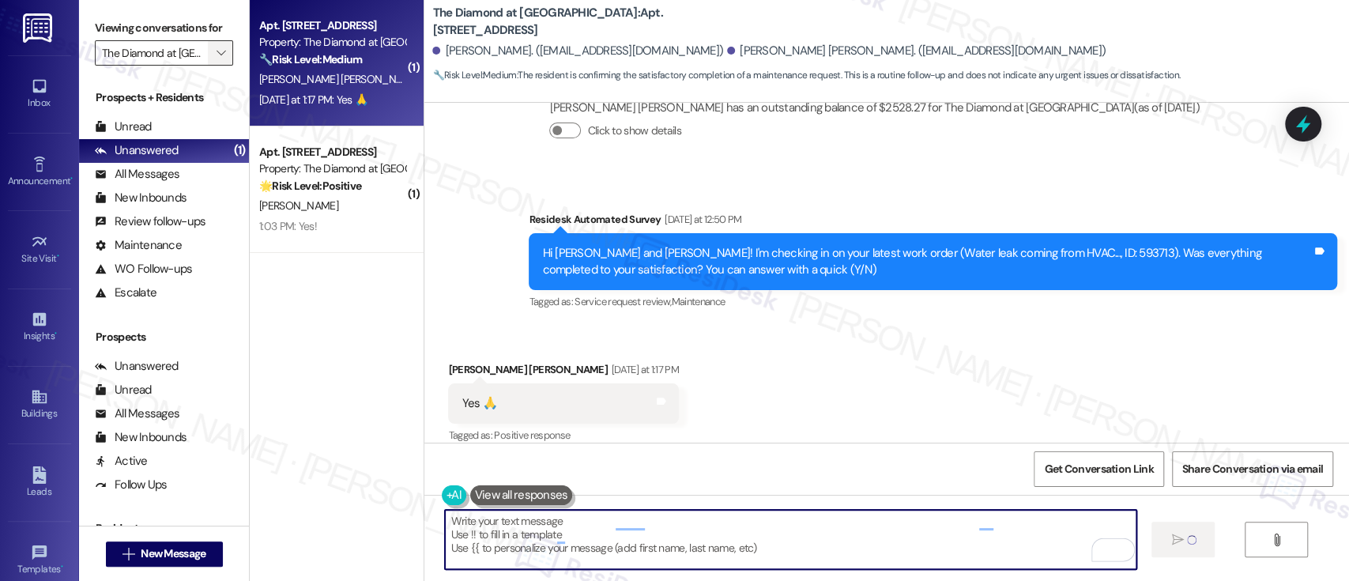
scroll to position [2531, 0]
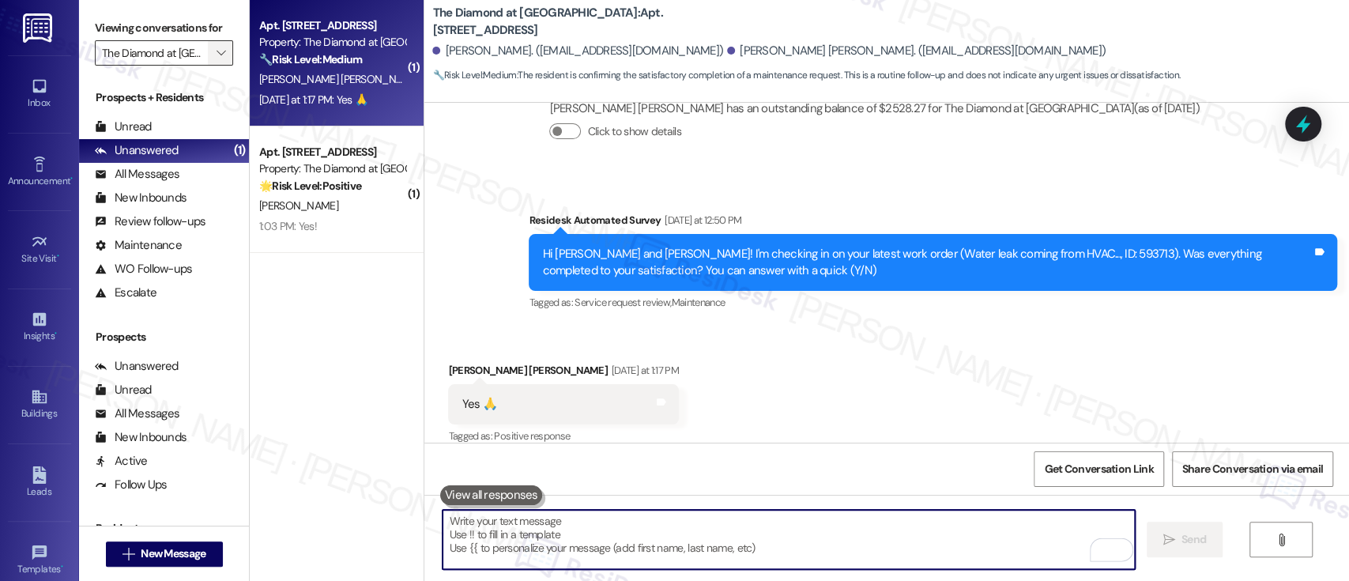
click at [217, 54] on icon "" at bounding box center [221, 53] width 9 height 13
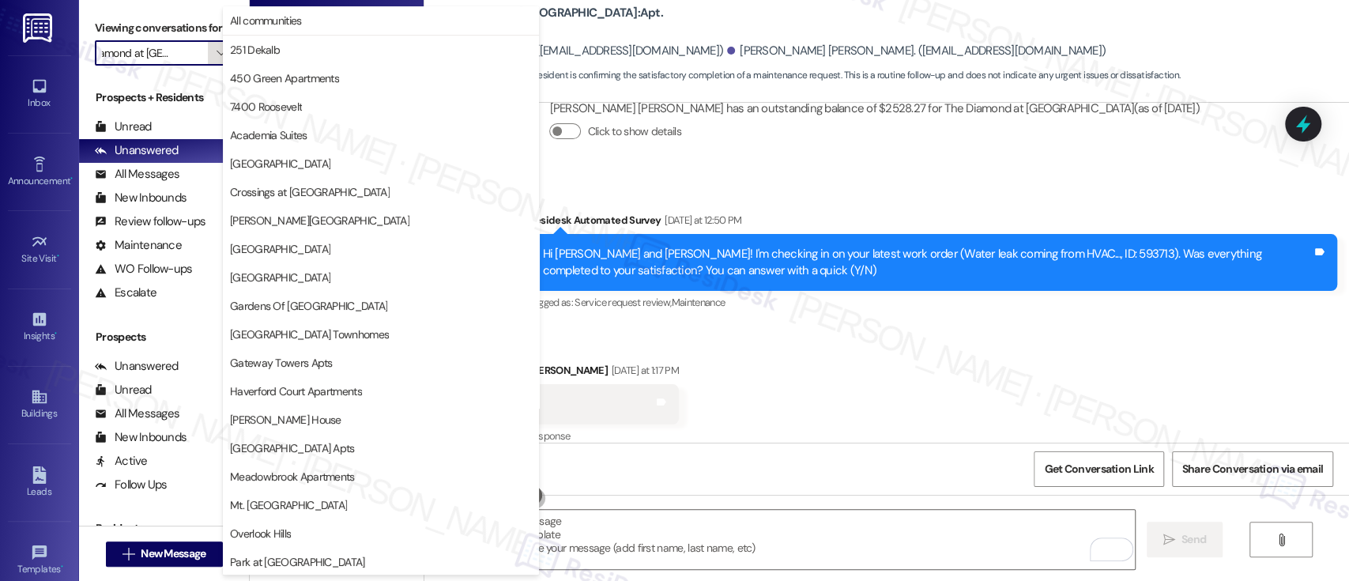
scroll to position [371, 0]
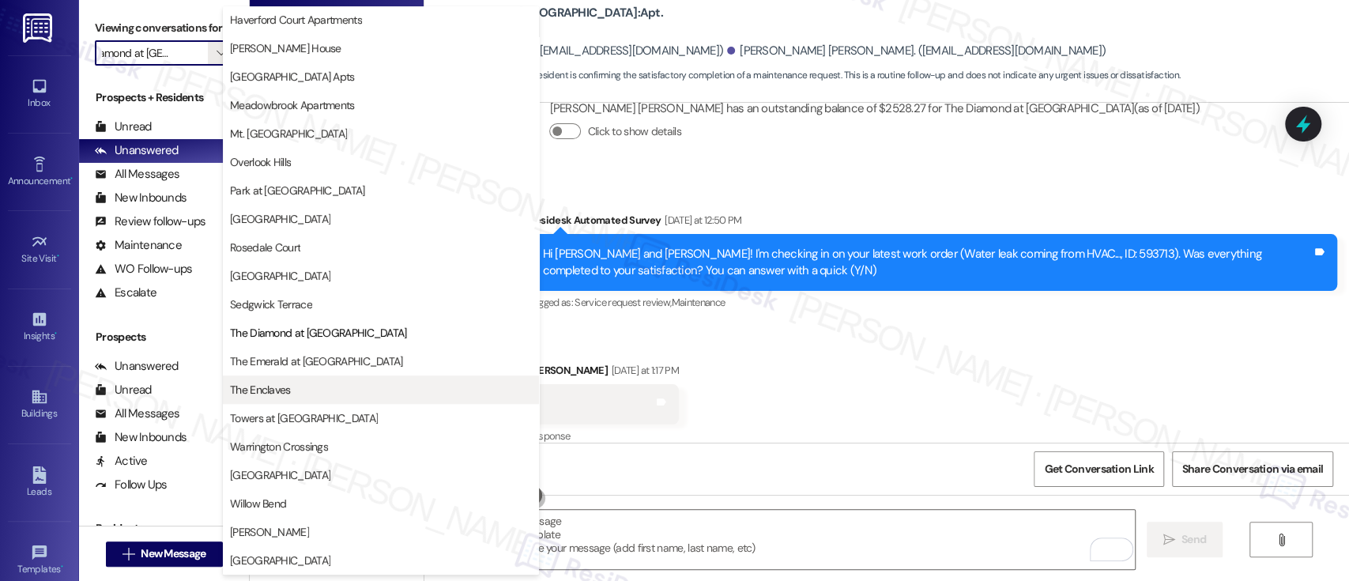
click at [312, 375] on button "The Enclaves" at bounding box center [381, 389] width 316 height 28
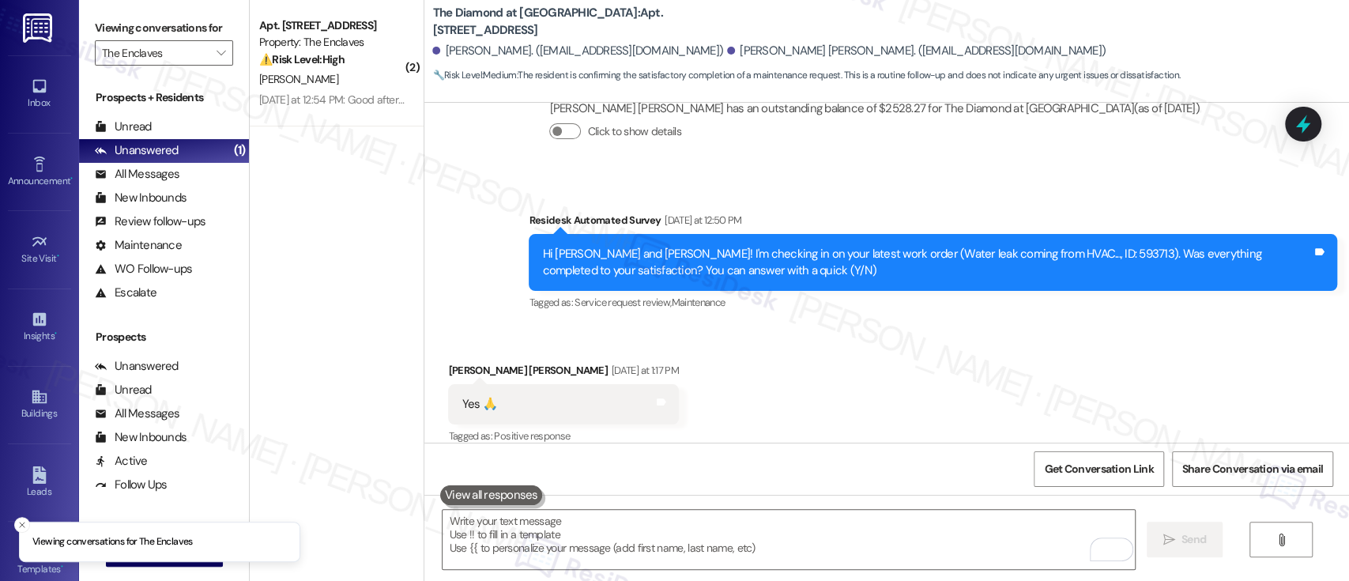
click at [223, 59] on div "Viewing conversations for The Enclaves " at bounding box center [164, 40] width 170 height 81
click at [217, 51] on icon "" at bounding box center [221, 53] width 9 height 13
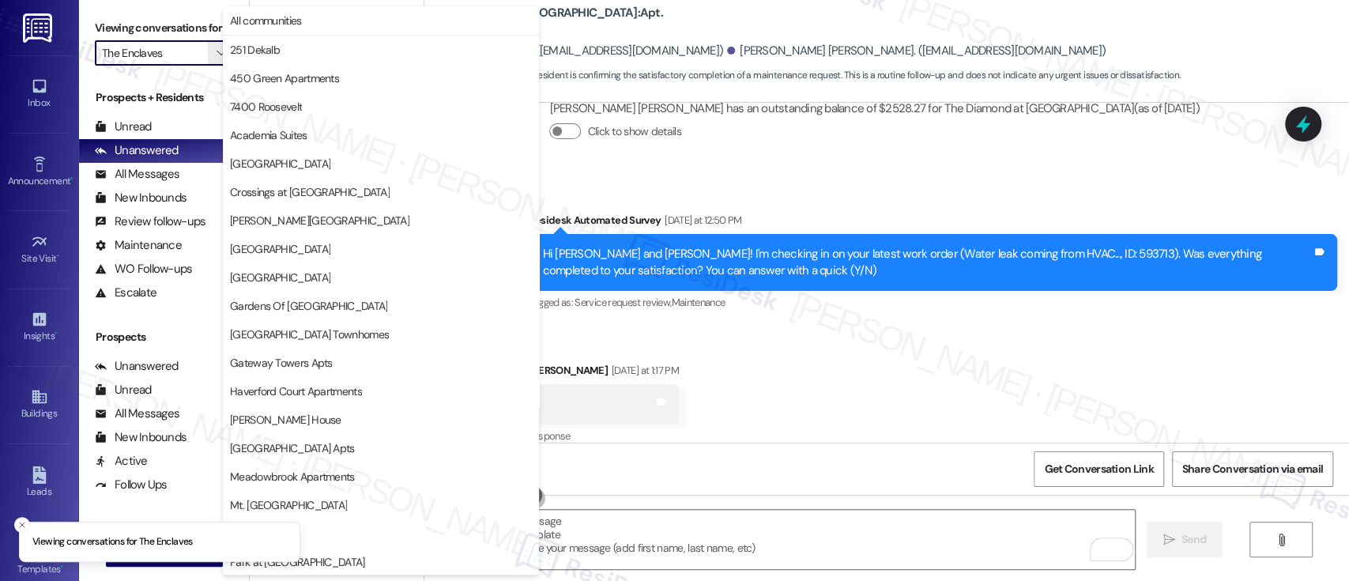
scroll to position [371, 0]
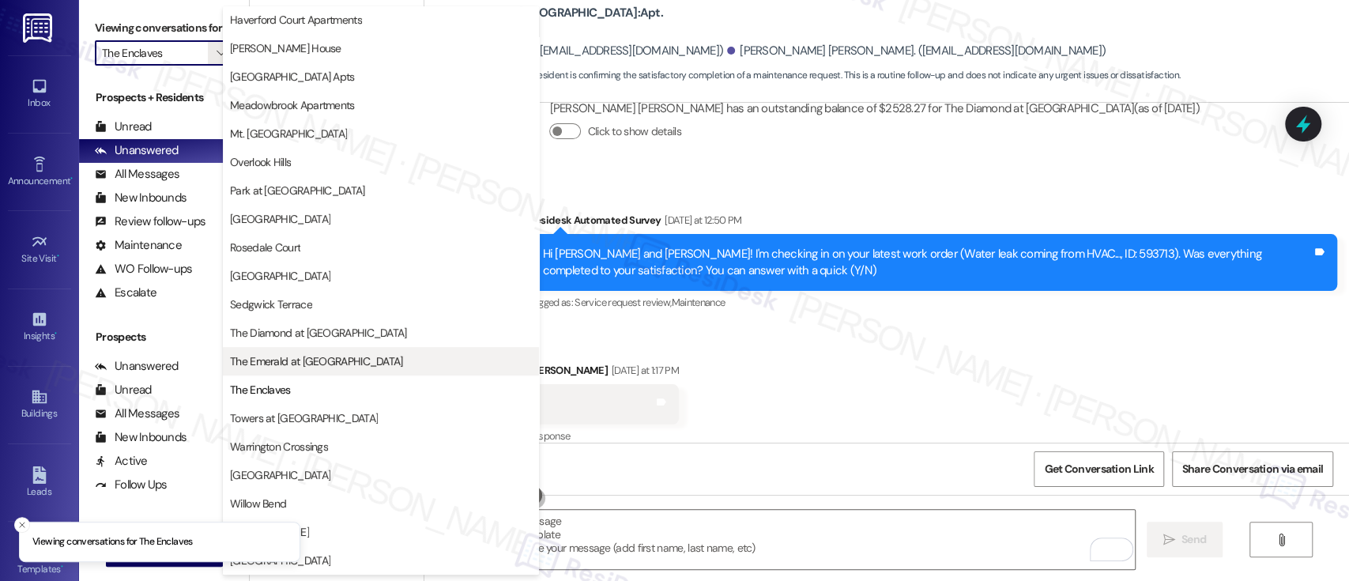
click at [333, 354] on span "The Emerald at [GEOGRAPHIC_DATA]" at bounding box center [316, 361] width 173 height 16
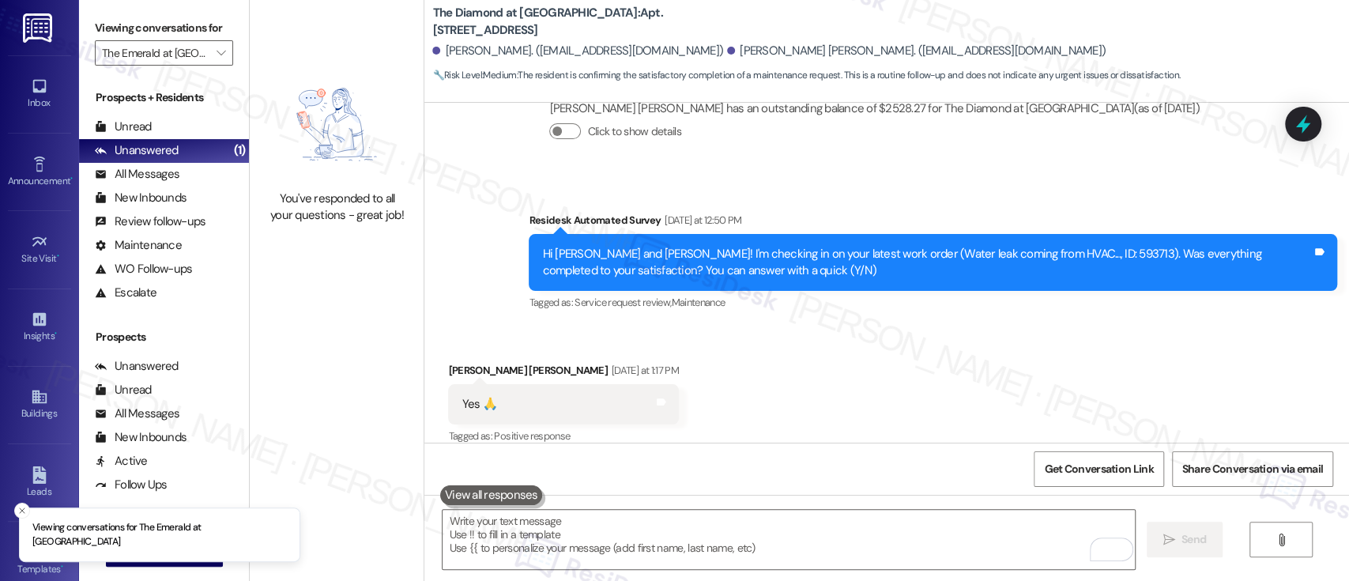
click at [198, 30] on label "Viewing conversations for" at bounding box center [164, 28] width 138 height 24
click at [213, 42] on span "" at bounding box center [220, 52] width 15 height 25
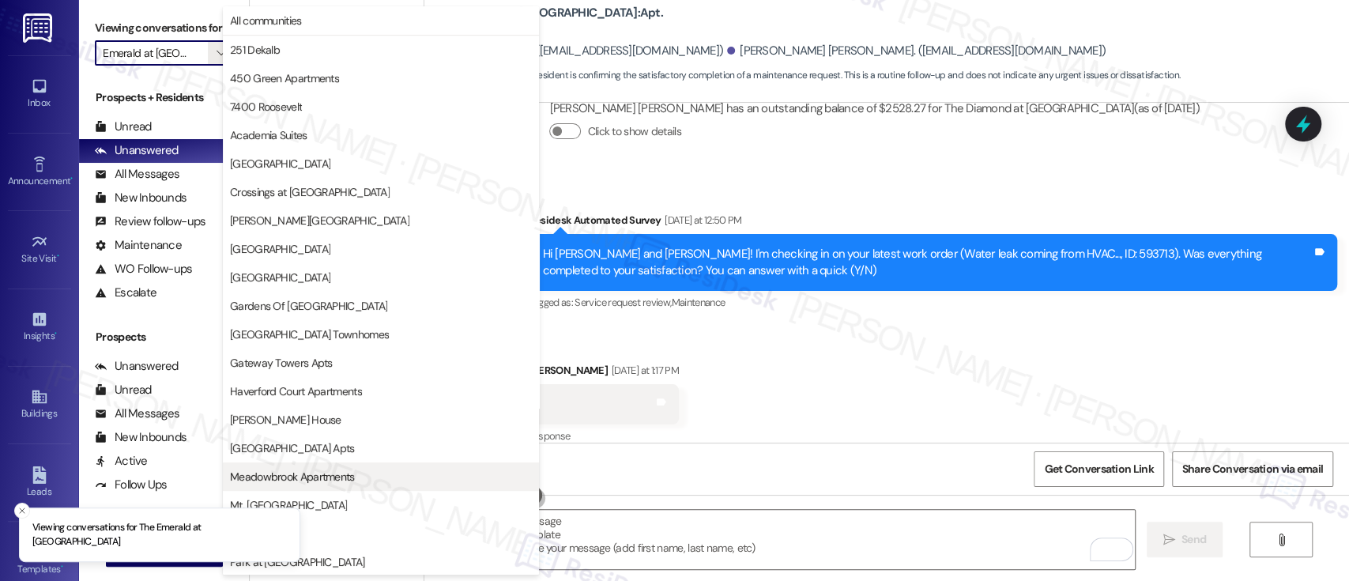
scroll to position [371, 0]
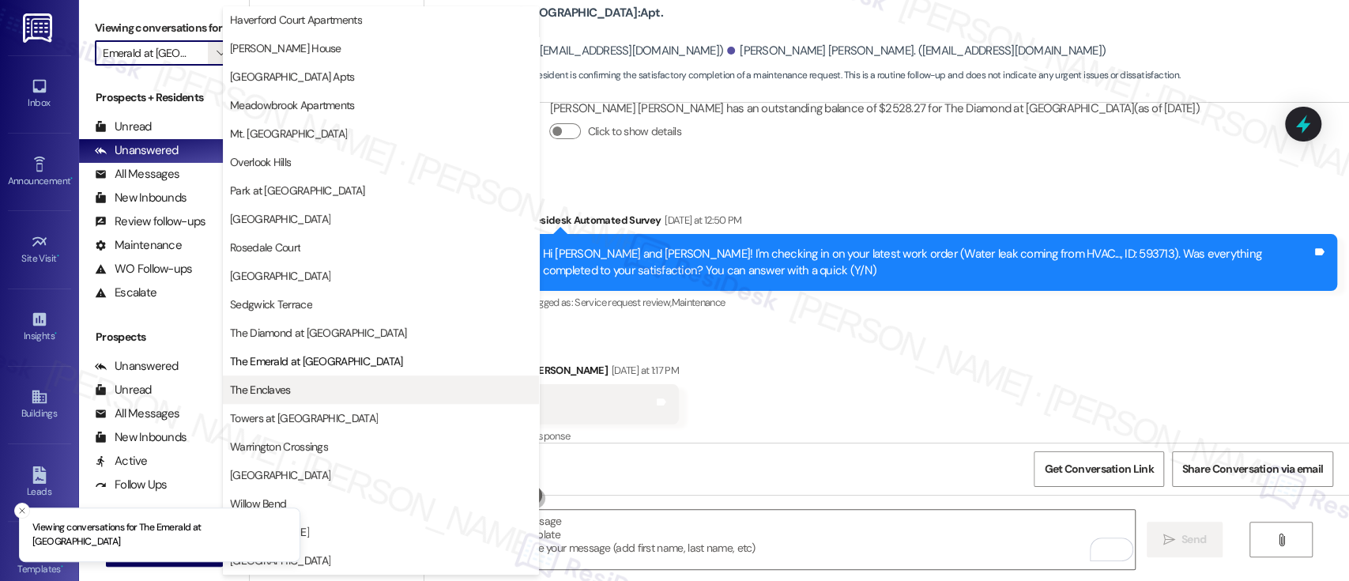
click at [288, 383] on span "The Enclaves" at bounding box center [260, 390] width 61 height 16
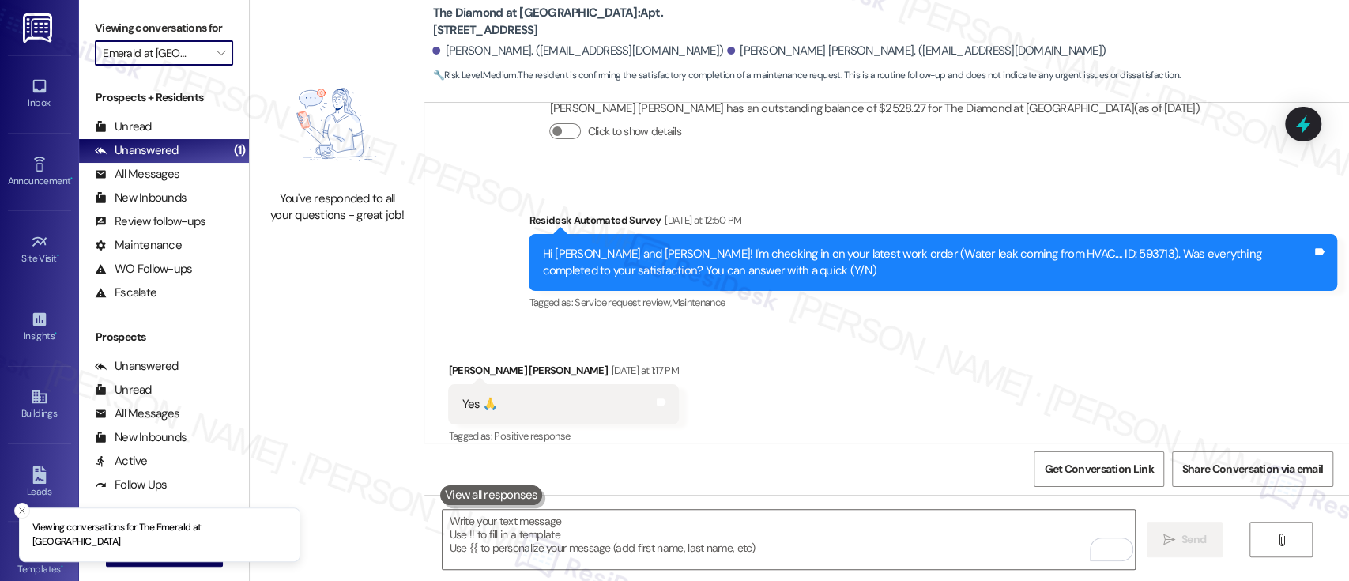
type input "The Enclaves"
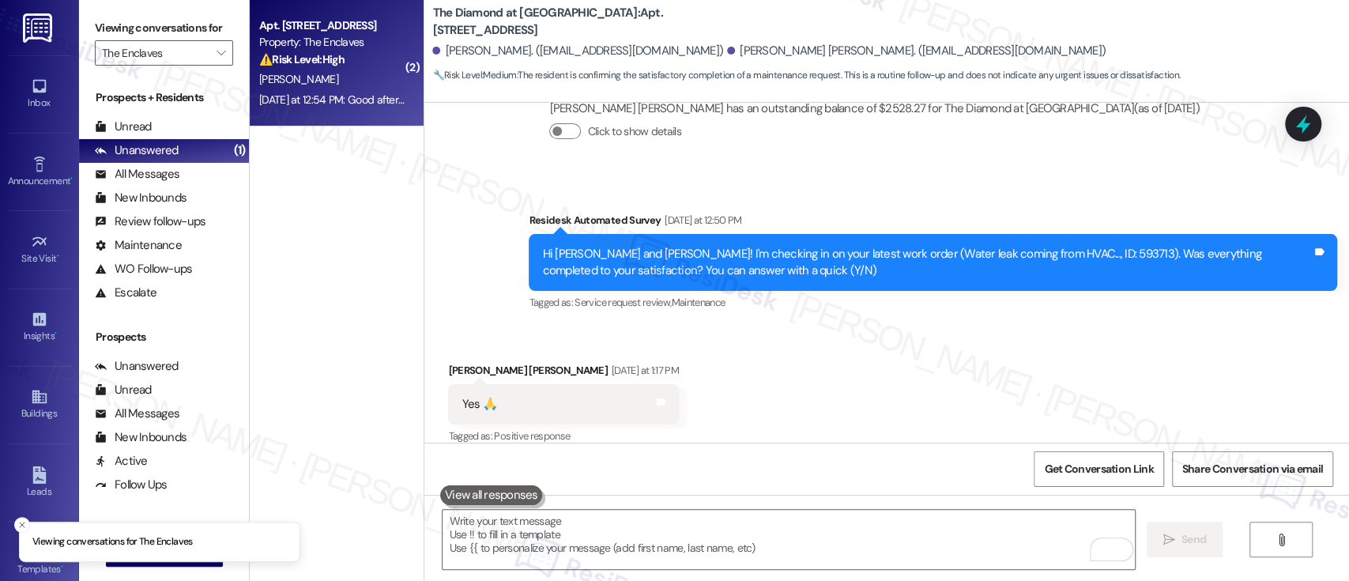
click at [310, 90] on div "[DATE] at 12:54 PM: Good afternoon, the refrigerator still needs work, the door…" at bounding box center [332, 100] width 149 height 20
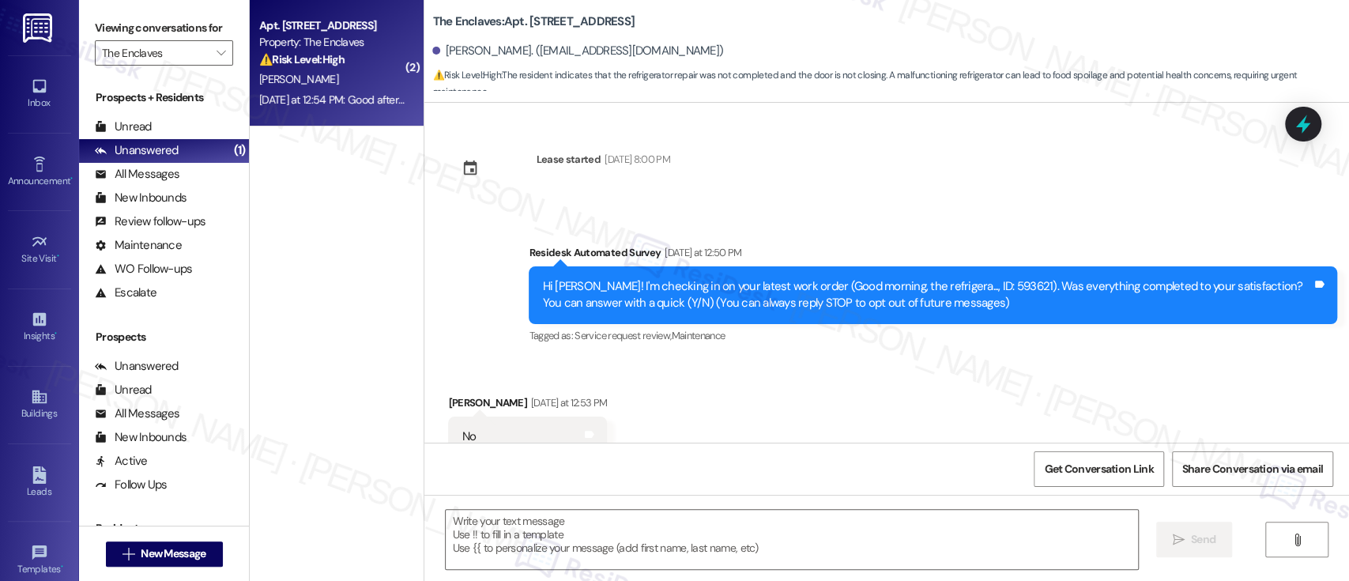
scroll to position [160, 0]
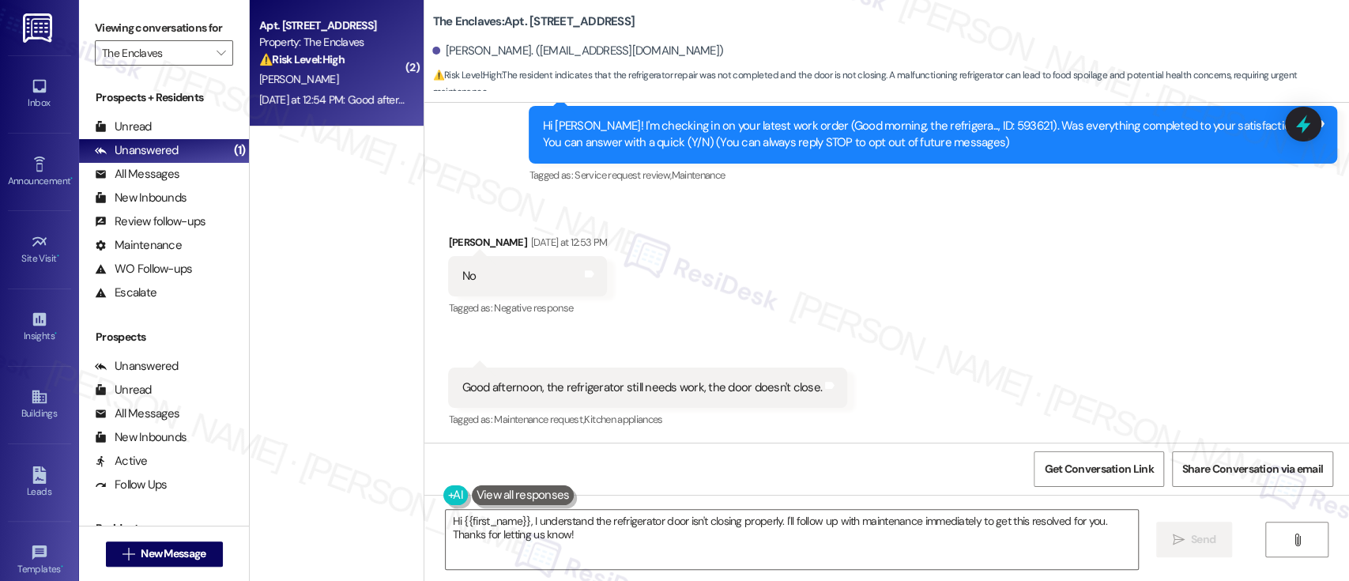
click at [966, 130] on div "Hi [PERSON_NAME]! I'm checking in on your latest work order (Good morning, the …" at bounding box center [927, 135] width 770 height 34
copy div "593621"
click at [911, 300] on div "Received via SMS [PERSON_NAME] [DATE] at 12:53 PM No Tags and notes Tagged as: …" at bounding box center [886, 320] width 925 height 245
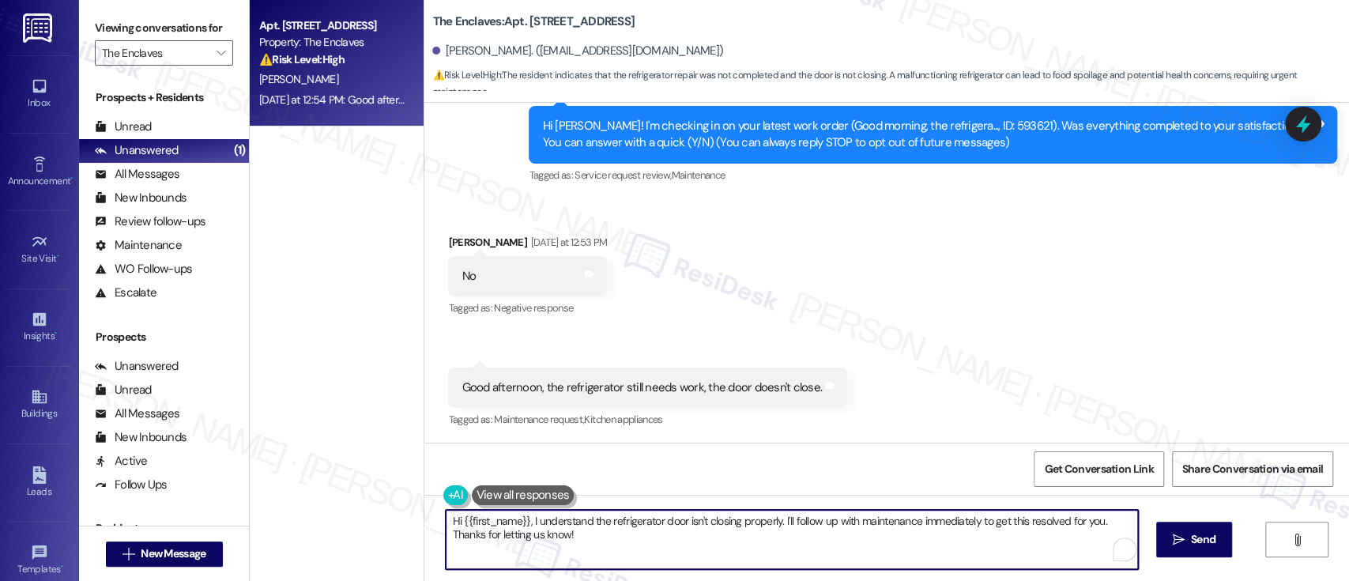
drag, startPoint x: 777, startPoint y: 522, endPoint x: 820, endPoint y: 537, distance: 46.3
click at [797, 543] on textarea "Hi {{first_name}}, I understand the refrigerator door isn't closing properly. I…" at bounding box center [792, 539] width 692 height 59
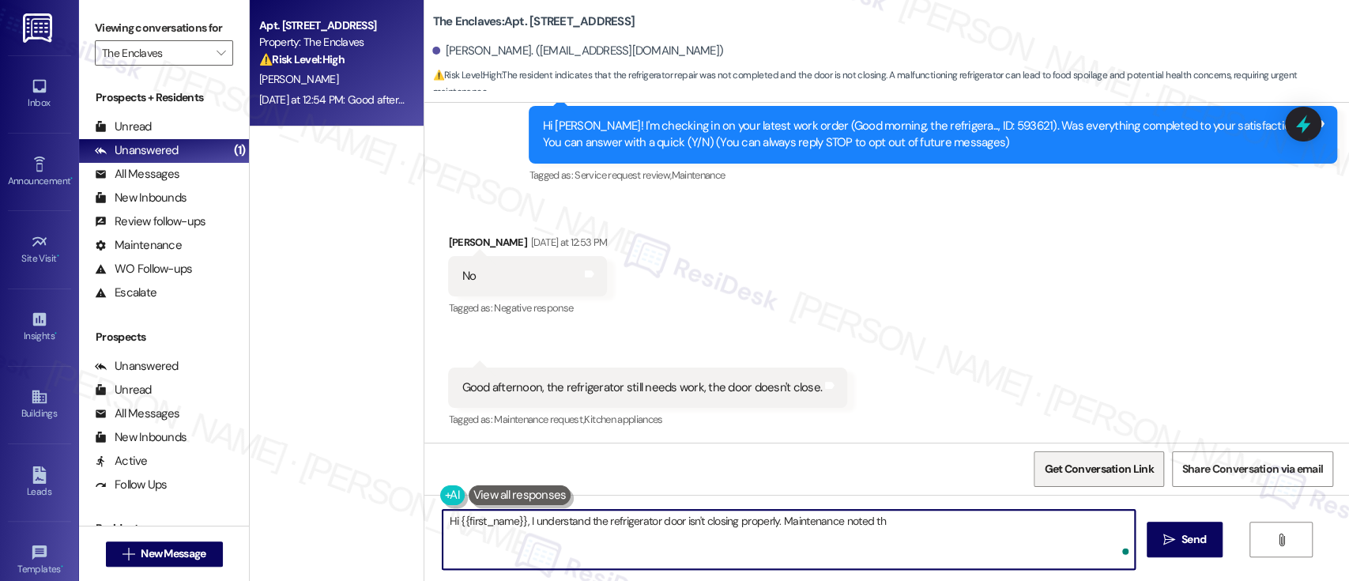
type textarea "Hi {{first_name}}, I understand the refrigerator door isn't closing properly. M…"
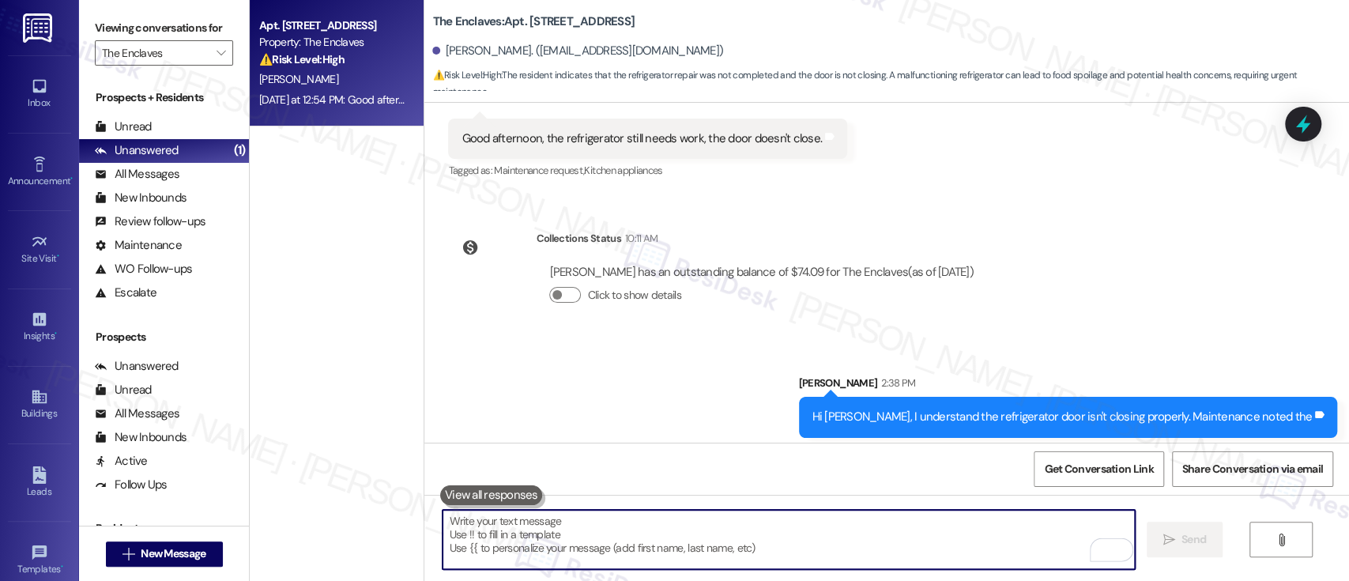
scroll to position [417, 0]
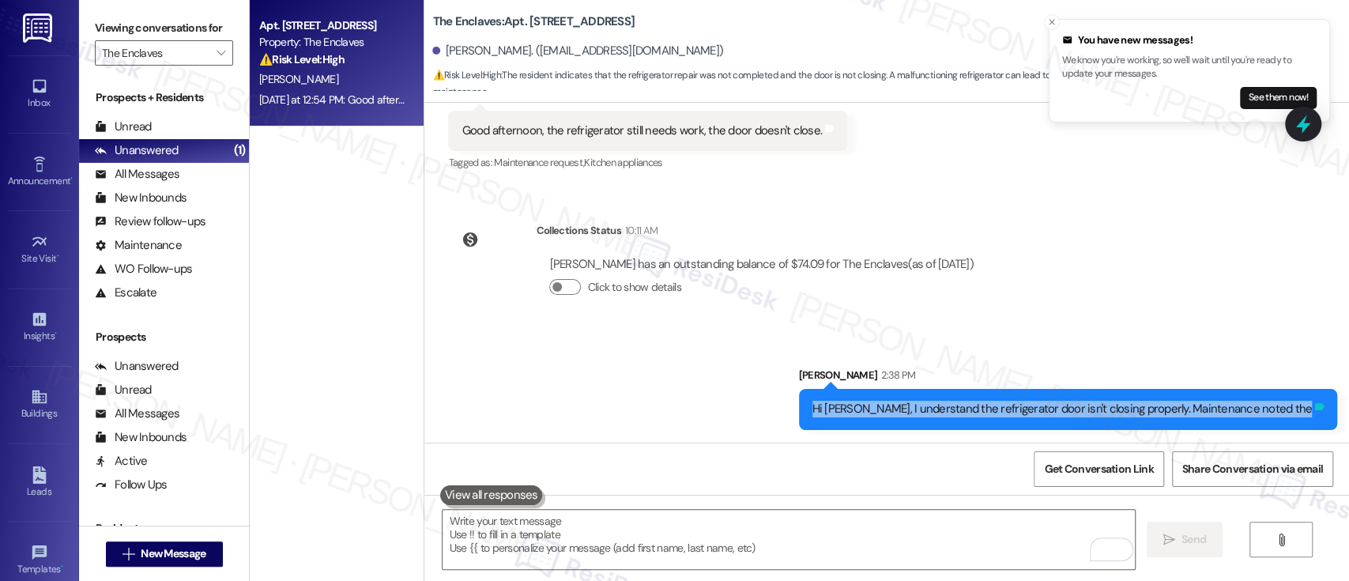
drag, startPoint x: 871, startPoint y: 402, endPoint x: 1307, endPoint y: 412, distance: 436.4
click at [1307, 412] on div "Hi [PERSON_NAME], I understand the refrigerator door isn't closing properly. Ma…" at bounding box center [1068, 409] width 539 height 40
copy div "Hi [PERSON_NAME], I understand the refrigerator door isn't closing properly. Ma…"
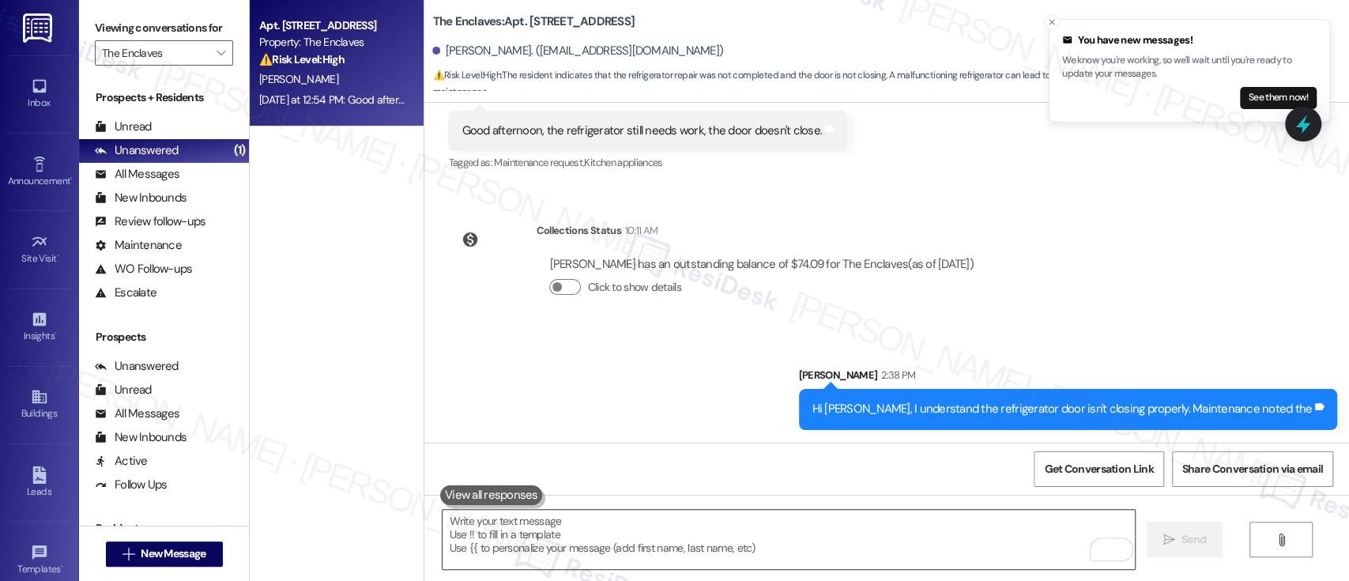
click at [893, 533] on textarea "To enrich screen reader interactions, please activate Accessibility in Grammarl…" at bounding box center [789, 539] width 692 height 59
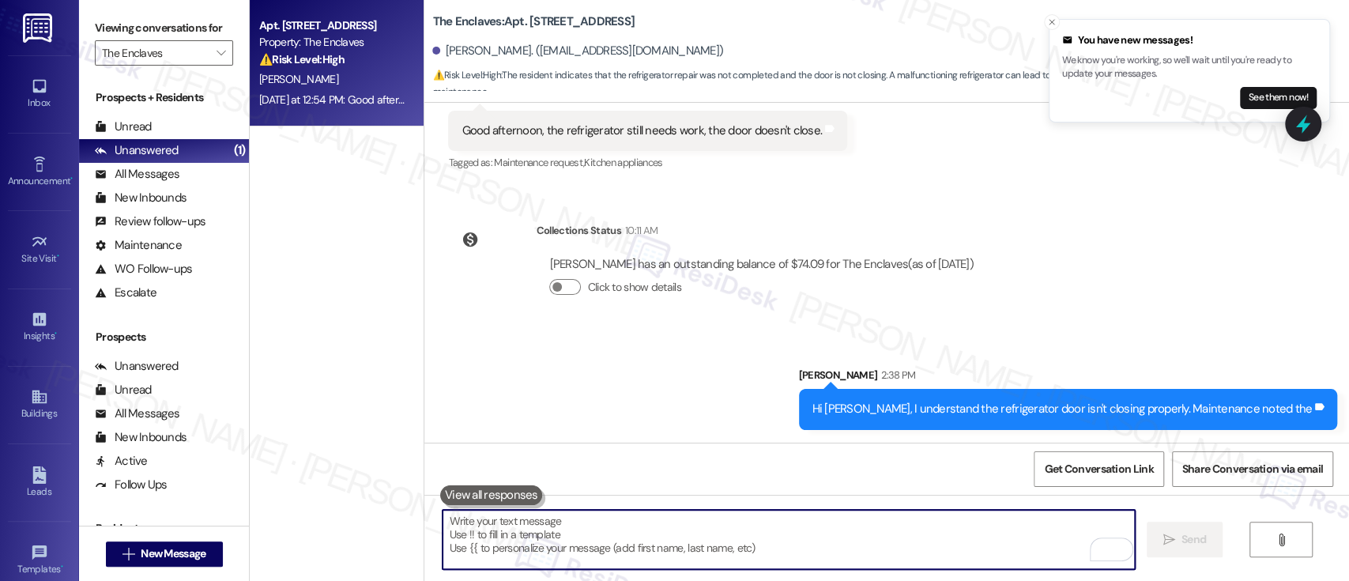
paste textarea "Hi [PERSON_NAME], I understand the refrigerator door isn't closing properly. Ma…"
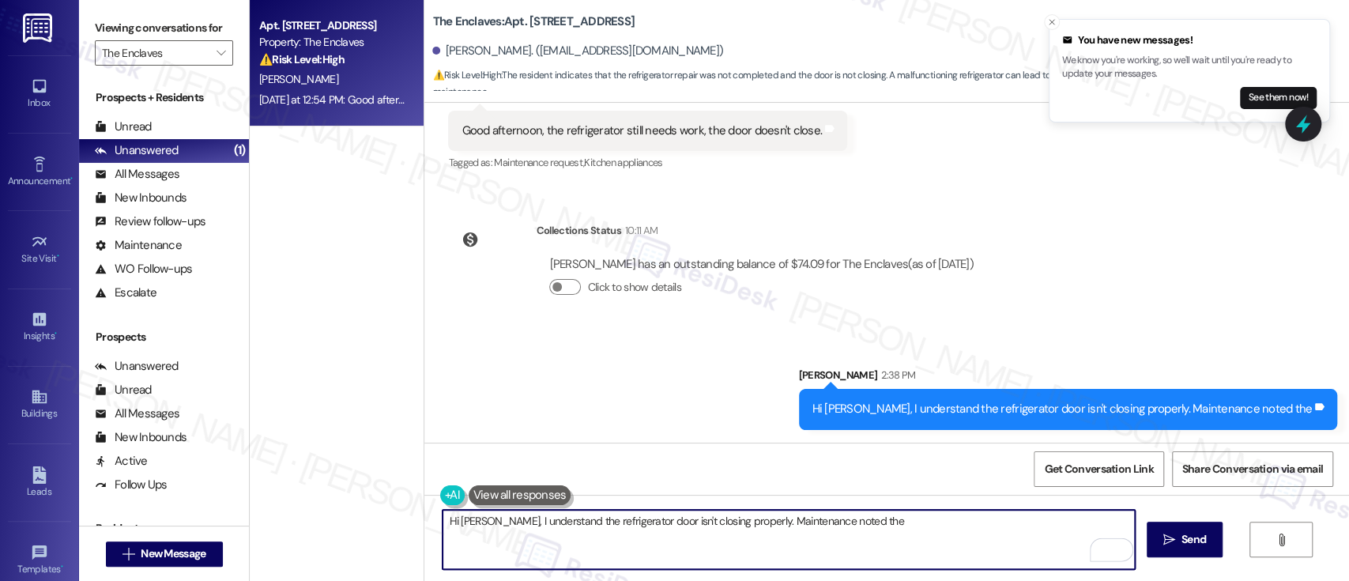
click at [879, 522] on textarea "Hi [PERSON_NAME], I understand the refrigerator door isn't closing properly. Ma…" at bounding box center [789, 539] width 692 height 59
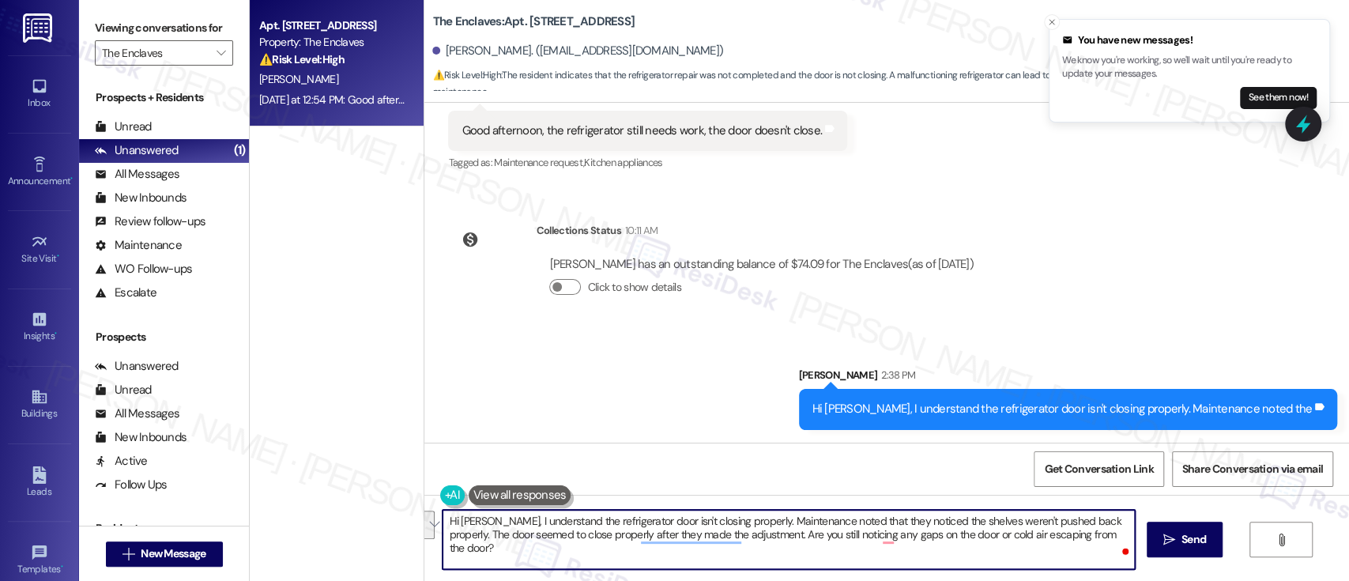
click at [495, 533] on textarea "Hi Carlos, I understand the refrigerator door isn't closing properly. Maintenan…" at bounding box center [789, 539] width 692 height 59
drag, startPoint x: 483, startPoint y: 522, endPoint x: 1133, endPoint y: 574, distance: 651.7
click at [1133, 574] on div "Hi Carlos, I understand the refrigerator door isn't closing properly. Maintenan…" at bounding box center [886, 554] width 925 height 119
paste textarea "wasn’t closing properly. Maintenance mentioned they noticed the shelves weren’t…"
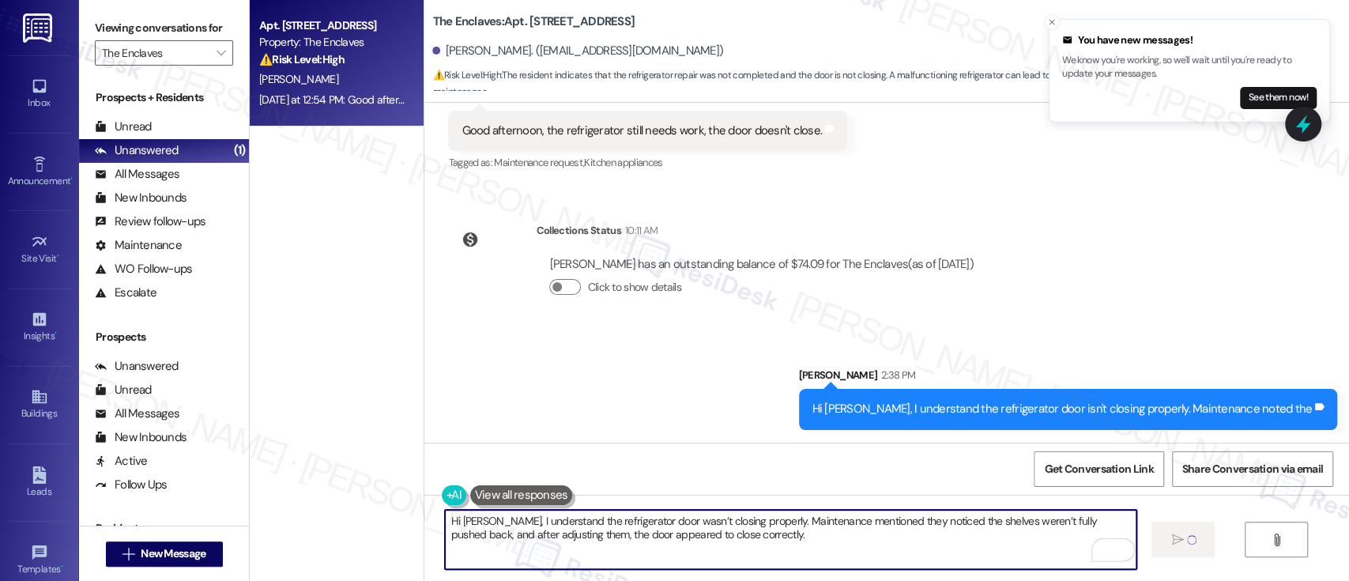
type textarea "Hi Carlos, I understand the refrigerator door wasn’t closing properly. Maintena…"
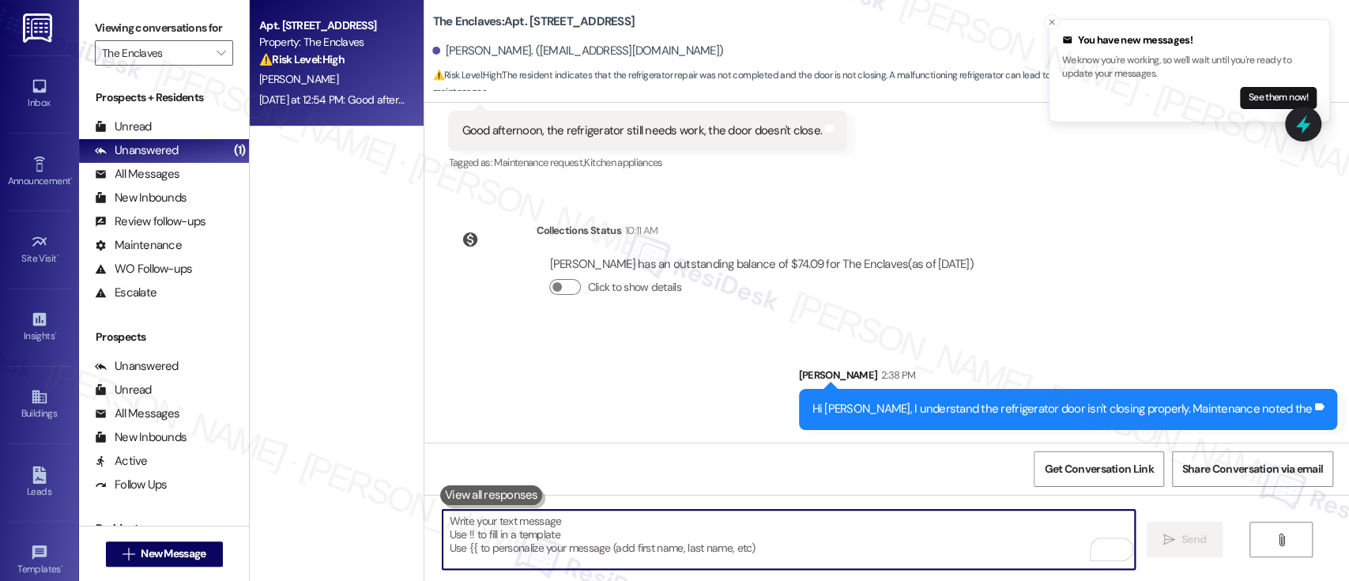
scroll to position [160, 0]
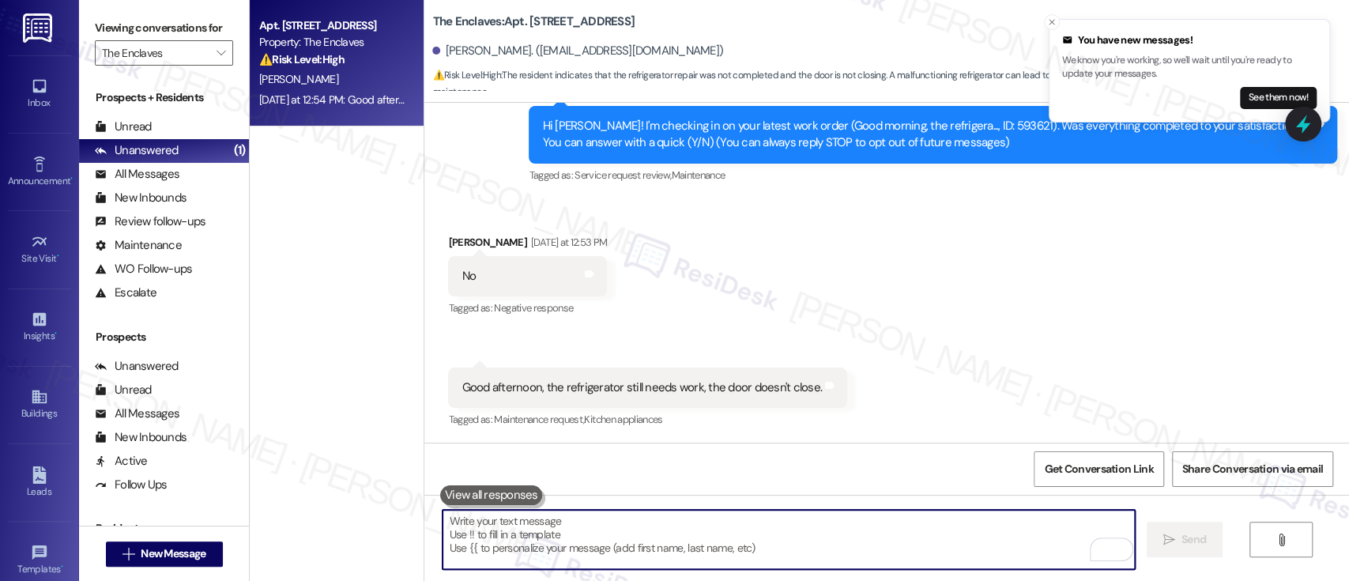
click at [740, 551] on textarea "To enrich screen reader interactions, please activate Accessibility in Grammarl…" at bounding box center [789, 539] width 692 height 59
paste textarea "Are you still noticing any gaps or cold air escaping from the door? Please let …"
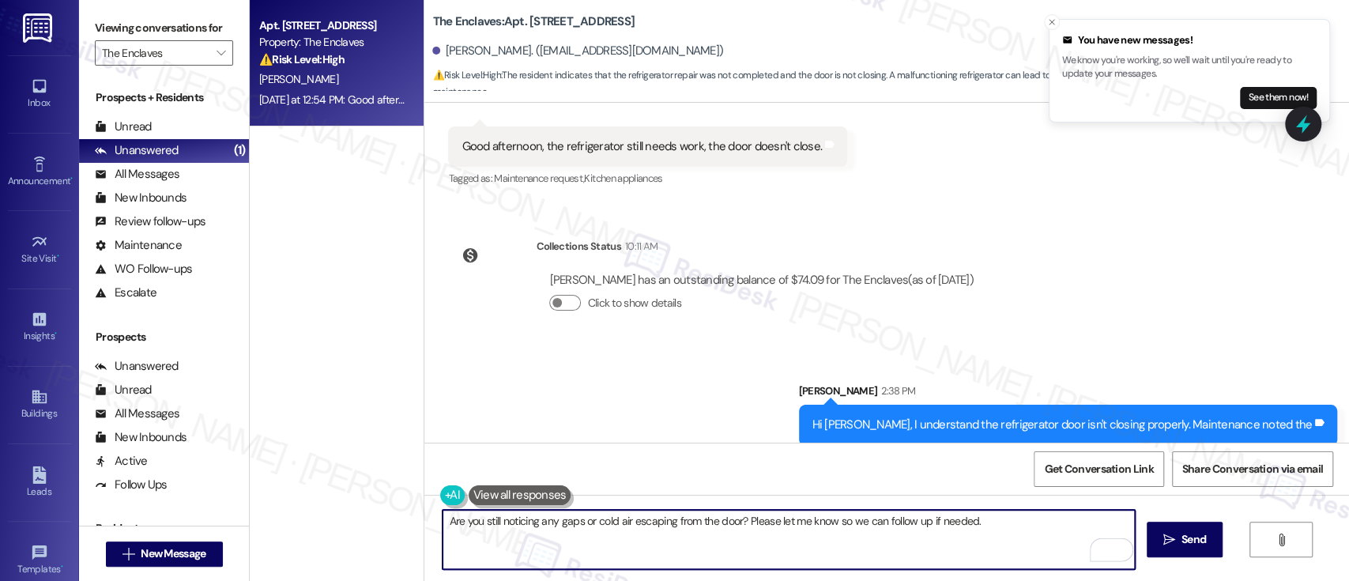
scroll to position [544, 0]
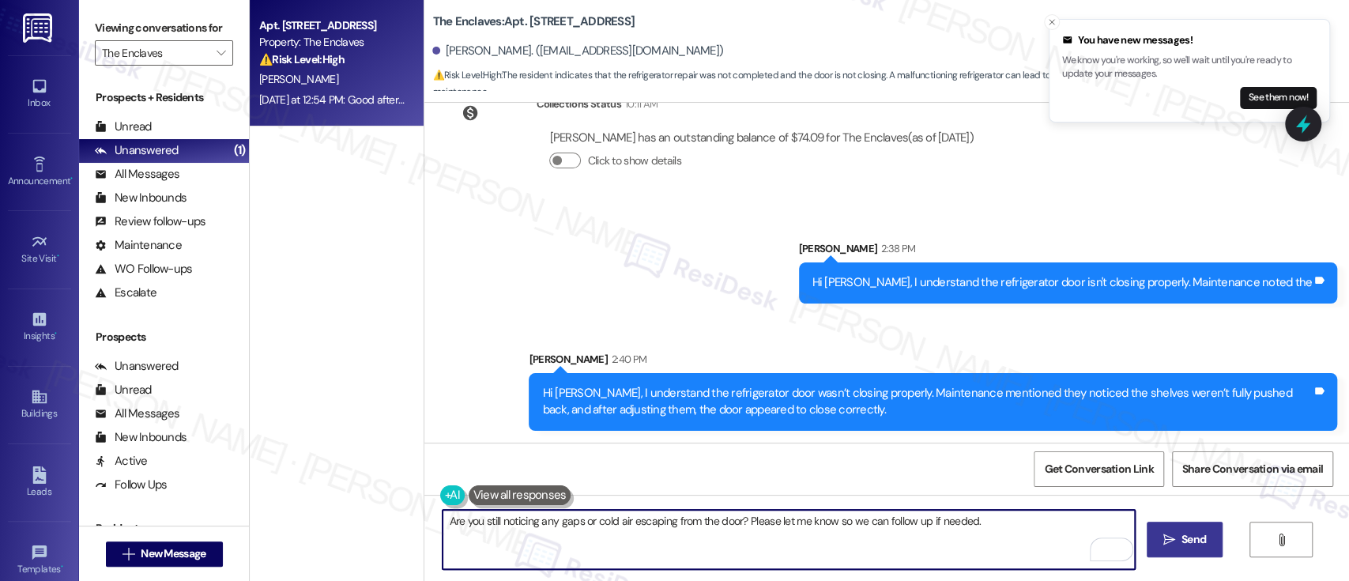
type textarea "Are you still noticing any gaps or cold air escaping from the door? Please let …"
click at [1172, 549] on button " Send" at bounding box center [1185, 540] width 77 height 36
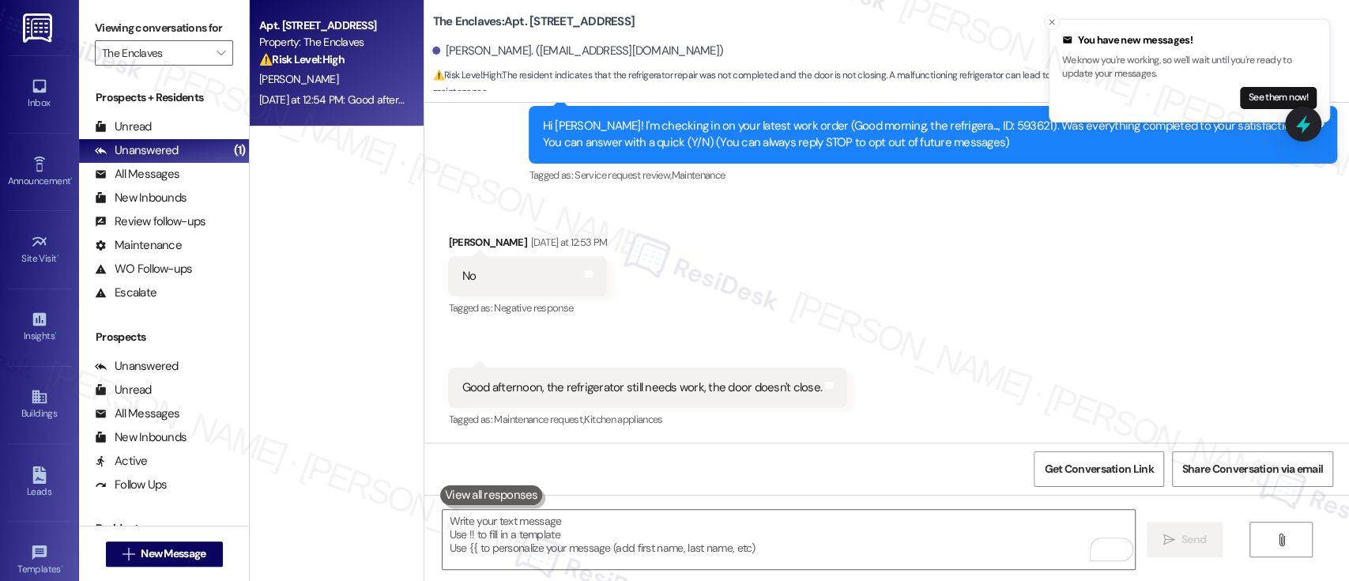
scroll to position [654, 0]
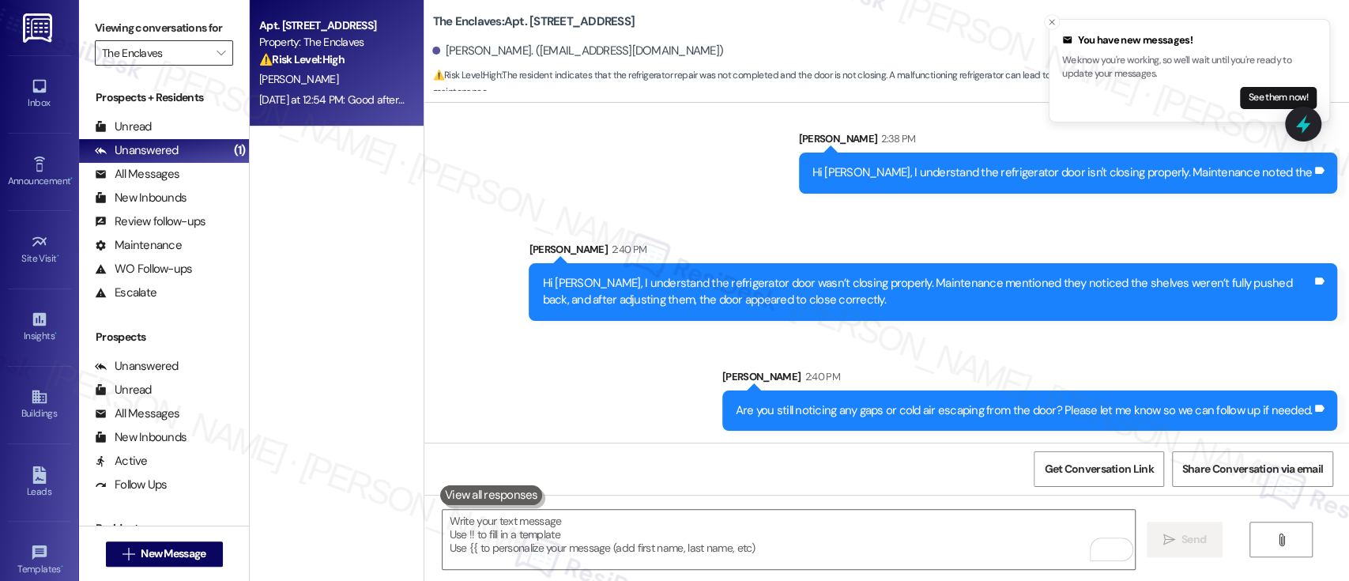
click at [179, 51] on input "The Enclaves" at bounding box center [155, 52] width 106 height 25
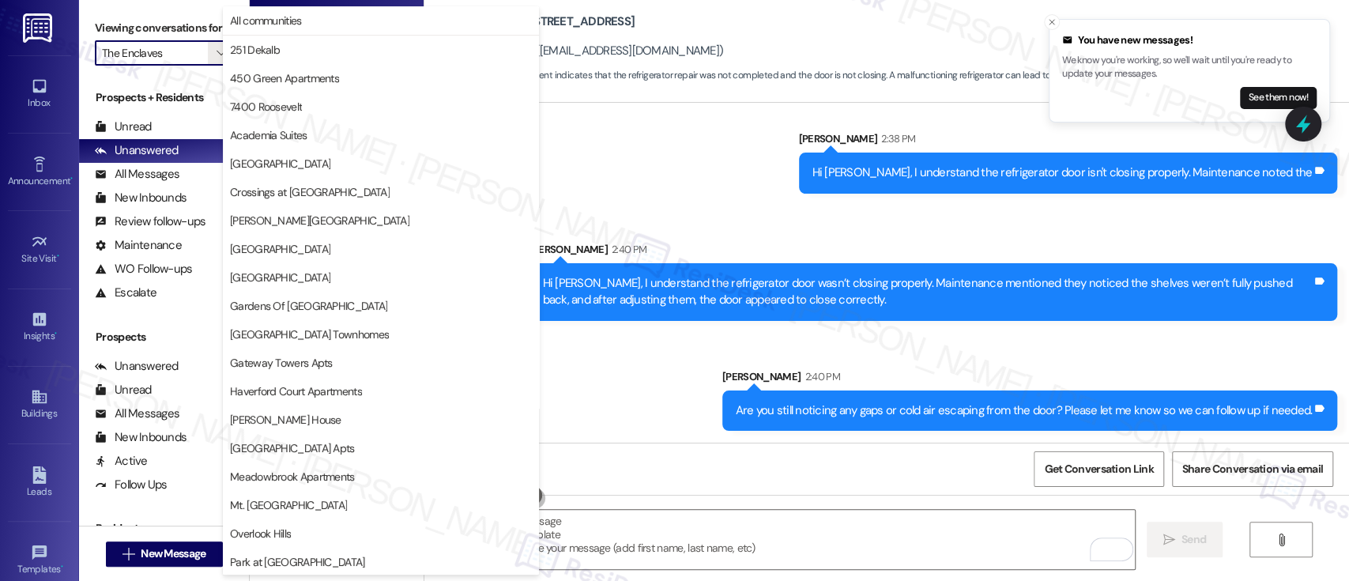
scroll to position [371, 0]
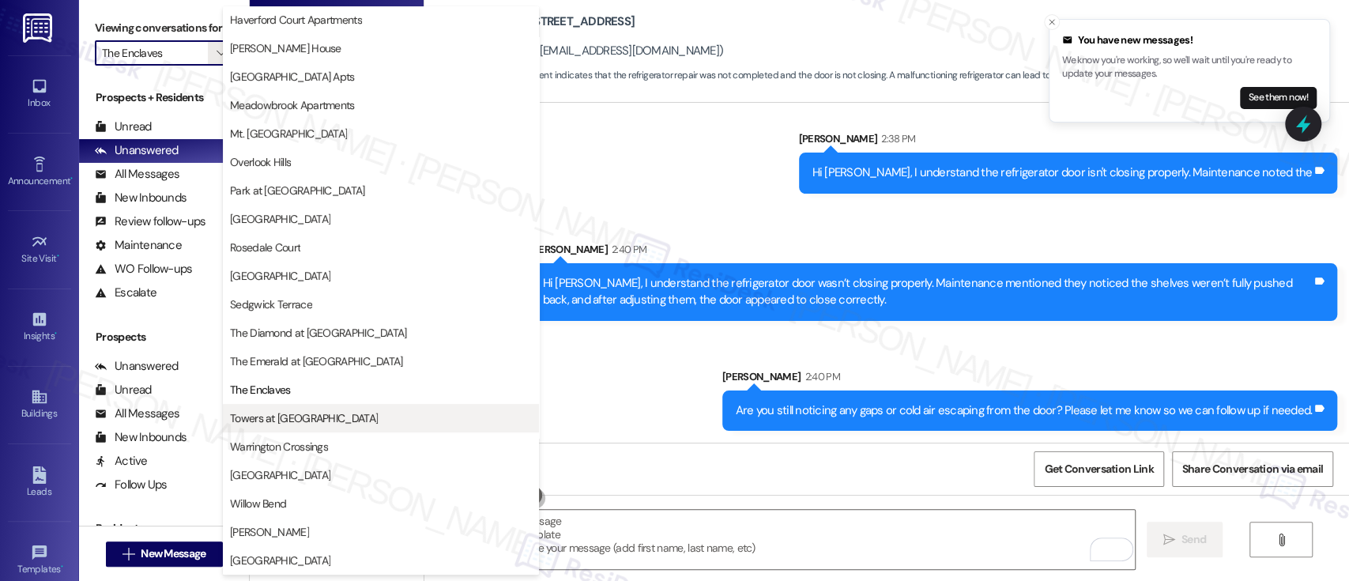
click at [303, 418] on span "Towers at [GEOGRAPHIC_DATA]" at bounding box center [304, 418] width 148 height 16
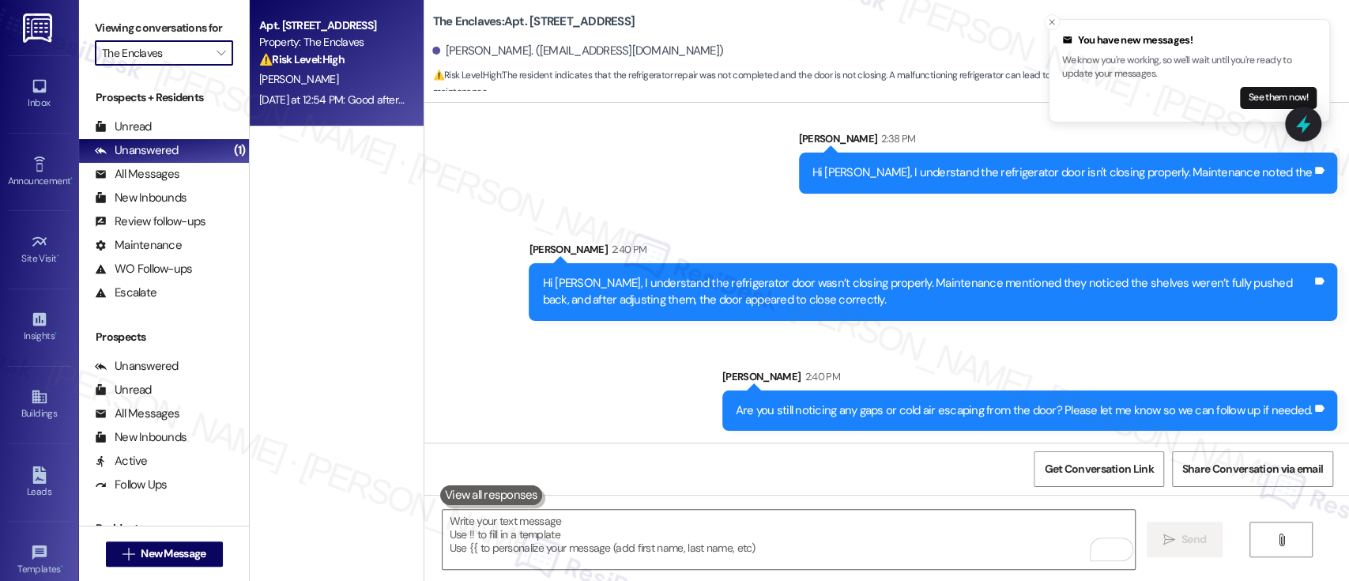
type input "Towers at [GEOGRAPHIC_DATA]"
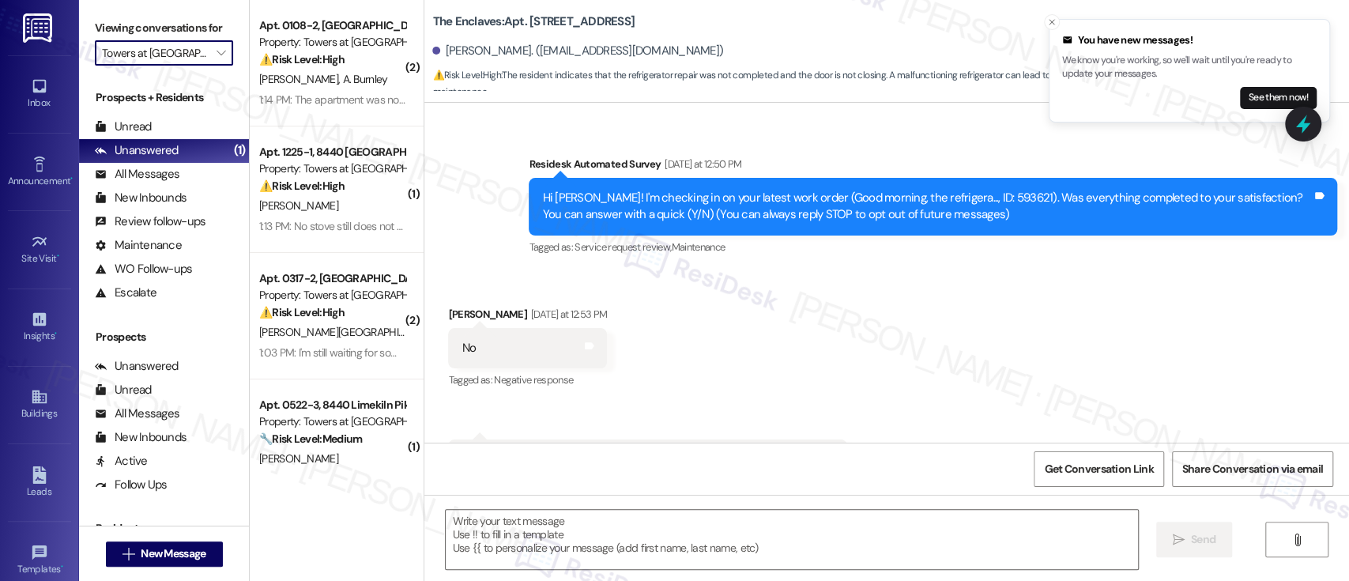
scroll to position [160, 0]
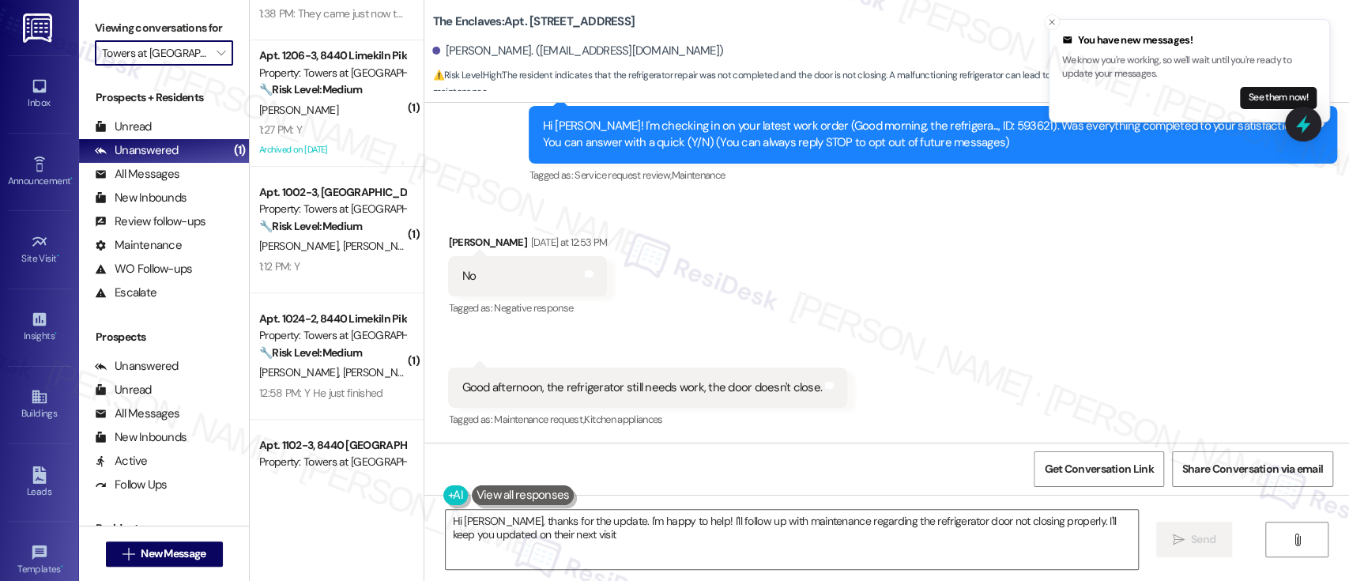
type textarea "Hi Carlos, thanks for the update. I'm happy to help! I'll follow up with mainte…"
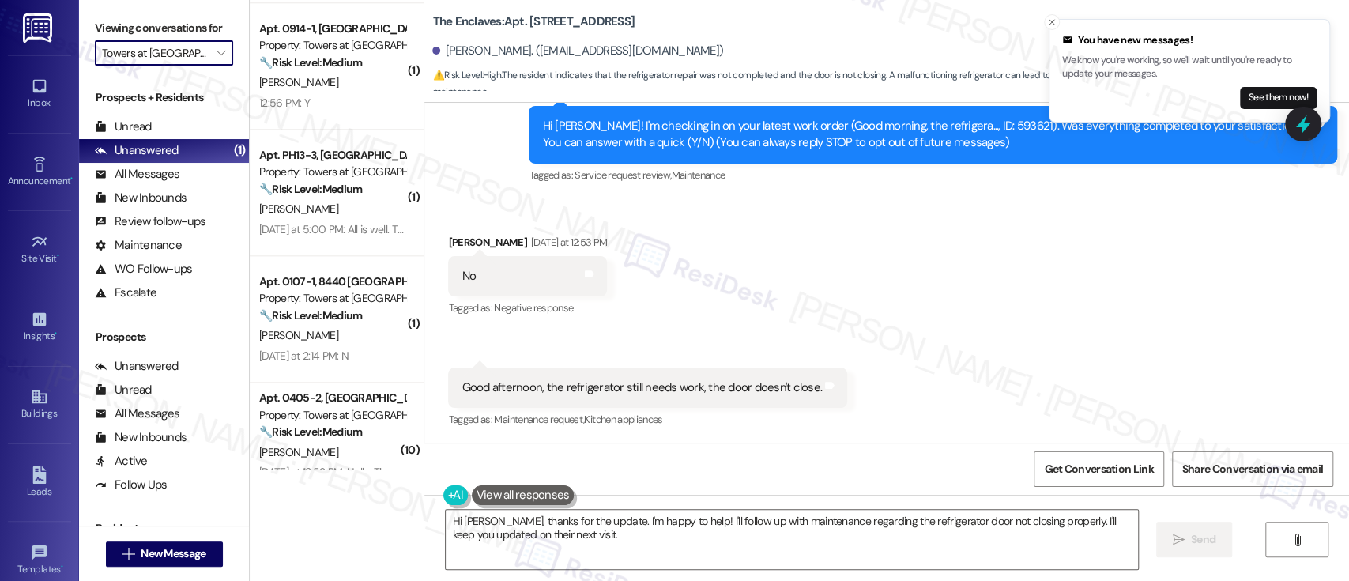
scroll to position [1129, 0]
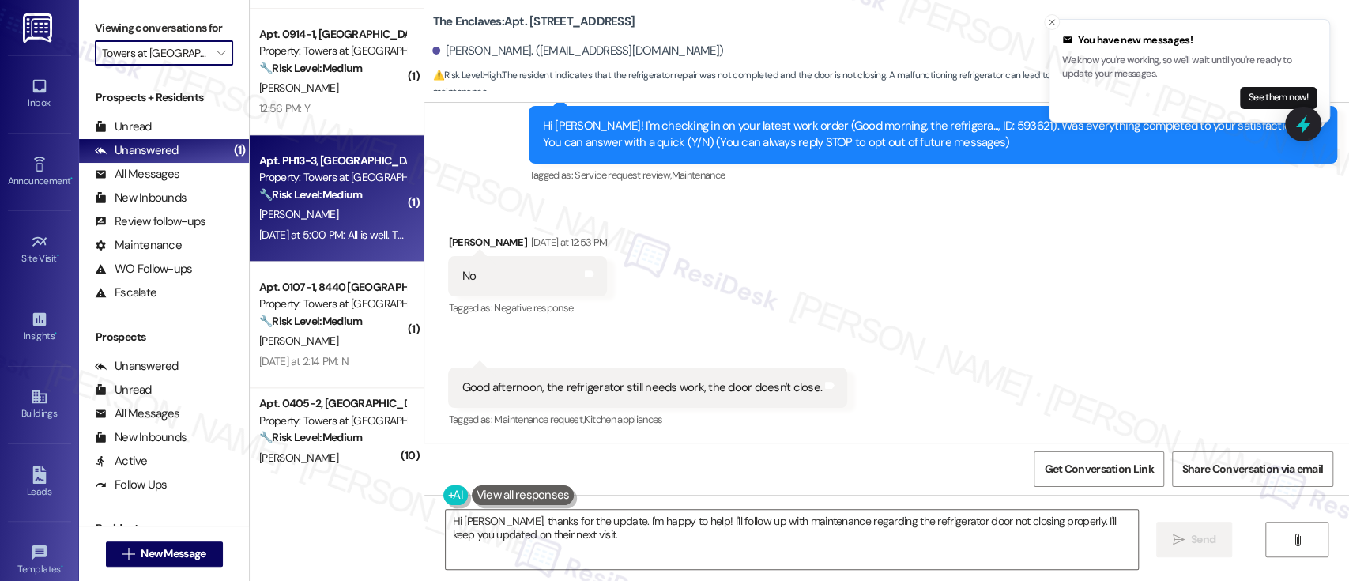
click at [352, 198] on strong "🔧 Risk Level: Medium" at bounding box center [310, 194] width 103 height 14
type textarea "Fetching suggested responses. Please feel free to read through the conversation…"
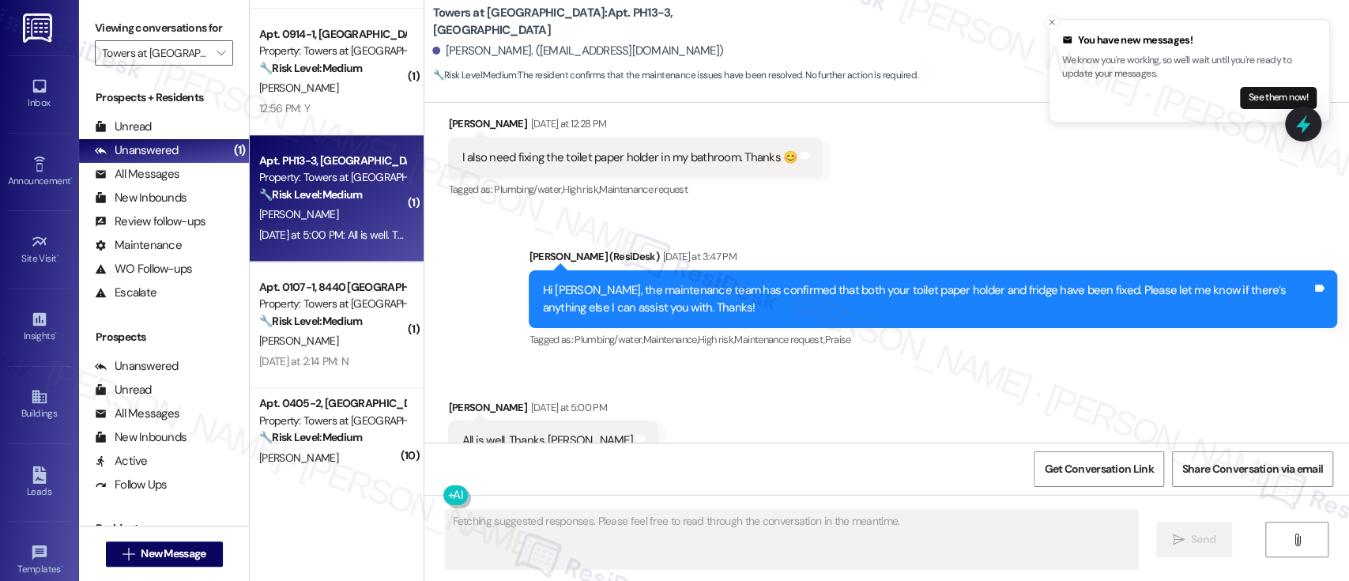
scroll to position [12774, 0]
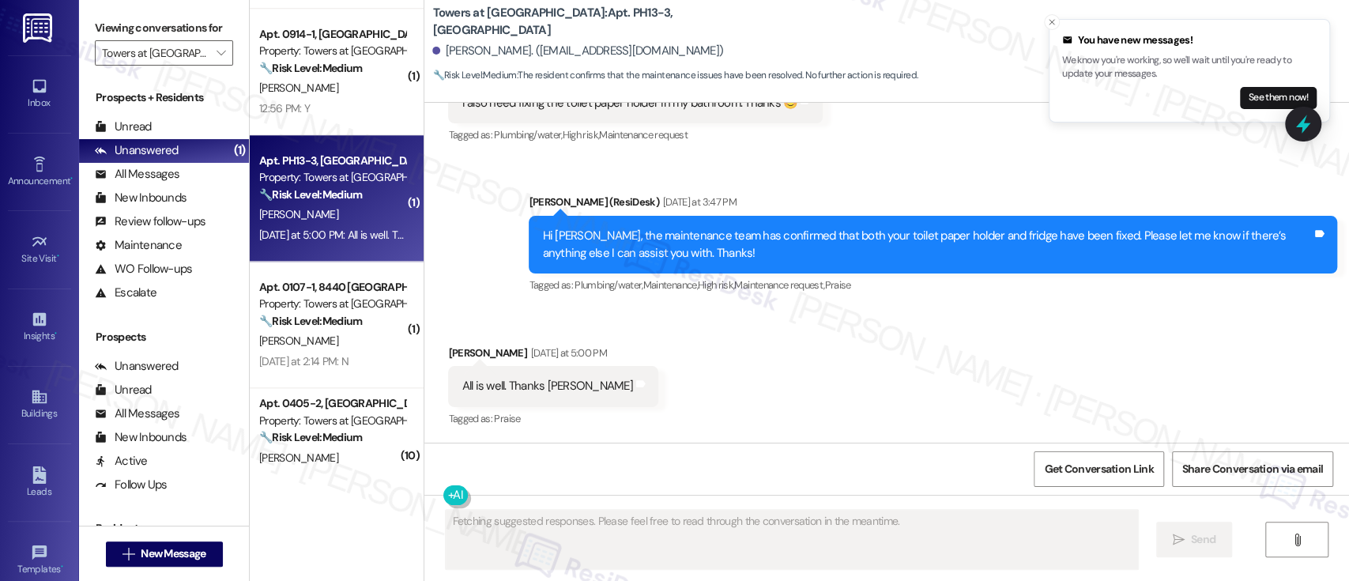
click at [748, 353] on div "Received via SMS Karen Hamilton Yesterday at 5:00 PM All is well. Thanks Emily …" at bounding box center [886, 376] width 925 height 134
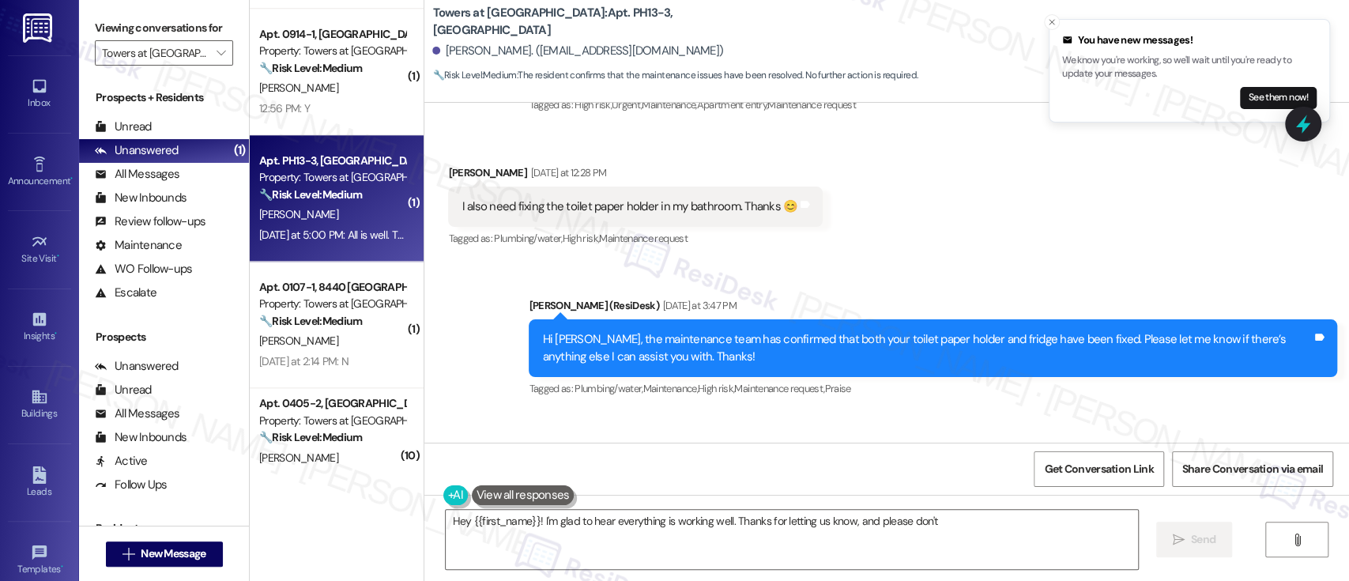
scroll to position [12669, 0]
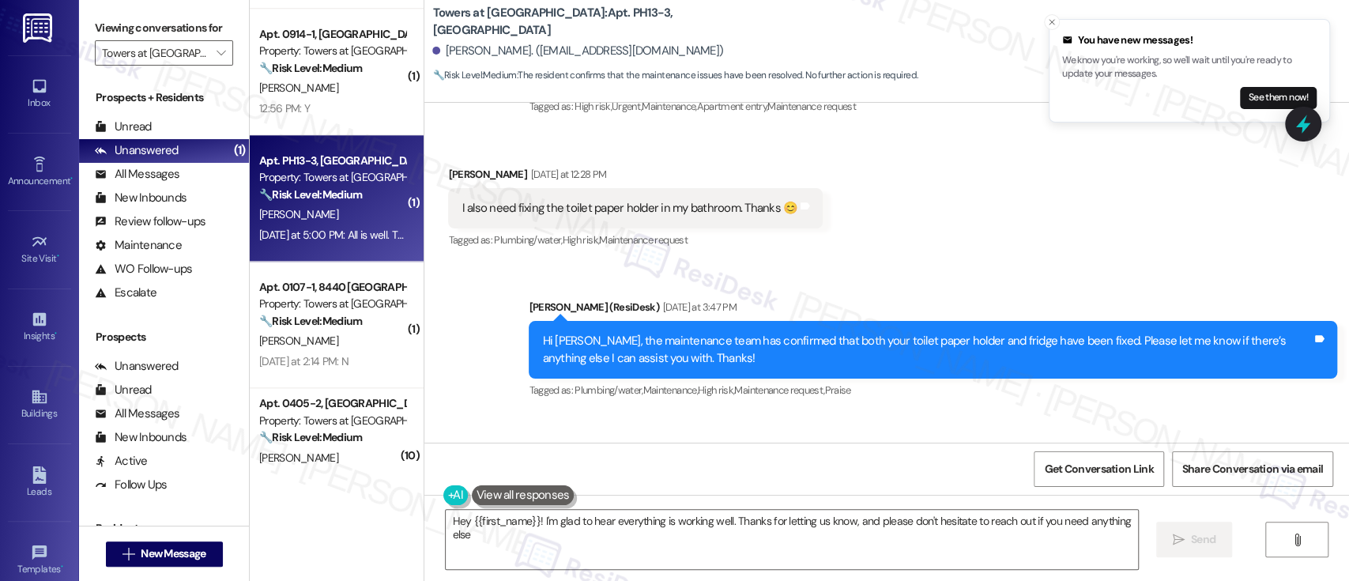
type textarea "Hey {{first_name}}! I'm glad to hear everything is working well. Thanks for let…"
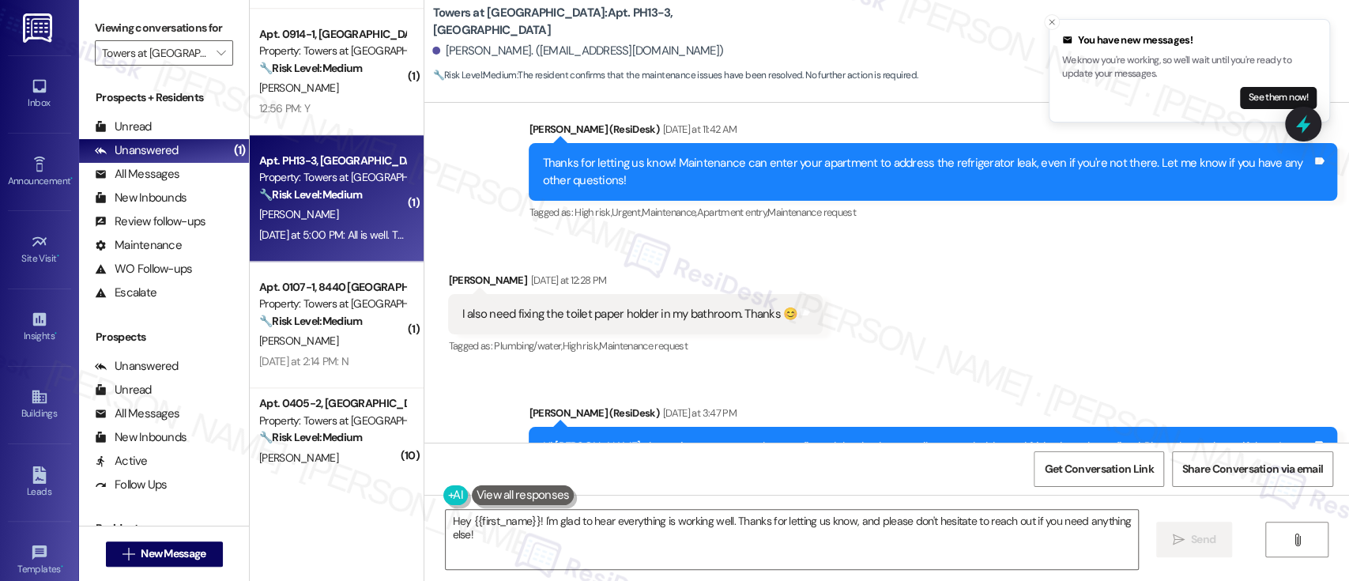
scroll to position [12775, 0]
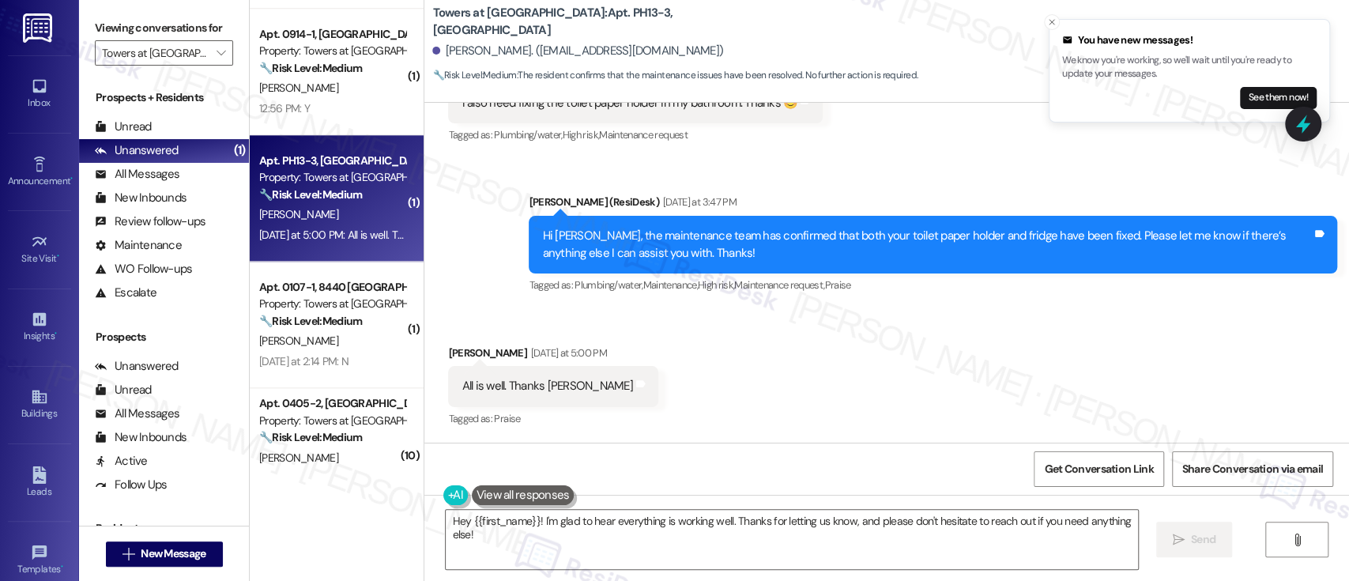
click at [1076, 312] on div "Received via SMS Karen Hamilton Yesterday at 5:00 PM All is well. Thanks Emily …" at bounding box center [886, 376] width 925 height 134
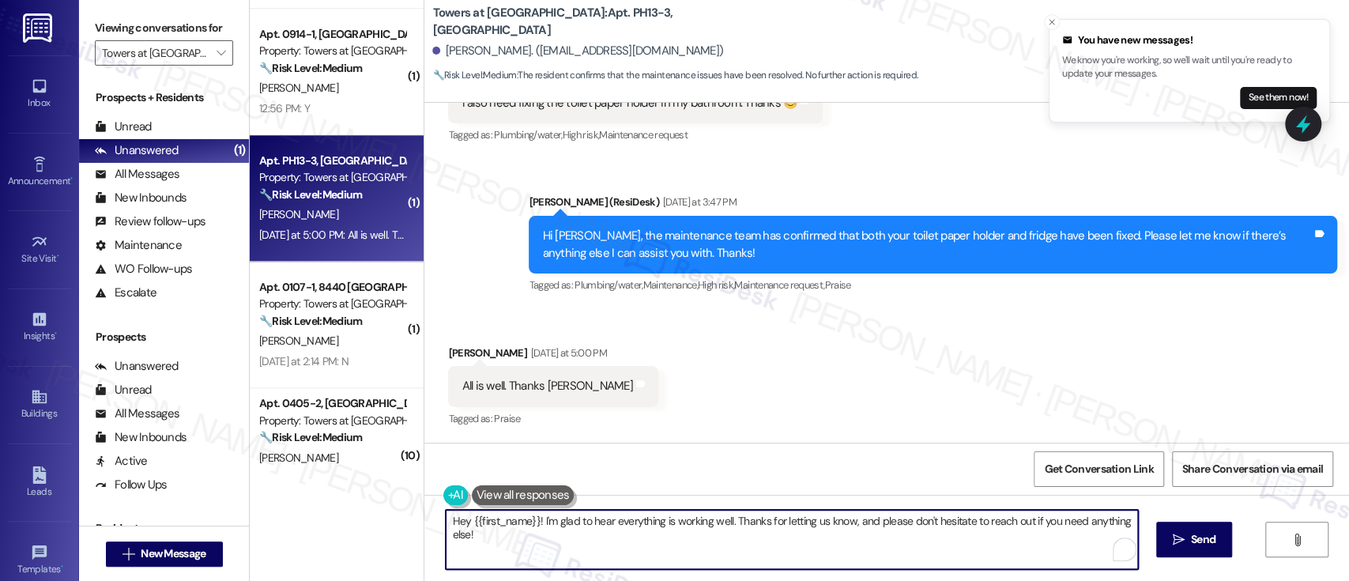
click at [799, 519] on textarea "Hey {{first_name}}! I'm glad to hear everything is working well. Thanks for let…" at bounding box center [792, 539] width 692 height 59
click at [928, 533] on textarea "Hey {{first_name}}! I'm glad to hear everything is working well. Thanks for let…" at bounding box center [792, 539] width 692 height 59
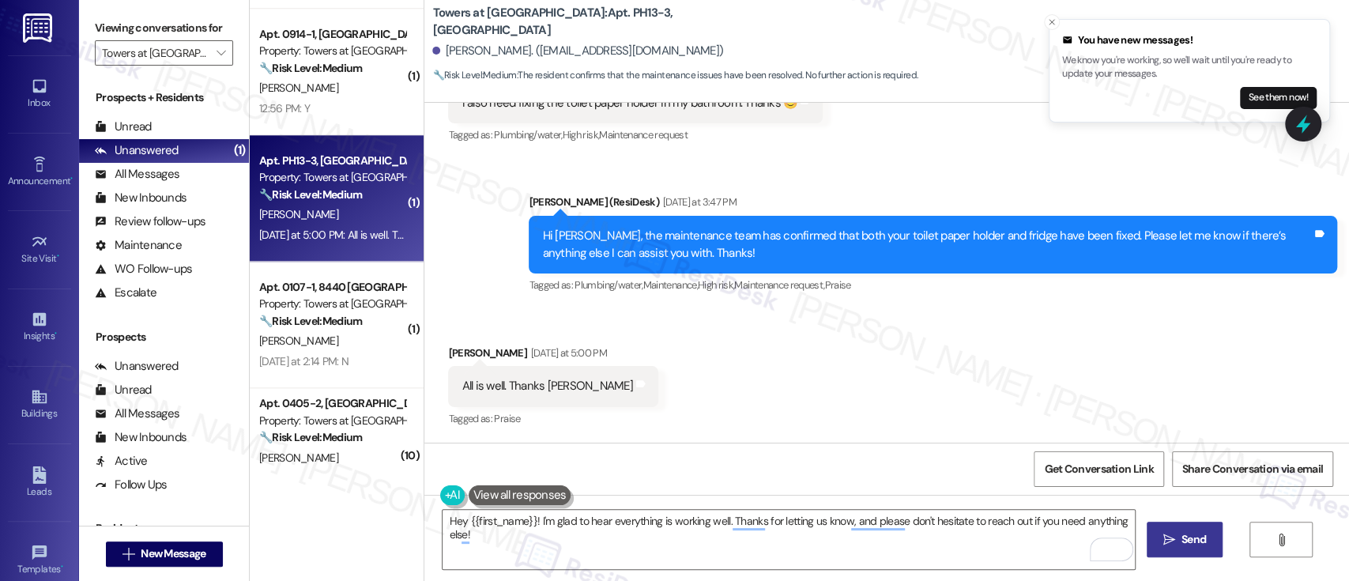
click at [1155, 541] on button " Send" at bounding box center [1185, 540] width 77 height 36
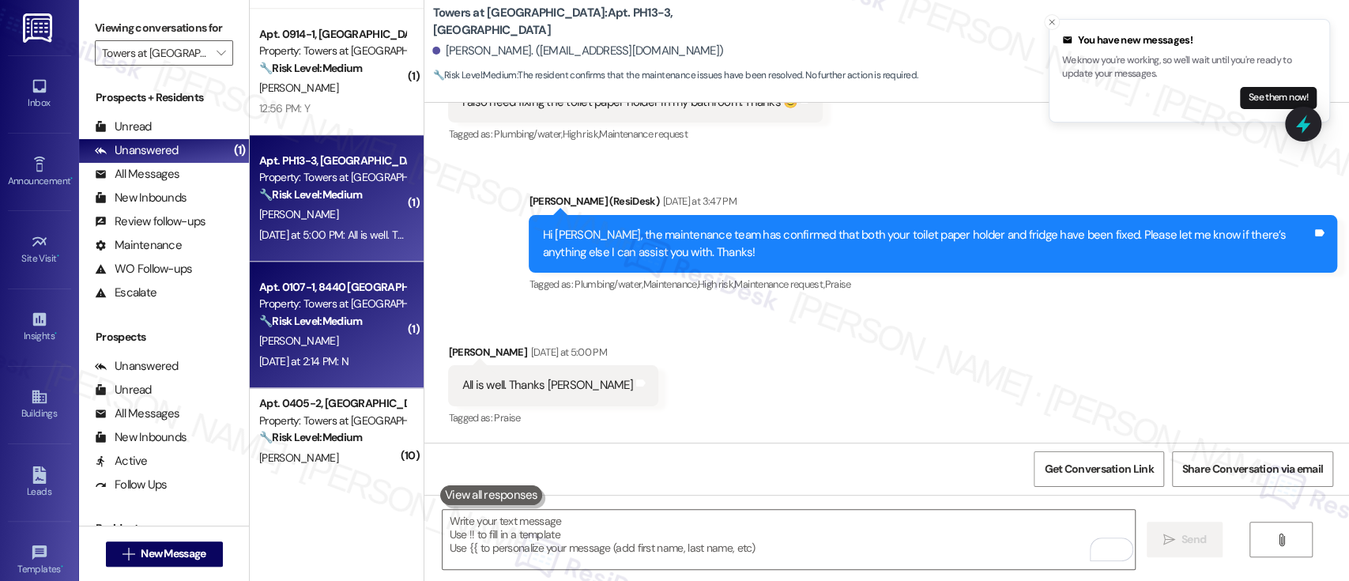
scroll to position [12774, 0]
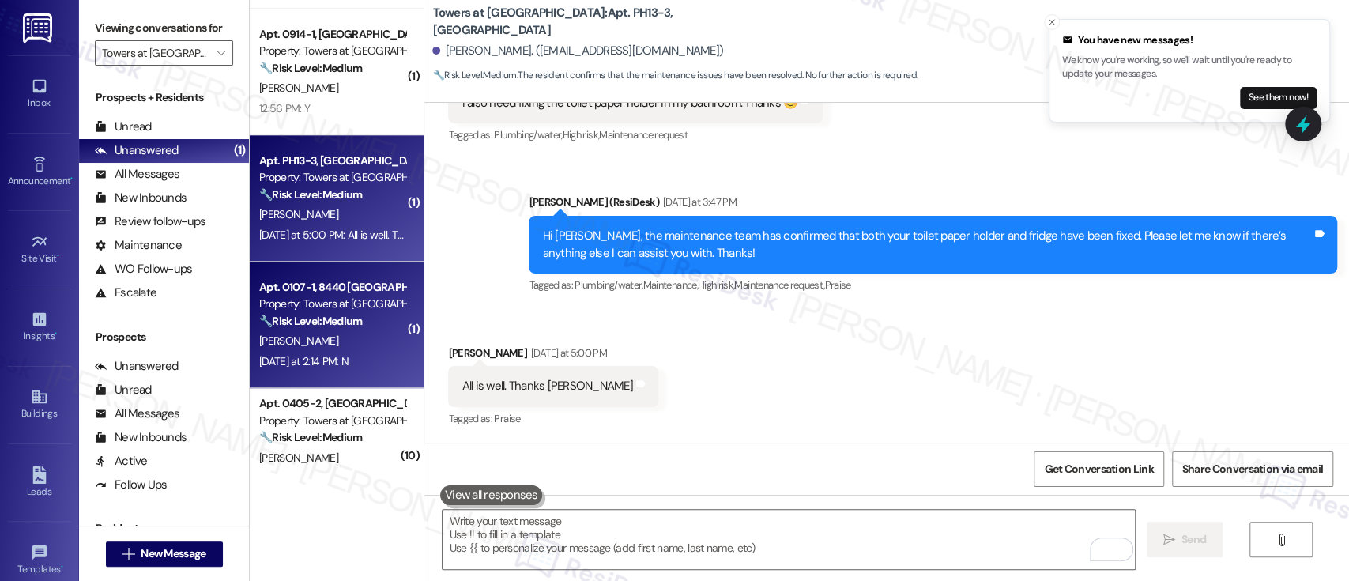
click at [328, 345] on div "[PERSON_NAME]" at bounding box center [332, 341] width 149 height 20
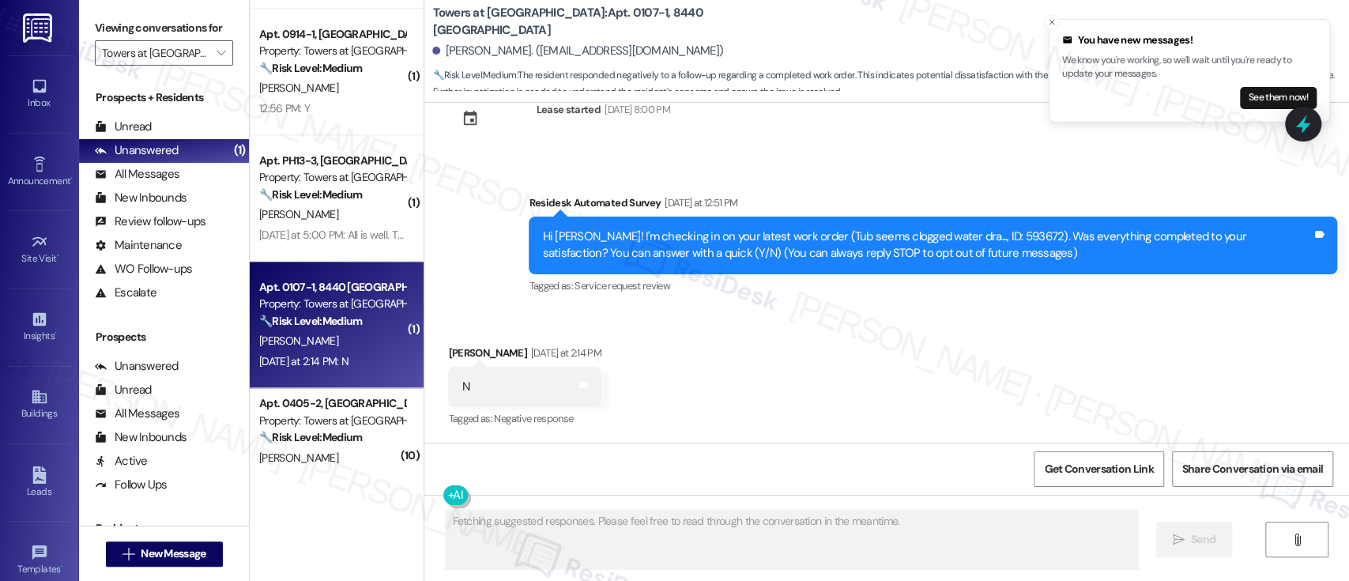
scroll to position [51, 0]
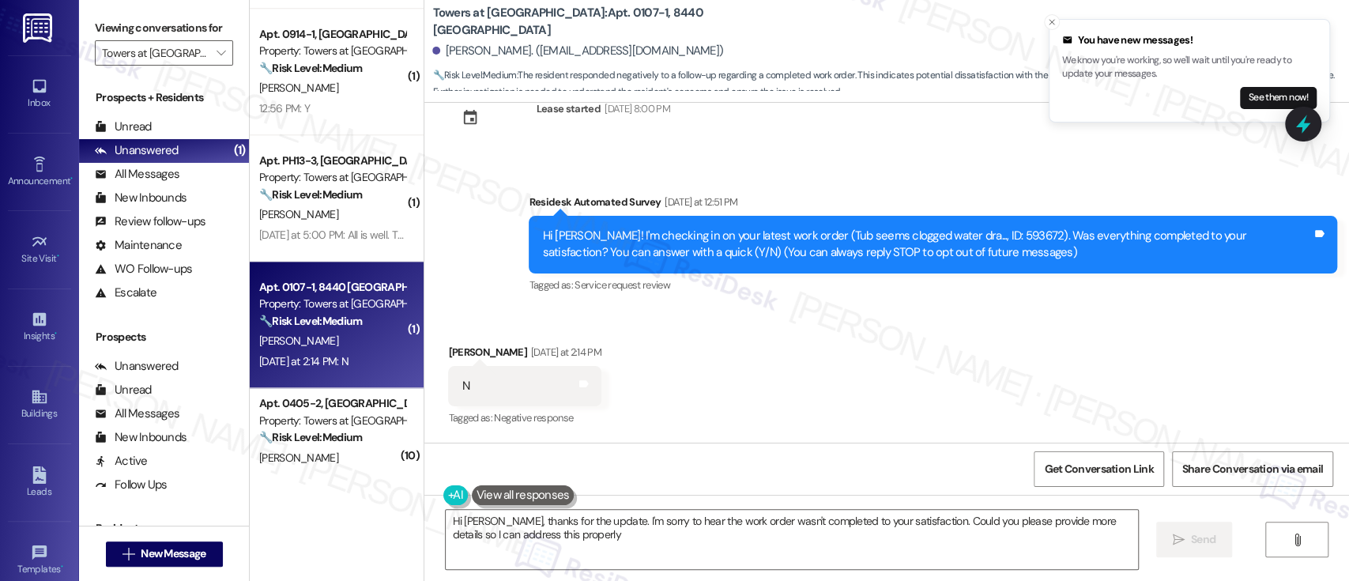
type textarea "Hi James, thanks for the update. I'm sorry to hear the work order wasn't comple…"
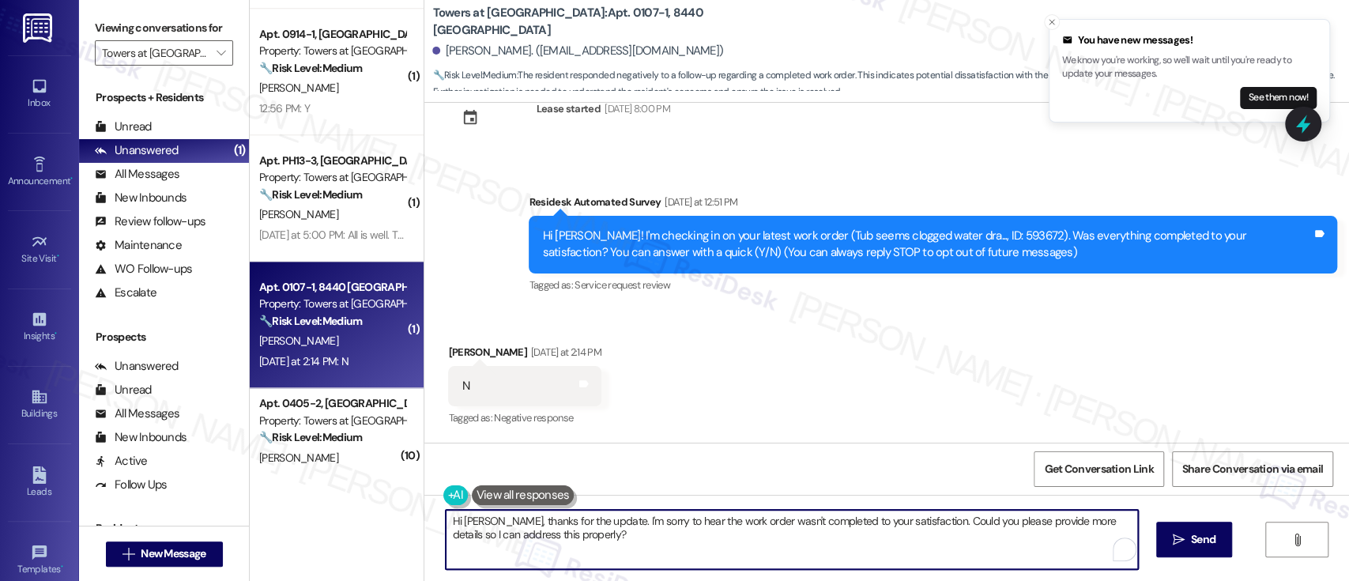
click at [692, 545] on textarea "Hi James, thanks for the update. I'm sorry to hear the work order wasn't comple…" at bounding box center [792, 539] width 692 height 59
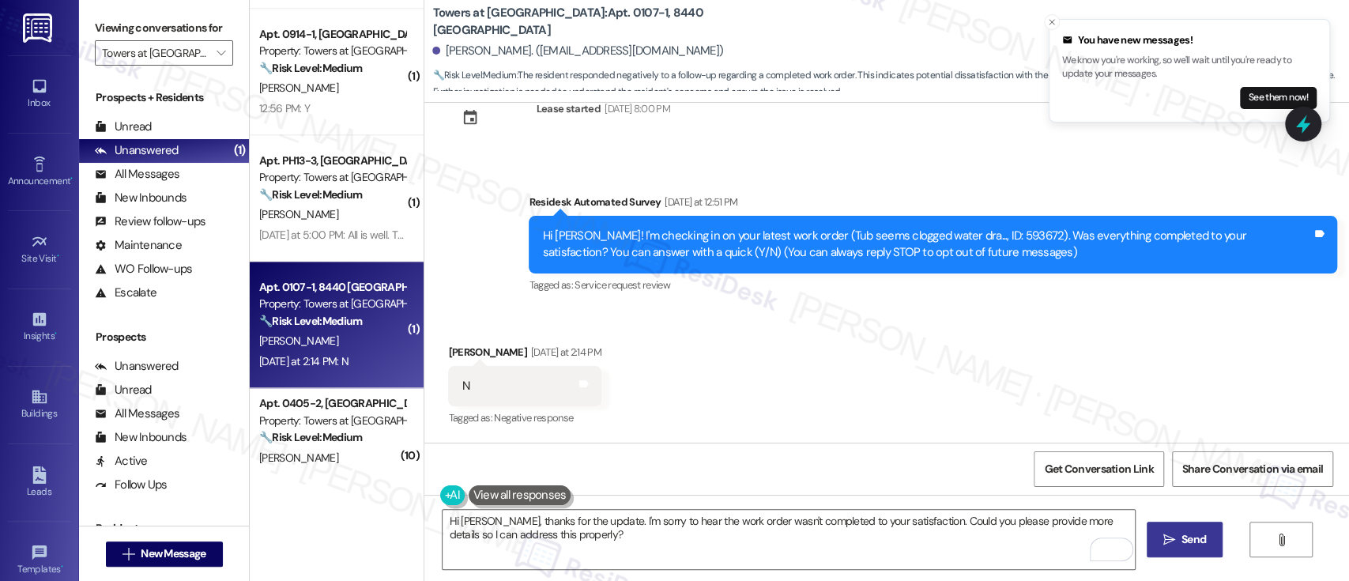
click at [1174, 544] on span " Send" at bounding box center [1185, 539] width 50 height 17
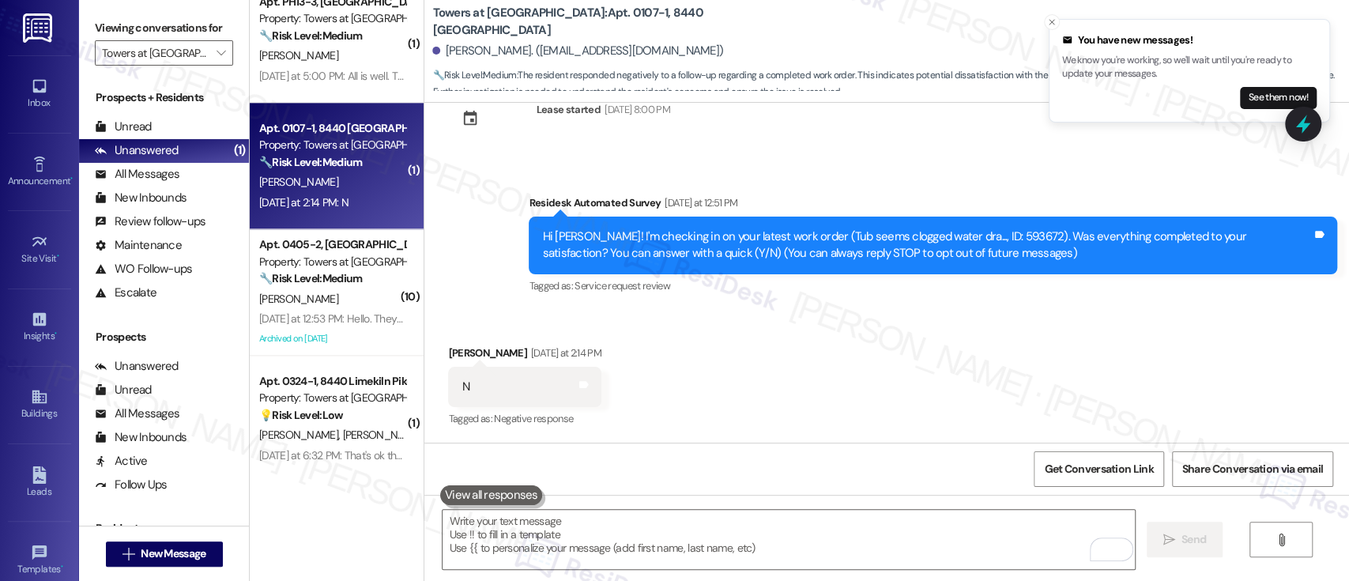
scroll to position [1297, 0]
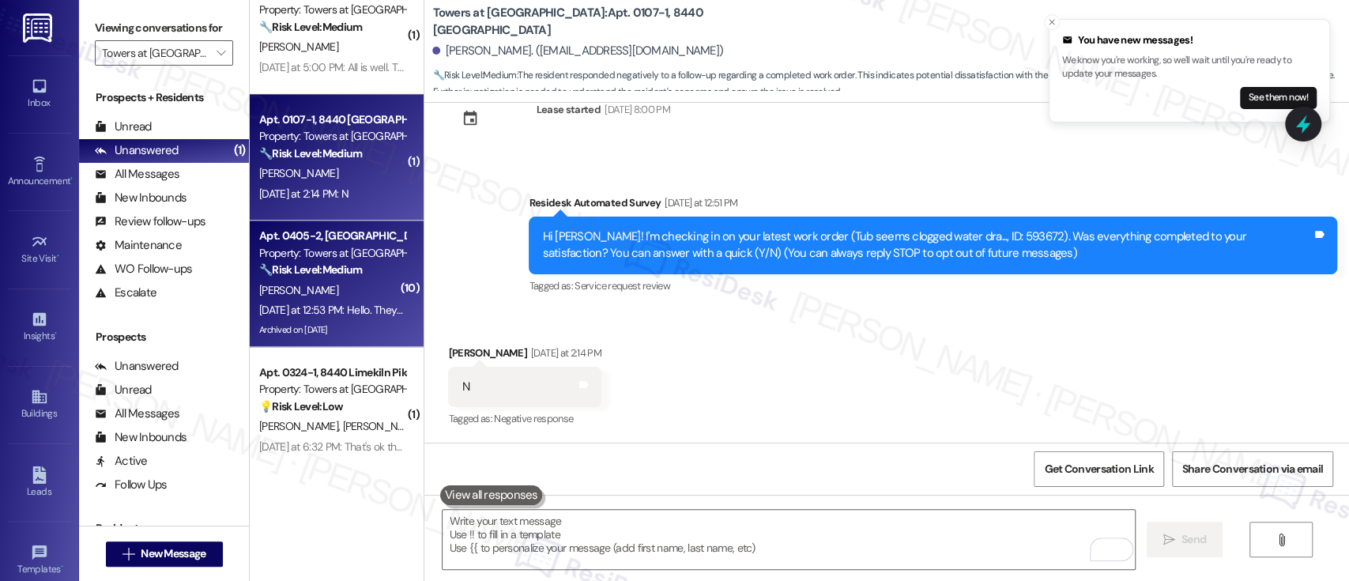
click at [352, 294] on div "[PERSON_NAME]" at bounding box center [332, 291] width 149 height 20
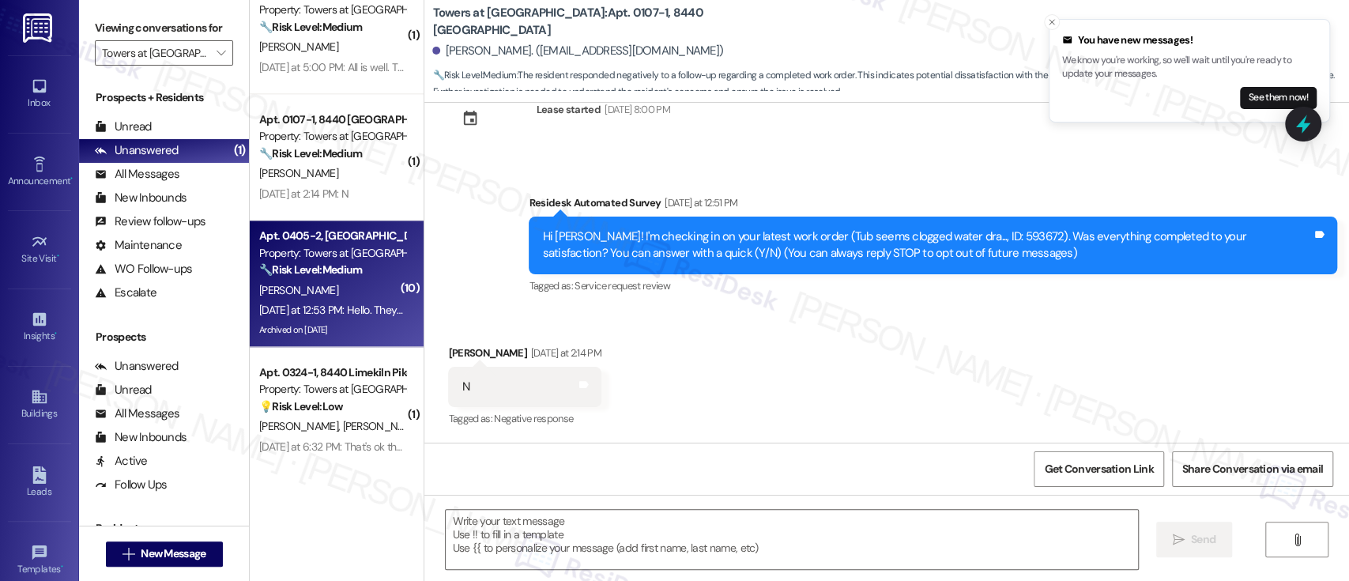
type textarea "Fetching suggested responses. Please feel free to read through the conversation…"
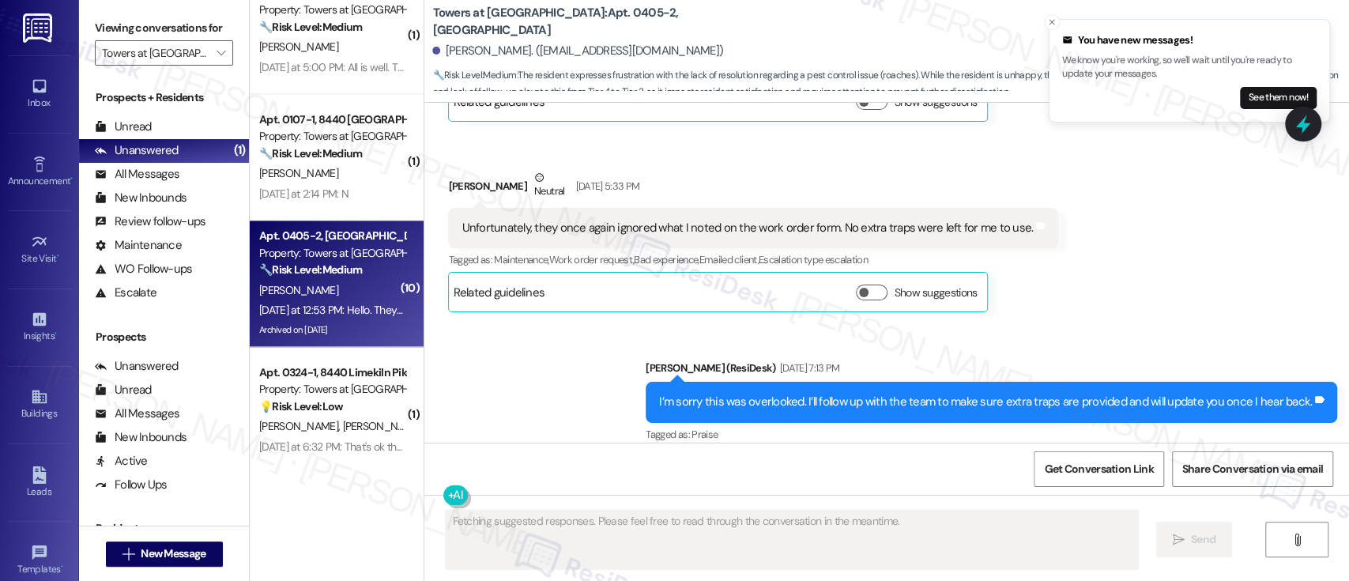
scroll to position [17326, 0]
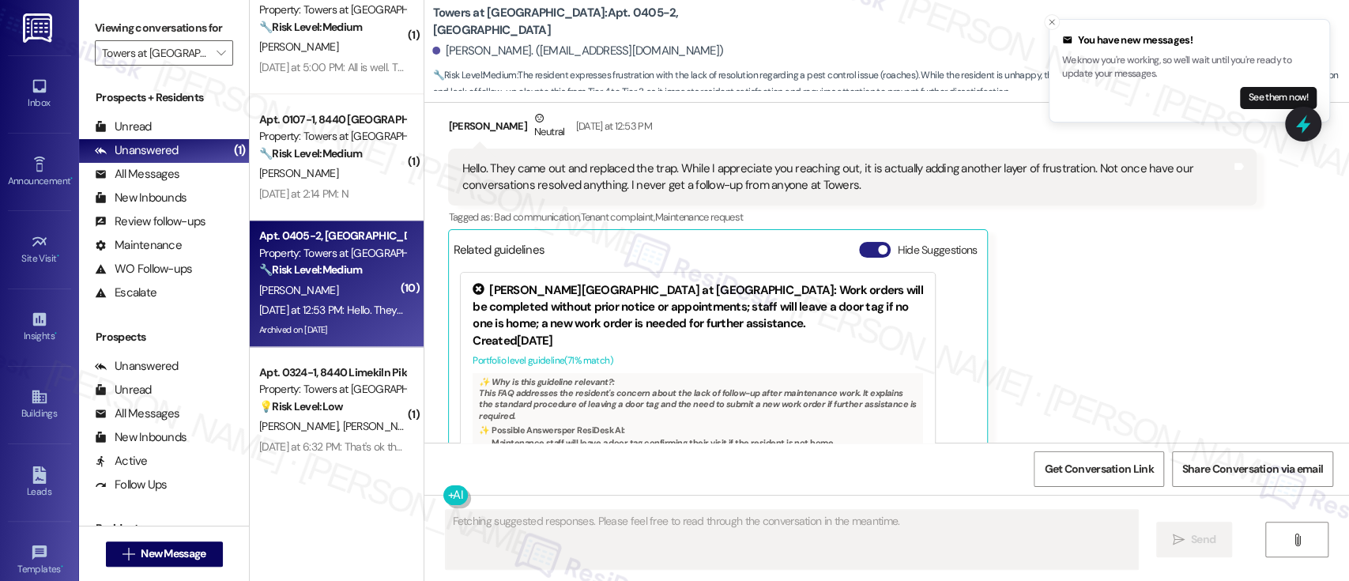
click at [859, 242] on button "Hide Suggestions" at bounding box center [875, 250] width 32 height 16
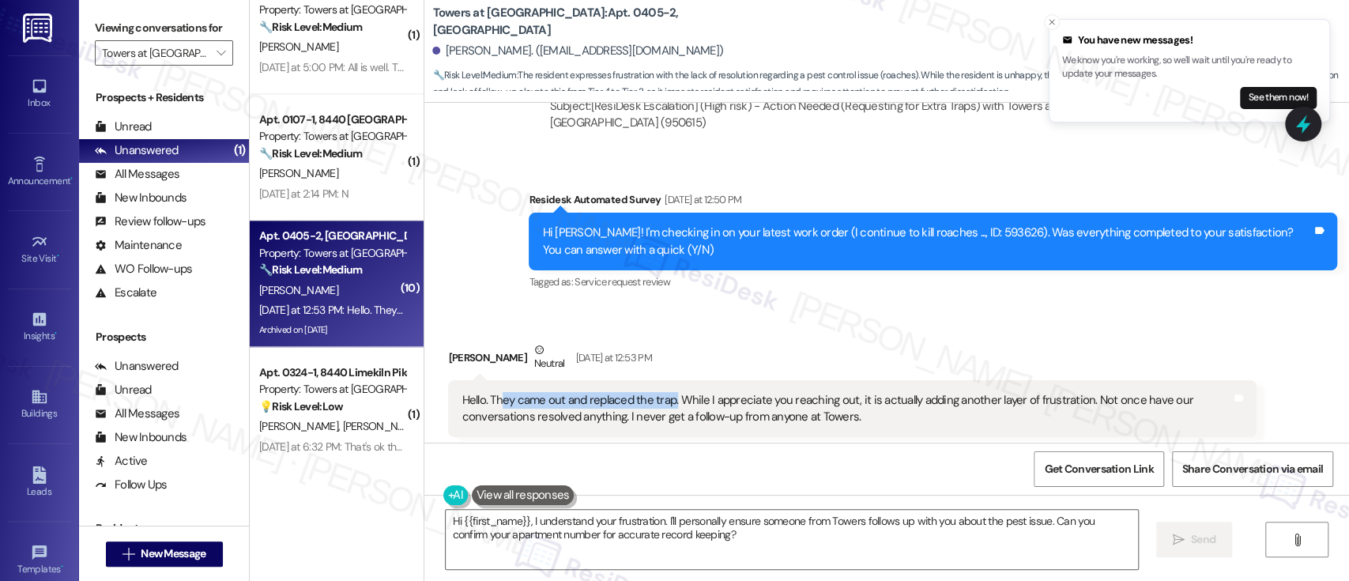
drag, startPoint x: 493, startPoint y: 324, endPoint x: 665, endPoint y: 330, distance: 171.6
click at [665, 392] on div "Hello. They came out and replaced the trap. While I appreciate you reaching out…" at bounding box center [847, 409] width 770 height 34
click at [846, 380] on div "Hello. They came out and replaced the trap. While I appreciate you reaching out…" at bounding box center [852, 409] width 808 height 58
click at [1144, 392] on div "Hello. They came out and replaced the trap. While I appreciate you reaching out…" at bounding box center [847, 409] width 770 height 34
drag, startPoint x: 593, startPoint y: 22, endPoint x: 555, endPoint y: 21, distance: 38.0
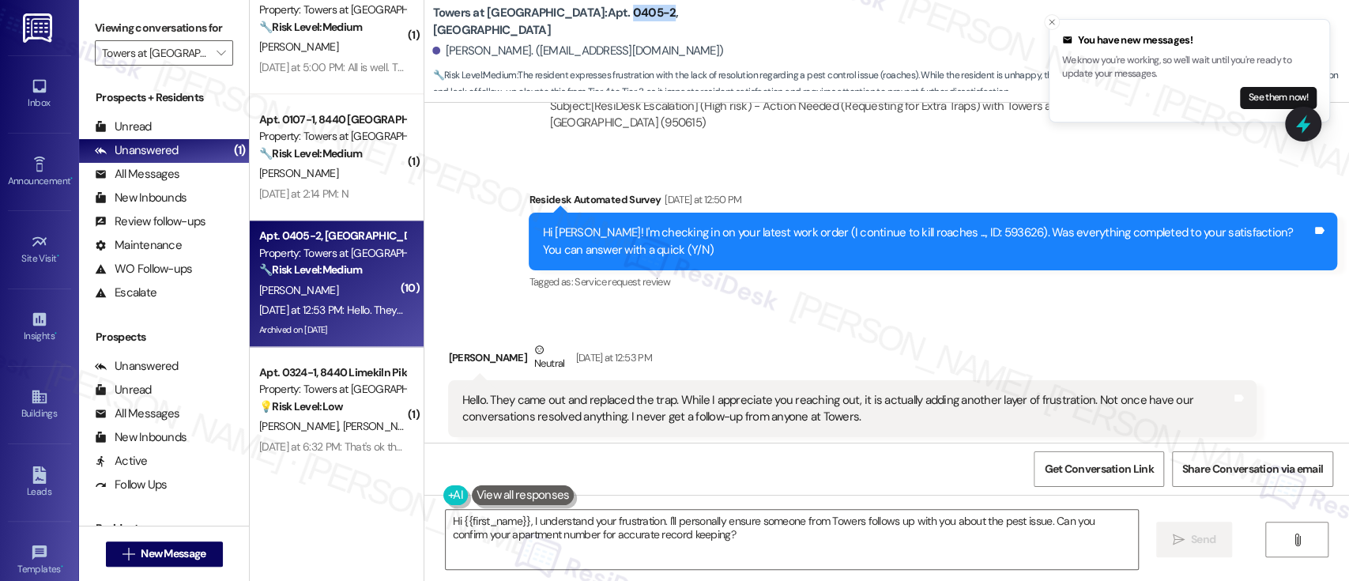
click at [555, 21] on b "Towers at Wyncote: Apt. 0405-2, 8440 Limekiln Pike" at bounding box center [590, 22] width 316 height 34
copy b "0405-2"
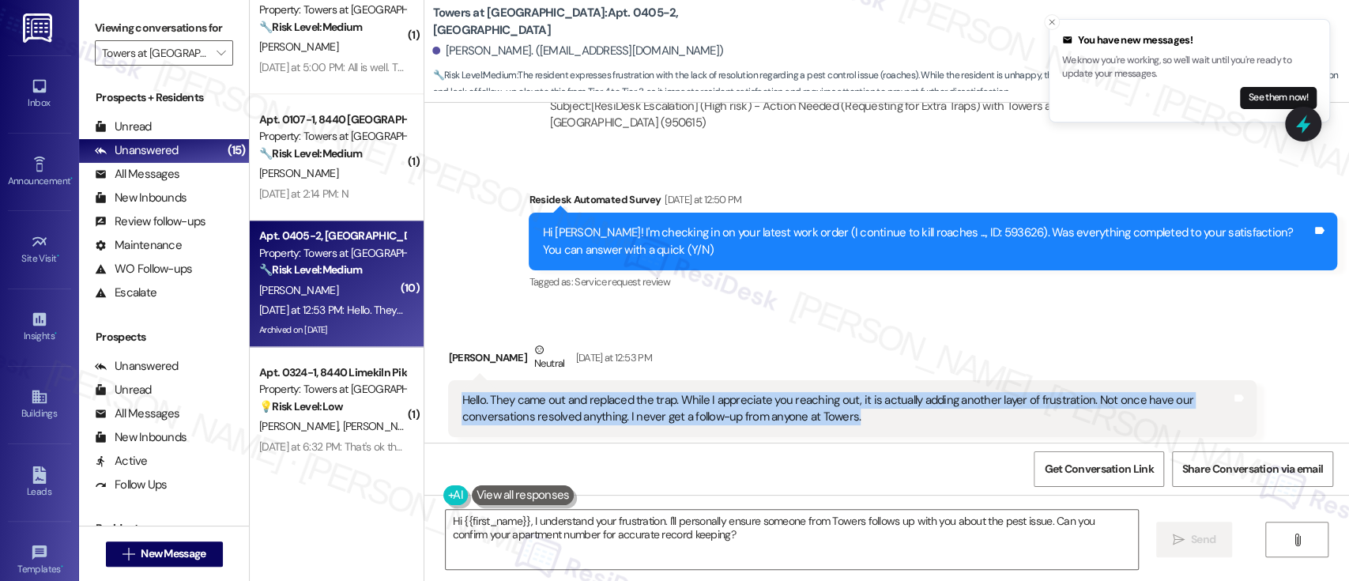
drag, startPoint x: 886, startPoint y: 349, endPoint x: 443, endPoint y: 337, distance: 442.7
click at [448, 380] on div "Hello. They came out and replaced the trap. While I appreciate you reaching out…" at bounding box center [852, 409] width 808 height 58
copy div "Hello. They came out and replaced the trap. While I appreciate you reaching out…"
click at [731, 552] on textarea "Hi {{first_name}}, I understand your frustration. I'll personally ensure someon…" at bounding box center [792, 539] width 692 height 59
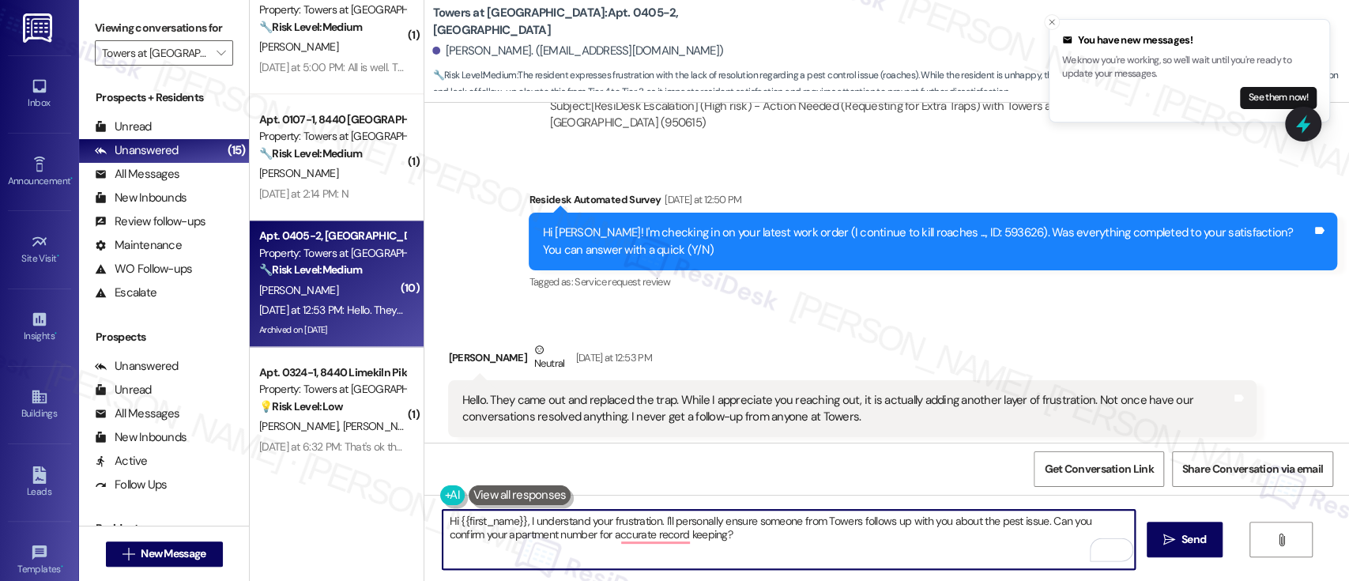
drag, startPoint x: 745, startPoint y: 547, endPoint x: 518, endPoint y: 523, distance: 228.8
click at [518, 523] on textarea "Hi {{first_name}}, I understand your frustration. I'll personally ensure someon…" at bounding box center [789, 539] width 692 height 59
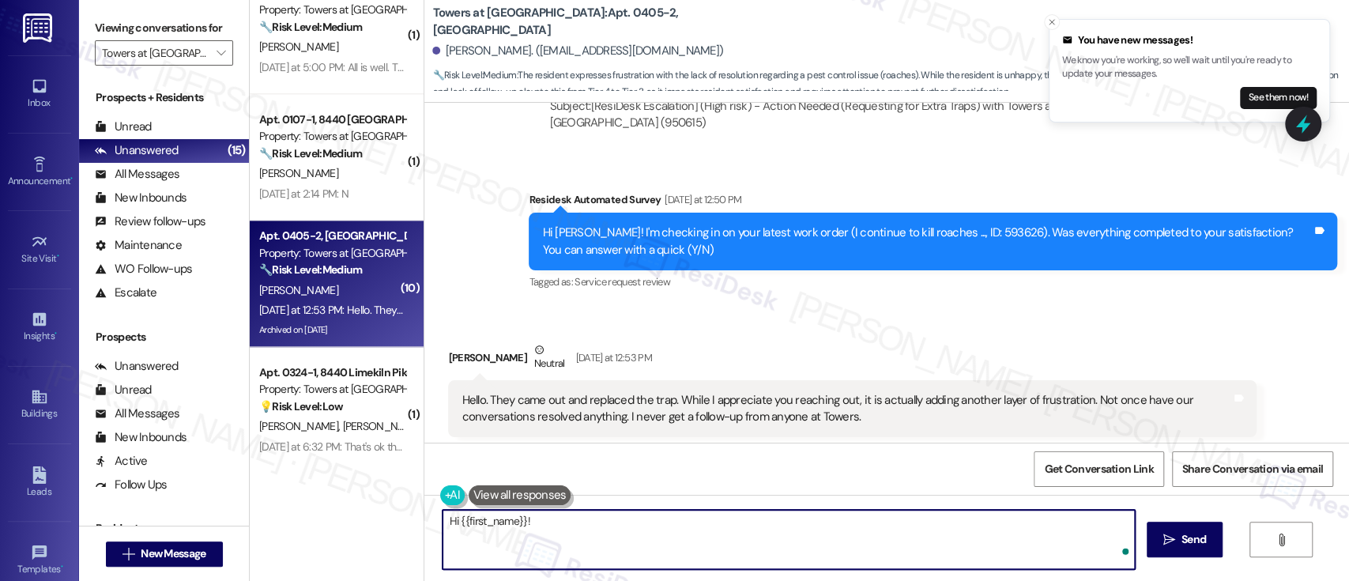
paste textarea "Thank you for the update. I'm really sorry to hear that you’re feeling this way…"
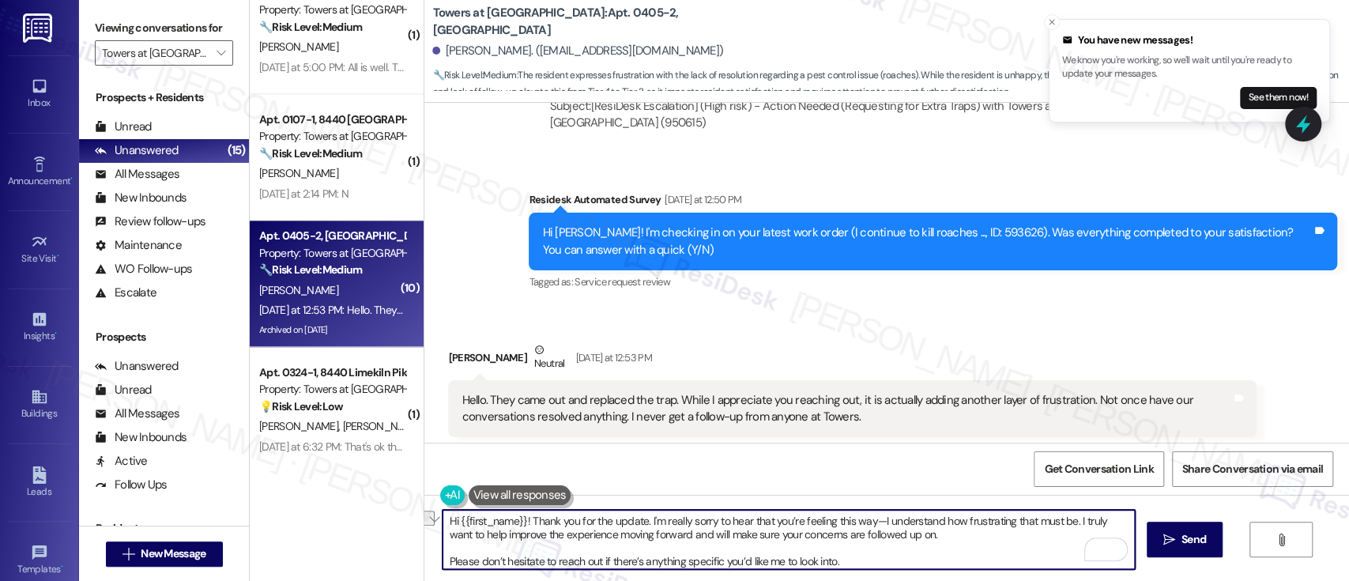
type textarea "Hi {{first_name}}! Thank you for the update. I'm really sorry to hear that you’…"
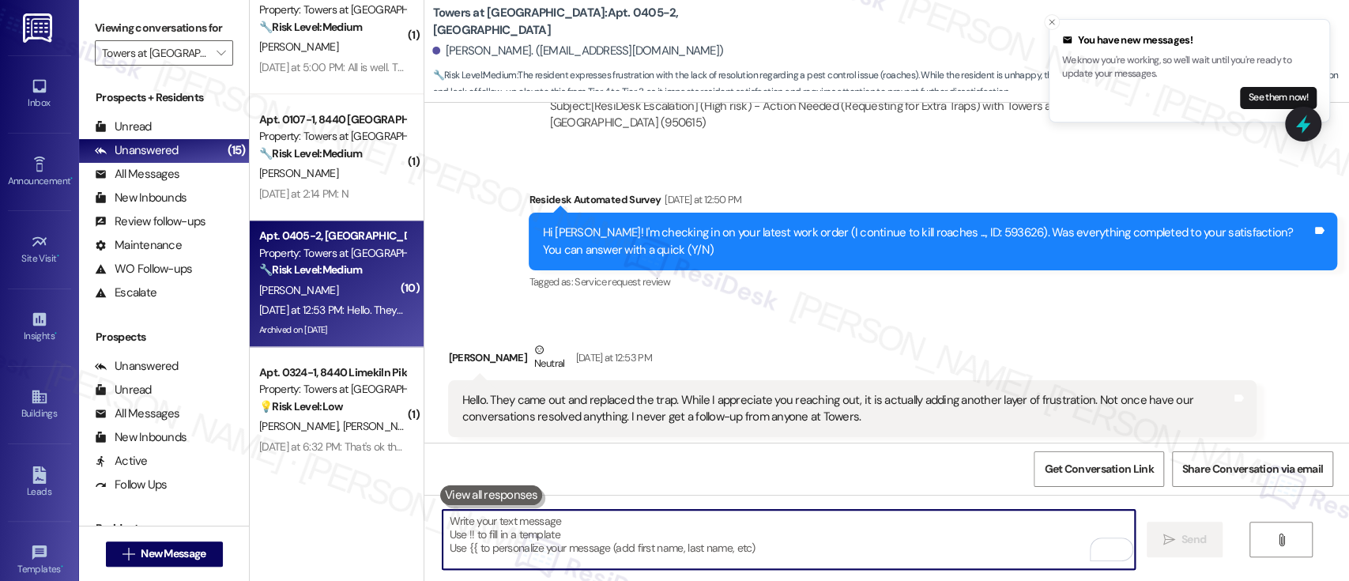
scroll to position [17094, 0]
paste textarea "Please don’t hesitate to reach out if there’s anything specific you’d like me t…"
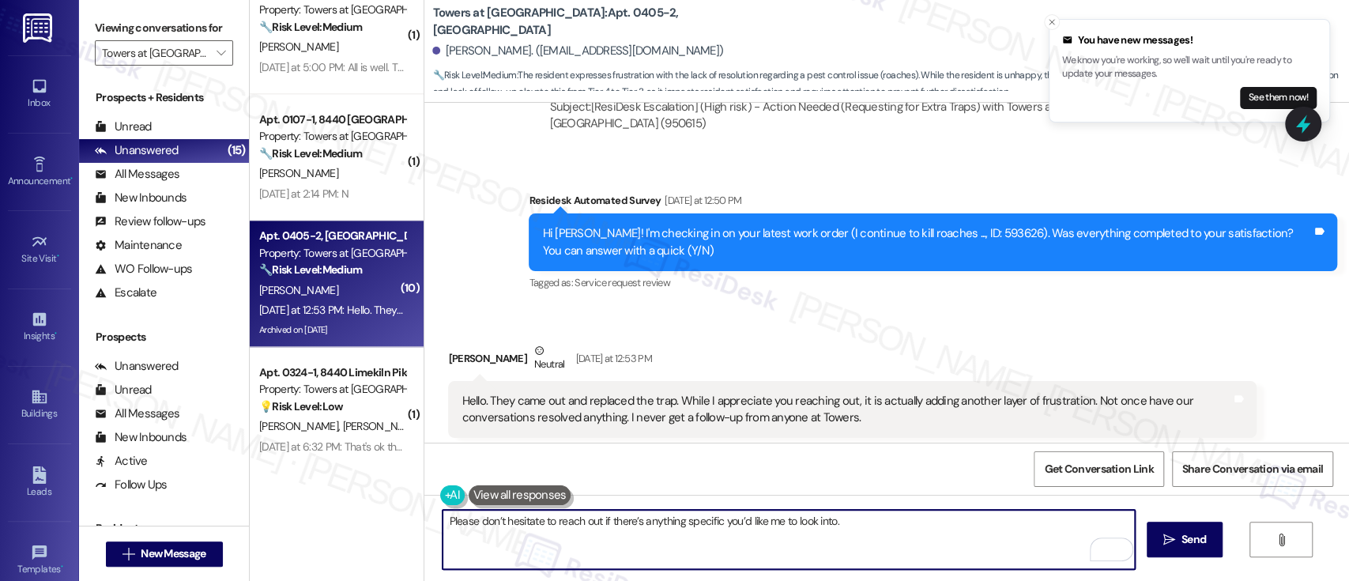
scroll to position [17222, 0]
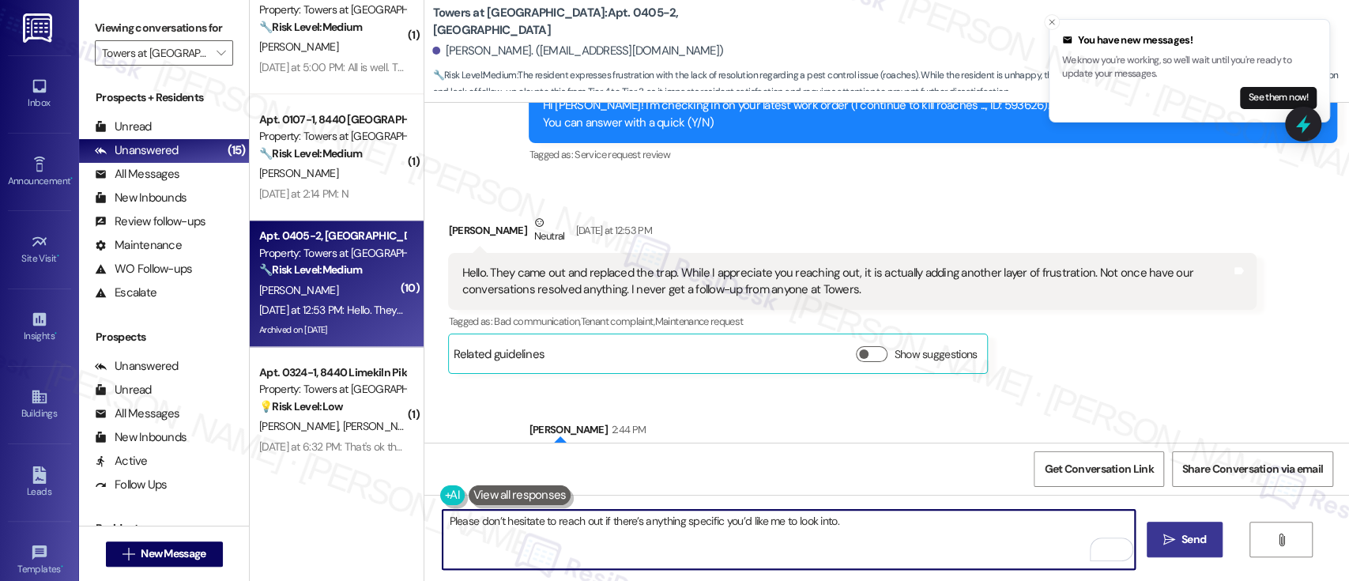
type textarea "Please don’t hesitate to reach out if there’s anything specific you’d like me t…"
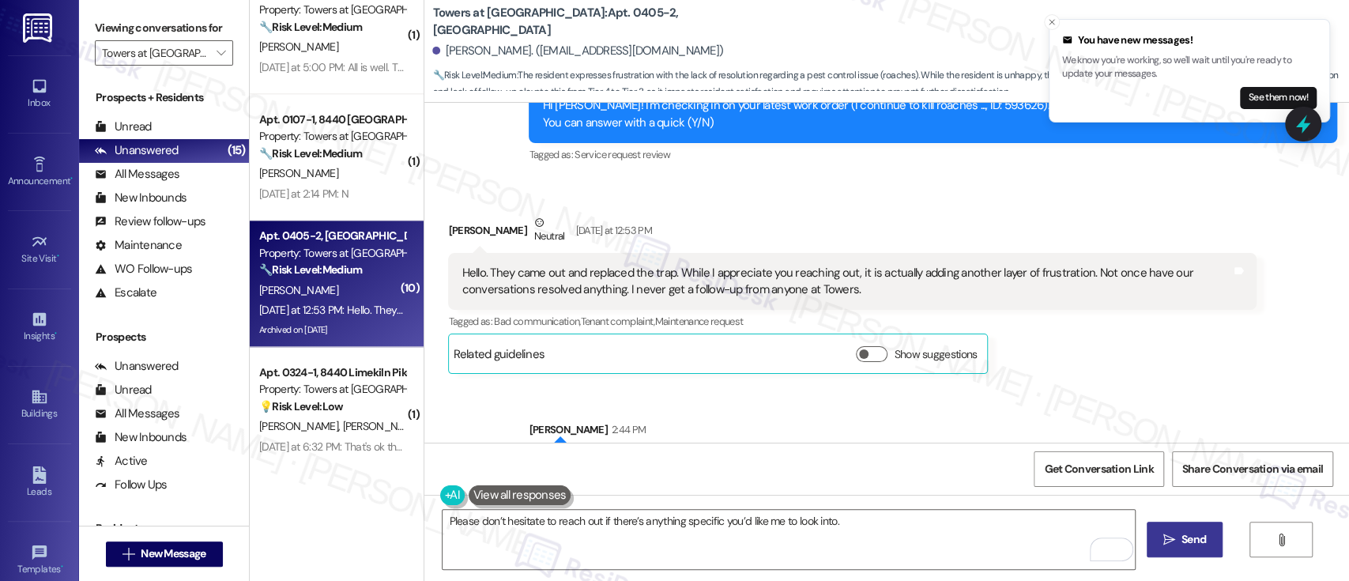
click at [1178, 545] on span "Send" at bounding box center [1193, 539] width 31 height 17
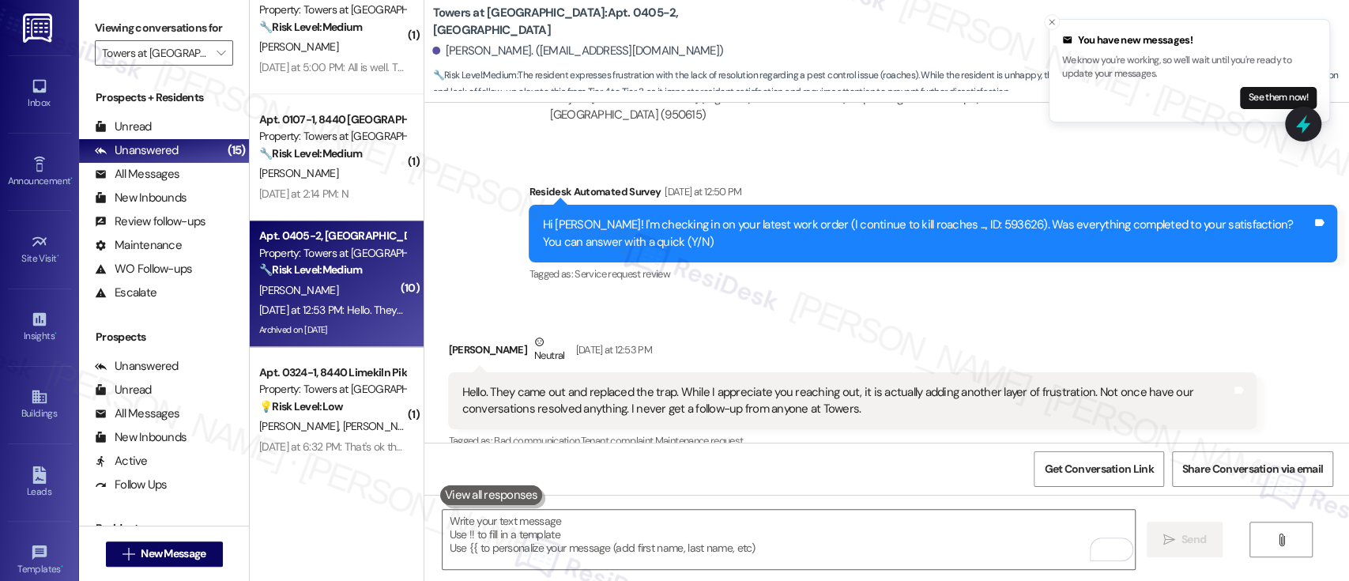
scroll to position [17094, 0]
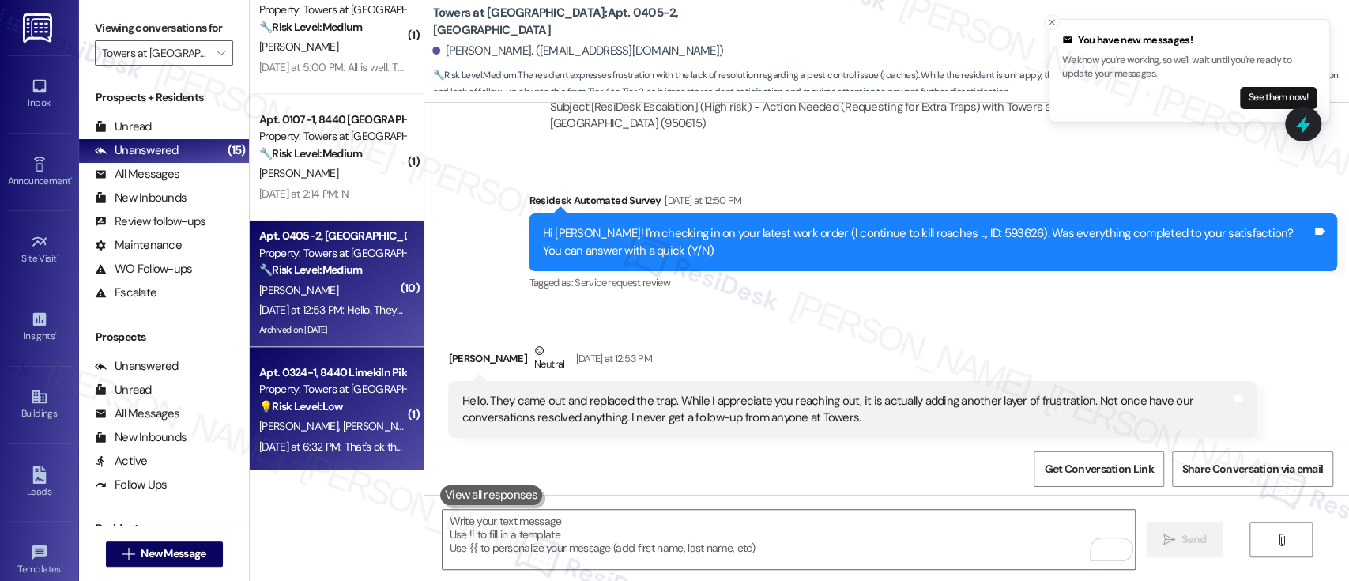
click at [300, 384] on div "Property: Towers at [GEOGRAPHIC_DATA]" at bounding box center [332, 389] width 146 height 17
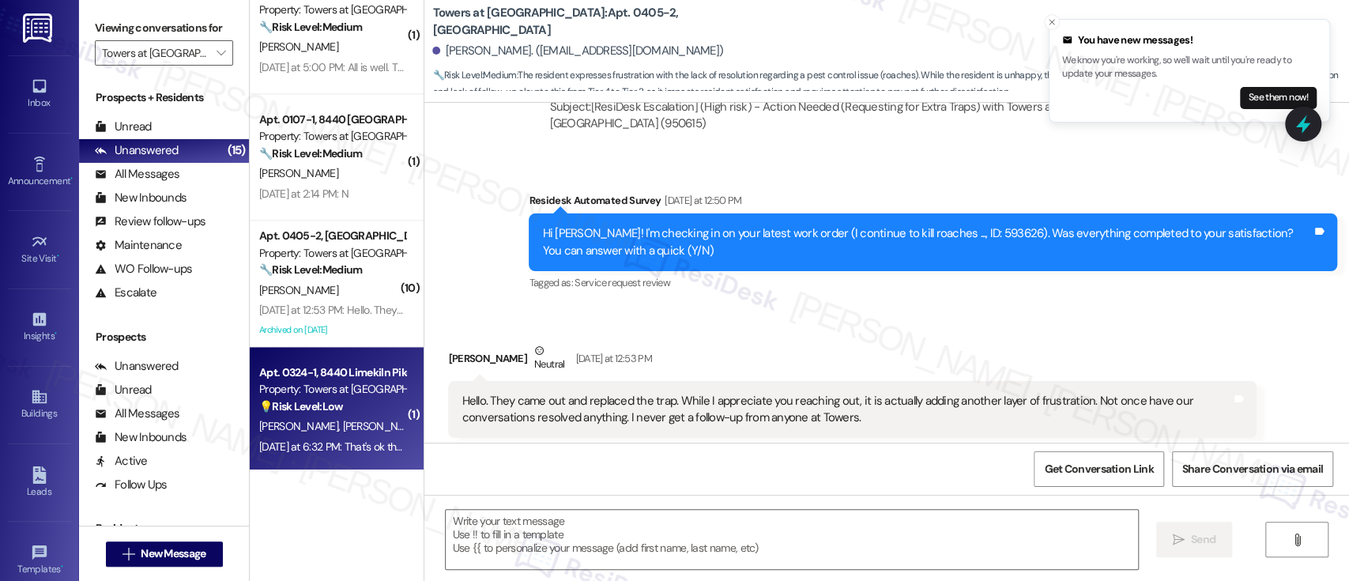
type textarea "Fetching suggested responses. Please feel free to read through the conversation…"
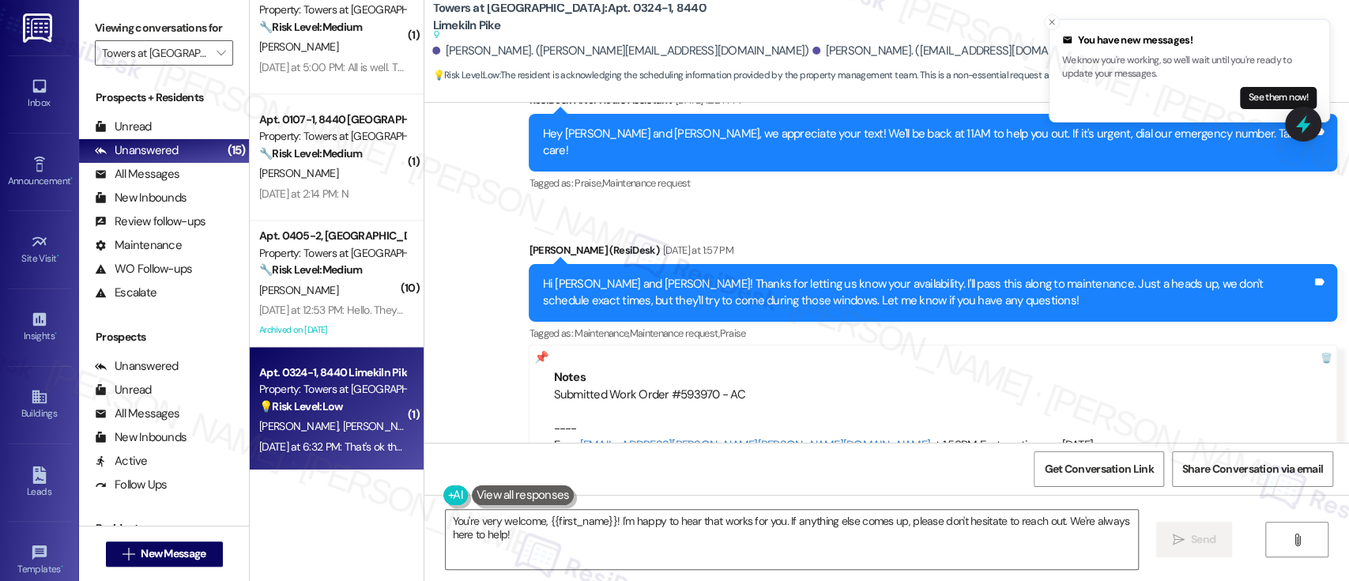
scroll to position [1707, 0]
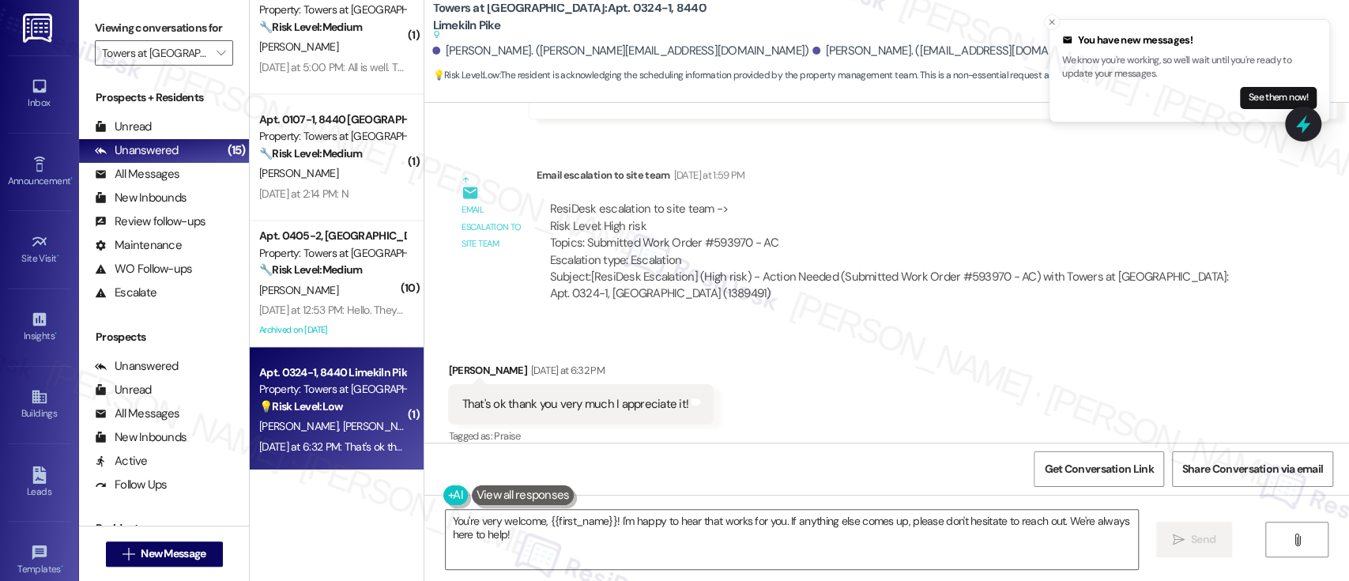
click at [451, 362] on div "Jonathan Brennan Yesterday at 6:32 PM" at bounding box center [581, 373] width 266 height 22
copy div "[PERSON_NAME]"
click at [578, 523] on textarea "You're very welcome, {{first_name}}! I'm happy to hear that works for you. If a…" at bounding box center [792, 539] width 692 height 59
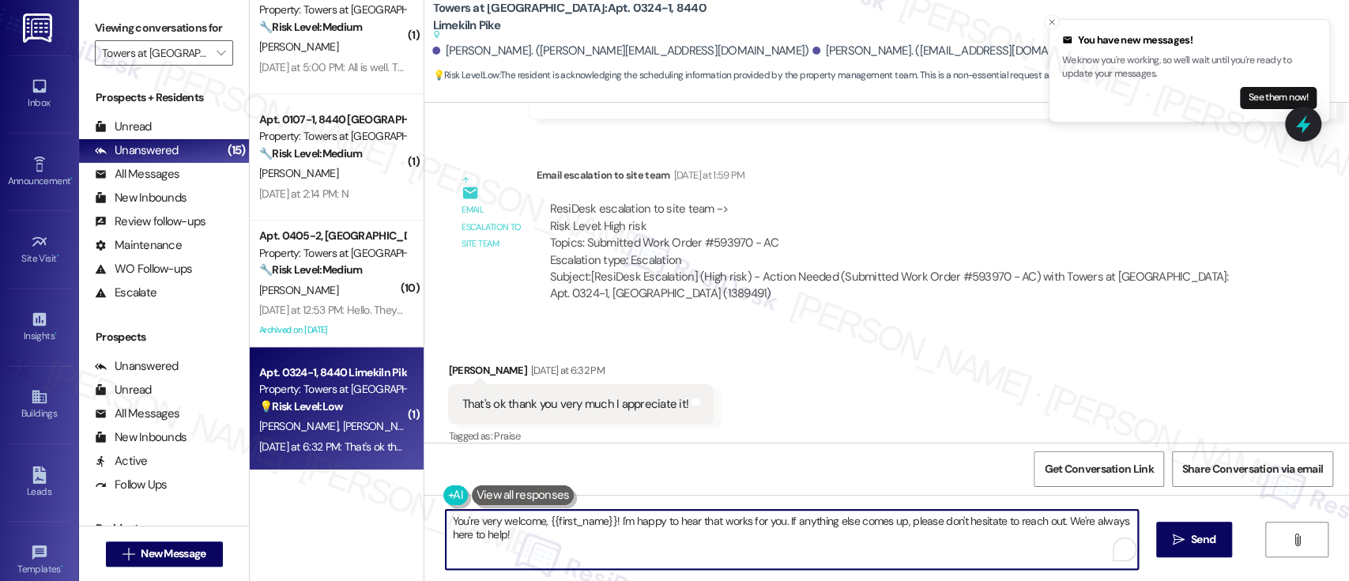
click at [578, 523] on textarea "You're very welcome, {{first_name}}! I'm happy to hear that works for you. If a…" at bounding box center [792, 539] width 692 height 59
paste textarea "[PERSON_NAME]"
drag, startPoint x: 748, startPoint y: 520, endPoint x: 583, endPoint y: 520, distance: 165.2
click at [583, 520] on textarea "You're very welcome, Jonathan! I'm happy to hear that works for you. If anythin…" at bounding box center [789, 539] width 692 height 59
type textarea "You're very welcome, Jonathan! If anything else comes up, please don't hesitate…"
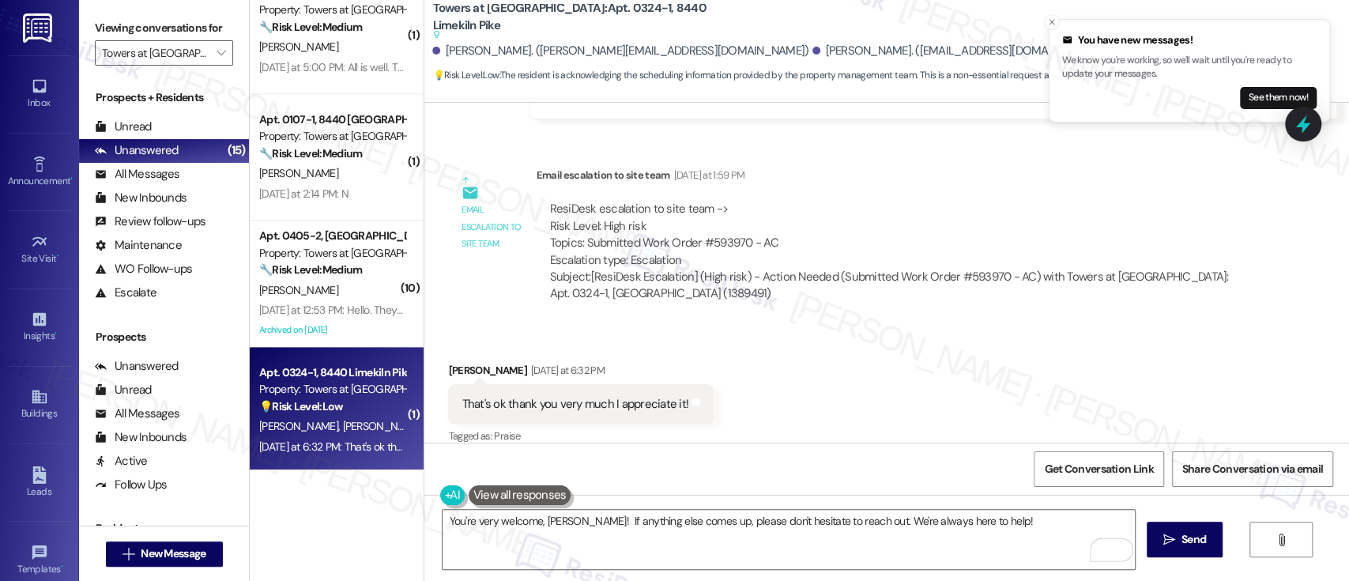
click at [965, 286] on div "ResiDesk escalation to site team -> Risk Level: High risk Topics: Submitted Wor…" at bounding box center [896, 252] width 721 height 126
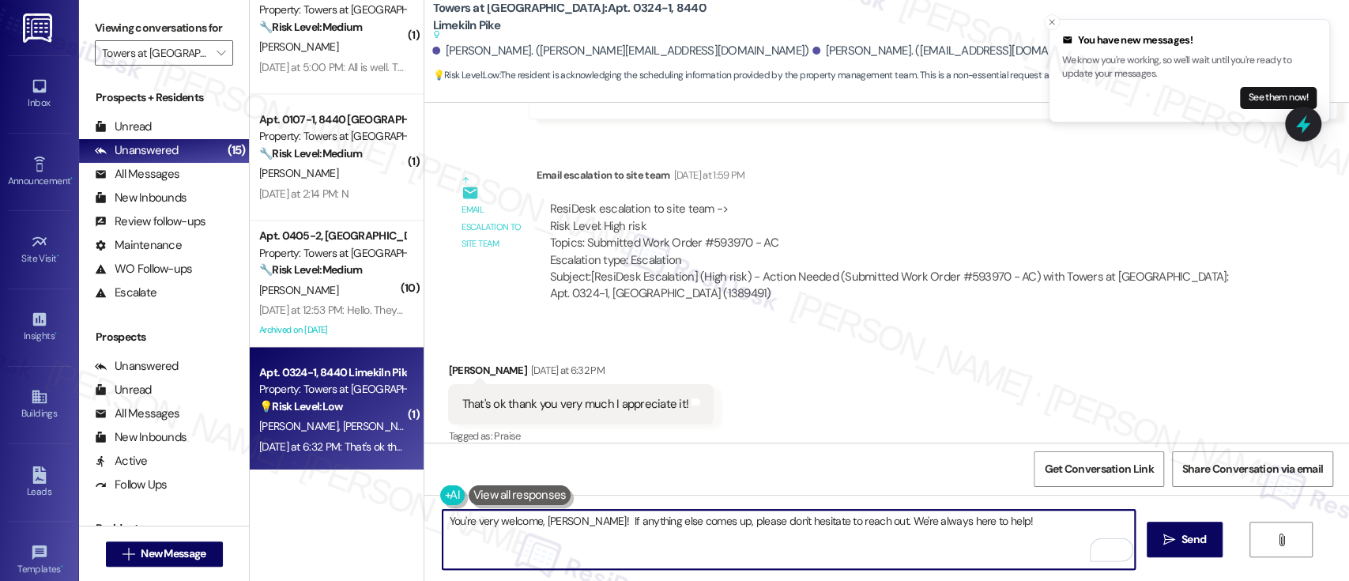
click at [892, 524] on textarea "You're very welcome, Jonathan! If anything else comes up, please don't hesitate…" at bounding box center [789, 539] width 692 height 59
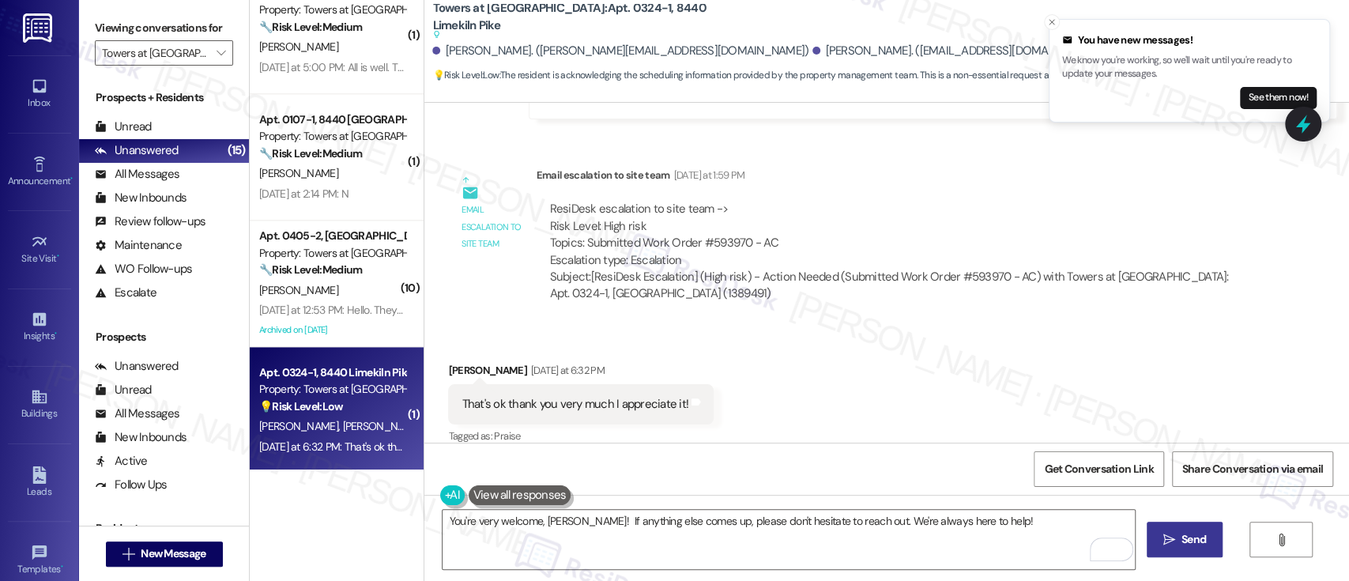
click at [1163, 542] on icon "" at bounding box center [1169, 539] width 12 height 13
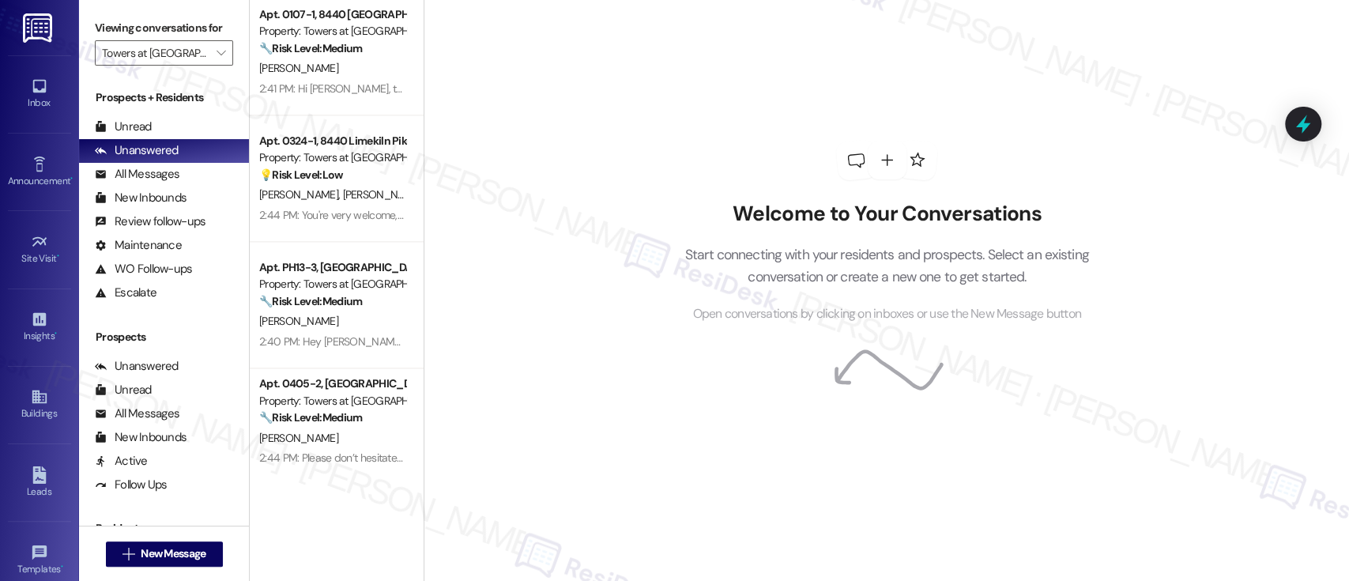
scroll to position [1428, 0]
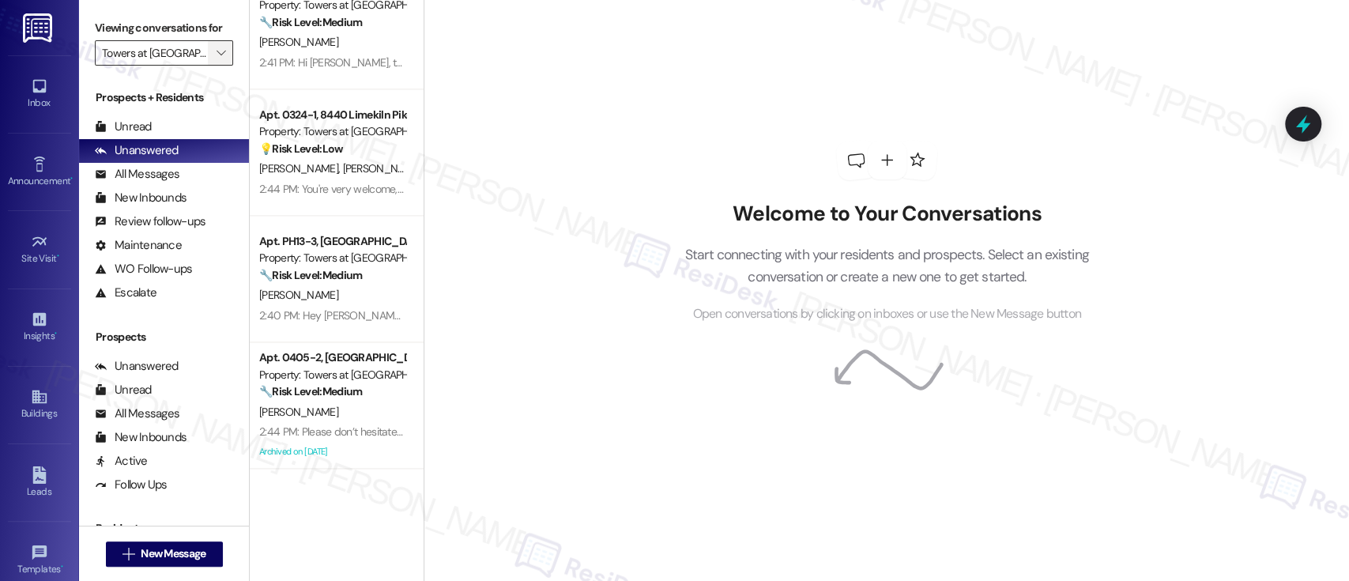
click at [217, 52] on icon "" at bounding box center [221, 53] width 9 height 13
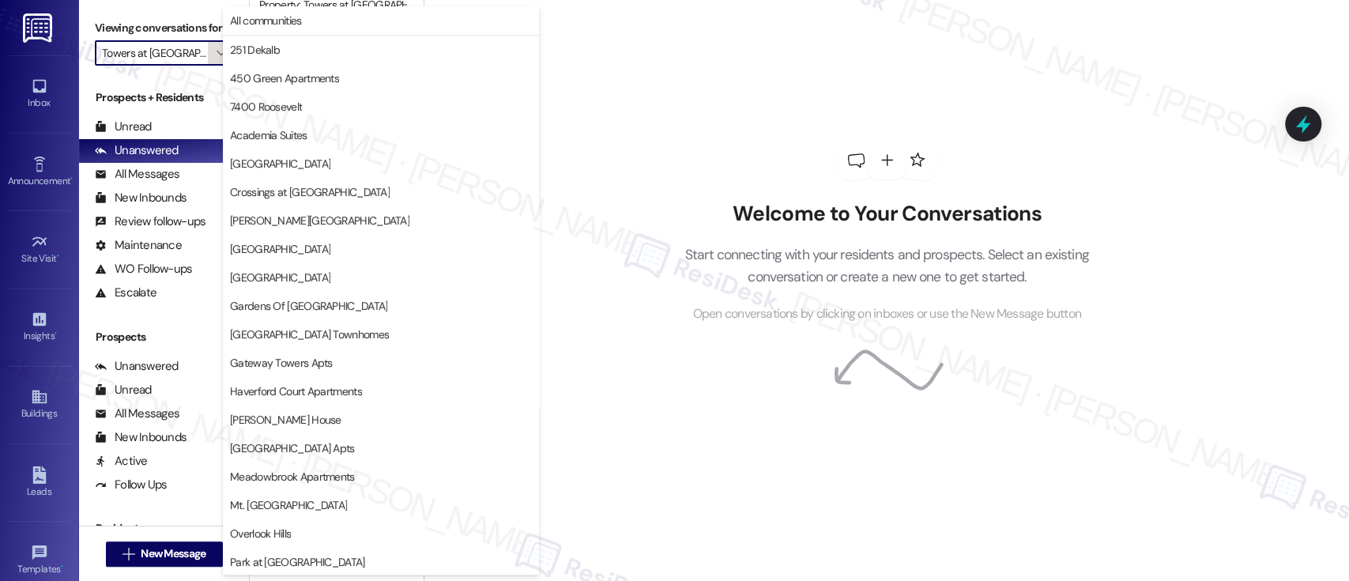
scroll to position [371, 0]
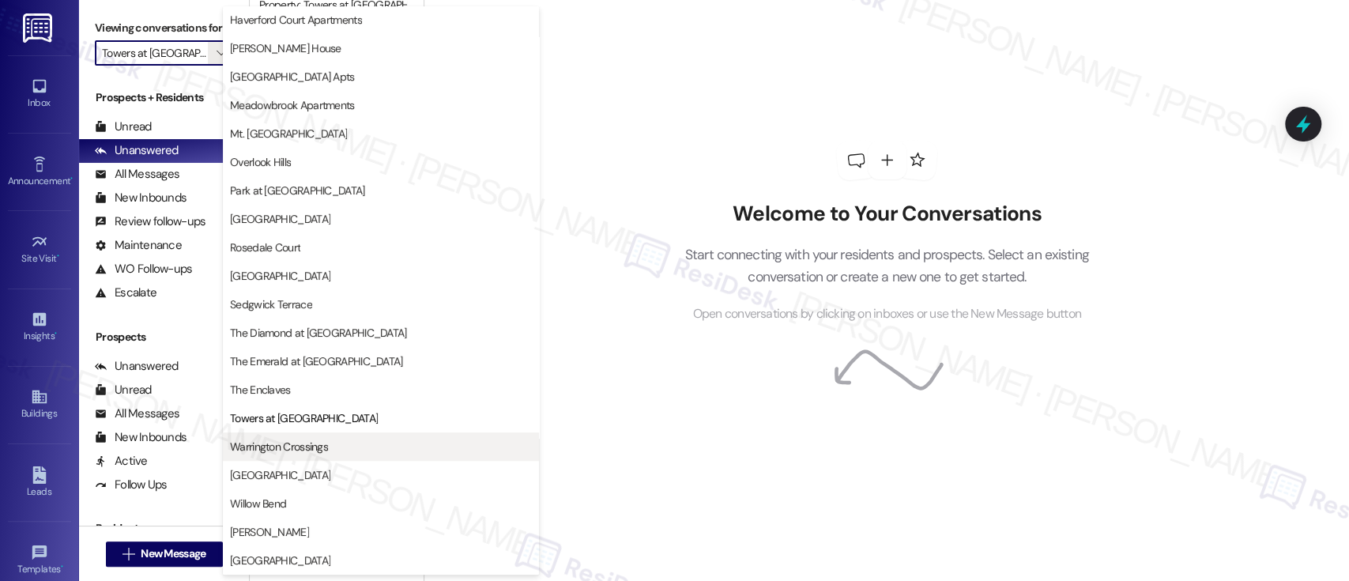
click at [263, 439] on span "Warrington Crossings" at bounding box center [279, 447] width 98 height 16
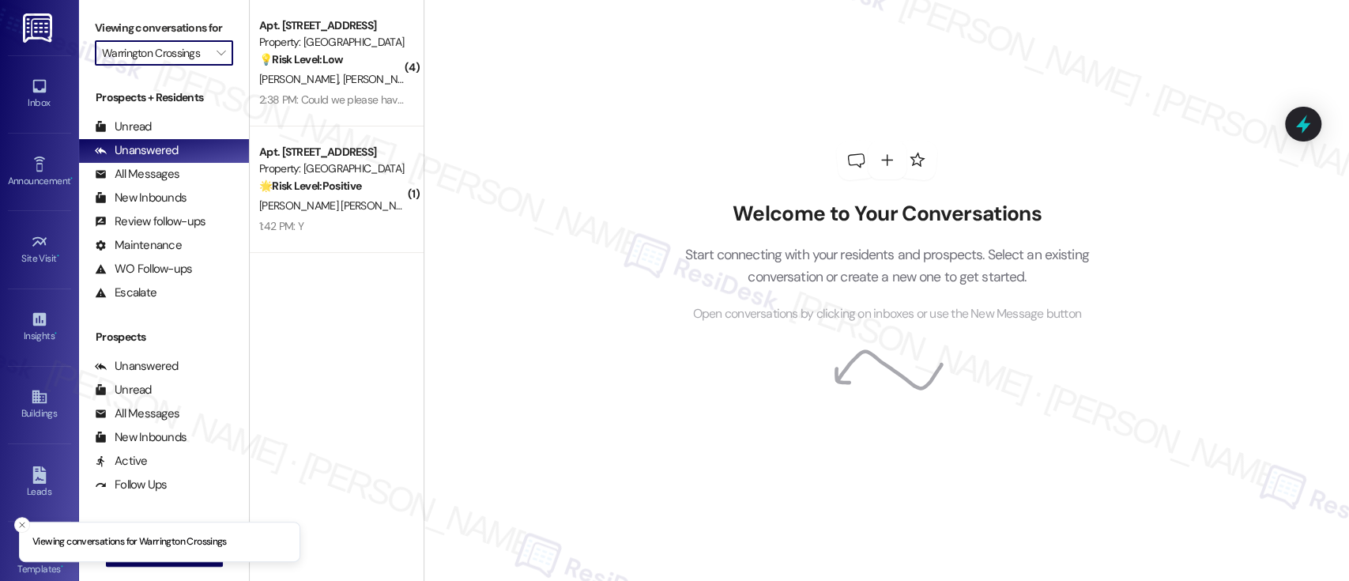
click at [192, 45] on input "Warrington Crossings" at bounding box center [155, 52] width 106 height 25
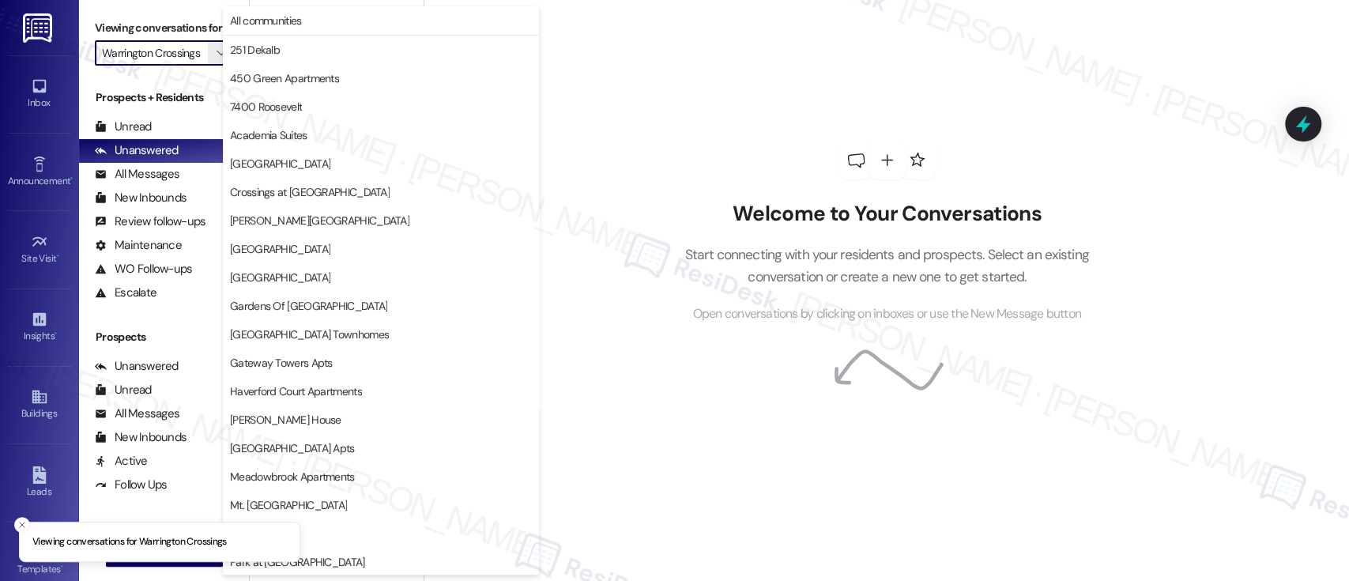
scroll to position [371, 0]
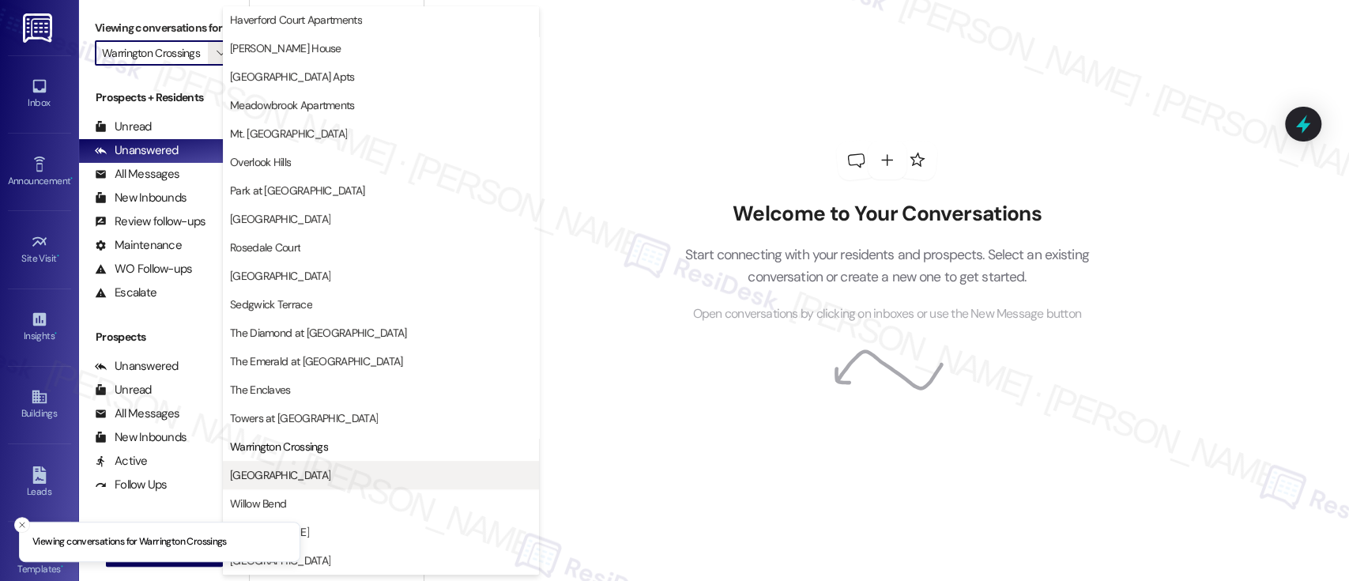
click at [294, 471] on span "[GEOGRAPHIC_DATA]" at bounding box center [280, 475] width 100 height 16
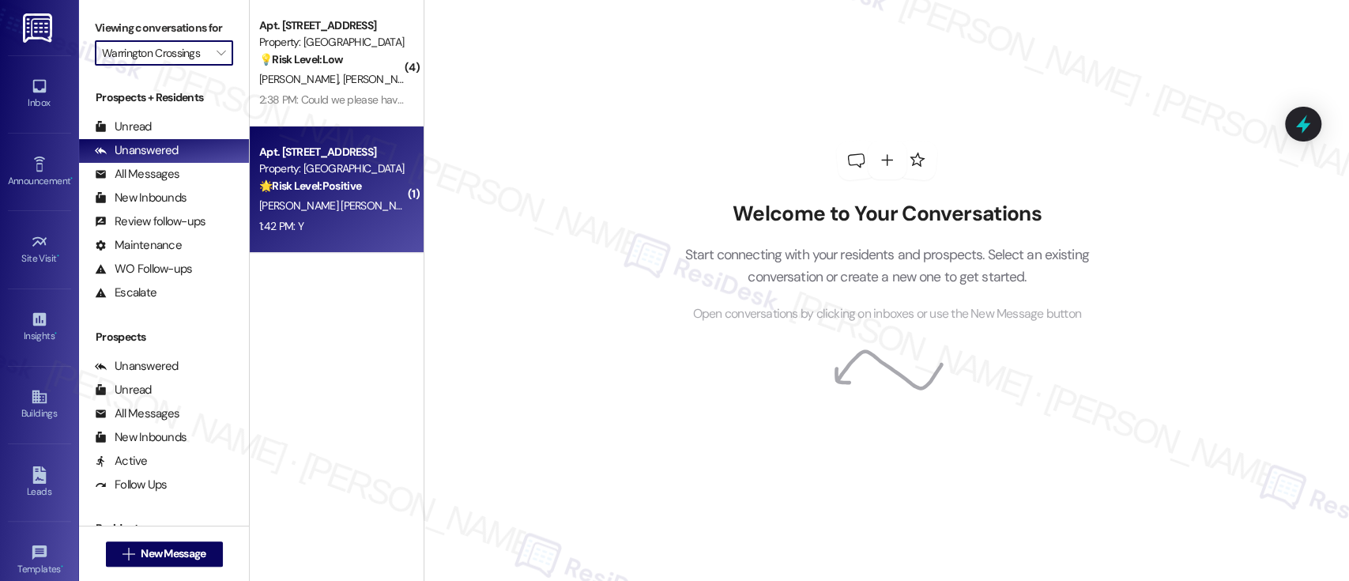
type input "[GEOGRAPHIC_DATA]"
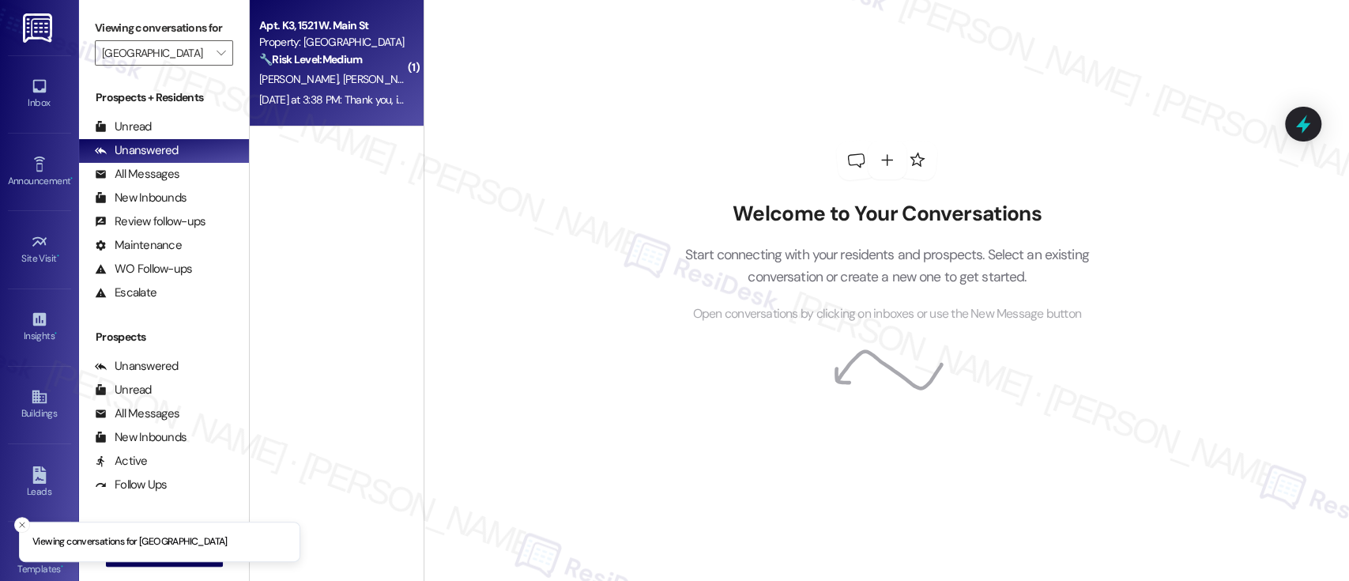
click at [312, 60] on strong "🔧 Risk Level: Medium" at bounding box center [310, 59] width 103 height 14
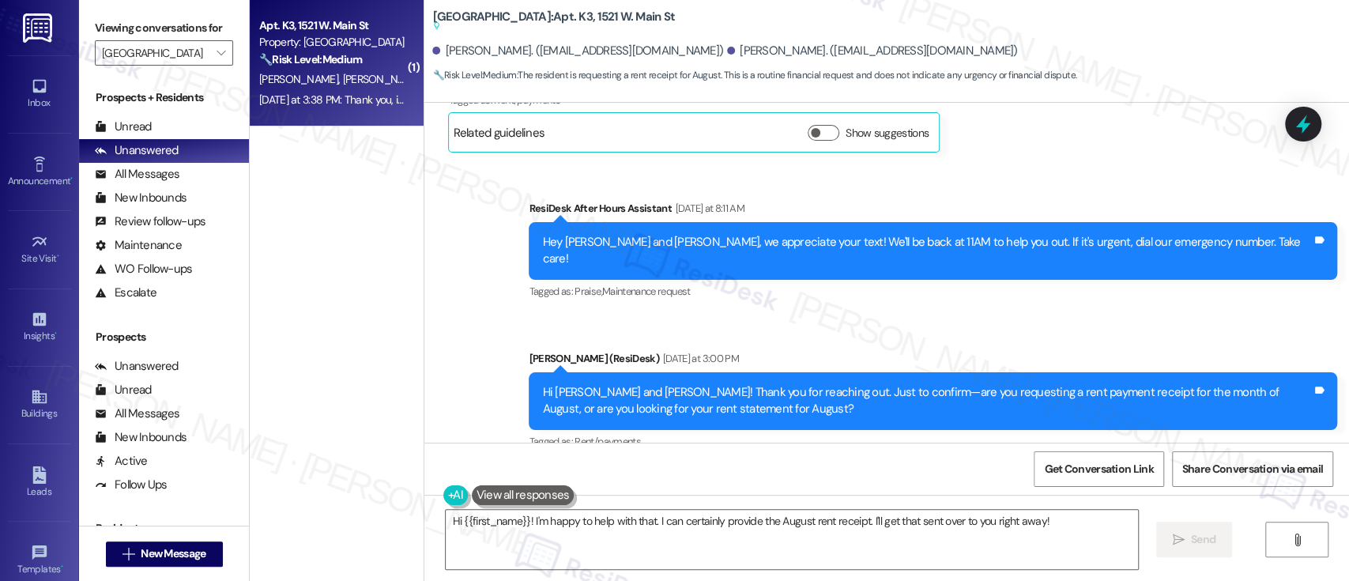
scroll to position [4091, 0]
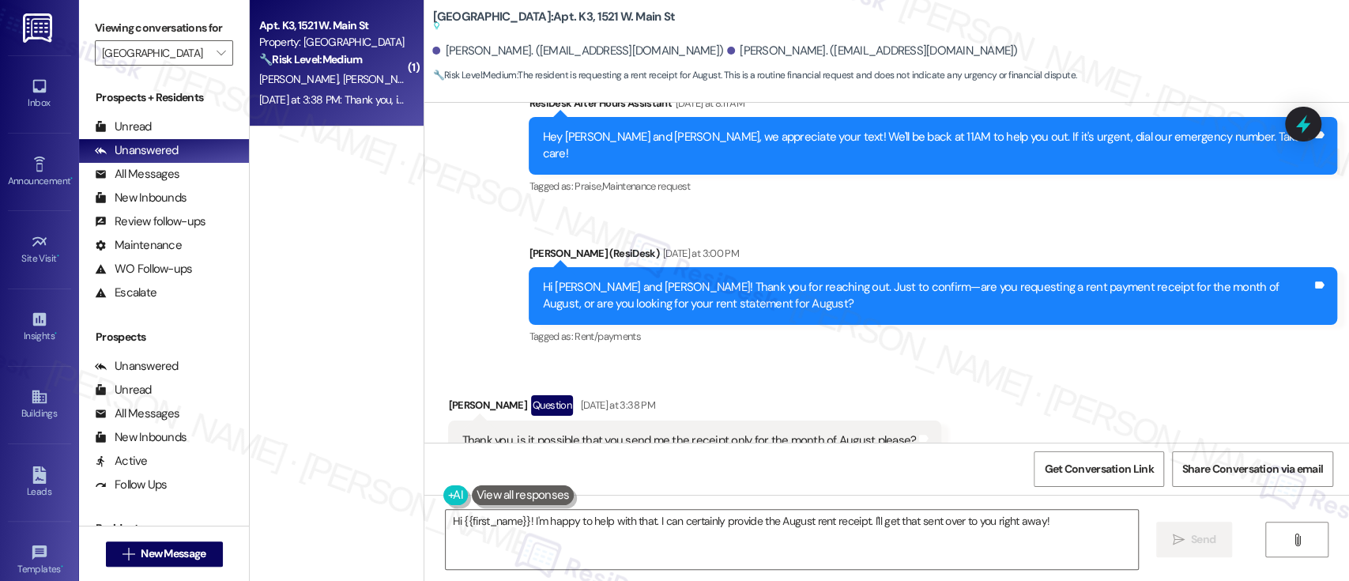
click at [1018, 365] on div "Received via SMS [PERSON_NAME] Question [DATE] at 3:38 PM Thank you, is it poss…" at bounding box center [886, 428] width 925 height 137
click at [1151, 360] on div "Received via SMS [PERSON_NAME] Question [DATE] at 3:38 PM Thank you, is it poss…" at bounding box center [886, 428] width 925 height 137
click at [448, 395] on div "[PERSON_NAME] Question [DATE] at 3:38 PM" at bounding box center [694, 407] width 493 height 25
click at [448, 395] on div "Leandro Solis Question Yesterday at 3:38 PM" at bounding box center [694, 407] width 493 height 25
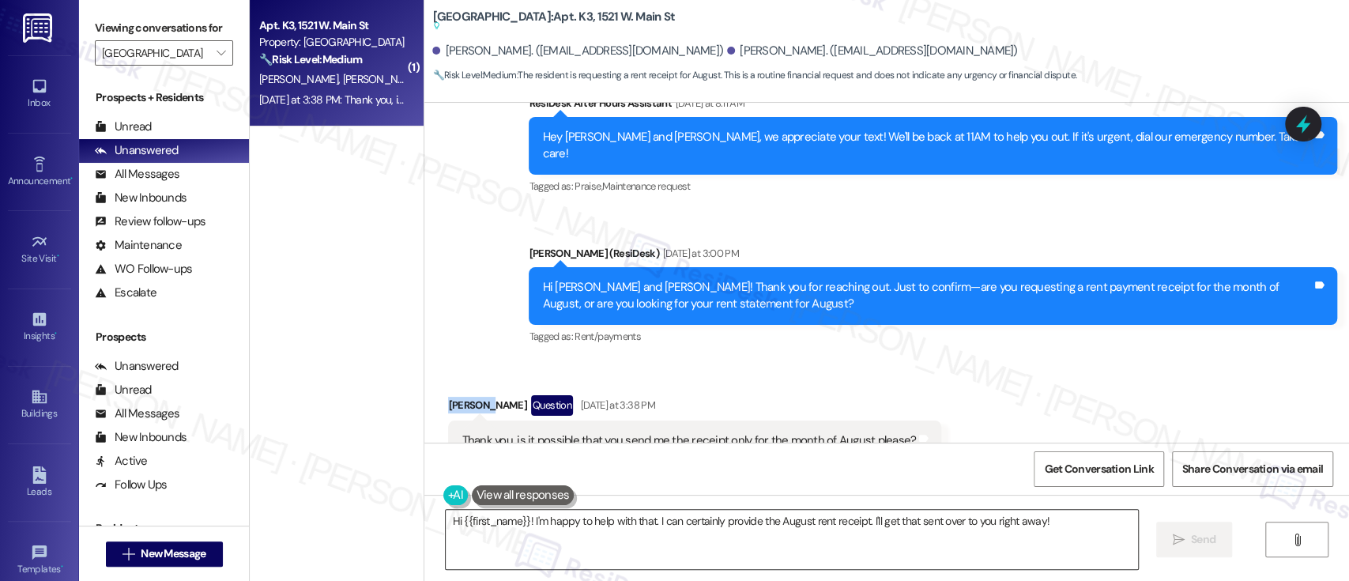
click at [496, 518] on textarea "Hi {{first_name}}! I'm happy to help with that. I can certainly provide the Aug…" at bounding box center [792, 539] width 692 height 59
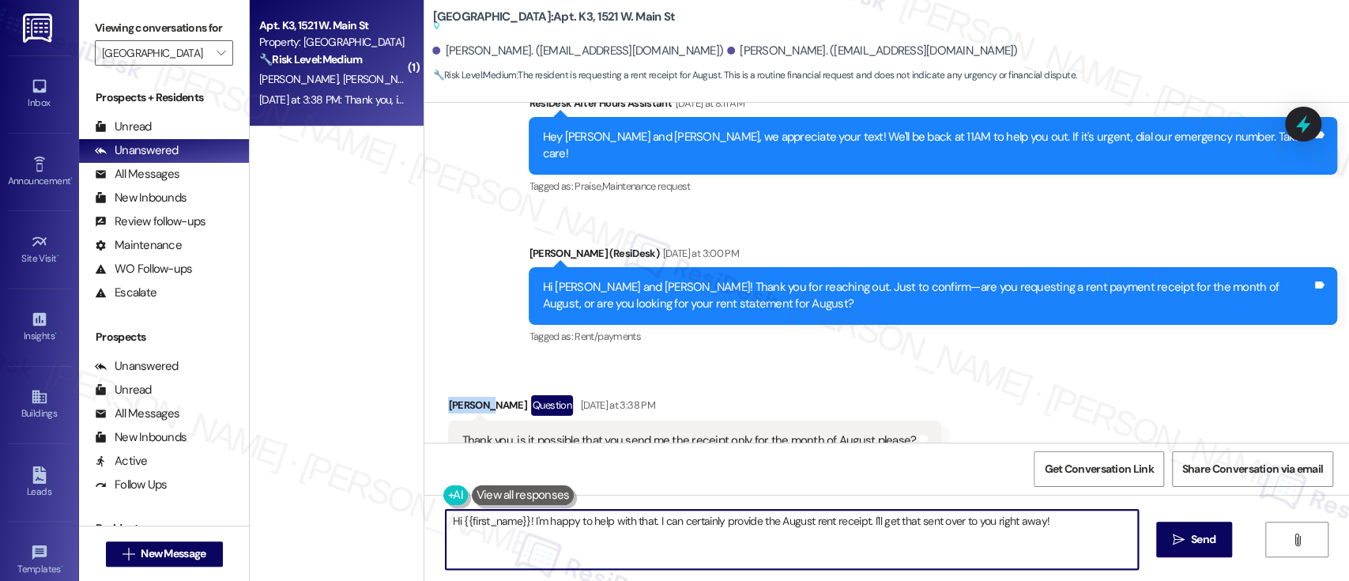
click at [496, 518] on textarea "Hi {{first_name}}! I'm happy to help with that. I can certainly provide the Aug…" at bounding box center [792, 539] width 692 height 59
paste textarea "Jonathan"
click at [449, 395] on div "Leandro Solis Question Yesterday at 3:38 PM" at bounding box center [694, 407] width 493 height 25
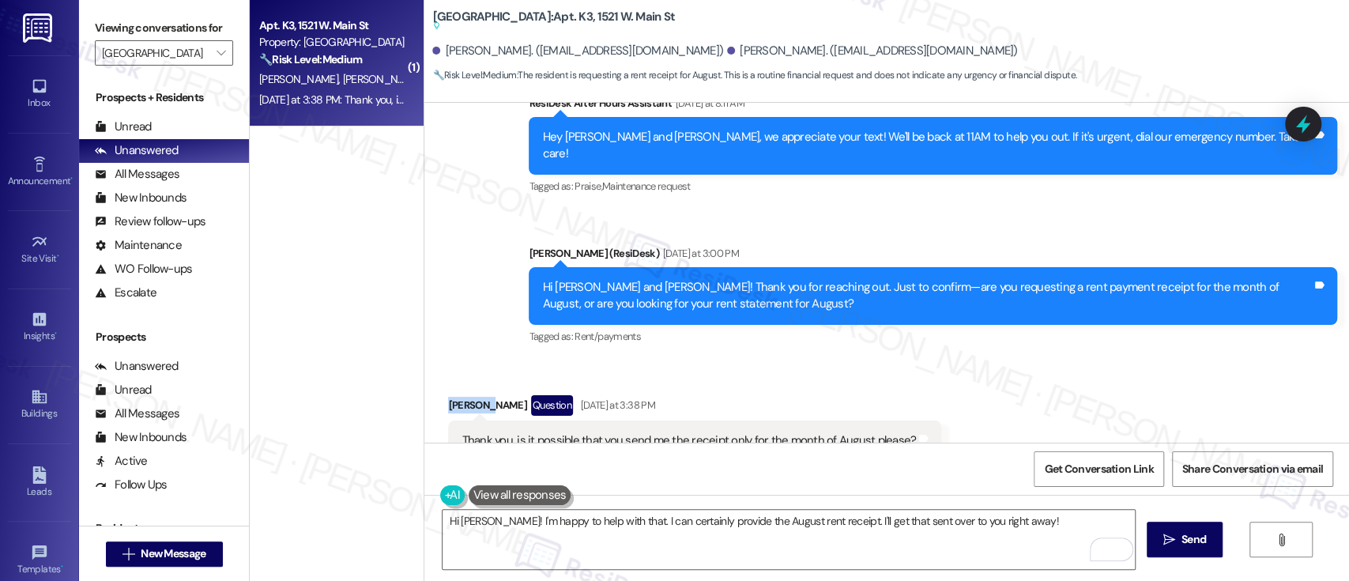
click at [449, 395] on div "Leandro Solis Question Yesterday at 3:38 PM" at bounding box center [694, 407] width 493 height 25
copy div "Leandro"
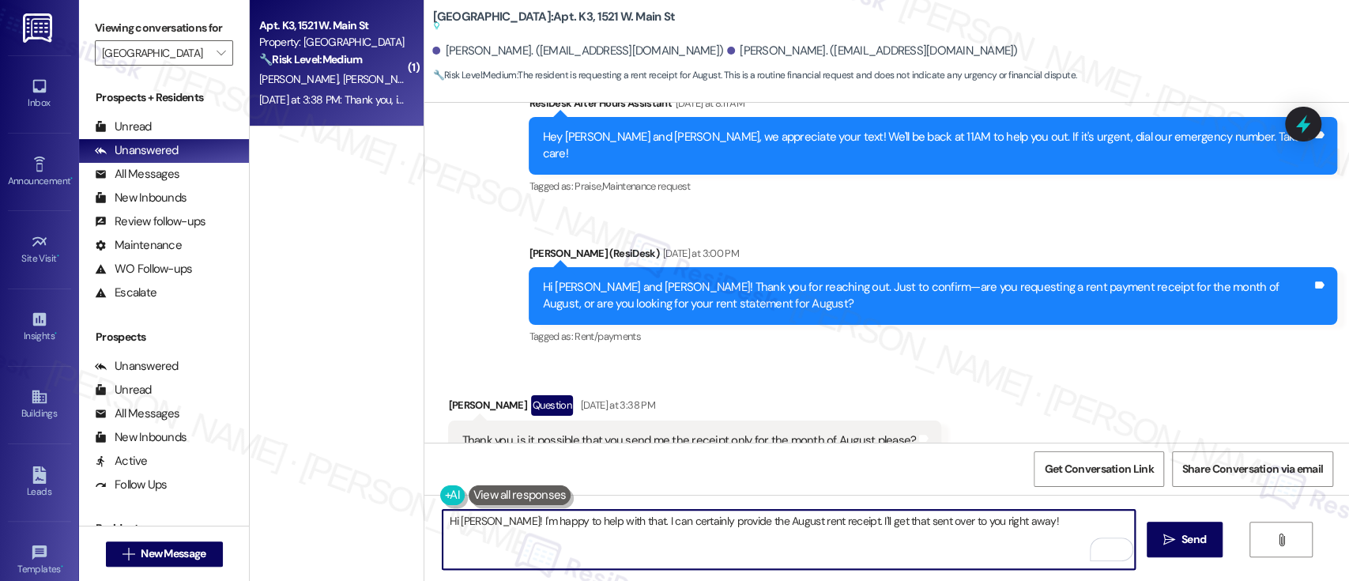
click at [465, 521] on textarea "Hi Jonathan! I'm happy to help with that. I can certainly provide the August re…" at bounding box center [789, 539] width 692 height 59
click at [465, 520] on textarea "Hi Jonathan! I'm happy to help with that. I can certainly provide the August re…" at bounding box center [789, 539] width 692 height 59
paste textarea "Leandro"
drag, startPoint x: 619, startPoint y: 520, endPoint x: 1015, endPoint y: 528, distance: 396.0
click at [1015, 528] on textarea "Hi Leandro! I'm happy to help with that. I can certainly provide the August ren…" at bounding box center [789, 539] width 692 height 59
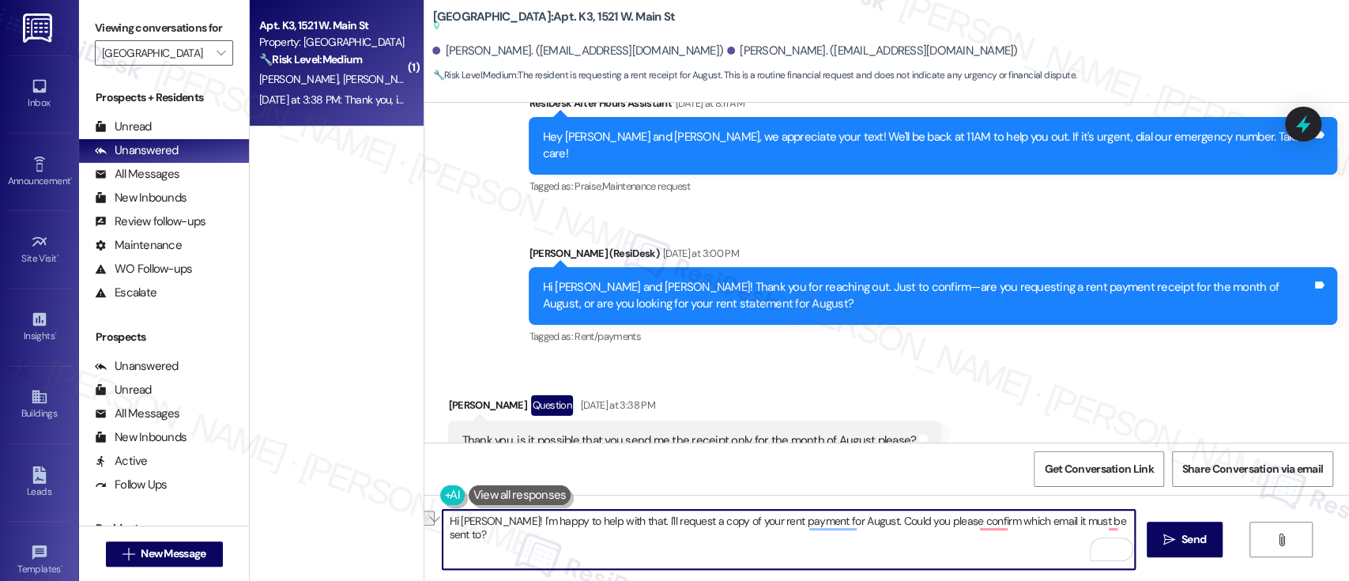
paste textarea "I’m happy to help with that. I’ll go ahead and request a copy of your August re…"
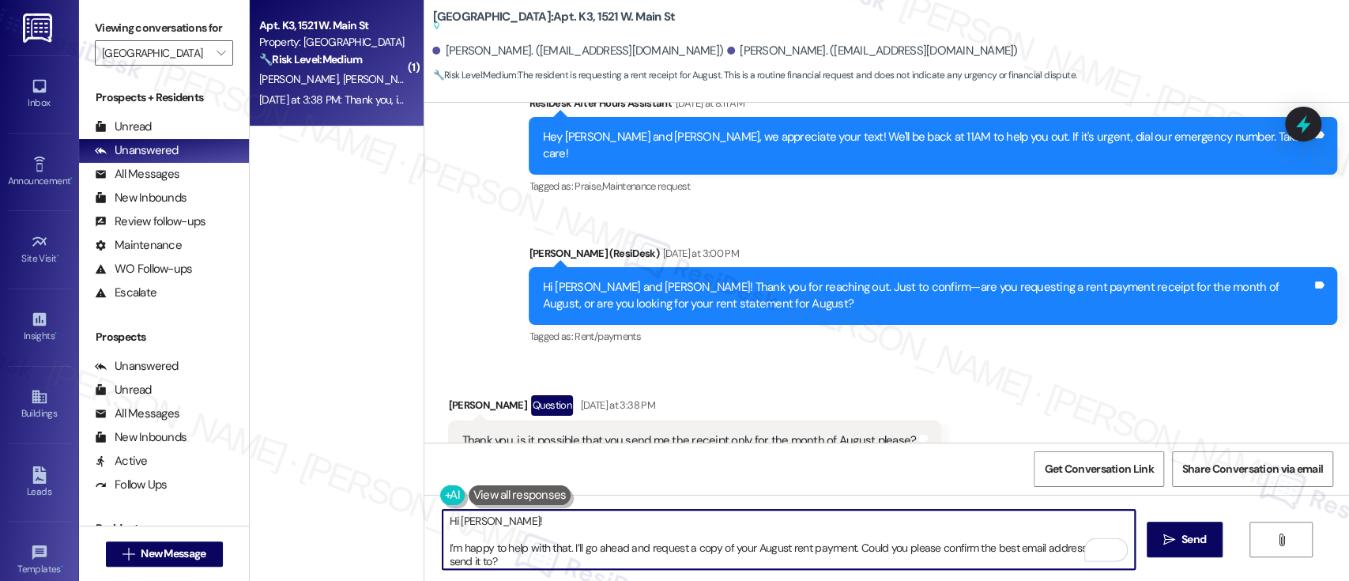
click at [530, 522] on textarea "Hi Leandro! I’m happy to help with that. I’ll go ahead and request a copy of yo…" at bounding box center [789, 539] width 692 height 59
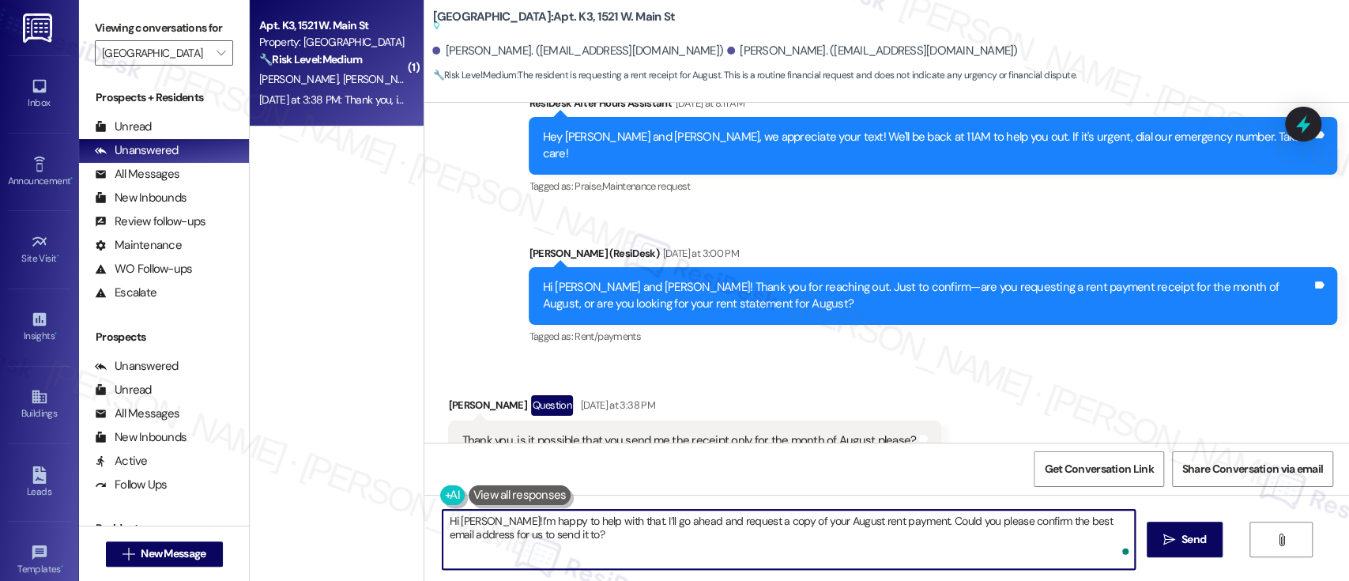
type textarea "Hi Leandro! I’m happy to help with that. I’ll go ahead and request a copy of yo…"
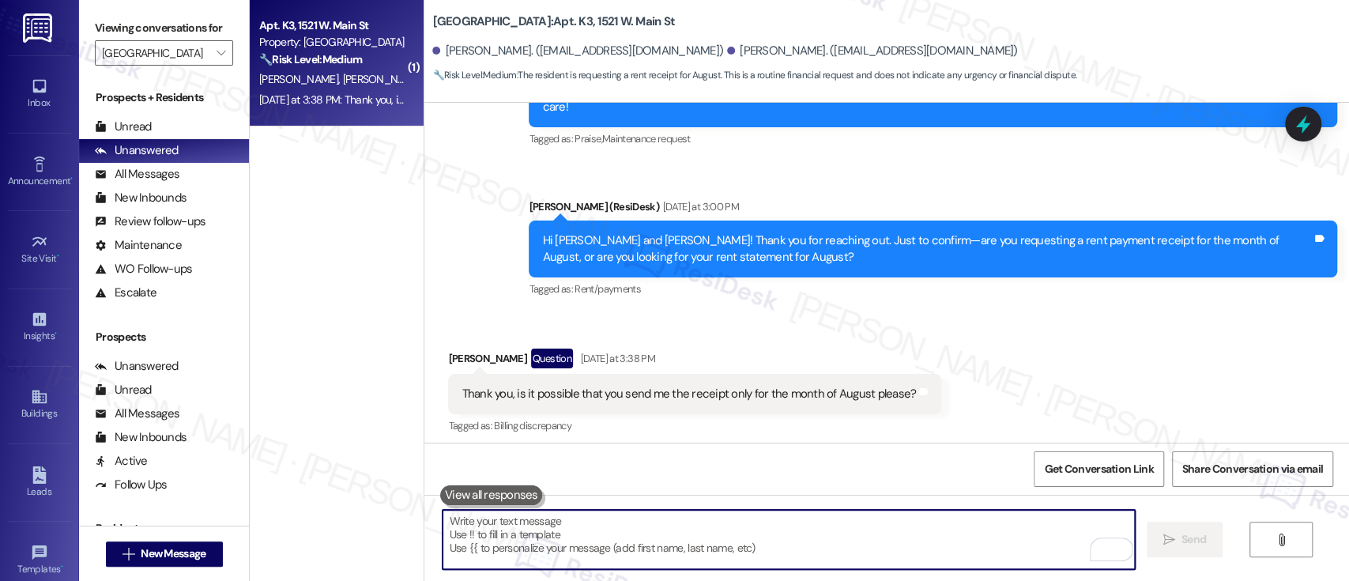
scroll to position [4051, 0]
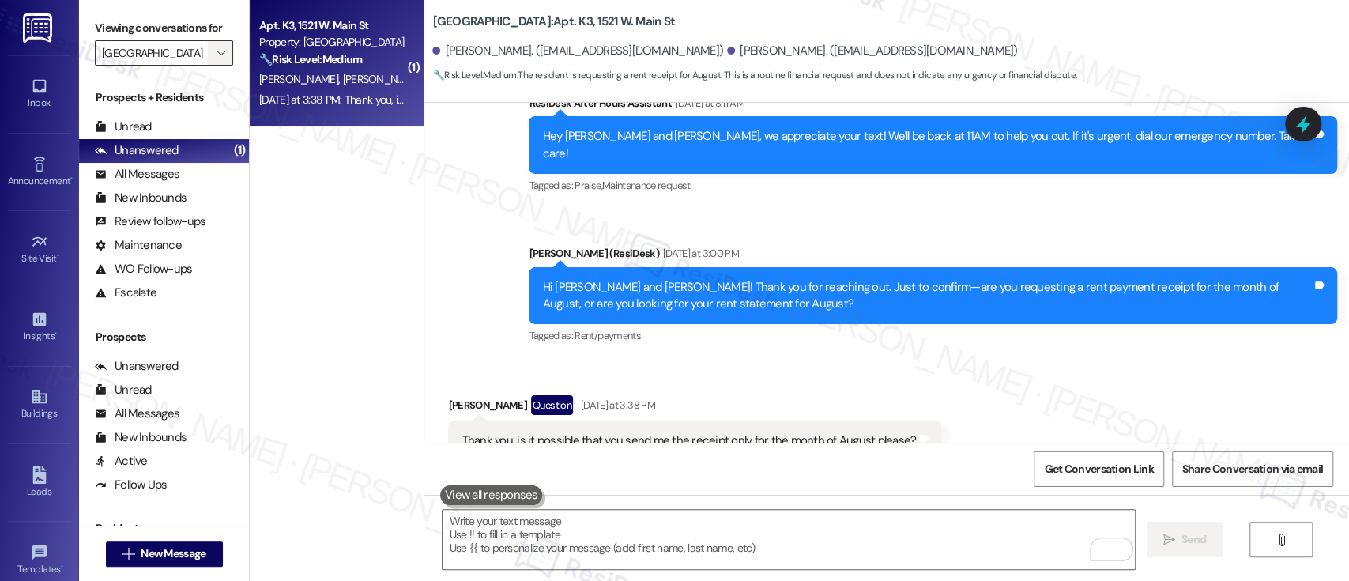
click at [213, 45] on span "" at bounding box center [220, 52] width 15 height 25
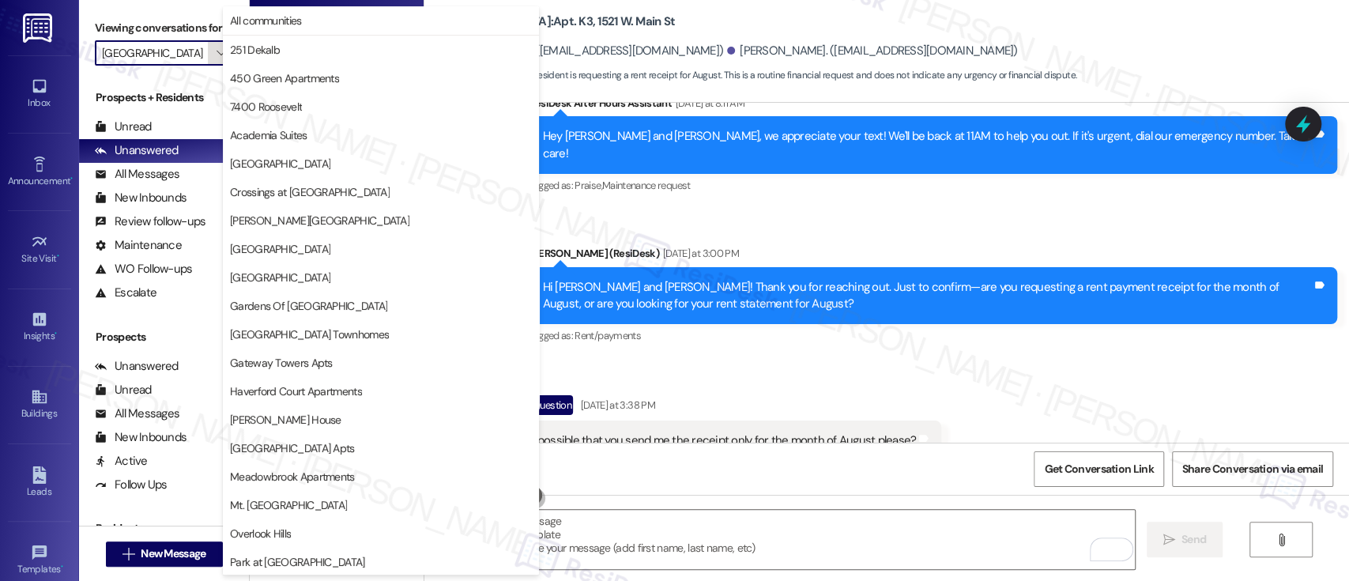
scroll to position [371, 0]
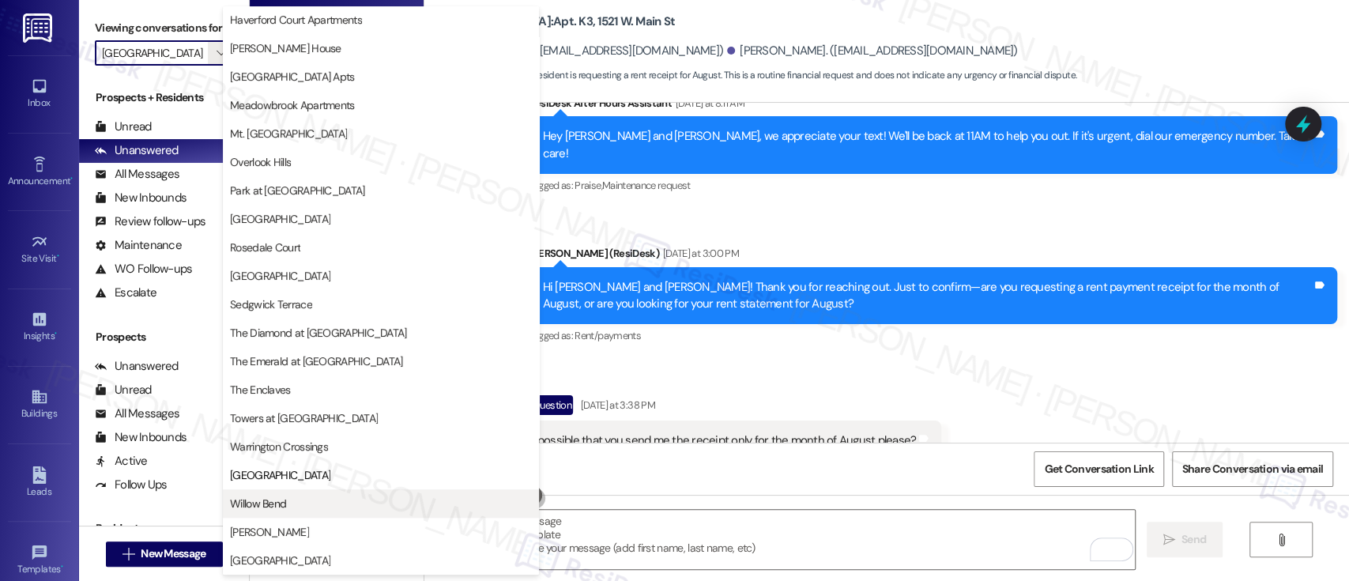
click at [288, 509] on span "Willow Bend" at bounding box center [381, 504] width 302 height 16
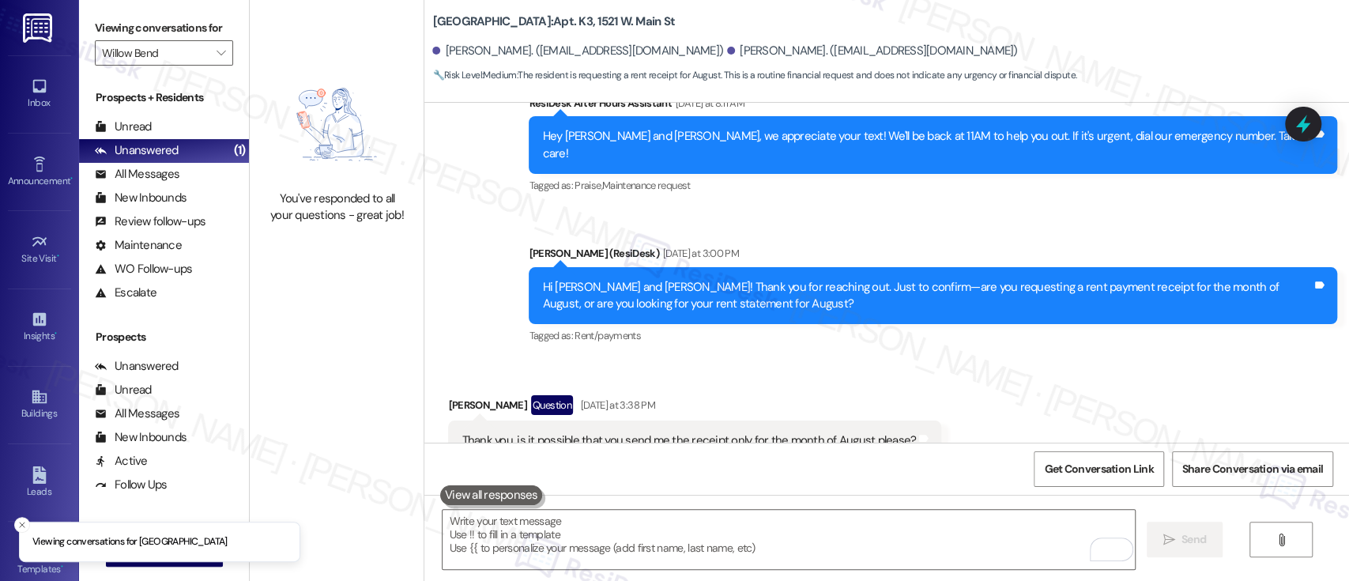
click at [209, 35] on label "Viewing conversations for" at bounding box center [164, 28] width 138 height 24
click at [213, 42] on span "" at bounding box center [220, 52] width 15 height 25
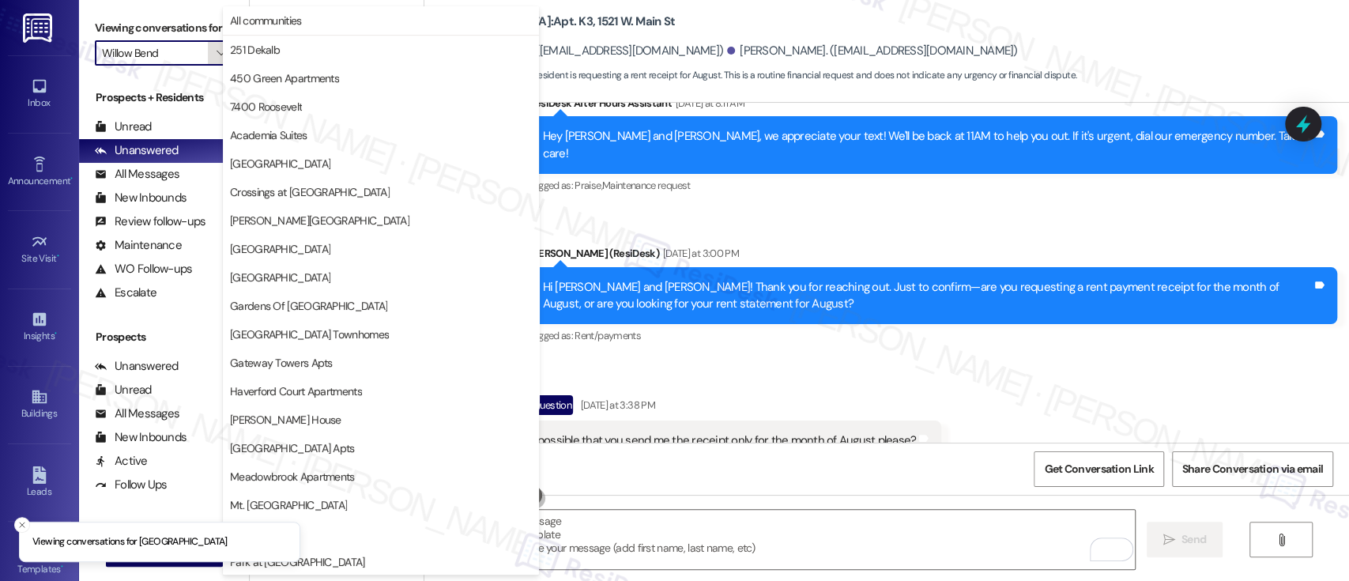
scroll to position [371, 0]
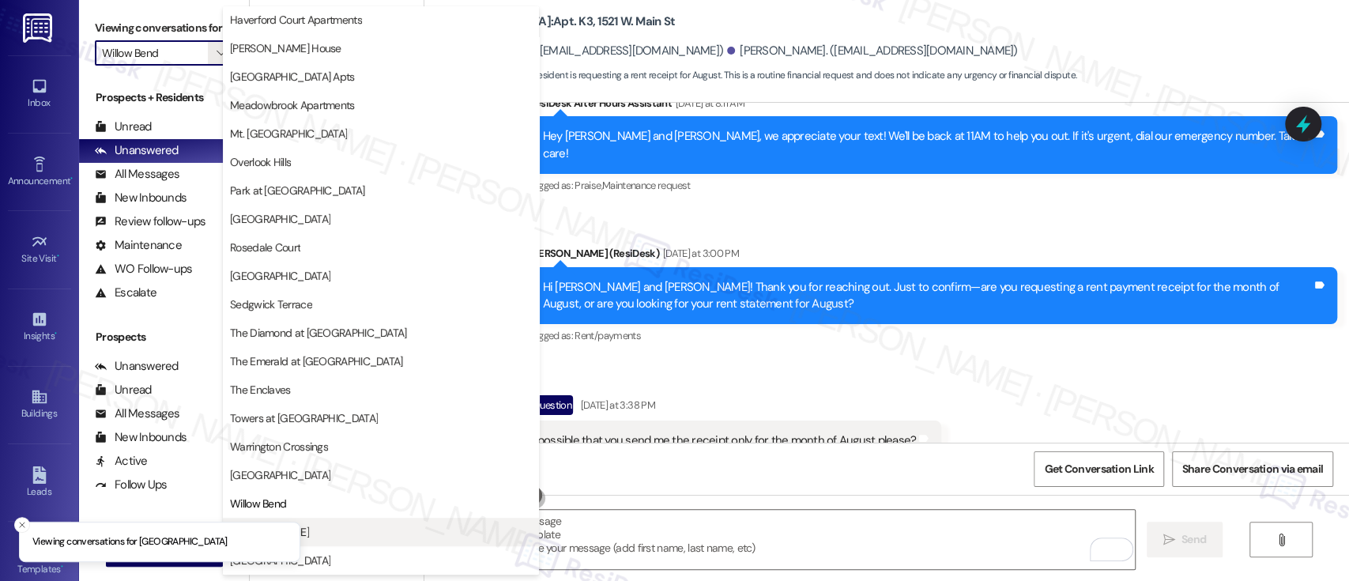
click at [367, 527] on span "[PERSON_NAME]" at bounding box center [381, 532] width 302 height 16
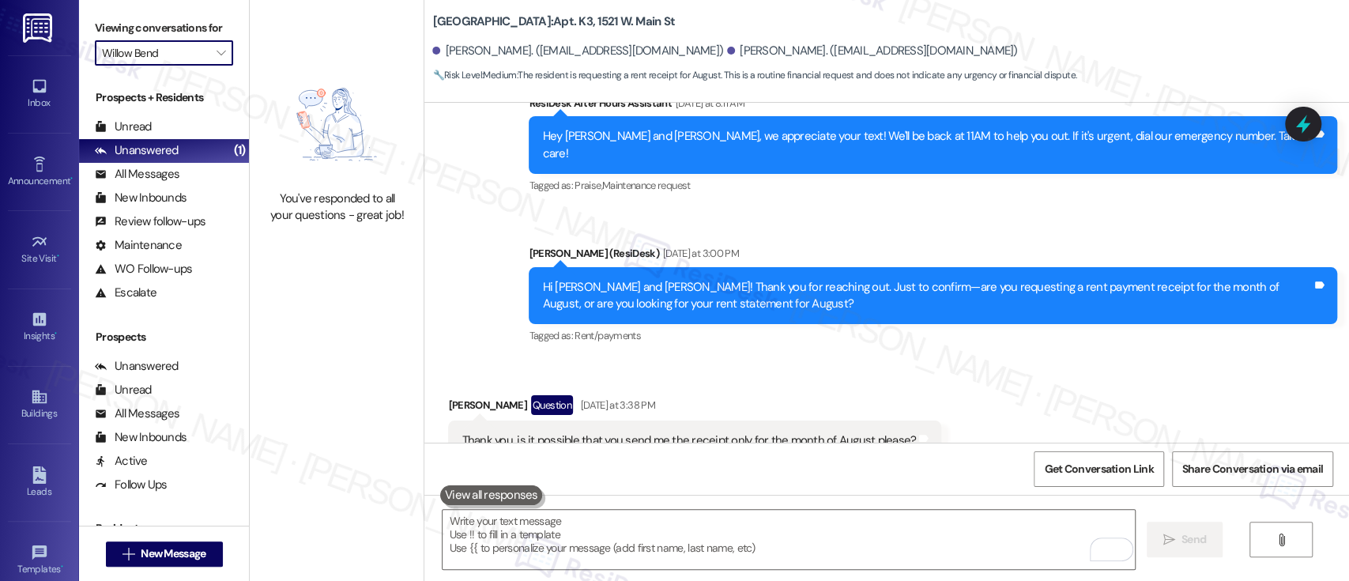
type input "[PERSON_NAME]"
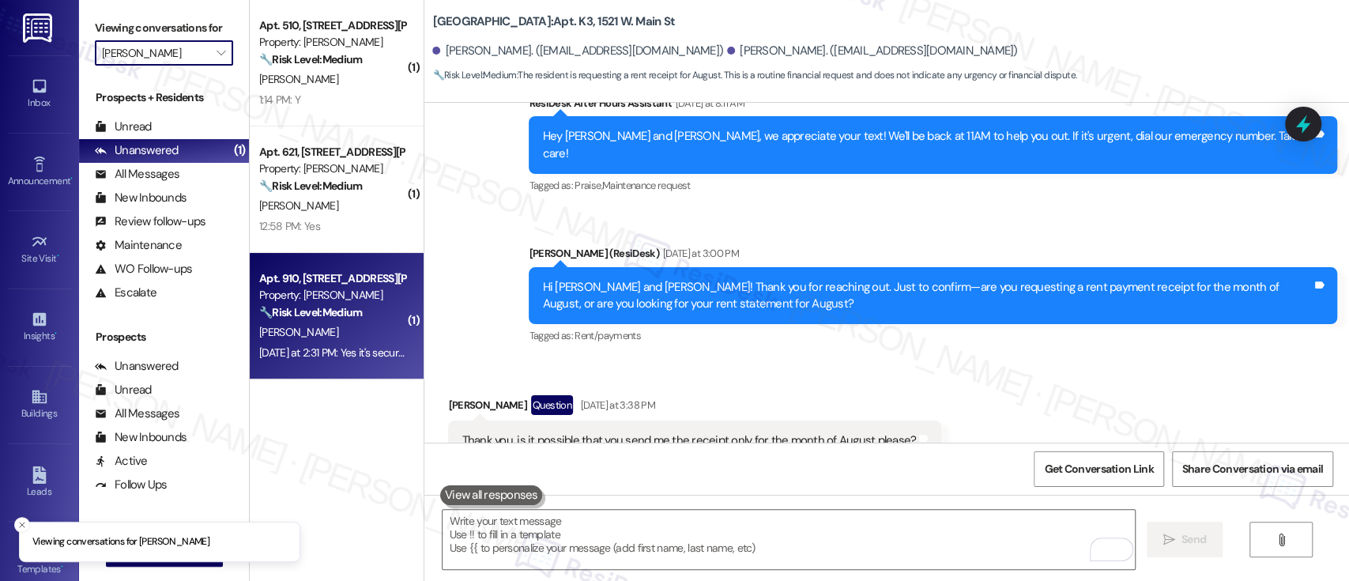
click at [335, 323] on div "C. Jones" at bounding box center [332, 332] width 149 height 20
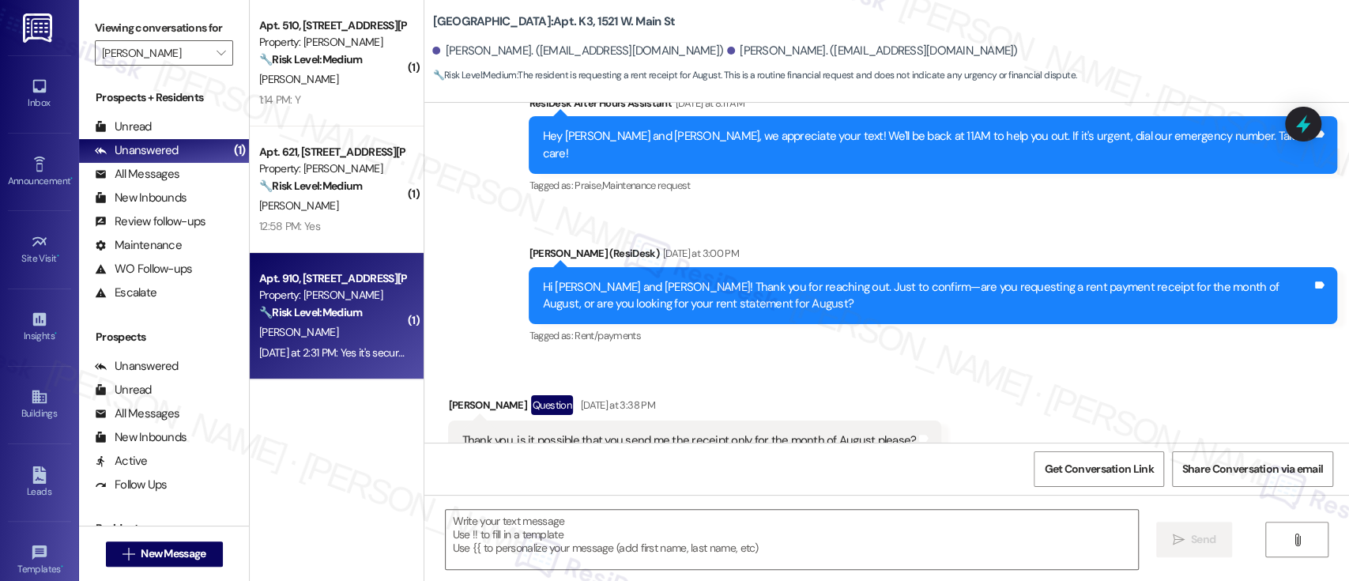
type textarea "Fetching suggested responses. Please feel free to read through the conversation…"
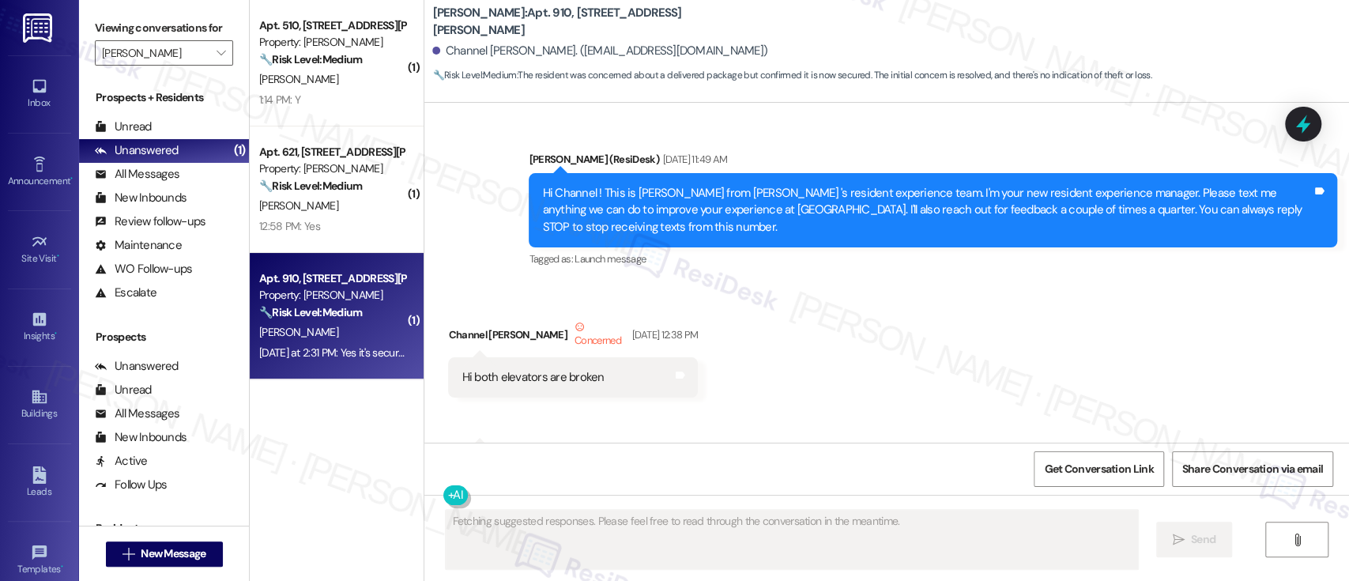
scroll to position [24369, 0]
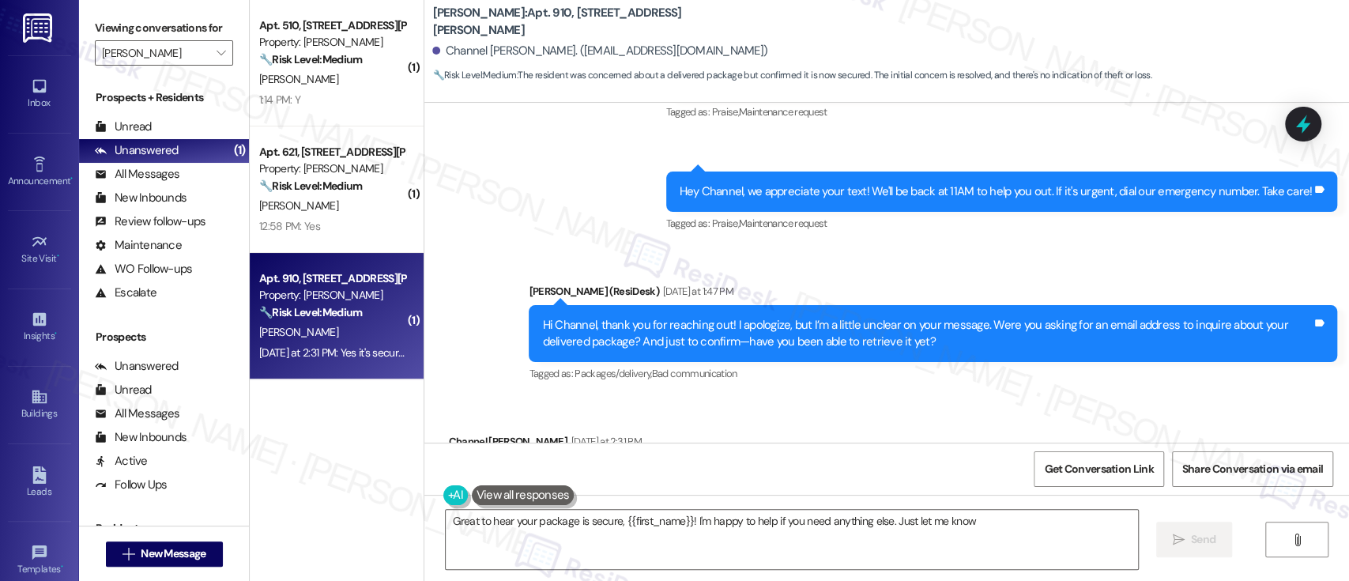
type textarea "Great to hear your package is secure, {{first_name}}! I'm happy to help if you …"
click at [976, 398] on div "Received via SMS Channel Jones Yesterday at 2:31 PM Yes it's secured until I re…" at bounding box center [886, 465] width 925 height 134
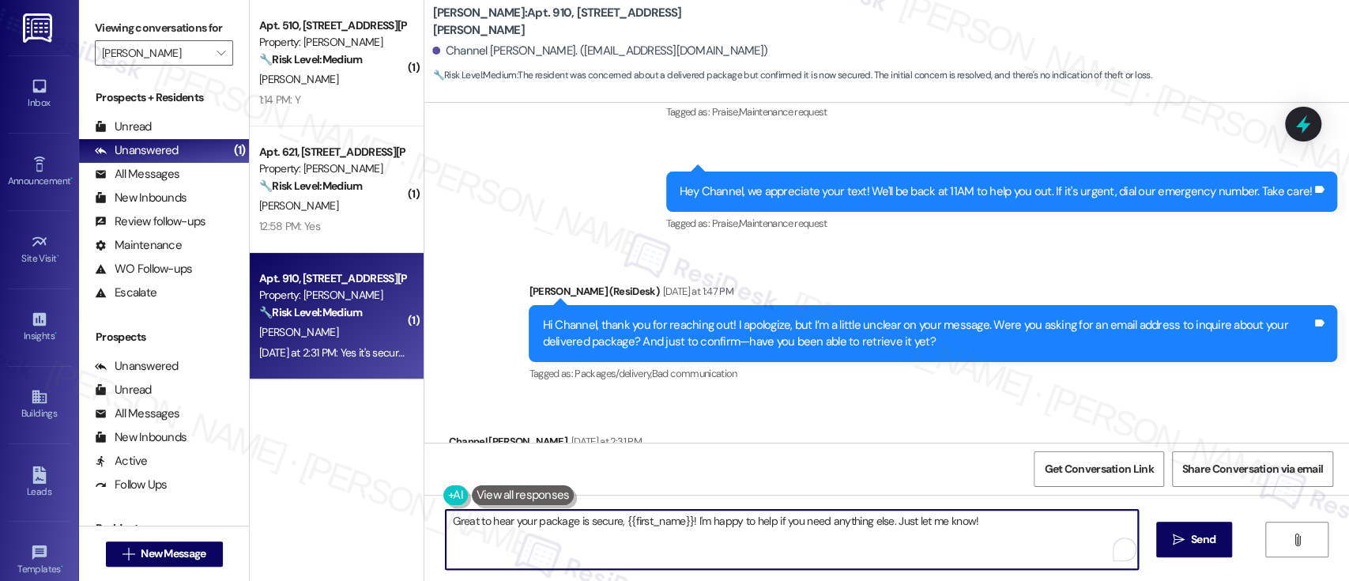
click at [535, 527] on textarea "Great to hear your package is secure, {{first_name}}! I'm happy to help if you …" at bounding box center [792, 539] width 692 height 59
click at [741, 517] on textarea "Great to hear your package is secure, {{first_name}}! I'm happy to help if you …" at bounding box center [789, 539] width 692 height 59
click at [998, 528] on textarea "Great to hear your package is secure, {{first_name}}! I'm happy to help if you …" at bounding box center [789, 539] width 692 height 59
click at [1160, 539] on span " Send" at bounding box center [1185, 539] width 50 height 17
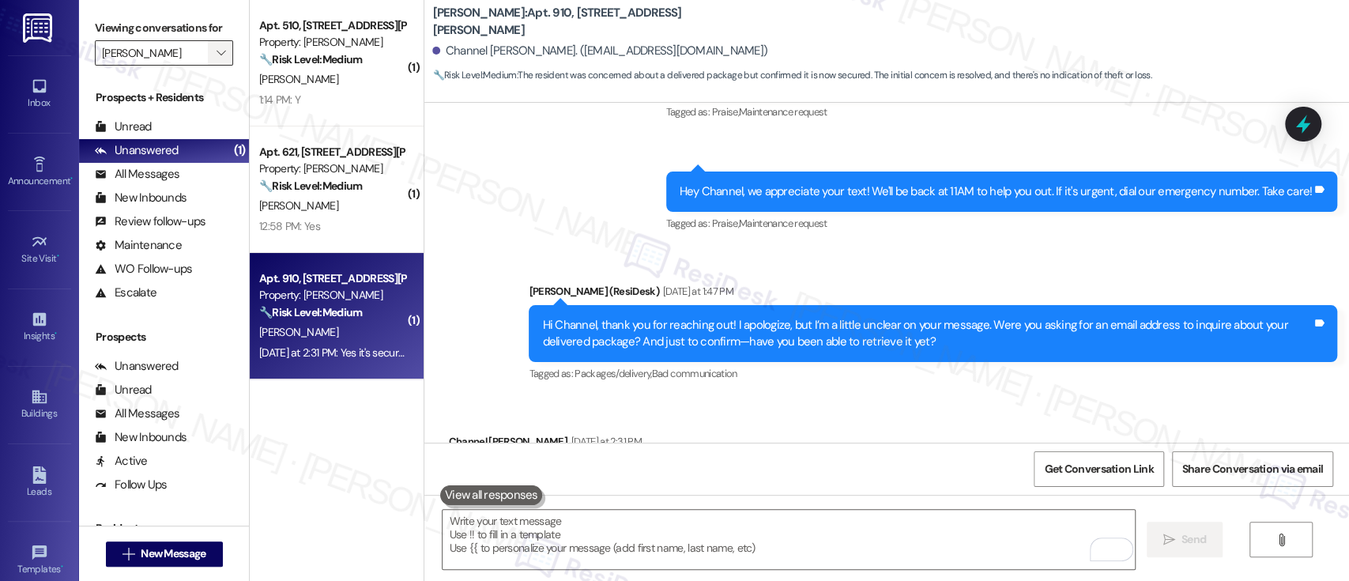
scroll to position [24368, 0]
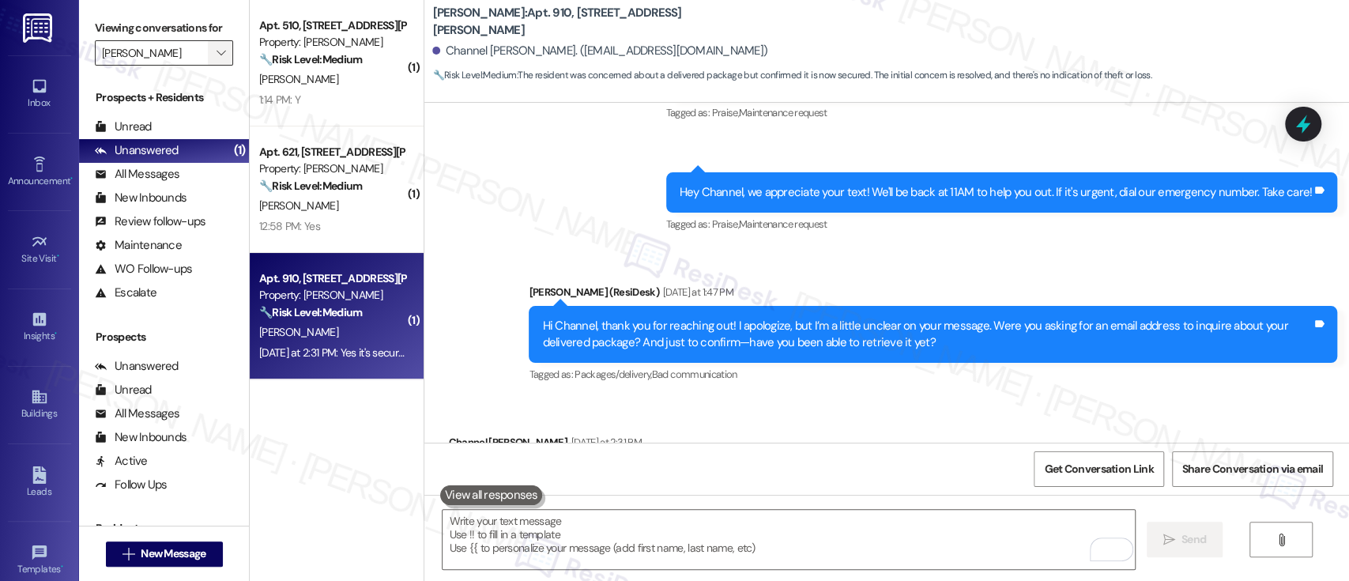
click at [217, 58] on icon "" at bounding box center [221, 53] width 9 height 13
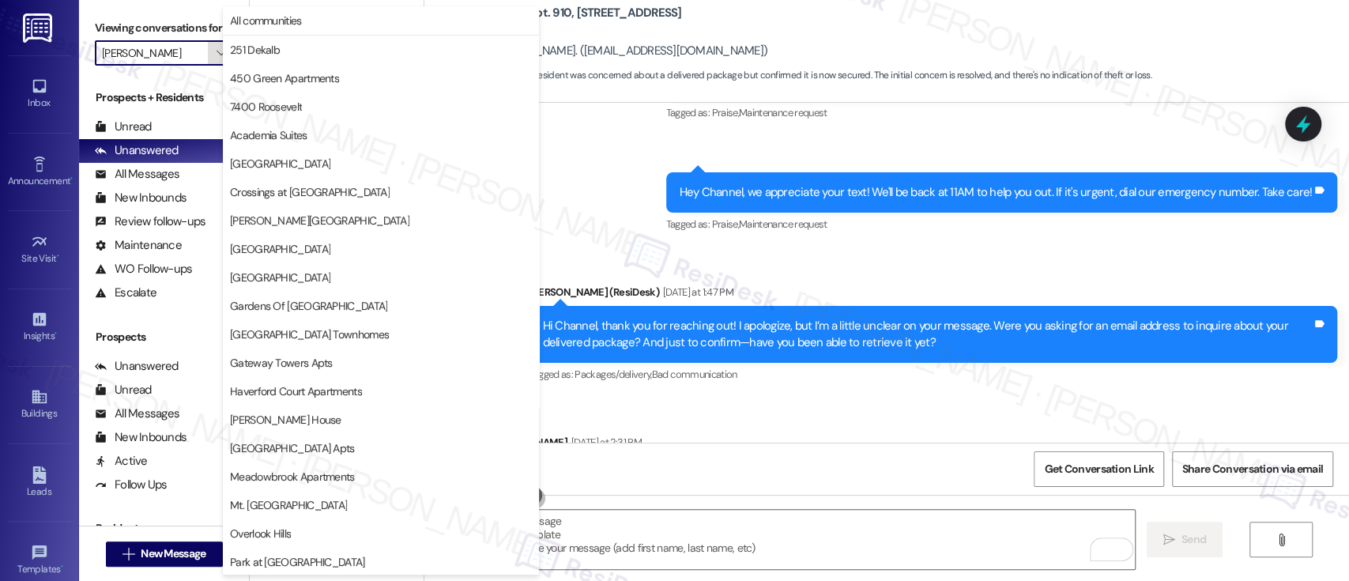
scroll to position [371, 0]
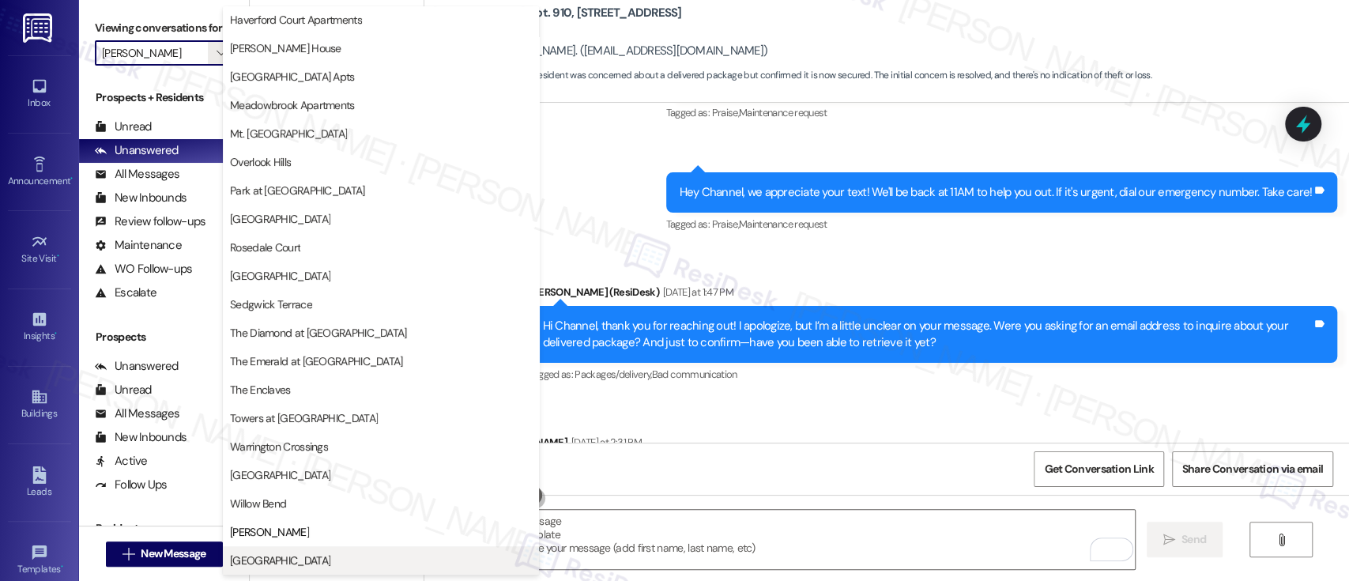
click at [263, 549] on button "York House" at bounding box center [381, 560] width 316 height 28
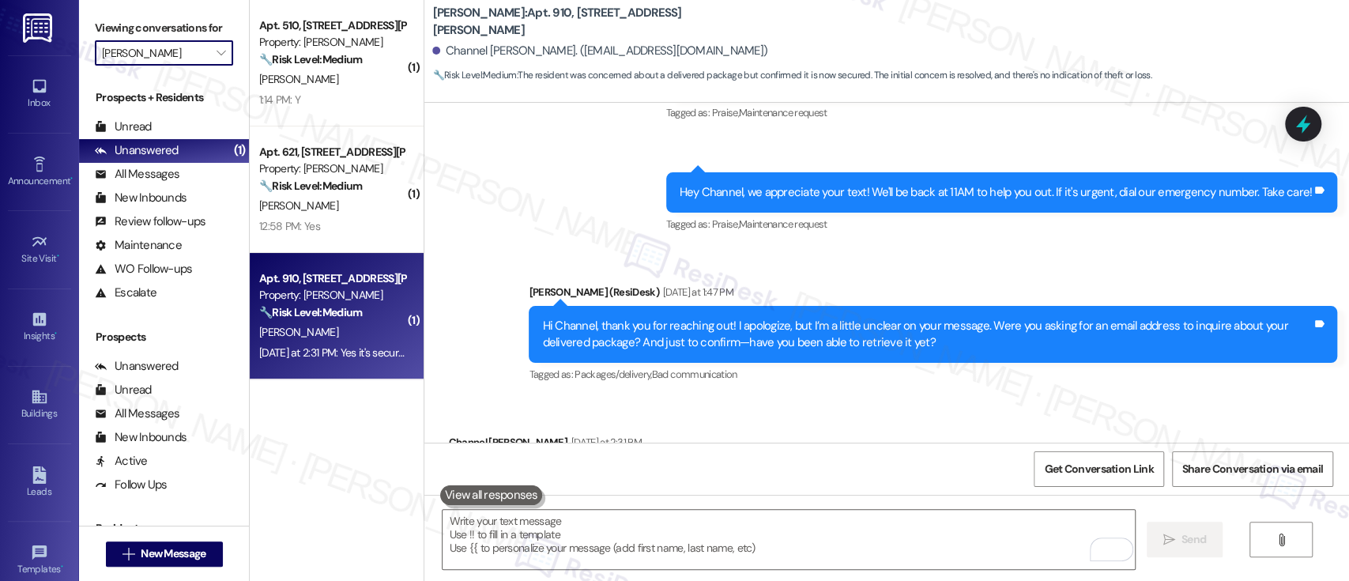
type input "York House"
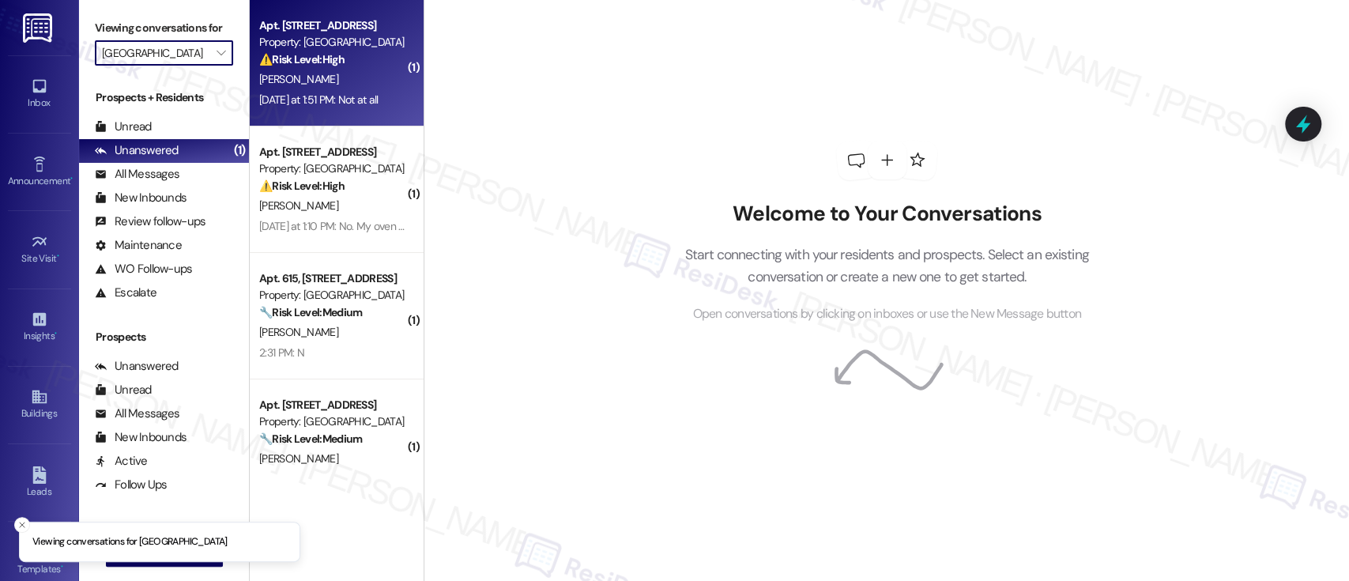
click at [344, 58] on div "⚠️ Risk Level: High The resident's response "Not at all" in the context of the …" at bounding box center [332, 59] width 146 height 17
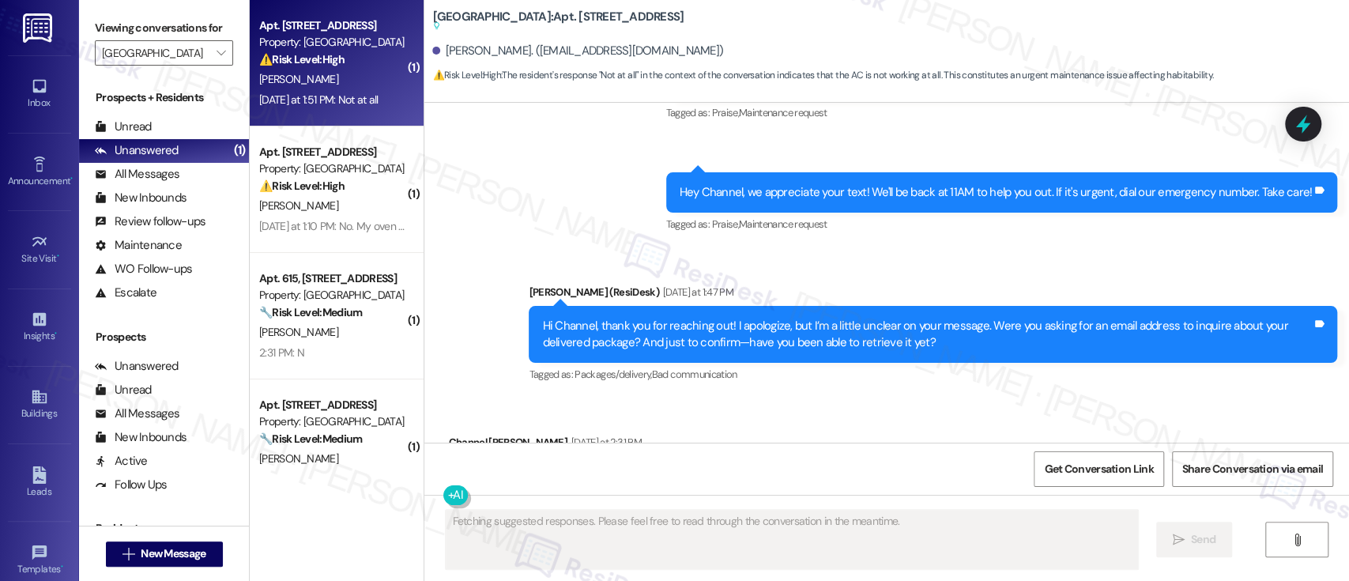
scroll to position [5444, 0]
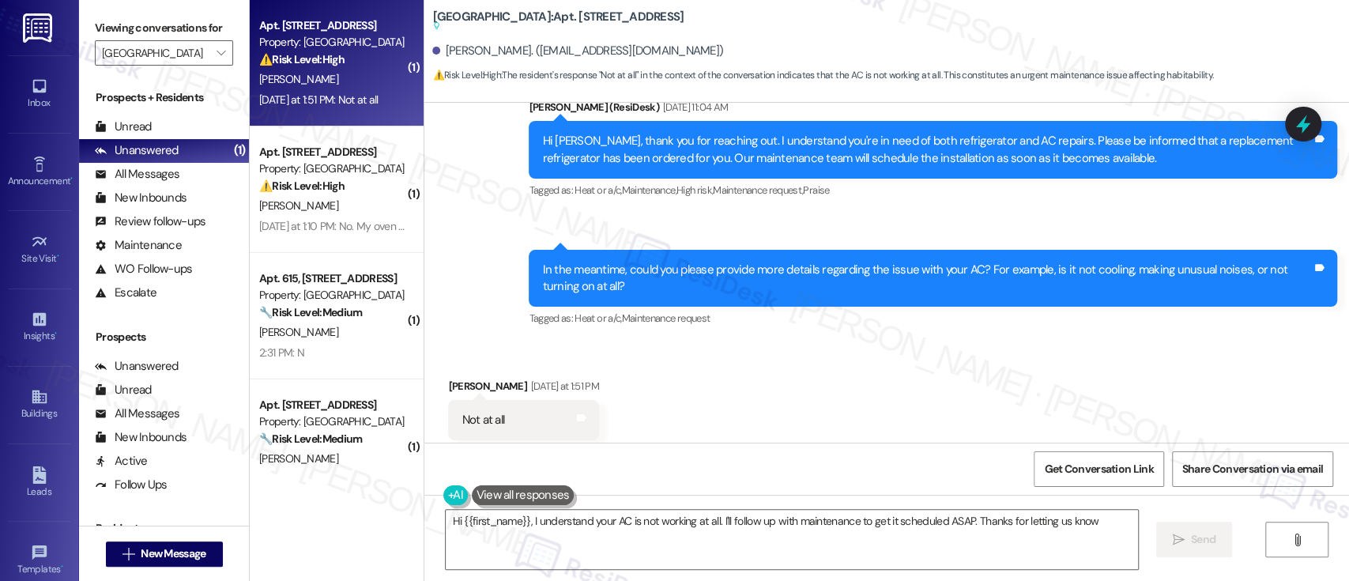
type textarea "Hi {{first_name}}, I understand your AC is not working at all. I'll follow up w…"
click at [927, 359] on div "Received via SMS Kenneth Albright Yesterday at 1:51 PM Not at all Tags and note…" at bounding box center [886, 409] width 925 height 134
click at [520, 9] on b "York House: Apt. 309, 5325 Old York Rd Suggested actions and notes available fo…" at bounding box center [557, 22] width 251 height 26
copy b "309"
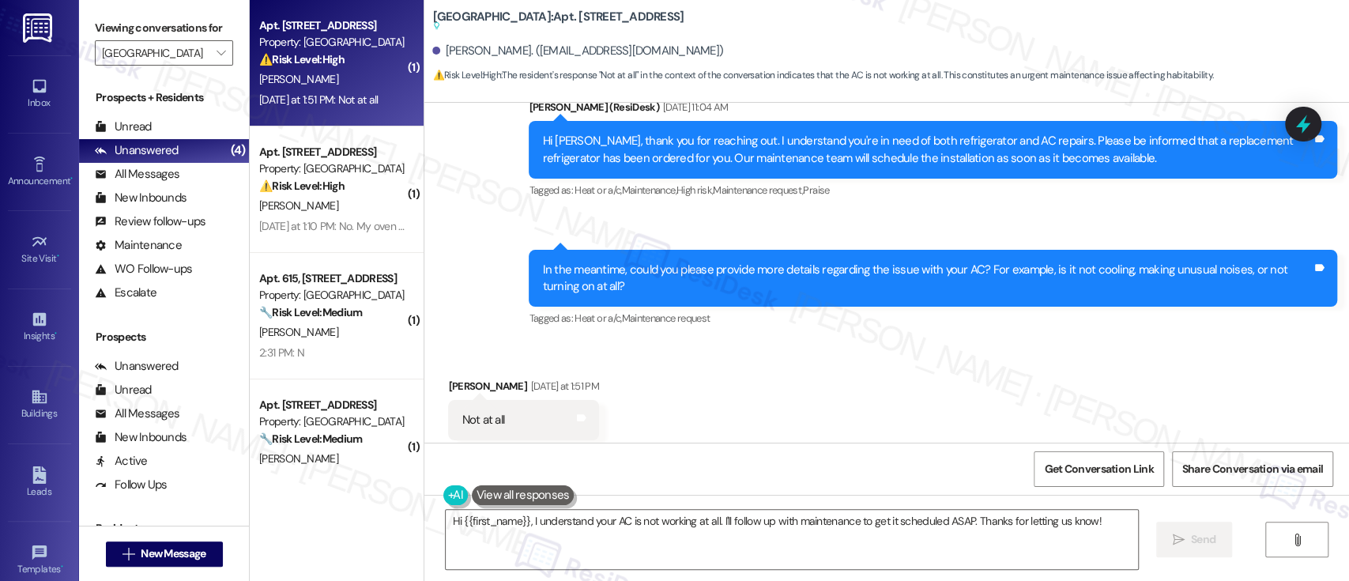
click at [1027, 262] on div "In the meantime, could you please provide more details regarding the issue with…" at bounding box center [927, 279] width 770 height 34
click at [825, 387] on div "Received via SMS Kenneth Albright Yesterday at 1:51 PM Not at all Tags and note…" at bounding box center [886, 409] width 925 height 134
click at [690, 525] on textarea "Hi {{first_name}}, I understand your AC is not working at all. I'll follow up w…" at bounding box center [792, 539] width 692 height 59
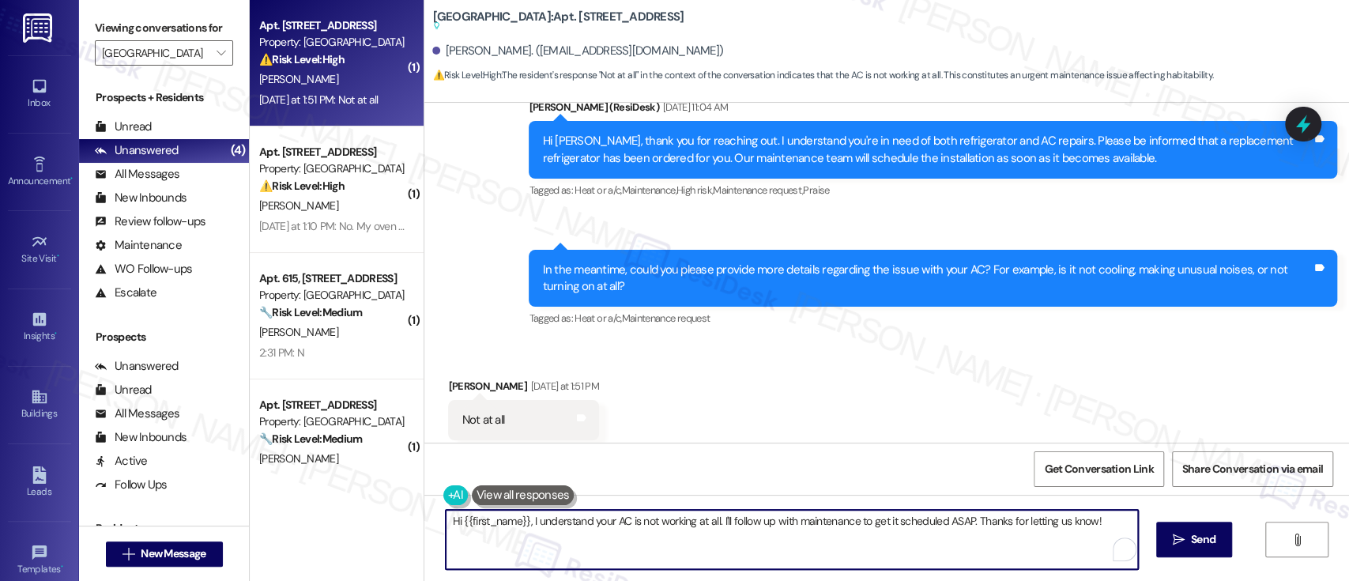
click at [967, 524] on textarea "Hi {{first_name}}, I understand your AC is not working at all. I'll follow up w…" at bounding box center [792, 539] width 692 height 59
click at [1028, 518] on textarea "Hi {{first_name}}, I understand your AC is not working at all. I'll follow up w…" at bounding box center [789, 539] width 692 height 59
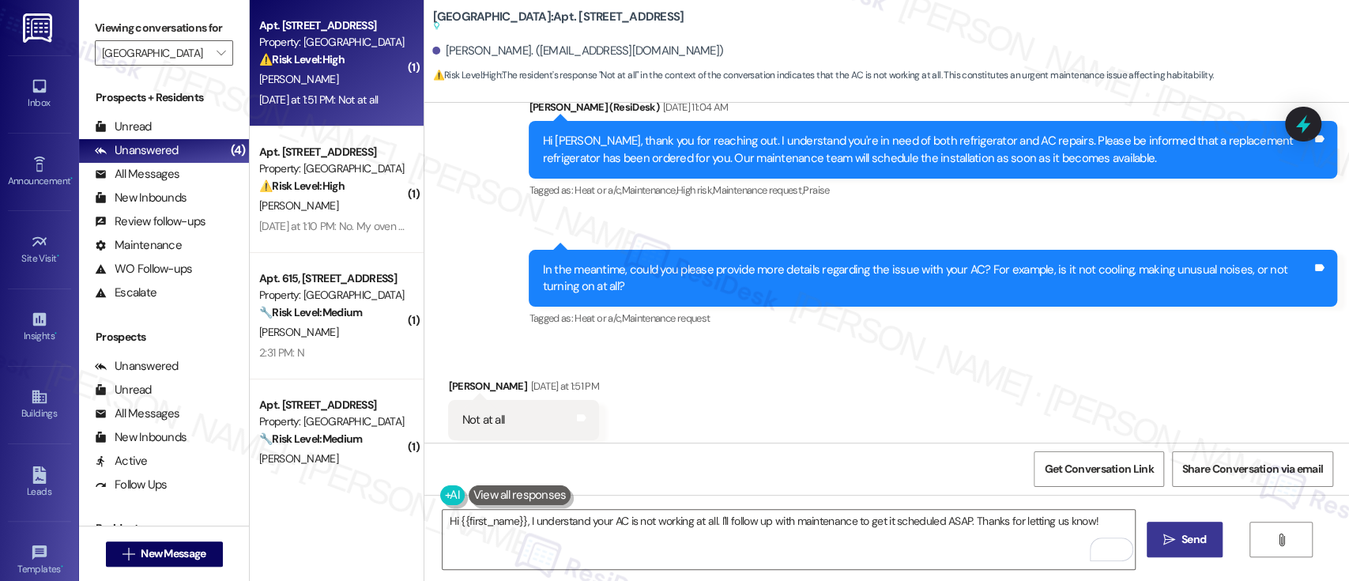
click at [1182, 541] on span "Send" at bounding box center [1194, 539] width 24 height 17
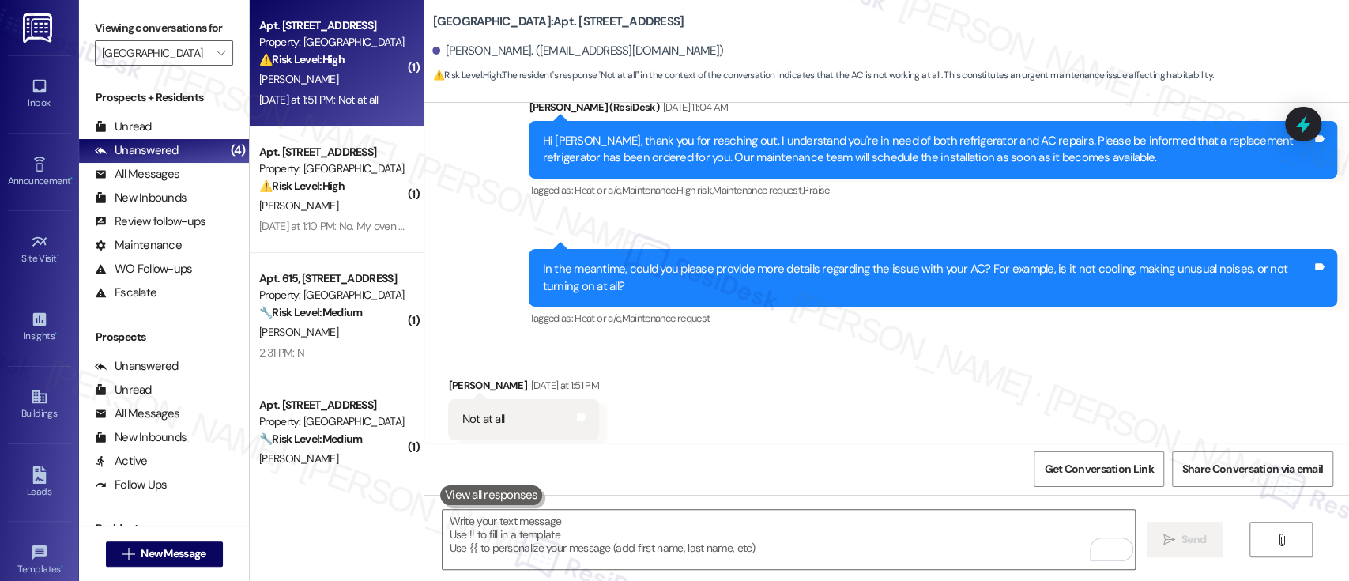
scroll to position [5513, 0]
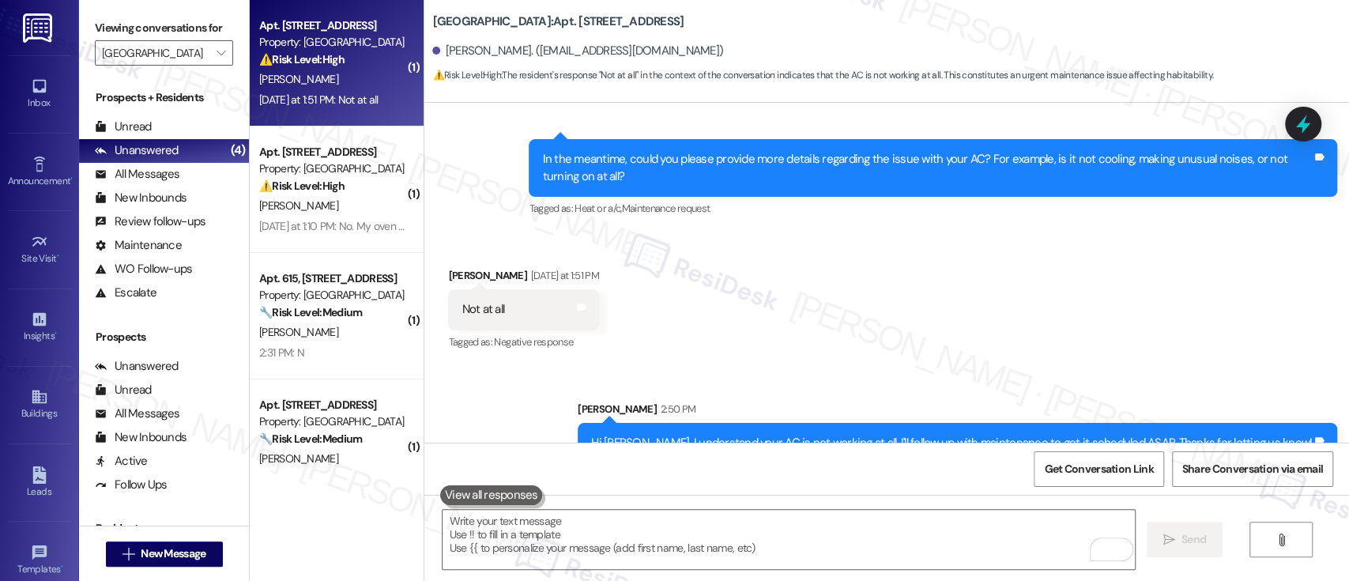
drag, startPoint x: 1163, startPoint y: 327, endPoint x: 1153, endPoint y: 313, distance: 17.5
click at [1163, 319] on div "Received via SMS Kenneth Albright Yesterday at 1:51 PM Not at all Tags and note…" at bounding box center [886, 299] width 925 height 134
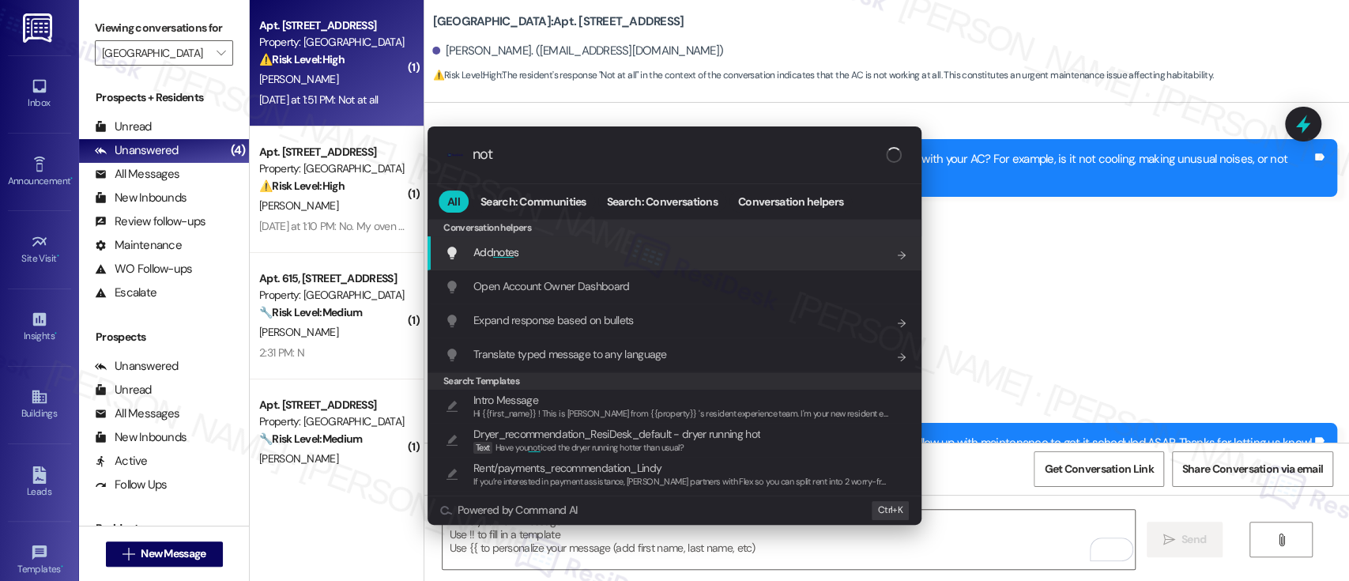
type input "note"
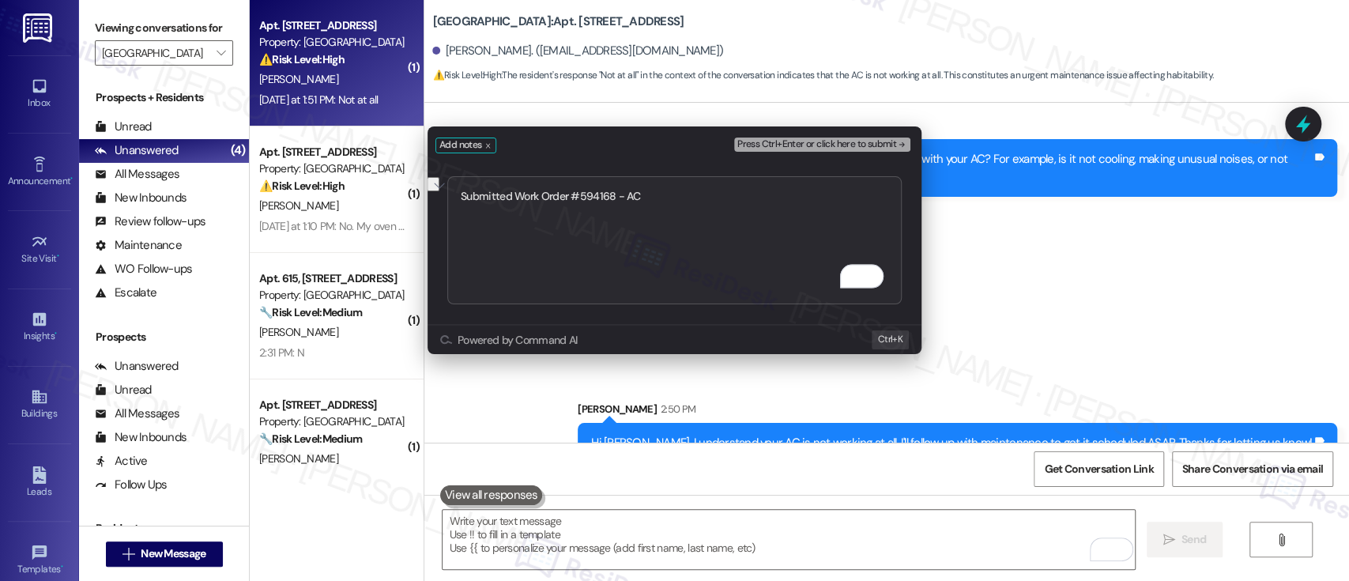
type textarea "Submitted Work Order #594168 - AC"
click at [910, 145] on div "Press Ctrl+Enter or click here to submit" at bounding box center [823, 145] width 179 height 14
click at [903, 142] on icon "remove-block-press-ctrl+enter or click here to submit" at bounding box center [901, 144] width 11 height 11
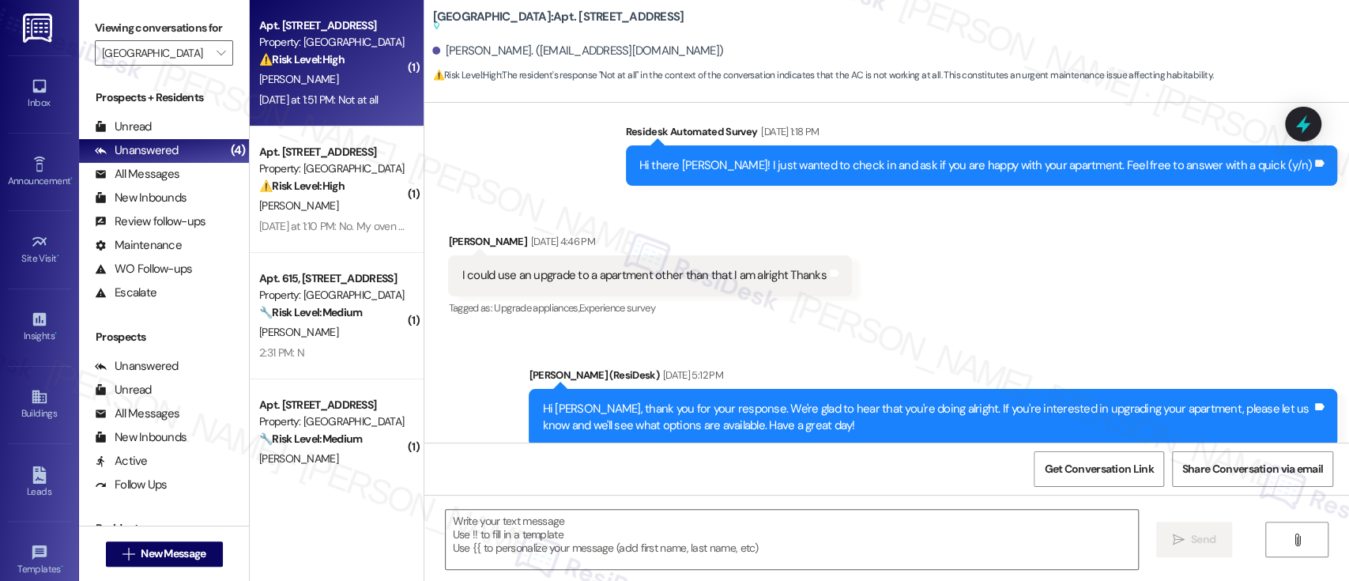
type textarea "Fetching suggested responses. Please feel free to read through the conversation…"
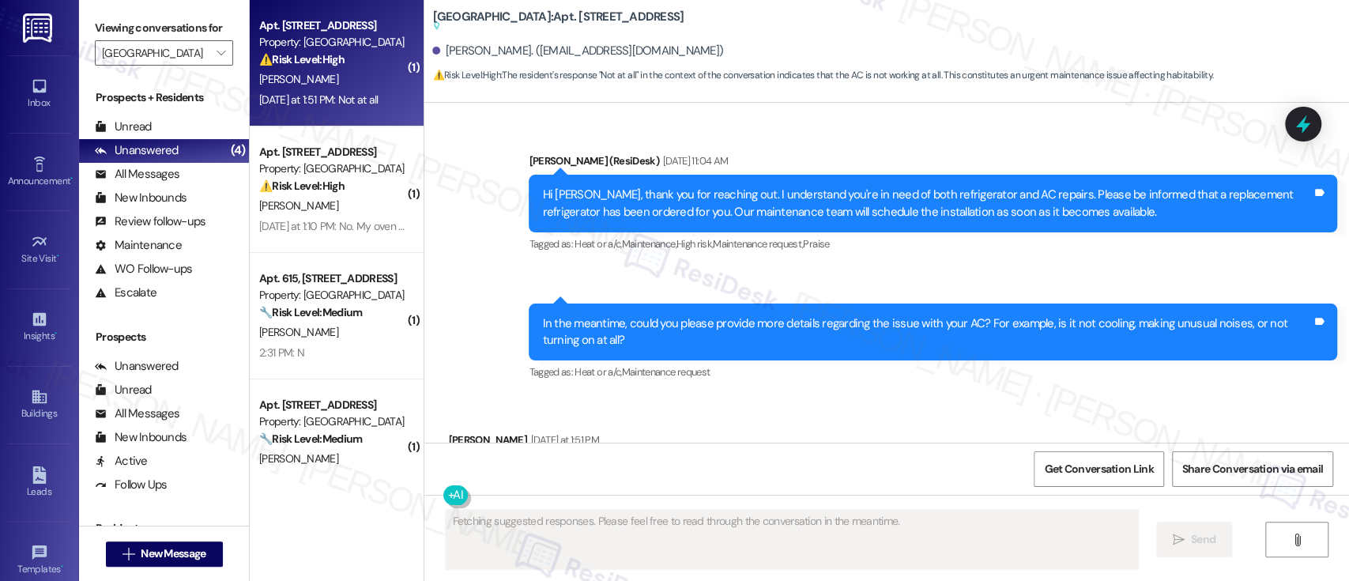
scroll to position [5444, 0]
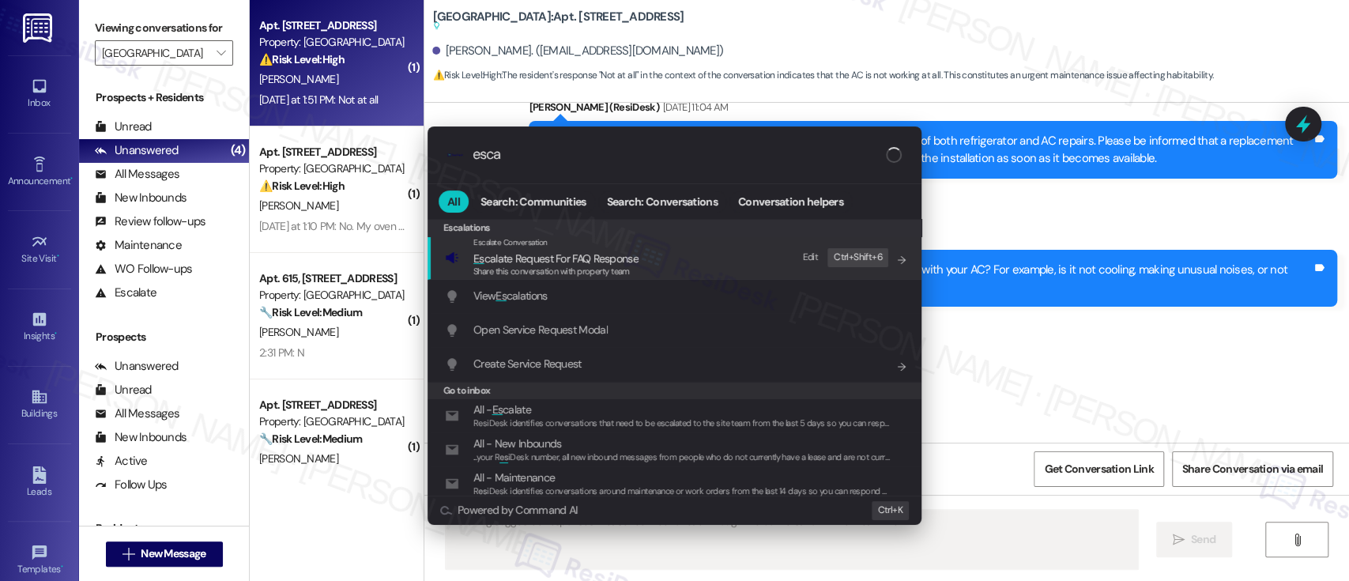
type input "escal"
type textarea "Updating..."
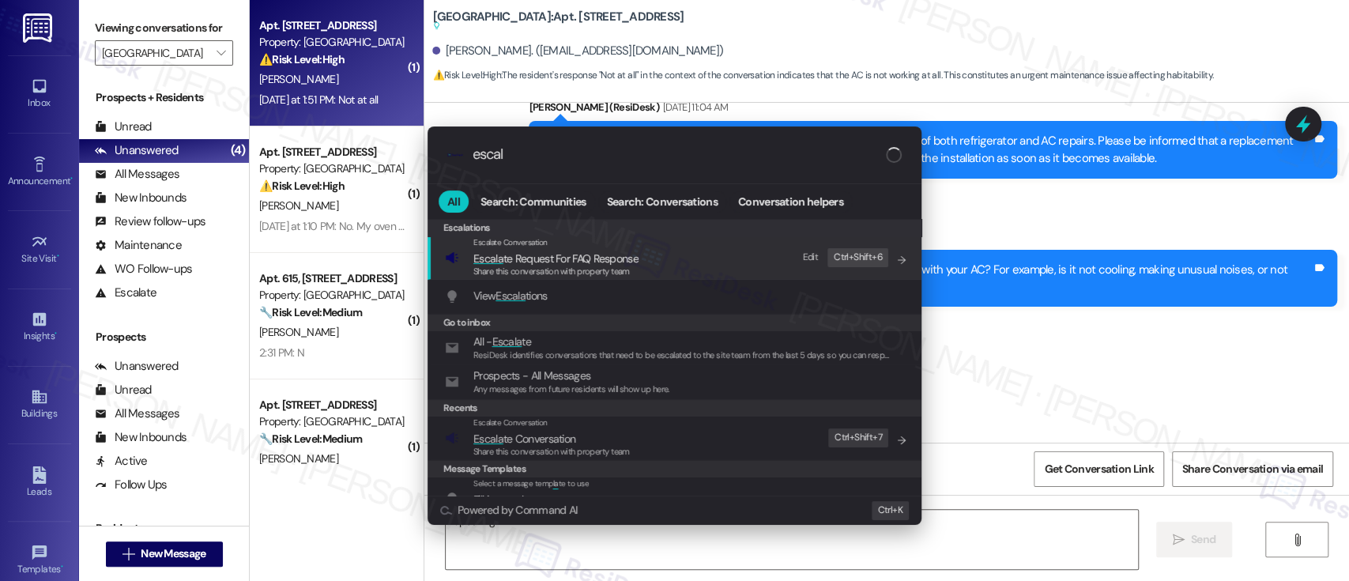
type input "escala"
type textarea "Hi"
type input "escalat"
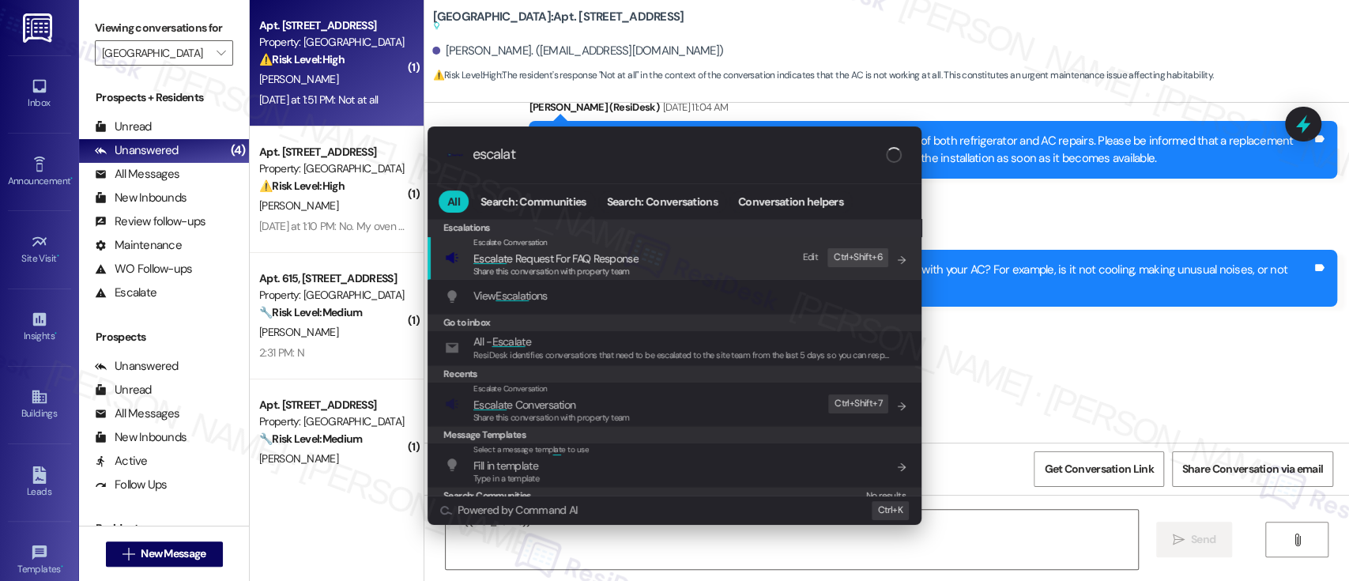
type textarea "Hi {{first_name}},"
type input "escalate"
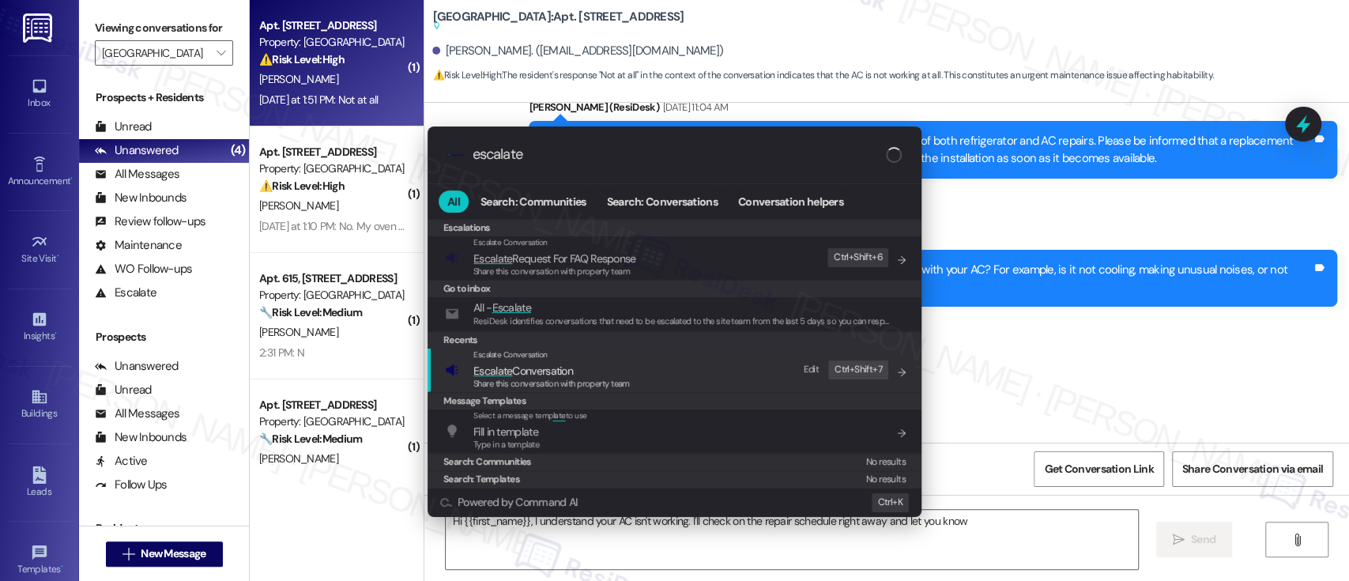
type textarea "Hi {{first_name}}, I understand your AC isn't working. I'll check on the repair…"
type input "escalate"
type textarea "Hi {{first_name}}, I understand your AC isn't working. I'll check on the repair…"
click at [548, 379] on span "Share this conversation with property team" at bounding box center [551, 383] width 156 height 11
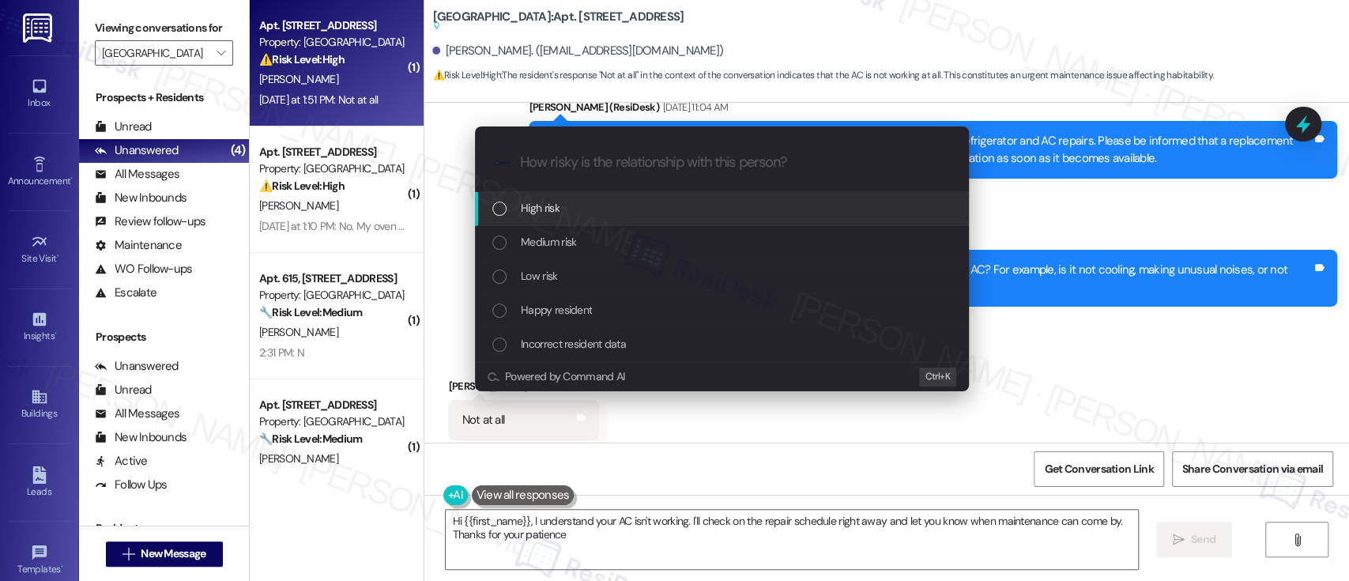
type textarea "Hi {{first_name}}, I understand your AC isn't working. I'll check on the repair…"
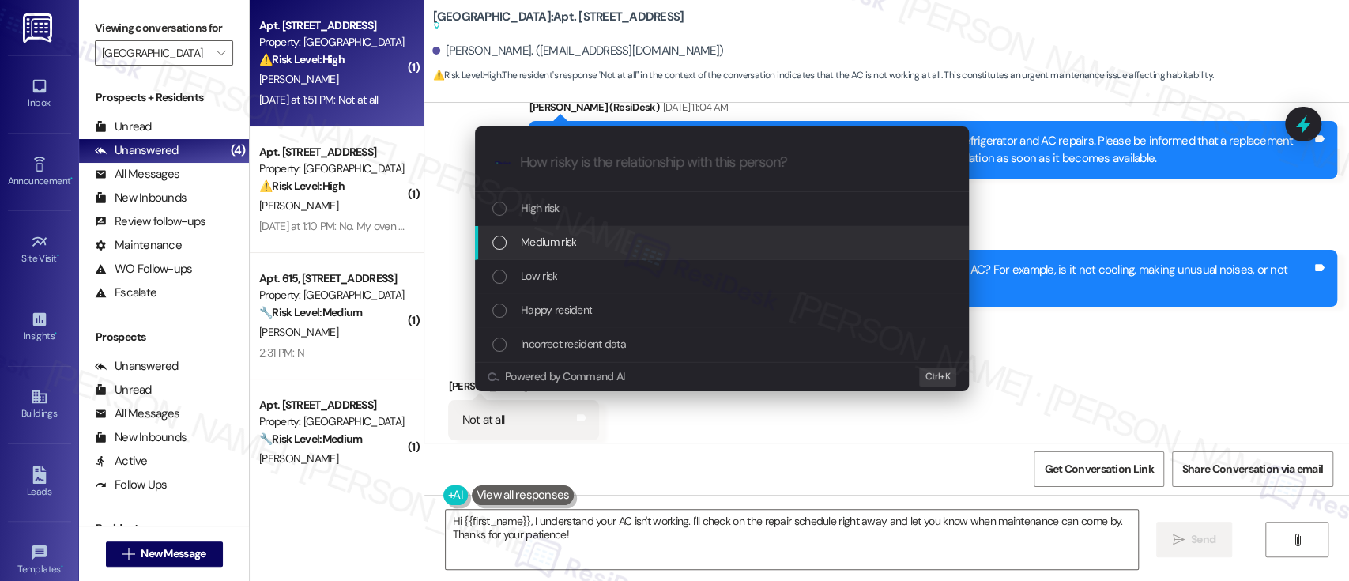
click at [534, 243] on span "Medium risk" at bounding box center [548, 241] width 55 height 17
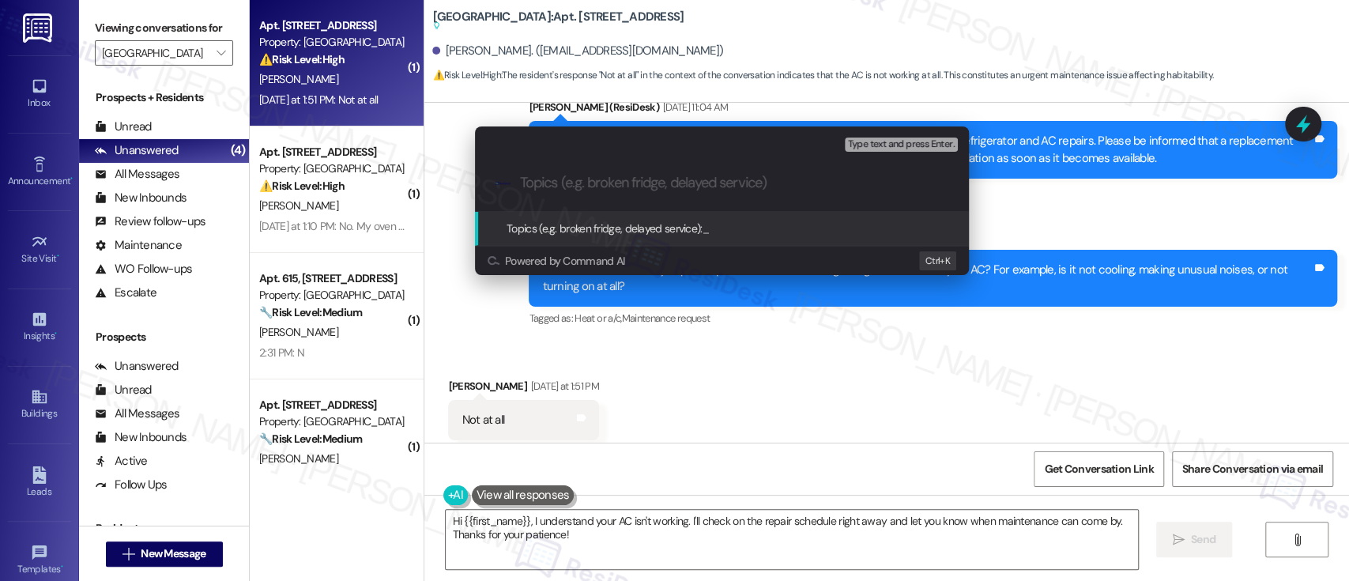
paste input "Submitted Work Order #594168 - AC"
type input "Submitted Work Order #594168 - AC"
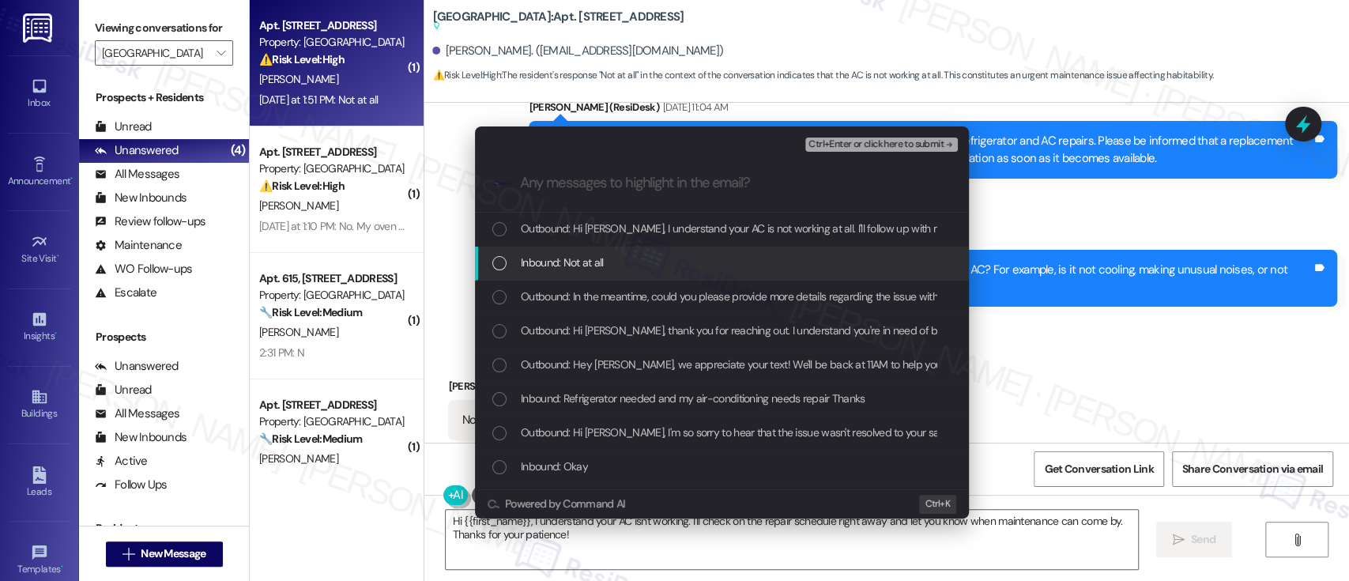
click at [571, 256] on span "Inbound: Not at all" at bounding box center [562, 262] width 83 height 17
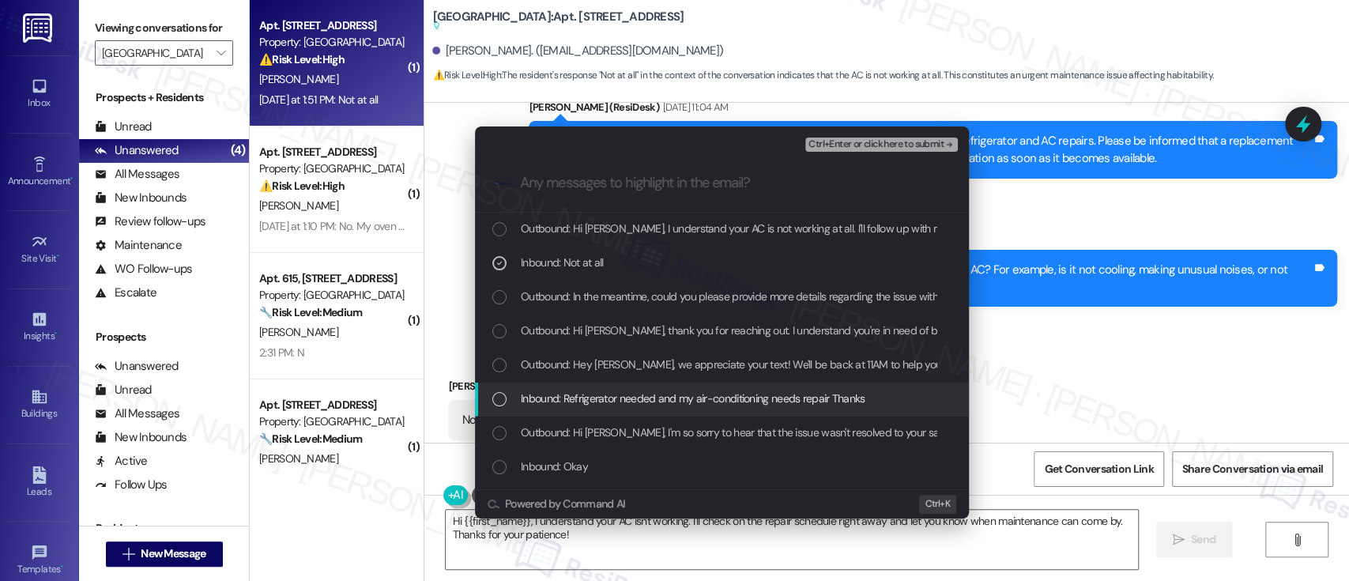
click at [601, 395] on span "Inbound: Refrigerator needed and my air-conditioning needs repair Thanks" at bounding box center [693, 398] width 345 height 17
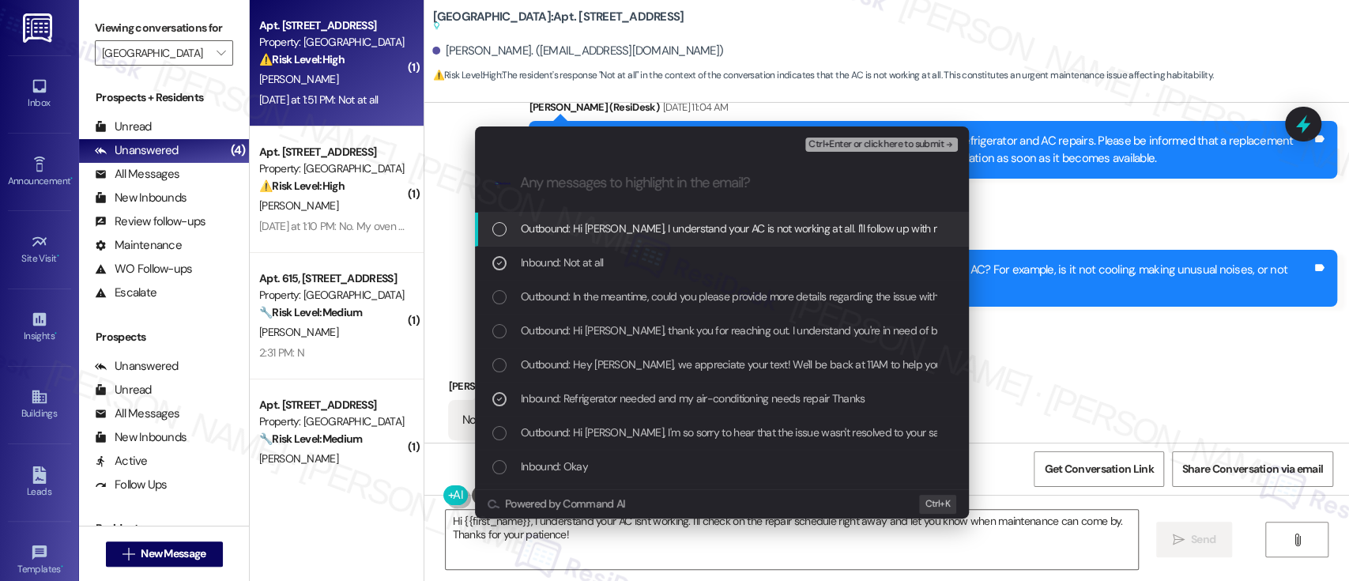
click at [892, 136] on div "Ctrl+Enter or click here to submit" at bounding box center [883, 144] width 156 height 21
click at [928, 149] on span "Ctrl+Enter or click here to submit" at bounding box center [875, 144] width 135 height 11
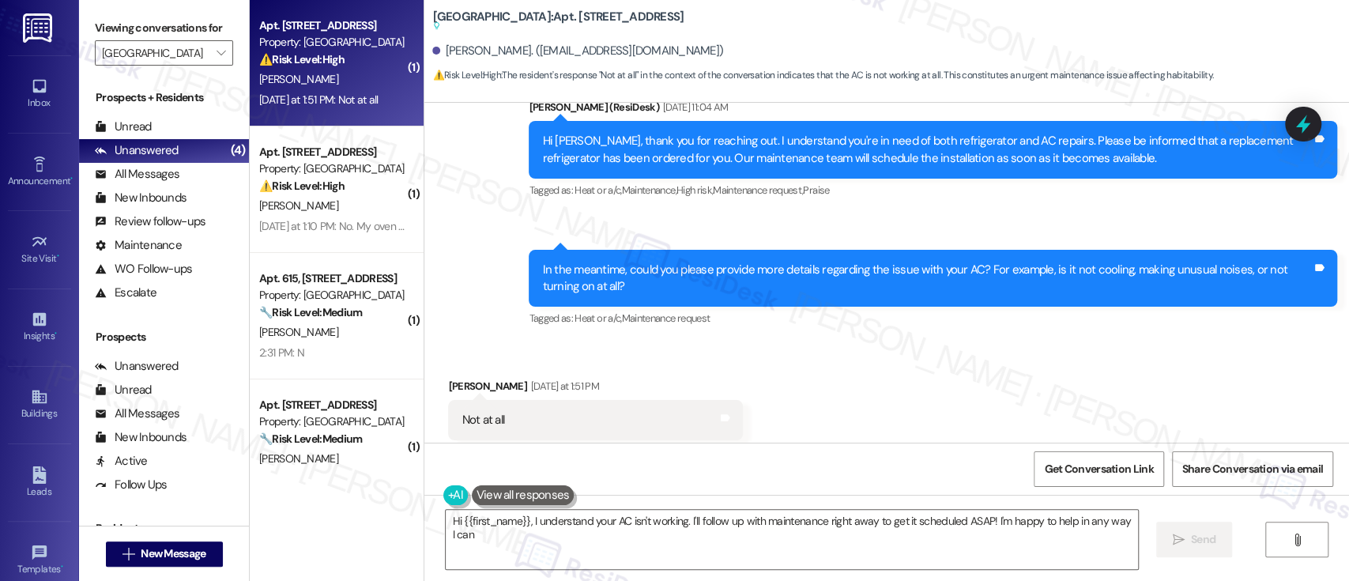
type textarea "Hi {{first_name}}, I understand your AC isn't working. I'll follow up with main…"
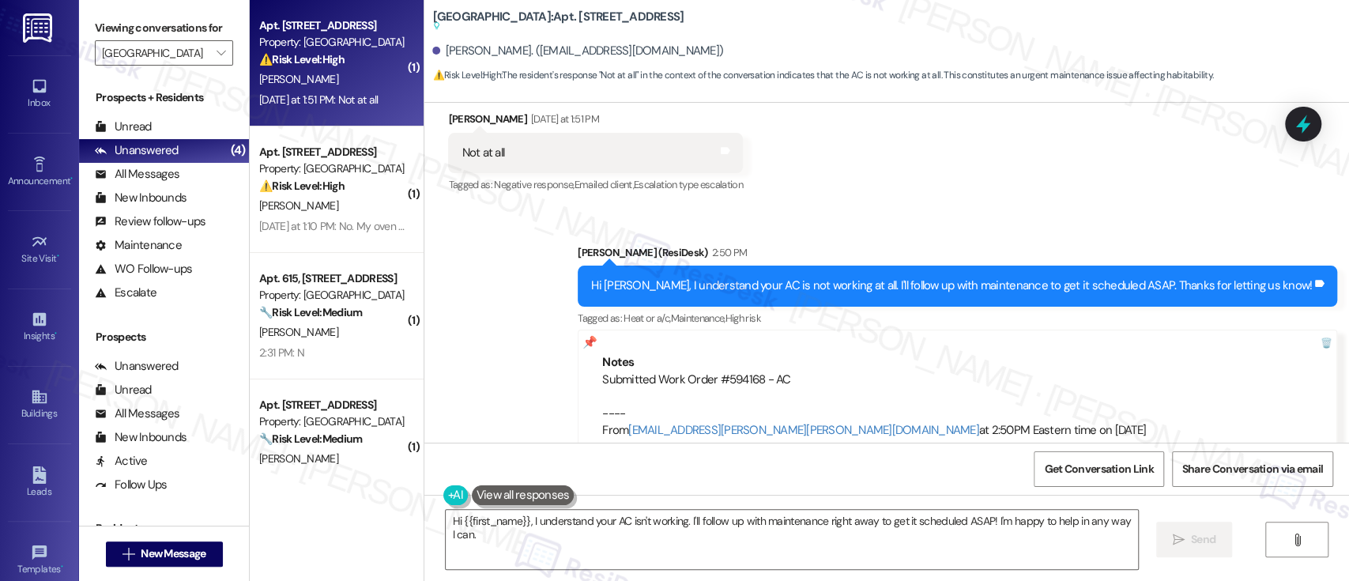
click at [594, 345] on div "Sent via SMS Emily (ResiDesk) 2:50 PM Hi Kenneth, I understand your AC is not w…" at bounding box center [886, 342] width 925 height 267
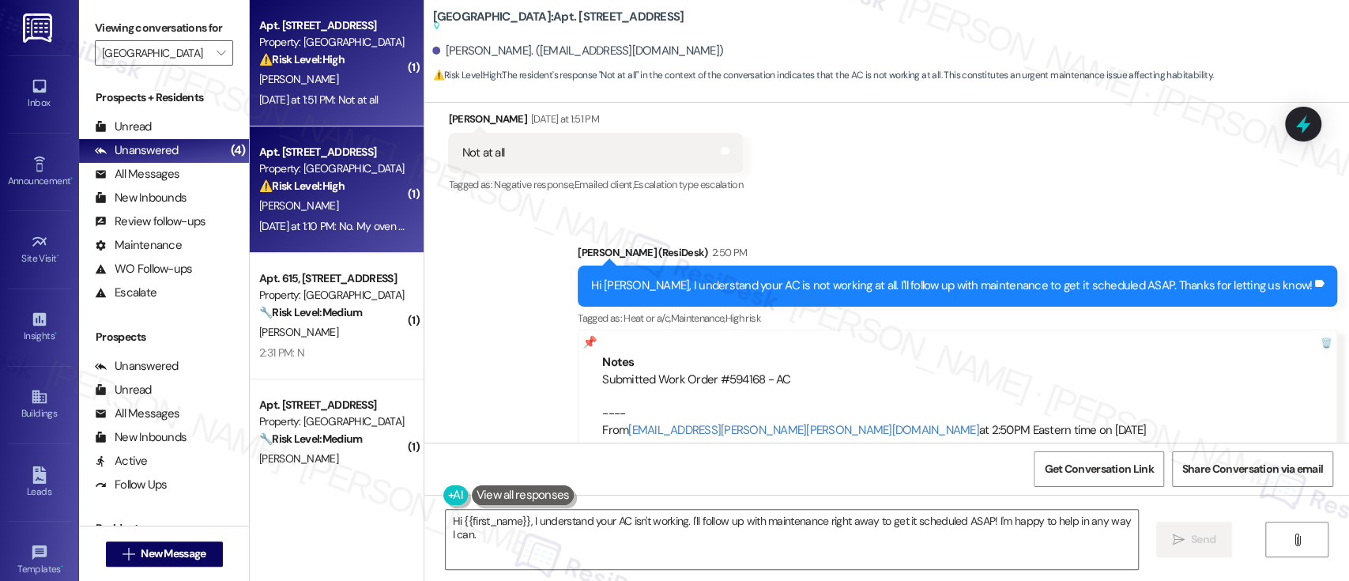
click at [329, 194] on div "Apt. 1113, 5325 Old York Rd Property: York House ⚠️ Risk Level: High The reside…" at bounding box center [332, 169] width 149 height 54
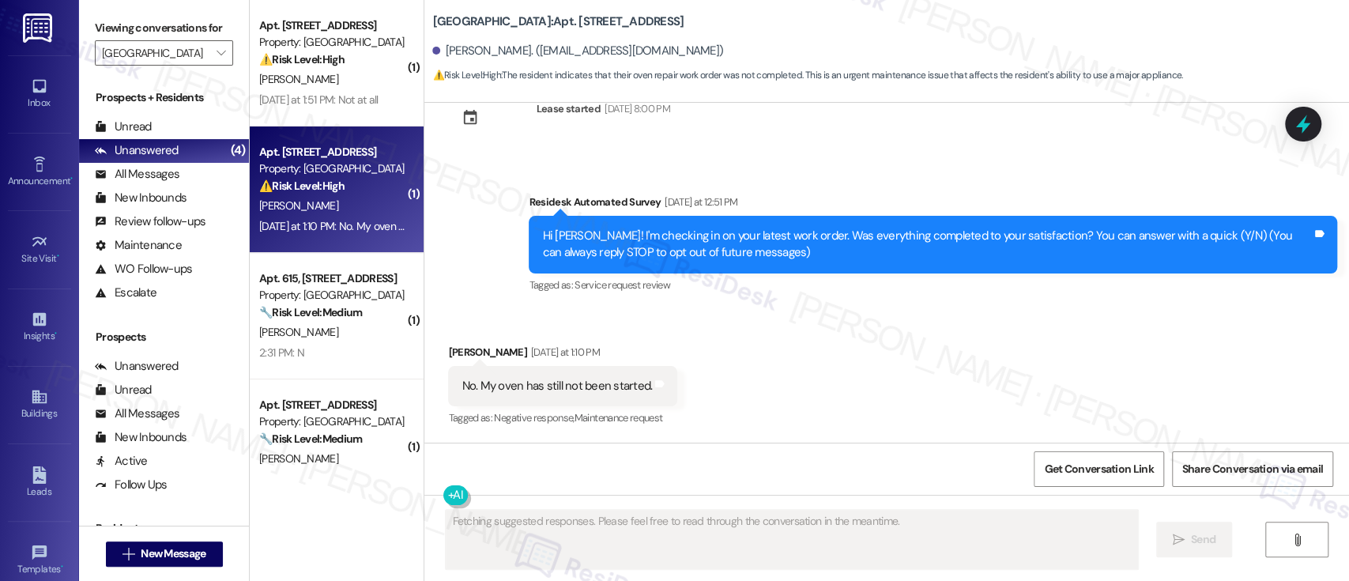
scroll to position [51, 0]
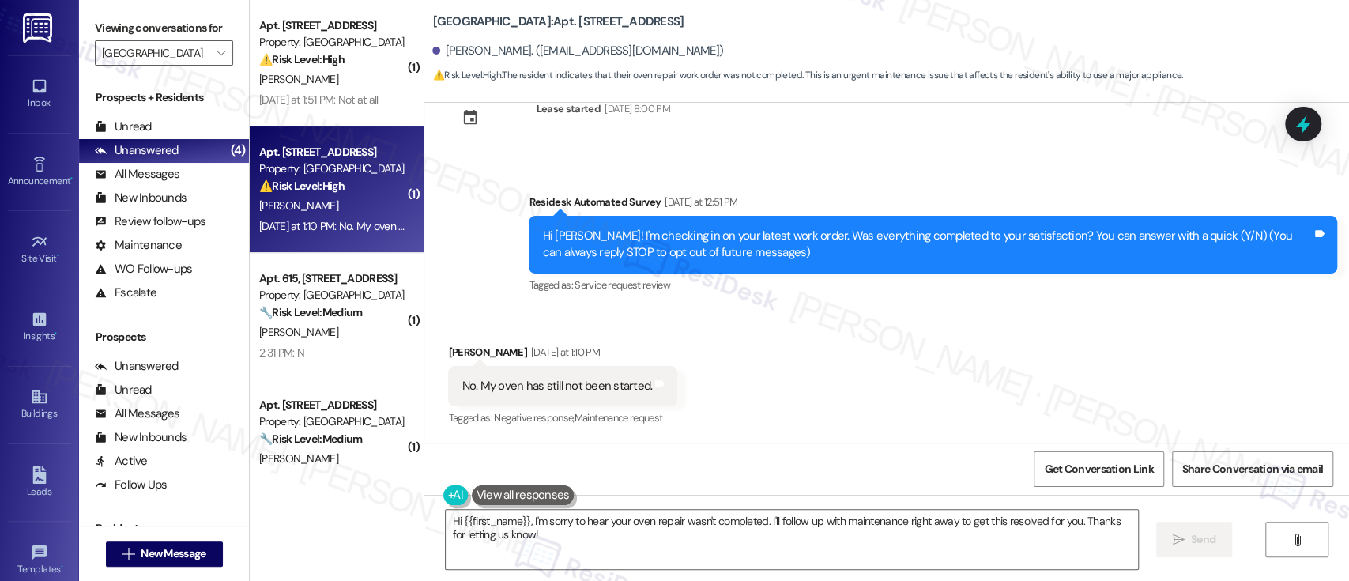
click at [822, 386] on div "Received via SMS Laurie Bundick Yesterday at 1:10 PM No. My oven has still not …" at bounding box center [886, 375] width 925 height 134
click at [830, 348] on div "Received via SMS Laurie Bundick Yesterday at 1:10 PM No. My oven has still not …" at bounding box center [886, 375] width 925 height 134
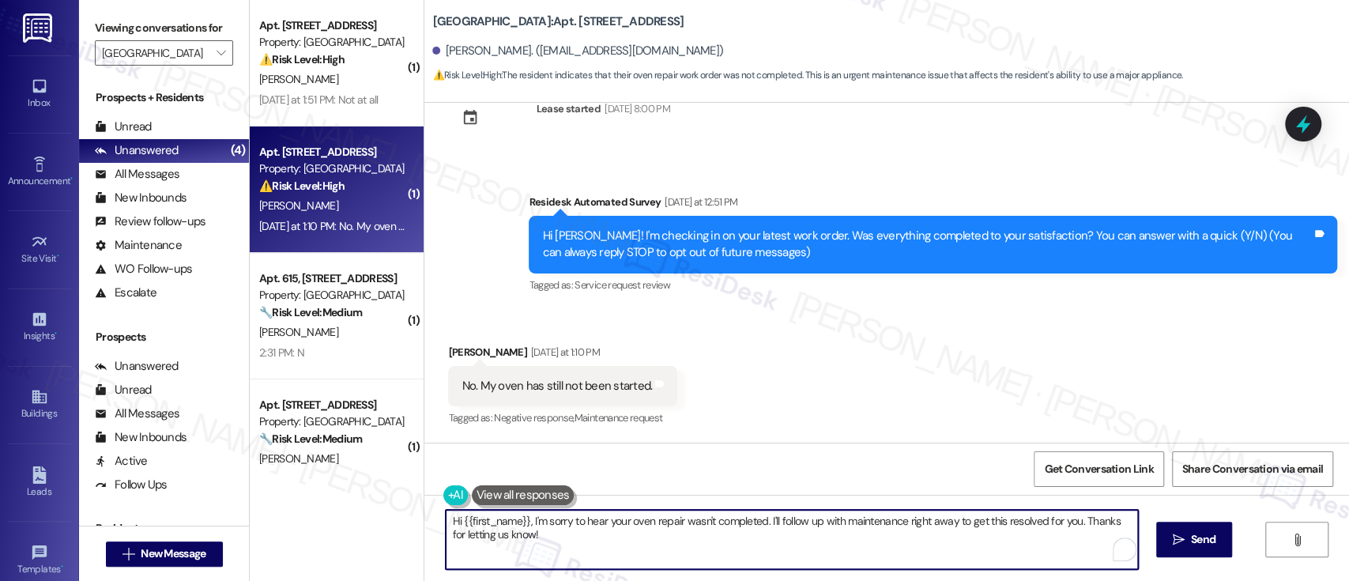
drag, startPoint x: 761, startPoint y: 522, endPoint x: 808, endPoint y: 568, distance: 66.5
click at [808, 567] on textarea "Hi {{first_name}}, I'm sorry to hear your oven repair wasn't completed. I'll fo…" at bounding box center [792, 539] width 692 height 59
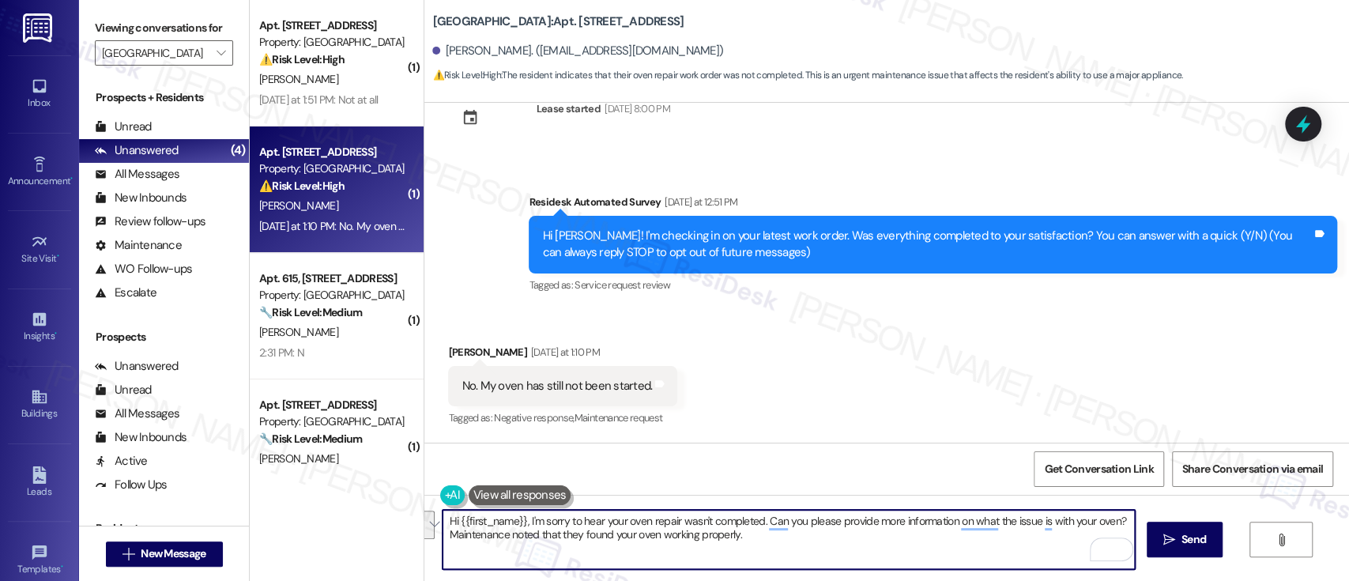
click at [783, 540] on textarea "Hi {{first_name}}, I'm sorry to hear your oven repair wasn't completed. Can you…" at bounding box center [789, 539] width 692 height 59
drag, startPoint x: 790, startPoint y: 546, endPoint x: 520, endPoint y: 518, distance: 271.0
click at [520, 518] on textarea "Hi {{first_name}}, I'm sorry to hear your oven repair wasn't completed. Can you…" at bounding box center [789, 539] width 692 height 59
paste textarea "the oven repair wasn't completed to your satisfaction. Maintenance noted that t…"
paste textarea "This will help us better understand the situation and determine the next steps."
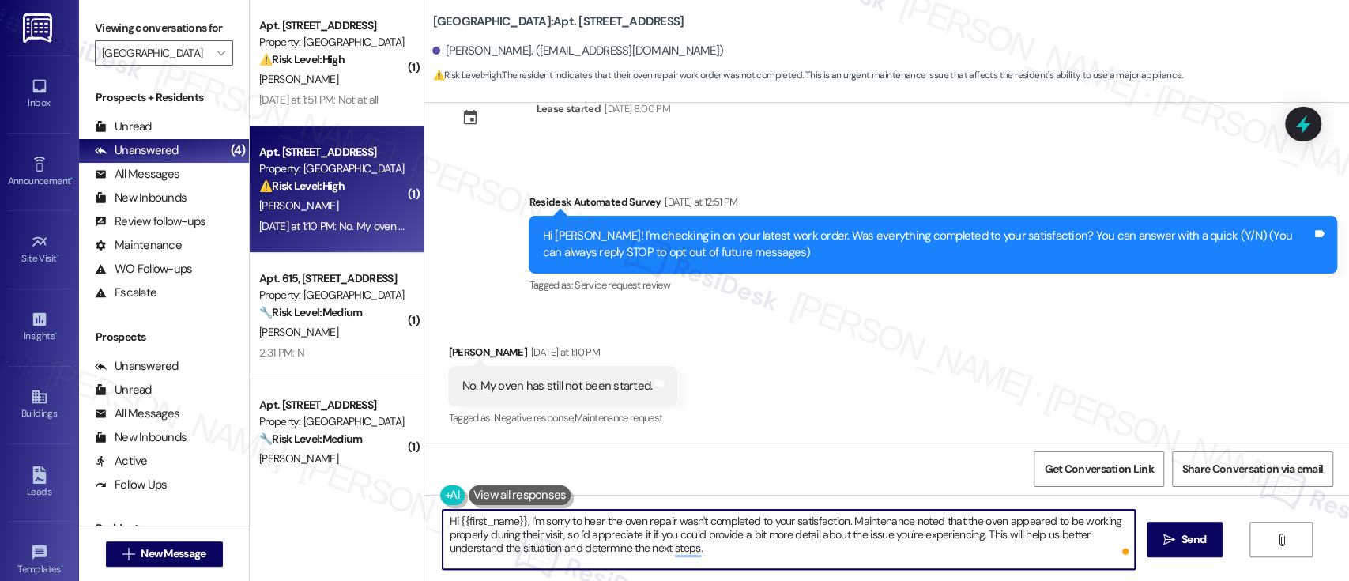
type textarea "Hi {{first_name}}, I'm sorry to hear the oven repair wasn't completed to your s…"
click at [888, 294] on div "Tagged as: Service request review Click to highlight conversations about Servic…" at bounding box center [933, 284] width 808 height 23
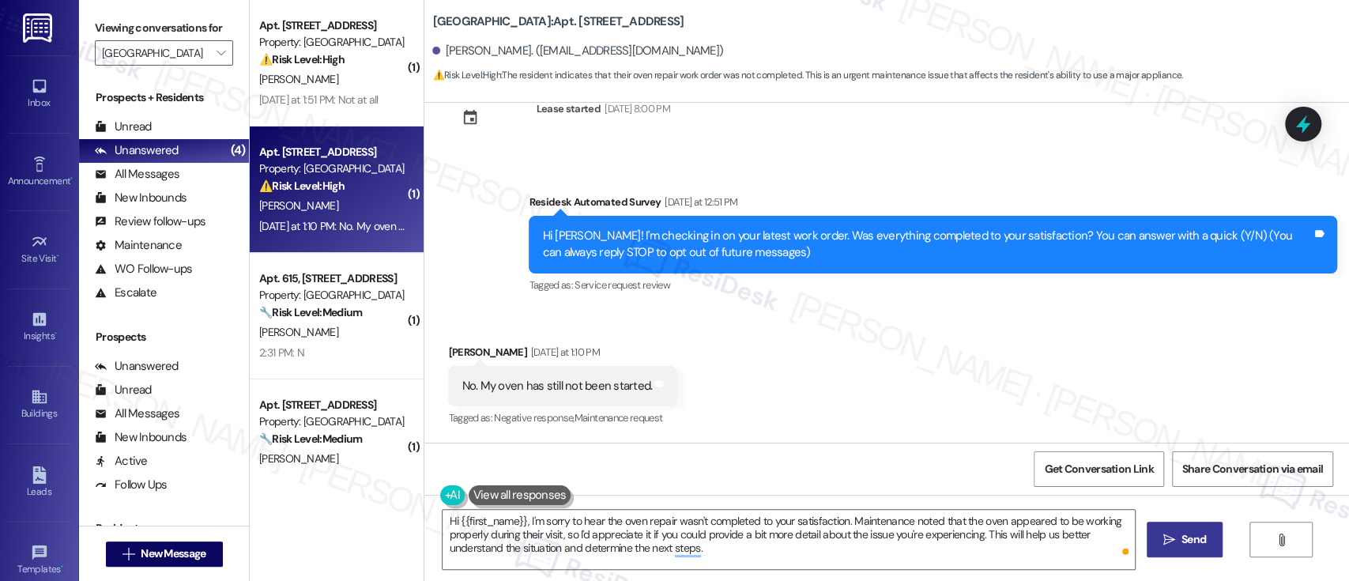
click at [1162, 552] on button " Send" at bounding box center [1185, 540] width 77 height 36
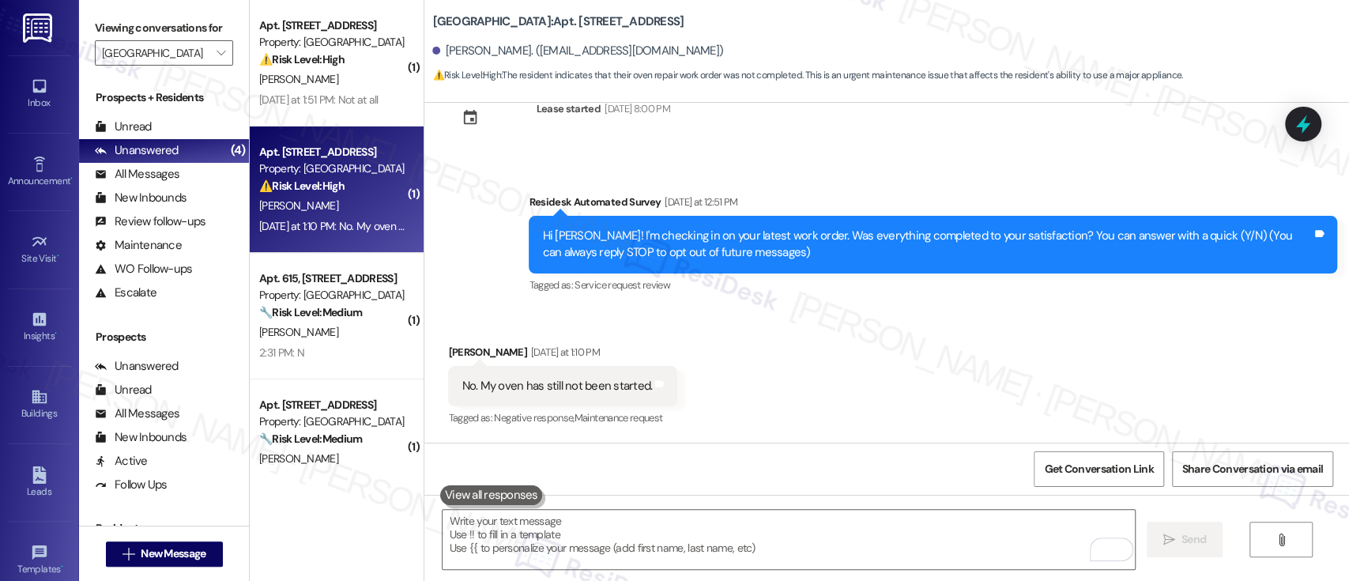
scroll to position [37, 0]
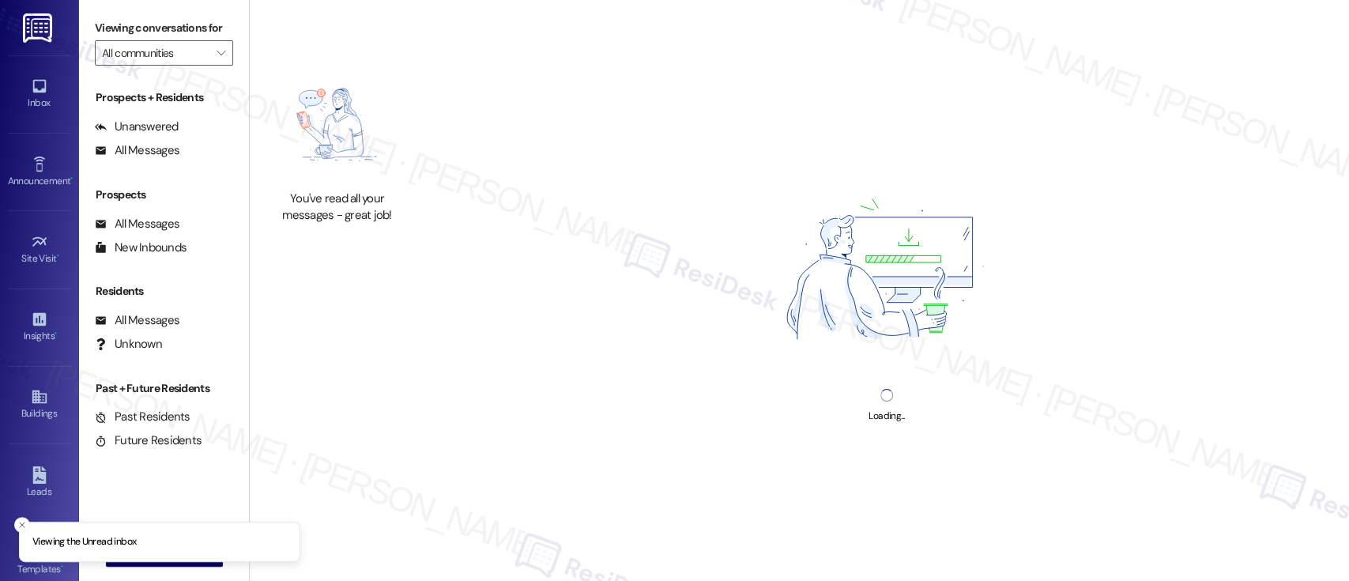
type input "[GEOGRAPHIC_DATA]"
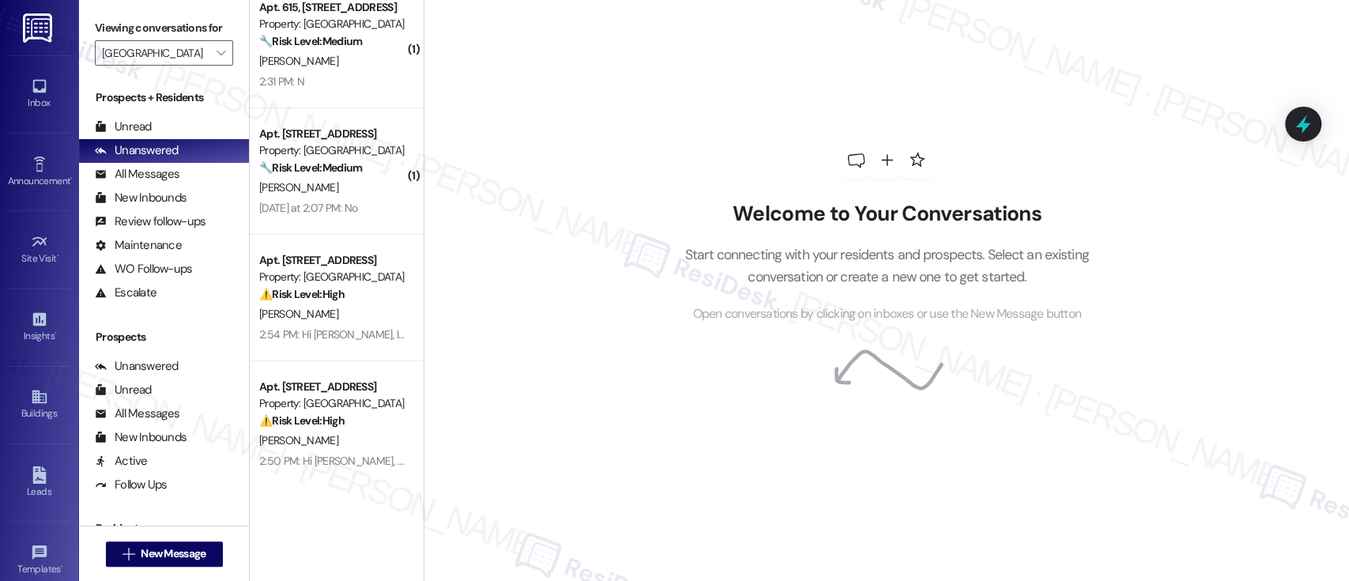
scroll to position [37, 0]
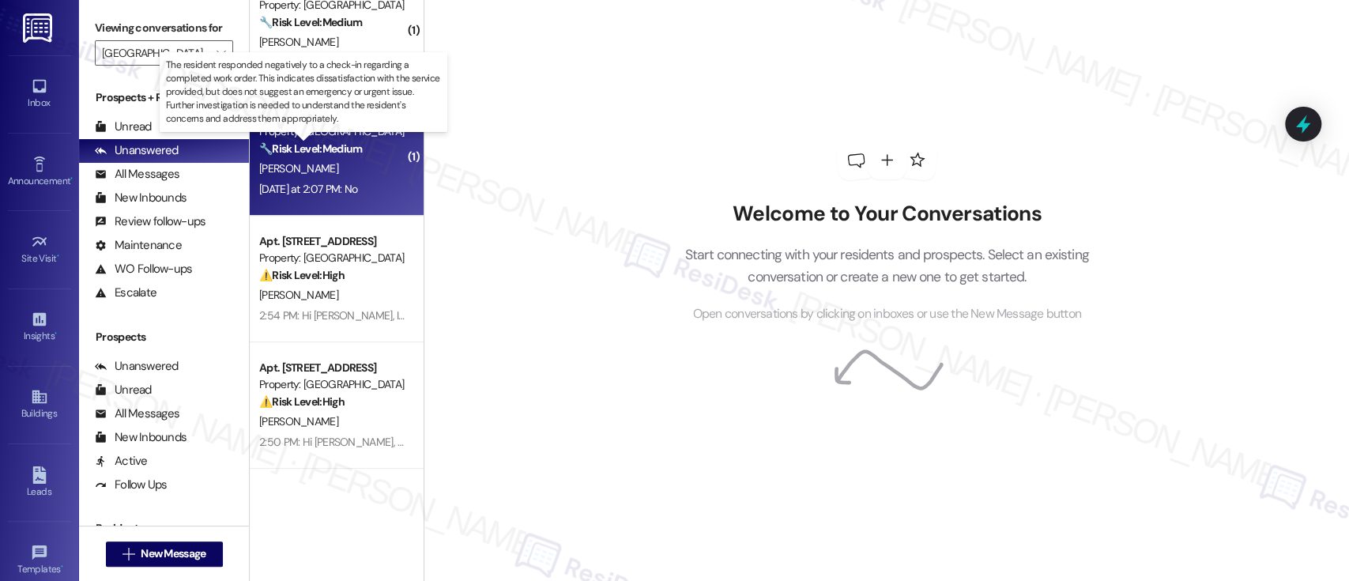
click at [350, 149] on strong "🔧 Risk Level: Medium" at bounding box center [310, 148] width 103 height 14
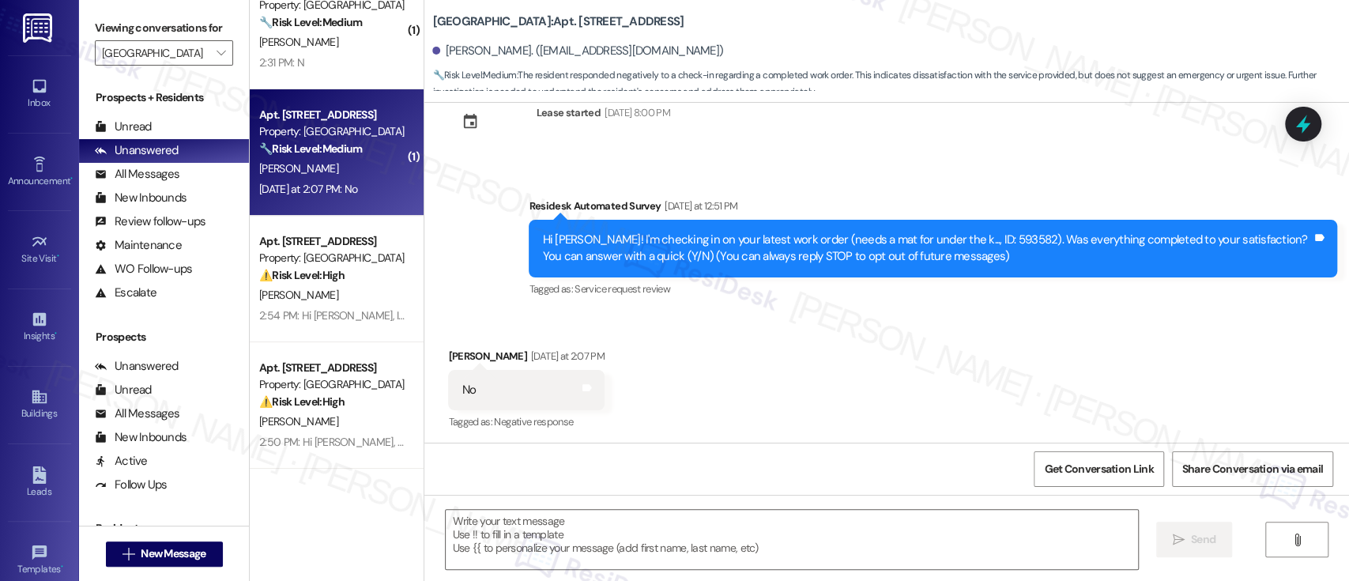
scroll to position [50, 0]
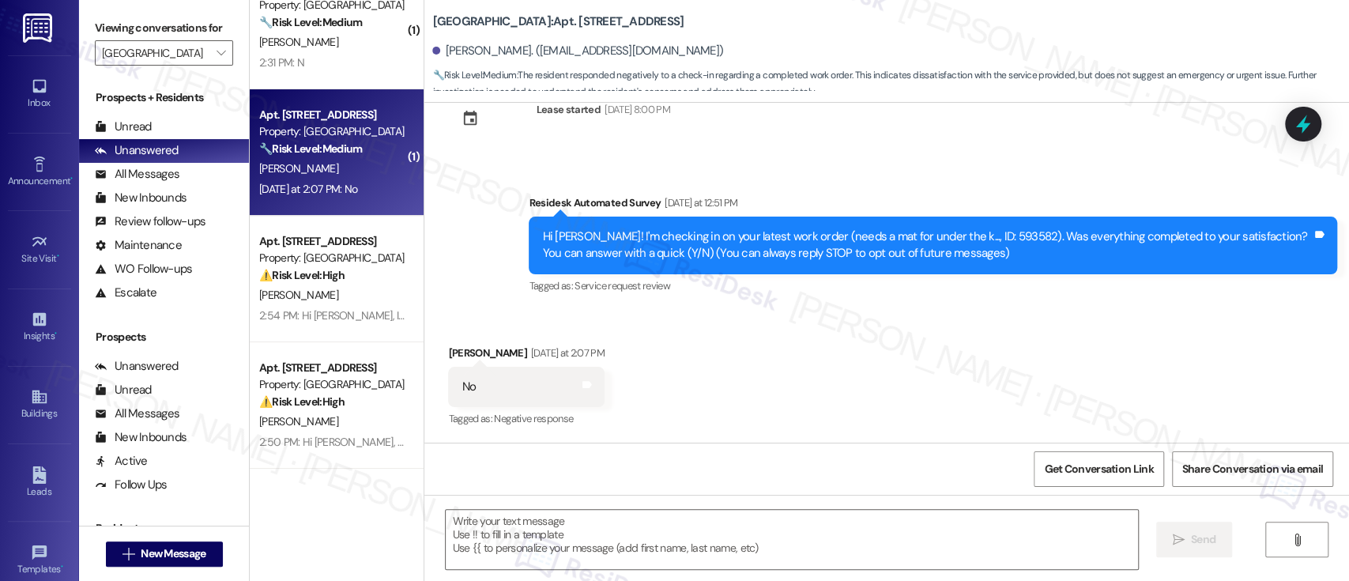
type textarea "Fetching suggested responses. Please feel free to read through the conversation…"
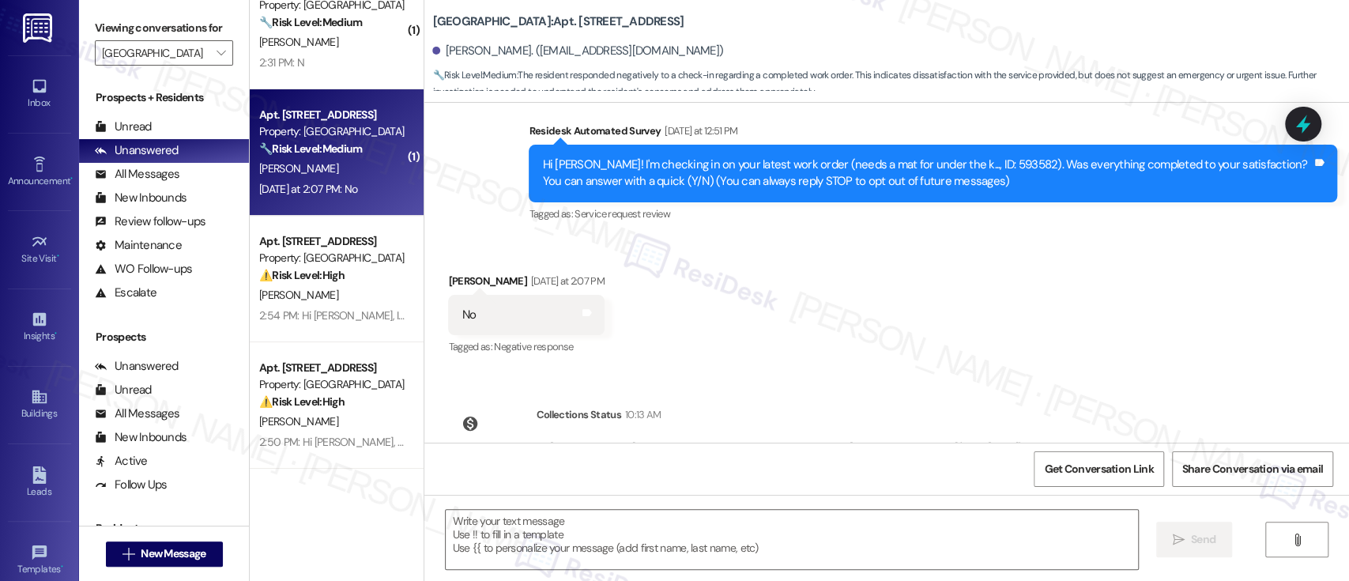
scroll to position [89, 0]
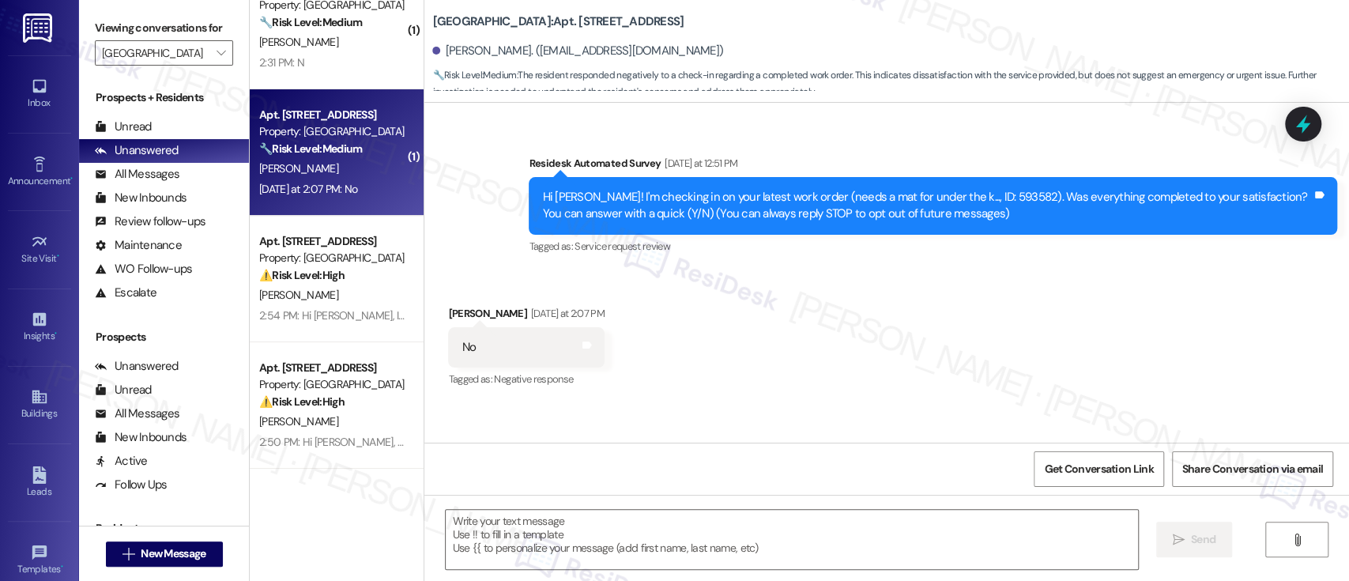
click at [963, 194] on div "Hi [PERSON_NAME]! I'm checking in on your latest work order (needs a mat for un…" at bounding box center [927, 206] width 770 height 34
copy div "593582"
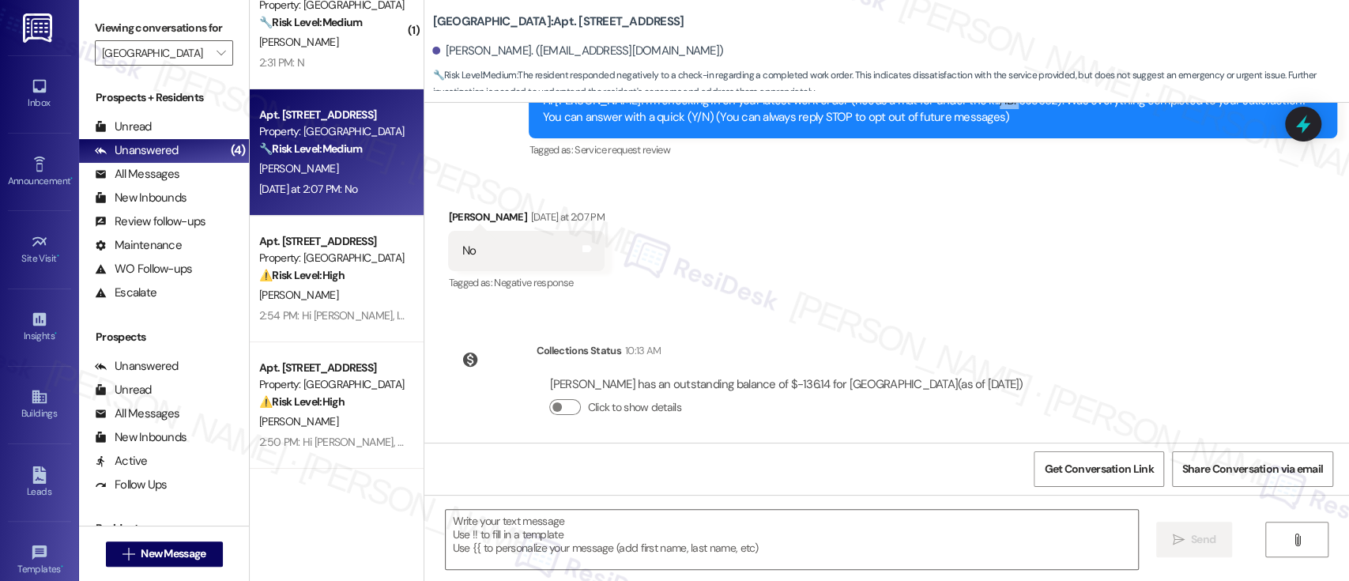
scroll to position [195, 0]
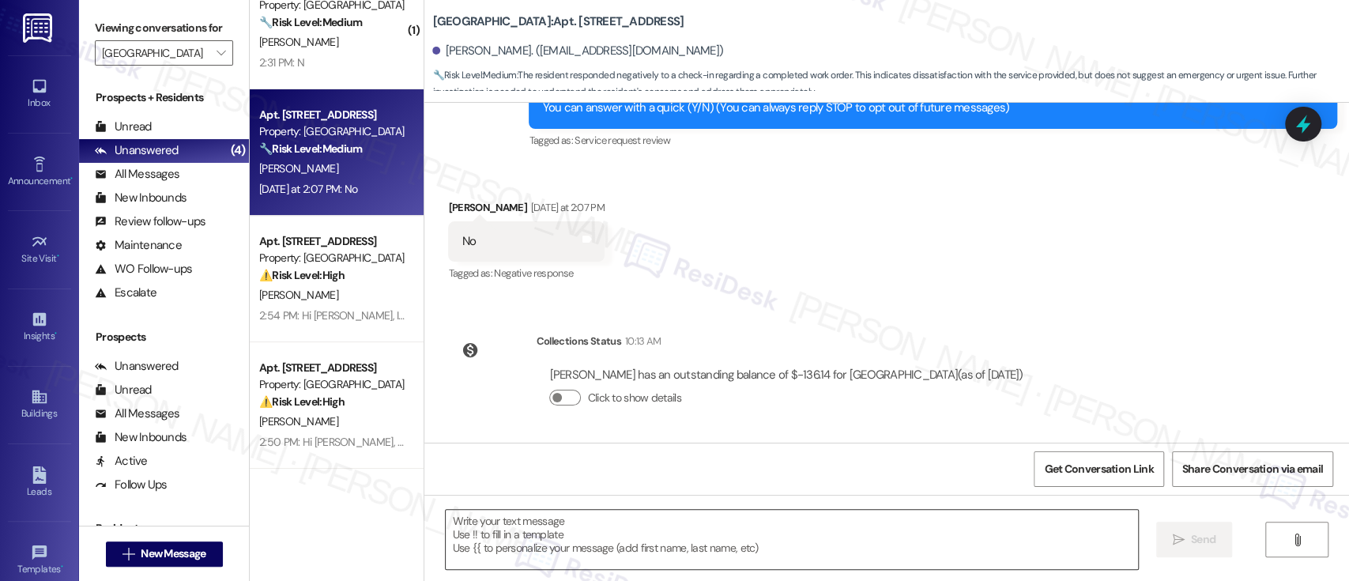
click at [936, 537] on textarea at bounding box center [792, 539] width 692 height 59
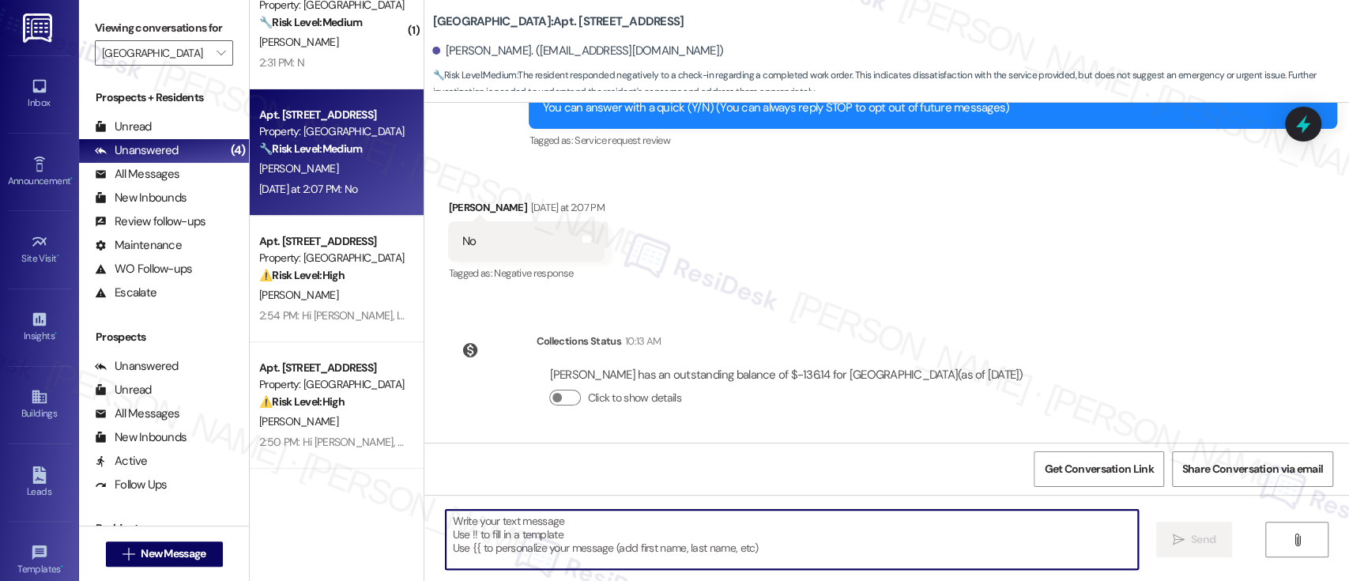
paste textarea "I'm so sorry to hear that the issue wasn't resolved to your satisfaction. Can y…"
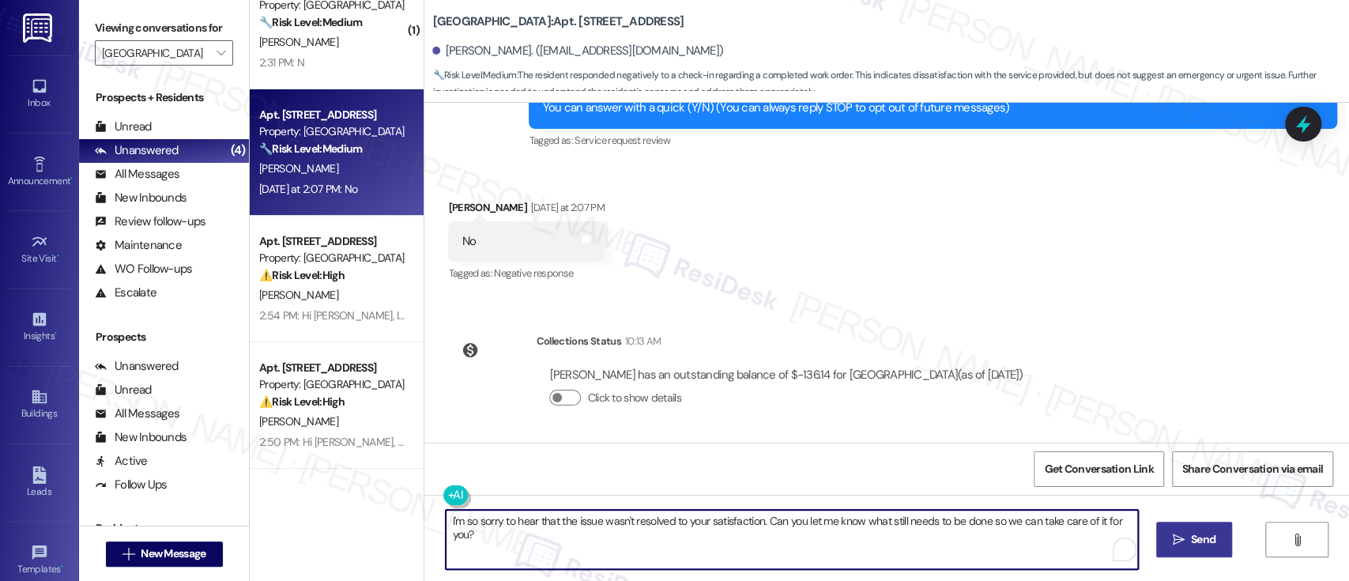
type textarea "I'm so sorry to hear that the issue wasn't resolved to your satisfaction. Can y…"
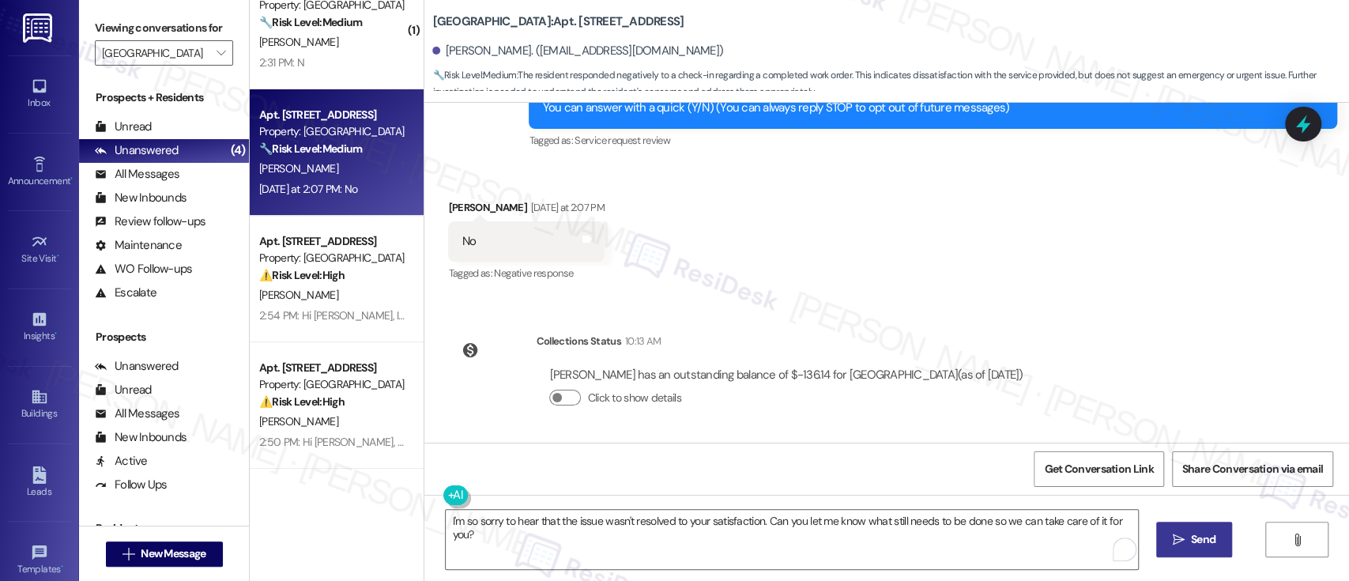
click at [1192, 544] on span "Send" at bounding box center [1203, 539] width 24 height 17
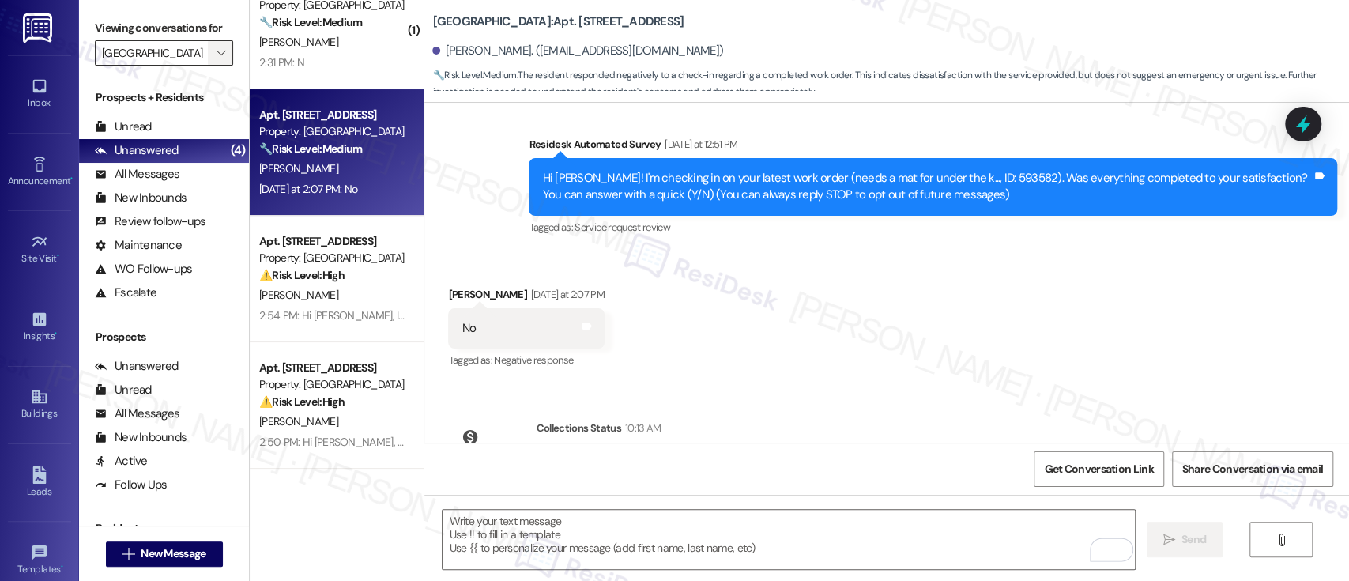
scroll to position [50, 0]
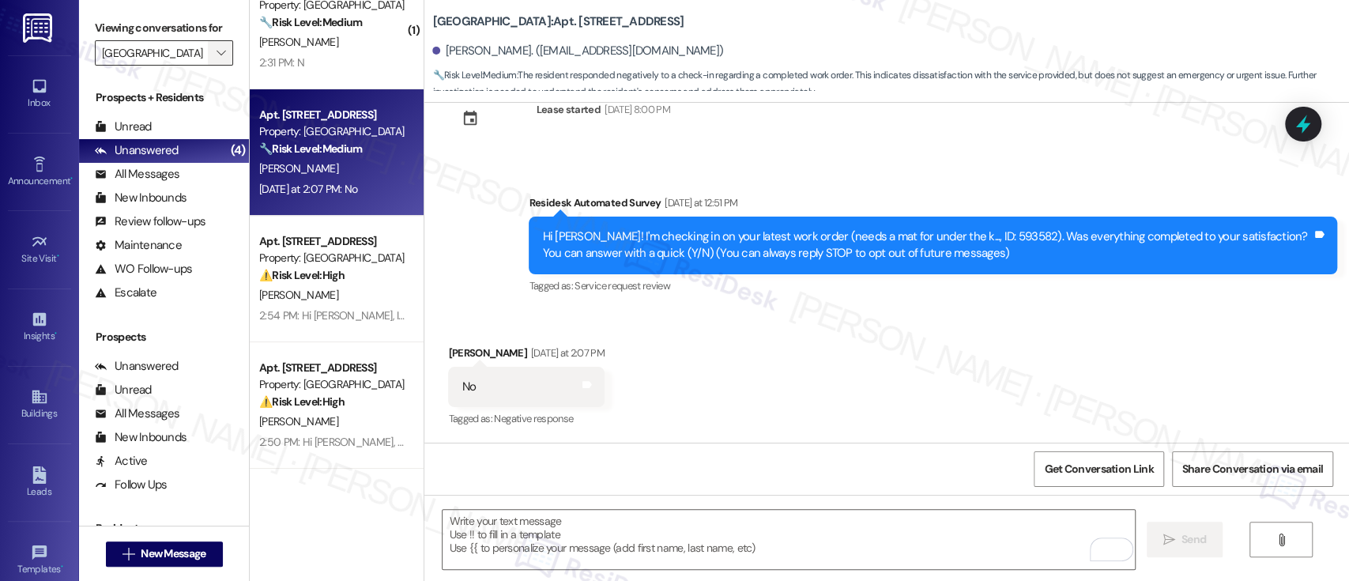
click at [215, 53] on span "" at bounding box center [220, 52] width 15 height 25
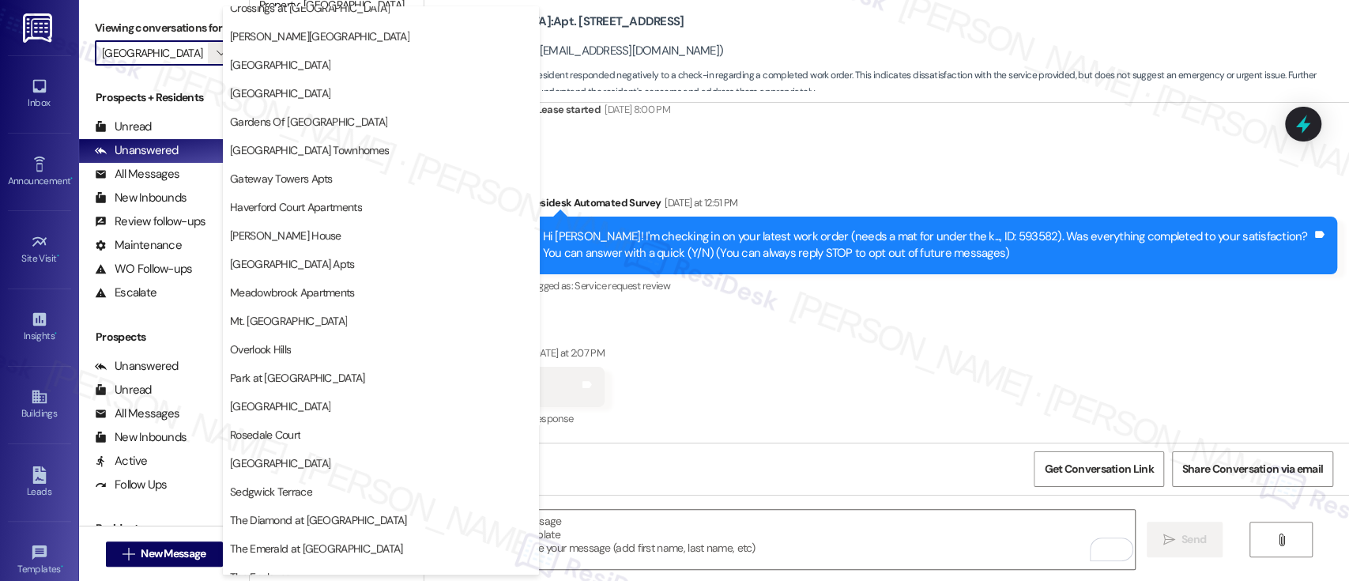
scroll to position [0, 0]
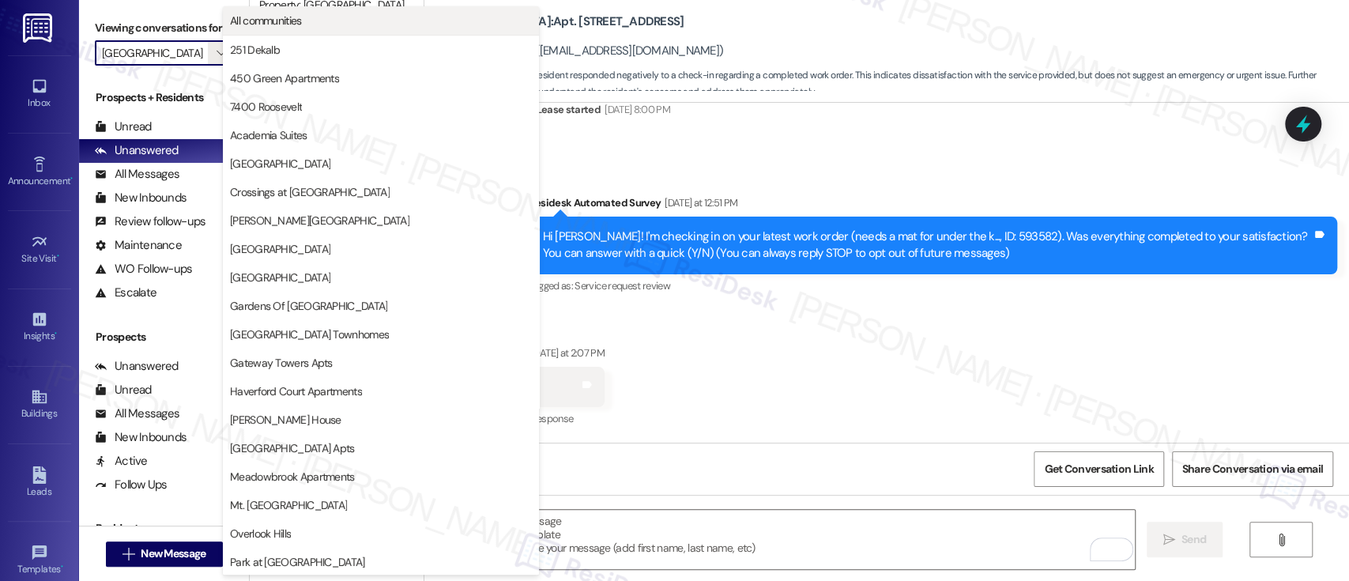
click at [268, 26] on span "All communities" at bounding box center [266, 21] width 72 height 16
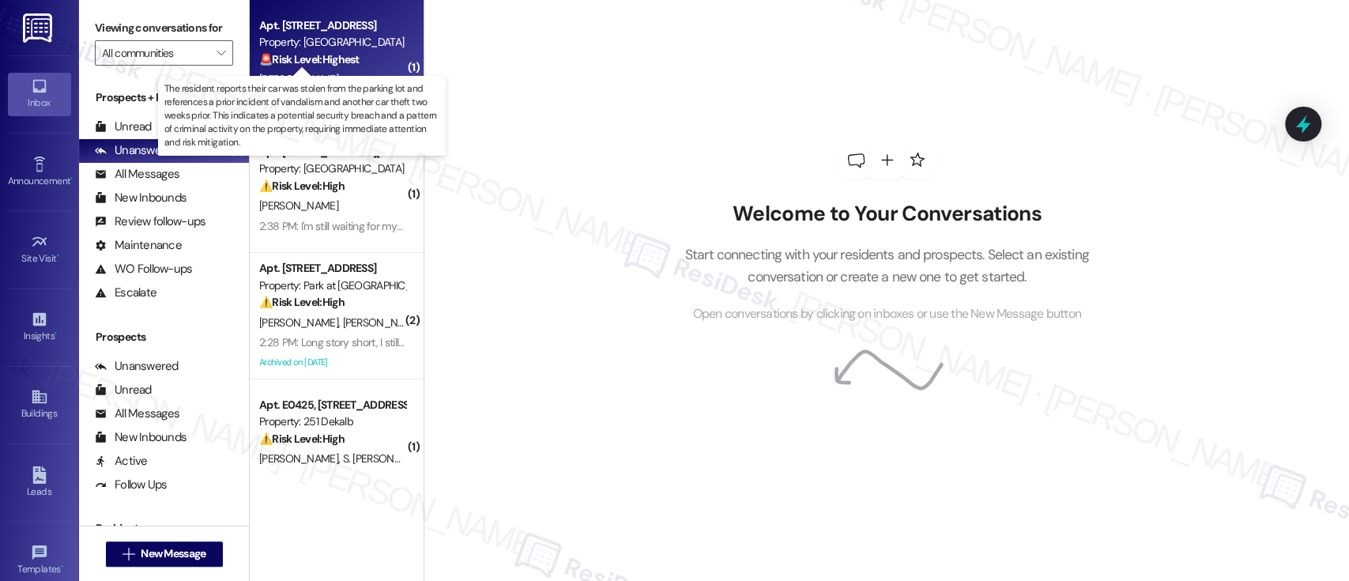
click at [322, 53] on strong "🚨 Risk Level: Highest" at bounding box center [309, 59] width 100 height 14
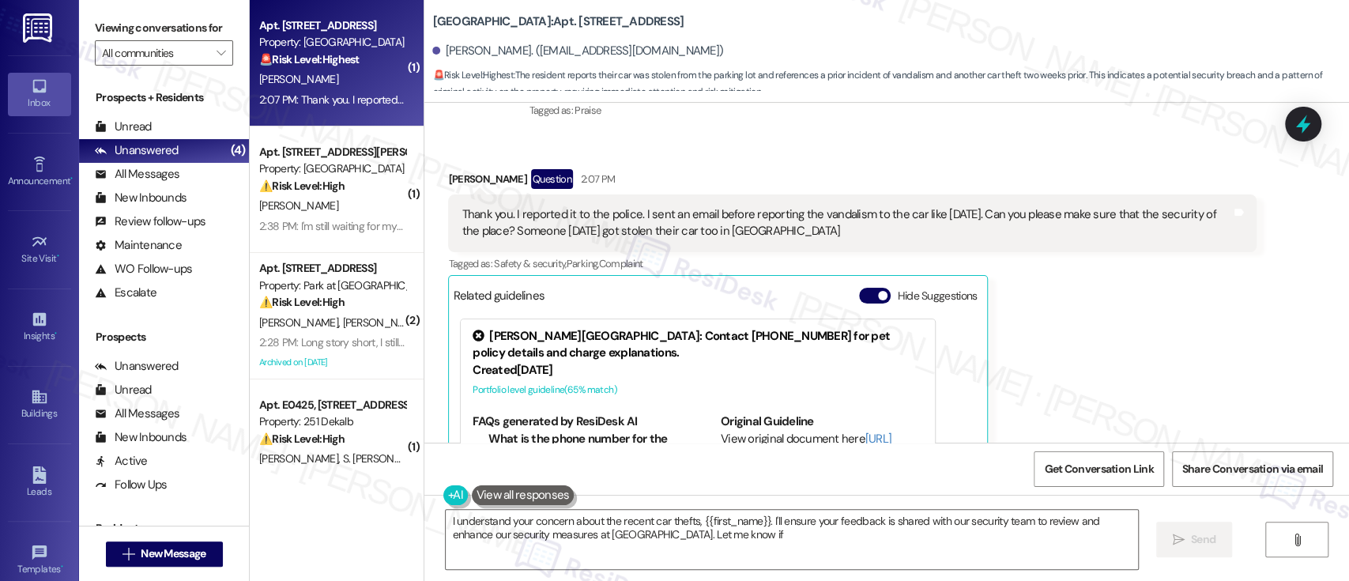
scroll to position [8484, 0]
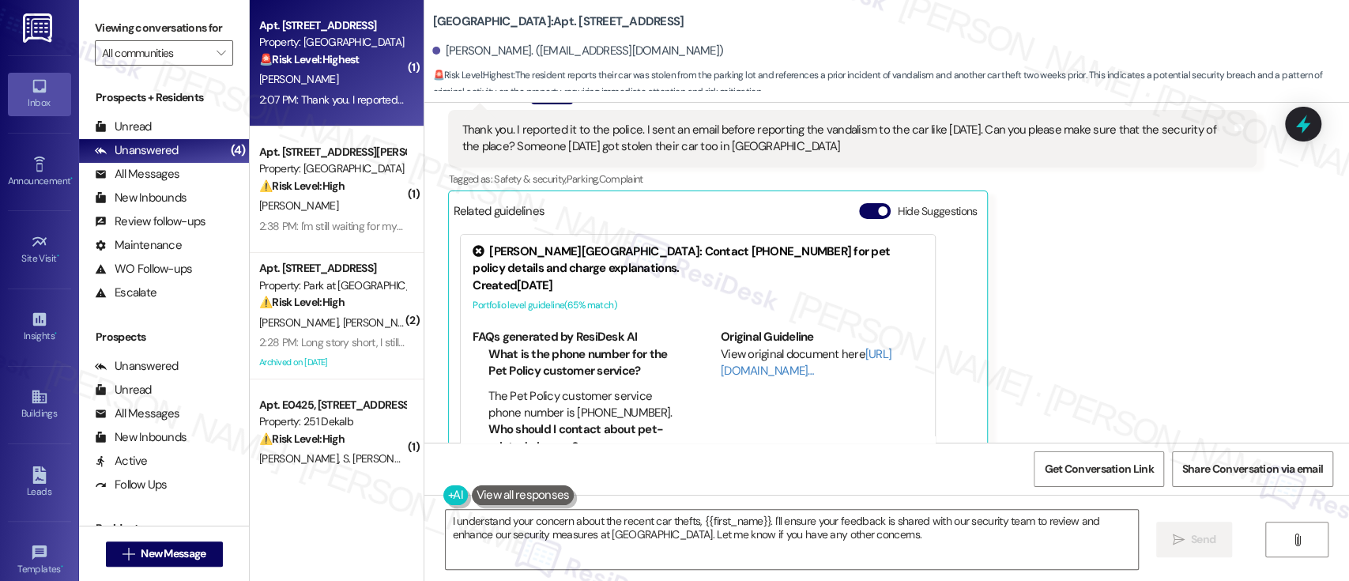
click at [859, 195] on div "Related guidelines Hide Suggestions" at bounding box center [718, 210] width 530 height 31
click at [859, 203] on button "Hide Suggestions" at bounding box center [875, 211] width 32 height 16
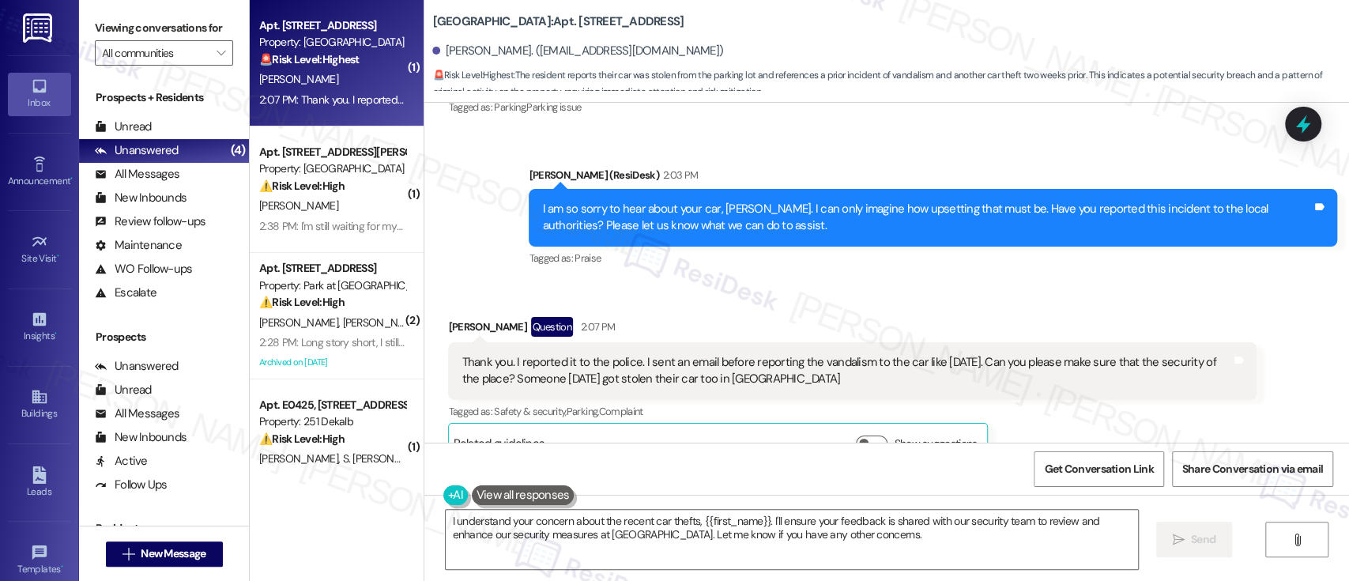
click at [855, 305] on div "Received via SMS [PERSON_NAME] Question 2:07 PM Thank you. I reported it to the…" at bounding box center [852, 390] width 832 height 171
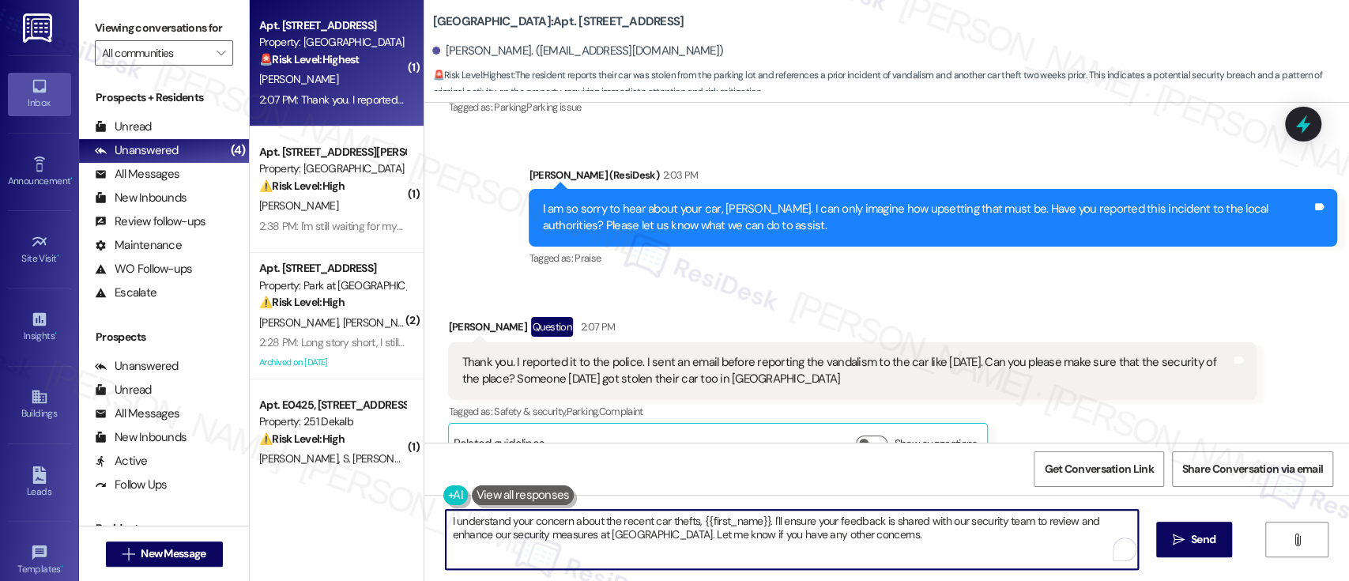
click at [996, 524] on textarea "I understand your concern about the recent car thefts, {{first_name}}. I'll ens…" at bounding box center [792, 539] width 692 height 59
click at [778, 535] on textarea "I understand your concern about the recent car thefts, {{first_name}}. I'll ens…" at bounding box center [789, 539] width 692 height 59
click at [971, 550] on textarea "I understand your concern about the recent car thefts, {{first_name}}. I'll ens…" at bounding box center [789, 539] width 692 height 59
click at [984, 544] on textarea "I understand your concern about the recent car thefts, {{first_name}}. I'll ens…" at bounding box center [789, 539] width 692 height 59
type textarea "I understand your concern about the recent car thefts, {{first_name}}. I'll ens…"
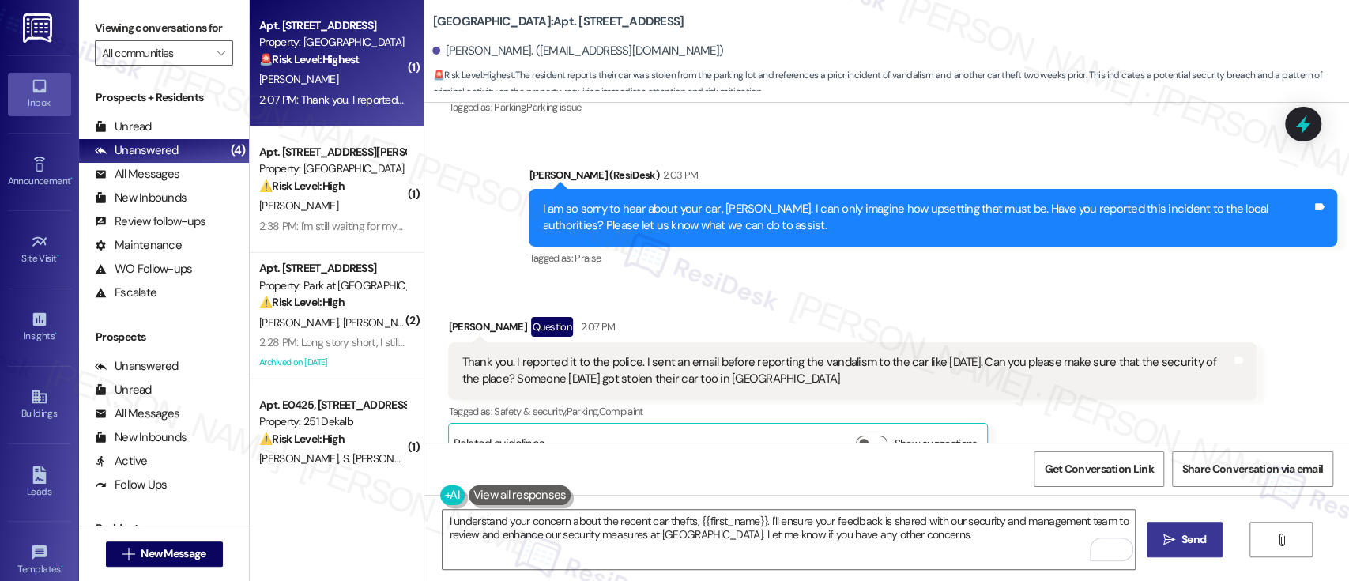
click at [1182, 546] on span "Send" at bounding box center [1194, 539] width 24 height 17
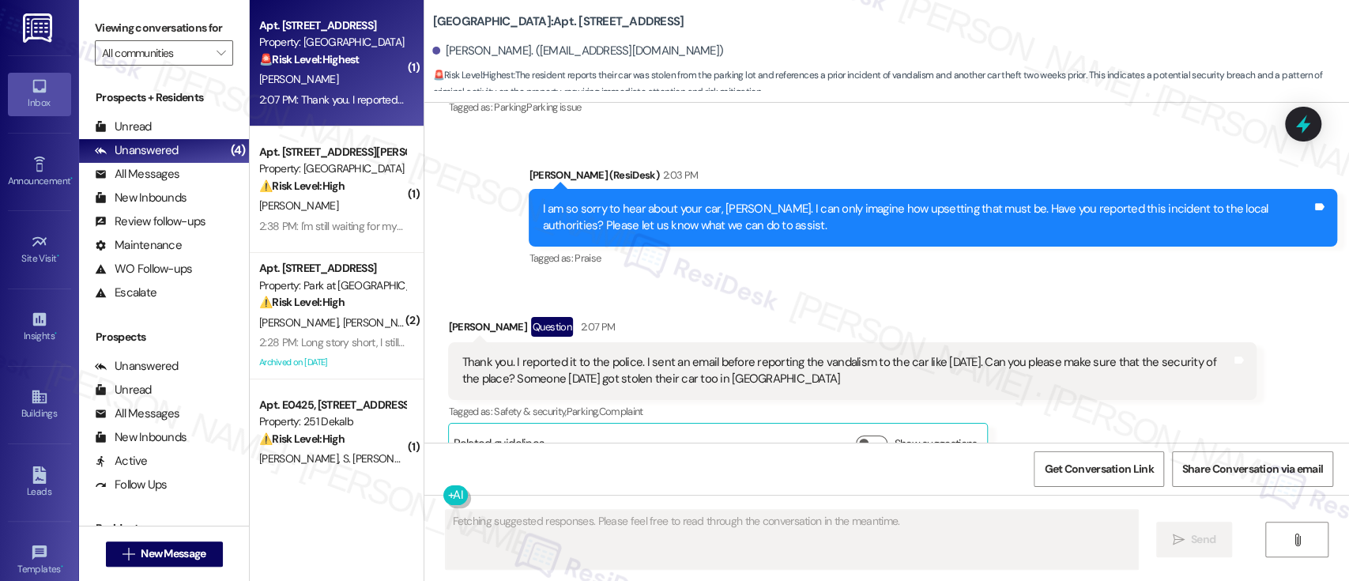
scroll to position [8251, 0]
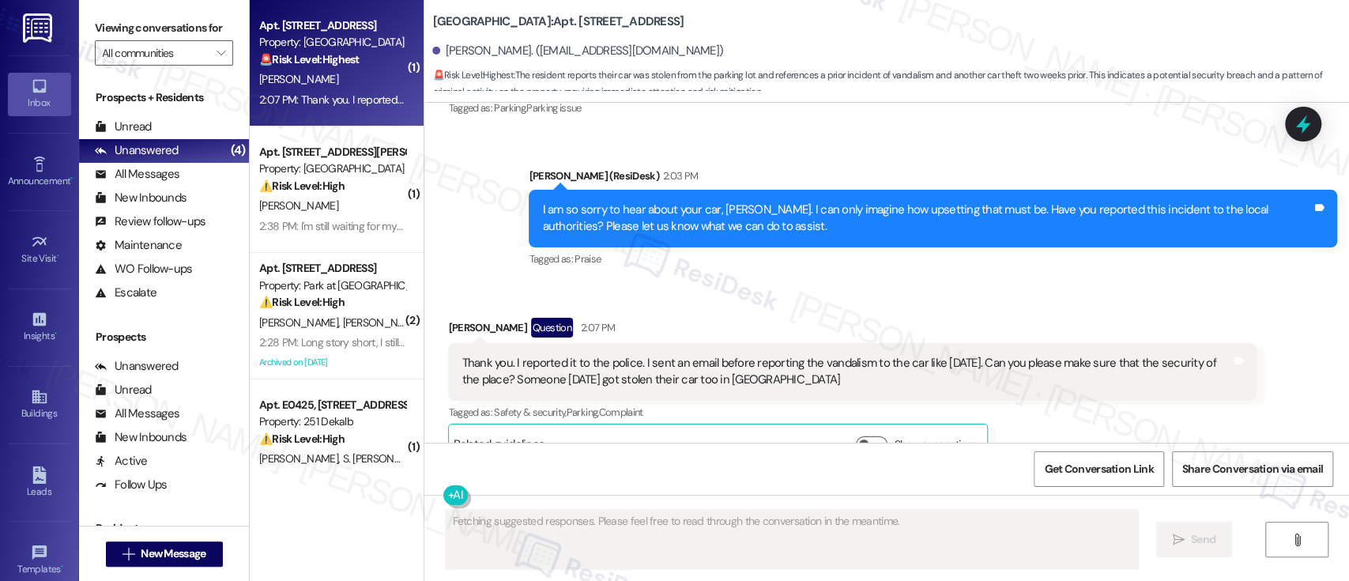
click at [1049, 282] on div "Received via SMS [PERSON_NAME] Question 2:07 PM Thank you. I reported it to the…" at bounding box center [886, 379] width 925 height 194
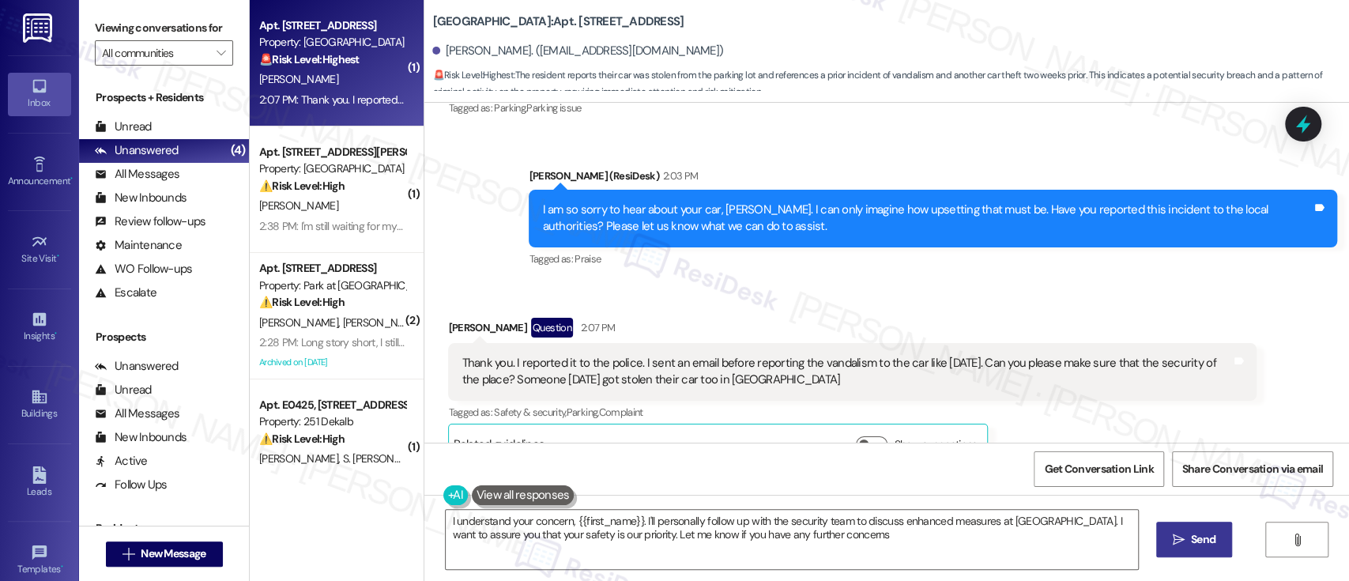
type textarea "I understand your concern, {{first_name}}. I'll personally follow up with the s…"
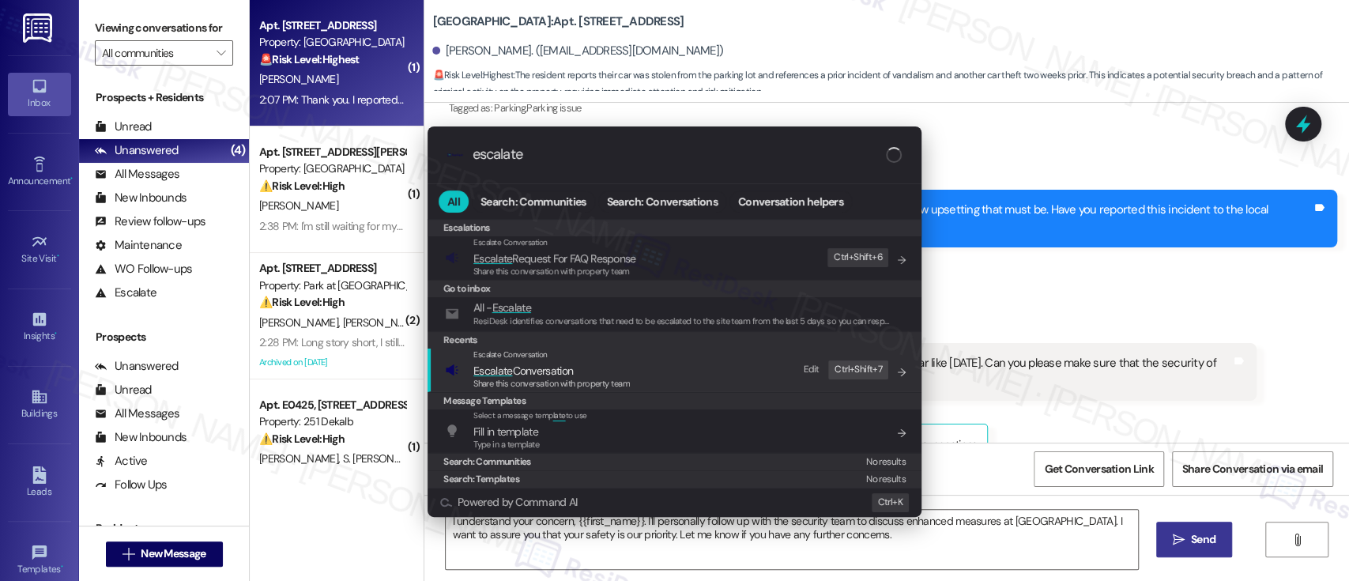
type input "escalate"
click at [582, 371] on span "Escalate Conversation" at bounding box center [551, 370] width 156 height 17
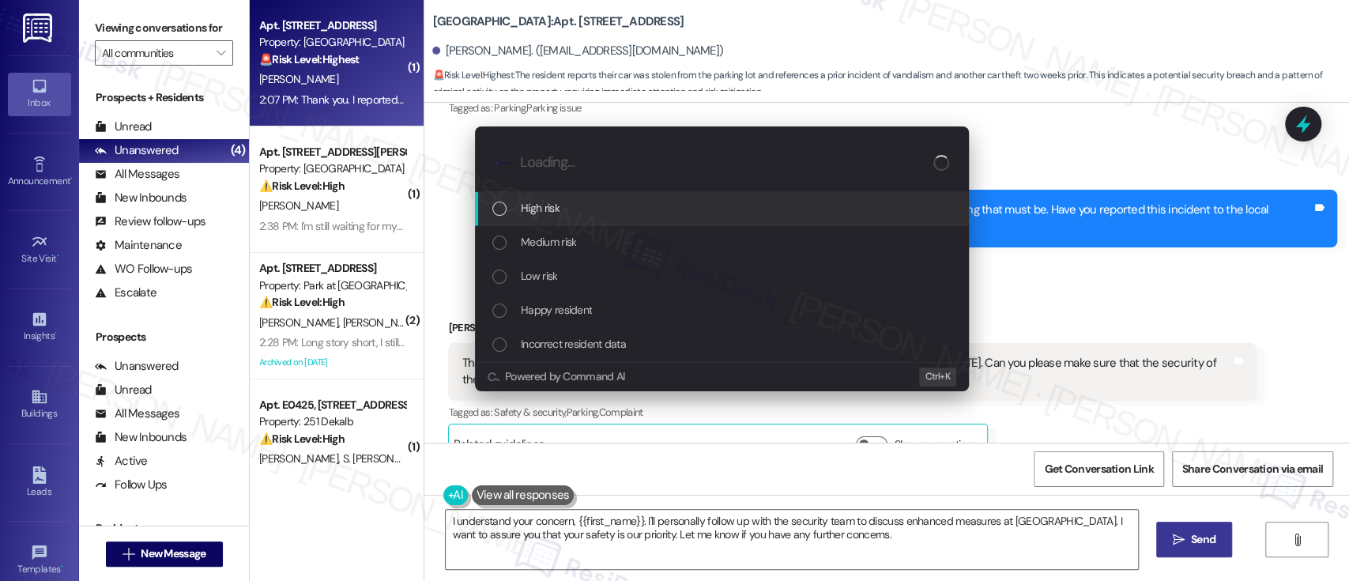
drag, startPoint x: 574, startPoint y: 210, endPoint x: 578, endPoint y: 239, distance: 28.7
click at [573, 209] on div "High risk" at bounding box center [723, 207] width 462 height 17
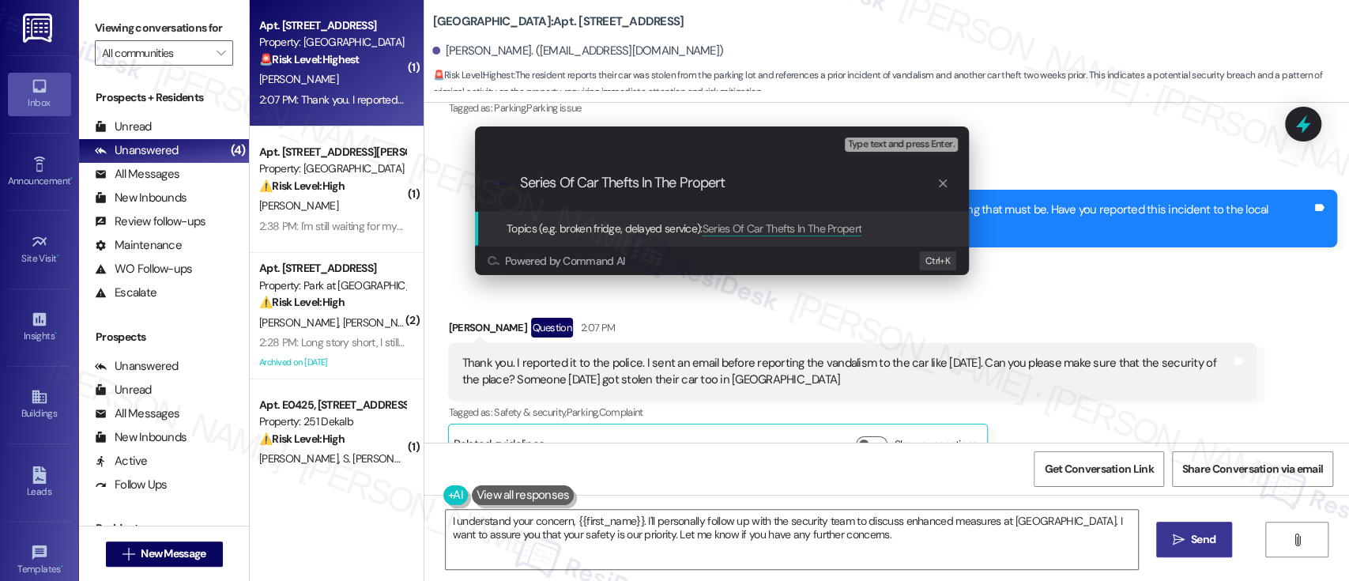
type input "Series Of Car Thefts In The Property"
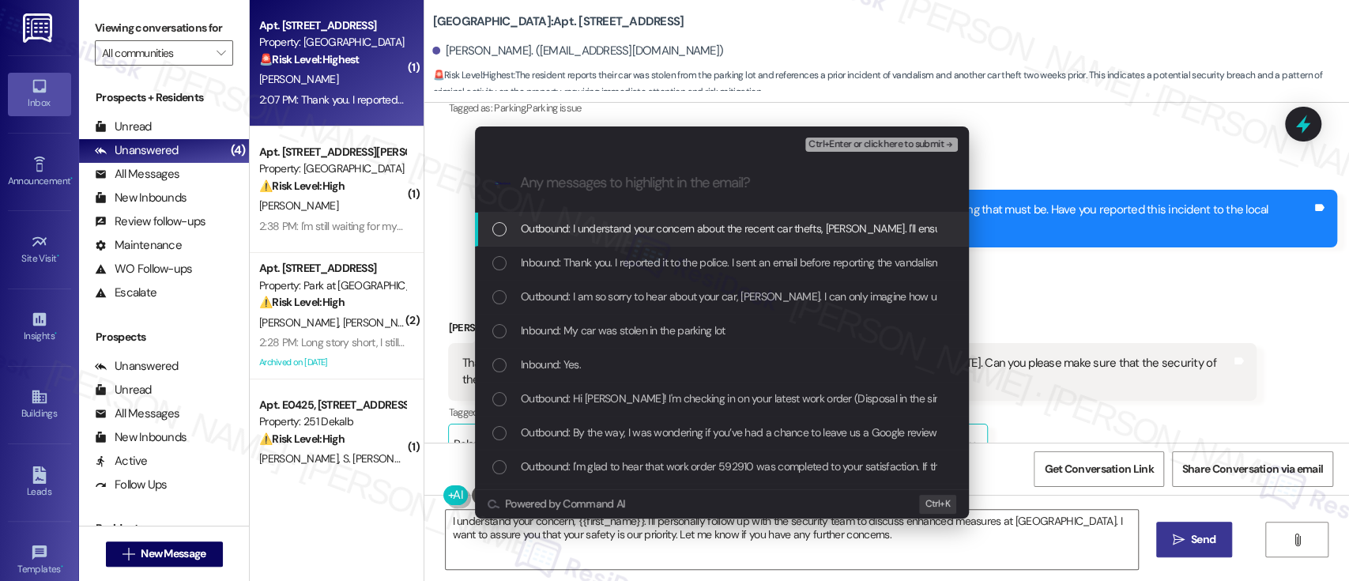
click at [598, 266] on span "Inbound: Thank you. I reported it to the police. I sent an email before reporti…" at bounding box center [1059, 262] width 1077 height 17
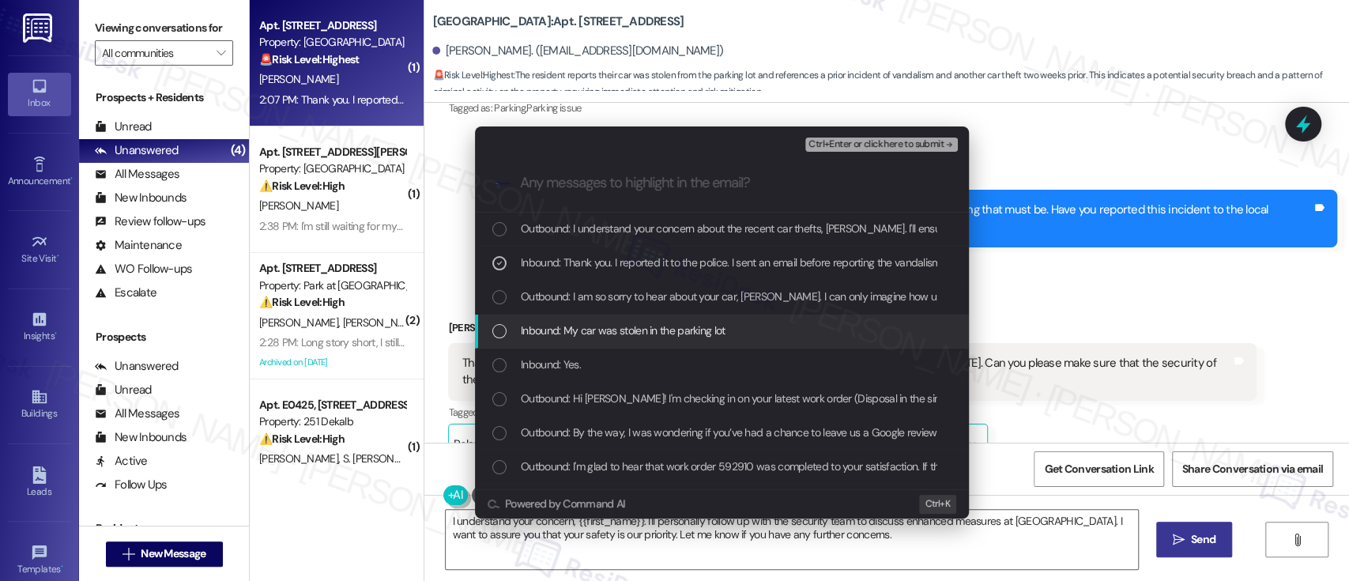
click at [660, 337] on span "Inbound: My car was stolen in the parking lot" at bounding box center [623, 330] width 205 height 17
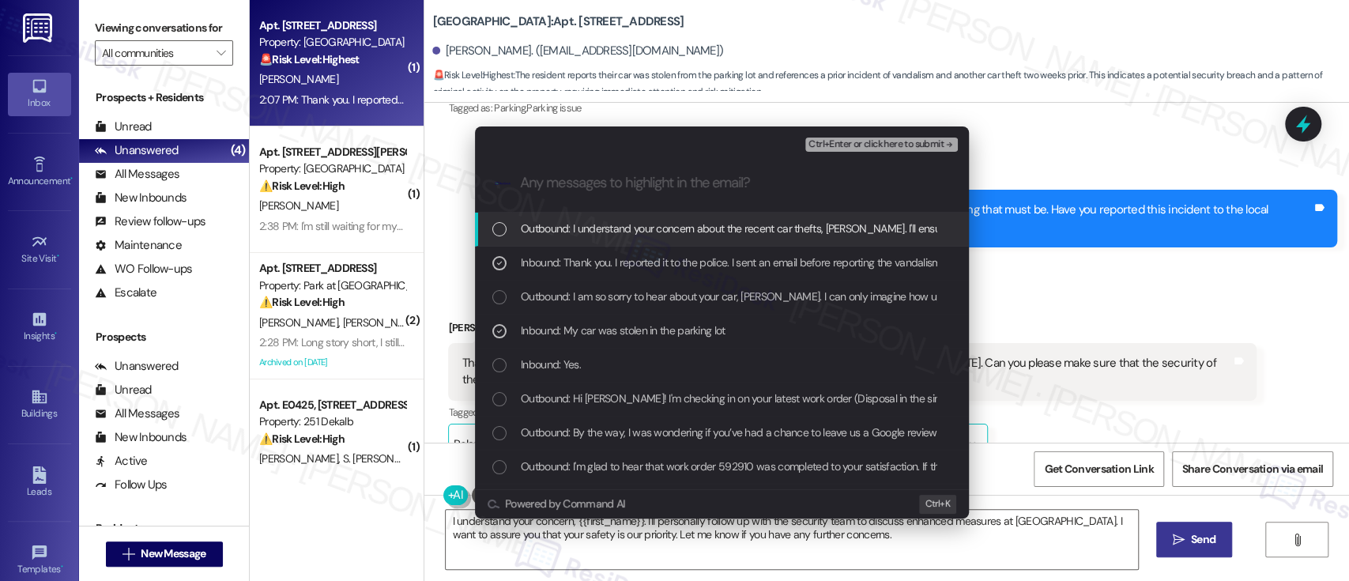
click at [859, 144] on span "Ctrl+Enter or click here to submit" at bounding box center [875, 144] width 135 height 11
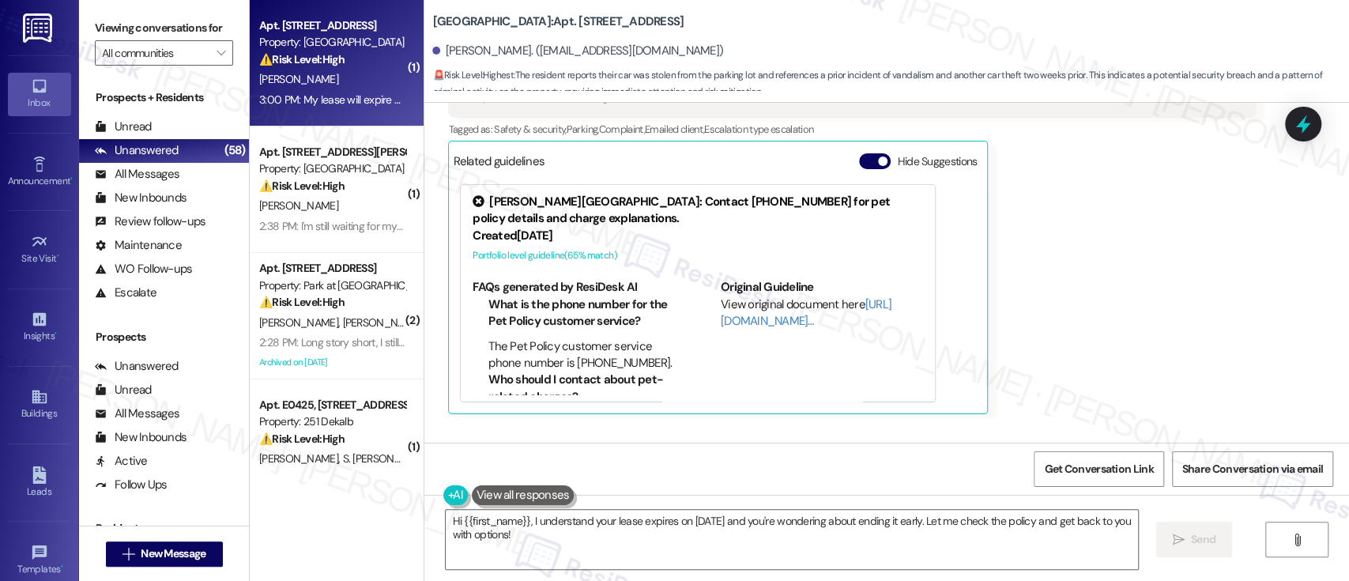
scroll to position [8745, 0]
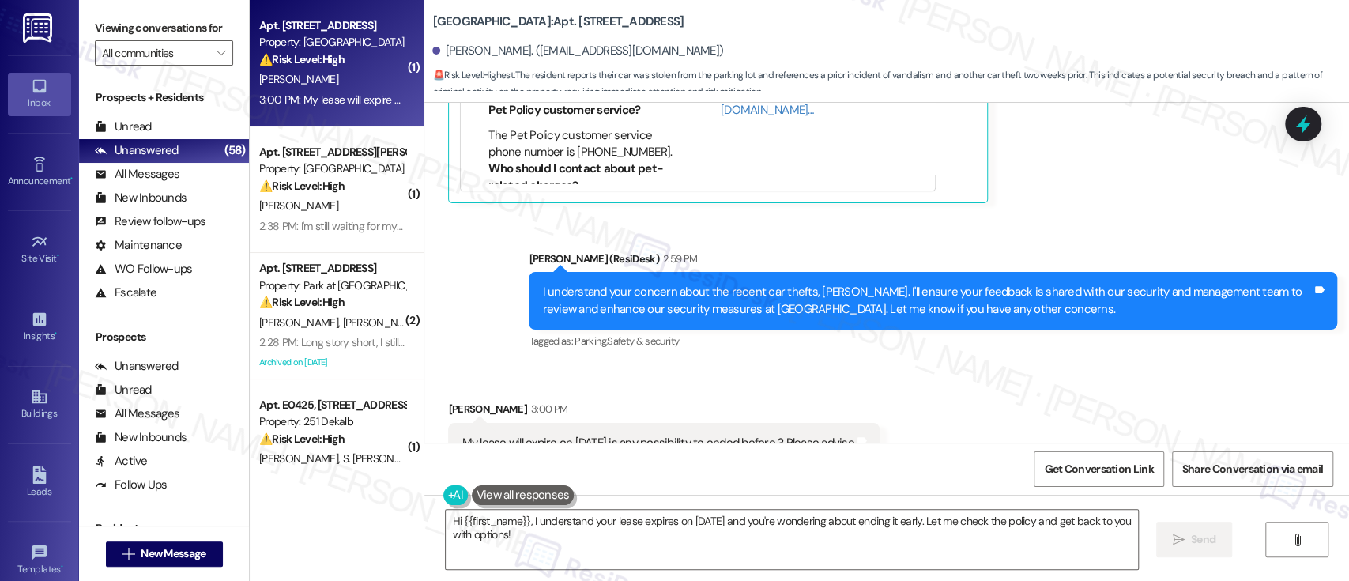
click at [1151, 365] on div "Received via SMS [PERSON_NAME] 3:00 PM My lease will expire on [DATE] is any po…" at bounding box center [886, 420] width 925 height 110
click at [1203, 365] on div "Received via SMS [PERSON_NAME] 3:00 PM My lease will expire on [DATE] is any po…" at bounding box center [886, 420] width 925 height 110
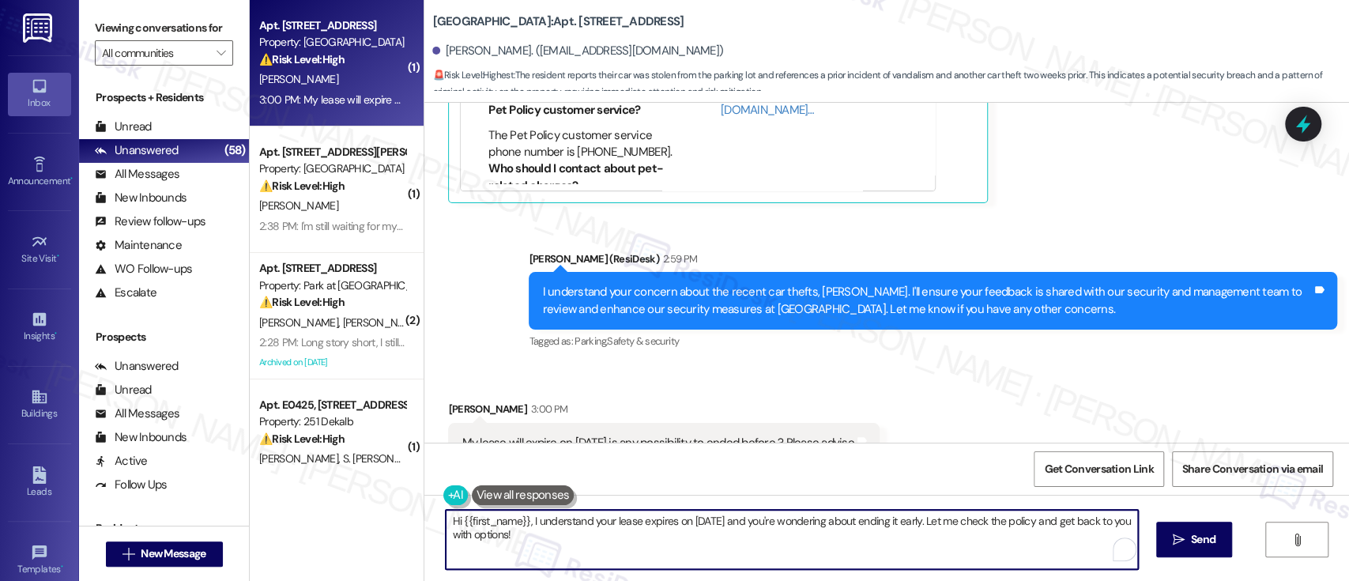
click at [887, 546] on textarea "Hi {{first_name}}, I understand your lease expires on [DATE] and you're wonderi…" at bounding box center [792, 539] width 692 height 59
click at [947, 526] on textarea "Hi {{first_name}}, I understand your lease expires on [DATE] and you're wonderi…" at bounding box center [789, 539] width 692 height 59
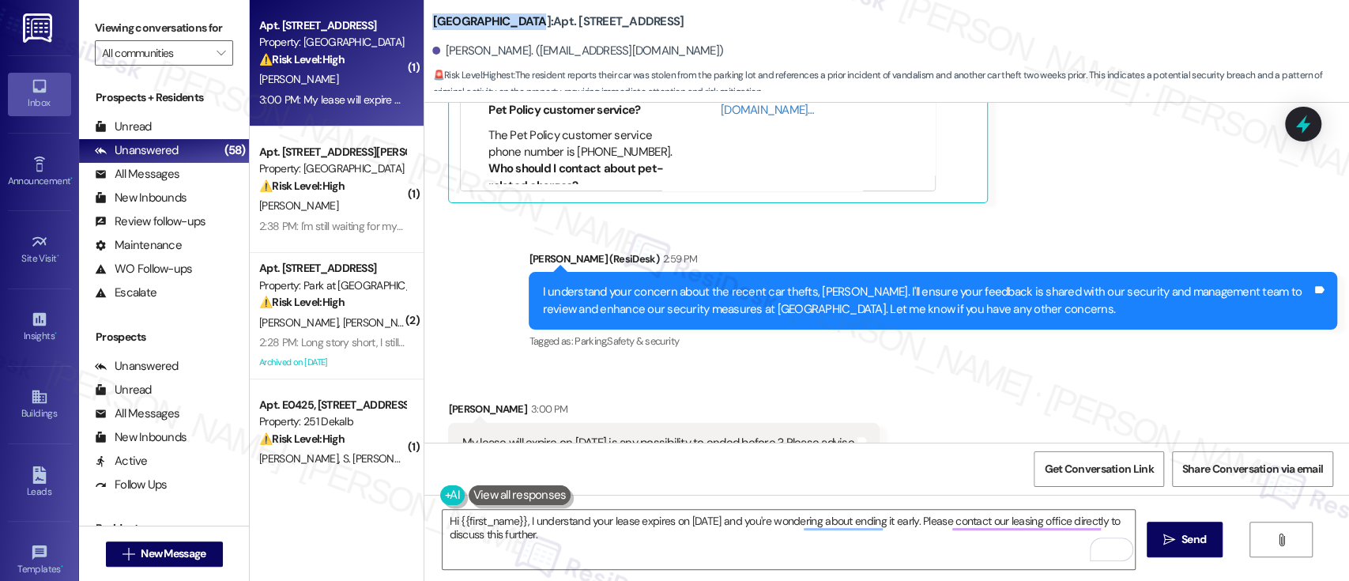
drag, startPoint x: 514, startPoint y: 19, endPoint x: 420, endPoint y: 22, distance: 94.1
click at [424, 22] on div "[GEOGRAPHIC_DATA]: Apt. A213, [STREET_ADDRESS] [PERSON_NAME]. ([EMAIL_ADDRESS][…" at bounding box center [886, 47] width 925 height 87
copy b "[GEOGRAPHIC_DATA]"
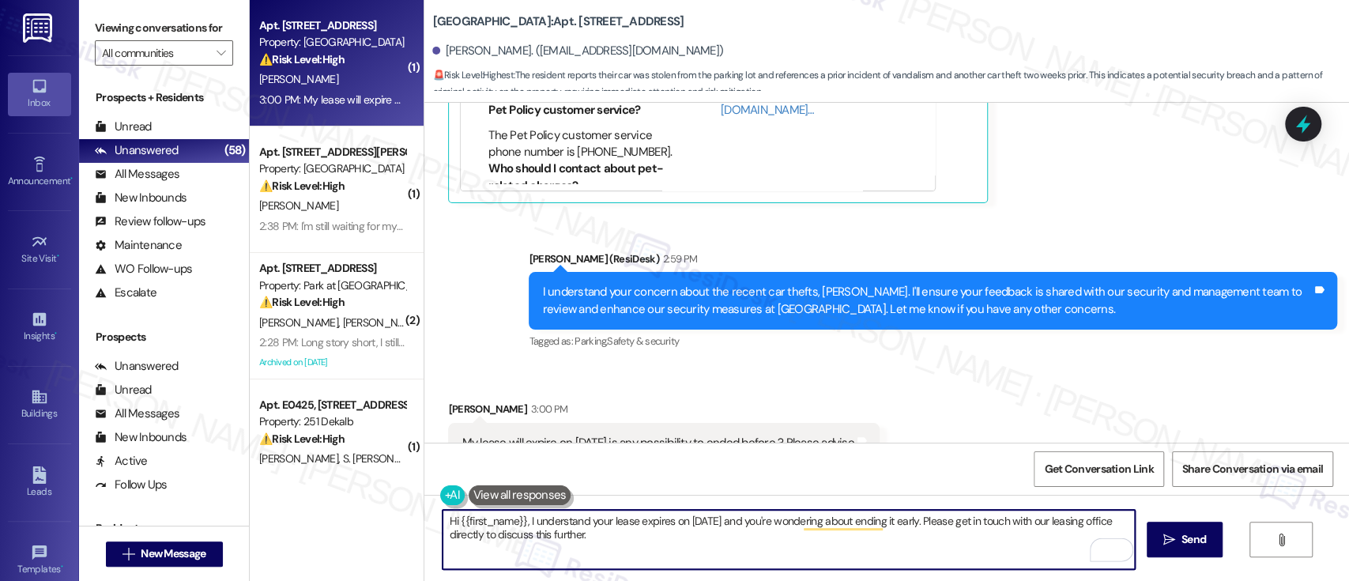
click at [645, 537] on textarea "Hi {{first_name}}, I understand your lease expires on [DATE] and you're wonderi…" at bounding box center [789, 539] width 692 height 59
drag, startPoint x: 518, startPoint y: 525, endPoint x: 371, endPoint y: 511, distance: 148.5
click at [371, 511] on div "( 1 ) Apt. A213, [STREET_ADDRESS] Property: [GEOGRAPHIC_DATA] ⚠️ Risk Level: Hi…" at bounding box center [799, 290] width 1099 height 581
type textarea "I understand your lease expires on [DATE] and you're wondering about ending it …"
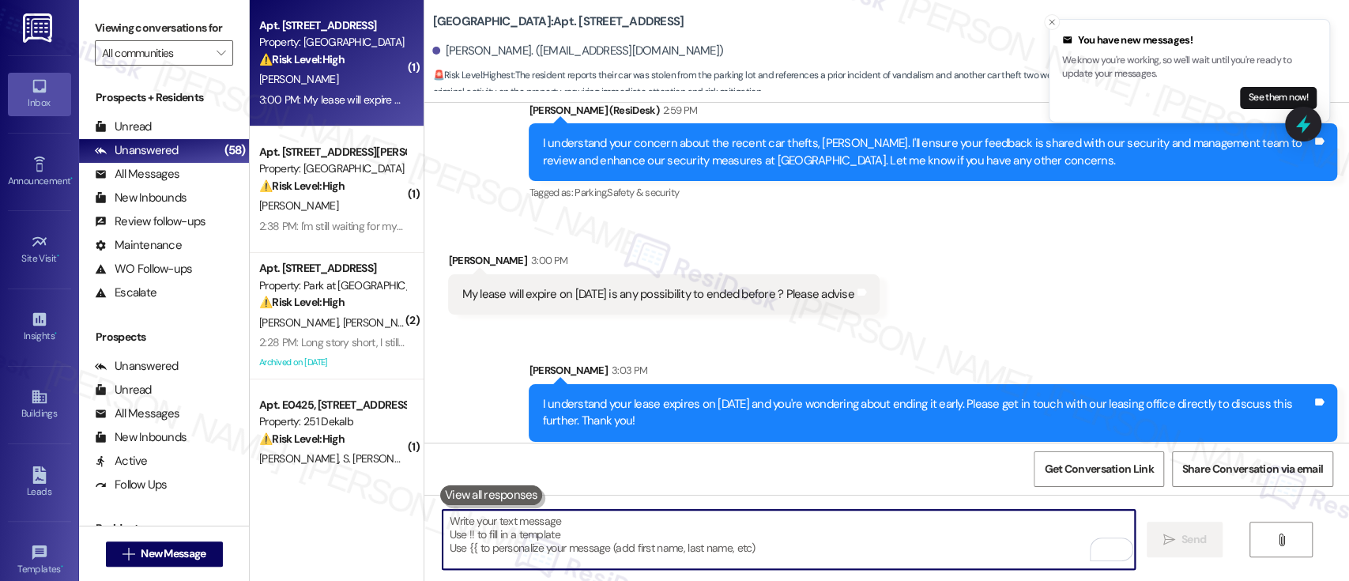
scroll to position [8999, 0]
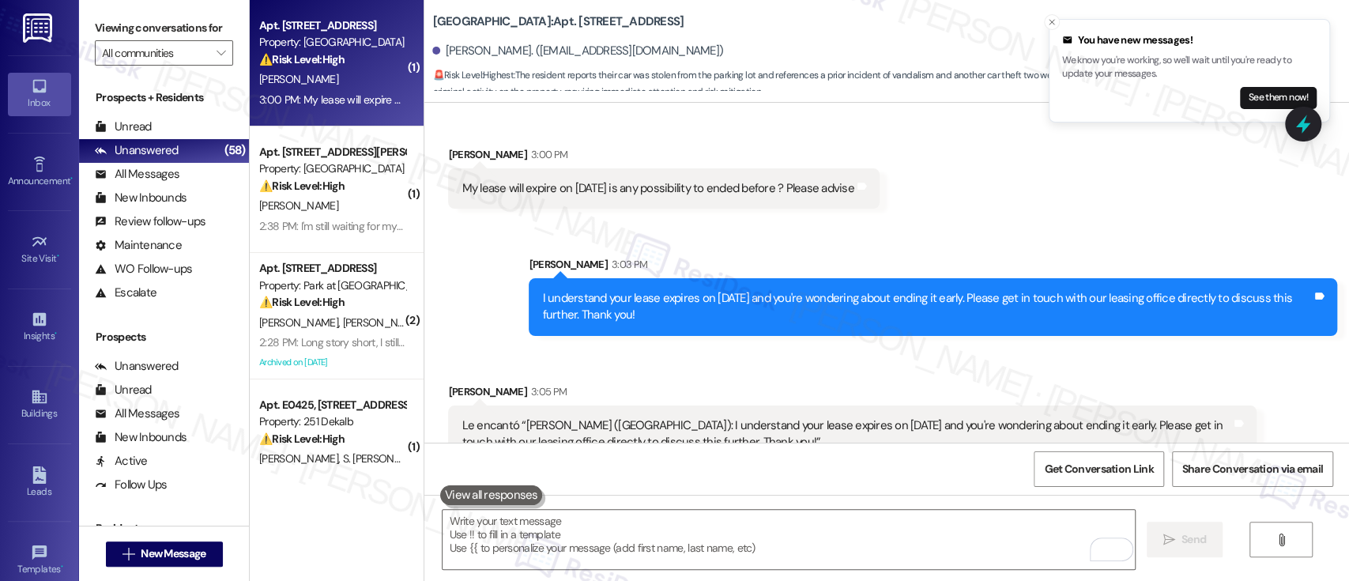
click at [1033, 371] on div "Received via SMS [PERSON_NAME] 3:05 PM Le encantó “[PERSON_NAME] ([GEOGRAPHIC_D…" at bounding box center [852, 423] width 832 height 104
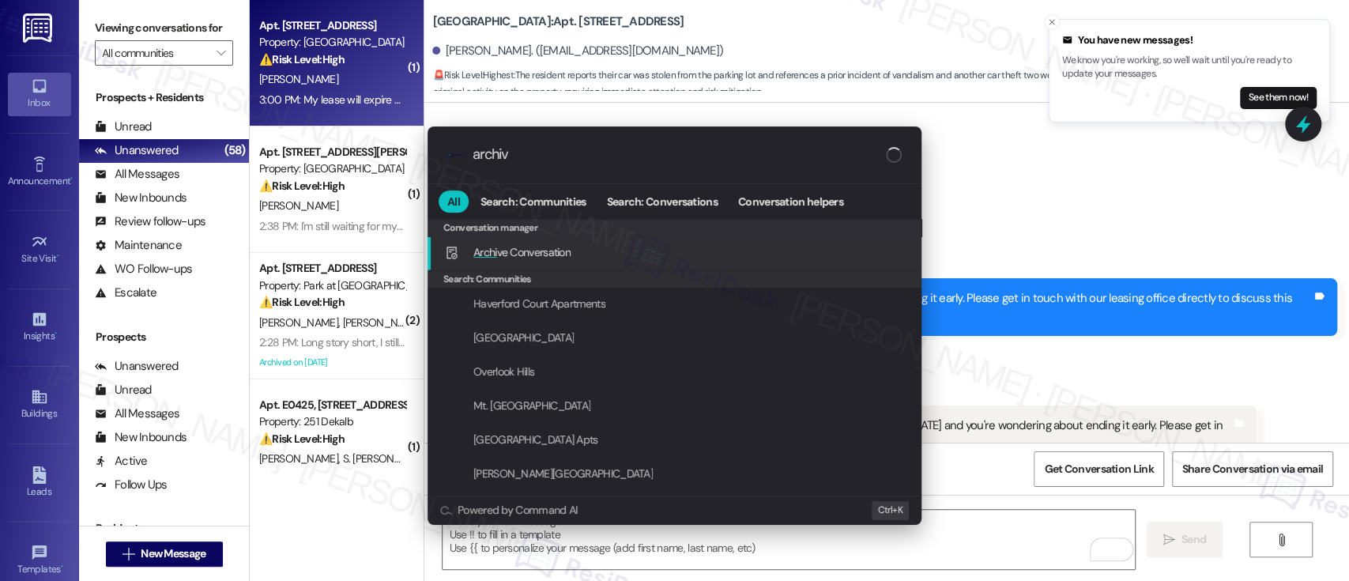
type input "archive"
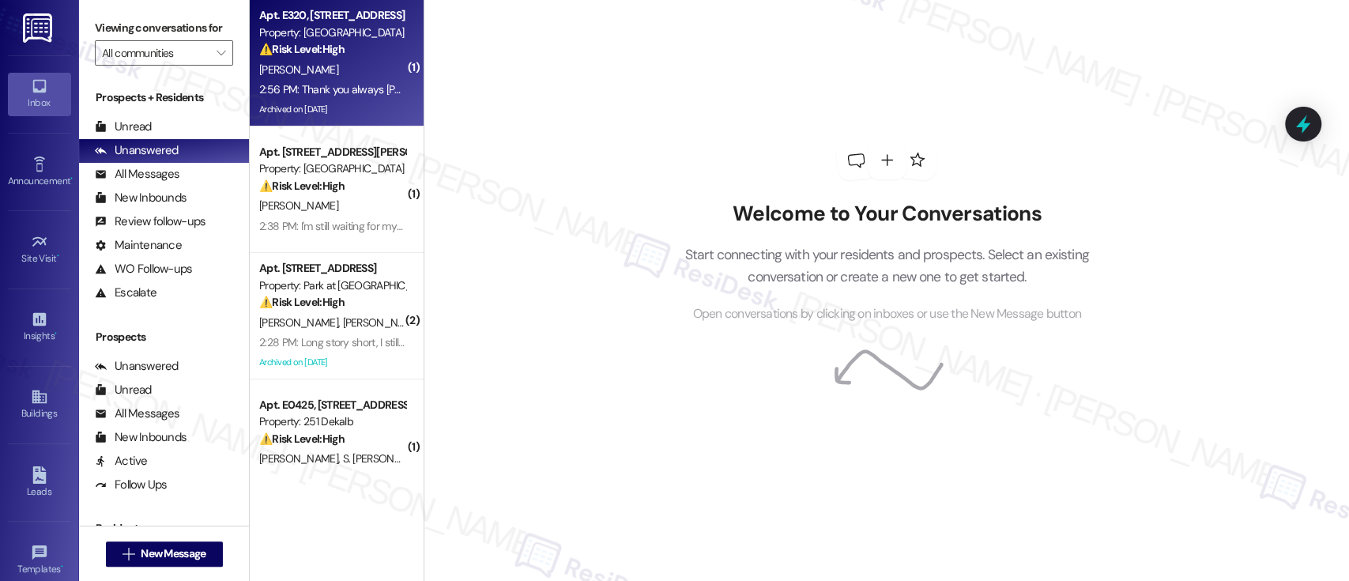
click at [355, 55] on div "⚠️ Risk Level: High The resident reports seeing mice and is unsure if the exter…" at bounding box center [332, 49] width 146 height 17
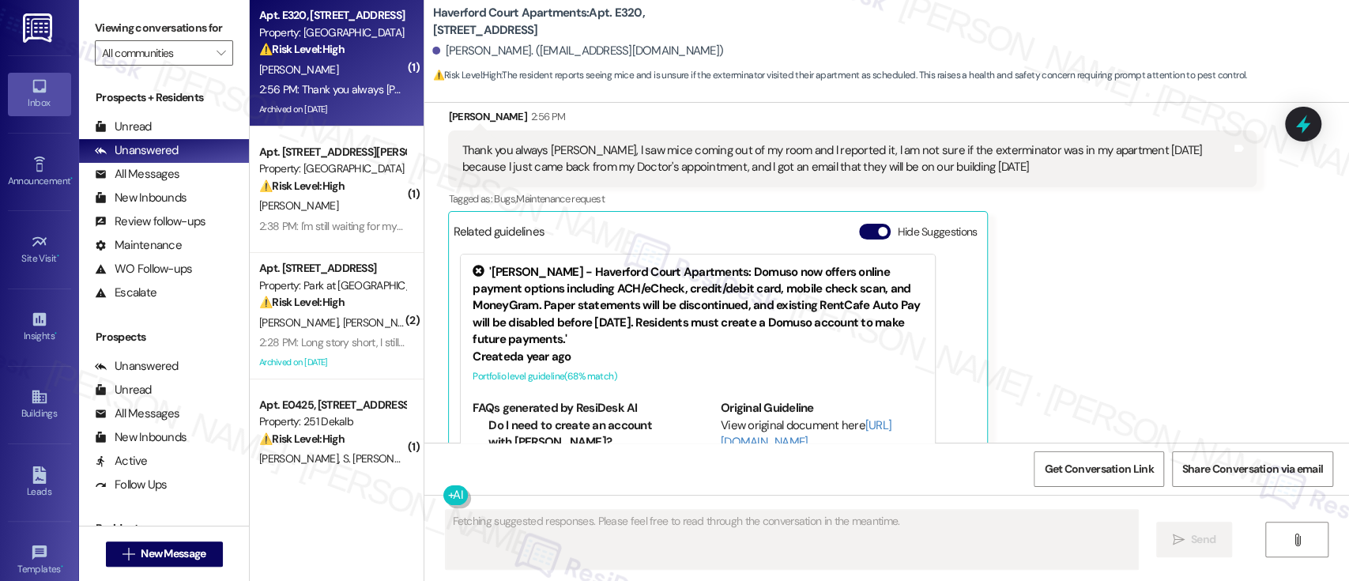
scroll to position [8293, 0]
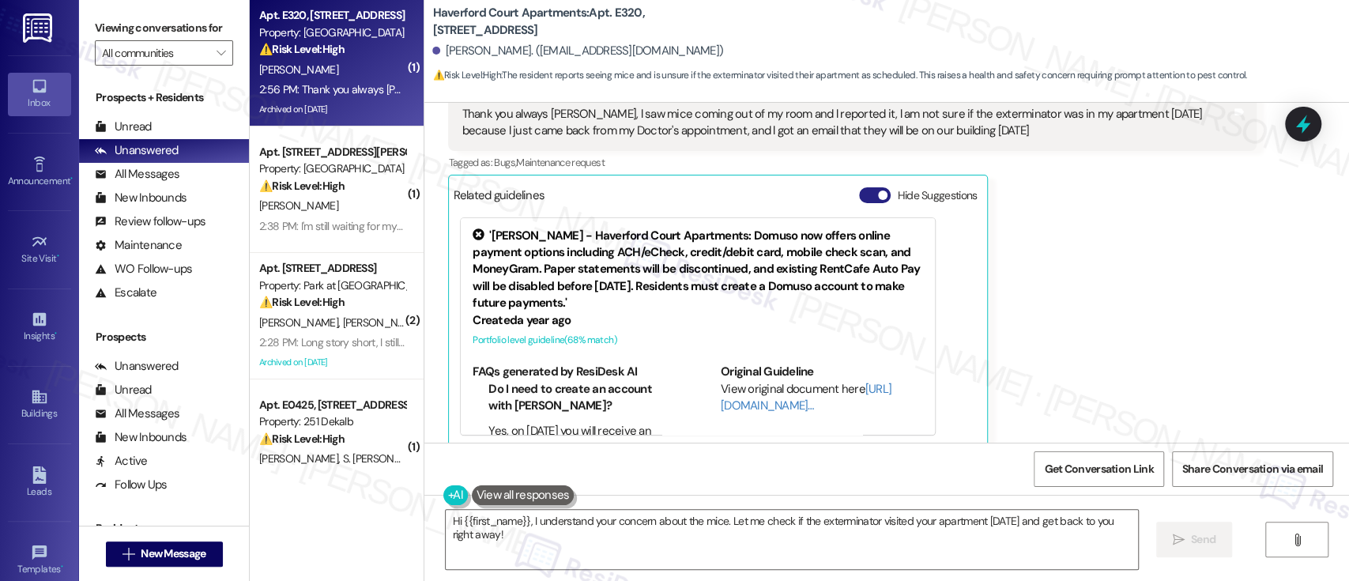
click at [860, 187] on button "Hide Suggestions" at bounding box center [875, 195] width 32 height 16
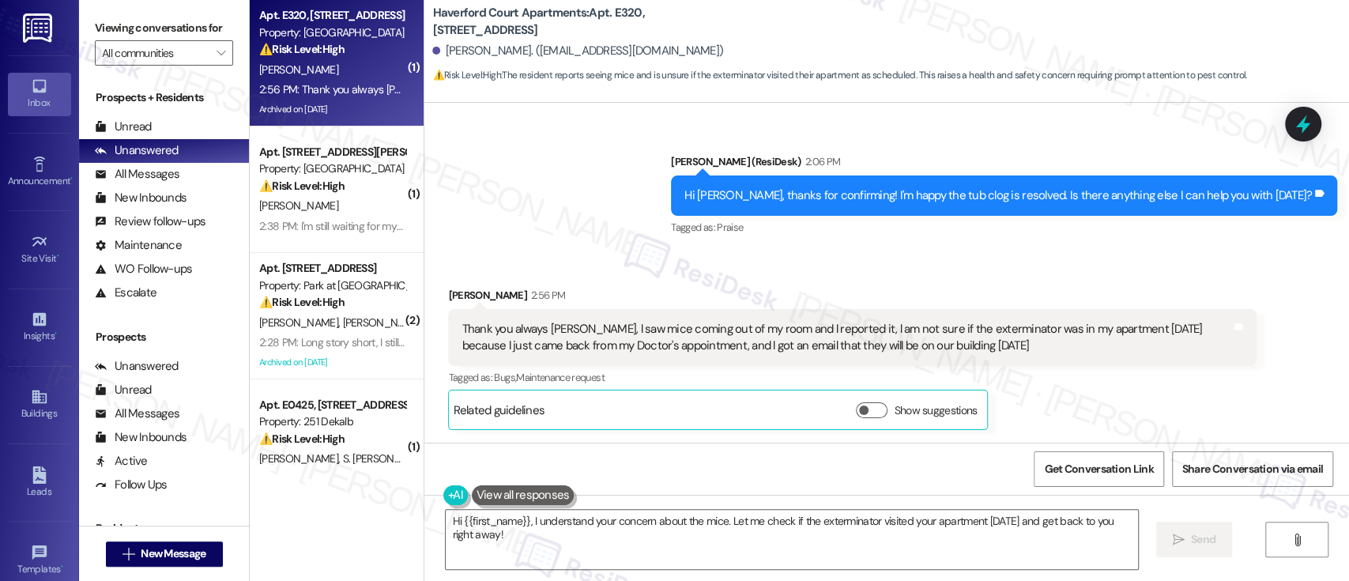
scroll to position [8061, 0]
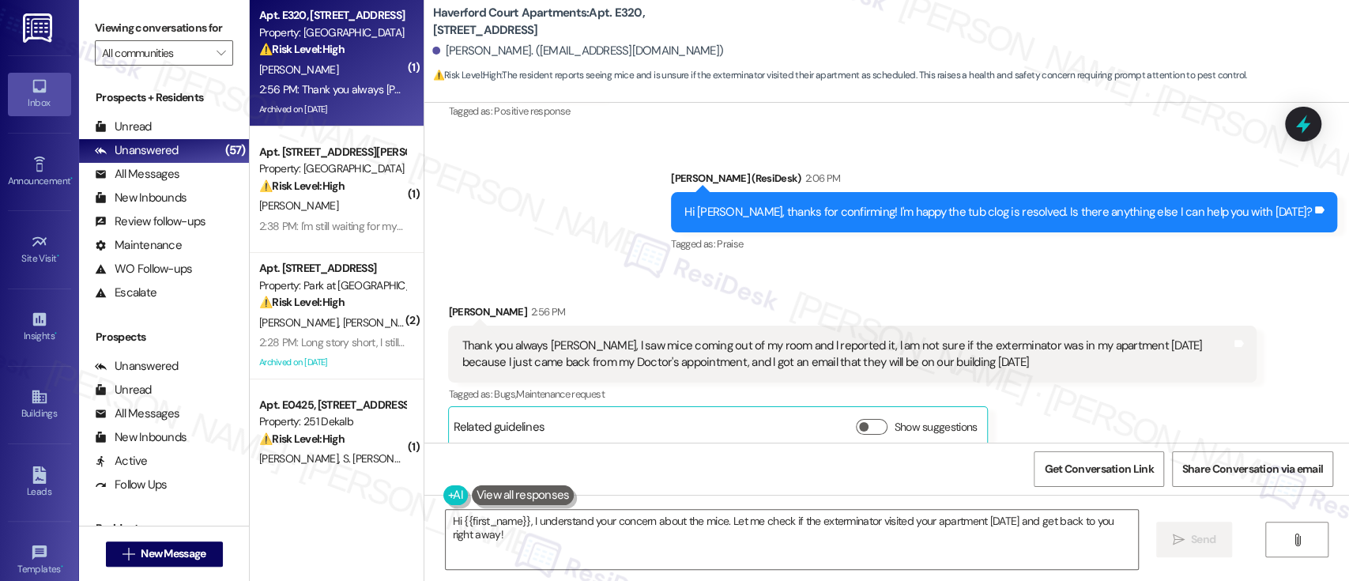
click at [527, 187] on div "Sent via SMS [PERSON_NAME] (ResiDesk) 2:06 PM Hi [PERSON_NAME], thanks for conf…" at bounding box center [886, 201] width 925 height 134
click at [985, 292] on div "Received via SMS [PERSON_NAME] 2:56 PM Thank you always [PERSON_NAME], l saw mi…" at bounding box center [852, 376] width 832 height 168
click at [538, 534] on textarea "Hi {{first_name}}, I understand your concern about the mice. Let me check if th…" at bounding box center [792, 539] width 692 height 59
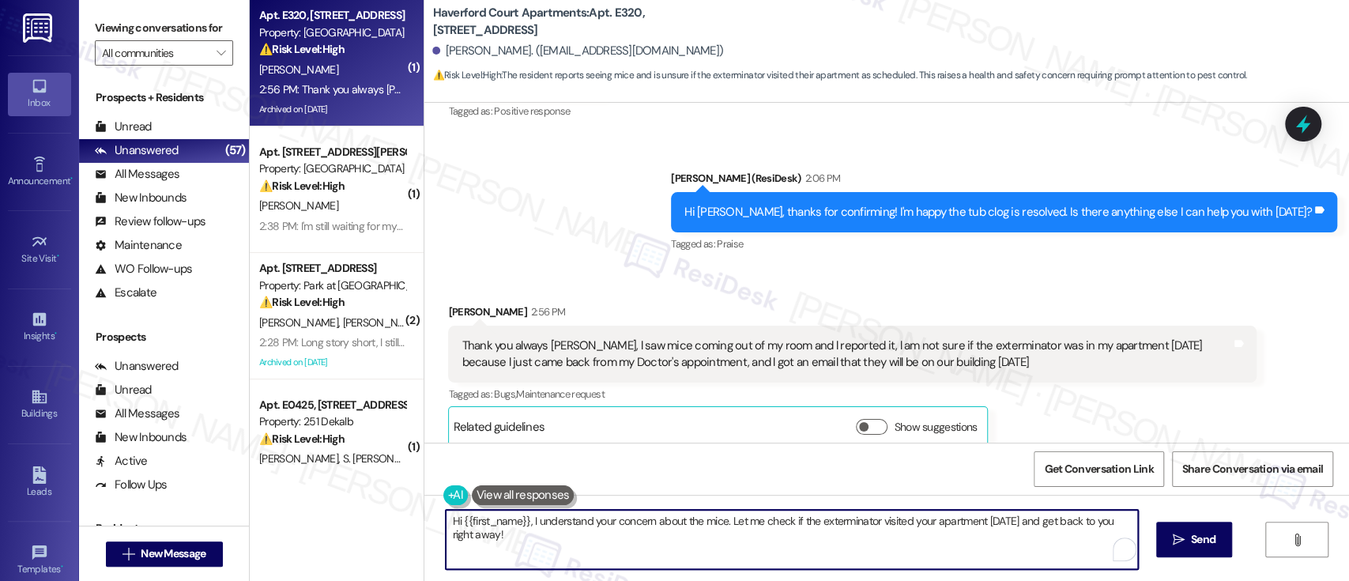
drag, startPoint x: 527, startPoint y: 544, endPoint x: 778, endPoint y: 576, distance: 252.6
click at [355, 507] on div "( 1 ) Apt. [STREET_ADDRESS] Property: [GEOGRAPHIC_DATA] Apartments ⚠️ Risk Leve…" at bounding box center [799, 290] width 1099 height 581
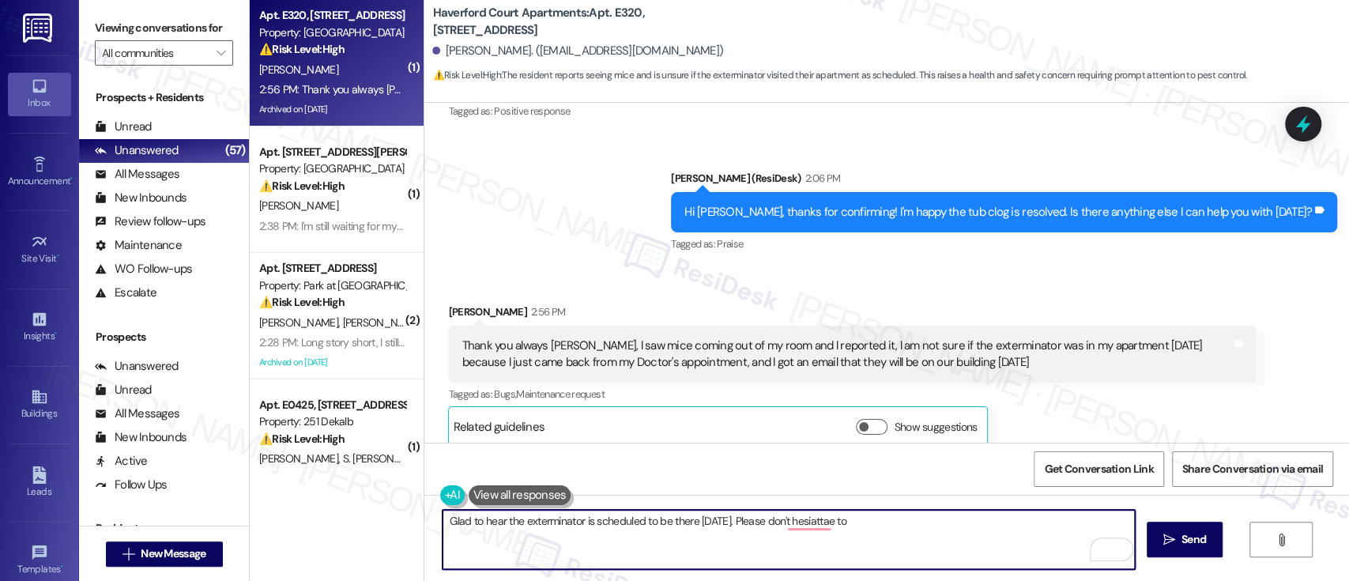
drag, startPoint x: 717, startPoint y: 520, endPoint x: 762, endPoint y: 518, distance: 45.1
click at [716, 521] on textarea "Glad to hear the exterminator is scheduled to be there [DATE]. Please don't hes…" at bounding box center [789, 539] width 692 height 59
type textarea "Glad to hear the exterminator is scheduled to be there [DATE] to address the pe…"
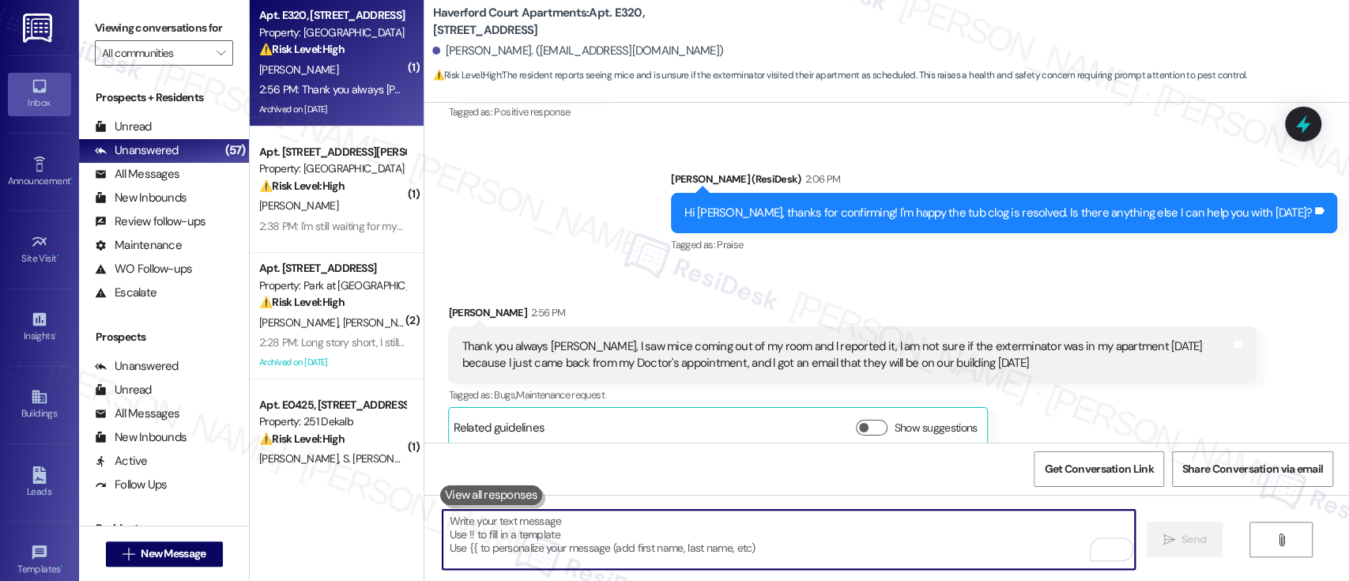
scroll to position [8188, 0]
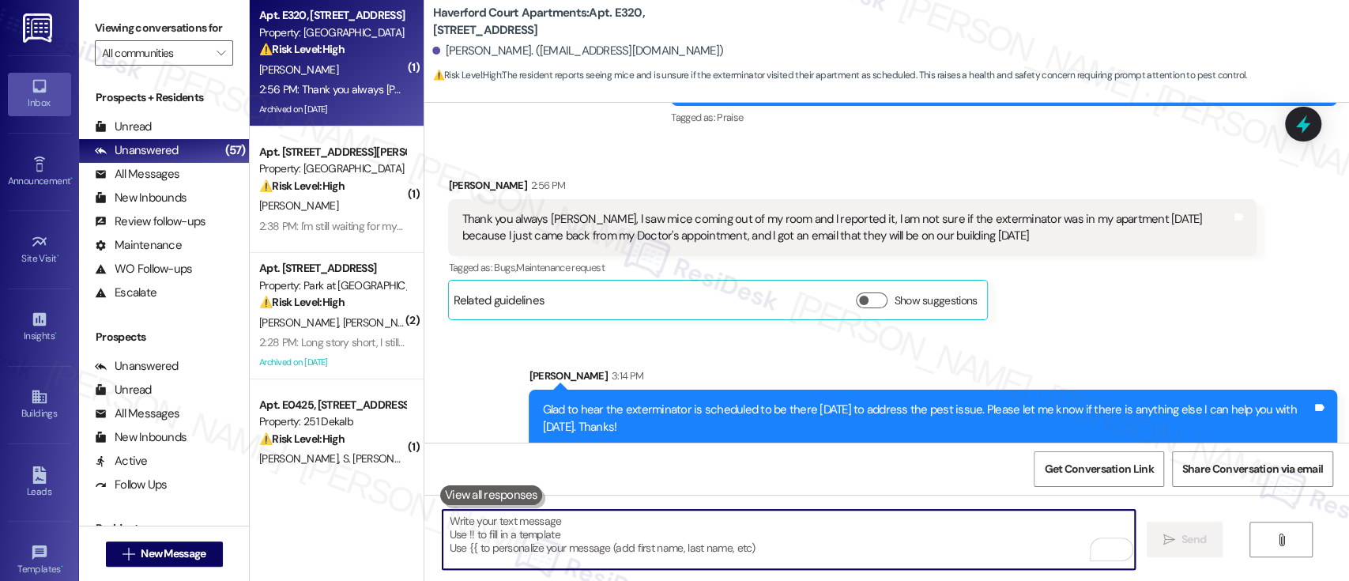
click at [1102, 332] on div "Sent via SMS [PERSON_NAME] 3:14 PM Glad to hear the exterminator is scheduled t…" at bounding box center [886, 395] width 925 height 127
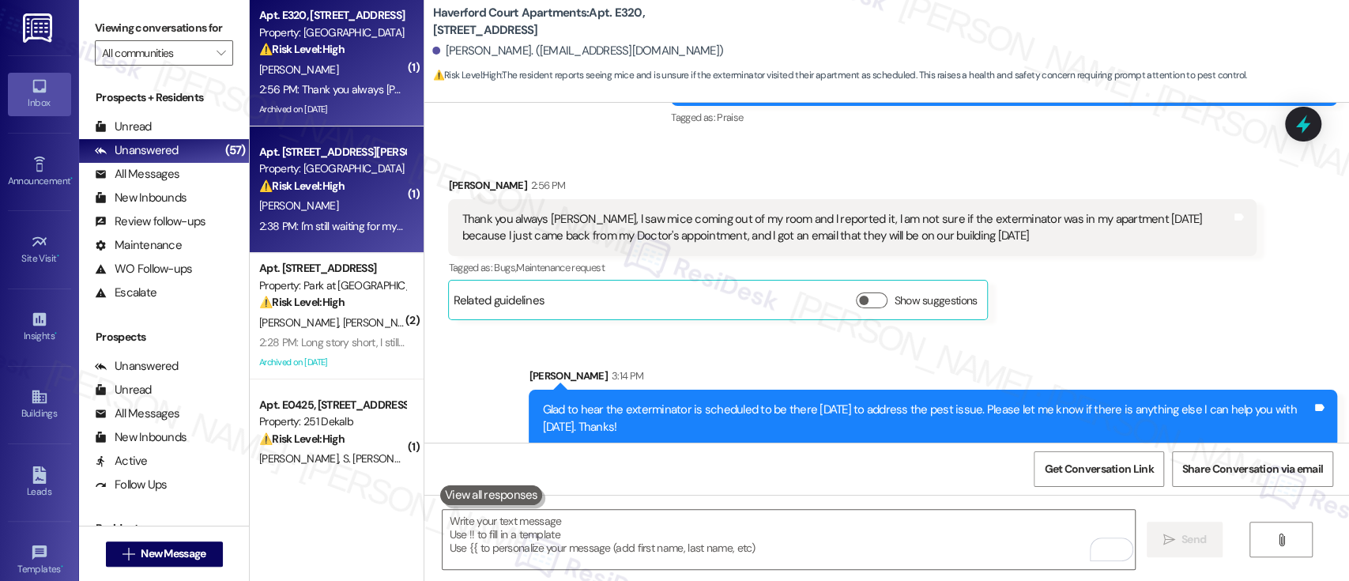
click at [306, 193] on strong "⚠️ Risk Level: High" at bounding box center [301, 186] width 85 height 14
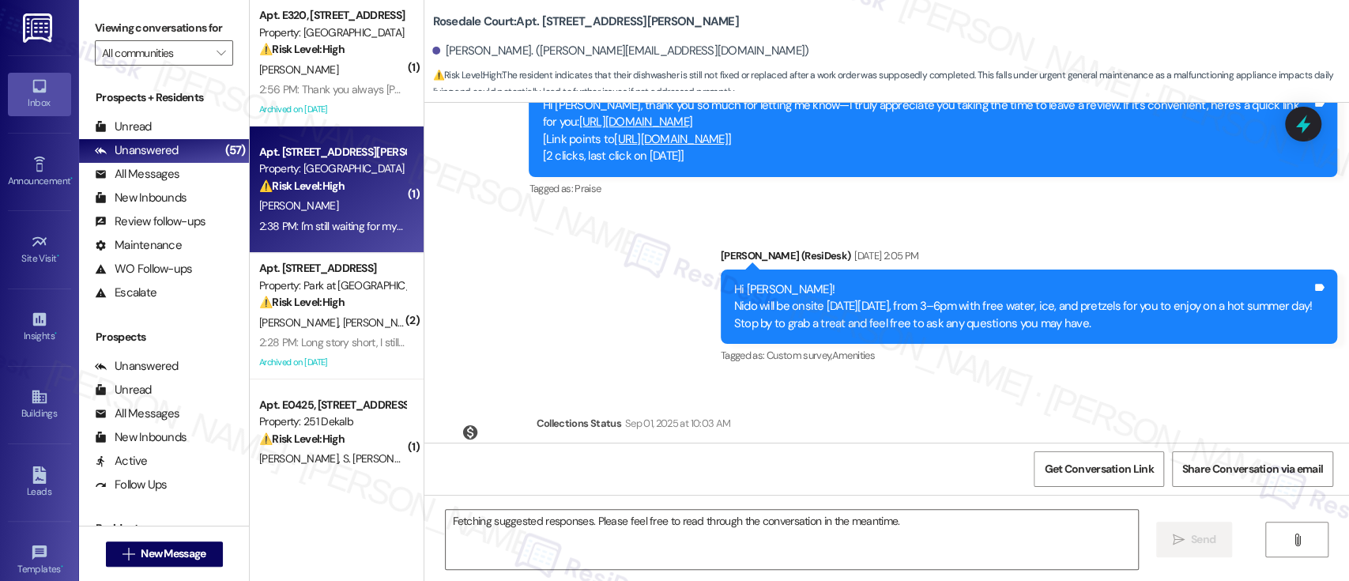
scroll to position [2657, 0]
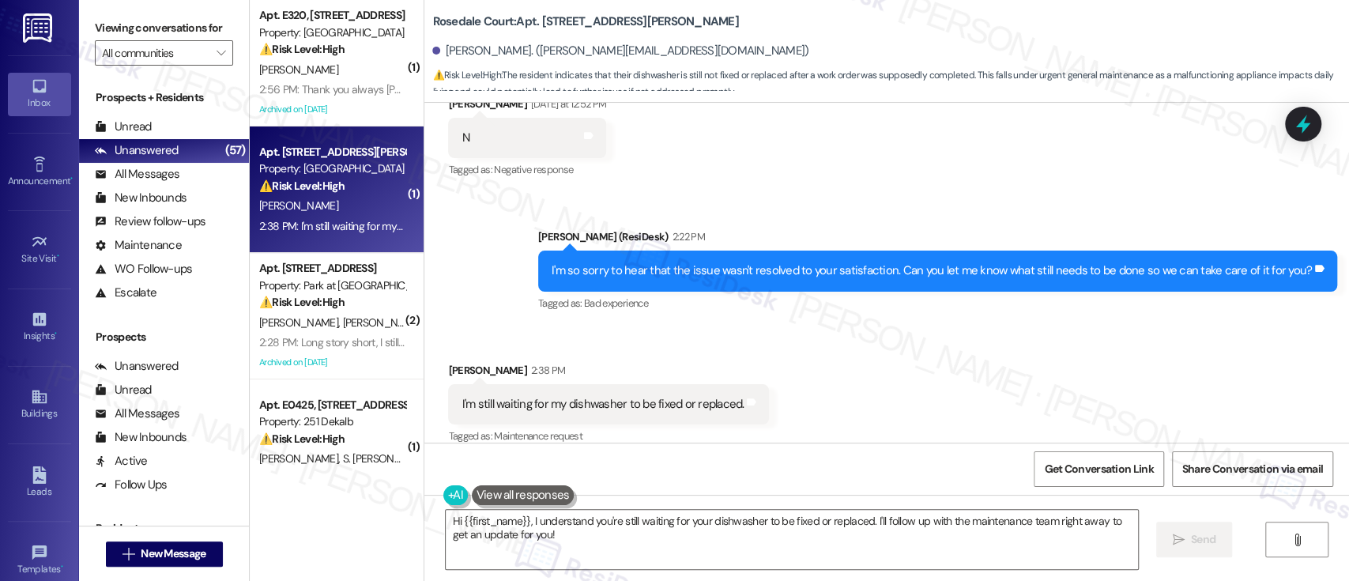
click at [736, 295] on div "Tagged as: Bad experience Click to highlight conversations about Bad experience" at bounding box center [937, 303] width 799 height 23
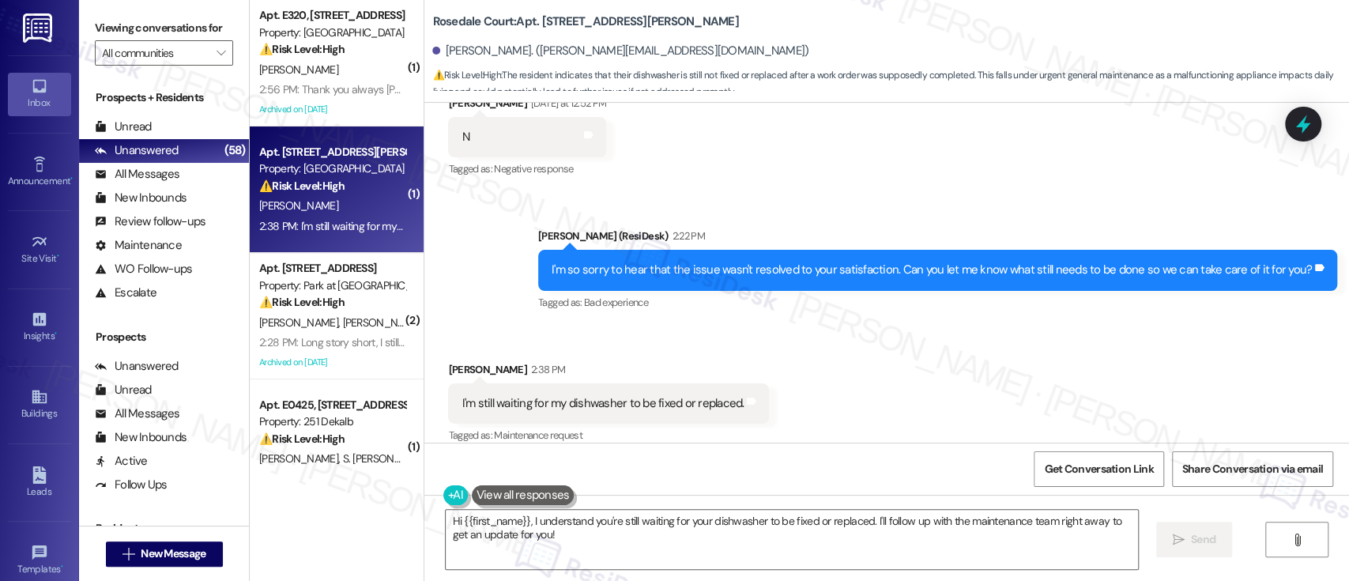
click at [891, 370] on div "Received via SMS Lisa Harkins 2:38 PM I'm still waiting for my dishwasher to be…" at bounding box center [886, 393] width 925 height 134
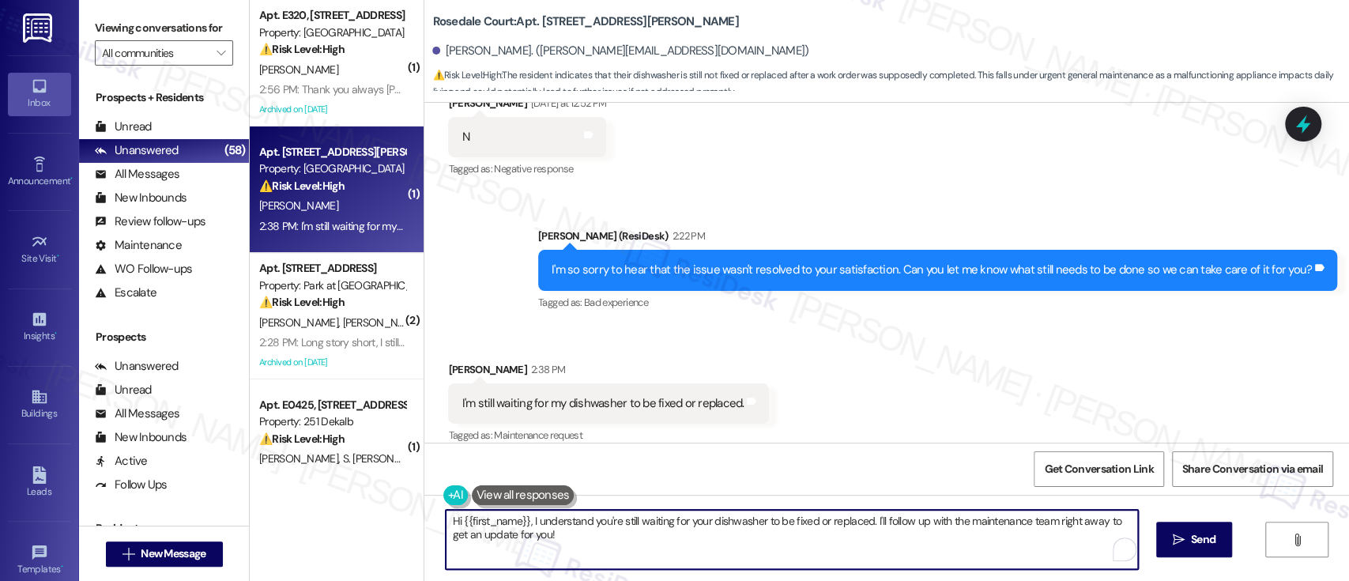
drag, startPoint x: 865, startPoint y: 522, endPoint x: 882, endPoint y: 558, distance: 40.0
click at [882, 558] on textarea "Hi {{first_name}}, I understand you're still waiting for your dishwasher to be …" at bounding box center [792, 539] width 692 height 59
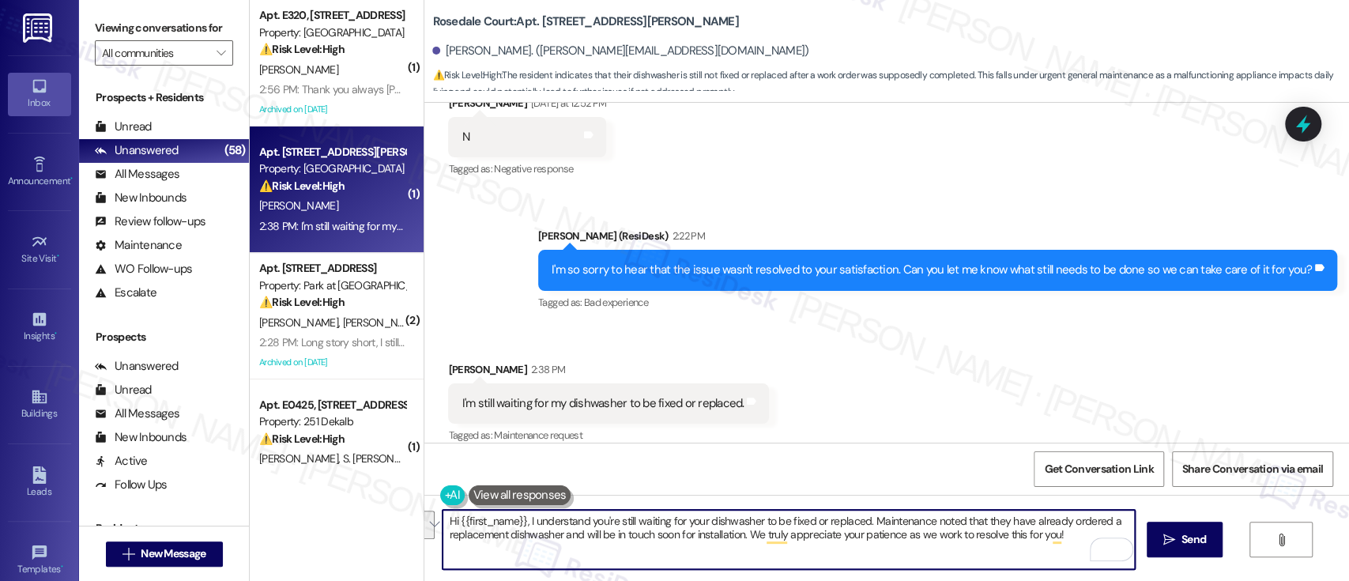
paste textarea "I understand you're still waiting for your dishwasher to be repaired or replace…"
type textarea "I understand you're still waiting for your dishwasher to be repaired or replace…"
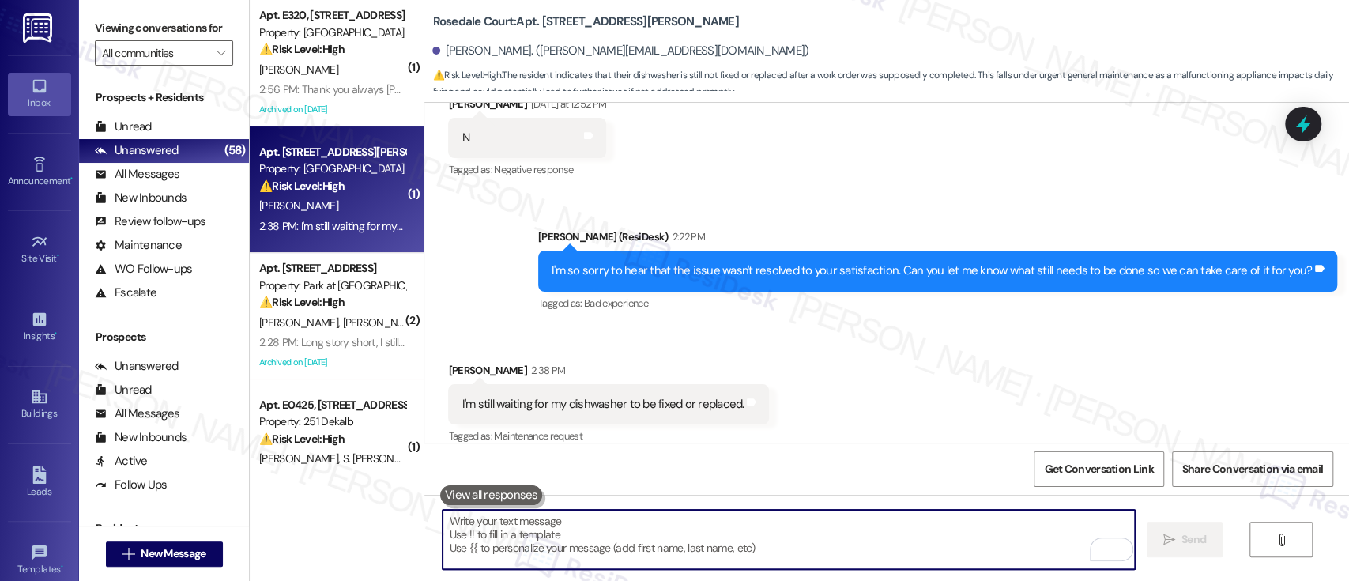
scroll to position [2785, 0]
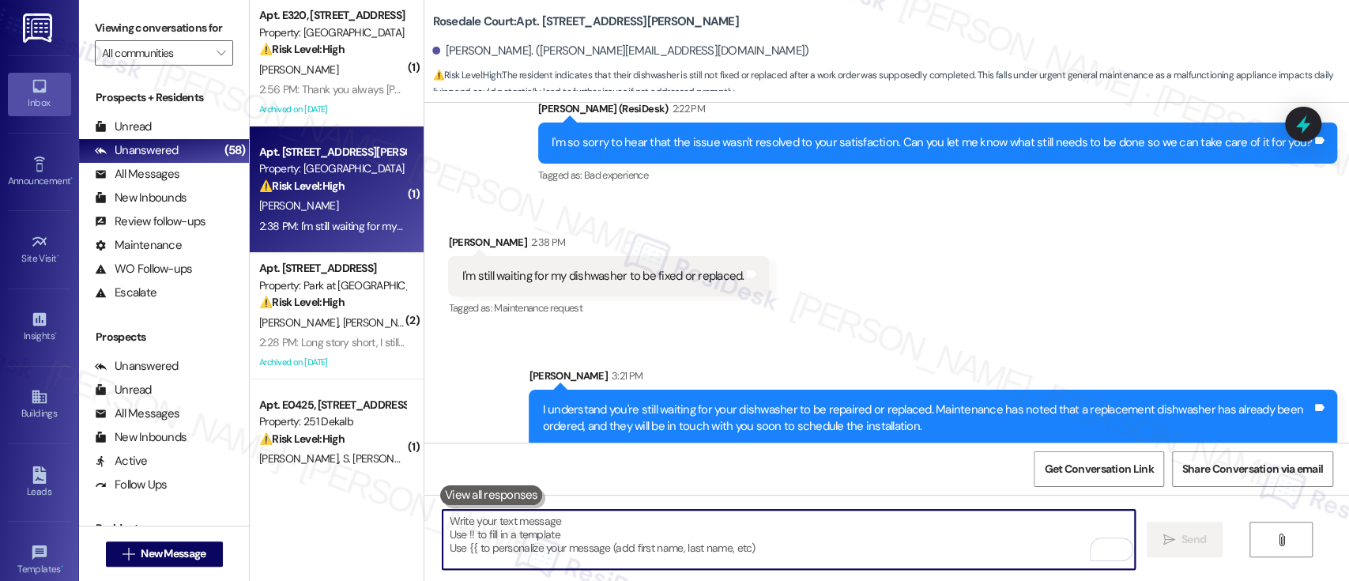
click at [899, 538] on textarea "To enrich screen reader interactions, please activate Accessibility in Grammarl…" at bounding box center [789, 539] width 692 height 59
paste textarea "We truly appreciate your patience as we work to get this resolved for you!"
type textarea "We truly appreciate your patience as we work to get this resolved for you!"
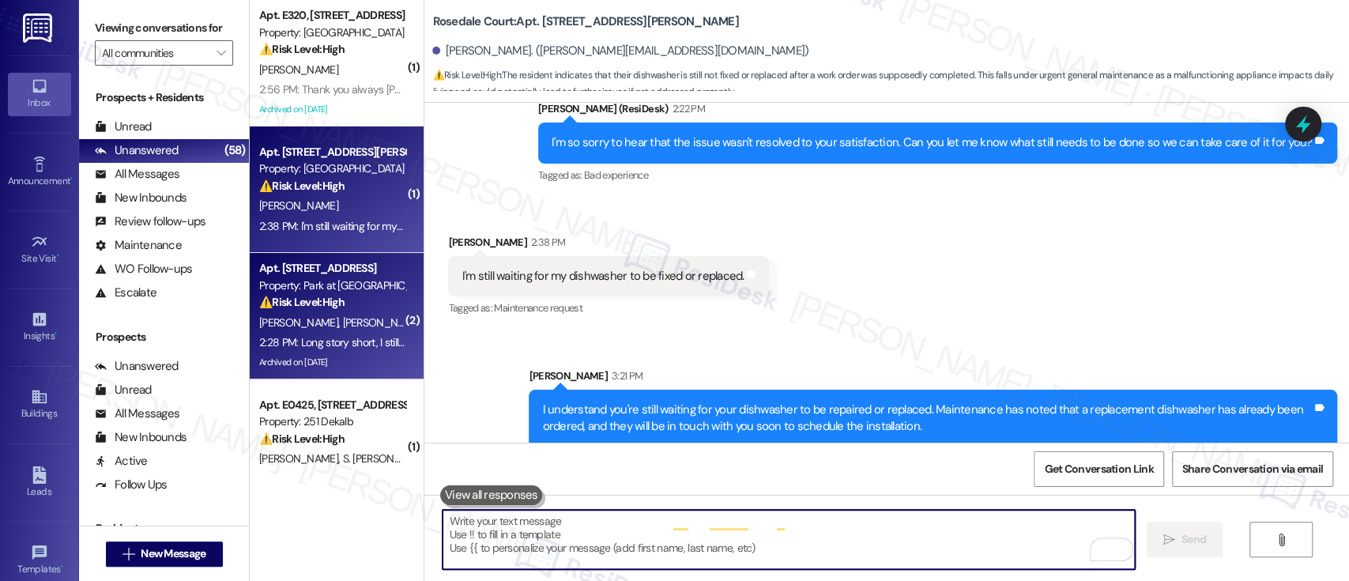
scroll to position [2657, 0]
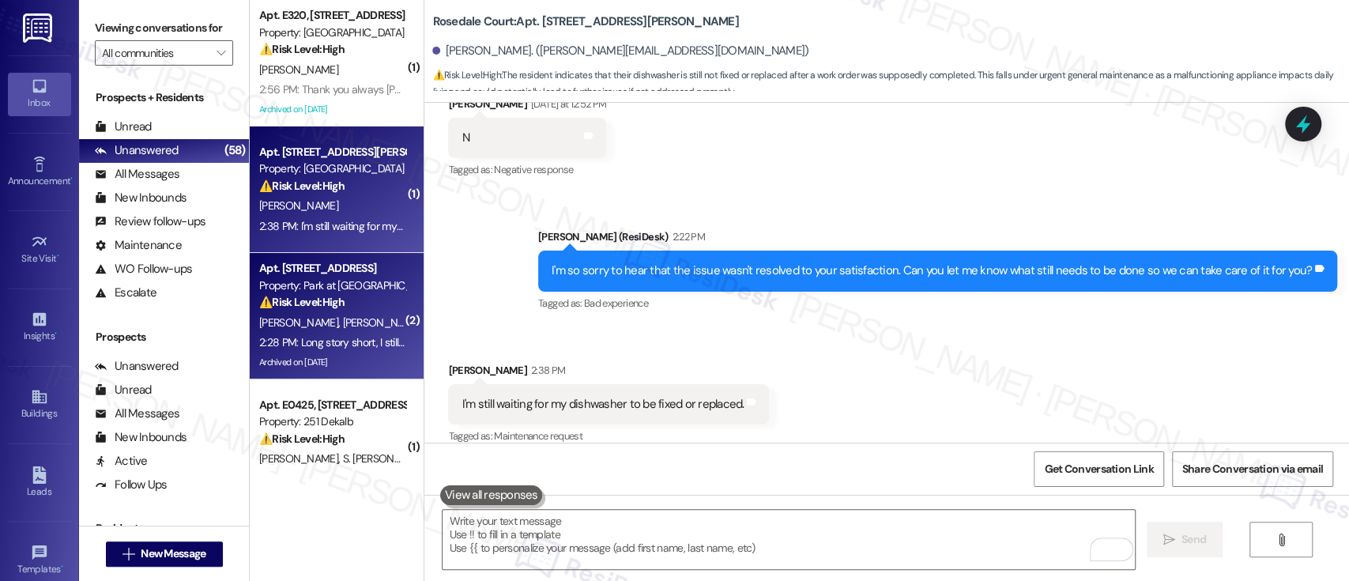
click at [341, 292] on div "Property: Park at [GEOGRAPHIC_DATA]" at bounding box center [332, 285] width 146 height 17
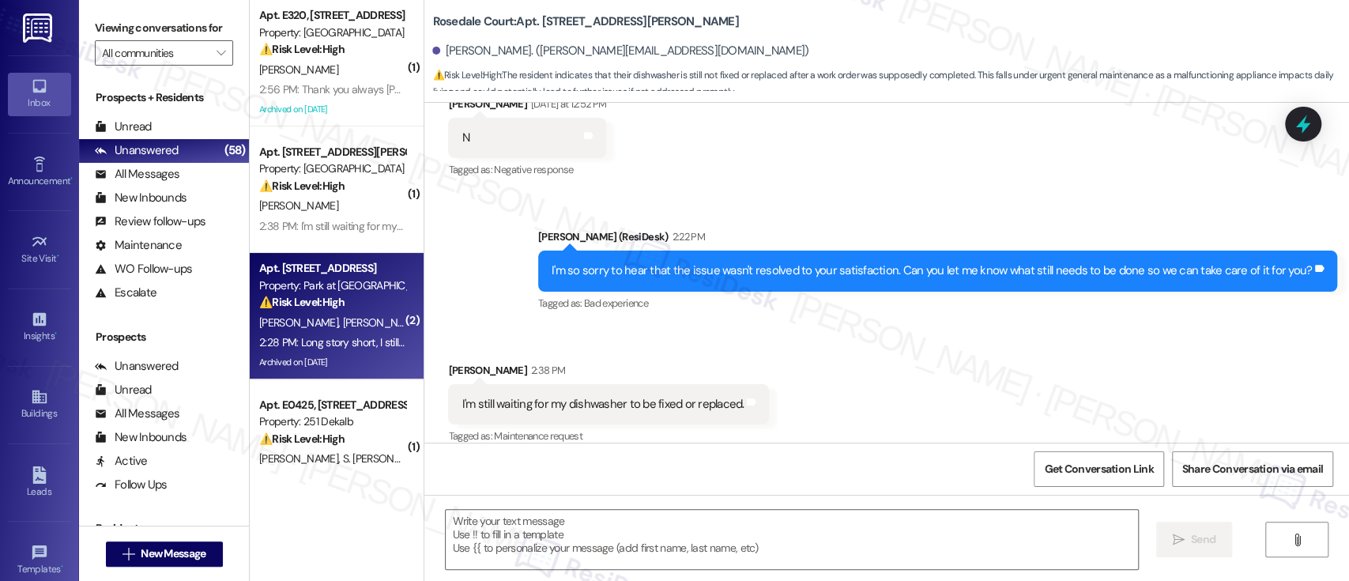
type textarea "Fetching suggested responses. Please feel free to read through the conversation…"
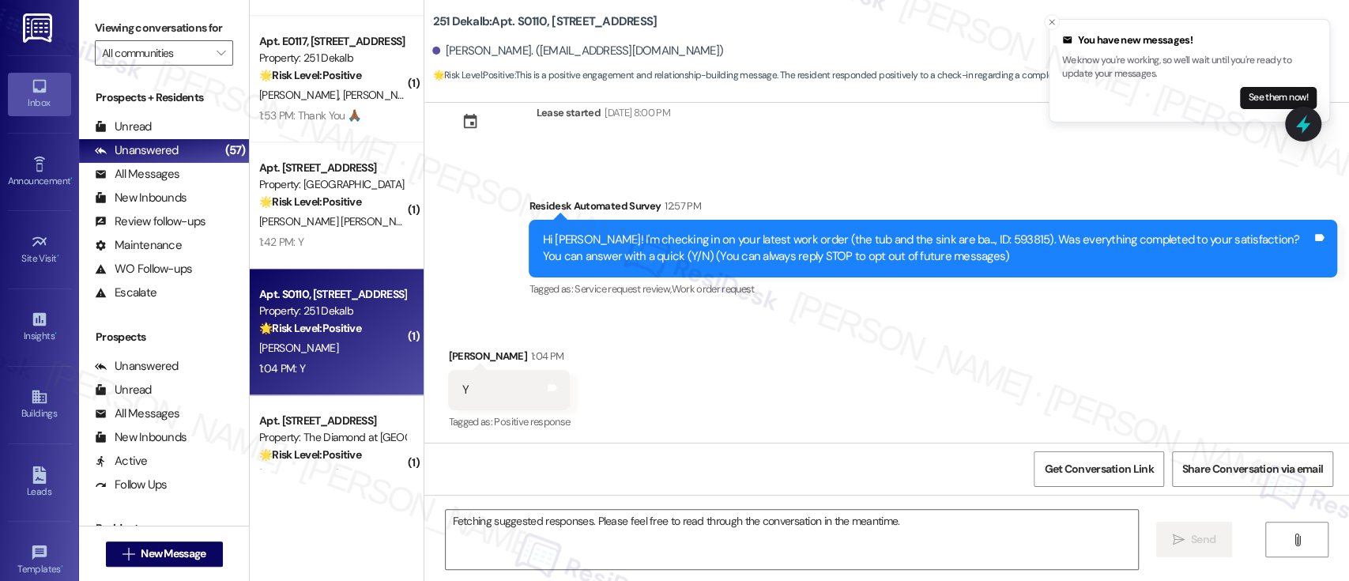
scroll to position [51, 0]
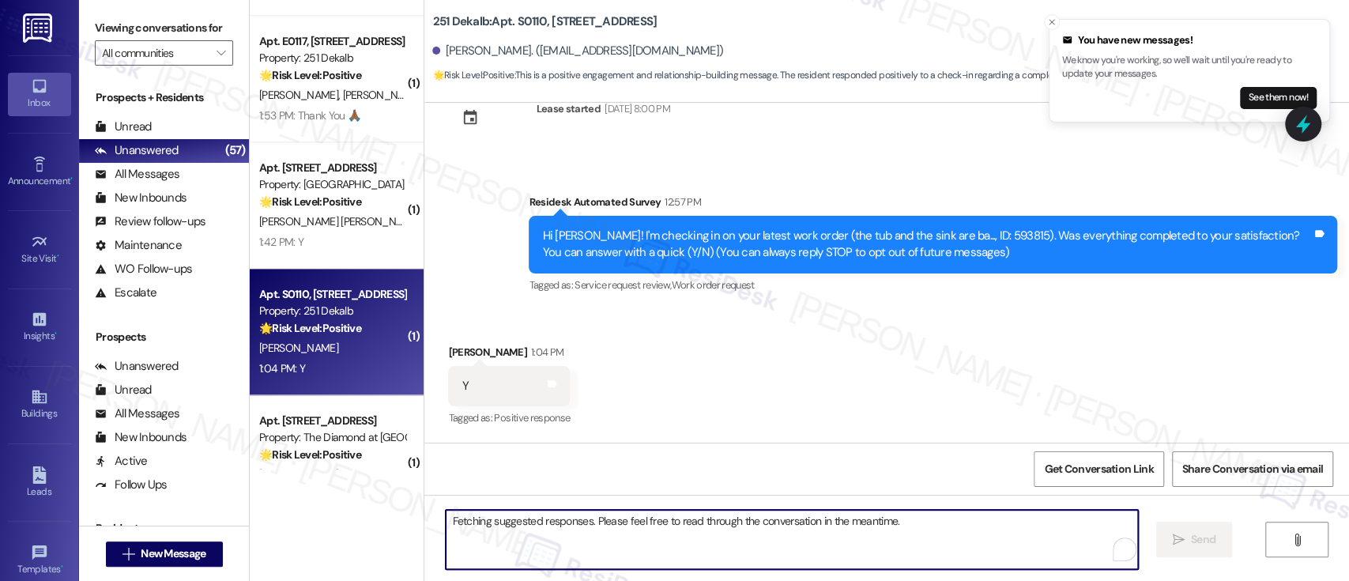
click at [808, 528] on textarea "Fetching suggested responses. Please feel free to read through the conversation…" at bounding box center [792, 539] width 692 height 59
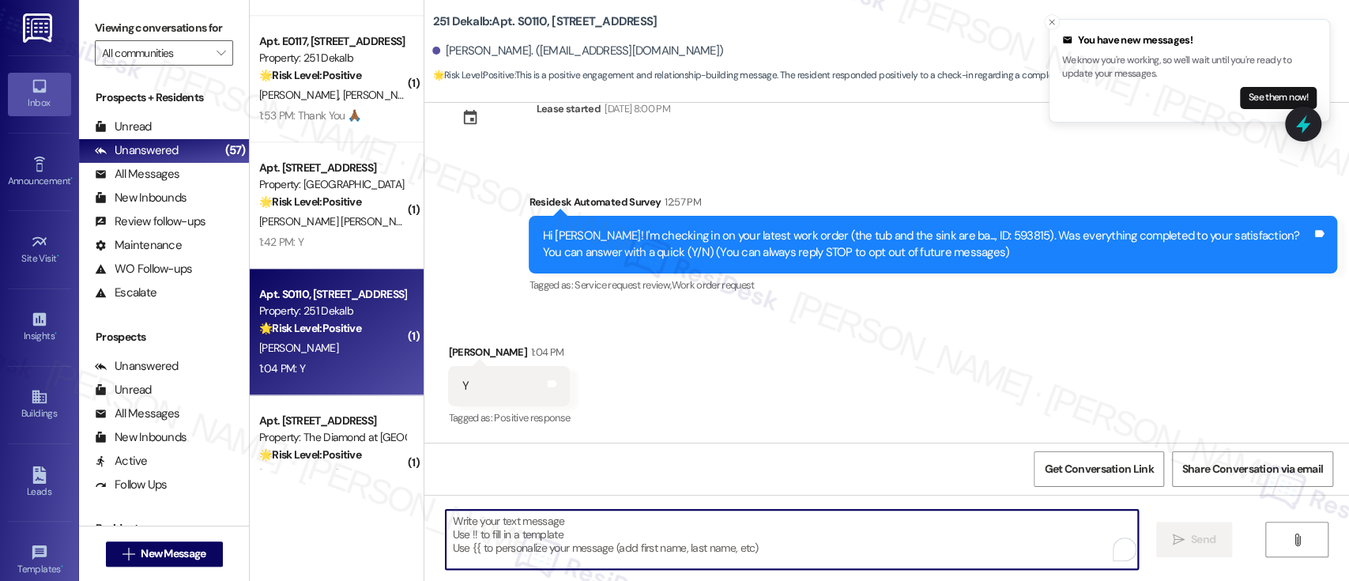
paste textarea "Great to hear it, {{first_name}}! We want to make sure you are satisfied and co…"
type textarea "Great to hear it, {{first_name}}! We want to make sure you are satisfied and co…"
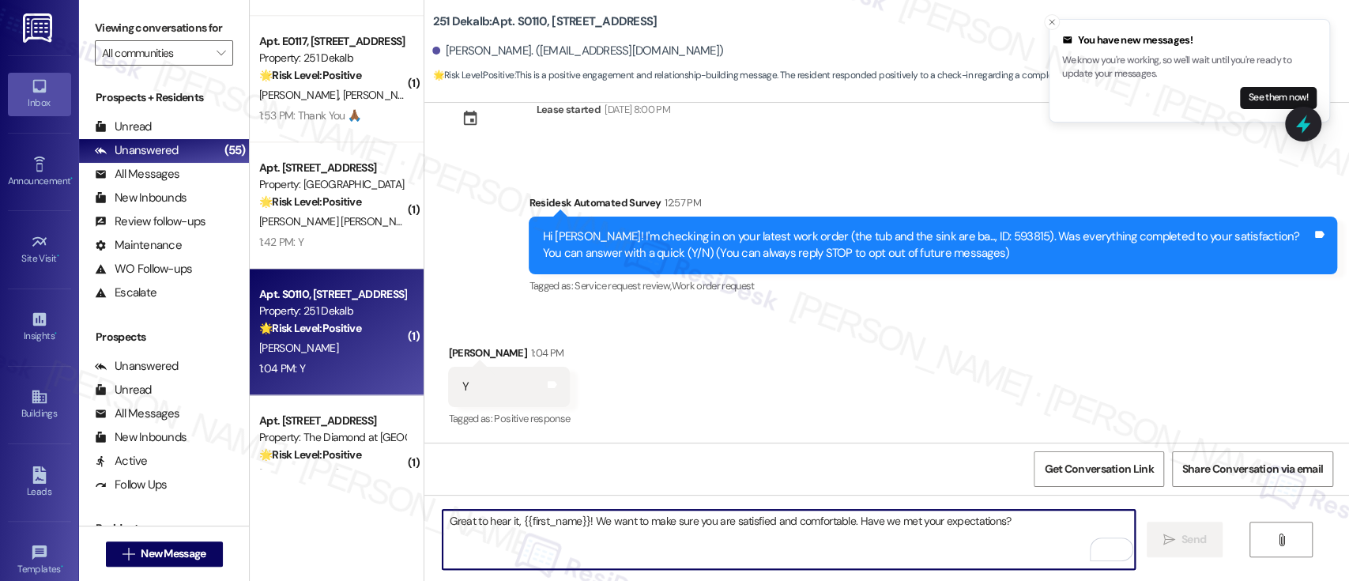
scroll to position [160, 0]
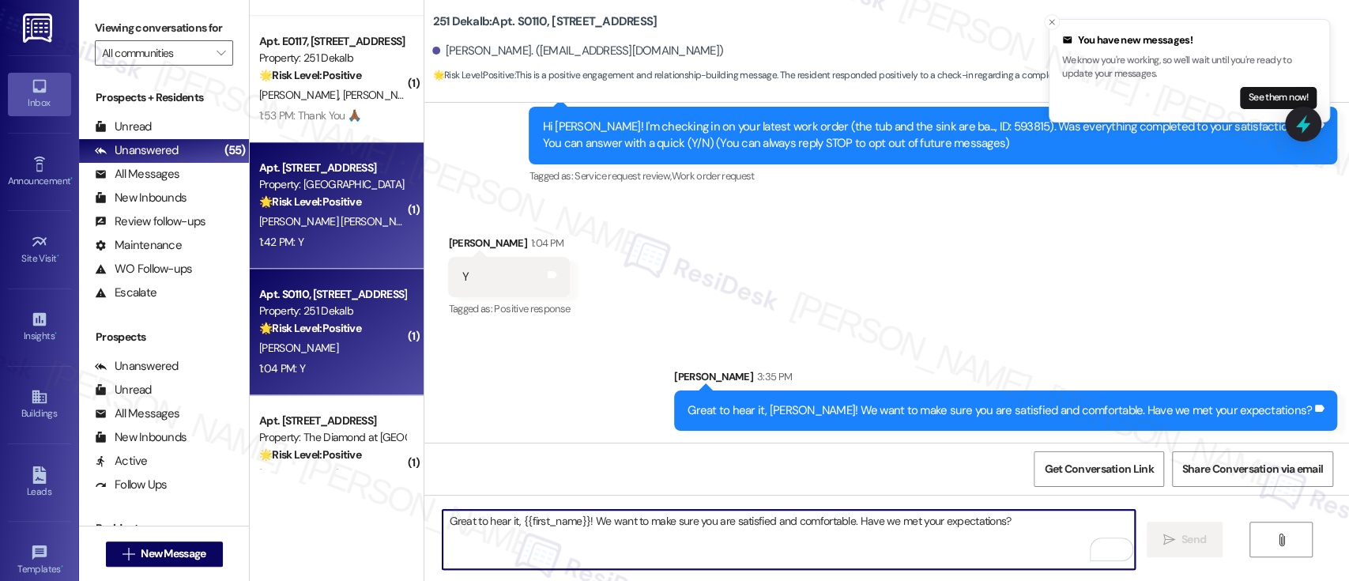
click at [296, 199] on strong "🌟 Risk Level: Positive" at bounding box center [310, 201] width 102 height 14
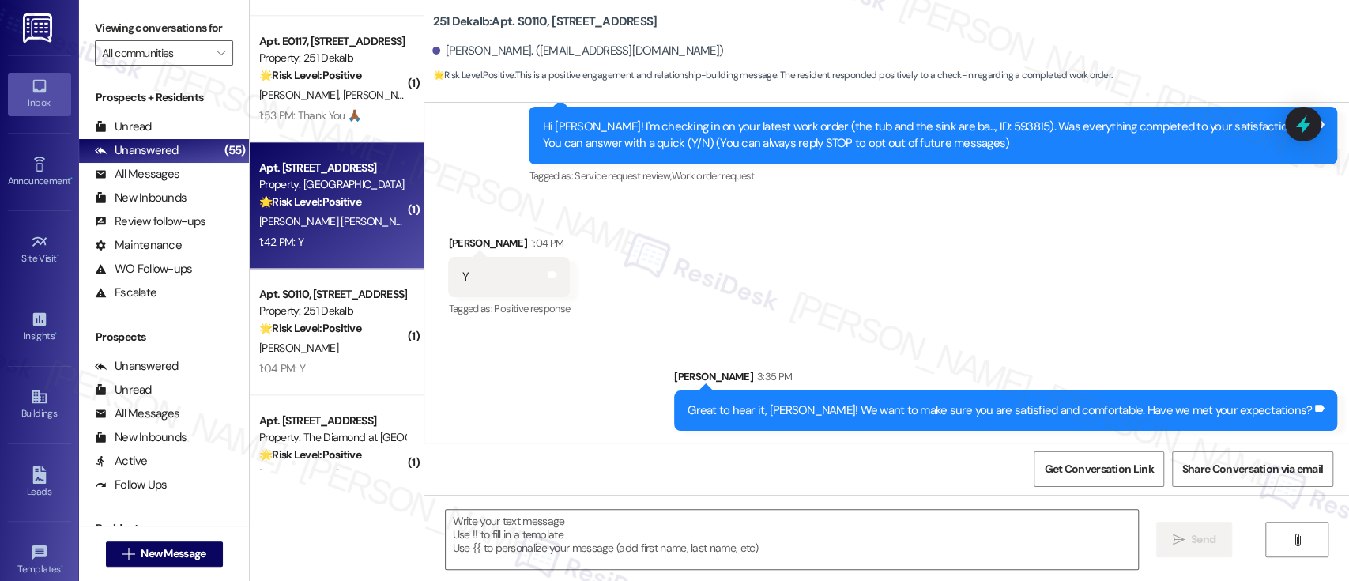
type textarea "Fetching suggested responses. Please feel free to read through the conversation…"
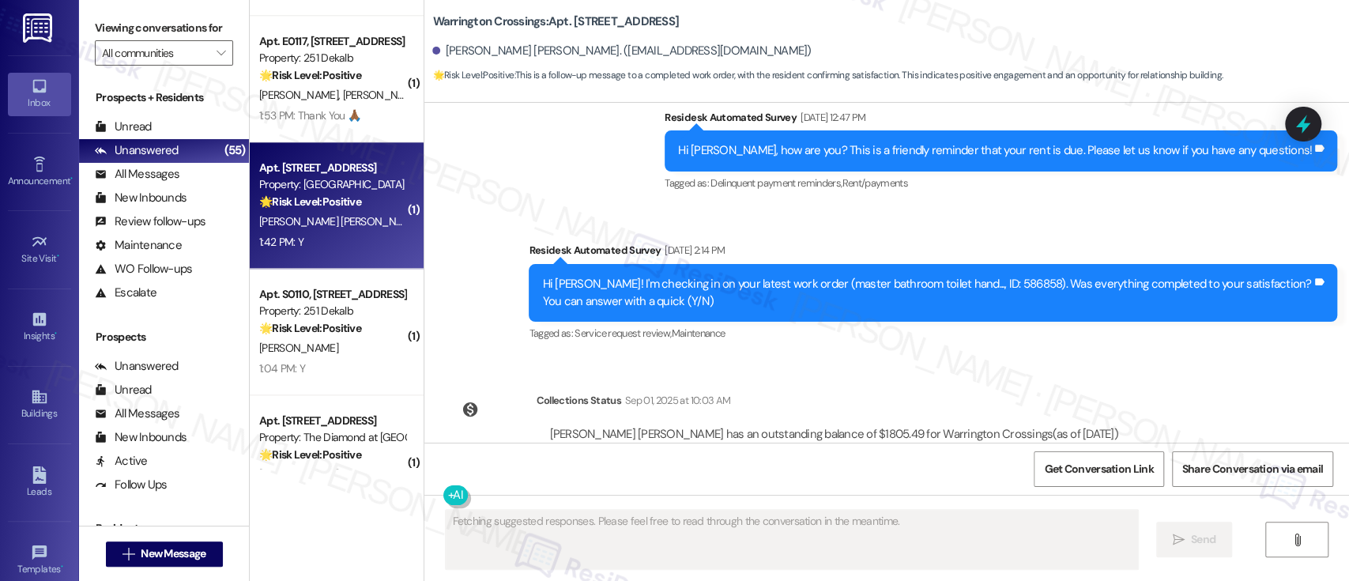
scroll to position [1565, 0]
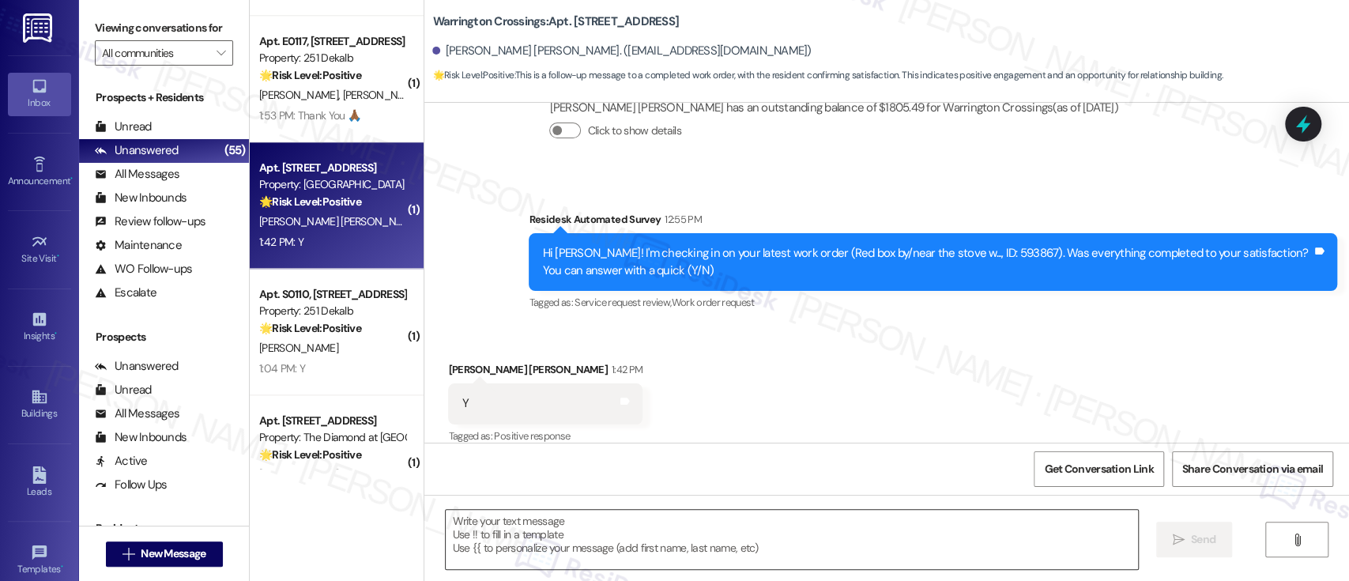
click at [894, 539] on textarea at bounding box center [792, 539] width 692 height 59
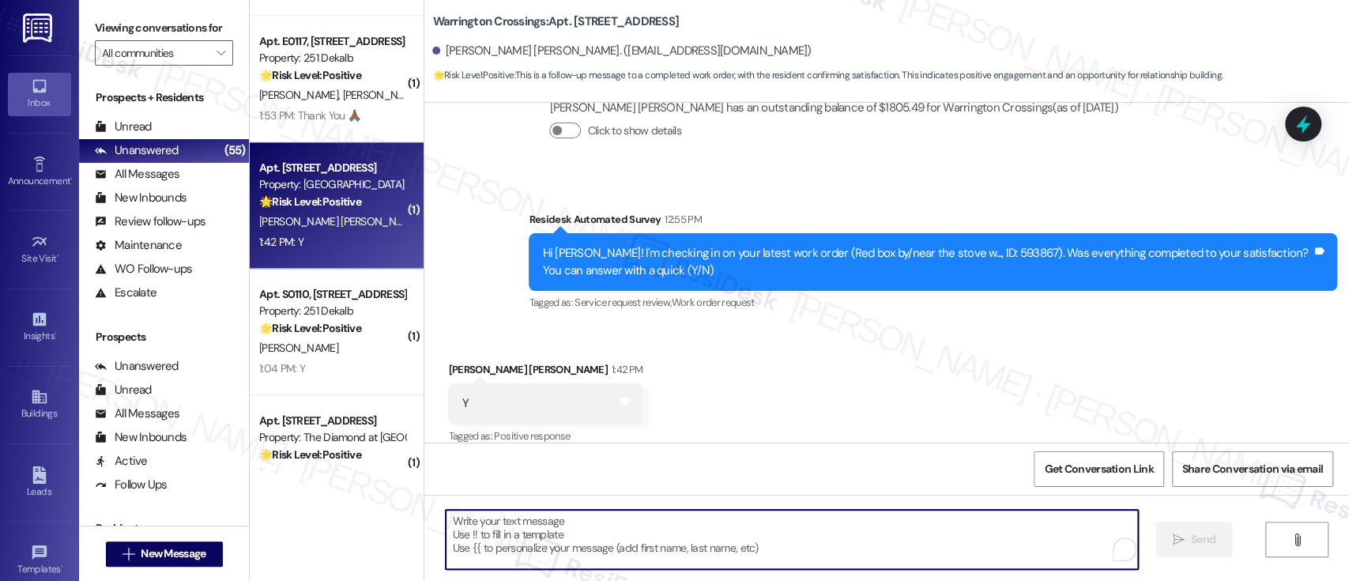
paste textarea "Great to hear it, {{first_name}}! We want to make sure you are satisfied and co…"
type textarea "Great to hear it, {{first_name}}! We want to make sure you are satisfied and co…"
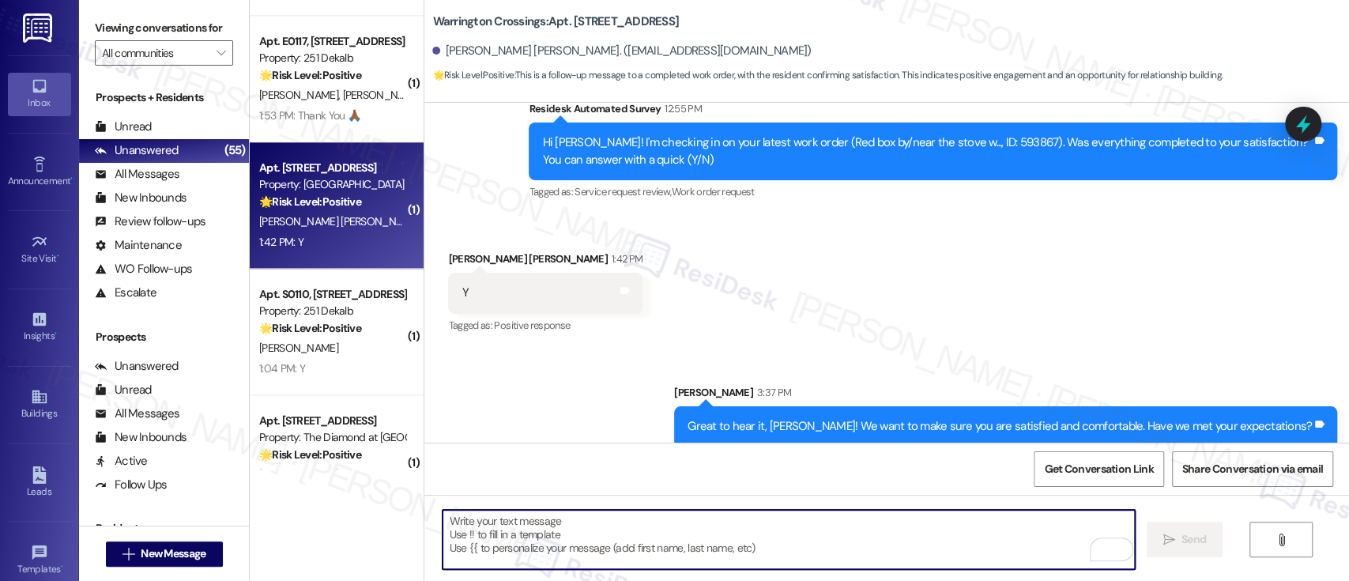
click at [1061, 271] on div "Received via SMS [PERSON_NAME] [PERSON_NAME] 1:42 PM Y Tags and notes Tagged as…" at bounding box center [886, 282] width 925 height 134
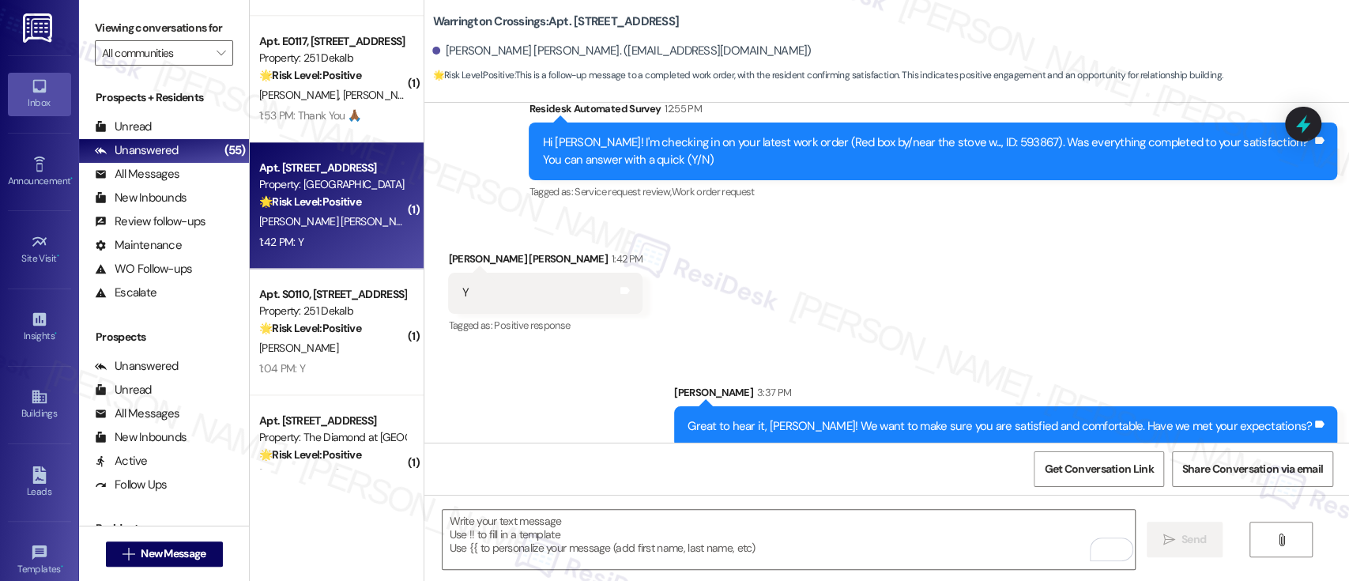
scroll to position [5084, 0]
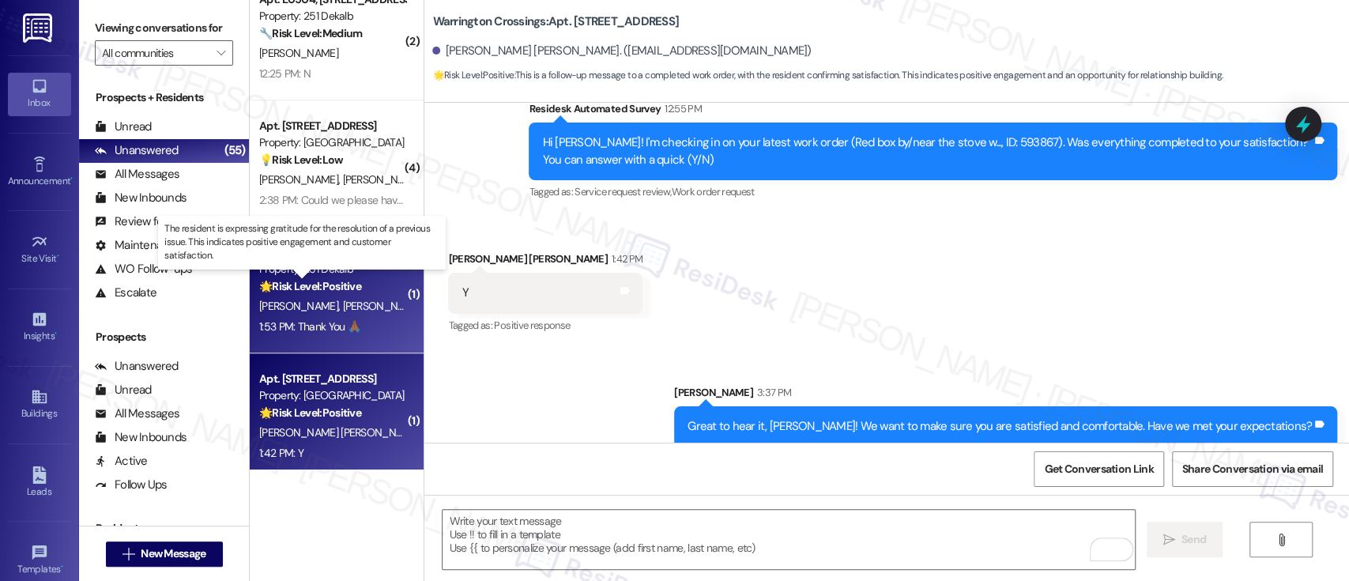
click at [334, 288] on strong "🌟 Risk Level: Positive" at bounding box center [310, 286] width 102 height 14
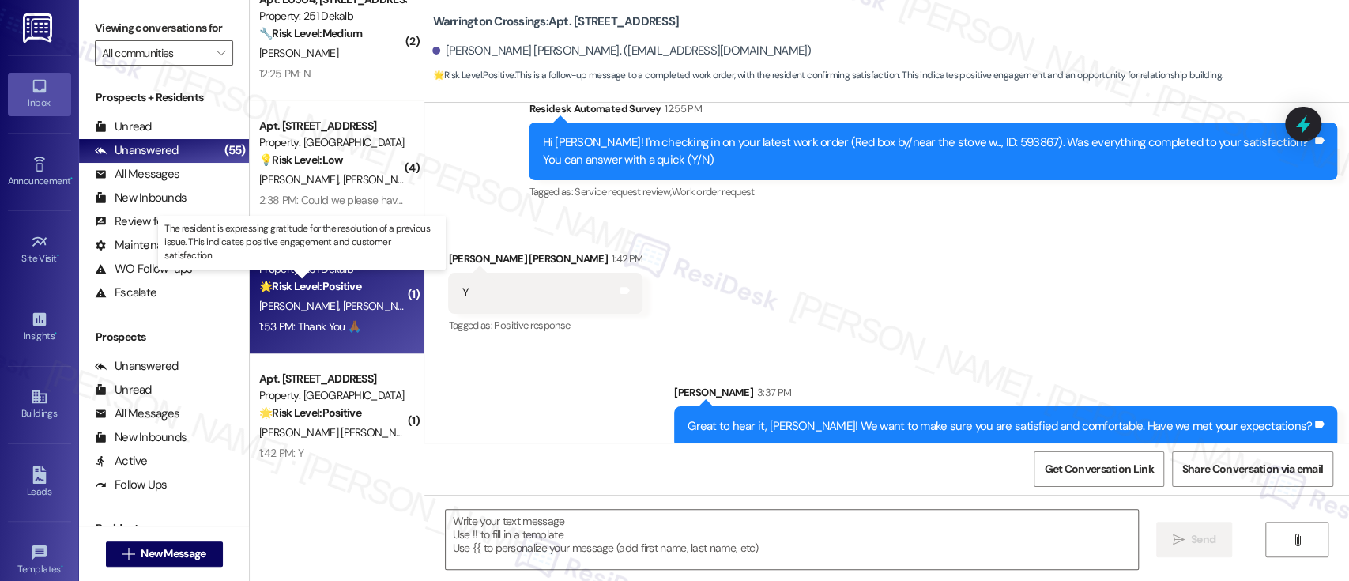
type textarea "Fetching suggested responses. Please feel free to read through the conversation…"
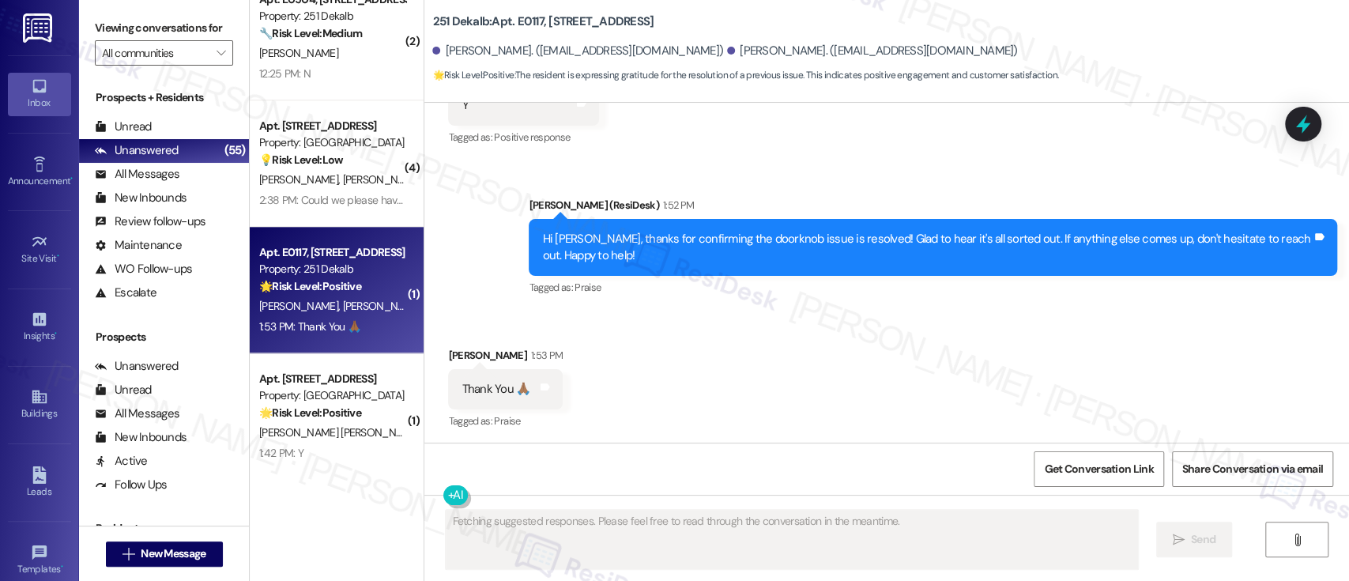
scroll to position [1972, 0]
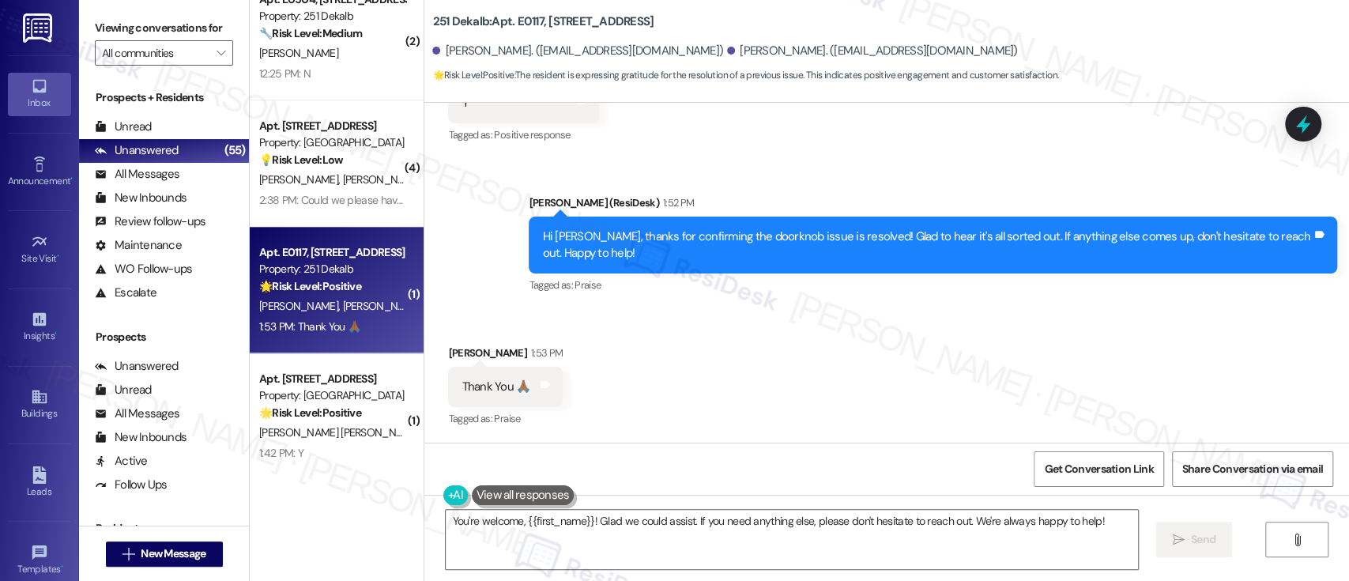
click at [891, 330] on div "Received via SMS [PERSON_NAME] 1:53 PM Thank You 🙏🏾 Tags and notes Tagged as: P…" at bounding box center [886, 376] width 925 height 134
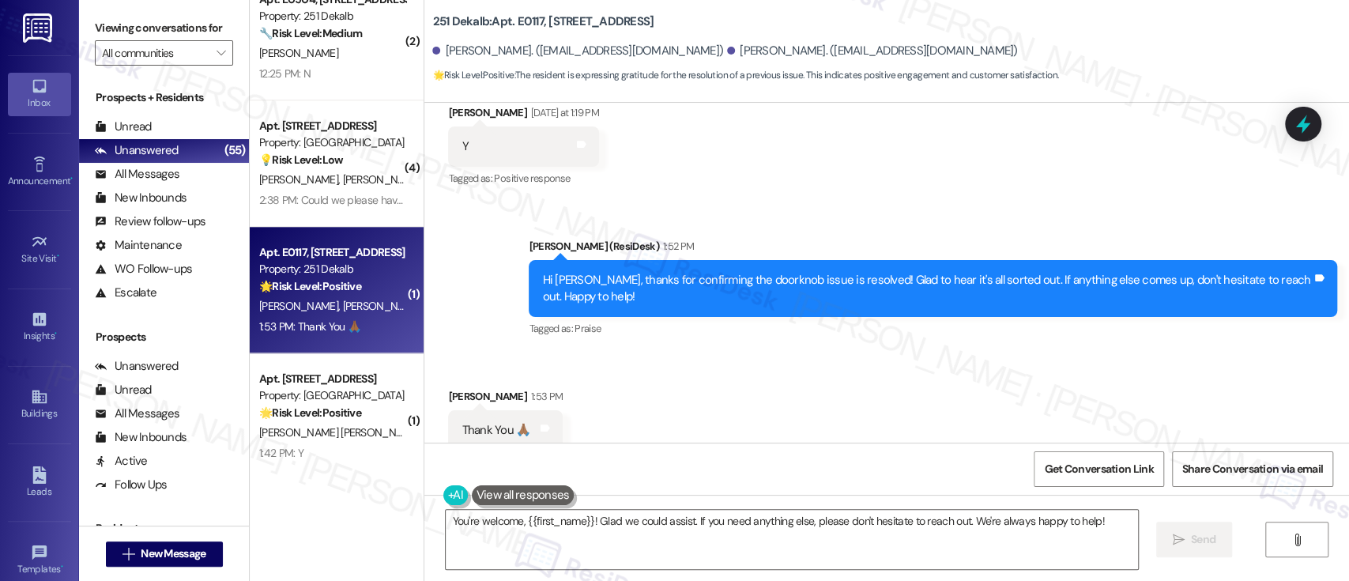
scroll to position [1973, 0]
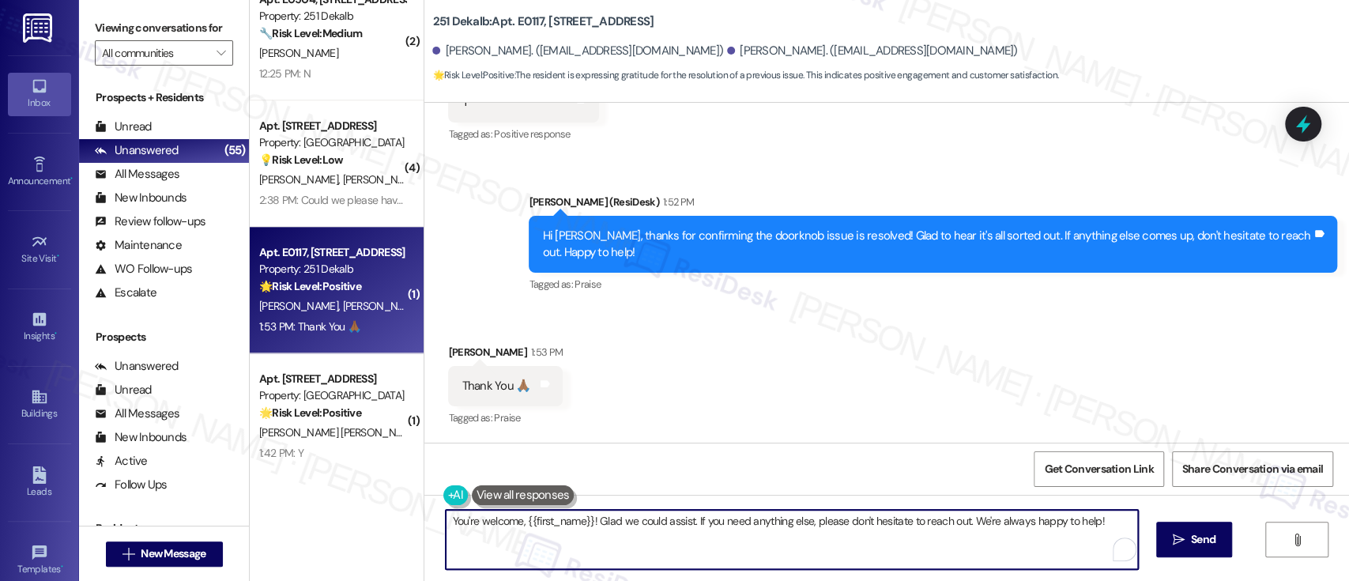
click at [546, 514] on textarea "You're welcome, {{first_name}}! Glad we could assist. If you need anything else…" at bounding box center [792, 539] width 692 height 59
click at [874, 521] on textarea "You're welcome! Glad we could assist. If you need anything else, please don't h…" at bounding box center [789, 539] width 692 height 59
click at [1062, 522] on textarea "You're welcome! Glad we could assist. If you need anything else, please don't h…" at bounding box center [789, 539] width 692 height 59
type textarea "You're welcome! Glad we could assist. If you need anything else, please don't h…"
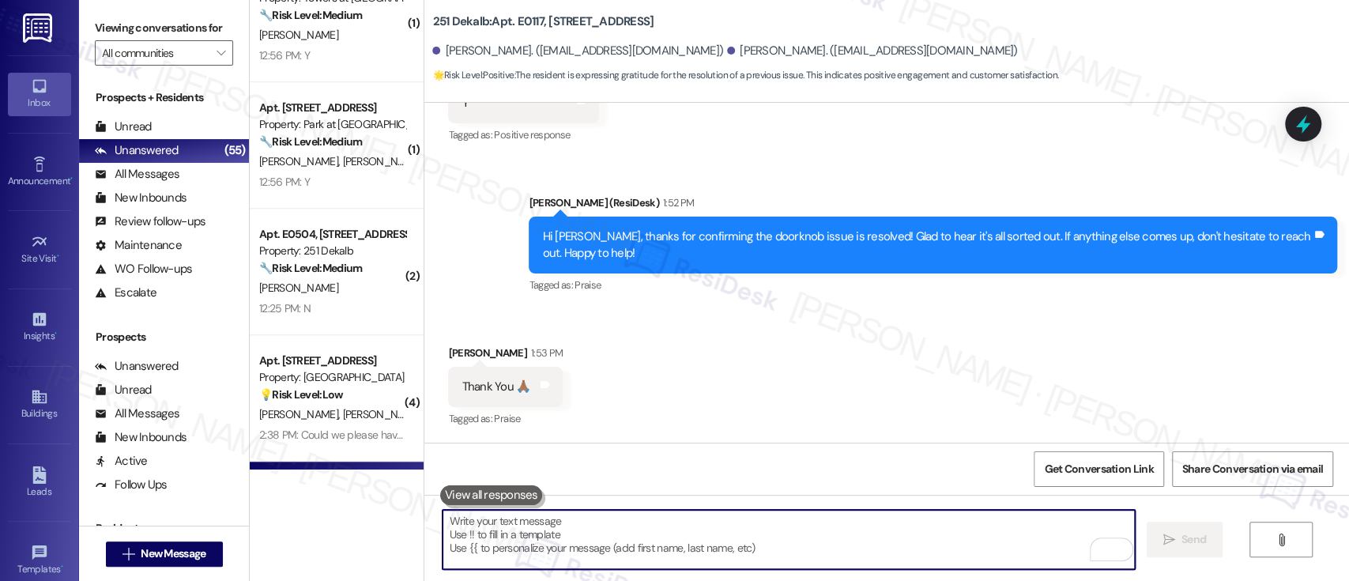
scroll to position [4841, 0]
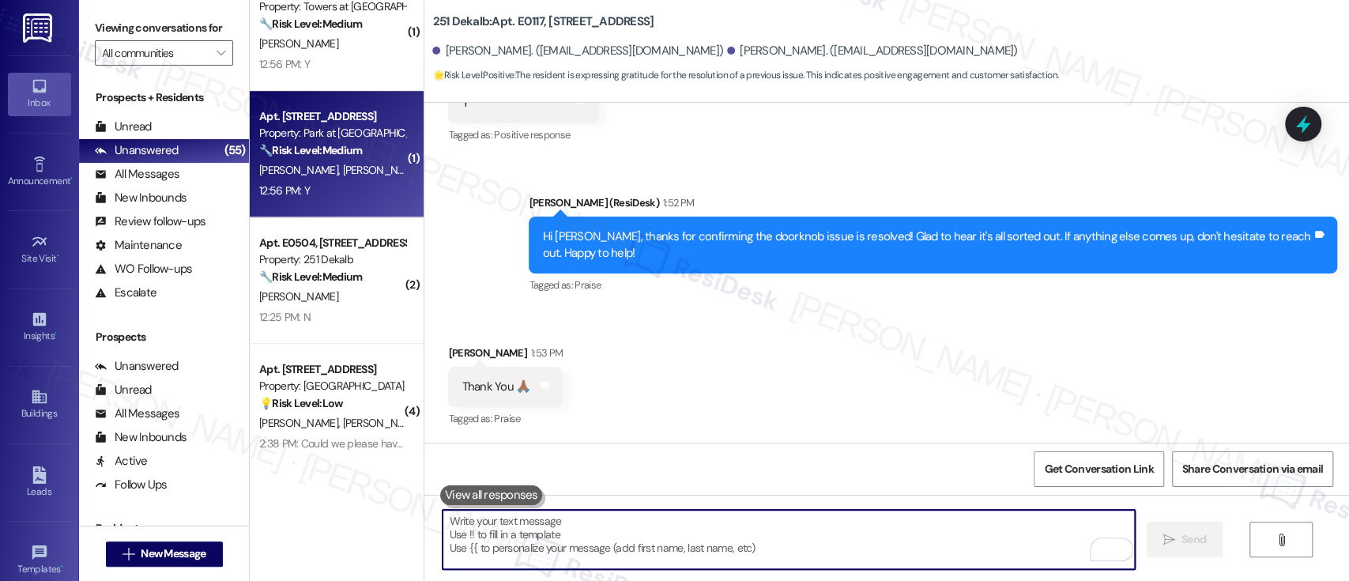
click at [282, 164] on span "[PERSON_NAME]" at bounding box center [301, 170] width 84 height 14
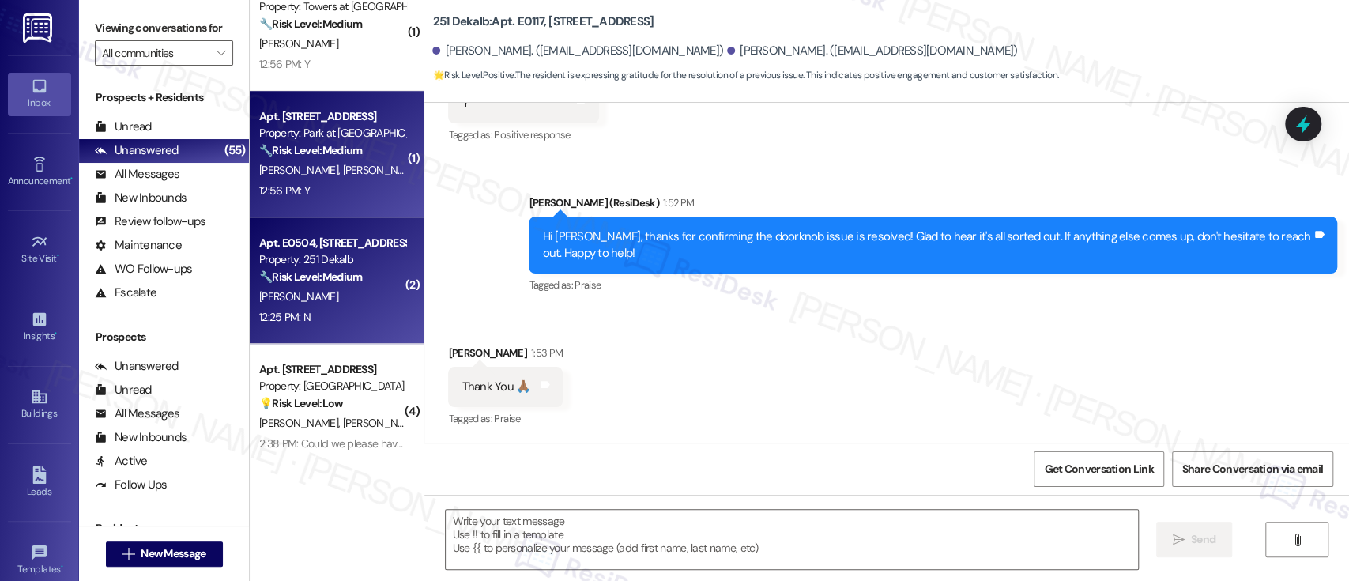
type textarea "Fetching suggested responses. Please feel free to read through the conversation…"
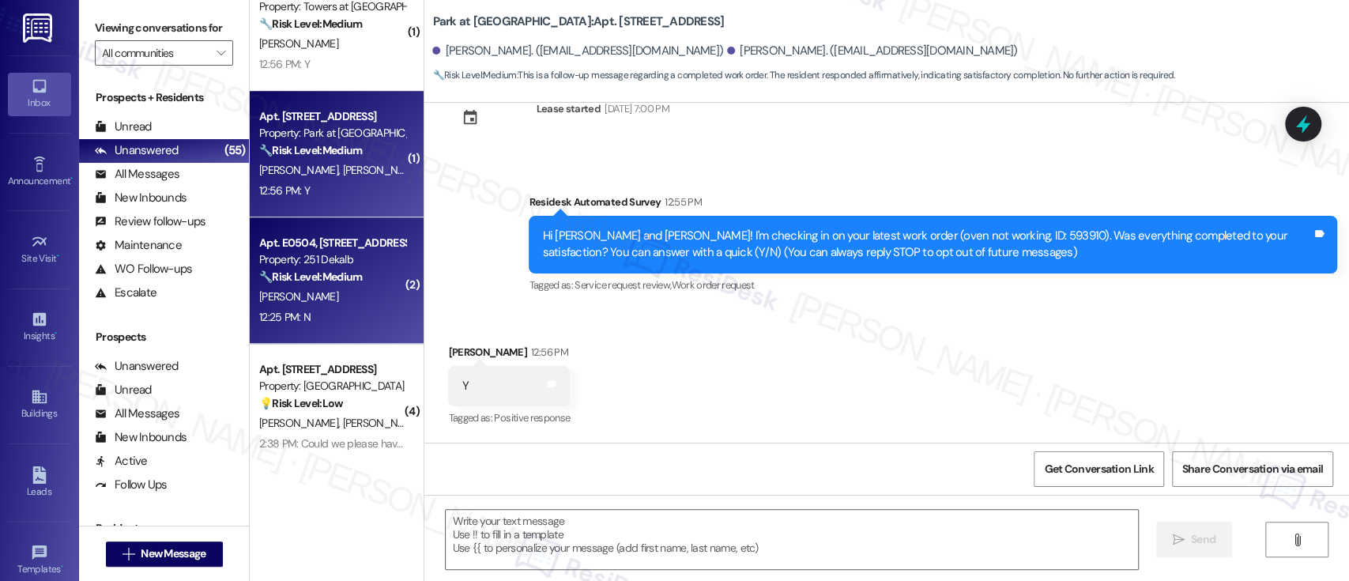
scroll to position [4630, 0]
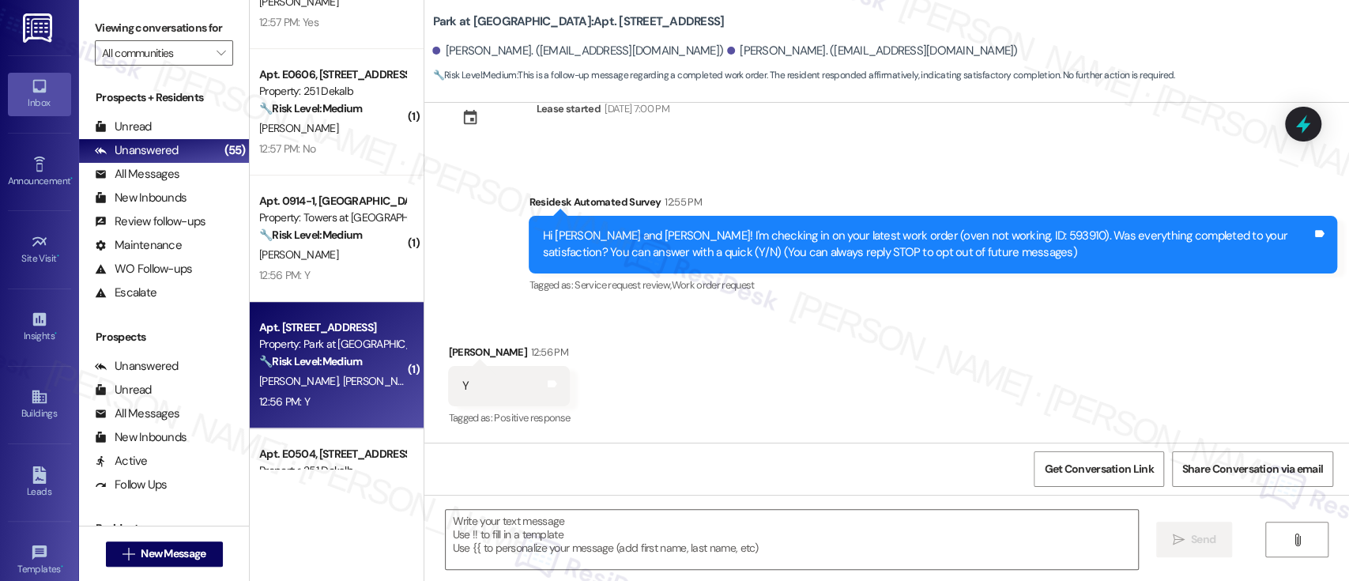
click at [918, 324] on div "Received via SMS [PERSON_NAME] 12:56 PM Y Tags and notes Tagged as: Positive re…" at bounding box center [886, 375] width 925 height 134
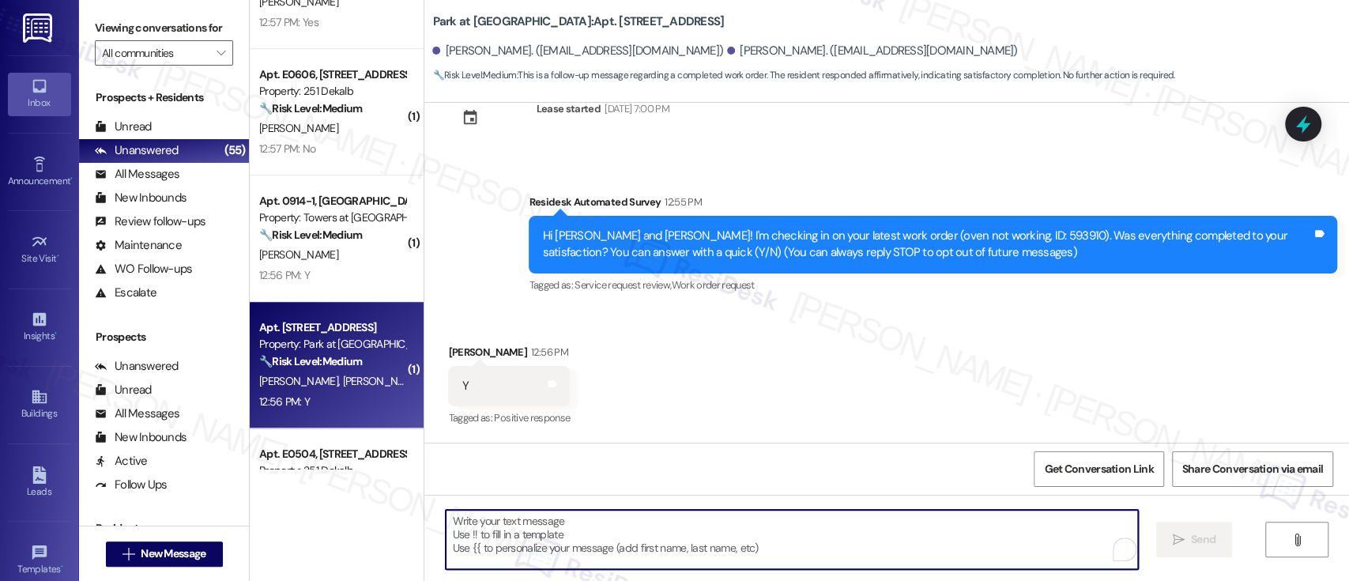
click at [758, 541] on textarea "To enrich screen reader interactions, please activate Accessibility in Grammarl…" at bounding box center [792, 539] width 692 height 59
paste textarea "Great to hear it, {{first_name}}! We want to make sure you are satisfied and co…"
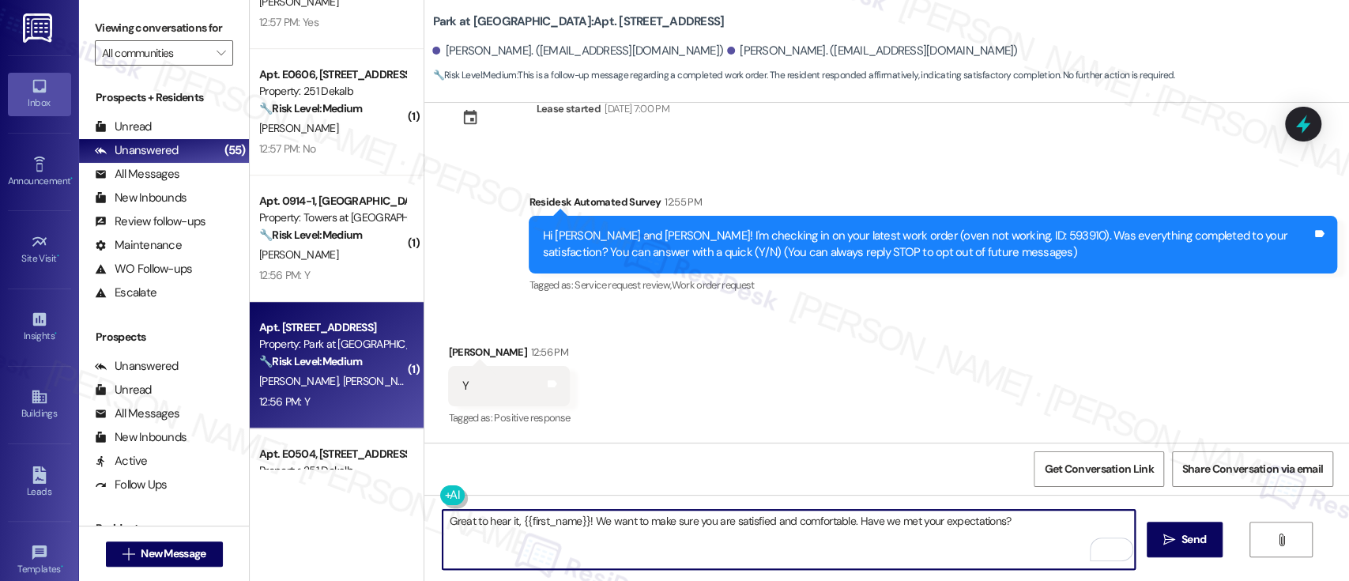
click at [548, 522] on textarea "Great to hear it, {{first_name}}! We want to make sure you are satisfied and co…" at bounding box center [789, 539] width 692 height 59
type textarea "Great to hear it, Larry! We want to make sure you are satisfied and comfortable…"
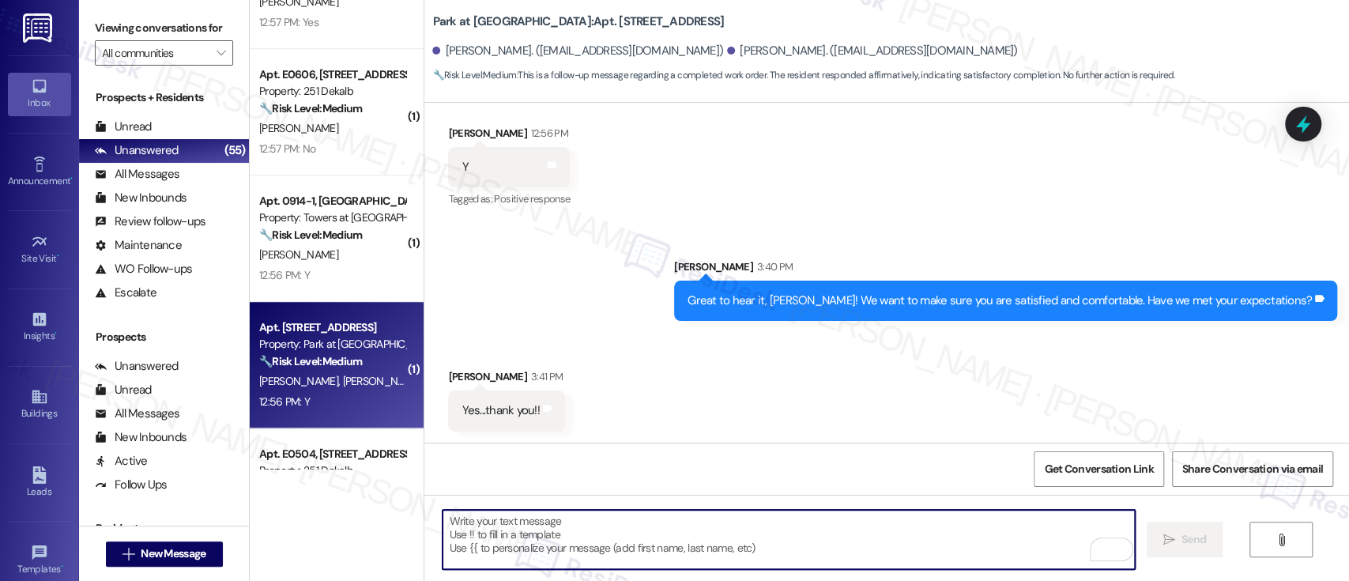
scroll to position [270, 0]
click at [1087, 380] on div "Received via SMS Nancy Rubin 3:41 PM Yes...thank you!! Tags and notes" at bounding box center [886, 387] width 925 height 110
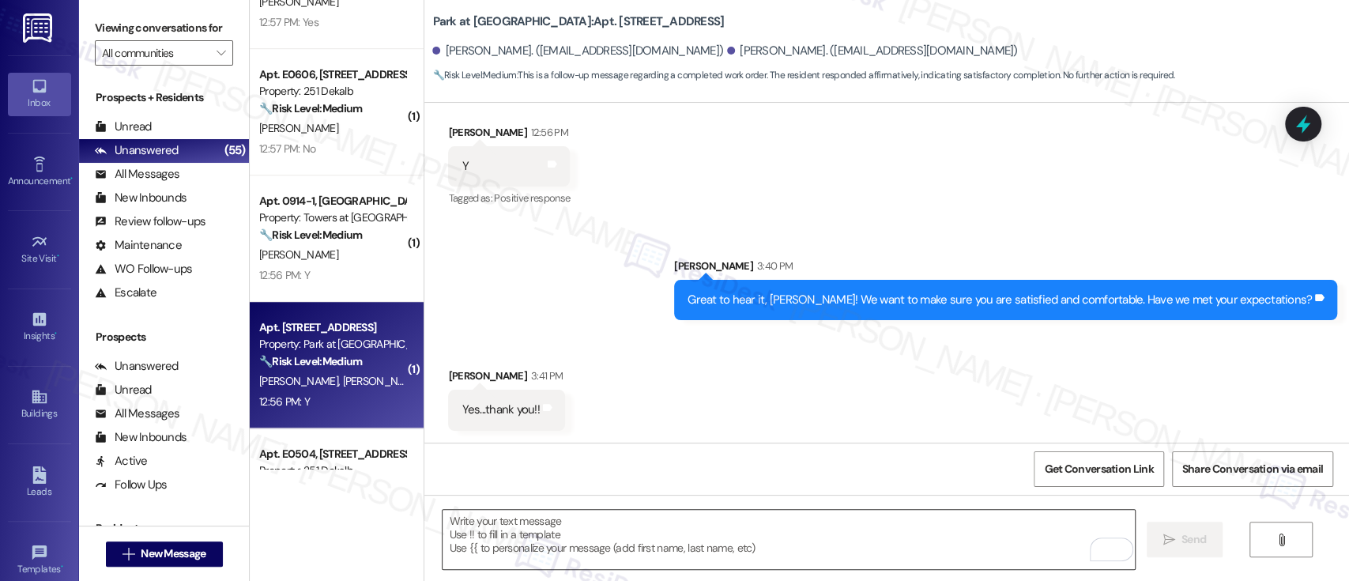
click at [693, 537] on textarea "To enrich screen reader interactions, please activate Accessibility in Grammarl…" at bounding box center [789, 539] width 692 height 59
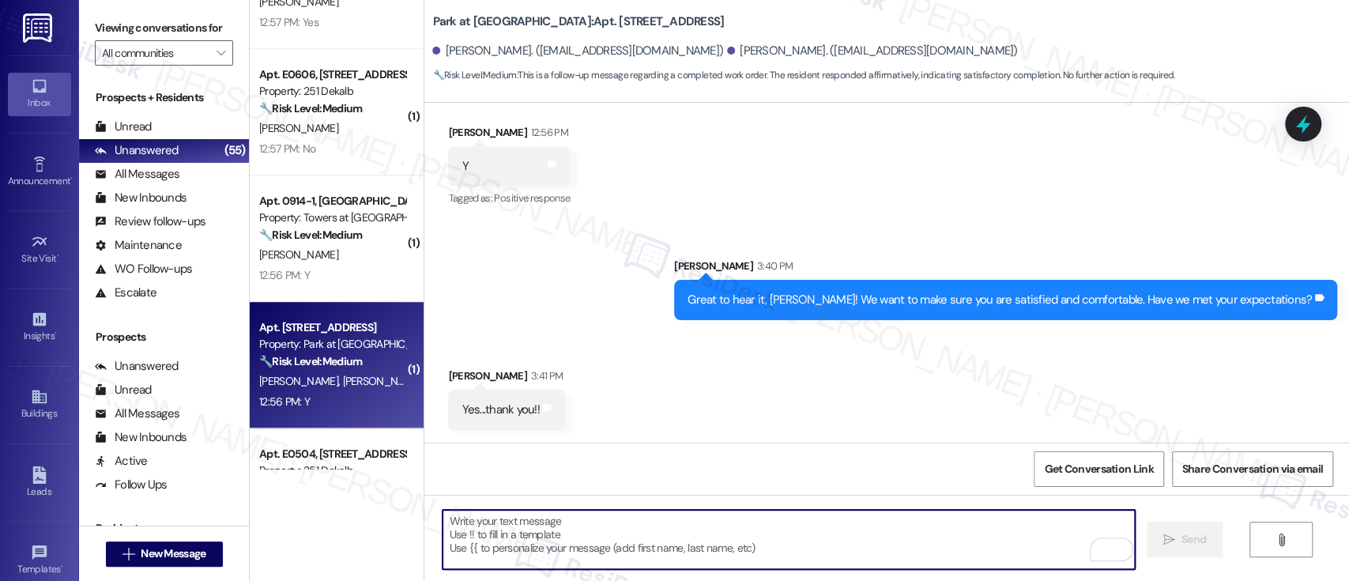
type textarea "W"
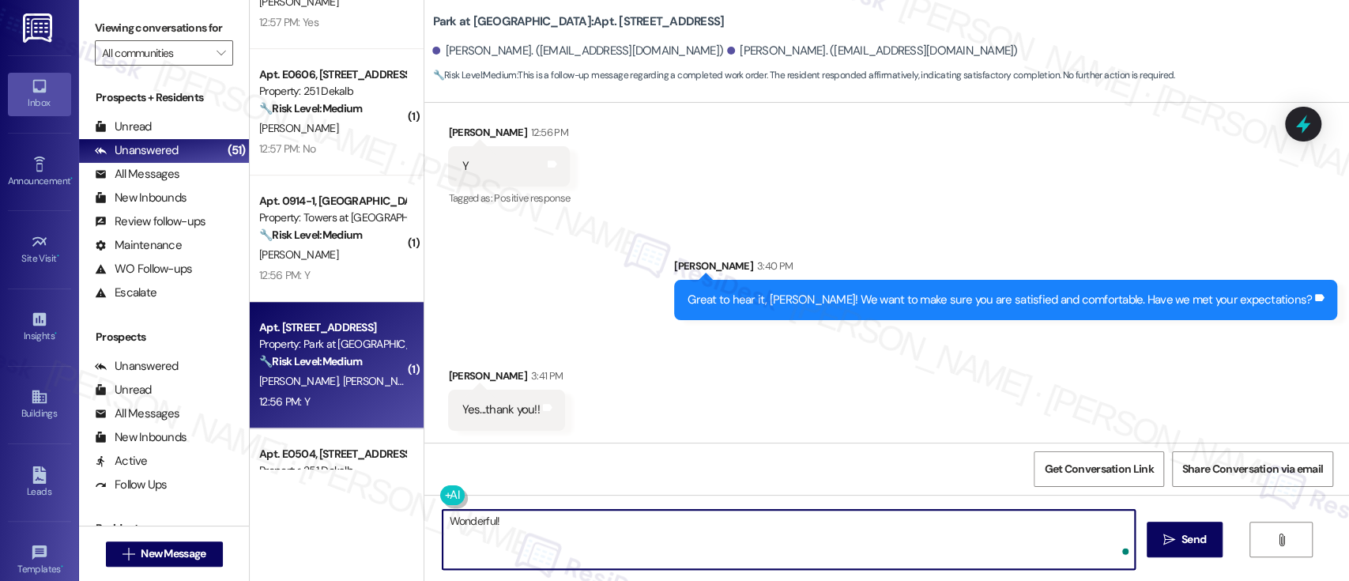
paste textarea "If you’re happy with your experience, we’d love it if you left us a quick Googl…"
type textarea "Wonderful! If you’re happy with your experience, we’d love it if you left us a …"
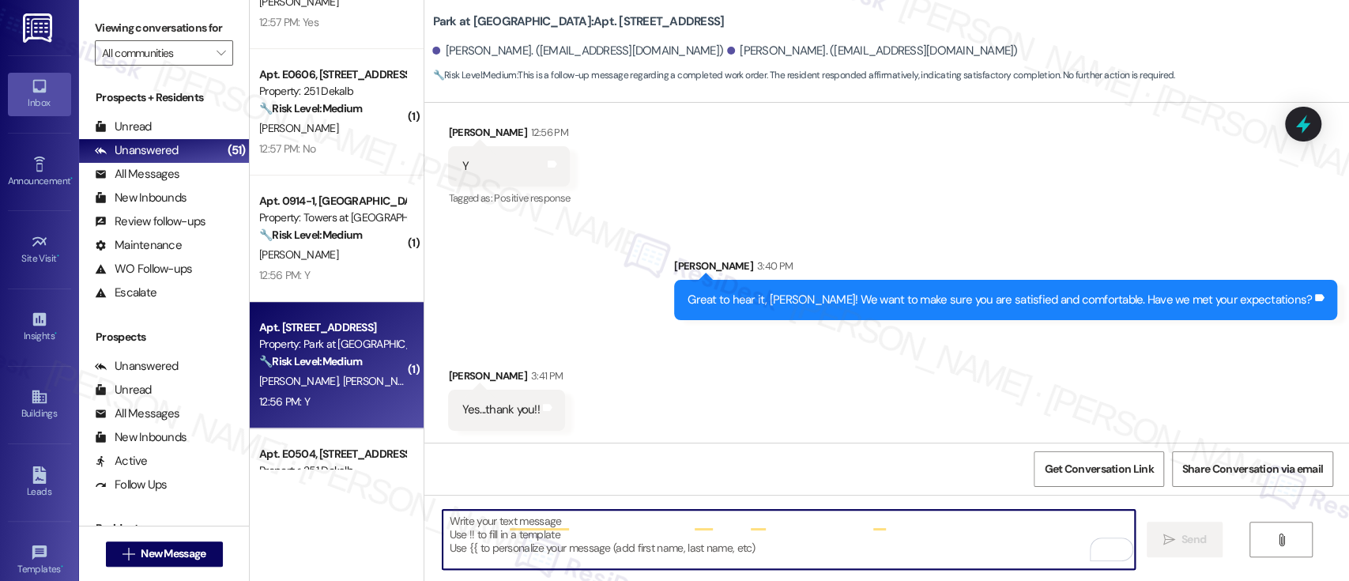
scroll to position [269, 0]
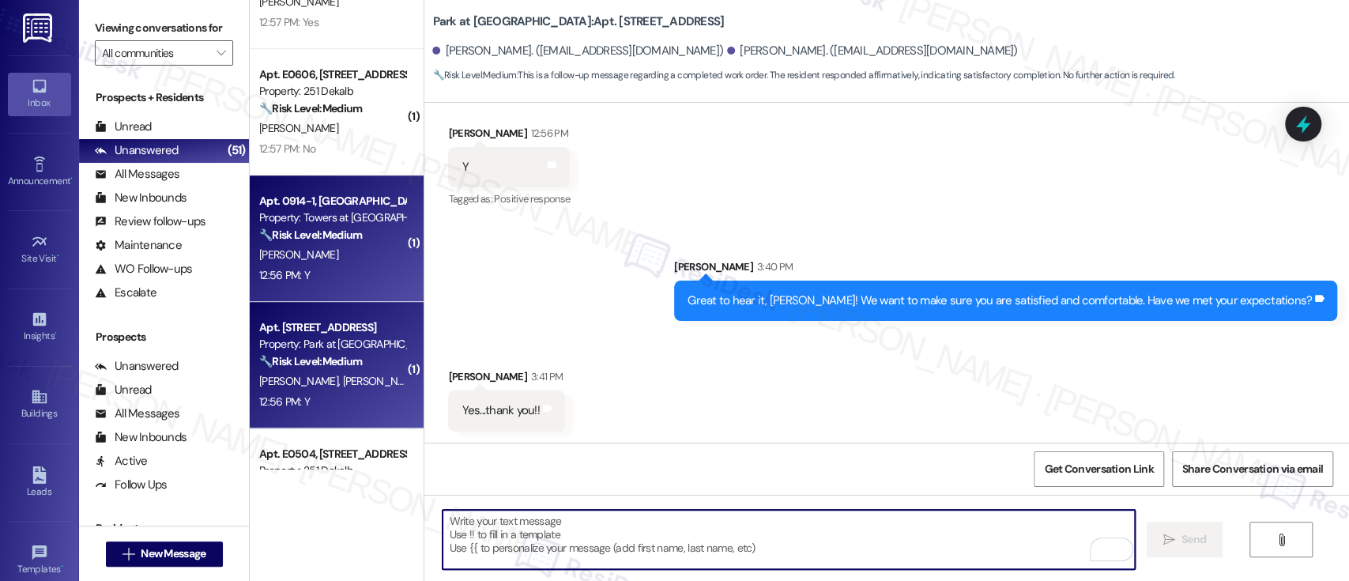
click at [283, 220] on div "Property: Towers at [GEOGRAPHIC_DATA]" at bounding box center [332, 217] width 146 height 17
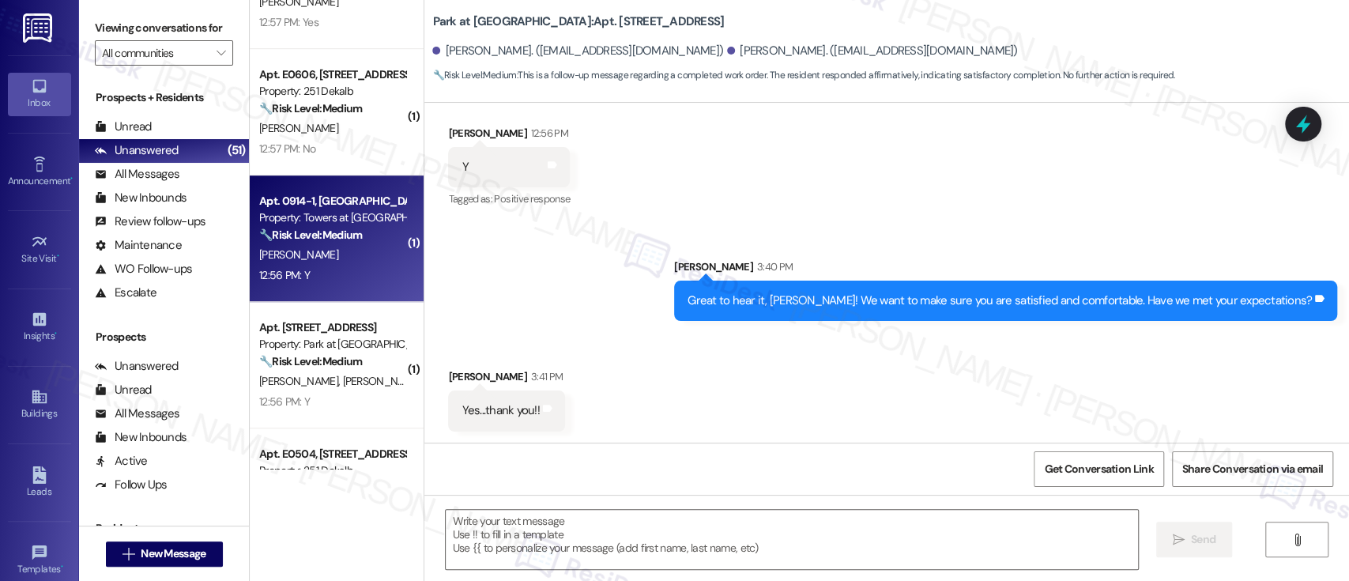
type textarea "Fetching suggested responses. Please feel free to read through the conversation…"
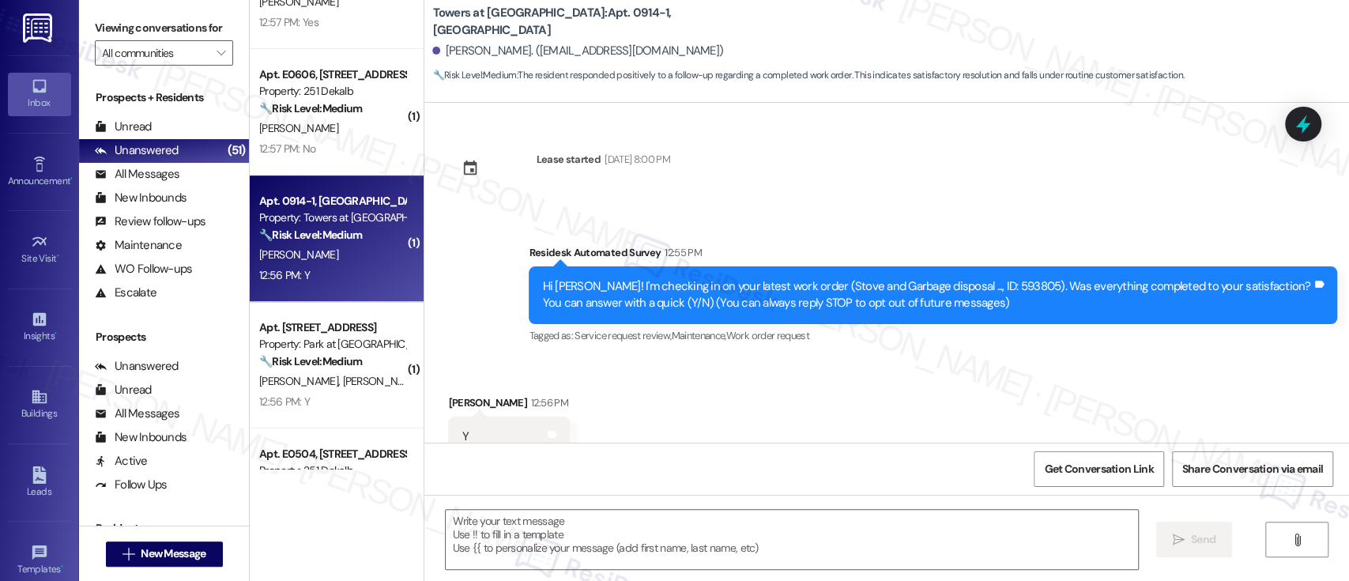
scroll to position [51, 0]
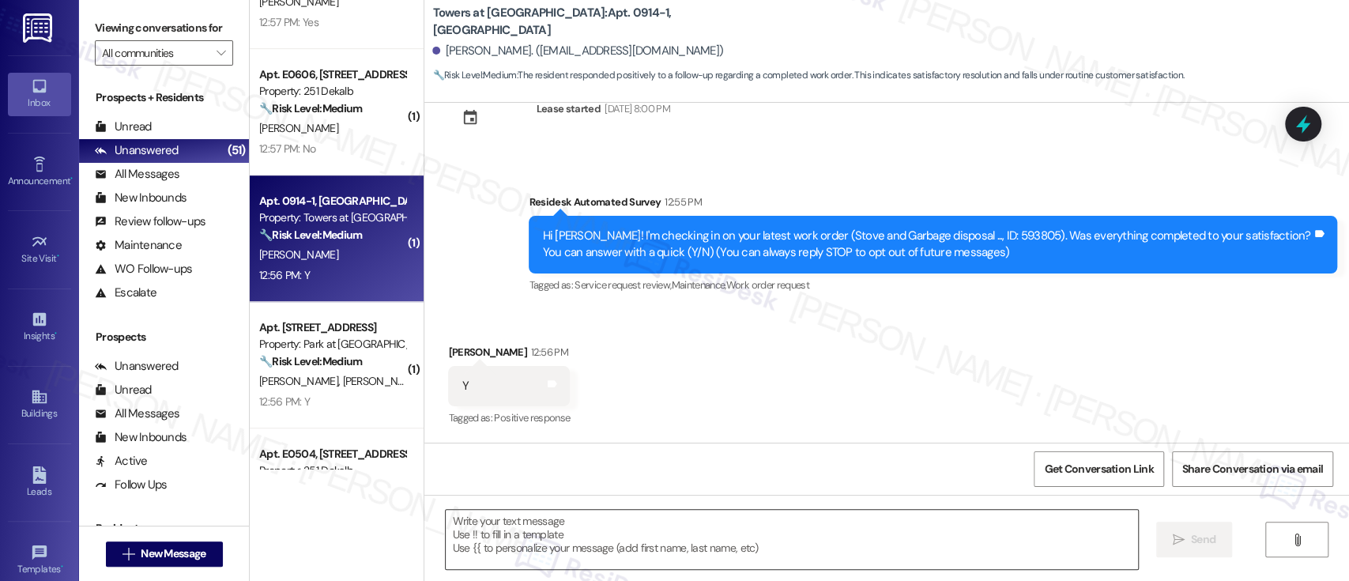
click at [891, 528] on textarea at bounding box center [792, 539] width 692 height 59
paste textarea "Great to hear it, {{first_name}}! We want to make sure you are satisfied and co…"
type textarea "Great to hear it, {{first_name}}! We want to make sure you are satisfied and co…"
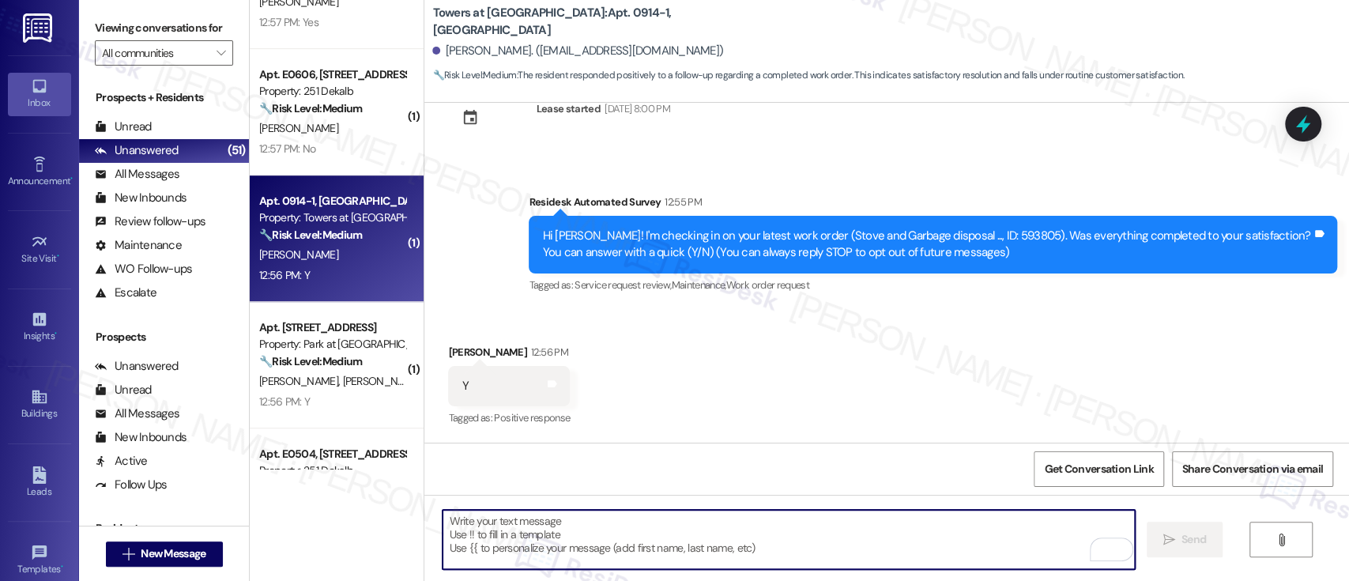
scroll to position [160, 0]
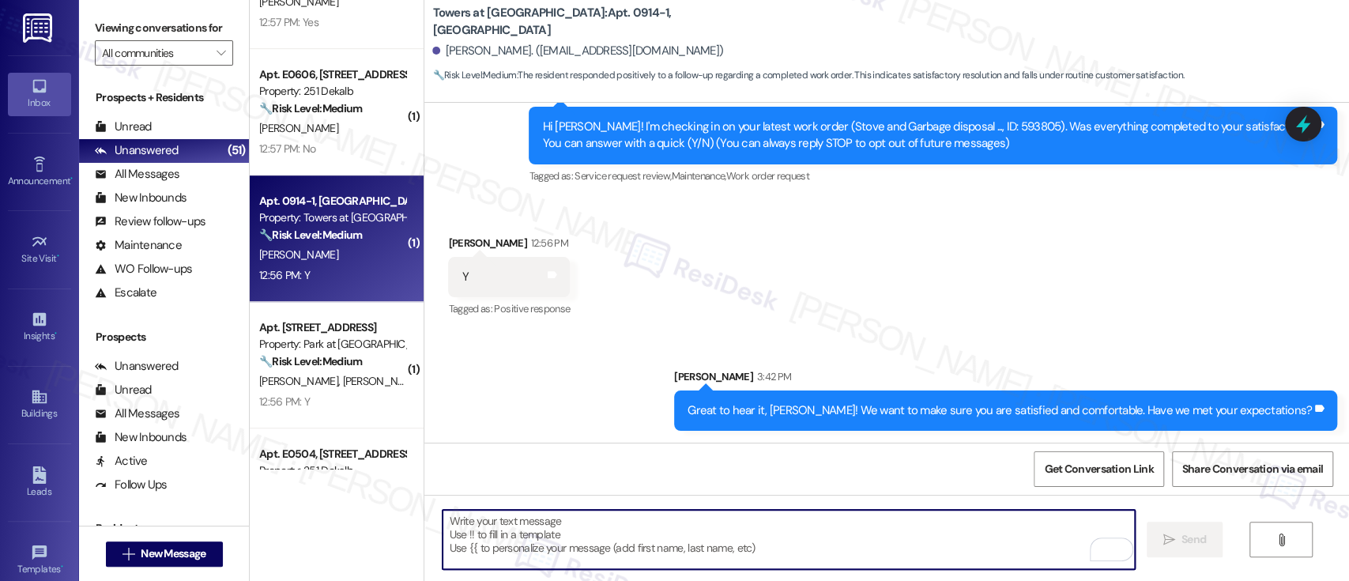
click at [929, 323] on div "Received via SMS Jessica Shields 12:56 PM Y Tags and notes Tagged as: Positive …" at bounding box center [886, 266] width 925 height 134
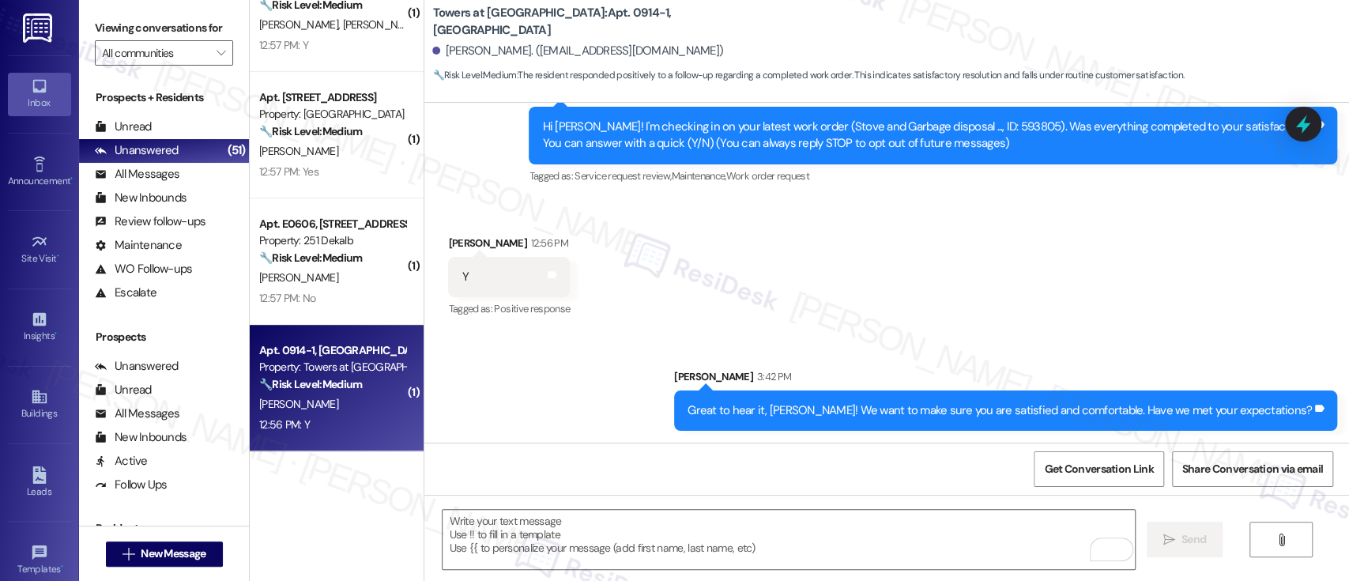
scroll to position [4432, 0]
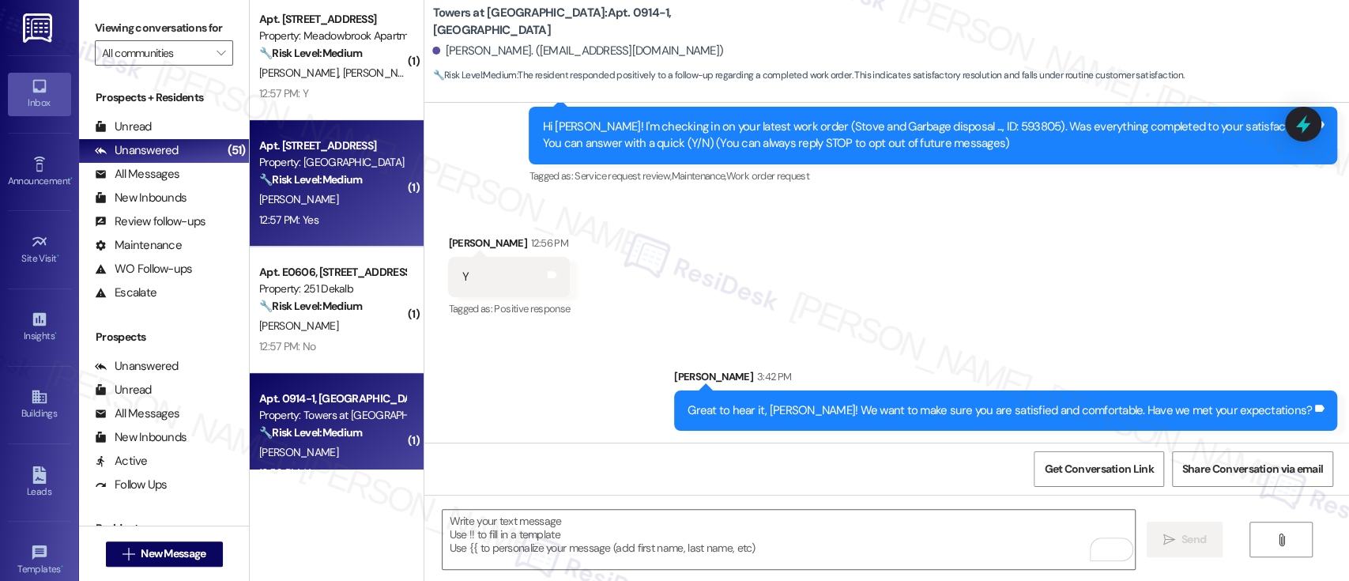
click at [347, 183] on strong "🔧 Risk Level: Medium" at bounding box center [310, 179] width 103 height 14
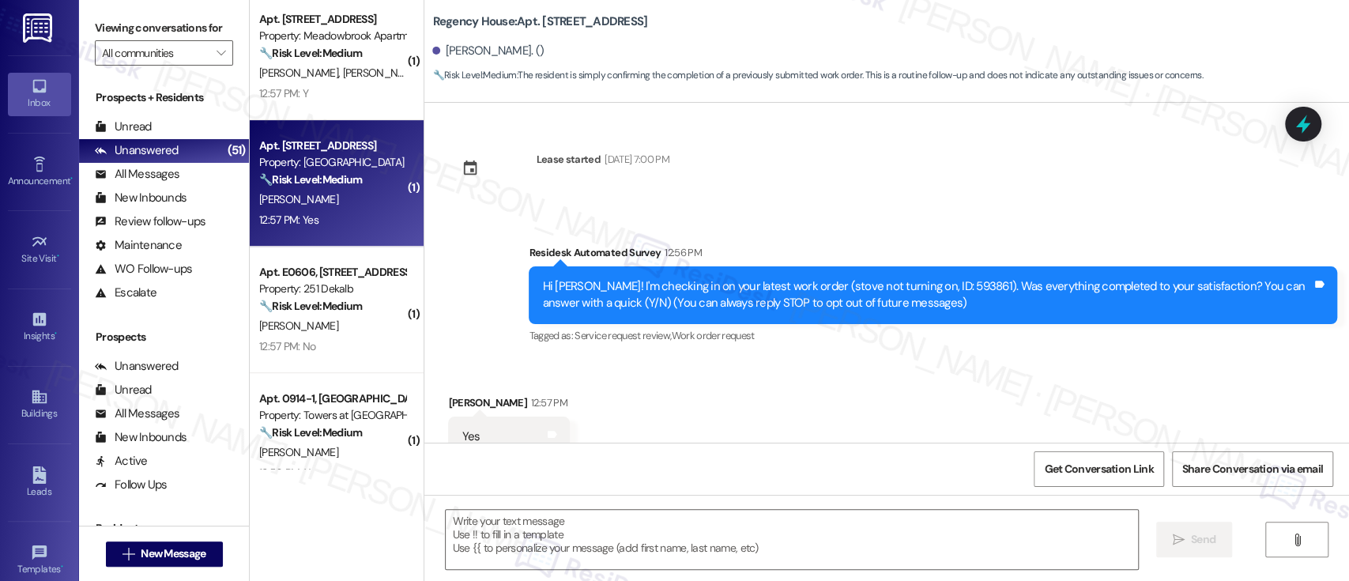
scroll to position [50, 0]
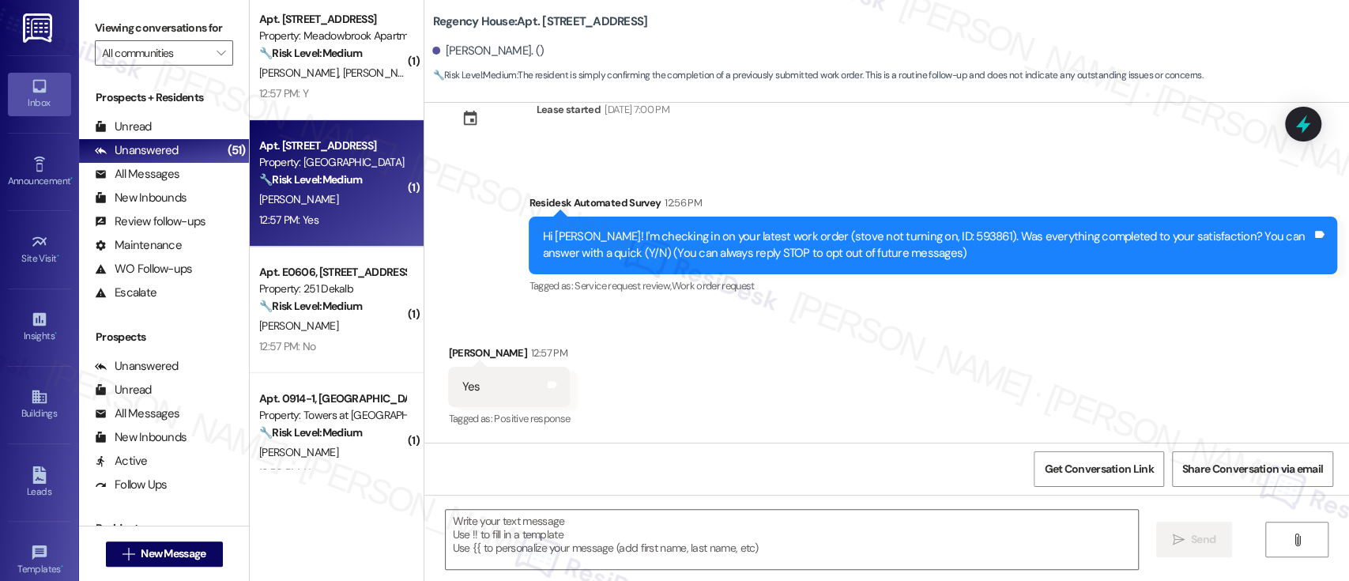
type textarea "Fetching suggested responses. Please feel free to read through the conversation…"
click at [994, 319] on div "Received via SMS Vivian Brooks 12:57 PM Yes Tags and notes Tagged as: Positive …" at bounding box center [886, 376] width 925 height 134
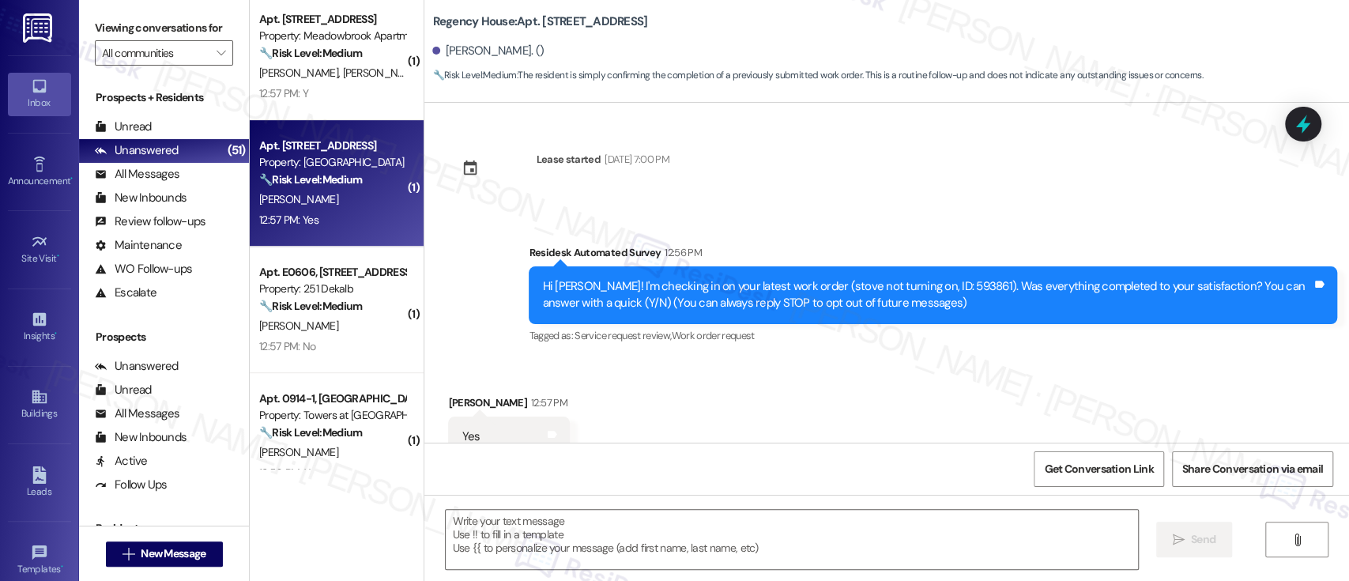
scroll to position [51, 0]
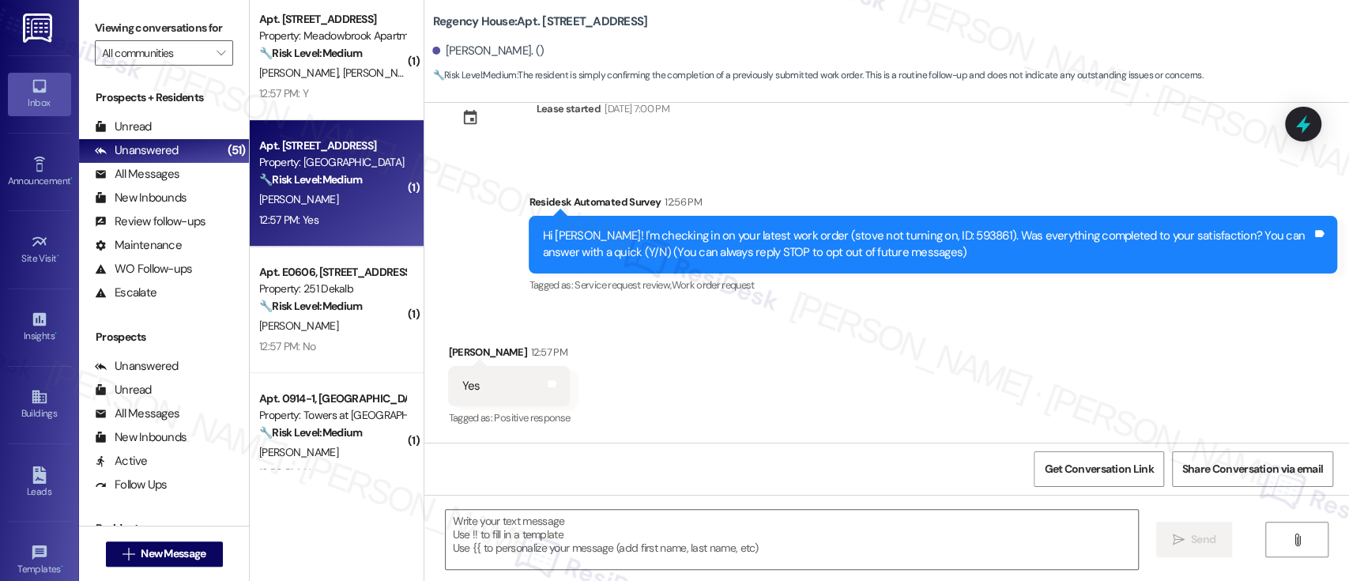
click at [921, 383] on div "Received via SMS Vivian Brooks 12:57 PM Yes Tags and notes Tagged as: Positive …" at bounding box center [886, 375] width 925 height 134
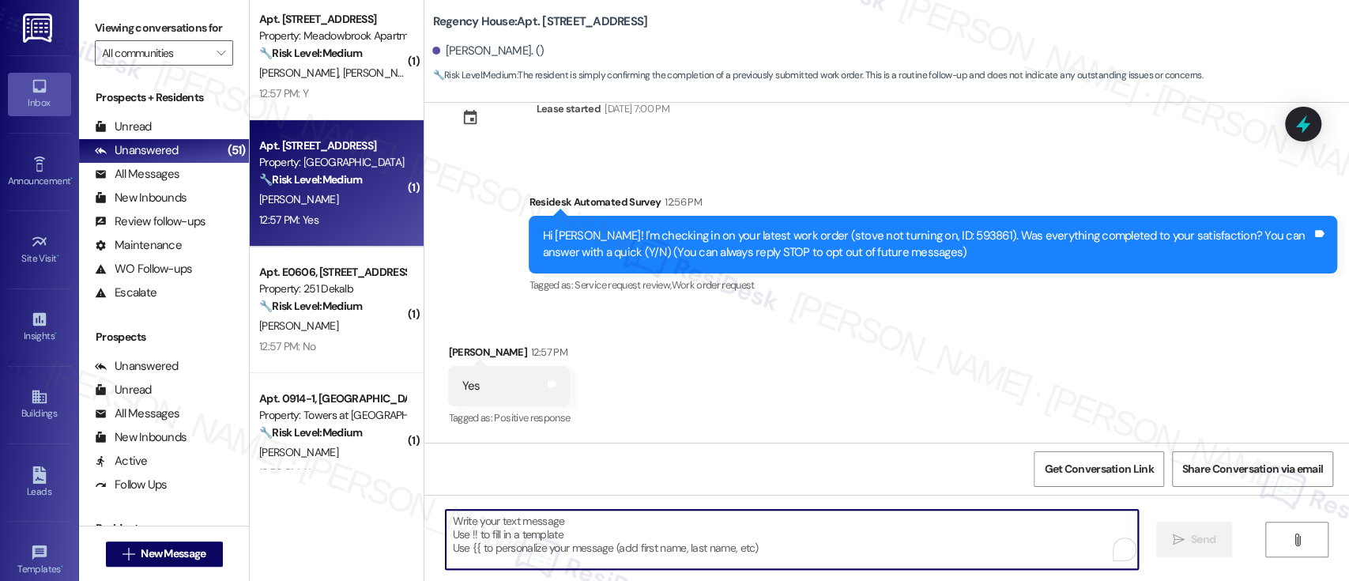
click at [835, 553] on textarea "To enrich screen reader interactions, please activate Accessibility in Grammarl…" at bounding box center [792, 539] width 692 height 59
paste textarea "Great to hear it, {{first_name}}! We want to make sure you are satisfied and co…"
type textarea "Great to hear it, {{first_name}}! We want to make sure you are satisfied and co…"
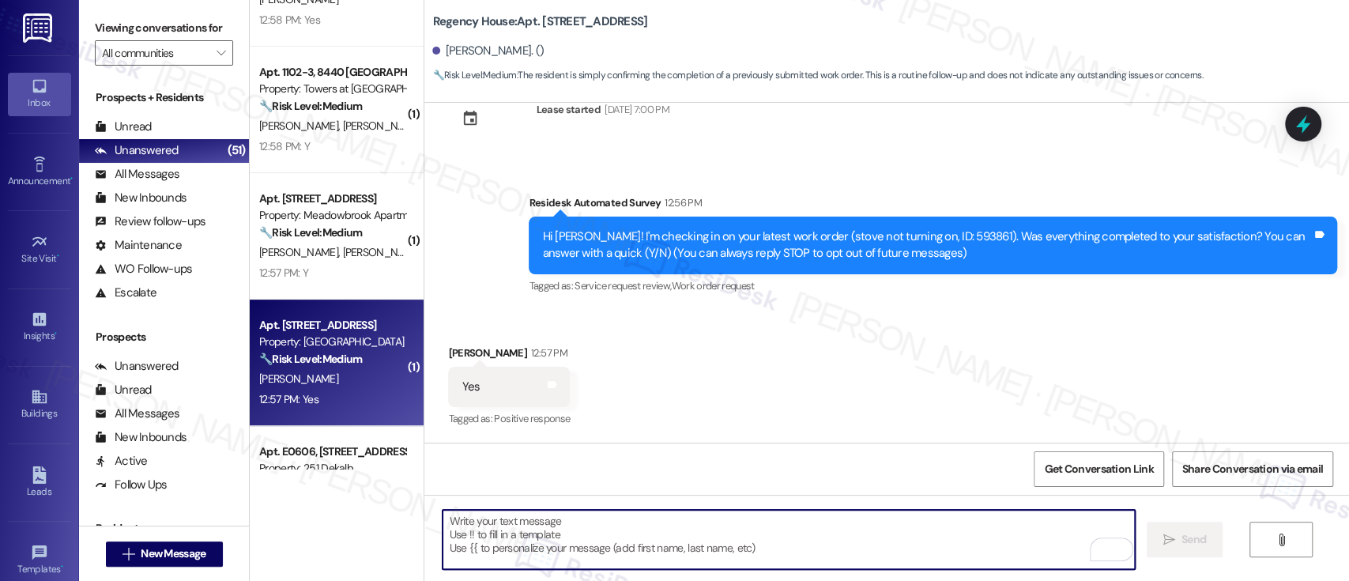
scroll to position [4253, 0]
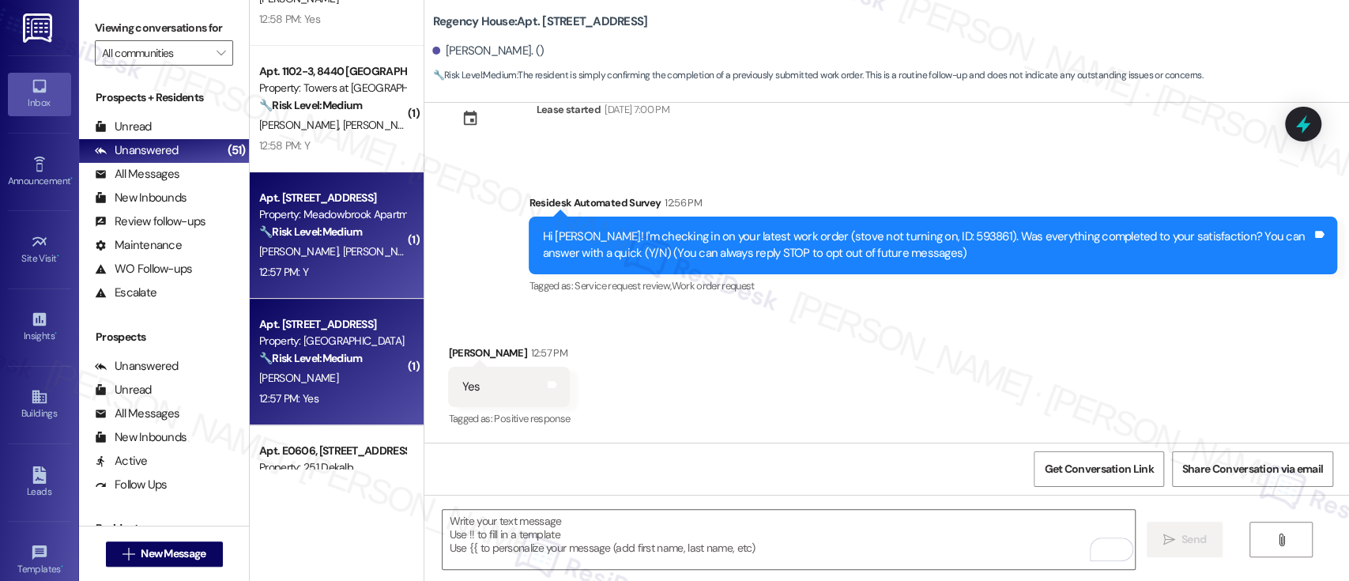
click at [342, 239] on div "🔧 Risk Level: Medium The resident responded 'Y' to confirm that the work order …" at bounding box center [332, 232] width 146 height 17
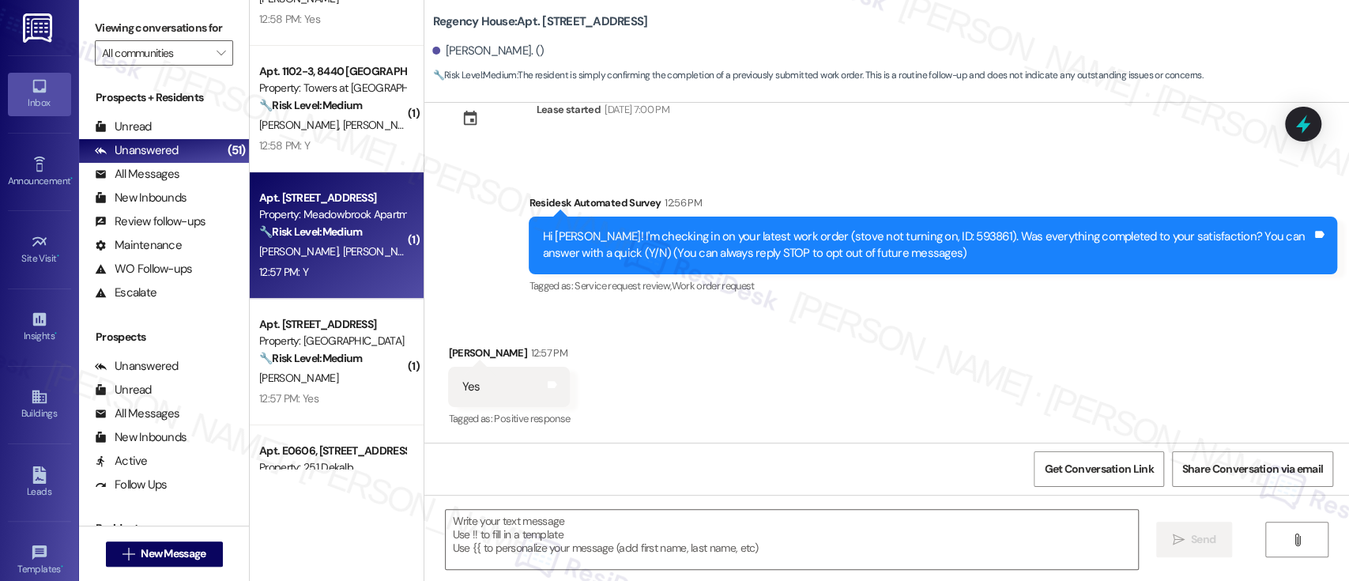
type textarea "Fetching suggested responses. Please feel free to read through the conversation…"
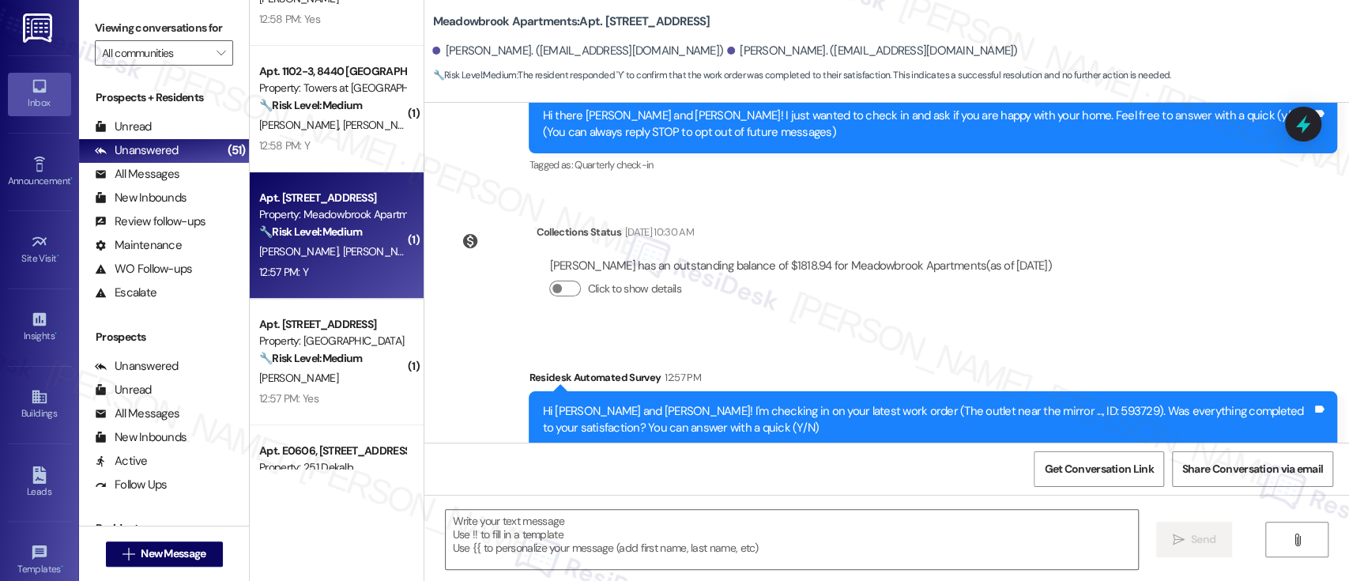
type textarea "Fetching suggested responses. Please feel free to read through the conversation…"
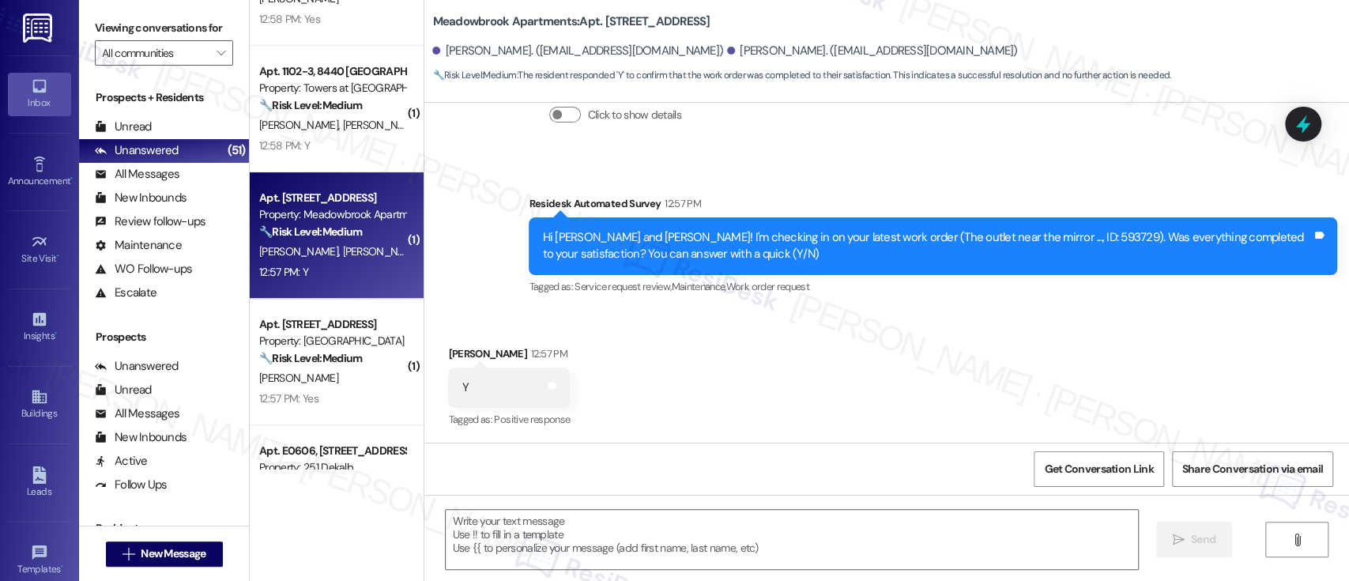
scroll to position [345, 0]
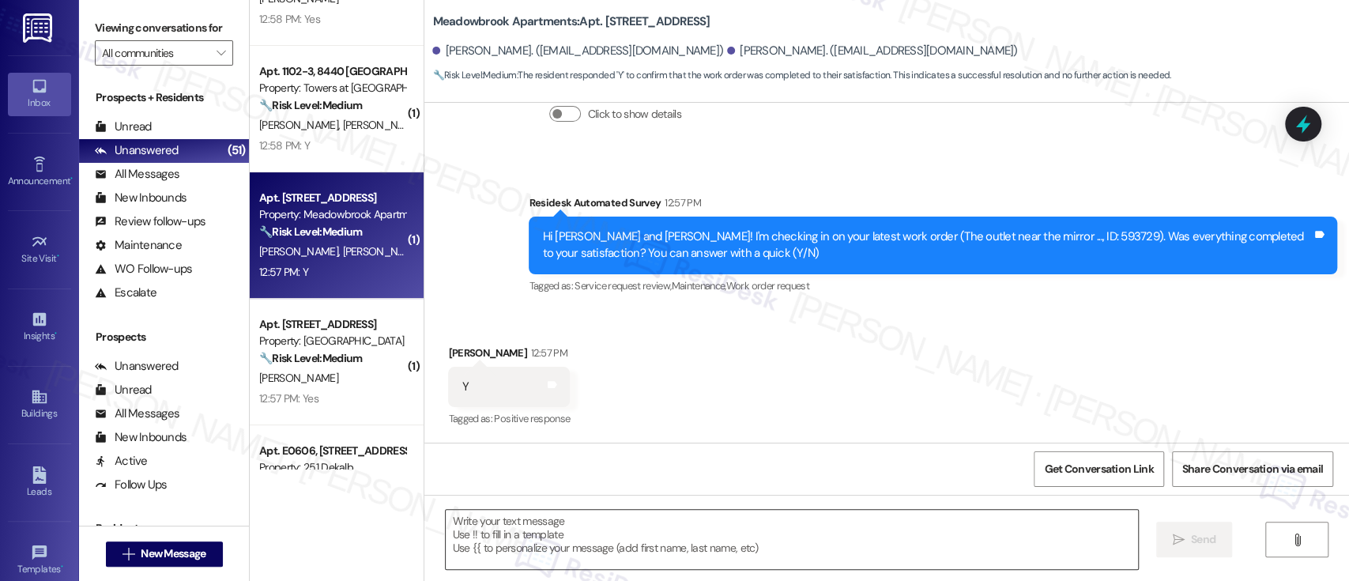
click at [799, 521] on textarea at bounding box center [792, 539] width 692 height 59
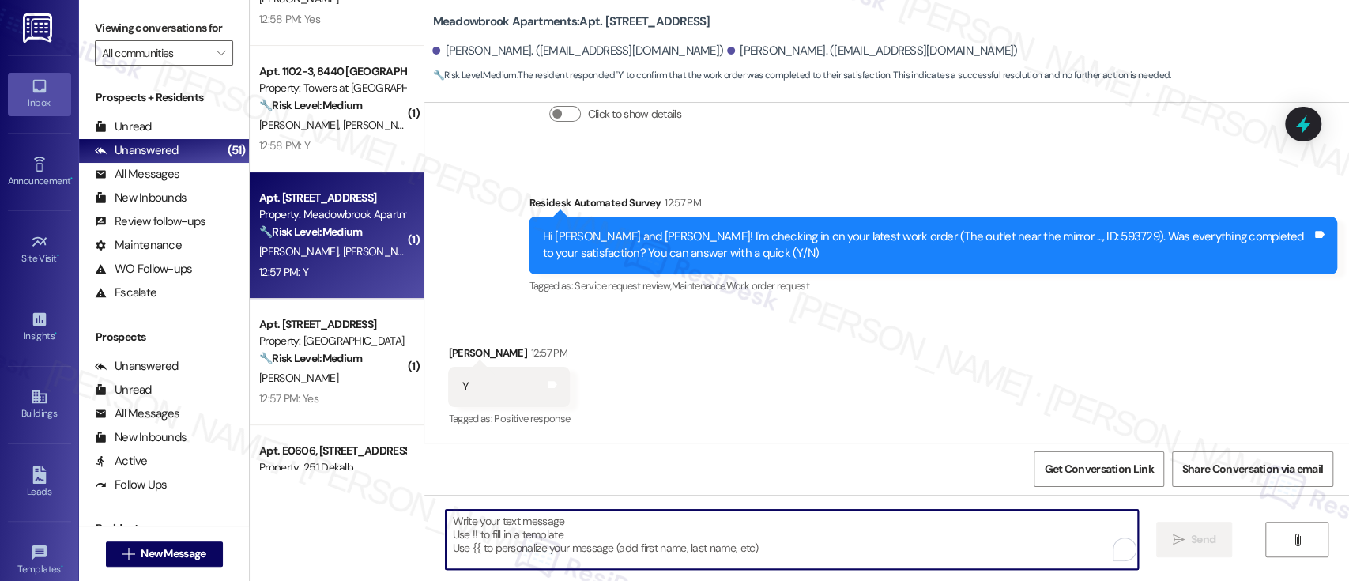
paste textarea "Great to hear it, {{first_name}}! We want to make sure you are satisfied and co…"
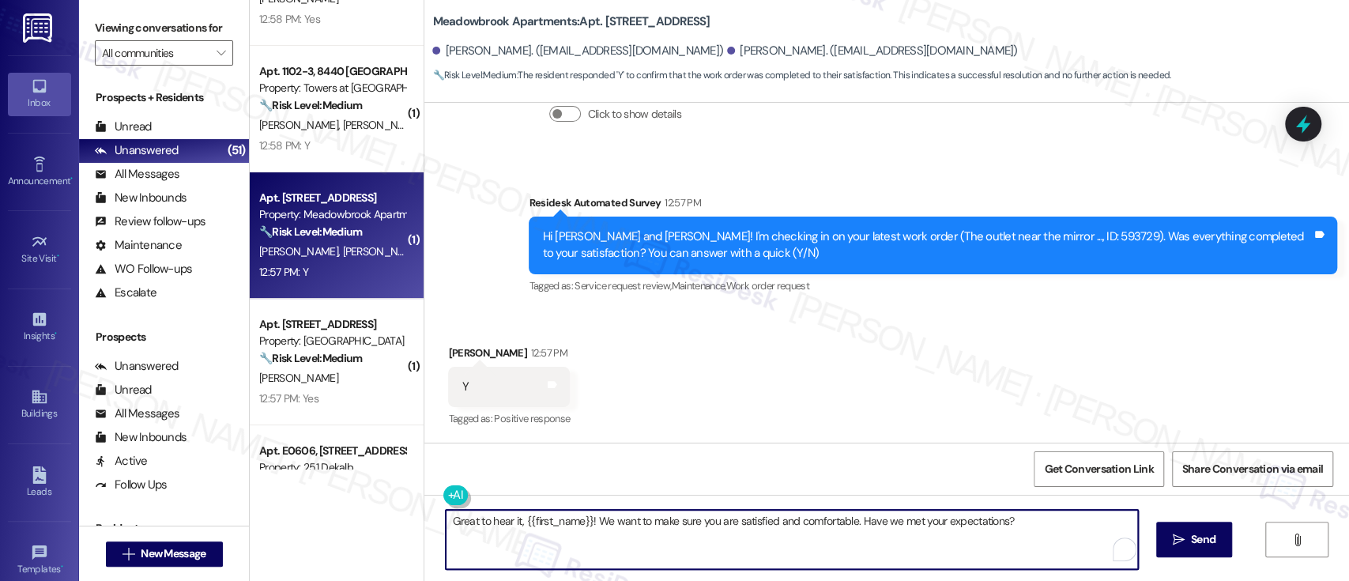
click at [546, 519] on textarea "Great to hear it, {{first_name}}! We want to make sure you are satisfied and co…" at bounding box center [792, 539] width 692 height 59
type textarea "Great to hear it, Ahmarri! We want to make sure you are satisfied and comfortab…"
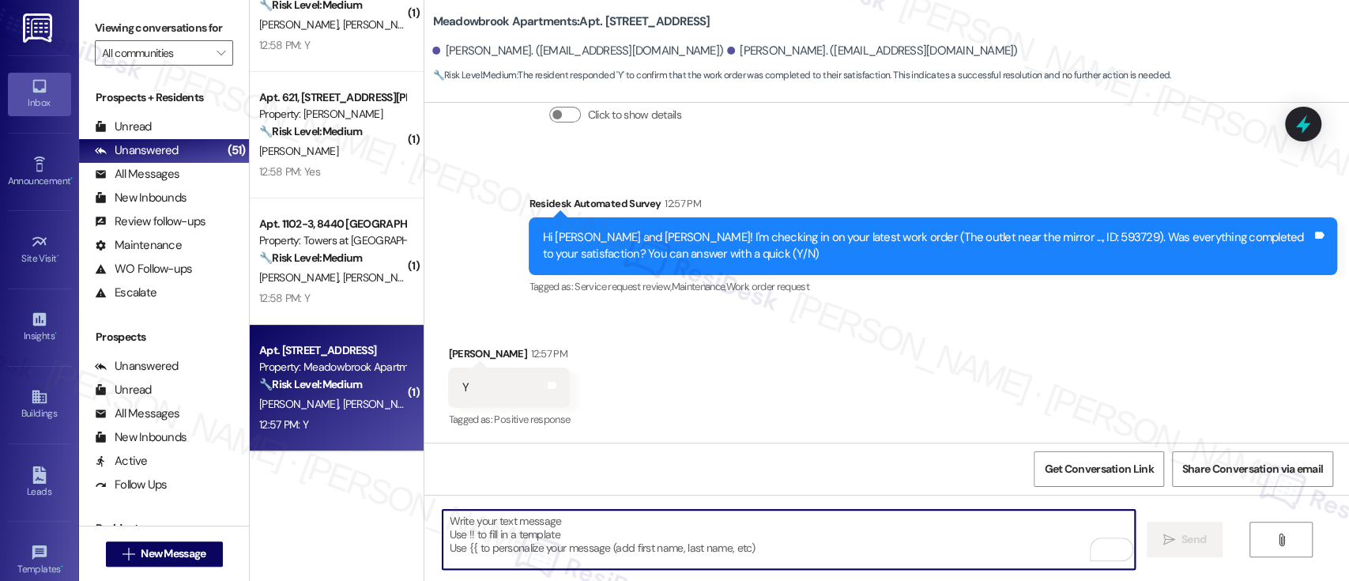
scroll to position [4054, 0]
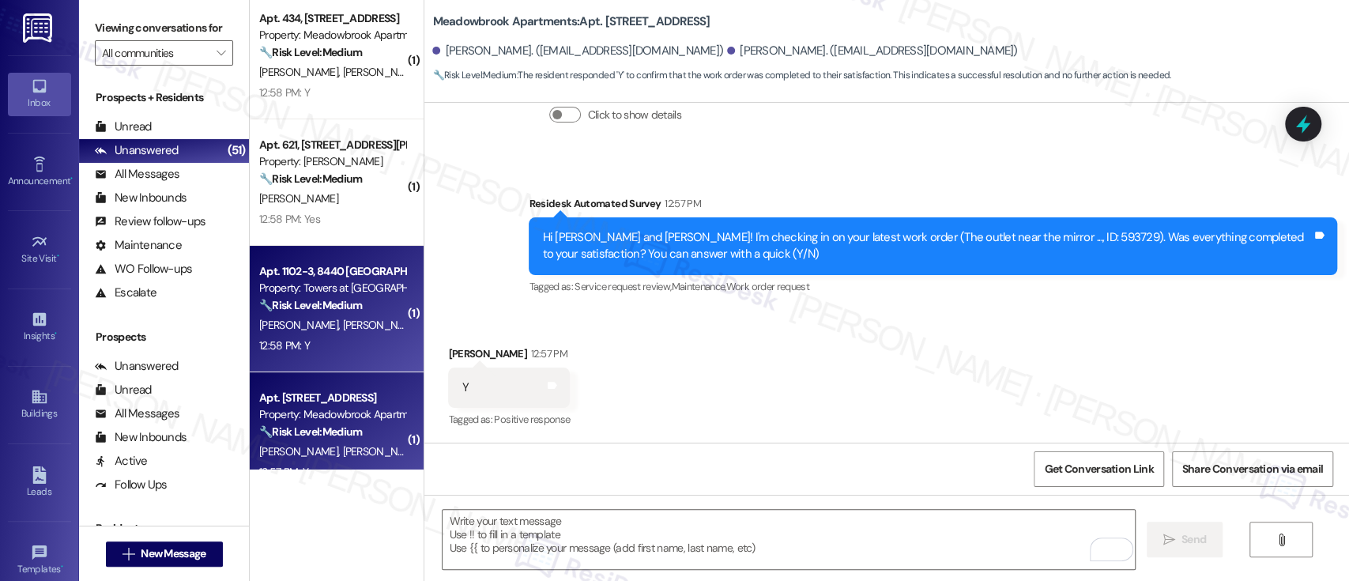
click at [310, 292] on div "Property: Towers at [GEOGRAPHIC_DATA]" at bounding box center [332, 288] width 146 height 17
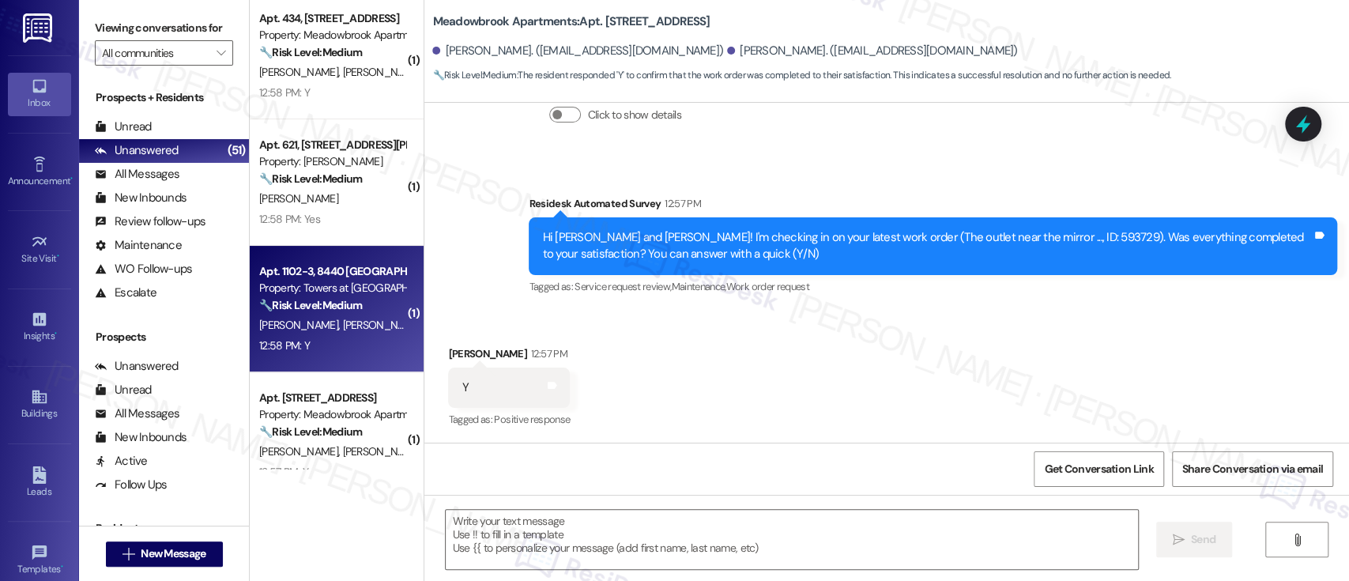
type textarea "Fetching suggested responses. Please feel free to read through the conversation…"
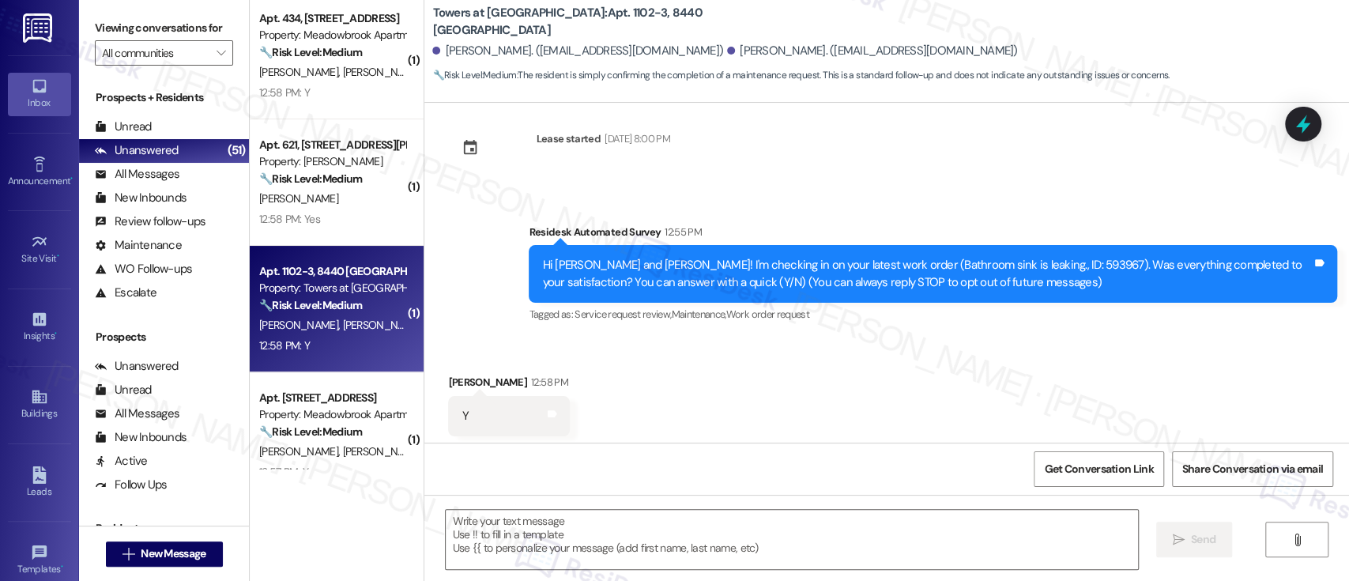
scroll to position [236, 0]
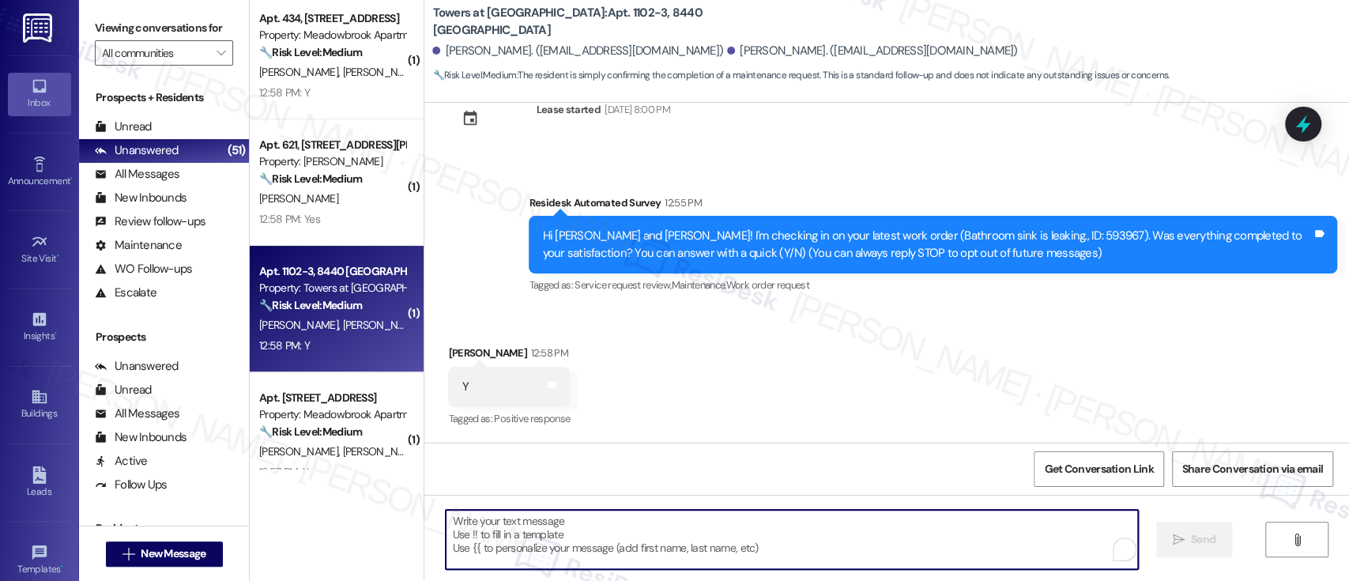
click at [904, 522] on textarea "To enrich screen reader interactions, please activate Accessibility in Grammarl…" at bounding box center [792, 539] width 692 height 59
paste textarea "Great to hear it, {{first_name}}! We want to make sure you are satisfied and co…"
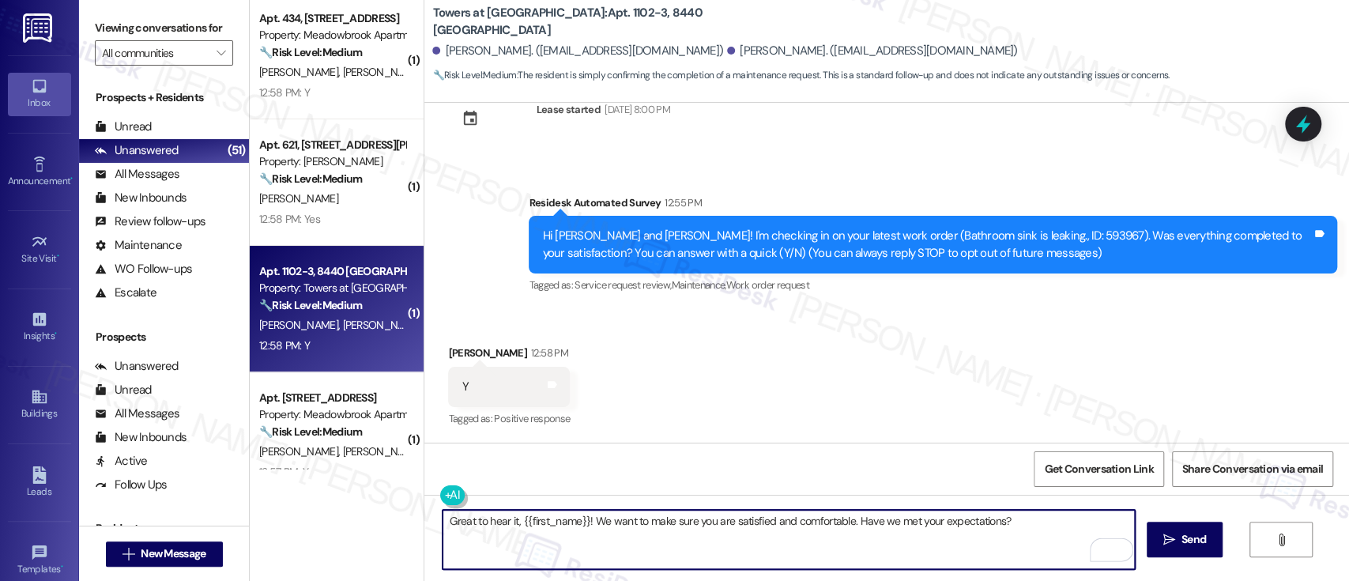
click at [556, 521] on textarea "Great to hear it, {{first_name}}! We want to make sure you are satisfied and co…" at bounding box center [789, 539] width 692 height 59
type textarea "Great to hear it, Gabriel! We want to make sure you are satisfied and comfortab…"
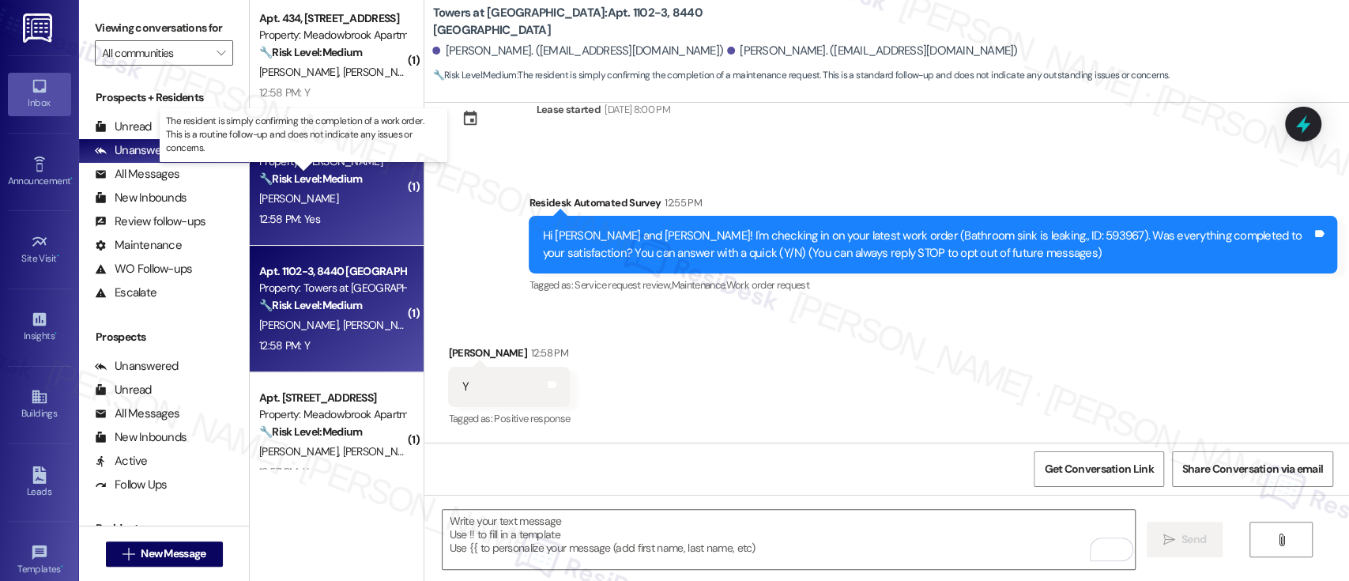
click at [300, 174] on strong "🔧 Risk Level: Medium" at bounding box center [310, 178] width 103 height 14
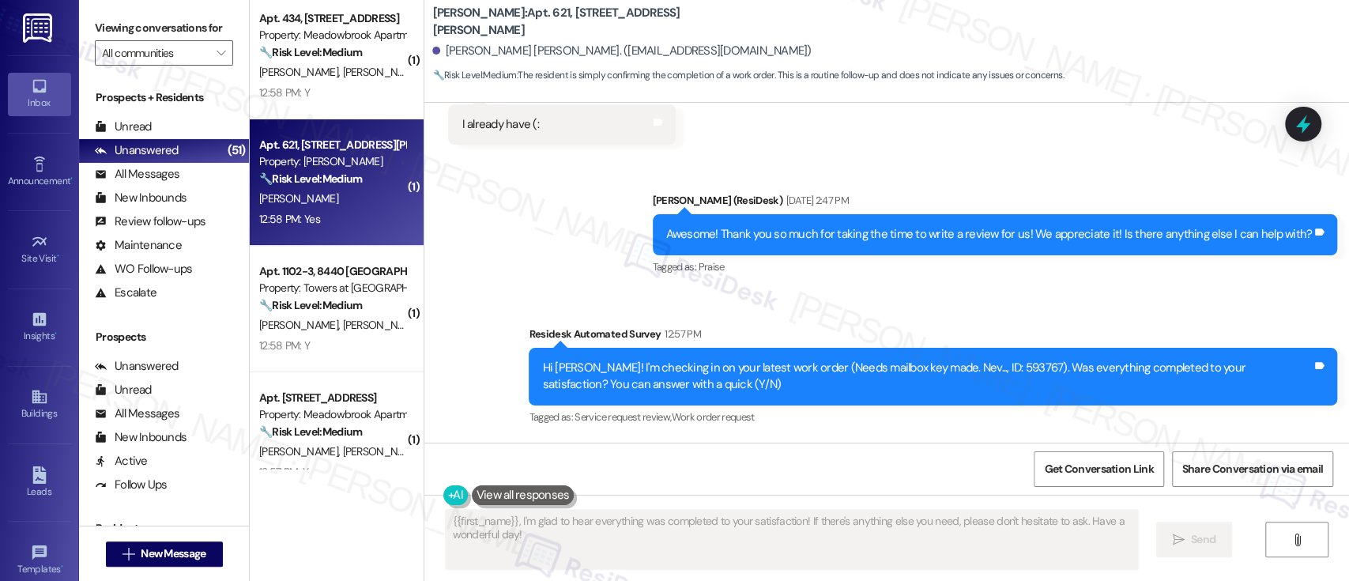
scroll to position [1023, 0]
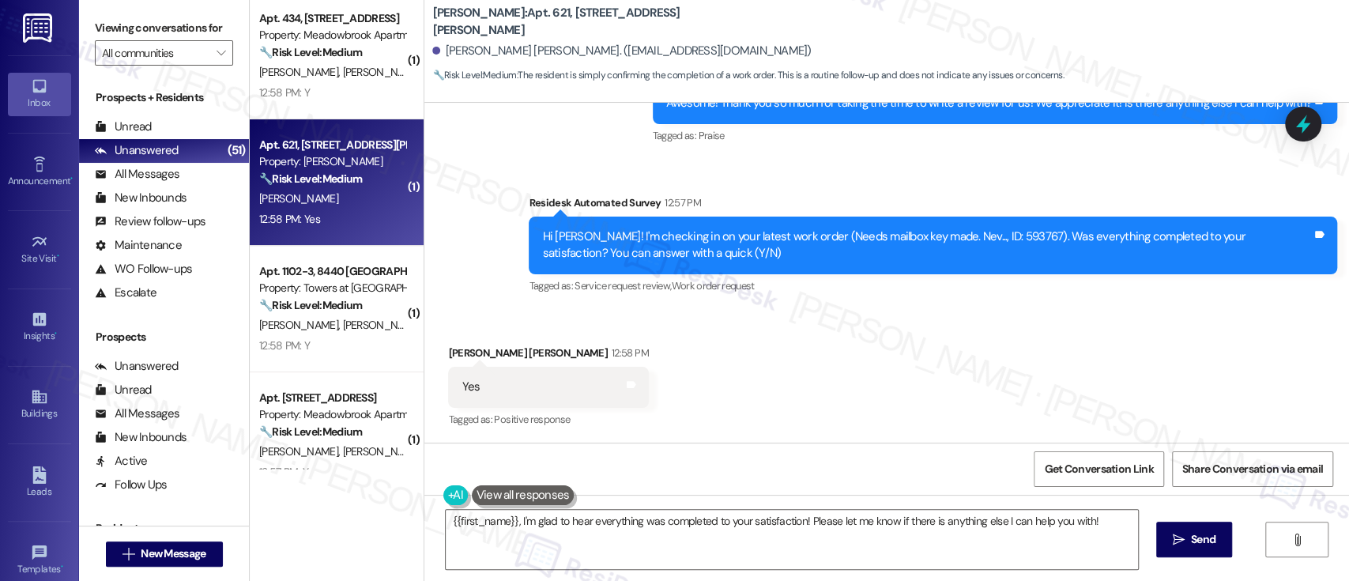
click at [743, 352] on div "Received via SMS Minh Bao Luong 12:58 PM Yes Tags and notes Tagged as: Positive…" at bounding box center [886, 376] width 925 height 134
click at [743, 351] on div "Received via SMS Minh Bao Luong 12:58 PM Yes Tags and notes Tagged as: Positive…" at bounding box center [886, 376] width 925 height 134
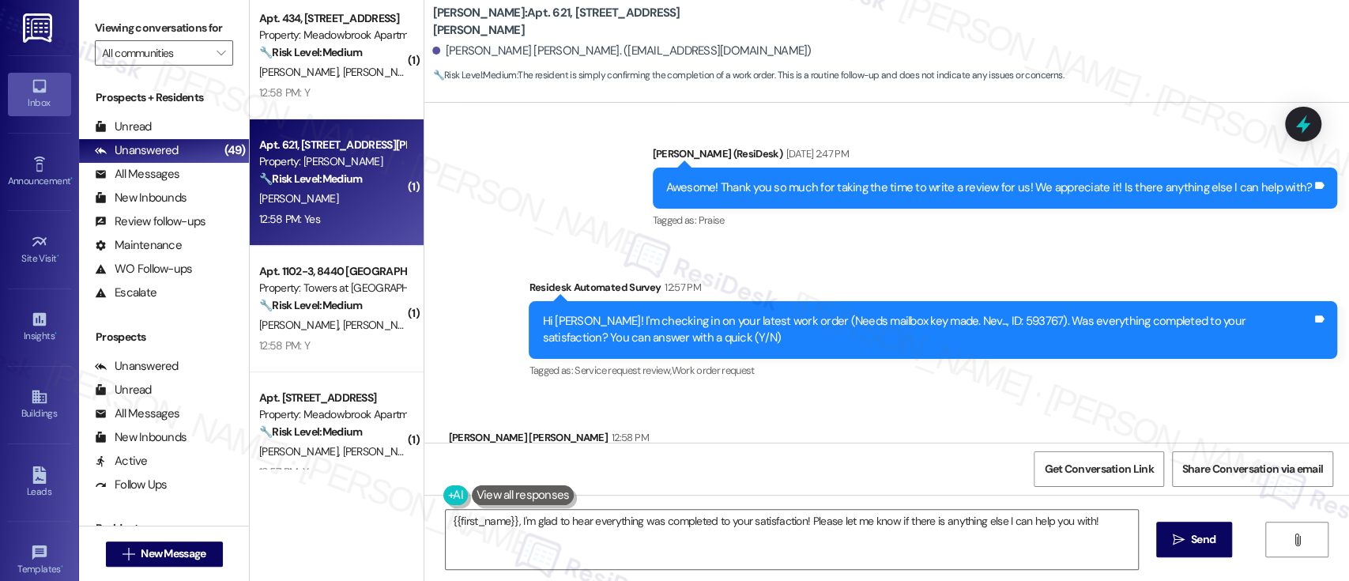
scroll to position [1023, 0]
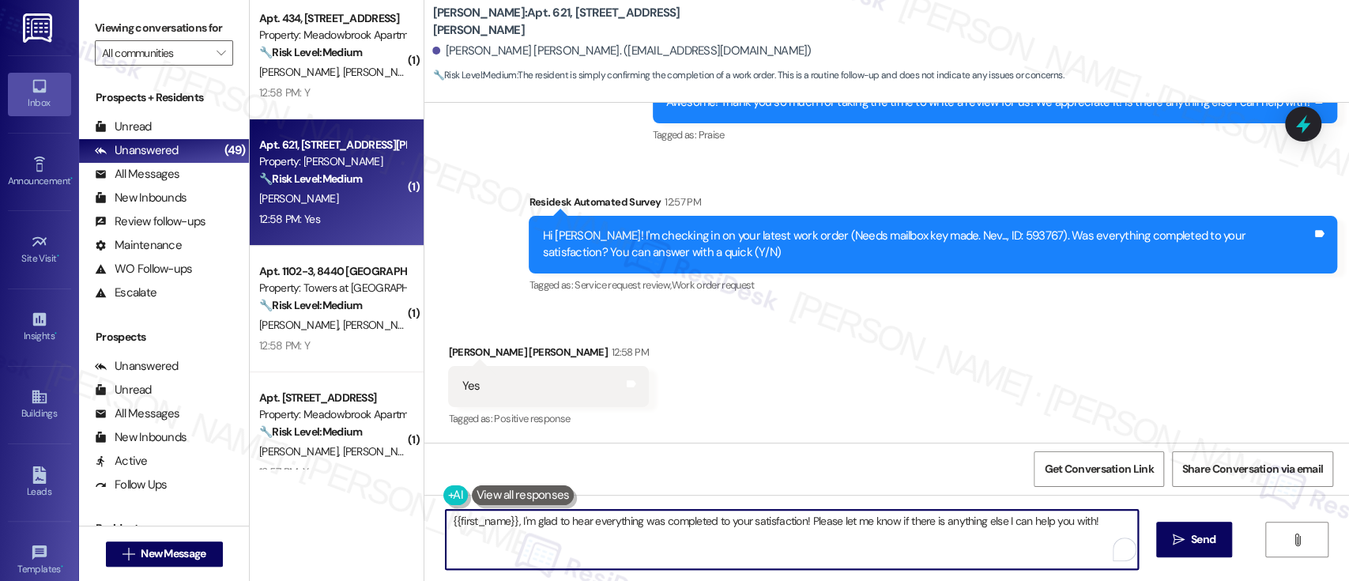
click at [671, 521] on textarea "{{first_name}}, I'm glad to hear everything was completed to your satisfaction!…" at bounding box center [792, 539] width 692 height 59
click at [802, 514] on textarea "{{first_name}}, I'm glad to hear everything was completed to your satisfaction!…" at bounding box center [792, 539] width 692 height 59
paste textarea "Great to hear it, {{first_name}}! We want to make sure you are satisfied and co…"
type textarea "Great to hear it, {{first_name}}! We want to make sure you are satisfied and co…"
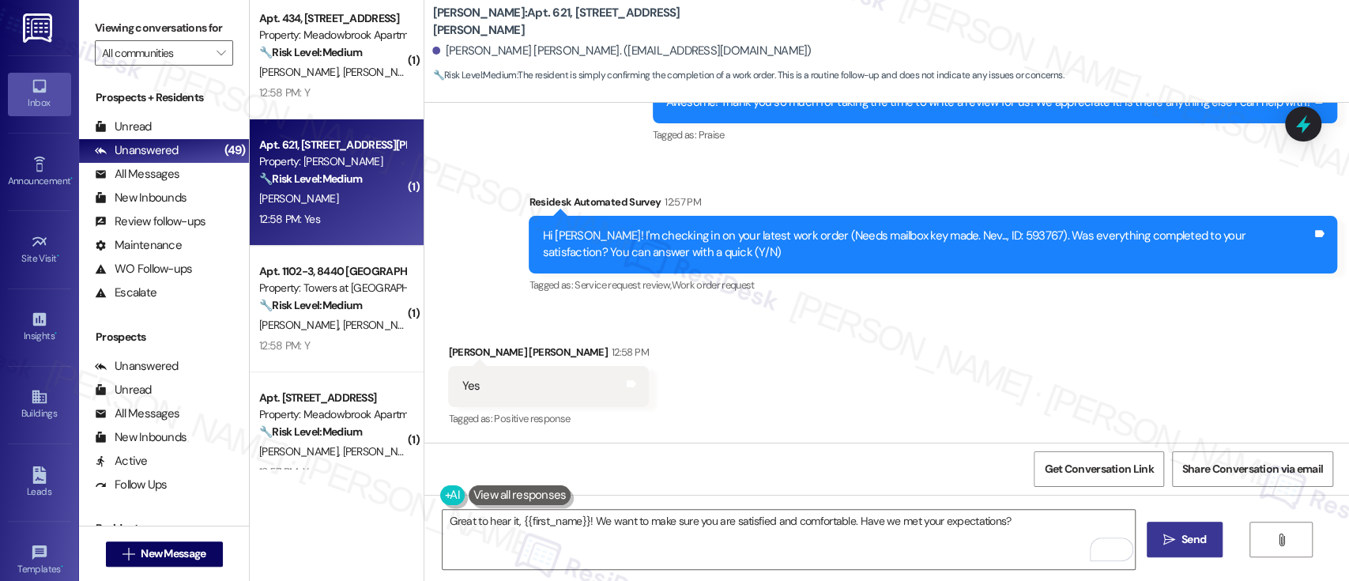
click at [1163, 540] on icon "" at bounding box center [1169, 539] width 12 height 13
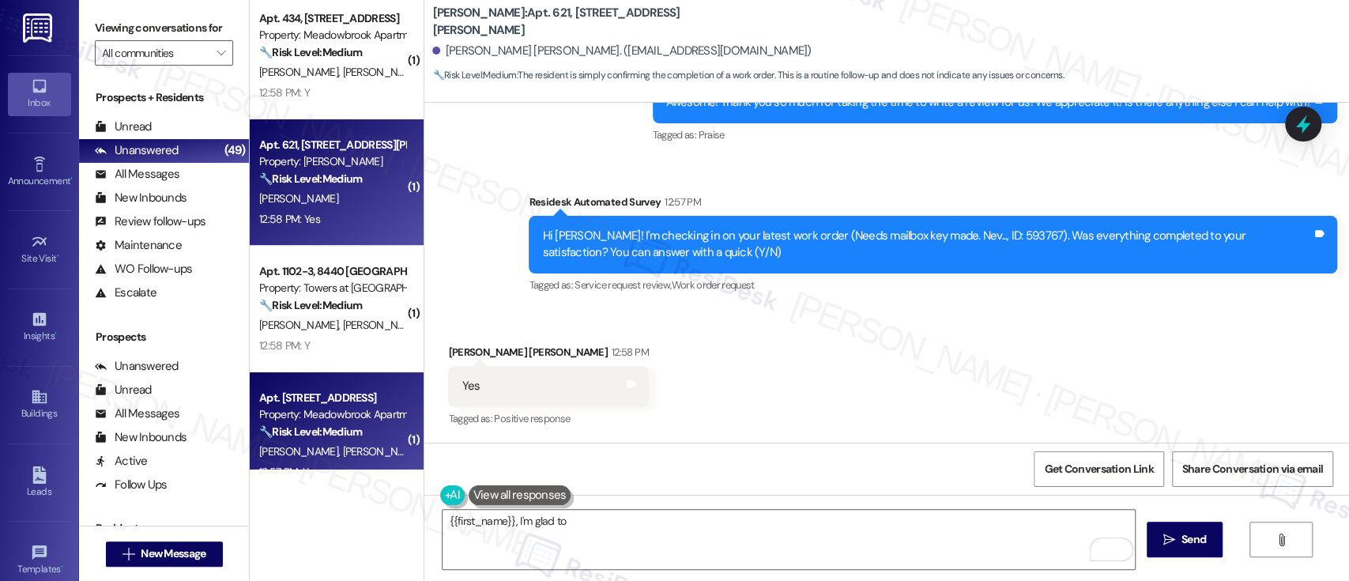
scroll to position [1023, 0]
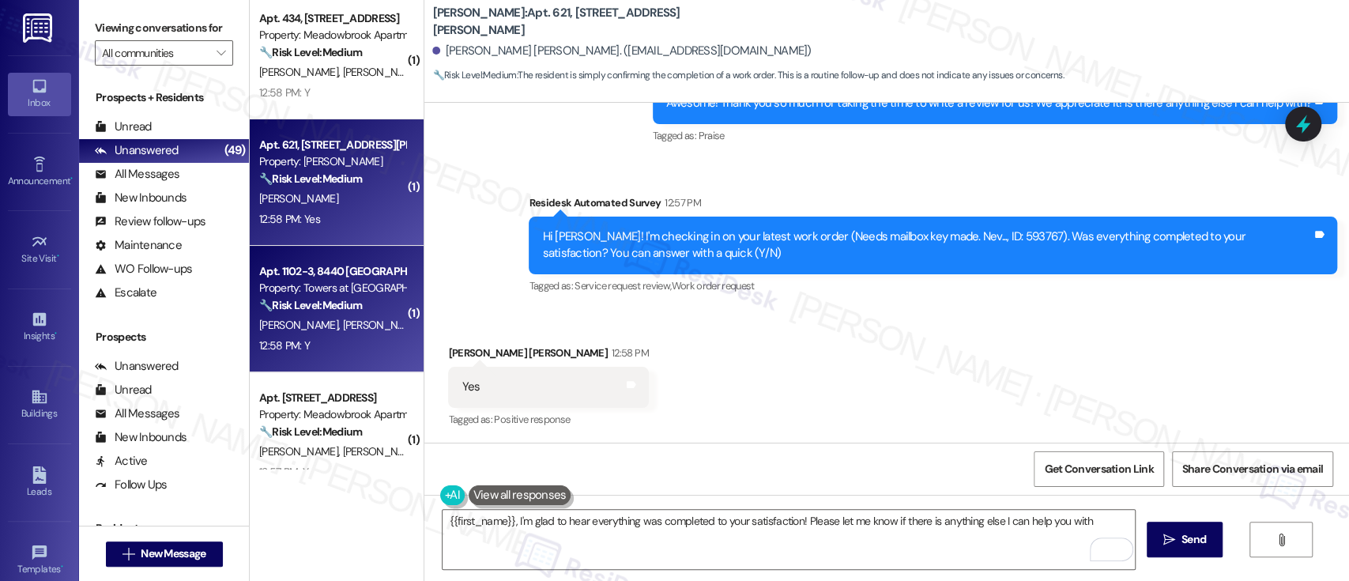
type textarea "{{first_name}}, I'm glad to hear everything was completed to your satisfaction!…"
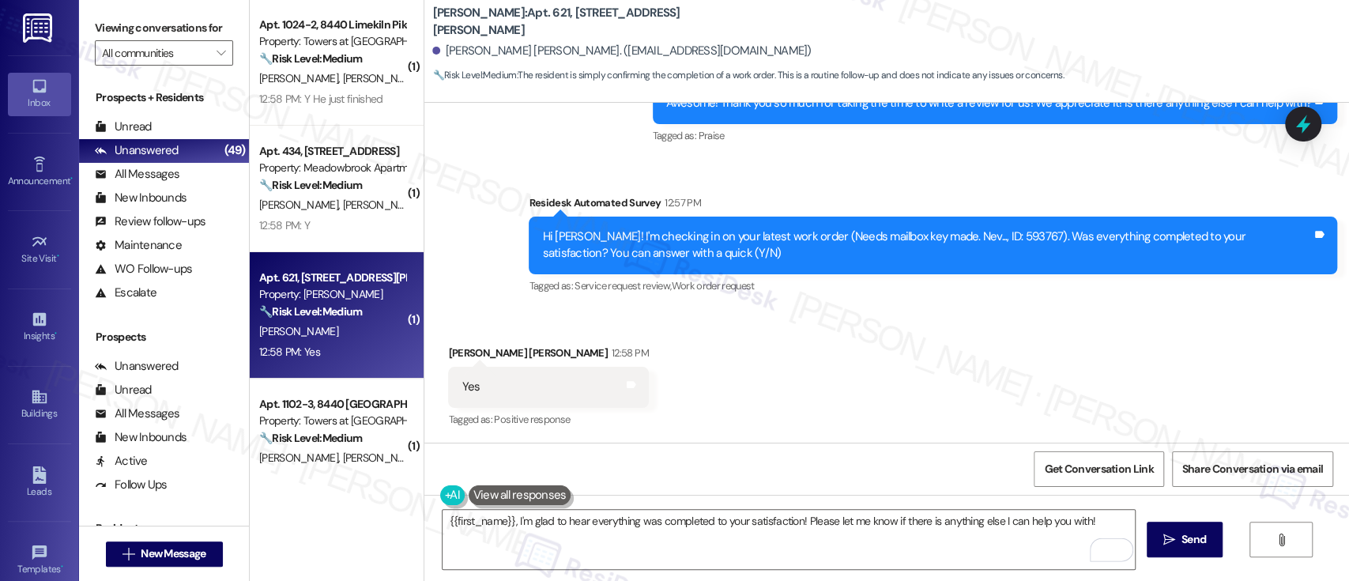
scroll to position [3788, 0]
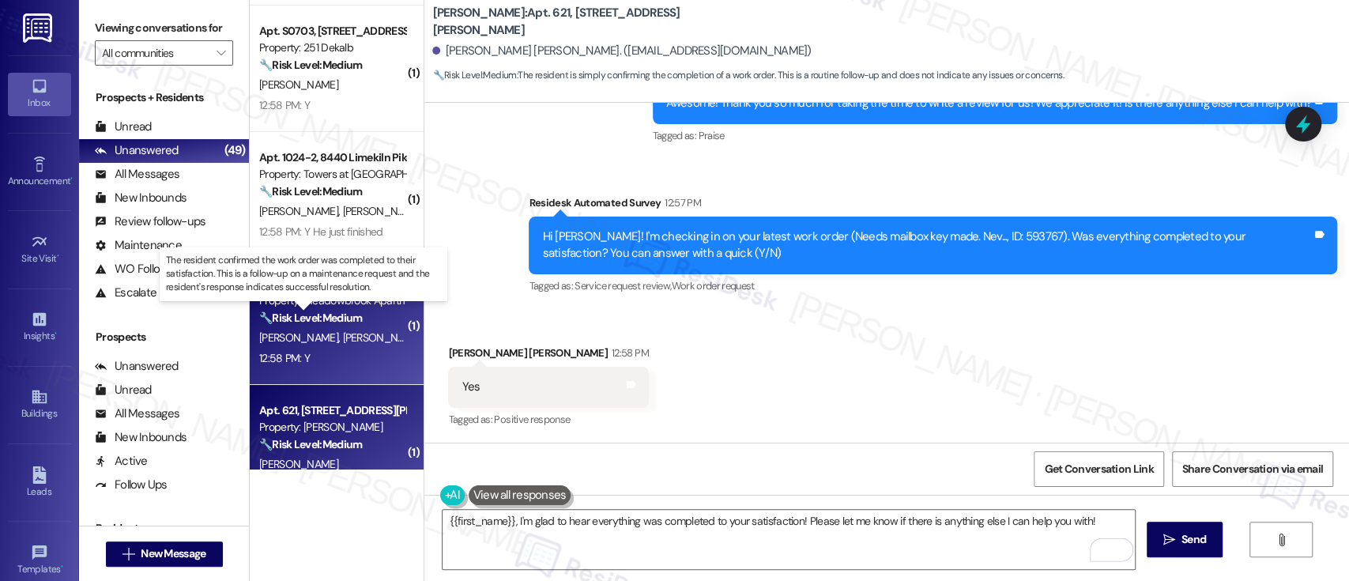
click at [347, 319] on strong "🔧 Risk Level: Medium" at bounding box center [310, 318] width 103 height 14
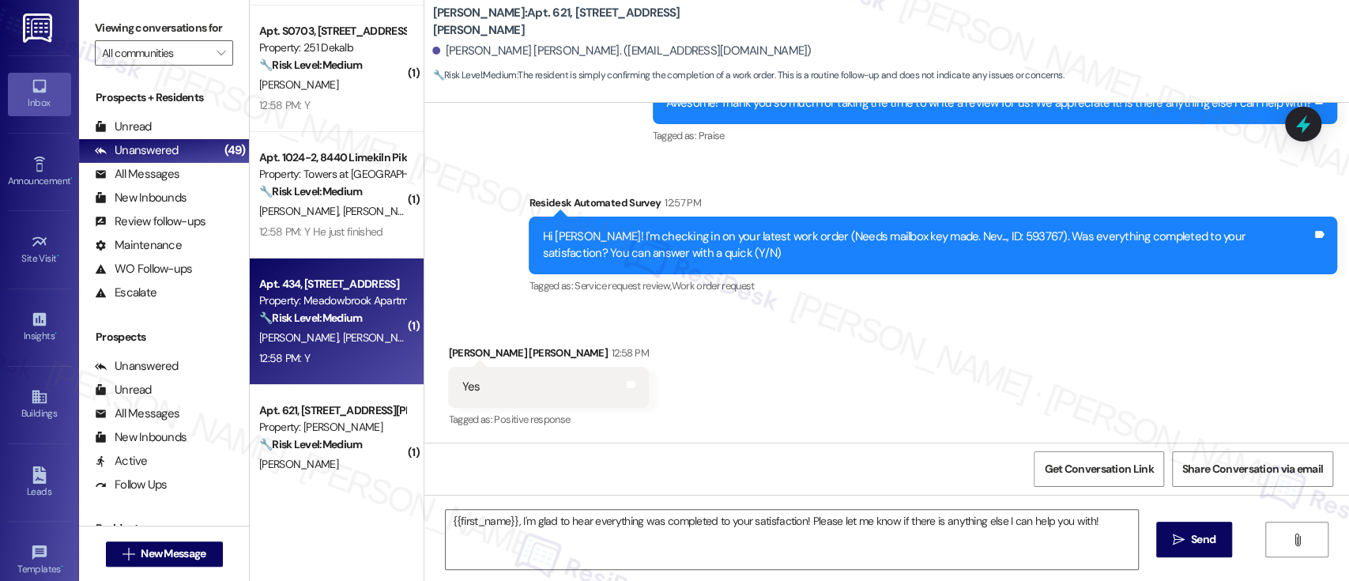
type textarea "Fetching suggested responses. Please feel free to read through the conversation…"
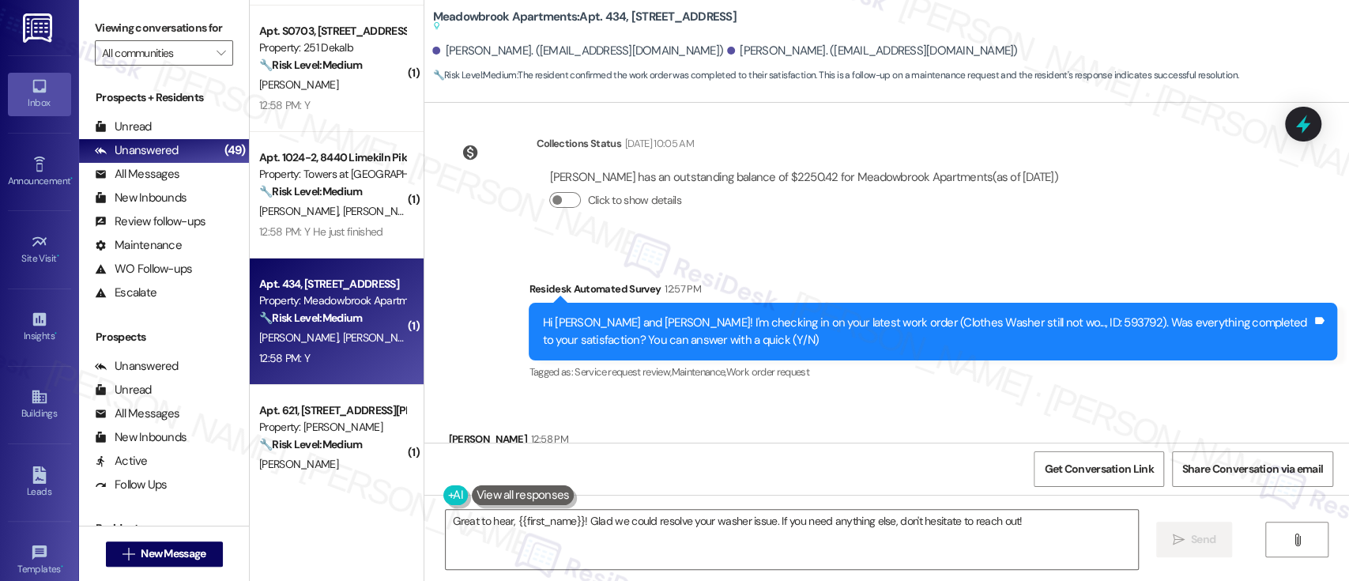
scroll to position [15405, 0]
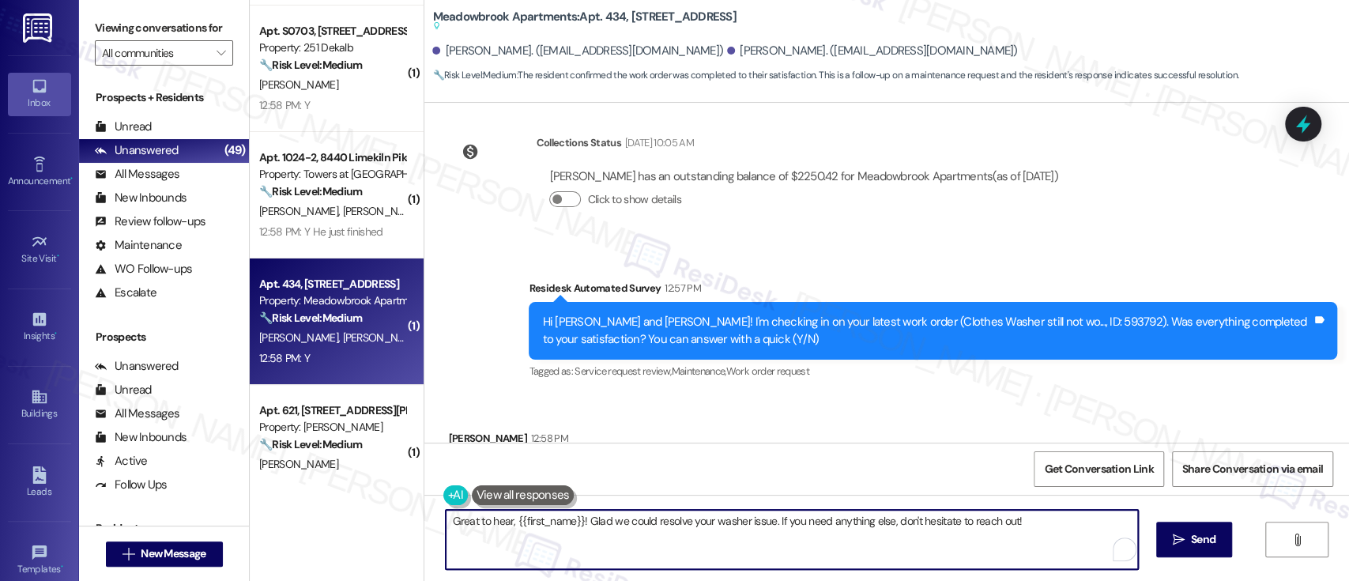
drag, startPoint x: 1053, startPoint y: 528, endPoint x: 321, endPoint y: 476, distance: 734.5
click at [321, 476] on div "( 3 ) Apt. E0314, 251 W Dekalb Pike Property: 251 Dekalb 🔧 Risk Level: Medium T…" at bounding box center [799, 290] width 1099 height 581
paste textarea "it, {{first_name}}! We want to make sure you are satisfied and comfortable. Hav…"
click at [533, 516] on textarea "Great to hear it, {{first_name}}! We want to make sure you are satisfied and co…" at bounding box center [789, 539] width 692 height 59
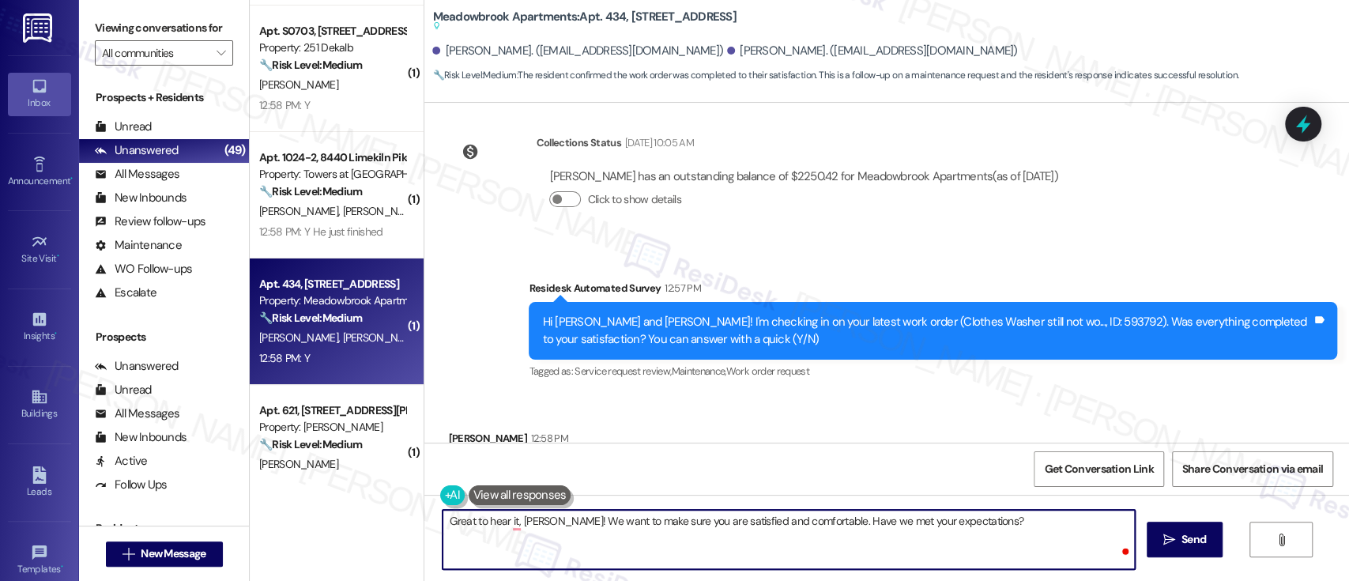
type textarea "Great to hear it, Diane! We want to make sure you are satisfied and comfortable…"
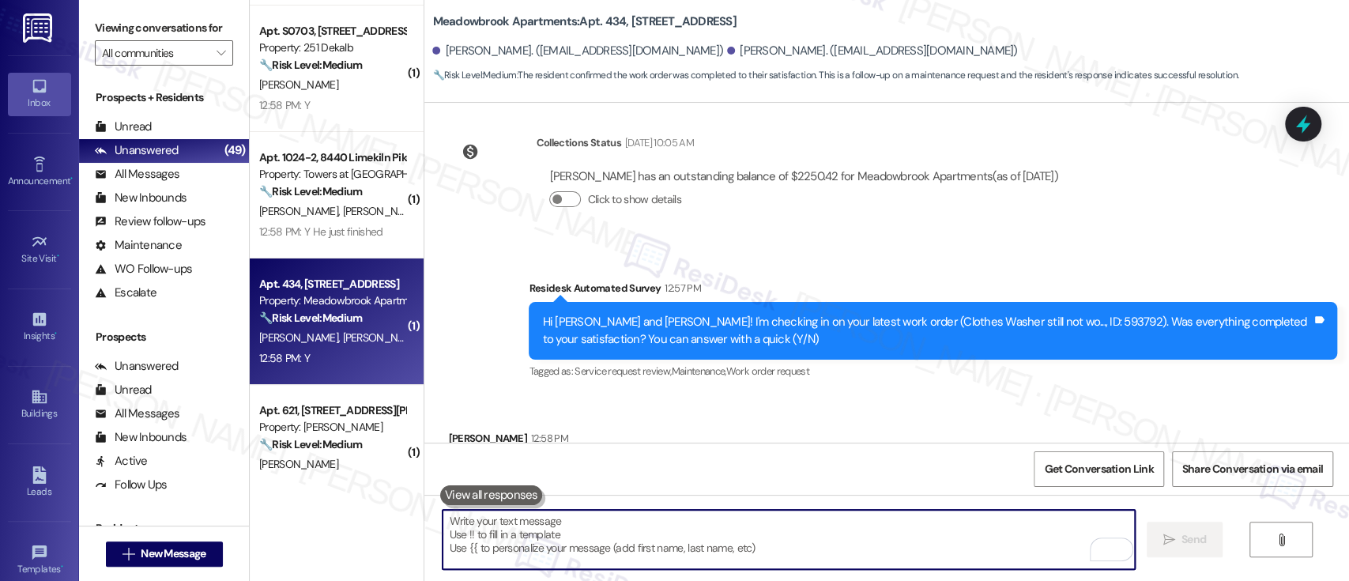
scroll to position [15404, 0]
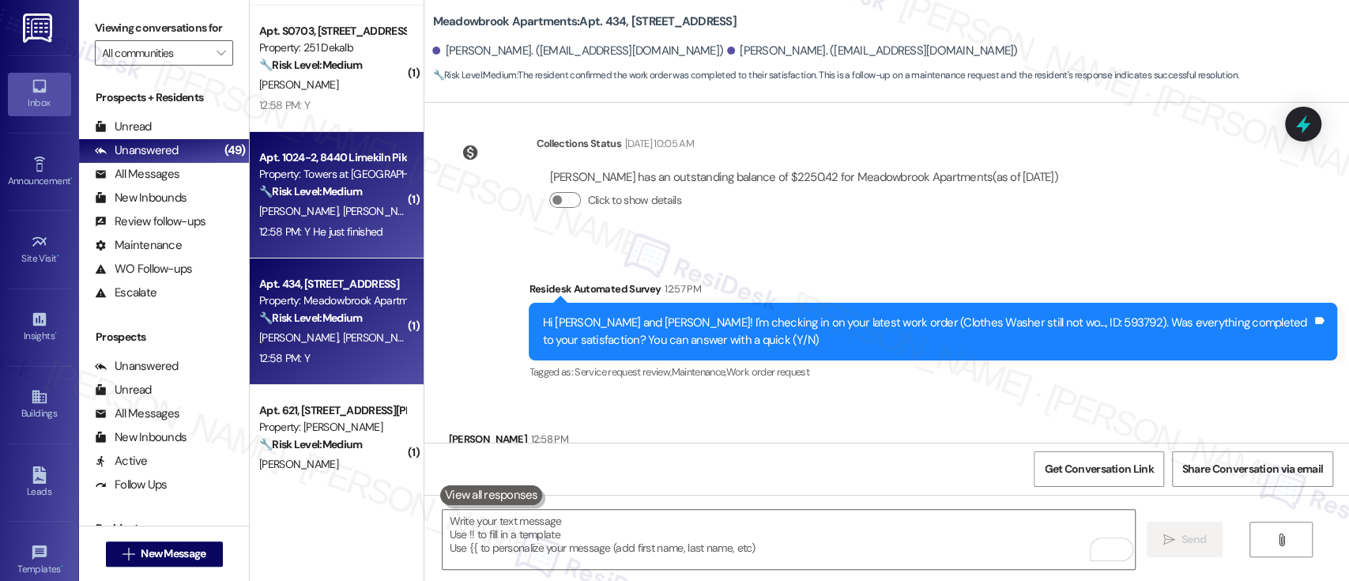
click at [296, 191] on strong "🔧 Risk Level: Medium" at bounding box center [310, 191] width 103 height 14
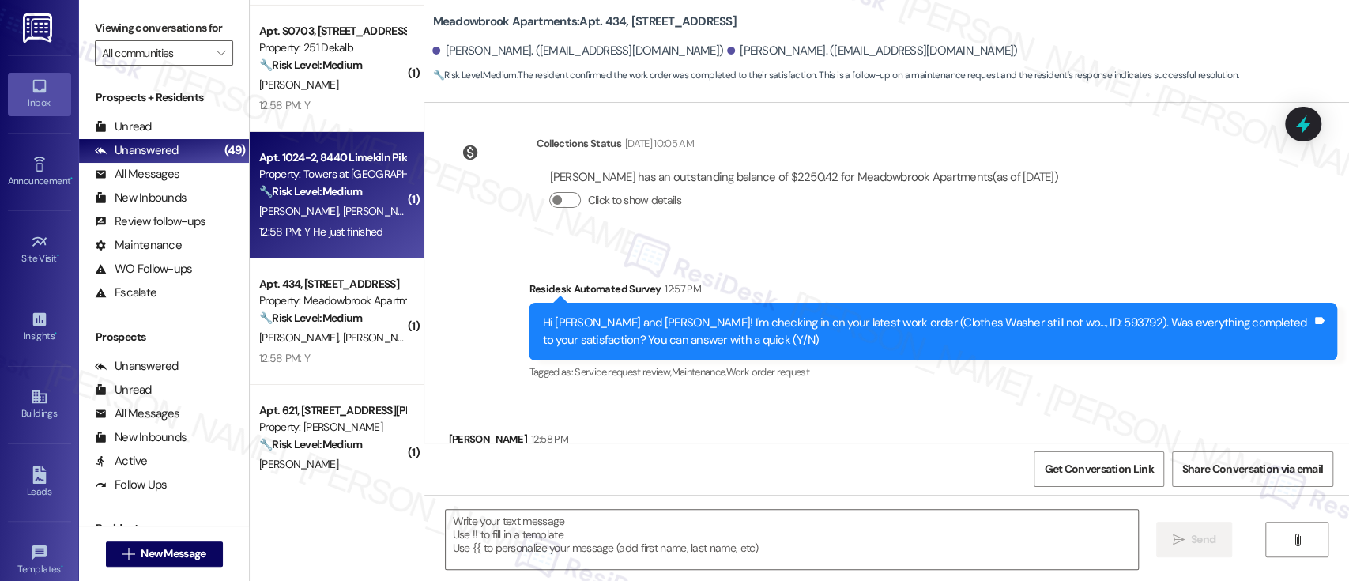
type textarea "Fetching suggested responses. Please feel free to read through the conversation…"
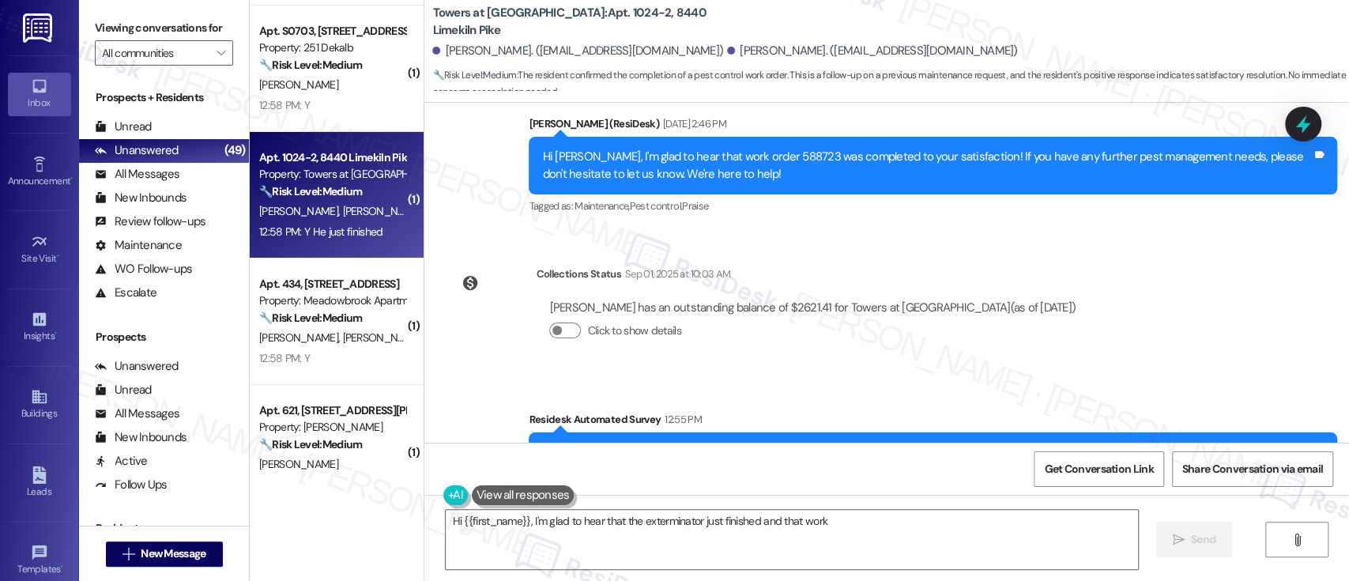
scroll to position [23419, 0]
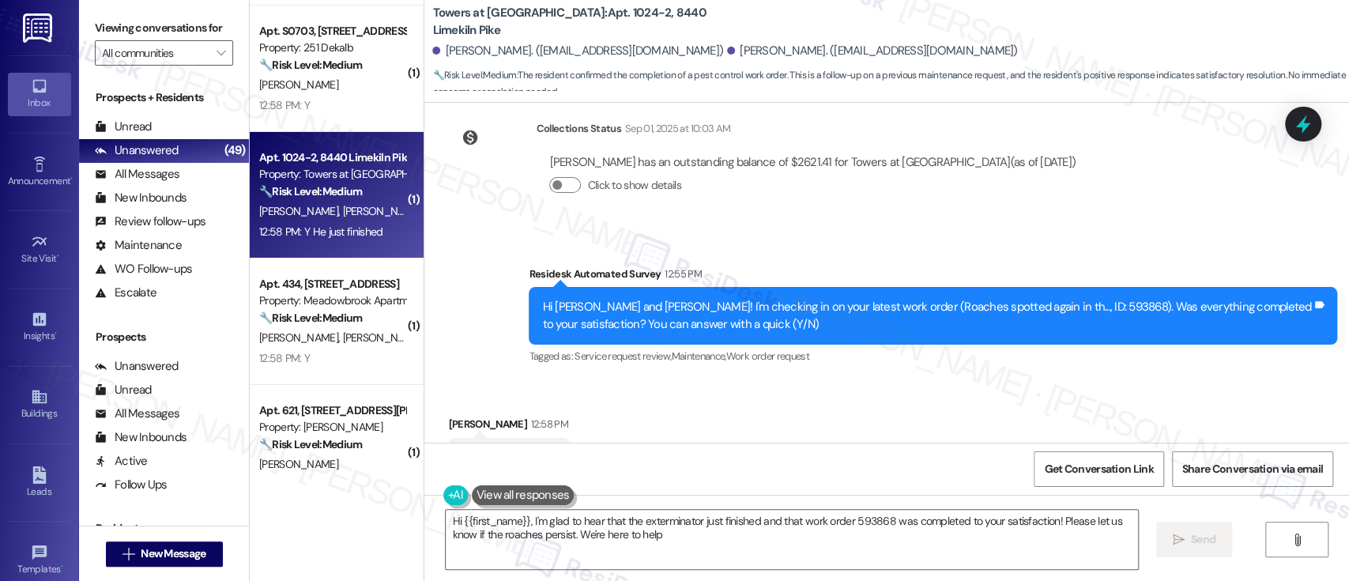
type textarea "Hi {{first_name}}, I'm glad to hear that the exterminator just finished and tha…"
click at [797, 380] on div "Received via SMS Thomas Williams 12:58 PM Y He just finished Tags and notes Tag…" at bounding box center [886, 455] width 925 height 150
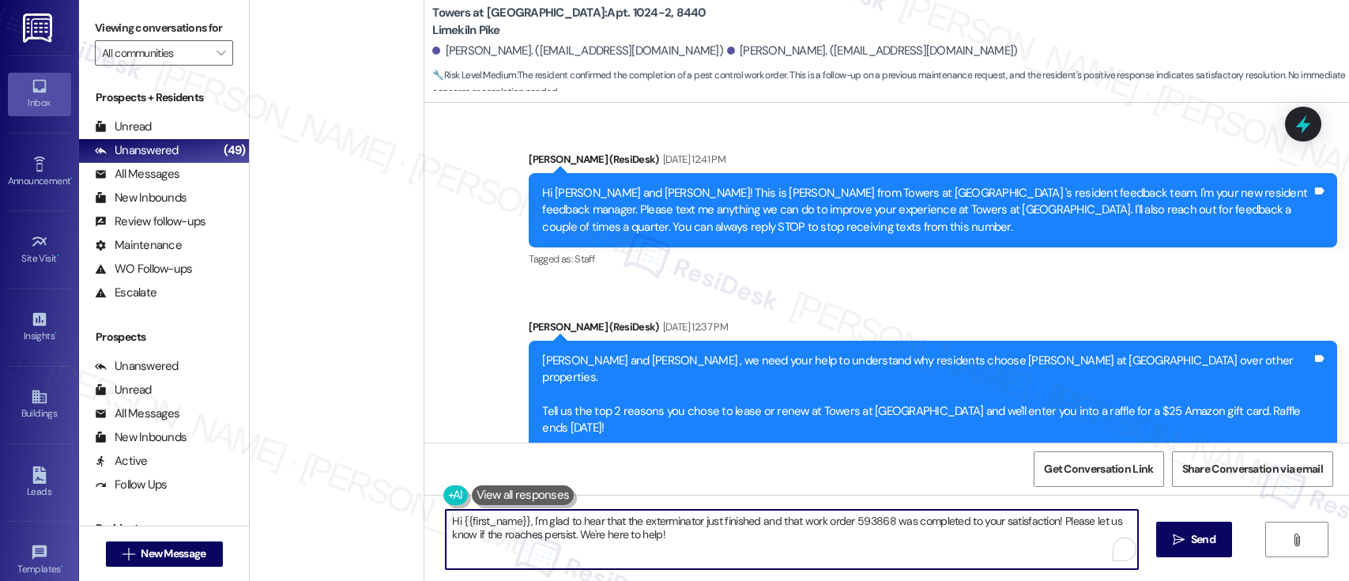
click at [346, 474] on div "( 3 ) Apt. E0314, [STREET_ADDRESS] Property: 251 Dekalb 🔧 Risk Level: Medium Th…" at bounding box center [799, 290] width 1099 height 581
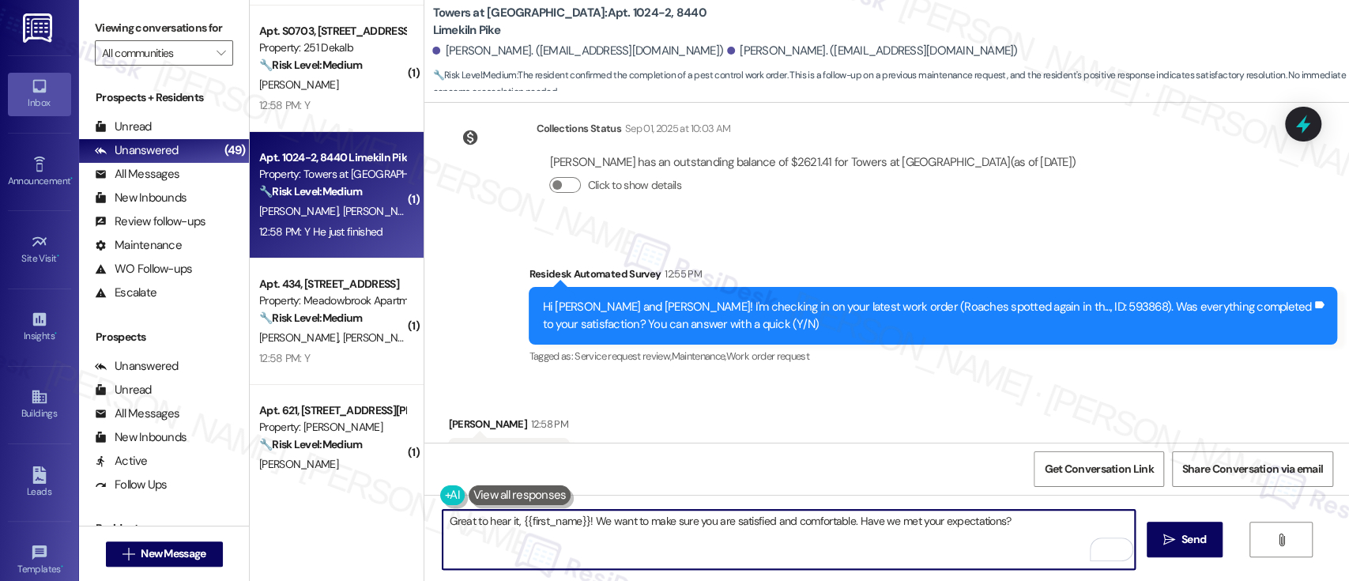
click at [531, 521] on textarea "Great to hear it, {{first_name}}! We want to make sure you are satisfied and co…" at bounding box center [789, 539] width 692 height 59
type textarea "Great to hear it, [PERSON_NAME]! We want to make sure you are satisfied and com…"
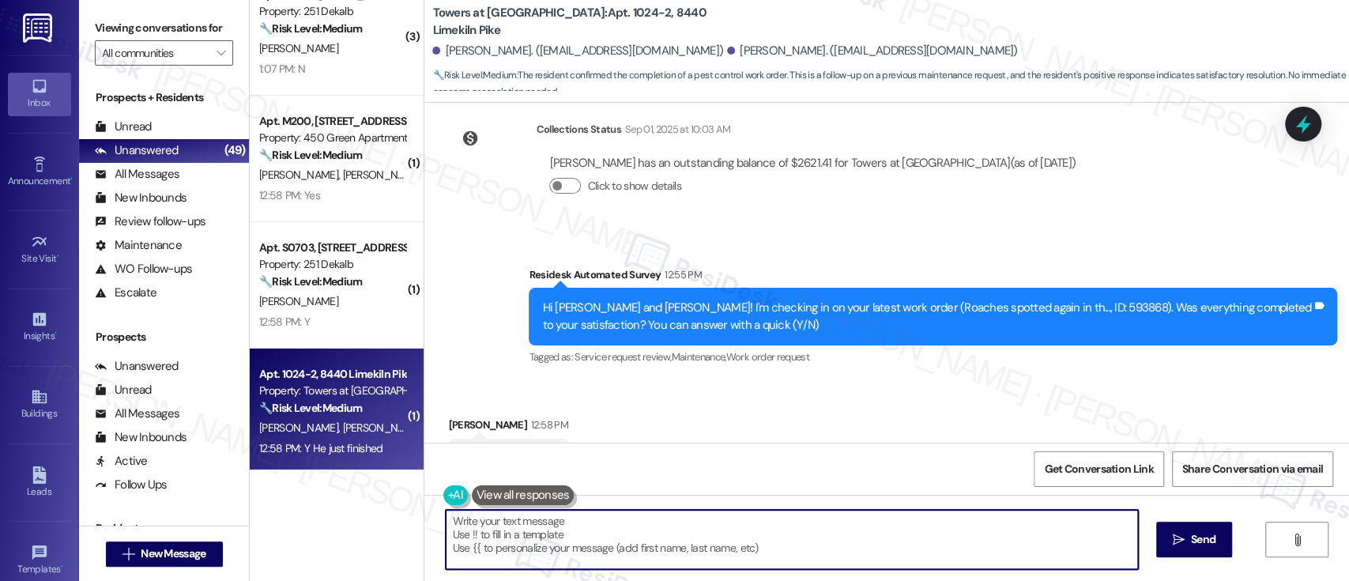
scroll to position [3523, 0]
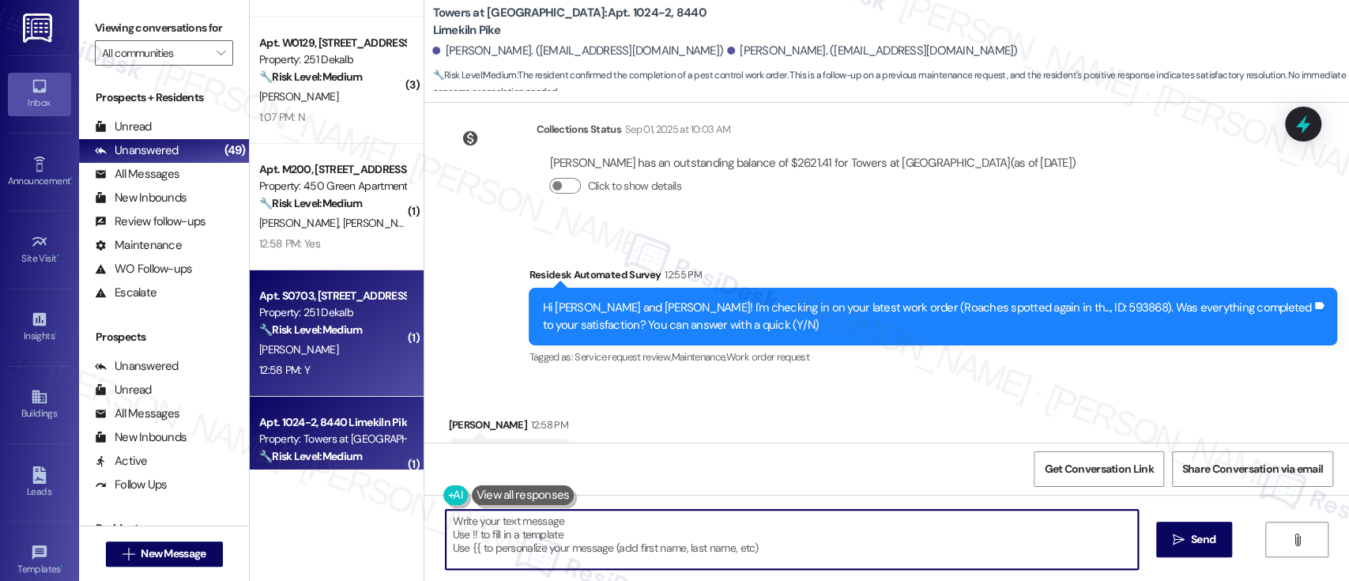
click at [318, 330] on strong "🔧 Risk Level: Medium" at bounding box center [310, 329] width 103 height 14
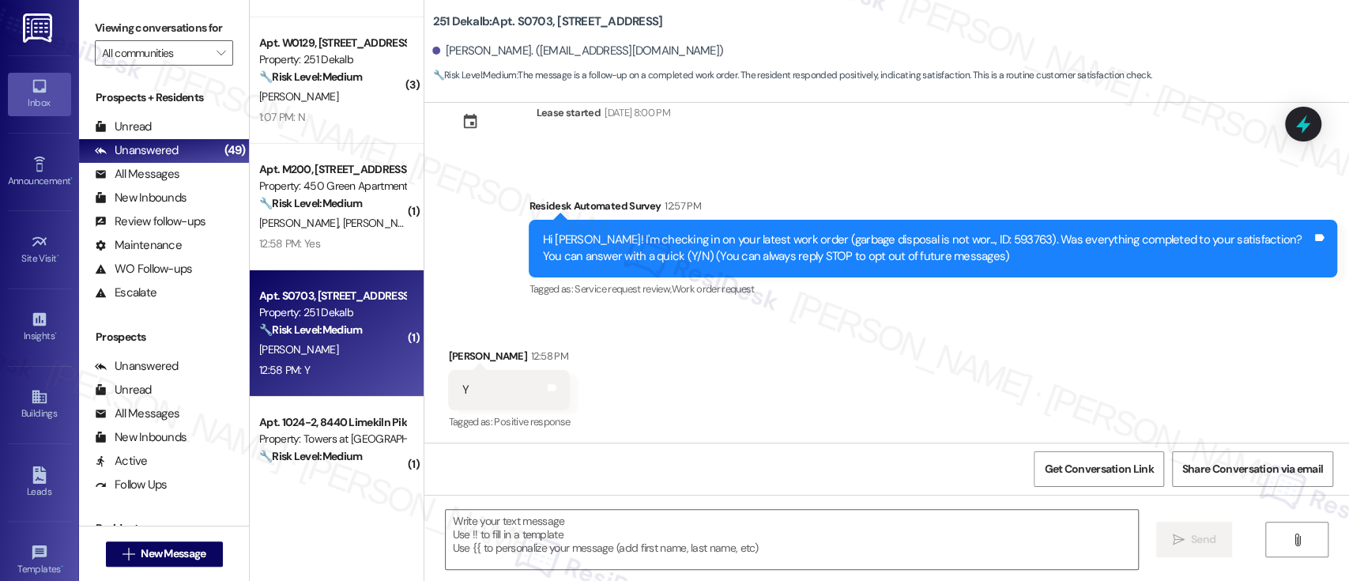
scroll to position [50, 0]
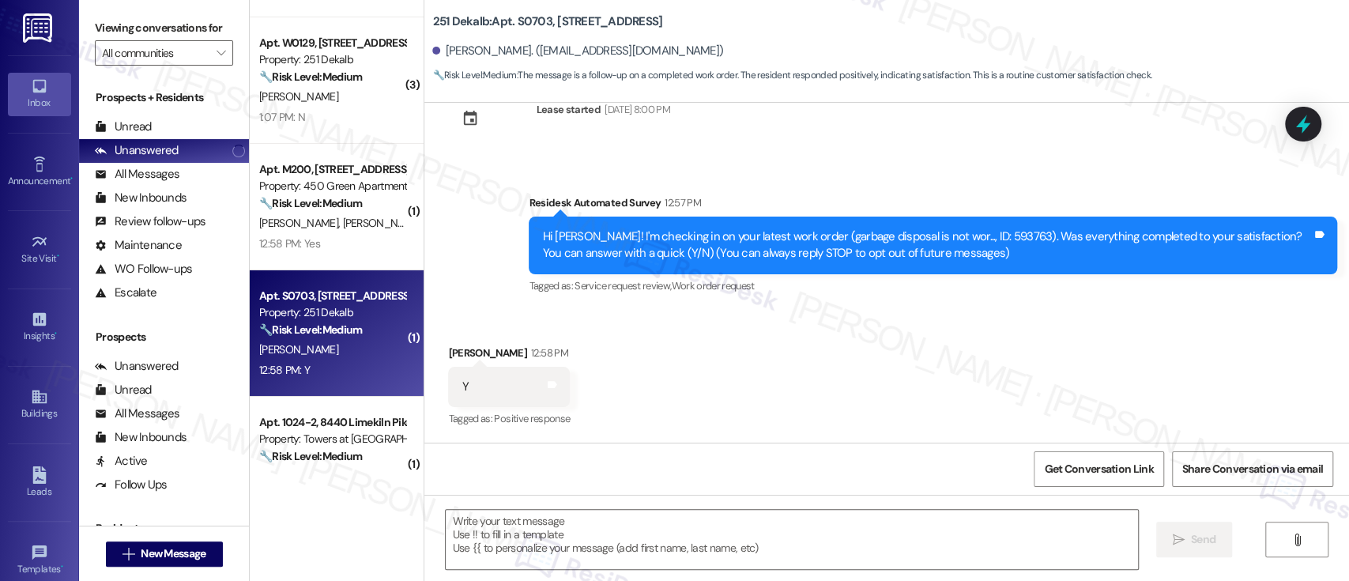
type textarea "Fetching suggested responses. Please feel free to read through the conversation…"
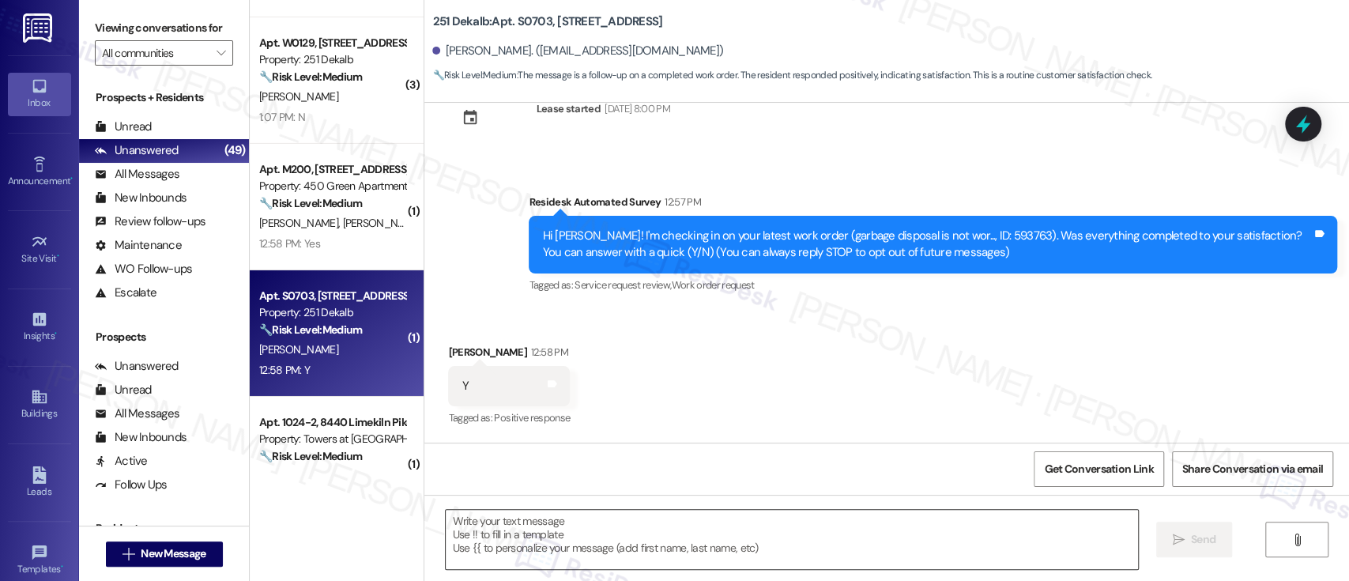
click at [988, 548] on textarea at bounding box center [792, 539] width 692 height 59
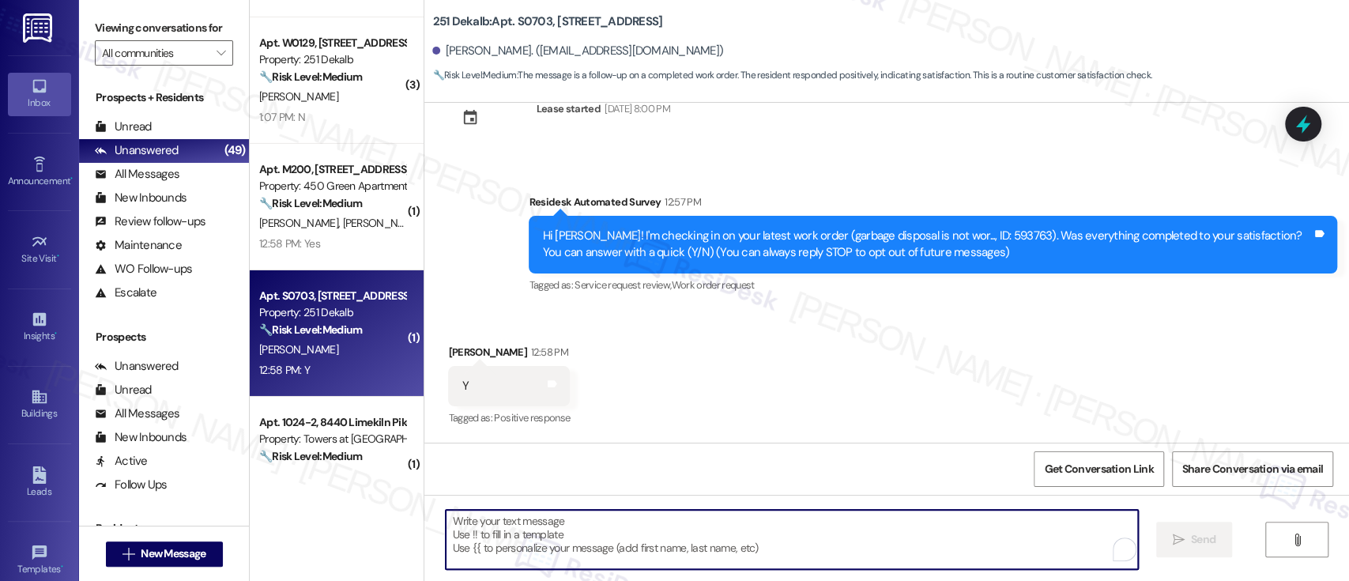
paste textarea "Great to hear it, {{first_name}}! We want to make sure you are satisfied and co…"
type textarea "Great to hear it, {{first_name}}! We want to make sure you are satisfied and co…"
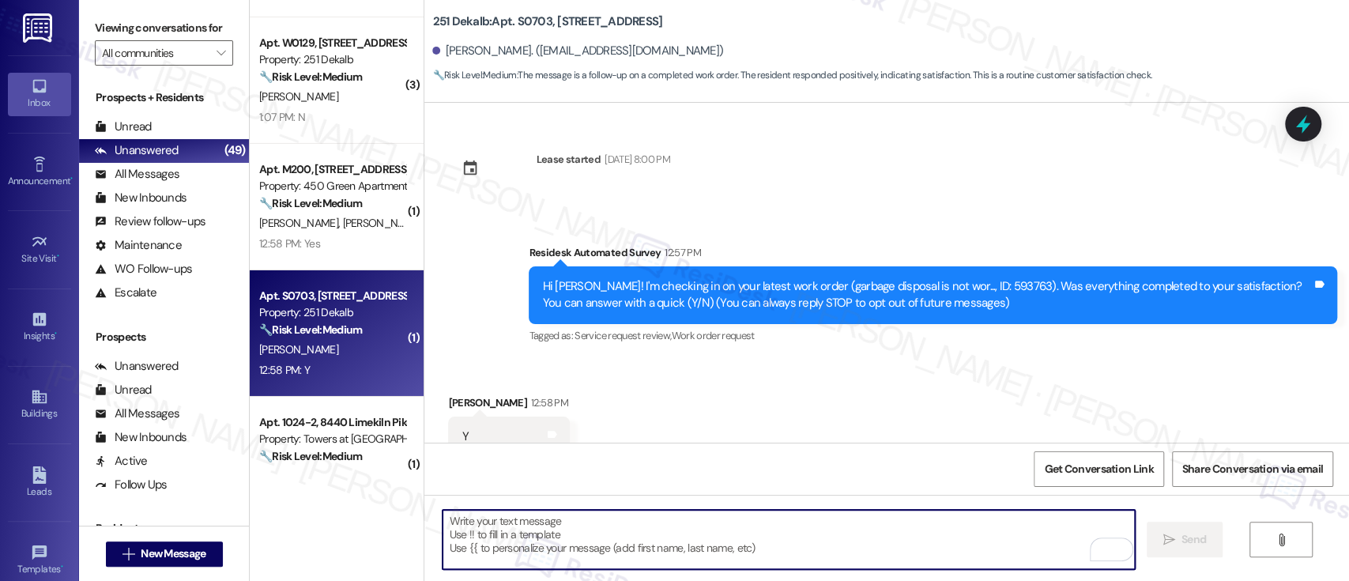
scroll to position [160, 0]
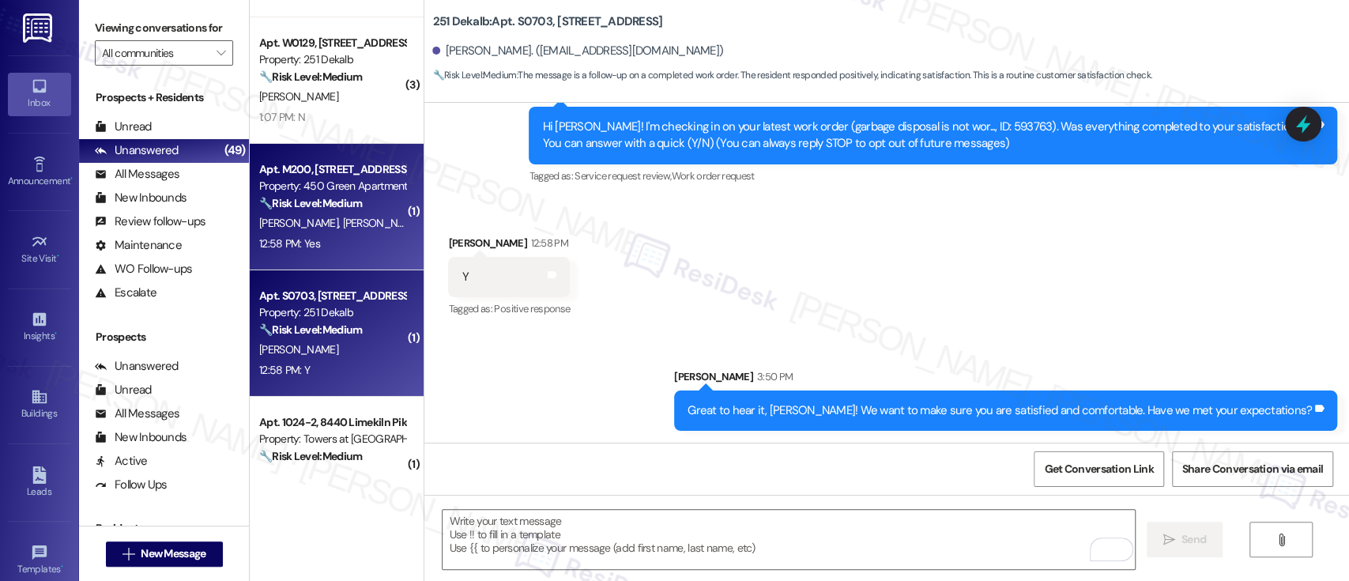
click at [343, 224] on span "[PERSON_NAME]" at bounding box center [382, 223] width 79 height 14
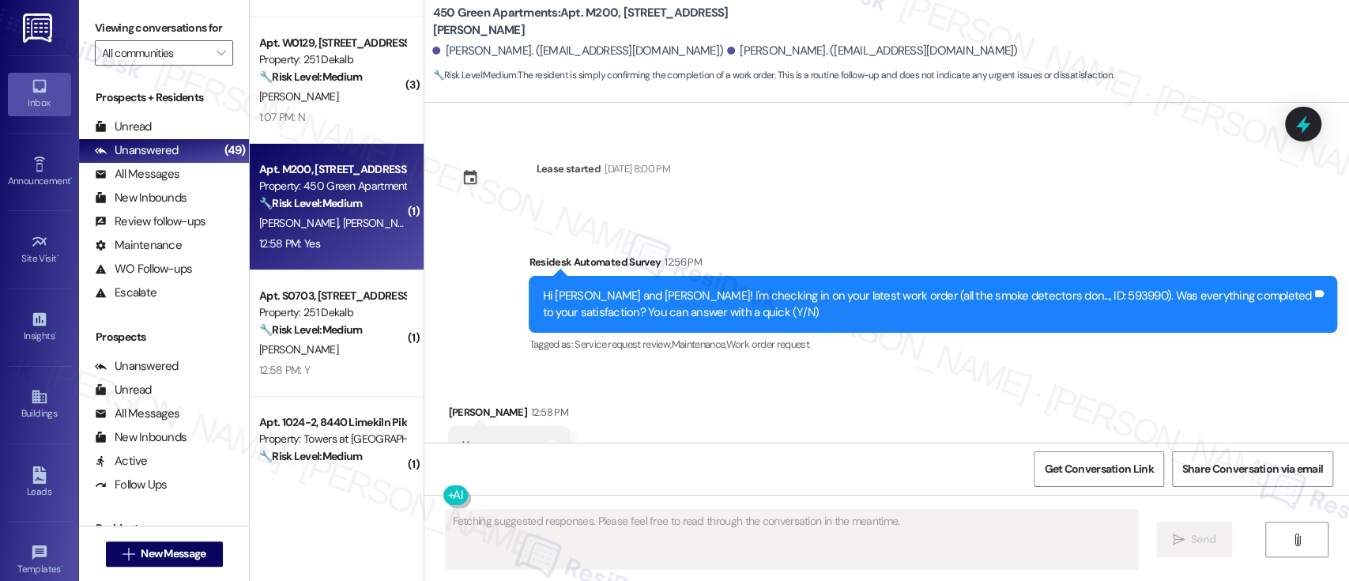
scroll to position [3459, 0]
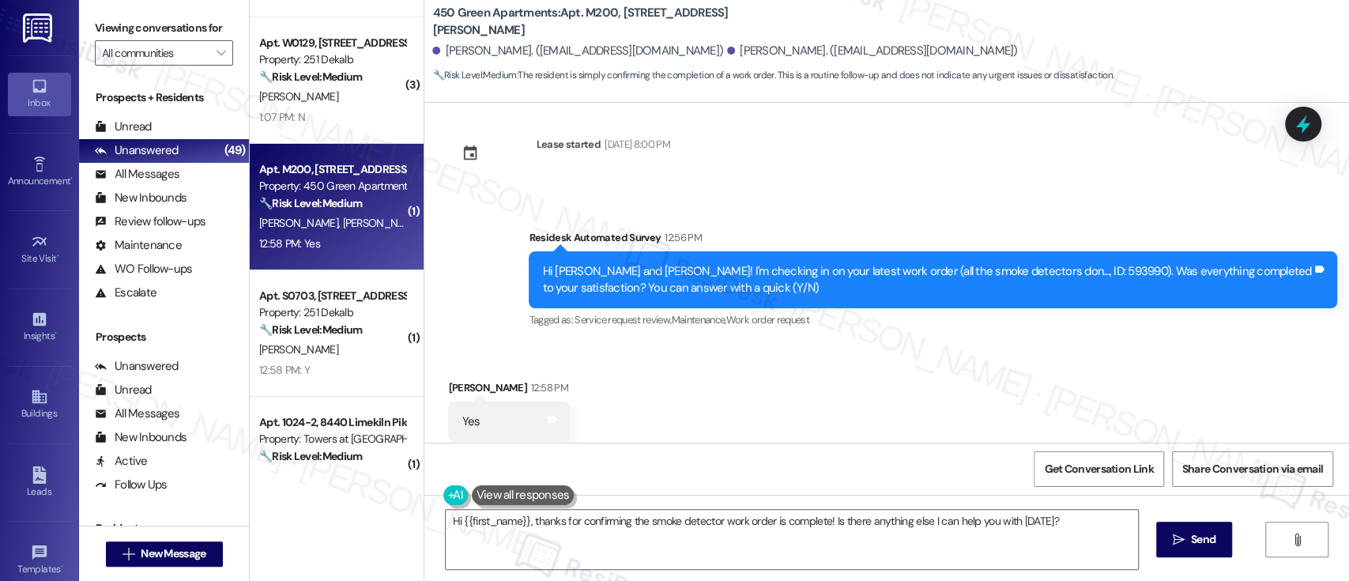
click at [916, 344] on div "Received via SMS [PERSON_NAME] 12:58 PM Yes Tags and notes Tagged as: Positive …" at bounding box center [886, 411] width 925 height 134
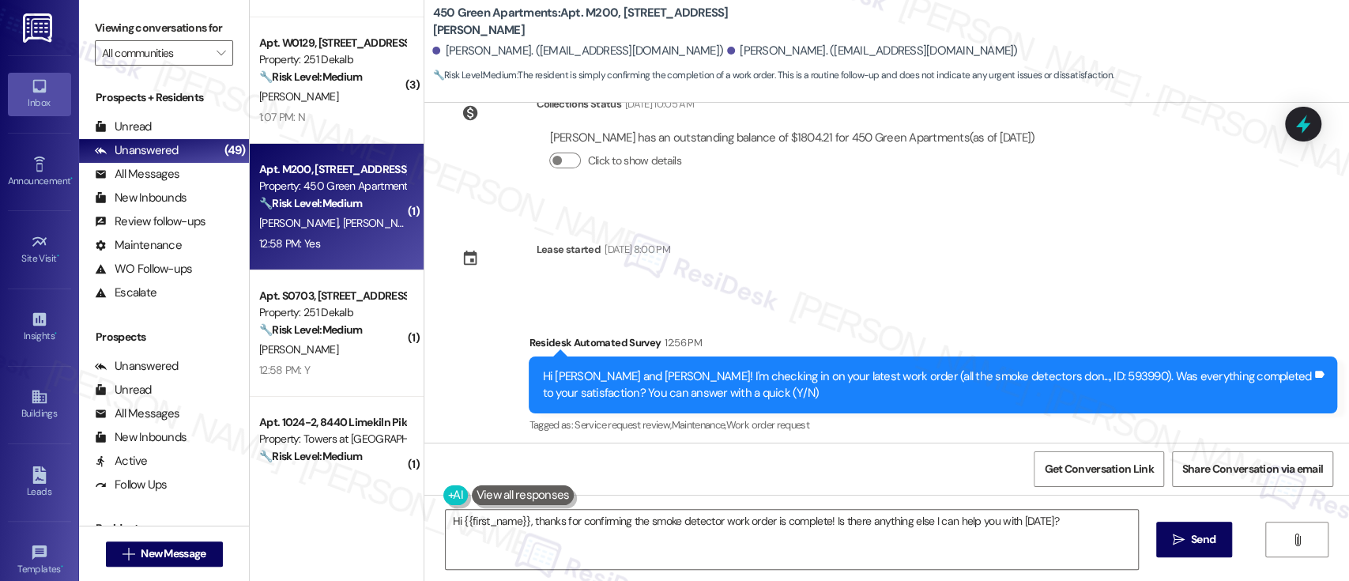
scroll to position [3460, 0]
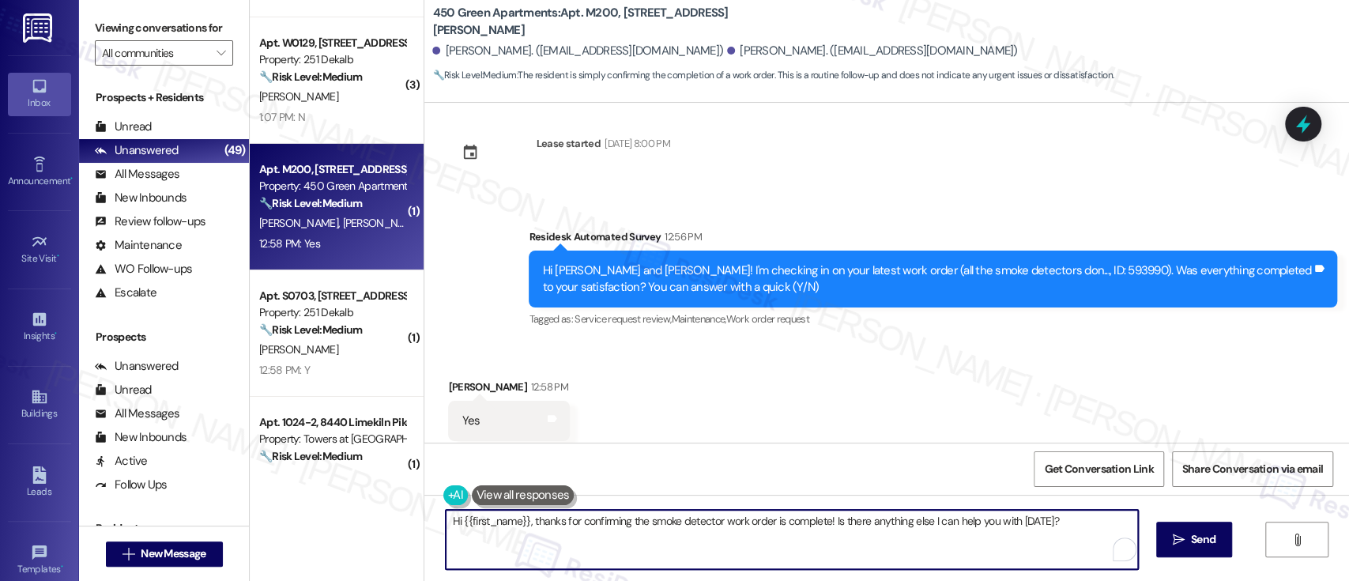
click at [820, 533] on textarea "Hi {{first_name}}, thanks for confirming the smoke detector work order is compl…" at bounding box center [792, 539] width 692 height 59
paste textarea "Great to hear it, {{first_name}}! We want to make sure you are satisfied and co…"
click at [553, 519] on textarea "Great to hear it, {{first_name}}! We want to make sure you are satisfied and co…" at bounding box center [789, 539] width 692 height 59
type textarea "Great to hear it, [PERSON_NAME]! We want to make sure you are satisfied and com…"
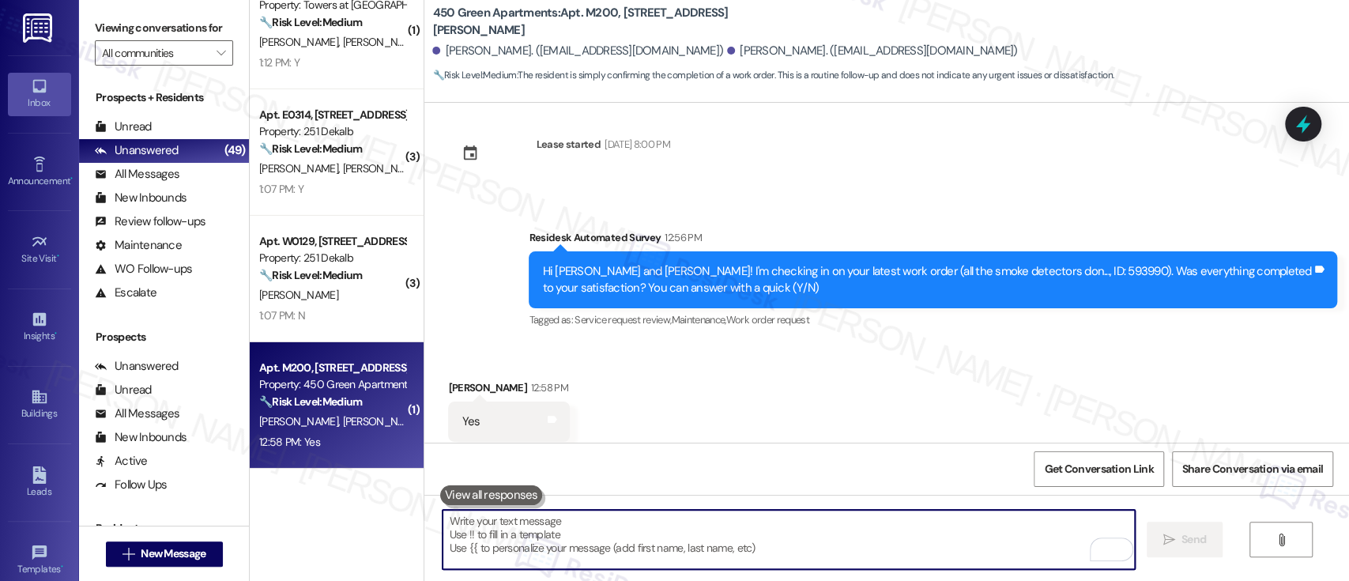
scroll to position [3164, 0]
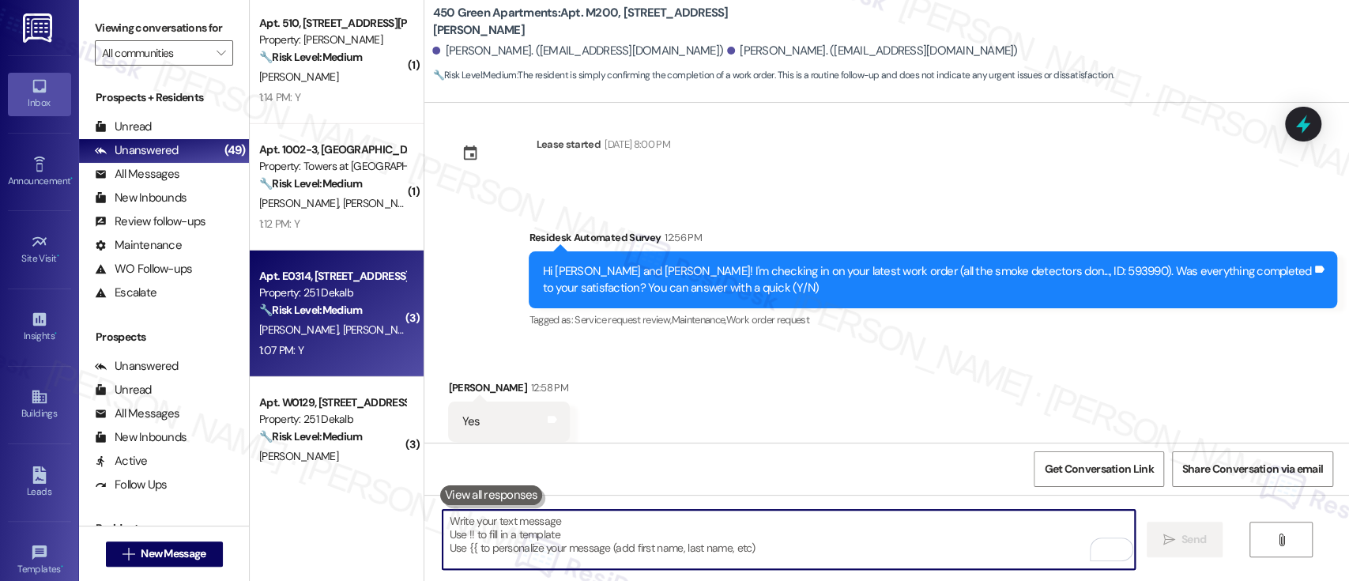
click at [325, 303] on strong "🔧 Risk Level: Medium" at bounding box center [310, 310] width 103 height 14
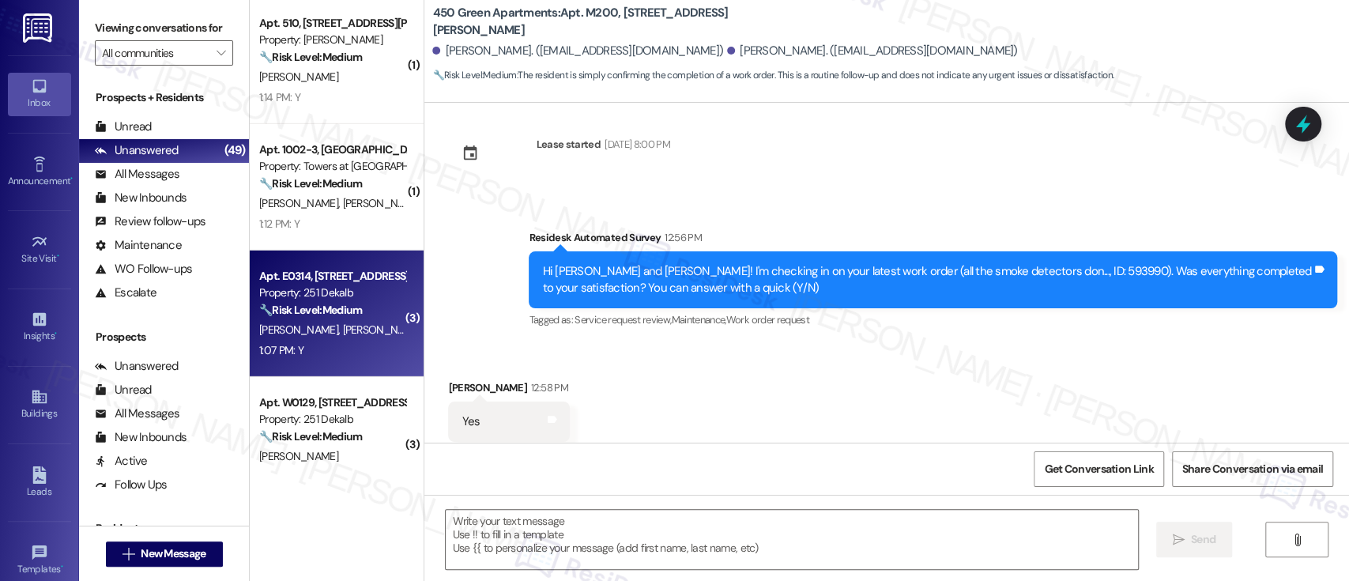
type textarea "Fetching suggested responses. Please feel free to read through the conversation…"
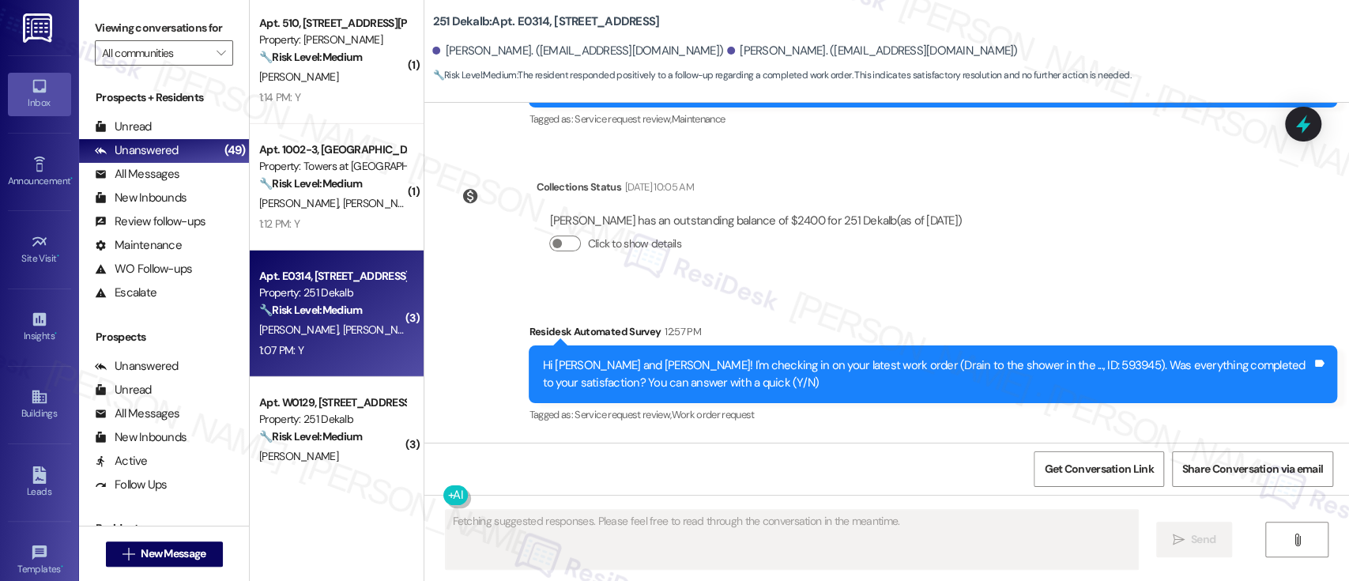
scroll to position [2300, 0]
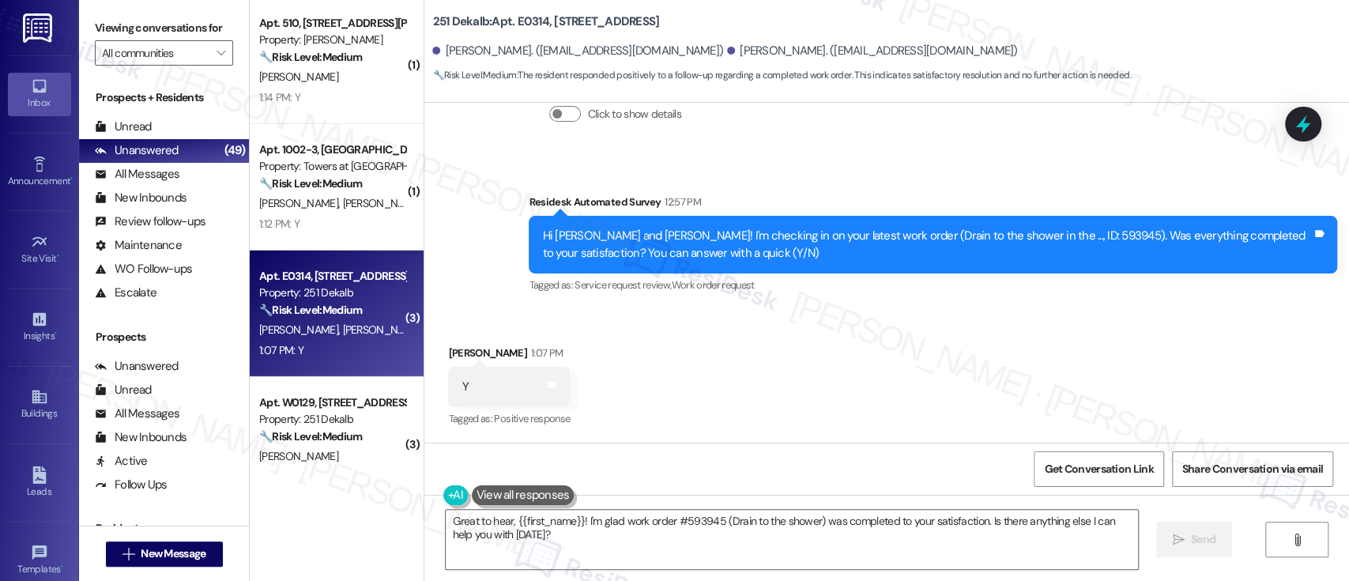
click at [1071, 349] on div "Received via SMS [PERSON_NAME] 1:07 PM Y Tags and notes Tagged as: Positive res…" at bounding box center [886, 376] width 925 height 134
click at [722, 553] on textarea "Great to hear, {{first_name}}! I'm glad work order #593945 (Drain to the shower…" at bounding box center [792, 539] width 692 height 59
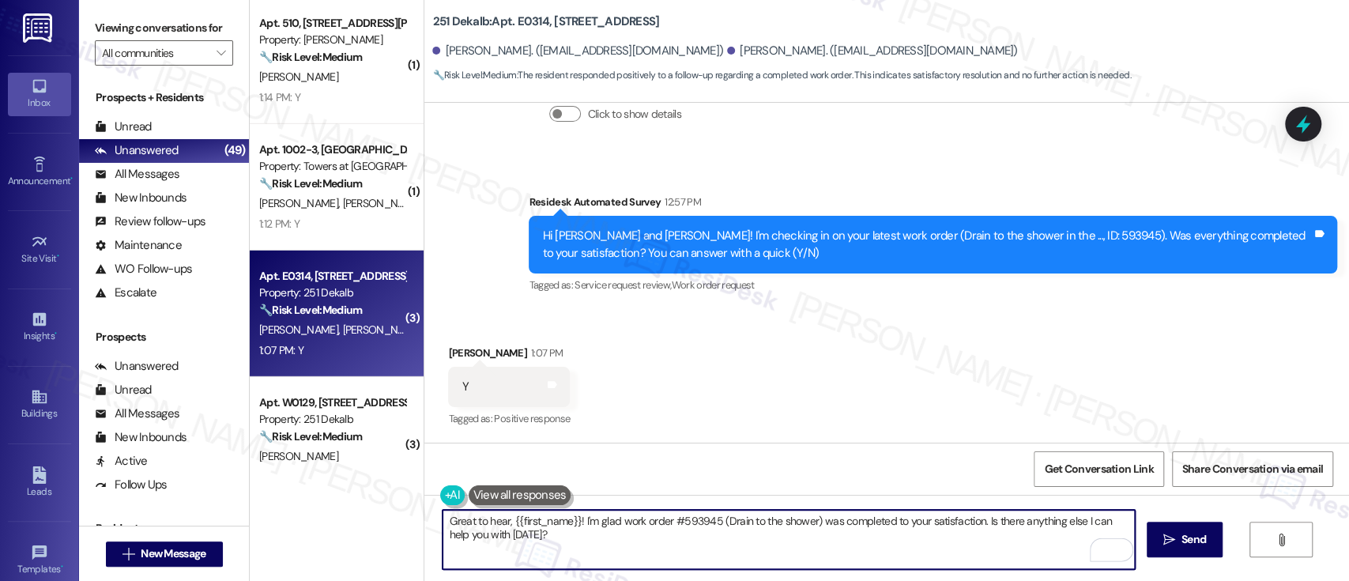
paste textarea "it, {{first_name}}! We want to make sure you are satisfied and comfortable. Hav…"
click at [550, 513] on textarea "Great to hear it, {{first_name}}! We want to make sure you are satisfied and co…" at bounding box center [789, 539] width 692 height 59
click at [552, 509] on div "Great to hear it, {{first_name}}! We want to make sure you are satisfied and co…" at bounding box center [788, 539] width 693 height 61
type textarea "Great to hear it, [PERSON_NAME]! We want to make sure you are satisfied and com…"
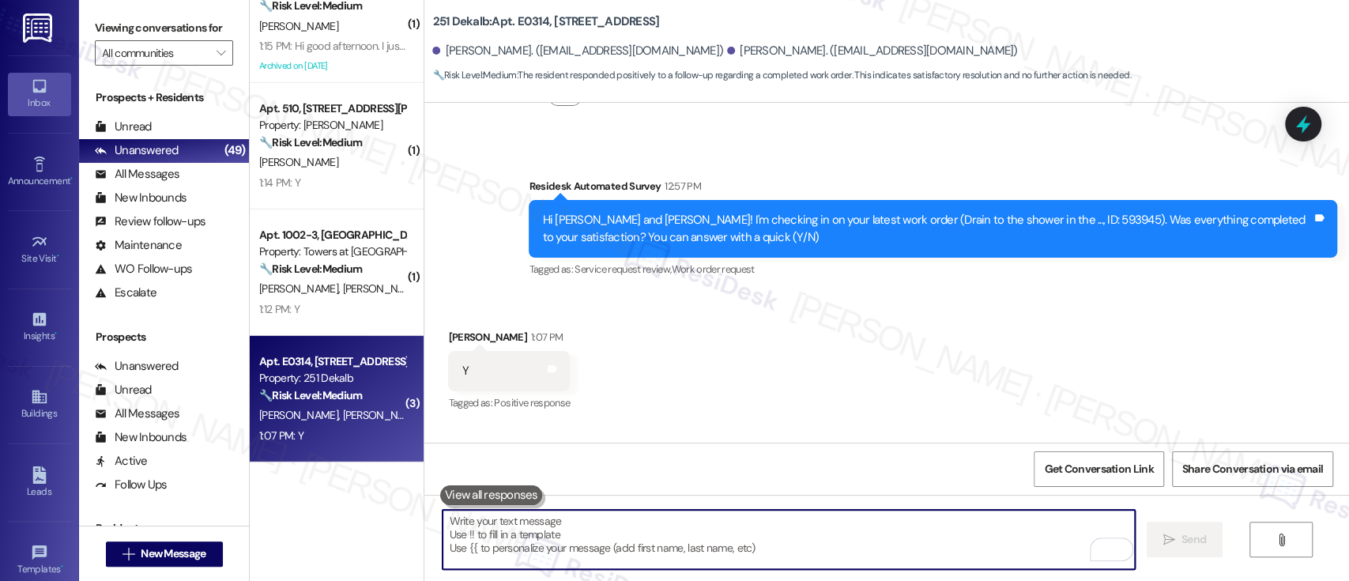
scroll to position [3040, 0]
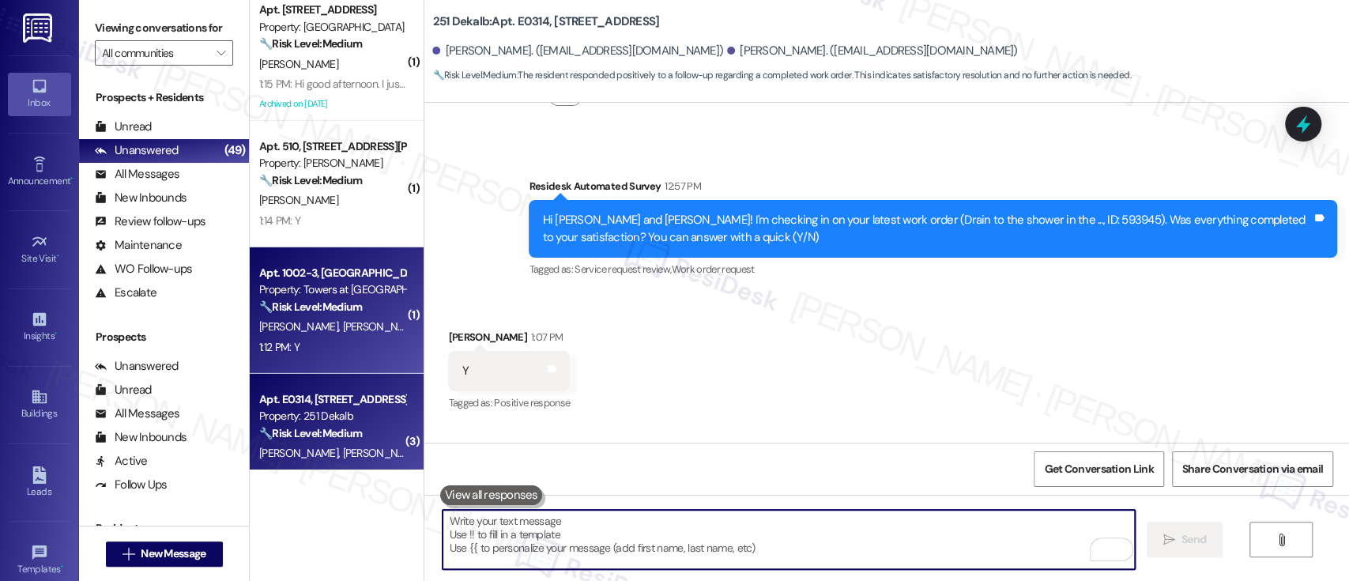
click at [330, 301] on strong "🔧 Risk Level: Medium" at bounding box center [310, 307] width 103 height 14
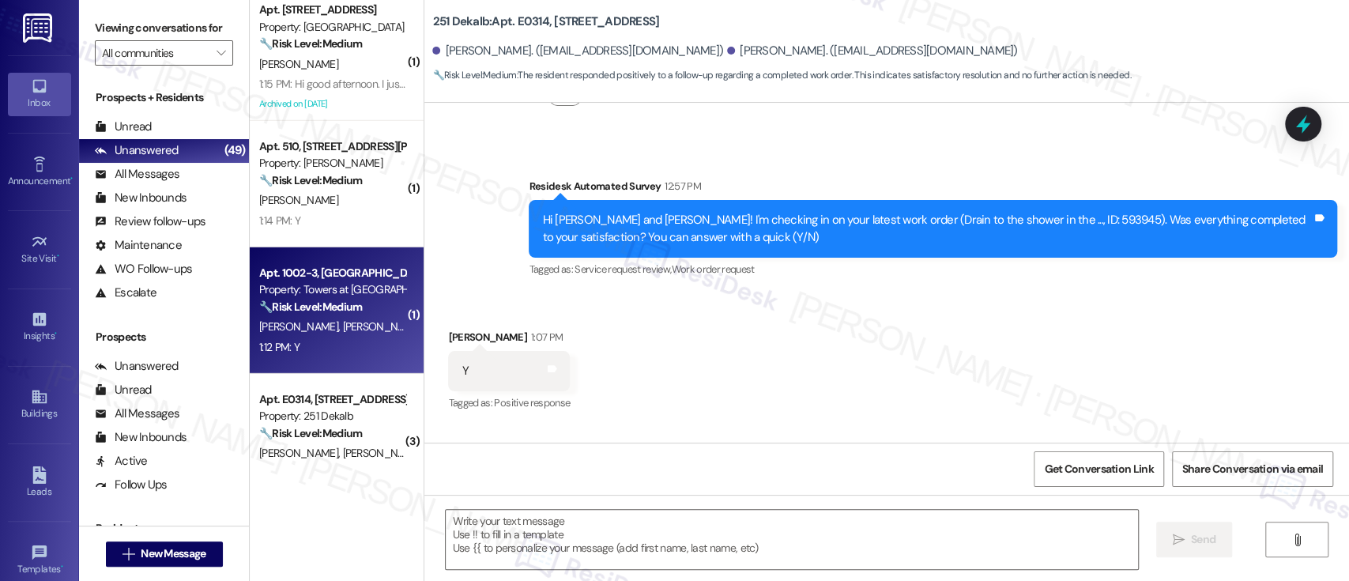
type textarea "Fetching suggested responses. Please feel free to read through the conversation…"
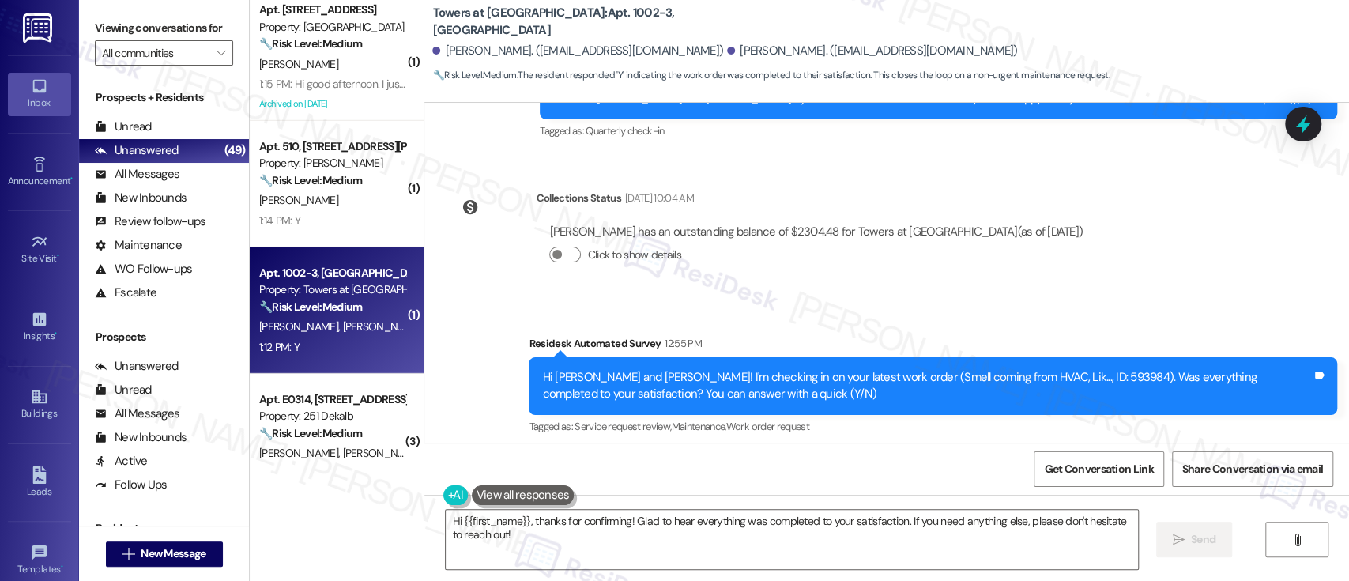
scroll to position [5058, 0]
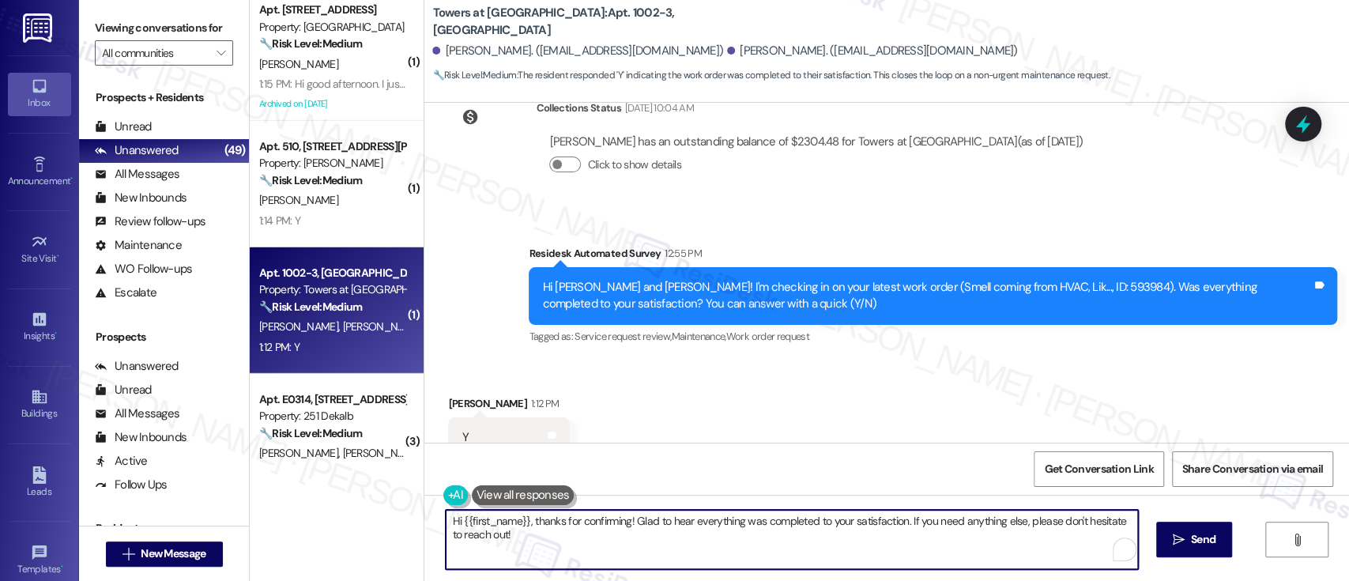
click at [741, 532] on textarea "Hi {{first_name}}, thanks for confirming! Glad to hear everything was completed…" at bounding box center [792, 539] width 692 height 59
paste textarea "Great to hear it, {{first_name}}! We want to make sure you are satisfied and co…"
click at [540, 520] on textarea "Great to hear it, {{first_name}}! We want to make sure you are satisfied and co…" at bounding box center [789, 539] width 692 height 59
click at [538, 520] on textarea "Great to hear it, {{first_name}}! We want to make sure you are satisfied and co…" at bounding box center [789, 539] width 692 height 59
type textarea "Great to hear it, [PERSON_NAME]! We want to make sure you are satisfied and com…"
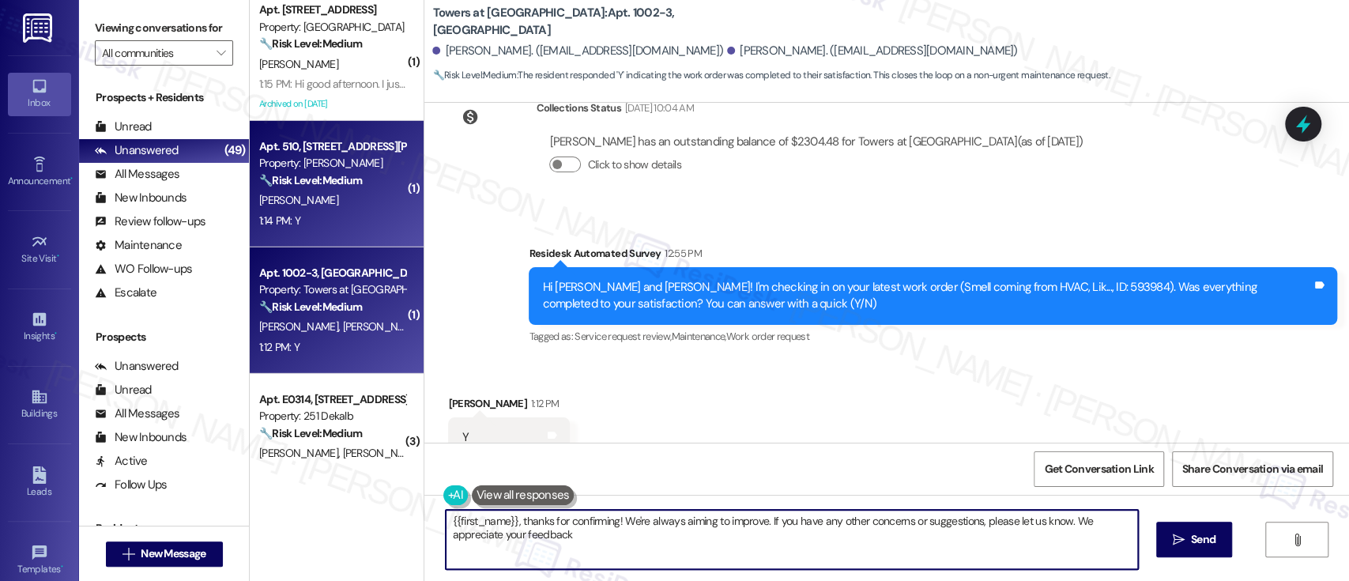
type textarea "{{first_name}}, thanks for confirming! We're always aiming to improve. If you h…"
click at [273, 199] on span "[PERSON_NAME]" at bounding box center [298, 200] width 79 height 14
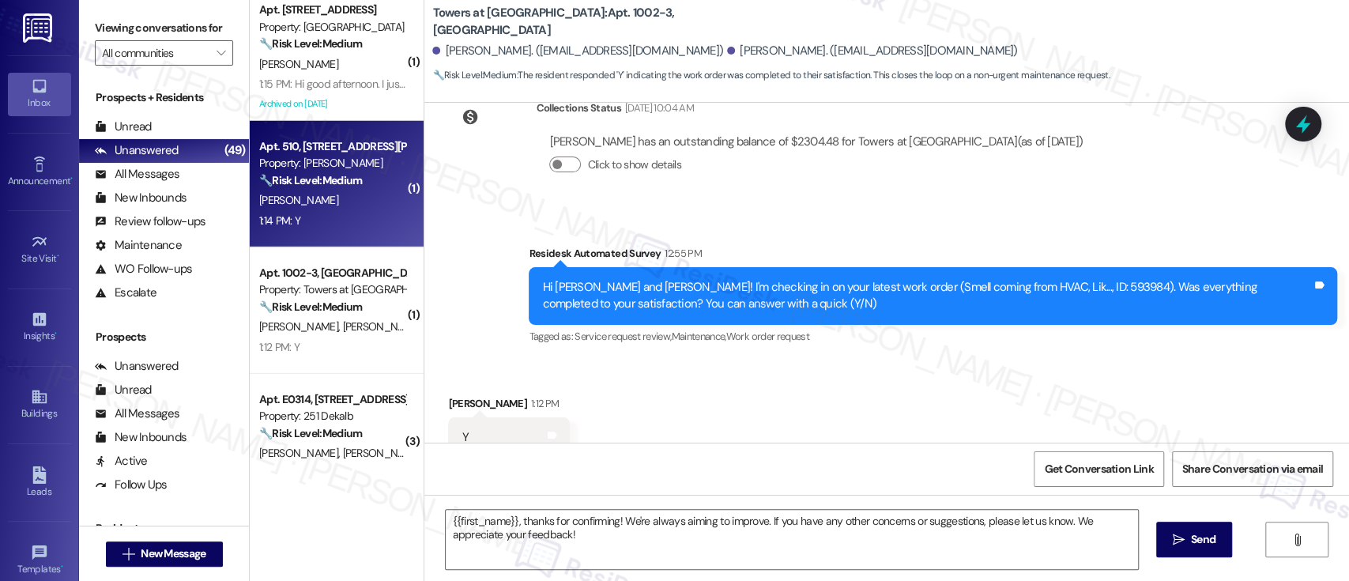
type textarea "Fetching suggested responses. Please feel free to read through the conversation…"
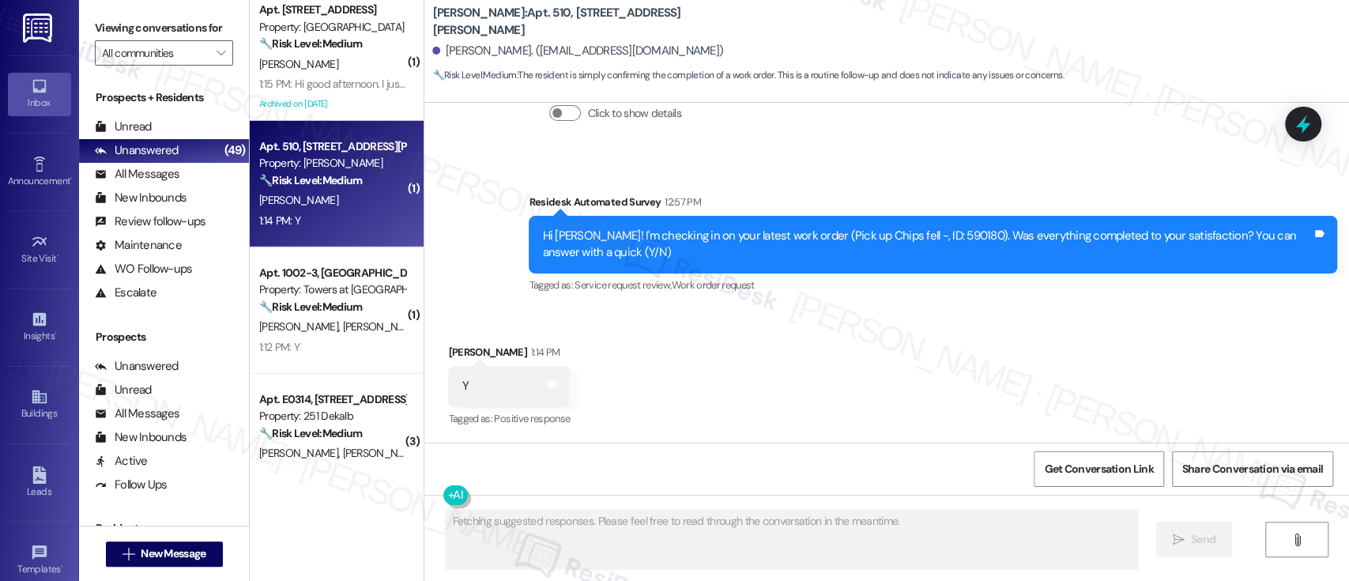
scroll to position [1155, 0]
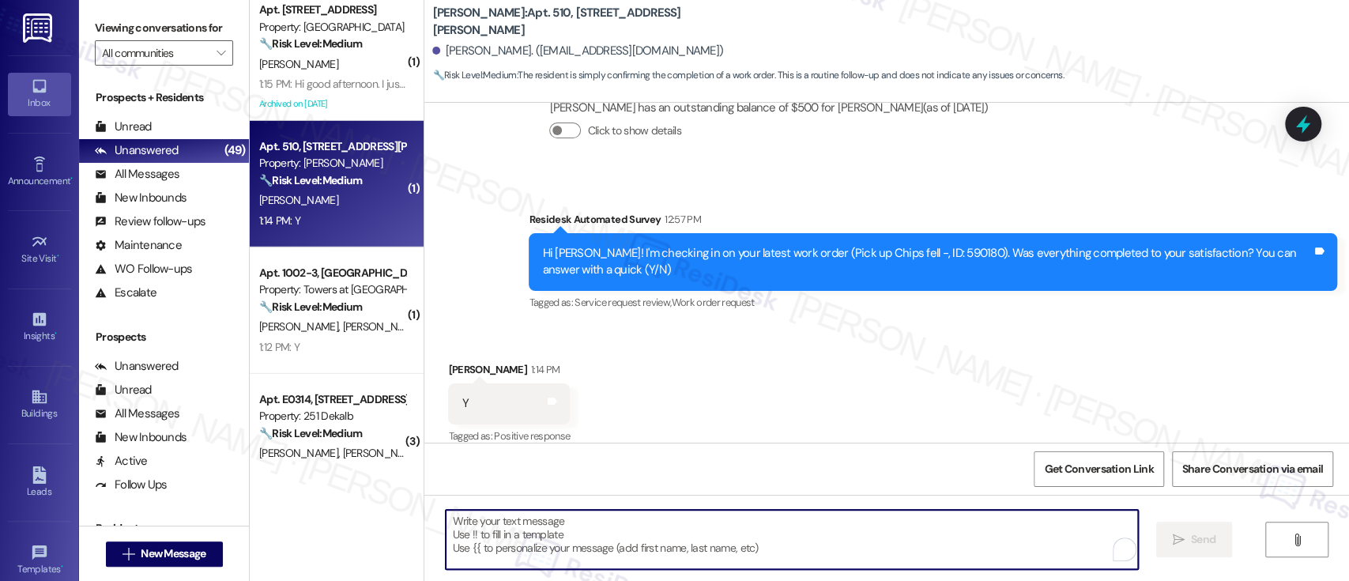
click at [854, 545] on textarea "To enrich screen reader interactions, please activate Accessibility in Grammarl…" at bounding box center [792, 539] width 692 height 59
paste textarea "Great to hear it, {{first_name}}! We want to make sure you are satisfied and co…"
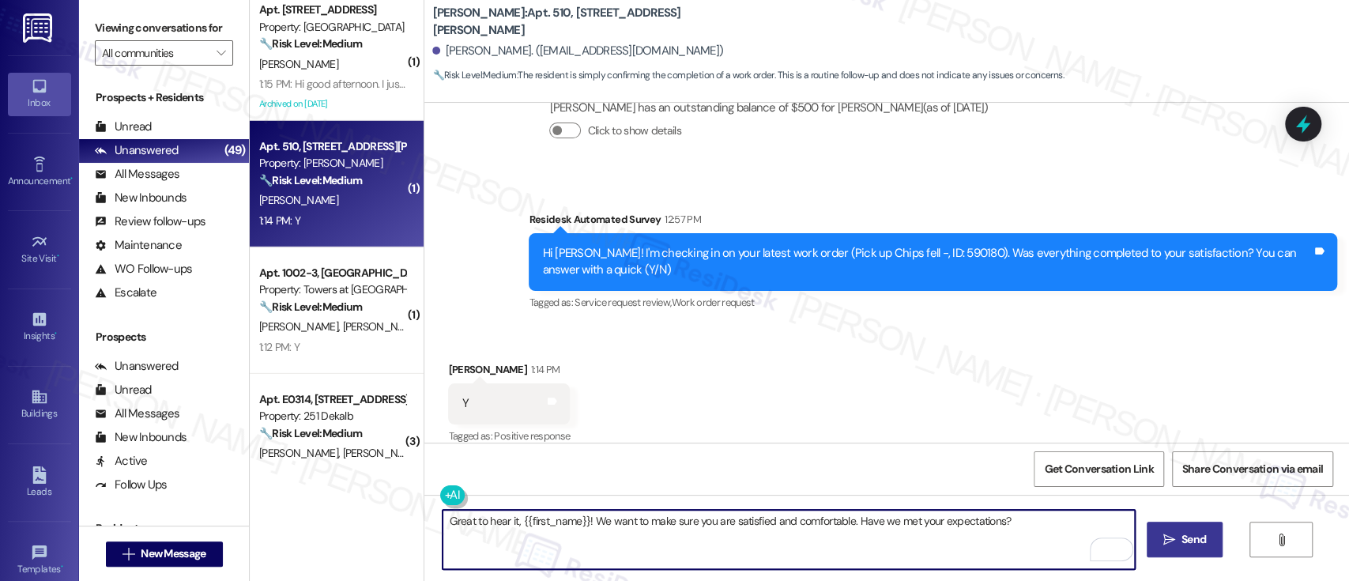
type textarea "Great to hear it, {{first_name}}! We want to make sure you are satisfied and co…"
click at [1163, 537] on icon "" at bounding box center [1169, 539] width 12 height 13
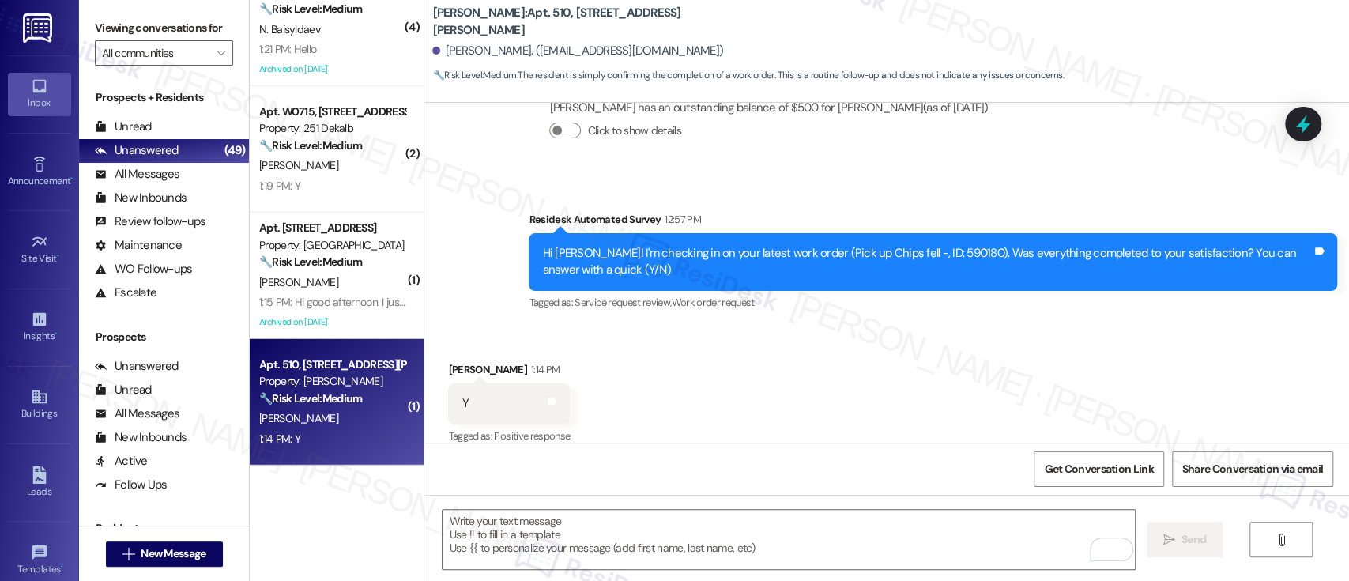
scroll to position [2795, 0]
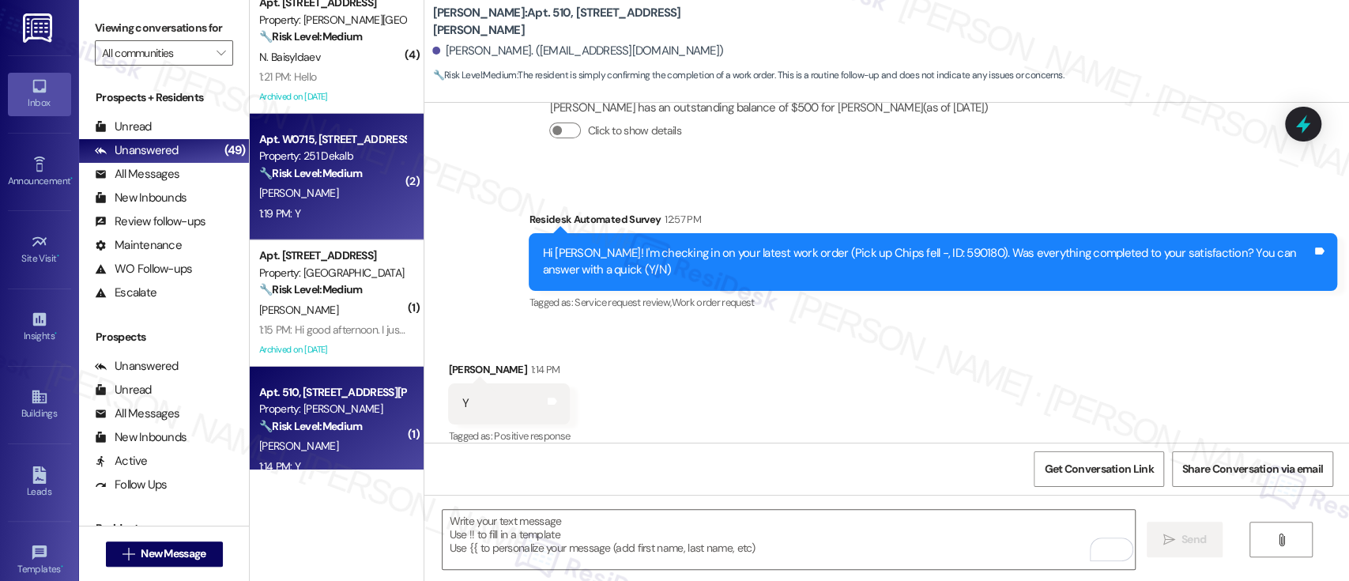
click at [342, 151] on div "Property: 251 Dekalb" at bounding box center [332, 156] width 146 height 17
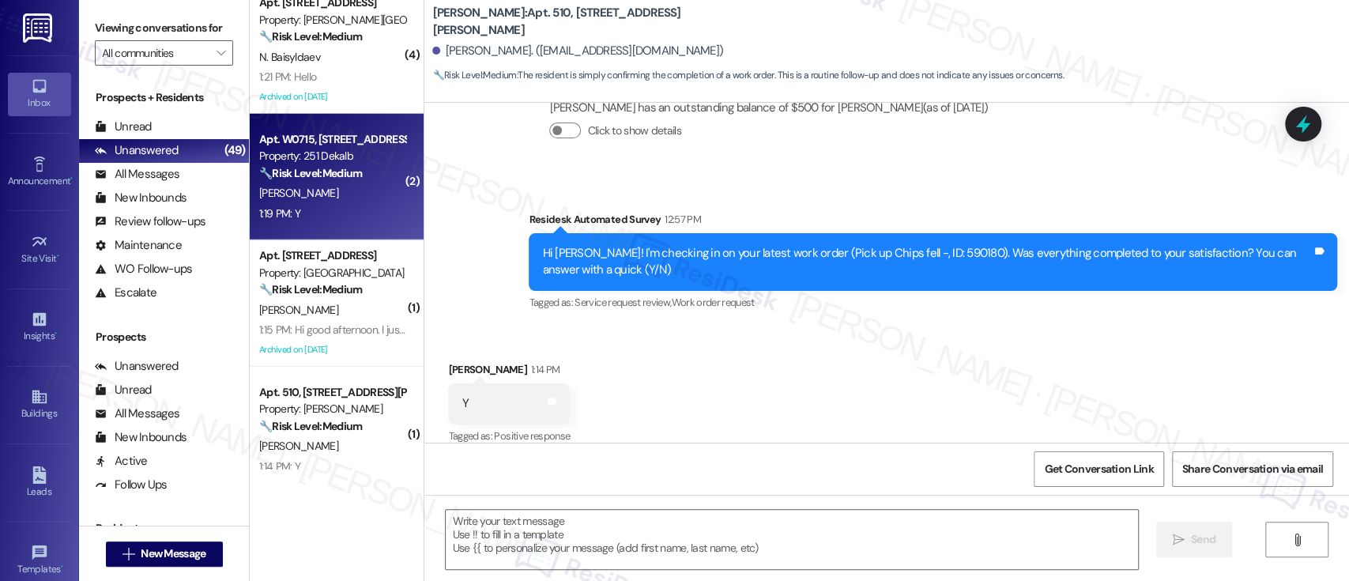
type textarea "Fetching suggested responses. Please feel free to read through the conversation…"
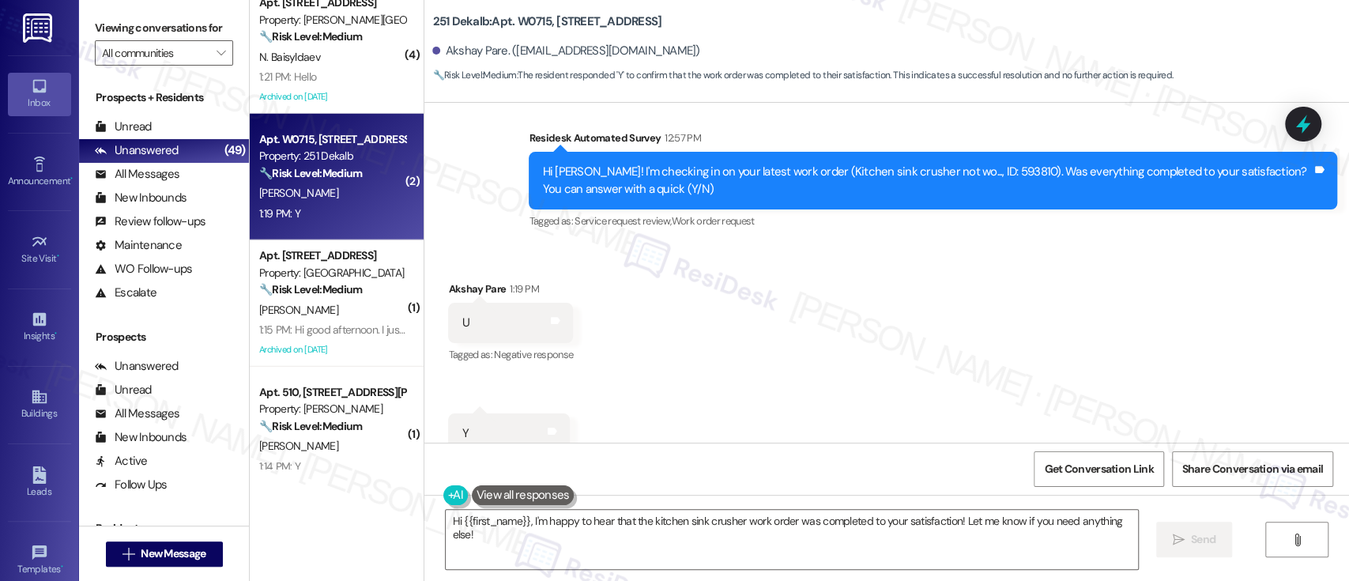
scroll to position [4317, 0]
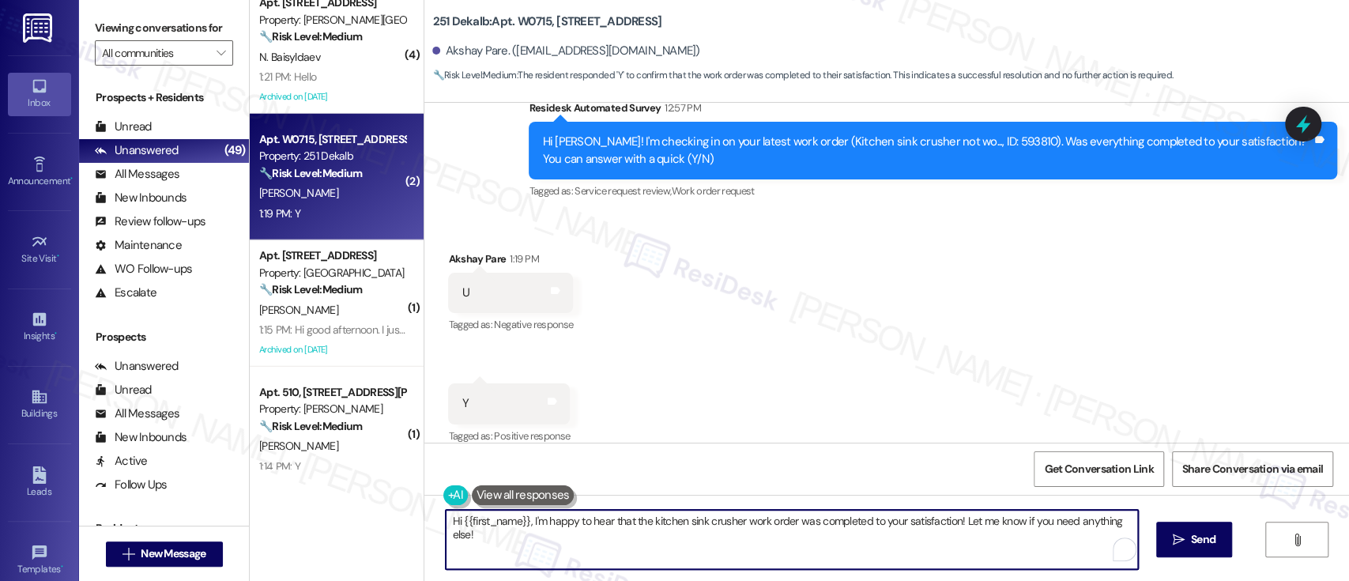
click at [843, 546] on textarea "Hi {{first_name}}, I'm happy to hear that the kitchen sink crusher work order w…" at bounding box center [792, 539] width 692 height 59
paste textarea "Great to hear it, {{first_name}}! We want to make sure you are satisfied and co…"
type textarea "Great to hear it, {{first_name}}! We want to make sure you are satisfied and co…"
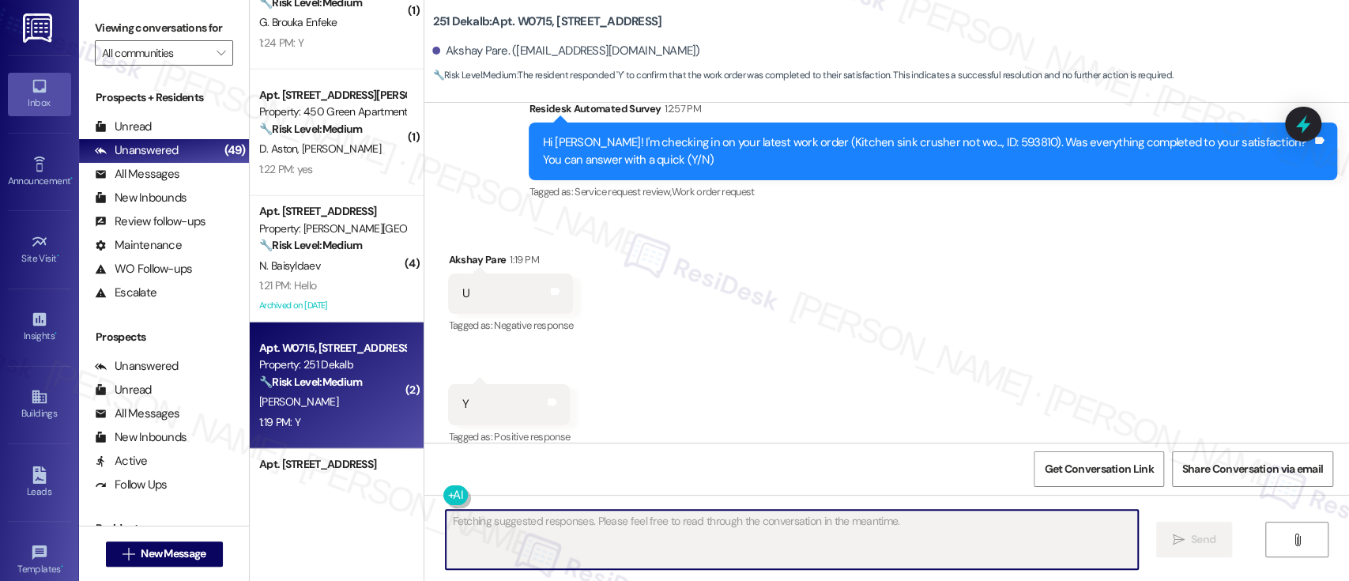
scroll to position [2548, 0]
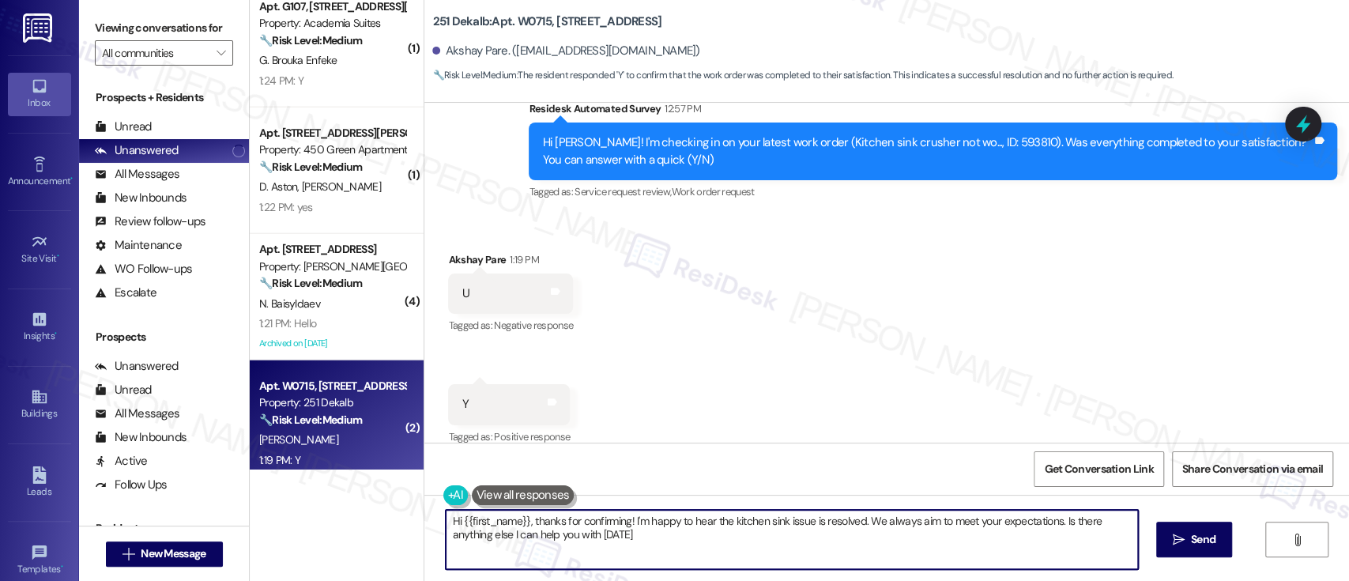
type textarea "Hi {{first_name}}, thanks for confirming! I'm happy to hear the kitchen sink is…"
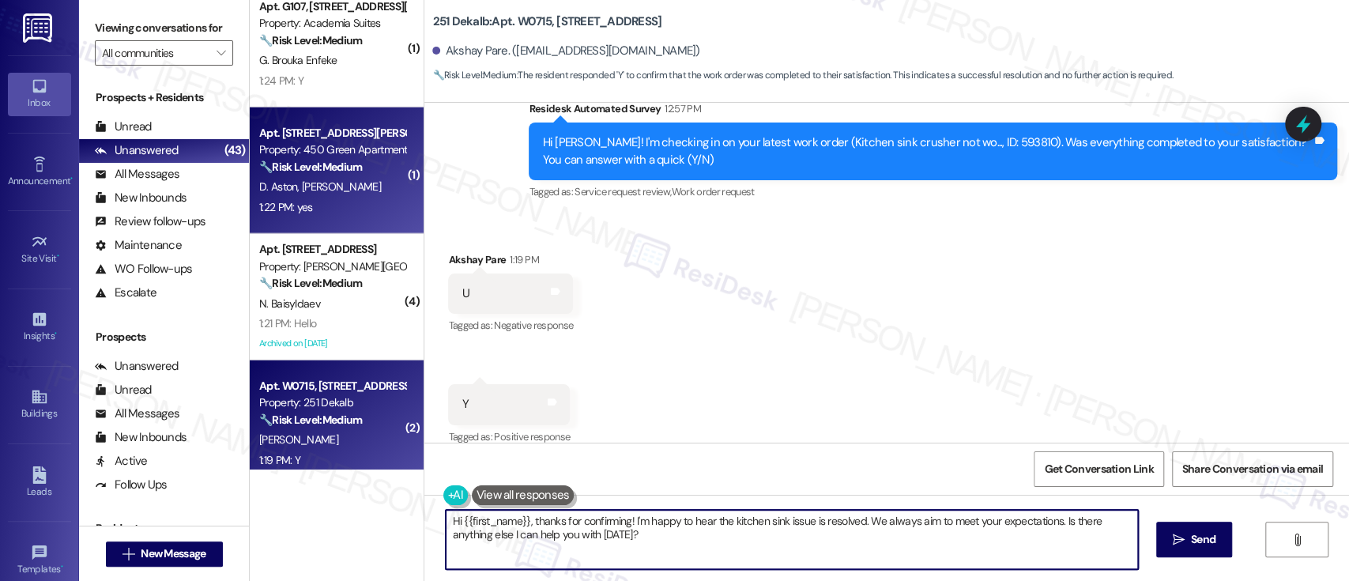
click at [311, 193] on span "[PERSON_NAME]" at bounding box center [341, 186] width 79 height 14
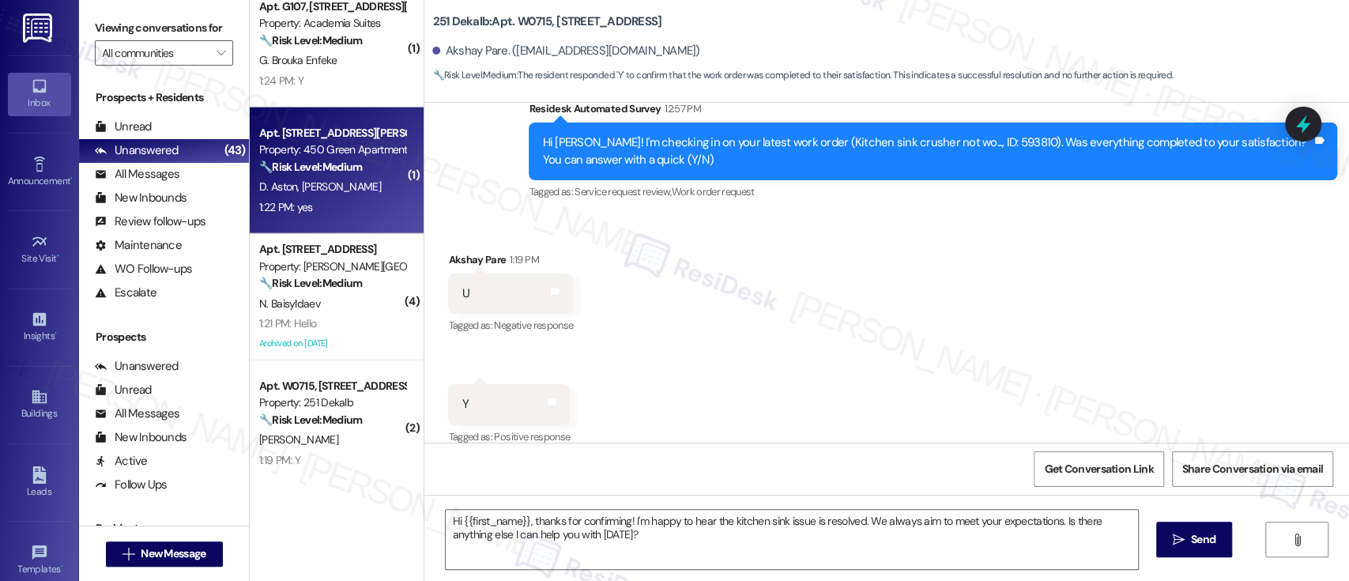
type textarea "Fetching suggested responses. Please feel free to read through the conversation…"
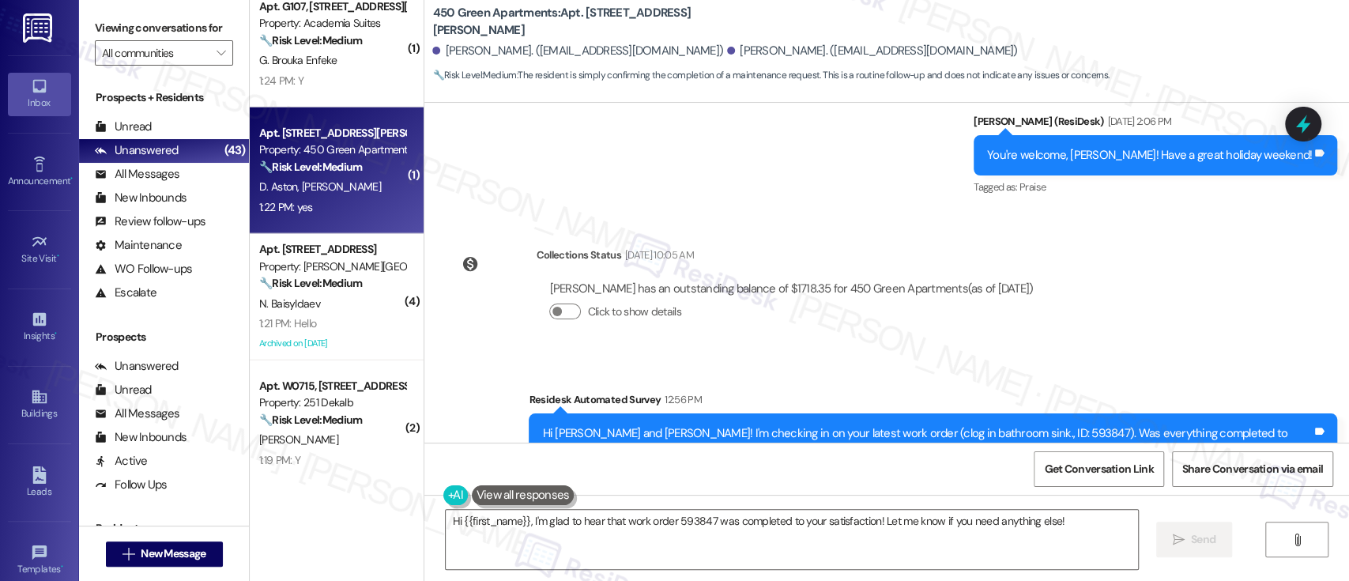
scroll to position [13543, 0]
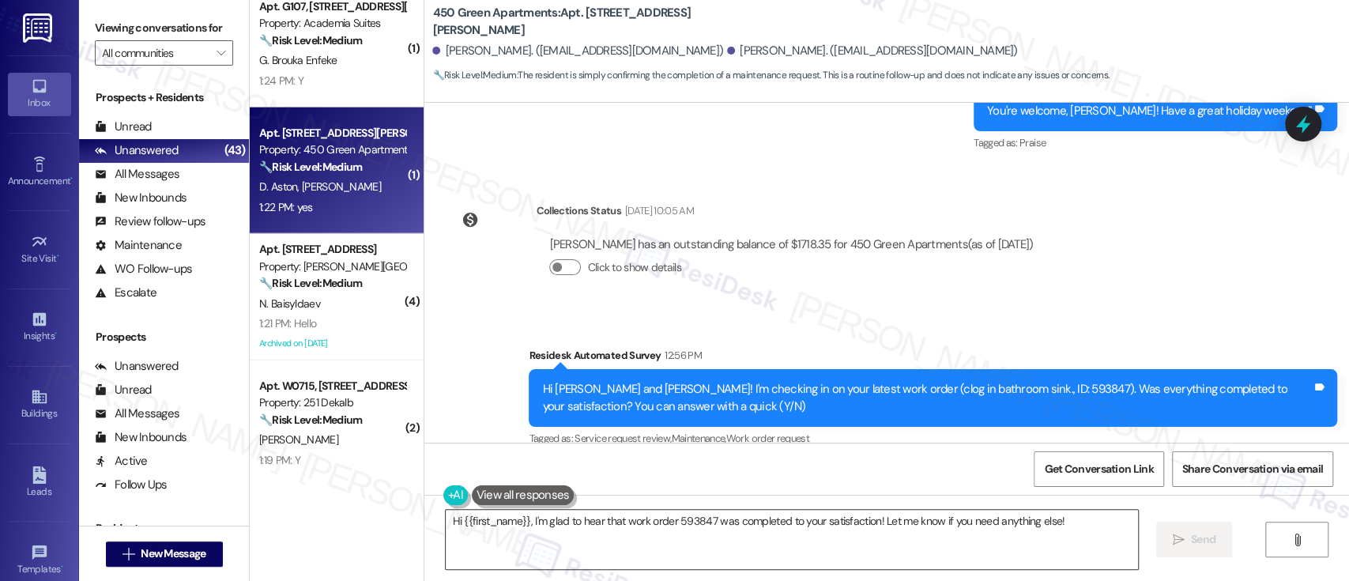
click at [723, 518] on textarea "Hi {{first_name}}, I'm glad to hear that work order 593847 was completed to you…" at bounding box center [792, 539] width 692 height 59
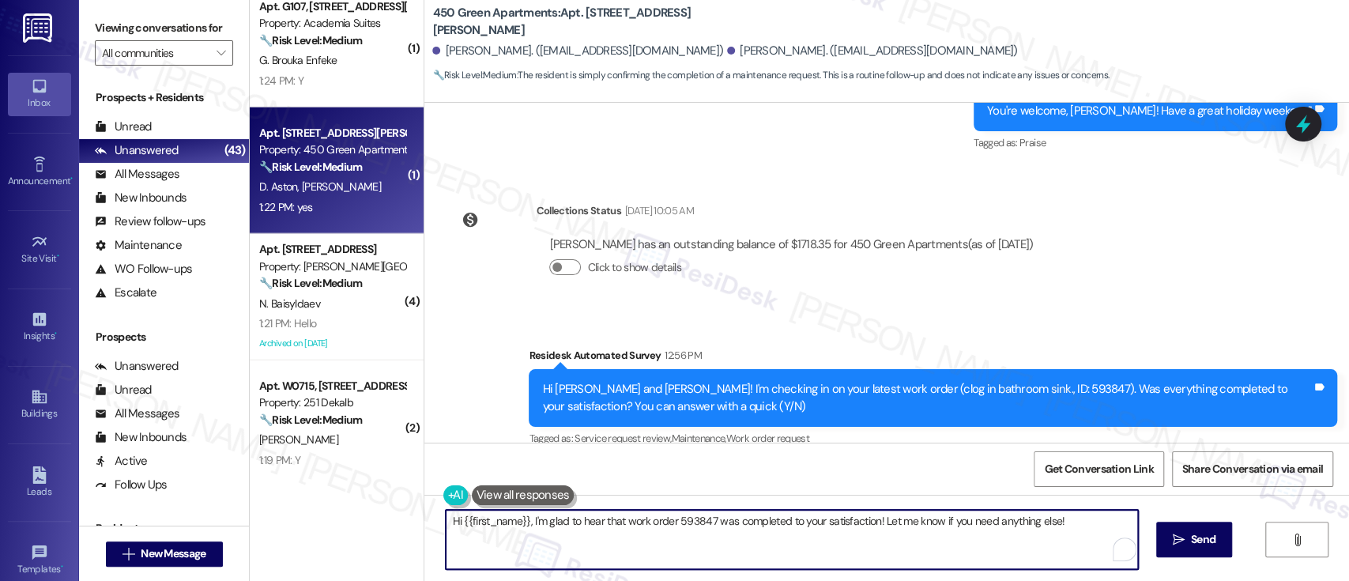
paste textarea "Great to hear it, {{first_name}}! We want to make sure you are satisfied and co…"
click at [548, 527] on textarea "Great to hear it, {{first_name}}! We want to make sure you are satisfied and co…" at bounding box center [789, 539] width 692 height 59
click at [548, 526] on textarea "Great to hear it, {{first_name}}! We want to make sure you are satisfied and co…" at bounding box center [789, 539] width 692 height 59
type textarea "Great to hear it, Dustin! We want to make sure you are satisfied and comfortabl…"
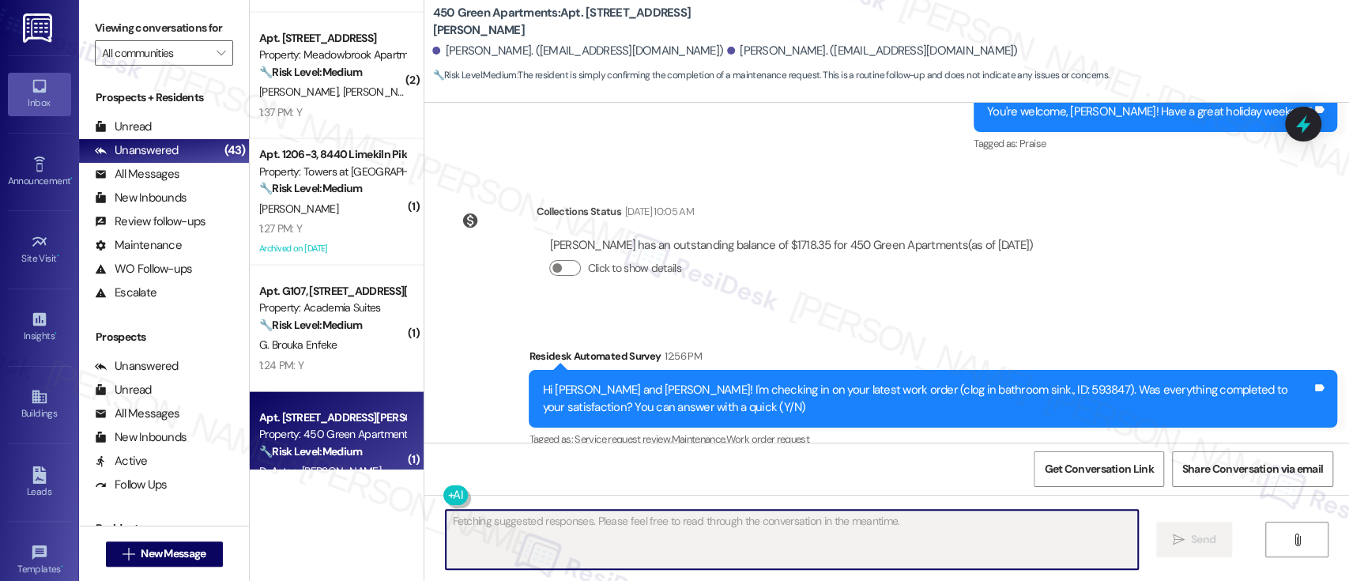
scroll to position [2263, 0]
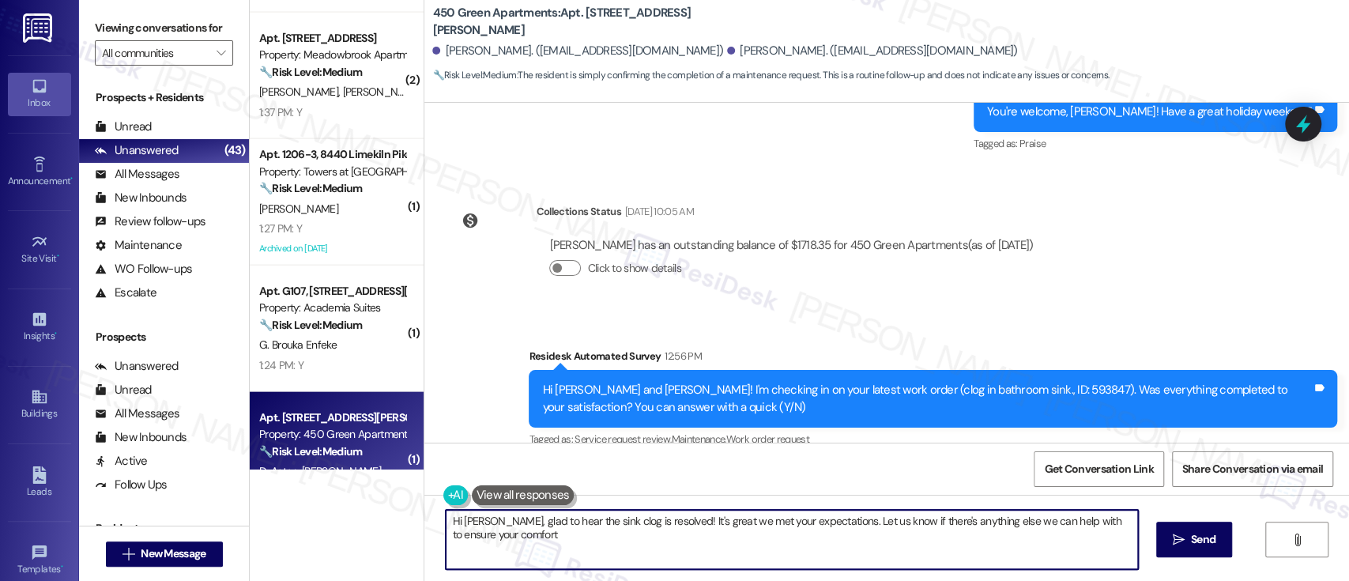
type textarea "Hi Dustin, glad to hear the sink clog is resolved! It's great we met your expec…"
click at [910, 463] on div "Received via SMS Dustin Dillman 1:22 PM yes Tags and notes Tagged as: Positive …" at bounding box center [886, 530] width 925 height 134
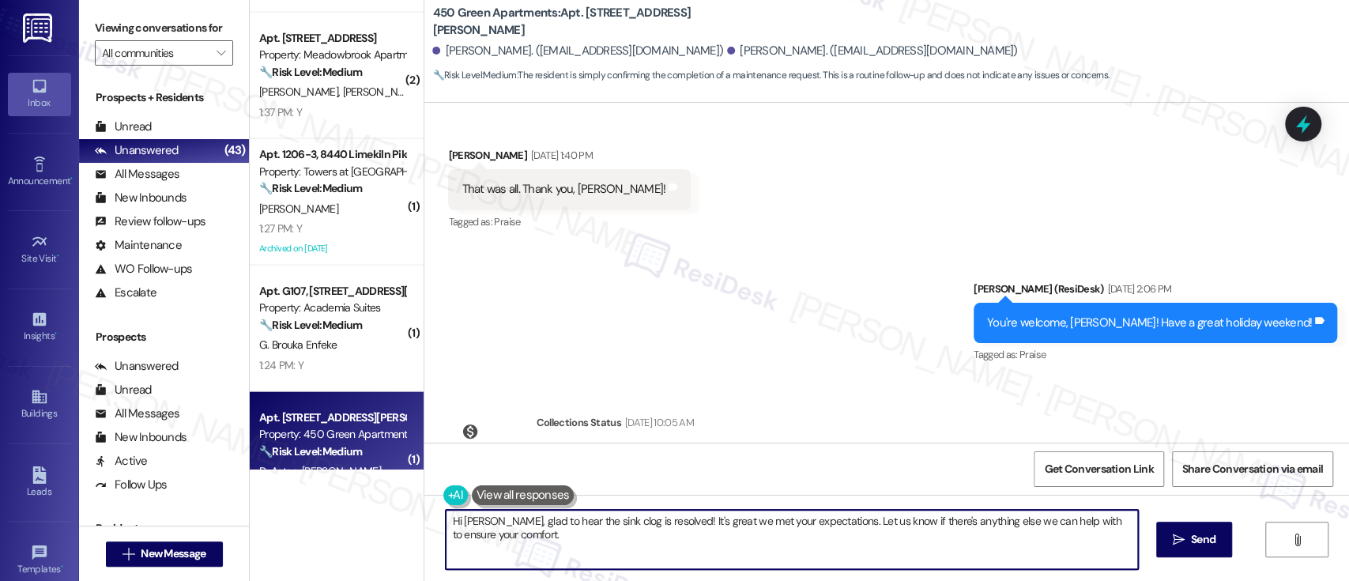
scroll to position [13653, 0]
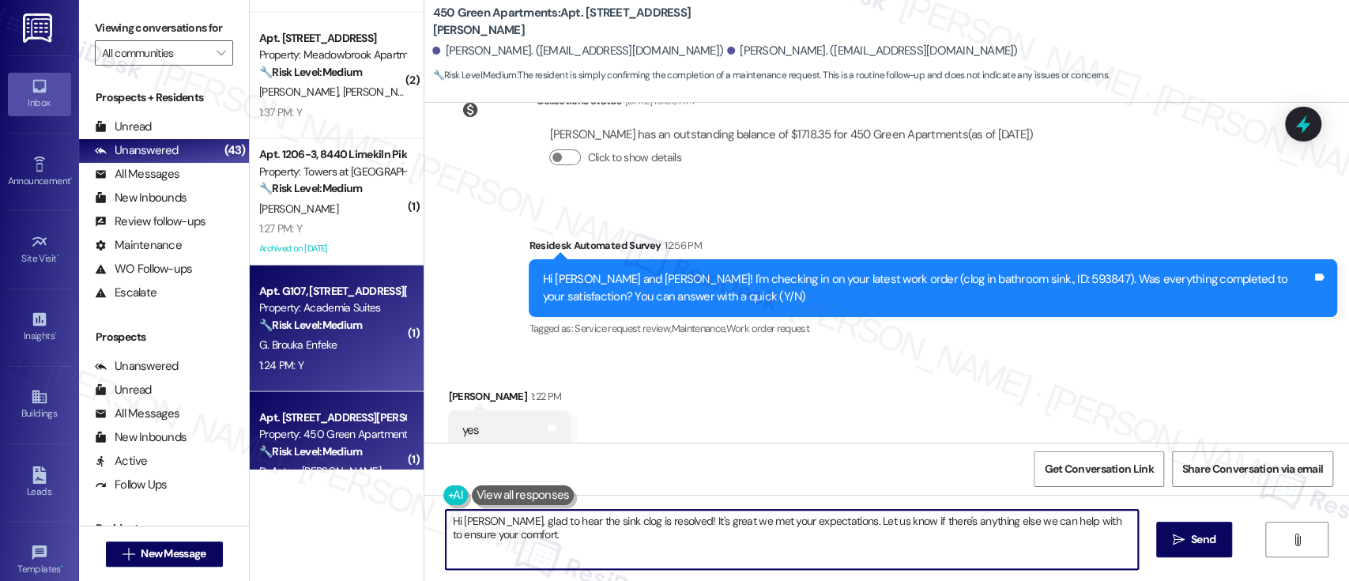
click at [357, 309] on div "Property: Academia Suites" at bounding box center [332, 308] width 146 height 17
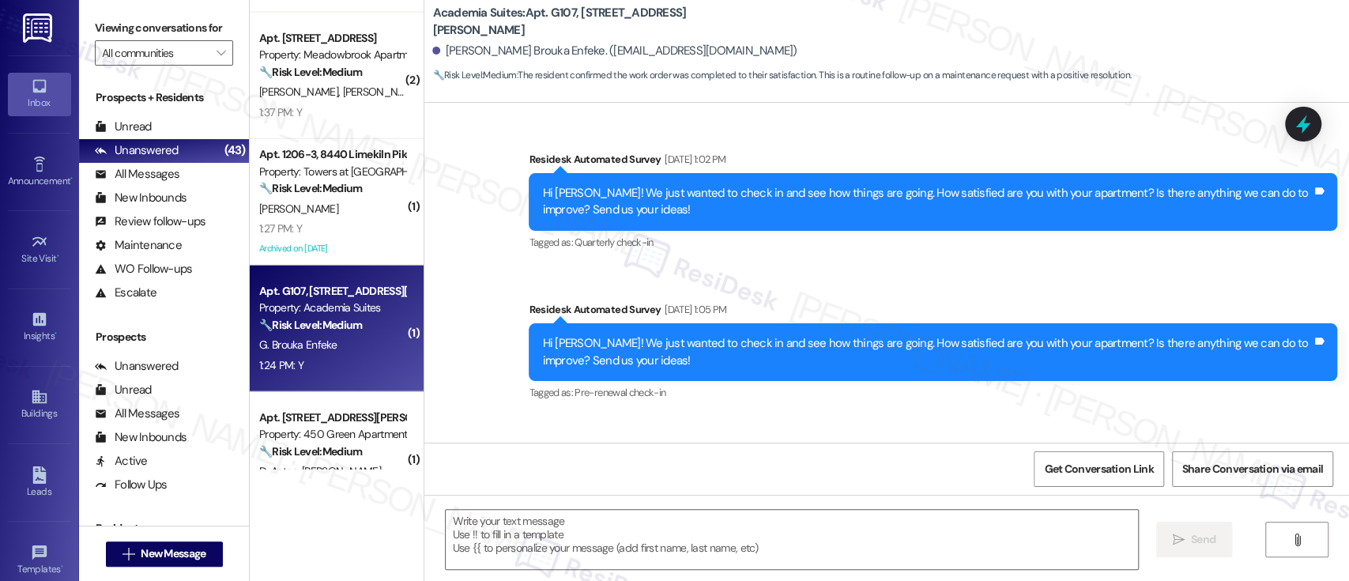
scroll to position [8333, 0]
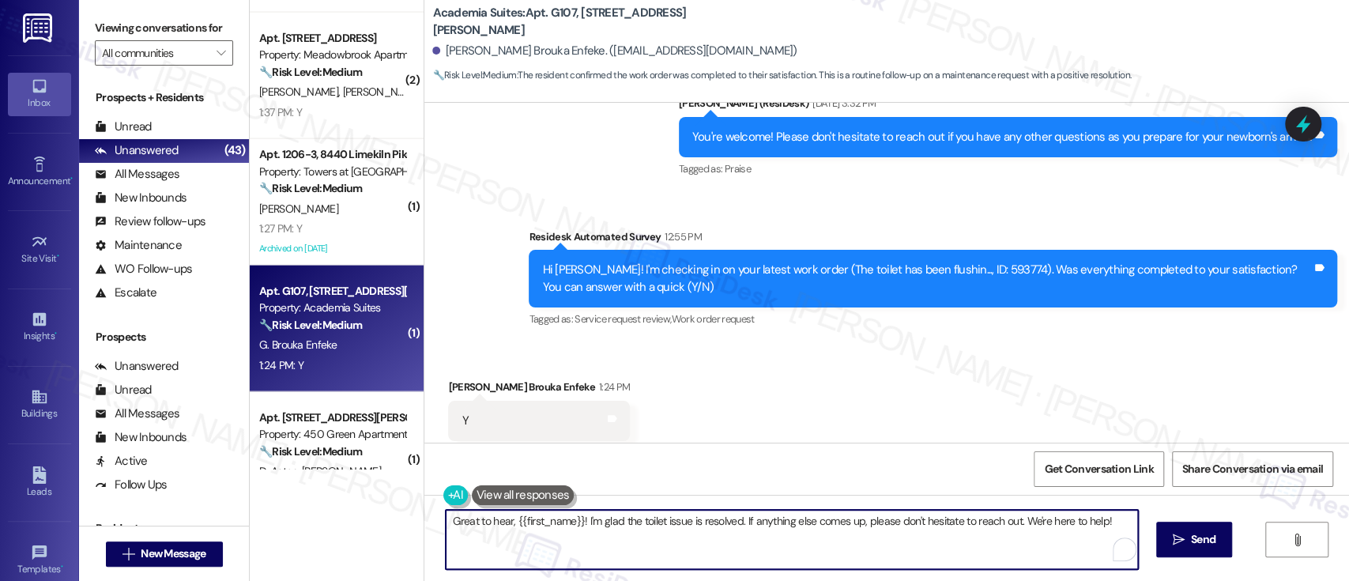
click at [746, 530] on textarea "Great to hear, {{first_name}}! I'm glad the toilet issue is resolved. If anythi…" at bounding box center [792, 539] width 692 height 59
paste textarea "it, {{first_name}}! We want to make sure you are satisfied and comfortable. Hav…"
type textarea "Great to hear it, {{first_name}}! We want to make sure you are satisfied and co…"
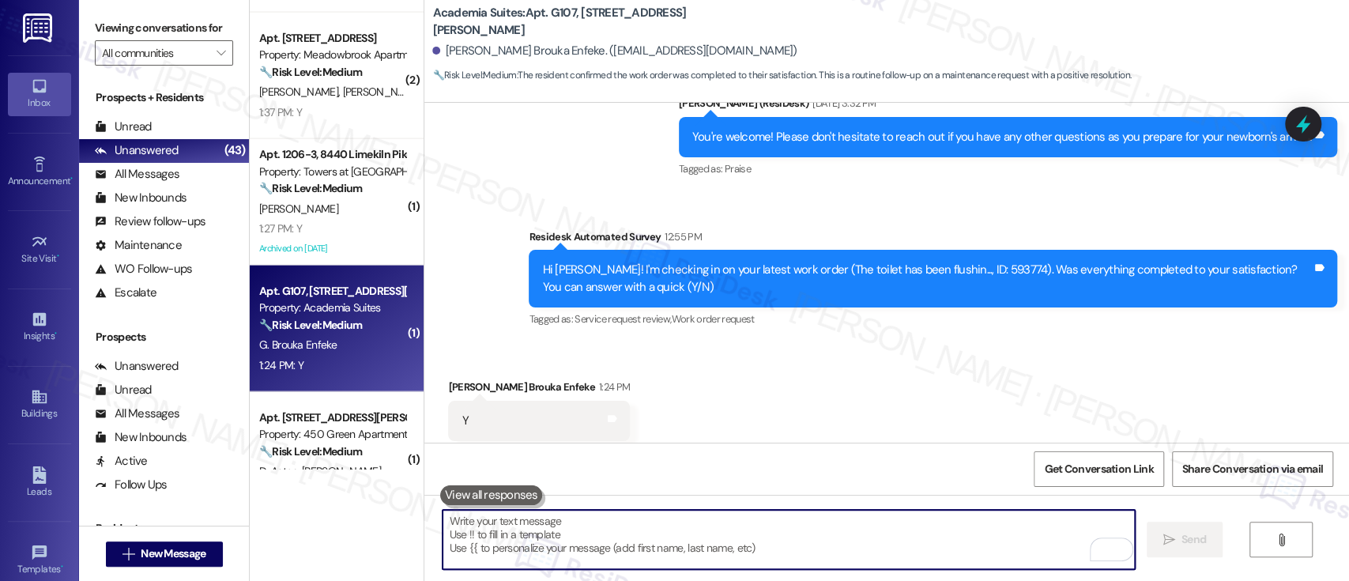
scroll to position [8332, 0]
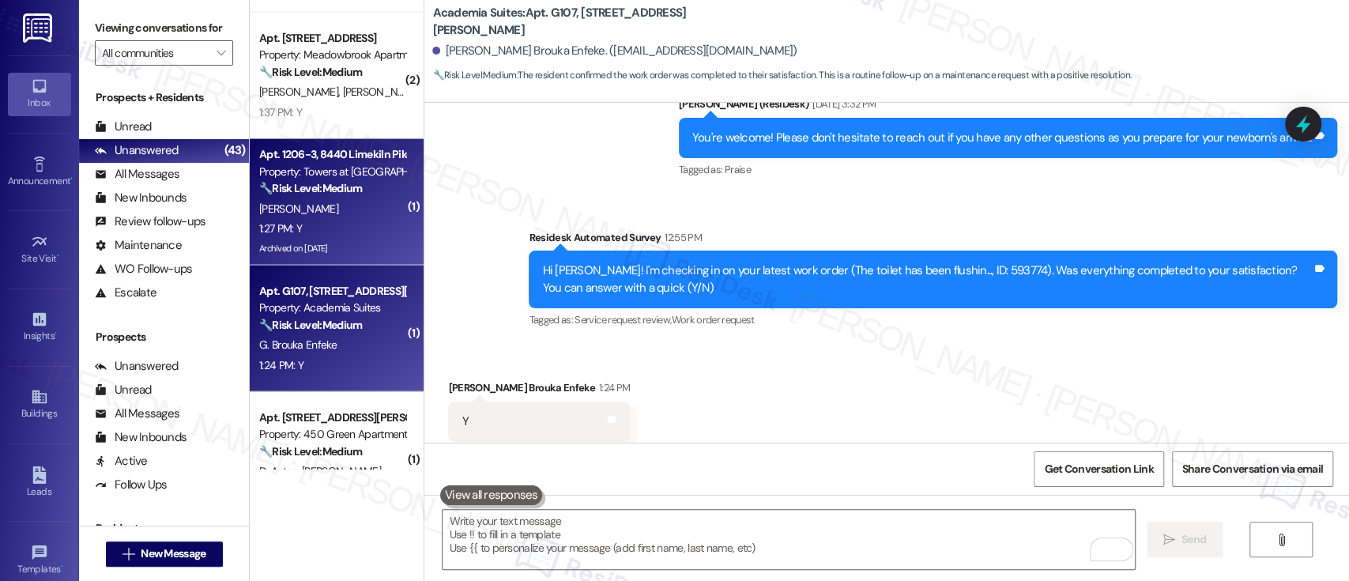
click at [300, 213] on span "[PERSON_NAME]" at bounding box center [298, 209] width 79 height 14
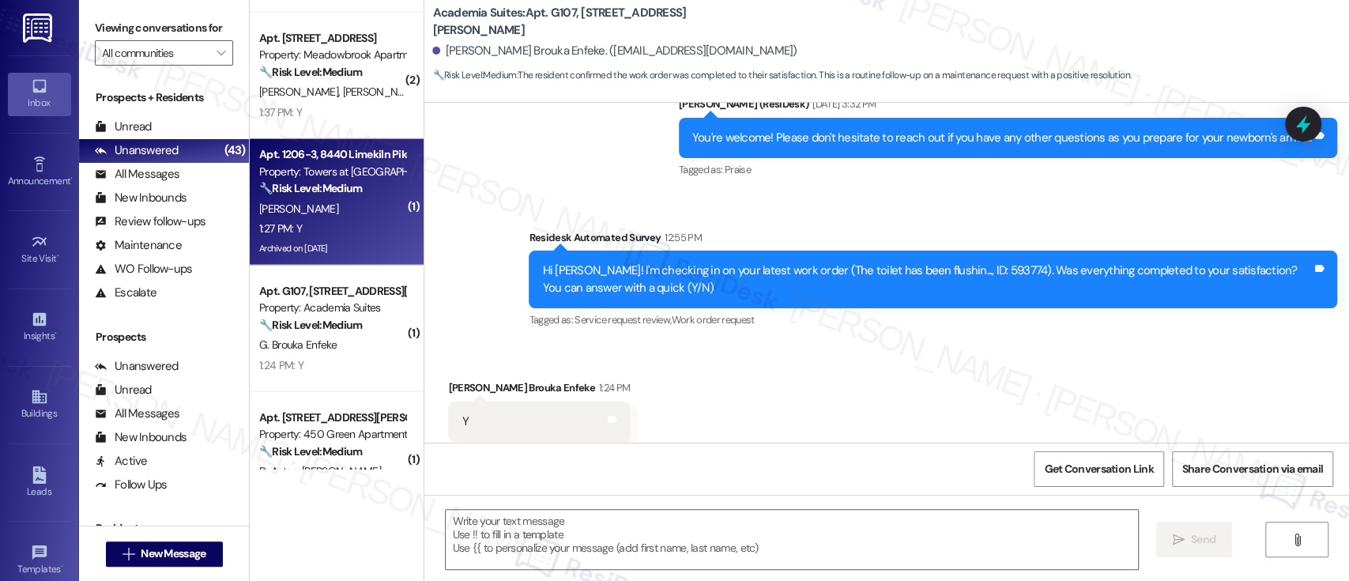
type textarea "Fetching suggested responses. Please feel free to read through the conversation…"
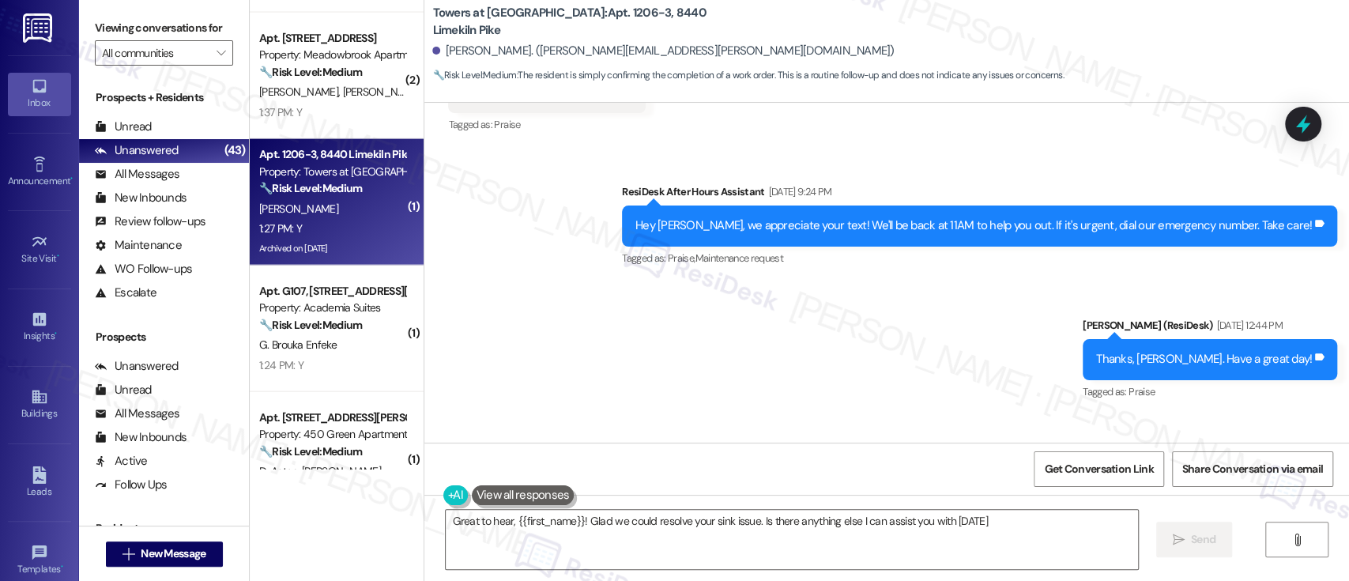
type textarea "Great to hear, {{first_name}}! Glad we could resolve your sink issue. Is there …"
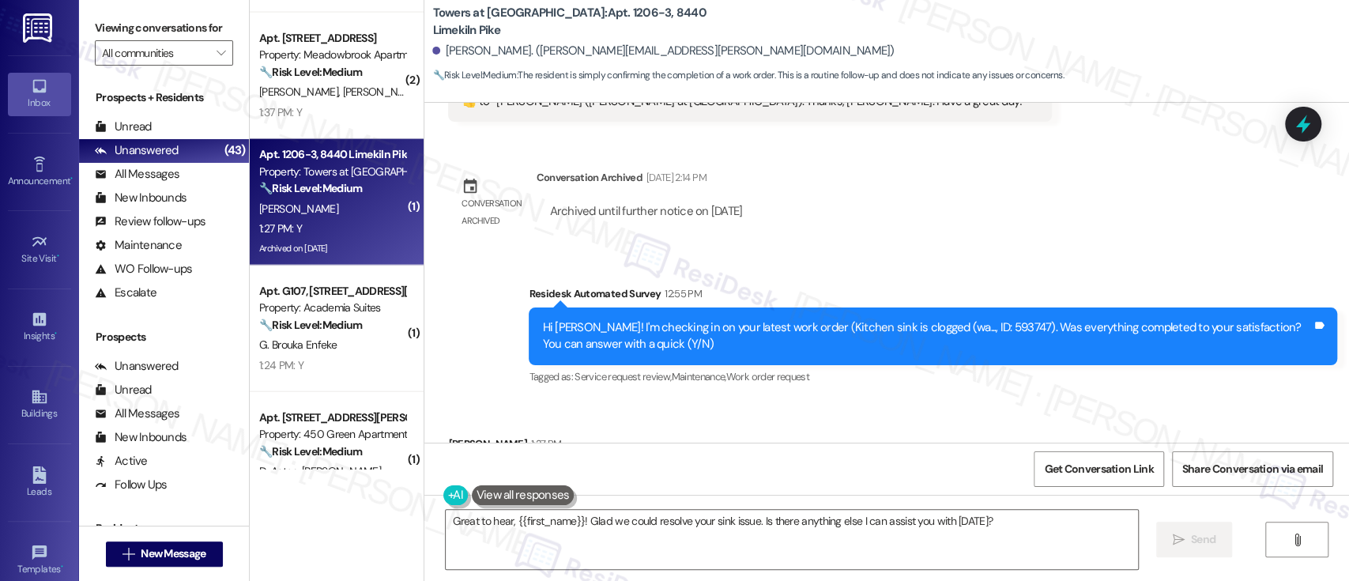
scroll to position [9651, 0]
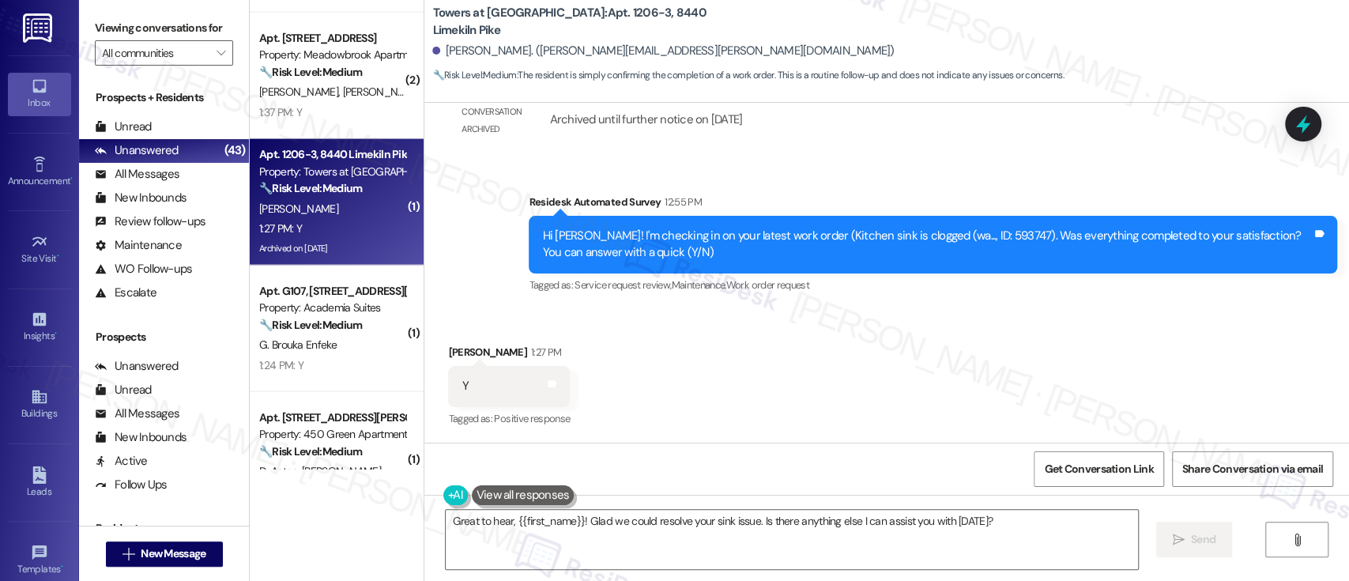
click at [914, 323] on div "Received via SMS [PERSON_NAME] 1:27 PM Y Tags and notes Tagged as: Positive res…" at bounding box center [886, 375] width 925 height 134
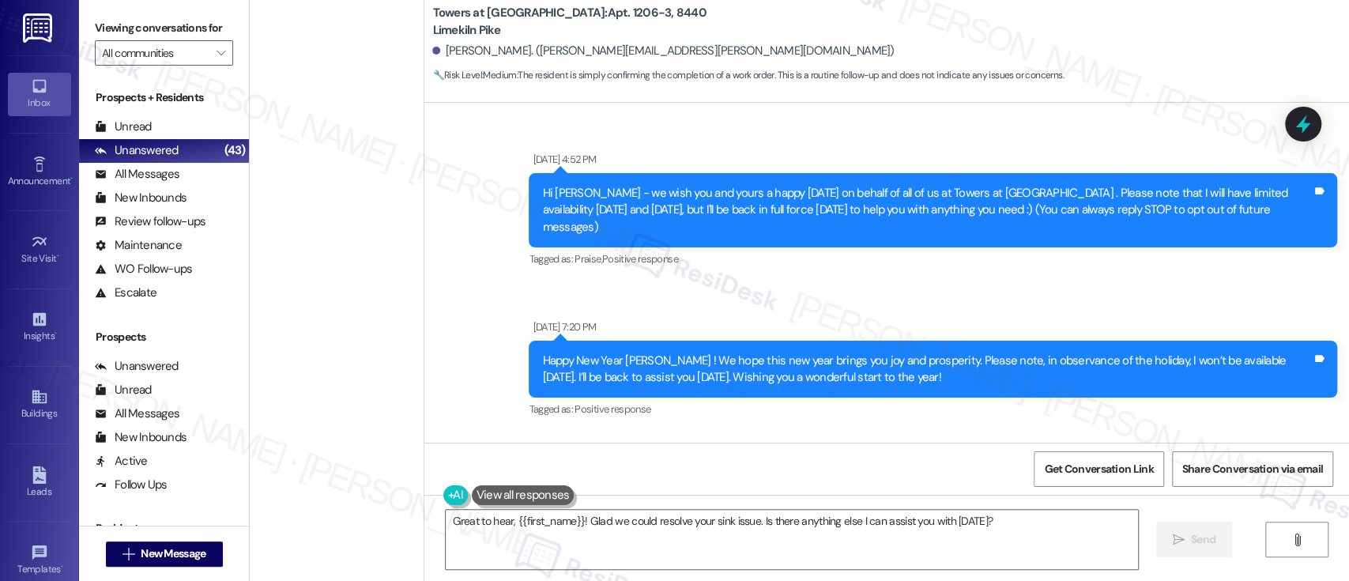
scroll to position [9651, 0]
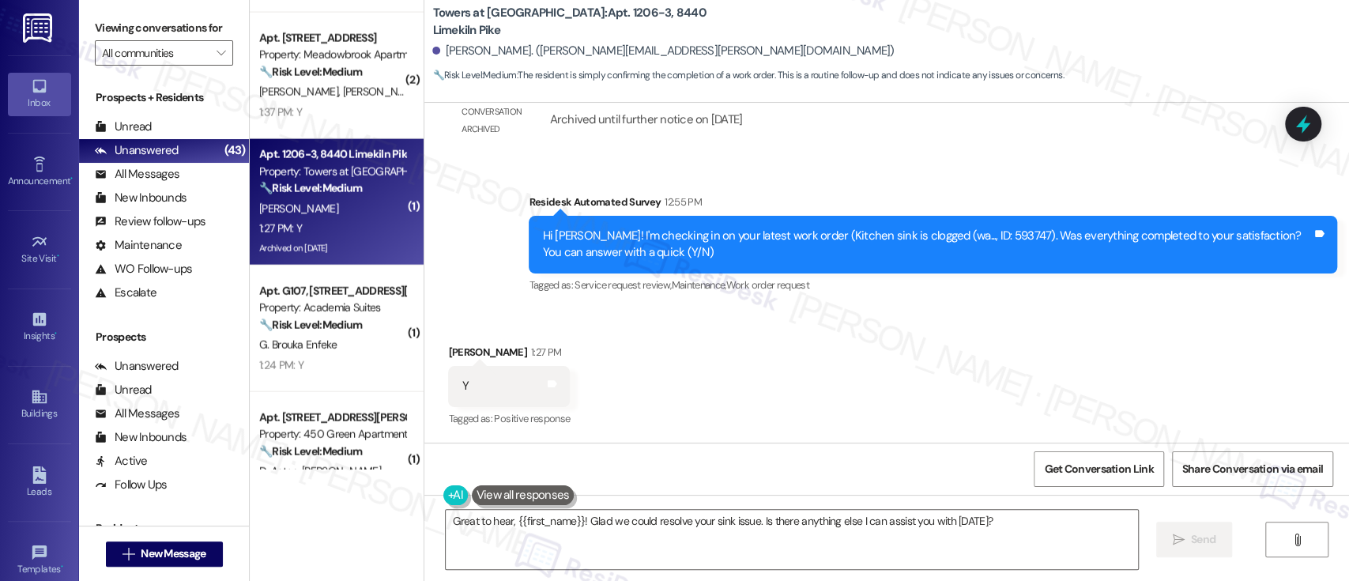
click at [1111, 372] on div "Received via SMS [PERSON_NAME] 1:27 PM Y Tags and notes Tagged as: Positive res…" at bounding box center [886, 375] width 925 height 134
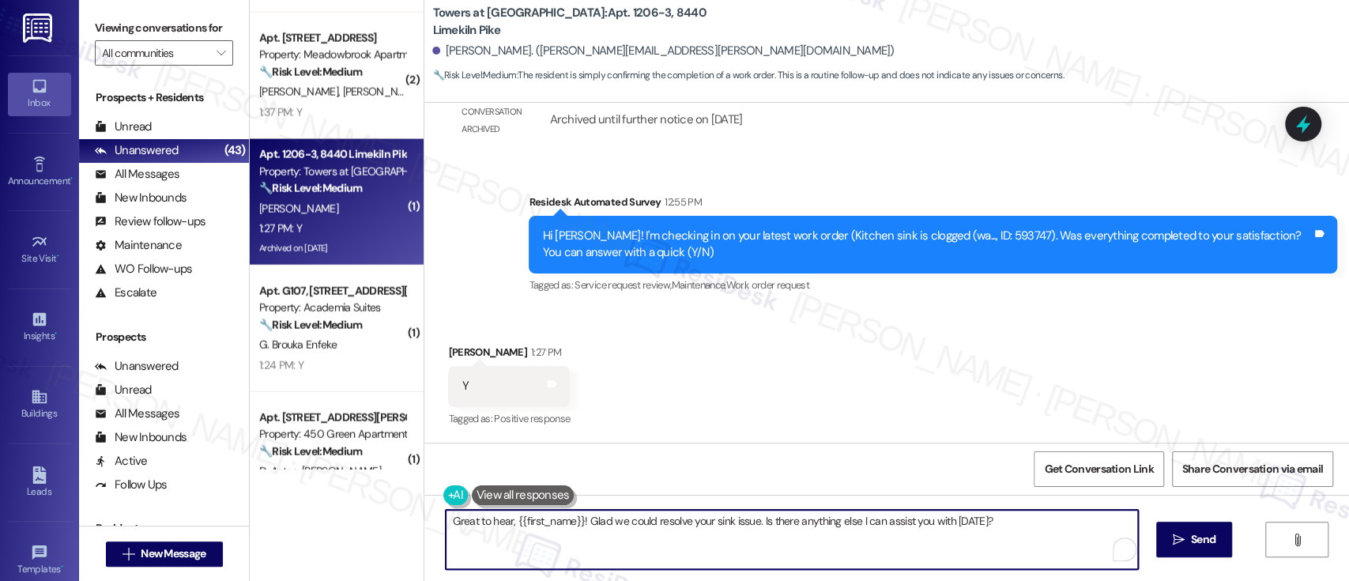
click at [654, 529] on textarea "Great to hear, {{first_name}}! Glad we could resolve your sink issue. Is there …" at bounding box center [792, 539] width 692 height 59
drag, startPoint x: 999, startPoint y: 522, endPoint x: 748, endPoint y: 522, distance: 250.5
click at [748, 522] on textarea "Great to hear, {{first_name}}! Glad we could resolve your sink issue. Is there …" at bounding box center [789, 539] width 692 height 59
paste textarea "Great to hear it, {{first_name}}! We want to make sure you are satisfied and co…"
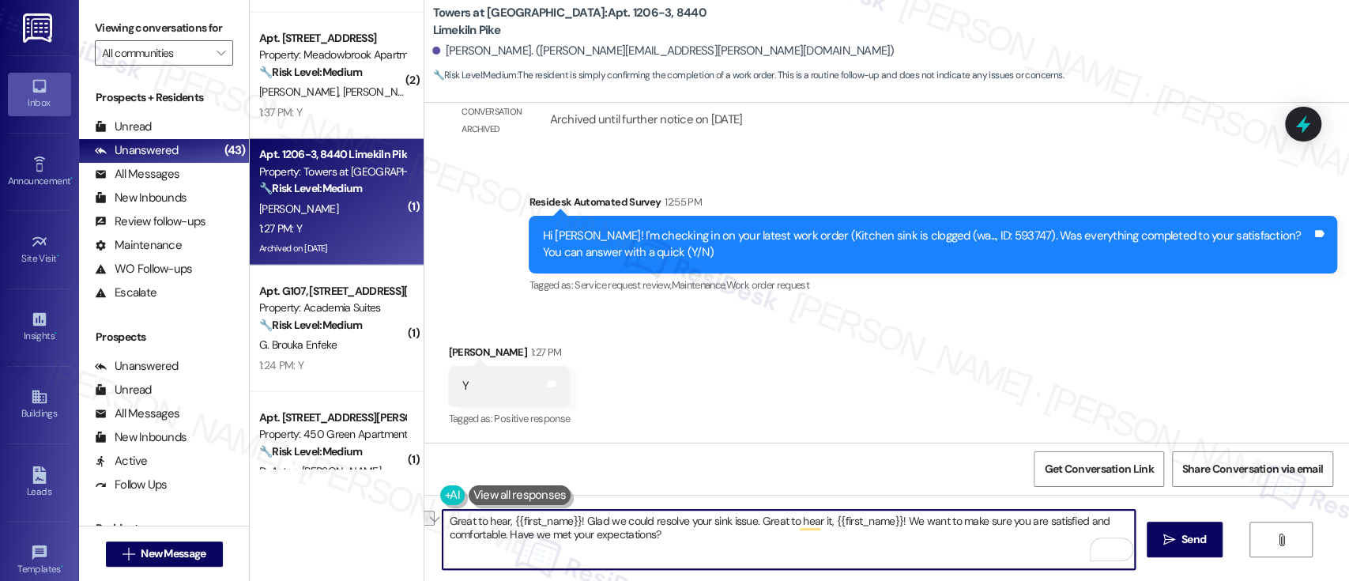
drag, startPoint x: 751, startPoint y: 522, endPoint x: 892, endPoint y: 520, distance: 141.5
click at [892, 520] on textarea "Great to hear, {{first_name}}! Glad we could resolve your sink issue. Great to …" at bounding box center [789, 539] width 692 height 59
type textarea "Great to hear, {{first_name}}! Glad we could resolve your sink issue. We want t…"
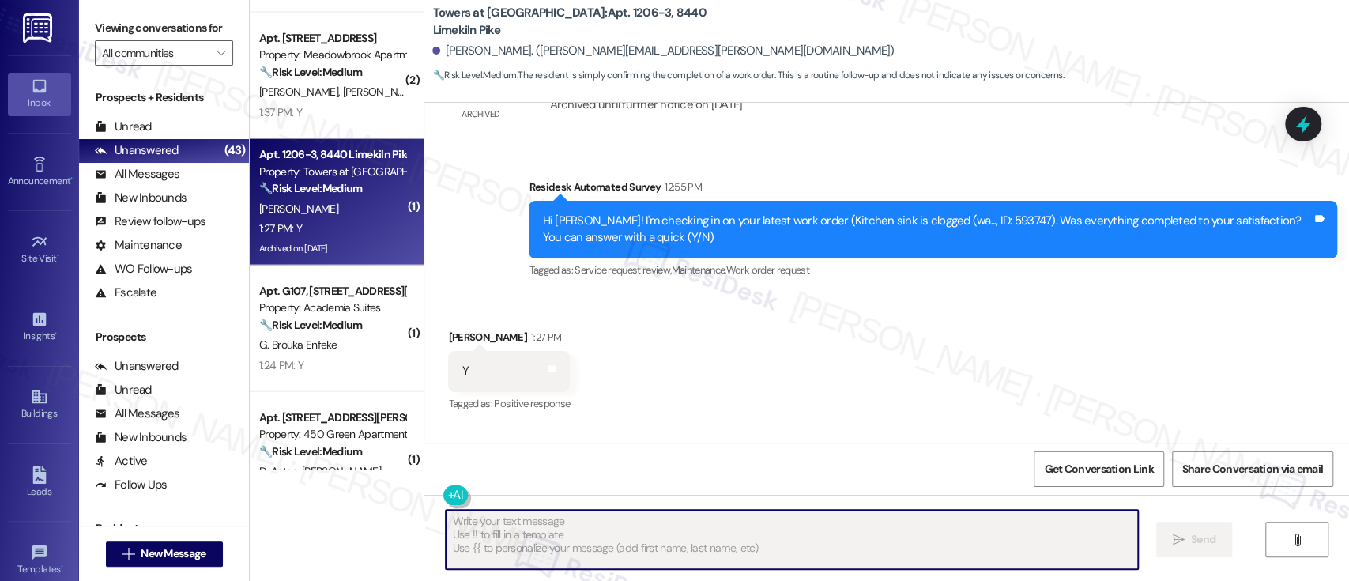
scroll to position [9650, 0]
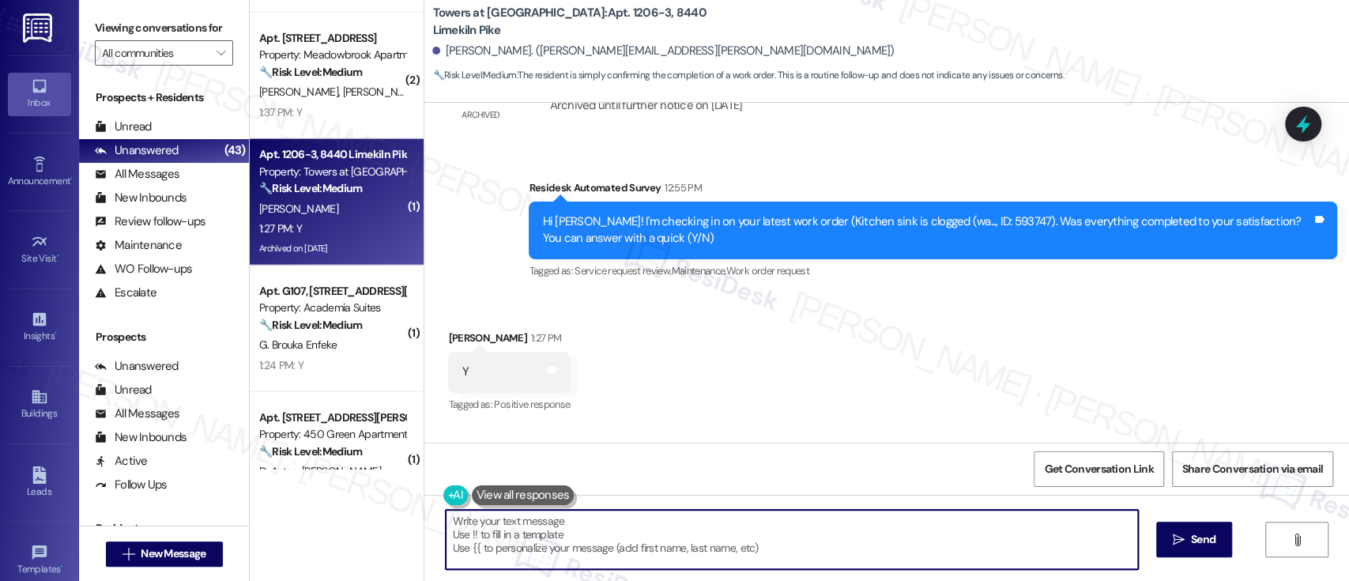
drag, startPoint x: 1342, startPoint y: 428, endPoint x: 1341, endPoint y: 443, distance: 15.8
click at [1341, 443] on div "Announcement, sent via SMS [DATE] 4:52 PM Hi [PERSON_NAME] - we wish you and yo…" at bounding box center [886, 393] width 925 height 581
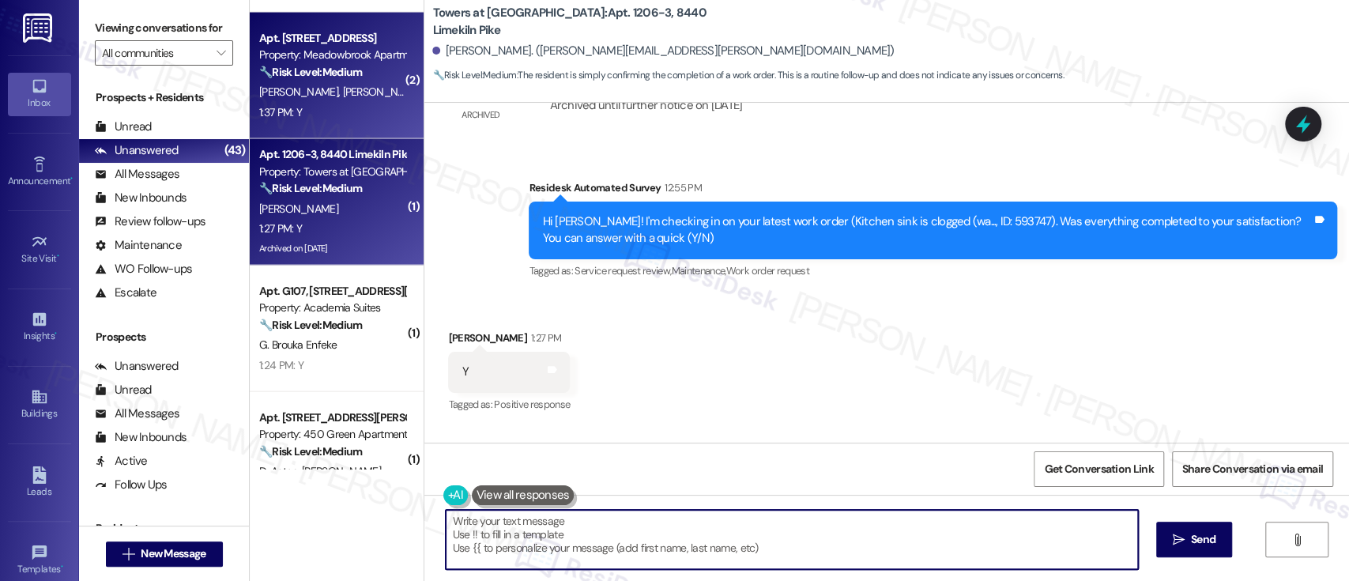
click at [282, 70] on strong "🔧 Risk Level: Medium" at bounding box center [310, 72] width 103 height 14
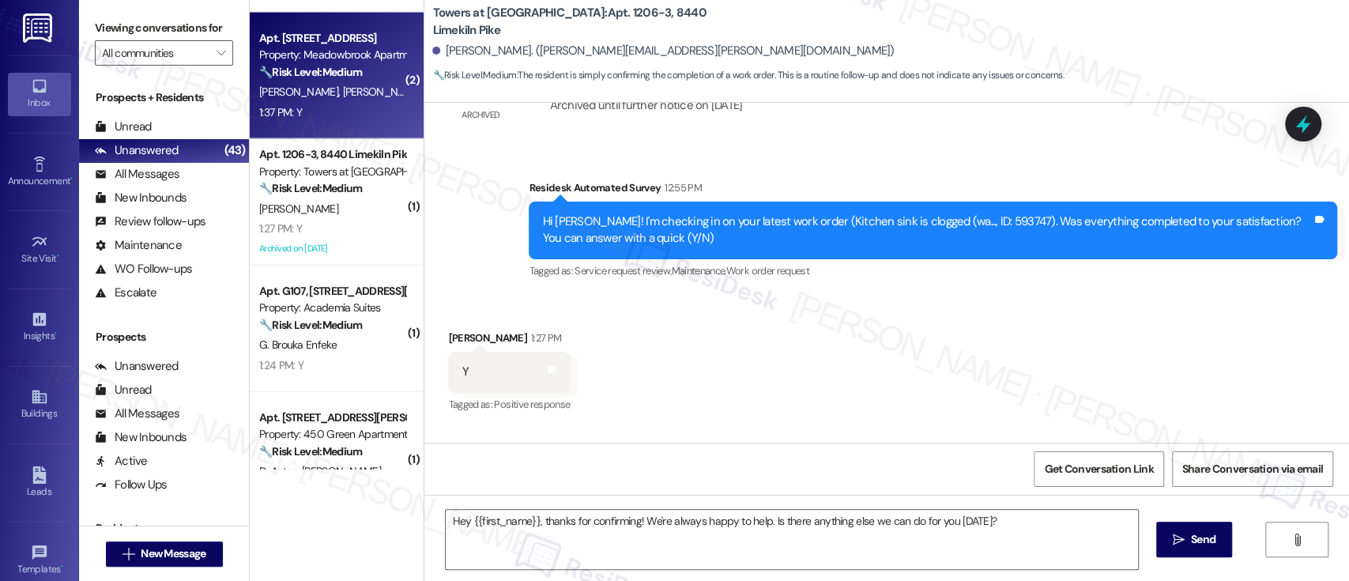
type textarea "Fetching suggested responses. Please feel free to read through the conversation…"
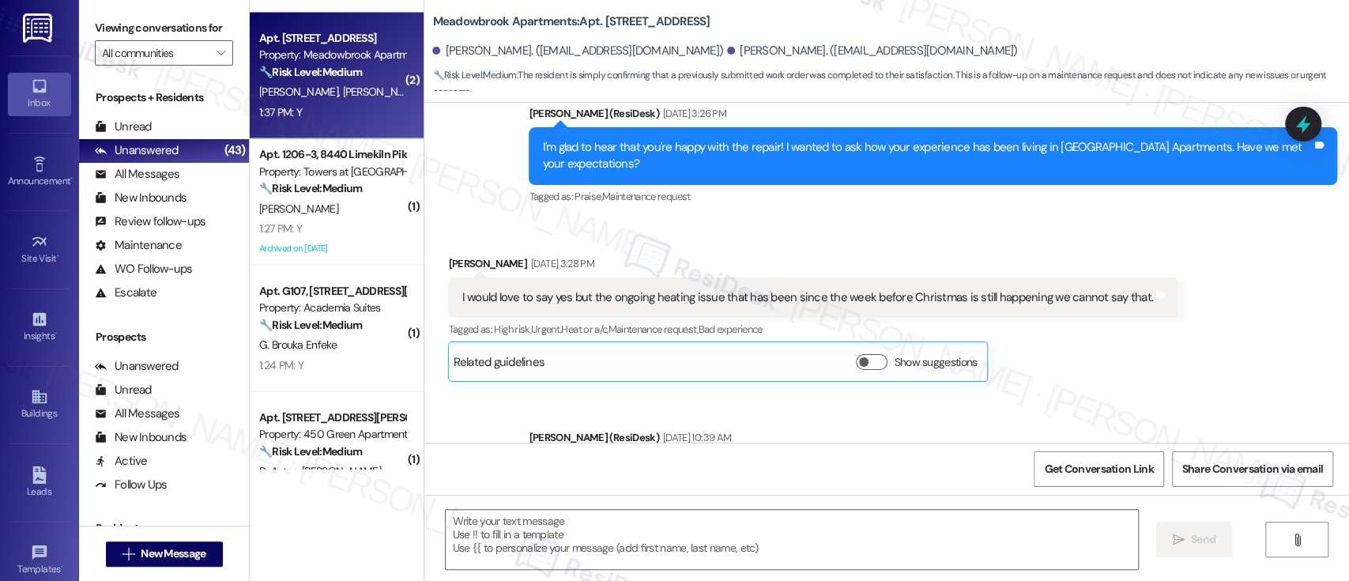
type textarea "Fetching suggested responses. Please feel free to read through the conversation…"
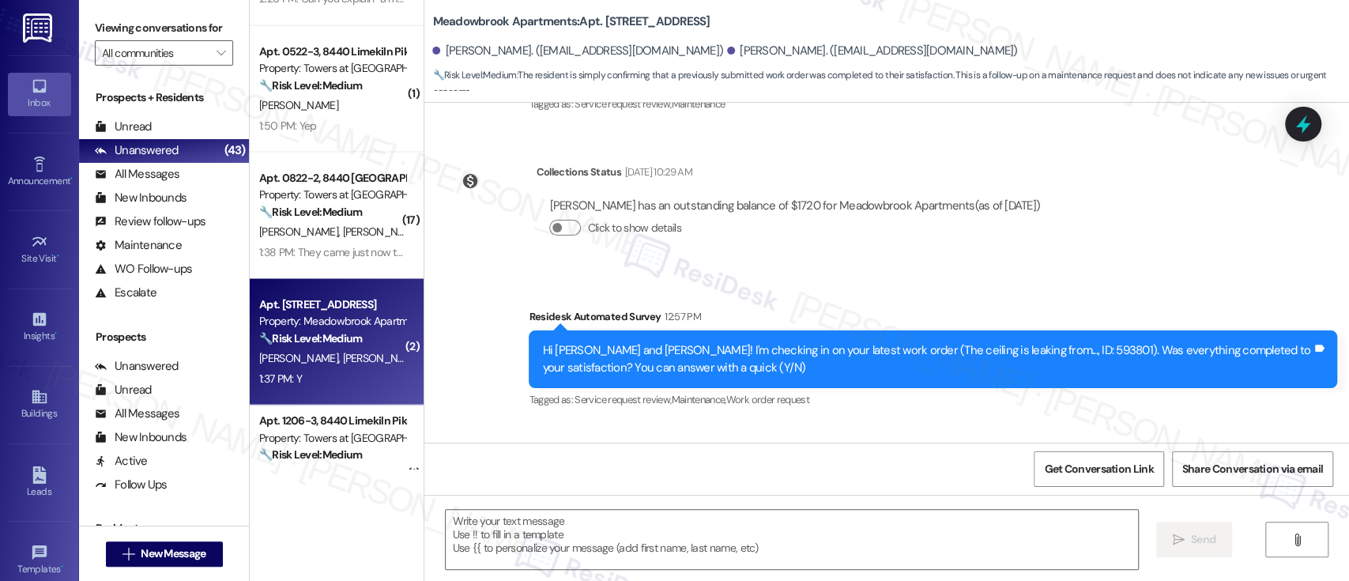
scroll to position [9960, 0]
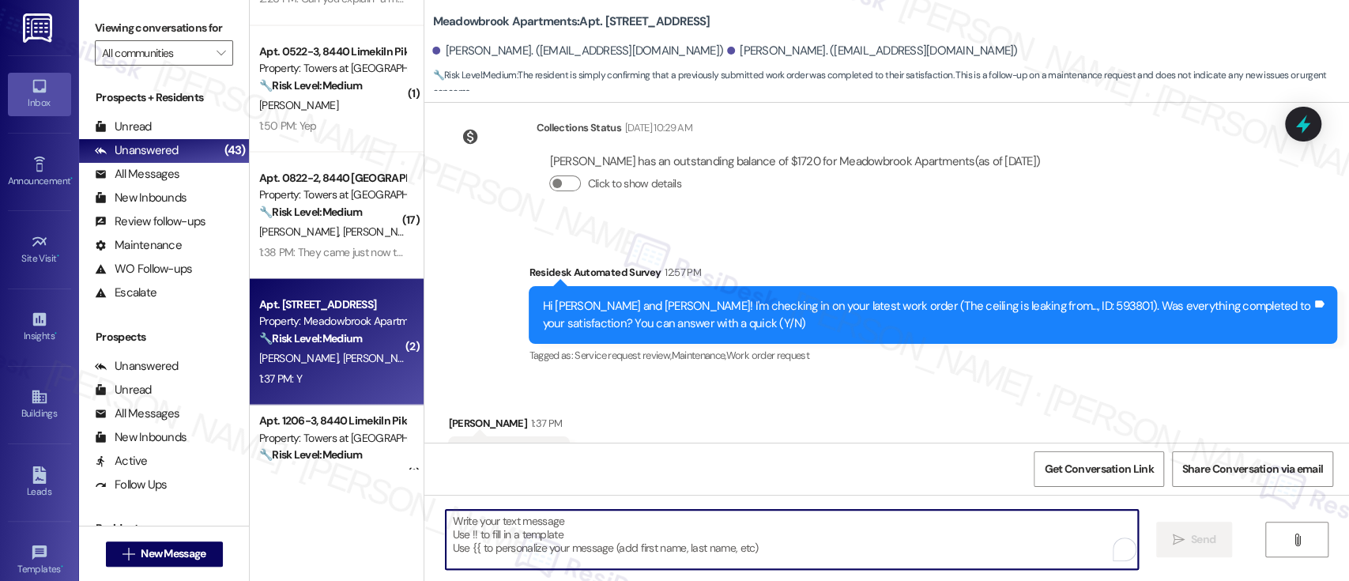
click at [895, 522] on textarea "To enrich screen reader interactions, please activate Accessibility in Grammarl…" at bounding box center [792, 539] width 692 height 59
paste textarea "Great to hear it, {{first_name}}! We want to make sure you are satisfied and co…"
type textarea "Great to hear it, {{first_name}}! We want to make sure you are satisfied and co…"
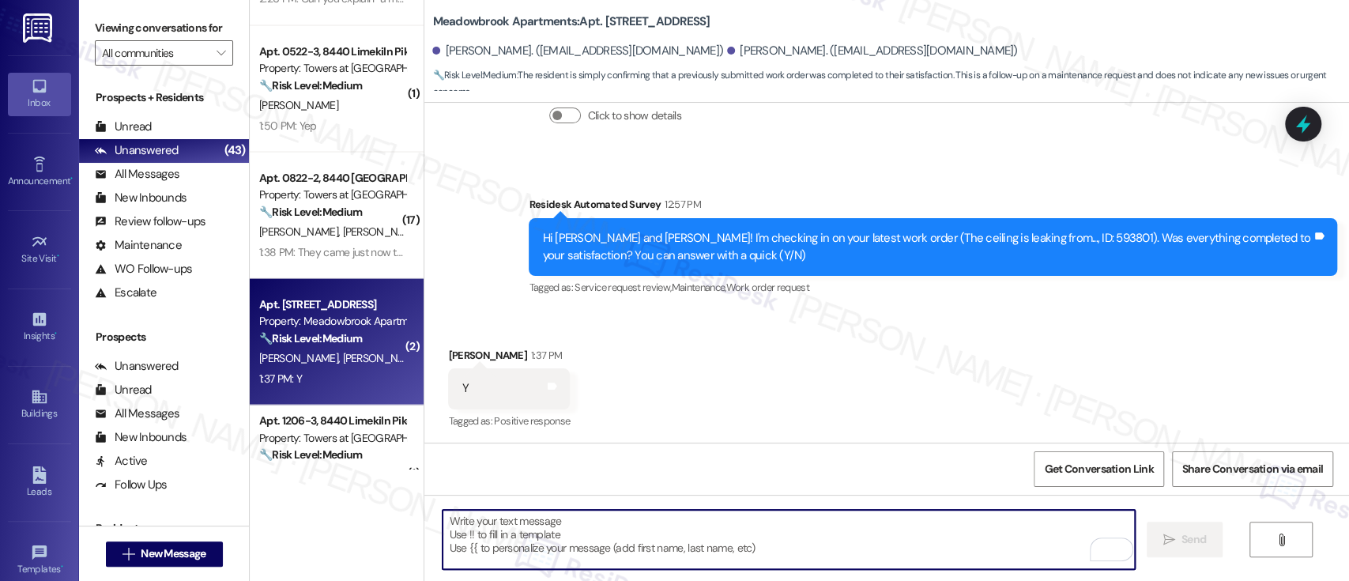
scroll to position [10071, 0]
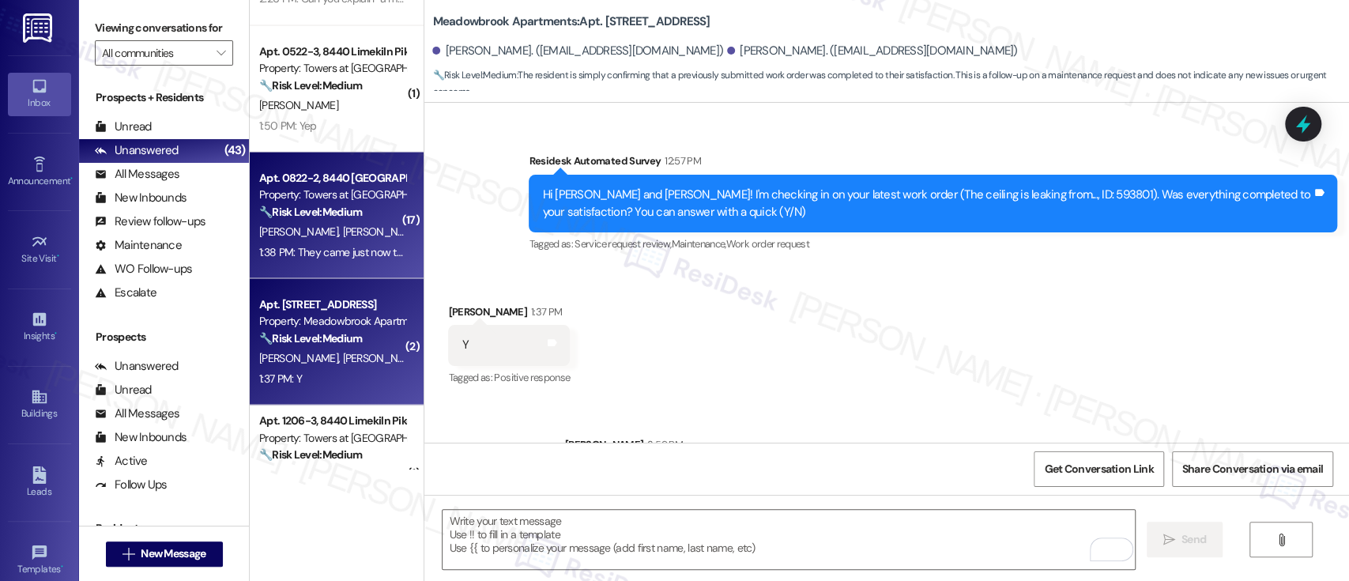
click at [298, 192] on div "Property: Towers at [GEOGRAPHIC_DATA]" at bounding box center [332, 194] width 146 height 17
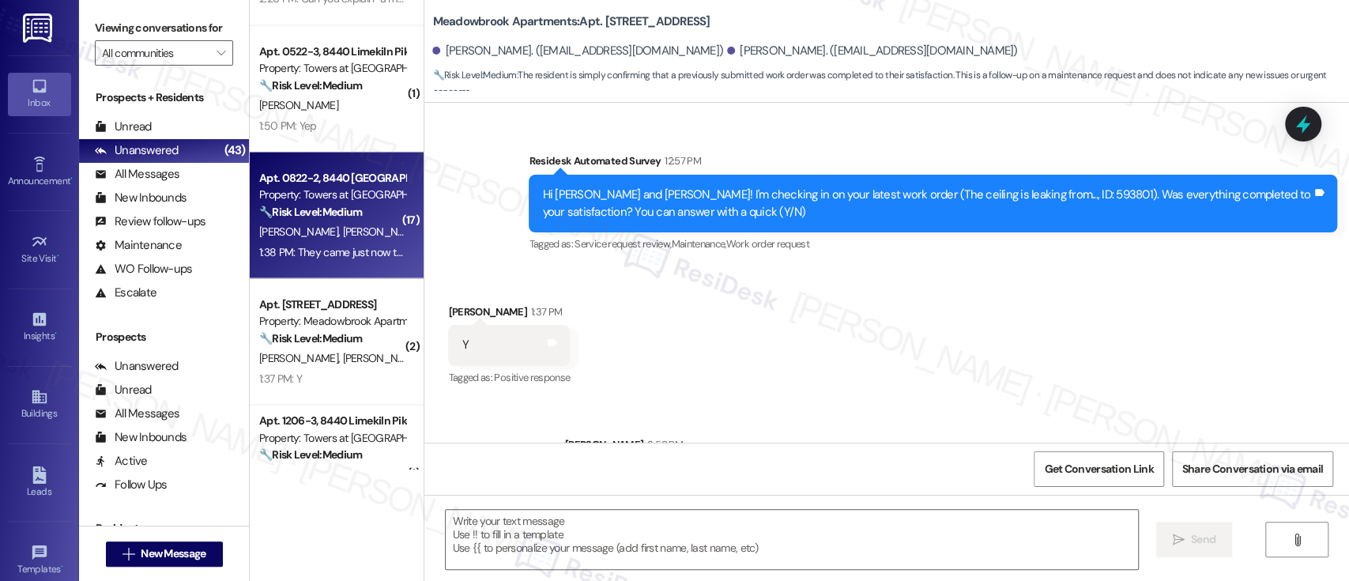
type textarea "Fetching suggested responses. Please feel free to read through the conversation…"
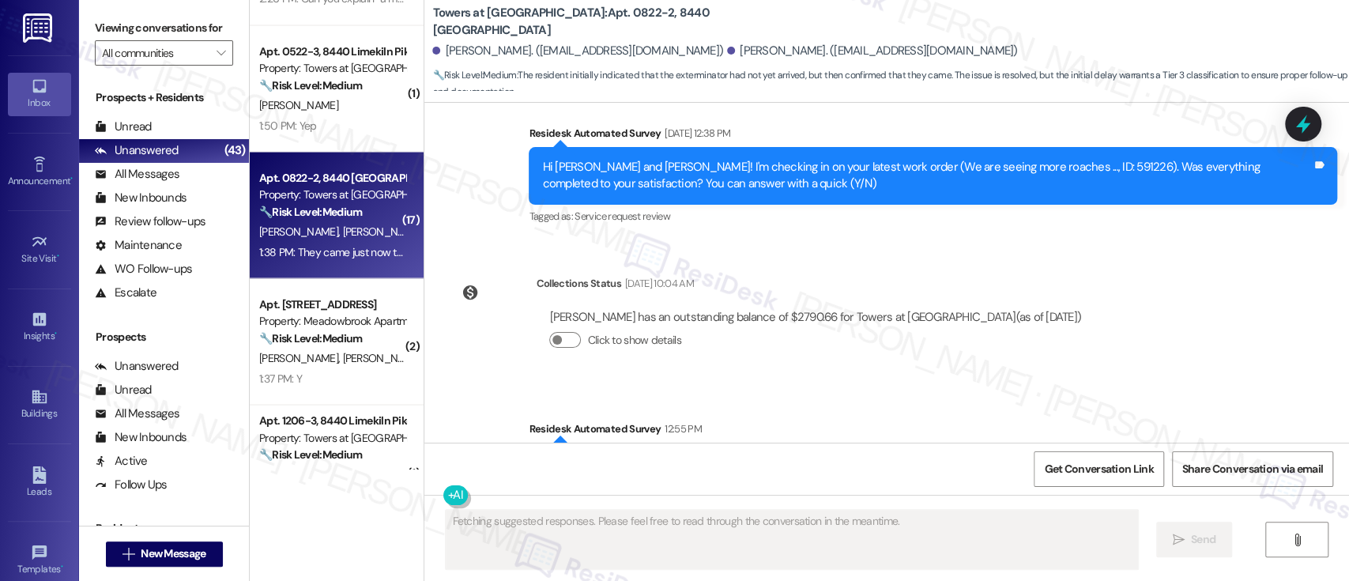
scroll to position [5604, 0]
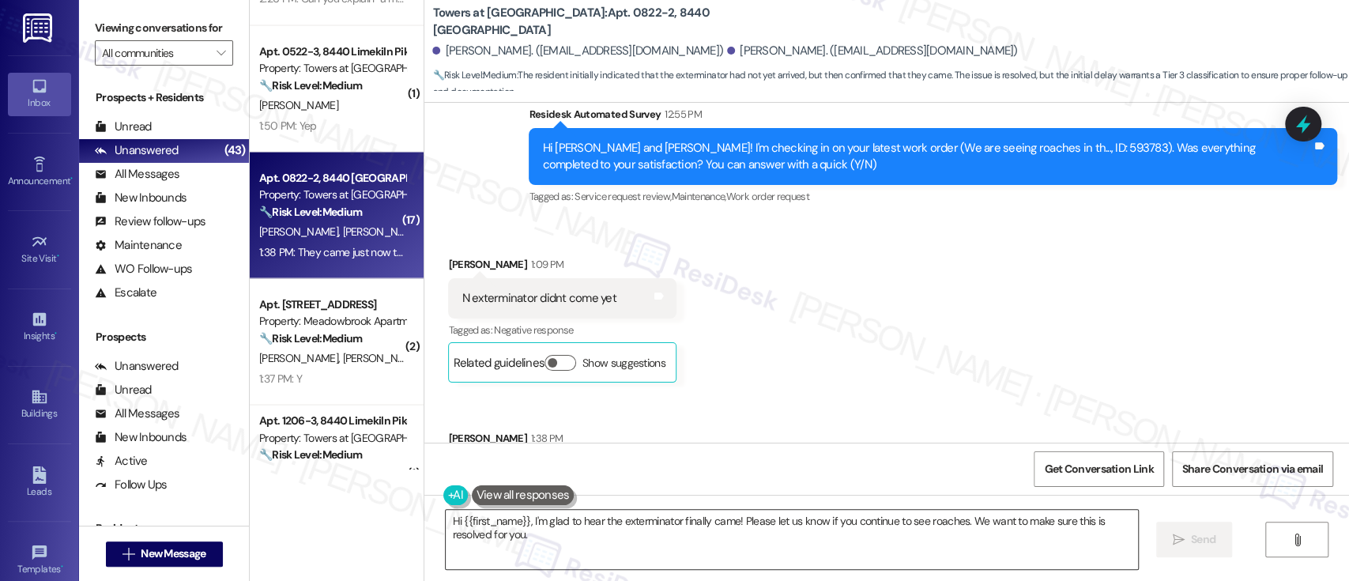
click at [699, 551] on textarea "Hi {{first_name}}, I'm glad to hear the exterminator finally came! Please let u…" at bounding box center [792, 539] width 692 height 59
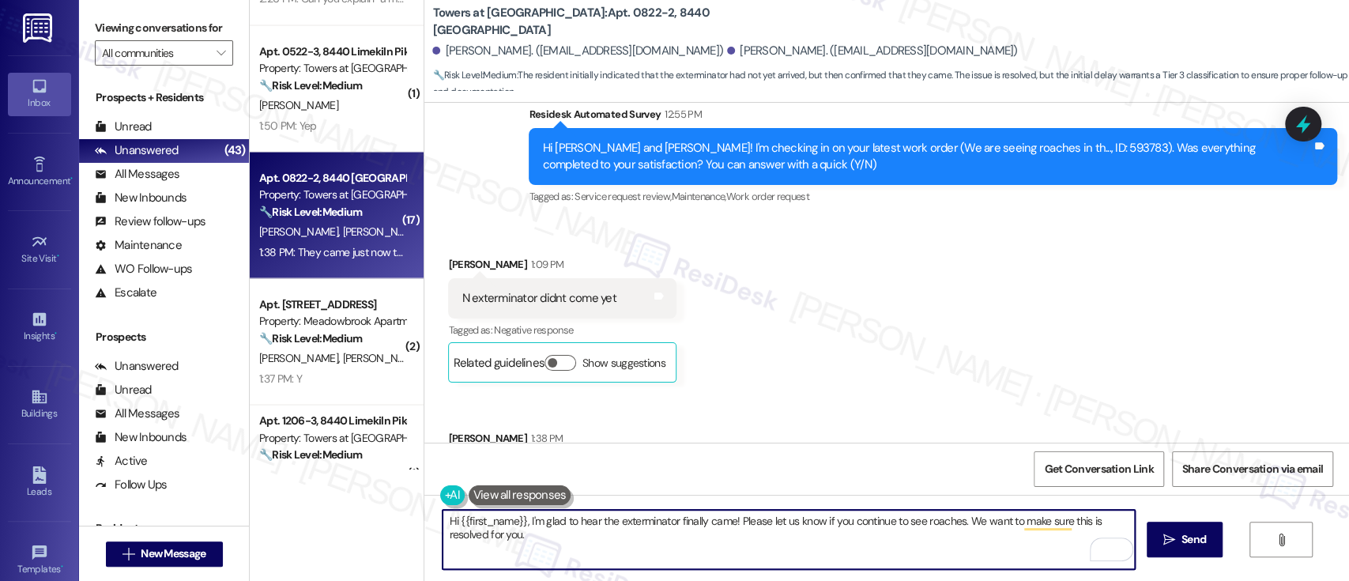
click at [865, 541] on textarea "Hi {{first_name}}, I'm glad to hear the exterminator finally came! Please let u…" at bounding box center [789, 539] width 692 height 59
drag, startPoint x: 518, startPoint y: 522, endPoint x: 193, endPoint y: 502, distance: 326.2
click at [193, 502] on div "Viewing conversations for All communities  Prospects + Residents Unread (0) Un…" at bounding box center [714, 290] width 1270 height 581
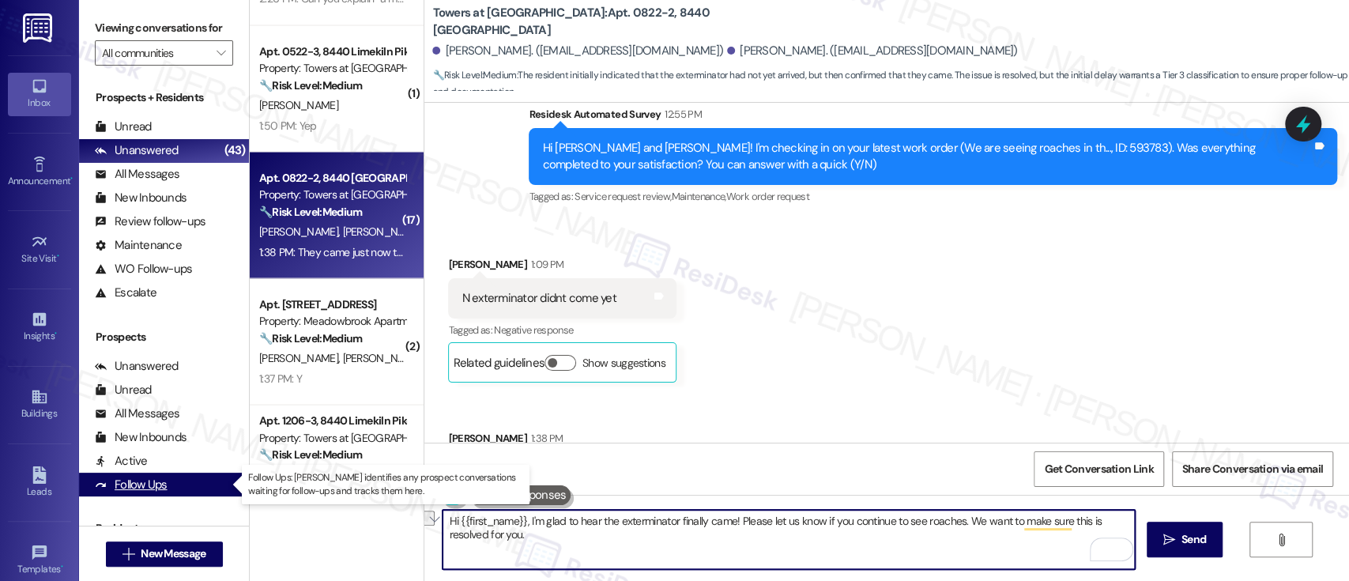
type textarea "I'm glad to hear the exterminator finally came! Please let us know if you conti…"
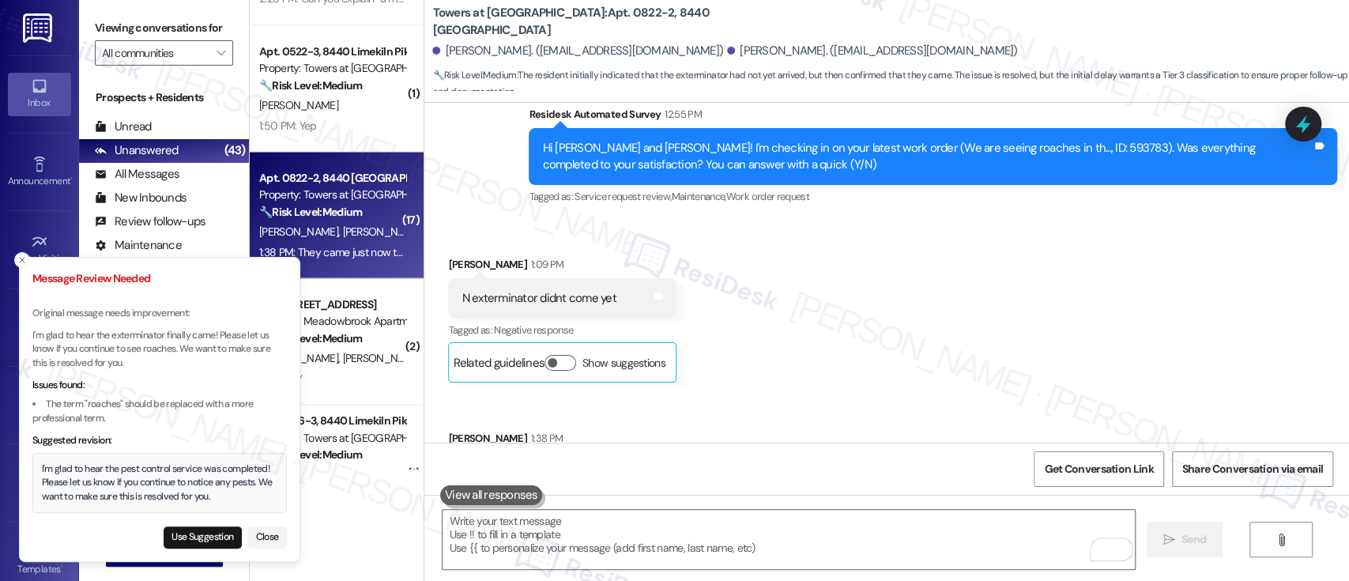
drag, startPoint x: 221, startPoint y: 535, endPoint x: 361, endPoint y: 541, distance: 140.0
click at [220, 536] on button "Use Suggestion" at bounding box center [203, 537] width 78 height 22
type textarea "I'm glad to hear the pest control service was completed! Please let us know if …"
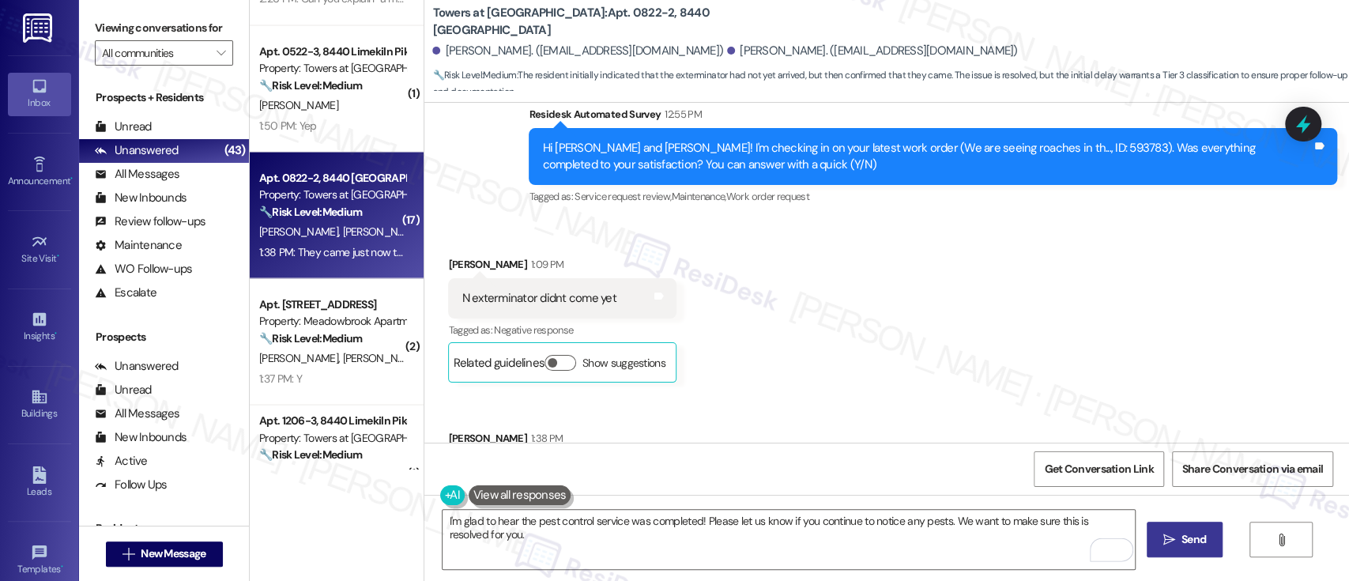
click at [1182, 539] on span "Send" at bounding box center [1194, 539] width 24 height 17
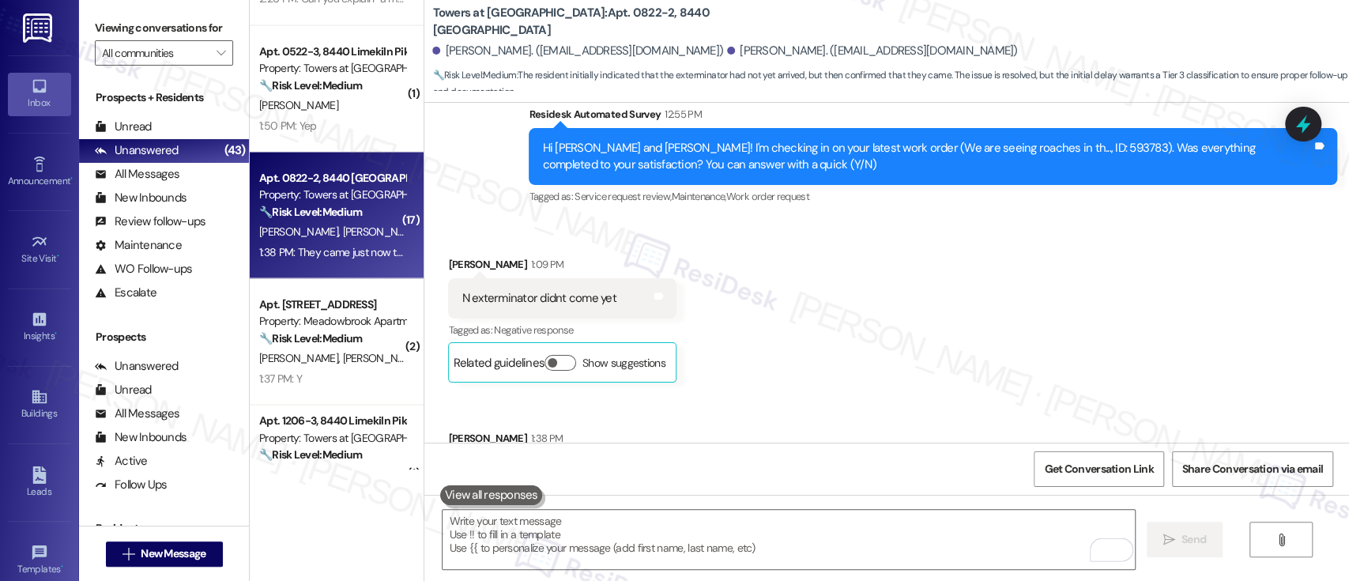
scroll to position [1790, 0]
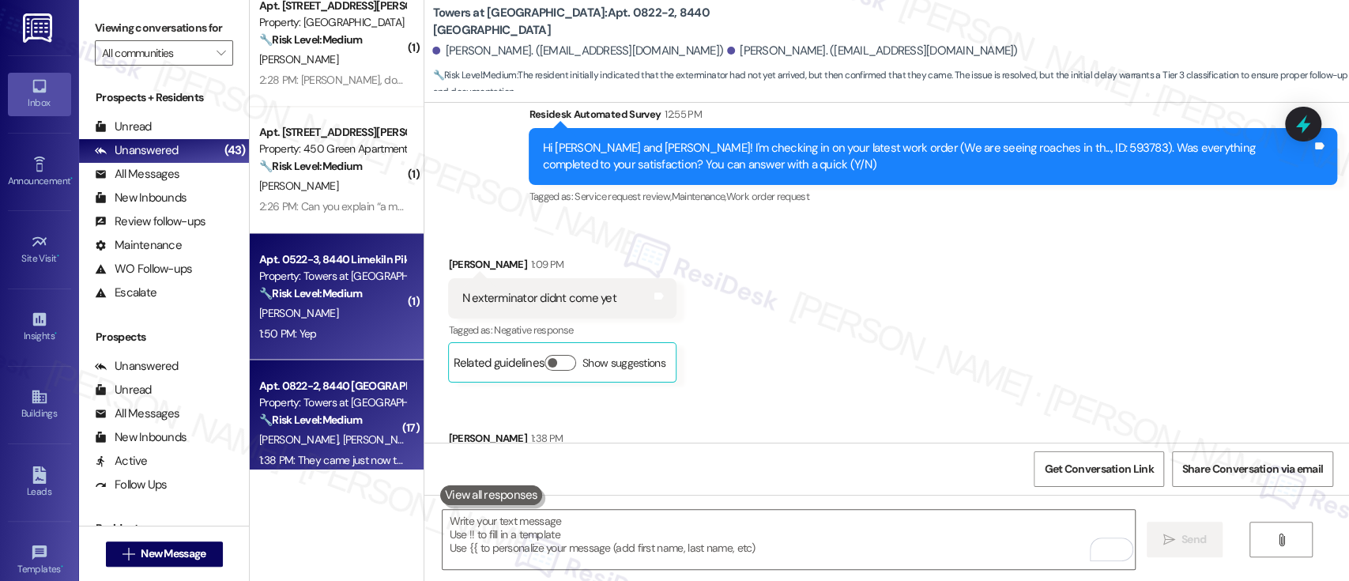
click at [315, 285] on strong "🔧 Risk Level: Medium" at bounding box center [310, 292] width 103 height 14
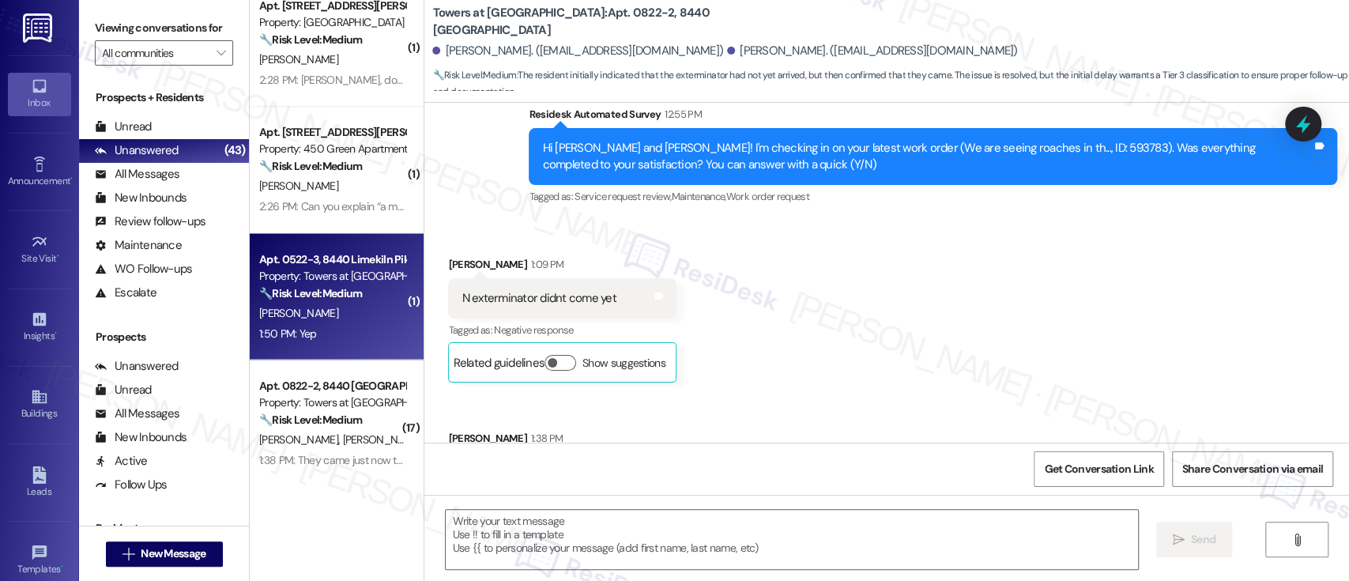
type textarea "Fetching suggested responses. Please feel free to read through the conversation…"
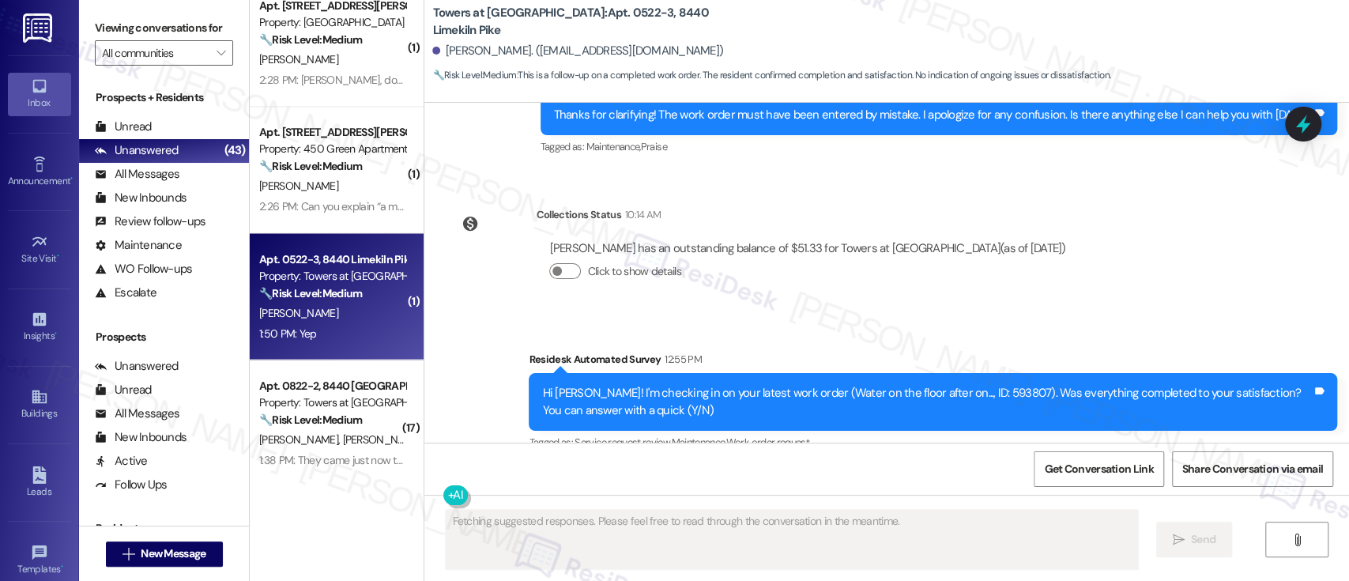
scroll to position [8972, 0]
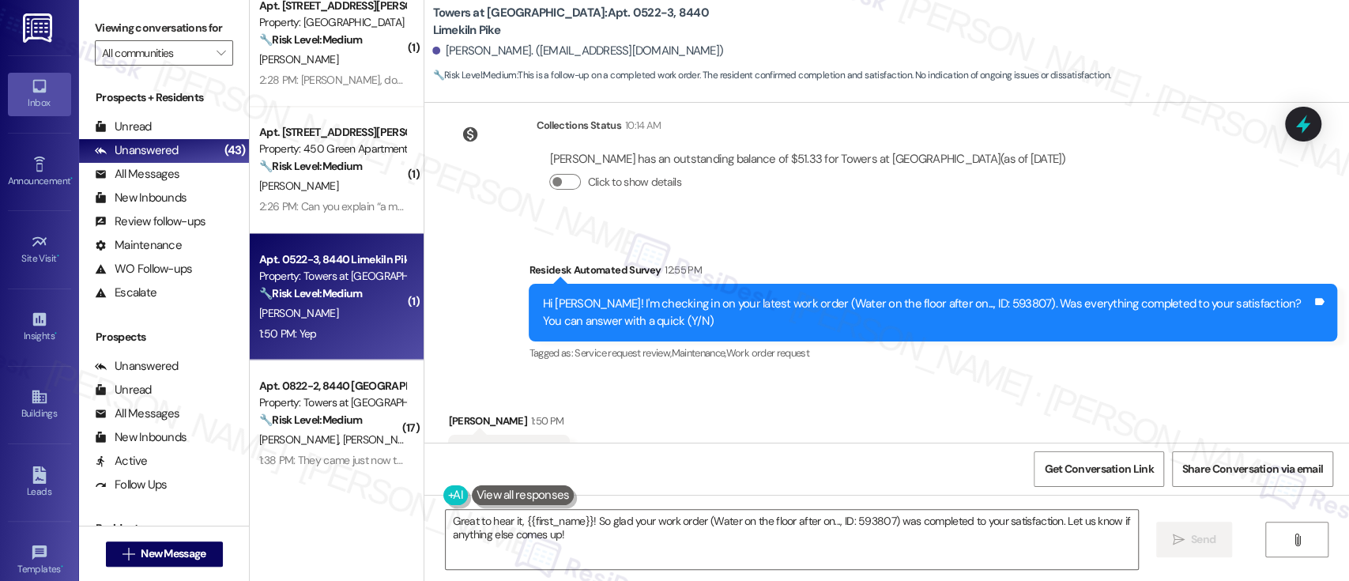
click at [860, 377] on div "Received via SMS [PERSON_NAME] 1:50 PM Yep Tags and notes Tagged as: Positive r…" at bounding box center [886, 444] width 925 height 134
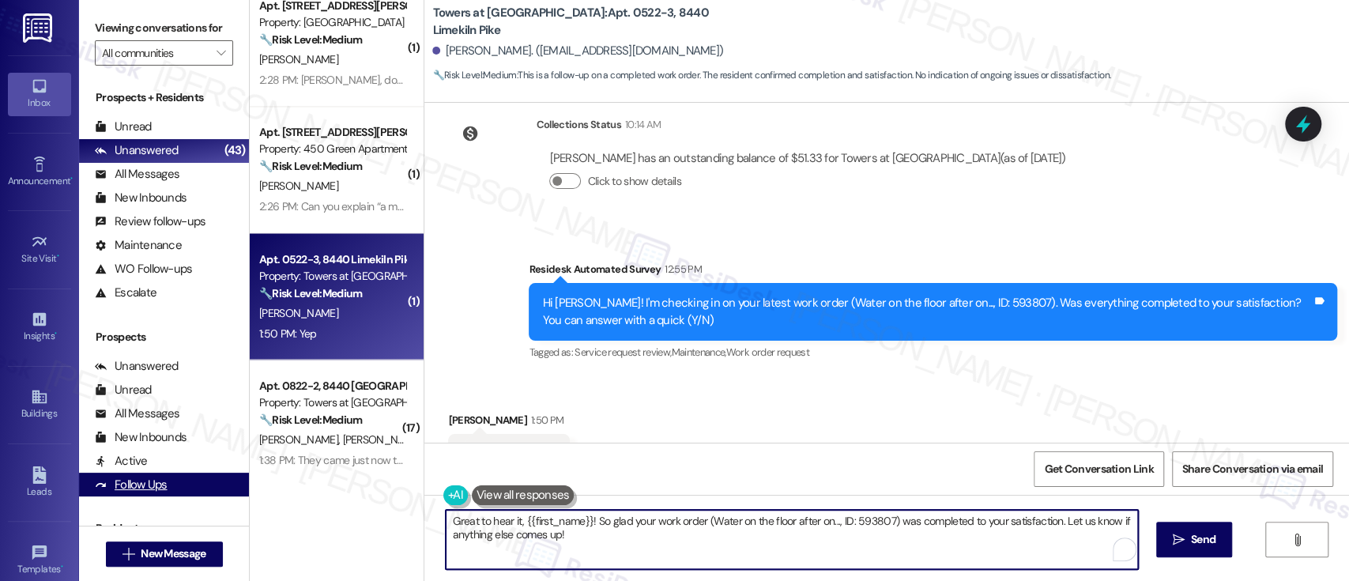
drag, startPoint x: 941, startPoint y: 545, endPoint x: 160, endPoint y: 481, distance: 783.5
click at [139, 484] on div "Viewing conversations for All communities  Prospects + Residents Unread (0) Un…" at bounding box center [714, 290] width 1270 height 581
paste textarea "We want to make sure you are satisfied and comfortable. Have we met your expect…"
type textarea "Great to hear it, {{first_name}}! We want to make sure you are satisfied and co…"
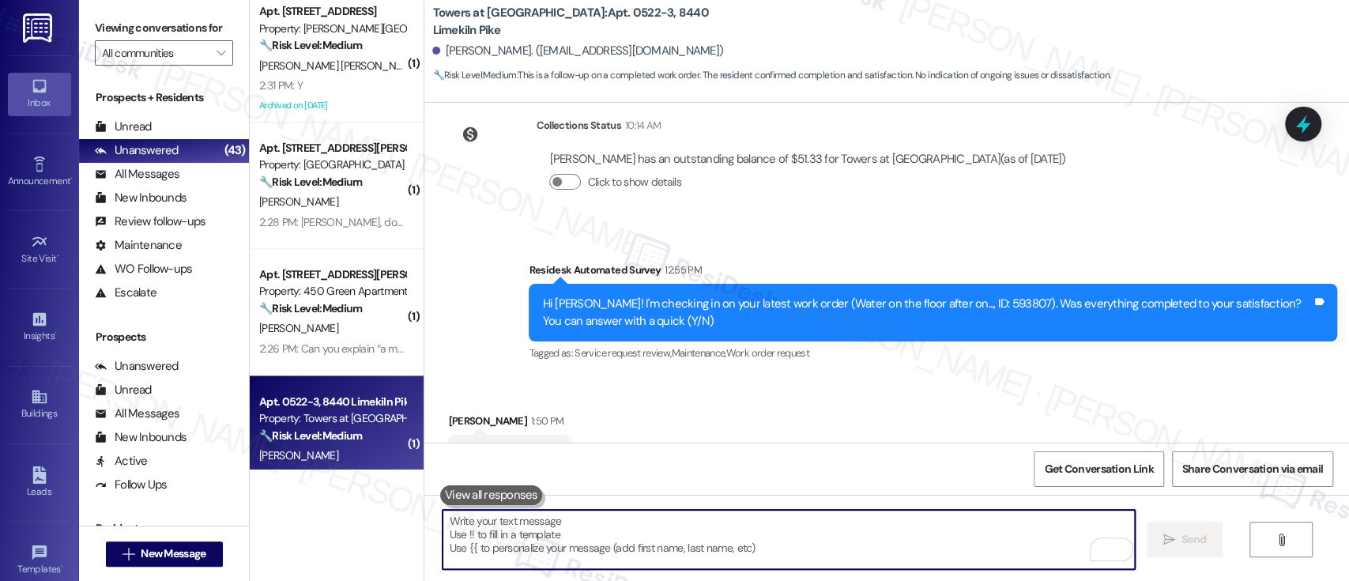
scroll to position [1649, 0]
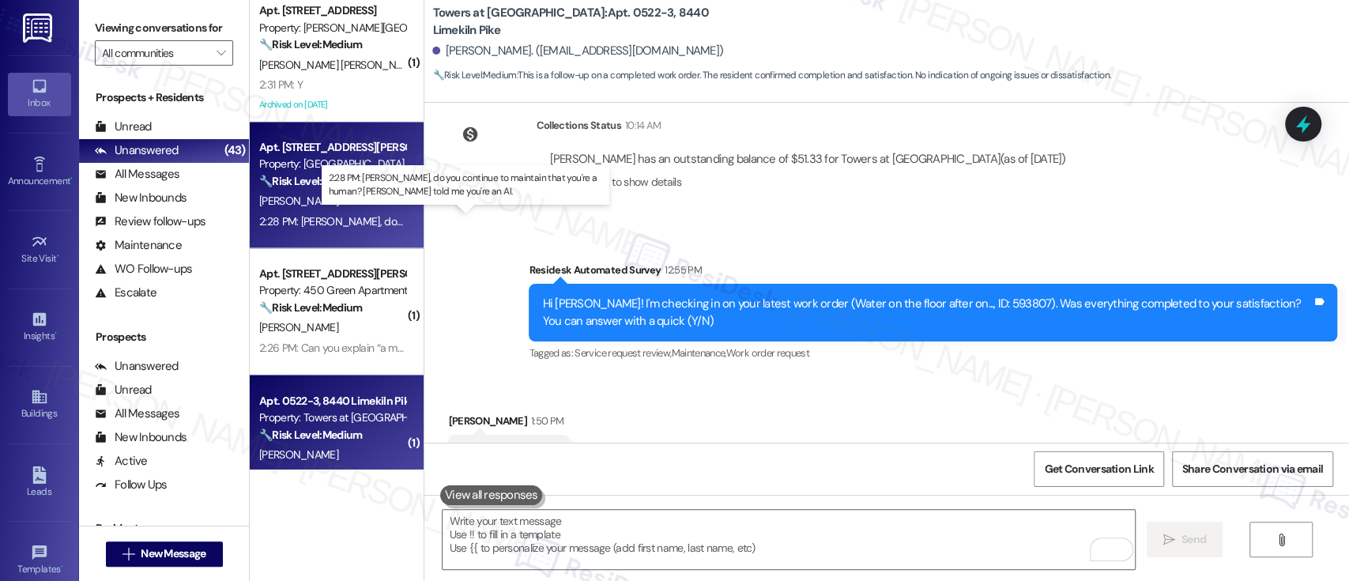
click at [319, 216] on div "2:28 PM: [PERSON_NAME], do you continue to maintain that you're a human? [PERSO…" at bounding box center [522, 221] width 526 height 14
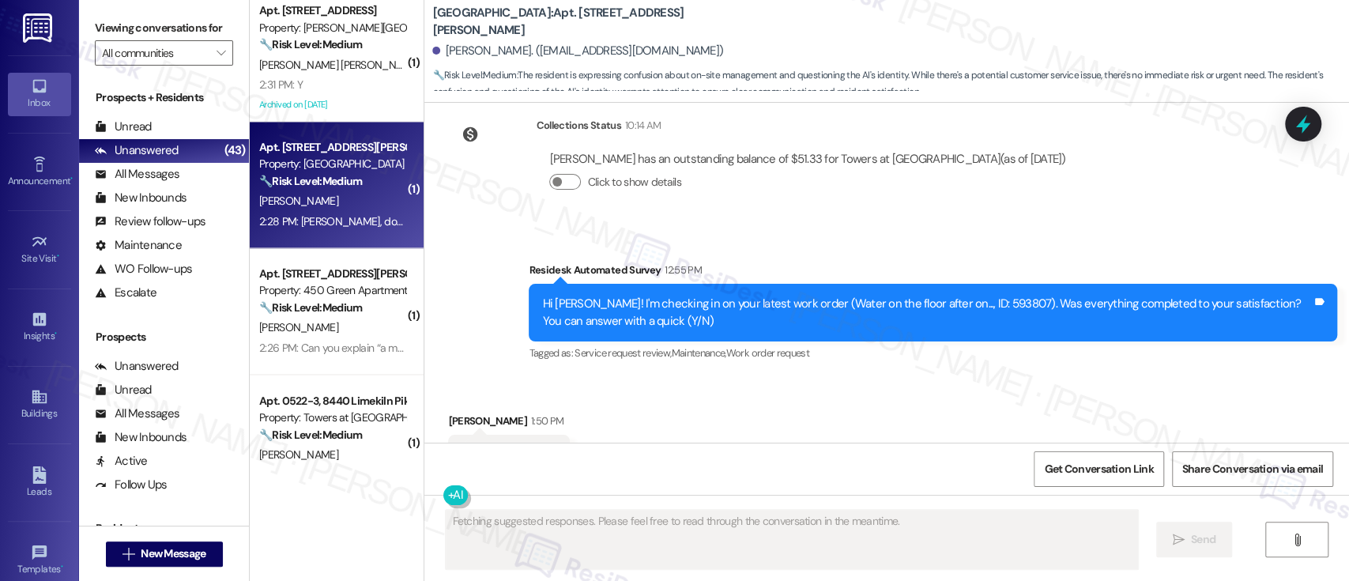
scroll to position [1675, 0]
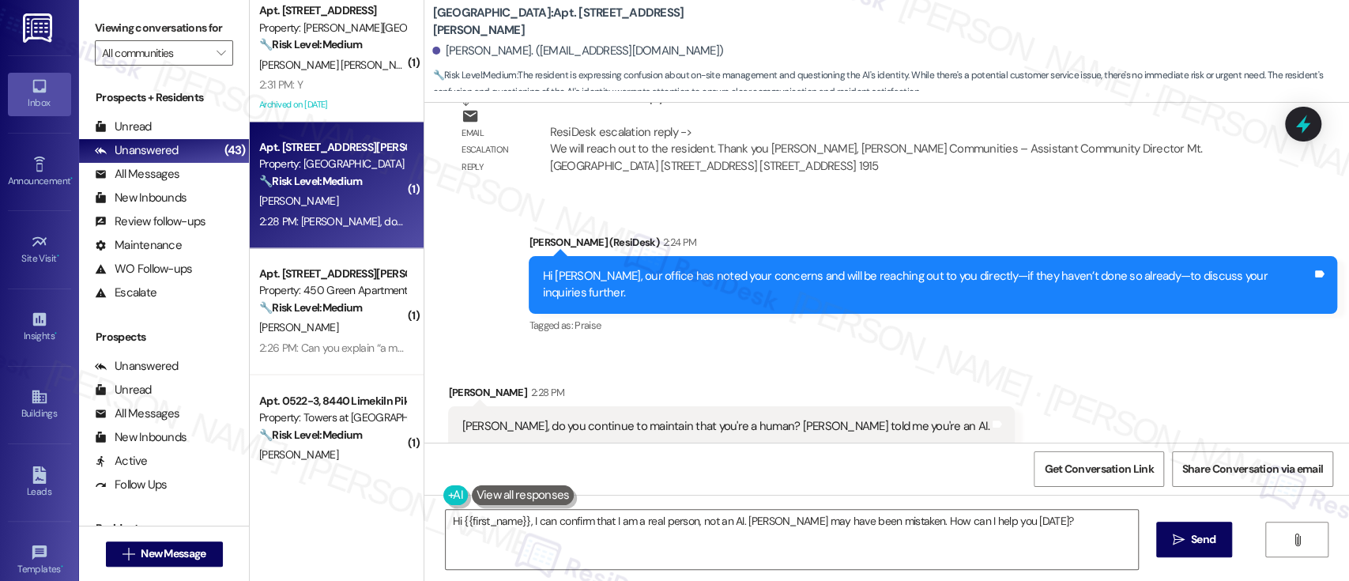
click at [969, 384] on div "Received via SMS [PERSON_NAME] 2:28 PM [PERSON_NAME], do you continue to mainta…" at bounding box center [886, 404] width 925 height 110
drag, startPoint x: 420, startPoint y: 22, endPoint x: 519, endPoint y: 29, distance: 99.8
click at [519, 29] on div "[GEOGRAPHIC_DATA]: Apt. [STREET_ADDRESS][PERSON_NAME] [PERSON_NAME]. ([EMAIL_AD…" at bounding box center [886, 47] width 925 height 87
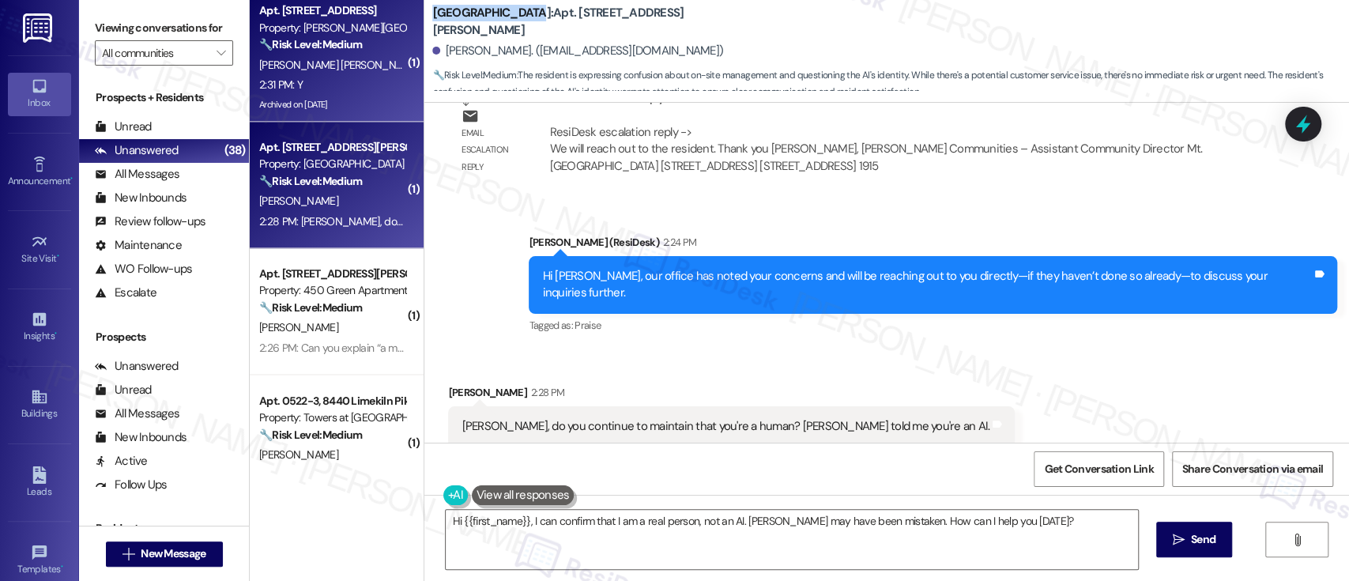
copy b "[GEOGRAPHIC_DATA]"
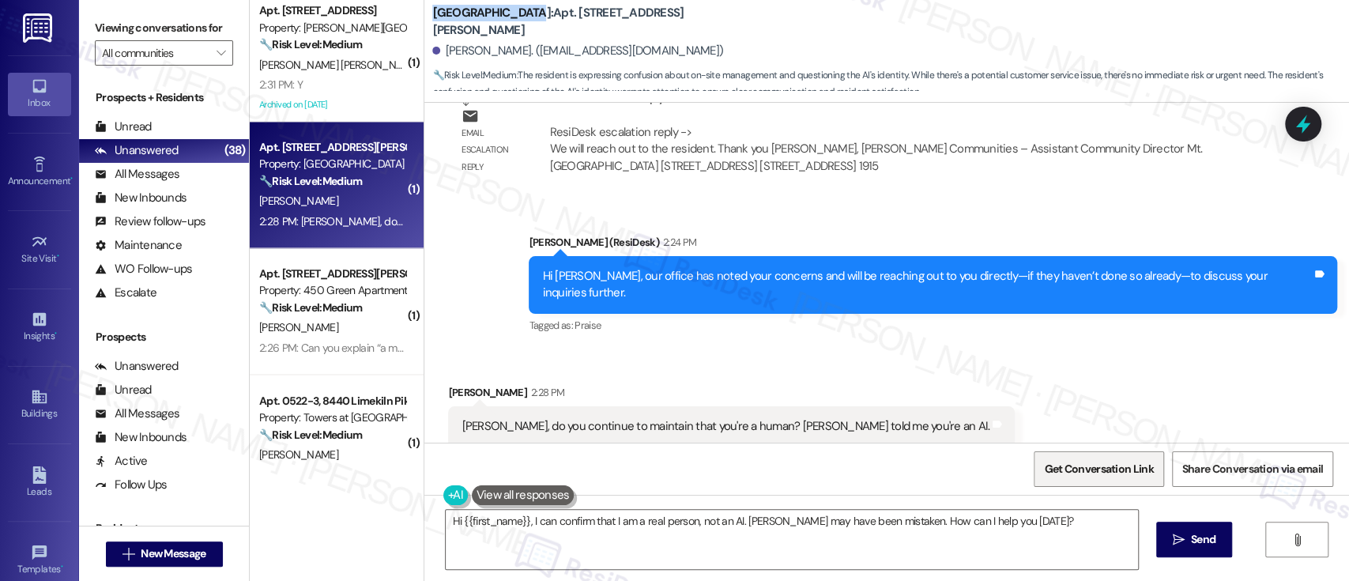
click at [1108, 464] on span "Get Conversation Link" at bounding box center [1098, 469] width 109 height 17
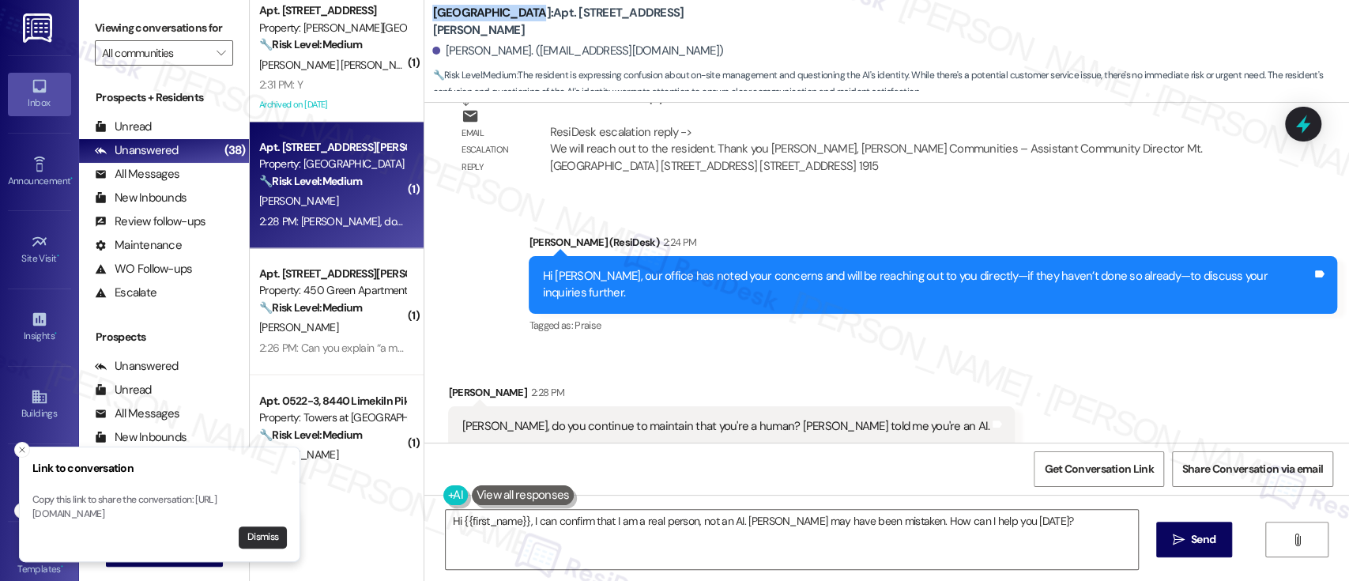
click at [262, 540] on button "Dismiss" at bounding box center [263, 537] width 48 height 22
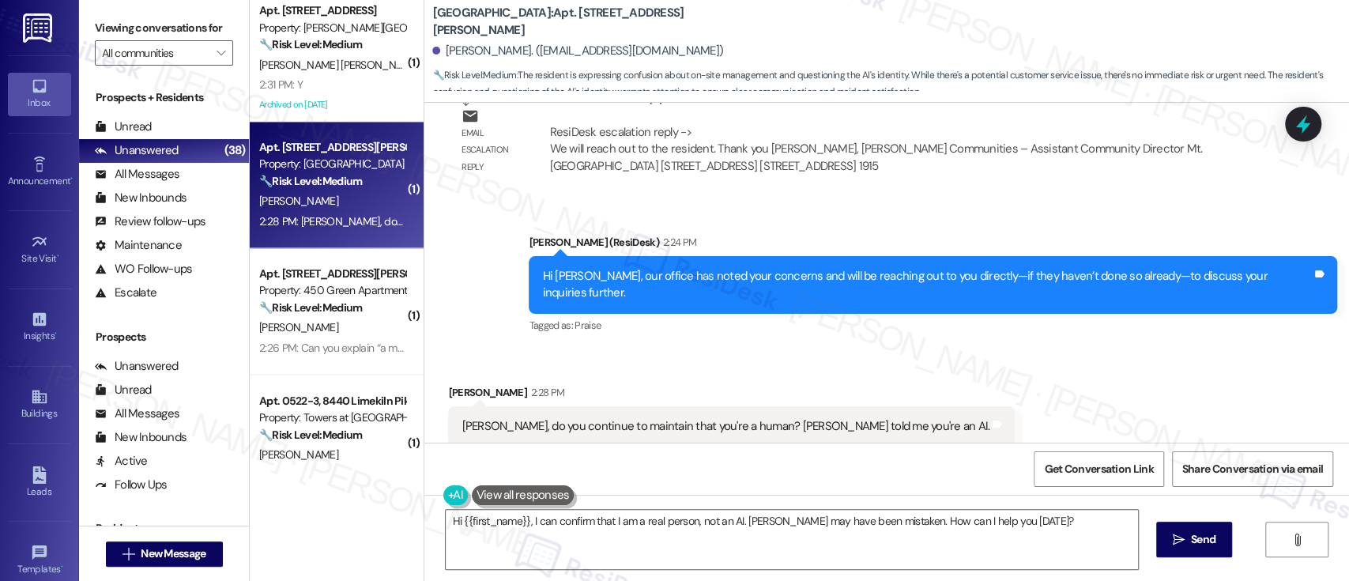
click at [1031, 349] on div "Received via SMS [PERSON_NAME] 2:28 PM [PERSON_NAME], do you continue to mainta…" at bounding box center [886, 404] width 925 height 110
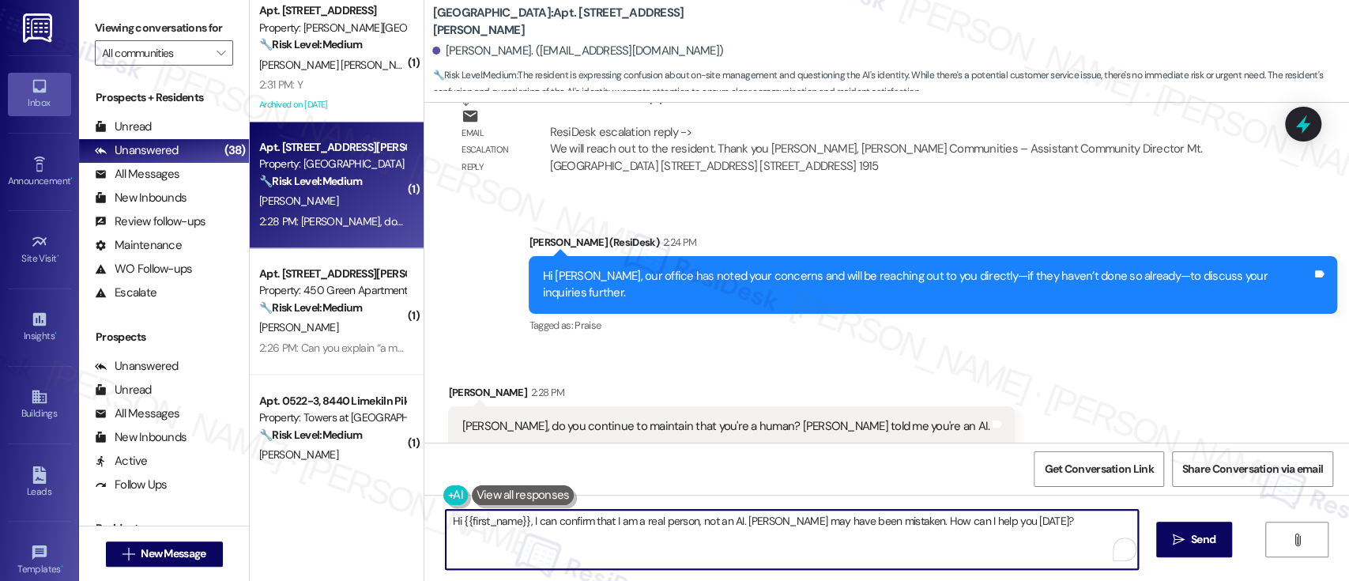
drag, startPoint x: 454, startPoint y: 522, endPoint x: 307, endPoint y: 522, distance: 146.2
click at [307, 522] on div "( 6 ) Apt. 221, [STREET_ADDRESS][PERSON_NAME] Property: [PERSON_NAME] 🔧 Risk Le…" at bounding box center [799, 290] width 1099 height 581
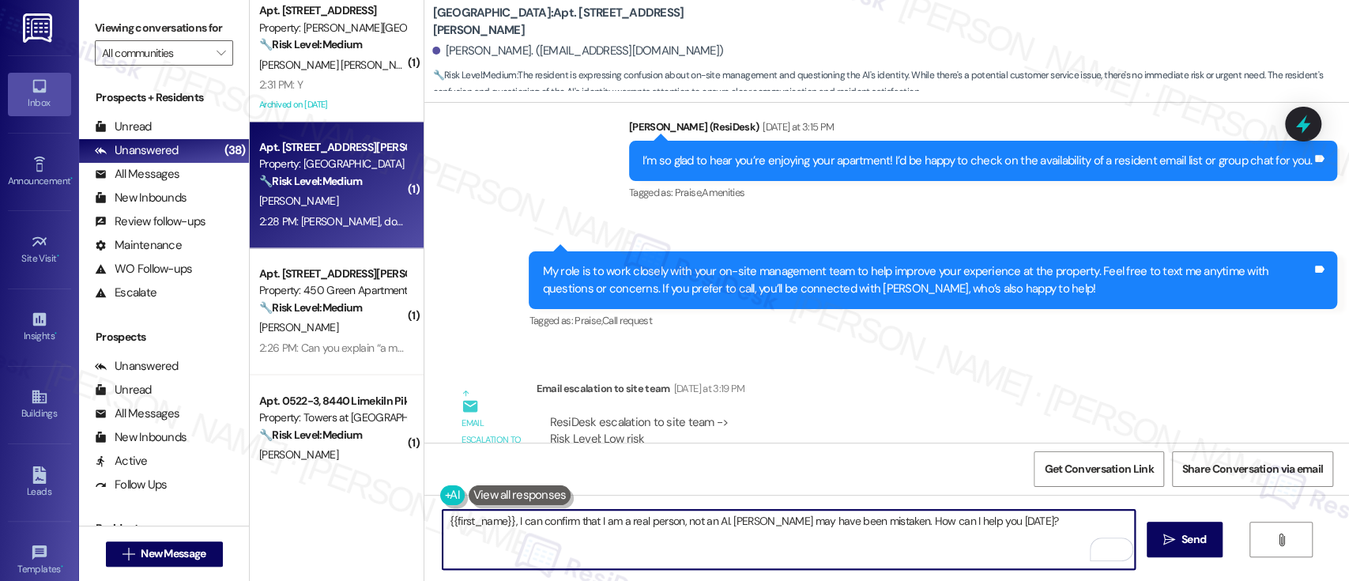
scroll to position [1046, 0]
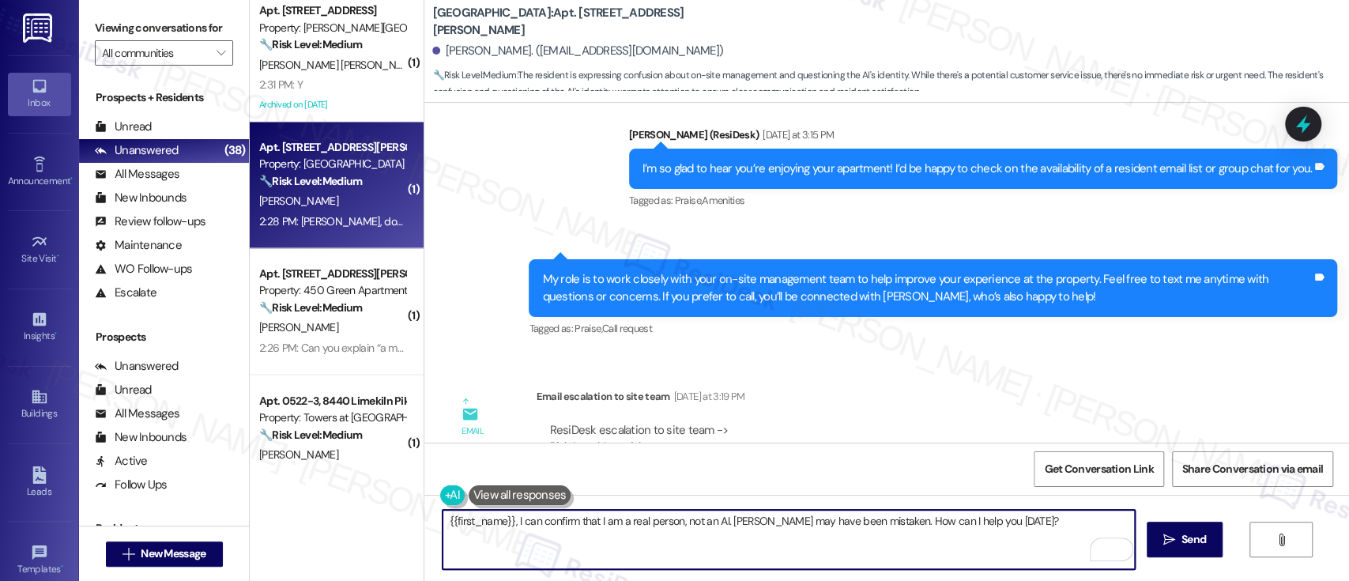
click at [507, 521] on textarea "{{first_name}}, I can confirm that I am a real person, not an AI. [PERSON_NAME]…" at bounding box center [789, 539] width 692 height 59
drag, startPoint x: 589, startPoint y: 525, endPoint x: 601, endPoint y: 528, distance: 12.3
click at [588, 523] on textarea "{{first_name}}, I can confirm that I am a real person, not an AI. [PERSON_NAME]…" at bounding box center [789, 539] width 692 height 59
click at [667, 542] on textarea "{{first_name}}, yes I am a real person, not an AI. [PERSON_NAME] may have been …" at bounding box center [789, 539] width 692 height 59
click at [866, 530] on textarea "{{first_name}}, yes I am a real person, not an AI. [PERSON_NAME] may have been …" at bounding box center [789, 539] width 692 height 59
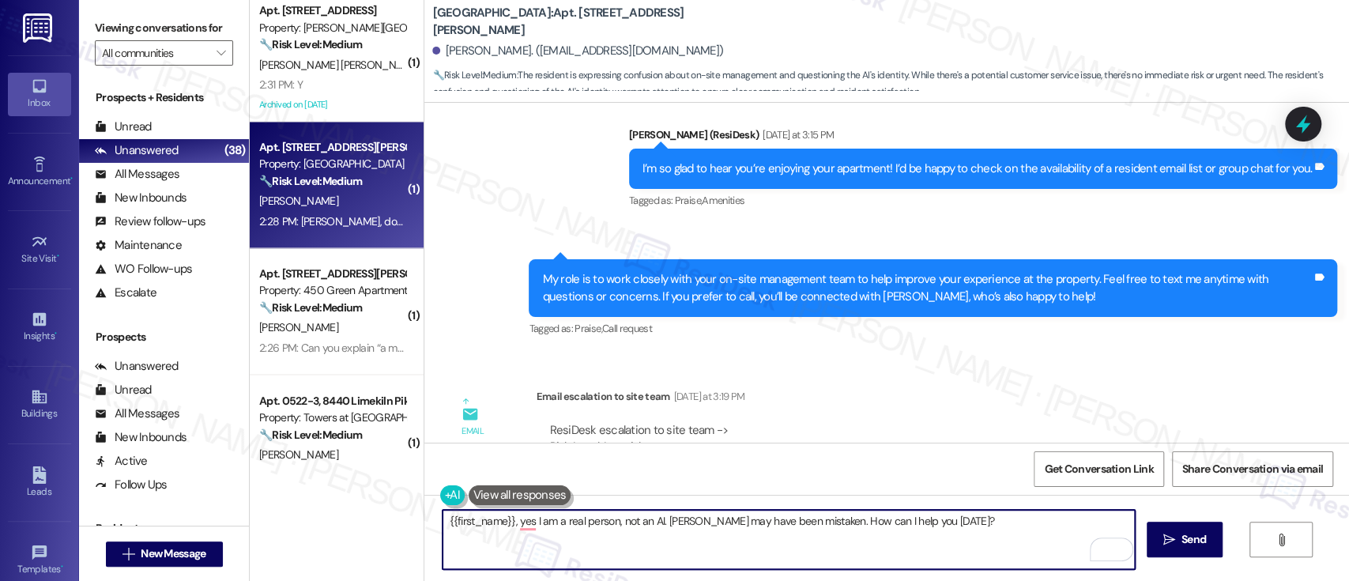
click at [955, 517] on textarea "{{first_name}}, yes I am a real person, not an AI. [PERSON_NAME] may have been …" at bounding box center [789, 539] width 692 height 59
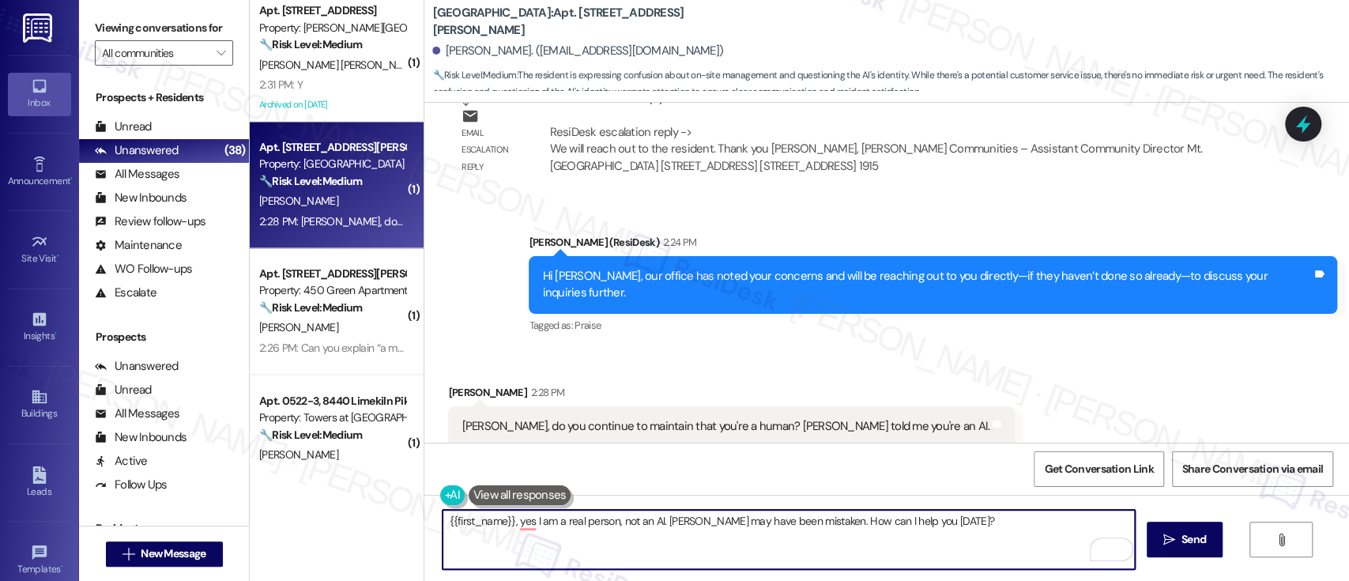
click at [928, 525] on textarea "{{first_name}}, yes I am a real person, not an AI. [PERSON_NAME] may have been …" at bounding box center [789, 539] width 692 height 59
drag, startPoint x: 934, startPoint y: 526, endPoint x: 826, endPoint y: 525, distance: 108.3
click at [822, 525] on textarea "{{first_name}}, yes I am a real person, not an AI. [PERSON_NAME] may have been …" at bounding box center [789, 539] width 692 height 59
click at [983, 540] on textarea "{{first_name}}, yes I am a real person, not an AI. [PERSON_NAME] may have been …" at bounding box center [789, 539] width 692 height 59
click at [842, 522] on textarea "{{first_name}}, yes I am a real person, not an AI. [PERSON_NAME] may have been …" at bounding box center [789, 539] width 692 height 59
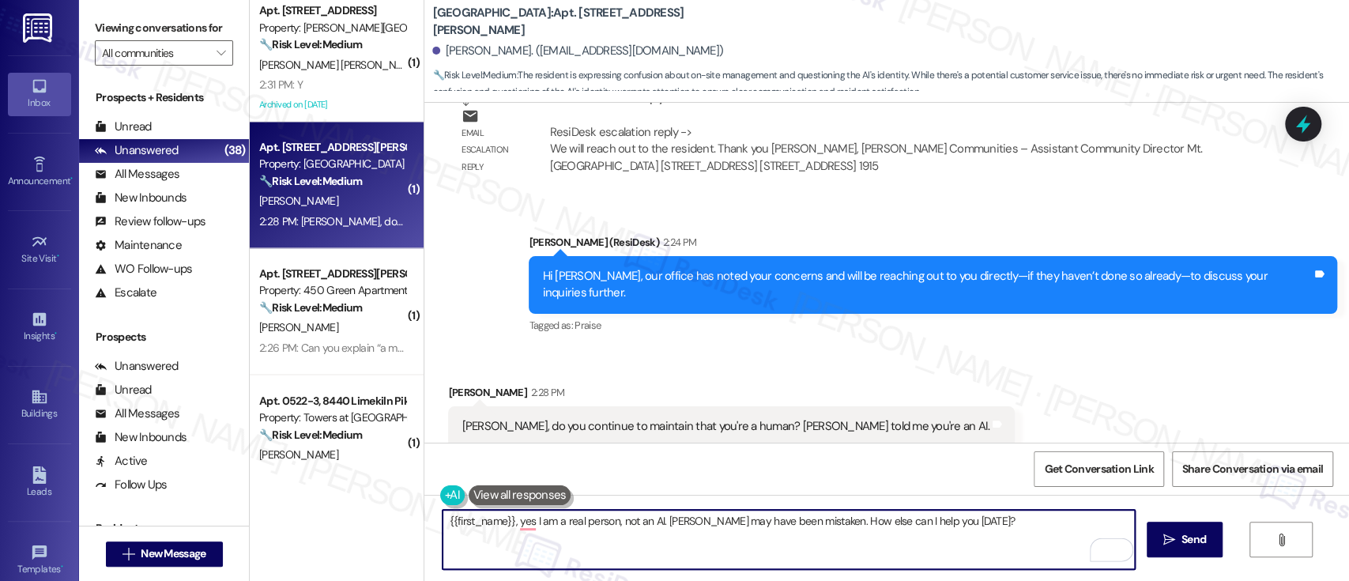
click at [1015, 528] on textarea "{{first_name}}, yes I am a real person, not an AI. [PERSON_NAME] may have been …" at bounding box center [789, 539] width 692 height 59
click at [1013, 528] on textarea "{{first_name}}, yes I am a real person, not an AI. [PERSON_NAME] may have been …" at bounding box center [789, 539] width 692 height 59
drag, startPoint x: 868, startPoint y: 525, endPoint x: 822, endPoint y: 524, distance: 45.8
click at [822, 524] on textarea "{{first_name}}, yes, I am a real person, not an AI. [PERSON_NAME] may have been…" at bounding box center [789, 539] width 692 height 59
click at [886, 522] on textarea "{{first_name}}, yes, I am a real person, not an AI. [PERSON_NAME] may have been…" at bounding box center [789, 539] width 692 height 59
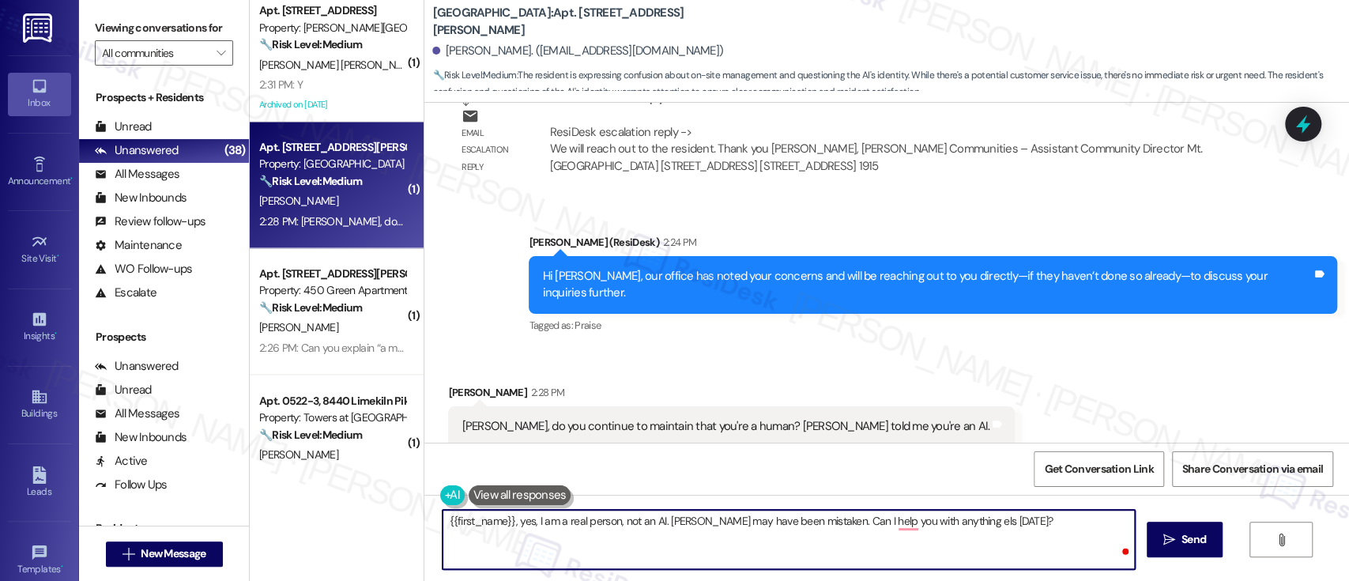
type textarea "{{first_name}}, yes, I am a real person, not an AI. [PERSON_NAME] may have been…"
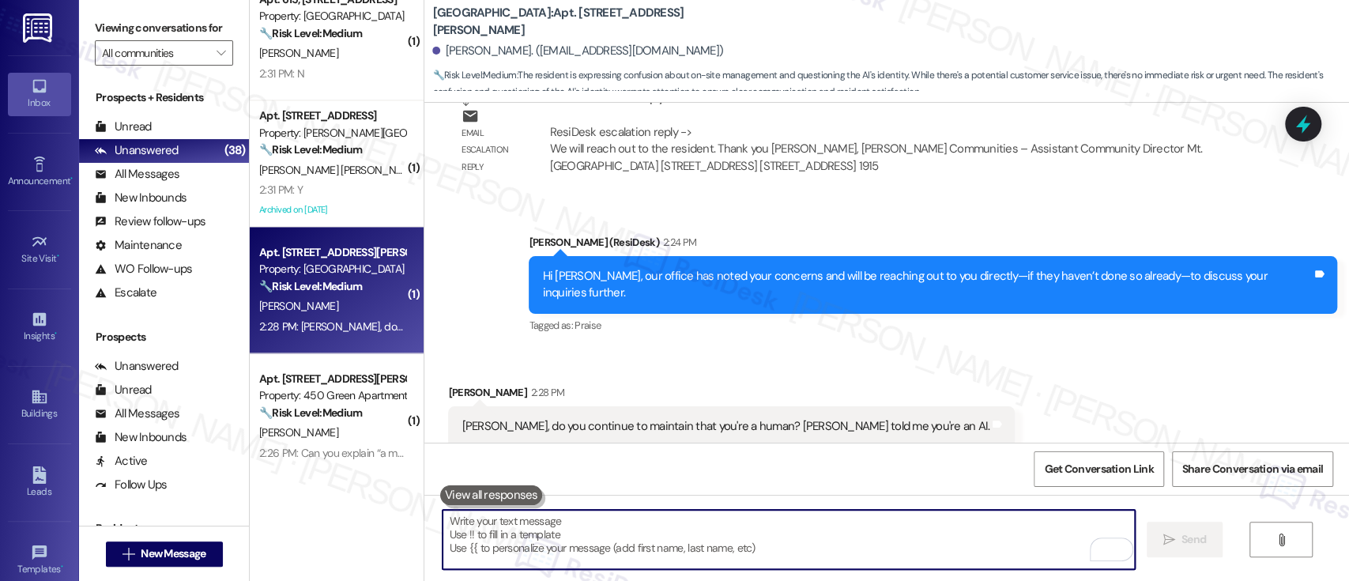
scroll to position [1534, 0]
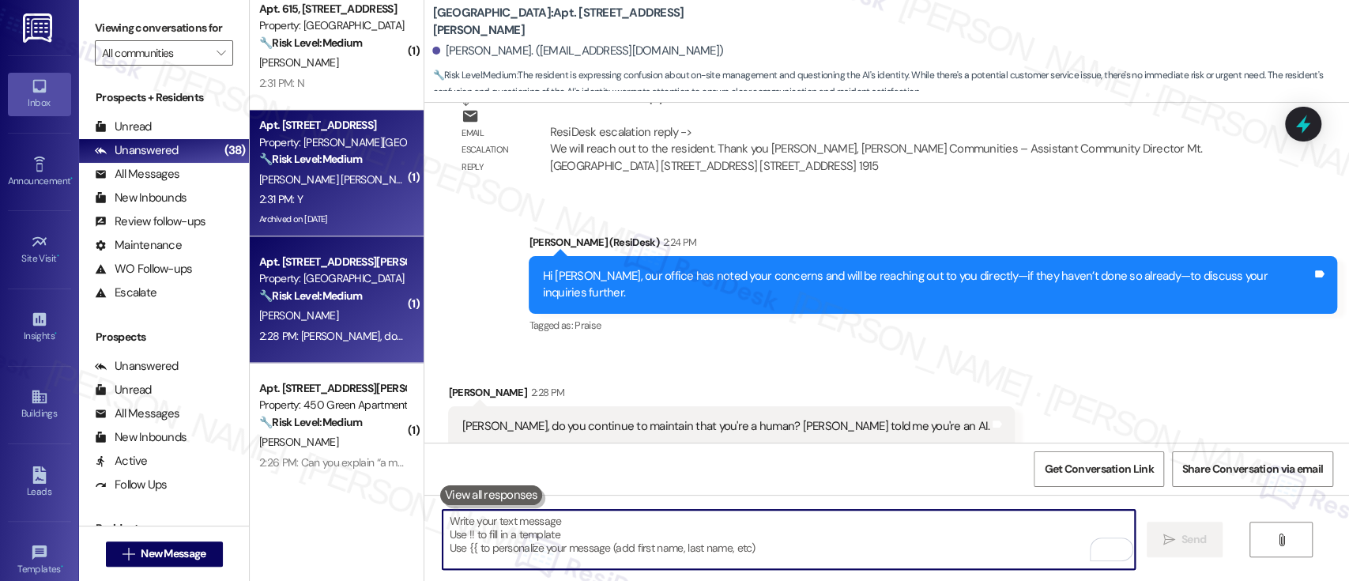
click at [339, 168] on div "Apt. D0108, [STREET_ADDRESS] Property: [PERSON_NAME] House 🔧 Risk Level: Medium…" at bounding box center [332, 142] width 149 height 54
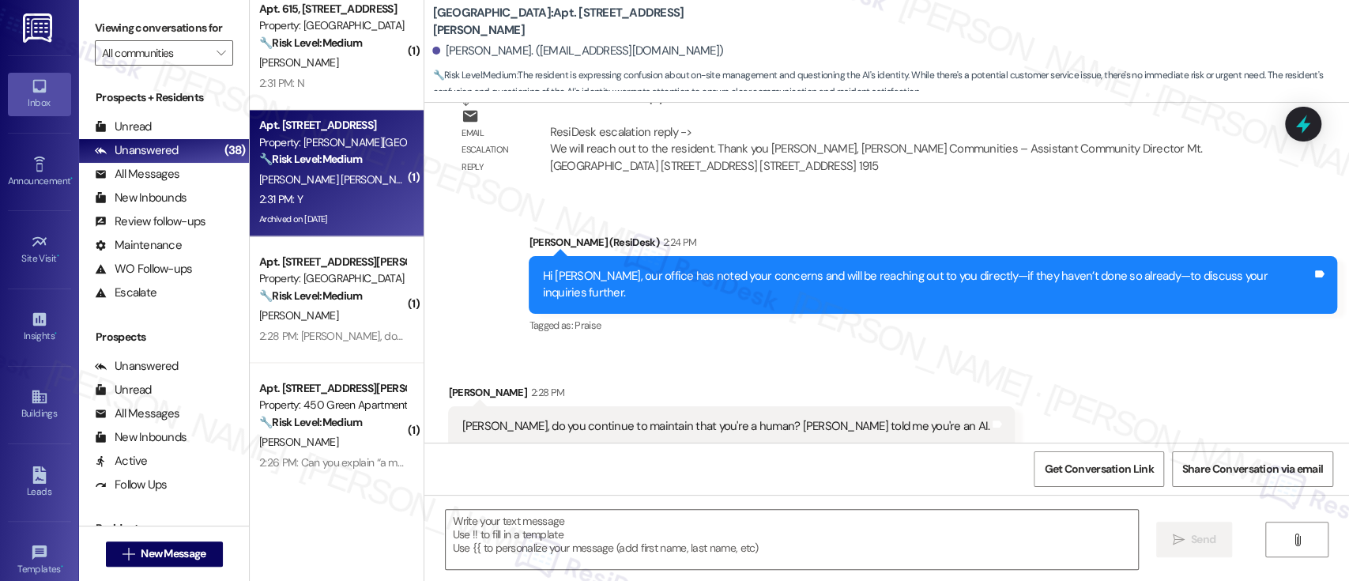
type textarea "Fetching suggested responses. Please feel free to read through the conversation…"
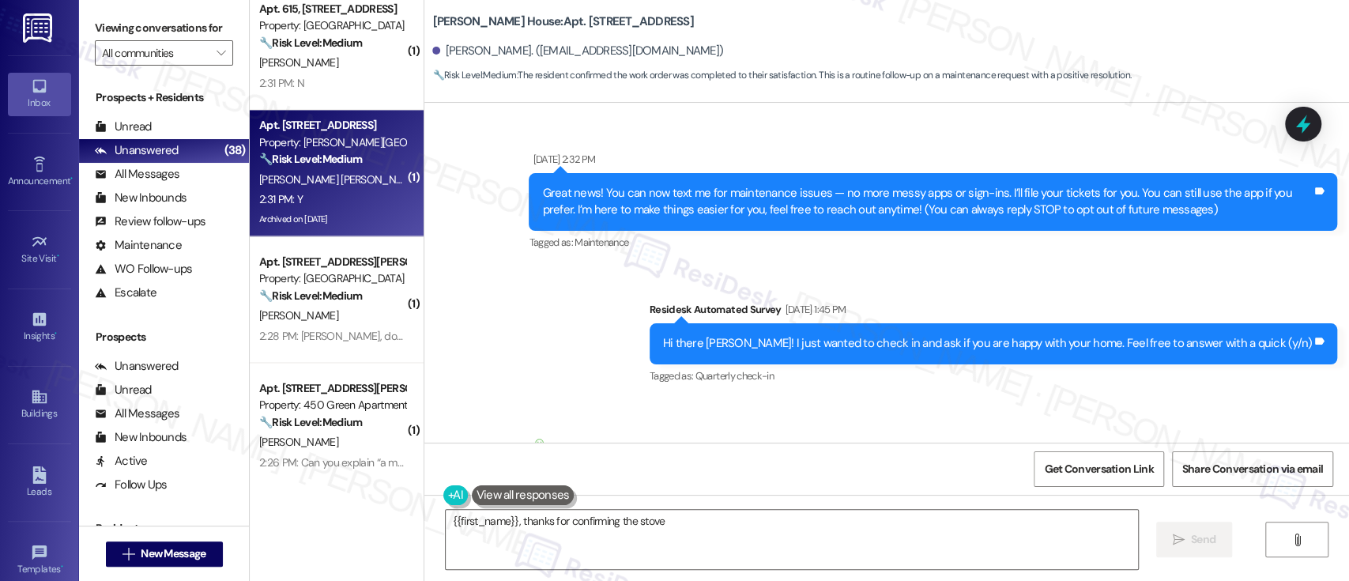
scroll to position [14132, 0]
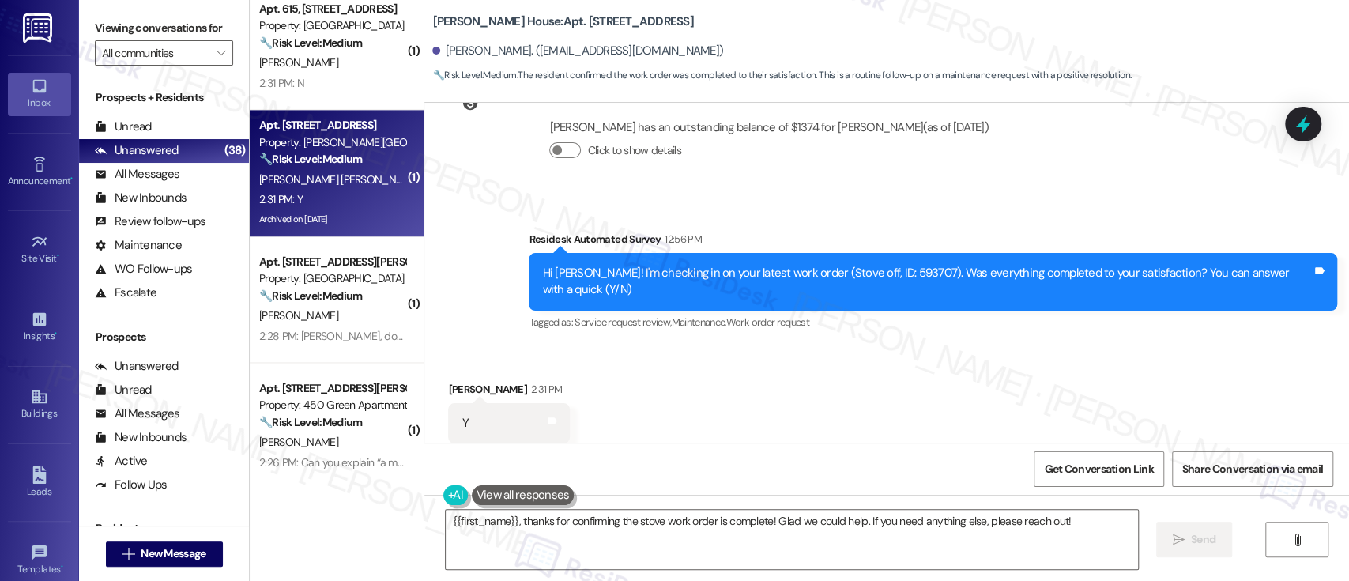
click at [954, 345] on div "Received via SMS [PERSON_NAME] 2:31 PM Y Tags and notes Tagged as: Positive res…" at bounding box center [886, 412] width 925 height 134
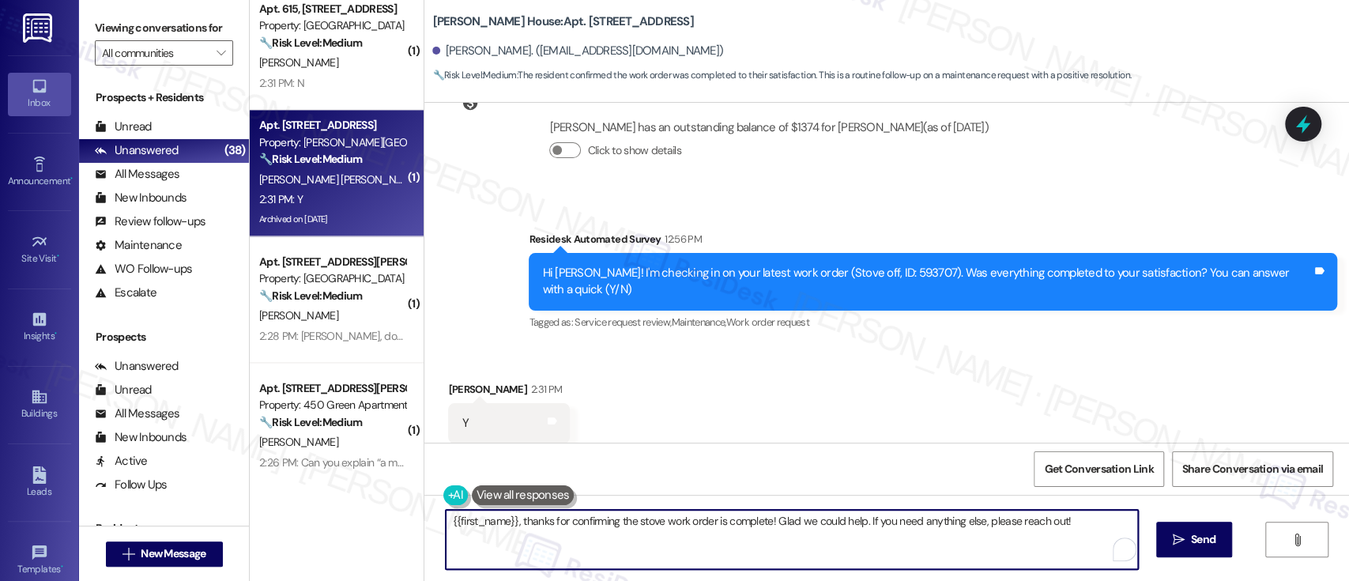
click at [597, 522] on textarea "{{first_name}}, thanks for confirming the stove work order is complete! Glad we…" at bounding box center [792, 539] width 692 height 59
click at [701, 523] on textarea "{{first_name}}, thanks for confirming the stove work order is complete! Glad we…" at bounding box center [792, 539] width 692 height 59
click at [971, 522] on textarea "{{first_name}}, thanks for confirming the stove work order is complete! Glad we…" at bounding box center [789, 539] width 692 height 59
paste textarea "[URL][DOMAIN_NAME]"
paste textarea "Great to hear it, {{first_name}}! We want to make sure you are satisfied and co…"
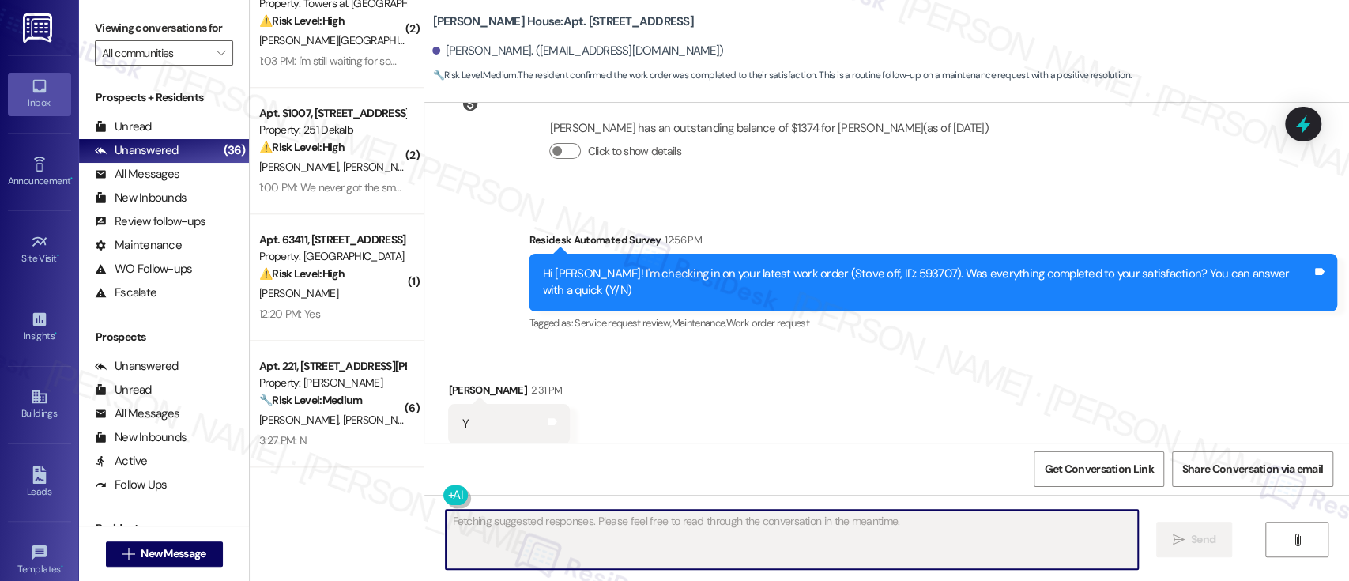
scroll to position [1051, 0]
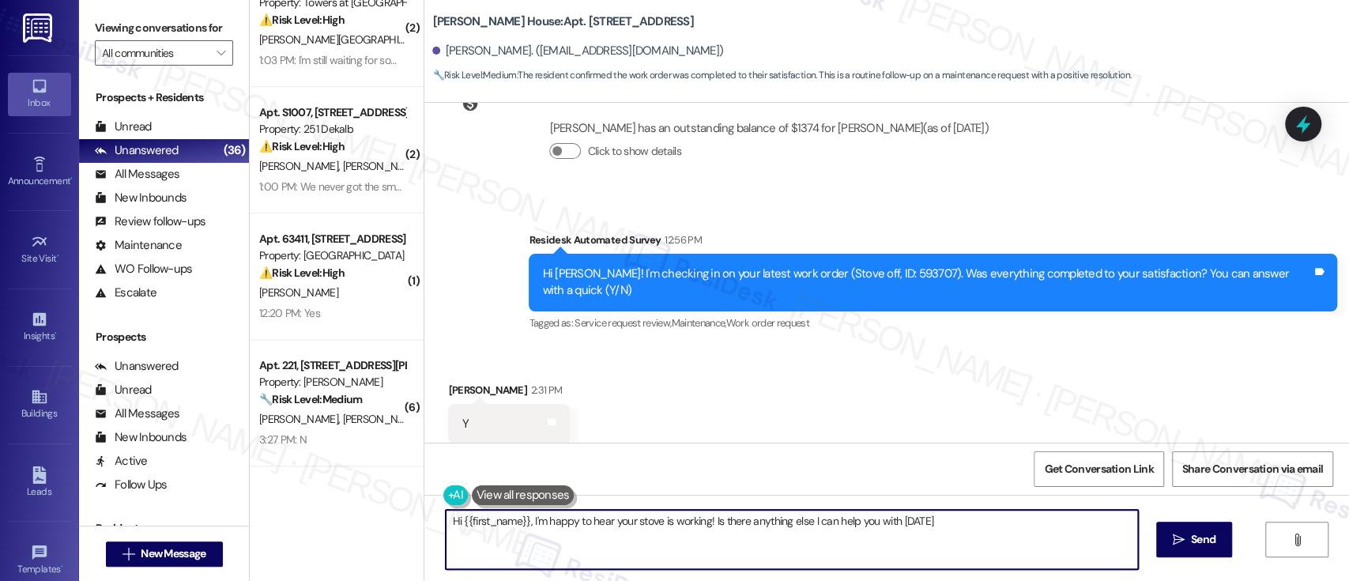
type textarea "Hi {{first_name}}, I'm happy to hear your stove is working! Is there anything e…"
click at [849, 379] on div "Received via SMS [PERSON_NAME] 2:31 PM Y Tags and notes Tagged as: Positive res…" at bounding box center [886, 413] width 925 height 134
